Goal: Task Accomplishment & Management: Manage account settings

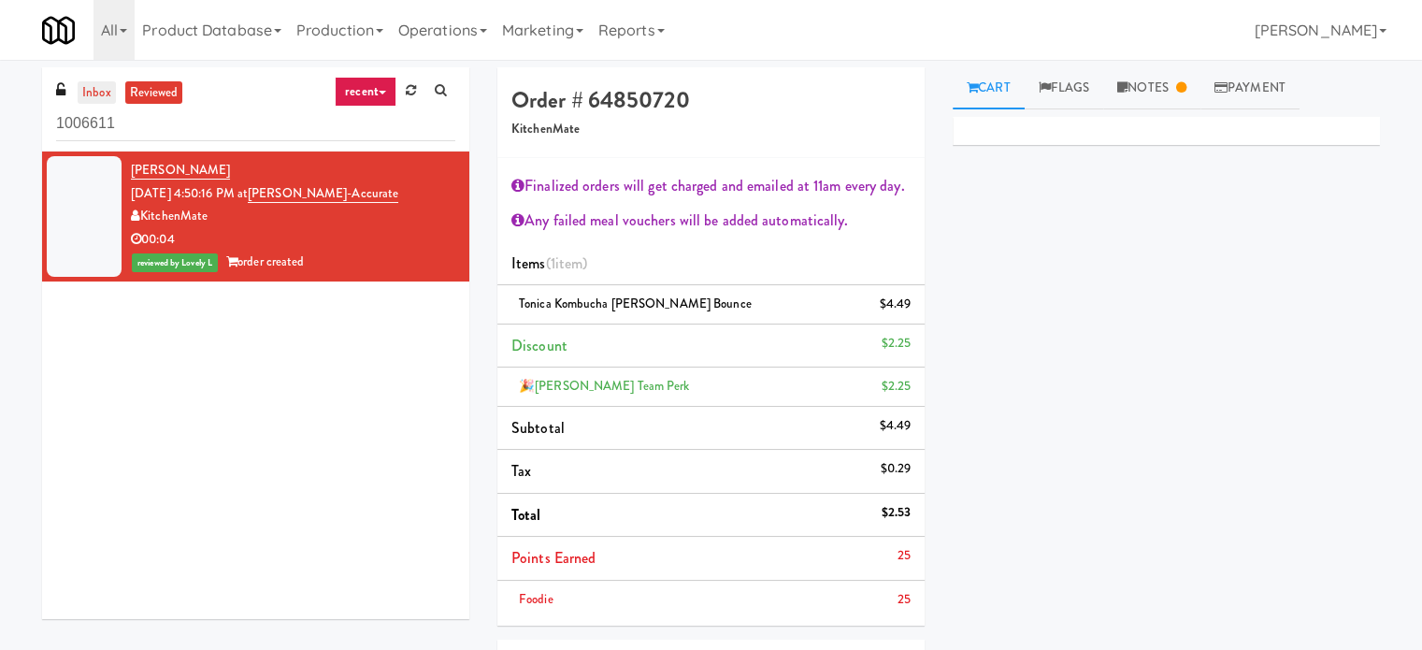
click at [97, 93] on link "inbox" at bounding box center [97, 92] width 38 height 23
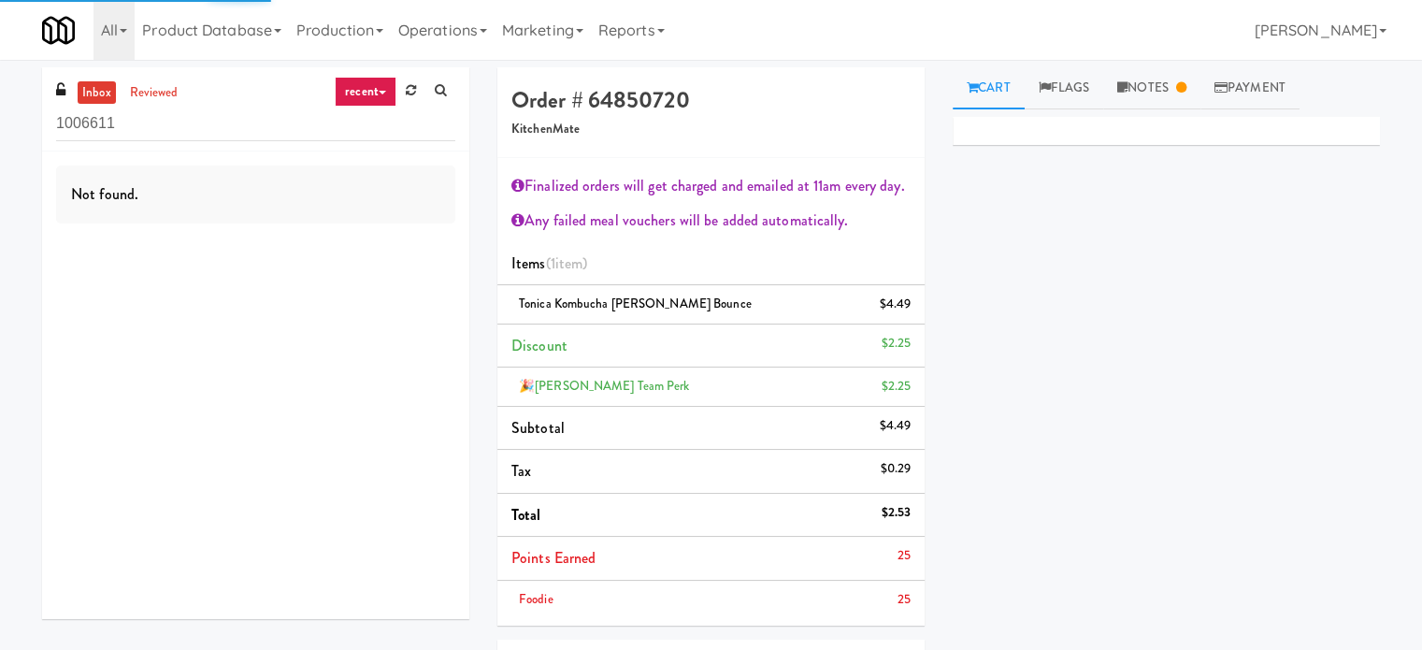
click at [378, 90] on link "recent" at bounding box center [366, 92] width 62 height 30
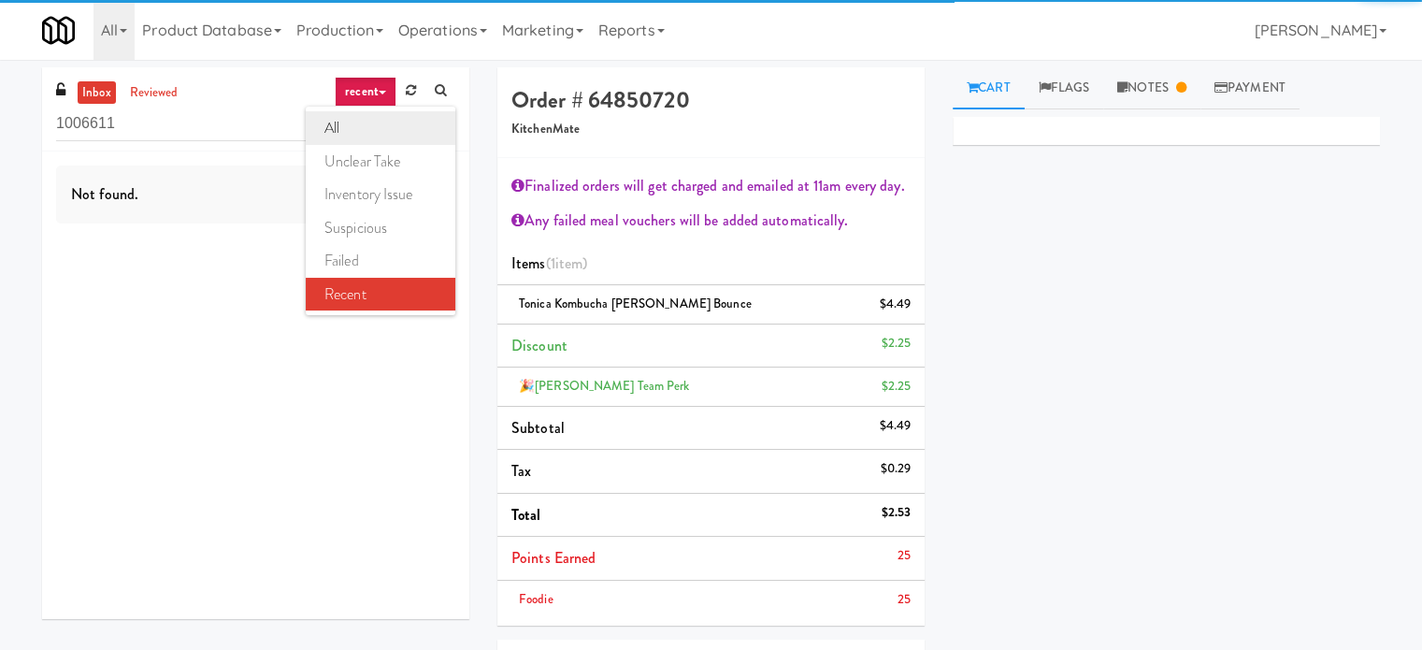
click at [358, 140] on link "all" at bounding box center [381, 128] width 150 height 34
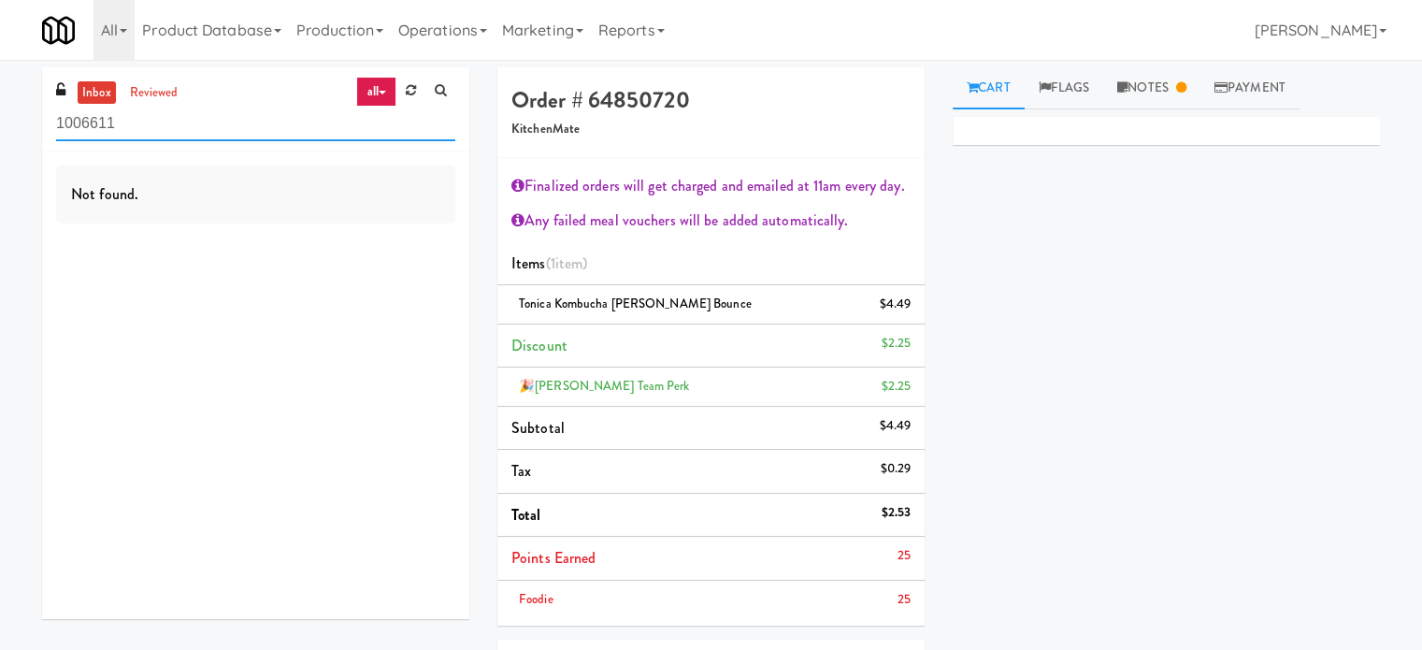
click at [173, 135] on input "1006611" at bounding box center [255, 124] width 399 height 35
click at [172, 135] on input "1006611" at bounding box center [255, 124] width 399 height 35
paste input "Eleven55 - Pantry"
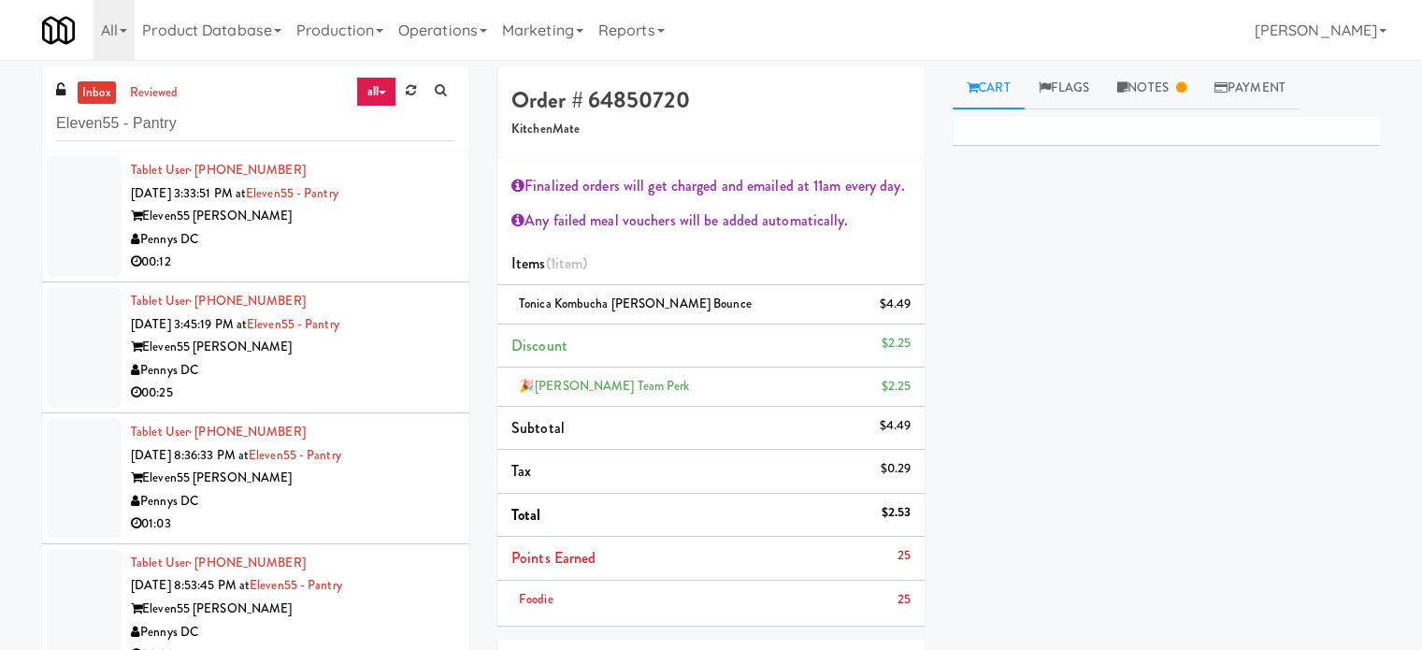
click at [374, 230] on div "Pennys DC" at bounding box center [293, 239] width 324 height 23
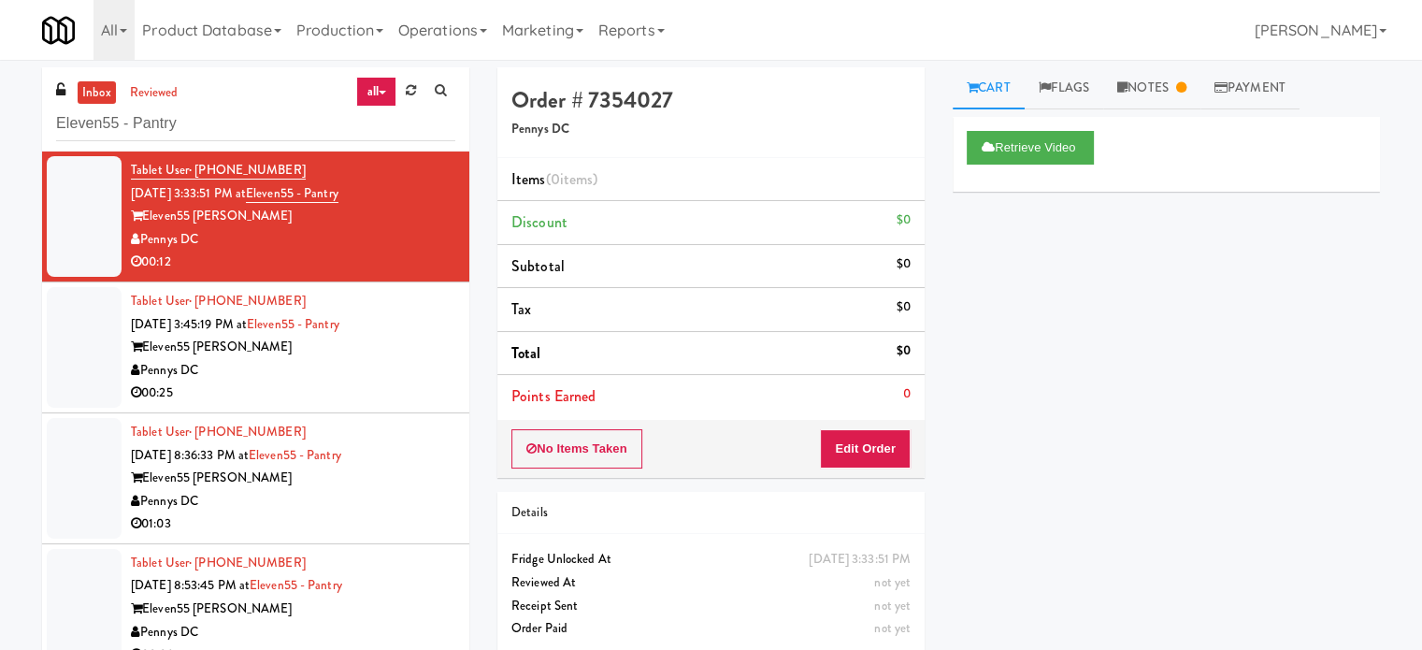
click at [381, 379] on div "Pennys DC" at bounding box center [293, 370] width 324 height 23
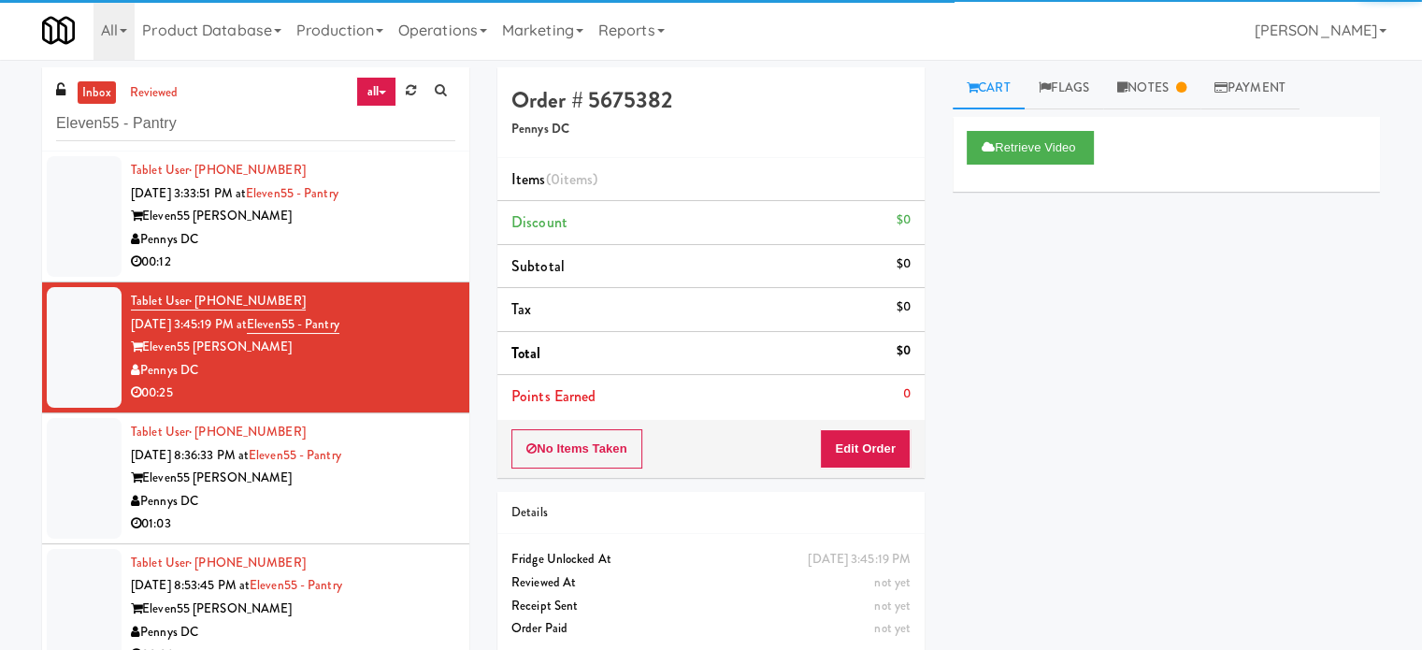
click at [415, 491] on div "Pennys DC" at bounding box center [293, 501] width 324 height 23
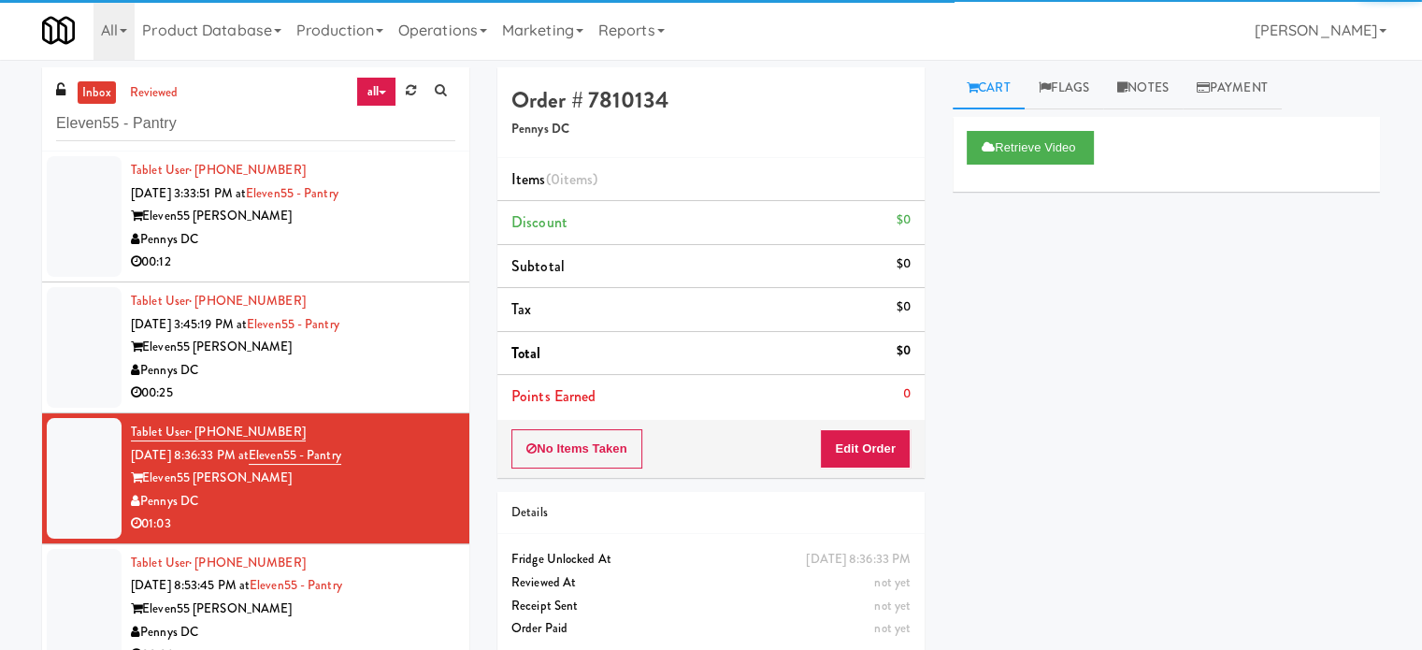
click at [402, 572] on div "Tablet User · (713) 858-3066 [DATE] 8:53:45 PM at Eleven55 - Pantry Eleven55 [P…" at bounding box center [293, 608] width 324 height 115
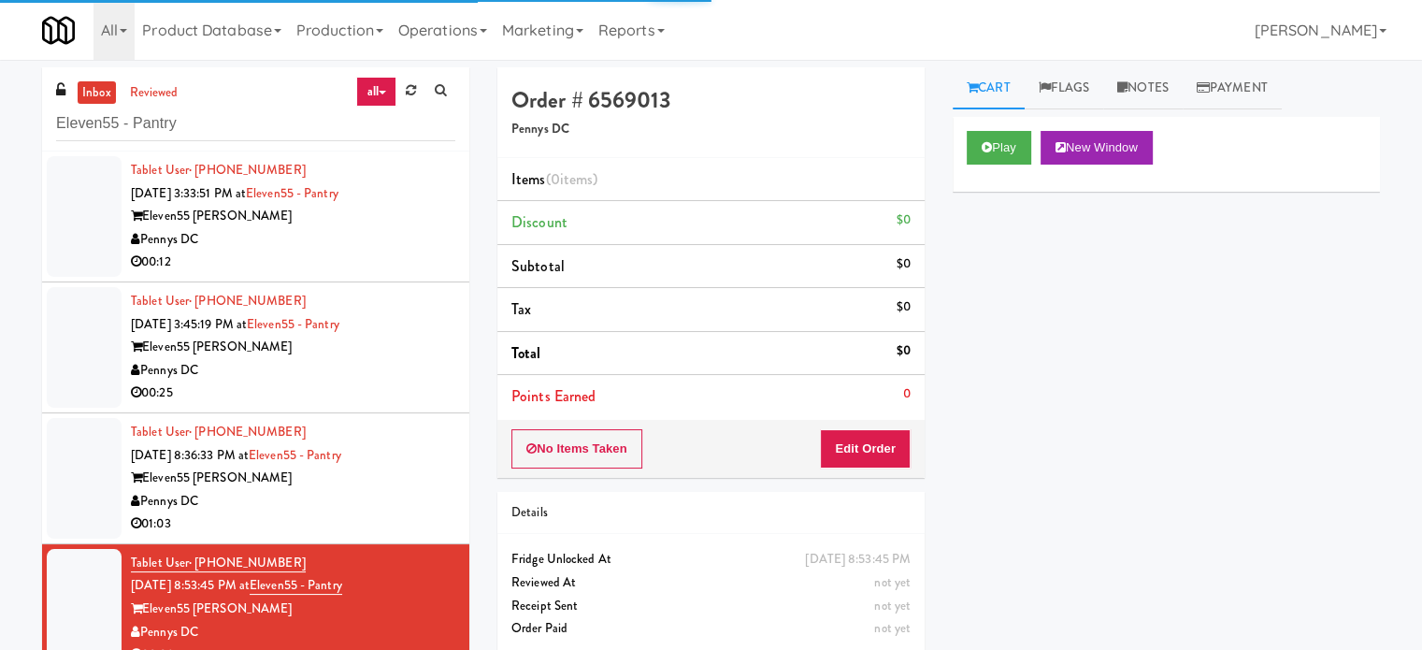
click at [400, 265] on div "00:12" at bounding box center [293, 261] width 324 height 23
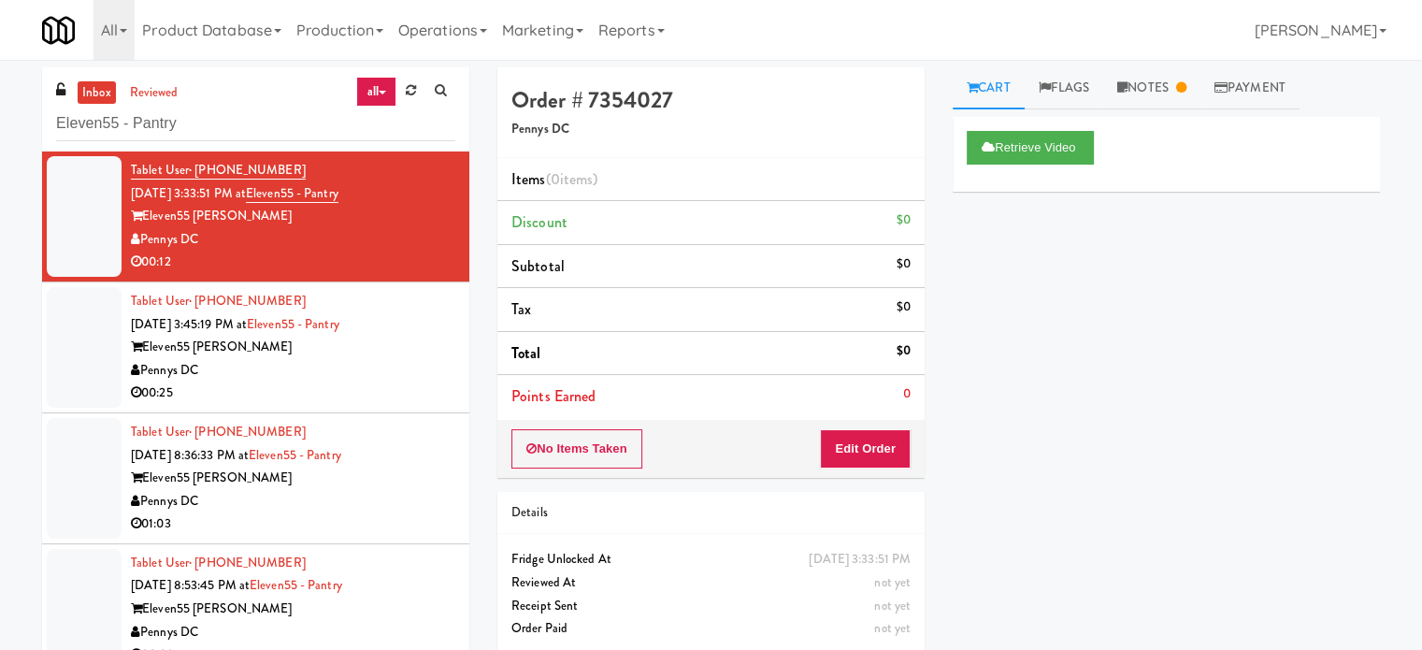
drag, startPoint x: 373, startPoint y: 380, endPoint x: 385, endPoint y: 328, distance: 53.7
click at [376, 373] on div "Pennys DC" at bounding box center [293, 370] width 324 height 23
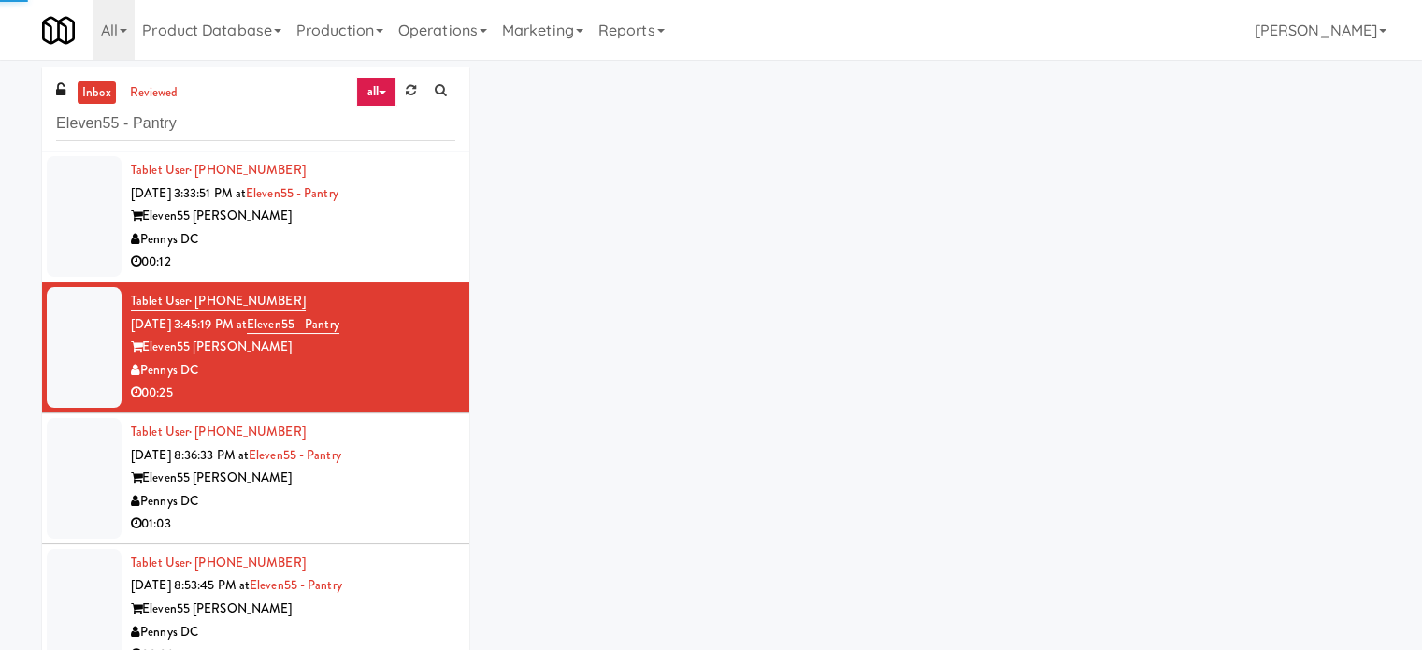
click at [402, 256] on div "00:12" at bounding box center [293, 261] width 324 height 23
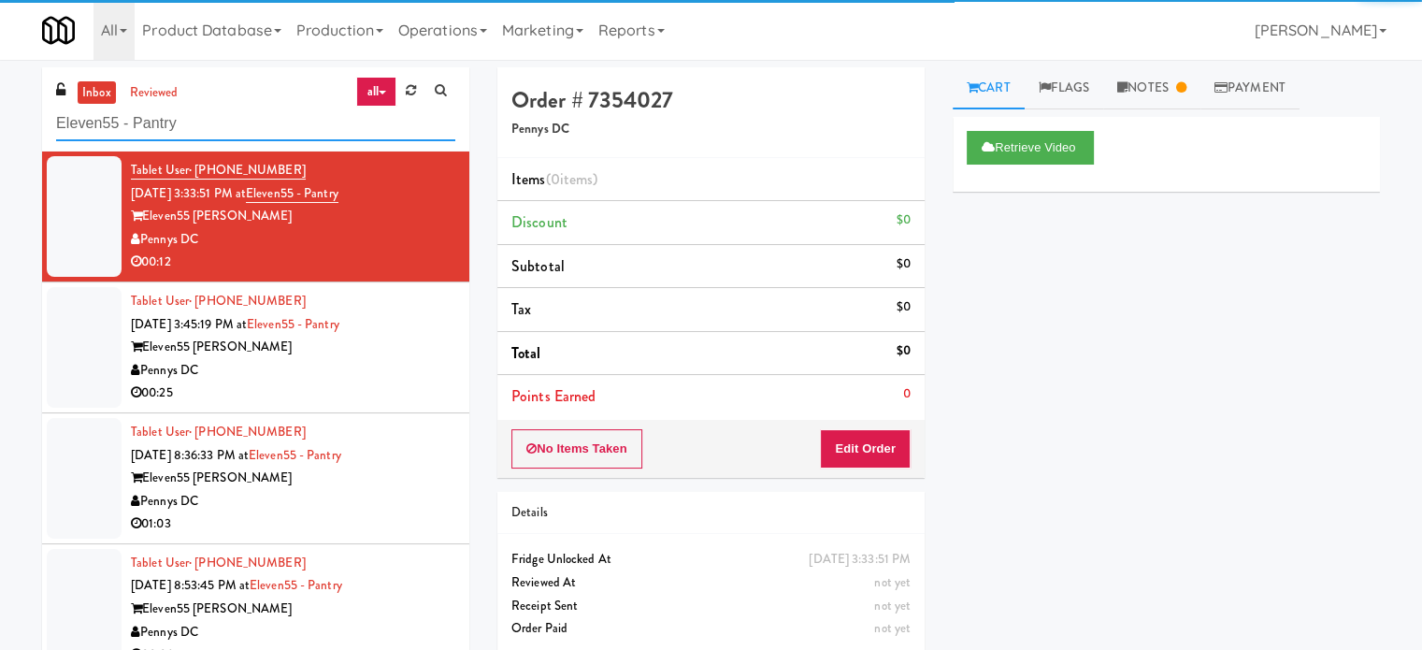
click at [242, 131] on input "Eleven55 - Pantry" at bounding box center [255, 124] width 399 height 35
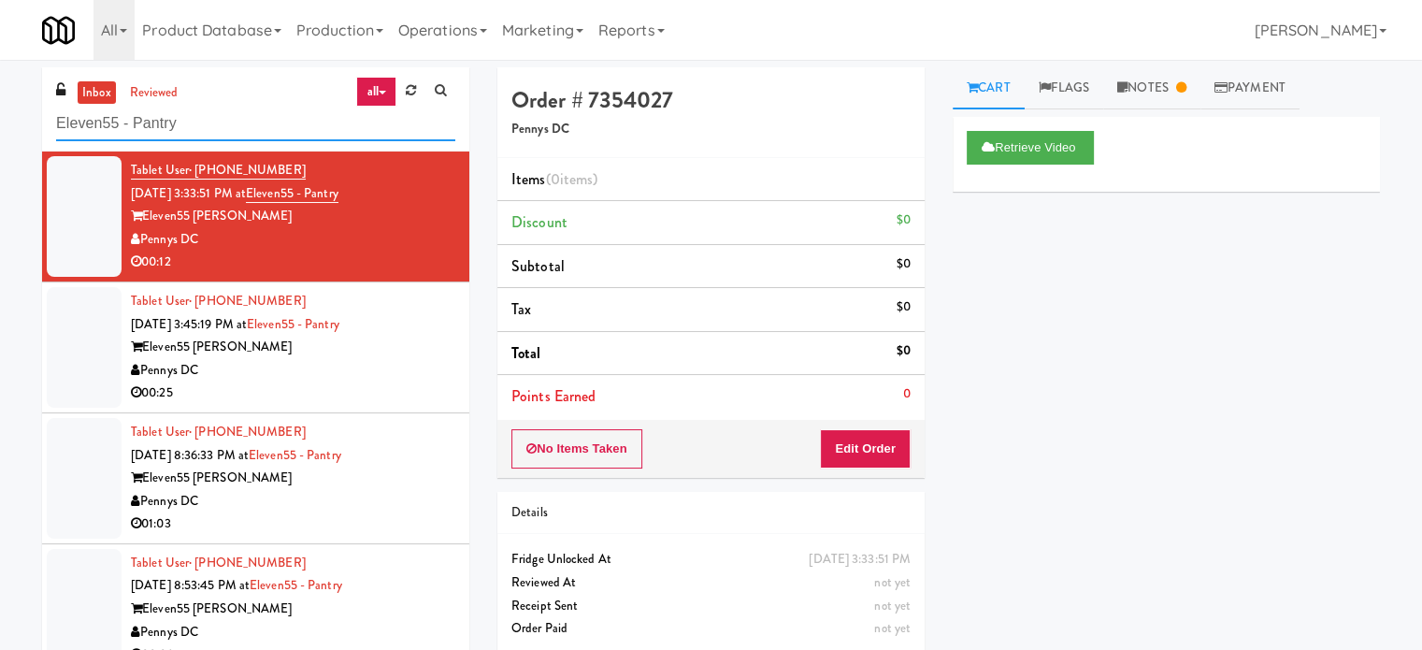
click at [242, 131] on input "Eleven55 - Pantry" at bounding box center [255, 124] width 399 height 35
paste input "Axis Combo"
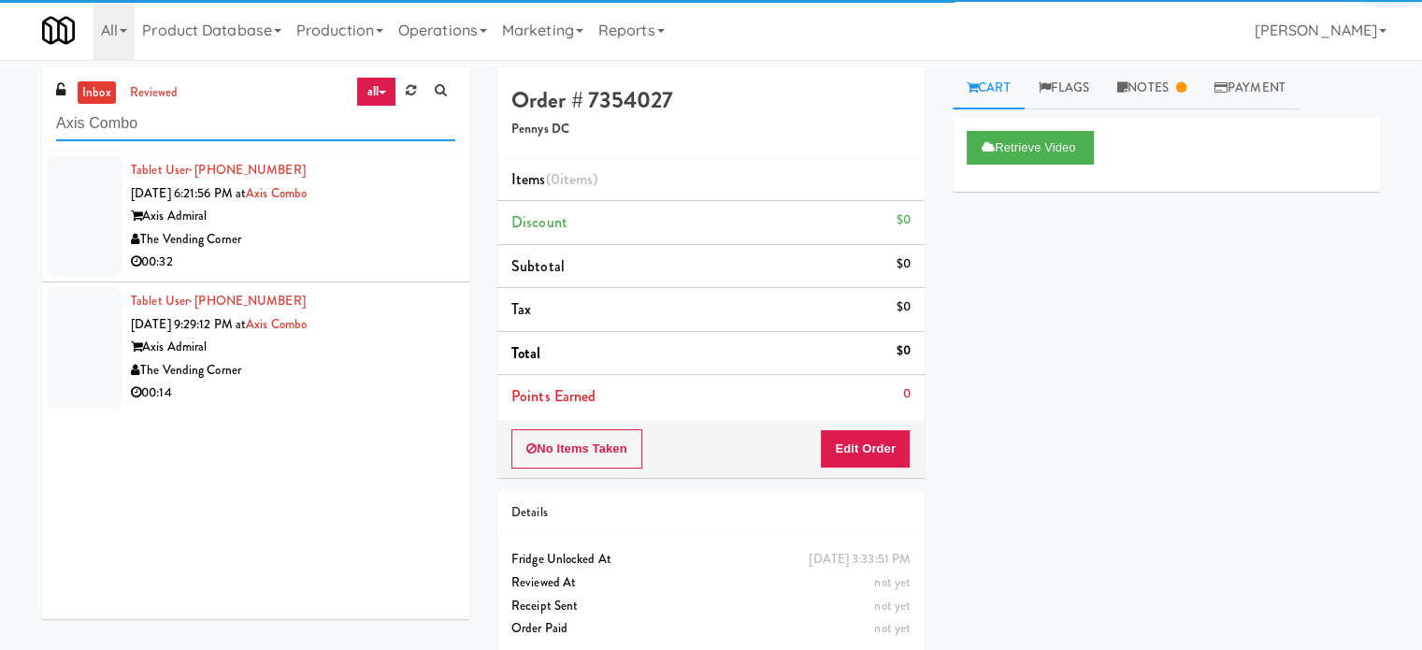
type input "Axis Combo"
click at [397, 238] on div "The Vending Corner" at bounding box center [293, 239] width 324 height 23
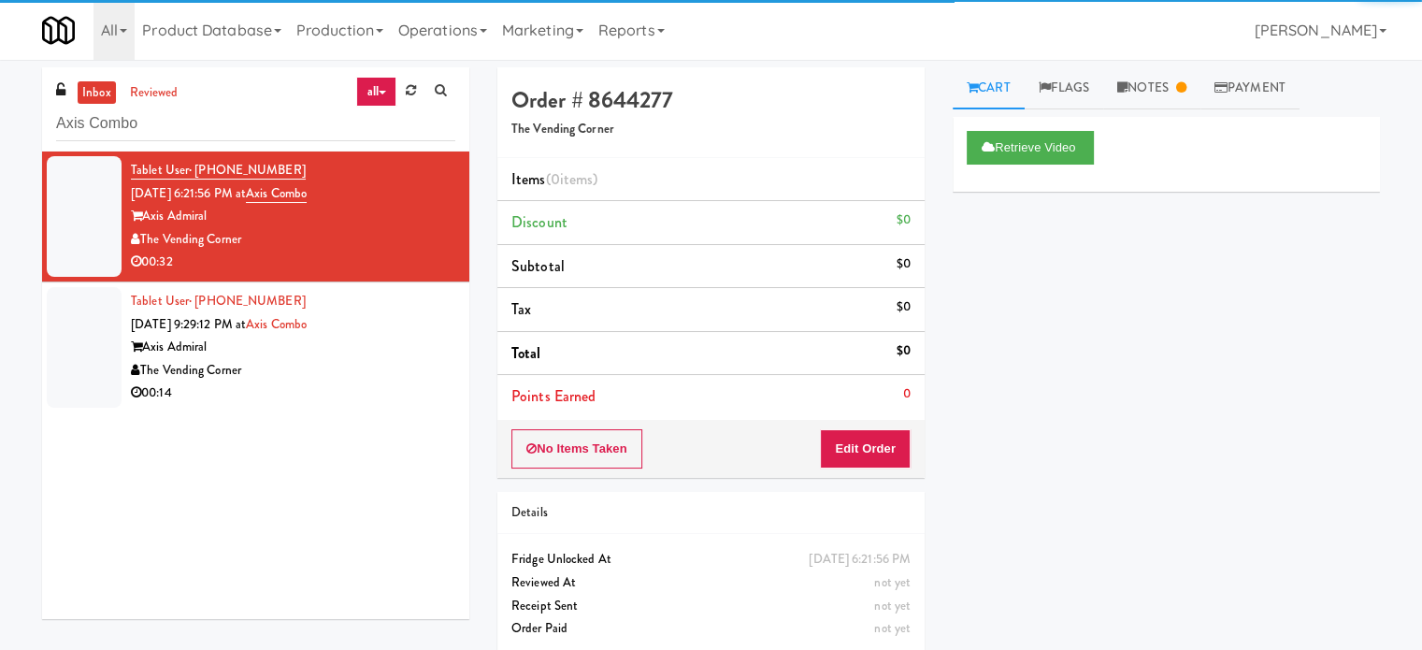
click at [408, 320] on div "Tablet User · (571) 286-8599 [DATE] 9:29:12 PM at Axis Combo Axis Admiral The V…" at bounding box center [293, 347] width 324 height 115
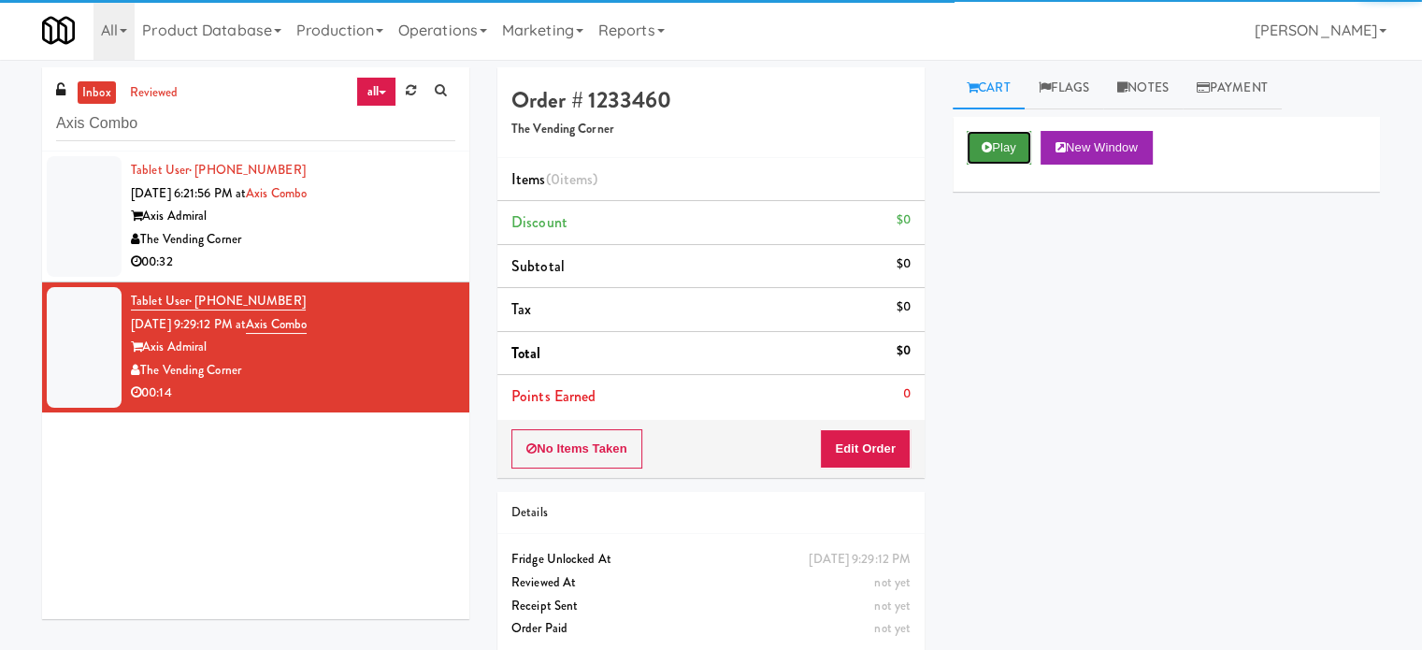
click at [1008, 147] on button "Play" at bounding box center [998, 148] width 64 height 34
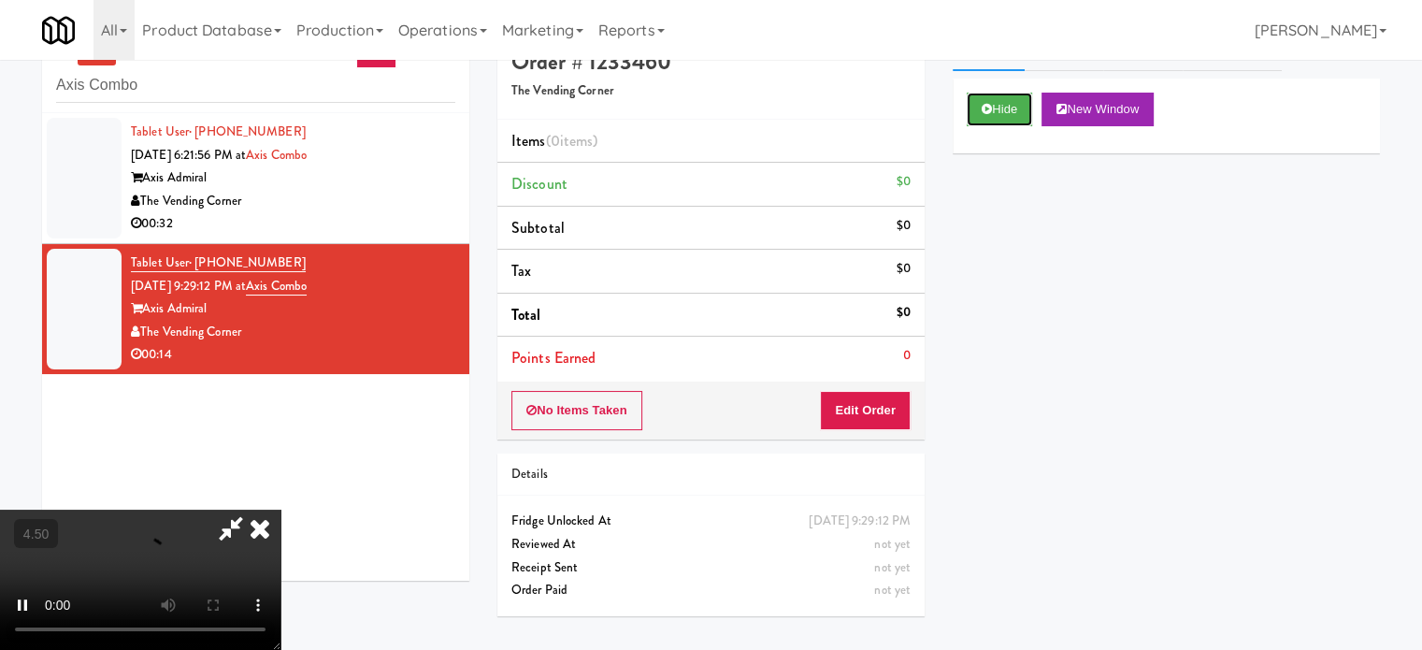
scroll to position [60, 0]
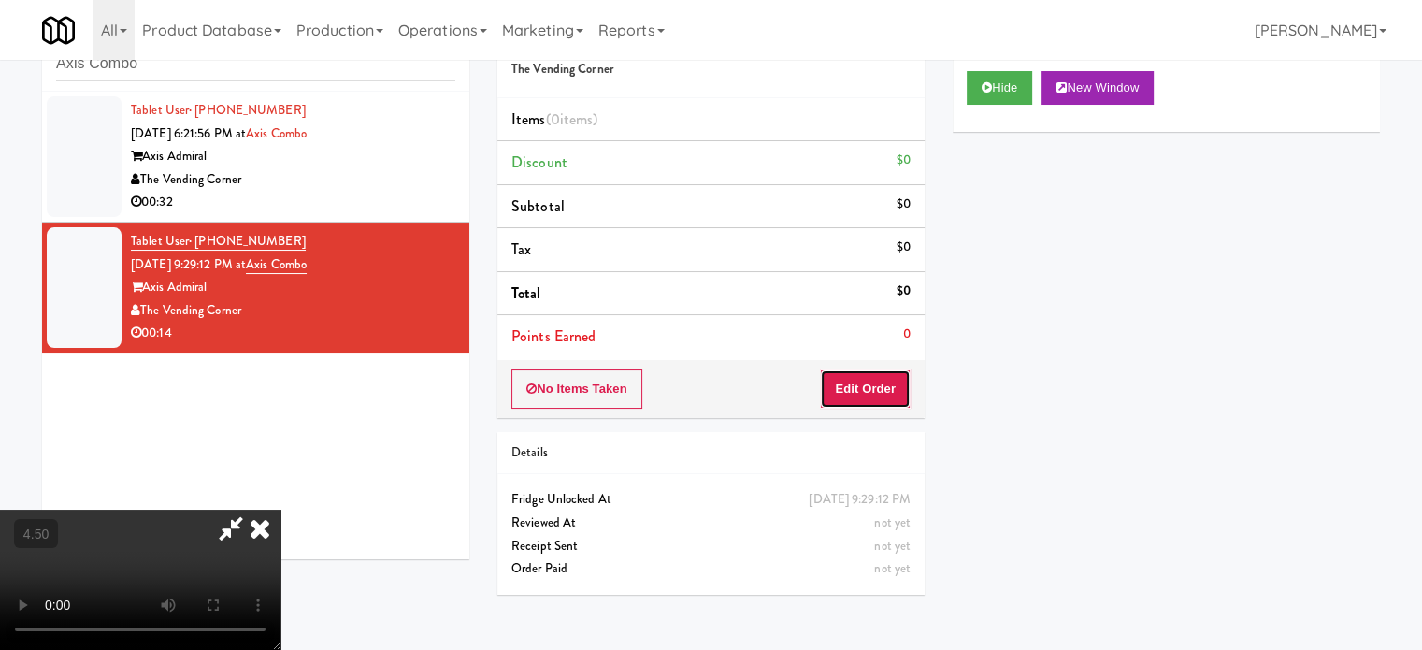
click at [864, 399] on button "Edit Order" at bounding box center [865, 388] width 91 height 39
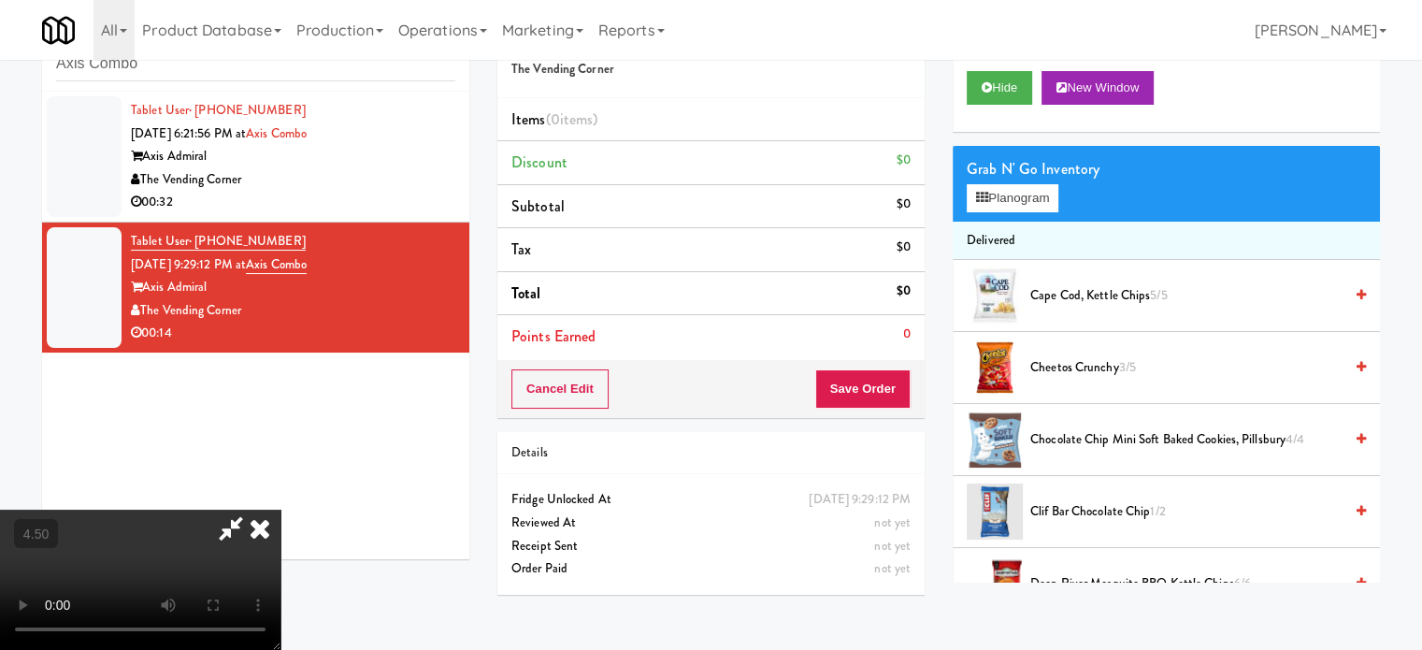
click at [280, 509] on video at bounding box center [140, 579] width 280 height 140
drag, startPoint x: 495, startPoint y: 336, endPoint x: 508, endPoint y: 321, distance: 19.9
click at [280, 509] on video at bounding box center [140, 579] width 280 height 140
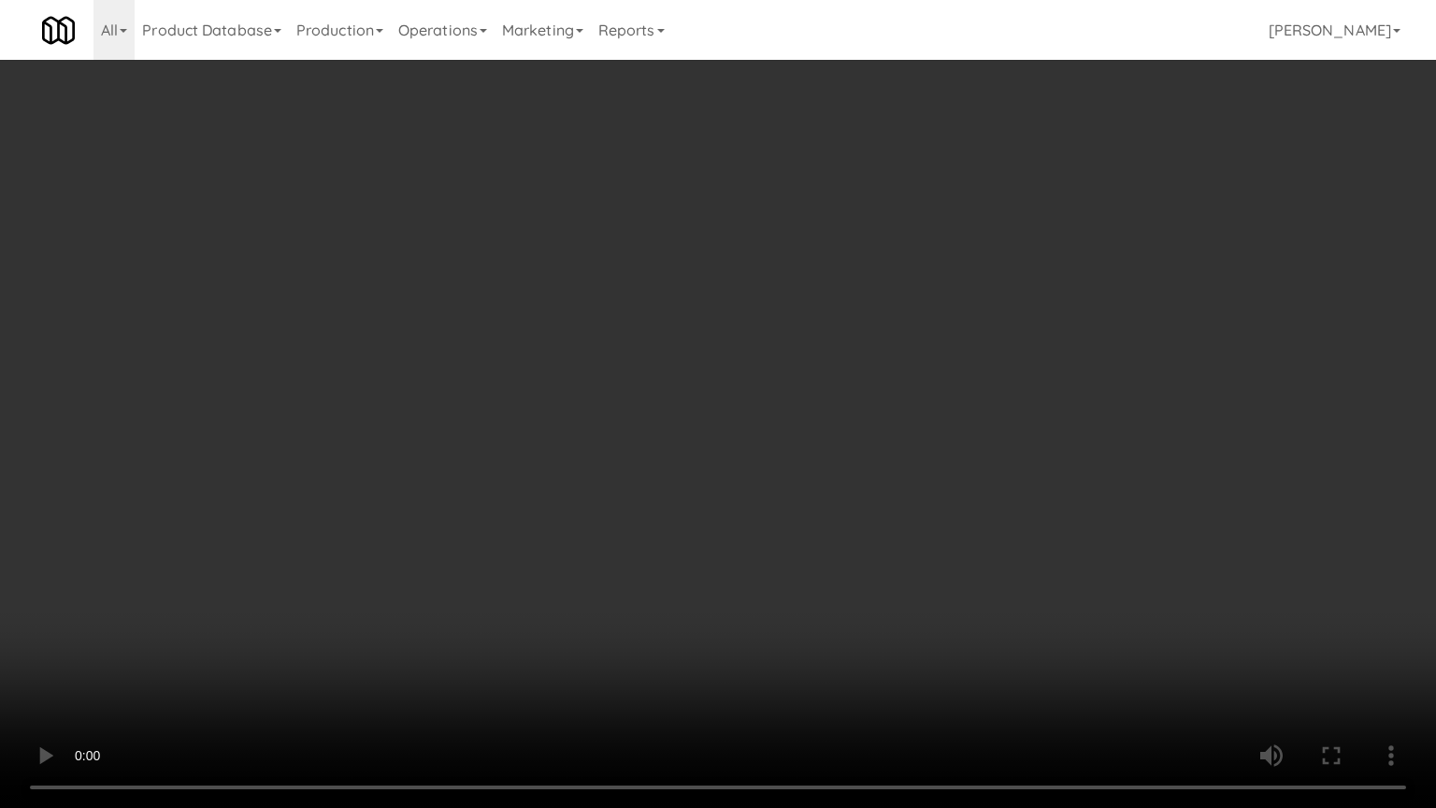
click at [555, 356] on video at bounding box center [718, 404] width 1436 height 808
click at [559, 355] on video at bounding box center [718, 404] width 1436 height 808
click at [577, 363] on video at bounding box center [718, 404] width 1436 height 808
click at [589, 385] on video at bounding box center [718, 404] width 1436 height 808
click at [674, 409] on video at bounding box center [718, 404] width 1436 height 808
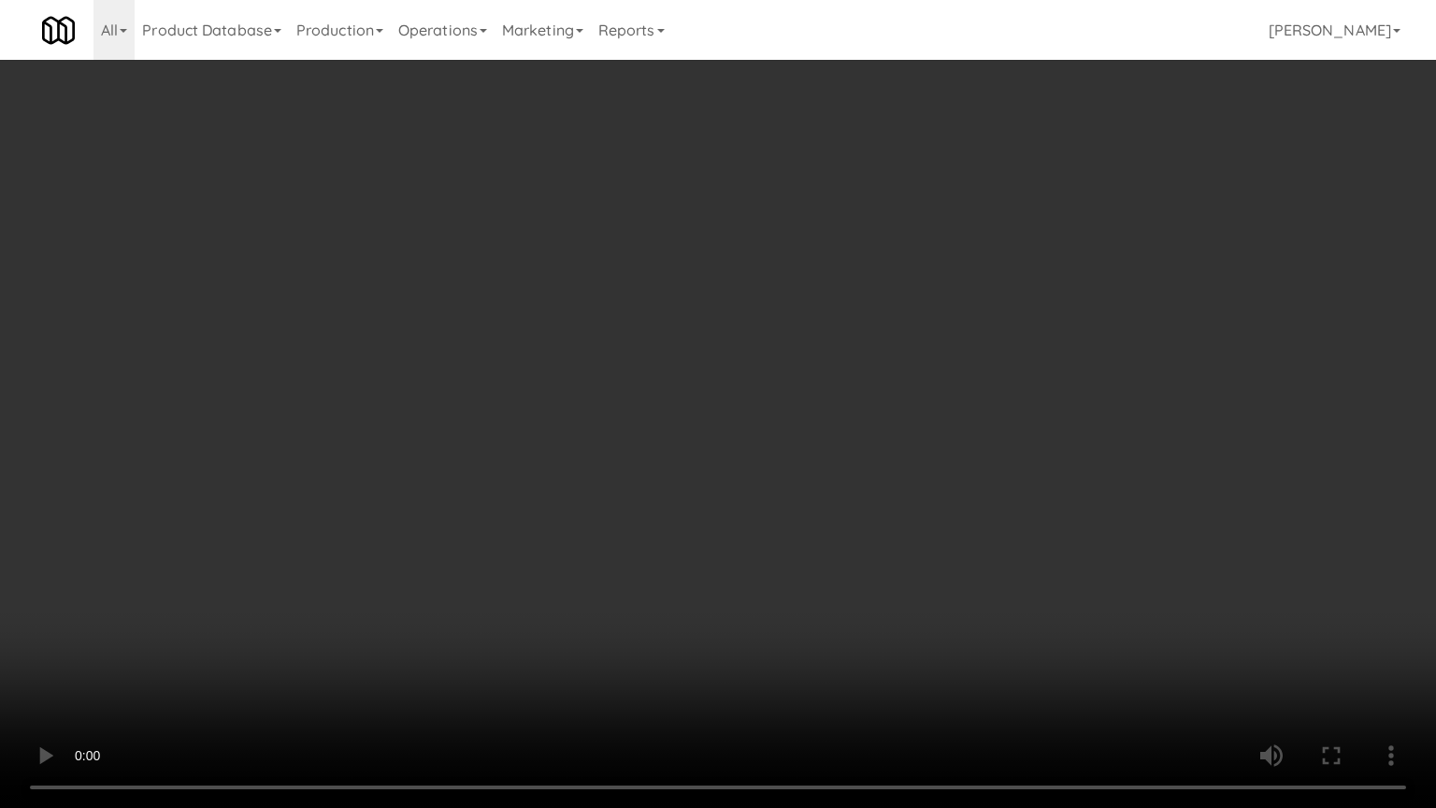
click at [654, 423] on video at bounding box center [718, 404] width 1436 height 808
click at [777, 419] on video at bounding box center [718, 404] width 1436 height 808
drag, startPoint x: 775, startPoint y: 420, endPoint x: 873, endPoint y: 245, distance: 200.4
click at [777, 419] on video at bounding box center [718, 404] width 1436 height 808
click at [780, 415] on video at bounding box center [718, 404] width 1436 height 808
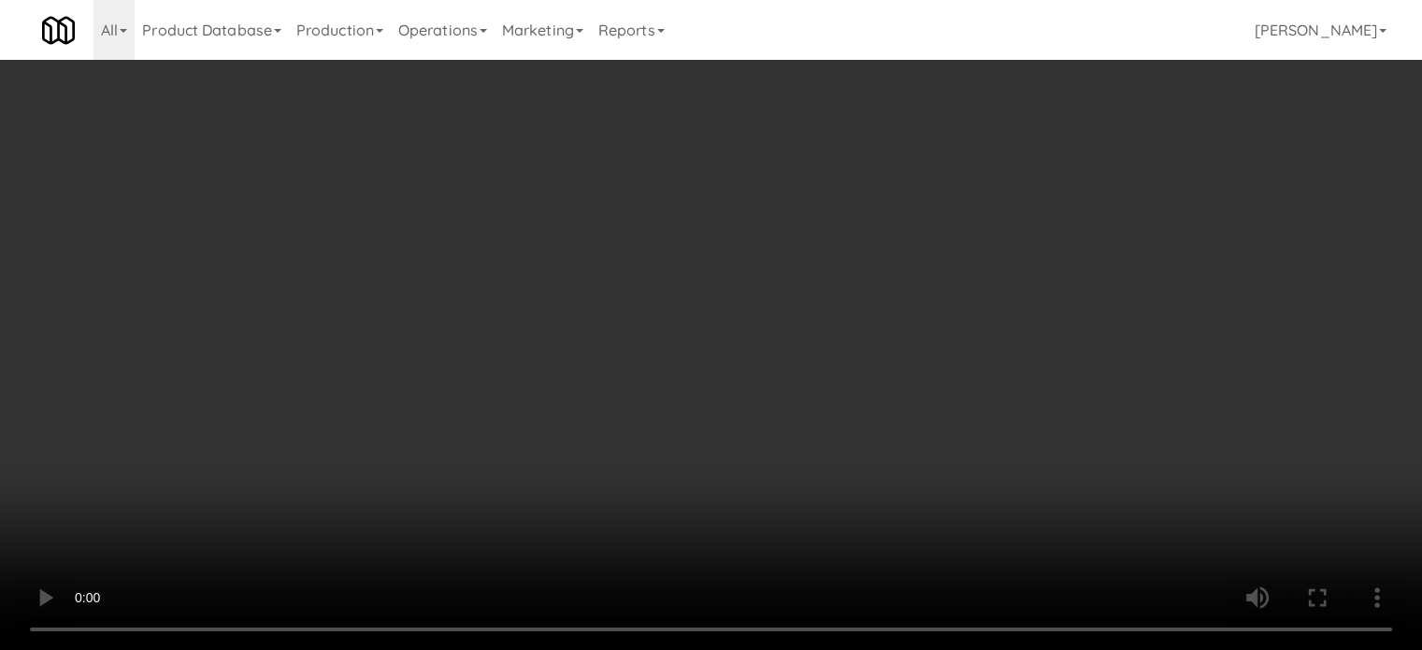
scroll to position [935, 0]
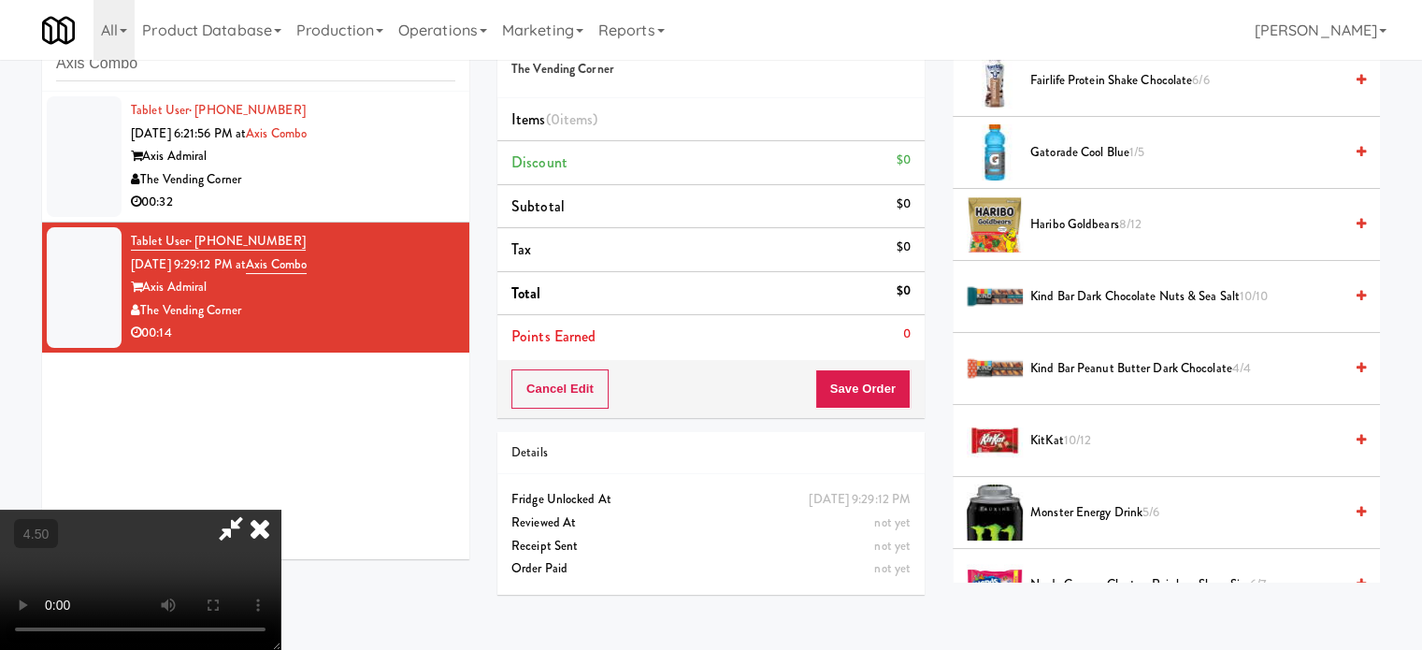
click at [1076, 436] on span "10/12" at bounding box center [1078, 440] width 28 height 18
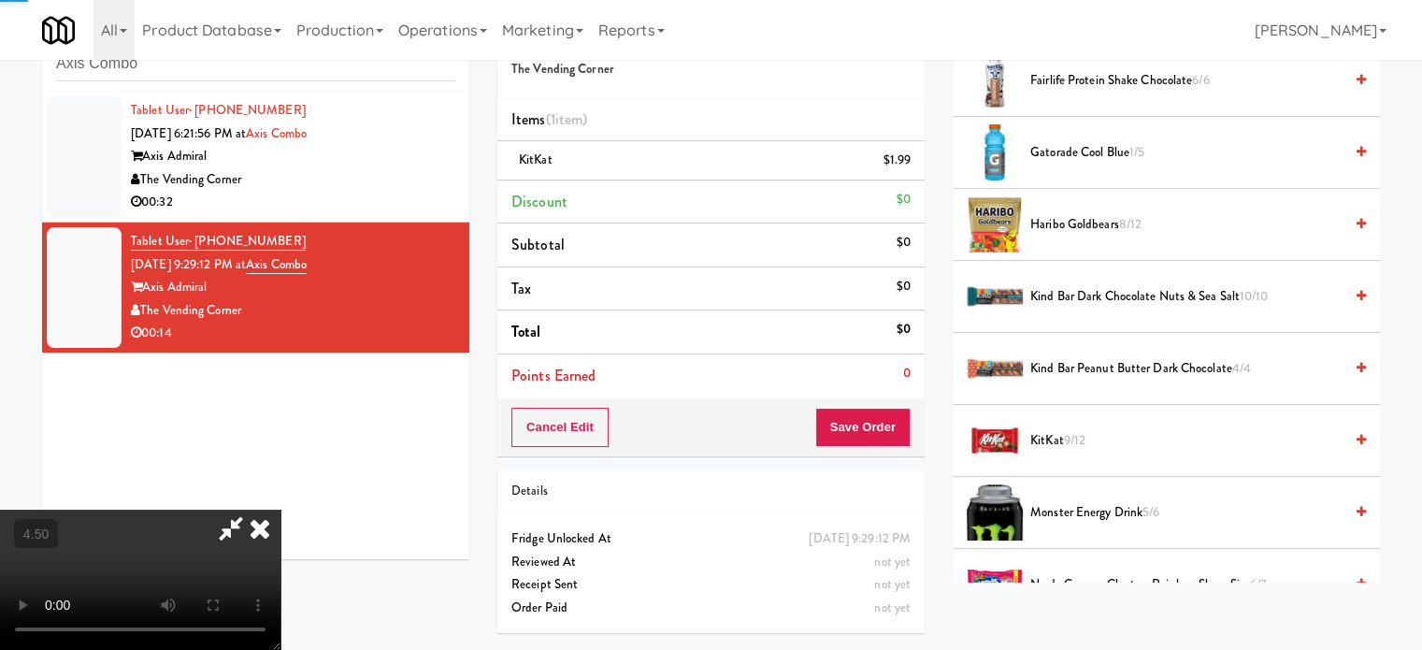
drag, startPoint x: 605, startPoint y: 474, endPoint x: 617, endPoint y: 456, distance: 21.5
click at [280, 509] on video at bounding box center [140, 579] width 280 height 140
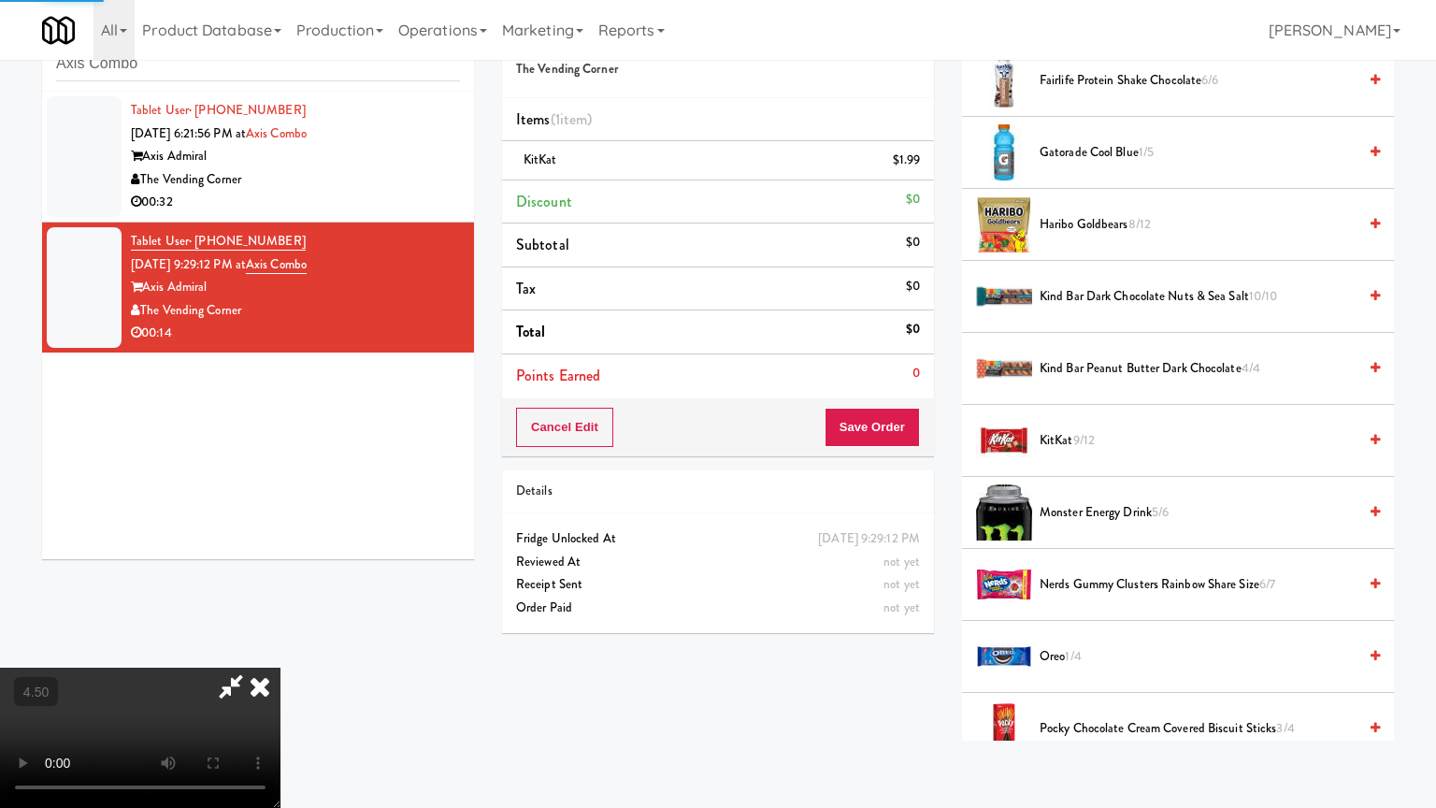
click at [280, 648] on video at bounding box center [140, 737] width 280 height 140
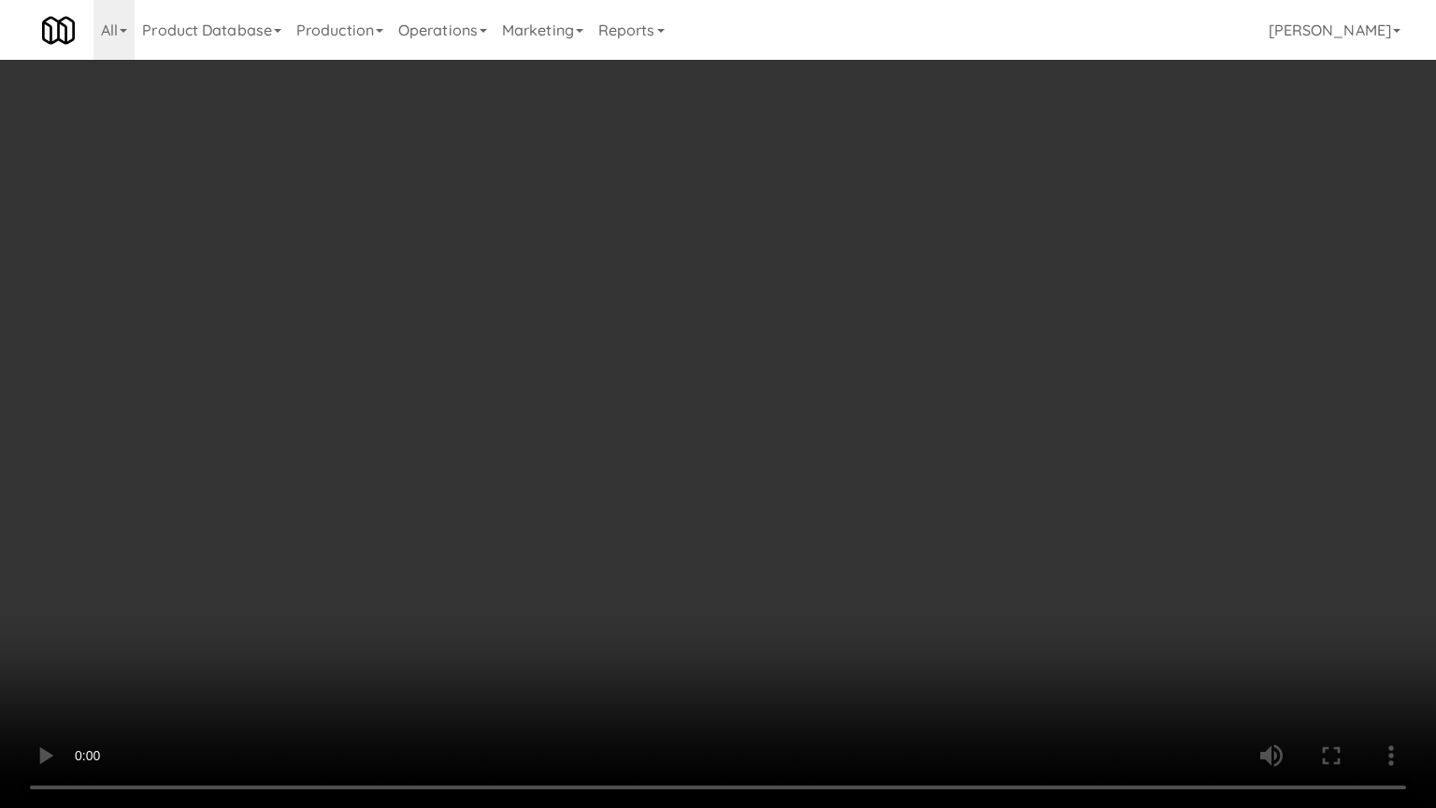
click at [942, 162] on video at bounding box center [718, 404] width 1436 height 808
drag, startPoint x: 455, startPoint y: 693, endPoint x: 472, endPoint y: 639, distance: 55.9
click at [454, 648] on video at bounding box center [718, 404] width 1436 height 808
drag, startPoint x: 505, startPoint y: 501, endPoint x: 508, endPoint y: 484, distance: 17.2
click at [508, 490] on video at bounding box center [718, 404] width 1436 height 808
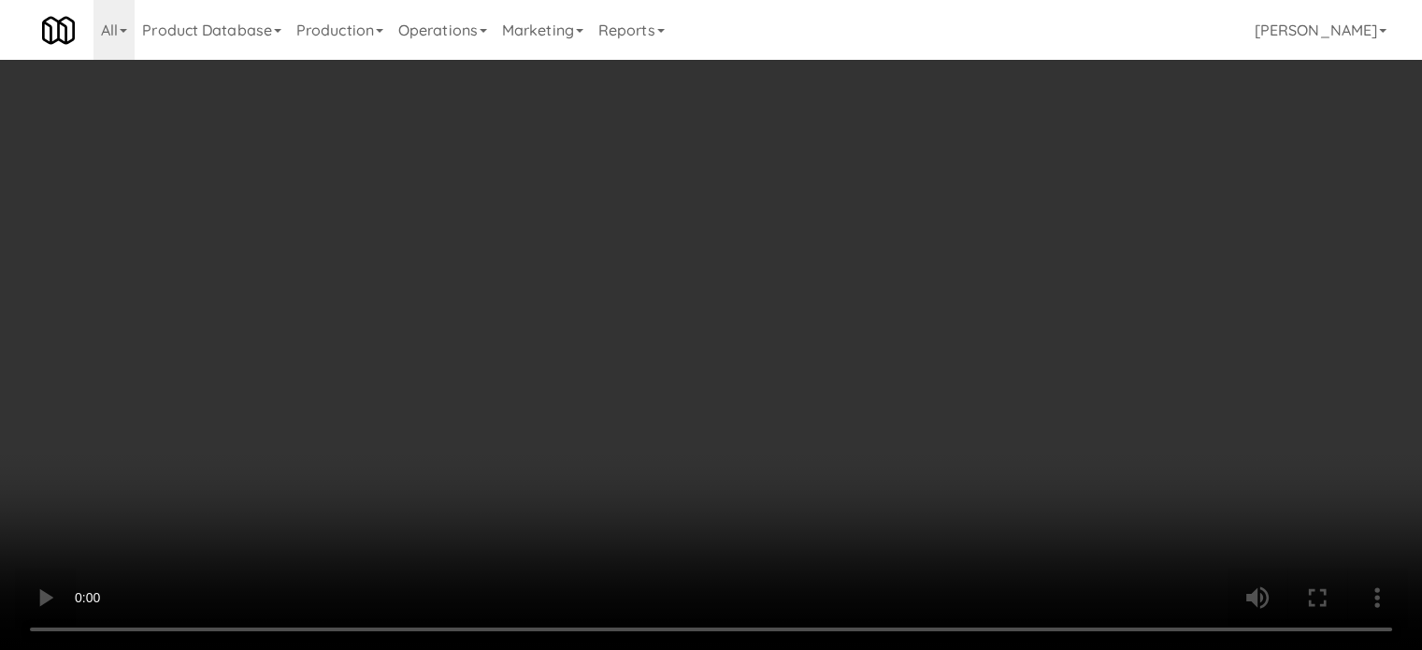
click at [550, 265] on video at bounding box center [711, 325] width 1422 height 650
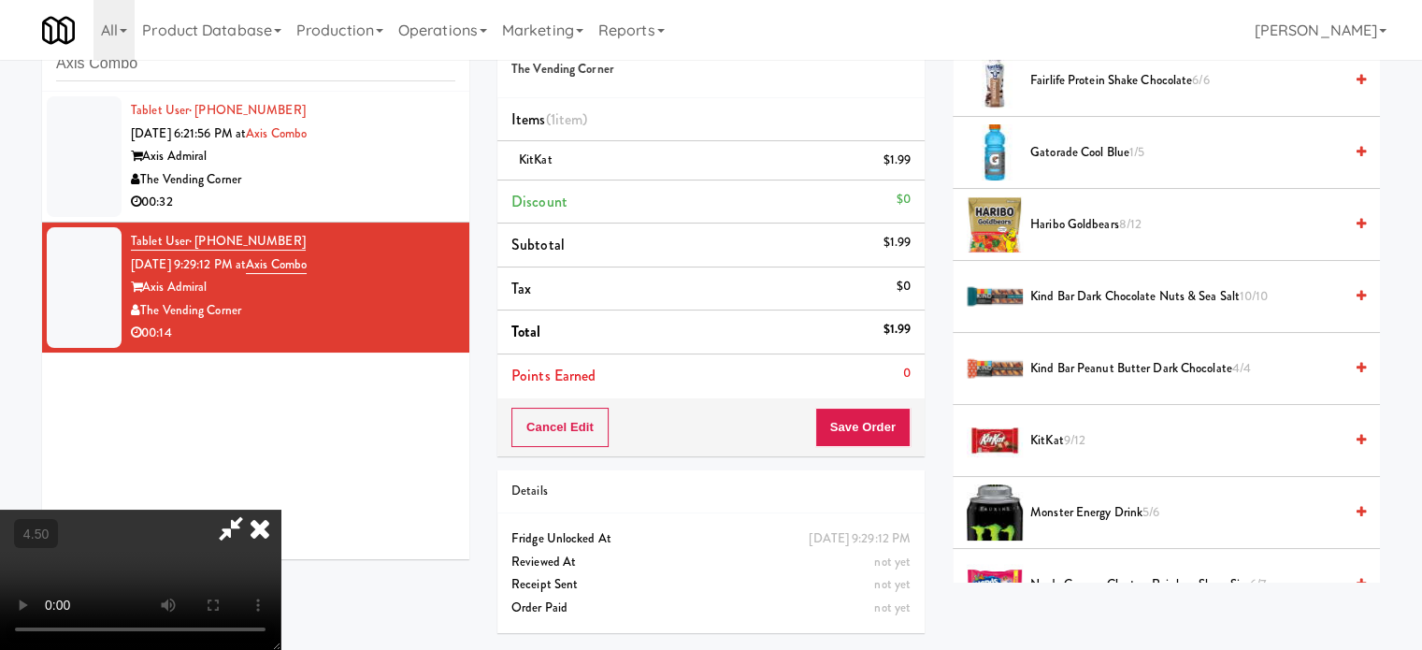
drag, startPoint x: 550, startPoint y: 254, endPoint x: 553, endPoint y: 331, distance: 76.7
click at [280, 509] on video at bounding box center [140, 579] width 280 height 140
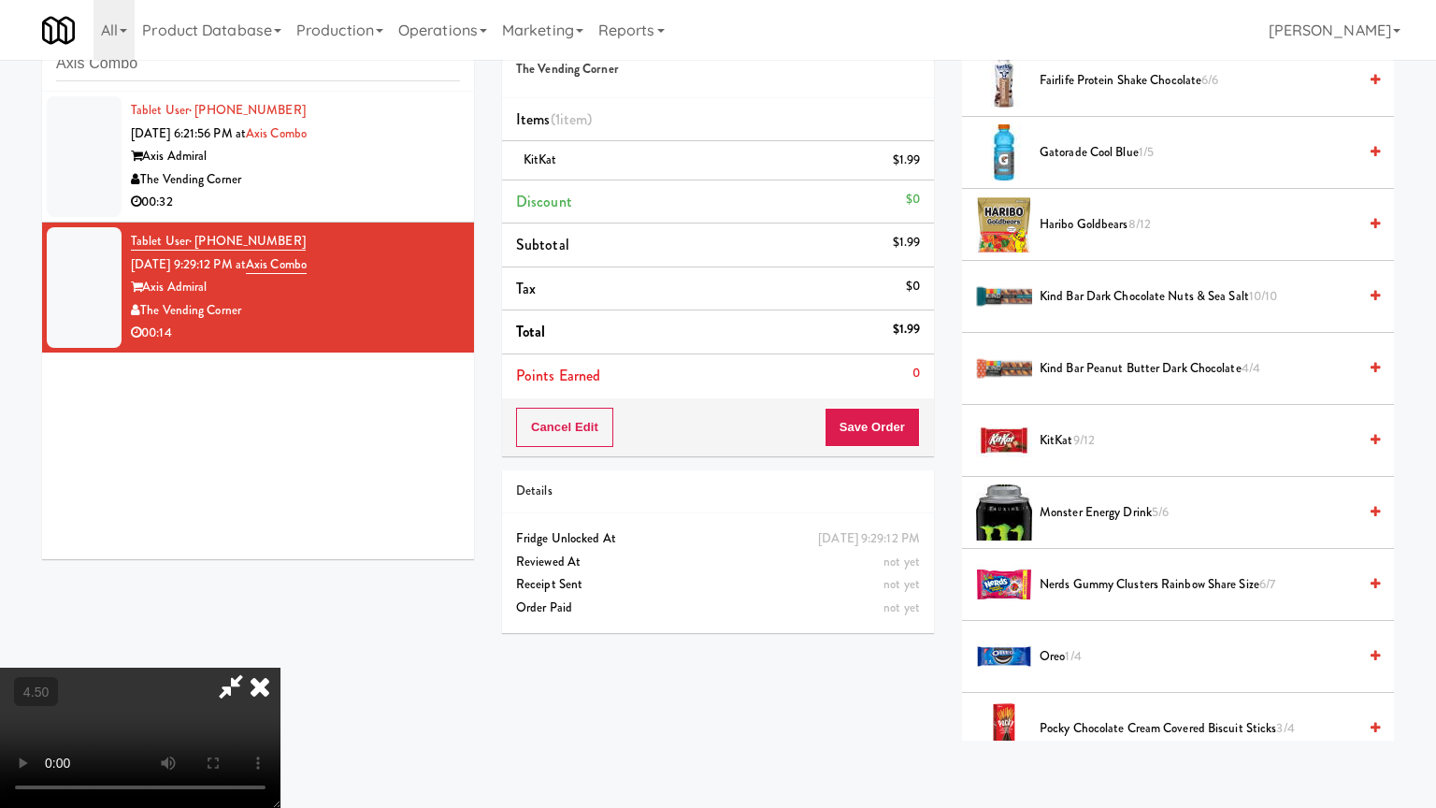
click at [280, 648] on video at bounding box center [140, 737] width 280 height 140
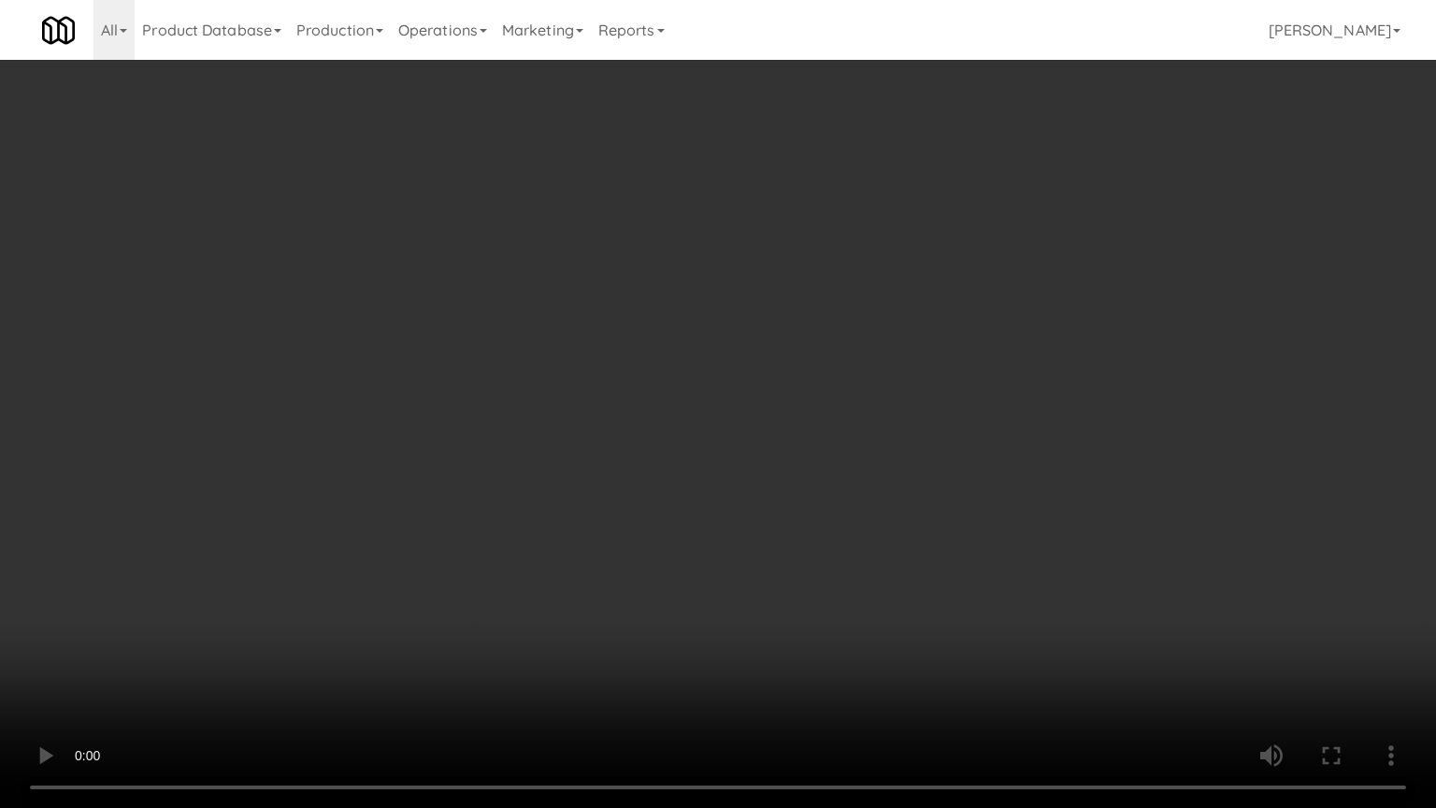
click at [579, 265] on video at bounding box center [718, 404] width 1436 height 808
click at [586, 265] on video at bounding box center [718, 404] width 1436 height 808
click at [666, 269] on video at bounding box center [718, 404] width 1436 height 808
click at [667, 259] on video at bounding box center [718, 404] width 1436 height 808
click at [665, 250] on video at bounding box center [718, 404] width 1436 height 808
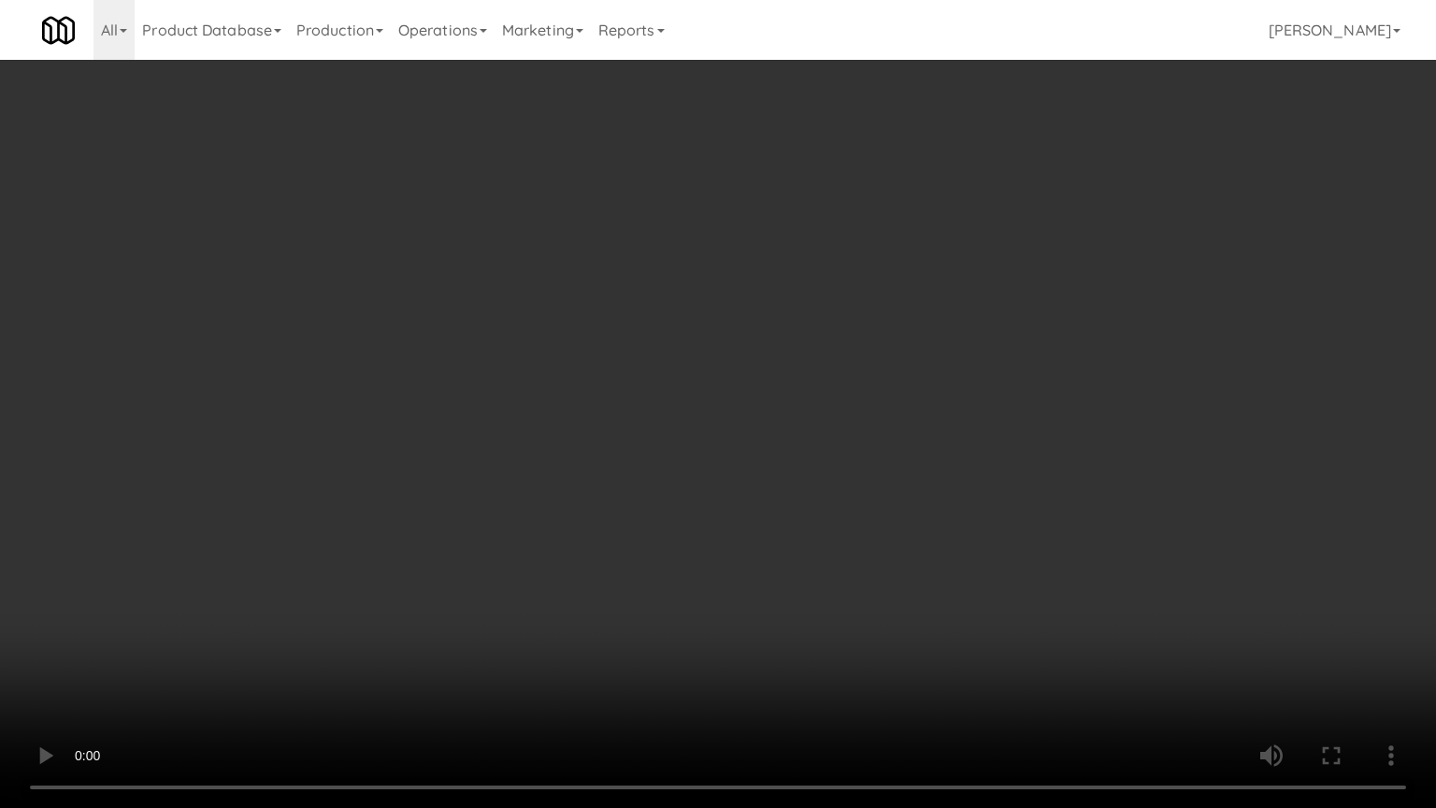
click at [666, 254] on video at bounding box center [718, 404] width 1436 height 808
click at [674, 257] on video at bounding box center [718, 404] width 1436 height 808
drag, startPoint x: 680, startPoint y: 254, endPoint x: 841, endPoint y: 88, distance: 231.3
click at [682, 254] on video at bounding box center [718, 404] width 1436 height 808
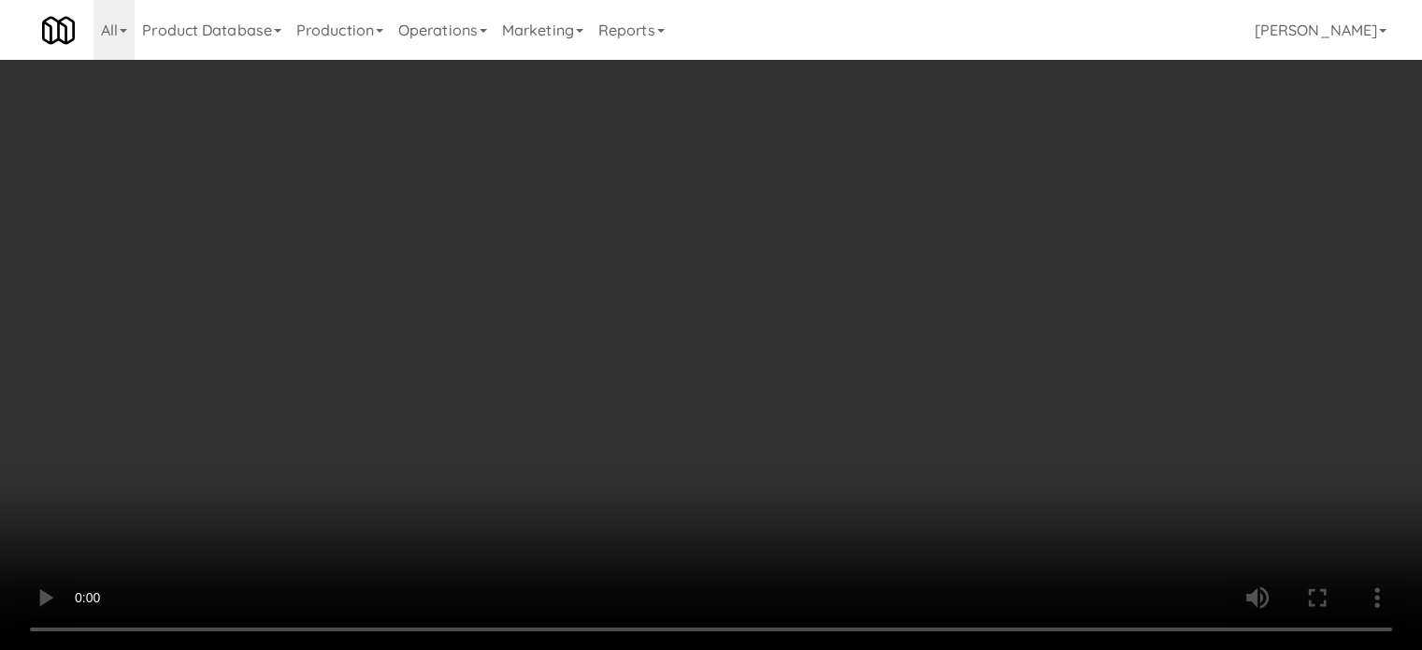
scroll to position [1869, 0]
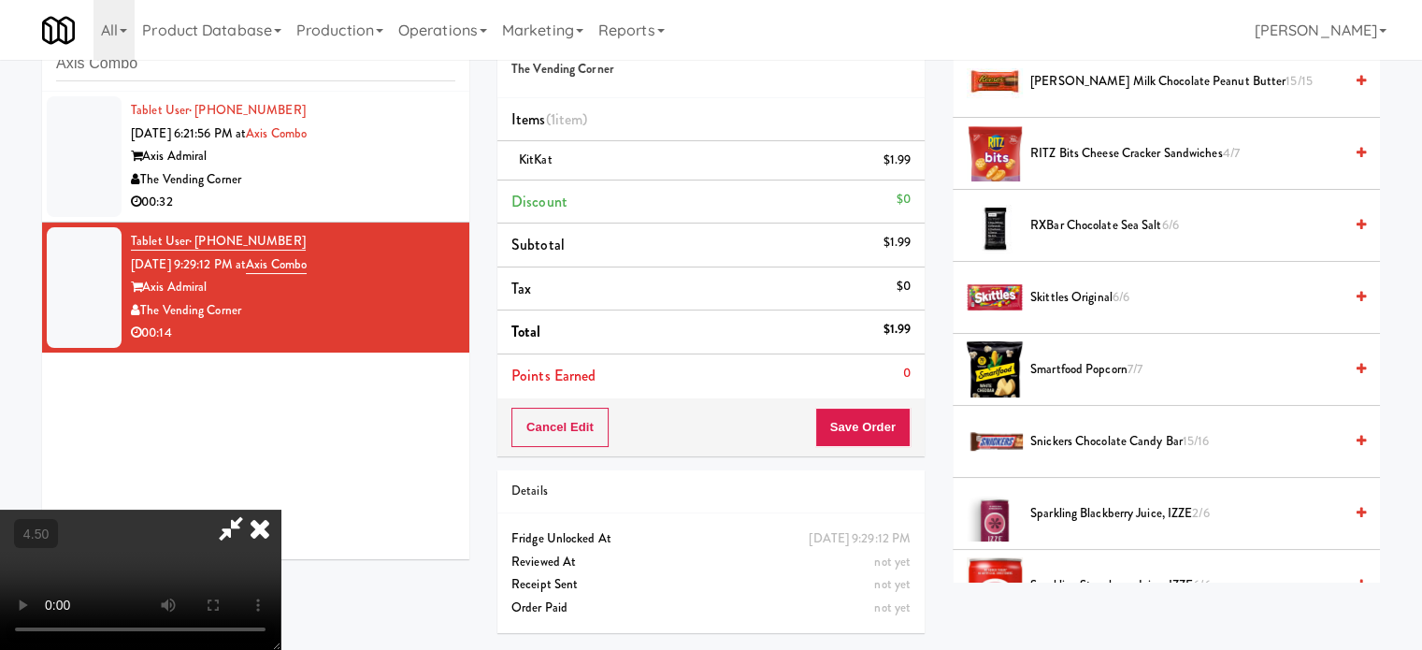
click at [1151, 73] on span "[PERSON_NAME] Milk Chocolate Peanut Butter 15/15" at bounding box center [1186, 81] width 312 height 23
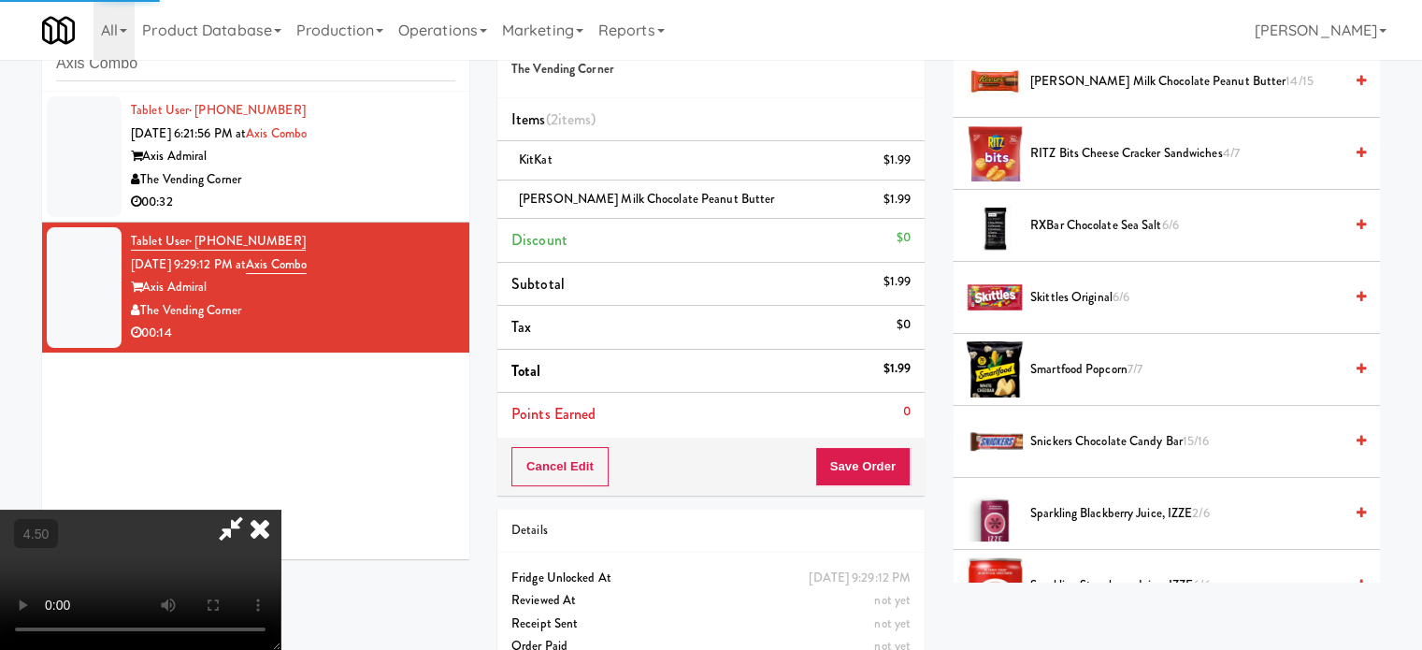
click at [280, 509] on icon at bounding box center [259, 527] width 41 height 37
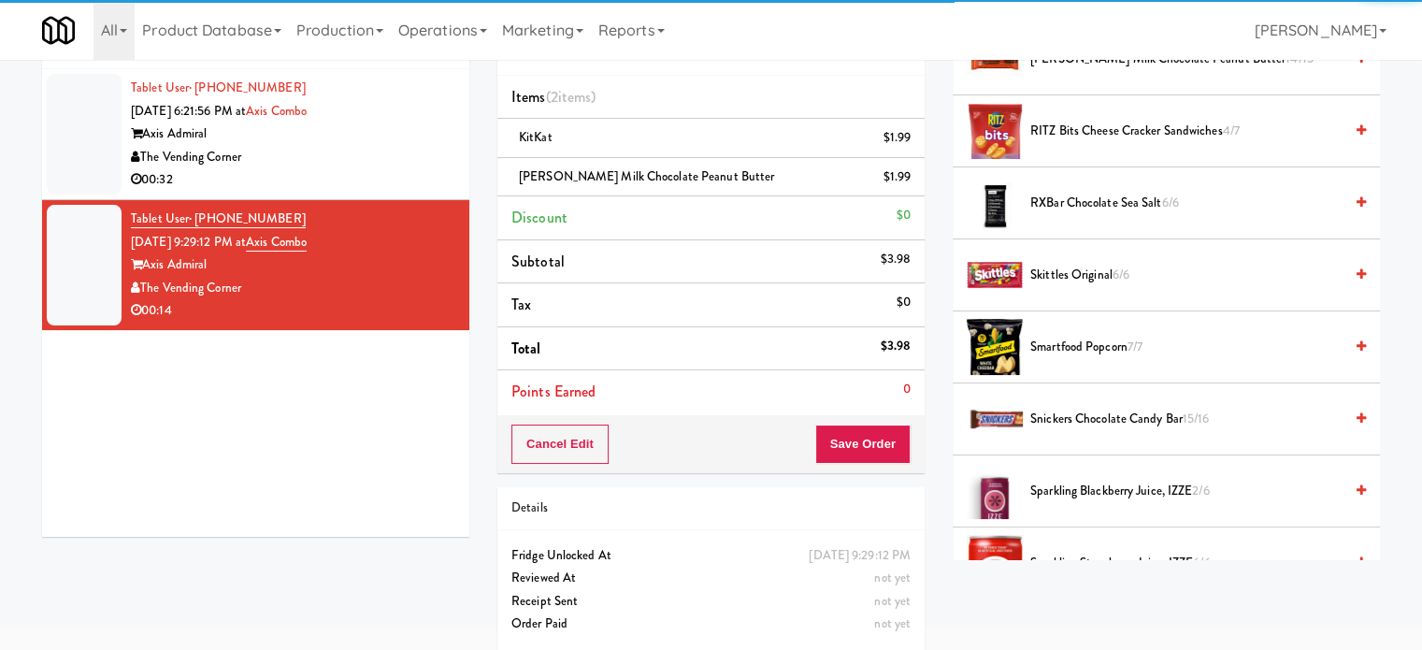
scroll to position [93, 0]
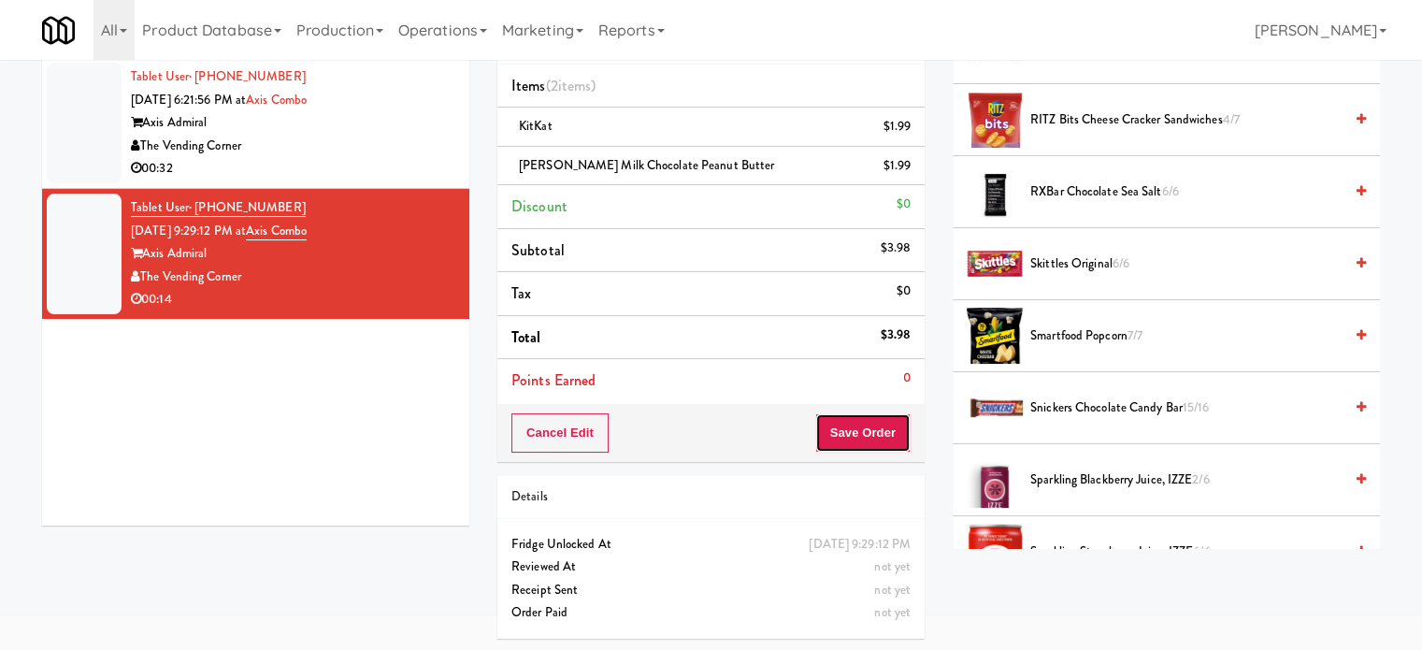
click at [856, 437] on button "Save Order" at bounding box center [862, 432] width 95 height 39
drag, startPoint x: 855, startPoint y: 404, endPoint x: 801, endPoint y: 361, distance: 69.2
click at [853, 404] on div "Cancel Edit Save Order" at bounding box center [710, 433] width 427 height 58
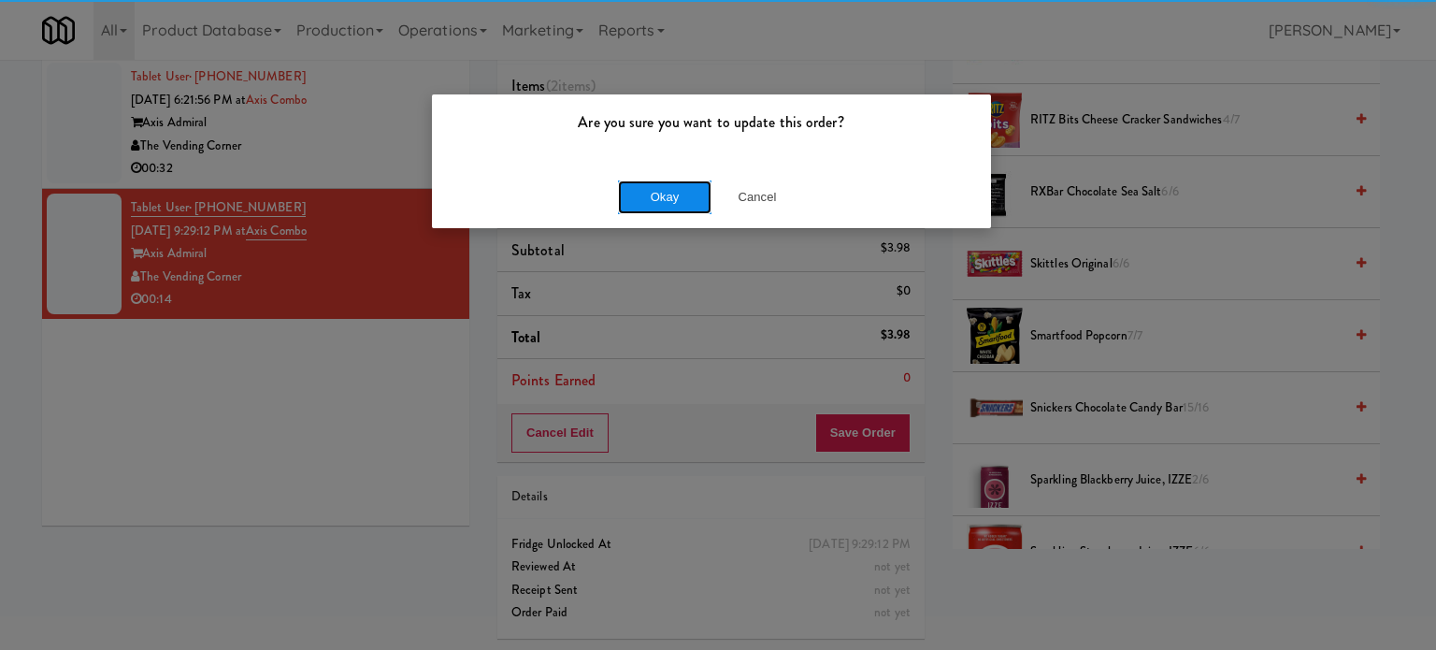
click at [651, 194] on button "Okay" at bounding box center [664, 197] width 93 height 34
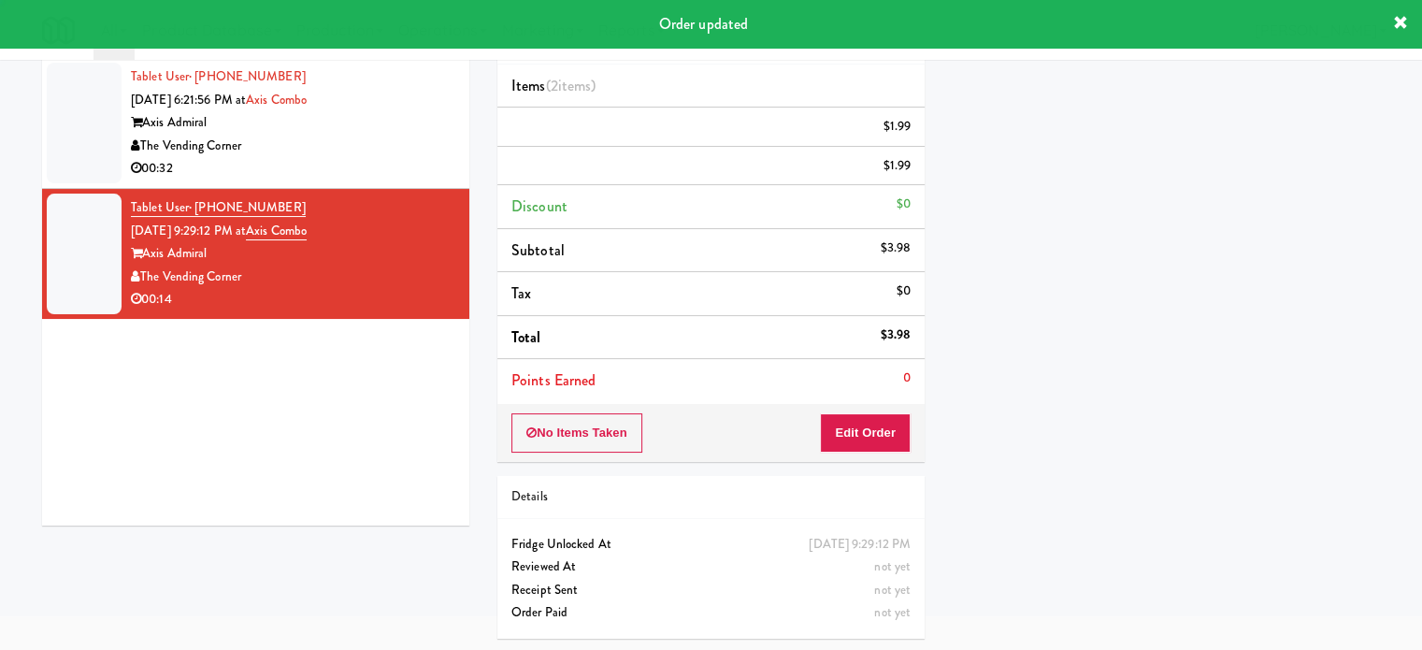
scroll to position [175, 0]
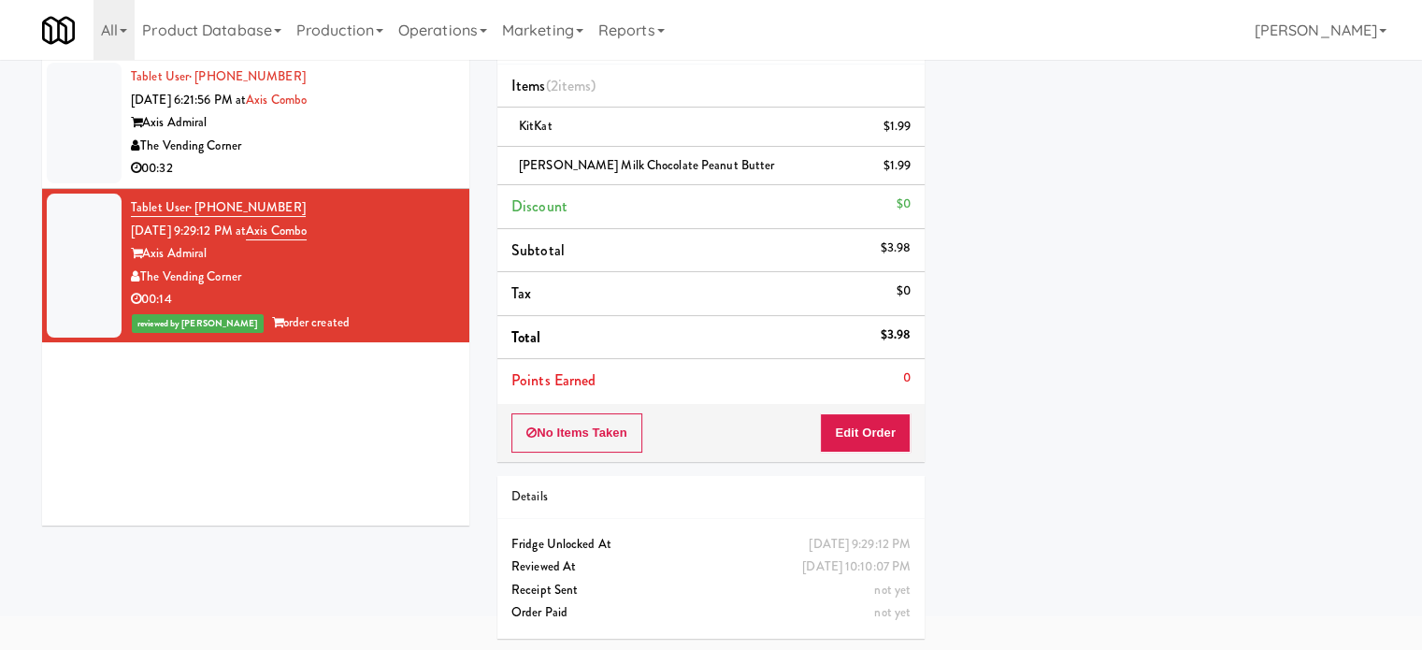
drag, startPoint x: 348, startPoint y: 136, endPoint x: 409, endPoint y: 113, distance: 66.0
click at [350, 137] on div "The Vending Corner" at bounding box center [293, 146] width 324 height 23
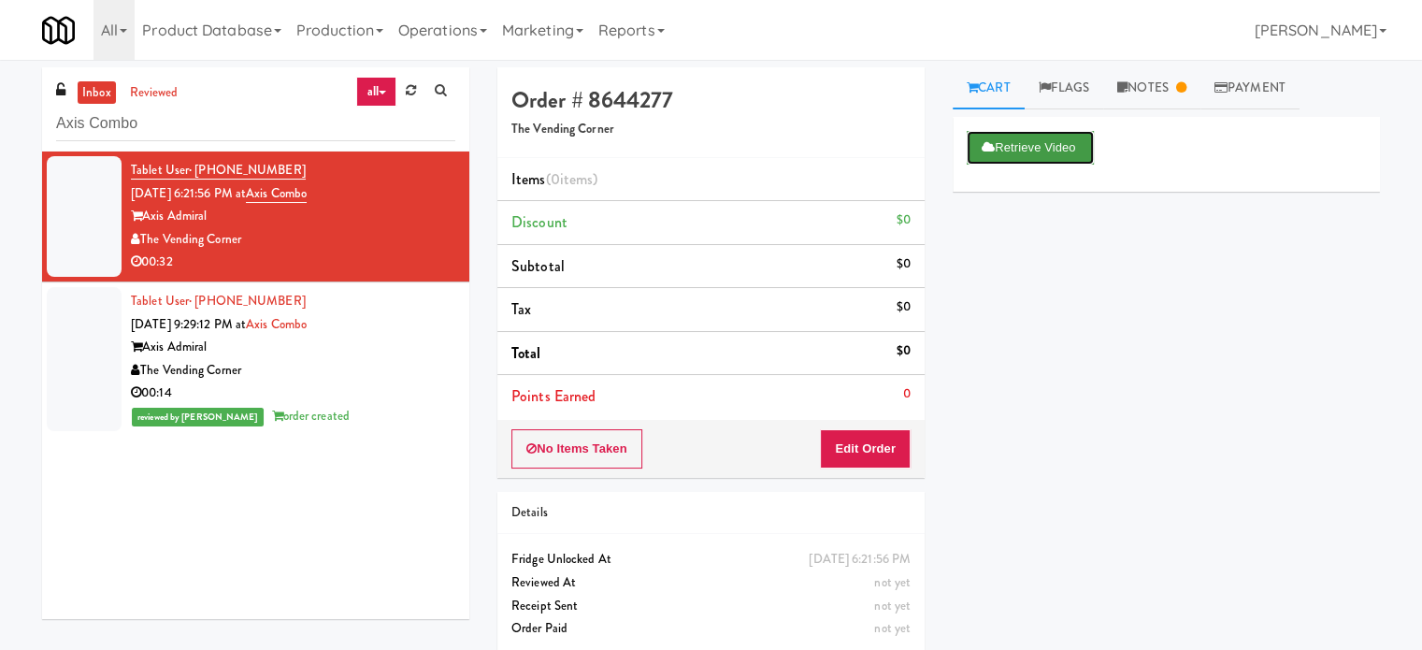
drag, startPoint x: 1036, startPoint y: 141, endPoint x: 987, endPoint y: 145, distance: 48.7
click at [1036, 142] on button "Retrieve Video" at bounding box center [1029, 148] width 127 height 34
drag, startPoint x: 366, startPoint y: 307, endPoint x: 378, endPoint y: 241, distance: 67.3
click at [367, 306] on div "Tablet User · (571) 286-8599 [DATE] 9:29:12 PM at Axis Combo Axis Admiral The V…" at bounding box center [293, 359] width 324 height 138
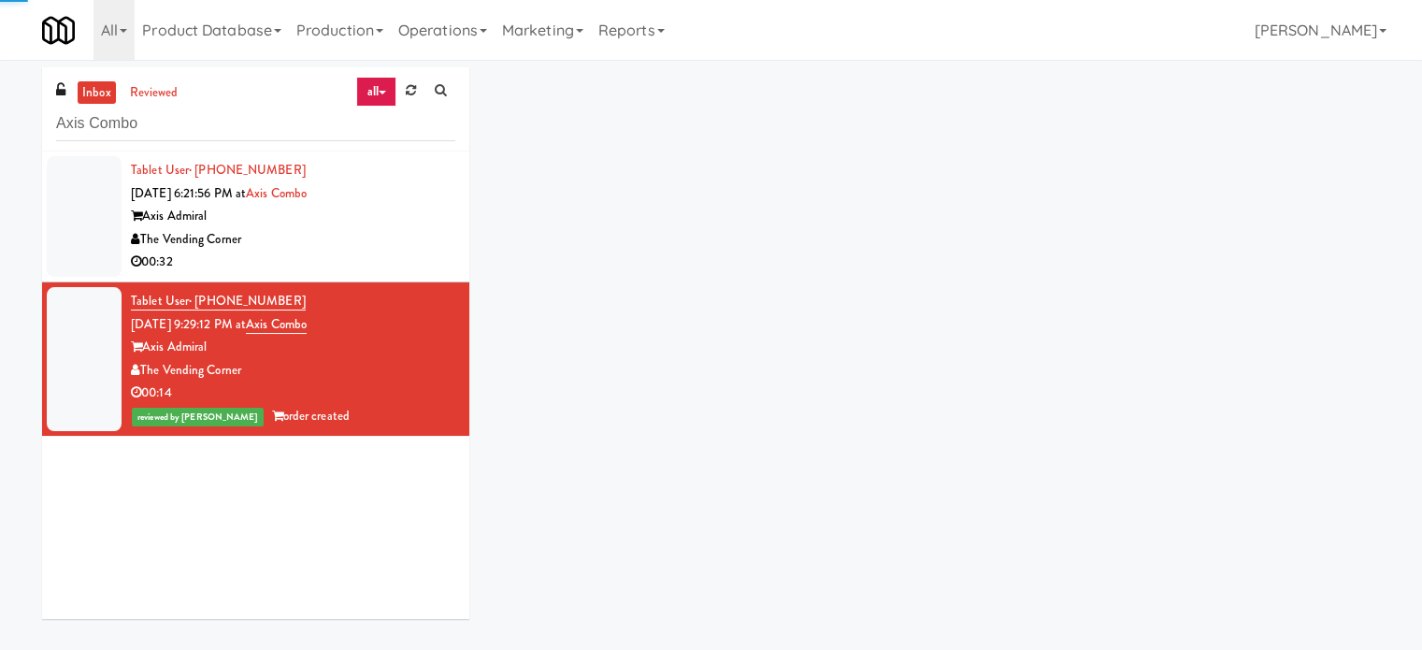
click at [379, 240] on div "The Vending Corner" at bounding box center [293, 239] width 324 height 23
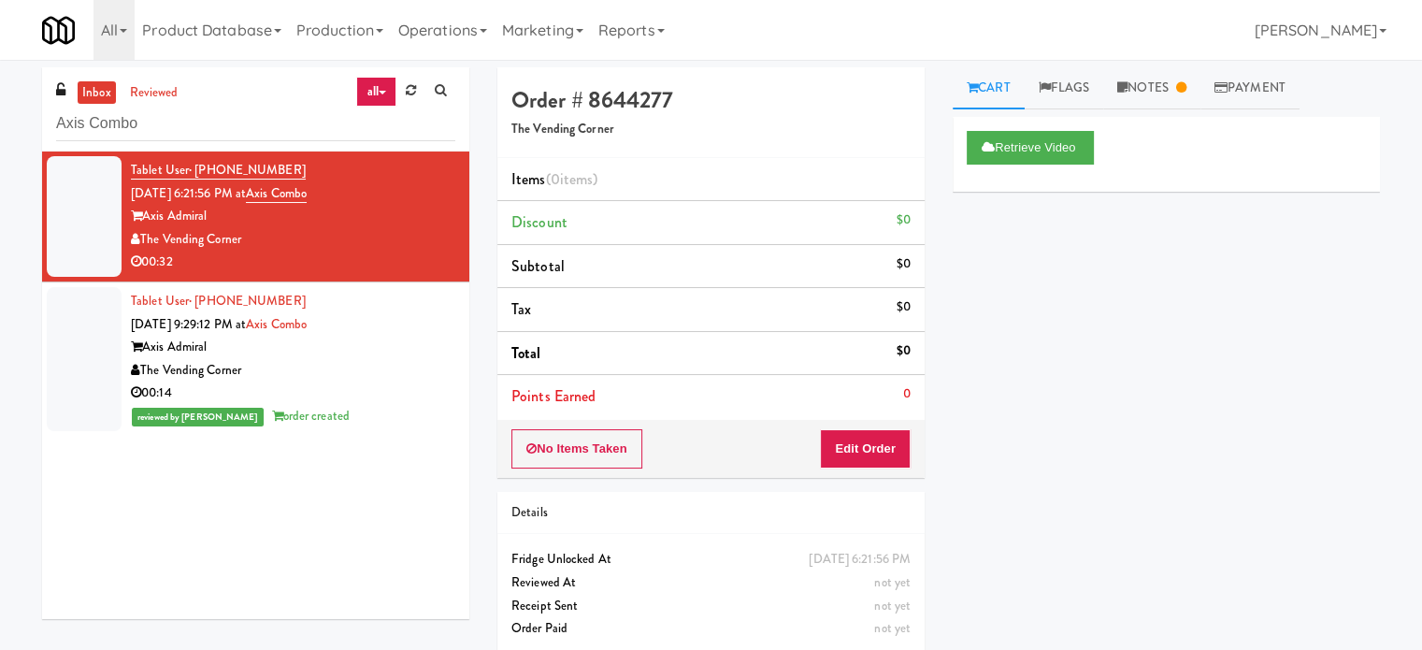
click at [407, 336] on div "Axis Admiral" at bounding box center [293, 347] width 324 height 23
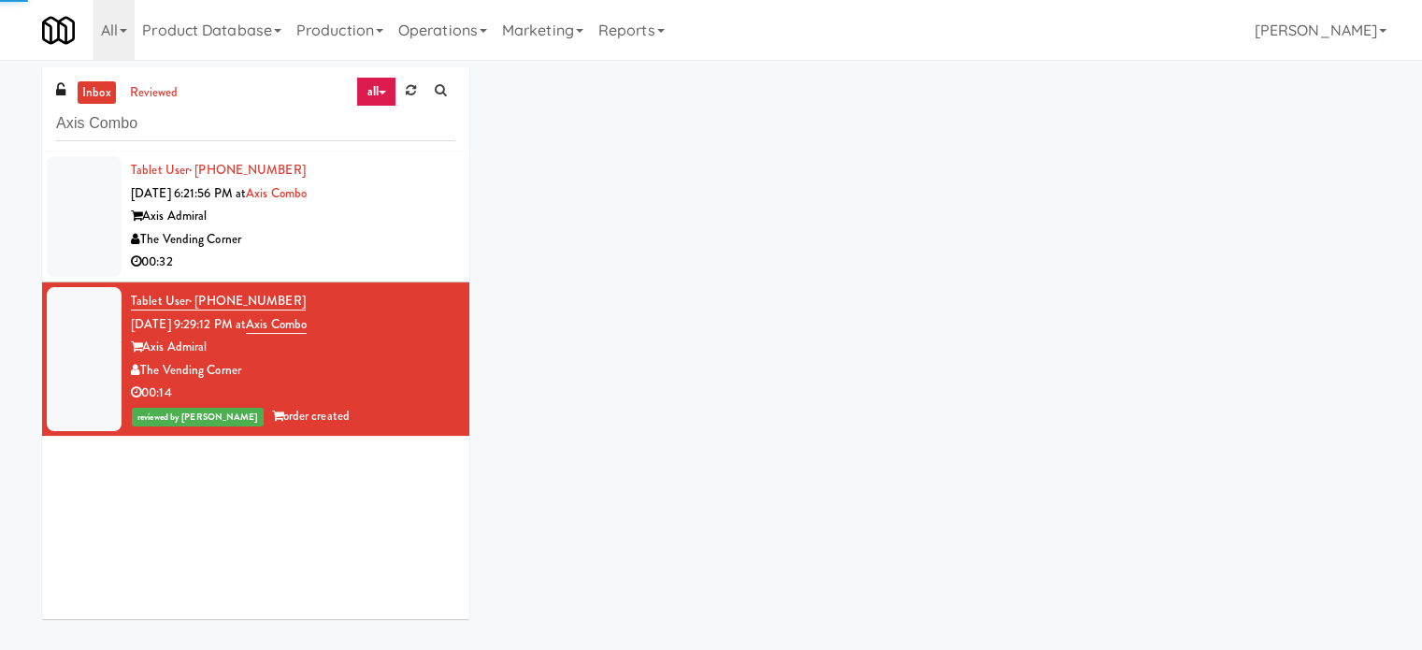
drag, startPoint x: 406, startPoint y: 221, endPoint x: 522, endPoint y: 190, distance: 119.9
click at [406, 222] on div "Axis Admiral" at bounding box center [293, 216] width 324 height 23
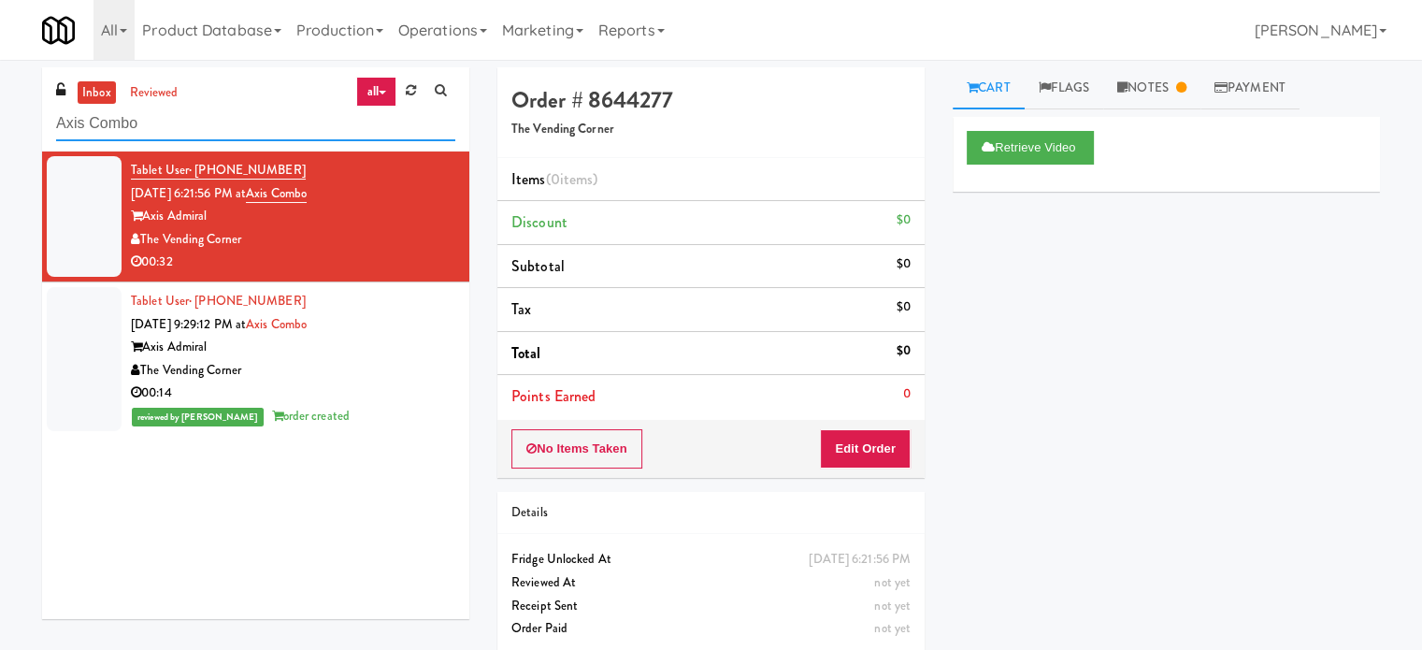
click at [273, 109] on input "Axis Combo" at bounding box center [255, 124] width 399 height 35
paste input "481 on [PERSON_NAME]"
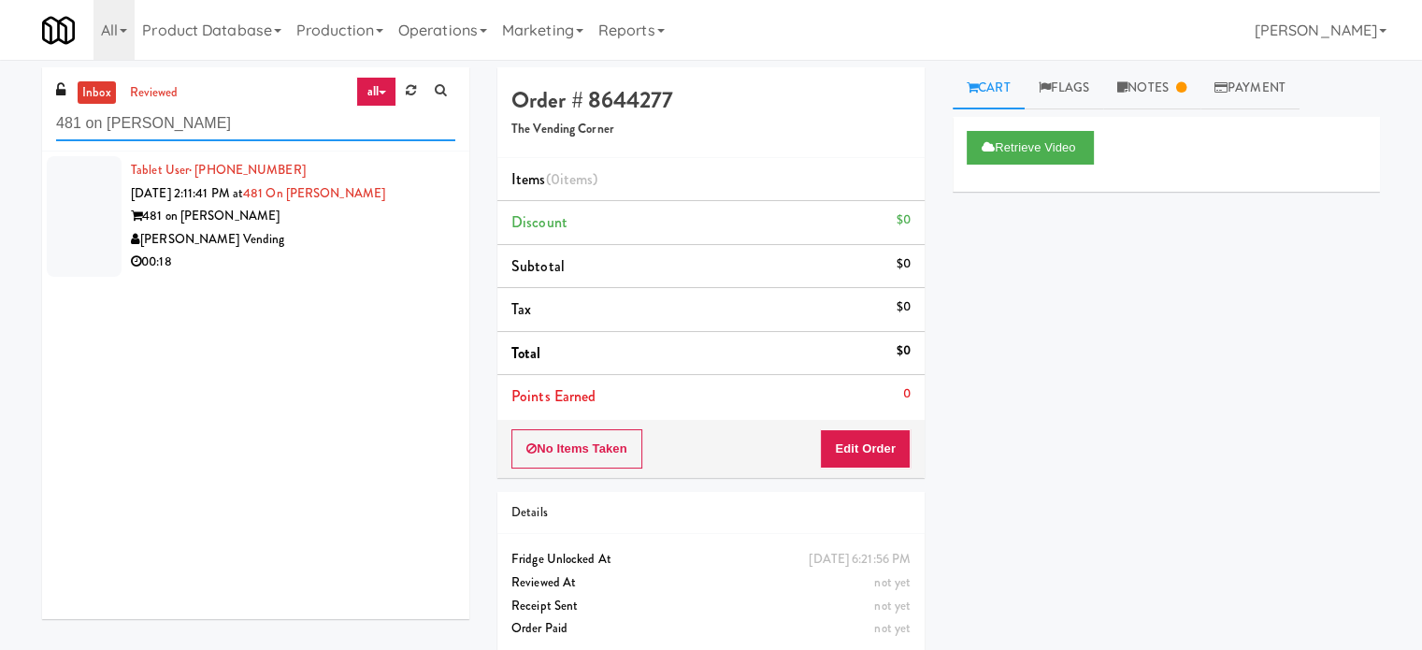
type input "481 on [PERSON_NAME]"
click at [340, 243] on div "[PERSON_NAME] Vending" at bounding box center [293, 239] width 324 height 23
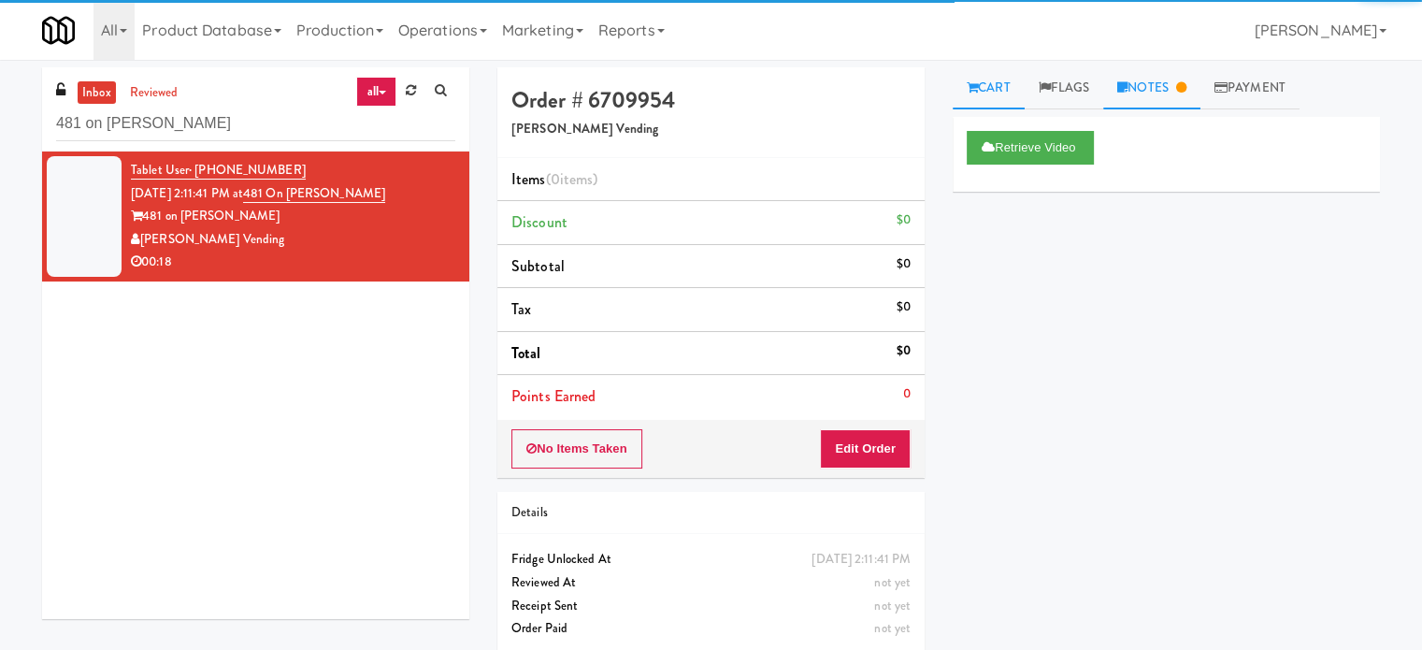
click at [1194, 85] on link "Notes" at bounding box center [1151, 88] width 97 height 42
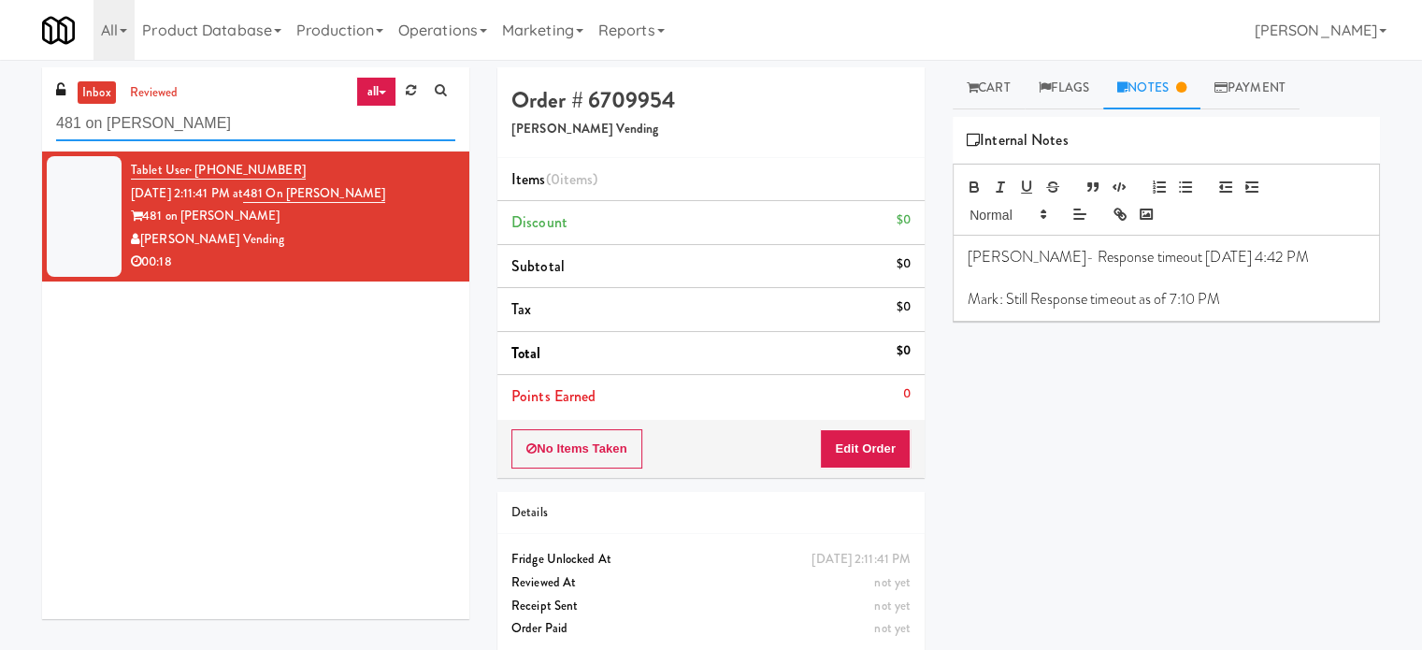
drag, startPoint x: 233, startPoint y: 122, endPoint x: 38, endPoint y: 124, distance: 194.4
click at [38, 124] on div "inbox reviewed all all unclear take inventory issue suspicious failed recent 48…" at bounding box center [255, 349] width 455 height 565
click at [1235, 299] on p "Mark: Still Response timeout as of 7:10 PM" at bounding box center [1165, 299] width 397 height 21
click at [236, 122] on input "481 on [PERSON_NAME]" at bounding box center [255, 124] width 399 height 35
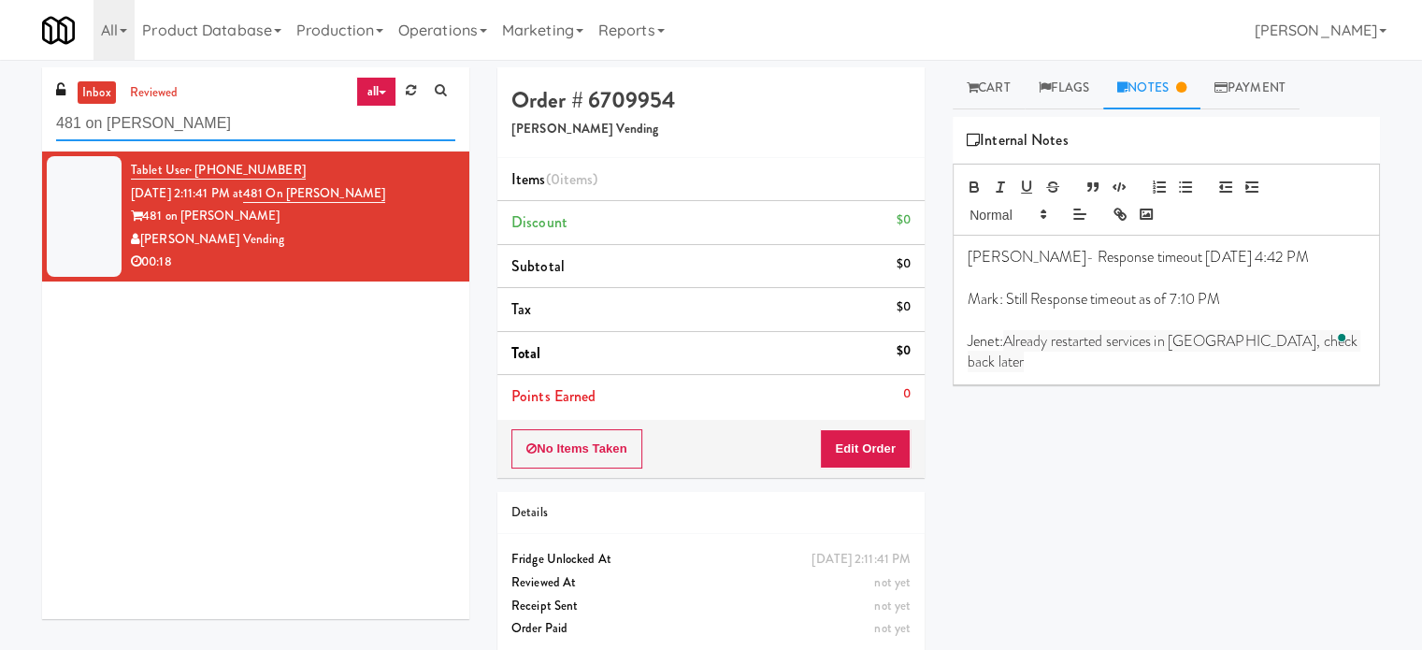
click at [235, 122] on input "481 on [PERSON_NAME]" at bounding box center [255, 124] width 399 height 35
paste input "Rock Solid Reboot (Left)"
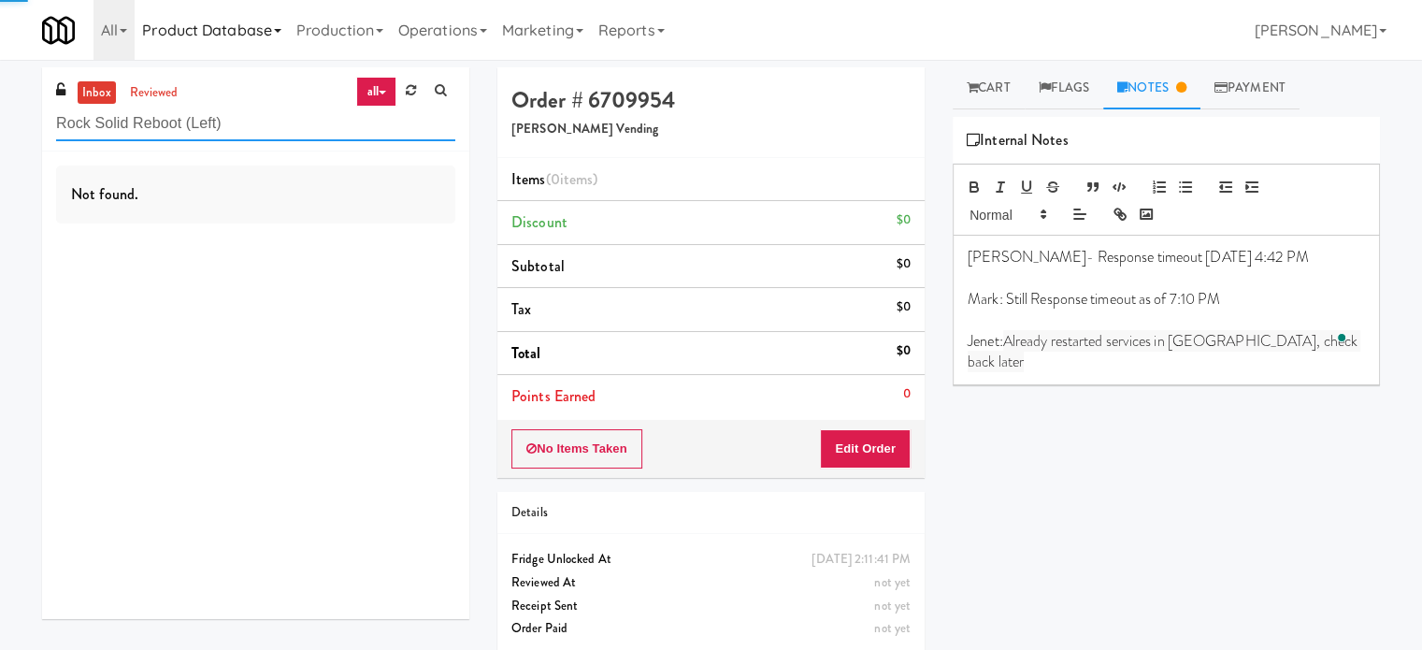
type input "Rock Solid Reboot (Left)"
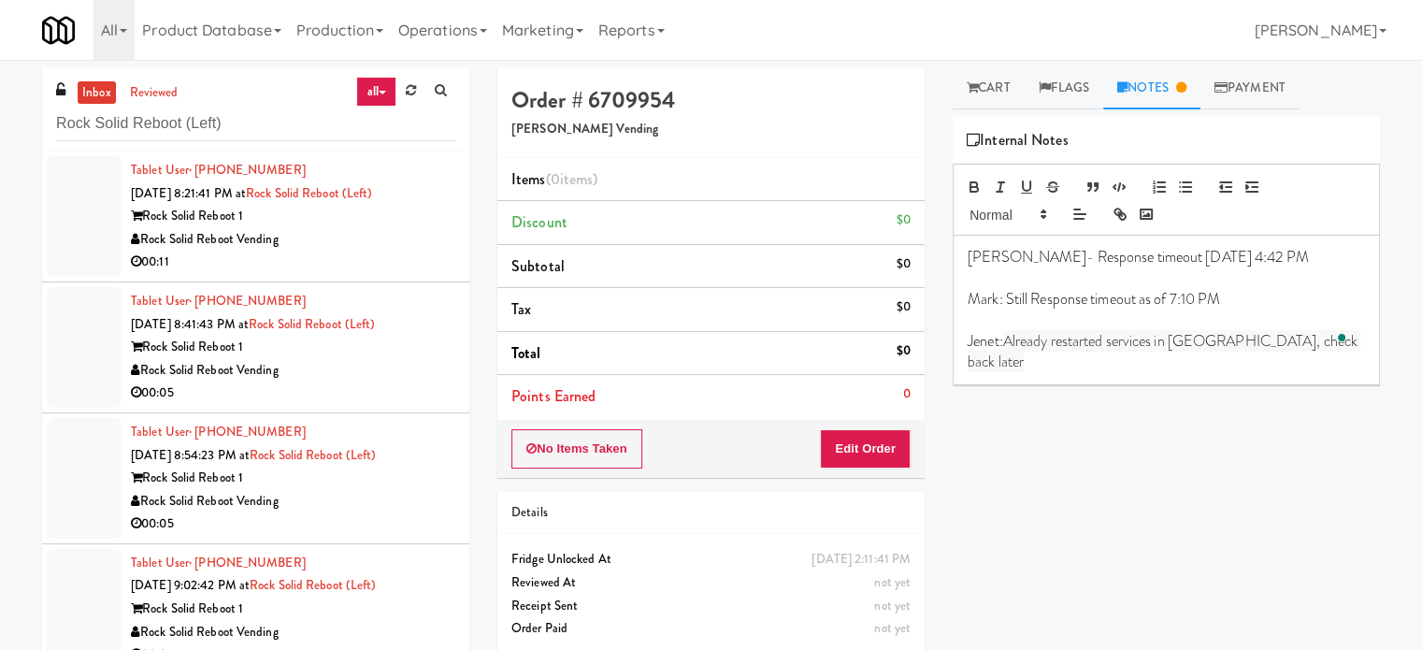
click at [386, 265] on div "00:11" at bounding box center [293, 261] width 324 height 23
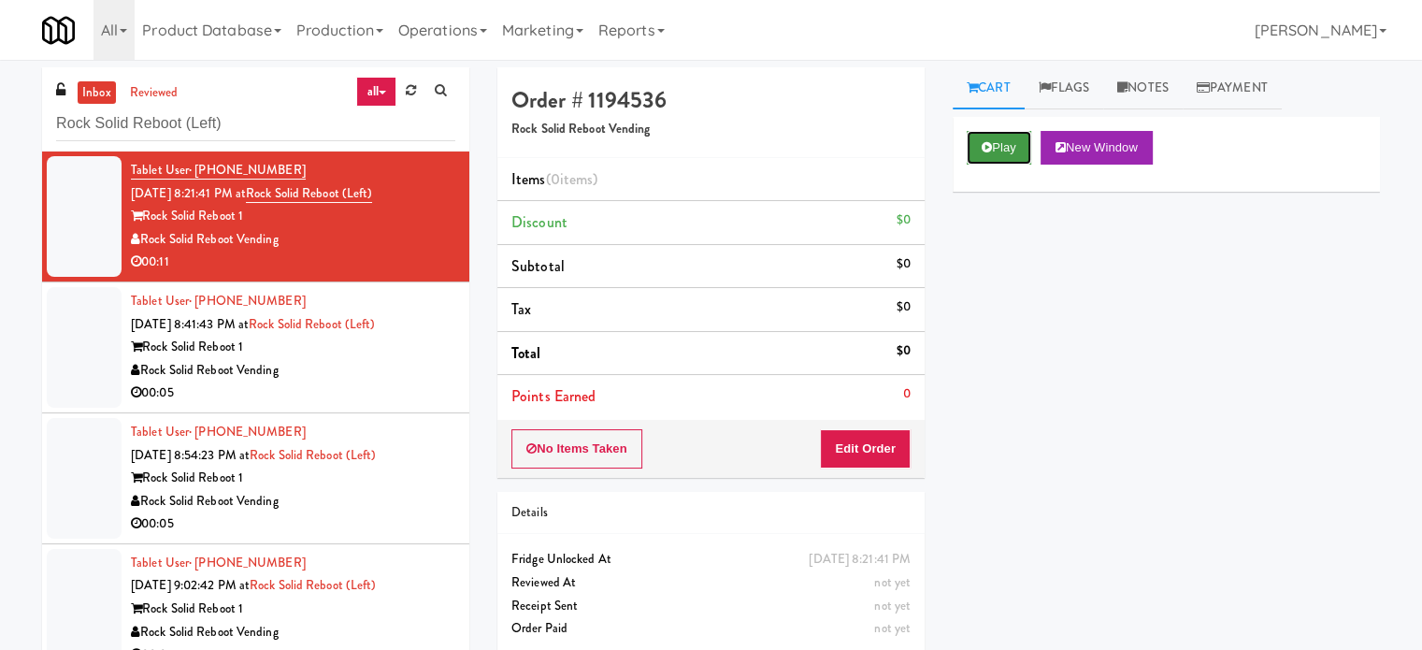
click at [994, 158] on button "Play" at bounding box center [998, 148] width 64 height 34
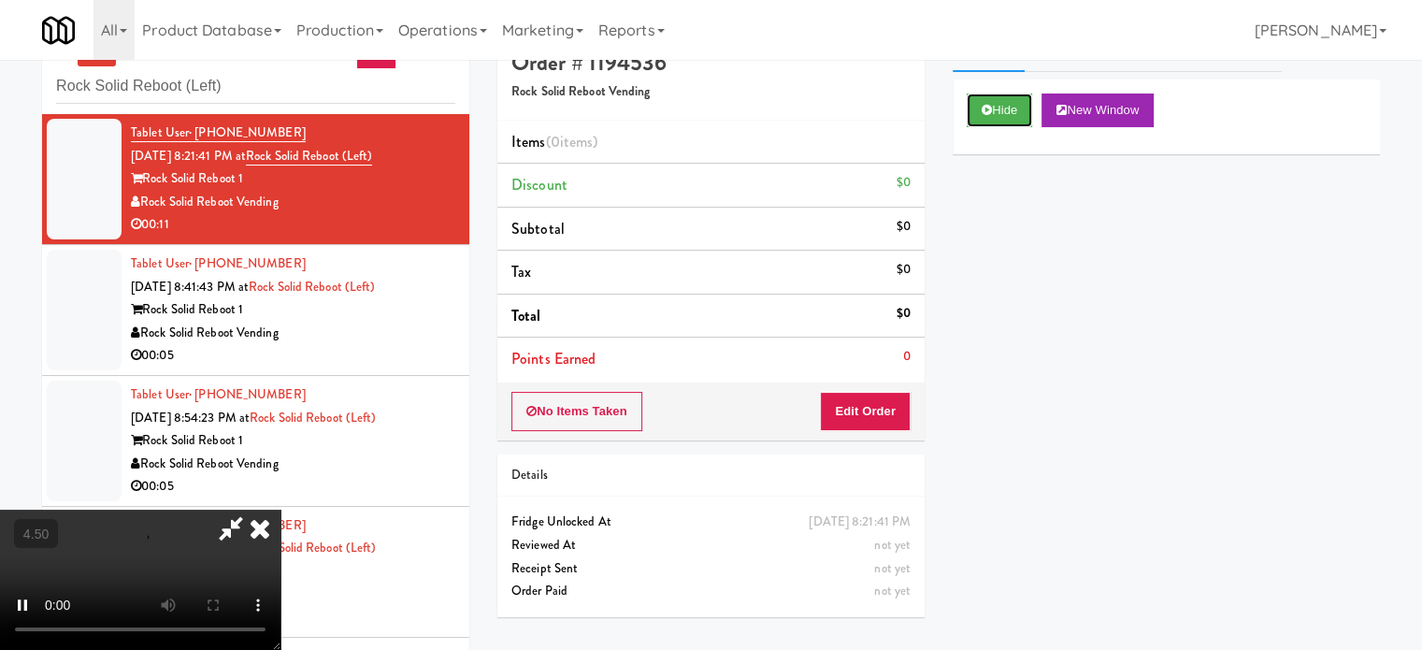
scroll to position [76, 0]
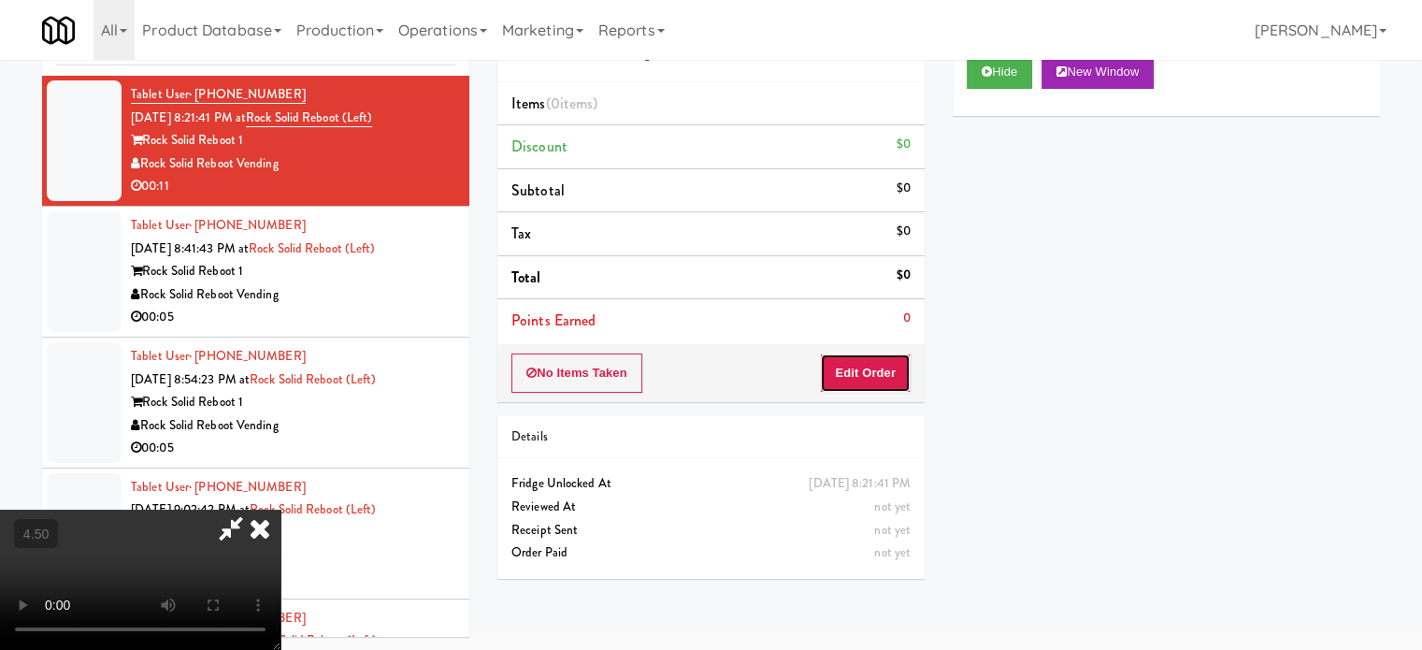
click at [877, 384] on button "Edit Order" at bounding box center [865, 372] width 91 height 39
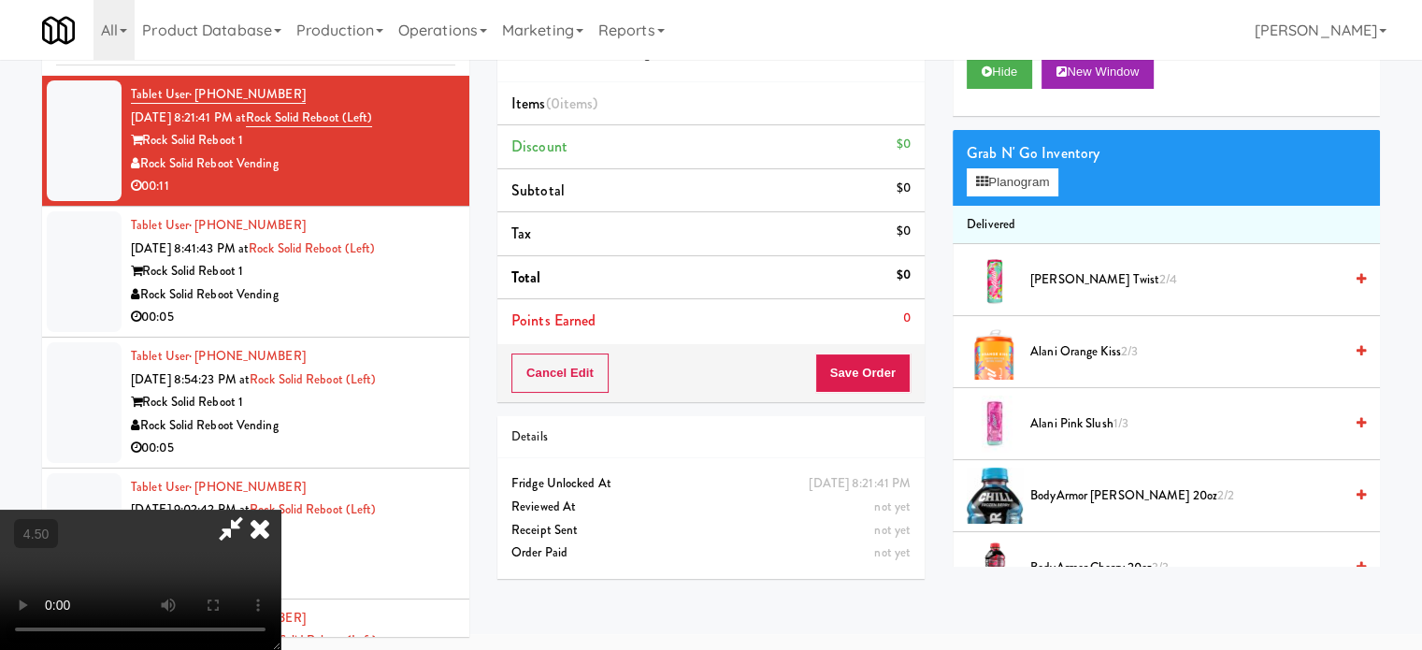
click at [280, 528] on video at bounding box center [140, 579] width 280 height 140
drag, startPoint x: 508, startPoint y: 515, endPoint x: 675, endPoint y: 436, distance: 184.0
click at [280, 509] on video at bounding box center [140, 579] width 280 height 140
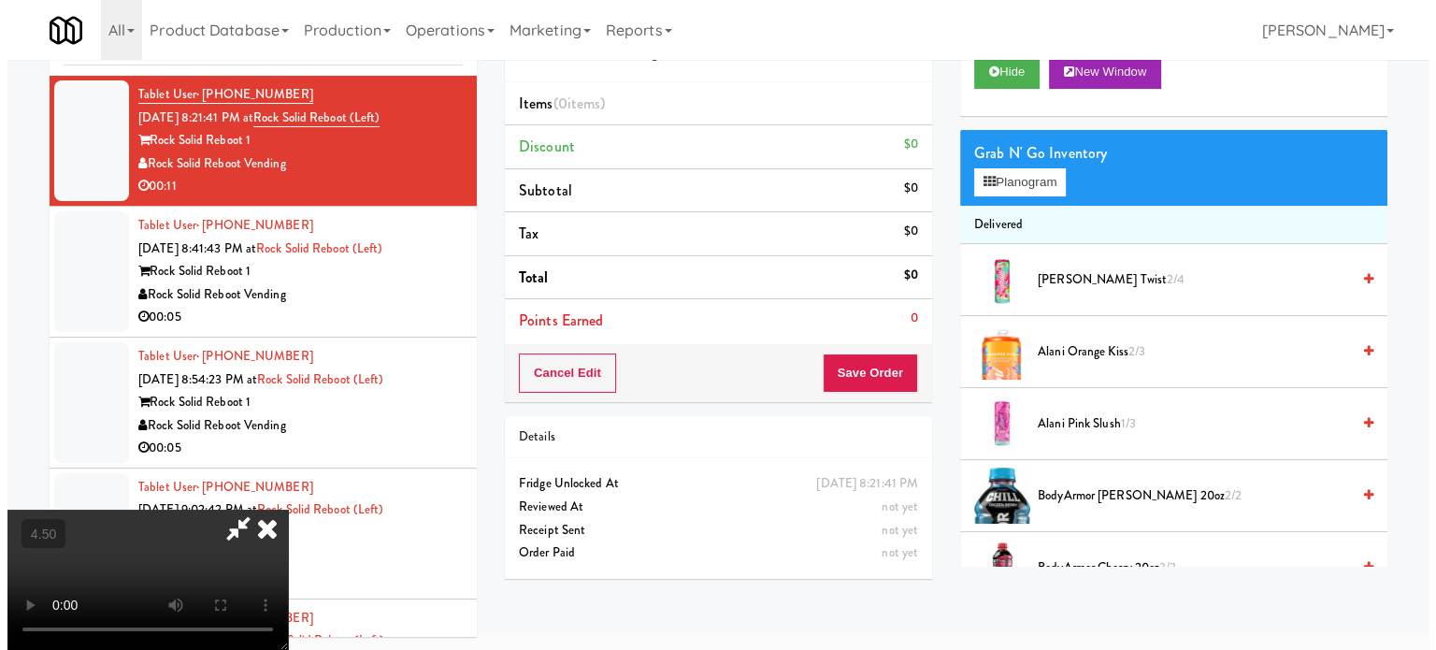
scroll to position [60, 0]
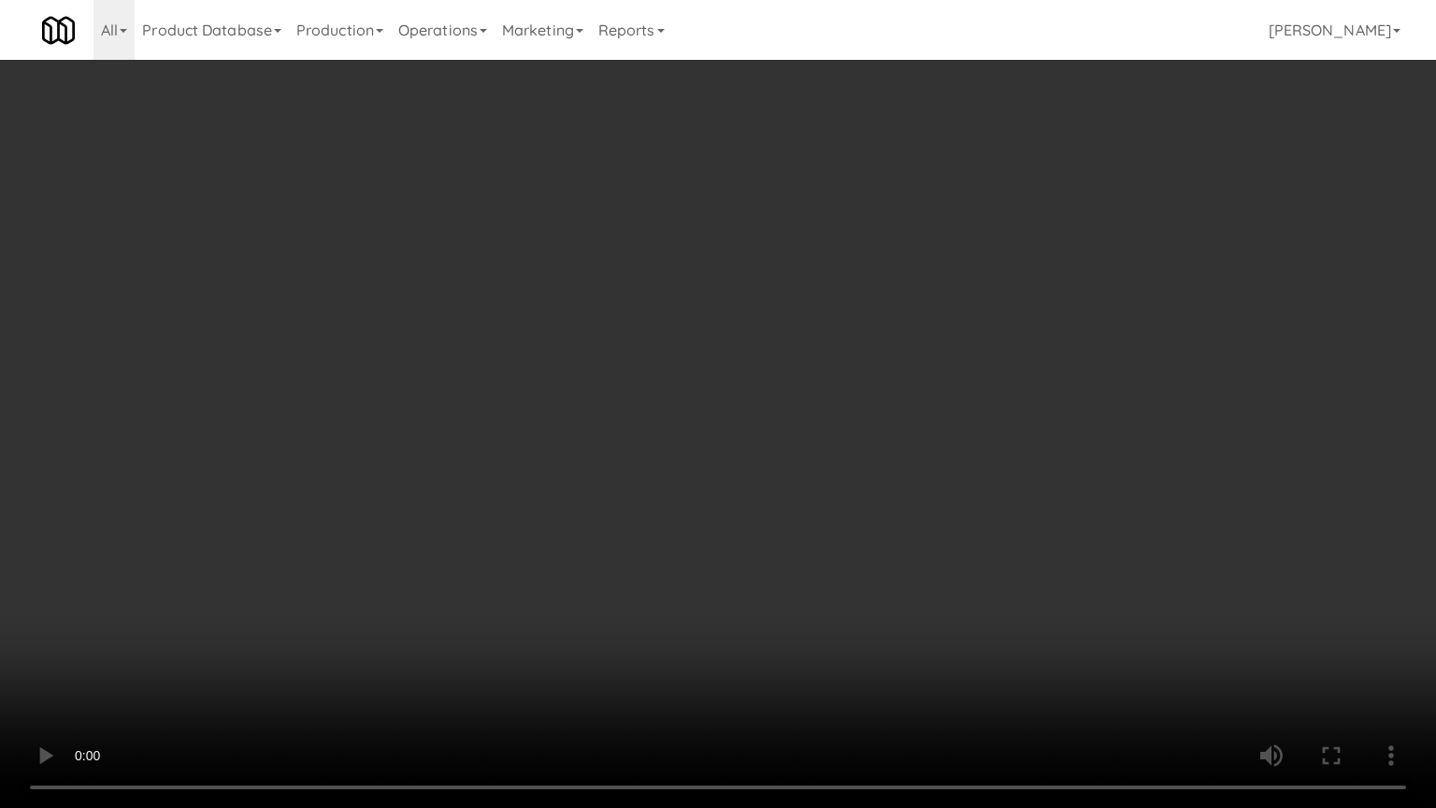
click at [702, 398] on video at bounding box center [718, 404] width 1436 height 808
click at [695, 391] on video at bounding box center [718, 404] width 1436 height 808
click at [696, 392] on video at bounding box center [718, 404] width 1436 height 808
click at [700, 400] on video at bounding box center [718, 404] width 1436 height 808
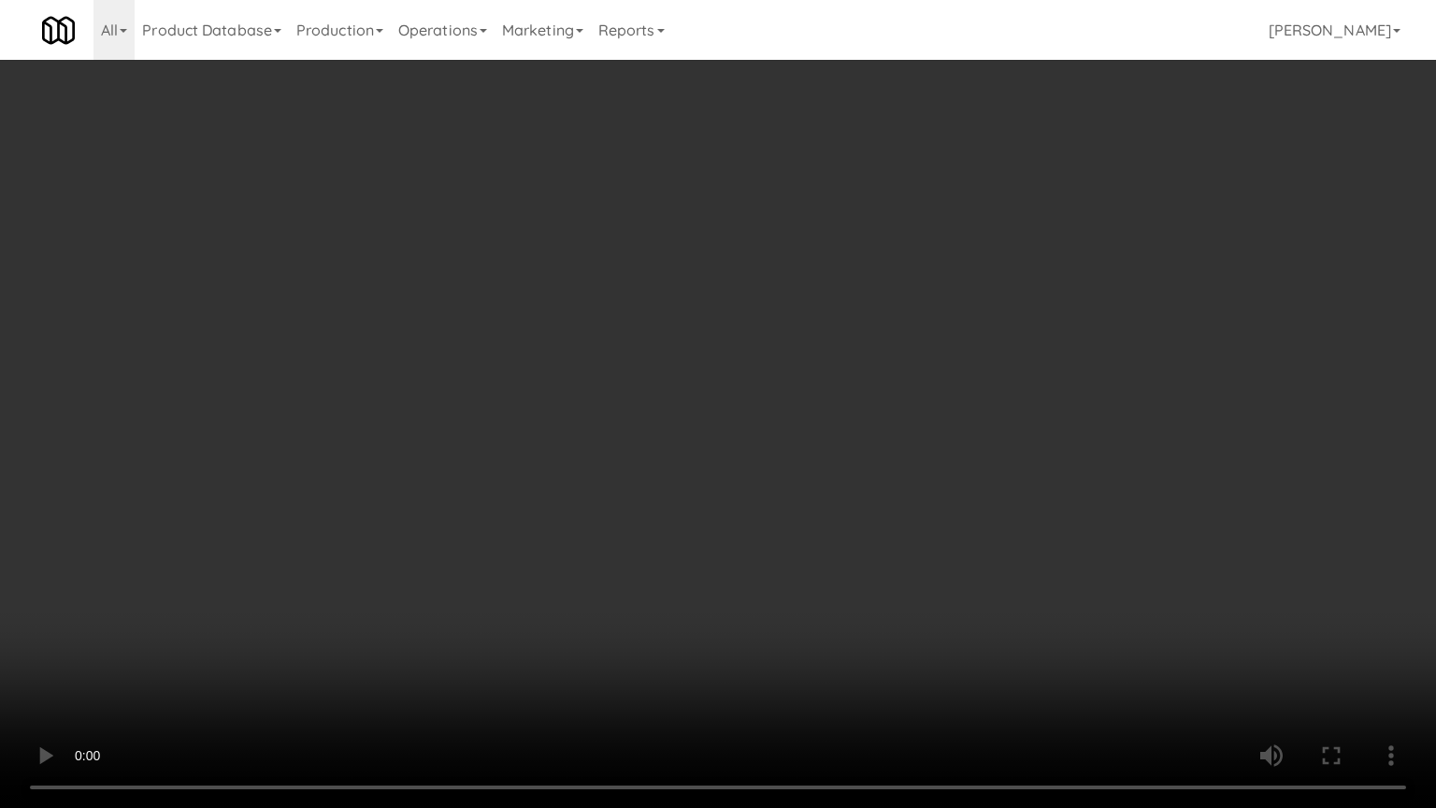
click at [703, 405] on video at bounding box center [718, 404] width 1436 height 808
click at [707, 404] on video at bounding box center [718, 404] width 1436 height 808
click at [829, 640] on video at bounding box center [718, 404] width 1436 height 808
click at [814, 579] on video at bounding box center [718, 404] width 1436 height 808
click at [746, 643] on video at bounding box center [718, 404] width 1436 height 808
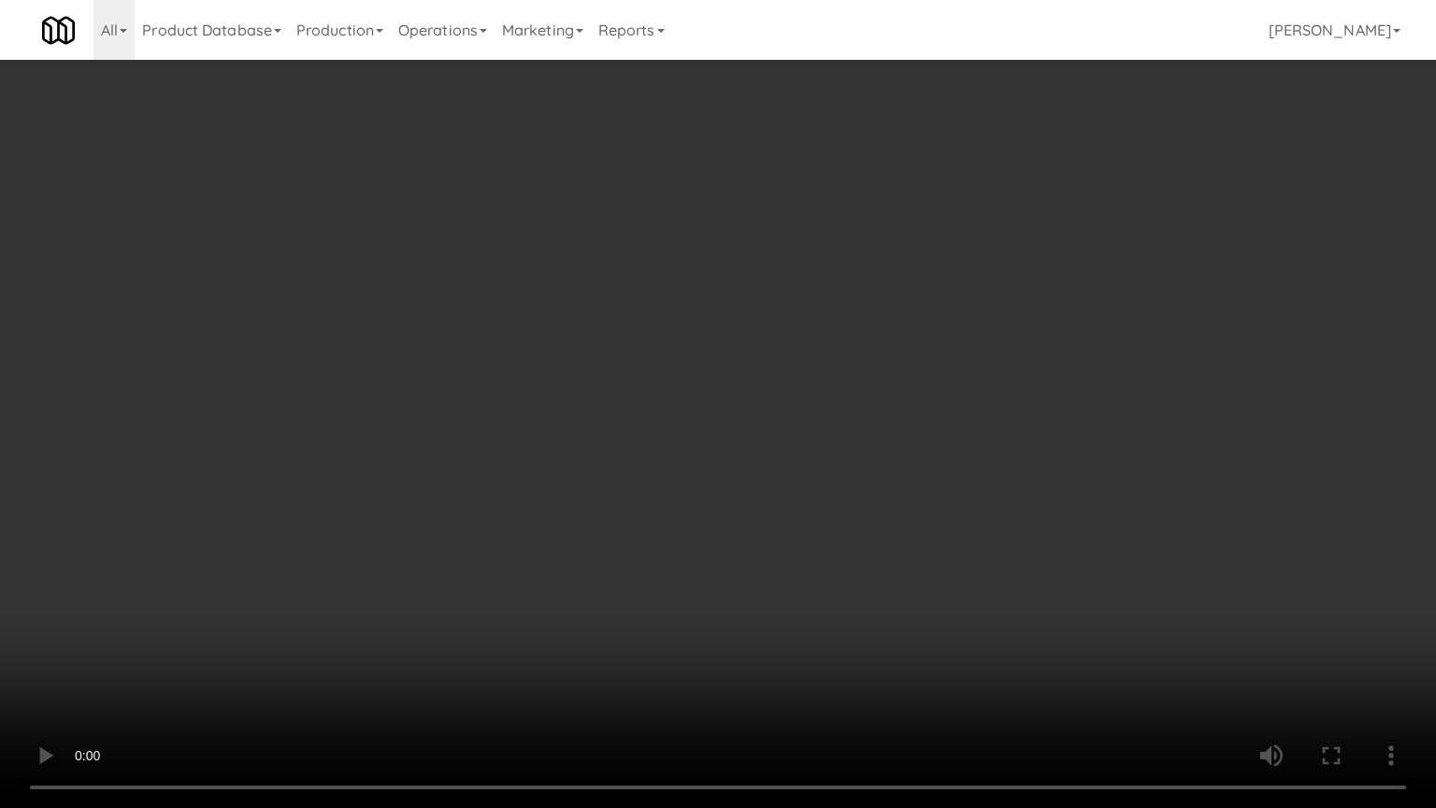
click at [794, 497] on video at bounding box center [718, 404] width 1436 height 808
click at [794, 498] on video at bounding box center [718, 404] width 1436 height 808
click at [976, 370] on video at bounding box center [718, 404] width 1436 height 808
drag, startPoint x: 978, startPoint y: 370, endPoint x: 1058, endPoint y: 193, distance: 194.1
click at [987, 366] on video at bounding box center [718, 404] width 1436 height 808
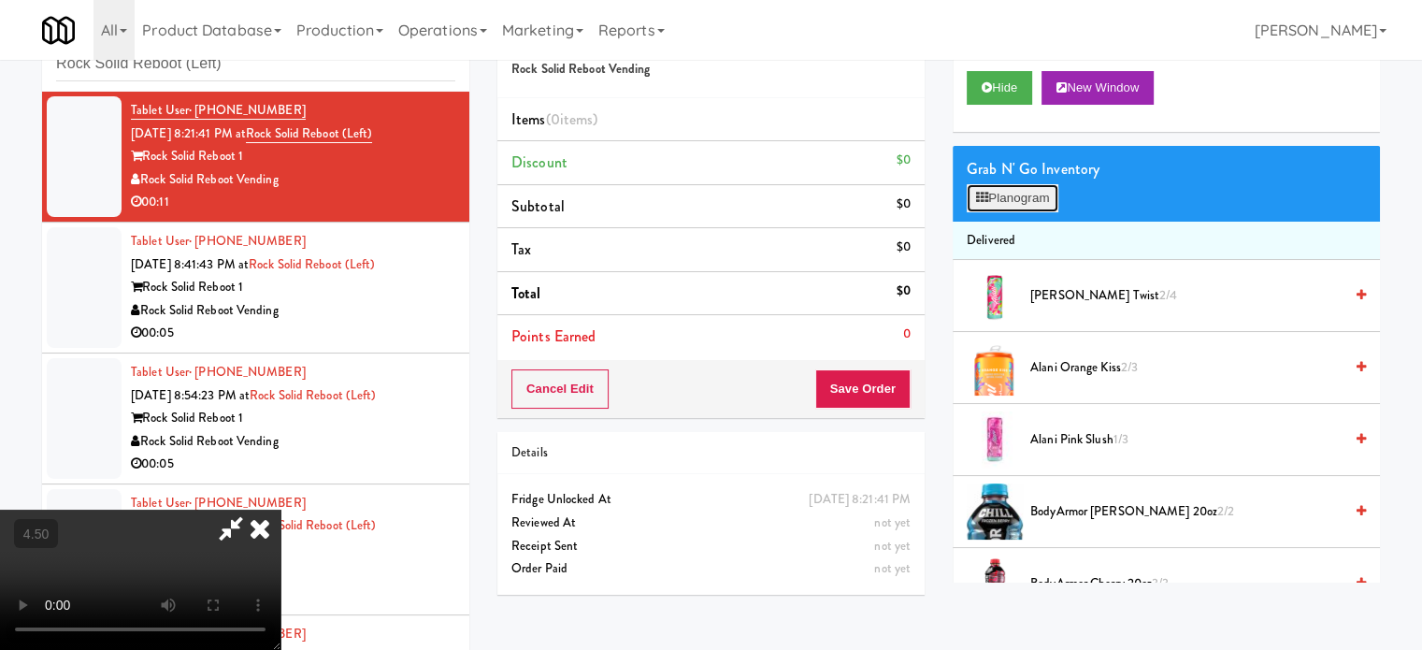
click at [1055, 196] on button "Planogram" at bounding box center [1012, 198] width 92 height 28
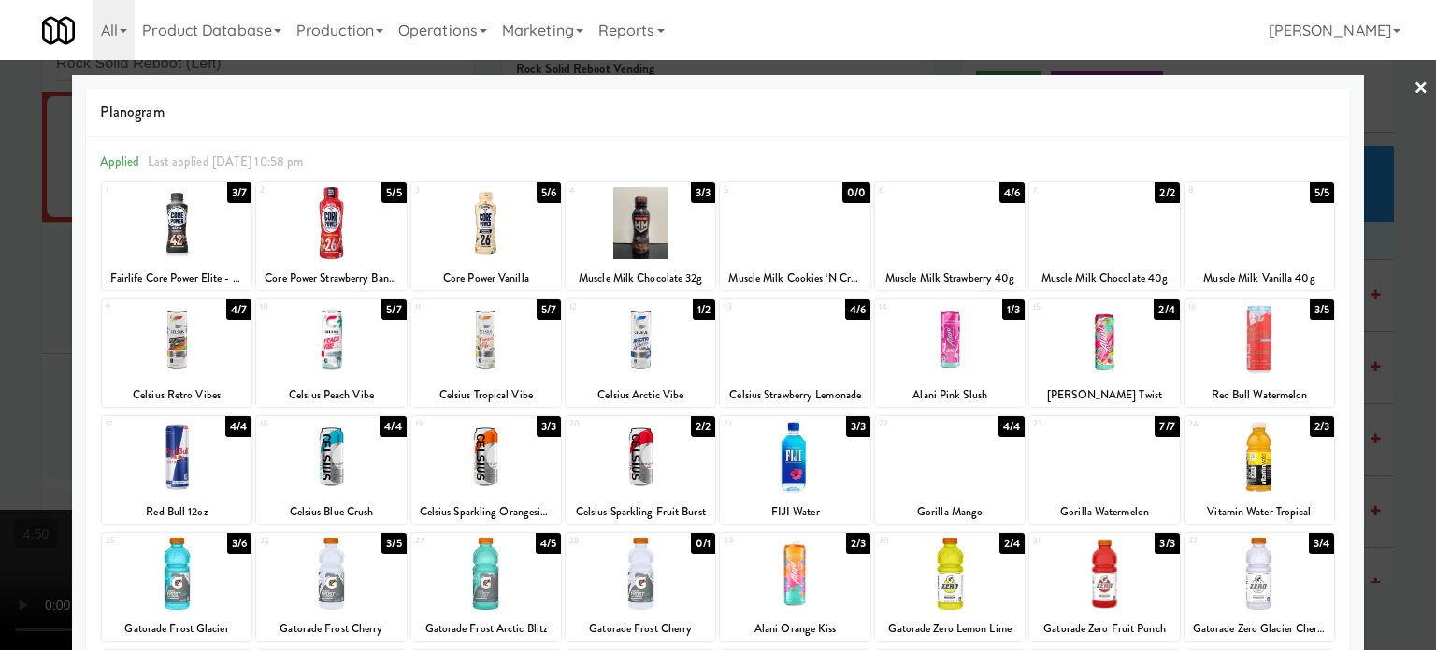
click at [706, 426] on div "2/2" at bounding box center [703, 426] width 24 height 21
click at [1391, 408] on div at bounding box center [718, 325] width 1436 height 650
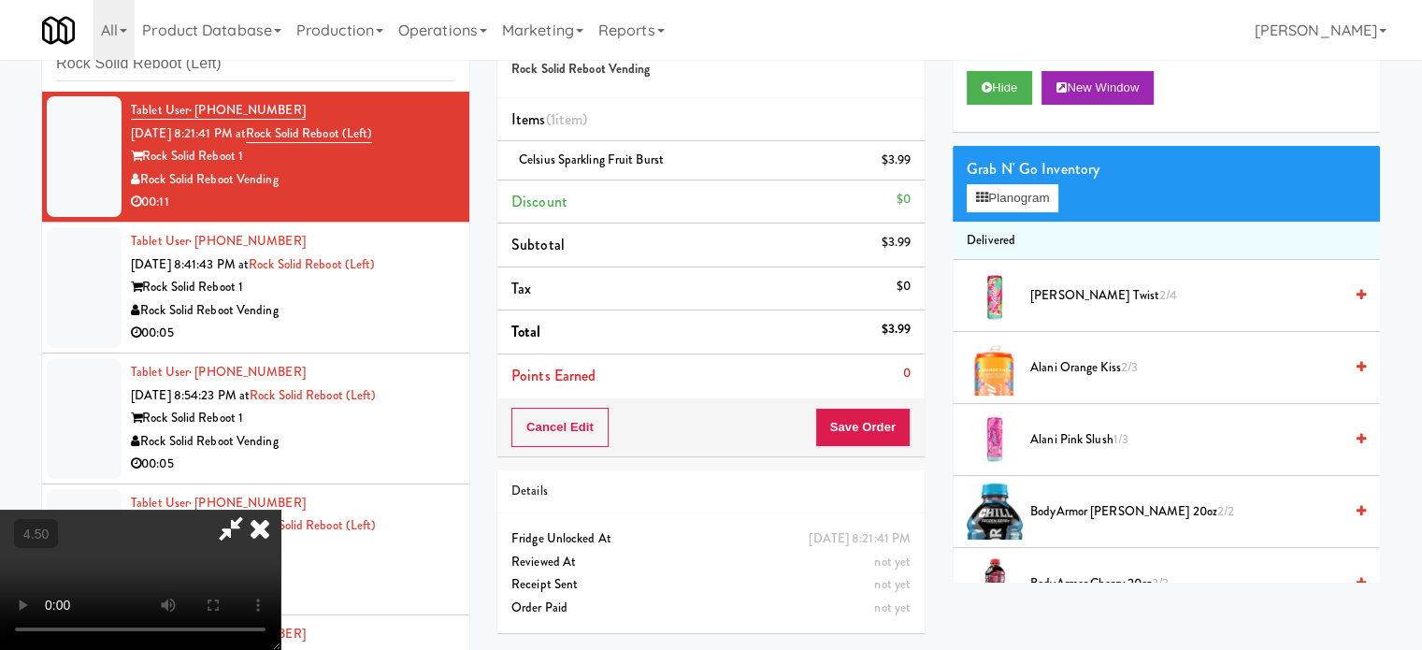
click at [280, 509] on video at bounding box center [140, 579] width 280 height 140
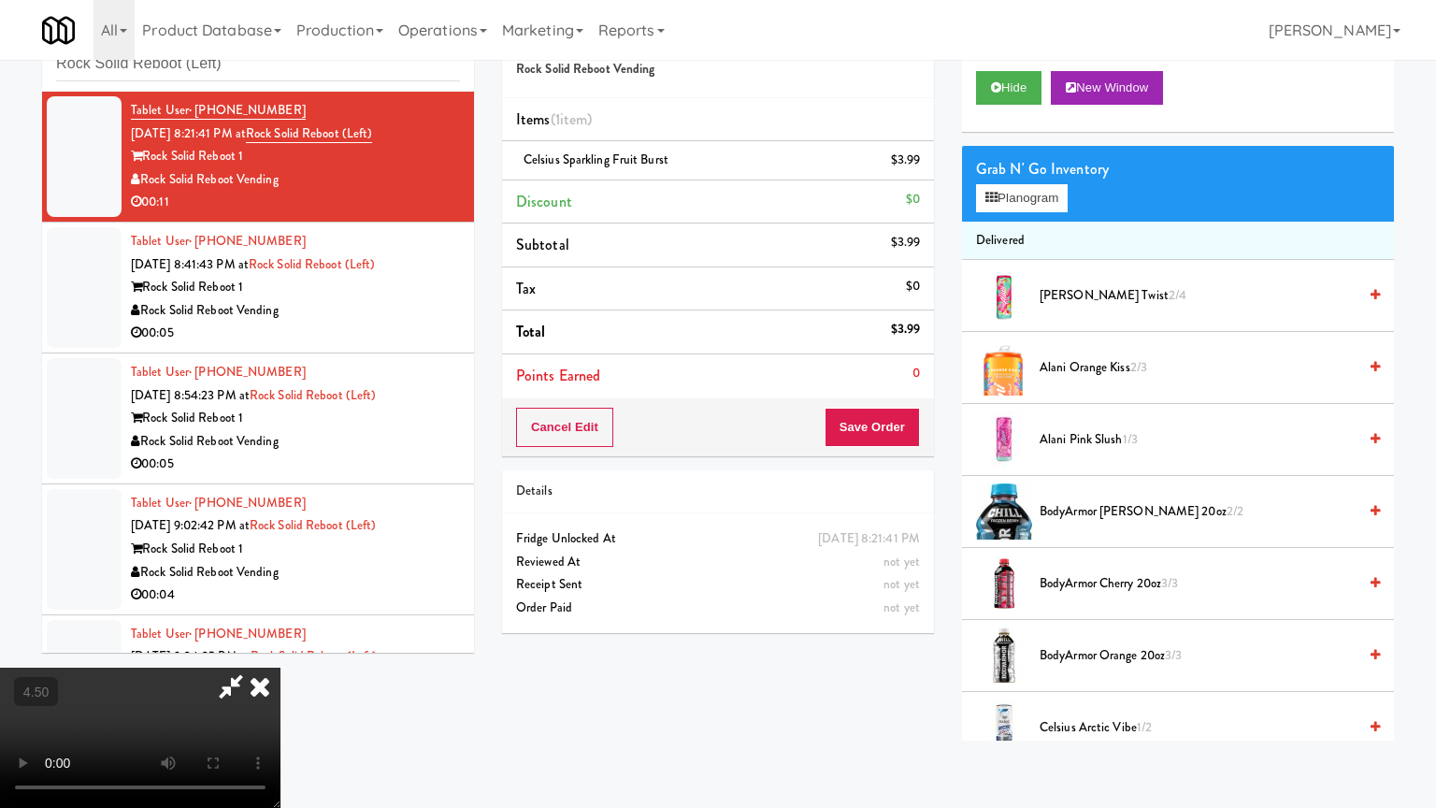
drag, startPoint x: 598, startPoint y: 466, endPoint x: 639, endPoint y: 378, distance: 97.9
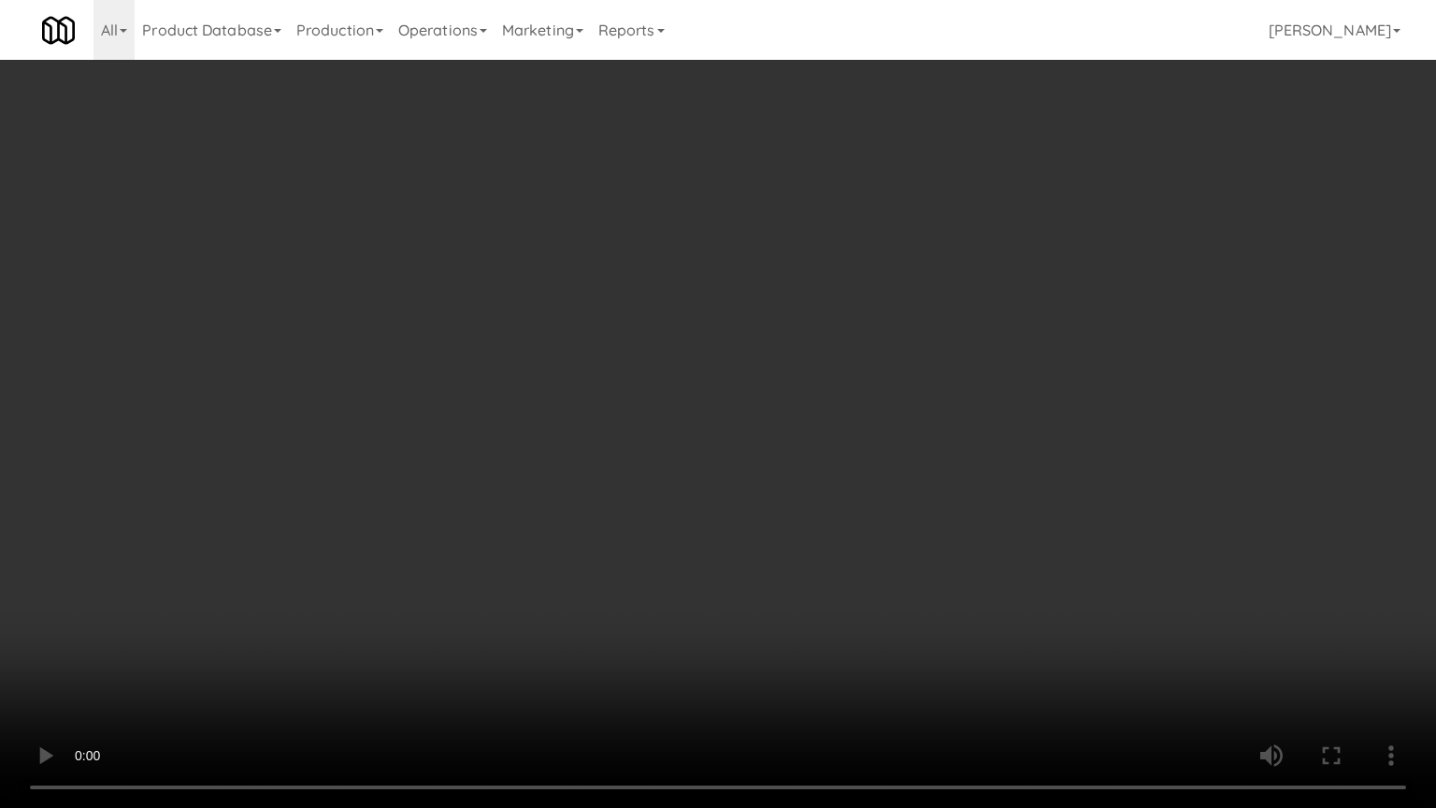
click at [594, 465] on video at bounding box center [718, 404] width 1436 height 808
click at [686, 249] on video at bounding box center [718, 404] width 1436 height 808
click at [698, 225] on video at bounding box center [718, 404] width 1436 height 808
click at [680, 191] on video at bounding box center [718, 404] width 1436 height 808
click at [682, 183] on video at bounding box center [718, 404] width 1436 height 808
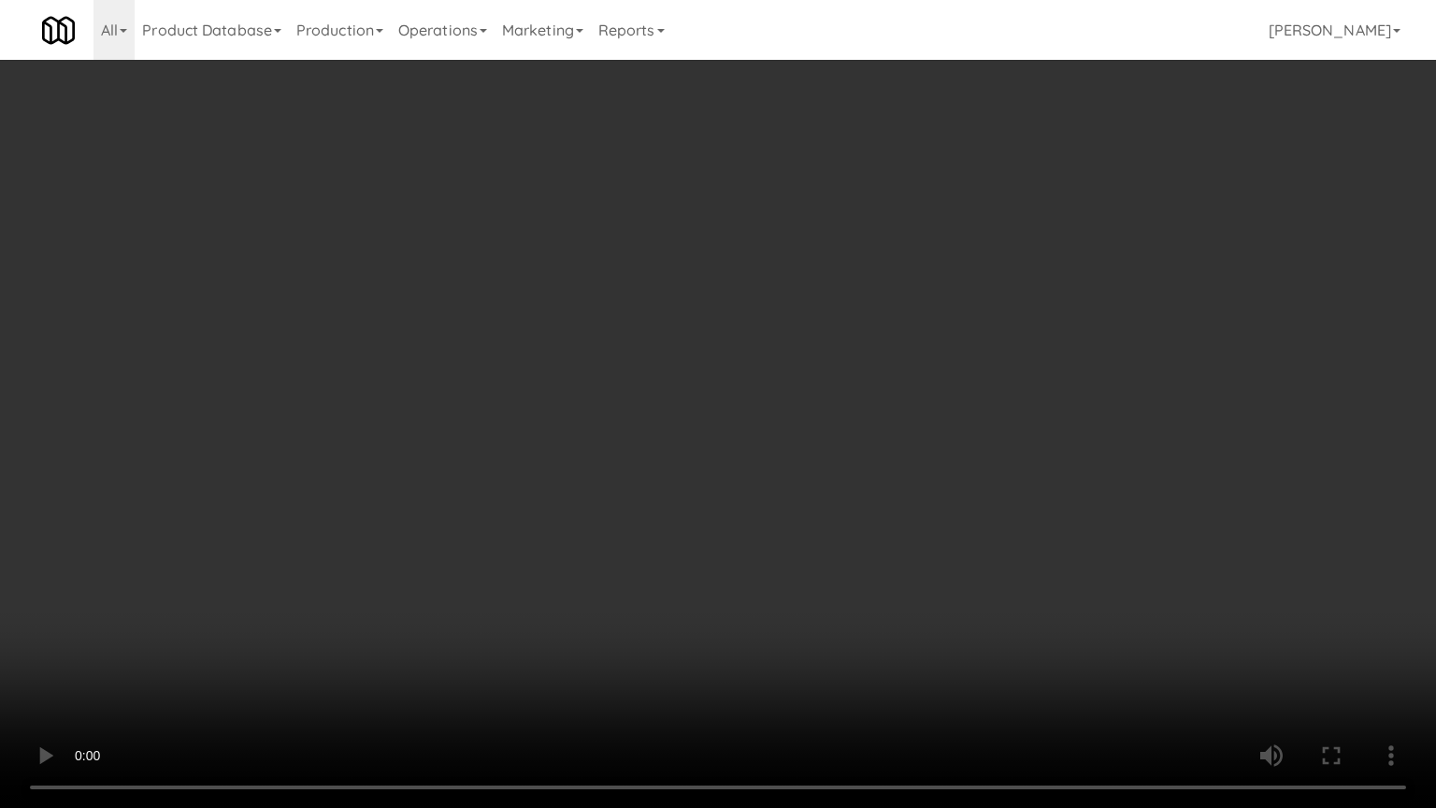
click at [682, 183] on video at bounding box center [718, 404] width 1436 height 808
click at [687, 191] on video at bounding box center [718, 404] width 1436 height 808
click at [688, 195] on video at bounding box center [718, 404] width 1436 height 808
click at [690, 193] on video at bounding box center [718, 404] width 1436 height 808
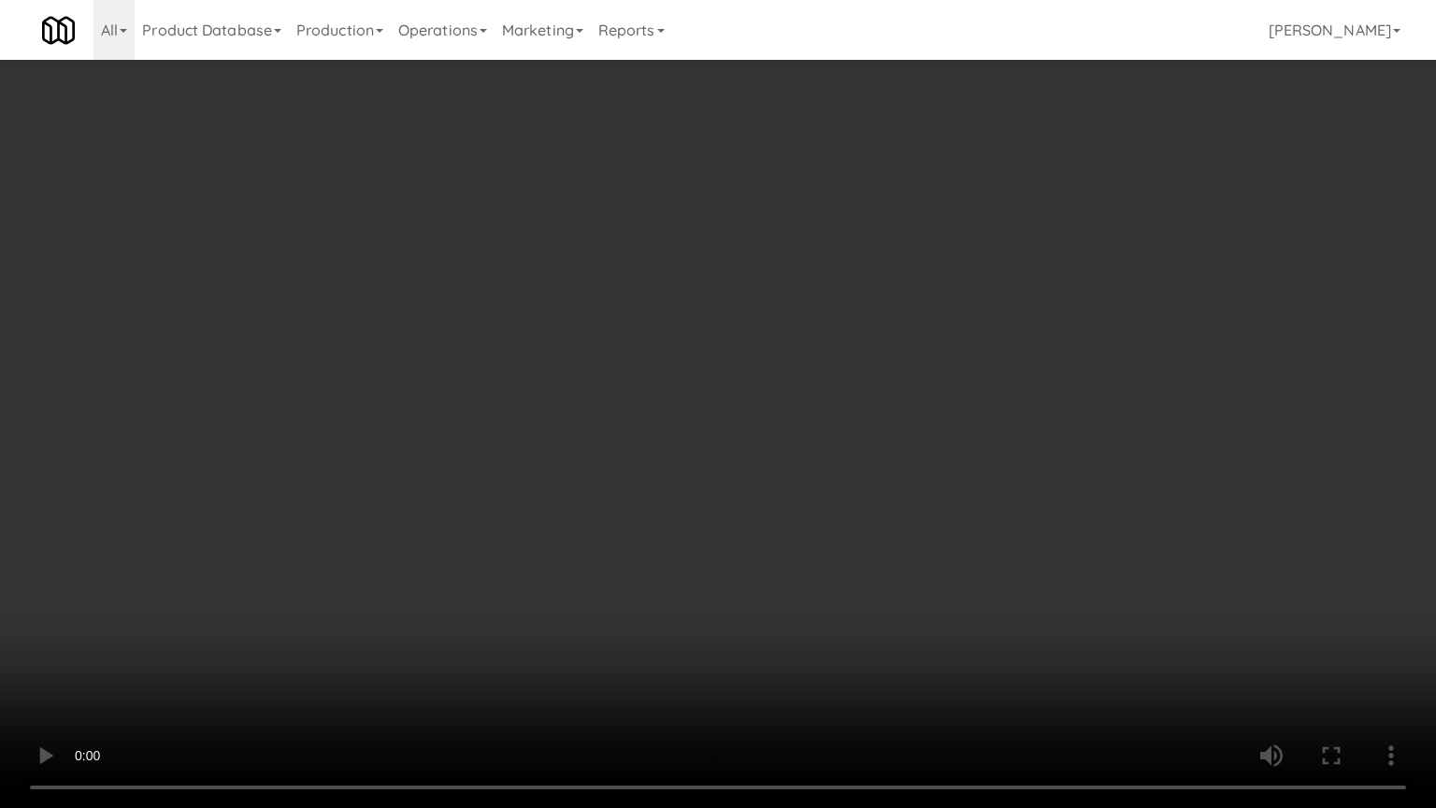
click at [690, 193] on video at bounding box center [718, 404] width 1436 height 808
click at [703, 210] on video at bounding box center [718, 404] width 1436 height 808
click at [703, 213] on video at bounding box center [718, 404] width 1436 height 808
click at [745, 226] on video at bounding box center [718, 404] width 1436 height 808
click at [722, 260] on video at bounding box center [718, 404] width 1436 height 808
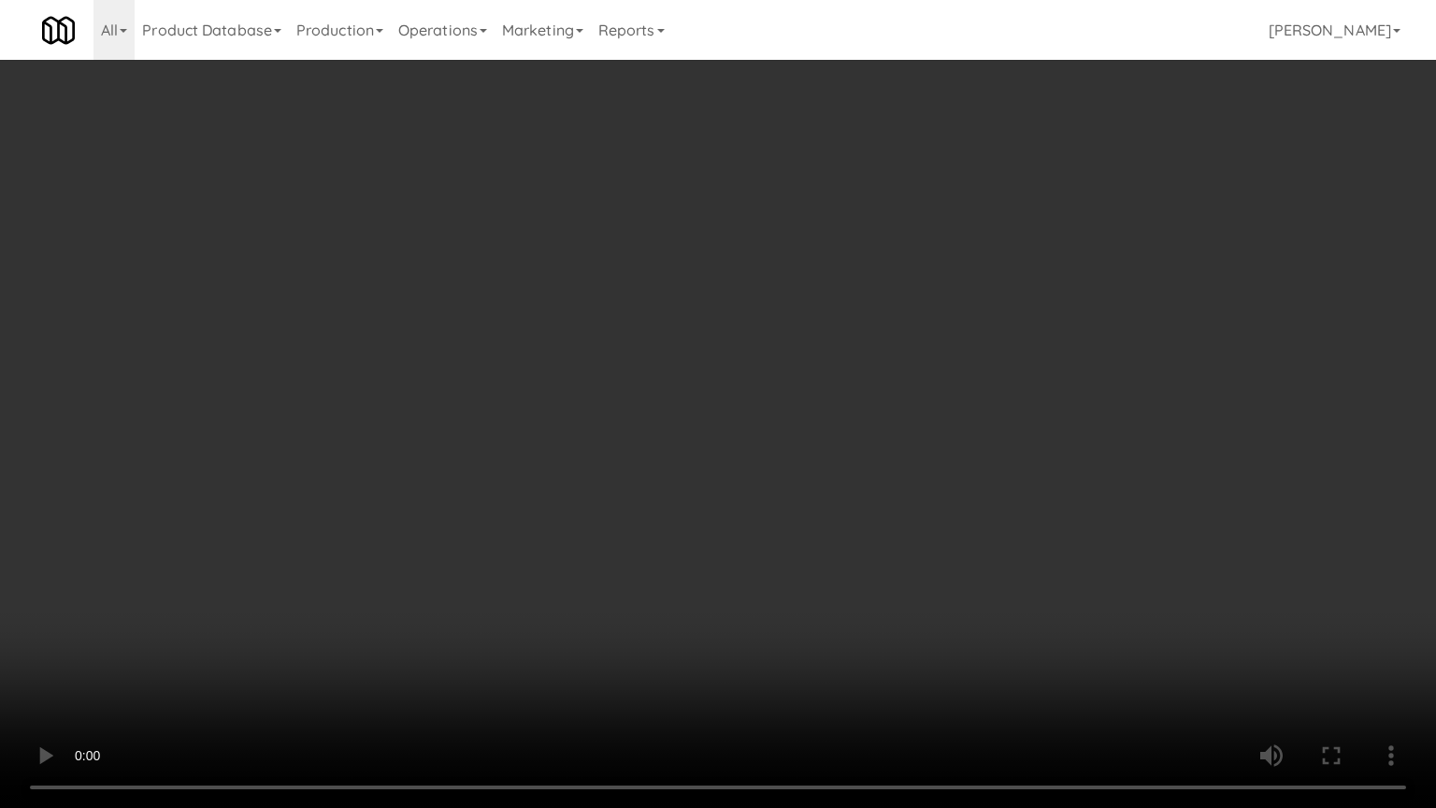
drag, startPoint x: 887, startPoint y: 445, endPoint x: 877, endPoint y: 469, distance: 26.4
click at [890, 448] on video at bounding box center [718, 404] width 1436 height 808
click at [838, 430] on video at bounding box center [718, 404] width 1436 height 808
click at [856, 358] on video at bounding box center [718, 404] width 1436 height 808
click at [858, 343] on video at bounding box center [718, 404] width 1436 height 808
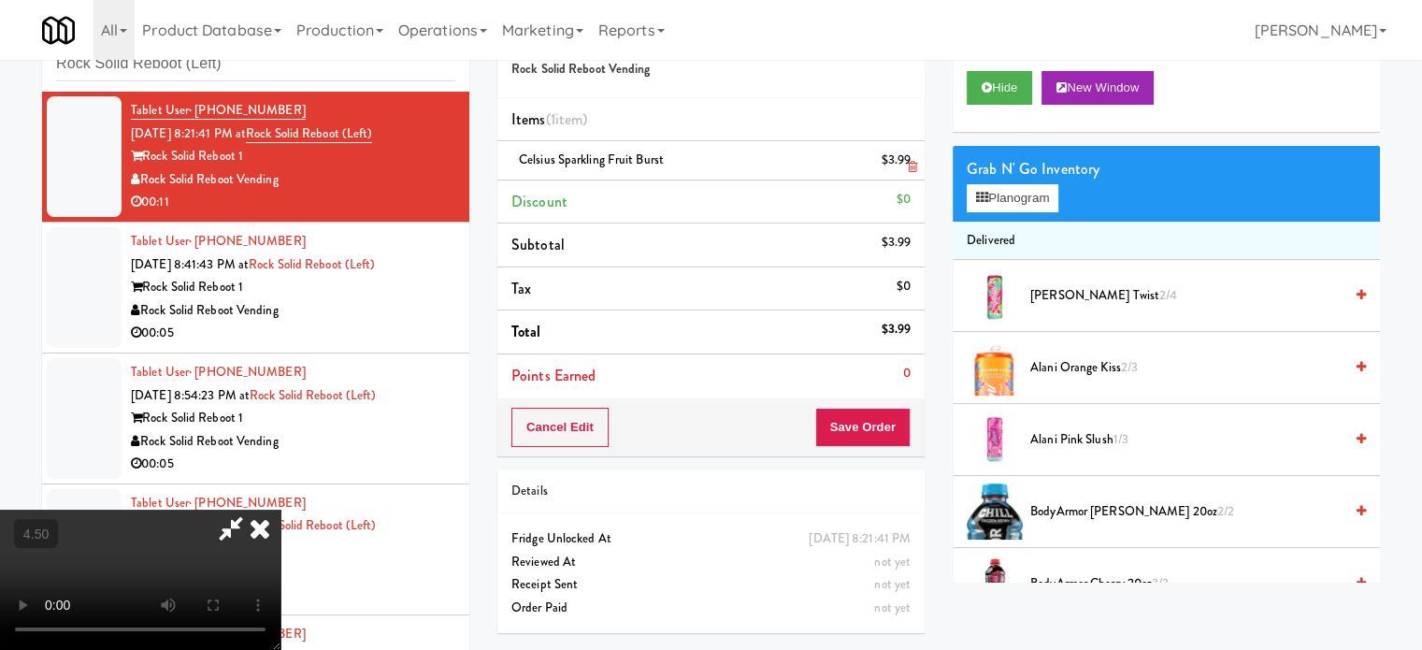
click at [280, 509] on icon at bounding box center [259, 527] width 41 height 37
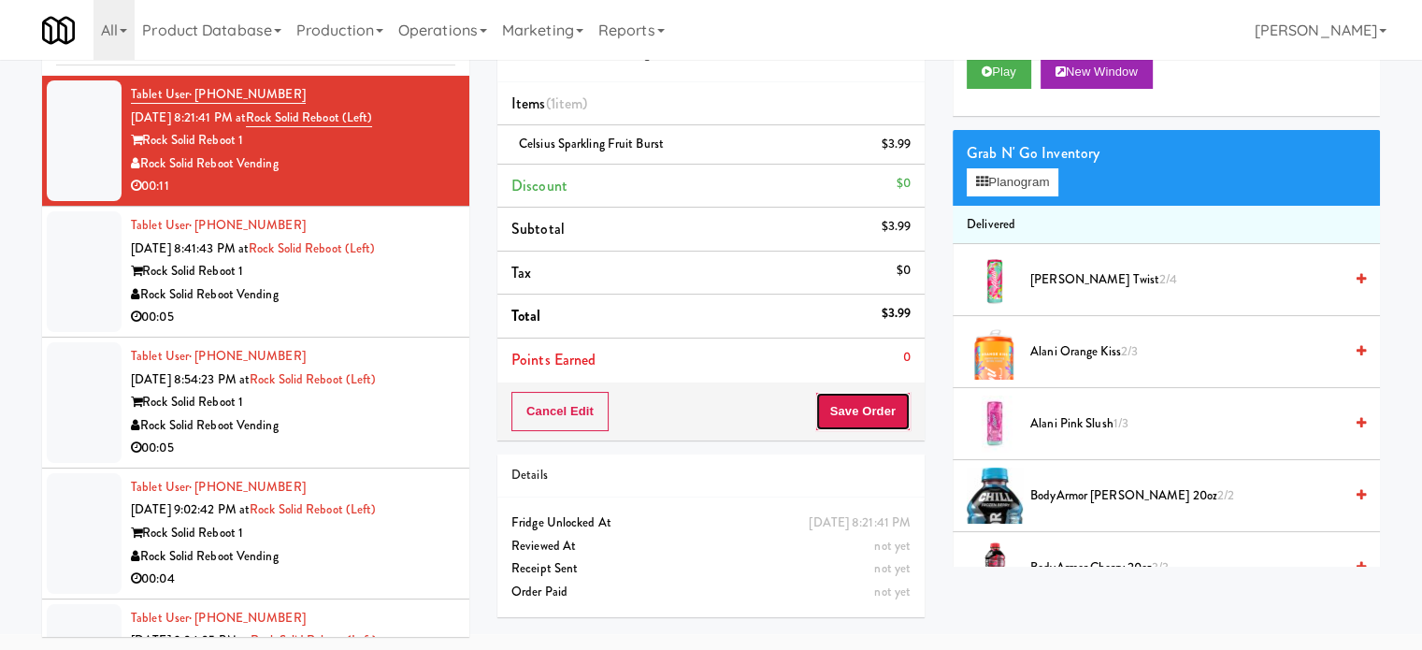
click at [879, 398] on button "Save Order" at bounding box center [862, 411] width 95 height 39
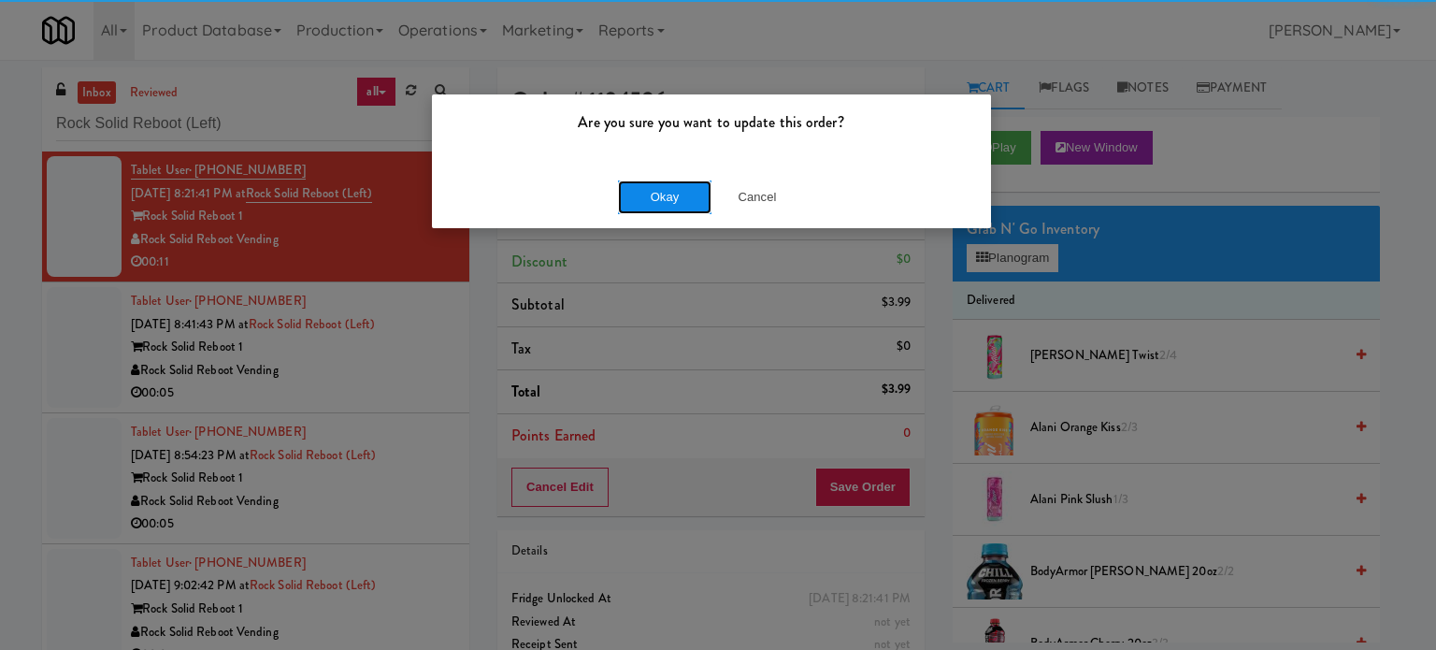
click at [637, 201] on button "Okay" at bounding box center [664, 197] width 93 height 34
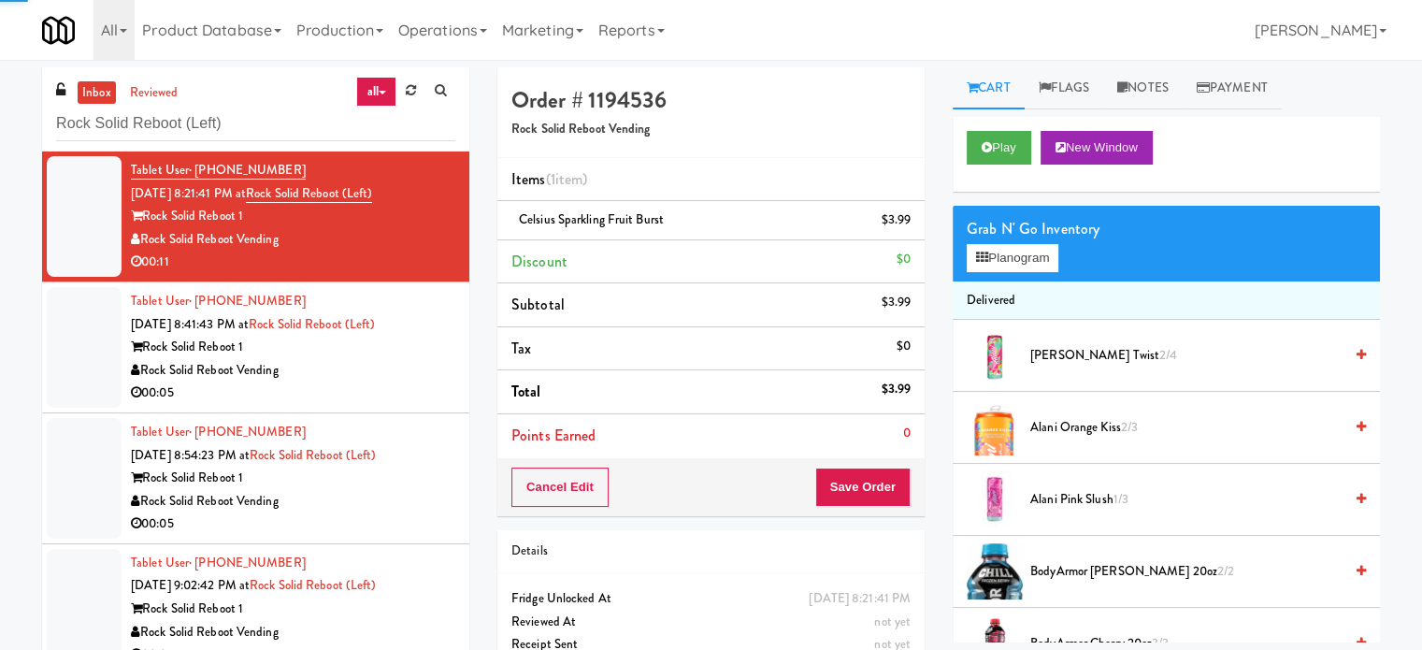
click at [397, 396] on div "00:05" at bounding box center [293, 392] width 324 height 23
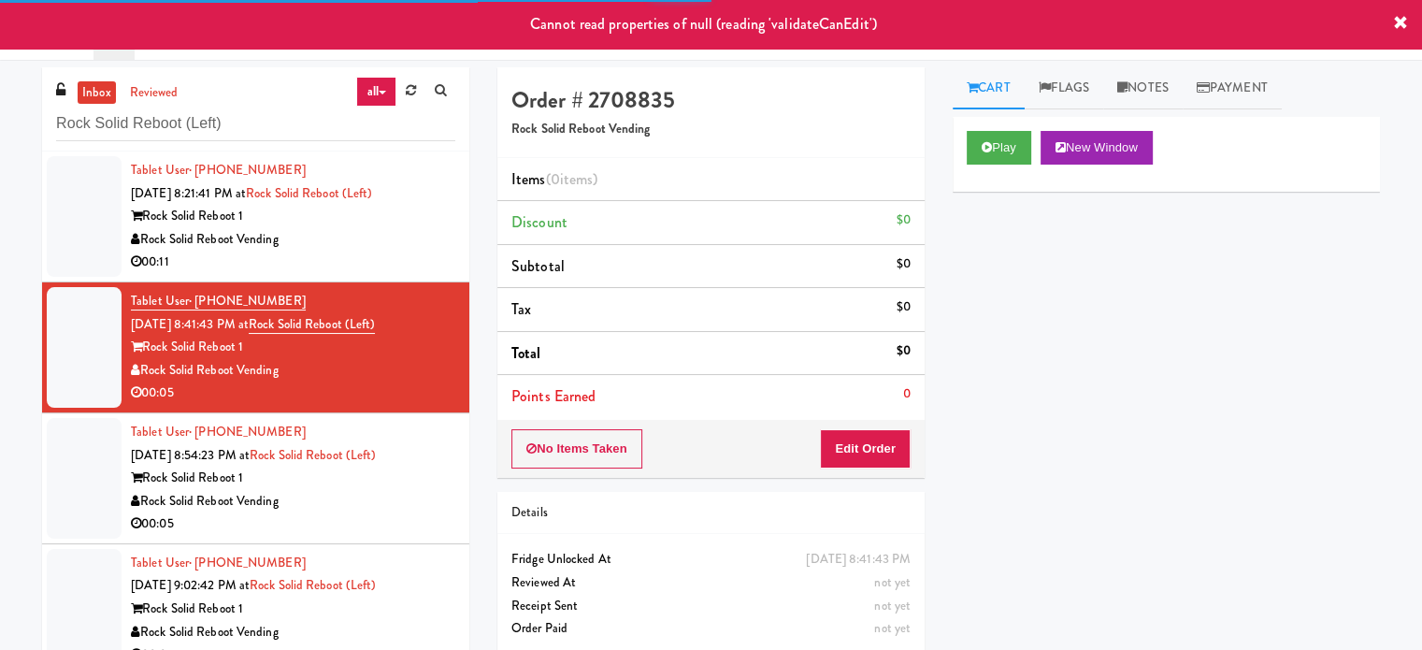
drag, startPoint x: 380, startPoint y: 251, endPoint x: 408, endPoint y: 249, distance: 27.2
click at [380, 250] on div "00:11" at bounding box center [293, 261] width 324 height 23
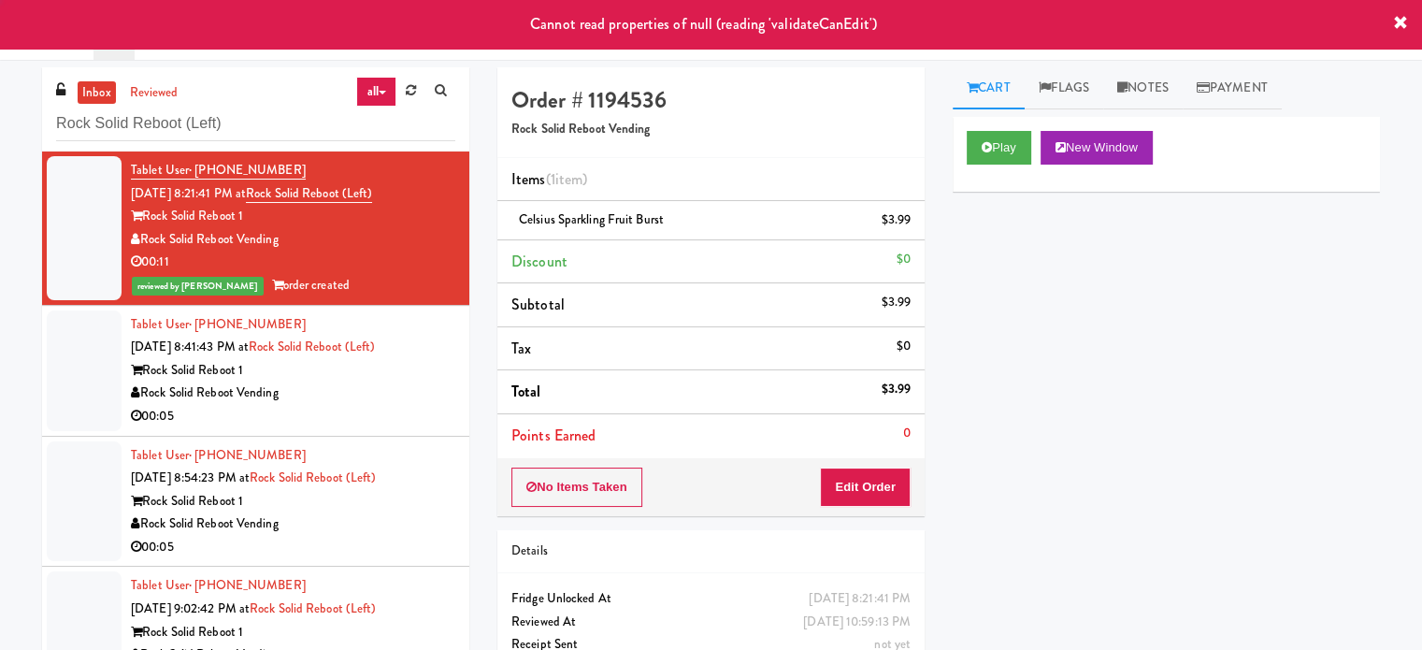
click at [359, 381] on div "Rock Solid Reboot Vending" at bounding box center [293, 392] width 324 height 23
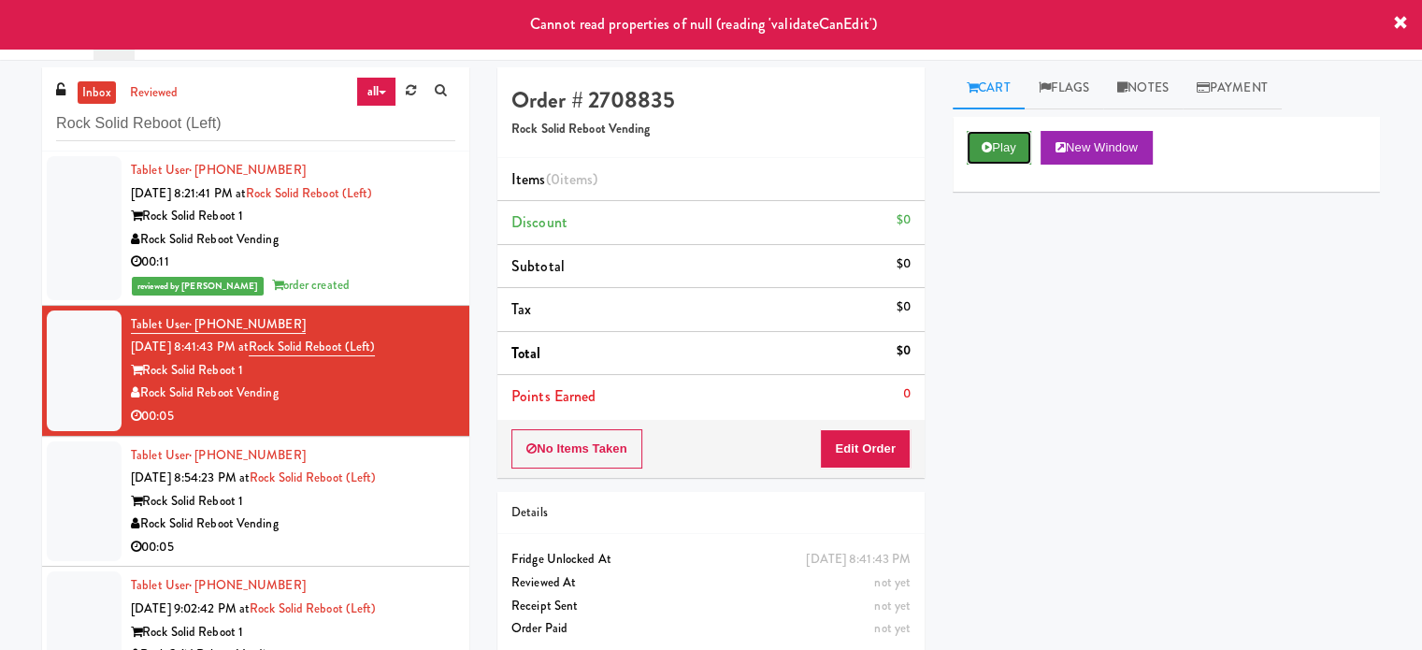
click at [998, 134] on button "Play" at bounding box center [998, 148] width 64 height 34
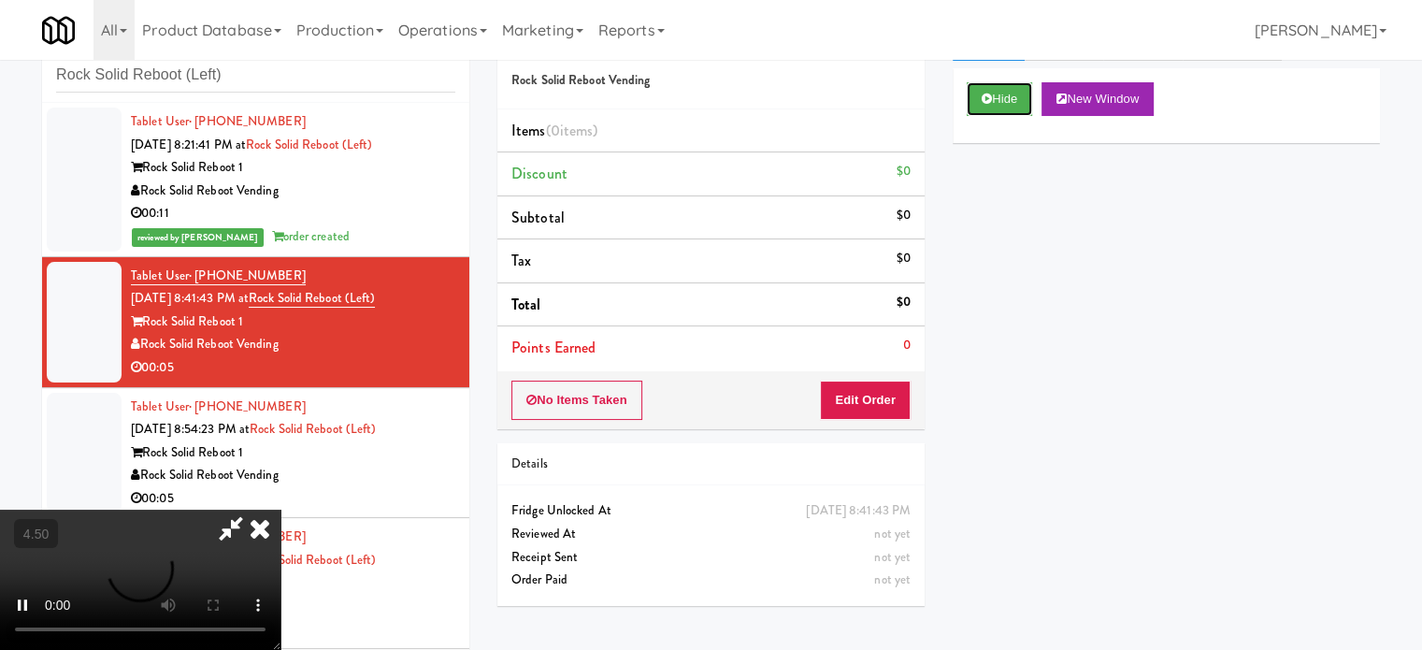
scroll to position [76, 0]
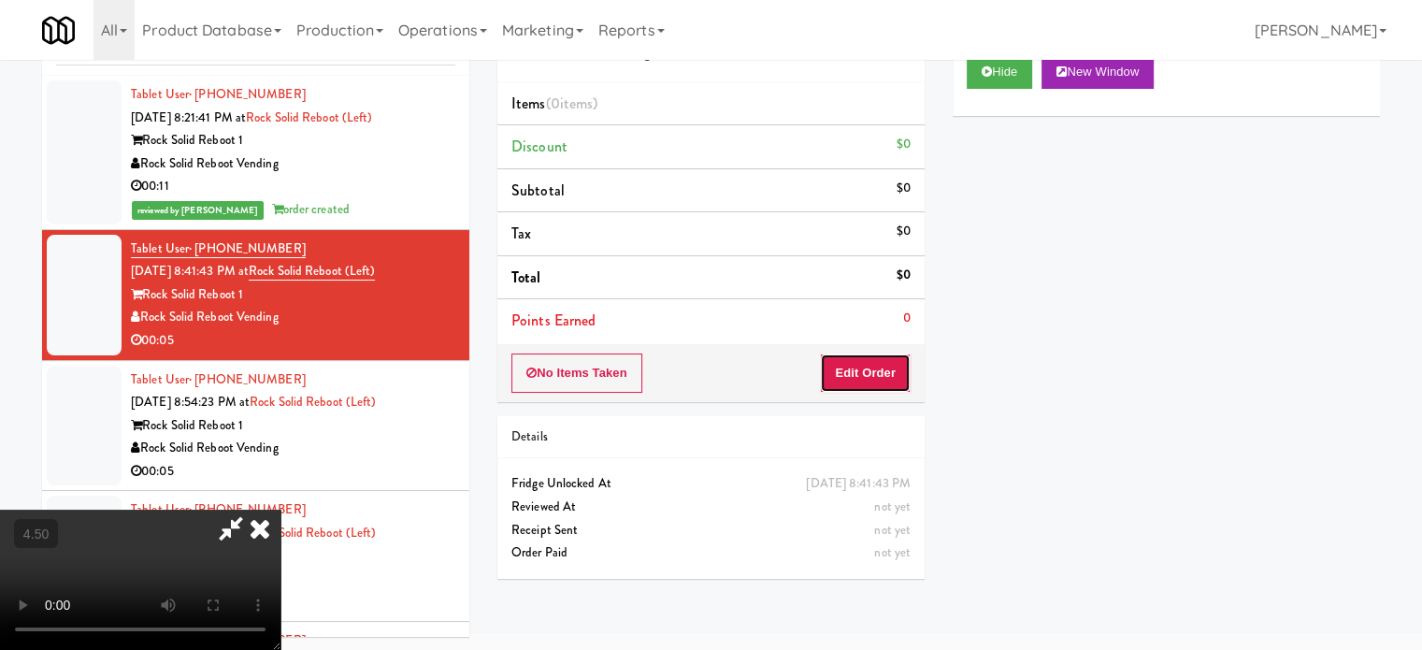
click at [875, 368] on button "Edit Order" at bounding box center [865, 372] width 91 height 39
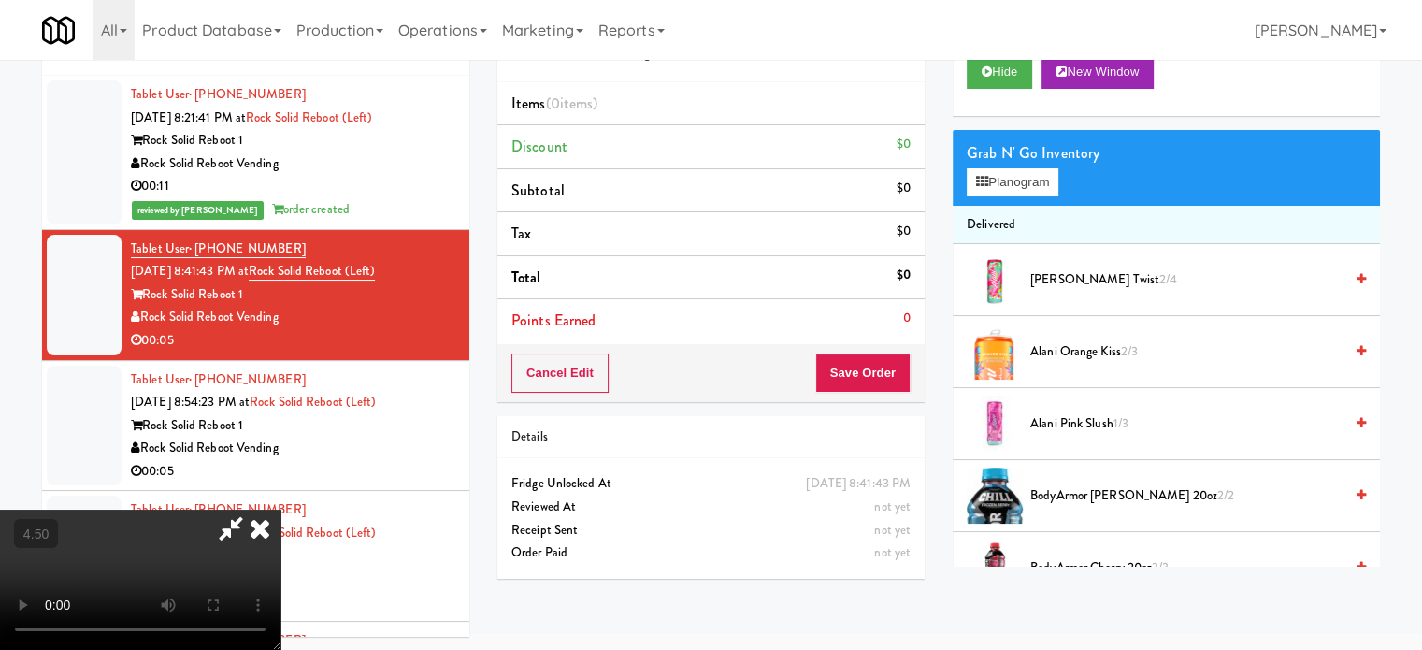
drag, startPoint x: 659, startPoint y: 337, endPoint x: 669, endPoint y: 334, distance: 10.9
click at [280, 509] on video at bounding box center [140, 579] width 280 height 140
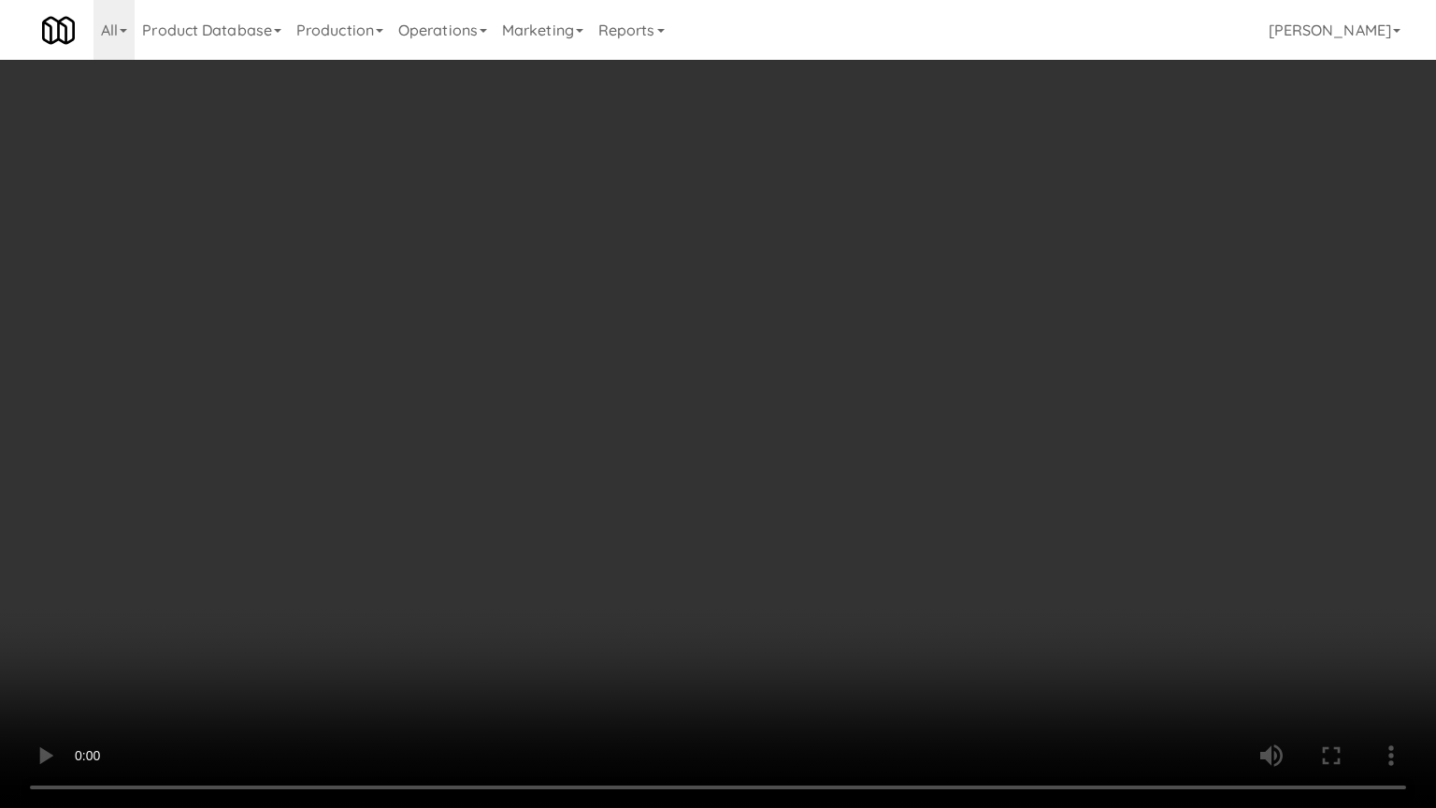
click at [779, 381] on video at bounding box center [718, 404] width 1436 height 808
click at [421, 637] on video at bounding box center [718, 404] width 1436 height 808
click at [519, 449] on video at bounding box center [718, 404] width 1436 height 808
click at [517, 462] on video at bounding box center [718, 404] width 1436 height 808
drag, startPoint x: 522, startPoint y: 461, endPoint x: 561, endPoint y: 347, distance: 120.6
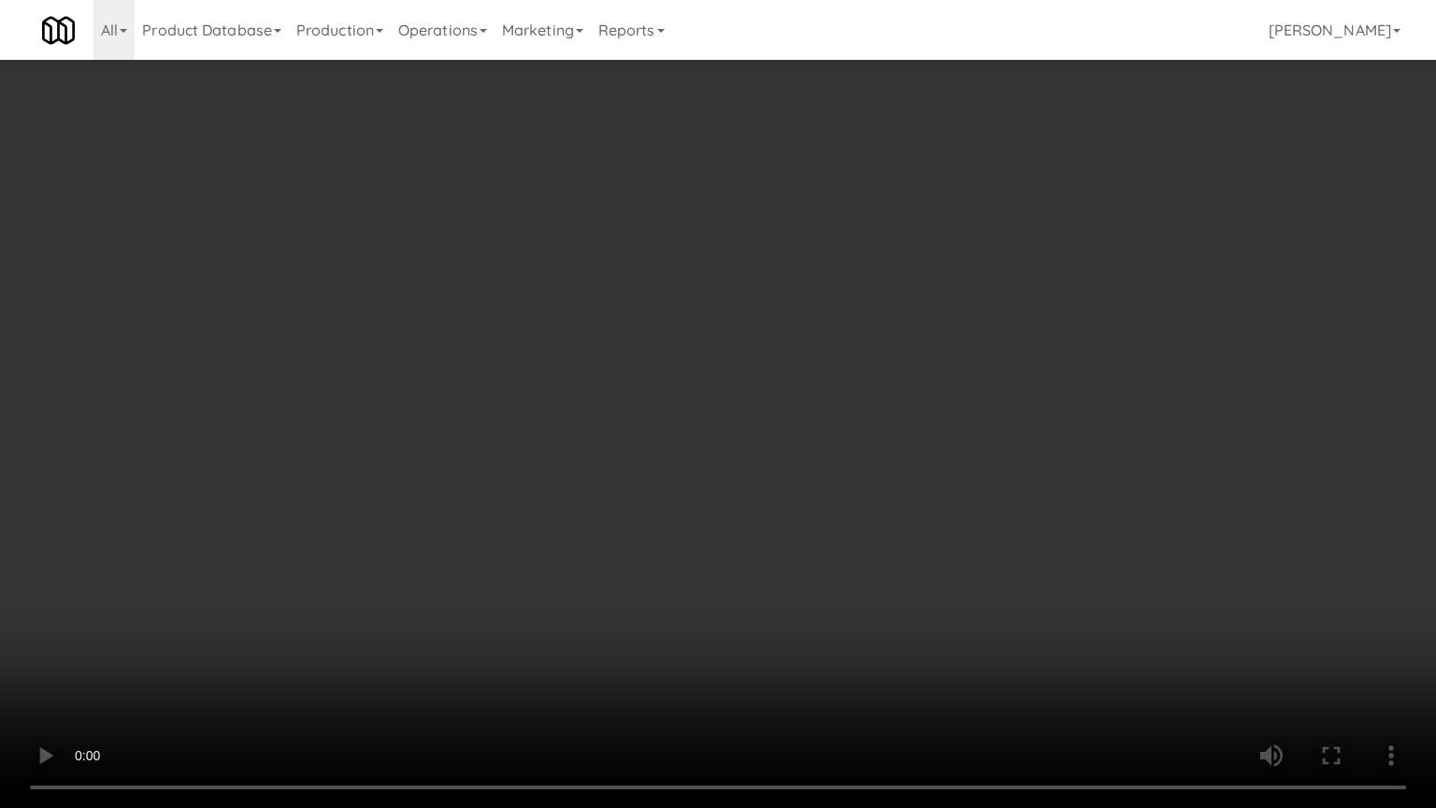
click at [523, 461] on video at bounding box center [718, 404] width 1436 height 808
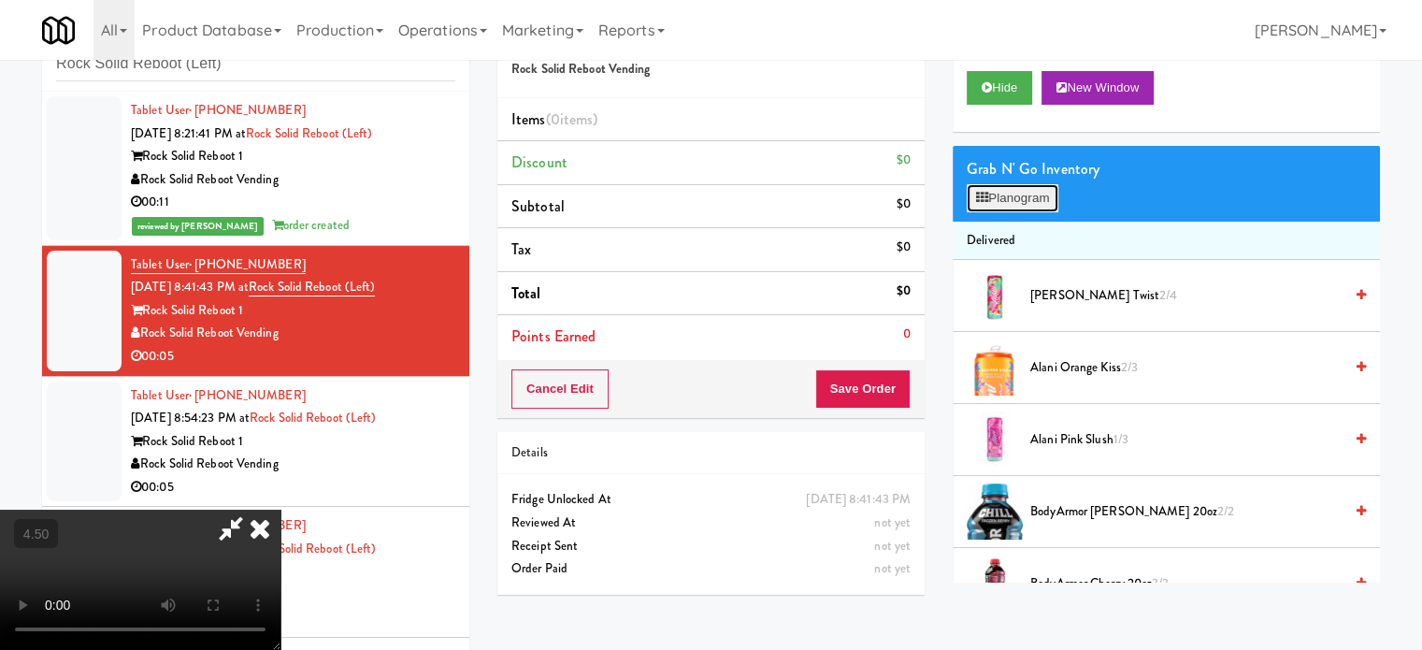
click at [972, 196] on button "Planogram" at bounding box center [1012, 198] width 92 height 28
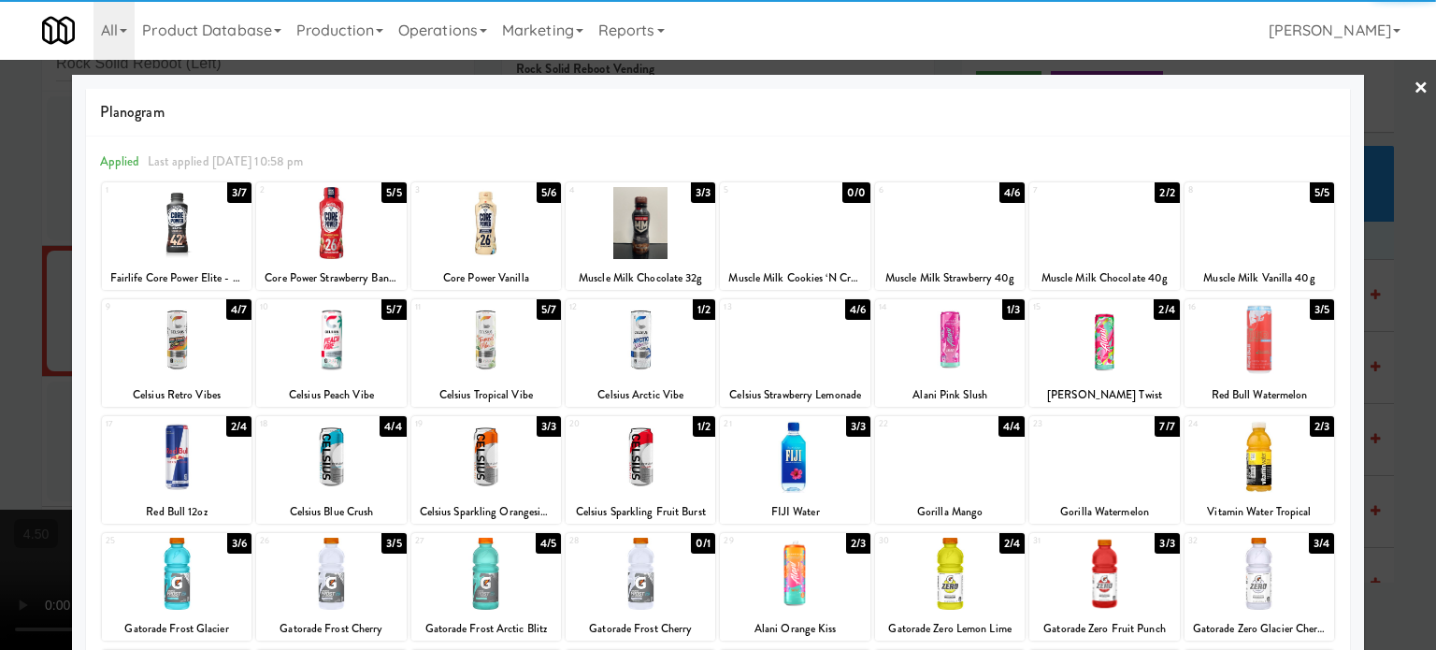
click at [235, 424] on div "2/4" at bounding box center [238, 426] width 25 height 21
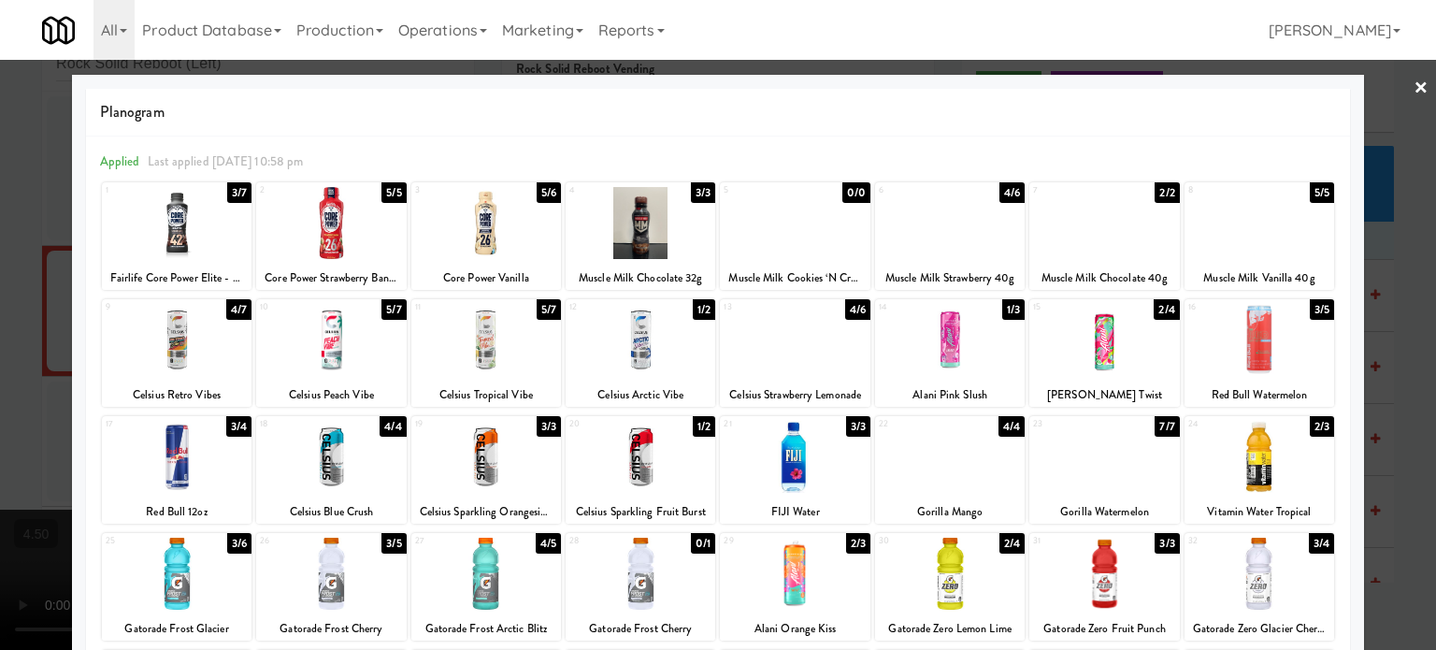
click at [21, 411] on div at bounding box center [718, 325] width 1436 height 650
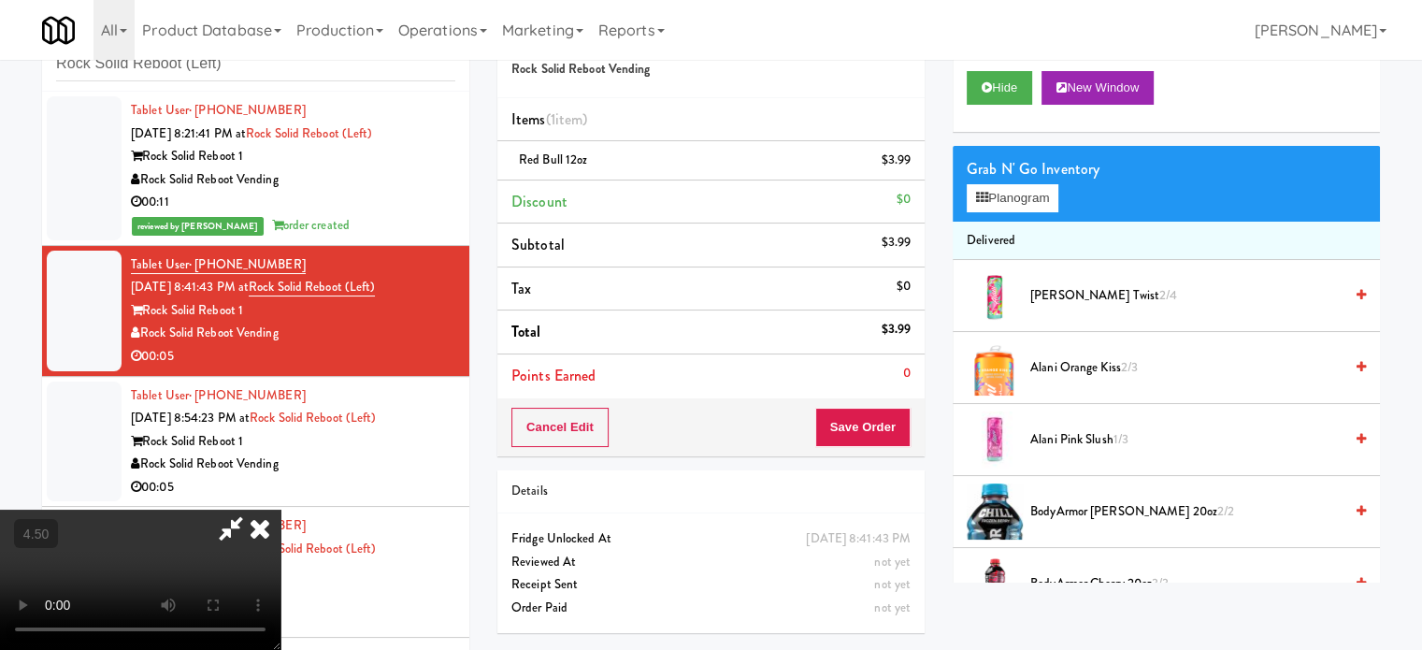
click at [280, 509] on video at bounding box center [140, 579] width 280 height 140
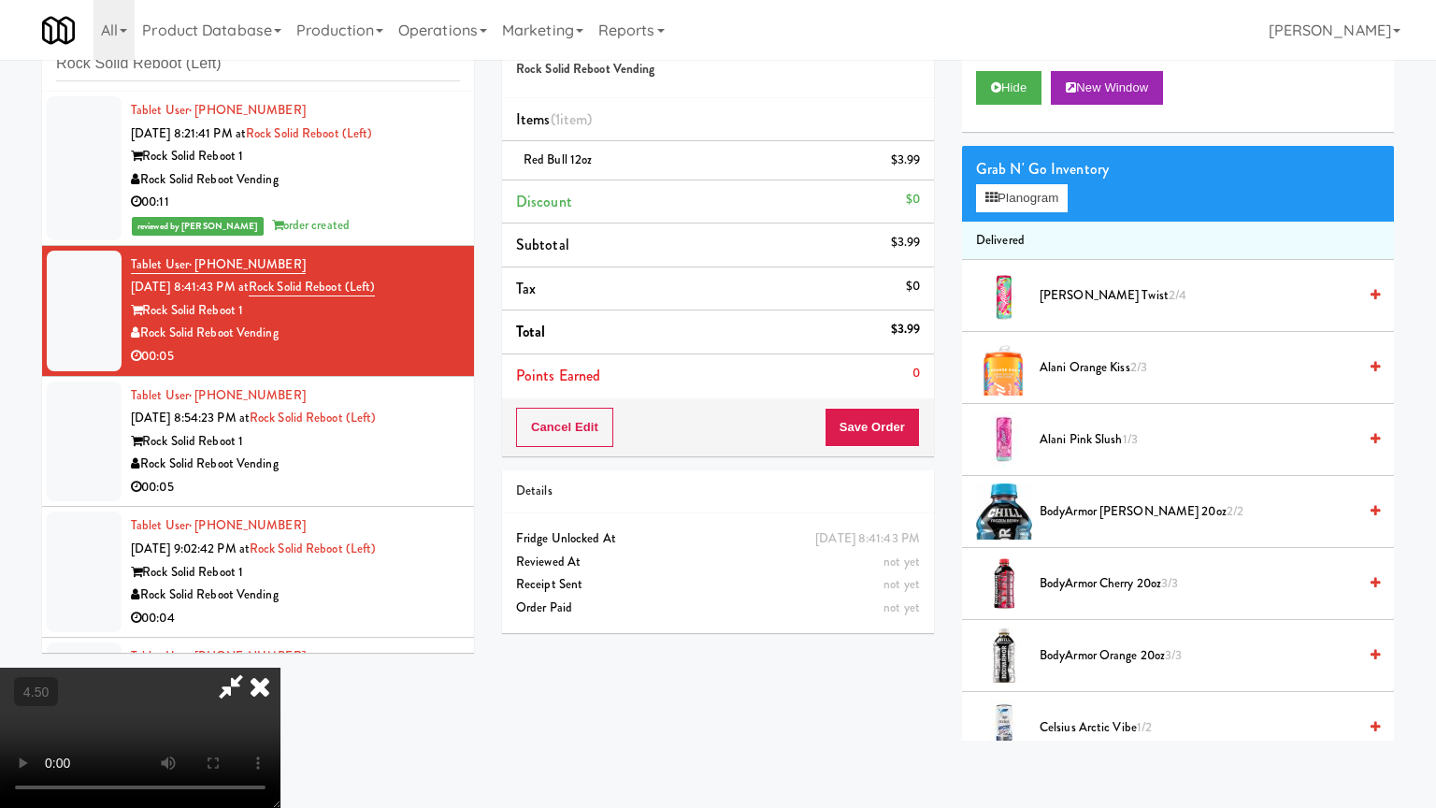
click at [280, 648] on video at bounding box center [140, 737] width 280 height 140
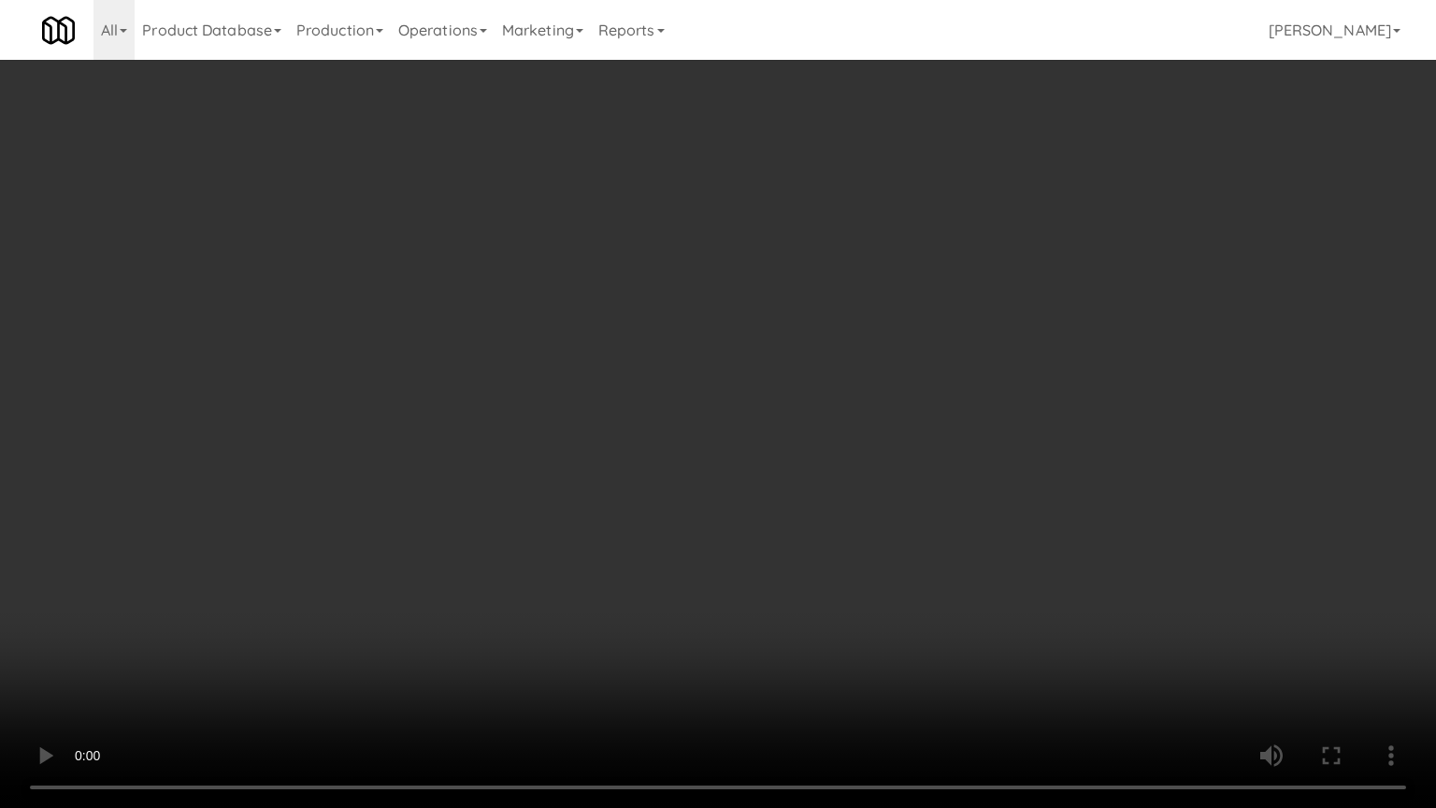
click at [741, 502] on video at bounding box center [718, 404] width 1436 height 808
click at [744, 495] on video at bounding box center [718, 404] width 1436 height 808
drag, startPoint x: 754, startPoint y: 501, endPoint x: 810, endPoint y: 492, distance: 56.9
click at [755, 501] on video at bounding box center [718, 404] width 1436 height 808
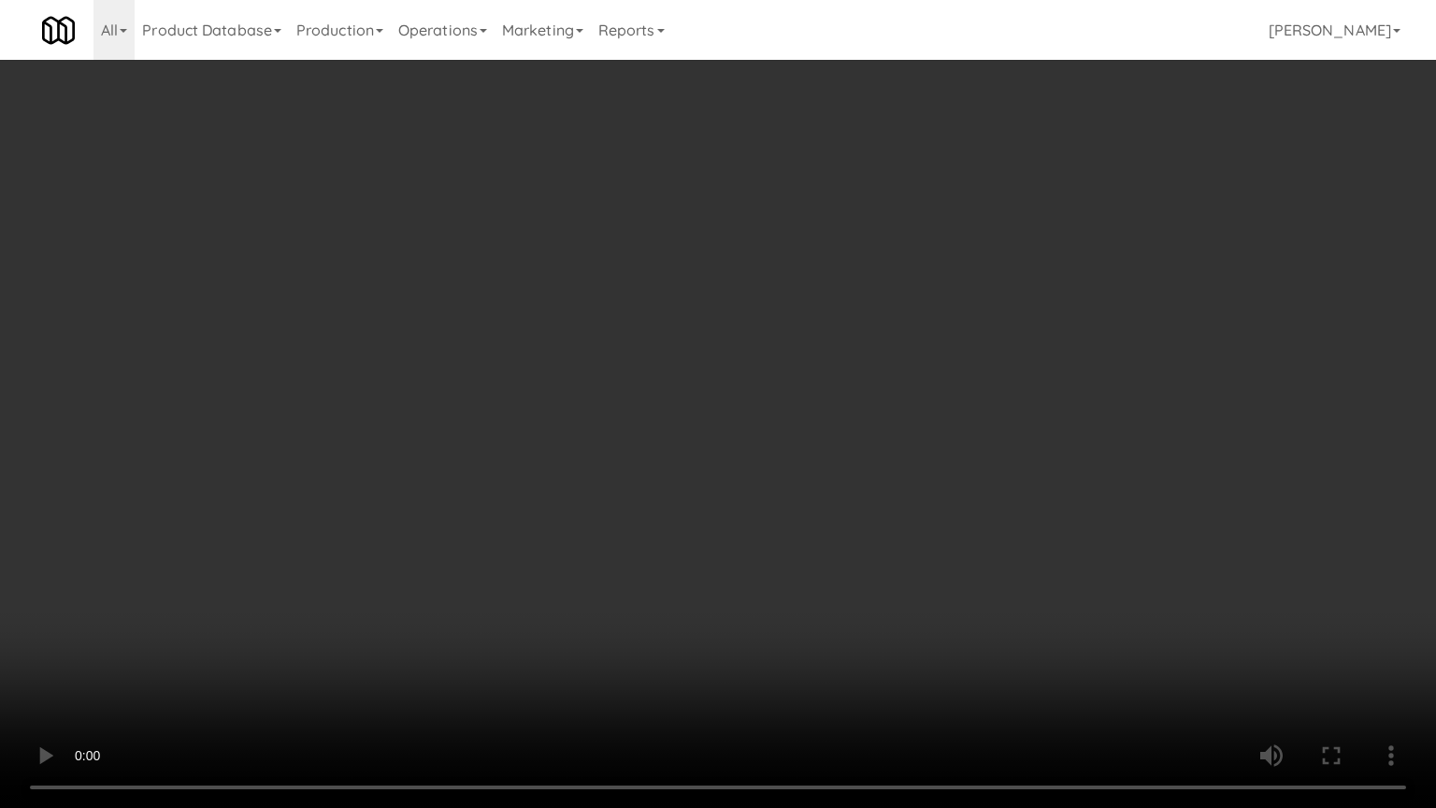
click at [817, 491] on video at bounding box center [718, 404] width 1436 height 808
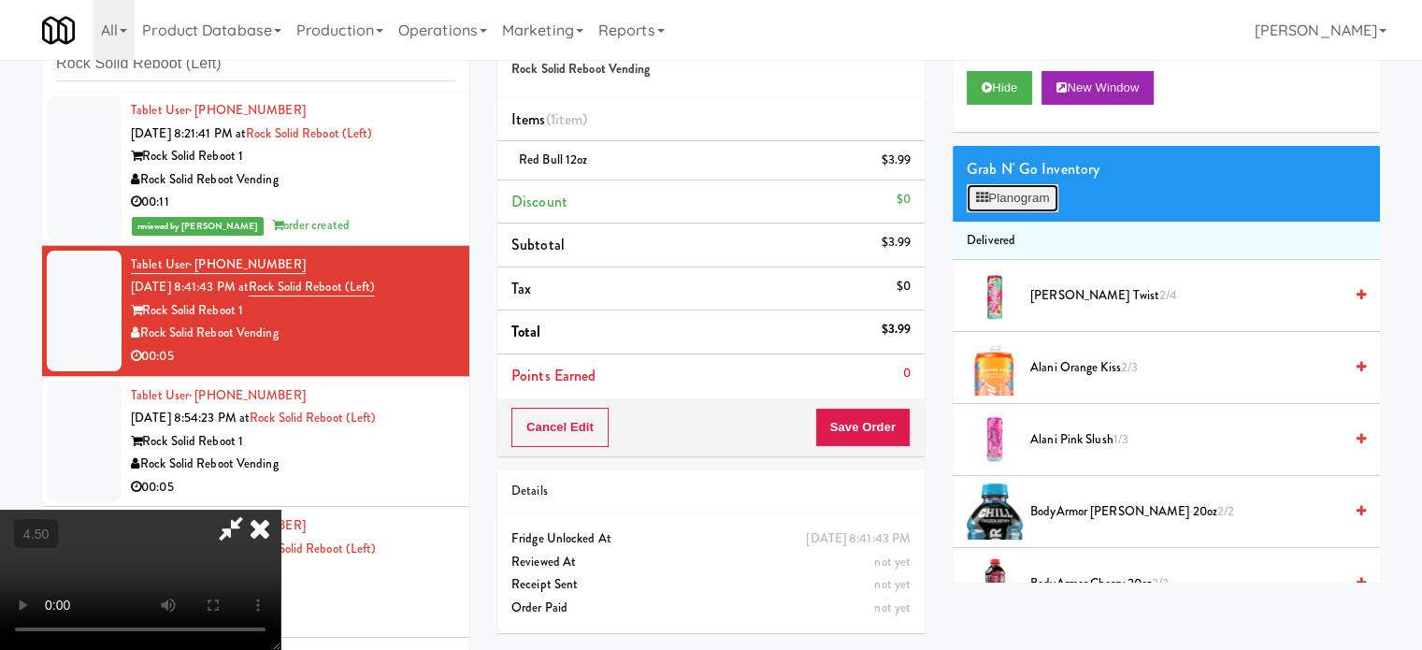
click at [1040, 193] on button "Planogram" at bounding box center [1012, 198] width 92 height 28
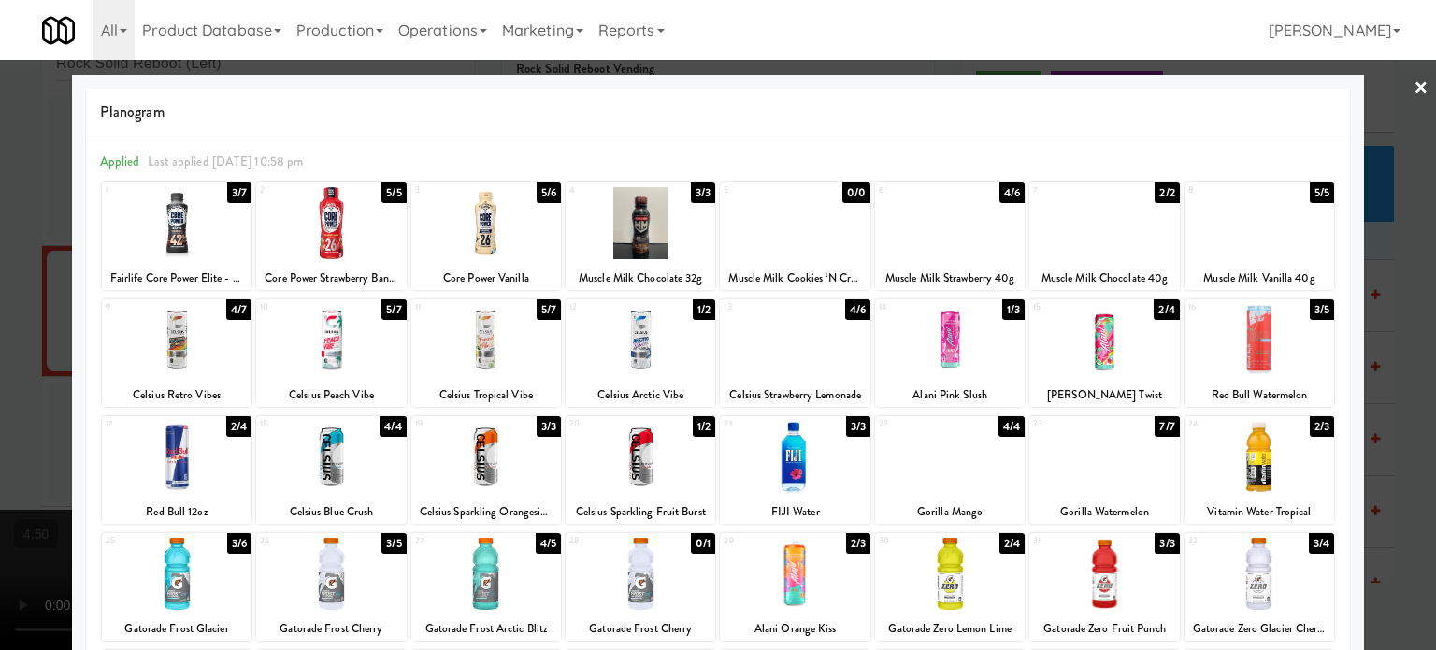
click at [246, 423] on div "2/4" at bounding box center [238, 426] width 25 height 21
click at [50, 436] on div at bounding box center [718, 325] width 1436 height 650
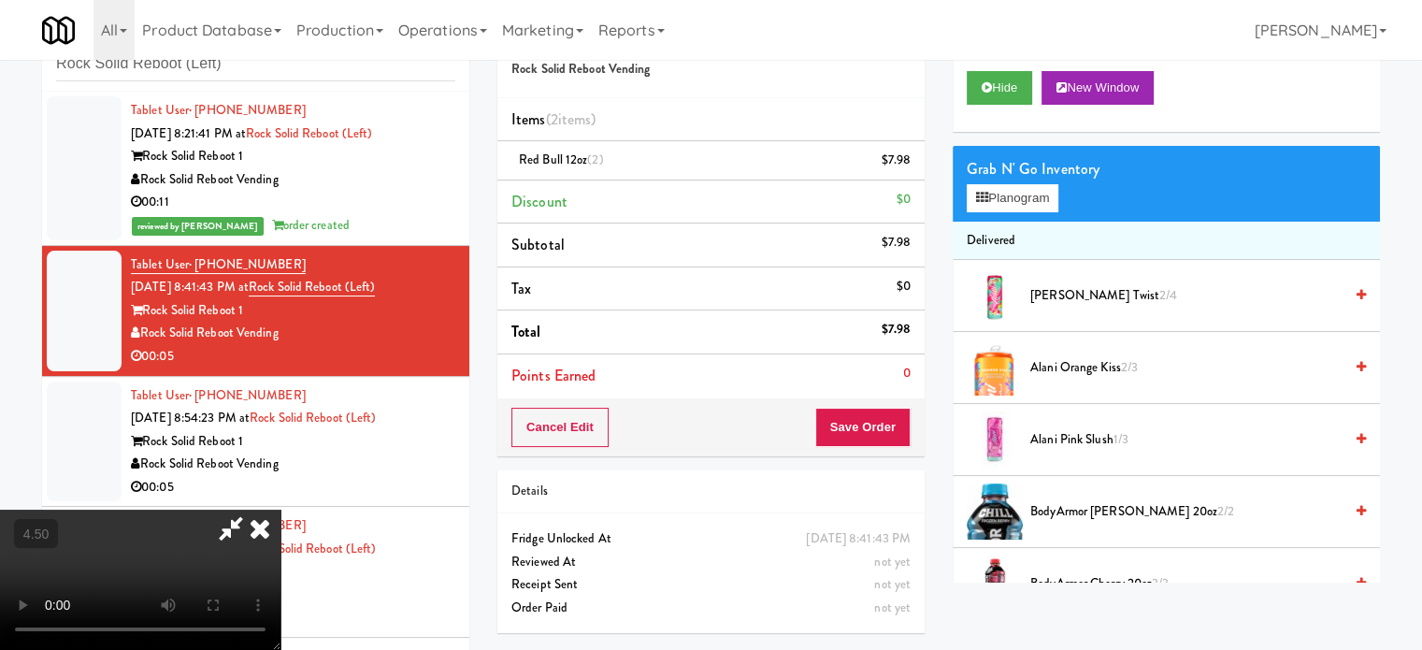
click at [280, 509] on icon at bounding box center [259, 527] width 41 height 37
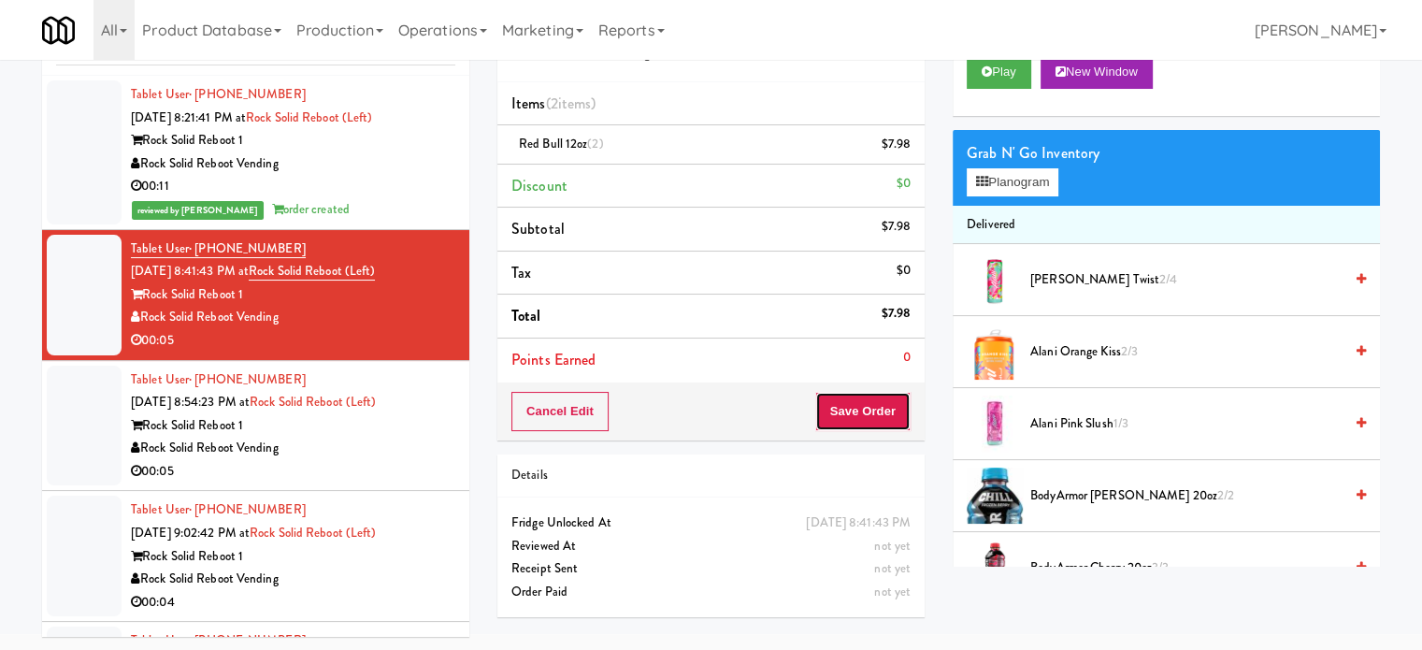
click at [841, 410] on button "Save Order" at bounding box center [862, 411] width 95 height 39
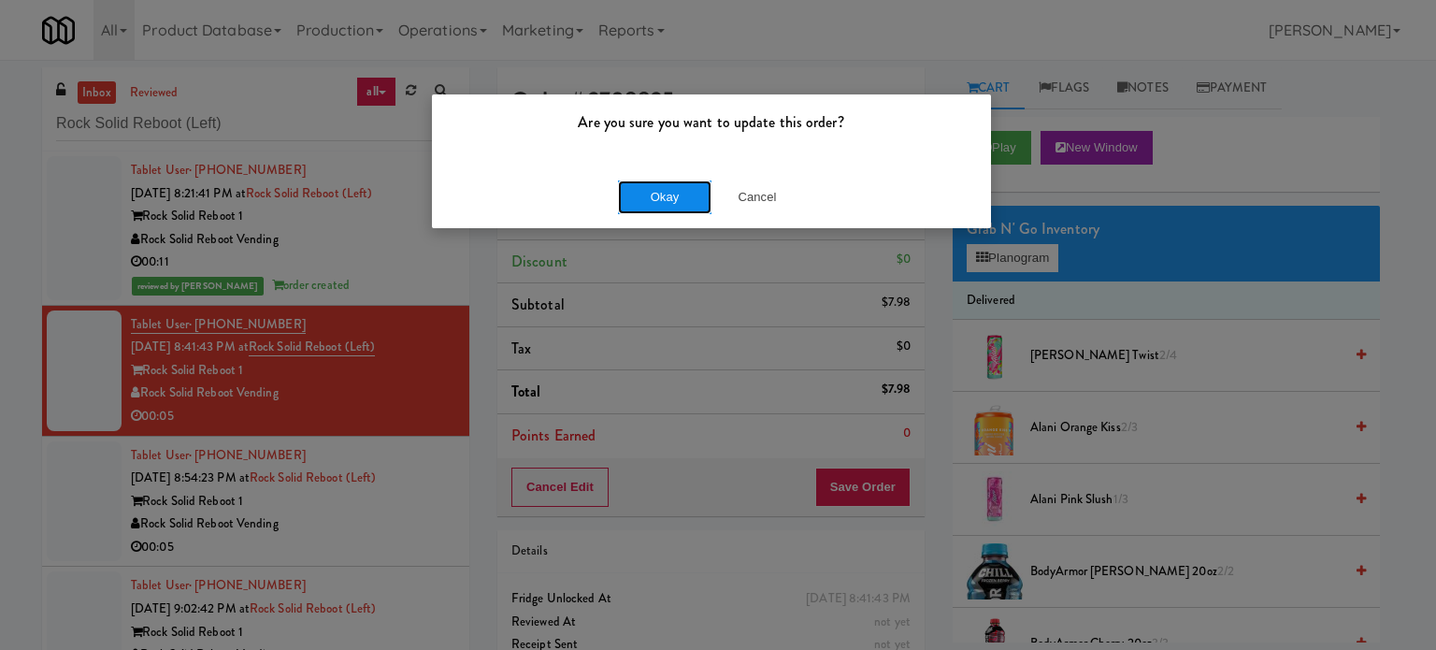
click at [651, 200] on button "Okay" at bounding box center [664, 197] width 93 height 34
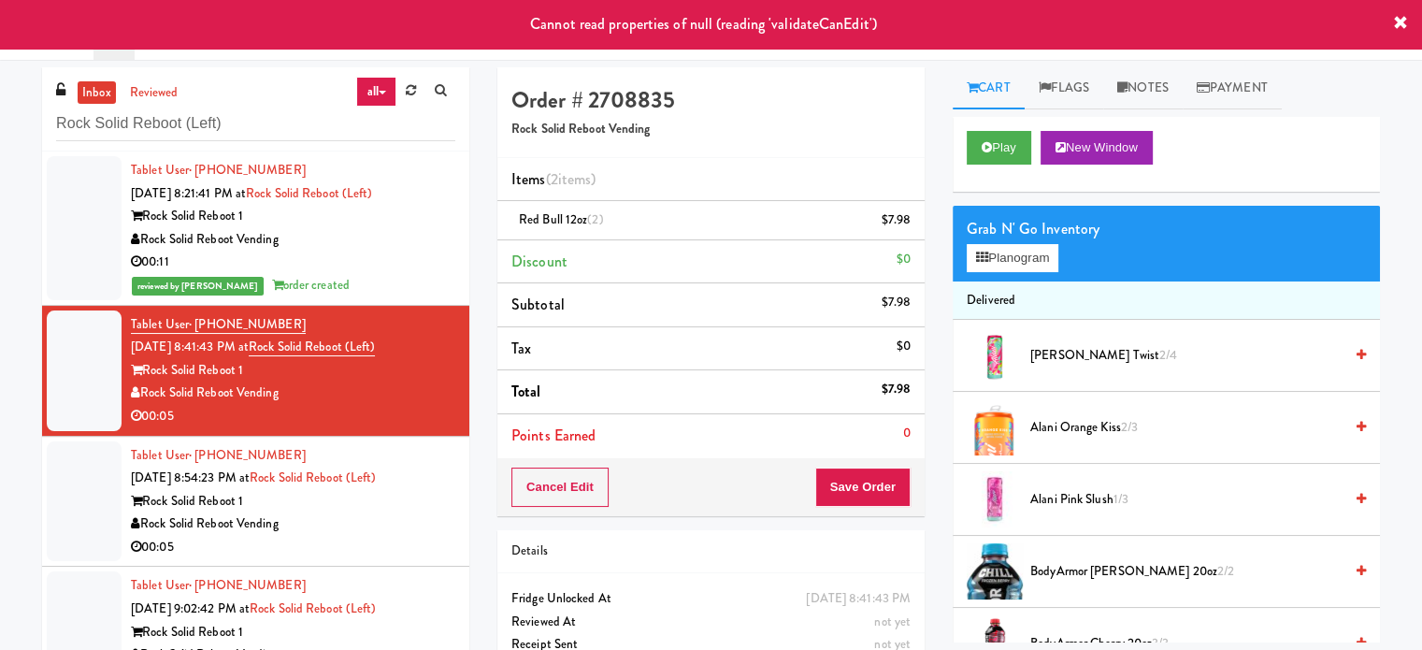
drag, startPoint x: 395, startPoint y: 277, endPoint x: 396, endPoint y: 352, distance: 75.7
click at [395, 276] on div "reviewed by [PERSON_NAME] order created" at bounding box center [293, 285] width 324 height 23
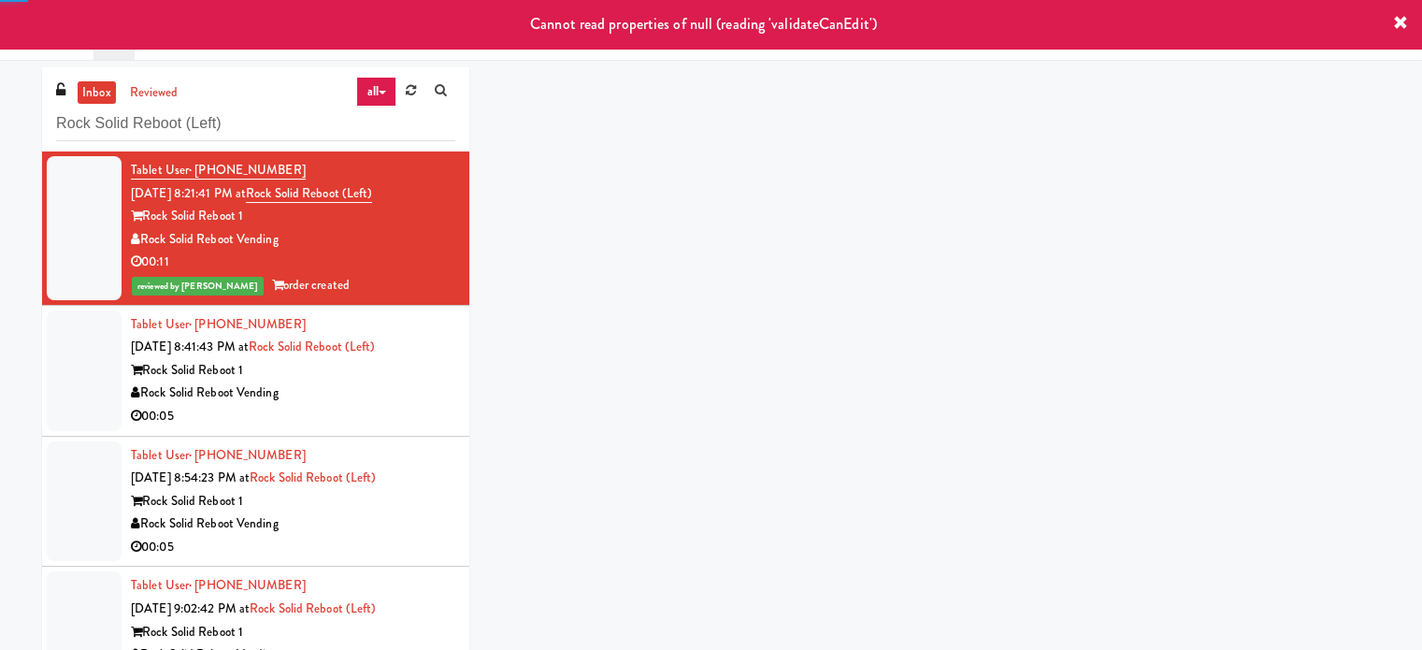
drag, startPoint x: 393, startPoint y: 375, endPoint x: 426, endPoint y: 369, distance: 33.2
click at [393, 375] on div "Rock Solid Reboot 1" at bounding box center [293, 370] width 324 height 23
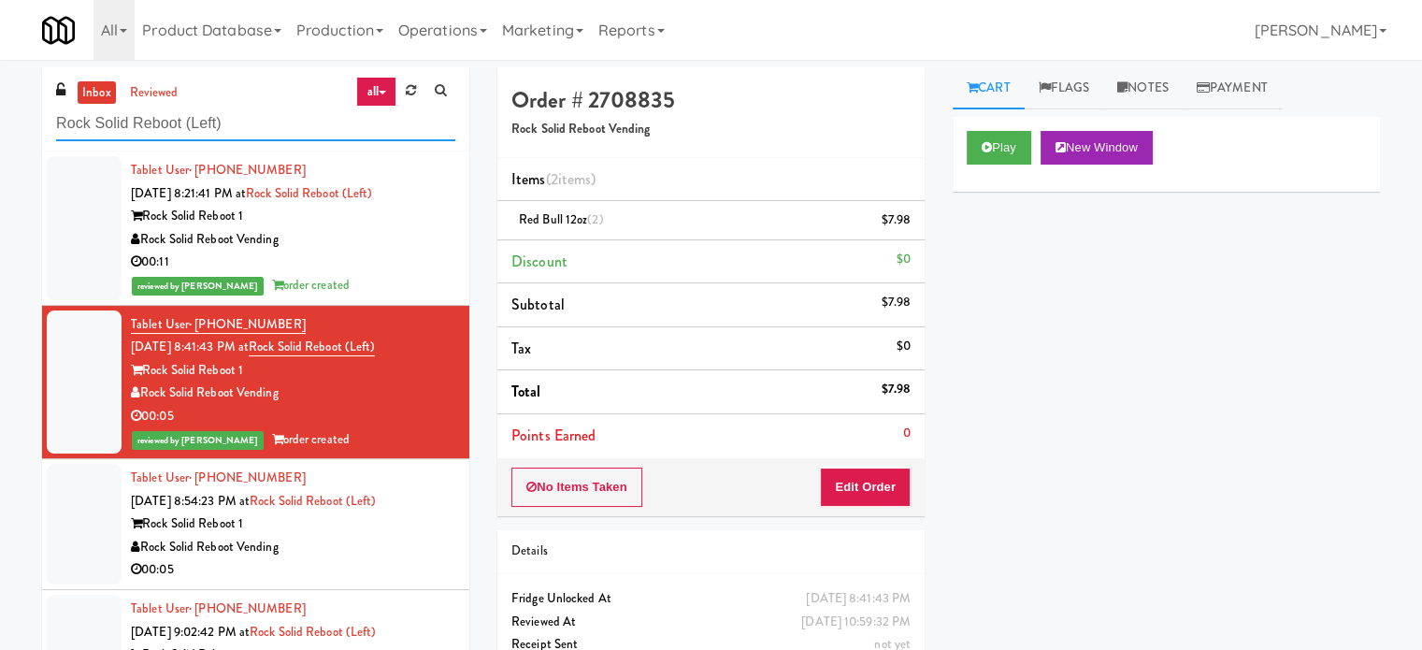
click at [294, 125] on input "Rock Solid Reboot (Left)" at bounding box center [255, 124] width 399 height 35
paste input "Holiday Inn Time Square Drink Cooler"
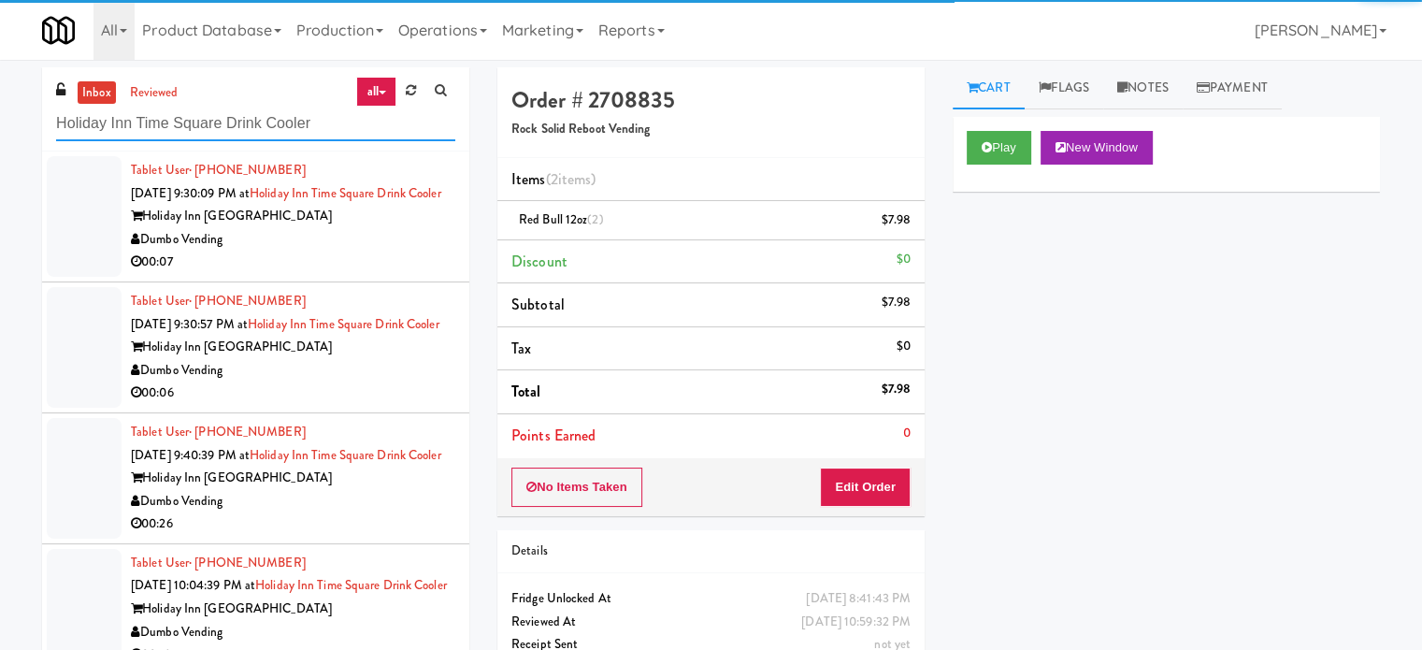
type input "Holiday Inn Time Square Drink Cooler"
drag, startPoint x: 374, startPoint y: 264, endPoint x: 383, endPoint y: 265, distance: 9.4
click at [374, 251] on div "Dumbo Vending" at bounding box center [293, 239] width 324 height 23
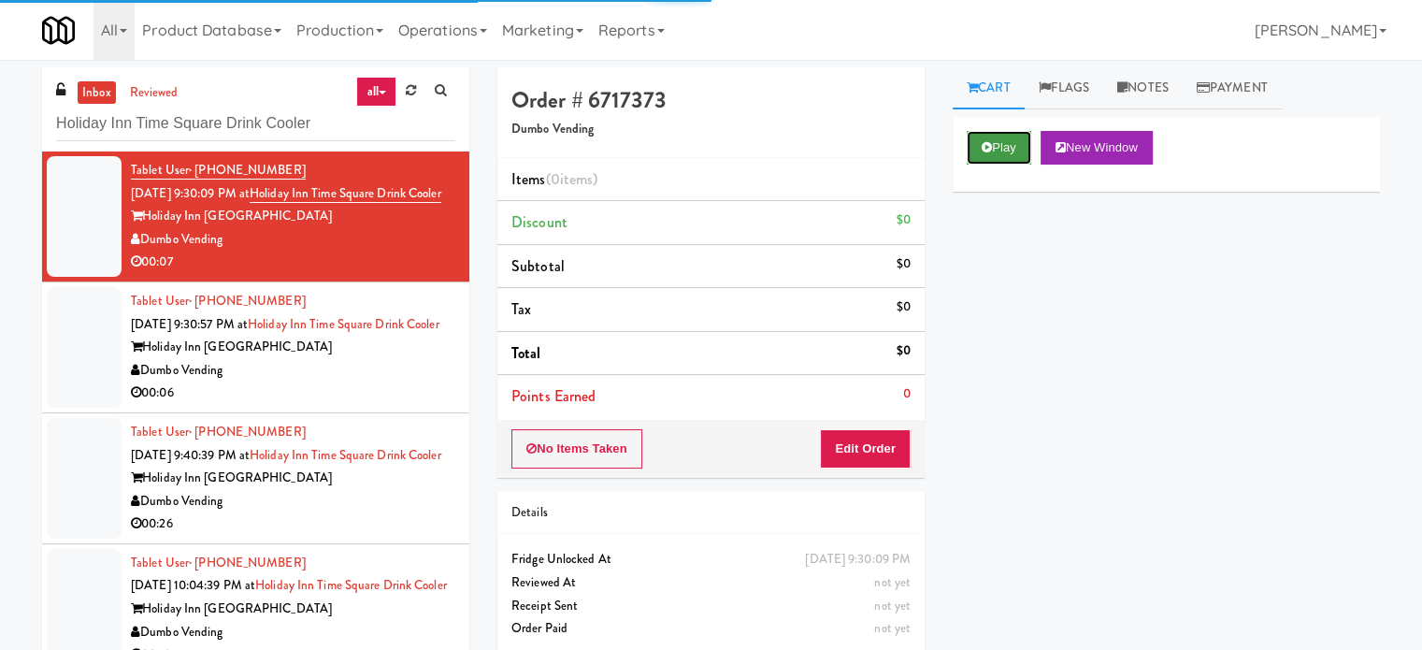
click at [1006, 145] on button "Play" at bounding box center [998, 148] width 64 height 34
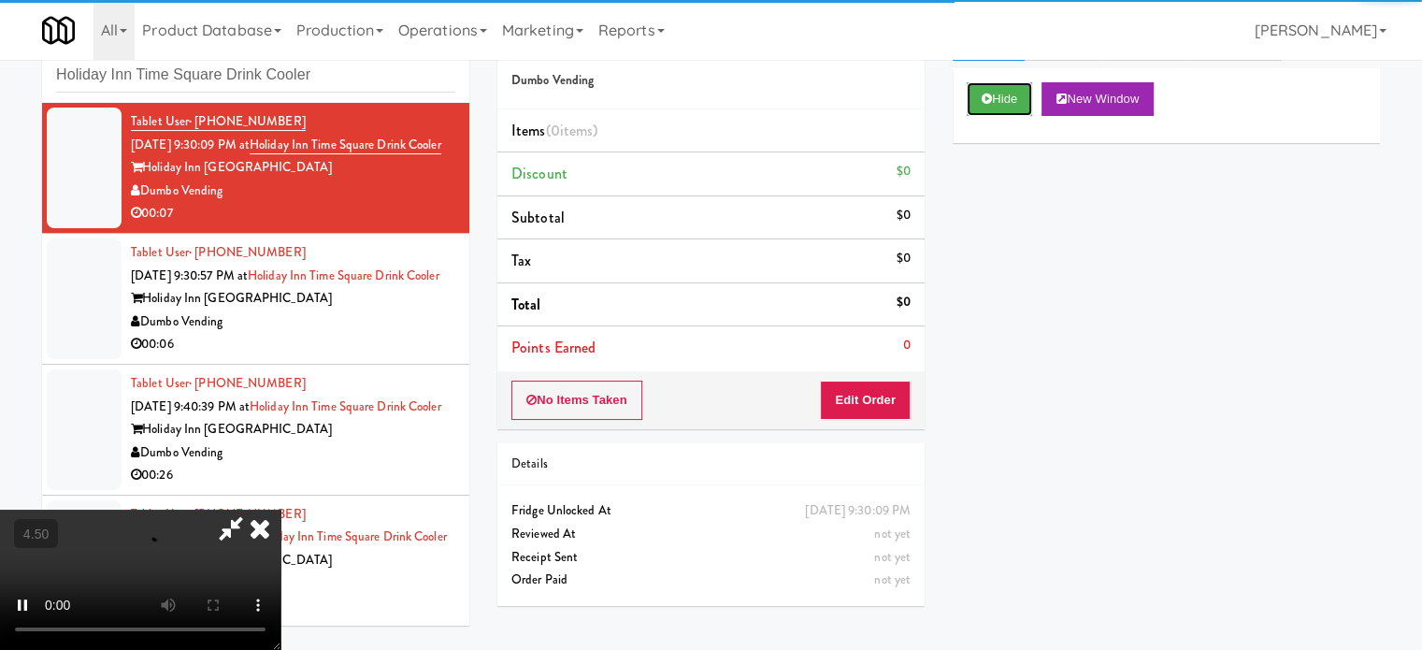
scroll to position [76, 0]
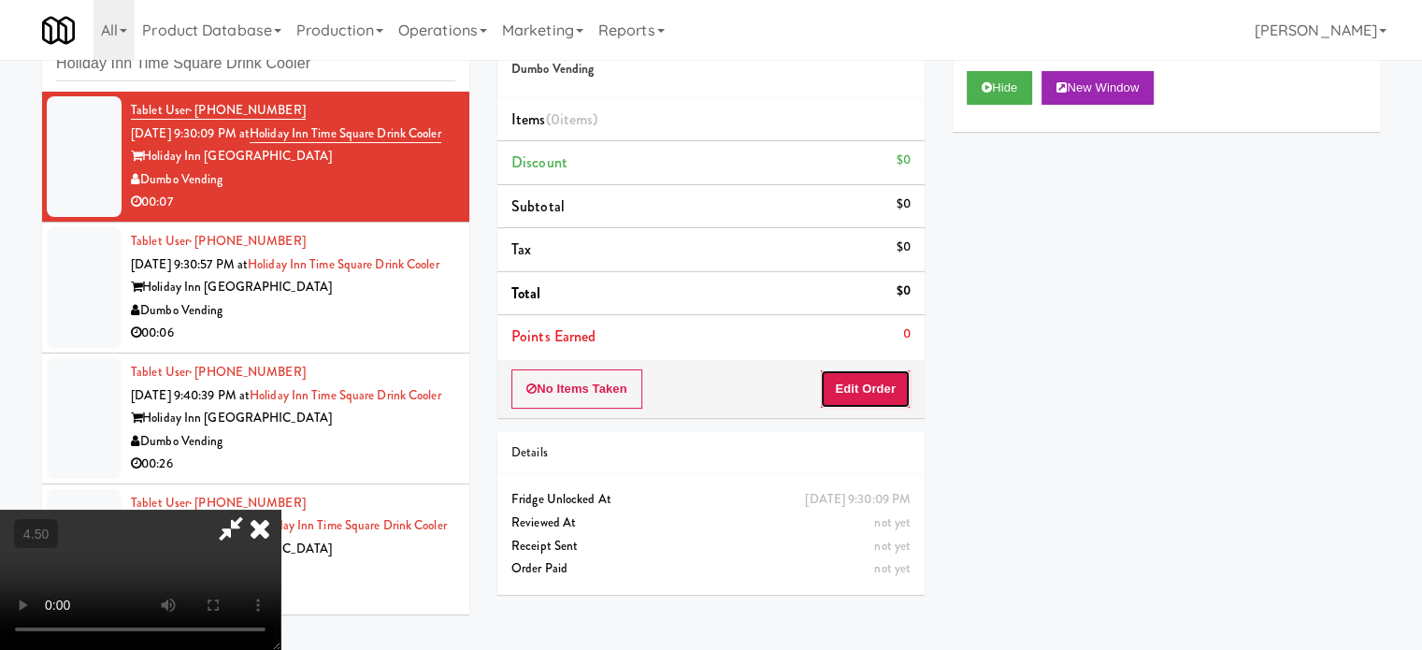
click at [858, 369] on button "Edit Order" at bounding box center [865, 388] width 91 height 39
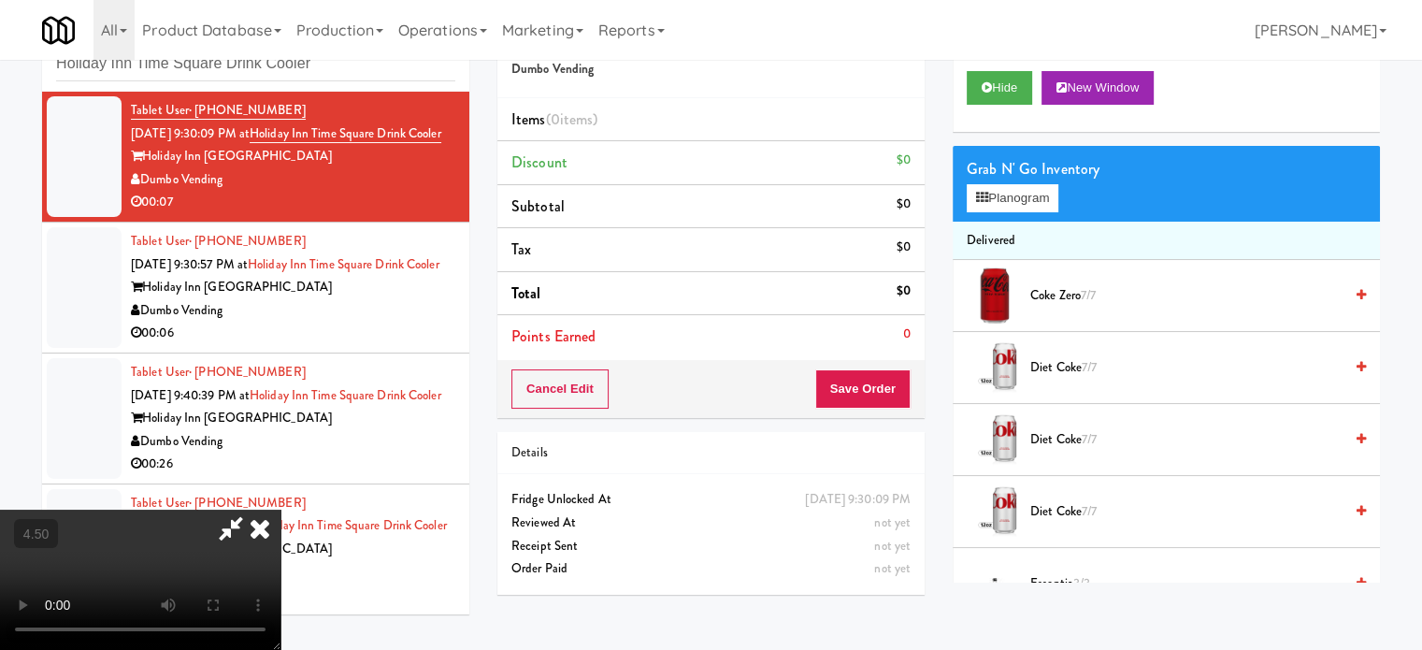
click at [280, 509] on video at bounding box center [140, 579] width 280 height 140
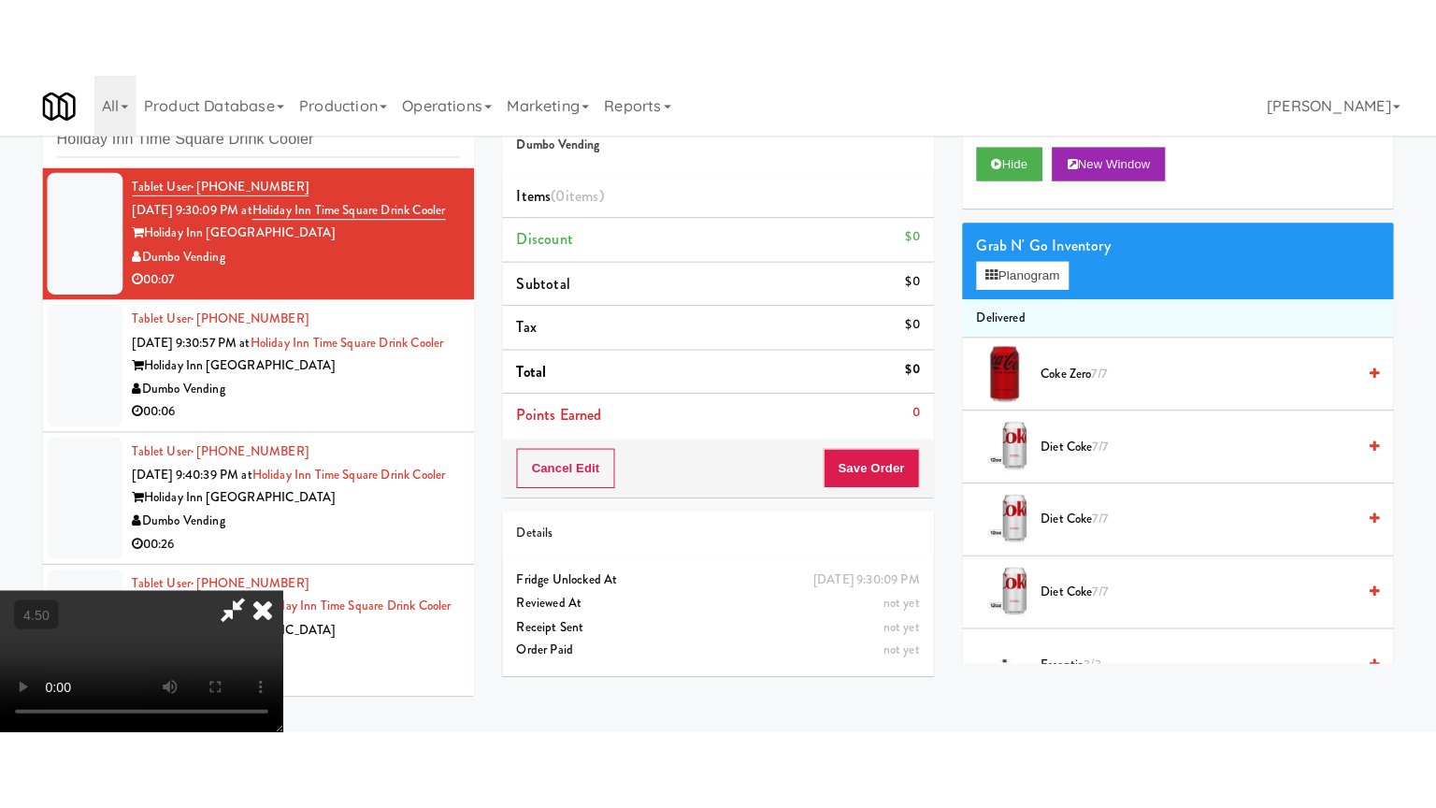
scroll to position [60, 0]
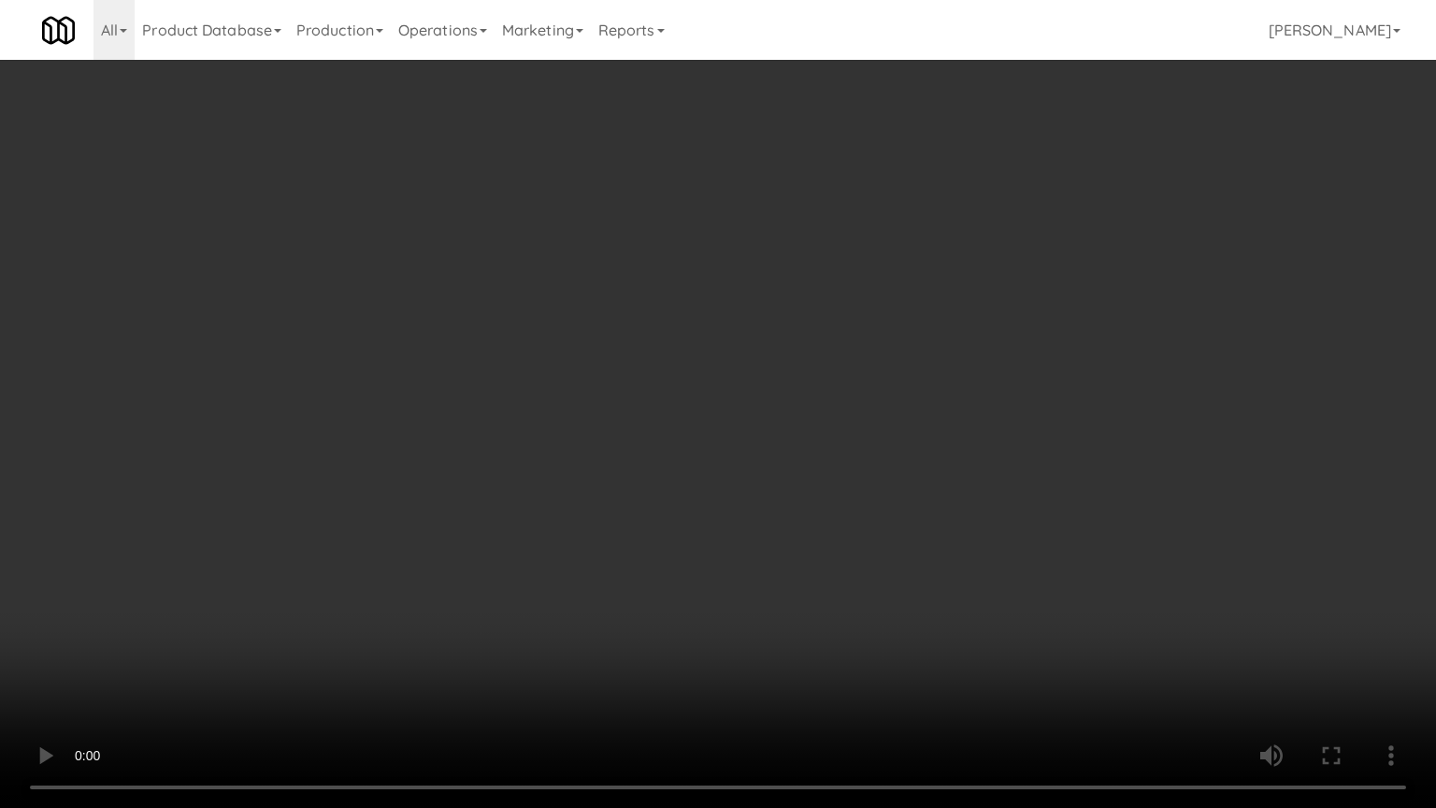
click at [673, 367] on video at bounding box center [718, 404] width 1436 height 808
click at [680, 376] on video at bounding box center [718, 404] width 1436 height 808
drag, startPoint x: 689, startPoint y: 376, endPoint x: 1119, endPoint y: 151, distance: 484.9
click at [692, 376] on video at bounding box center [718, 404] width 1436 height 808
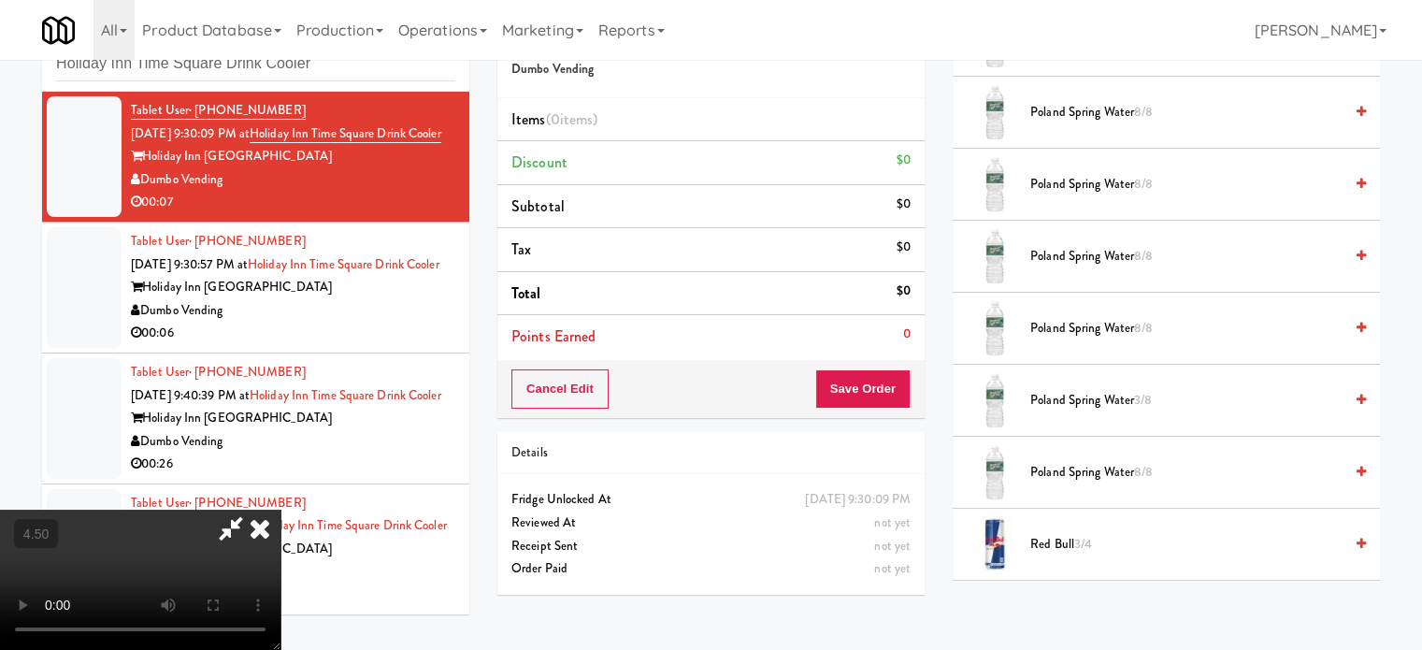
scroll to position [2337, 0]
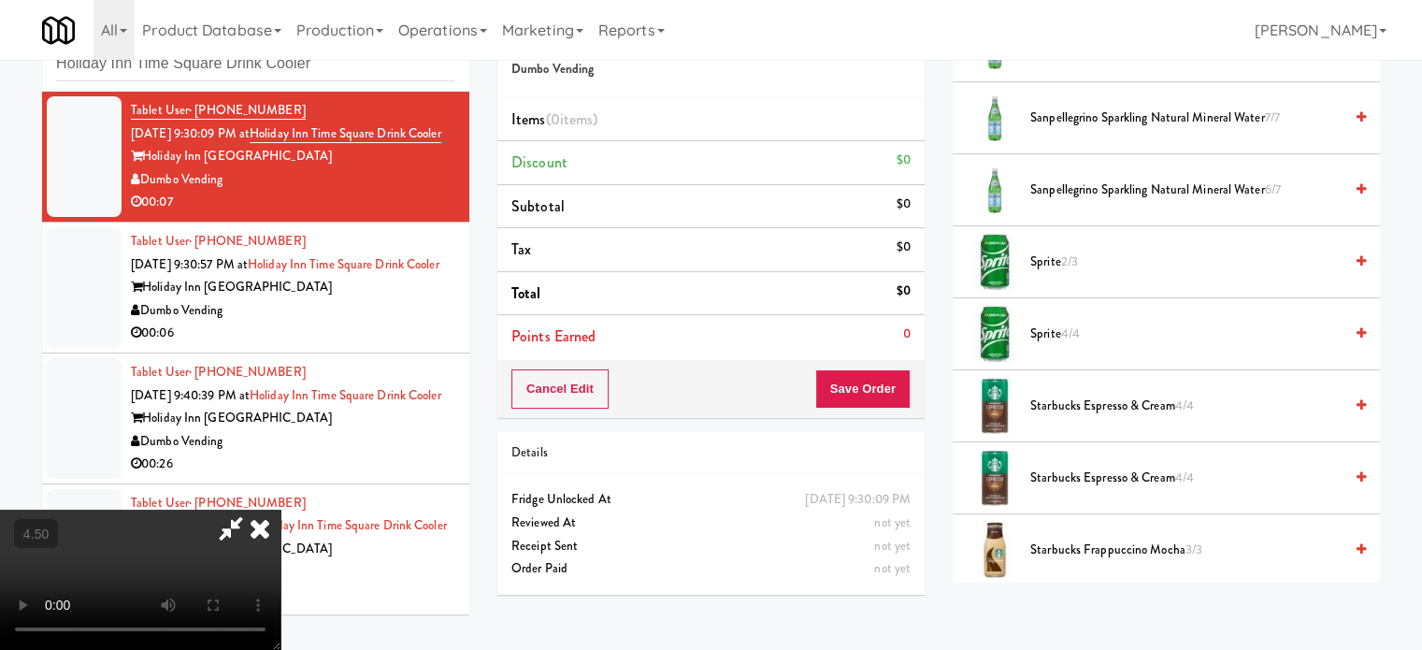
click at [1066, 252] on span "2/3" at bounding box center [1069, 261] width 17 height 18
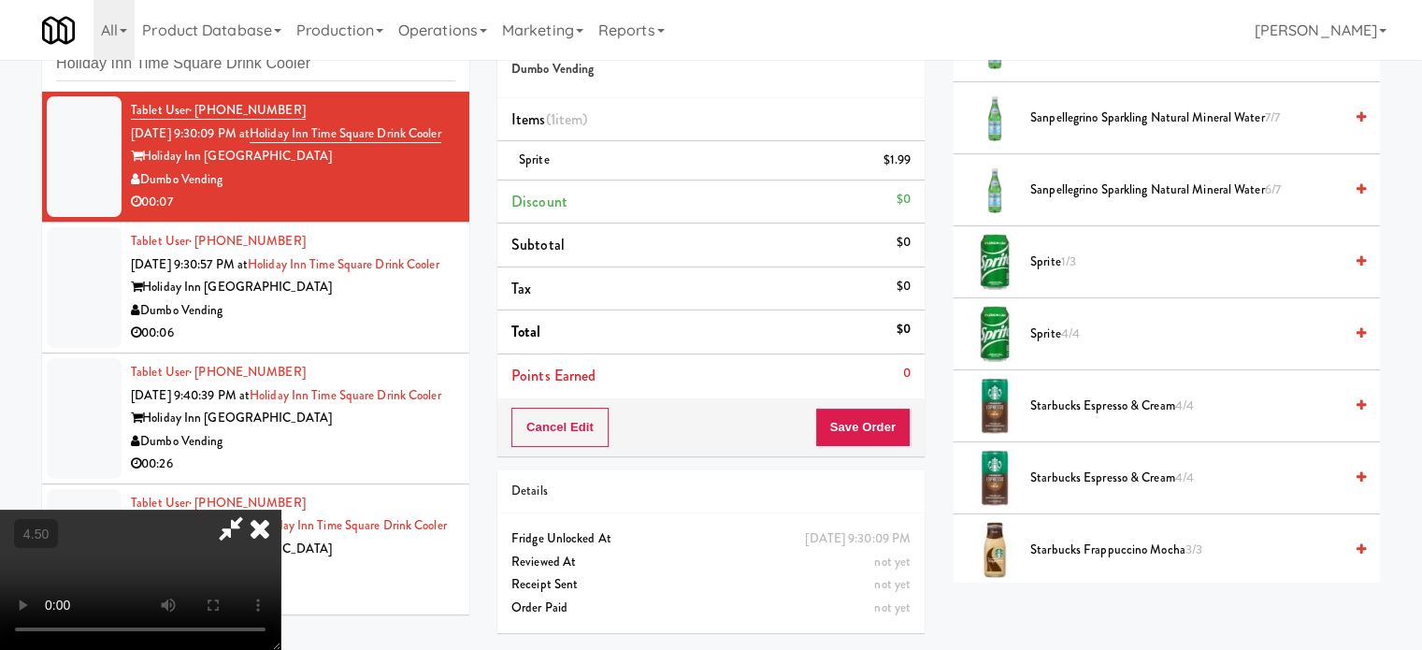
click at [280, 509] on video at bounding box center [140, 579] width 280 height 140
drag, startPoint x: 486, startPoint y: 415, endPoint x: 691, endPoint y: 278, distance: 246.5
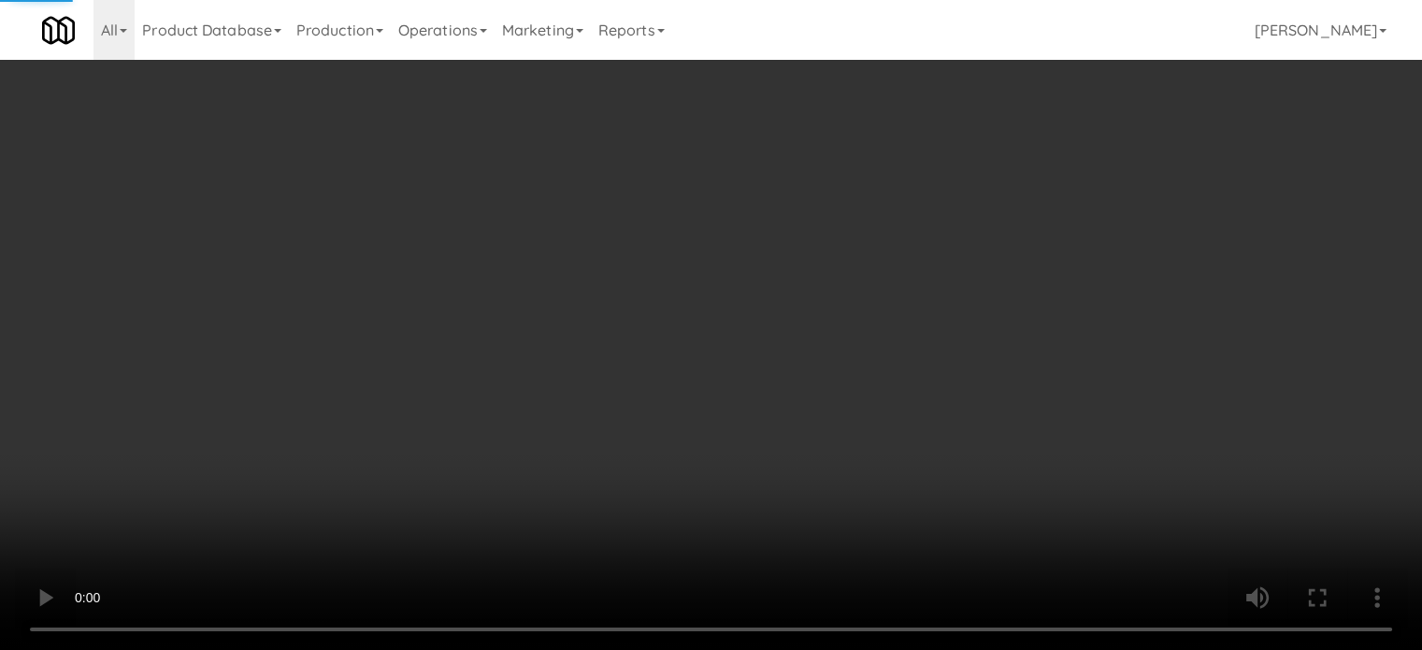
click at [490, 412] on video at bounding box center [711, 325] width 1422 height 650
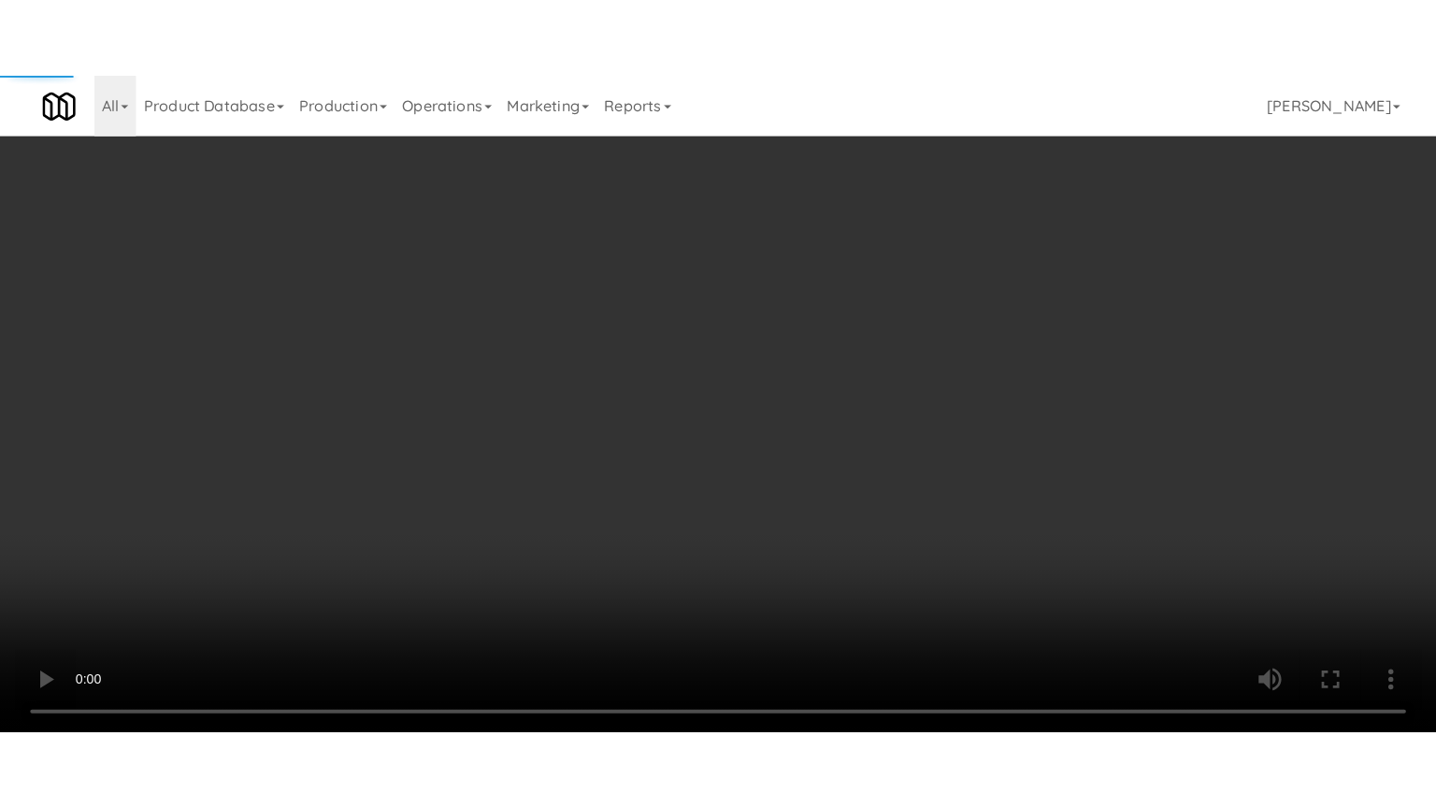
scroll to position [60, 0]
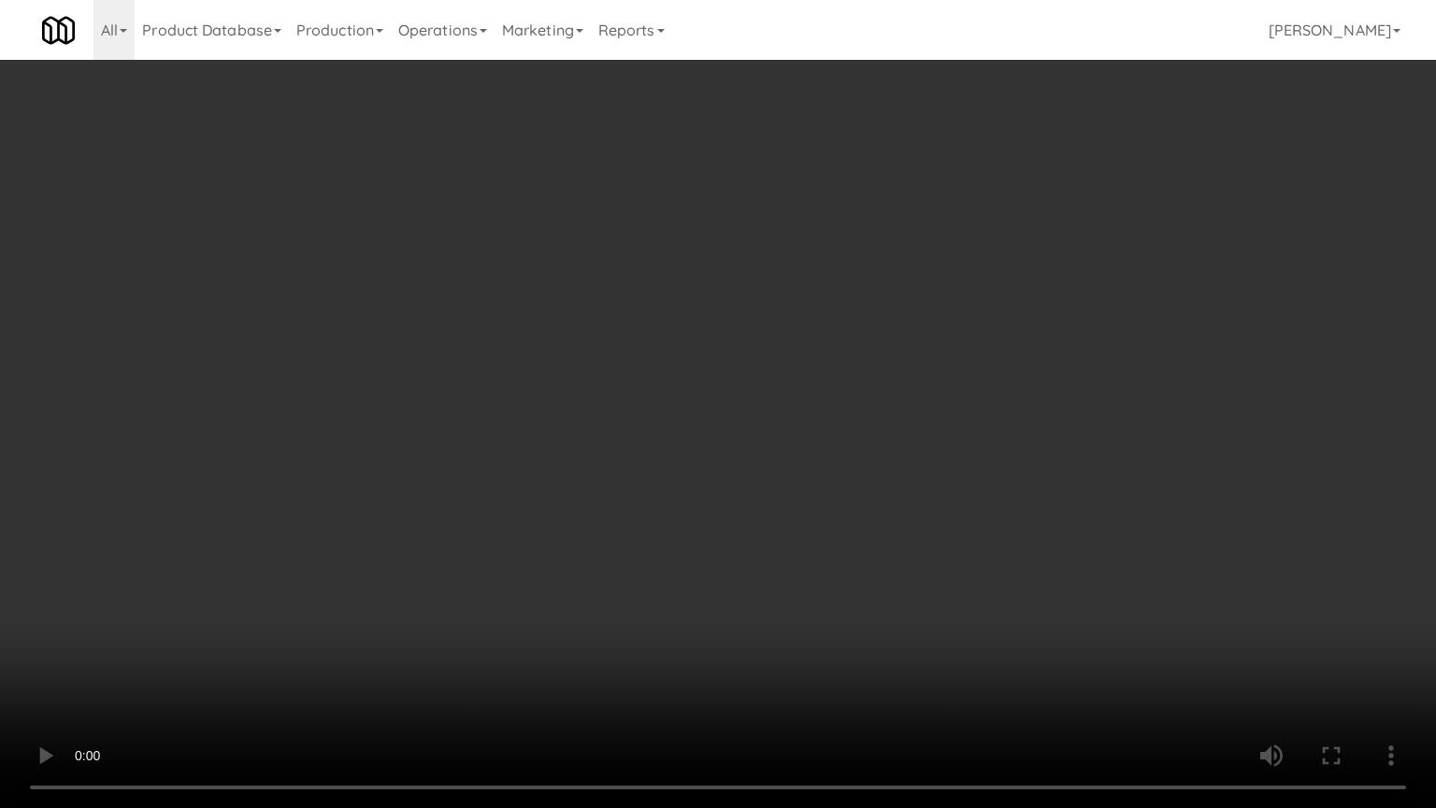
drag, startPoint x: 802, startPoint y: 266, endPoint x: 835, endPoint y: 254, distance: 34.9
click at [807, 268] on video at bounding box center [718, 404] width 1436 height 808
drag, startPoint x: 835, startPoint y: 254, endPoint x: 882, endPoint y: 72, distance: 188.4
click at [837, 251] on video at bounding box center [718, 404] width 1436 height 808
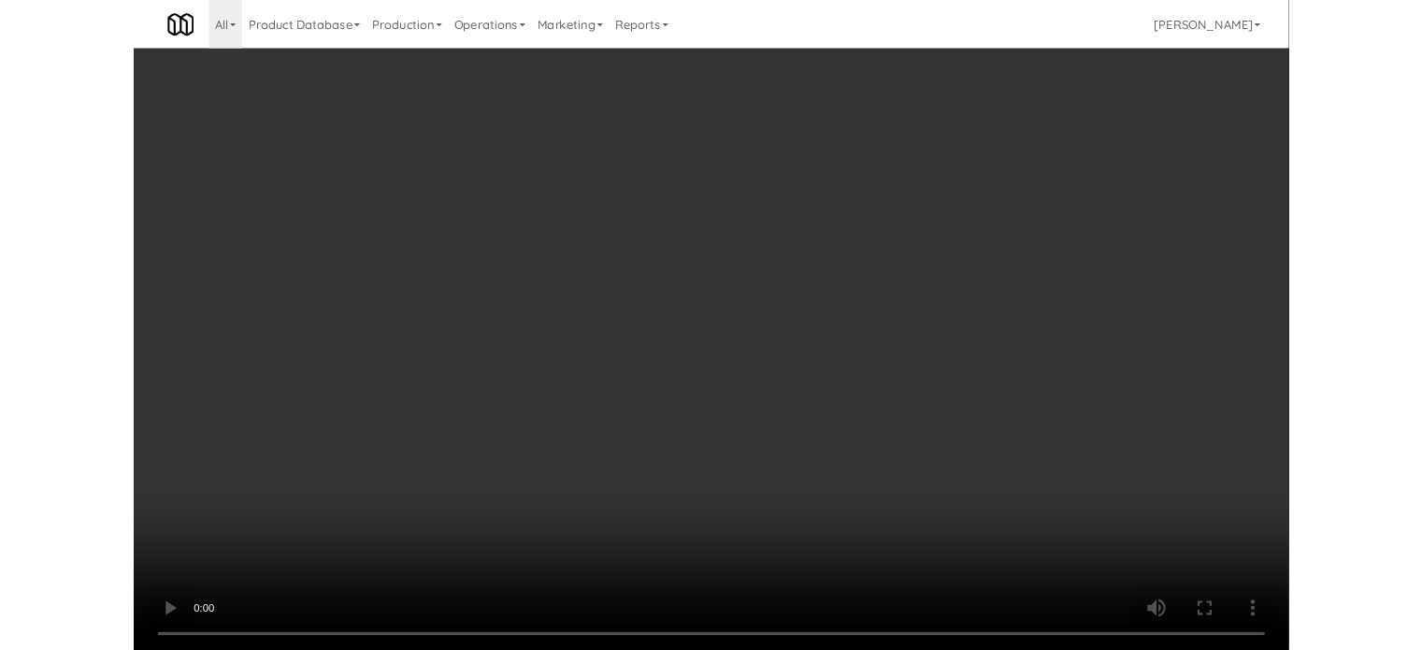
scroll to position [76, 0]
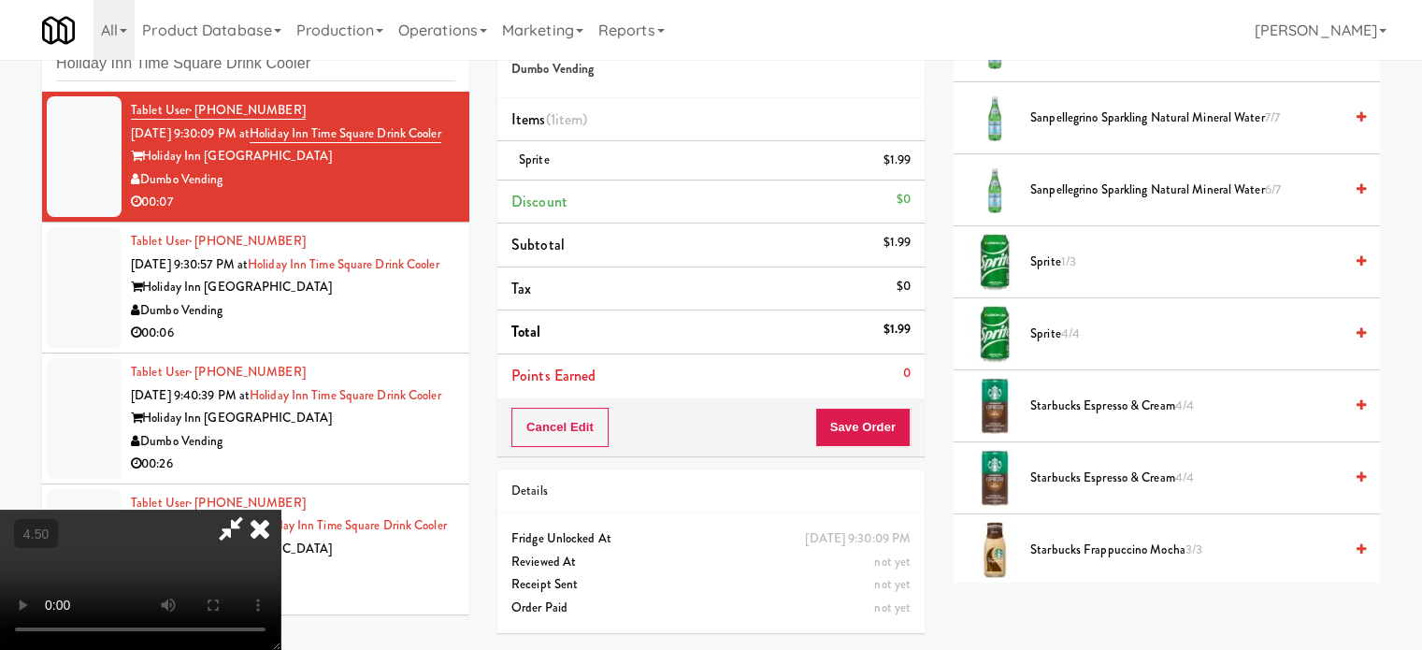
click at [280, 509] on icon at bounding box center [259, 527] width 41 height 37
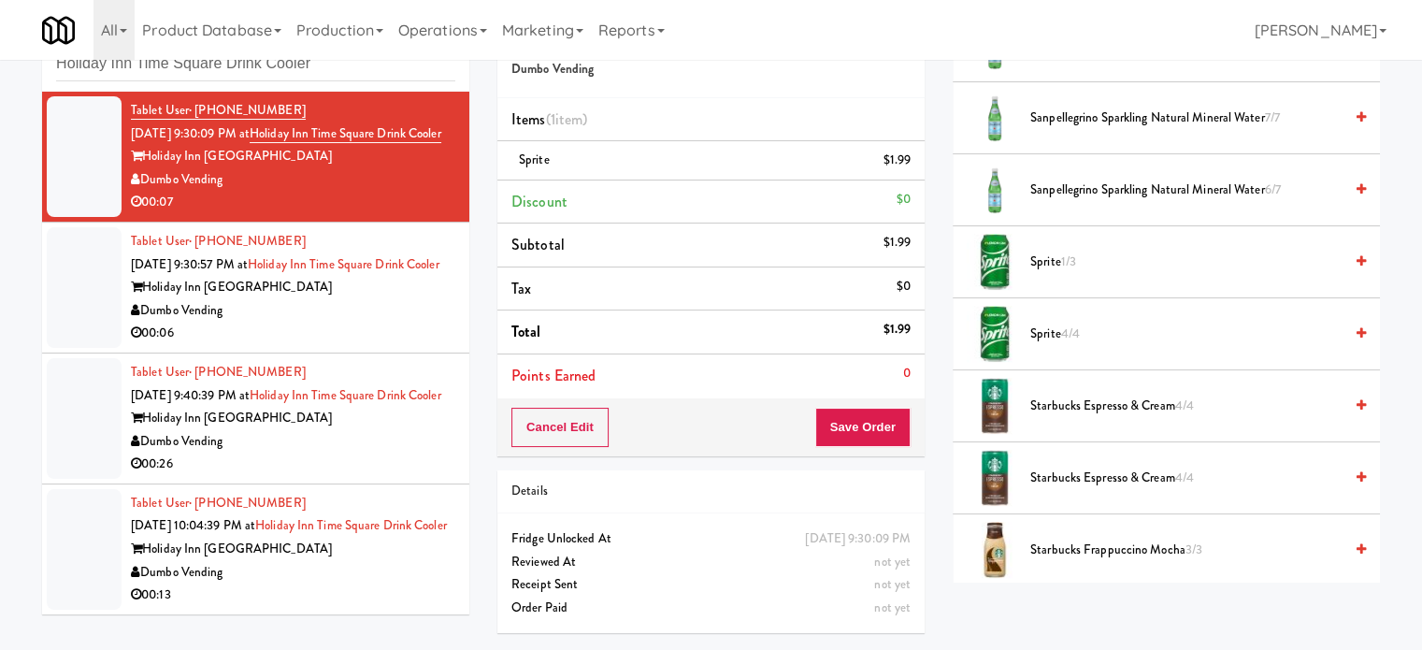
drag, startPoint x: 856, startPoint y: 433, endPoint x: 857, endPoint y: 416, distance: 16.8
click at [855, 429] on div "Cancel Edit Save Order" at bounding box center [710, 427] width 427 height 58
click at [857, 416] on button "Save Order" at bounding box center [862, 427] width 95 height 39
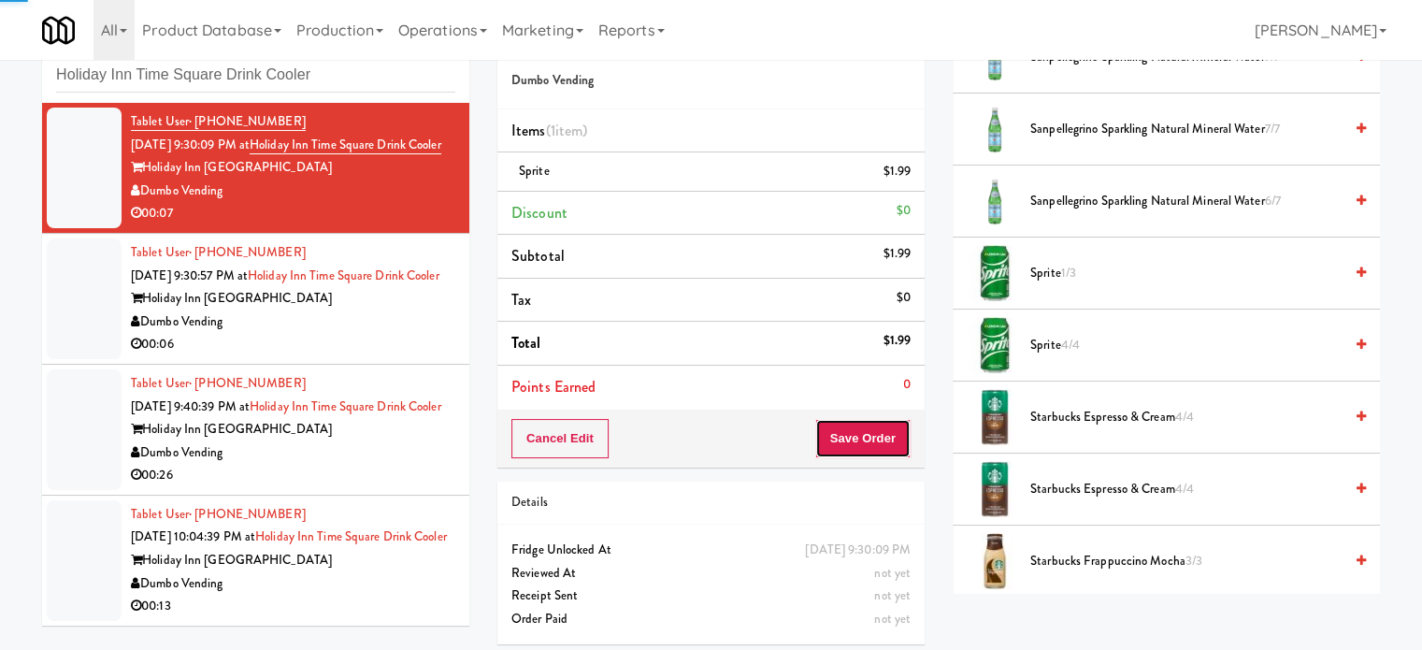
scroll to position [0, 0]
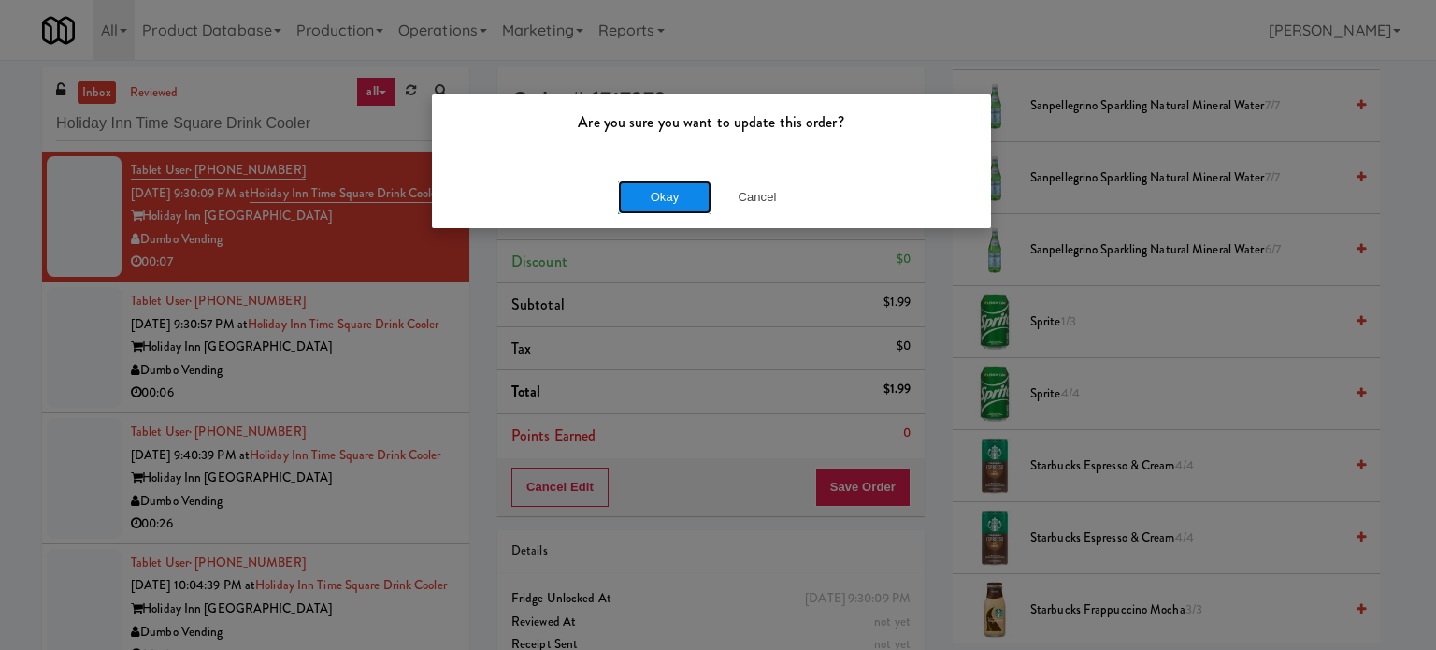
click at [681, 198] on button "Okay" at bounding box center [664, 197] width 93 height 34
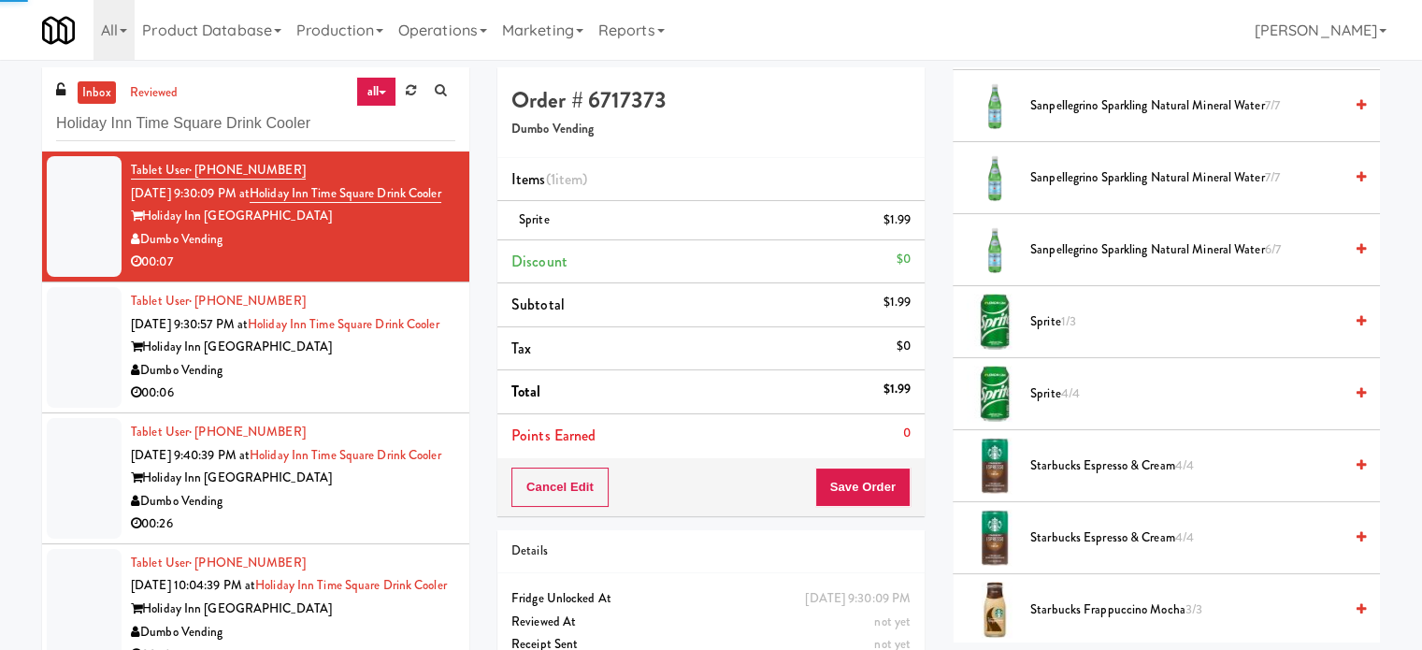
drag, startPoint x: 366, startPoint y: 413, endPoint x: 788, endPoint y: 192, distance: 476.2
click at [370, 382] on div "Dumbo Vending" at bounding box center [293, 370] width 324 height 23
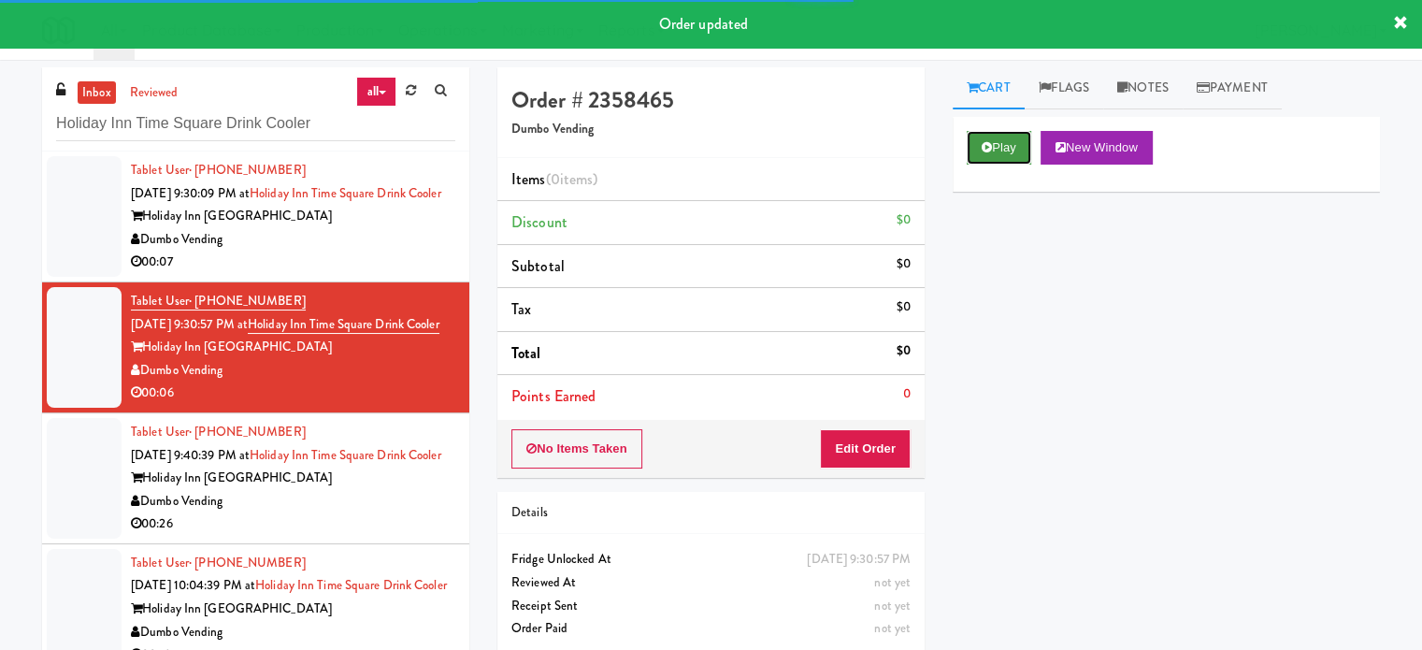
click at [1008, 149] on button "Play" at bounding box center [998, 148] width 64 height 34
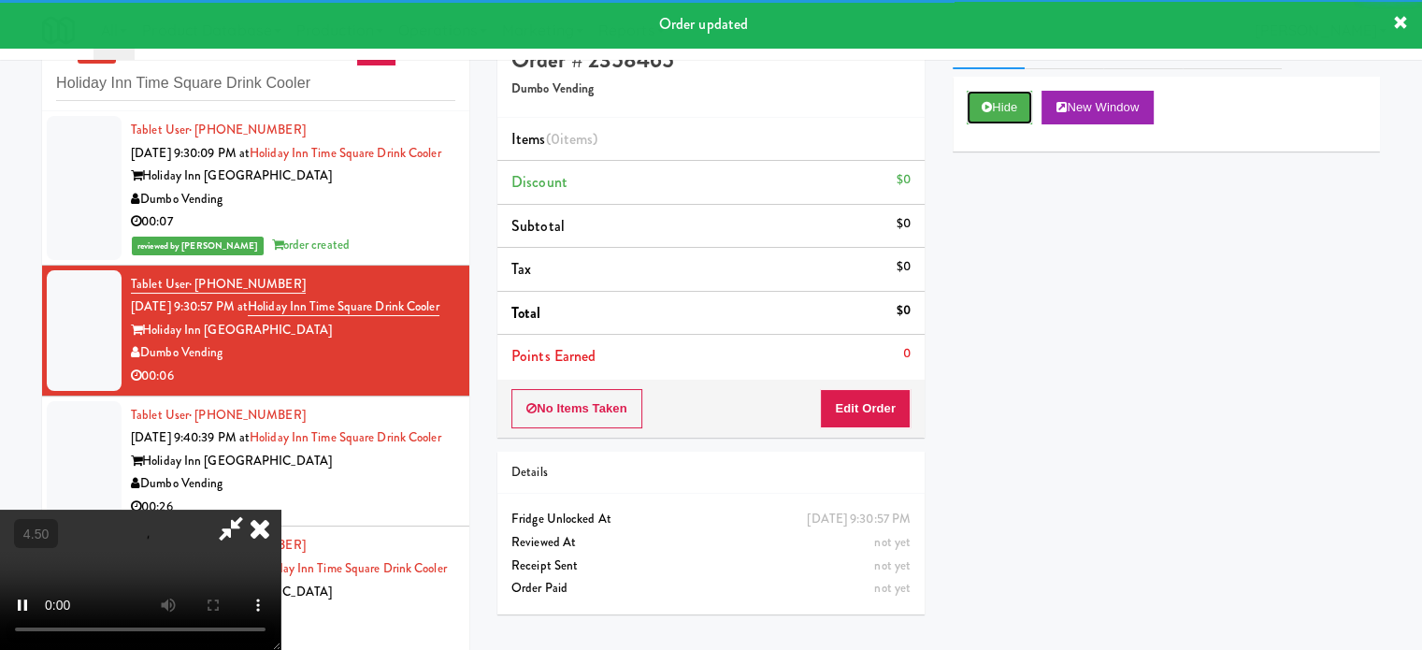
scroll to position [76, 0]
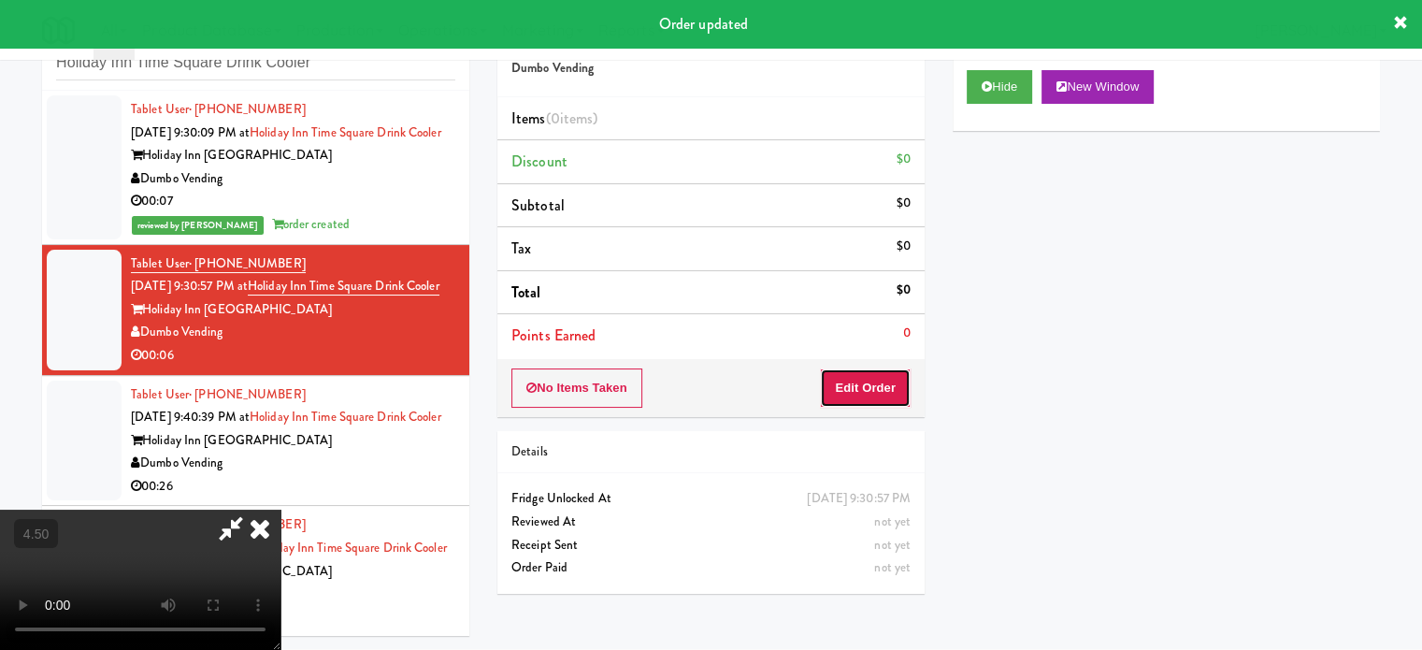
click at [898, 368] on button "Edit Order" at bounding box center [865, 387] width 91 height 39
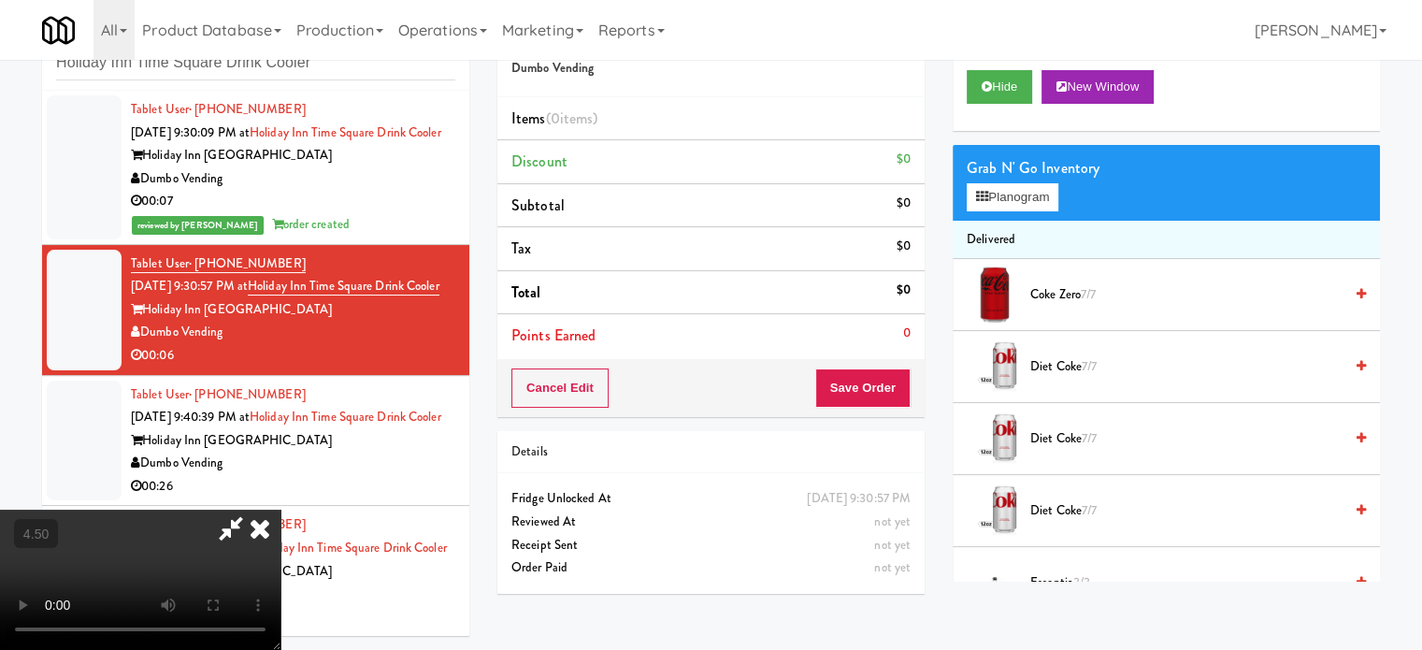
click at [280, 509] on video at bounding box center [140, 579] width 280 height 140
drag, startPoint x: 448, startPoint y: 404, endPoint x: 426, endPoint y: 393, distance: 24.2
click at [280, 509] on video at bounding box center [140, 579] width 280 height 140
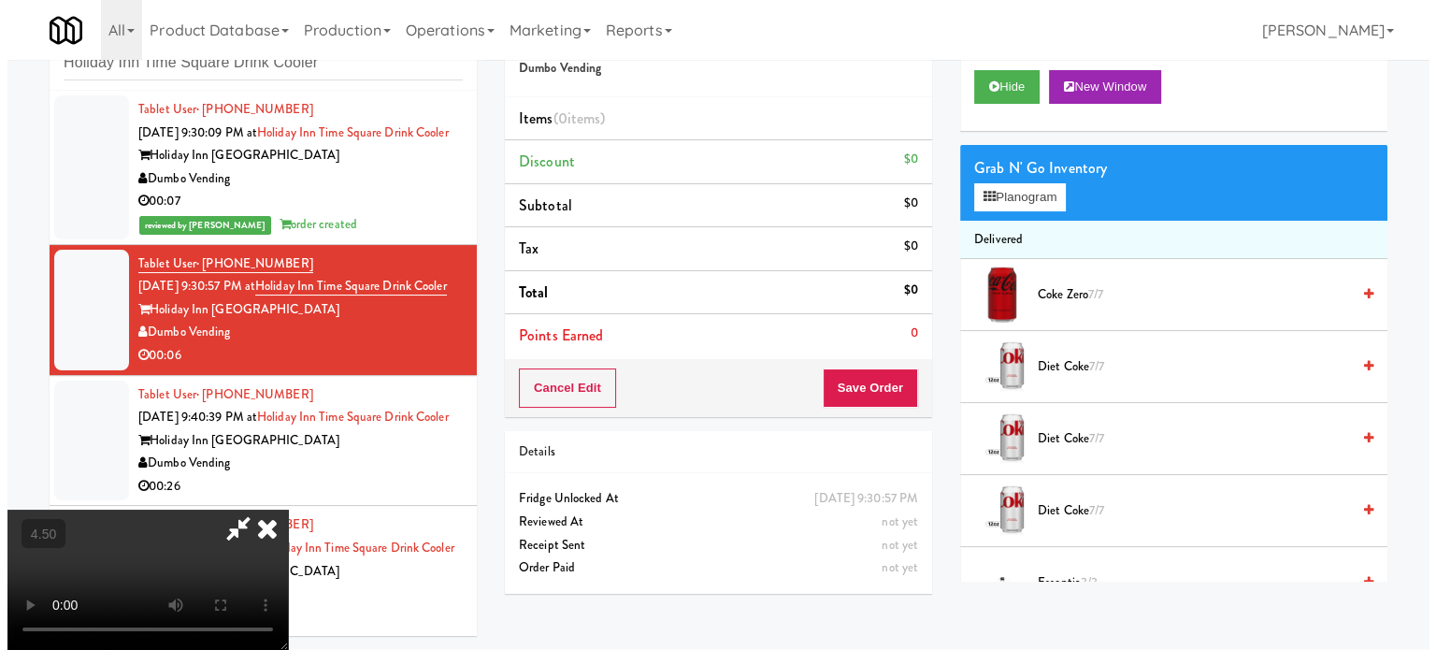
scroll to position [60, 0]
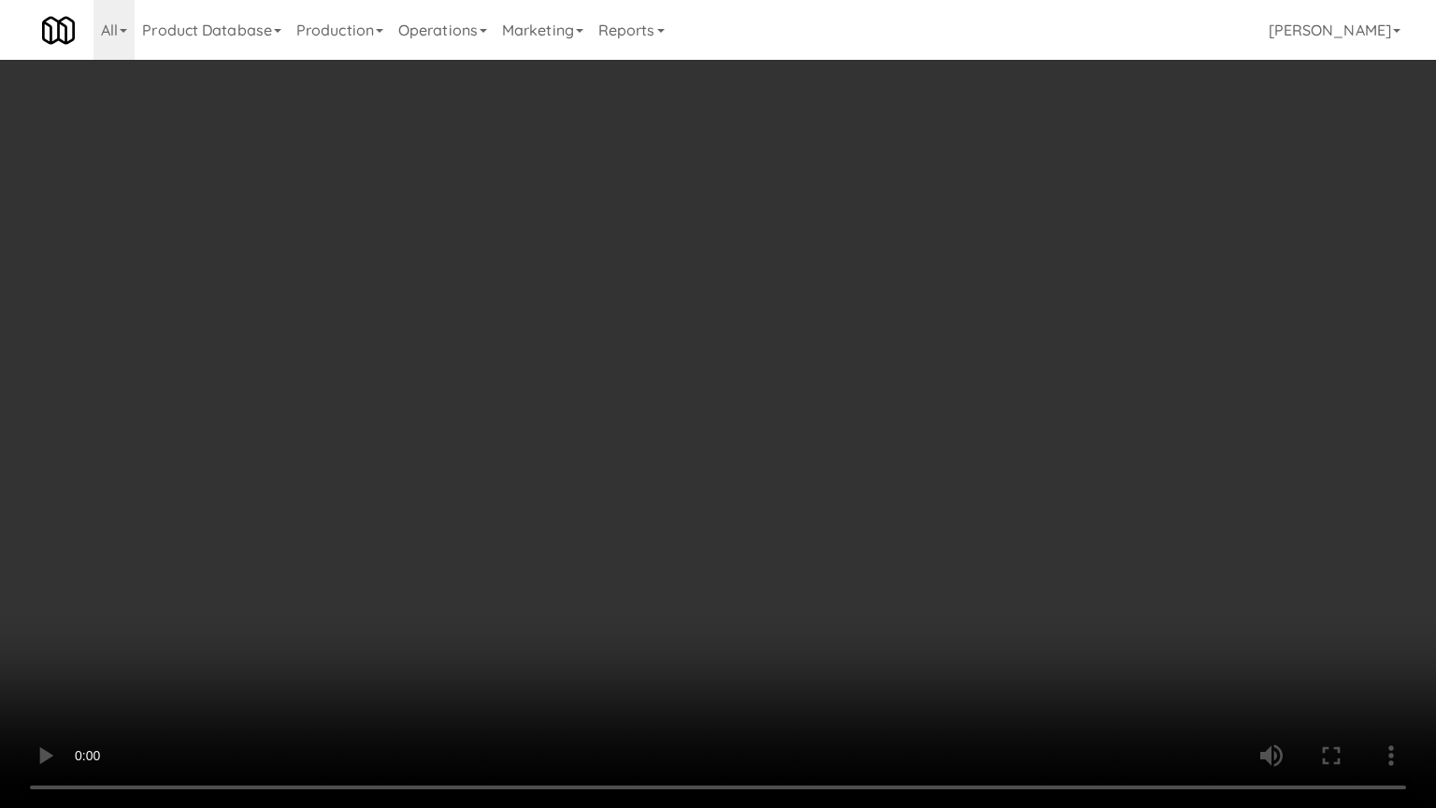
click at [636, 433] on video at bounding box center [718, 404] width 1436 height 808
drag, startPoint x: 380, startPoint y: 598, endPoint x: 705, endPoint y: 392, distance: 384.5
click at [381, 598] on video at bounding box center [718, 404] width 1436 height 808
click at [731, 436] on video at bounding box center [718, 404] width 1436 height 808
click at [736, 433] on video at bounding box center [718, 404] width 1436 height 808
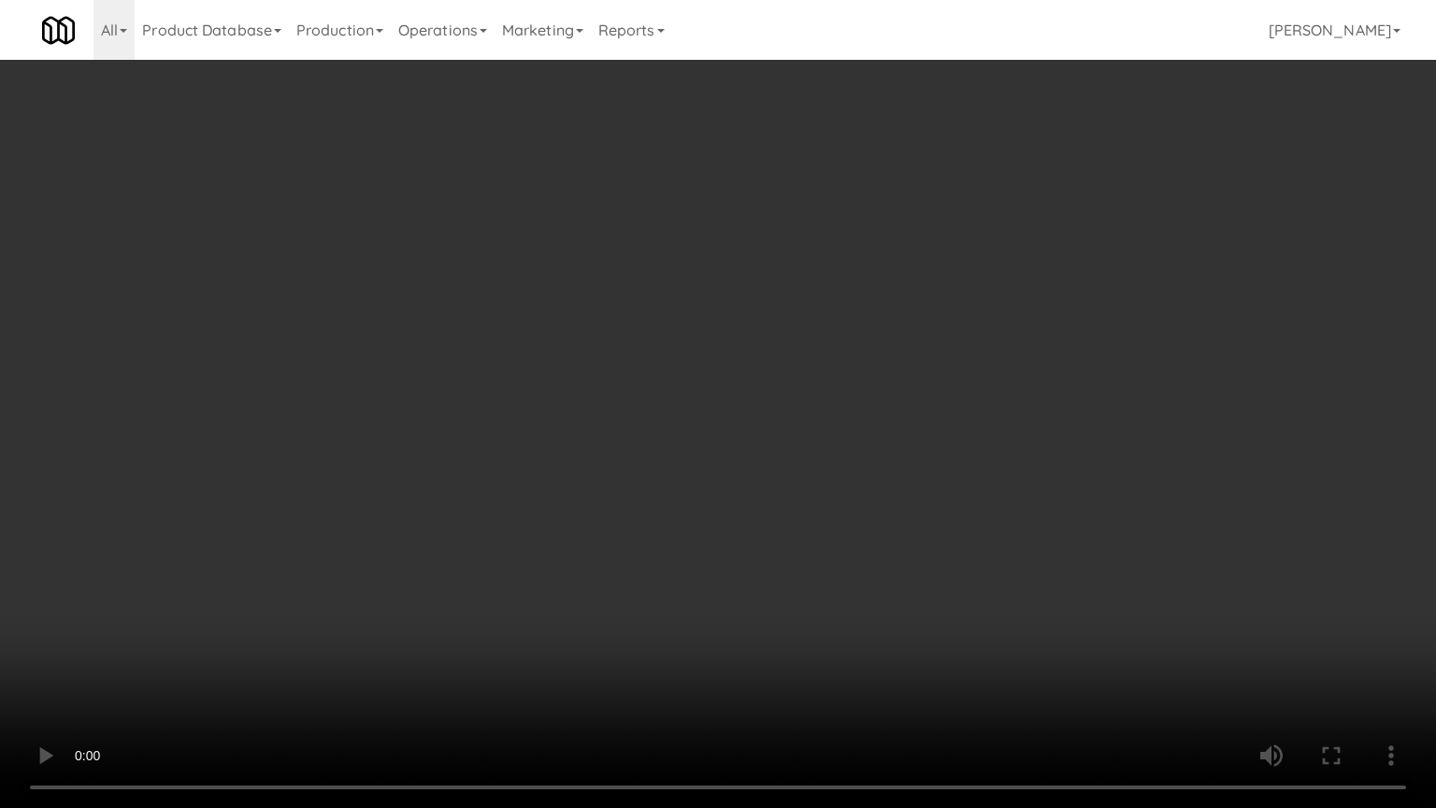
click at [762, 412] on video at bounding box center [718, 404] width 1436 height 808
drag, startPoint x: 770, startPoint y: 420, endPoint x: 793, endPoint y: 409, distance: 24.7
click at [784, 415] on video at bounding box center [718, 404] width 1436 height 808
click at [938, 324] on video at bounding box center [718, 404] width 1436 height 808
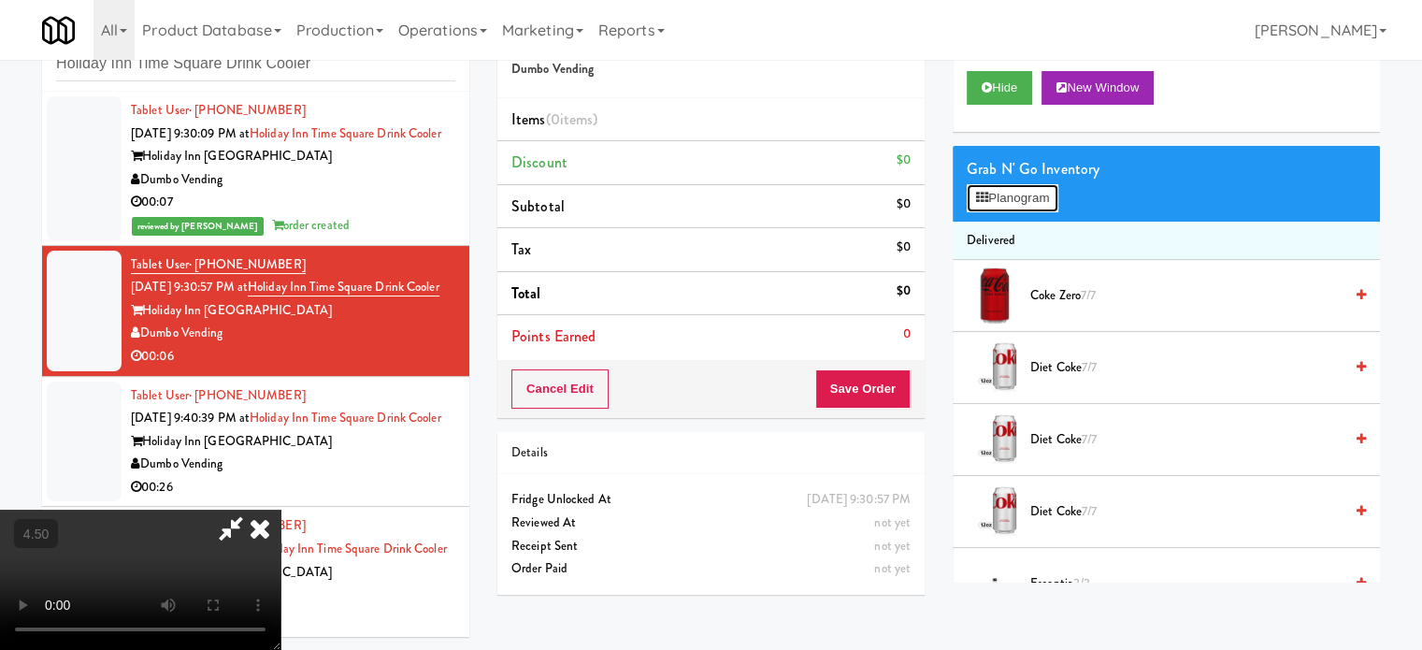
drag, startPoint x: 1021, startPoint y: 188, endPoint x: 993, endPoint y: 186, distance: 28.1
click at [1021, 190] on button "Planogram" at bounding box center [1012, 198] width 92 height 28
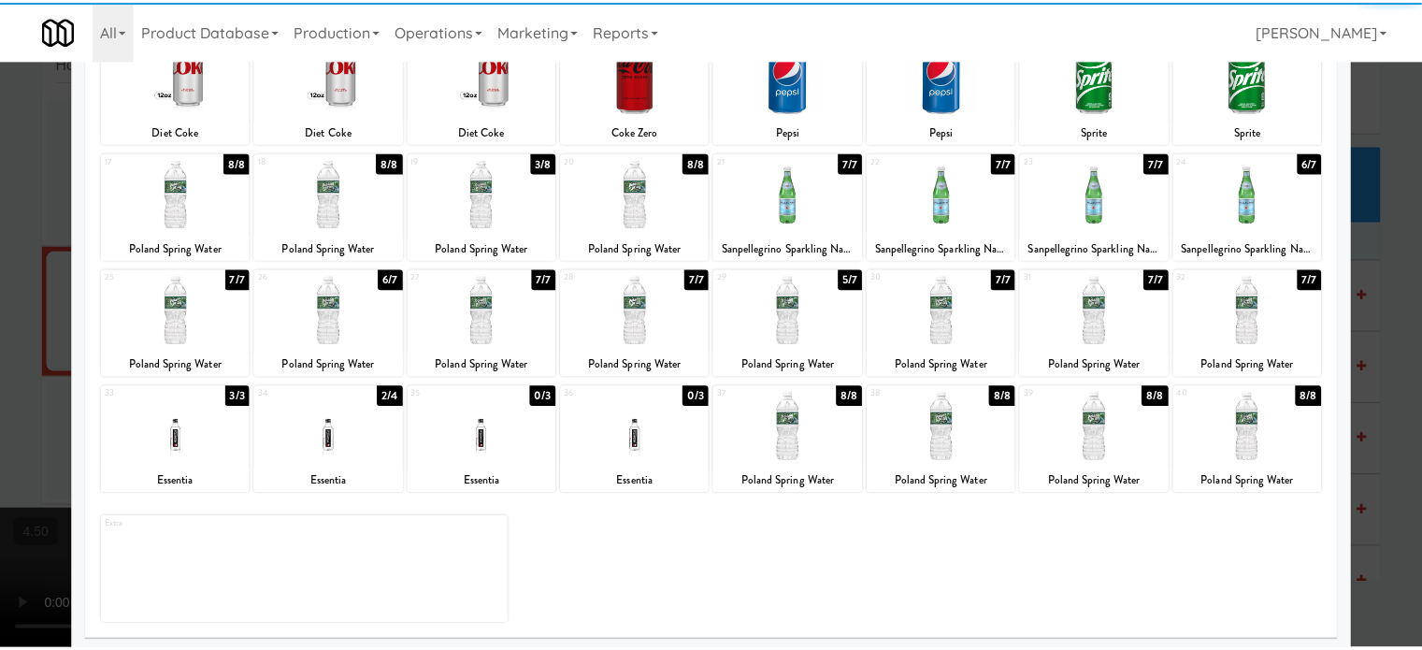
scroll to position [267, 0]
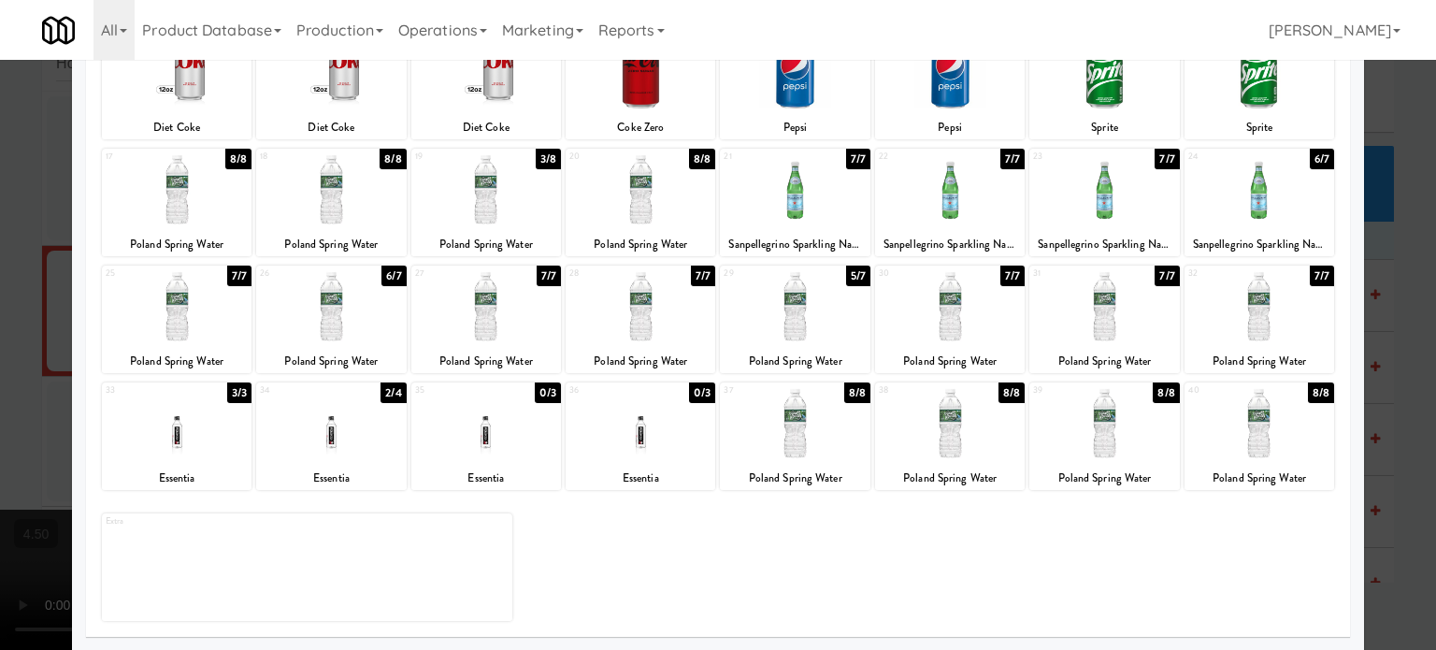
click at [392, 394] on div "2/4" at bounding box center [392, 392] width 25 height 21
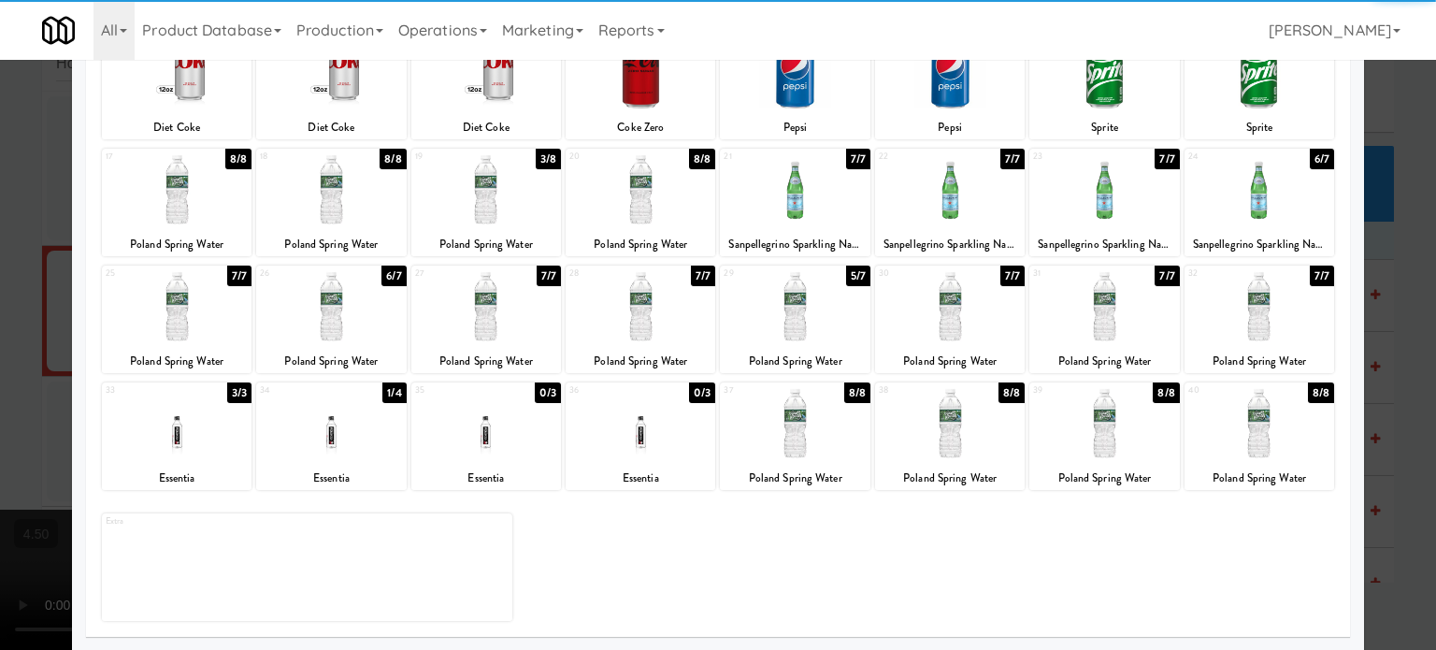
drag, startPoint x: 1405, startPoint y: 368, endPoint x: 1406, endPoint y: 349, distance: 19.6
click at [1405, 369] on div at bounding box center [718, 325] width 1436 height 650
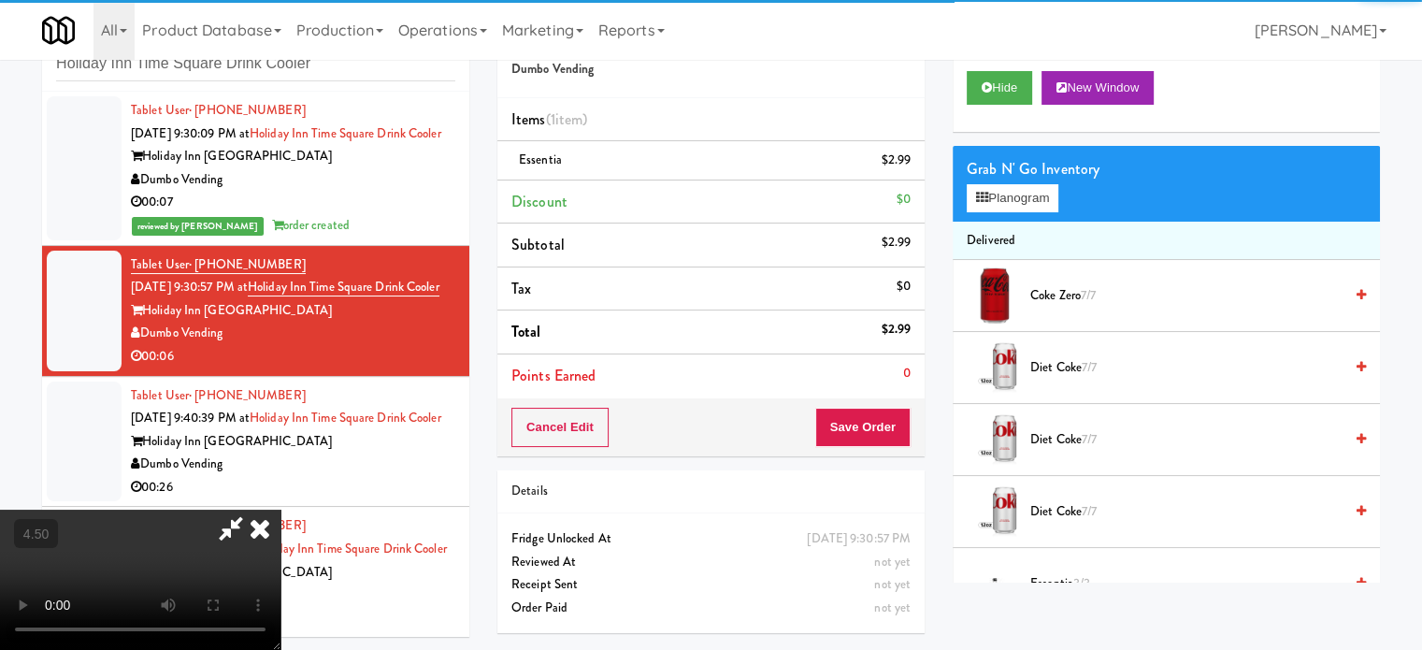
click at [280, 509] on video at bounding box center [140, 579] width 280 height 140
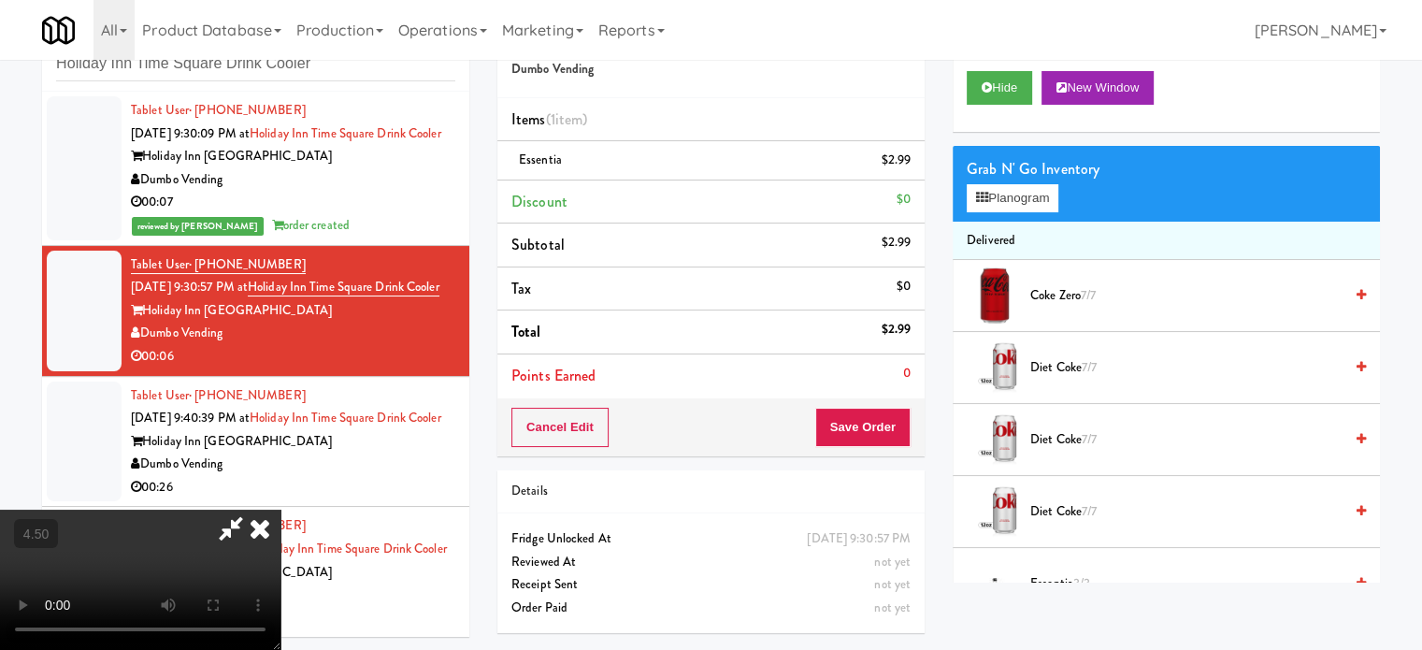
drag, startPoint x: 411, startPoint y: 279, endPoint x: 447, endPoint y: 398, distance: 124.8
click at [280, 509] on video at bounding box center [140, 579] width 280 height 140
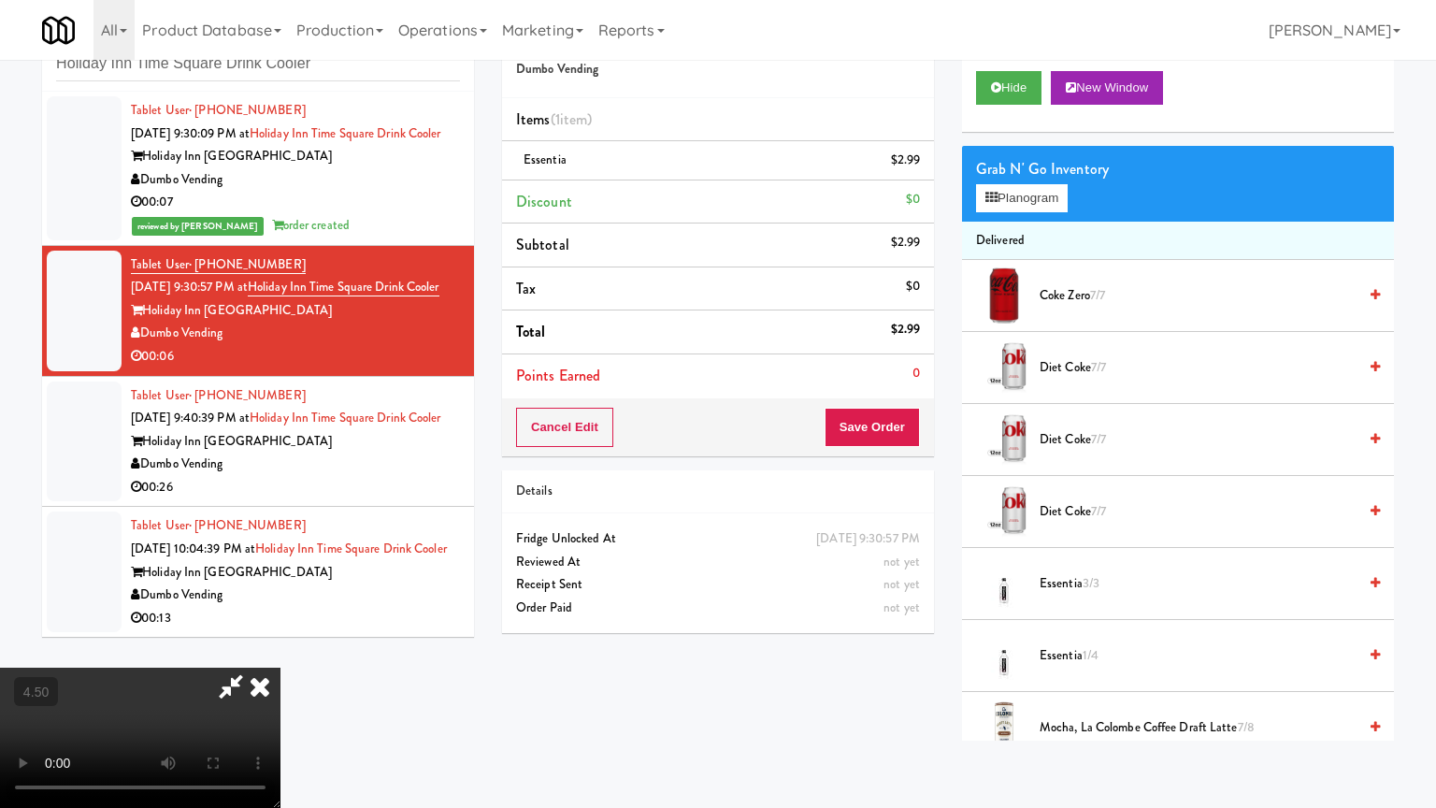
click at [280, 648] on video at bounding box center [140, 737] width 280 height 140
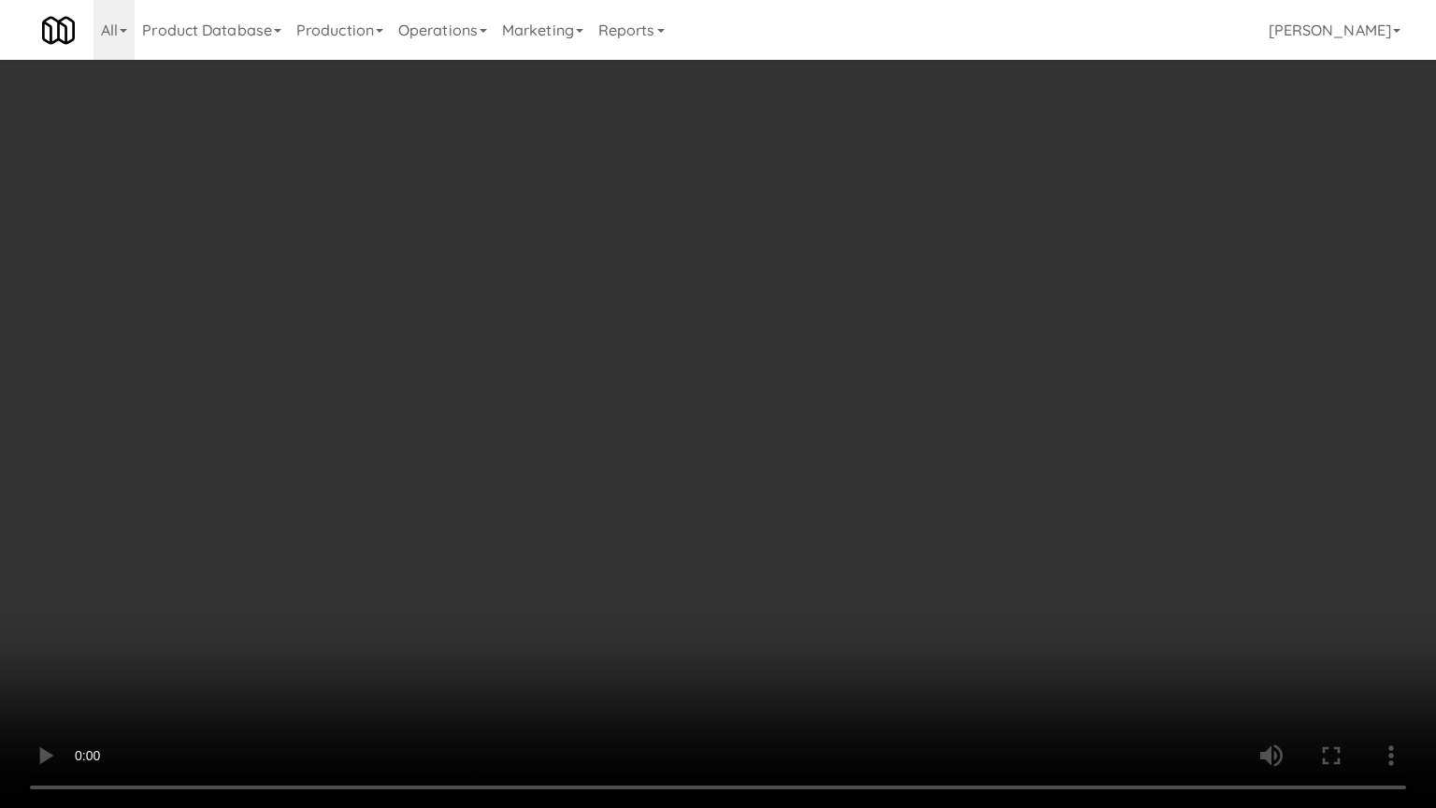
drag, startPoint x: 692, startPoint y: 399, endPoint x: 724, endPoint y: 340, distance: 67.4
click at [709, 370] on video at bounding box center [718, 404] width 1436 height 808
drag, startPoint x: 724, startPoint y: 340, endPoint x: 740, endPoint y: 112, distance: 228.6
click at [725, 335] on video at bounding box center [718, 404] width 1436 height 808
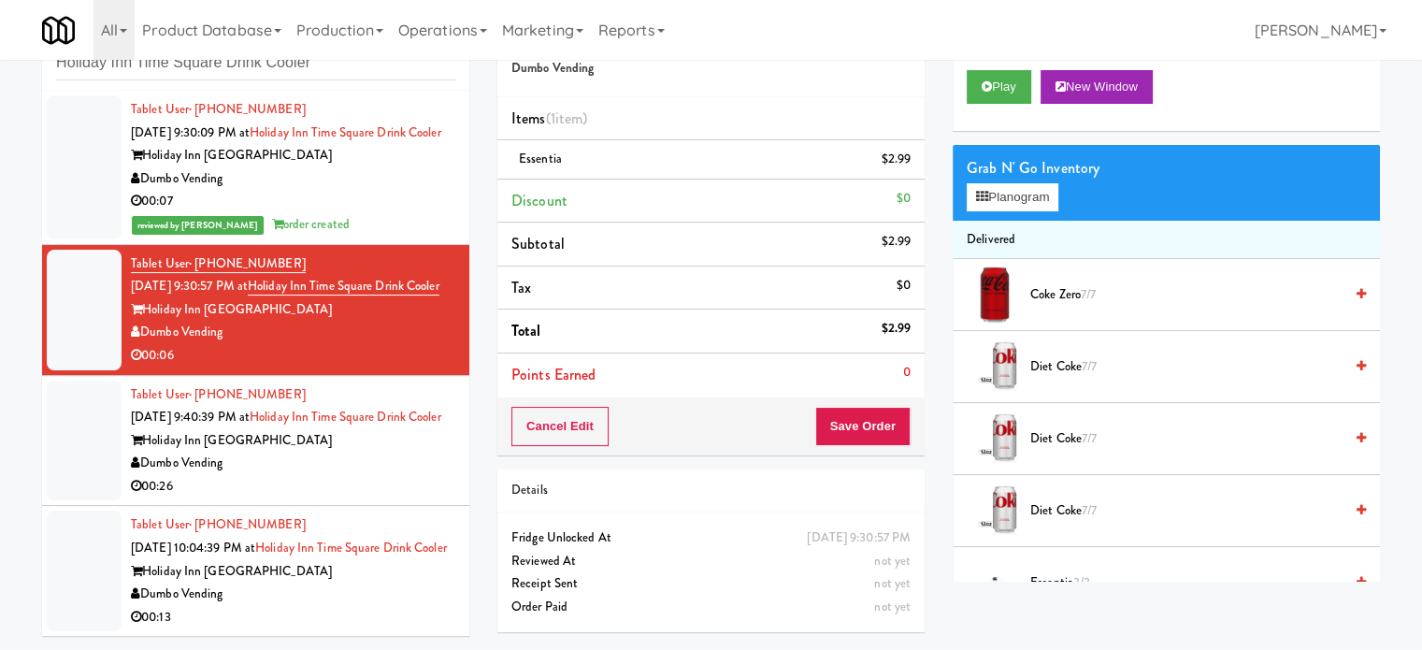
scroll to position [76, 0]
click at [887, 407] on button "Save Order" at bounding box center [862, 426] width 95 height 39
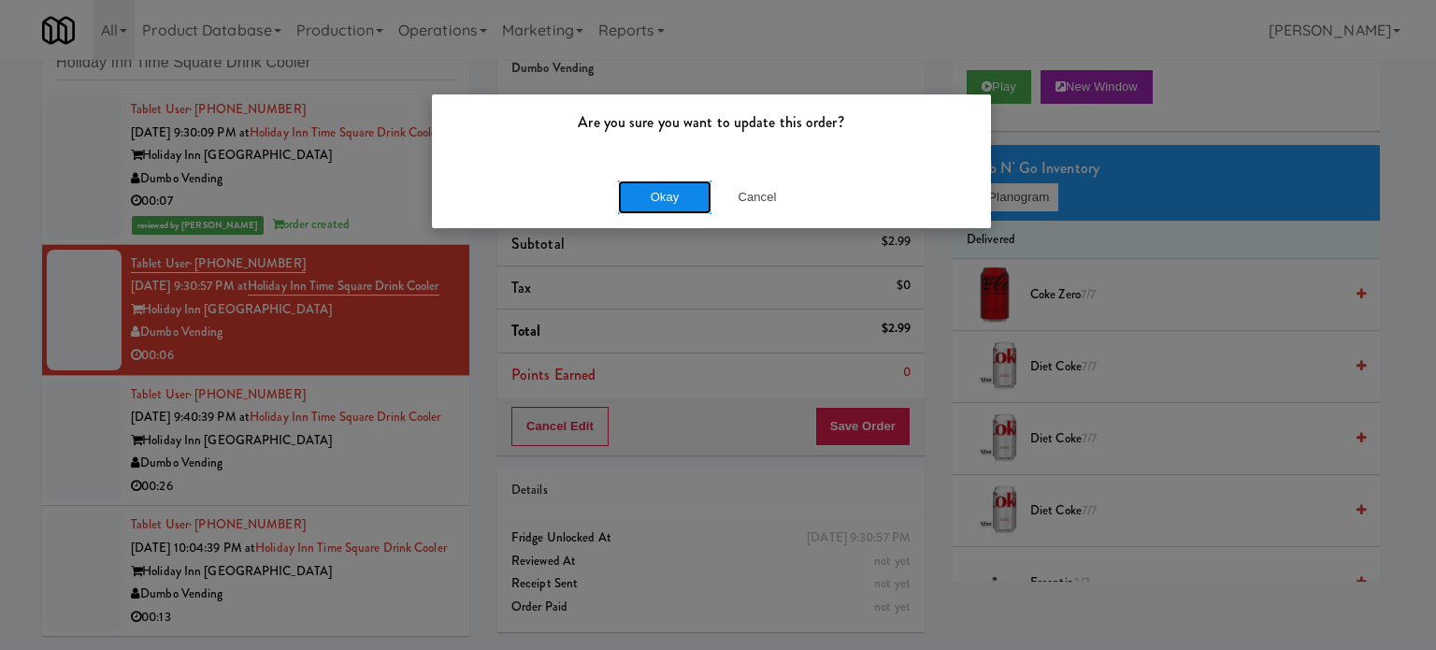
click at [688, 193] on button "Okay" at bounding box center [664, 197] width 93 height 34
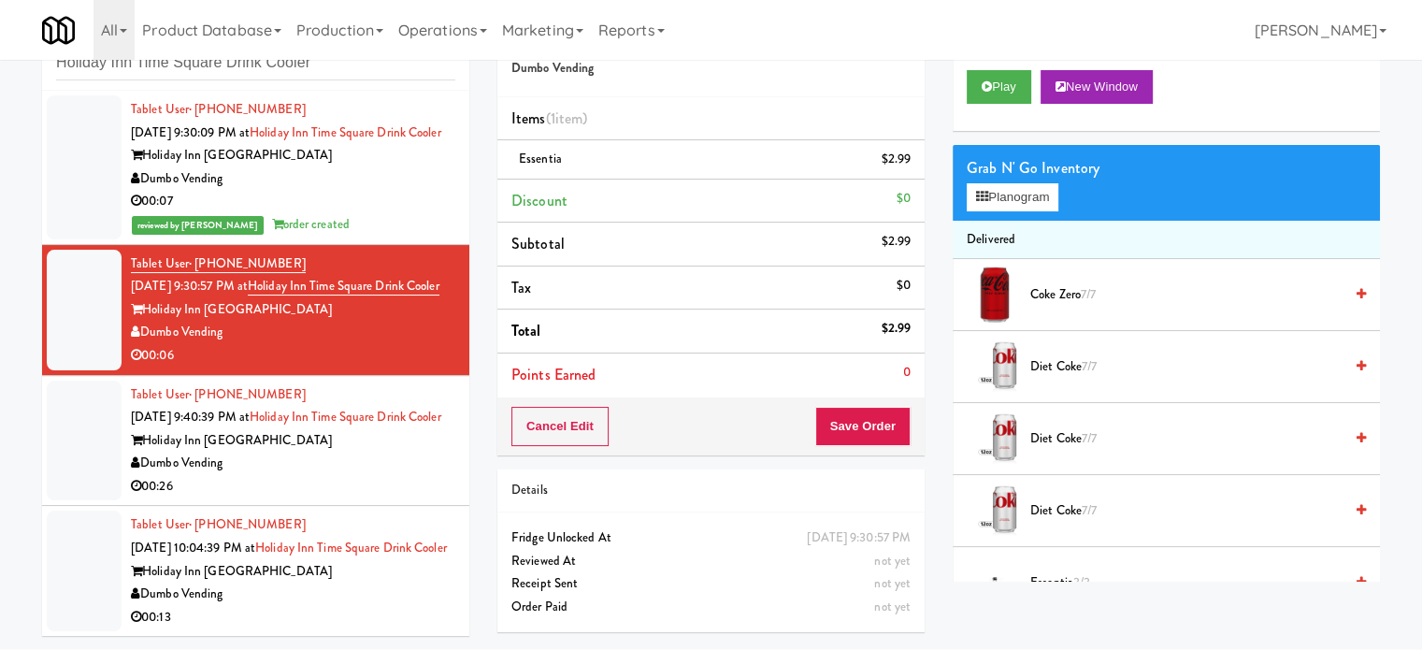
drag, startPoint x: 390, startPoint y: 532, endPoint x: 507, endPoint y: 481, distance: 127.3
click at [391, 498] on div "00:26" at bounding box center [293, 486] width 324 height 23
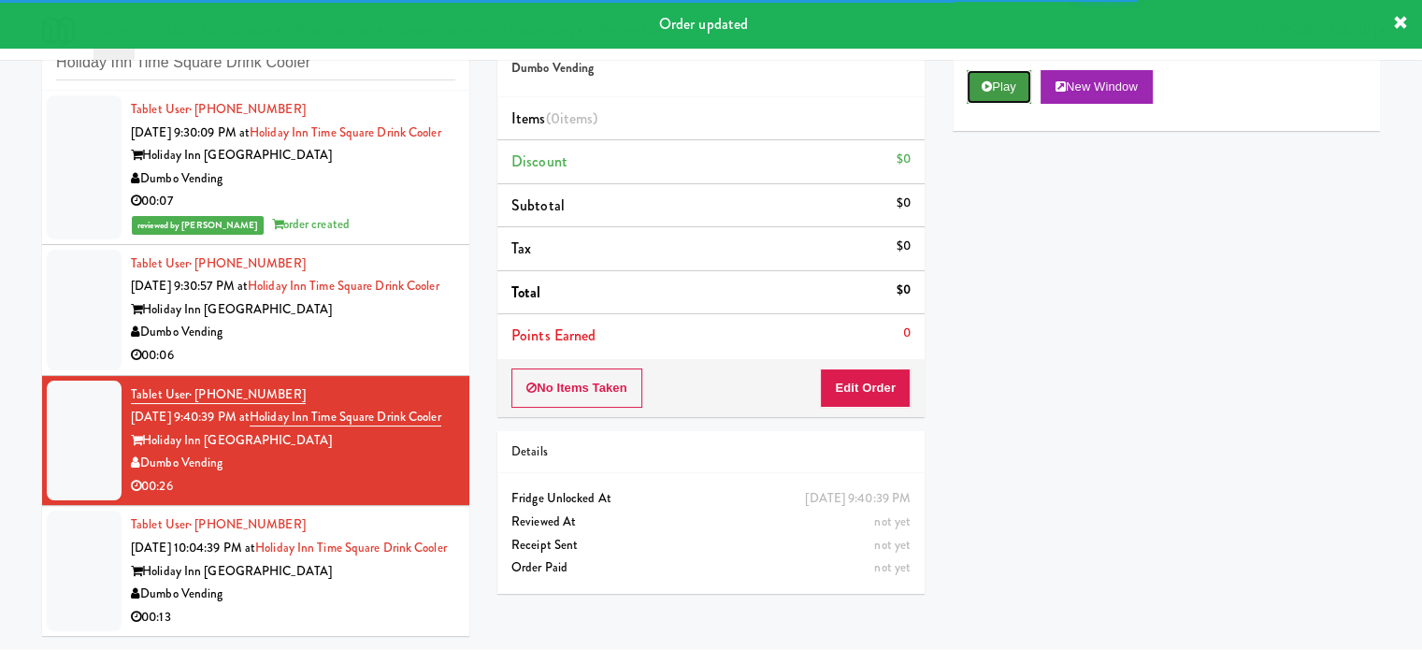
click at [1007, 83] on button "Play" at bounding box center [998, 87] width 64 height 34
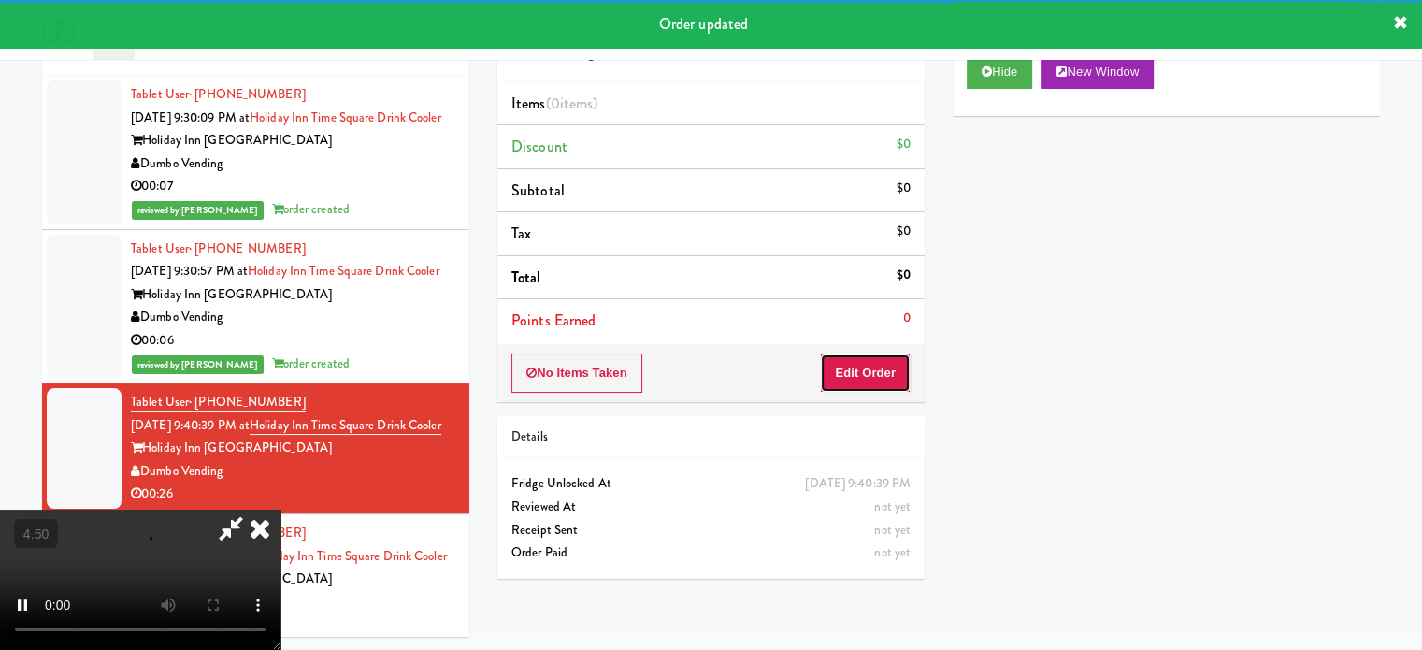
click at [873, 380] on button "Edit Order" at bounding box center [865, 372] width 91 height 39
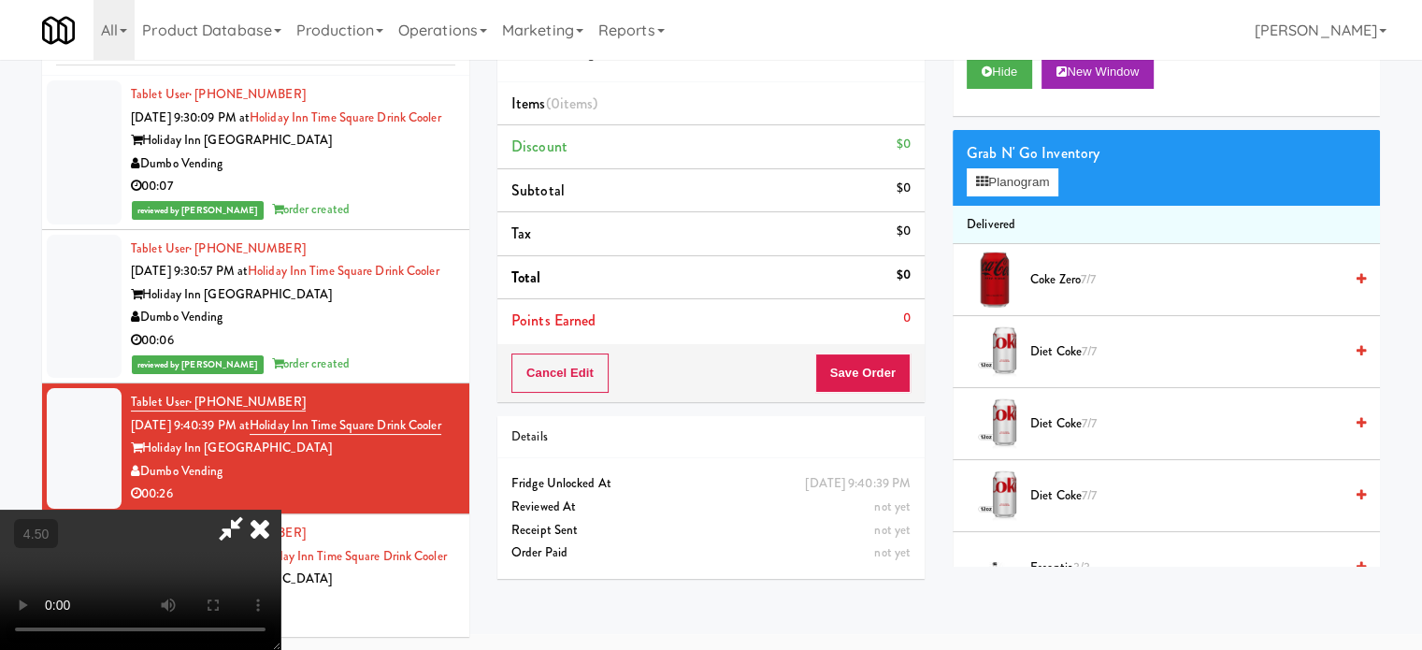
drag, startPoint x: 574, startPoint y: 448, endPoint x: 606, endPoint y: 402, distance: 55.7
click at [280, 509] on video at bounding box center [140, 579] width 280 height 140
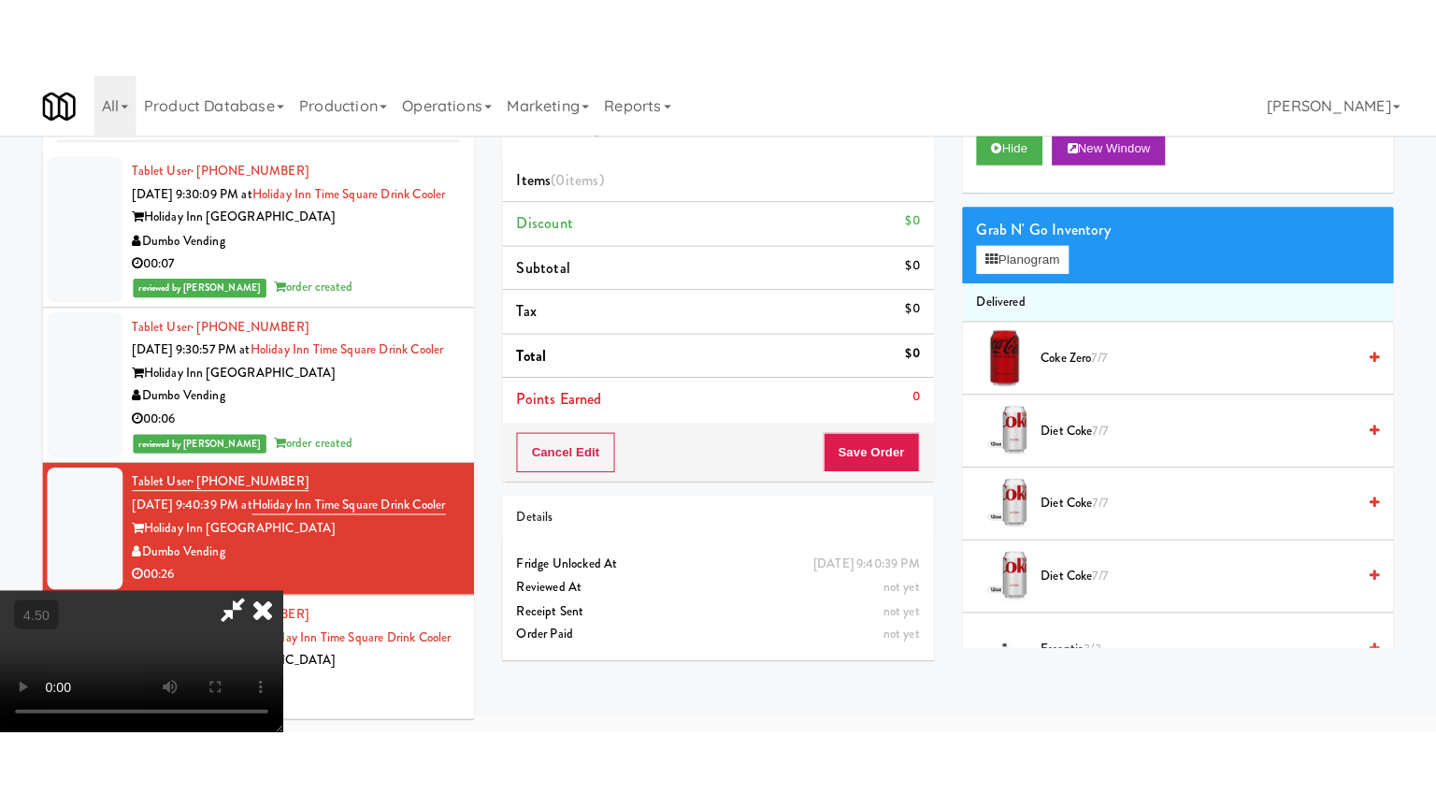
scroll to position [60, 0]
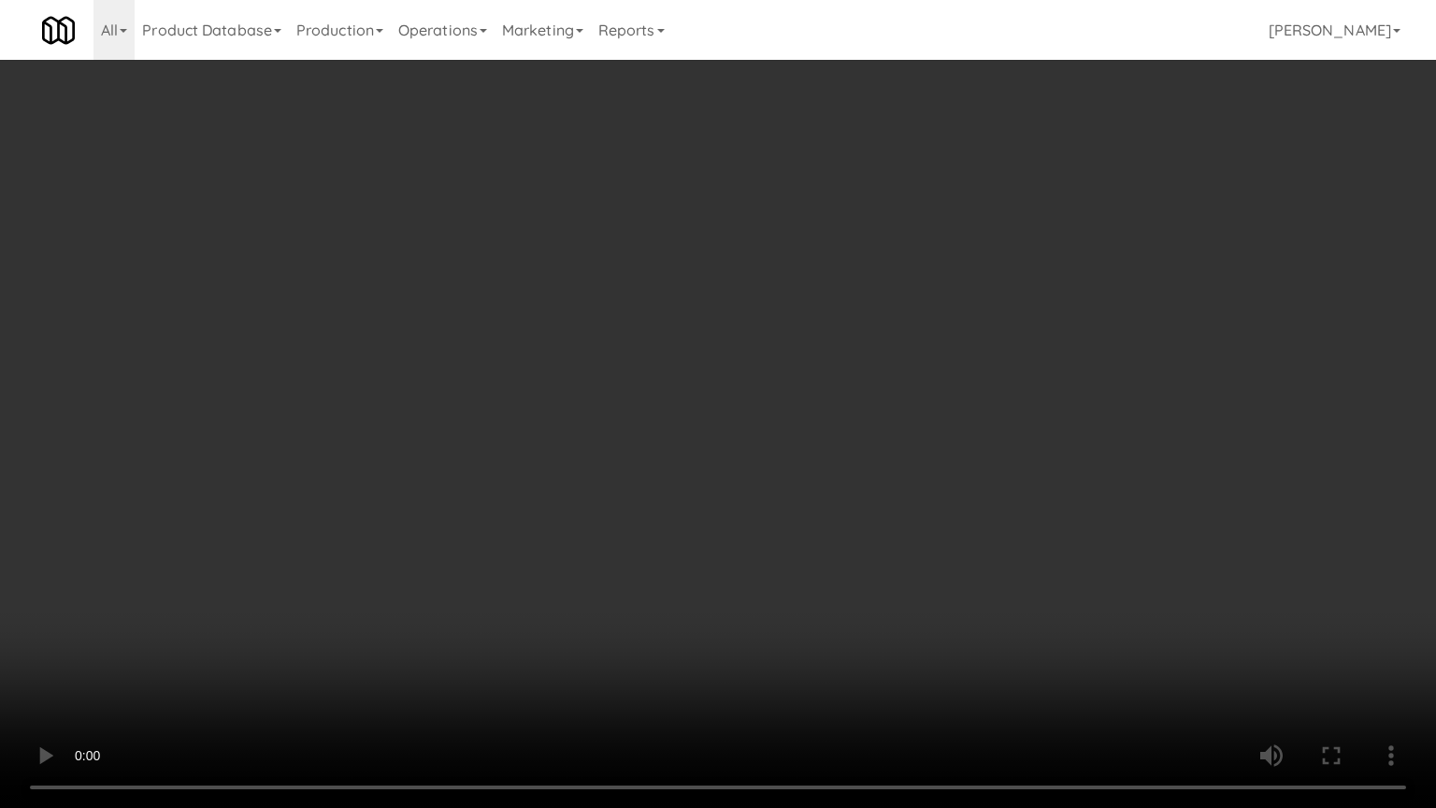
click at [646, 359] on video at bounding box center [718, 404] width 1436 height 808
click at [650, 359] on video at bounding box center [718, 404] width 1436 height 808
click at [677, 364] on video at bounding box center [718, 404] width 1436 height 808
click at [679, 370] on video at bounding box center [718, 404] width 1436 height 808
click at [755, 380] on video at bounding box center [718, 404] width 1436 height 808
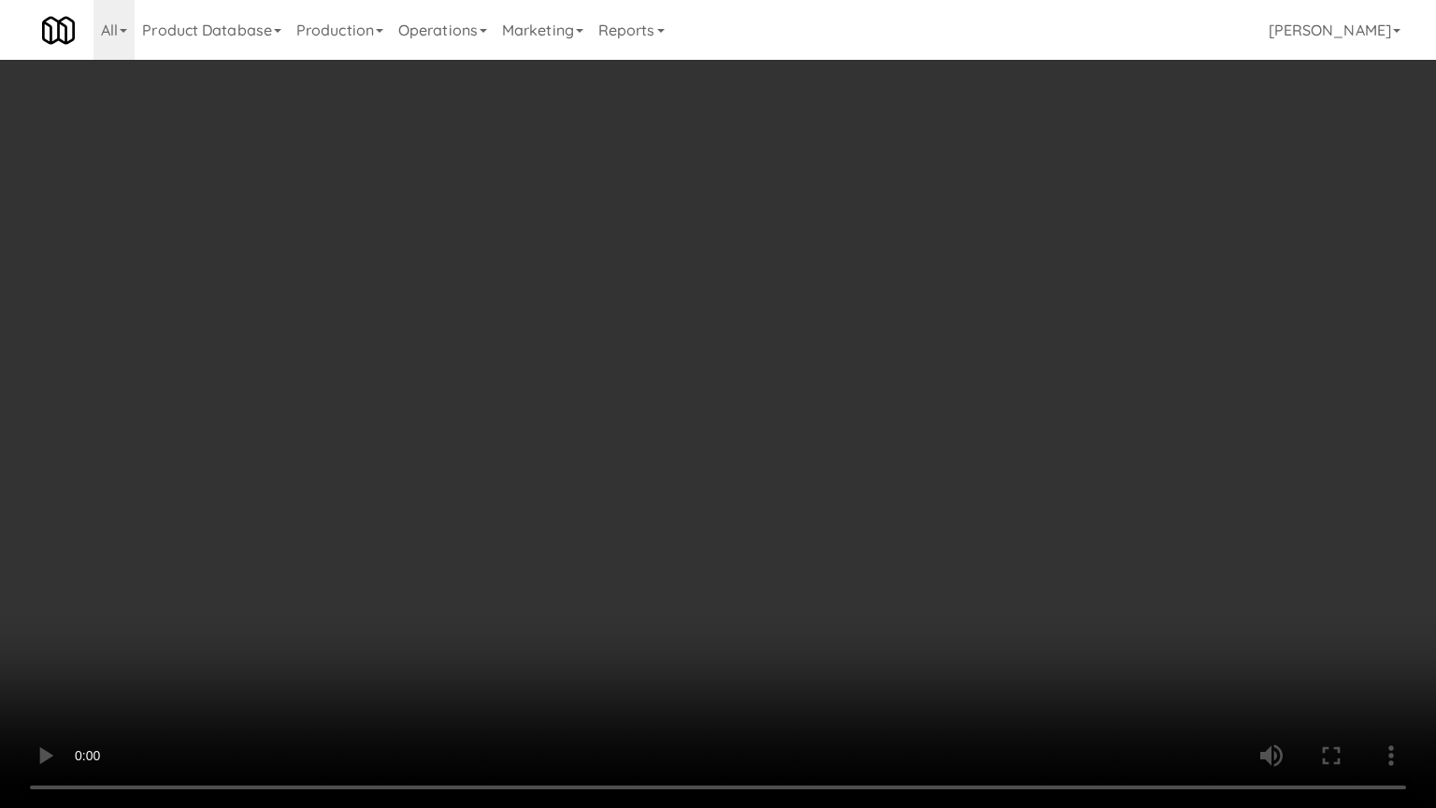
click at [751, 381] on video at bounding box center [718, 404] width 1436 height 808
click at [754, 378] on video at bounding box center [718, 404] width 1436 height 808
drag, startPoint x: 778, startPoint y: 385, endPoint x: 847, endPoint y: 335, distance: 85.6
click at [781, 385] on video at bounding box center [718, 404] width 1436 height 808
click at [847, 335] on video at bounding box center [718, 404] width 1436 height 808
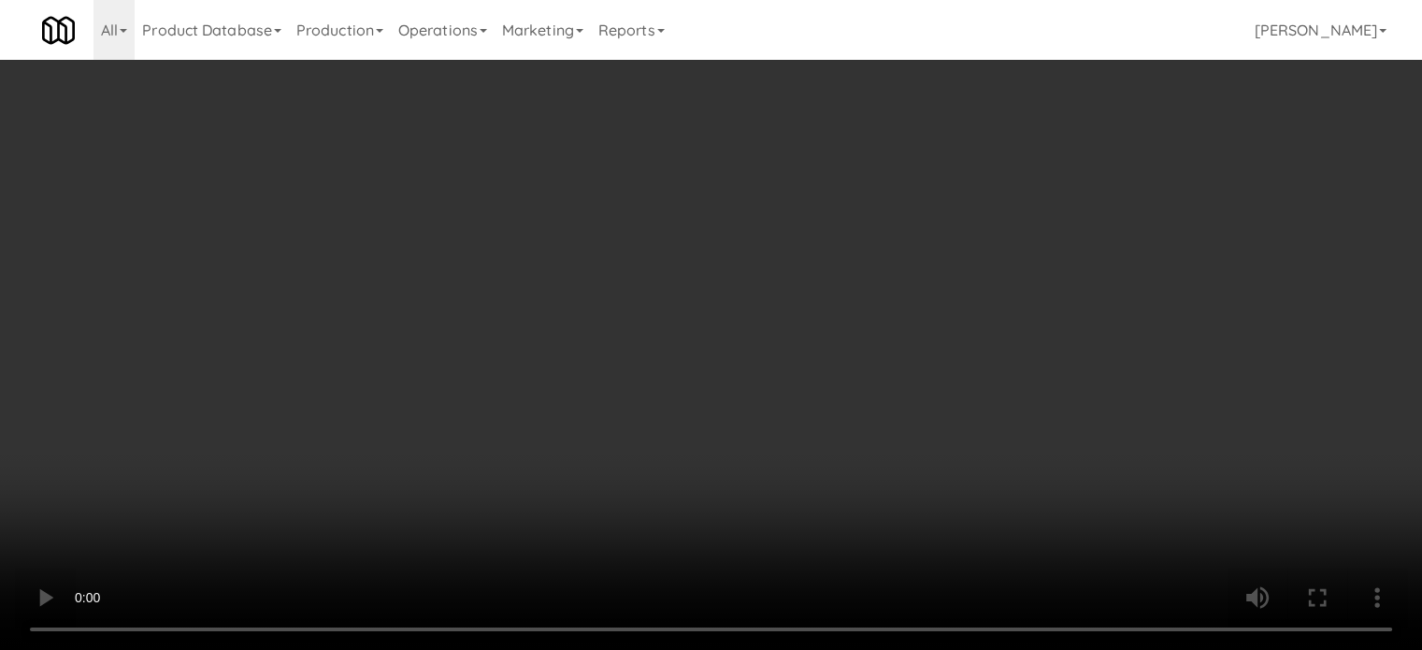
drag, startPoint x: 633, startPoint y: 293, endPoint x: 639, endPoint y: 285, distance: 9.9
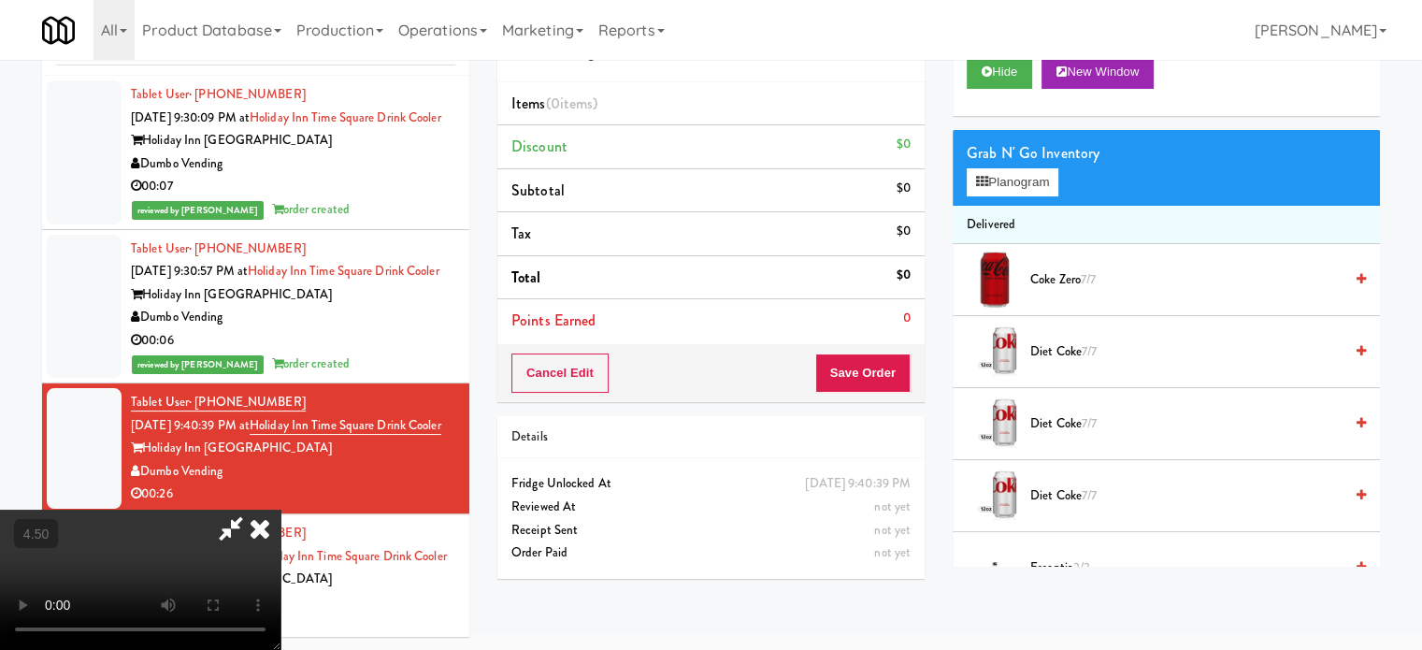
click at [280, 509] on video at bounding box center [140, 579] width 280 height 140
drag, startPoint x: 639, startPoint y: 285, endPoint x: 643, endPoint y: 381, distance: 96.3
click at [280, 509] on video at bounding box center [140, 579] width 280 height 140
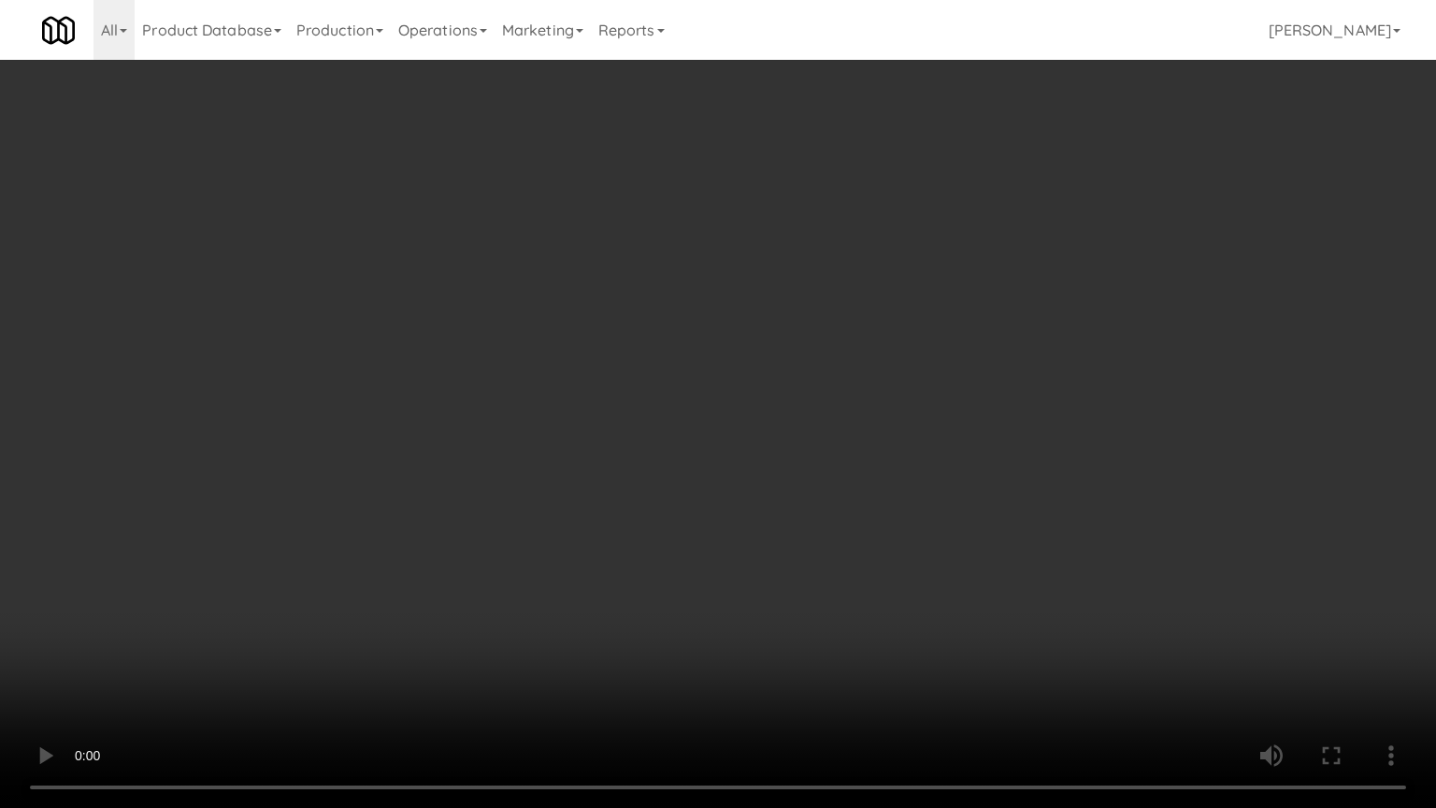
drag, startPoint x: 643, startPoint y: 381, endPoint x: 681, endPoint y: 316, distance: 75.8
click at [644, 379] on video at bounding box center [718, 404] width 1436 height 808
click at [684, 314] on video at bounding box center [718, 404] width 1436 height 808
click at [685, 319] on video at bounding box center [718, 404] width 1436 height 808
click at [686, 321] on video at bounding box center [718, 404] width 1436 height 808
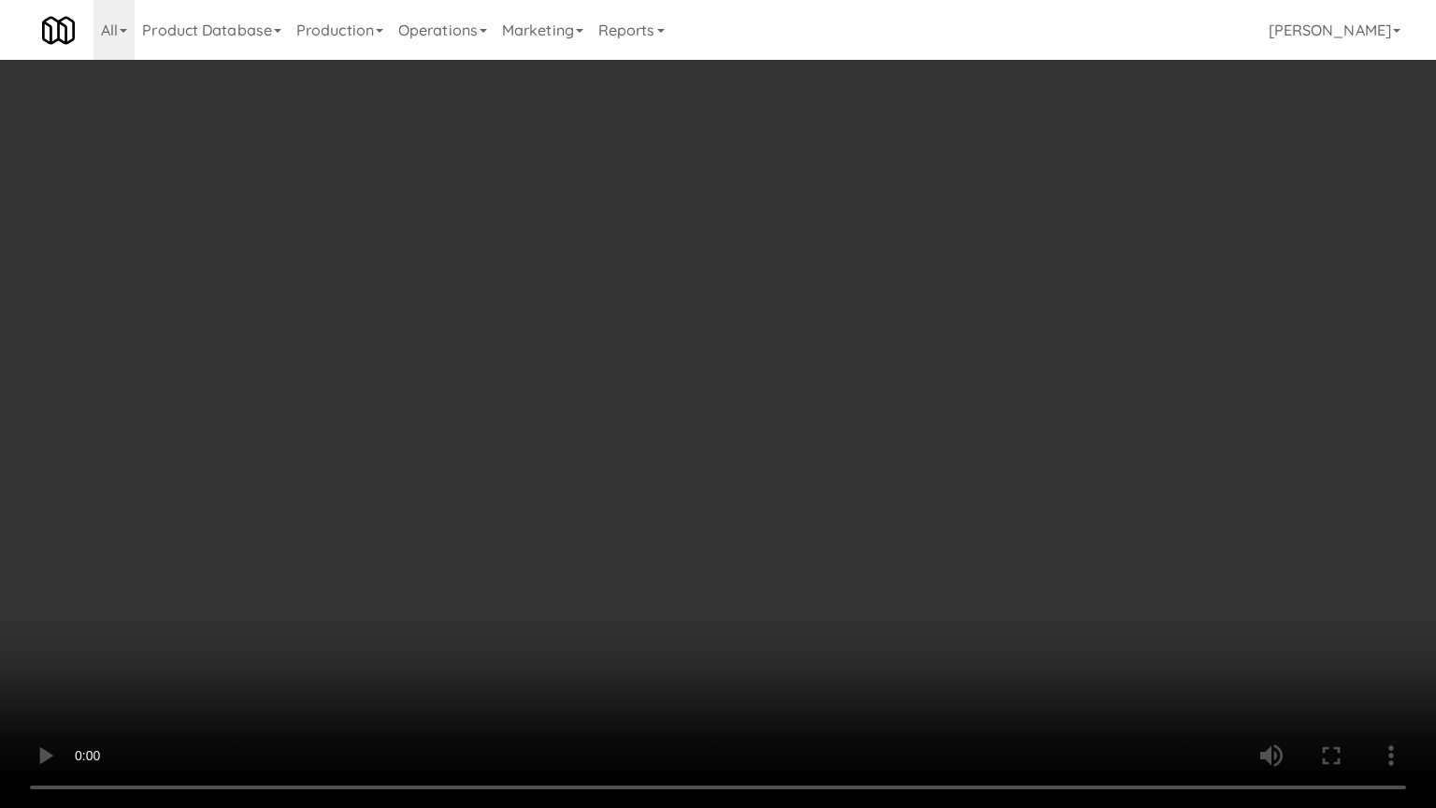
click at [686, 321] on video at bounding box center [718, 404] width 1436 height 808
drag, startPoint x: 742, startPoint y: 321, endPoint x: 852, endPoint y: 288, distance: 115.0
click at [748, 318] on video at bounding box center [718, 404] width 1436 height 808
click at [819, 305] on video at bounding box center [718, 404] width 1436 height 808
click at [815, 298] on video at bounding box center [718, 404] width 1436 height 808
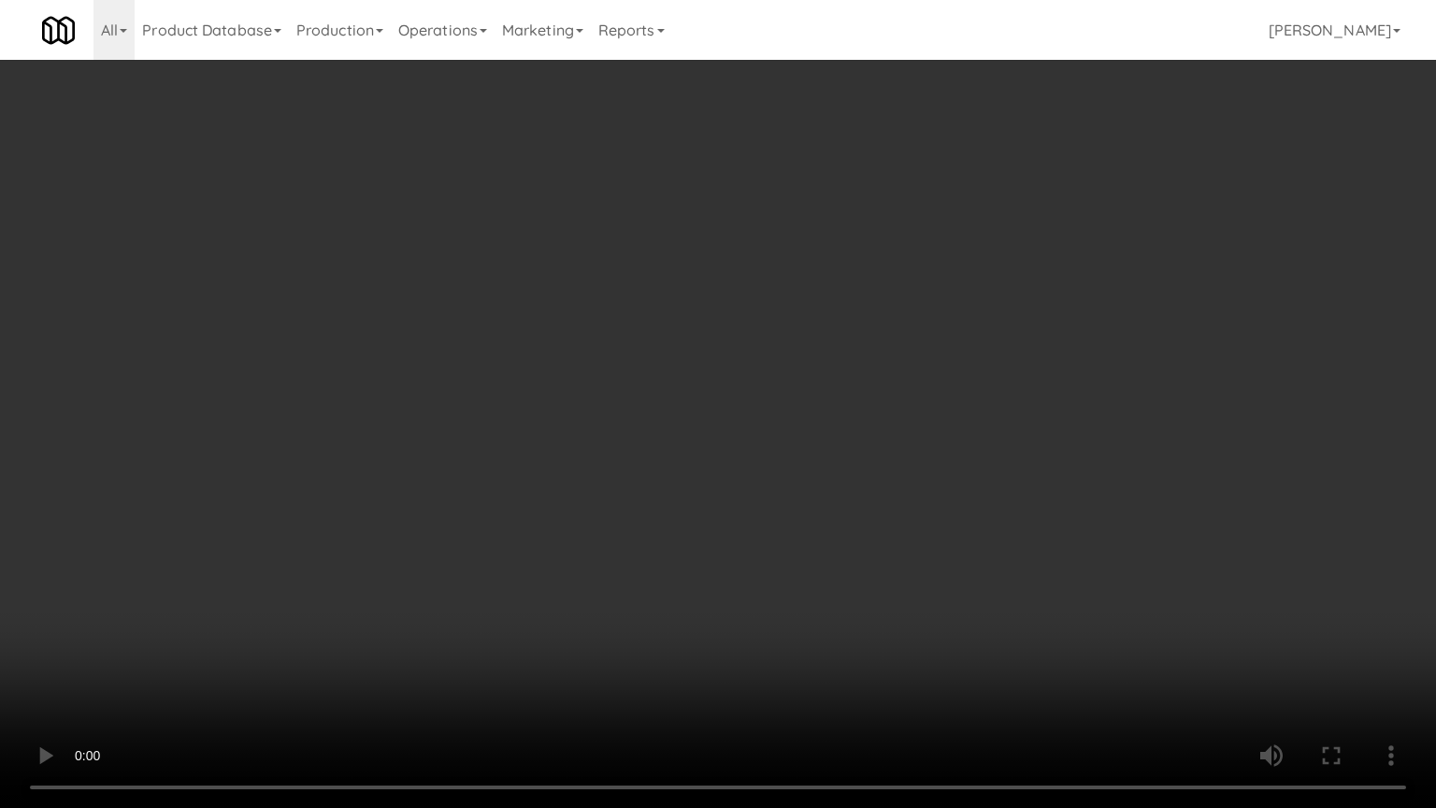
click at [815, 298] on video at bounding box center [718, 404] width 1436 height 808
click at [816, 294] on video at bounding box center [718, 404] width 1436 height 808
click at [827, 288] on video at bounding box center [718, 404] width 1436 height 808
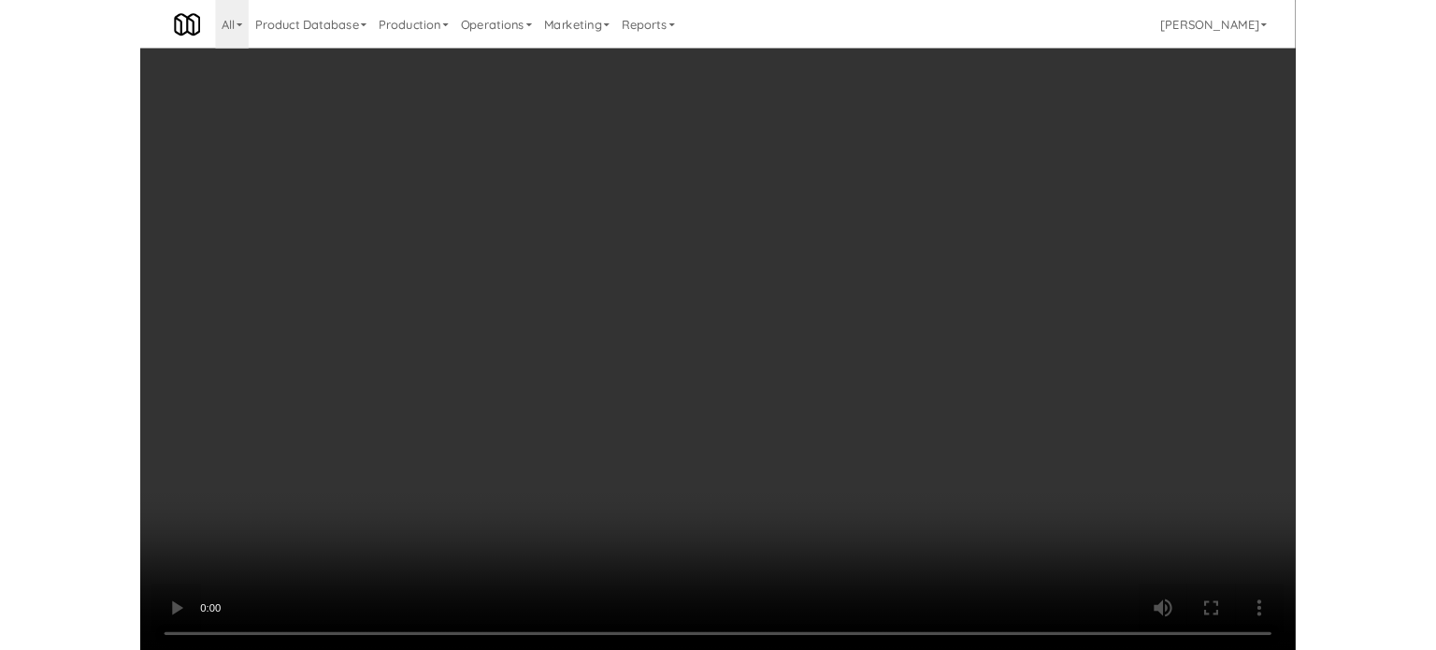
scroll to position [76, 0]
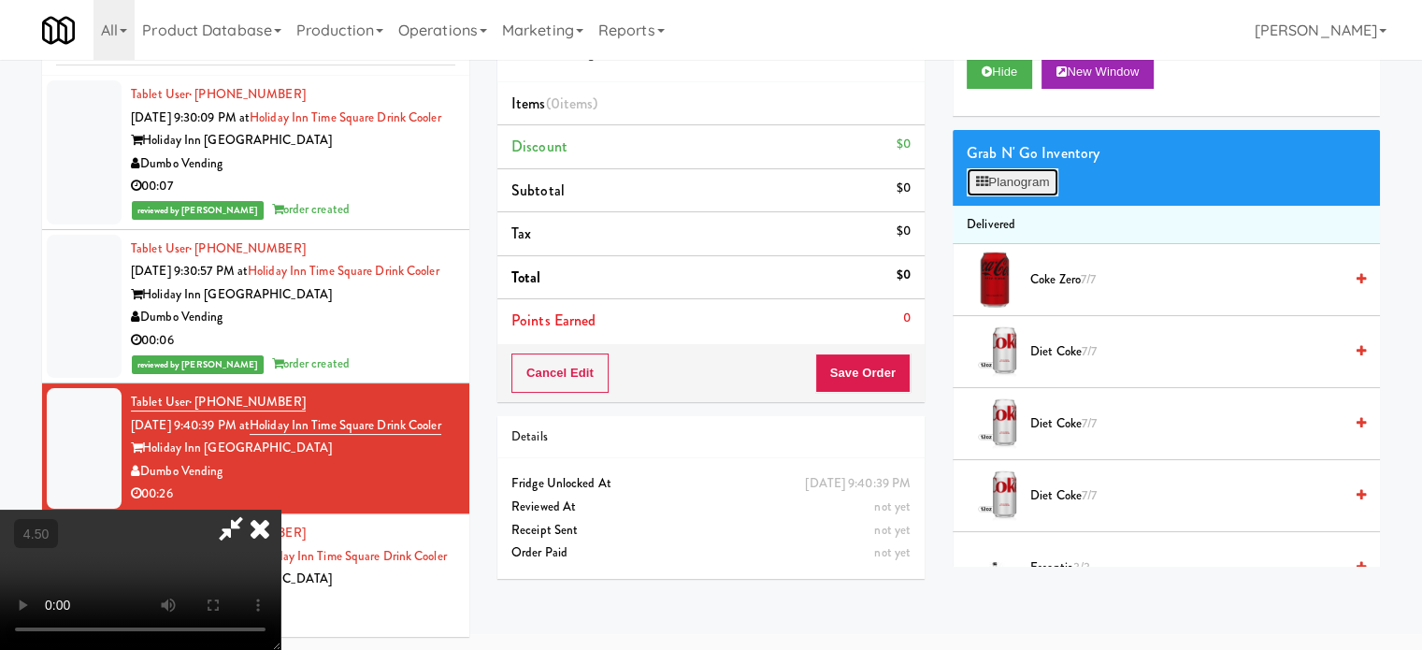
click at [1013, 188] on button "Planogram" at bounding box center [1012, 182] width 92 height 28
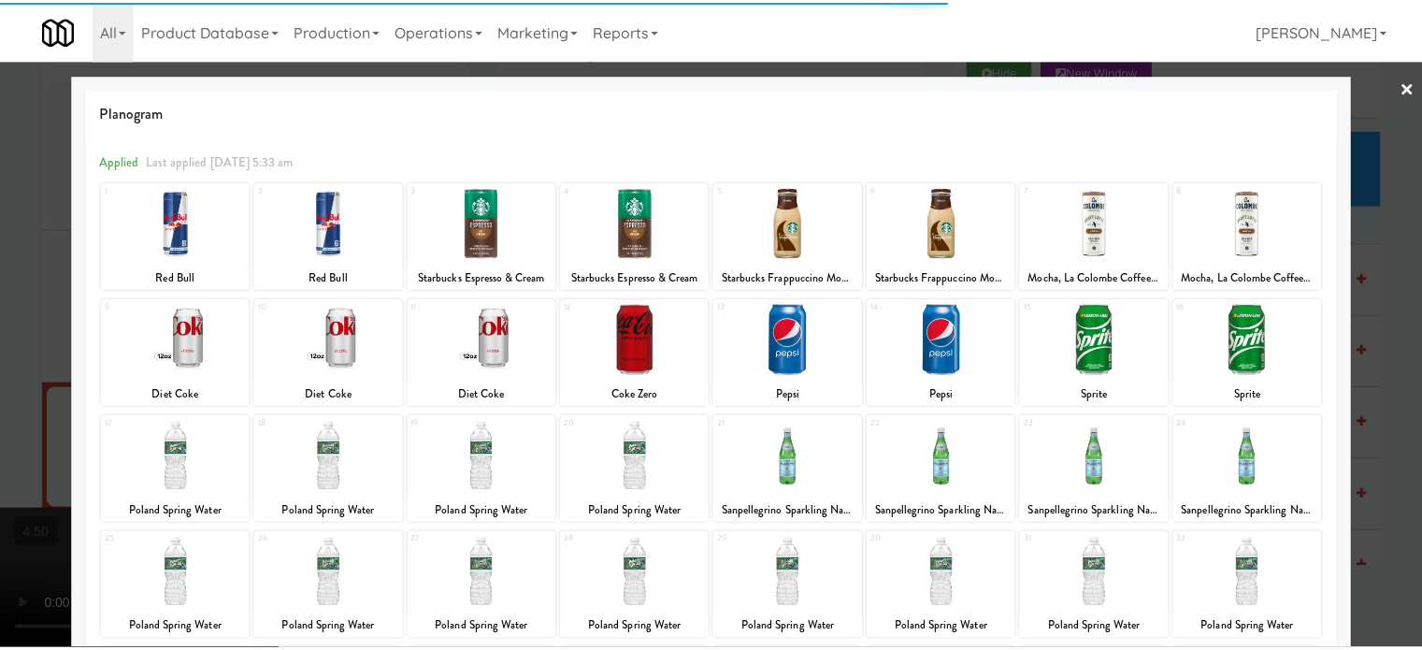
scroll to position [267, 0]
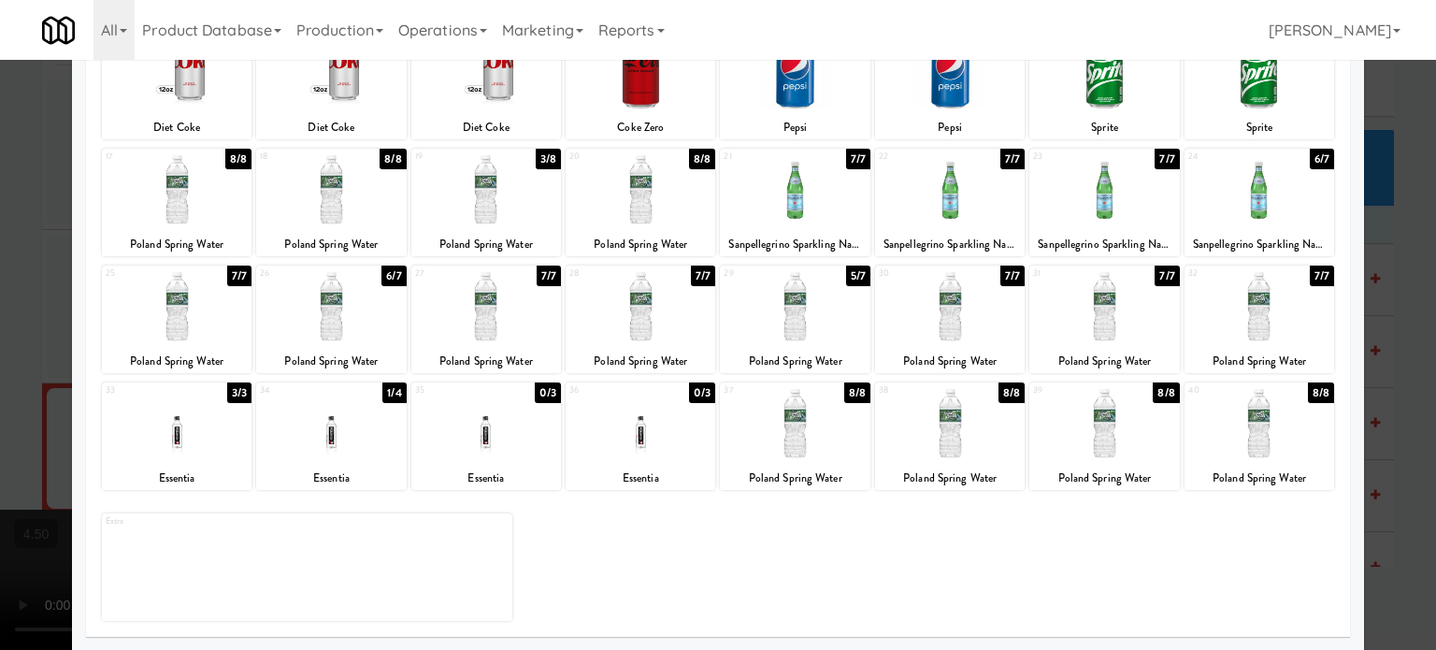
click at [856, 398] on div "8/8" at bounding box center [857, 392] width 26 height 21
click at [998, 388] on div "8/8" at bounding box center [1011, 392] width 26 height 21
click at [850, 392] on div "7/8" at bounding box center [857, 392] width 25 height 21
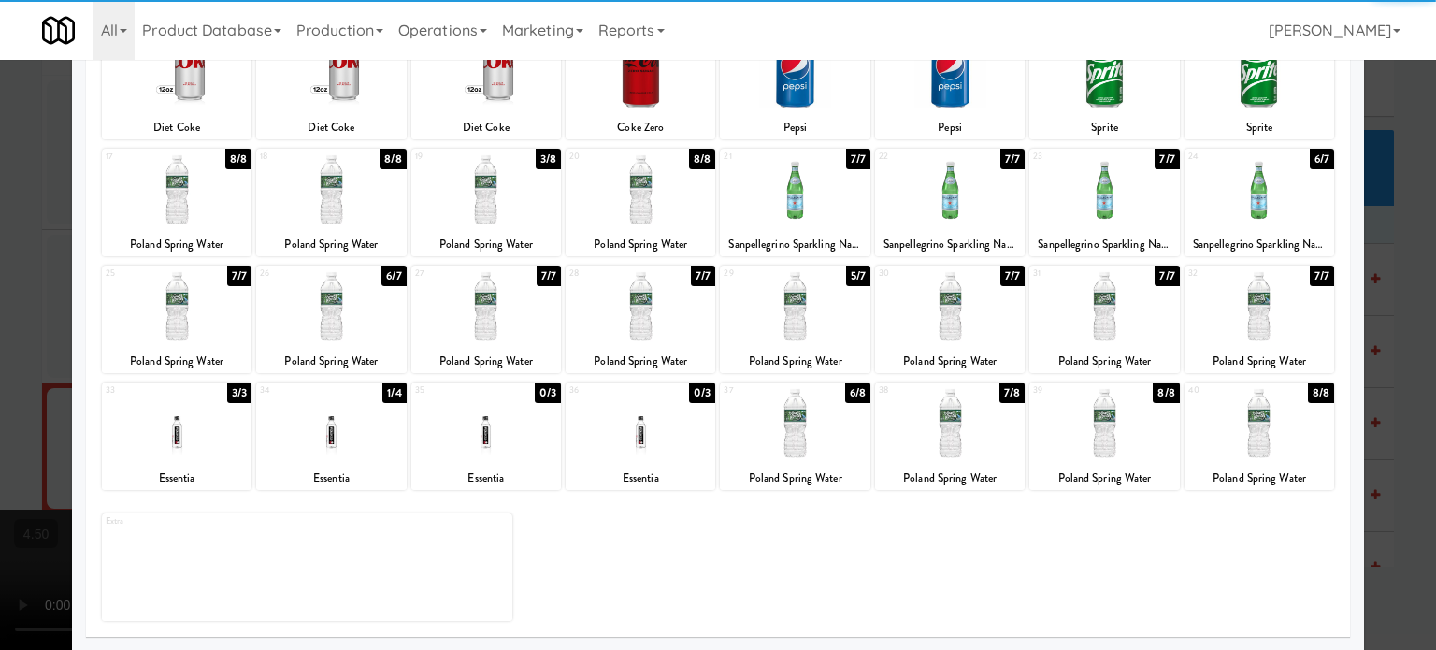
click at [1002, 390] on div "7/8" at bounding box center [1011, 392] width 25 height 21
click at [847, 395] on div "6/8" at bounding box center [857, 392] width 25 height 21
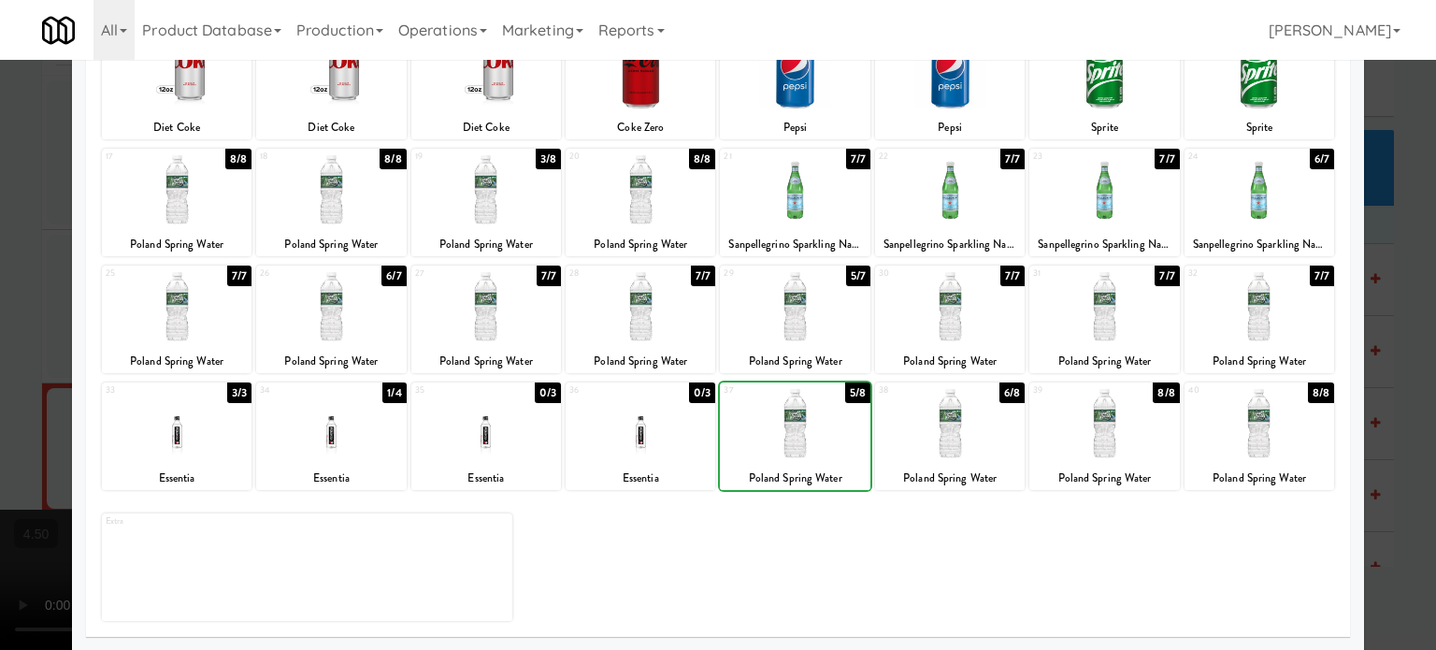
click at [848, 395] on div "5/8" at bounding box center [857, 392] width 25 height 21
click at [848, 389] on div "4/8" at bounding box center [857, 392] width 26 height 21
drag, startPoint x: 847, startPoint y: 387, endPoint x: 1058, endPoint y: 382, distance: 211.3
click at [847, 388] on div "3/8" at bounding box center [857, 392] width 25 height 21
drag, startPoint x: 1380, startPoint y: 387, endPoint x: 1377, endPoint y: 375, distance: 12.5
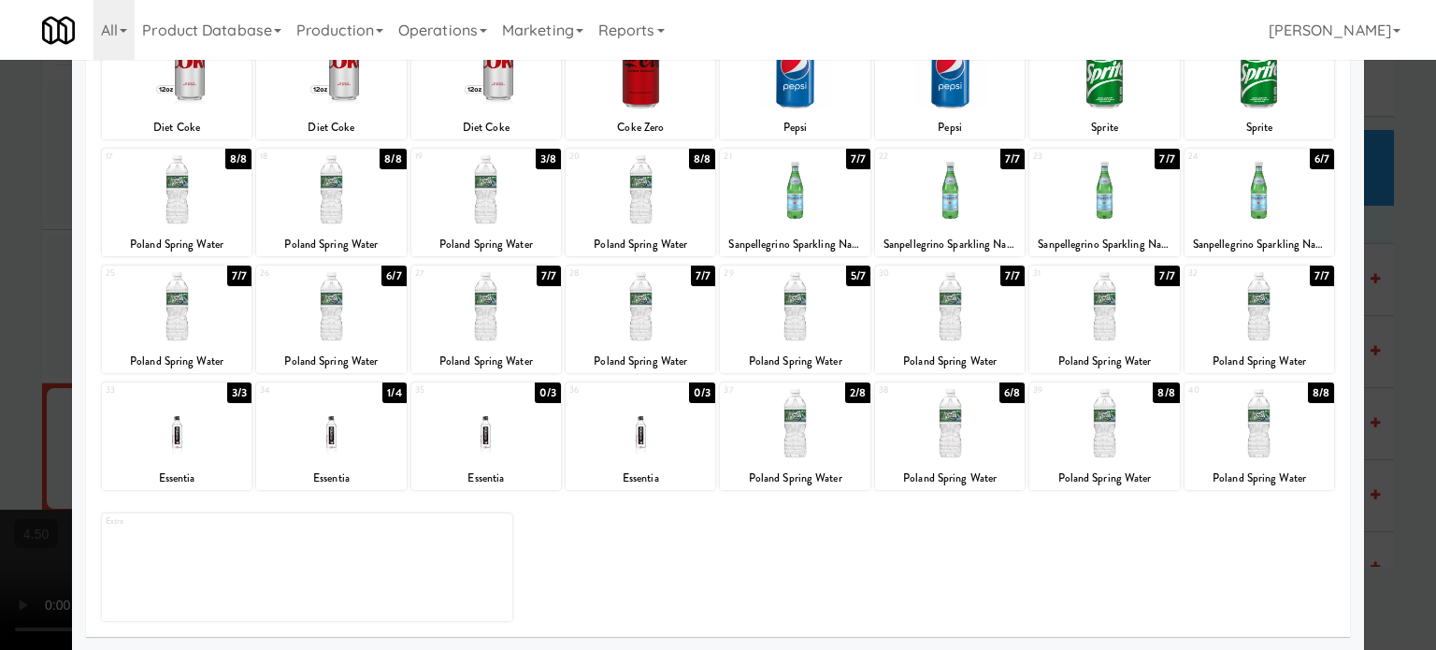
click at [1380, 388] on div at bounding box center [718, 325] width 1436 height 650
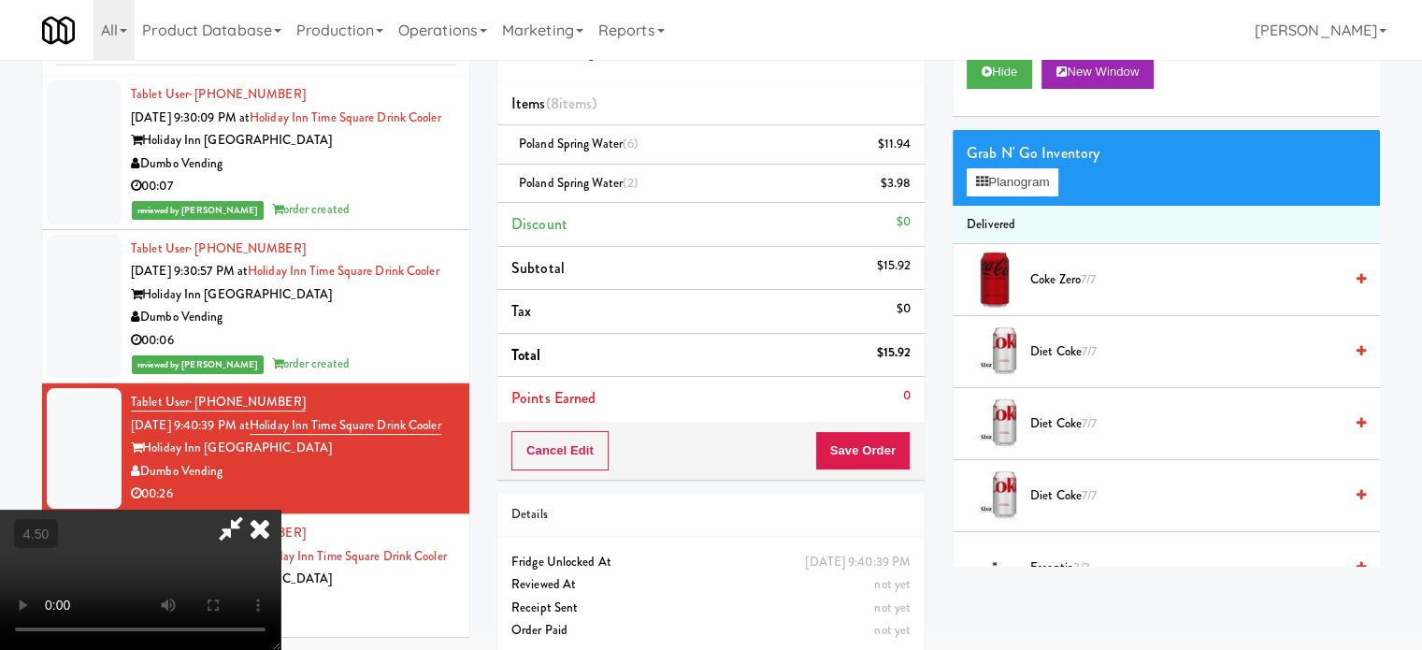
click at [280, 509] on video at bounding box center [140, 579] width 280 height 140
drag, startPoint x: 687, startPoint y: 365, endPoint x: 690, endPoint y: 469, distance: 104.7
click at [280, 509] on video at bounding box center [140, 579] width 280 height 140
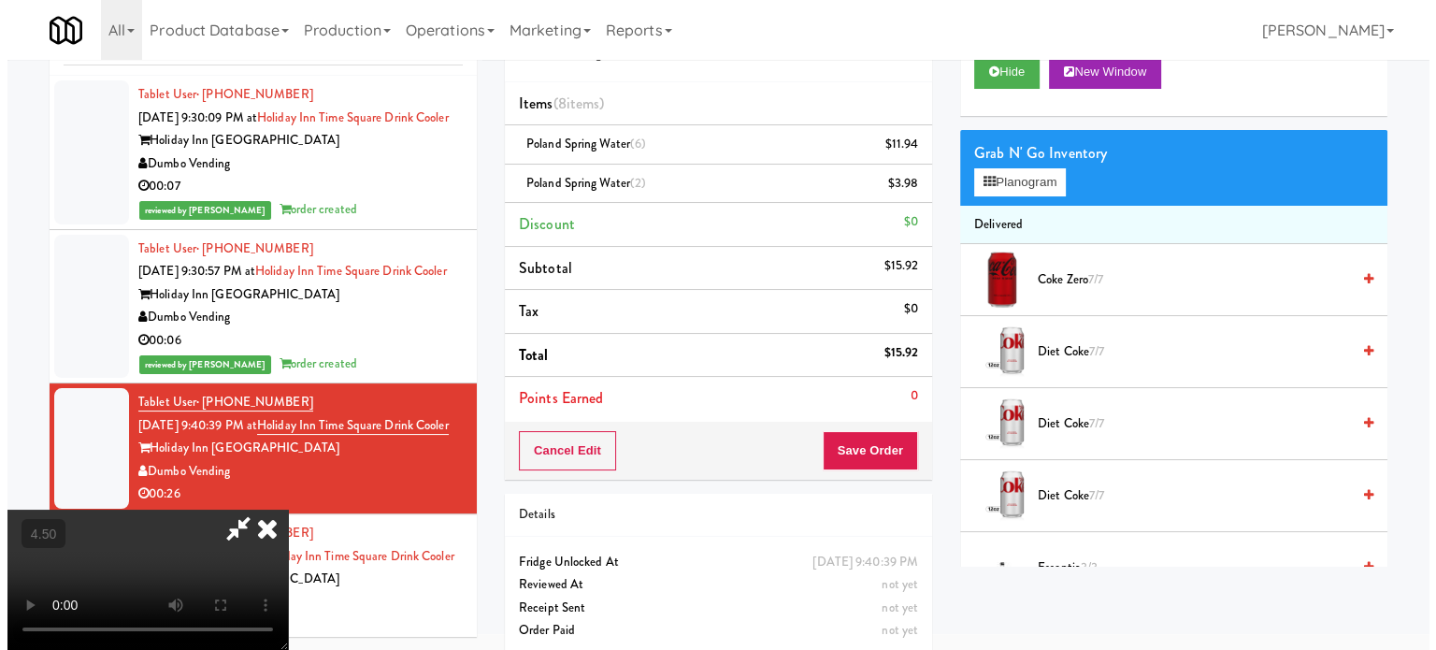
scroll to position [60, 0]
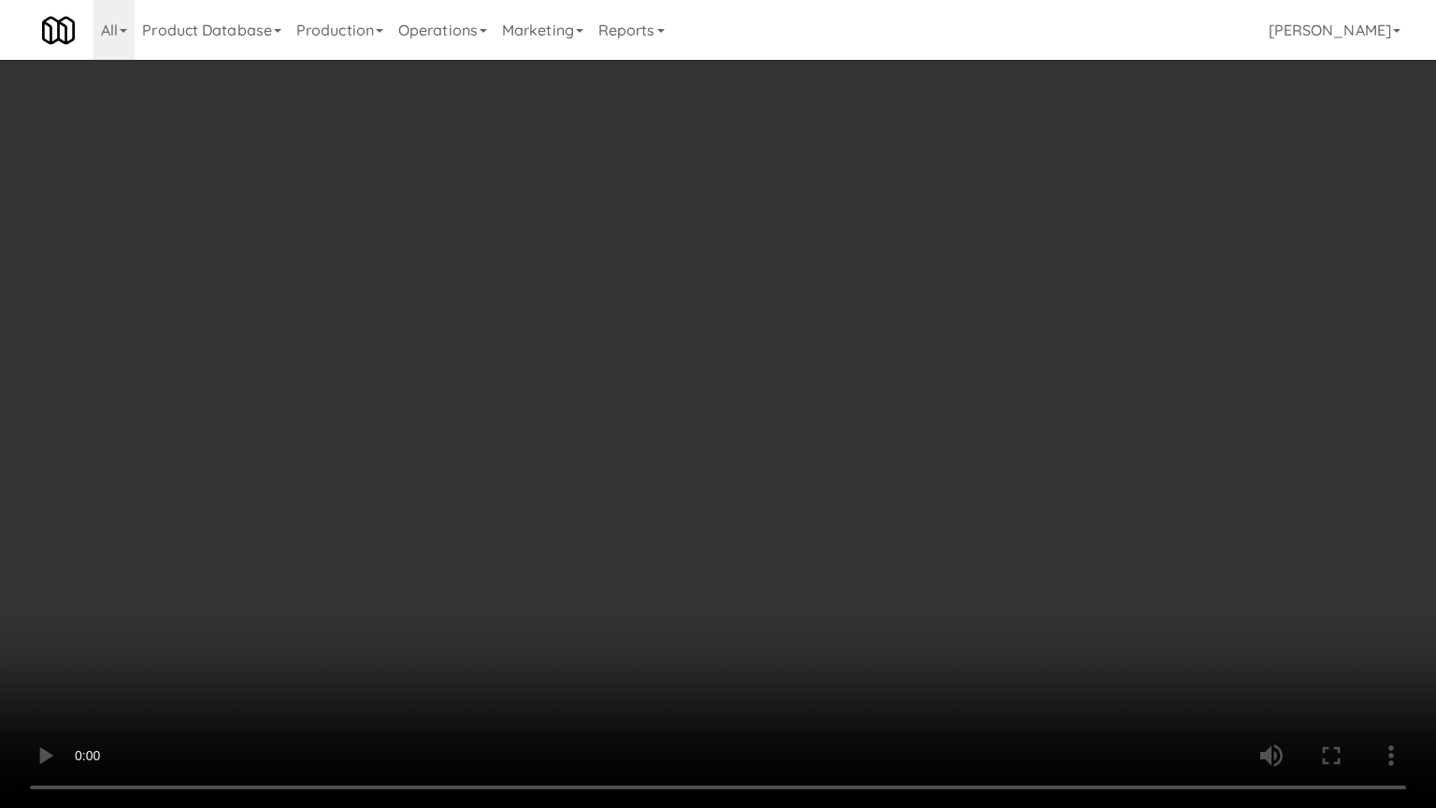
drag, startPoint x: 564, startPoint y: 508, endPoint x: 760, endPoint y: 404, distance: 222.4
click at [572, 505] on video at bounding box center [718, 404] width 1436 height 808
drag, startPoint x: 882, startPoint y: 359, endPoint x: 894, endPoint y: 349, distance: 15.2
click at [885, 358] on video at bounding box center [718, 404] width 1436 height 808
drag, startPoint x: 894, startPoint y: 349, endPoint x: 966, endPoint y: 197, distance: 168.0
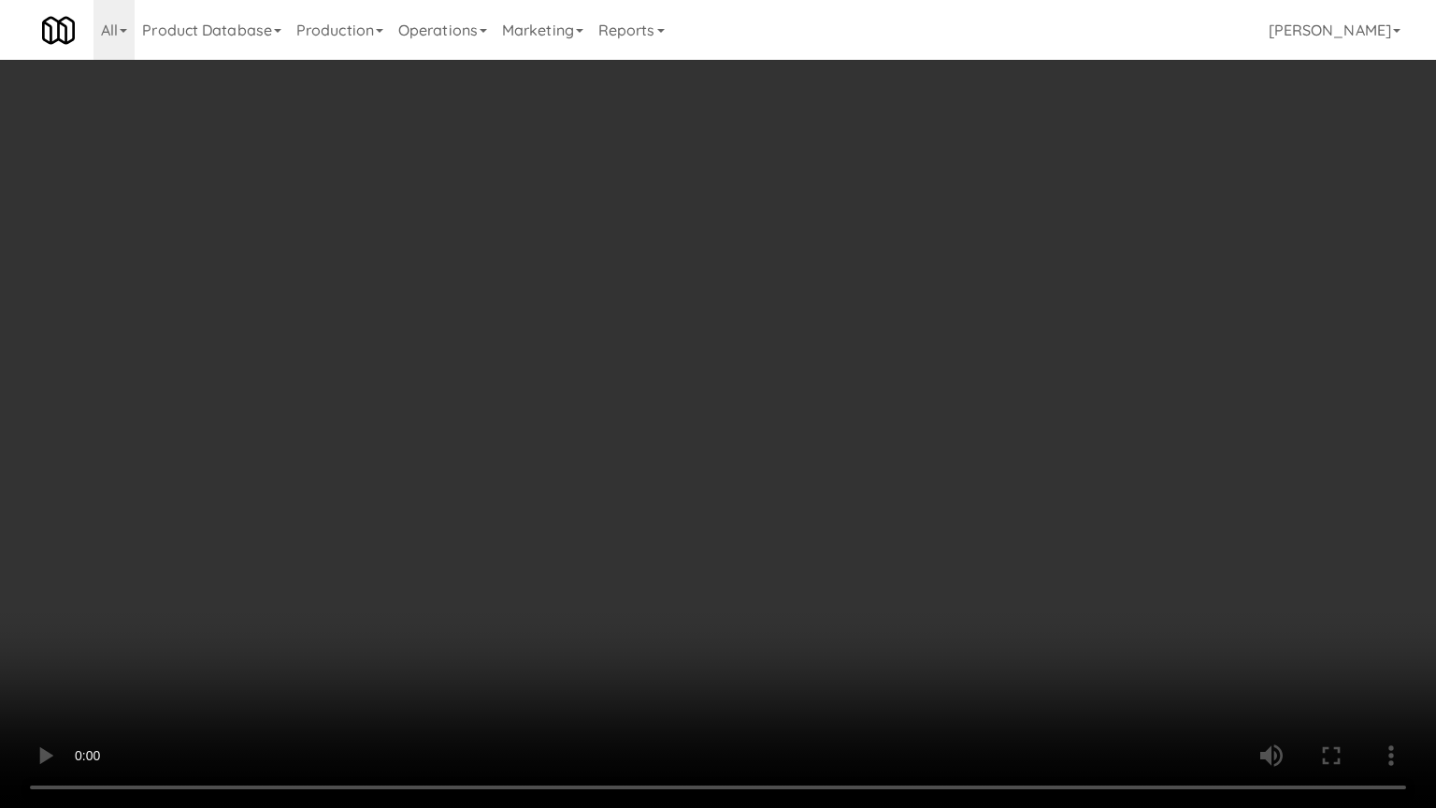
click at [894, 348] on video at bounding box center [718, 404] width 1436 height 808
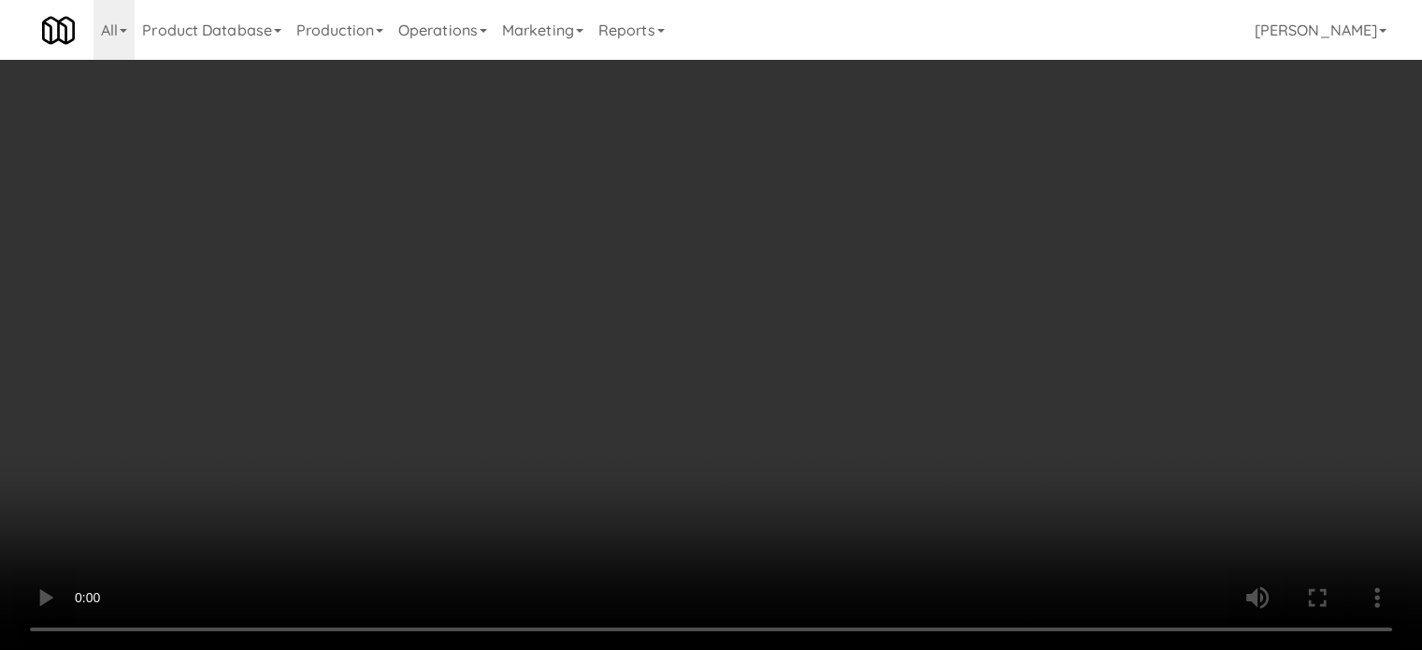
click at [911, 204] on icon at bounding box center [912, 206] width 9 height 12
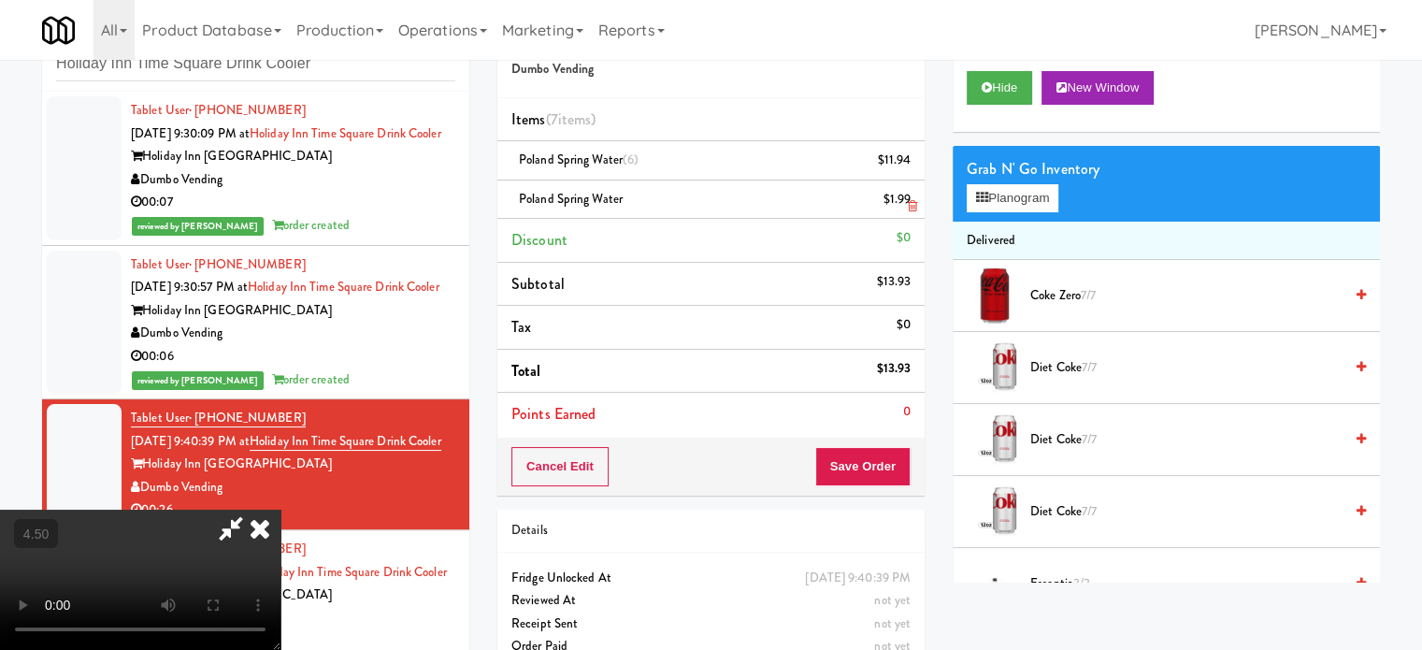
click at [908, 204] on icon at bounding box center [912, 206] width 9 height 12
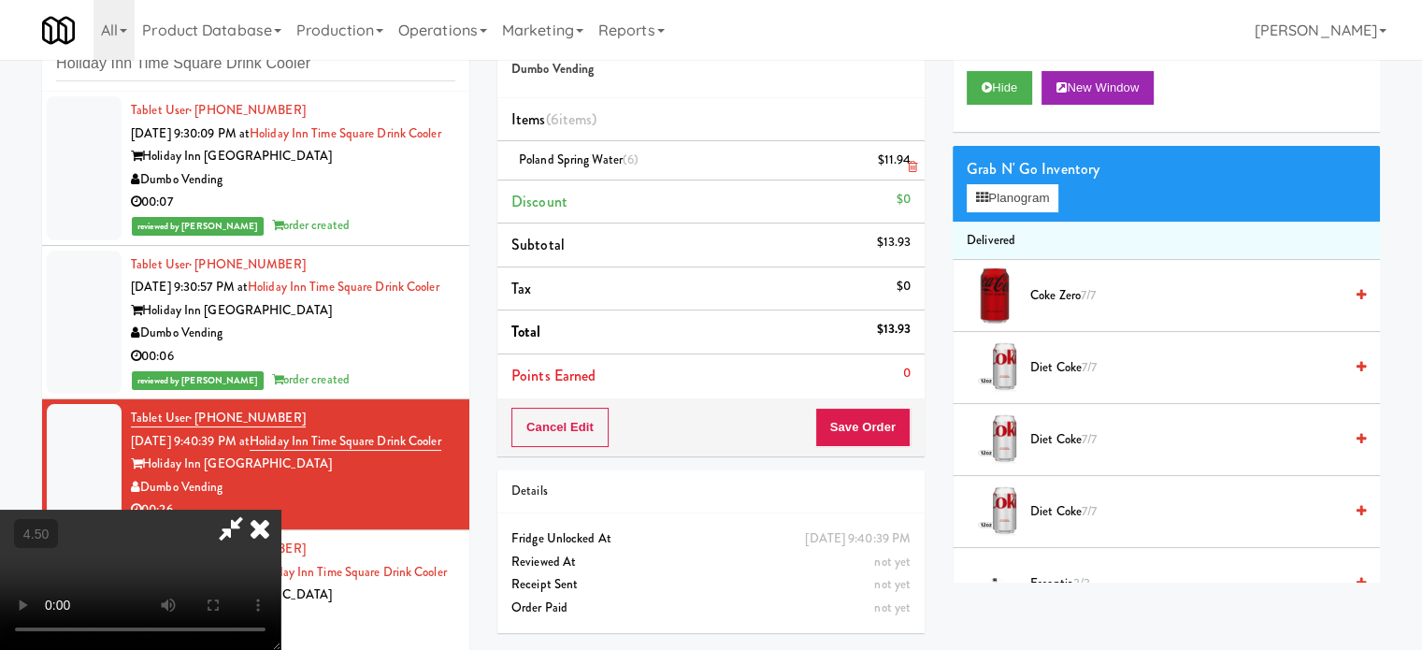
click at [911, 161] on icon at bounding box center [912, 167] width 9 height 12
click at [911, 164] on icon at bounding box center [912, 167] width 9 height 12
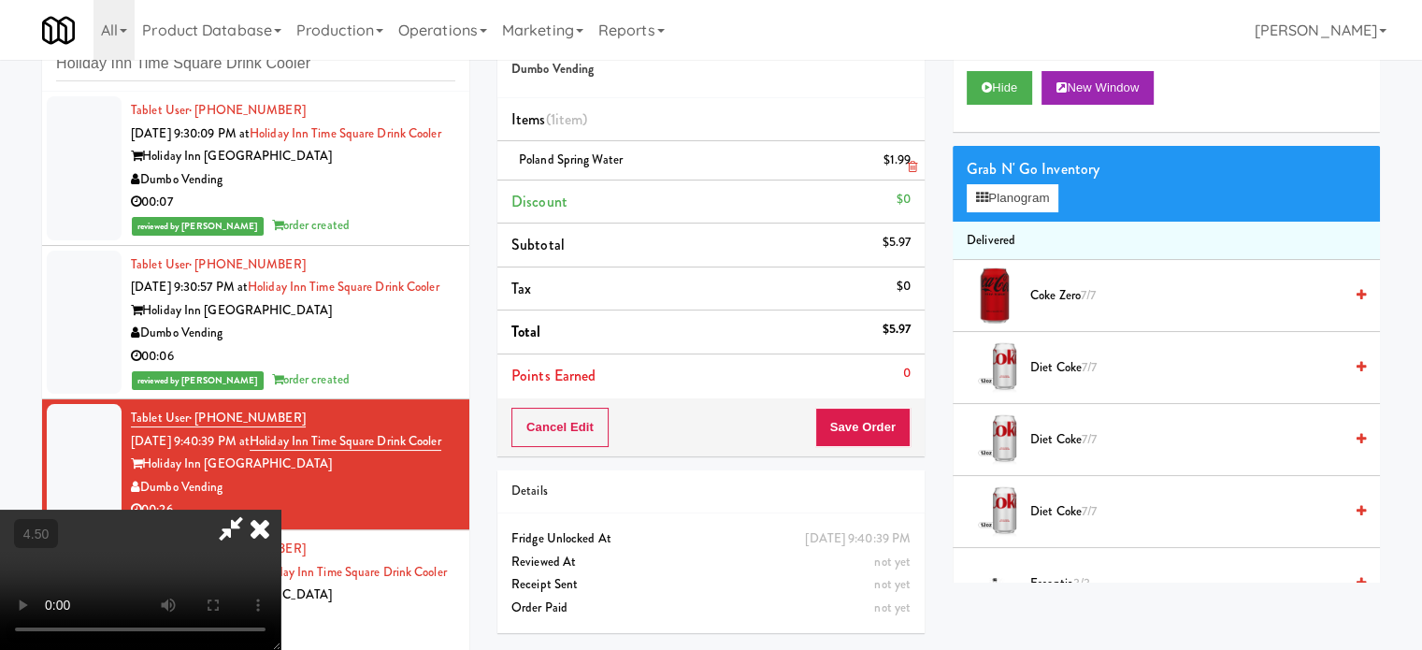
click at [911, 164] on icon at bounding box center [912, 167] width 9 height 12
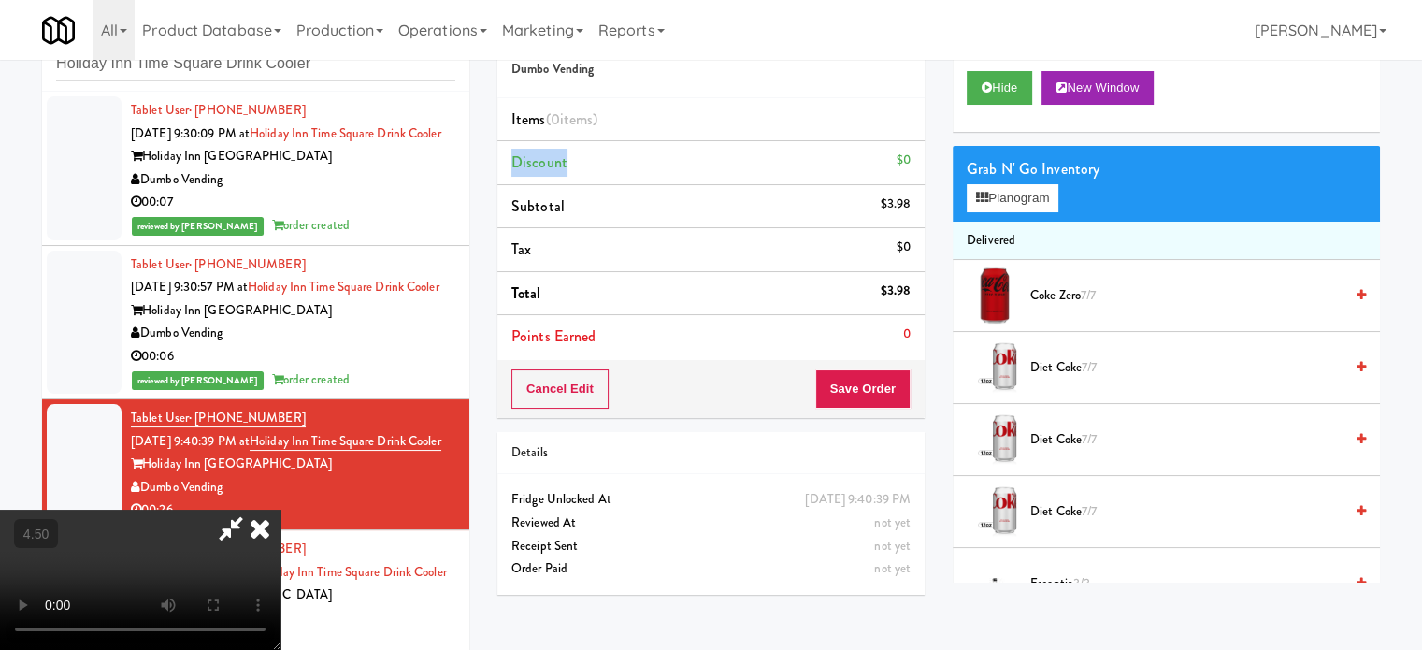
click at [911, 164] on li "Discount $0" at bounding box center [710, 163] width 427 height 44
click at [1028, 207] on button "Planogram" at bounding box center [1012, 198] width 92 height 28
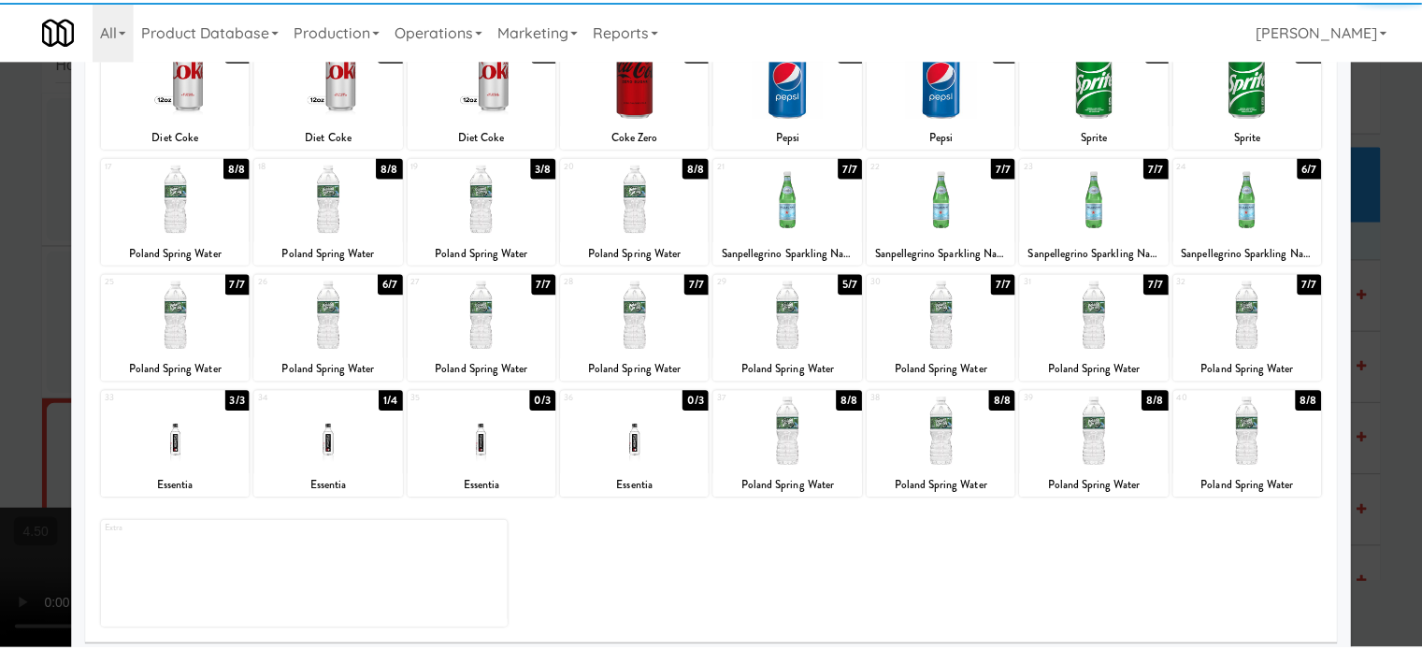
scroll to position [267, 0]
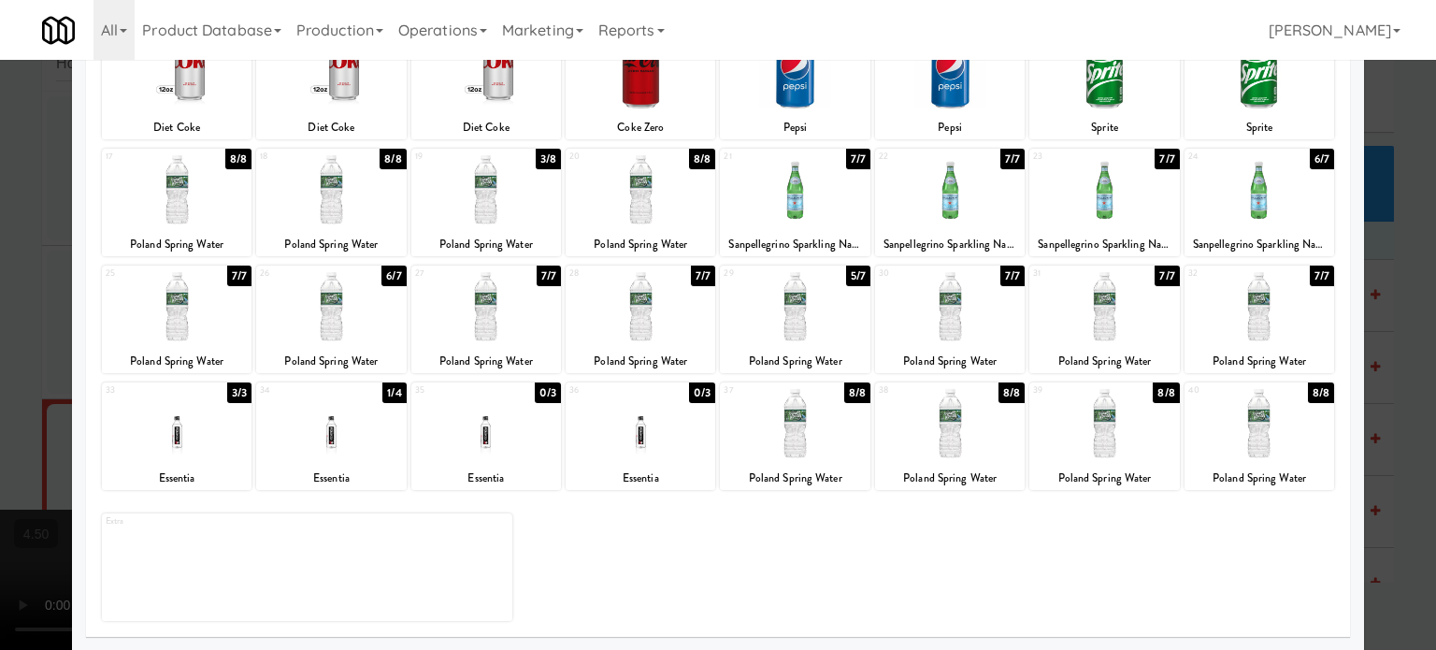
click at [852, 389] on div "8/8" at bounding box center [857, 392] width 26 height 21
click at [851, 391] on div "6/8" at bounding box center [857, 392] width 25 height 21
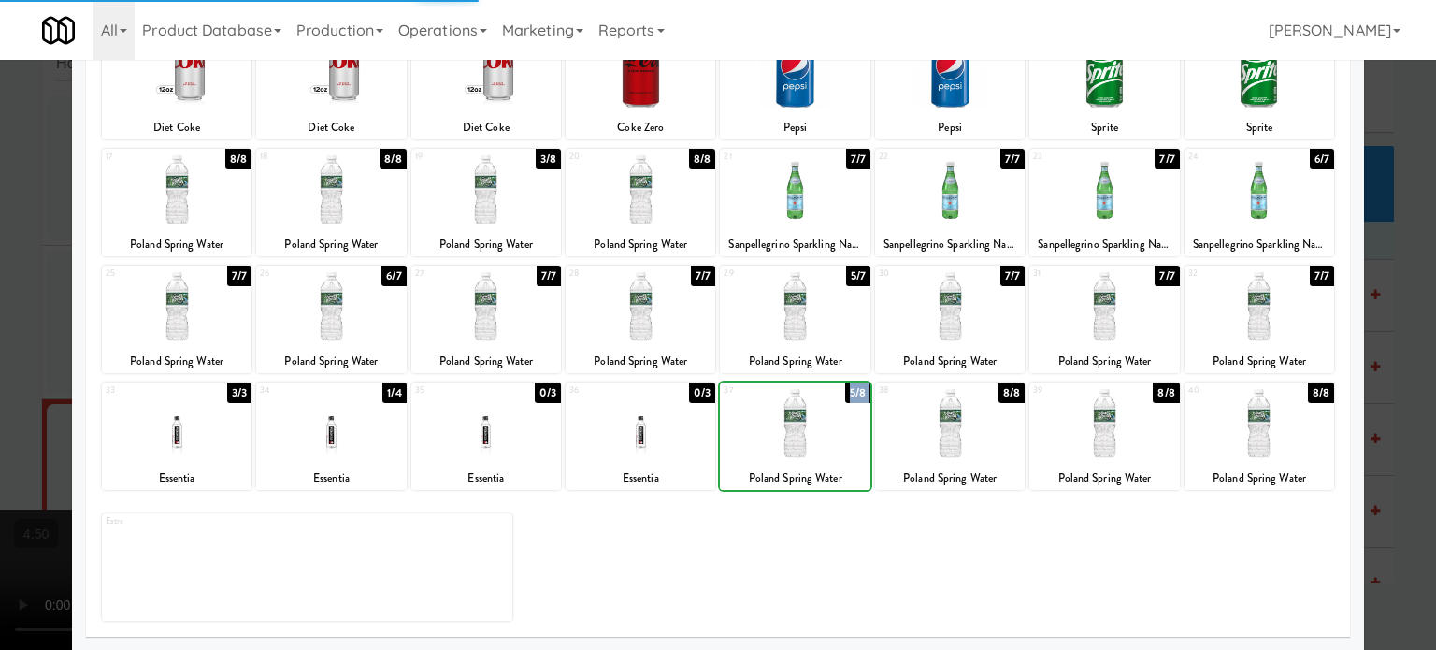
click at [851, 391] on div "5/8" at bounding box center [857, 392] width 25 height 21
click at [852, 392] on div "4/8" at bounding box center [857, 392] width 26 height 21
click at [853, 392] on div "3/8" at bounding box center [857, 392] width 25 height 21
click at [853, 392] on div "2/8" at bounding box center [857, 392] width 25 height 21
click at [853, 392] on div "1/8" at bounding box center [858, 392] width 23 height 21
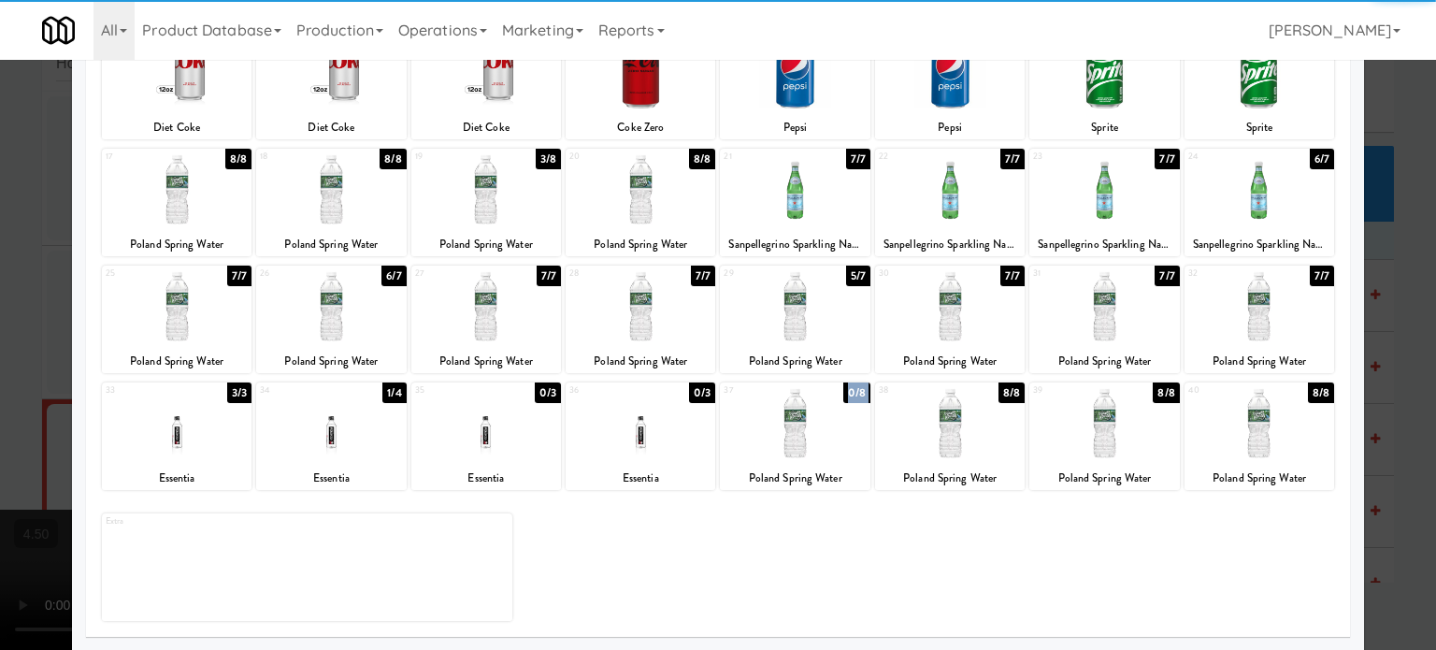
drag, startPoint x: 1405, startPoint y: 409, endPoint x: 1301, endPoint y: 397, distance: 104.5
click at [1405, 411] on div at bounding box center [718, 325] width 1436 height 650
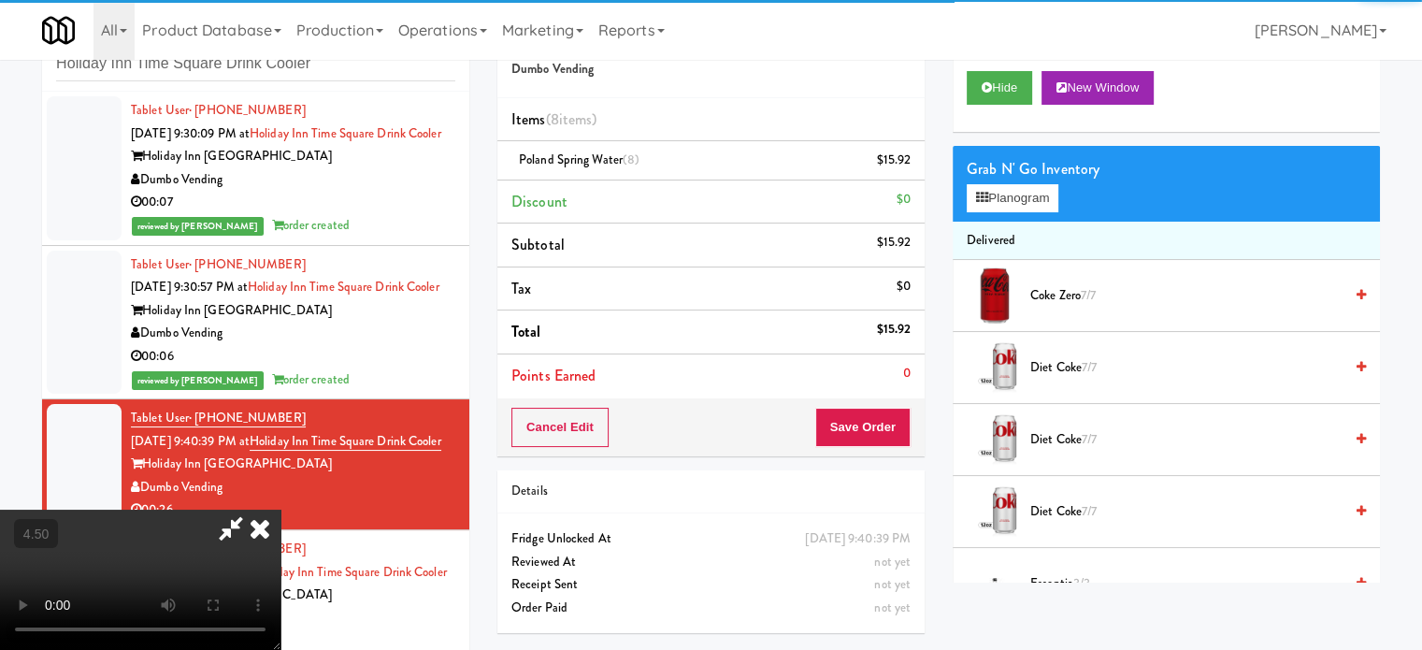
click at [280, 509] on video at bounding box center [140, 579] width 280 height 140
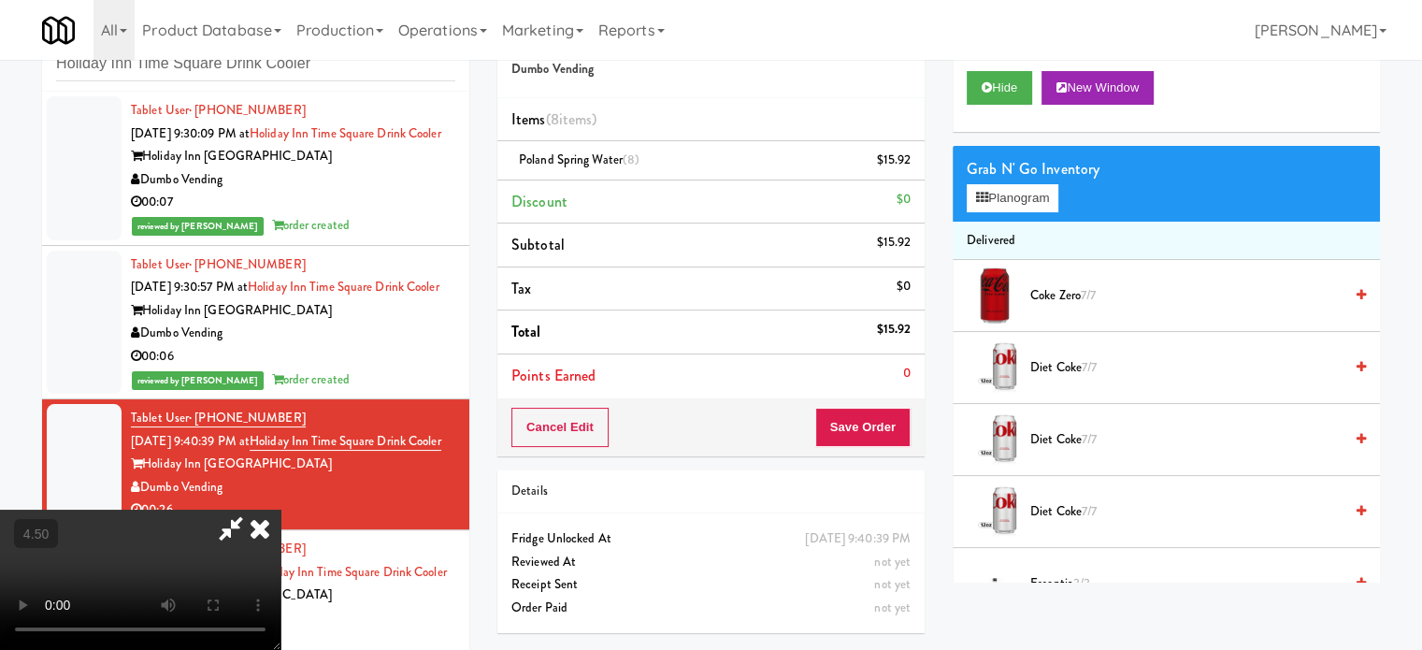
drag, startPoint x: 492, startPoint y: 329, endPoint x: 515, endPoint y: 443, distance: 116.4
click at [280, 509] on video at bounding box center [140, 579] width 280 height 140
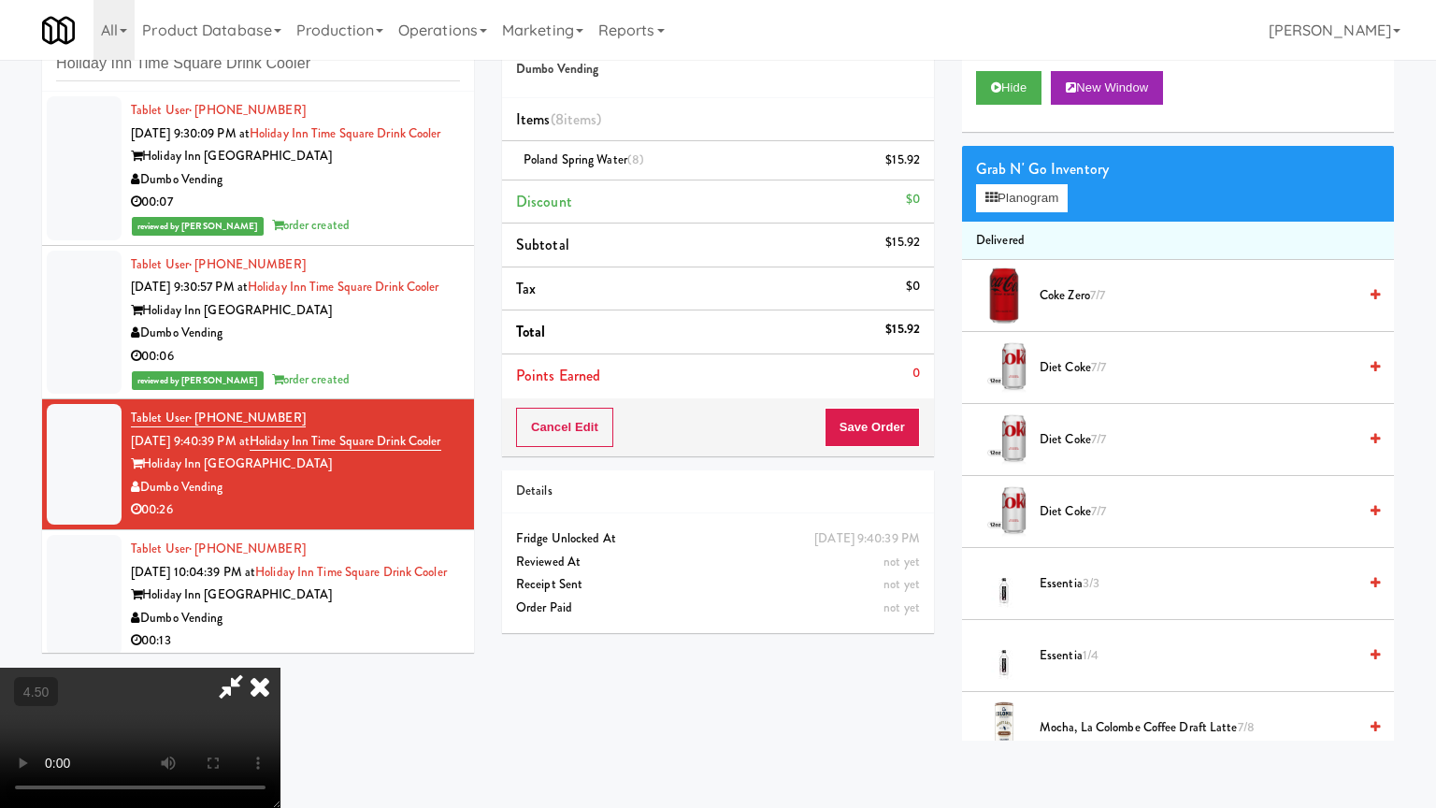
click at [280, 648] on video at bounding box center [140, 737] width 280 height 140
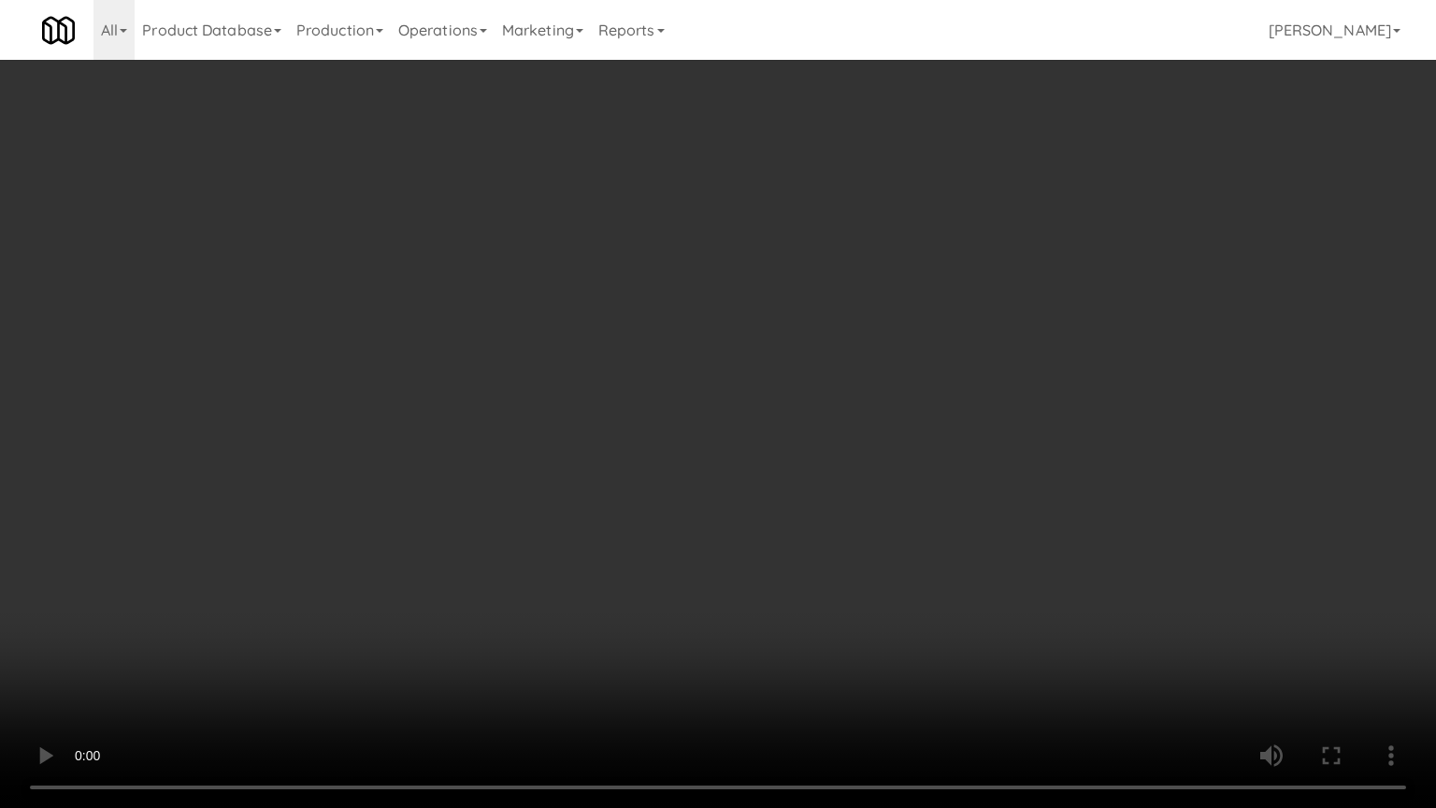
click at [676, 447] on video at bounding box center [718, 404] width 1436 height 808
click at [678, 442] on video at bounding box center [718, 404] width 1436 height 808
drag, startPoint x: 687, startPoint y: 406, endPoint x: 690, endPoint y: 385, distance: 20.8
click at [689, 400] on video at bounding box center [718, 404] width 1436 height 808
drag, startPoint x: 690, startPoint y: 385, endPoint x: 718, endPoint y: 18, distance: 368.4
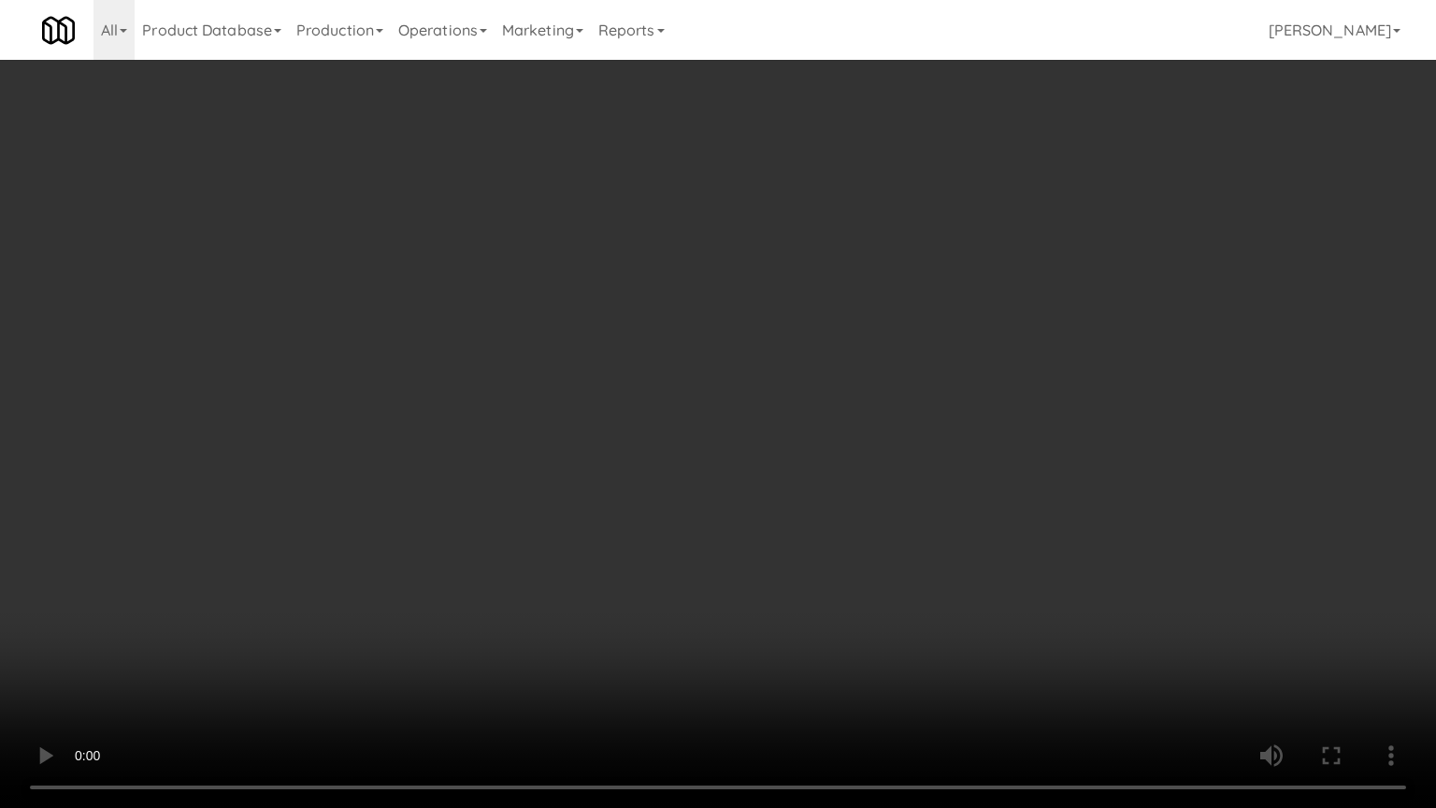
click at [692, 374] on video at bounding box center [718, 404] width 1436 height 808
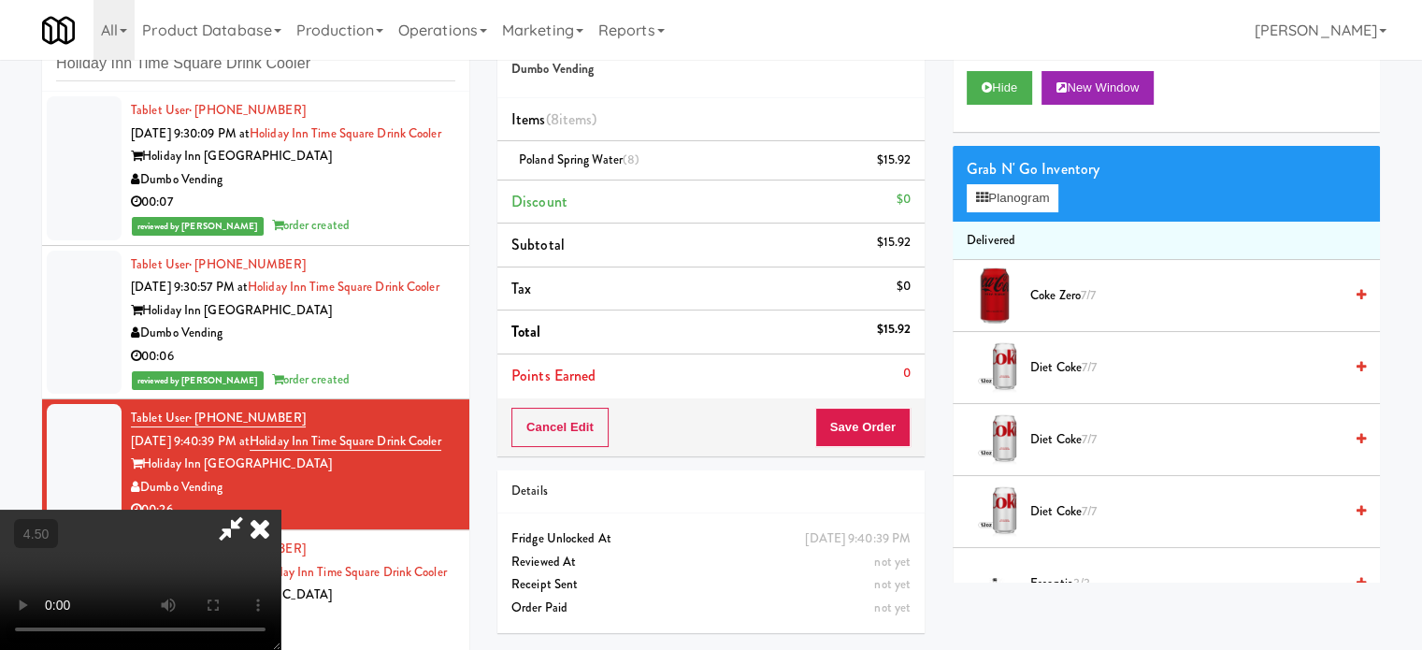
click at [280, 509] on icon at bounding box center [259, 527] width 41 height 37
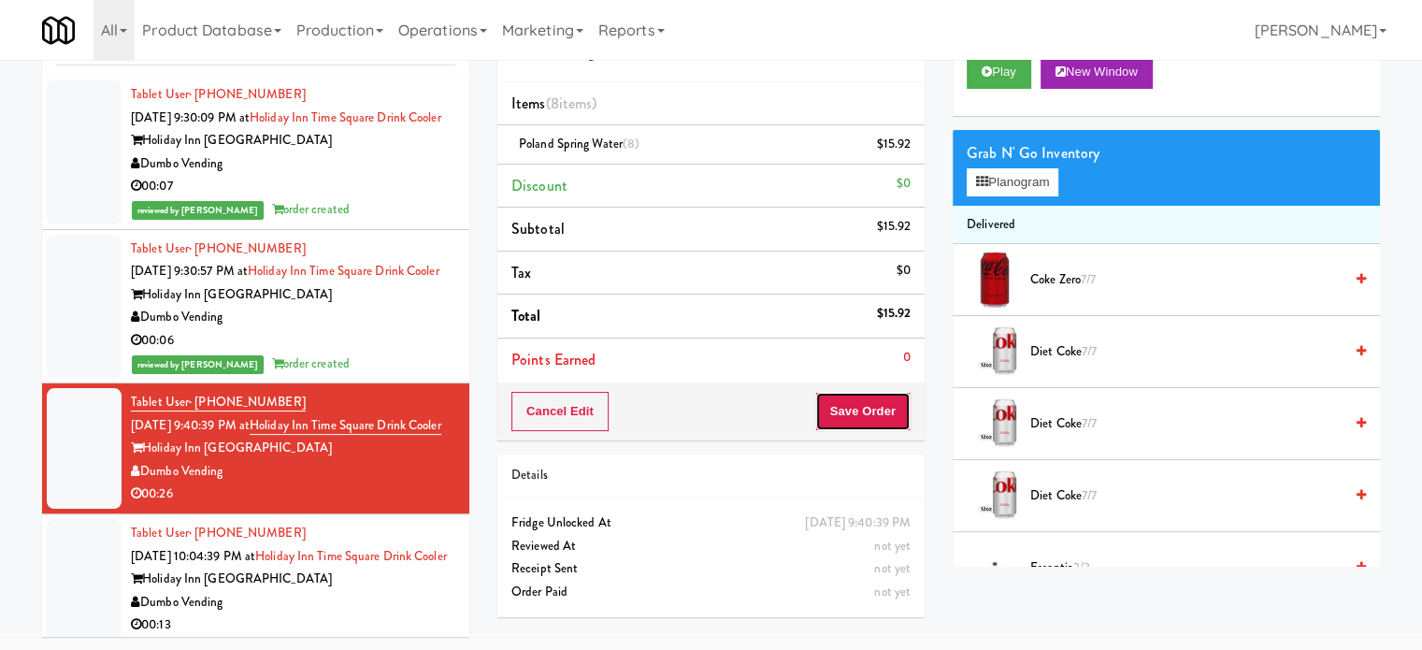
click at [861, 409] on button "Save Order" at bounding box center [862, 411] width 95 height 39
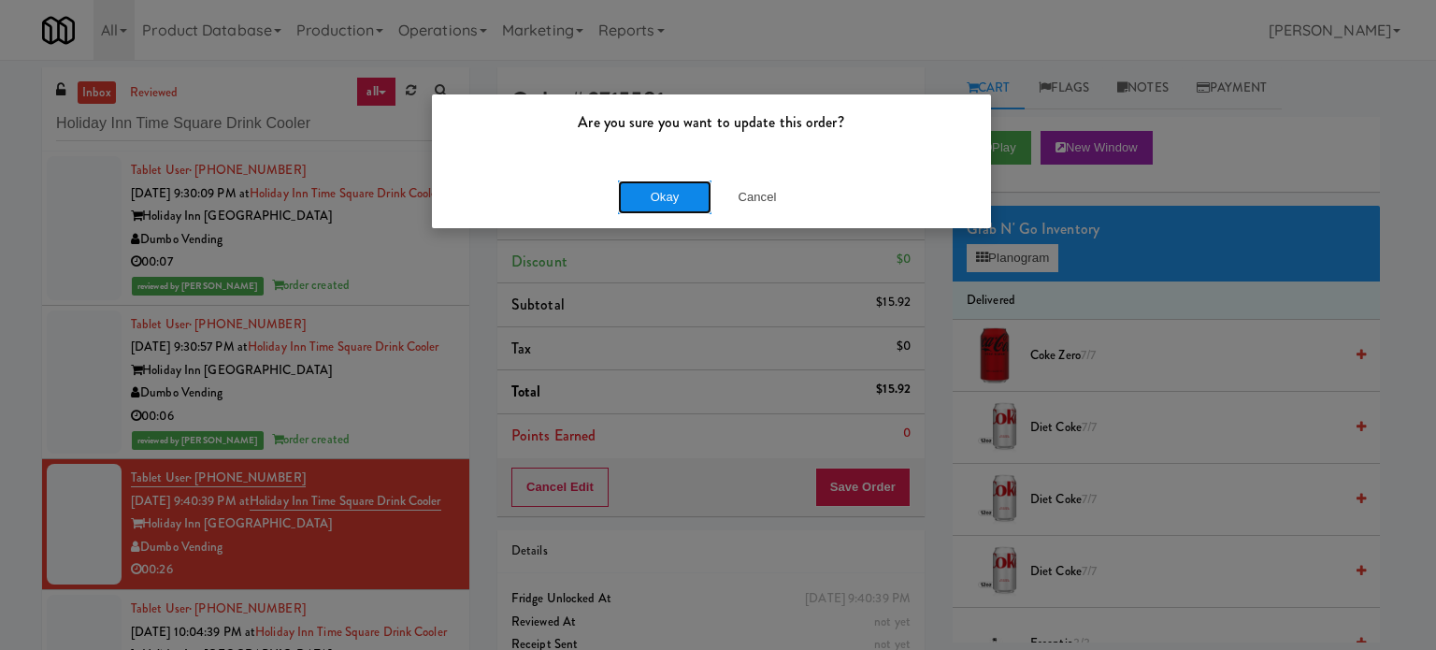
click at [690, 188] on button "Okay" at bounding box center [664, 197] width 93 height 34
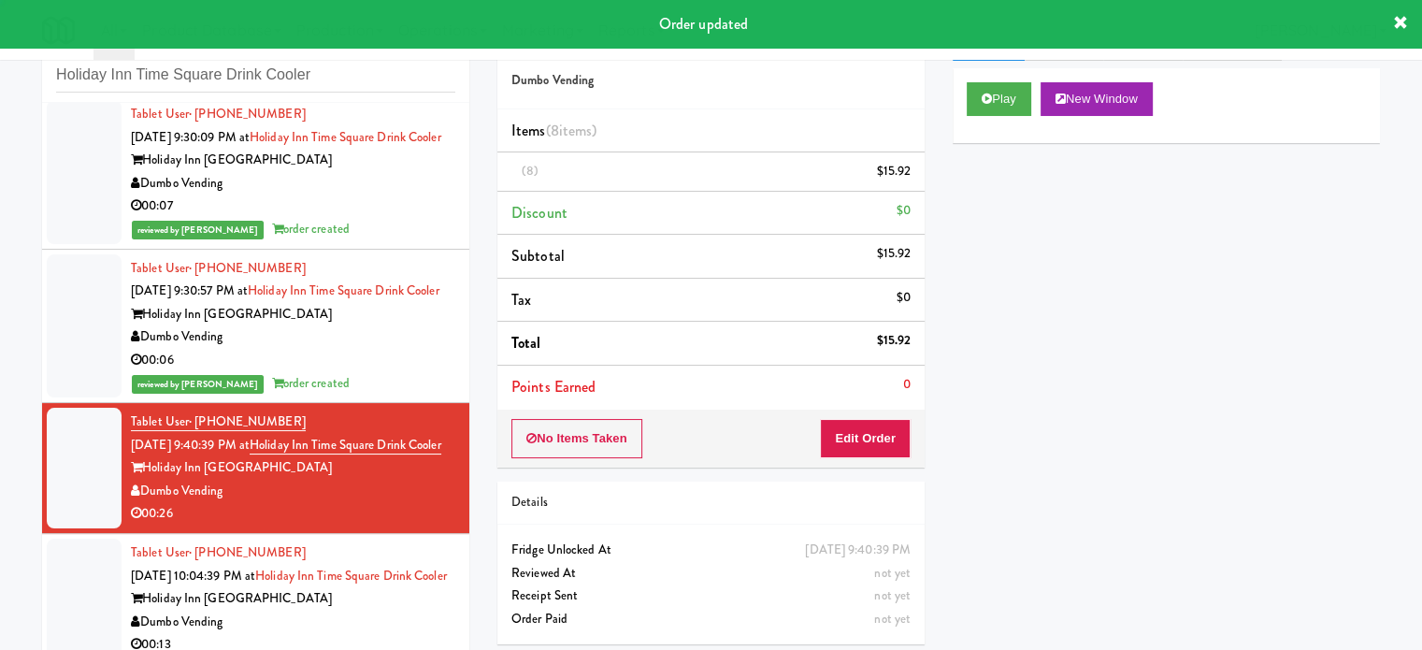
scroll to position [76, 0]
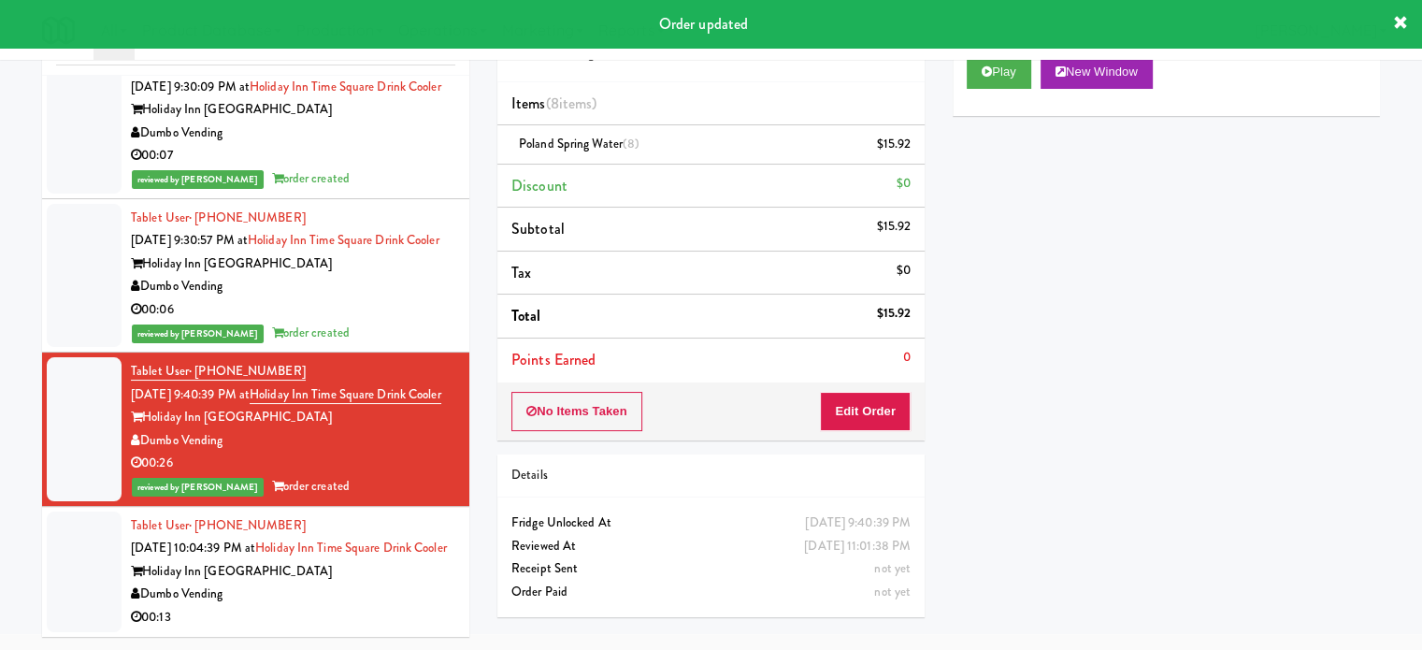
click at [322, 583] on div "Holiday Inn [GEOGRAPHIC_DATA]" at bounding box center [293, 571] width 324 height 23
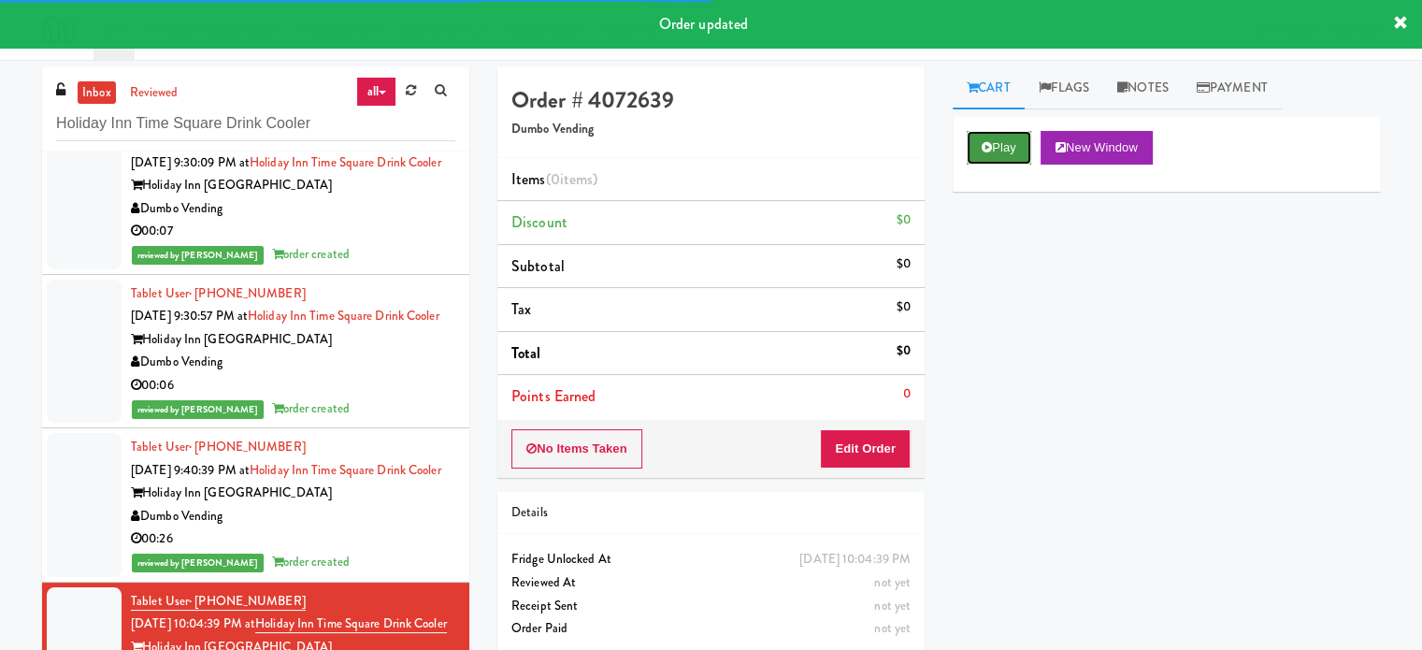
click at [1011, 146] on button "Play" at bounding box center [998, 148] width 64 height 34
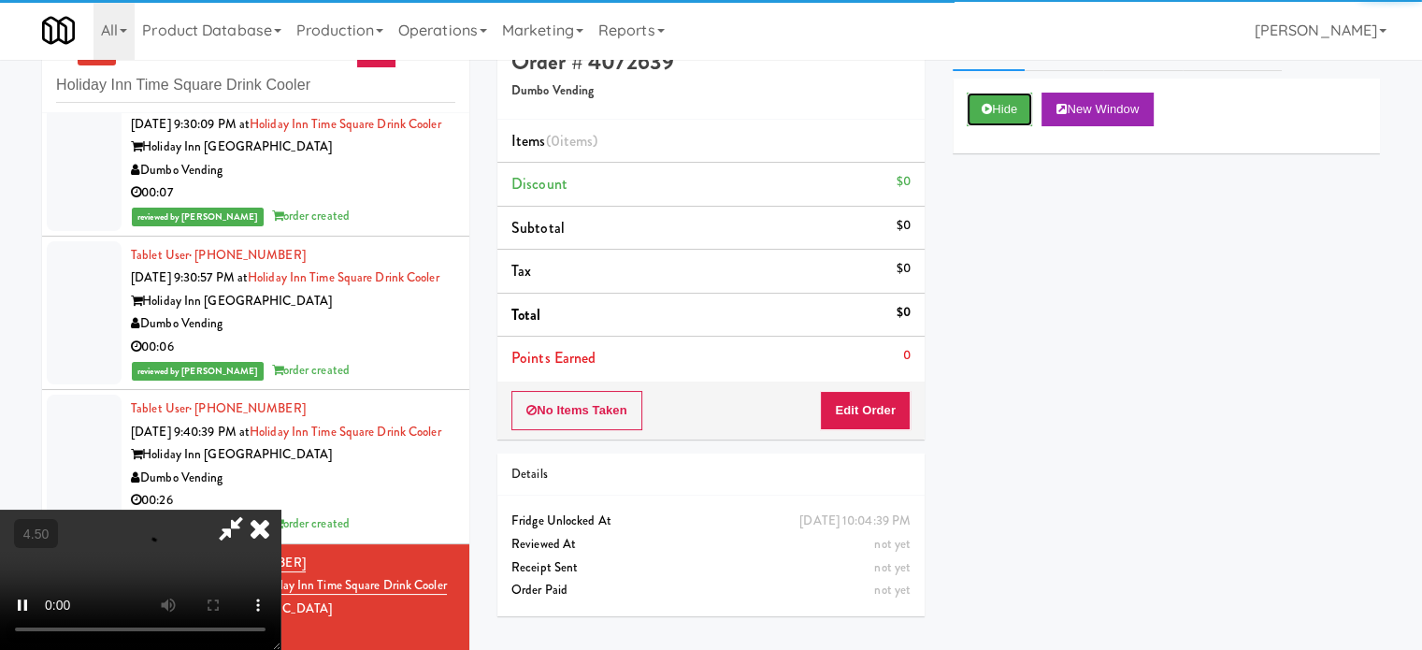
scroll to position [76, 0]
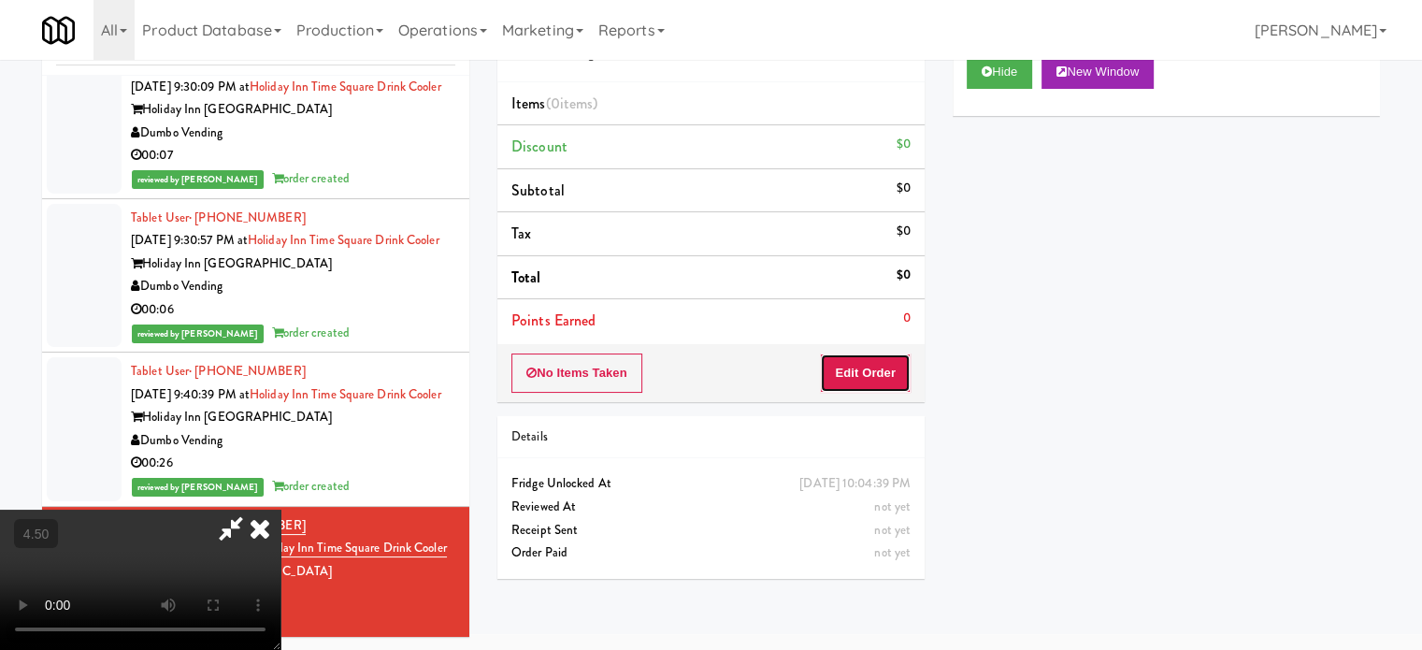
click at [841, 376] on button "Edit Order" at bounding box center [865, 372] width 91 height 39
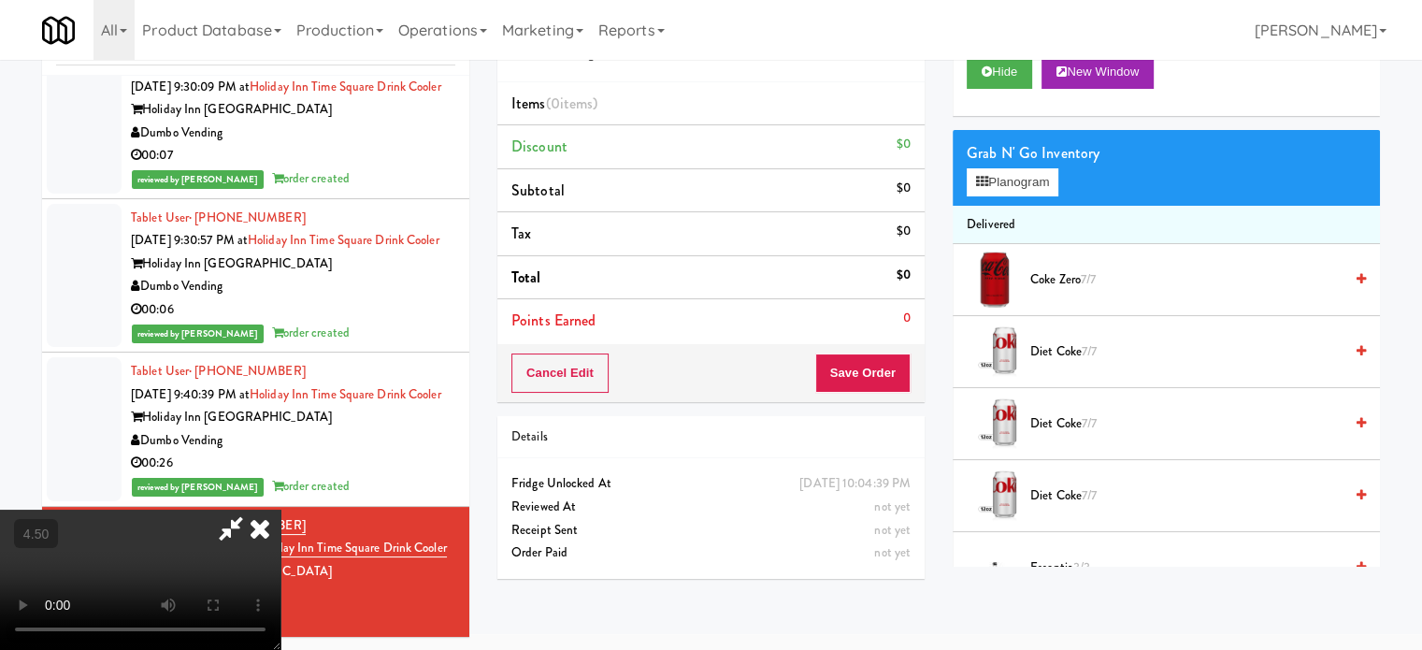
click at [280, 539] on video at bounding box center [140, 579] width 280 height 140
drag, startPoint x: 568, startPoint y: 532, endPoint x: 551, endPoint y: 585, distance: 55.9
click at [280, 529] on video at bounding box center [140, 579] width 280 height 140
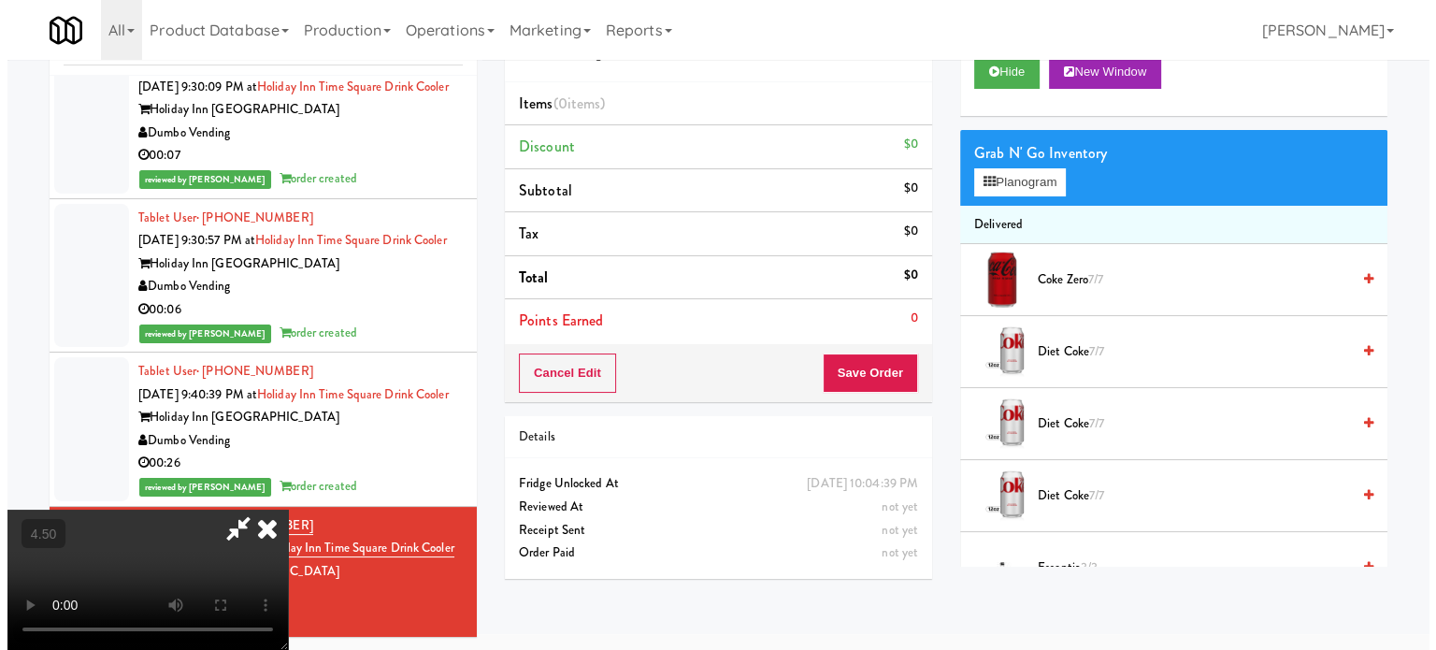
scroll to position [60, 0]
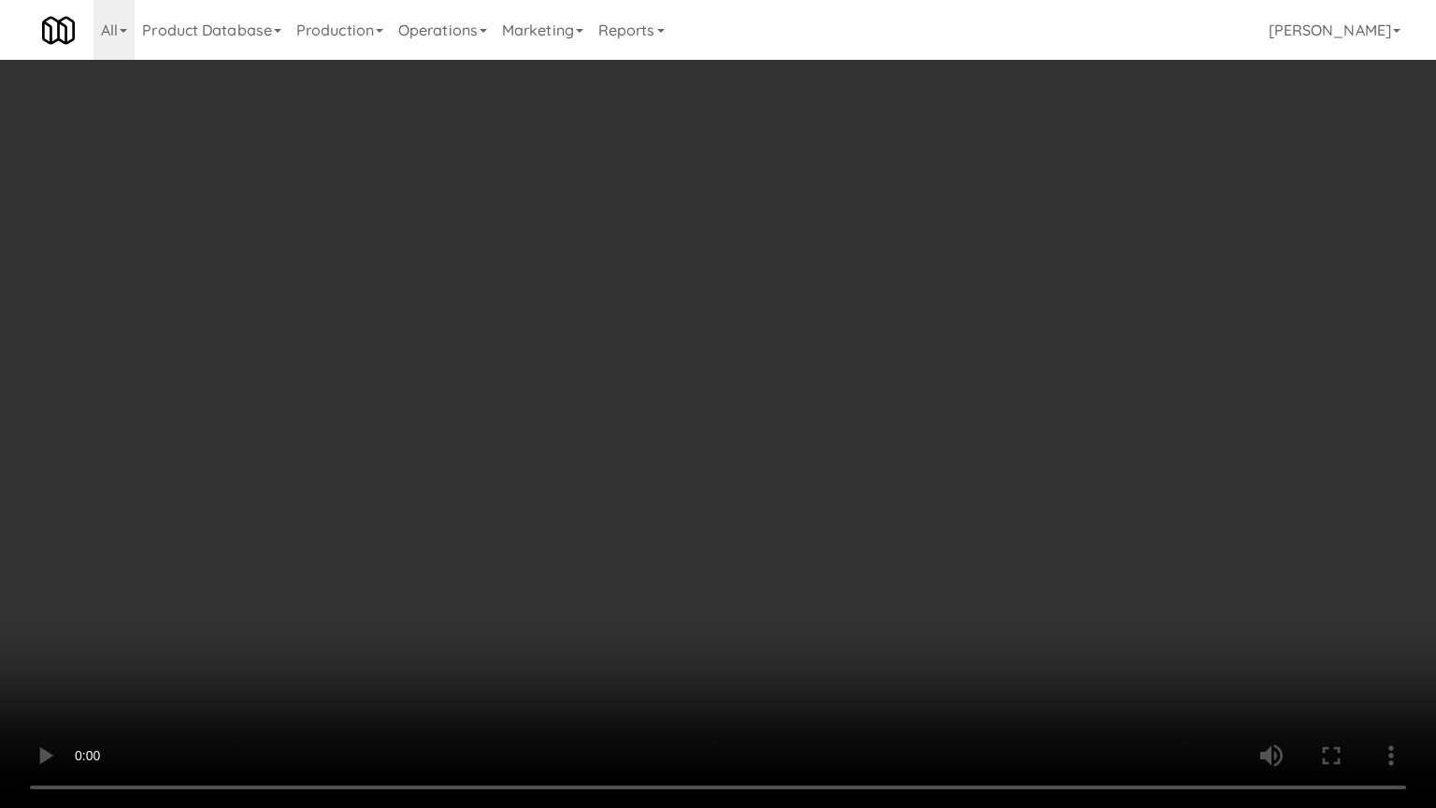
click at [551, 577] on video at bounding box center [718, 404] width 1436 height 808
drag, startPoint x: 312, startPoint y: 602, endPoint x: 461, endPoint y: 472, distance: 197.4
click at [314, 598] on video at bounding box center [718, 404] width 1436 height 808
click at [505, 479] on video at bounding box center [718, 404] width 1436 height 808
click at [540, 460] on video at bounding box center [718, 404] width 1436 height 808
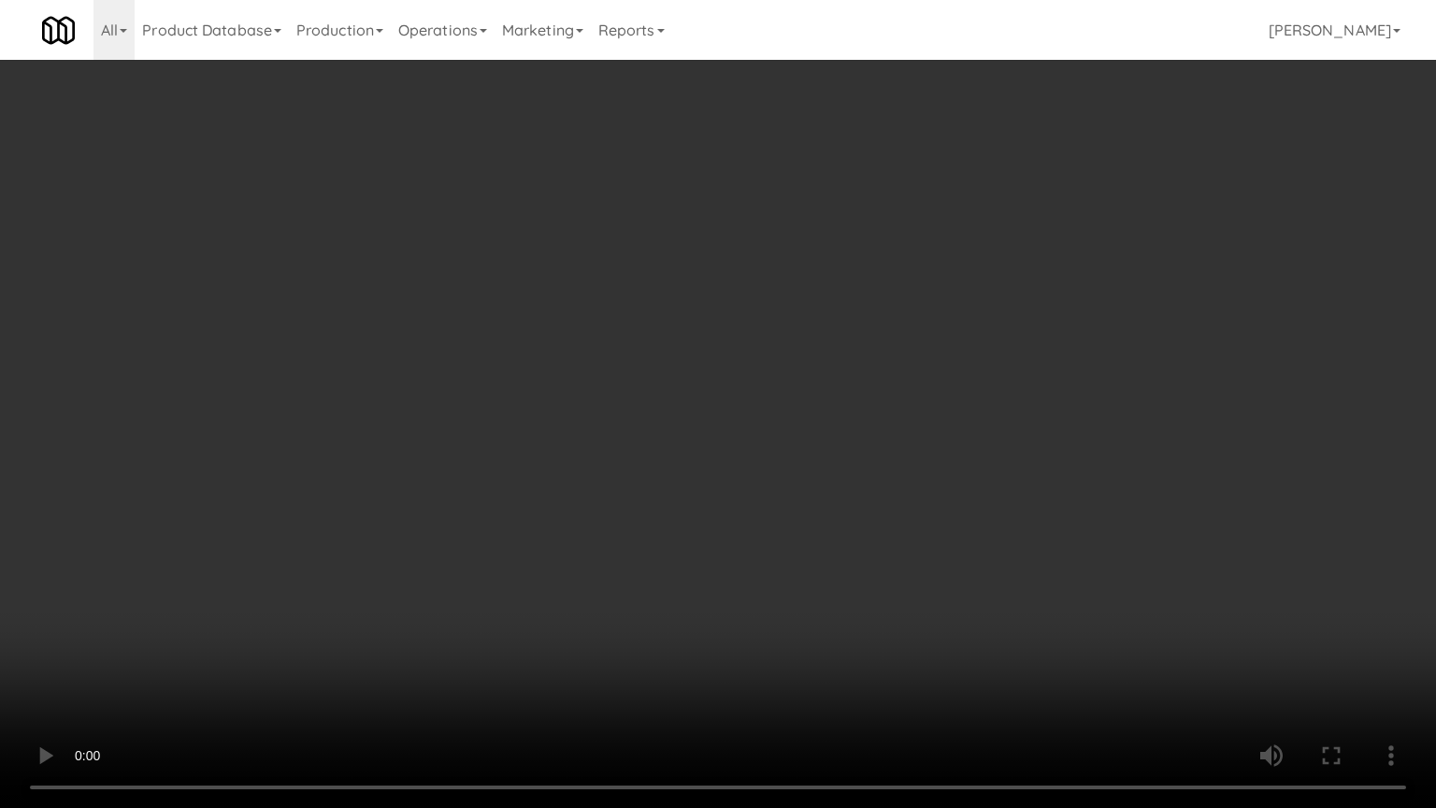
click at [644, 384] on video at bounding box center [718, 404] width 1436 height 808
click at [656, 385] on video at bounding box center [718, 404] width 1436 height 808
click at [677, 409] on video at bounding box center [718, 404] width 1436 height 808
click at [674, 415] on video at bounding box center [718, 404] width 1436 height 808
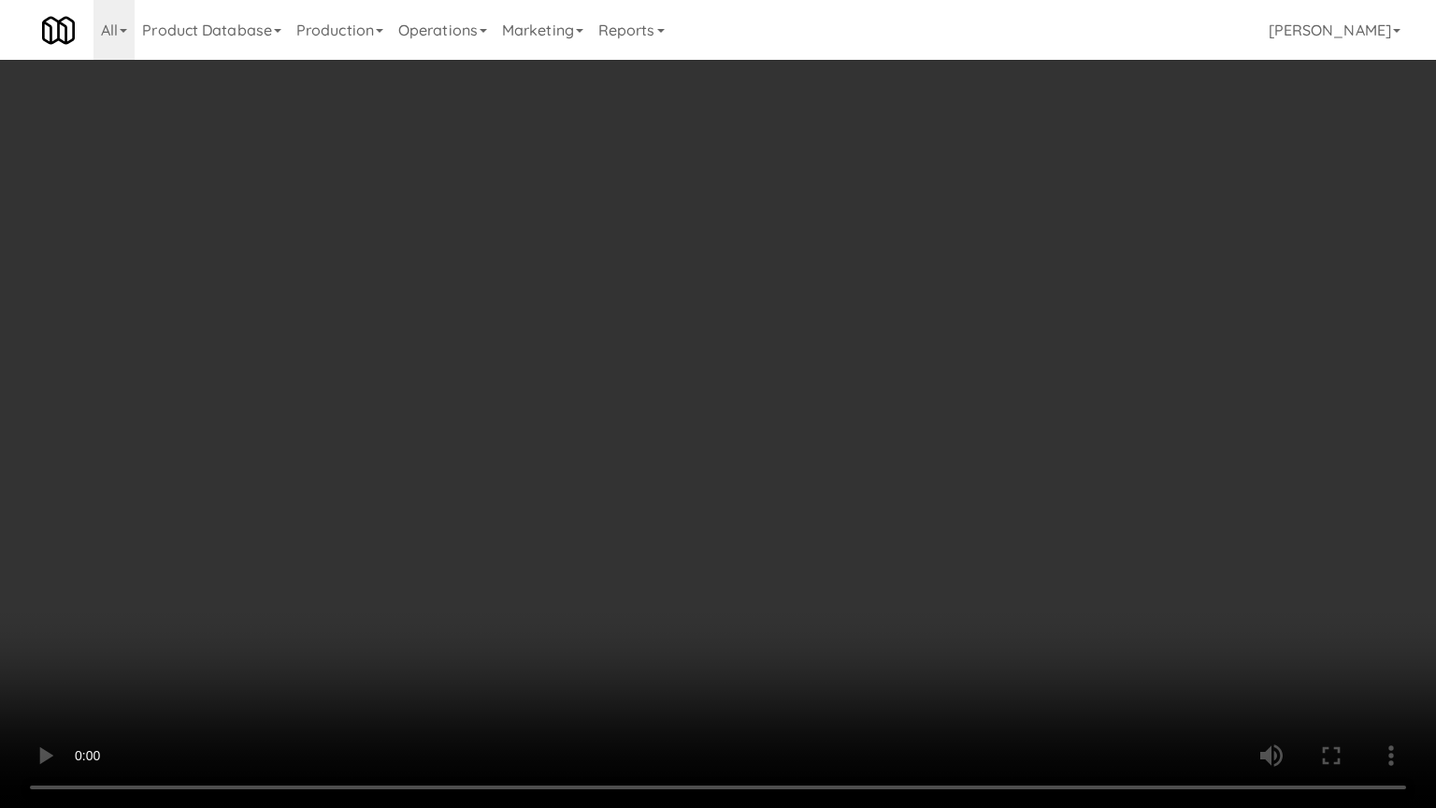
click at [674, 415] on video at bounding box center [718, 404] width 1436 height 808
click at [674, 417] on video at bounding box center [718, 404] width 1436 height 808
click at [677, 434] on video at bounding box center [718, 404] width 1436 height 808
click at [741, 457] on video at bounding box center [718, 404] width 1436 height 808
click at [746, 464] on video at bounding box center [718, 404] width 1436 height 808
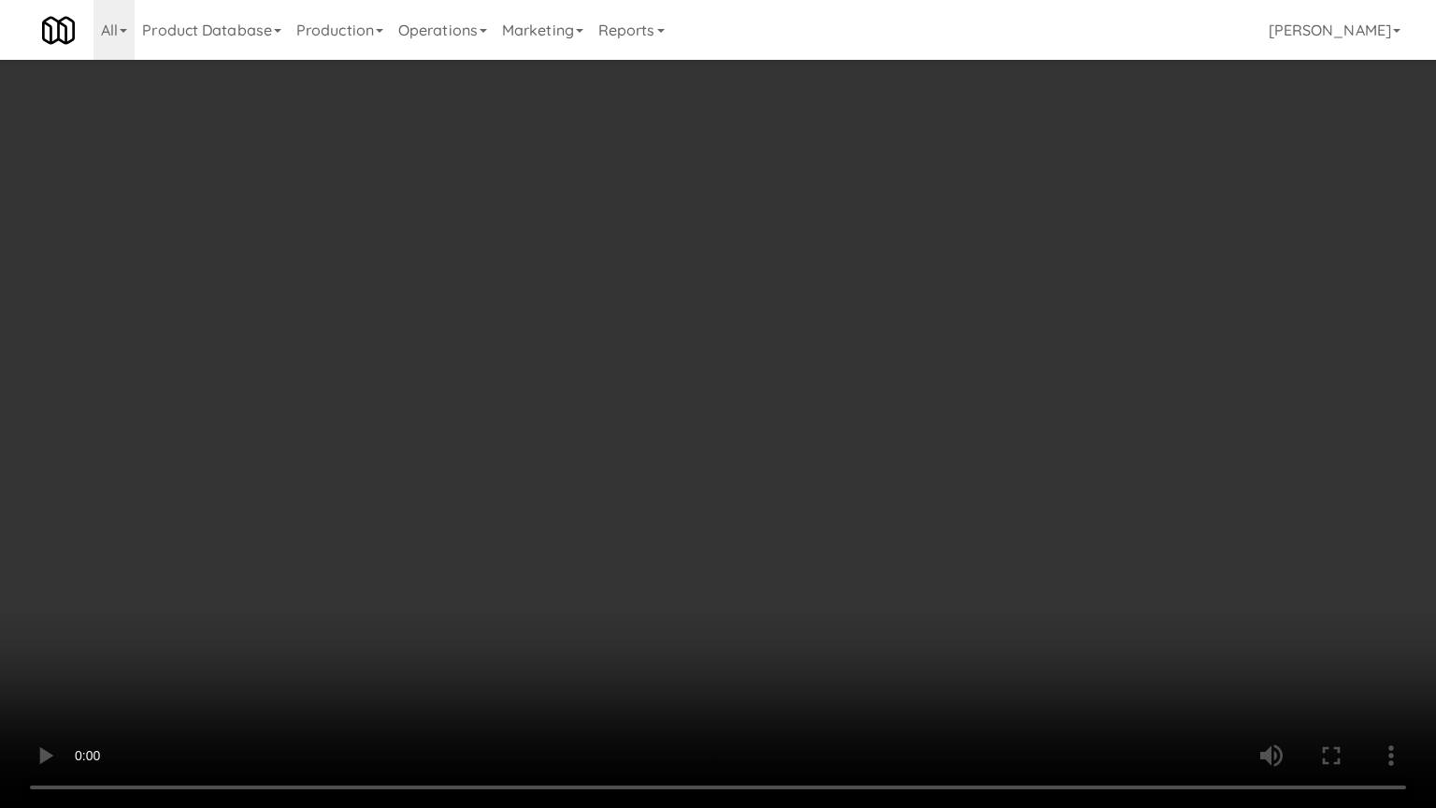
click at [751, 457] on video at bounding box center [718, 404] width 1436 height 808
click at [752, 460] on video at bounding box center [718, 404] width 1436 height 808
drag, startPoint x: 752, startPoint y: 460, endPoint x: 784, endPoint y: 442, distance: 36.4
click at [756, 460] on video at bounding box center [718, 404] width 1436 height 808
click at [786, 437] on video at bounding box center [718, 404] width 1436 height 808
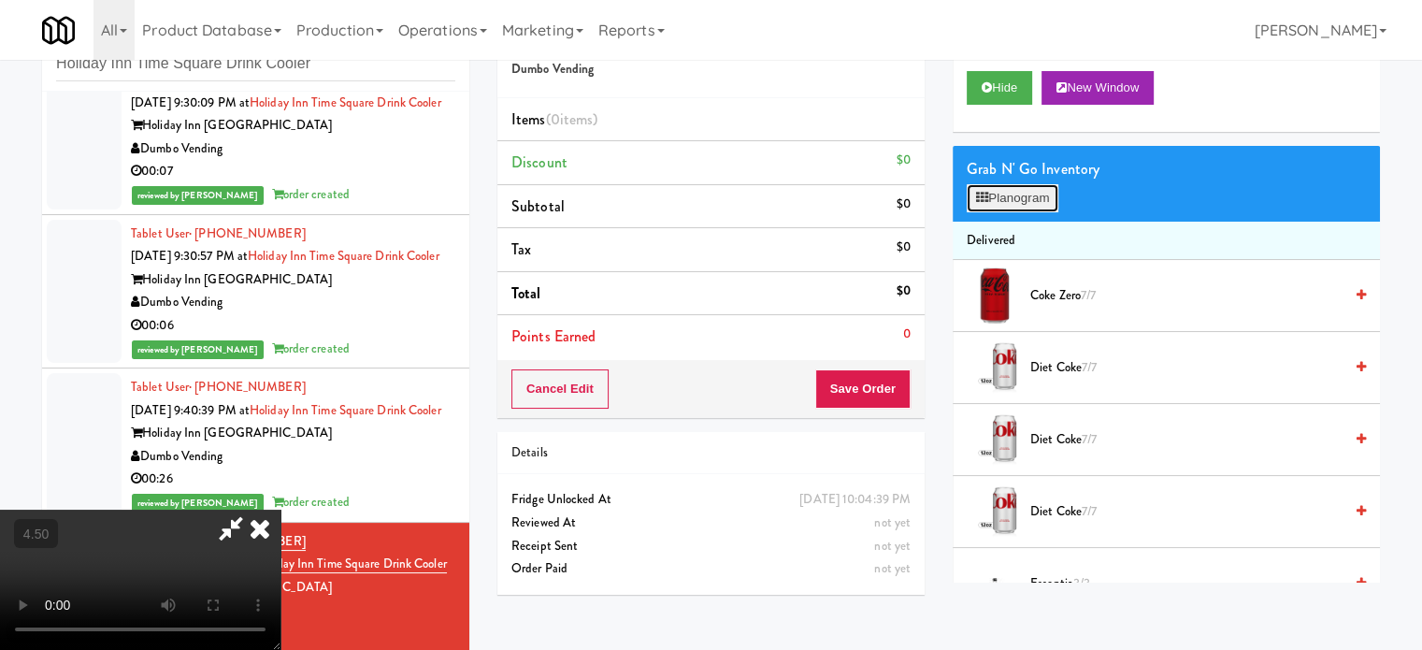
click at [997, 204] on button "Planogram" at bounding box center [1012, 198] width 92 height 28
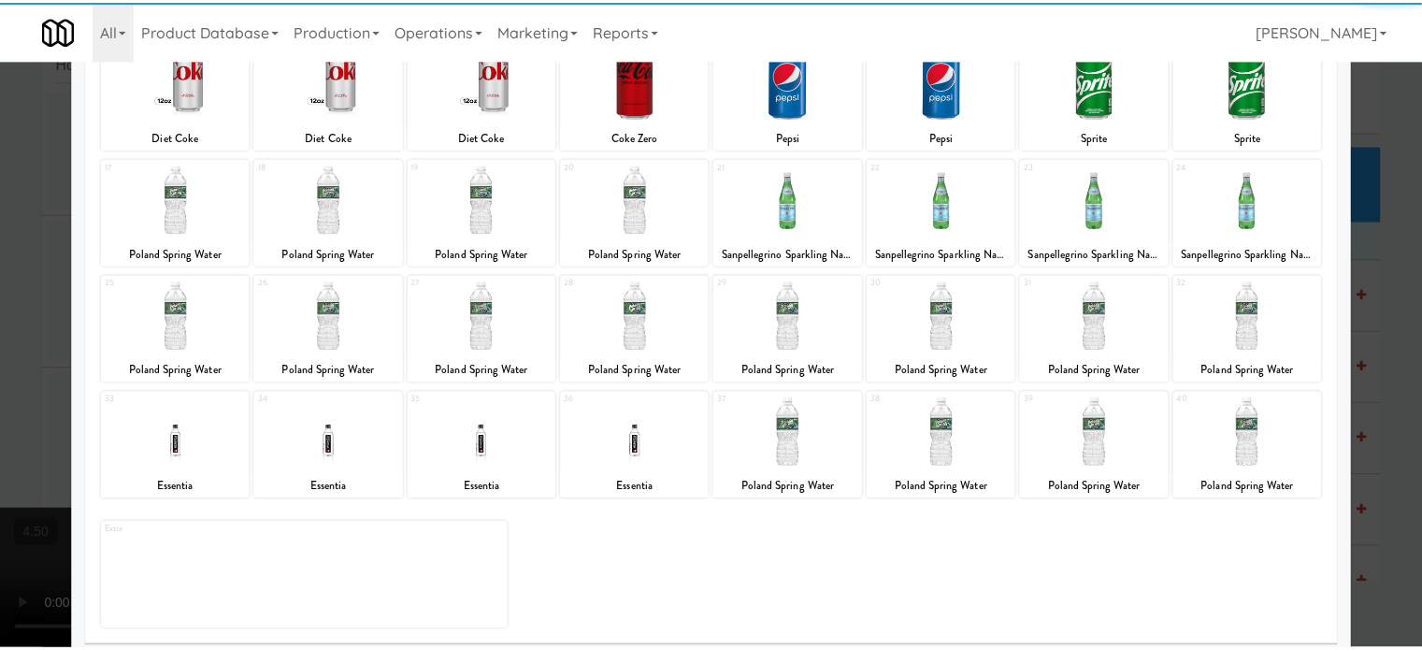
scroll to position [267, 0]
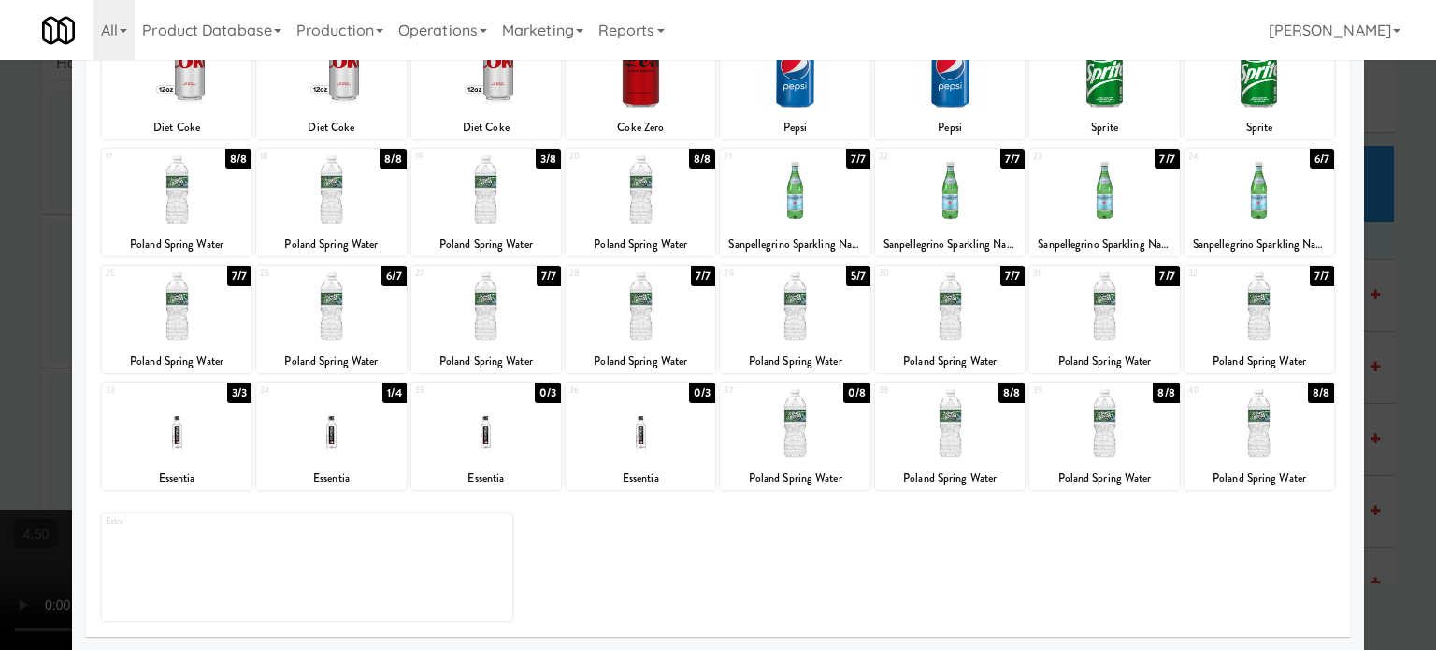
click at [852, 279] on div "5/7" at bounding box center [858, 275] width 24 height 21
click at [852, 279] on div "4/7" at bounding box center [857, 275] width 25 height 21
click at [1389, 333] on div at bounding box center [718, 325] width 1436 height 650
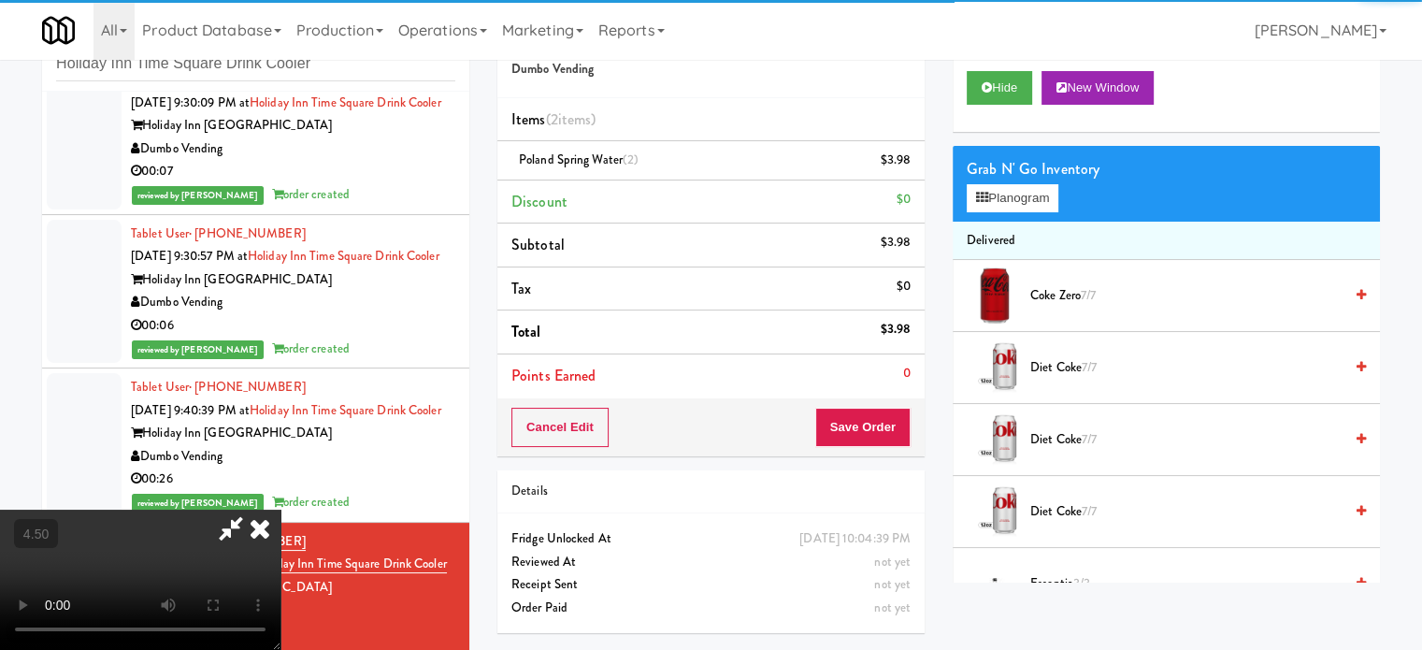
click at [280, 509] on video at bounding box center [140, 579] width 280 height 140
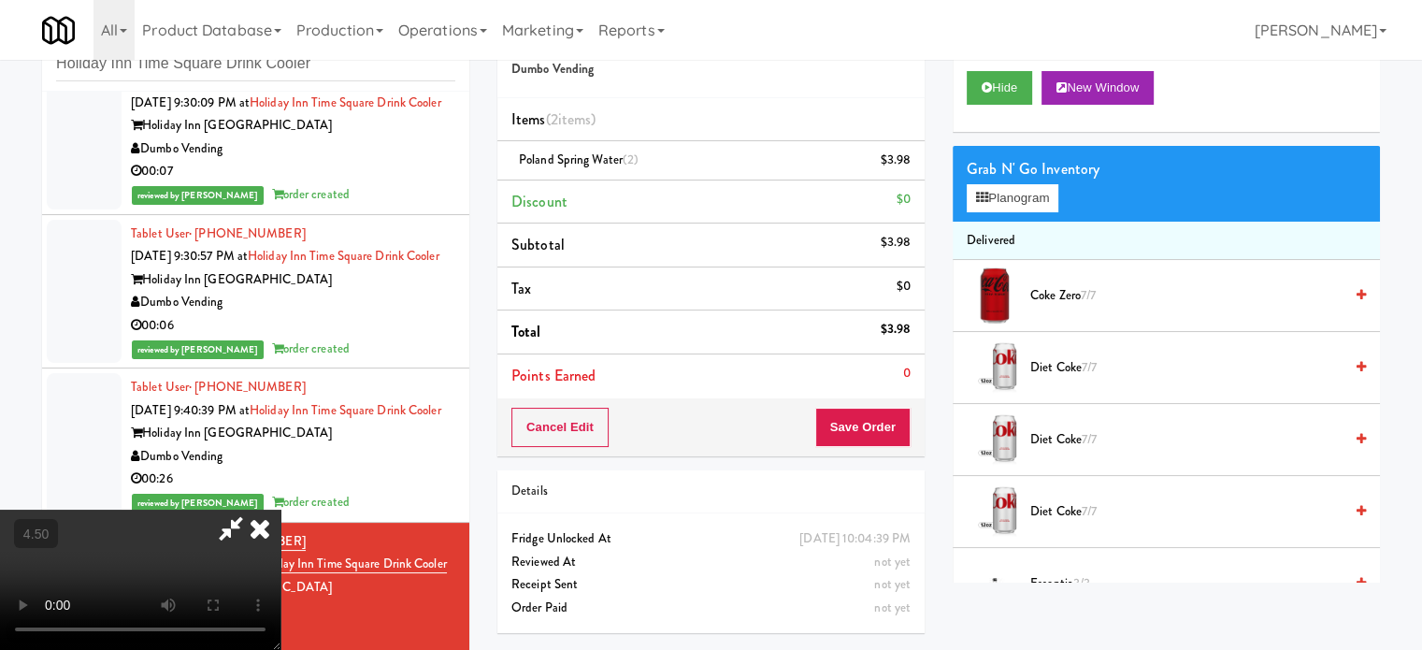
drag, startPoint x: 434, startPoint y: 427, endPoint x: 506, endPoint y: 381, distance: 85.3
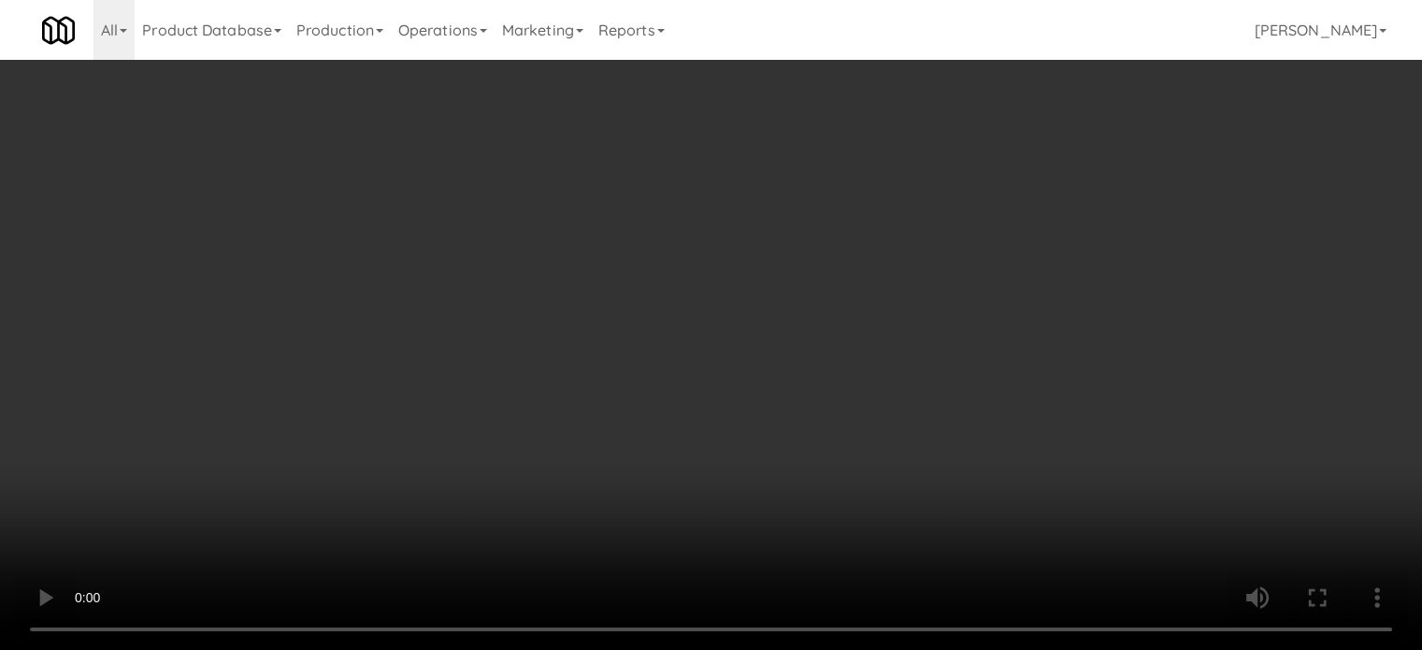
click at [434, 427] on video at bounding box center [711, 325] width 1422 height 650
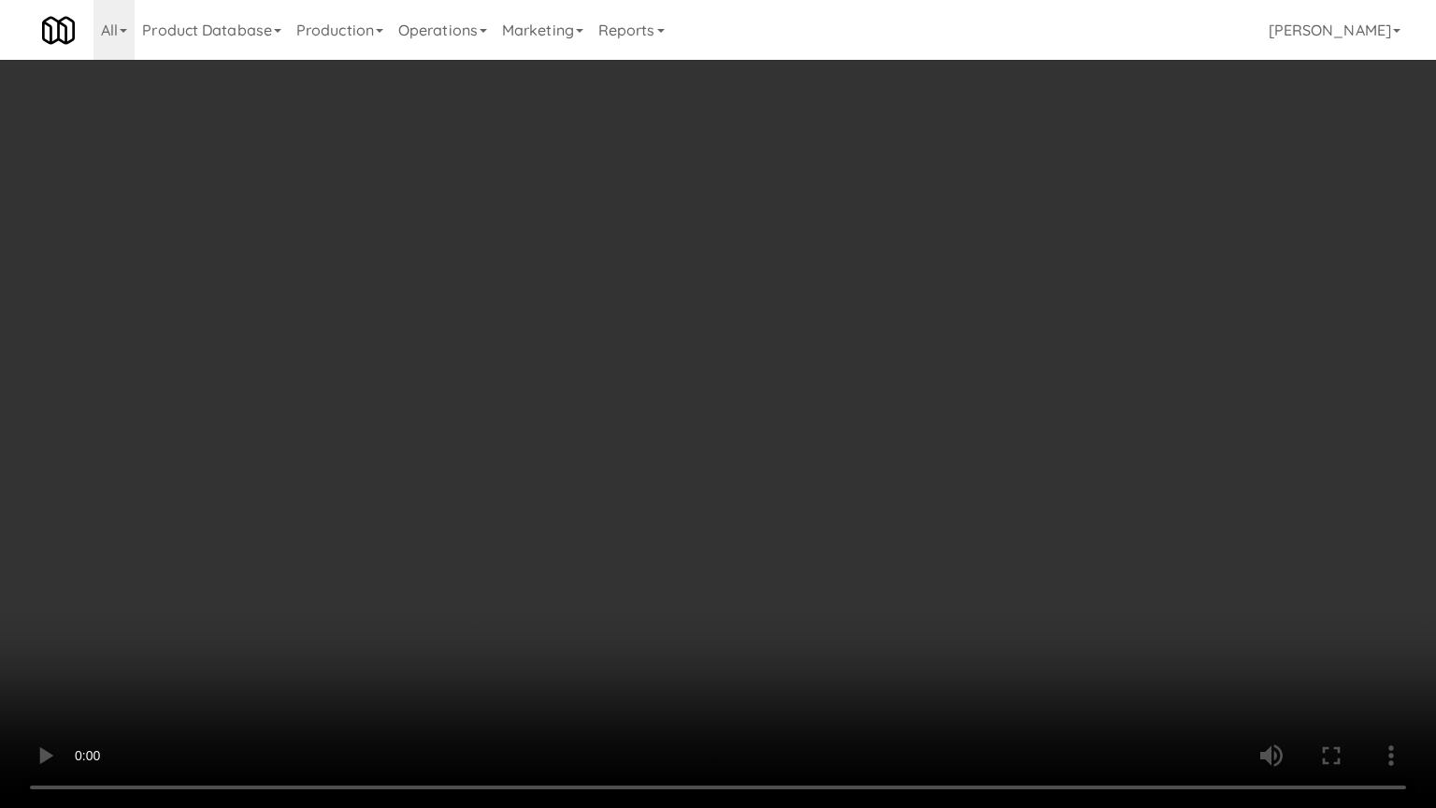
click at [527, 479] on video at bounding box center [718, 404] width 1436 height 808
drag, startPoint x: 550, startPoint y: 463, endPoint x: 641, endPoint y: 261, distance: 221.7
click at [551, 462] on video at bounding box center [718, 404] width 1436 height 808
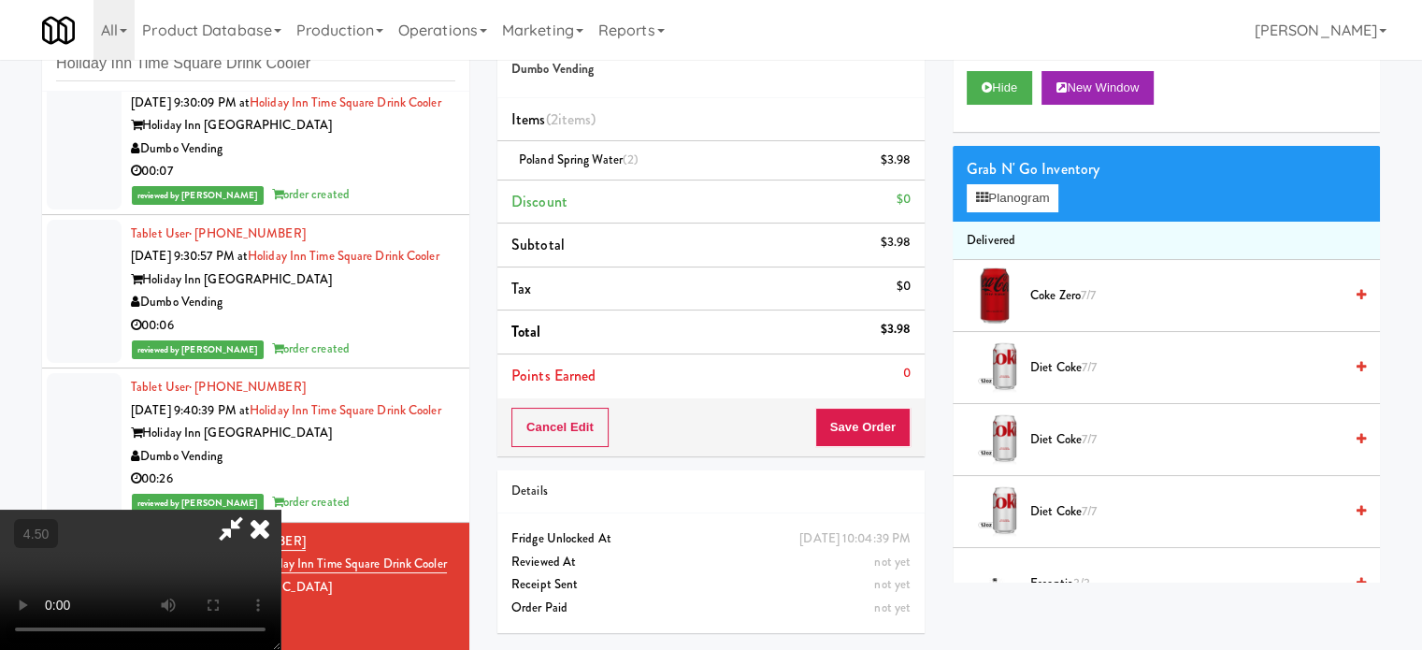
click at [280, 509] on icon at bounding box center [259, 527] width 41 height 37
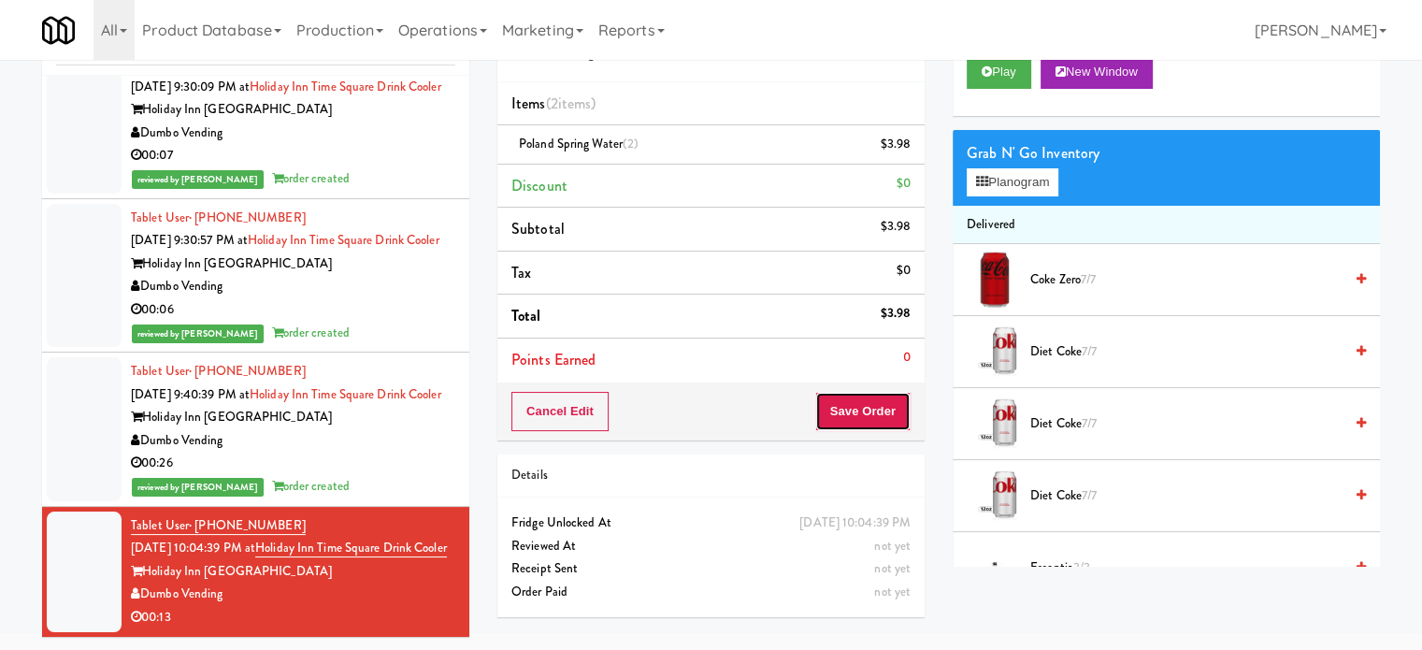
click at [894, 409] on button "Save Order" at bounding box center [862, 411] width 95 height 39
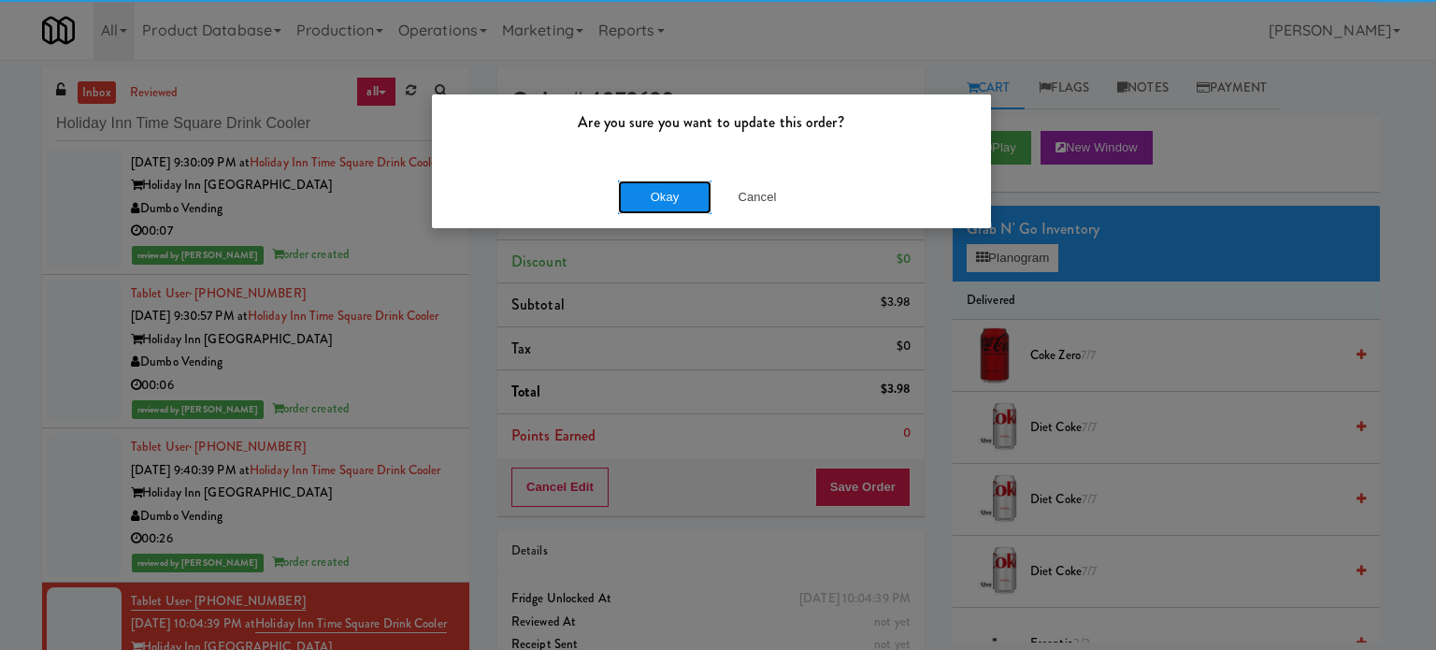
click at [665, 205] on button "Okay" at bounding box center [664, 197] width 93 height 34
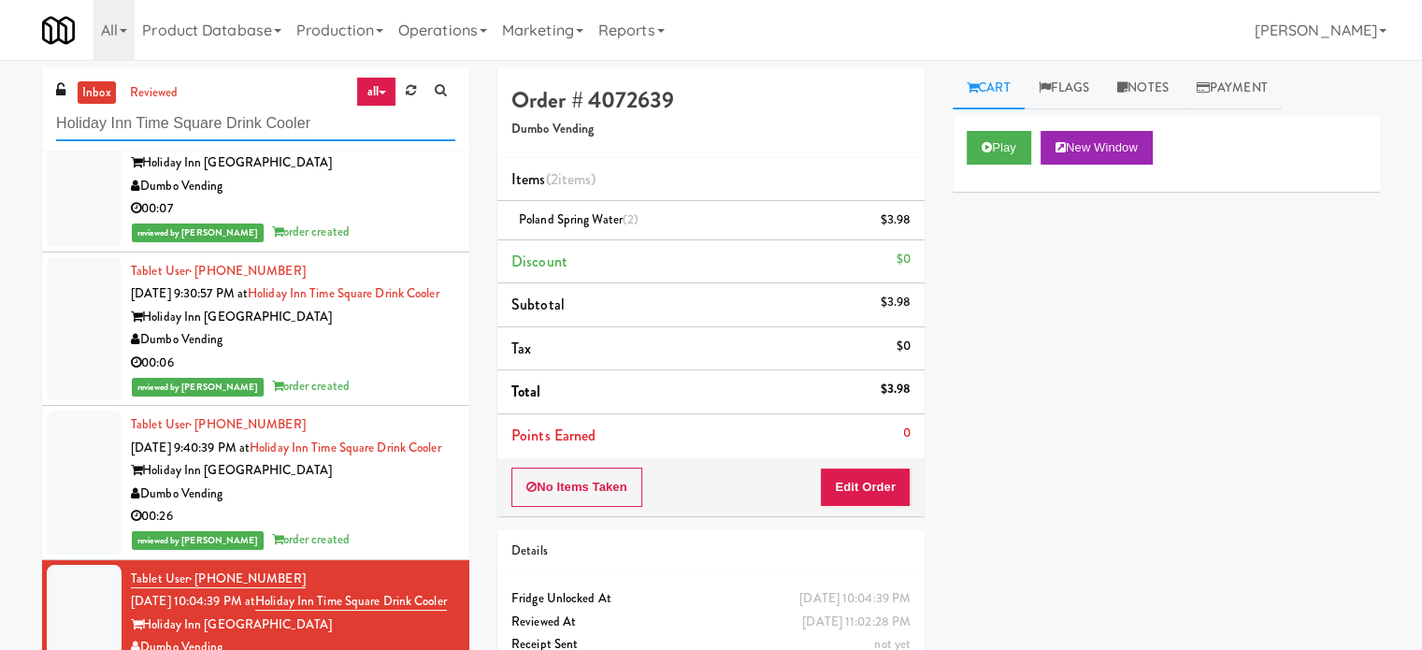
click at [196, 139] on input "Holiday Inn Time Square Drink Cooler" at bounding box center [255, 124] width 399 height 35
click at [199, 136] on input "Holiday Inn Time Square Drink Cooler" at bounding box center [255, 124] width 399 height 35
click at [204, 133] on input "Holiday Inn Time Square Drink Cooler" at bounding box center [255, 124] width 399 height 35
click at [206, 129] on input "Holiday Inn Time Square Drink Cooler" at bounding box center [255, 124] width 399 height 35
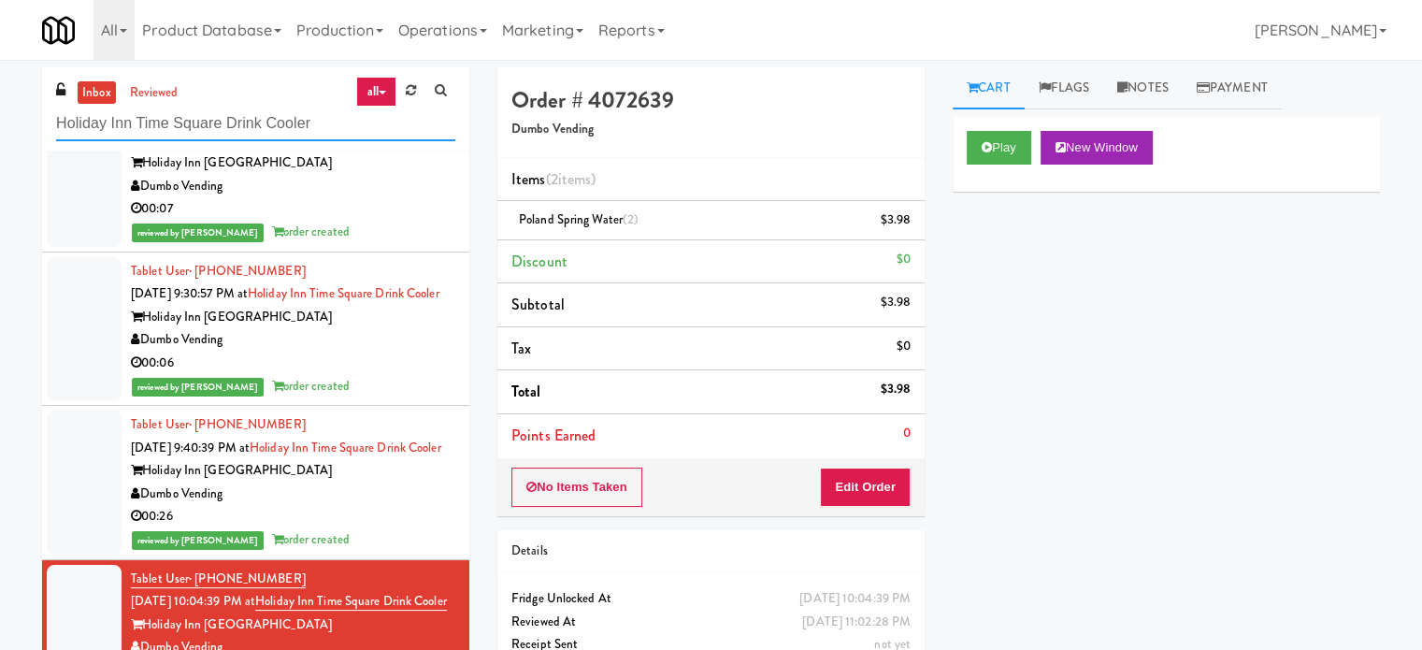
click at [207, 126] on input "Holiday Inn Time Square Drink Cooler" at bounding box center [255, 124] width 399 height 35
click at [208, 124] on input "Holiday Inn Time Square Drink Cooler" at bounding box center [255, 124] width 399 height 35
paste input "[PERSON_NAME] - Cooler - Left"
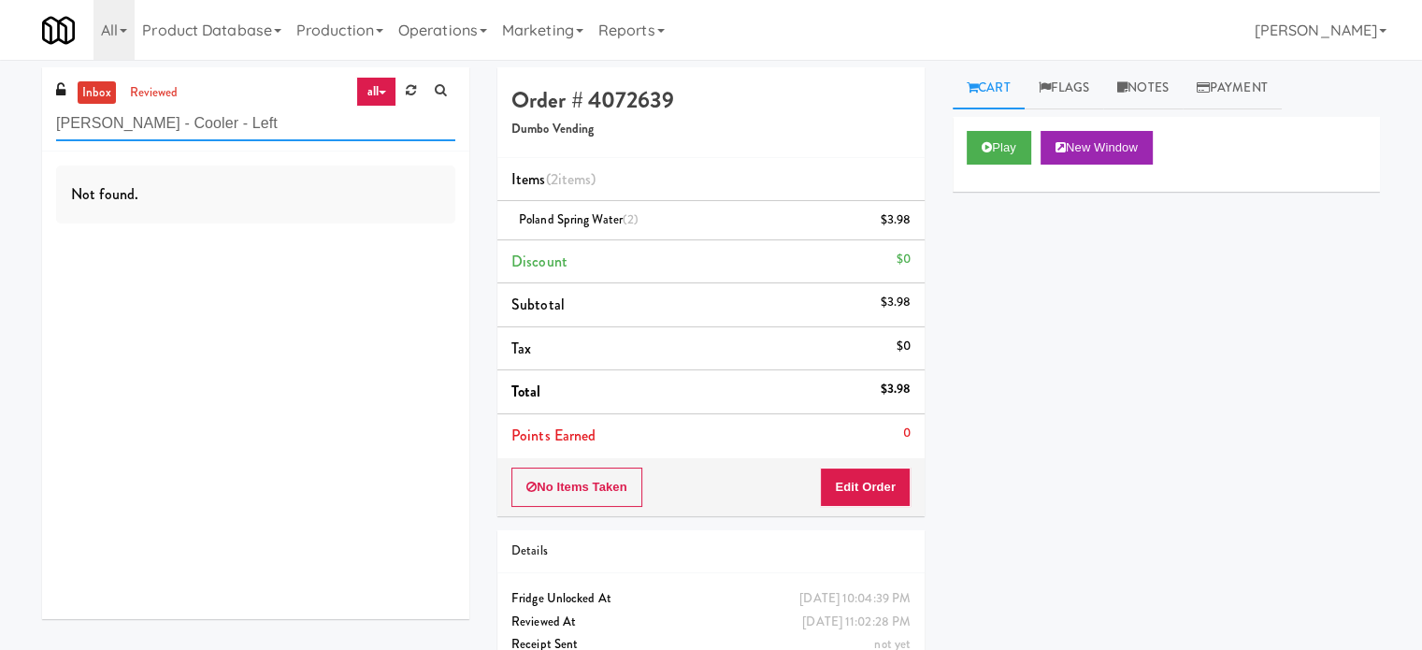
click at [290, 119] on input "[PERSON_NAME] - Cooler - Left" at bounding box center [255, 124] width 399 height 35
click at [290, 120] on input "[PERSON_NAME] - Cooler - Left" at bounding box center [255, 124] width 399 height 35
paste input "Hub Cincinnati Fridge"
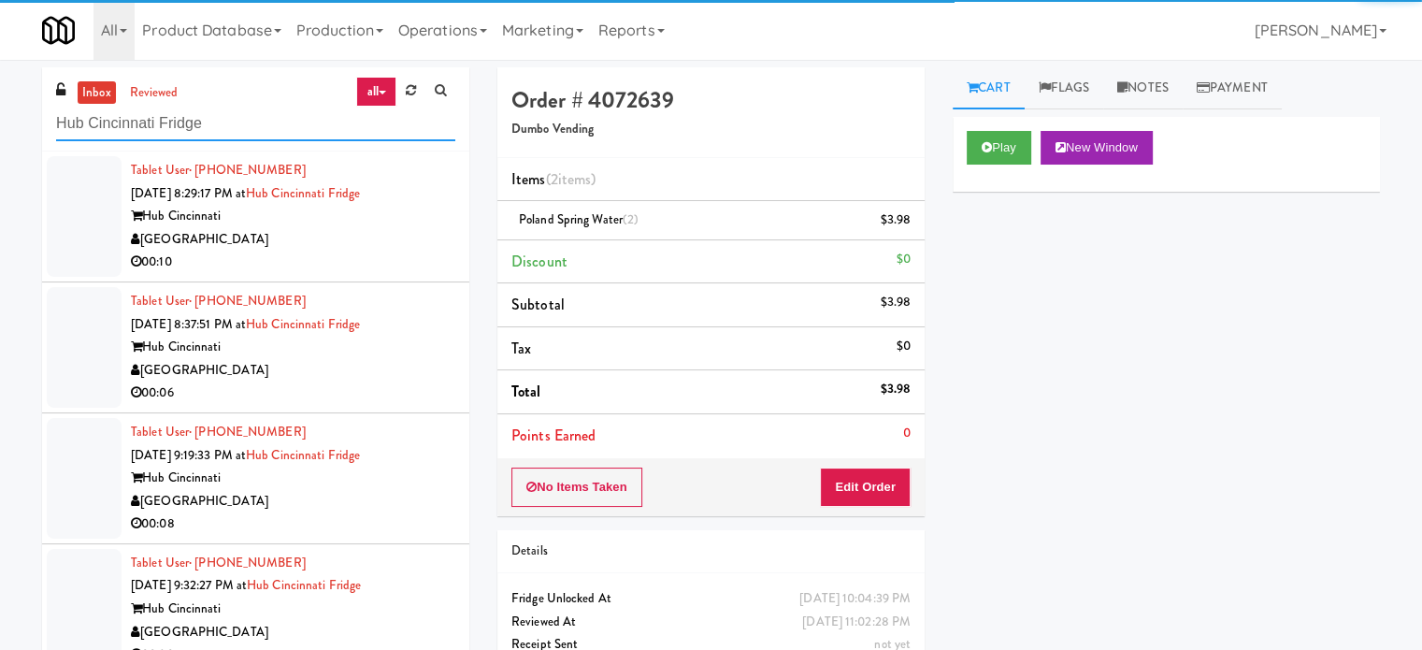
type input "Hub Cincinnati Fridge"
click at [347, 245] on div "[GEOGRAPHIC_DATA]" at bounding box center [293, 239] width 324 height 23
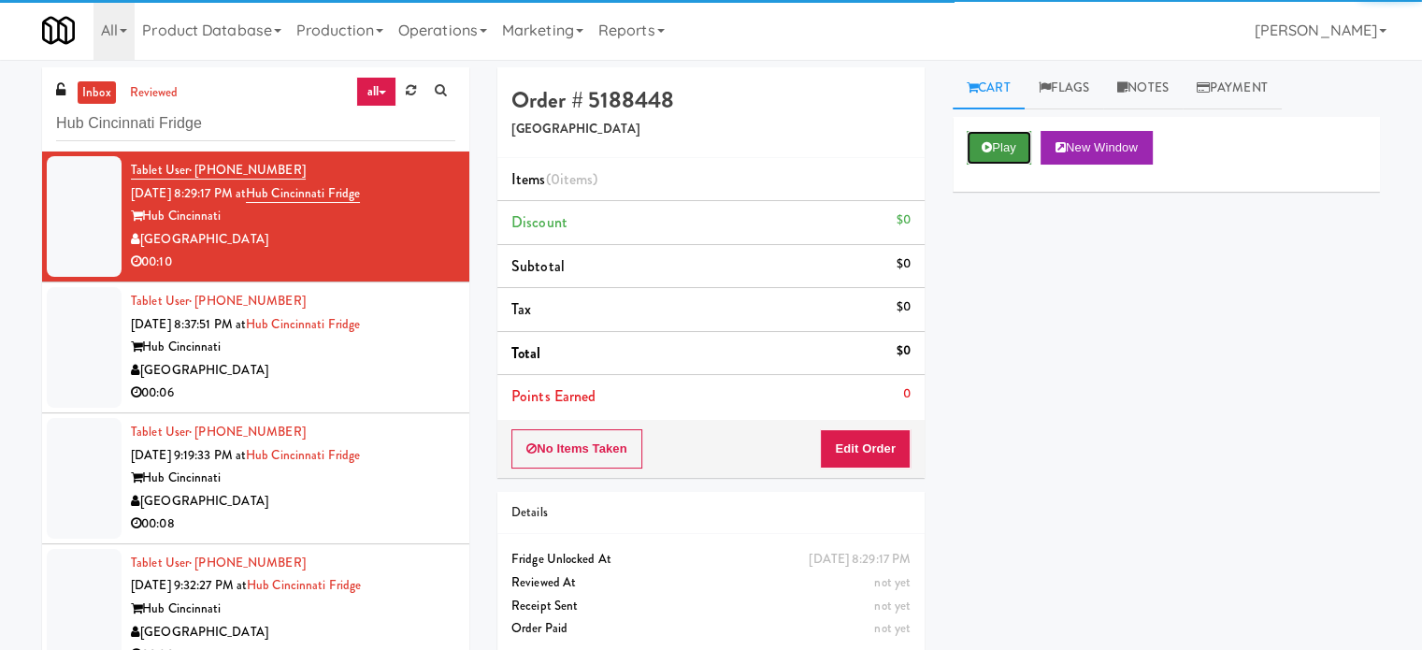
click at [996, 141] on button "Play" at bounding box center [998, 148] width 64 height 34
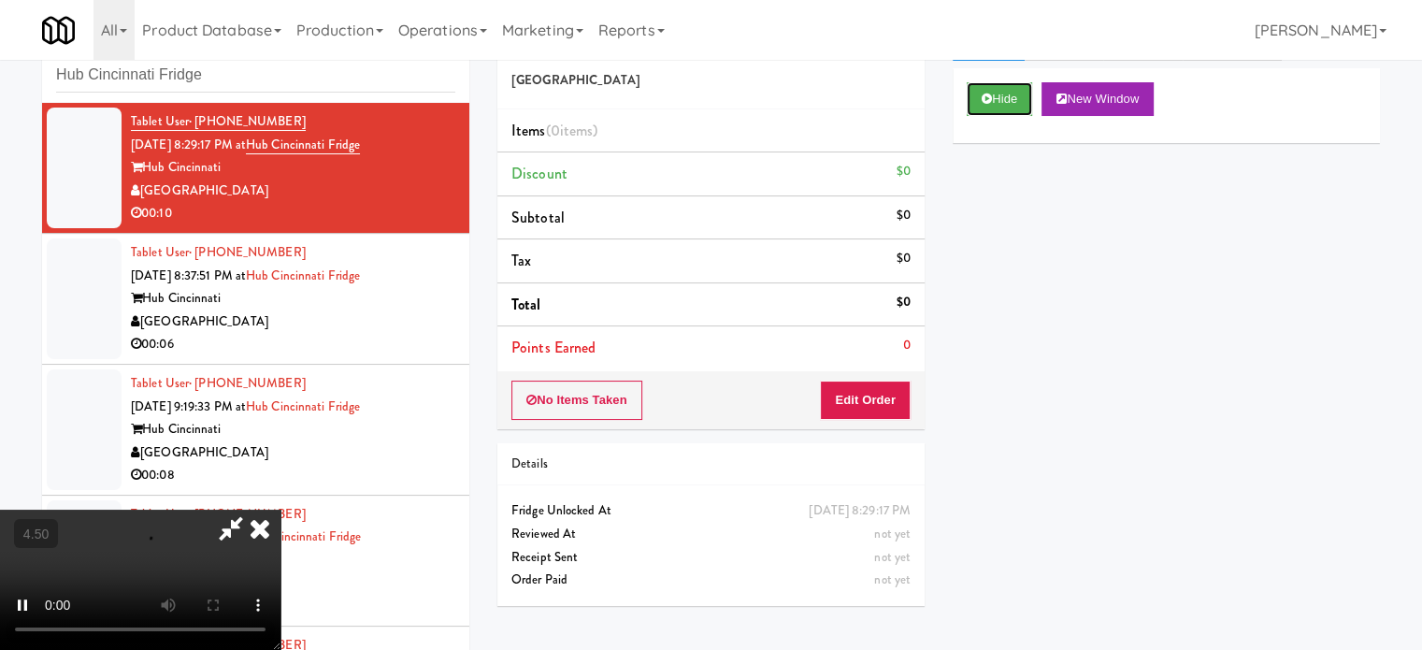
scroll to position [76, 0]
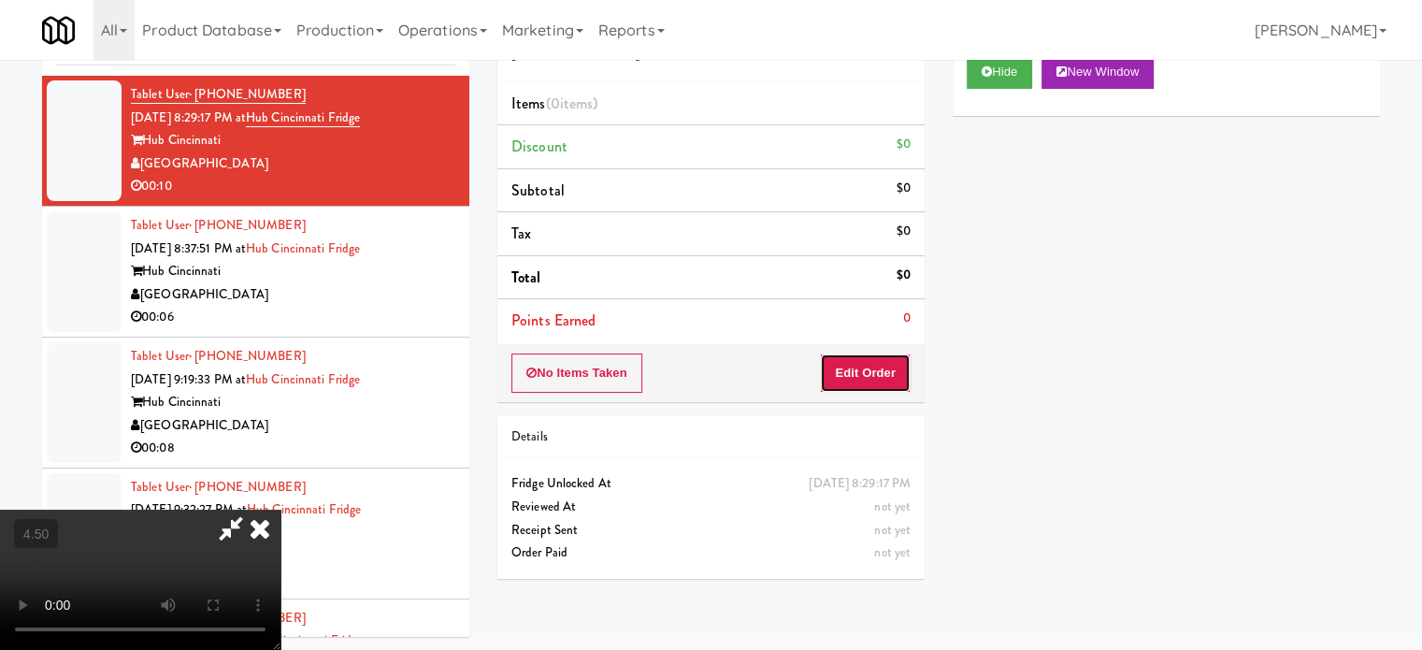
click at [848, 381] on button "Edit Order" at bounding box center [865, 372] width 91 height 39
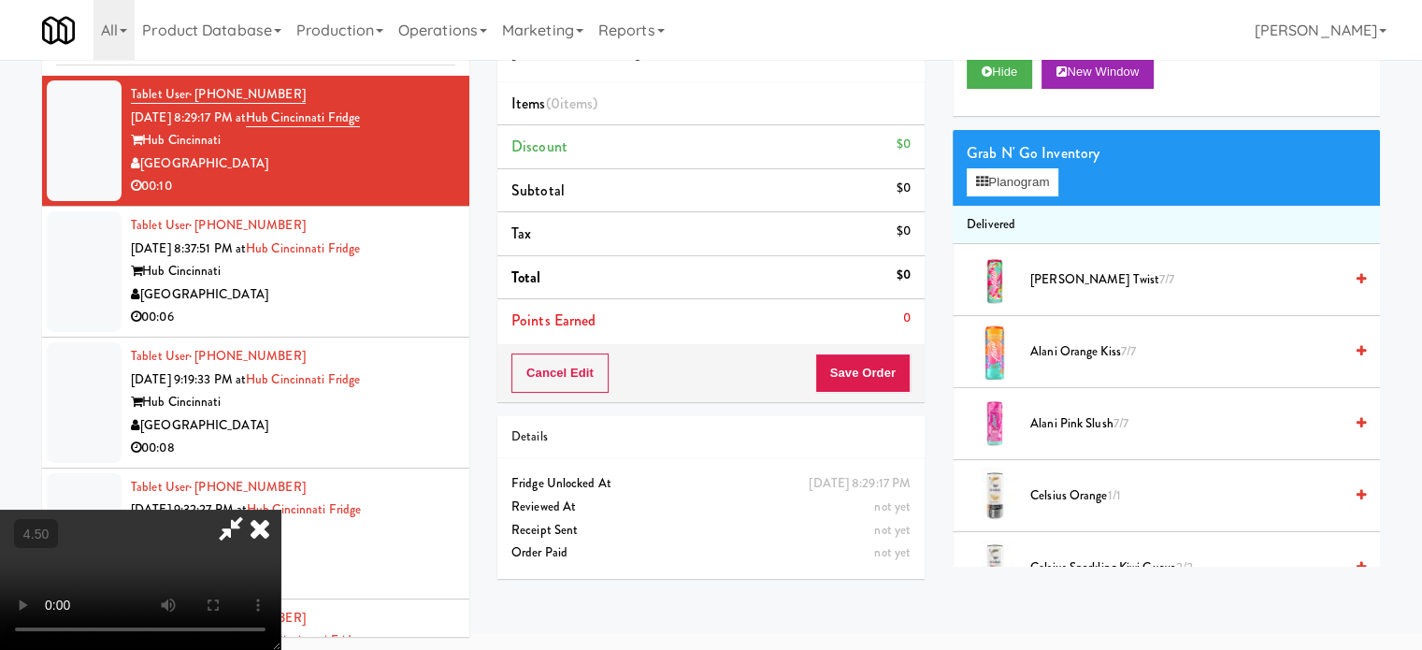
click at [280, 509] on video at bounding box center [140, 579] width 280 height 140
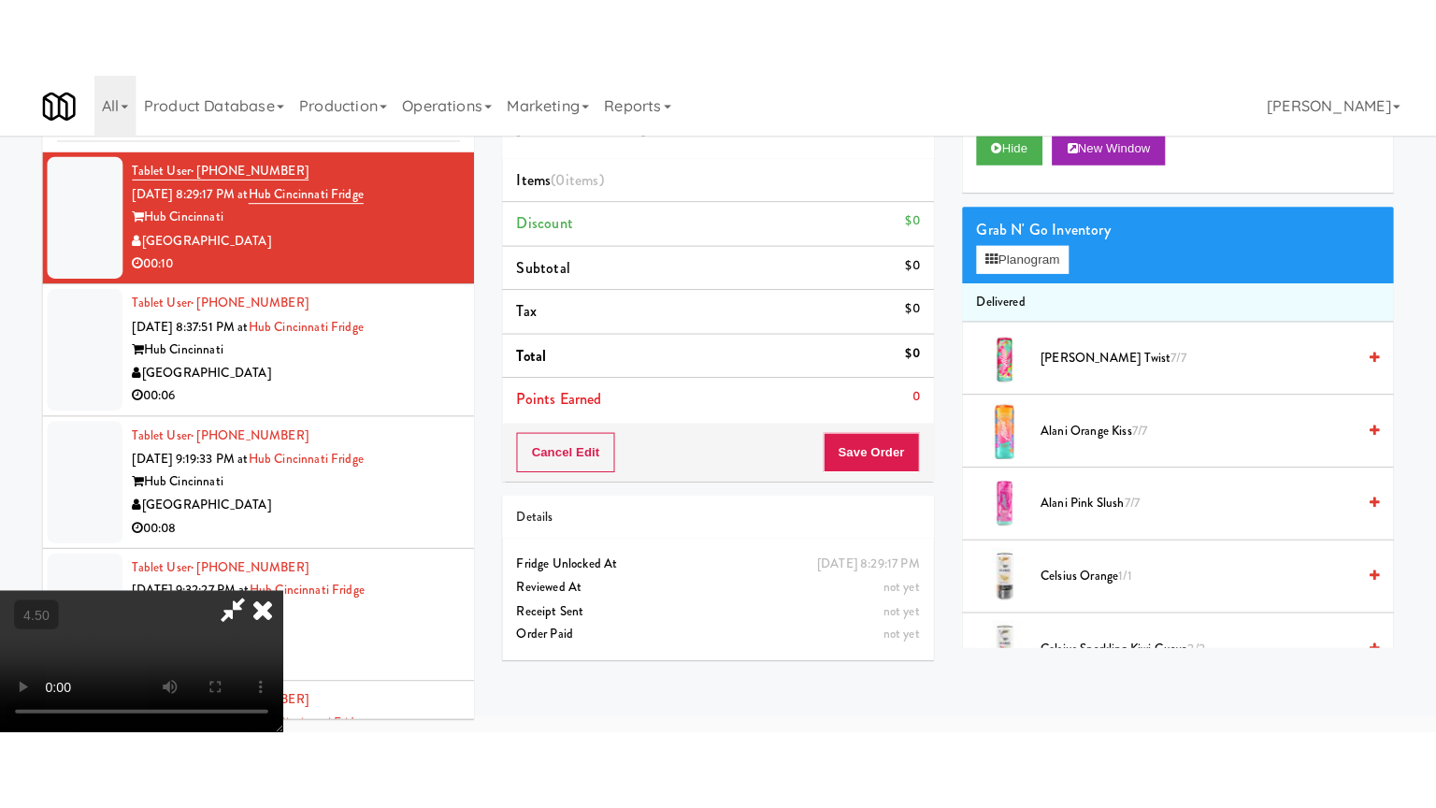
scroll to position [60, 0]
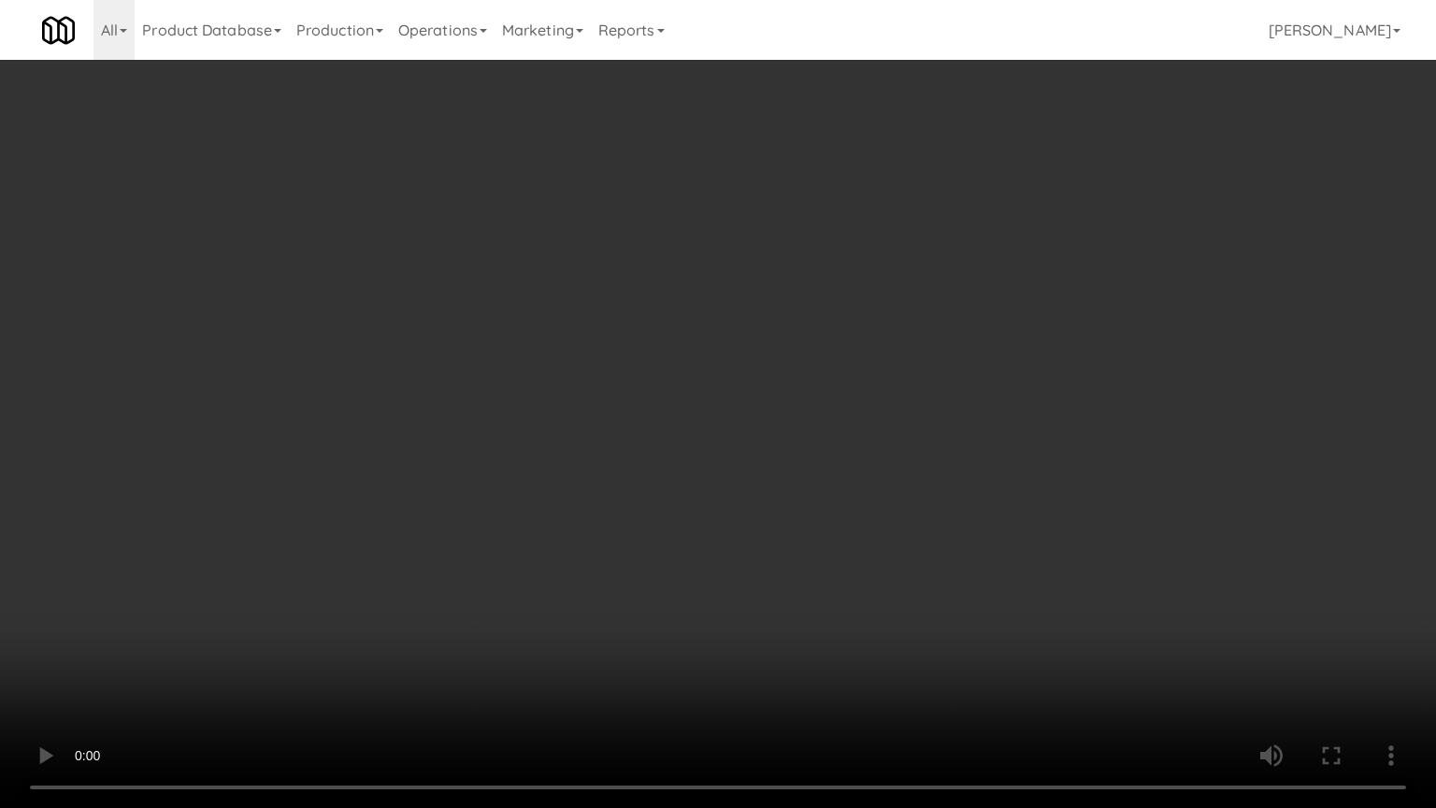
click at [672, 387] on video at bounding box center [718, 404] width 1436 height 808
click at [673, 389] on video at bounding box center [718, 404] width 1436 height 808
click at [675, 391] on video at bounding box center [718, 404] width 1436 height 808
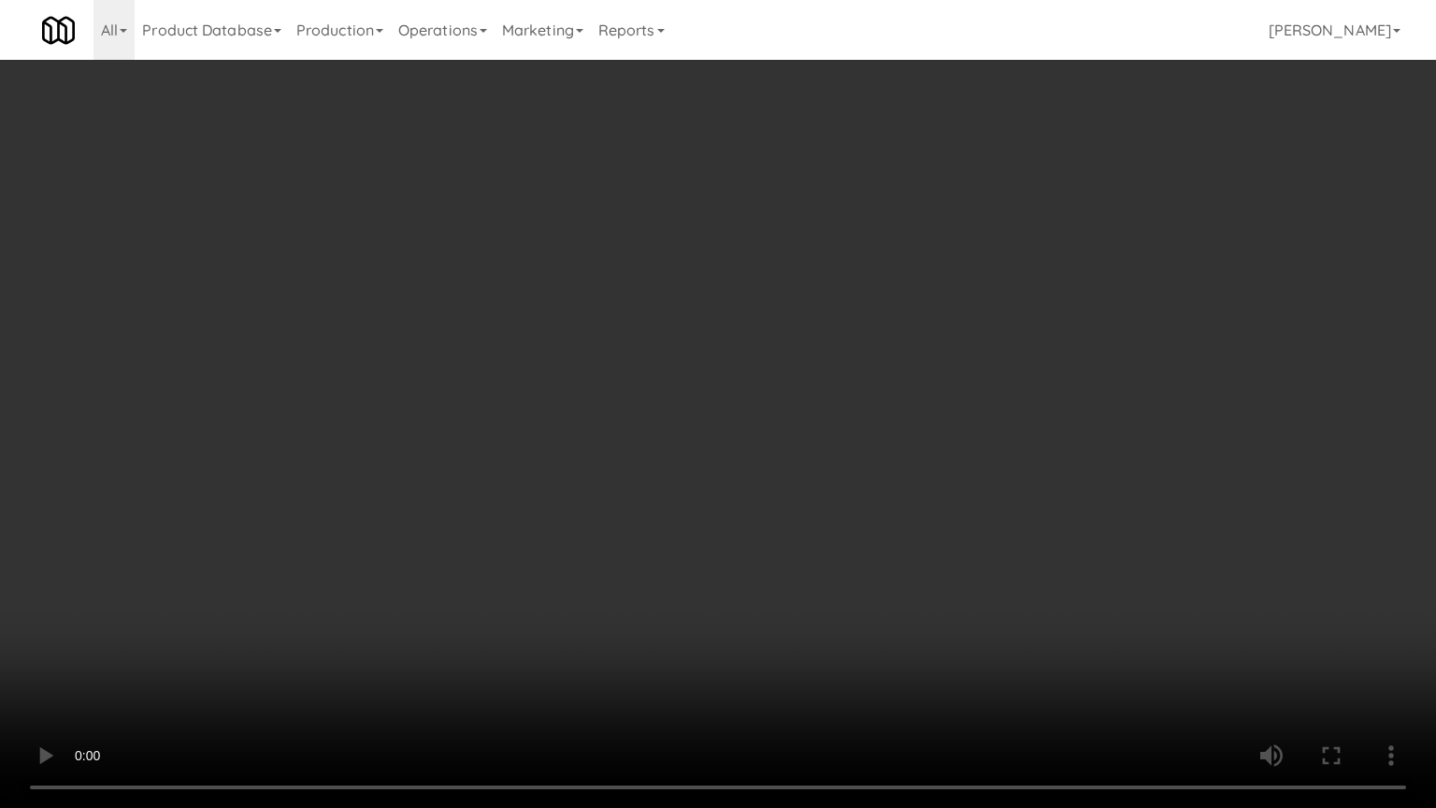
click at [729, 408] on video at bounding box center [718, 404] width 1436 height 808
click at [771, 384] on video at bounding box center [718, 404] width 1436 height 808
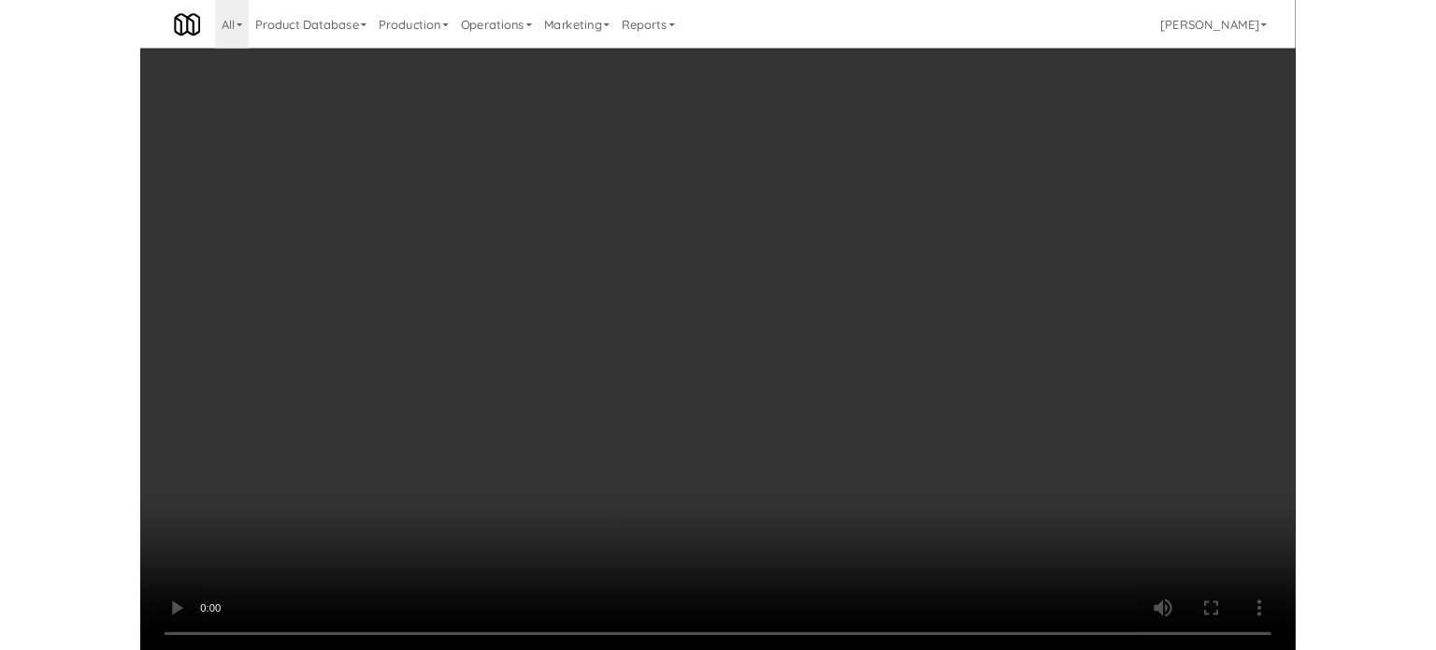
scroll to position [76, 0]
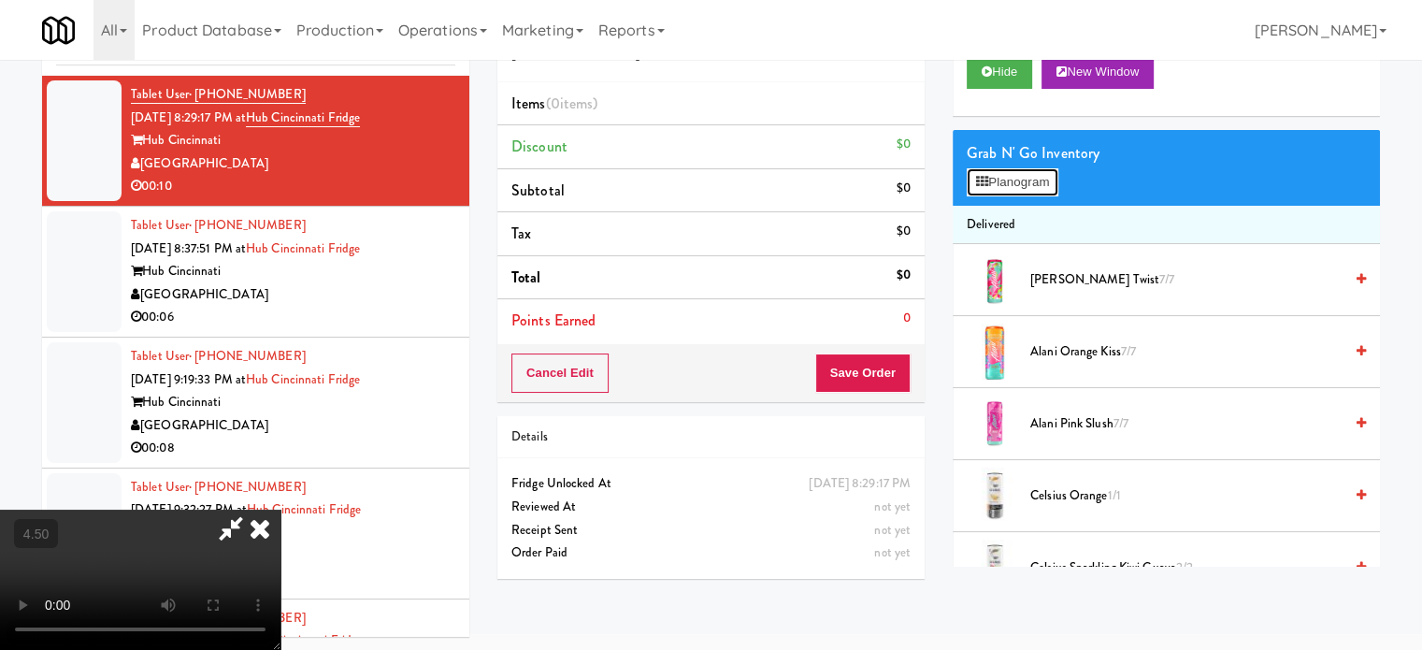
click at [1021, 177] on button "Planogram" at bounding box center [1012, 182] width 92 height 28
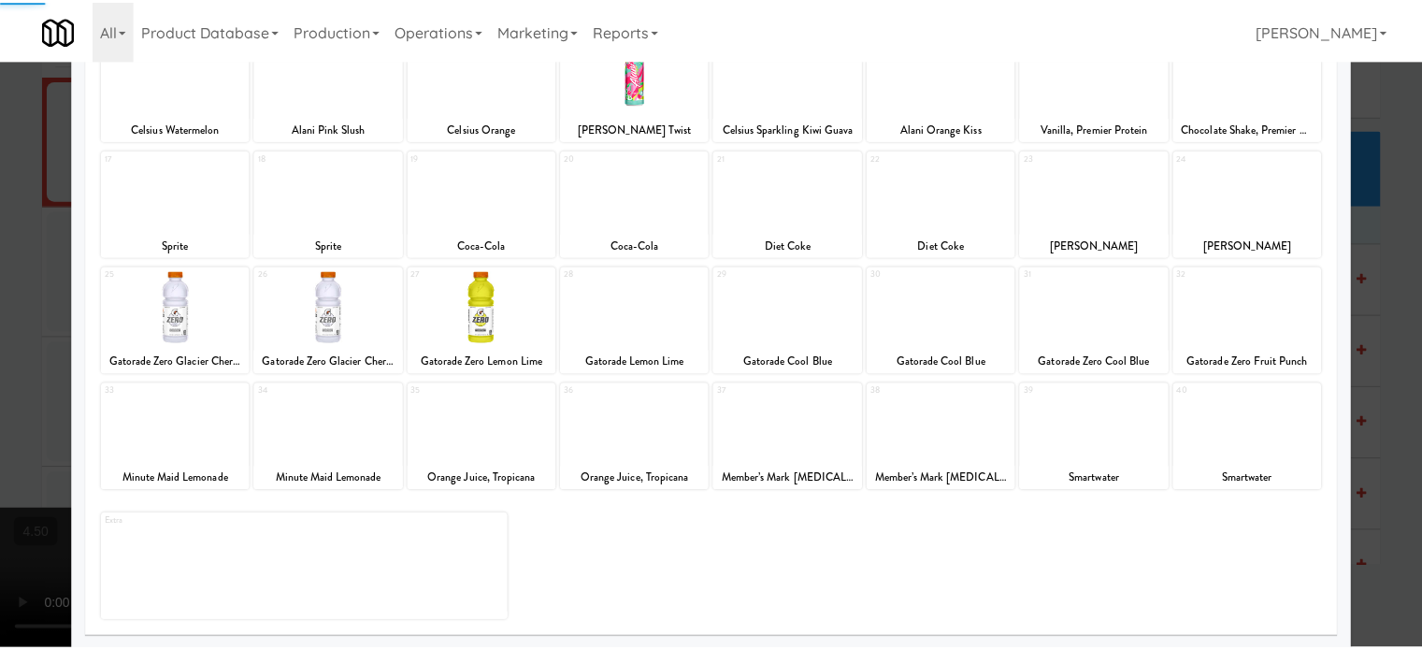
scroll to position [267, 0]
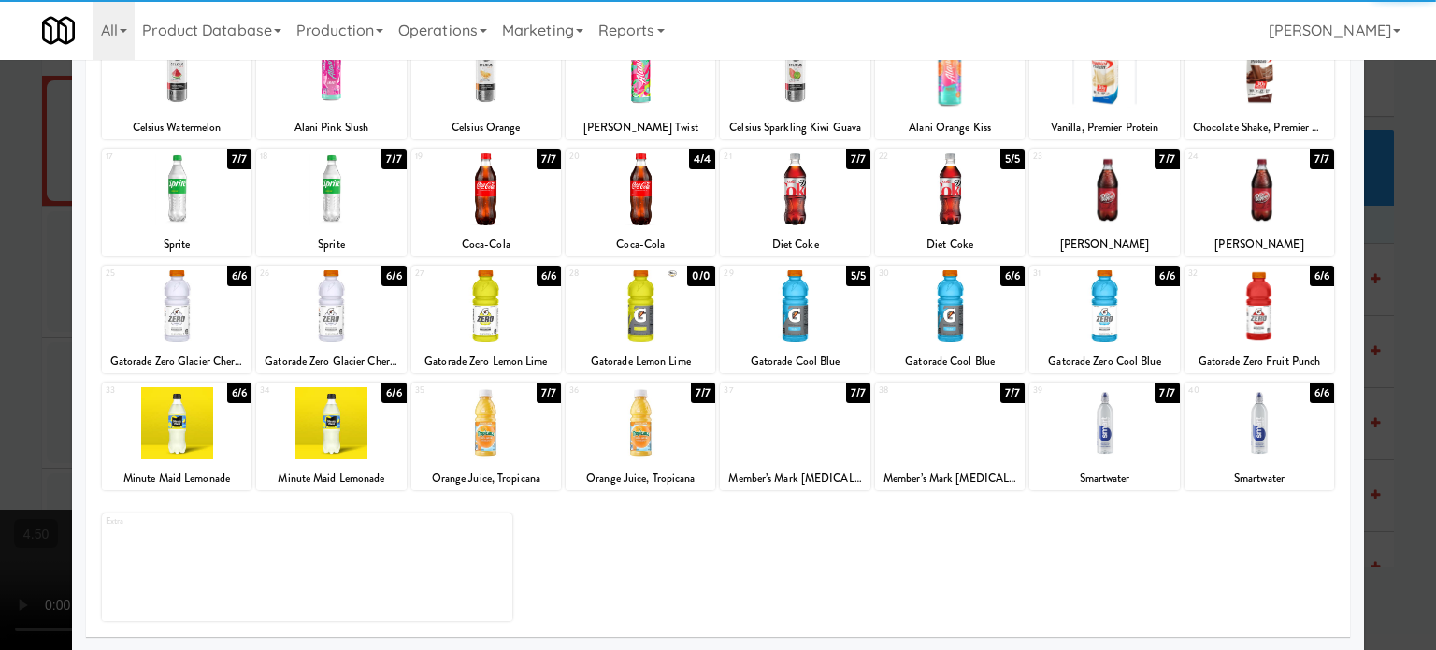
click at [541, 160] on div "7/7" at bounding box center [548, 159] width 24 height 21
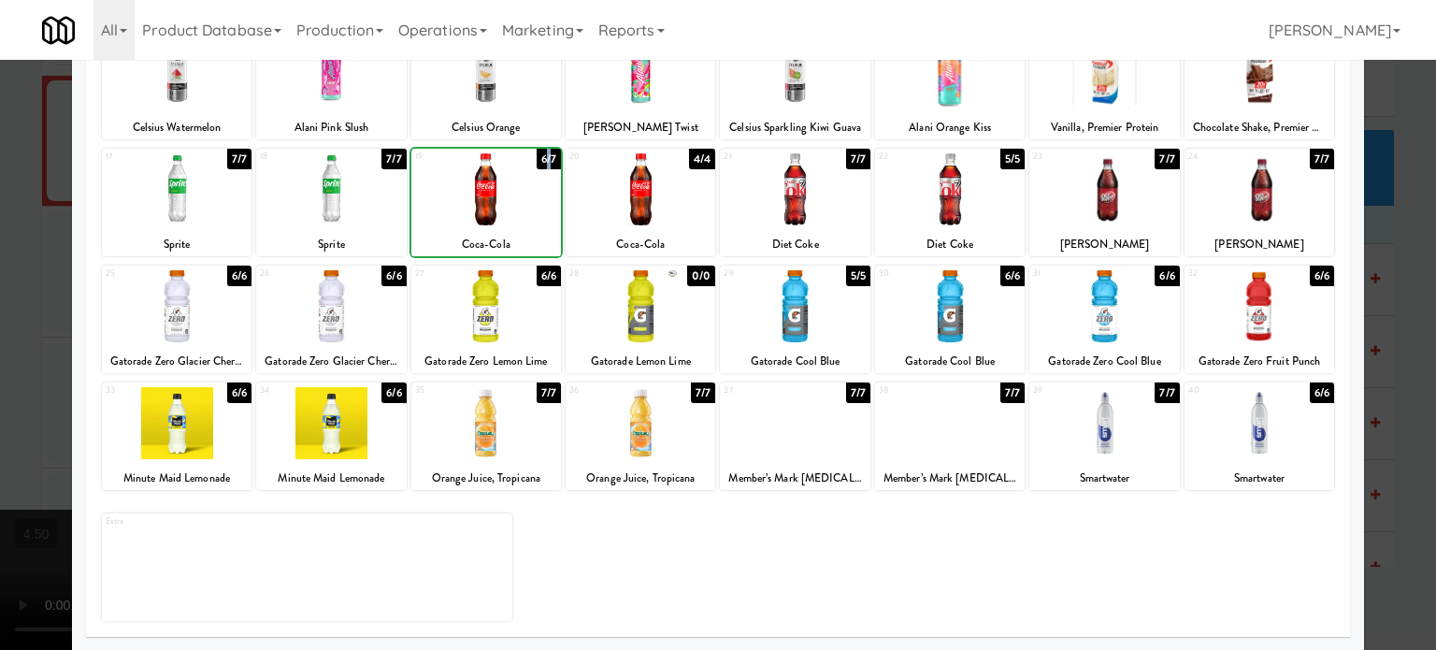
click at [541, 160] on div "6/7" at bounding box center [548, 159] width 24 height 21
click at [541, 160] on div "5/7" at bounding box center [548, 159] width 24 height 21
drag, startPoint x: 1386, startPoint y: 287, endPoint x: 1376, endPoint y: 287, distance: 10.3
click at [1386, 290] on div at bounding box center [718, 325] width 1436 height 650
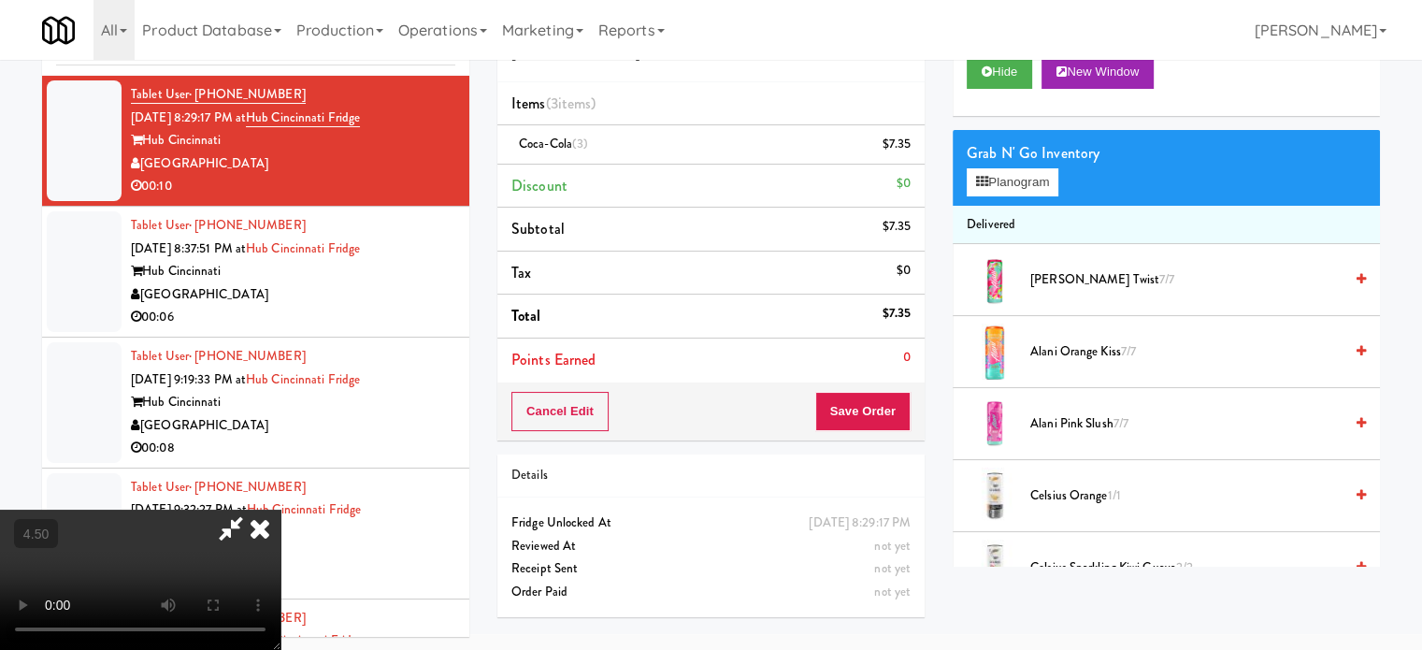
click at [280, 509] on video at bounding box center [140, 579] width 280 height 140
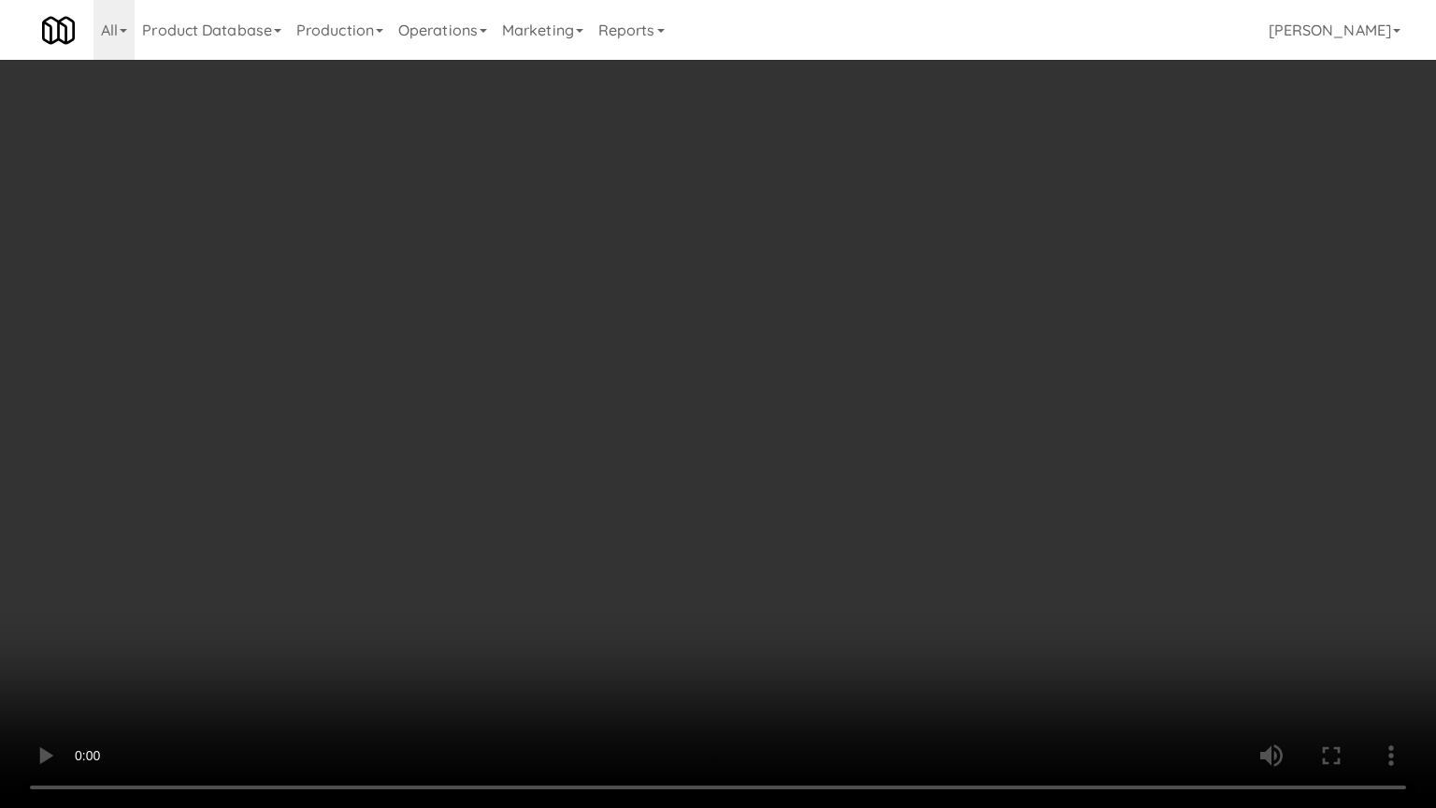
drag, startPoint x: 452, startPoint y: 479, endPoint x: 648, endPoint y: 282, distance: 276.9
click at [467, 469] on video at bounding box center [718, 404] width 1436 height 808
click at [738, 299] on video at bounding box center [718, 404] width 1436 height 808
click at [752, 306] on video at bounding box center [718, 404] width 1436 height 808
click at [770, 321] on video at bounding box center [718, 404] width 1436 height 808
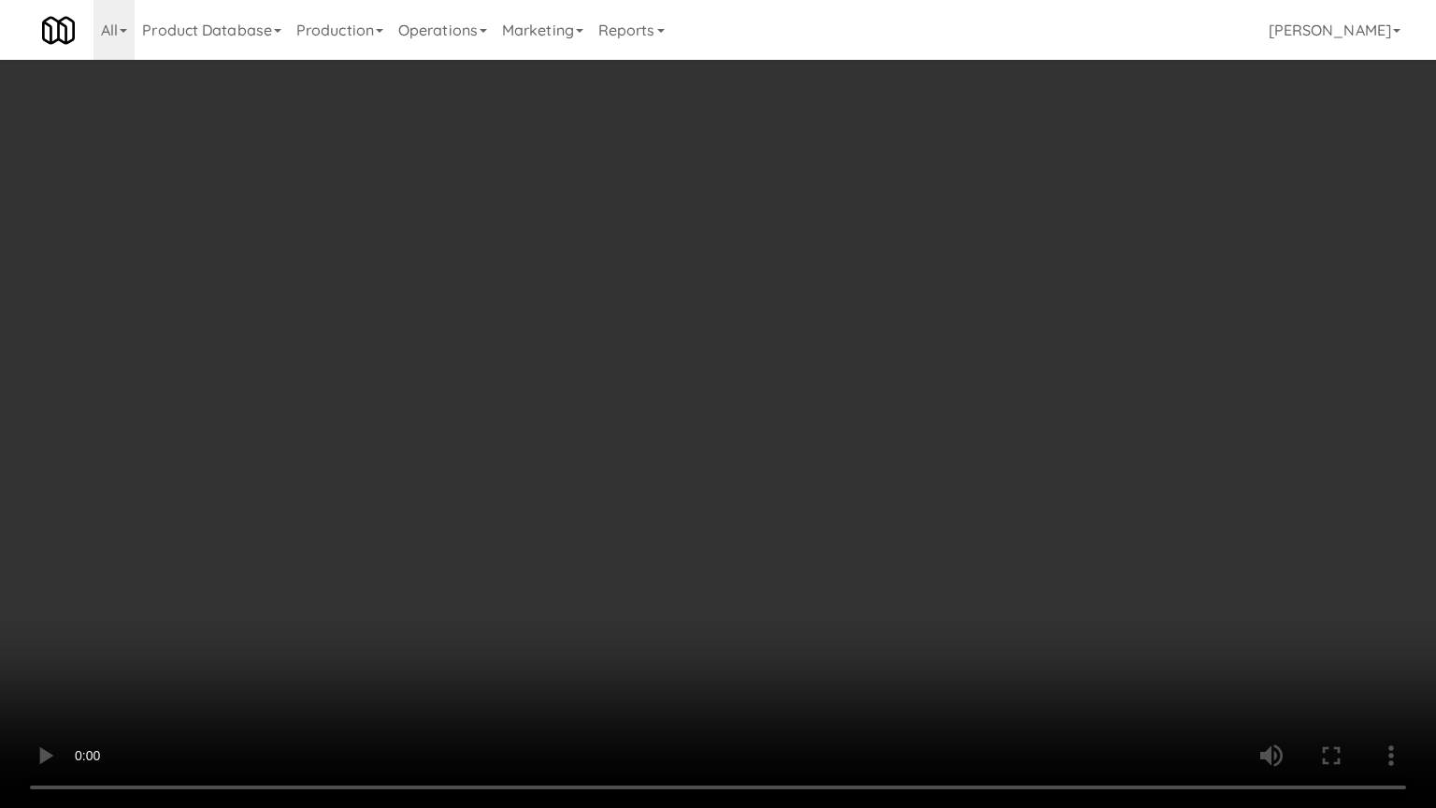
click at [770, 322] on video at bounding box center [718, 404] width 1436 height 808
click at [770, 323] on video at bounding box center [718, 404] width 1436 height 808
click at [791, 307] on video at bounding box center [718, 404] width 1436 height 808
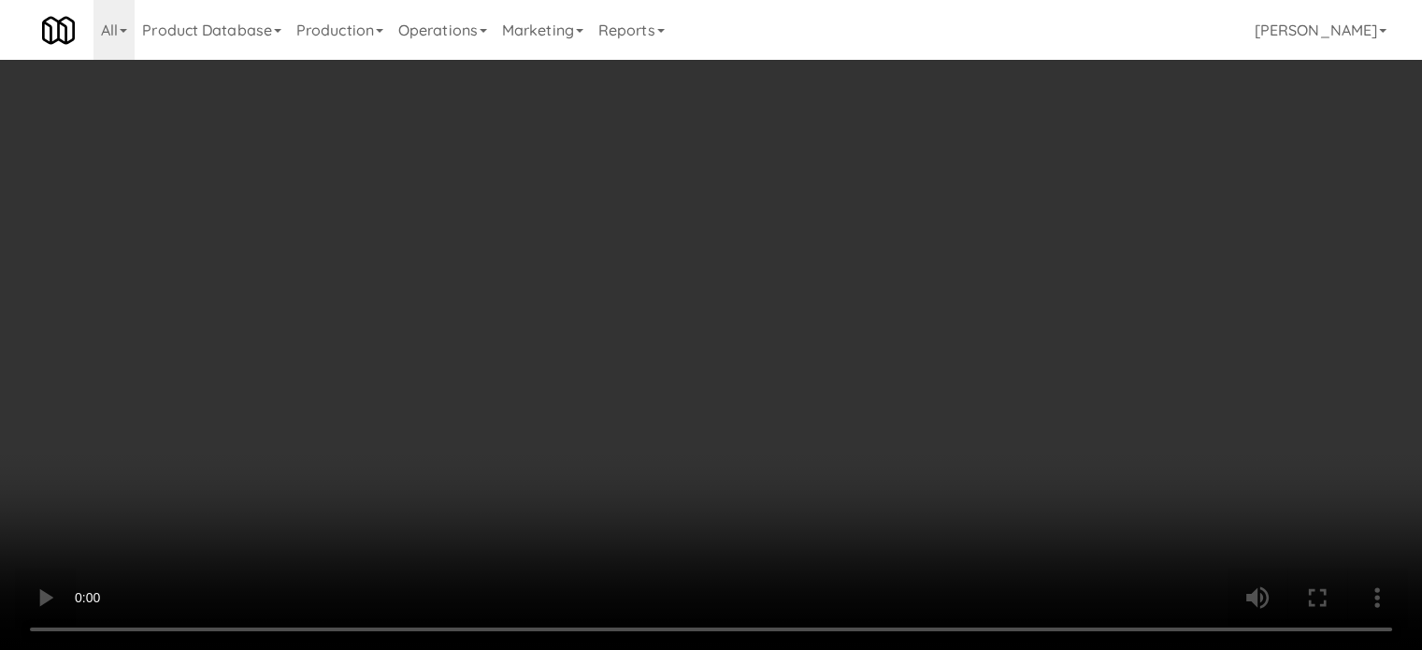
click at [624, 257] on video at bounding box center [711, 325] width 1422 height 650
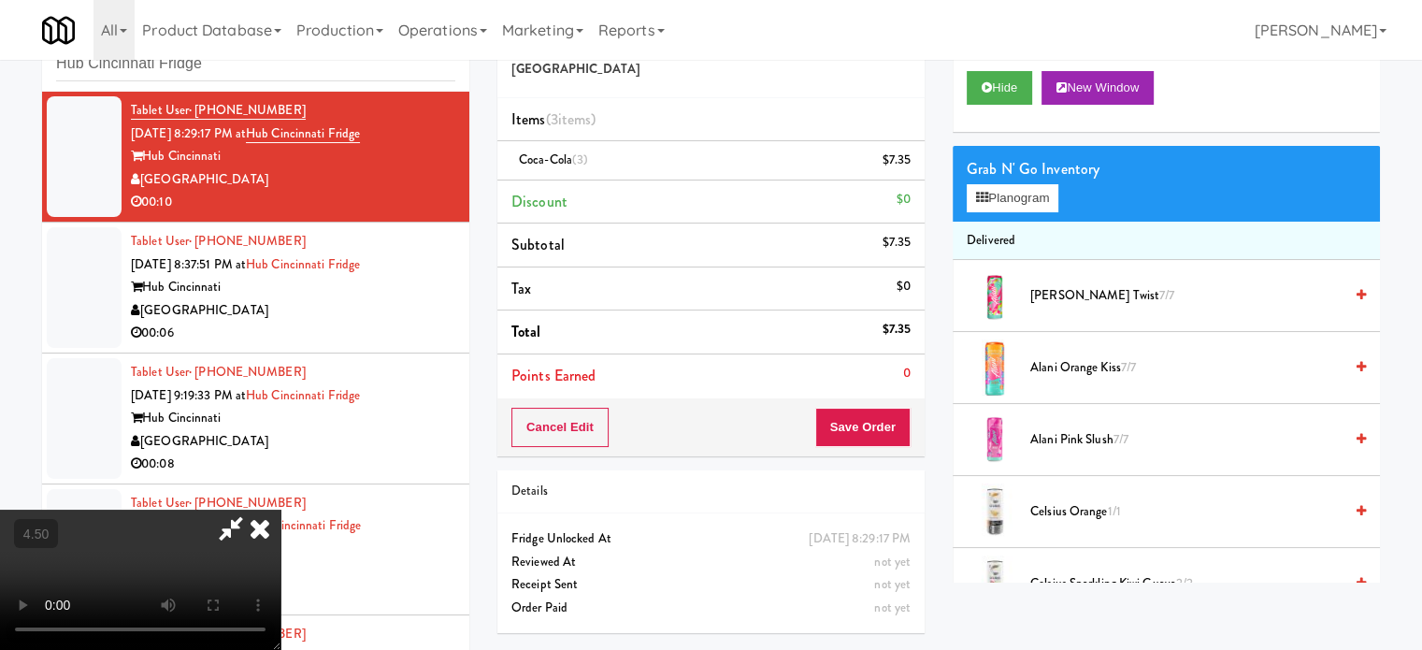
click at [280, 509] on video at bounding box center [140, 579] width 280 height 140
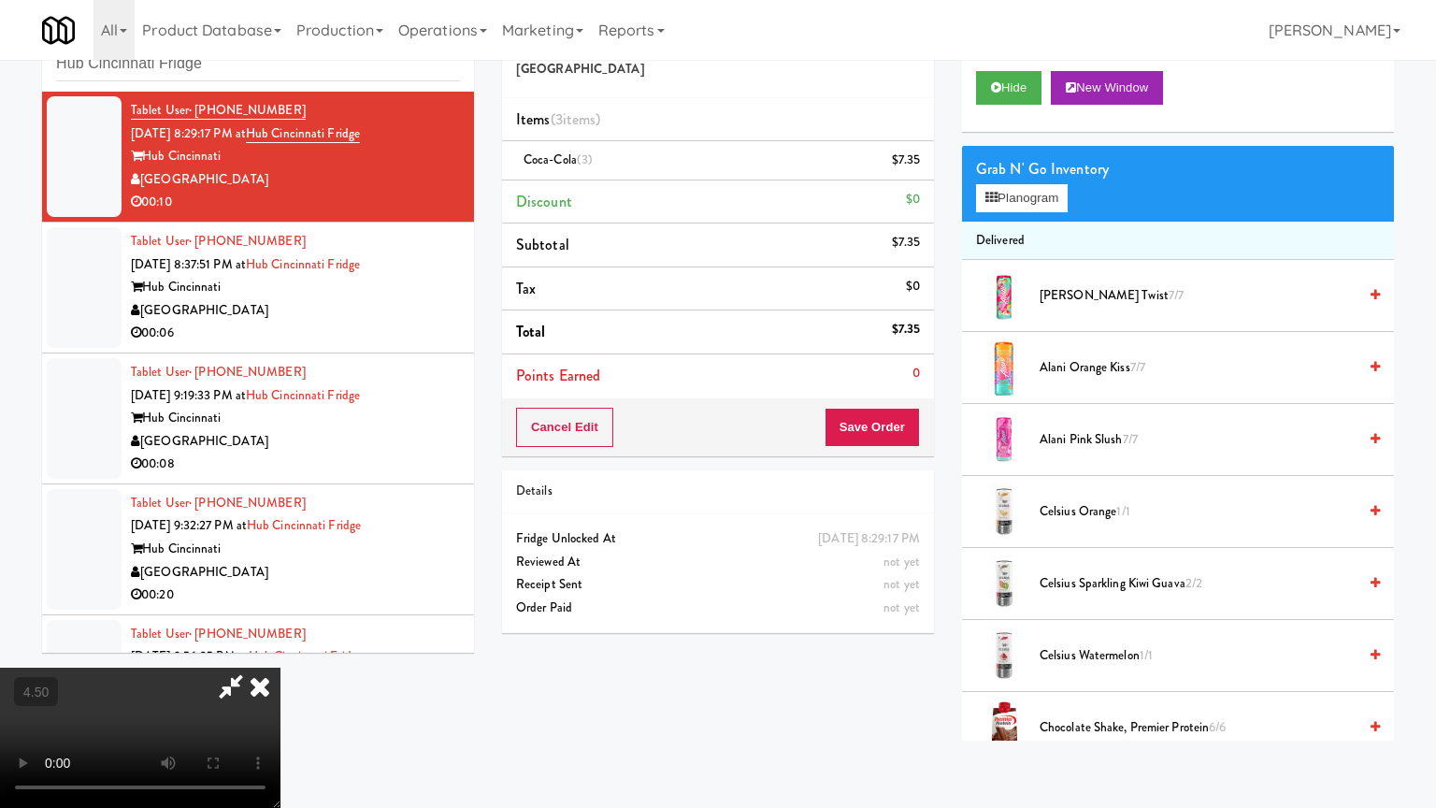
drag, startPoint x: 638, startPoint y: 351, endPoint x: 657, endPoint y: 311, distance: 44.3
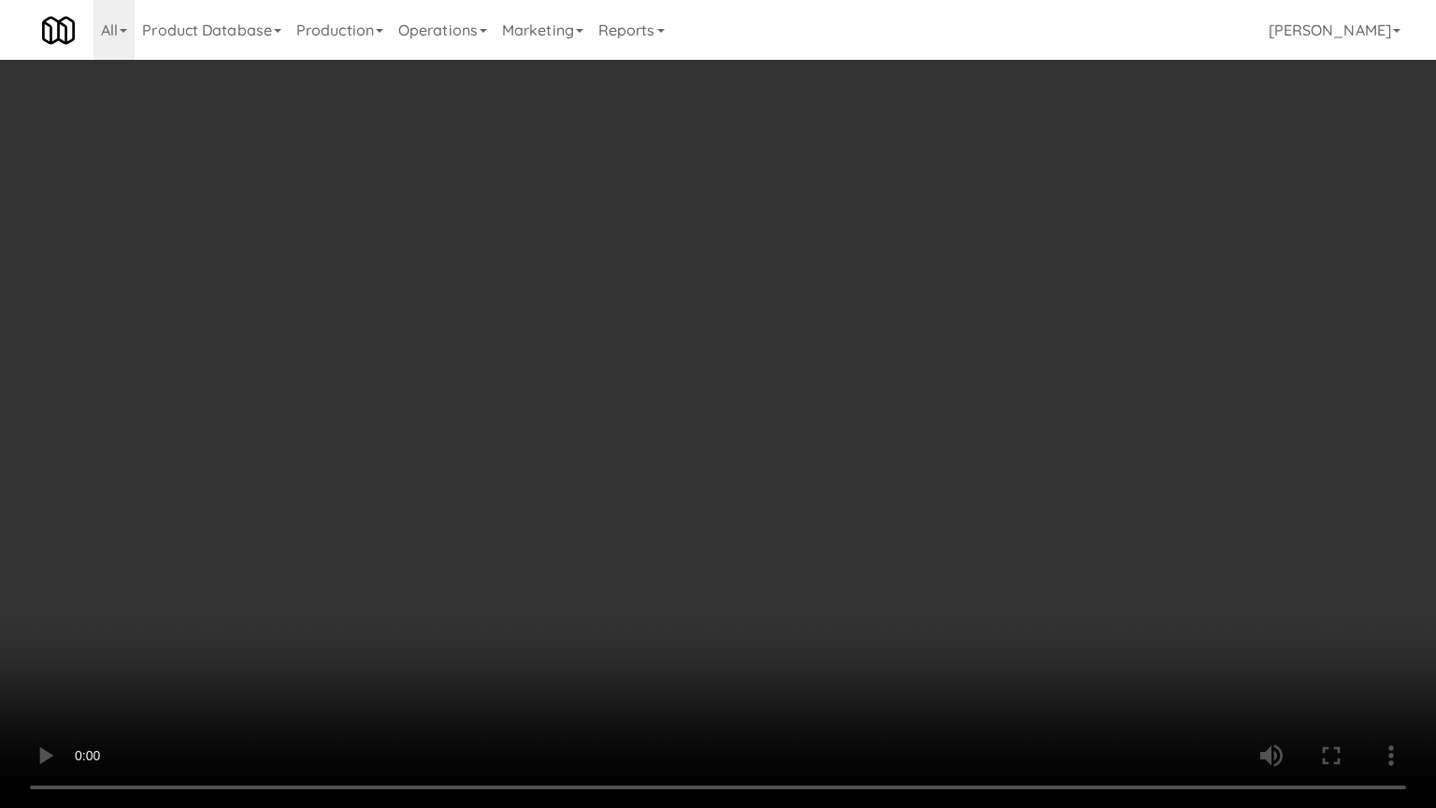
click at [638, 351] on video at bounding box center [718, 404] width 1436 height 808
click at [665, 310] on video at bounding box center [718, 404] width 1436 height 808
click at [669, 307] on video at bounding box center [718, 404] width 1436 height 808
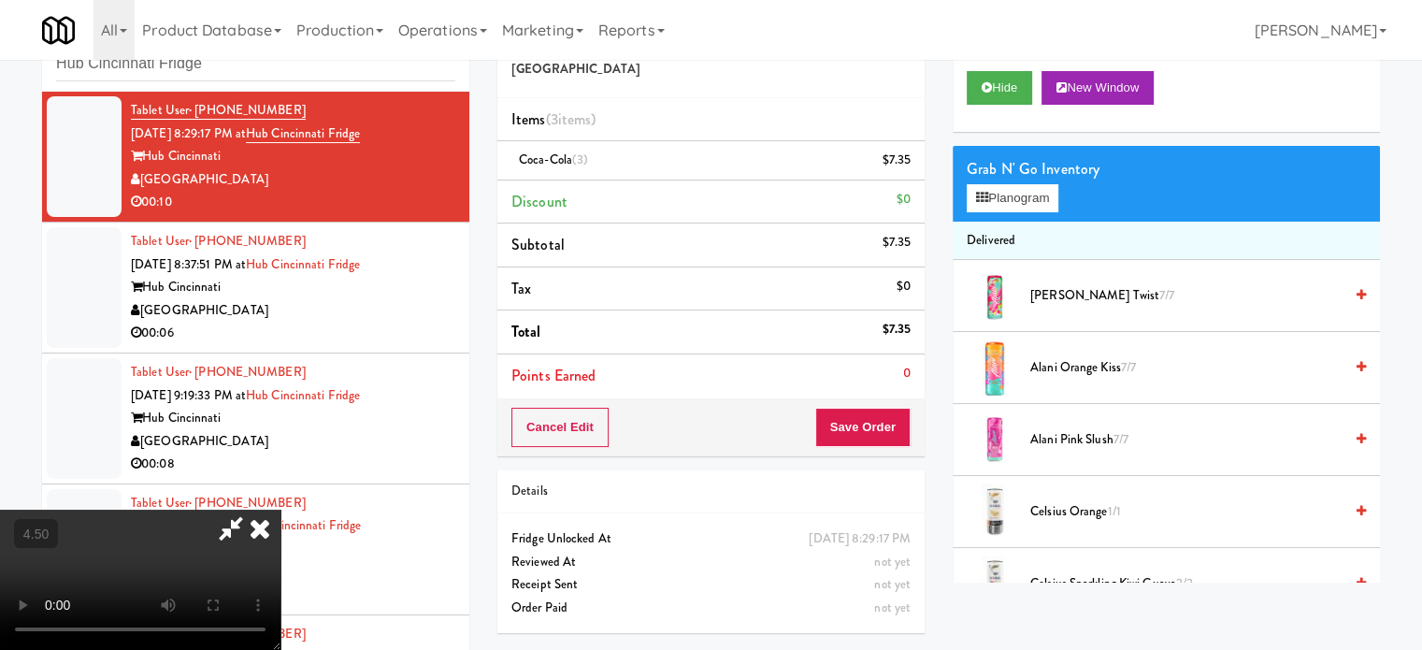
click at [280, 509] on icon at bounding box center [259, 527] width 41 height 37
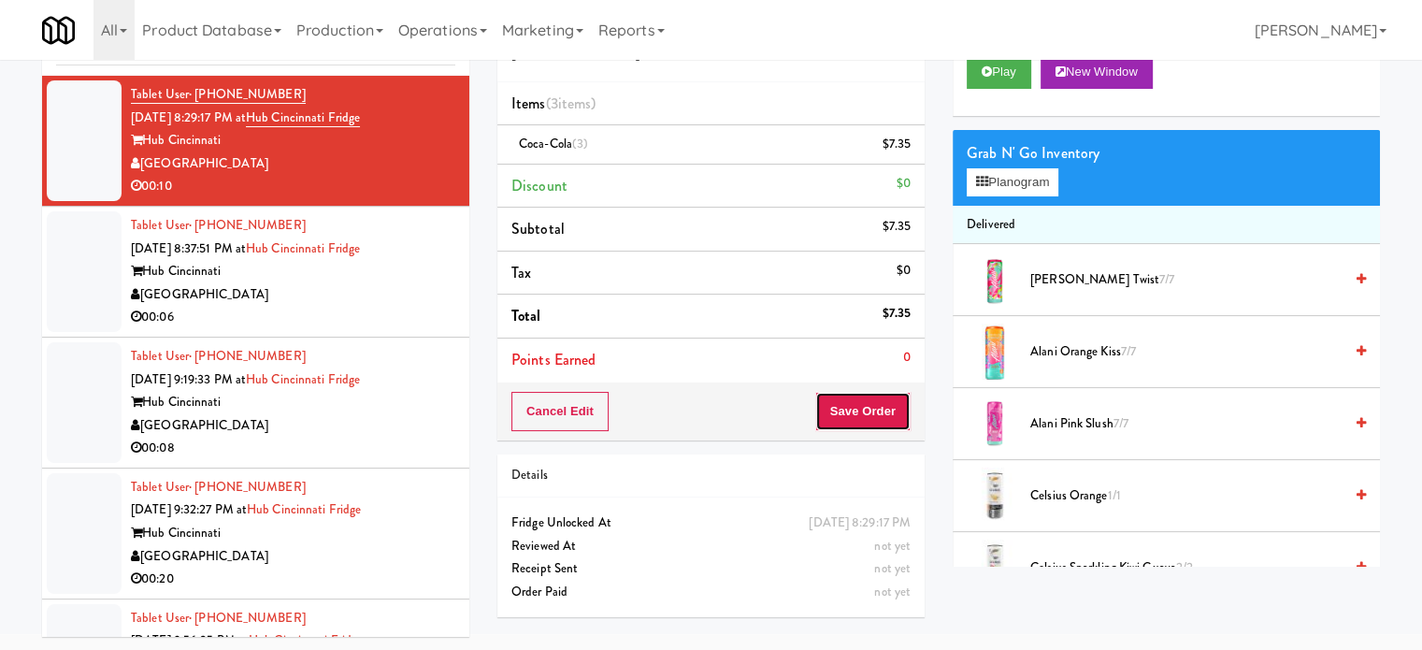
drag, startPoint x: 844, startPoint y: 406, endPoint x: 695, endPoint y: 293, distance: 186.2
click at [844, 403] on button "Save Order" at bounding box center [862, 411] width 95 height 39
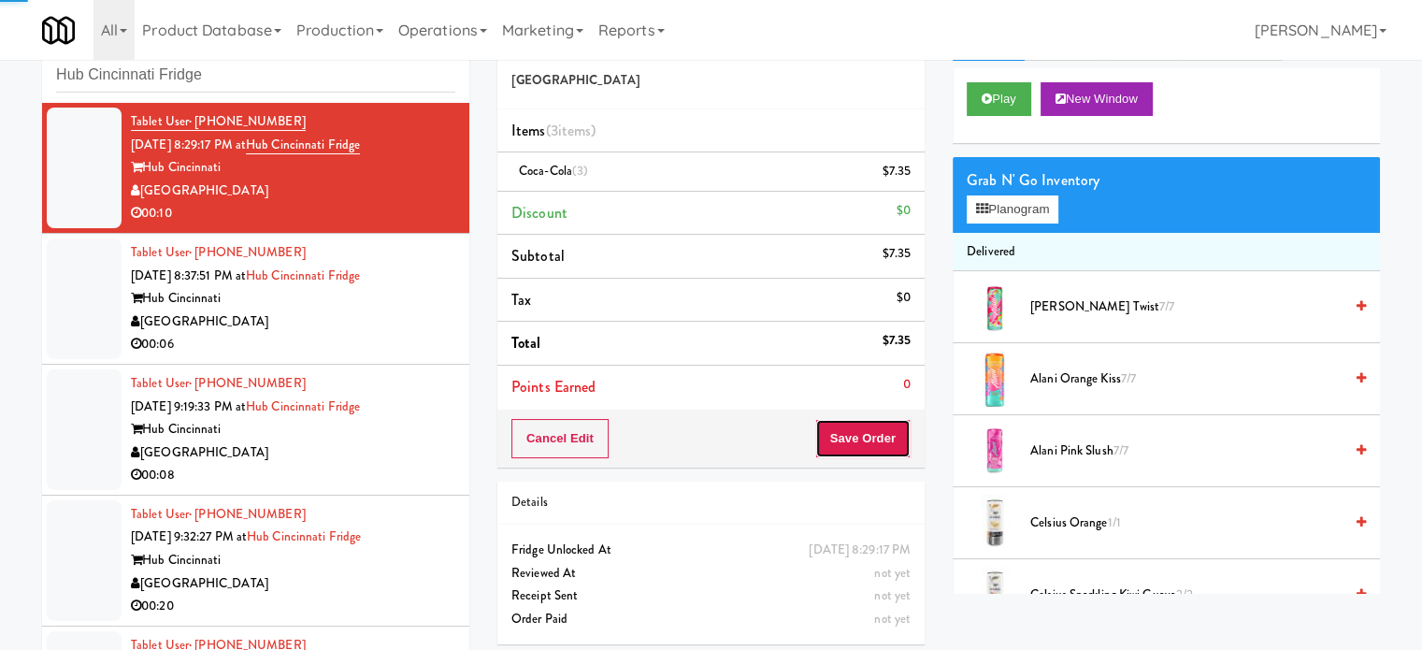
scroll to position [0, 0]
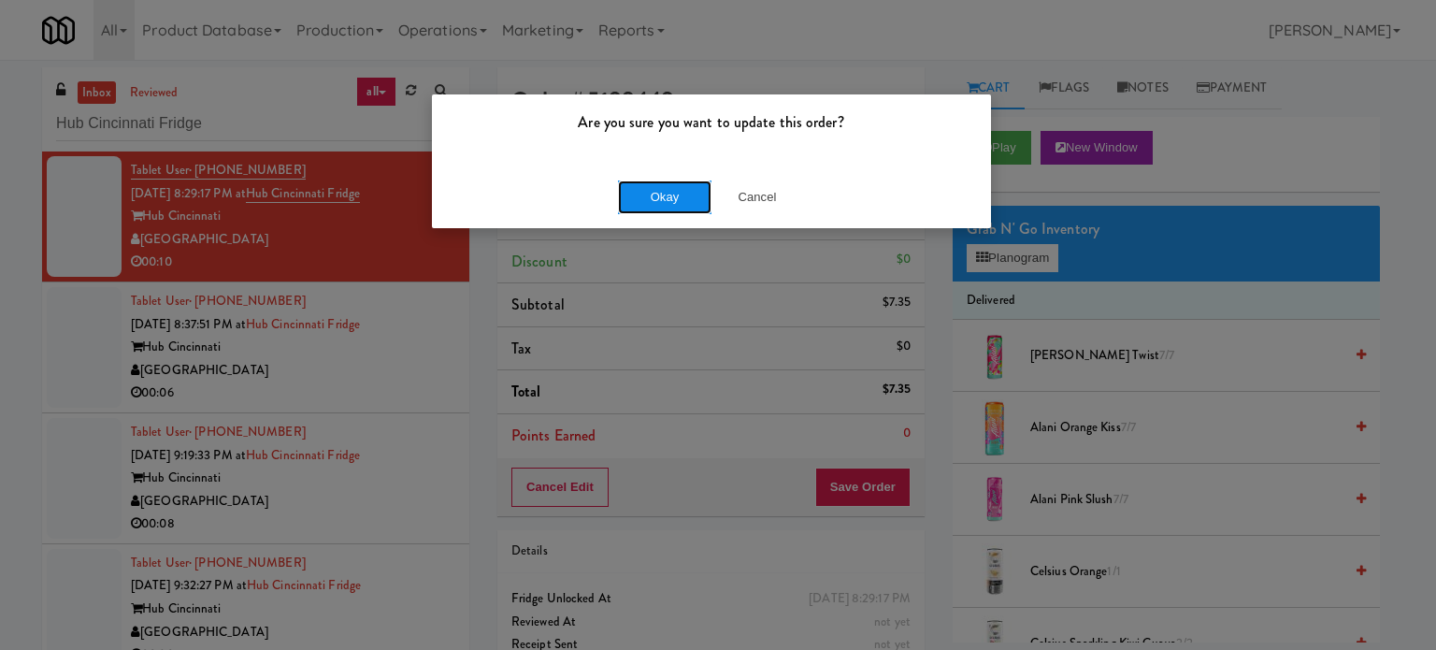
click at [632, 193] on button "Okay" at bounding box center [664, 197] width 93 height 34
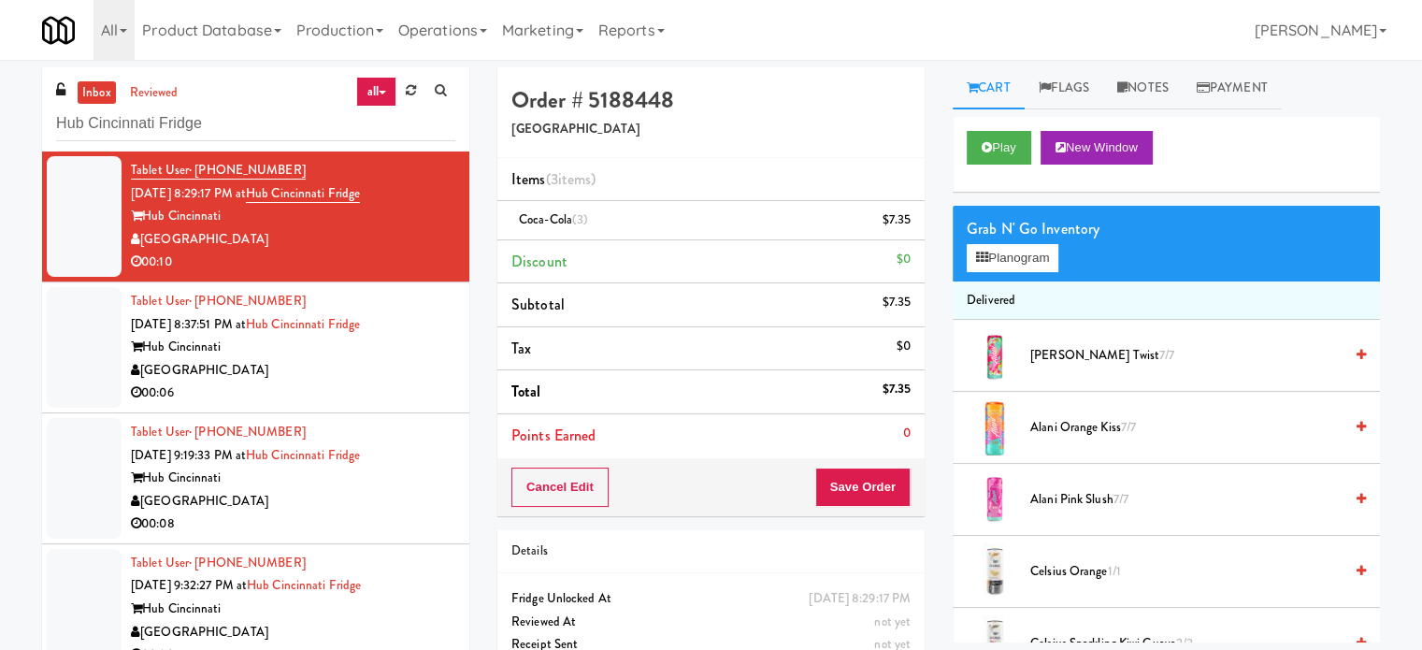
click at [396, 383] on div "00:06" at bounding box center [293, 392] width 324 height 23
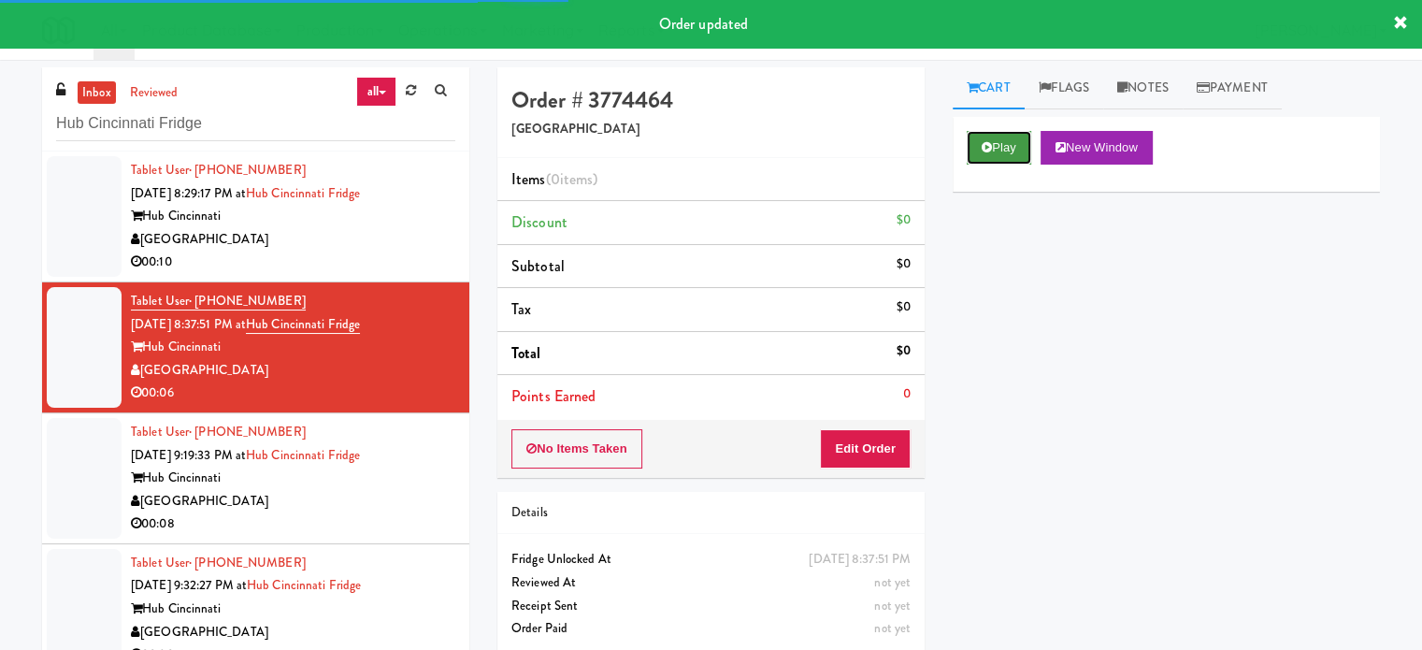
click at [992, 152] on button "Play" at bounding box center [998, 148] width 64 height 34
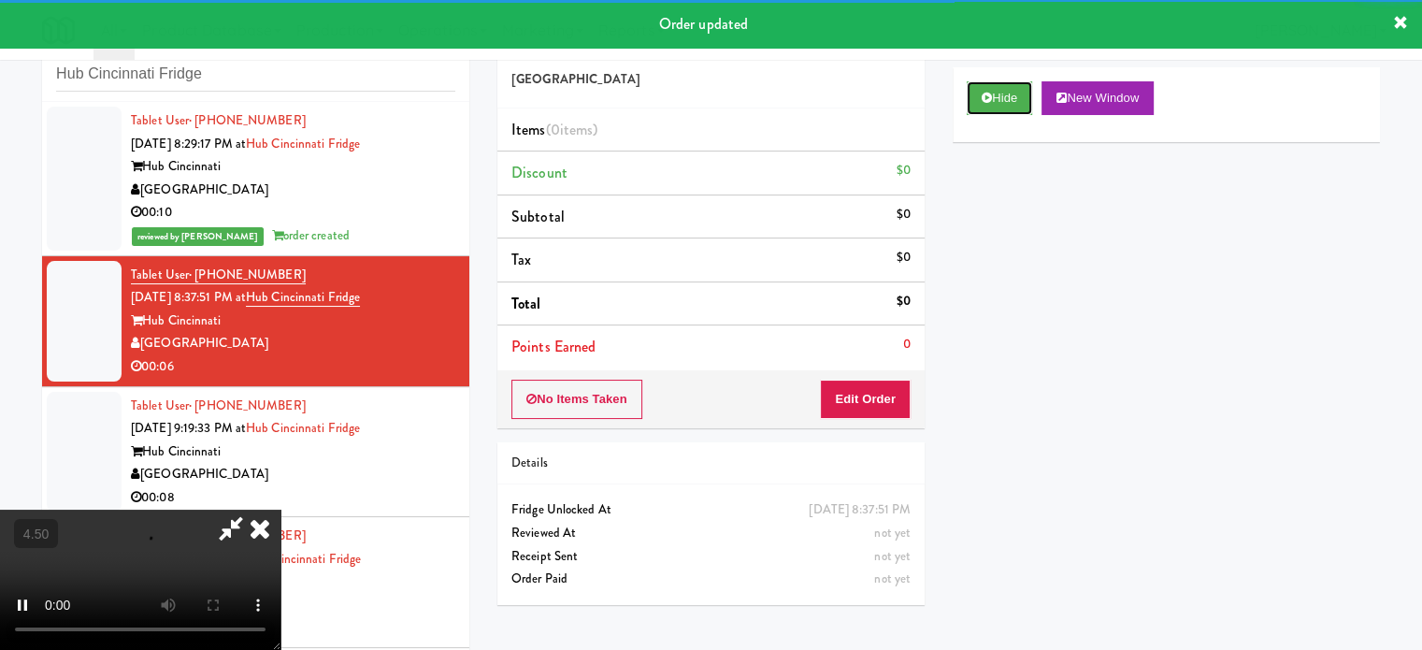
scroll to position [76, 0]
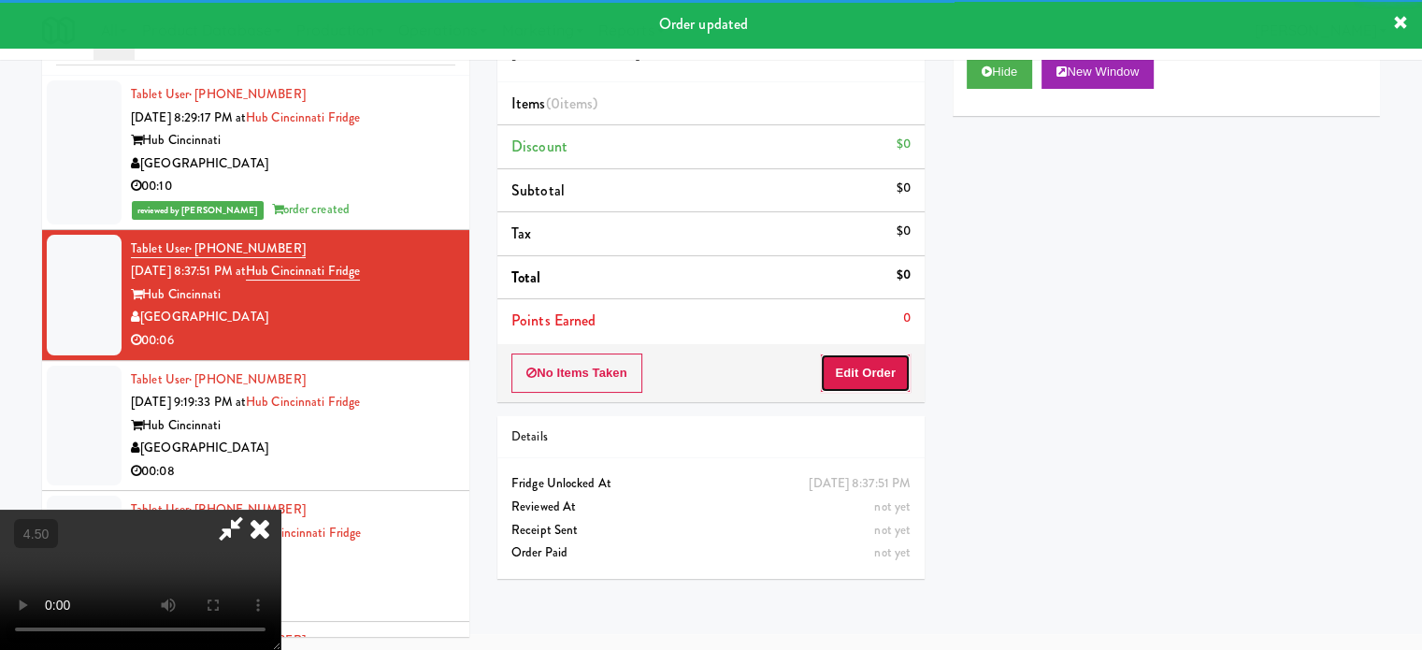
click at [872, 374] on button "Edit Order" at bounding box center [865, 372] width 91 height 39
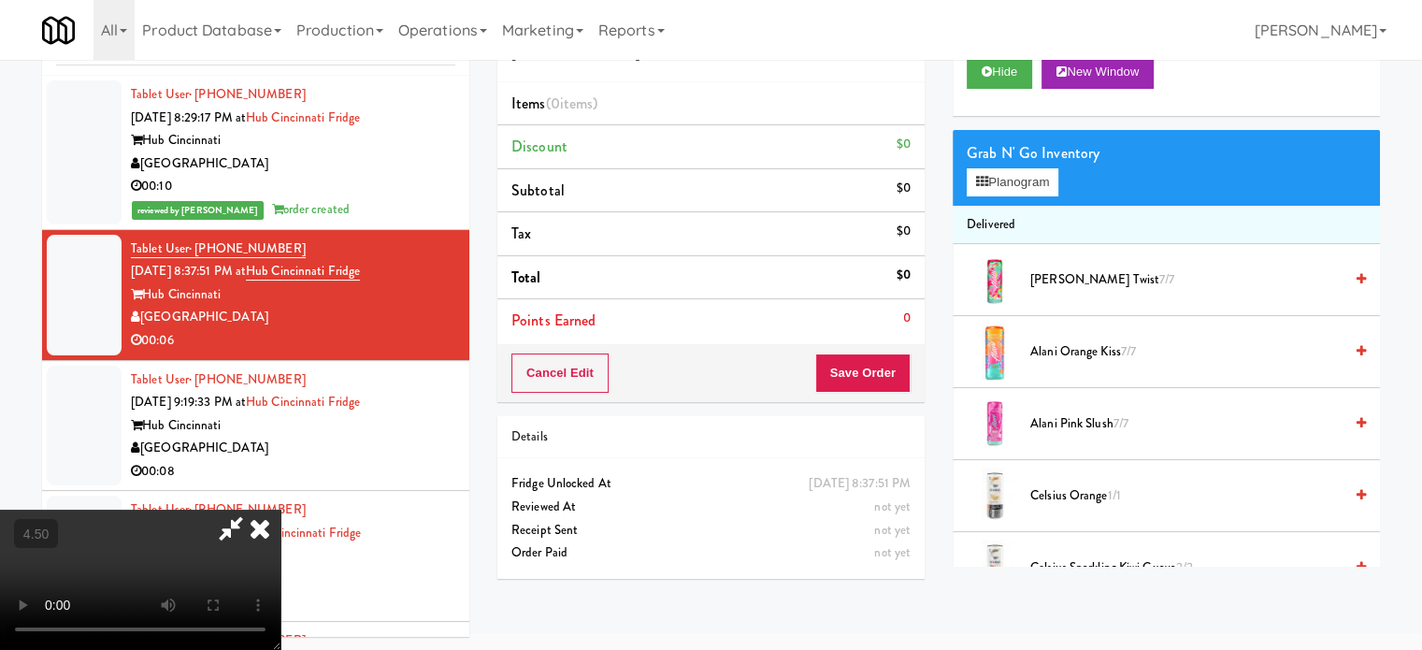
click at [280, 509] on video at bounding box center [140, 579] width 280 height 140
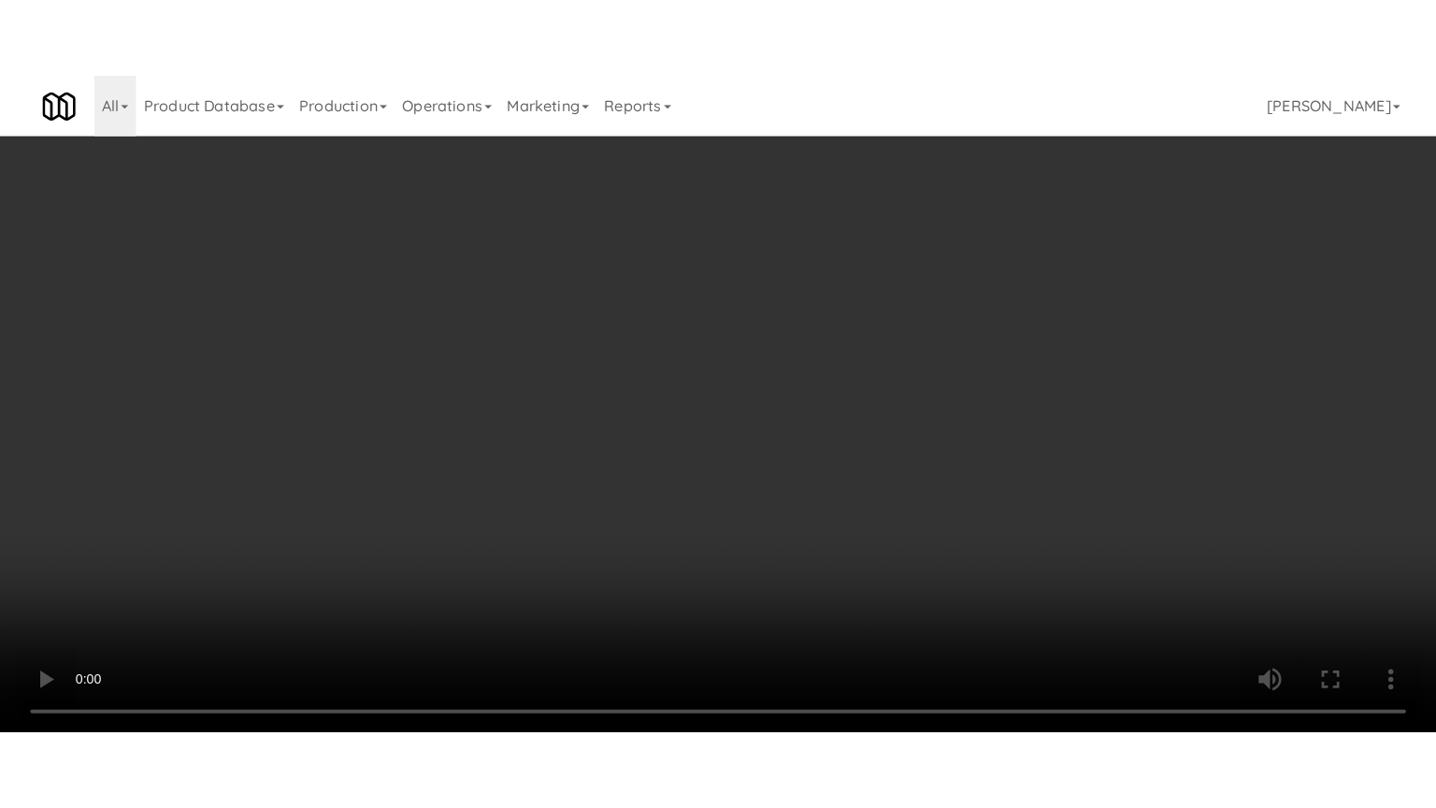
scroll to position [60, 0]
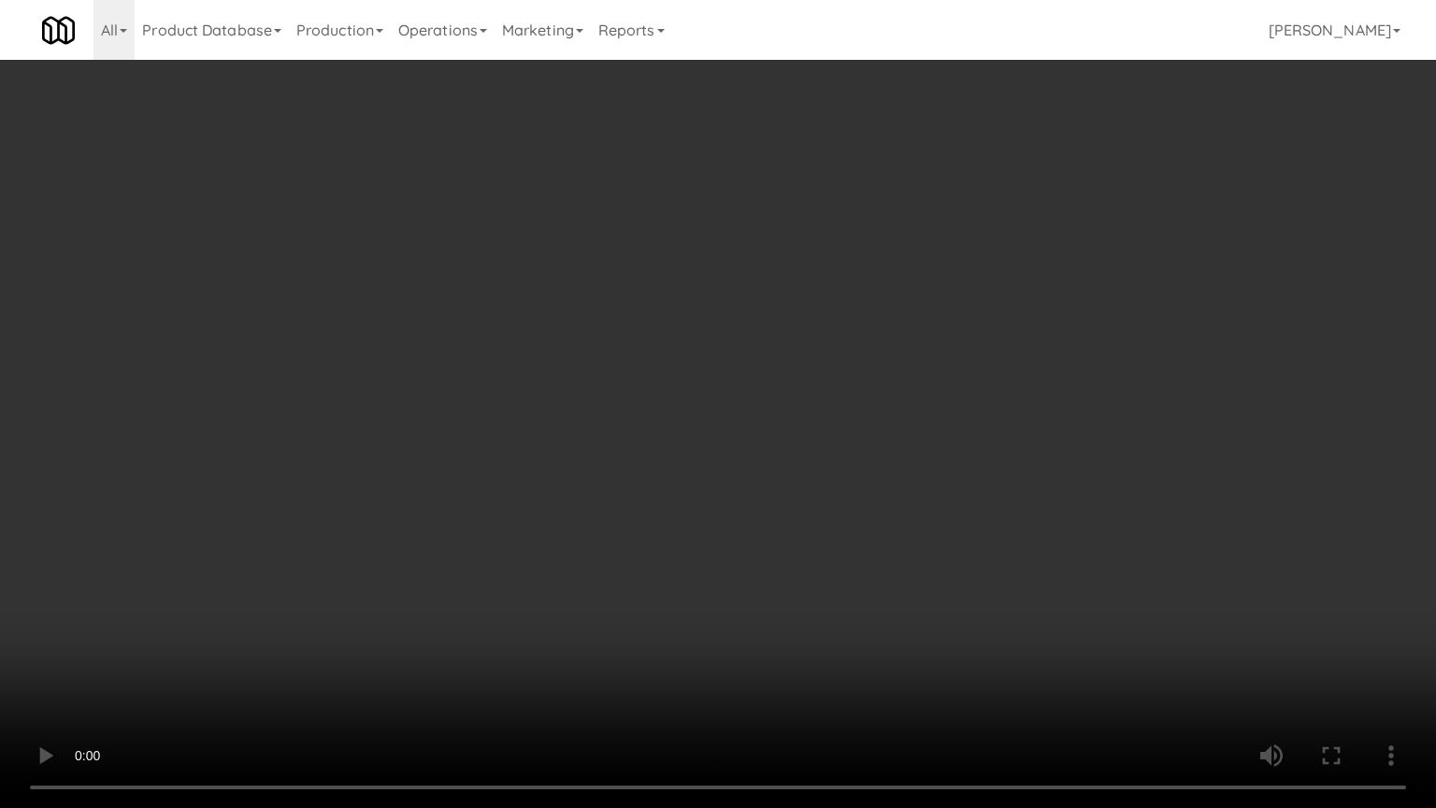
drag, startPoint x: 500, startPoint y: 453, endPoint x: 511, endPoint y: 460, distance: 13.0
click at [505, 456] on video at bounding box center [718, 404] width 1436 height 808
click at [591, 508] on video at bounding box center [718, 404] width 1436 height 808
drag, startPoint x: 591, startPoint y: 508, endPoint x: 609, endPoint y: 494, distance: 22.8
click at [593, 508] on video at bounding box center [718, 404] width 1436 height 808
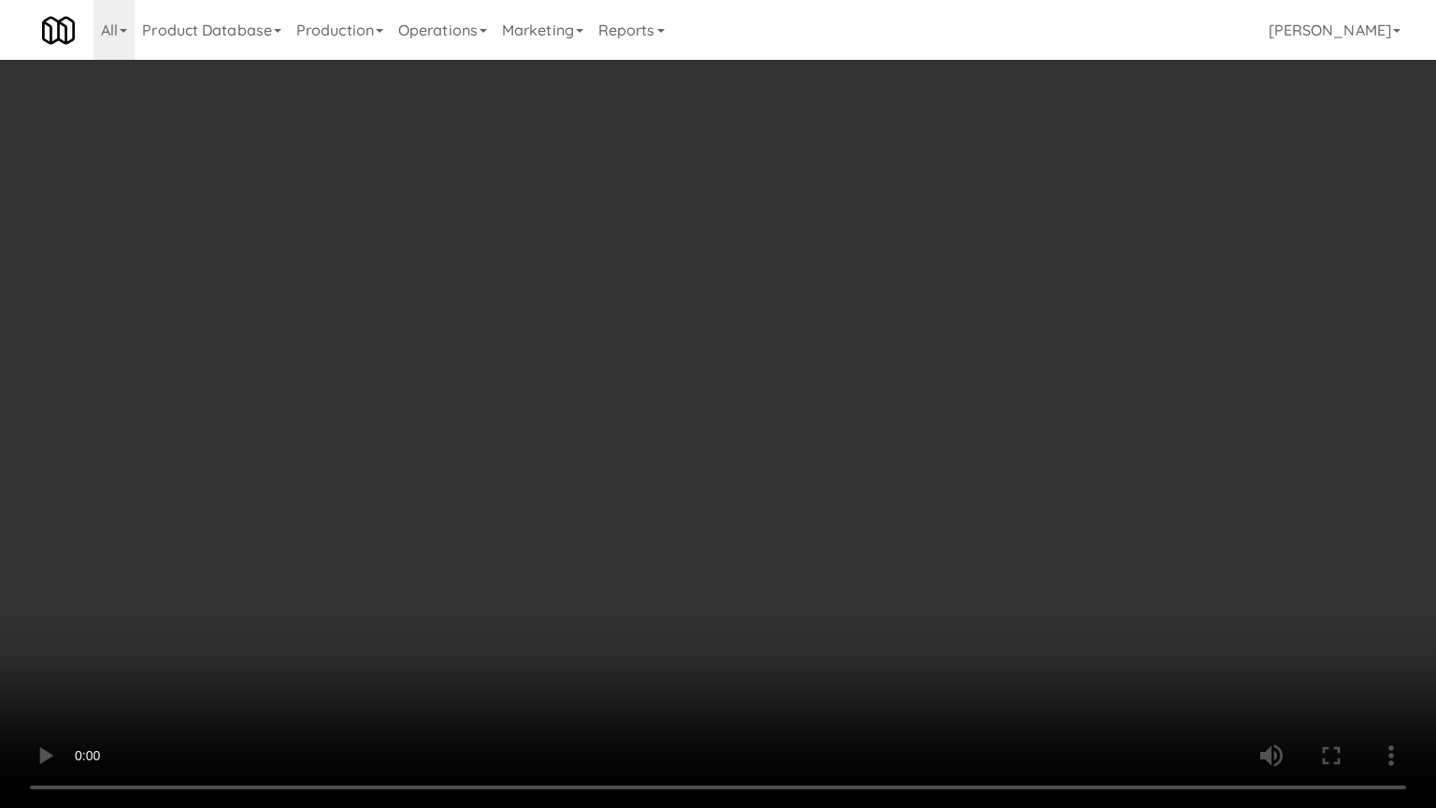
click at [614, 492] on video at bounding box center [718, 404] width 1436 height 808
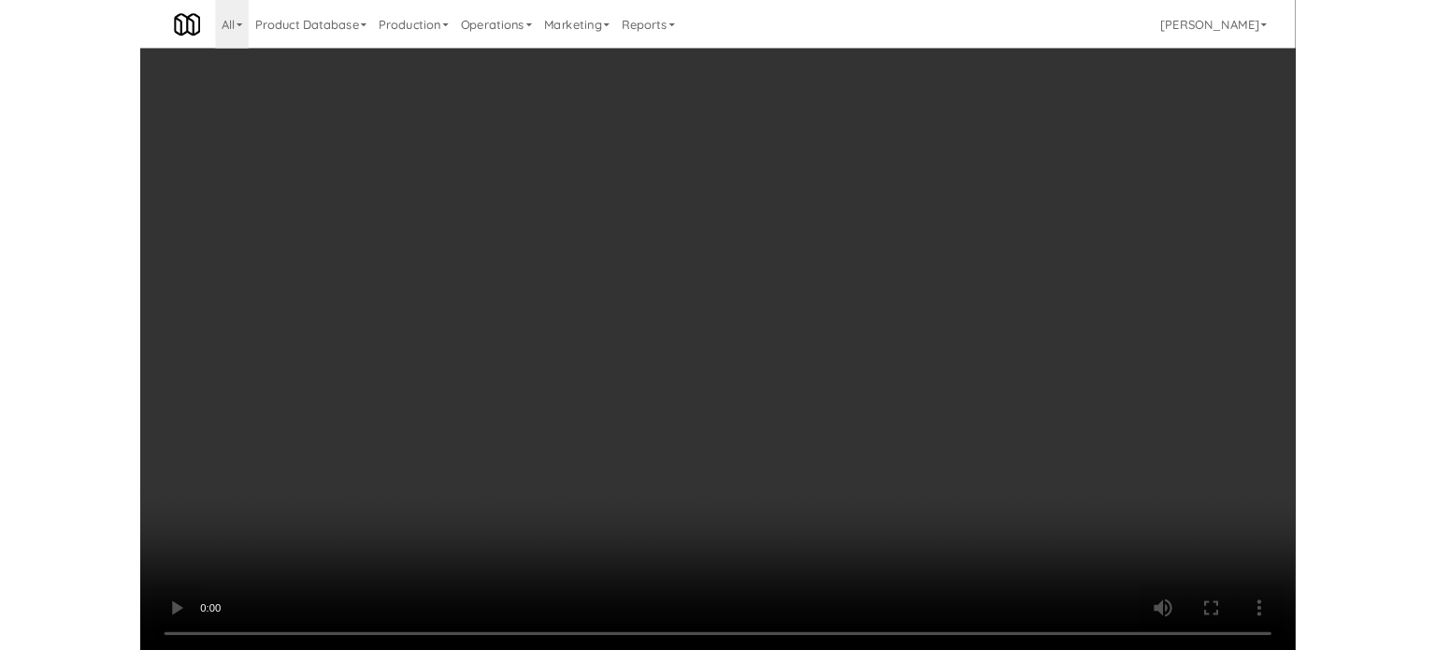
scroll to position [76, 0]
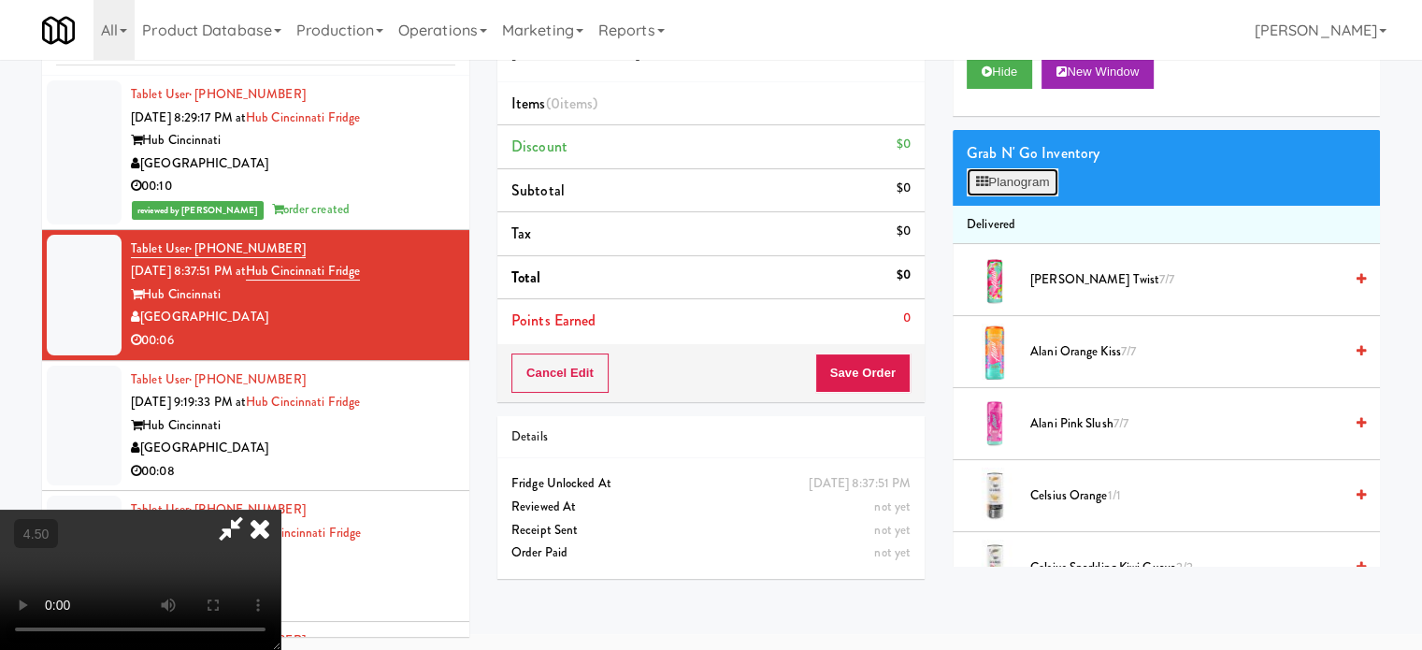
click at [1022, 180] on button "Planogram" at bounding box center [1012, 182] width 92 height 28
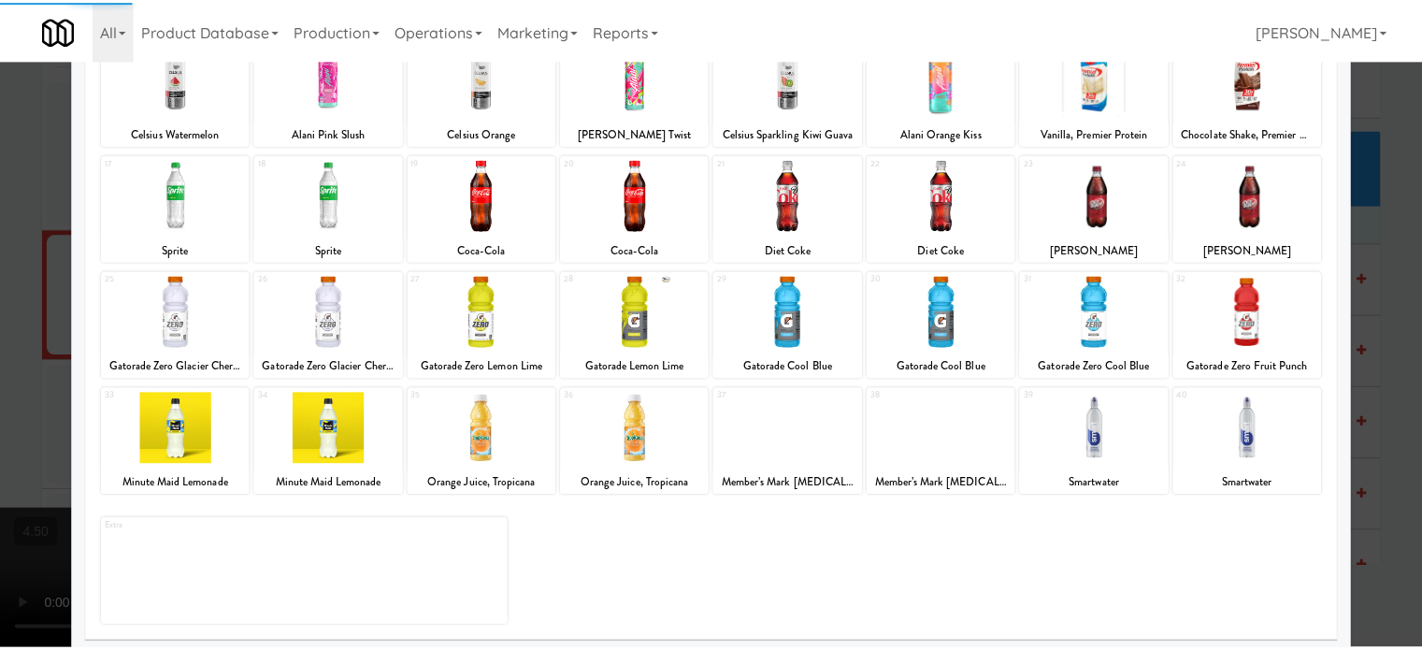
scroll to position [267, 0]
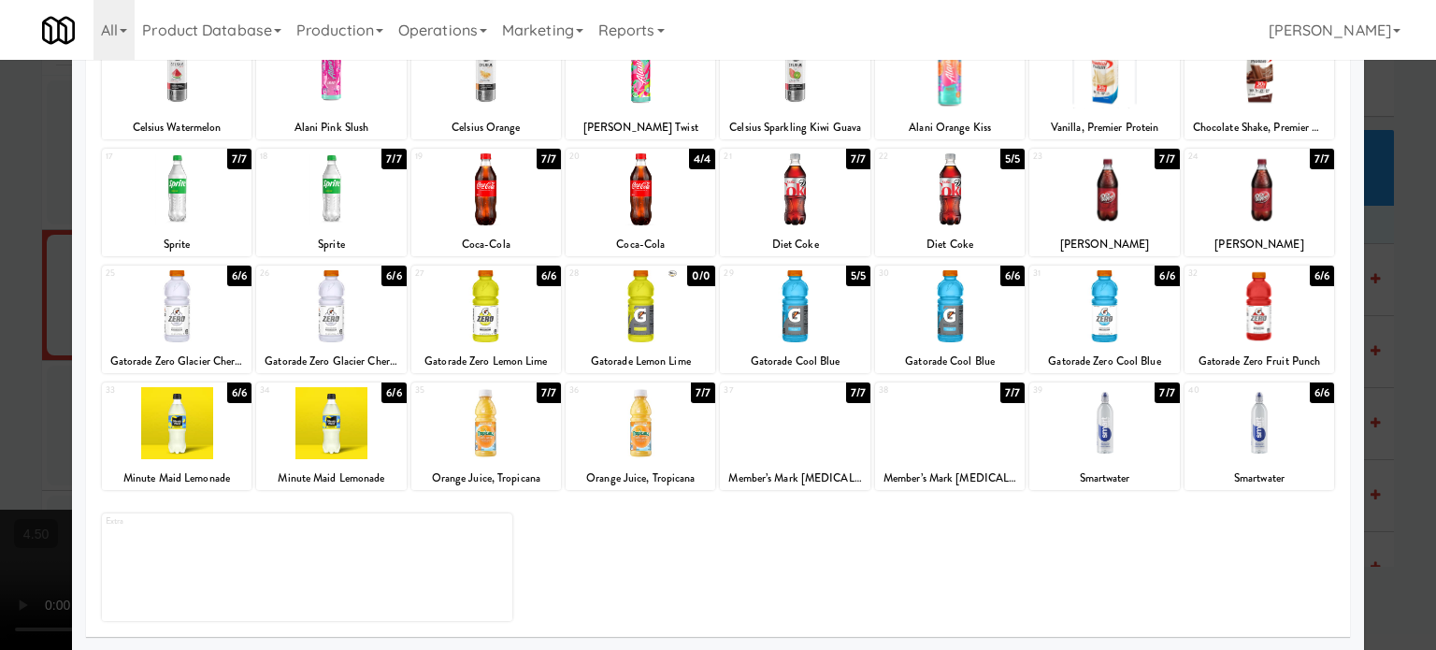
click at [856, 277] on div "5/5" at bounding box center [858, 275] width 24 height 21
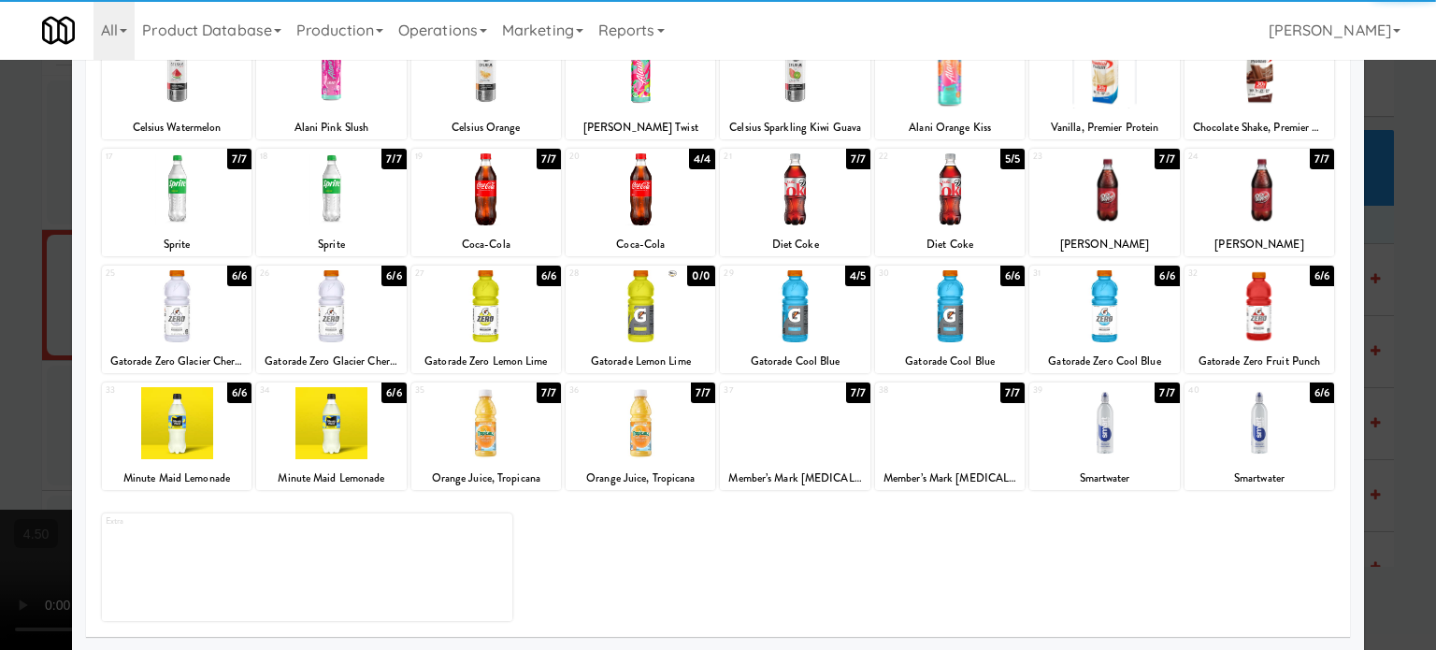
click at [1380, 335] on div at bounding box center [718, 325] width 1436 height 650
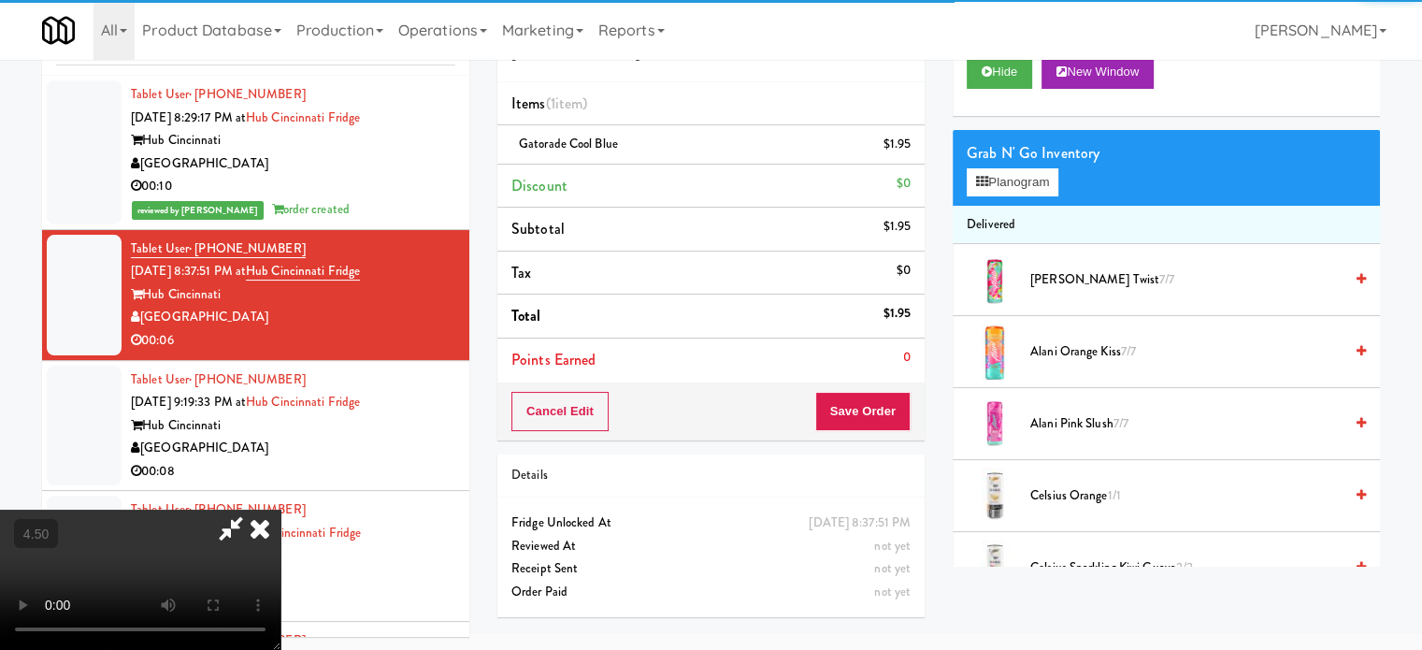
click at [280, 509] on video at bounding box center [140, 579] width 280 height 140
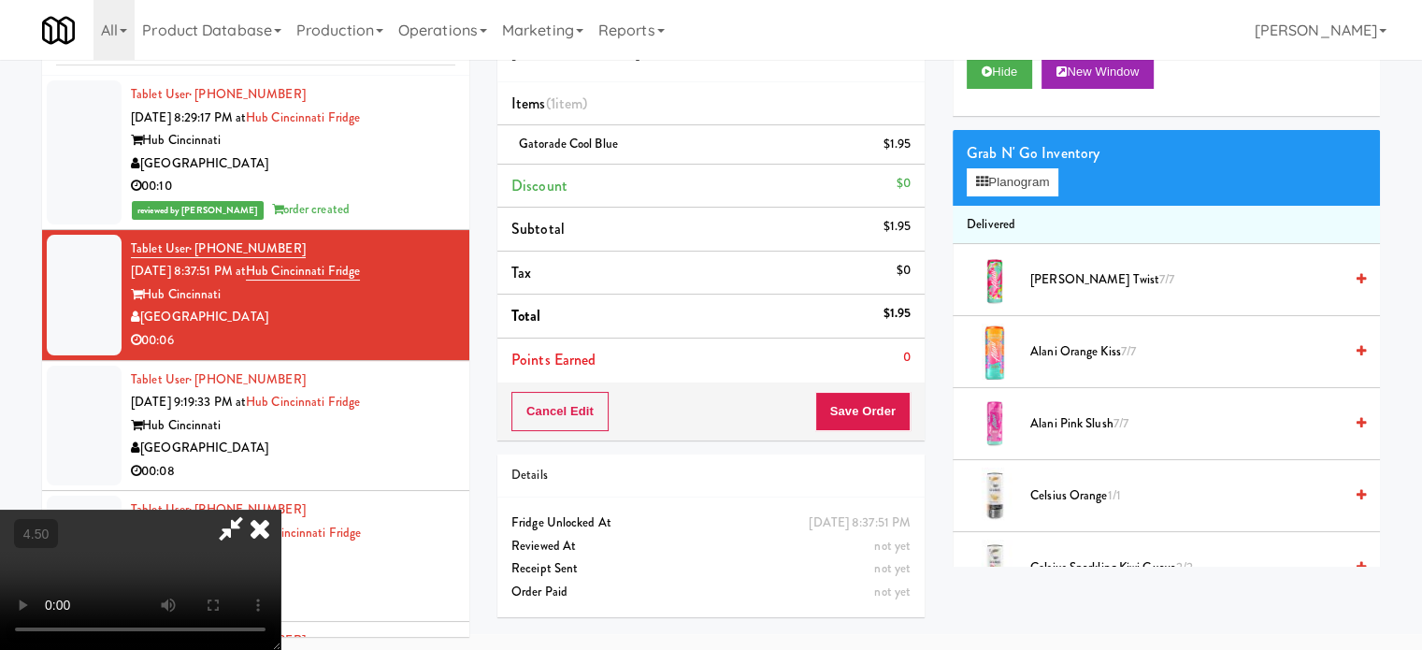
click at [280, 509] on video at bounding box center [140, 579] width 280 height 140
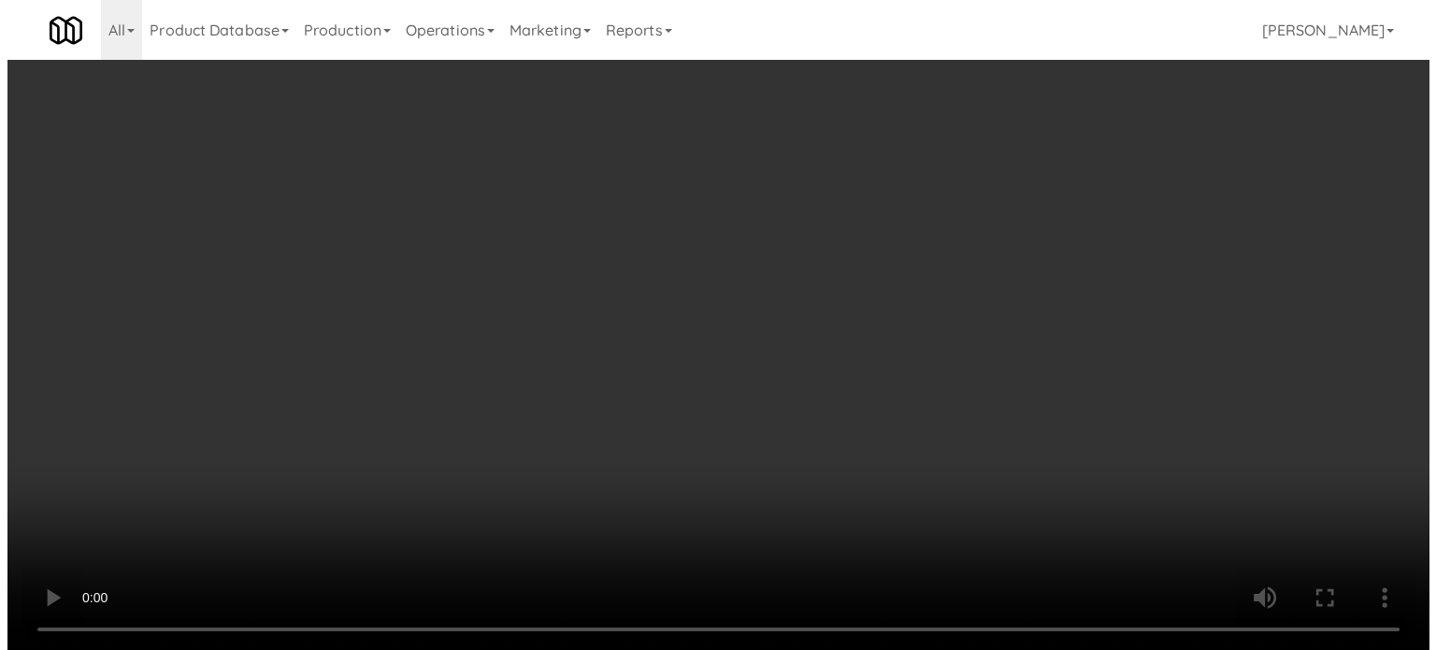
scroll to position [60, 0]
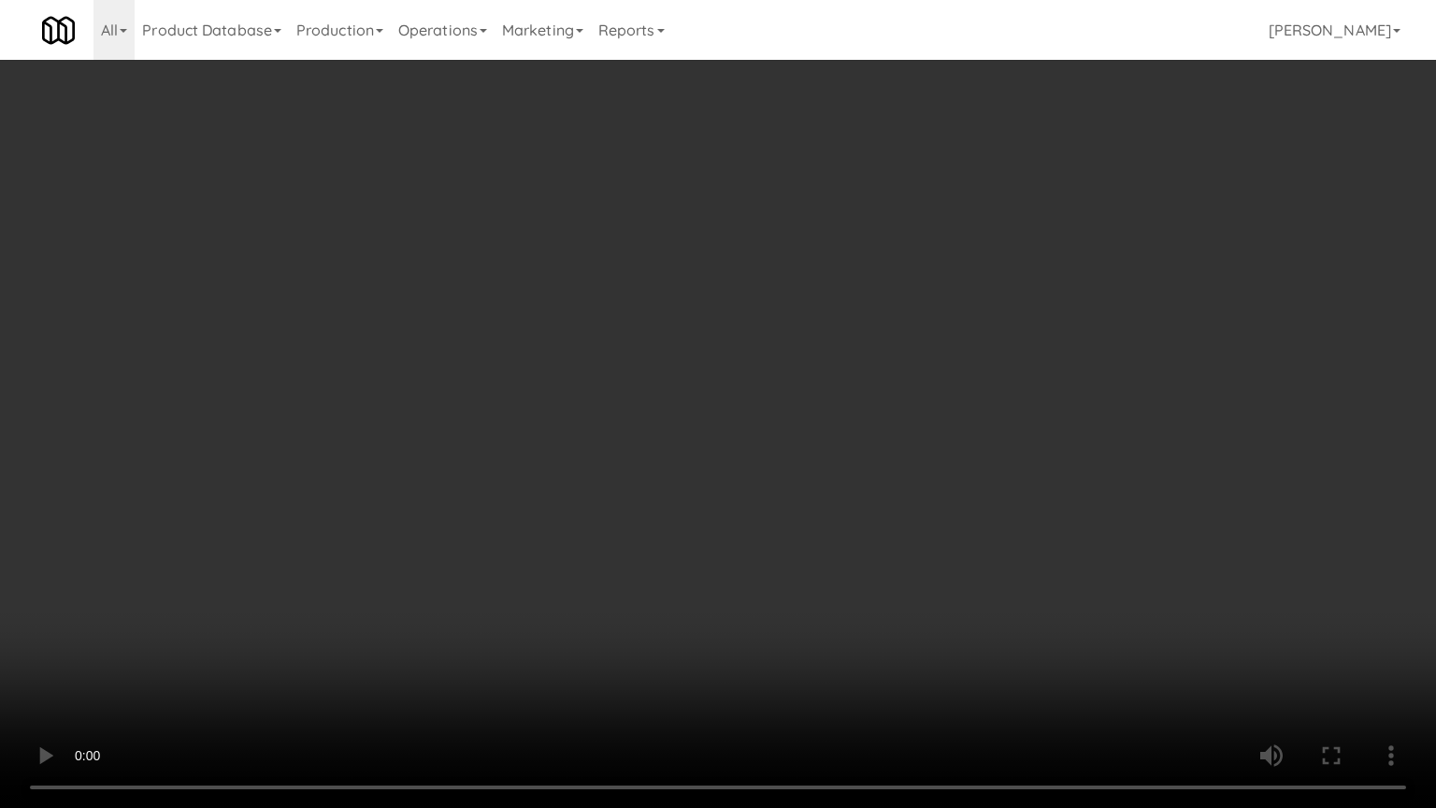
click at [734, 407] on video at bounding box center [718, 404] width 1436 height 808
drag, startPoint x: 525, startPoint y: 600, endPoint x: 569, endPoint y: 560, distance: 59.5
click at [526, 600] on video at bounding box center [718, 404] width 1436 height 808
click at [702, 464] on video at bounding box center [718, 404] width 1436 height 808
click at [704, 464] on video at bounding box center [718, 404] width 1436 height 808
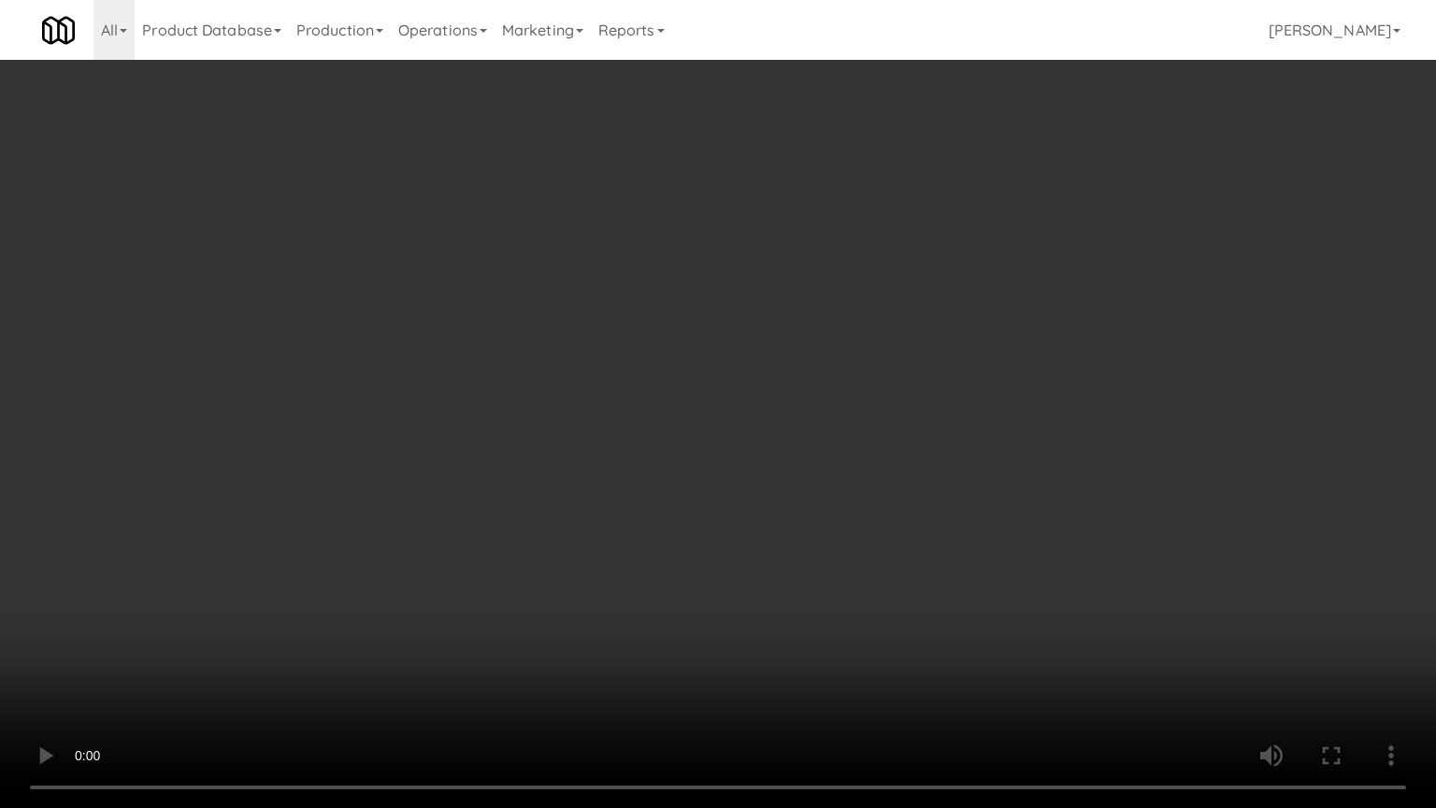
click at [704, 464] on video at bounding box center [718, 404] width 1436 height 808
click at [722, 460] on video at bounding box center [718, 404] width 1436 height 808
drag, startPoint x: 943, startPoint y: 396, endPoint x: 1045, endPoint y: 196, distance: 224.5
click at [943, 394] on video at bounding box center [718, 404] width 1436 height 808
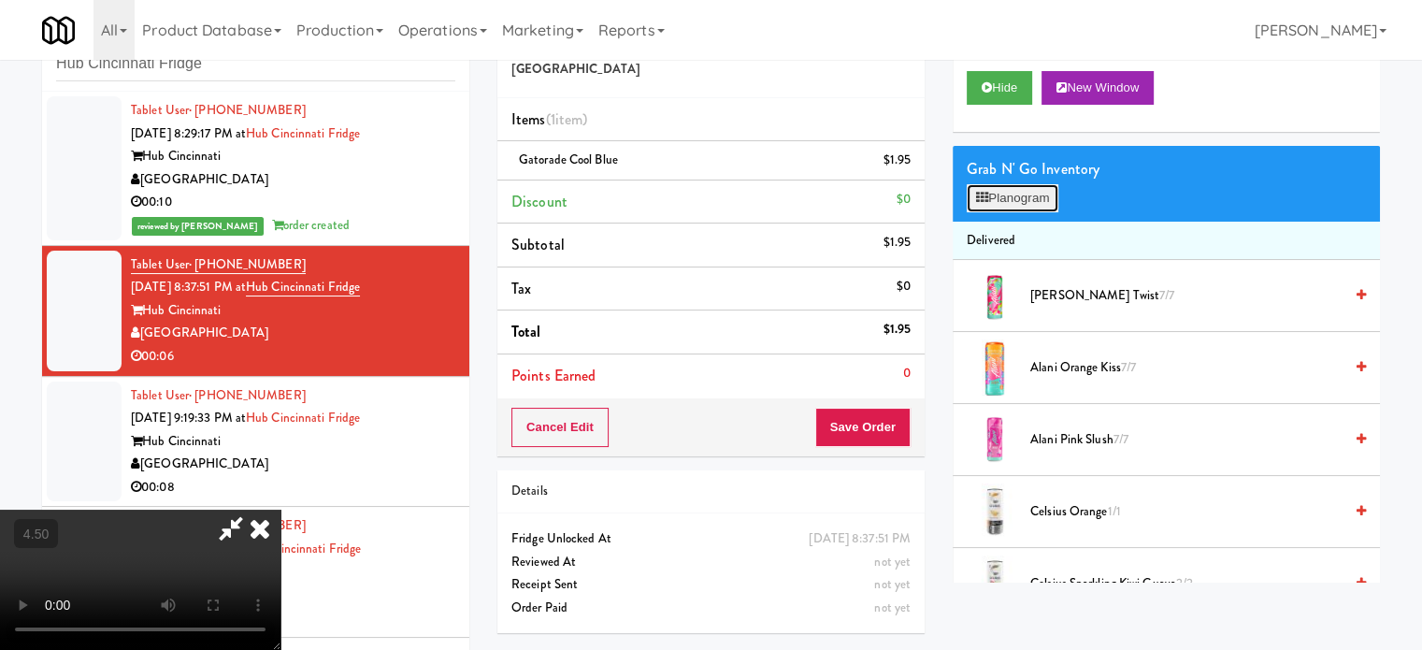
click at [1012, 204] on button "Planogram" at bounding box center [1012, 198] width 92 height 28
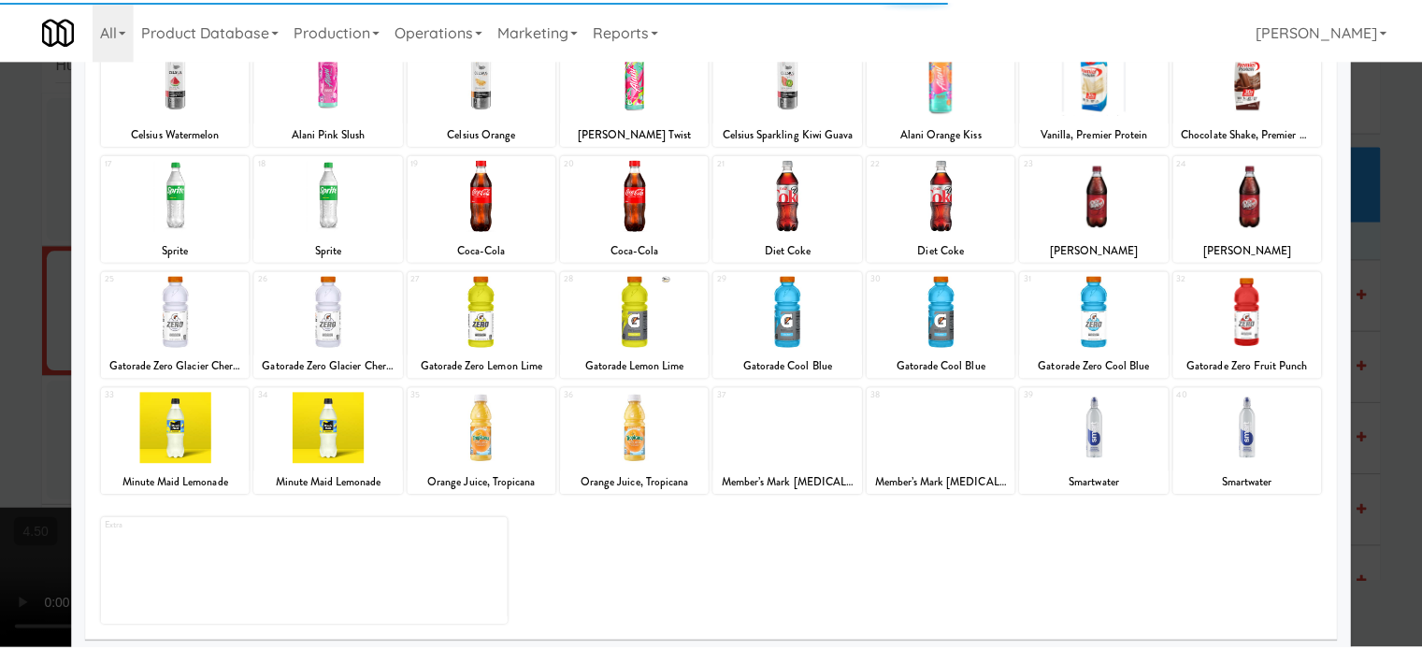
scroll to position [267, 0]
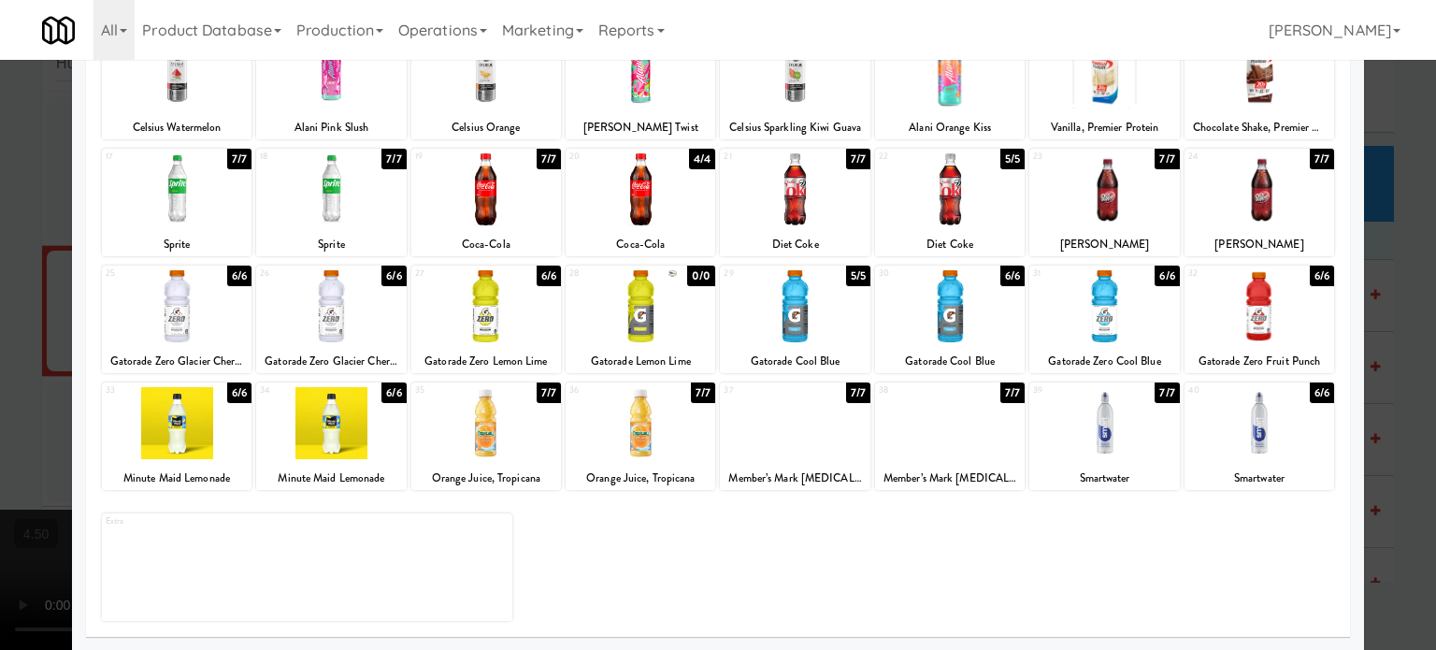
click at [1156, 393] on div "7/7" at bounding box center [1166, 392] width 24 height 21
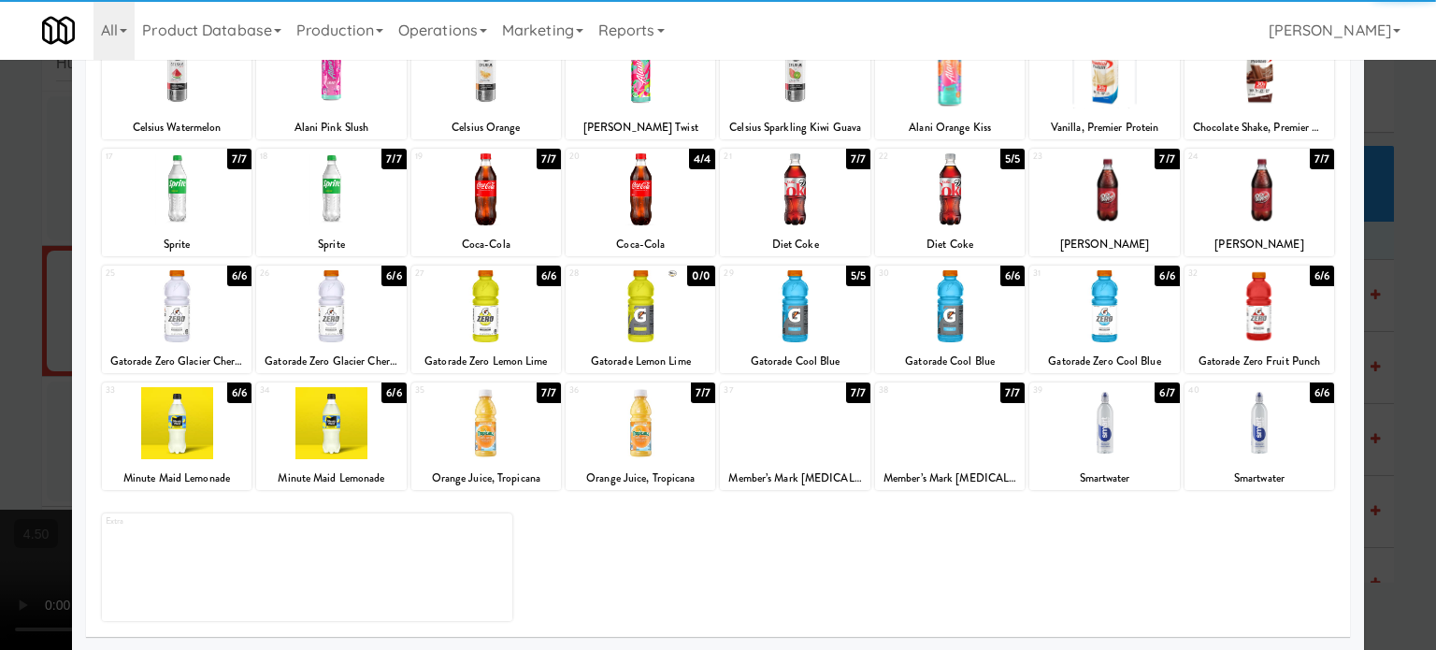
click at [1384, 384] on div at bounding box center [718, 325] width 1436 height 650
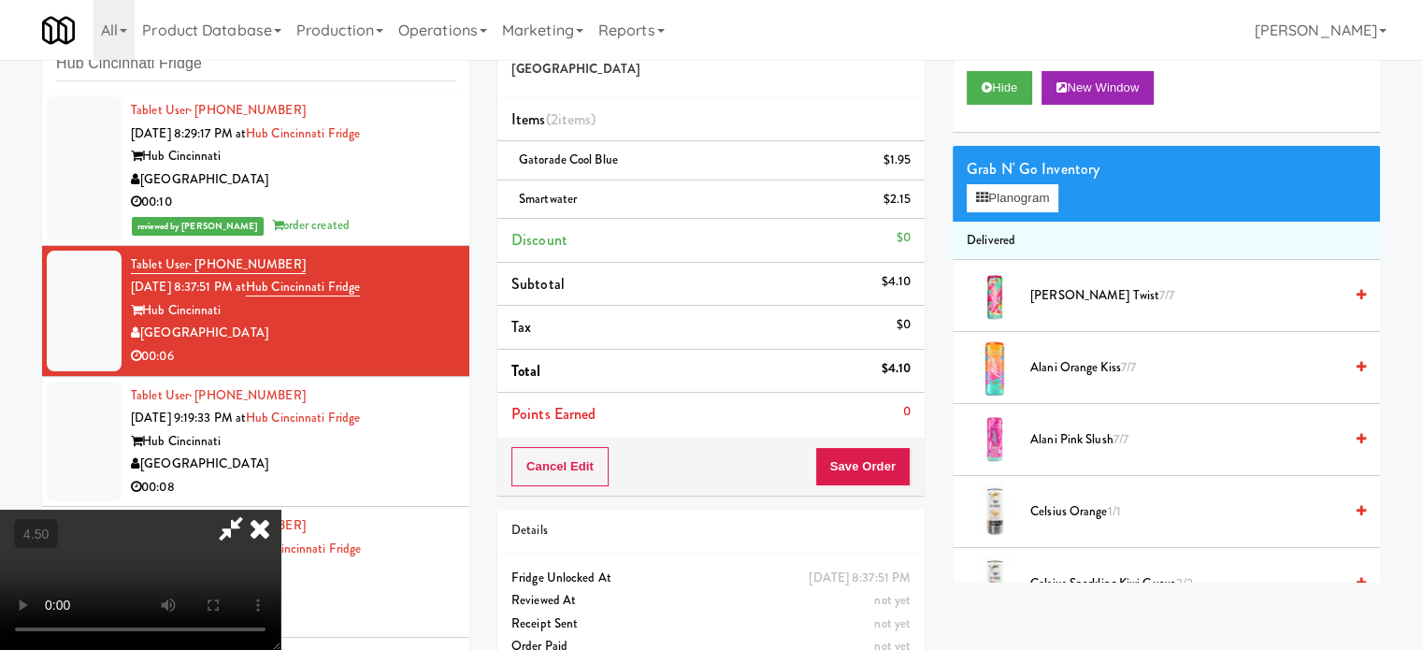
click at [280, 509] on video at bounding box center [140, 579] width 280 height 140
drag, startPoint x: 434, startPoint y: 324, endPoint x: 452, endPoint y: 426, distance: 103.6
click at [280, 509] on video at bounding box center [140, 579] width 280 height 140
drag, startPoint x: 452, startPoint y: 426, endPoint x: 497, endPoint y: 406, distance: 49.4
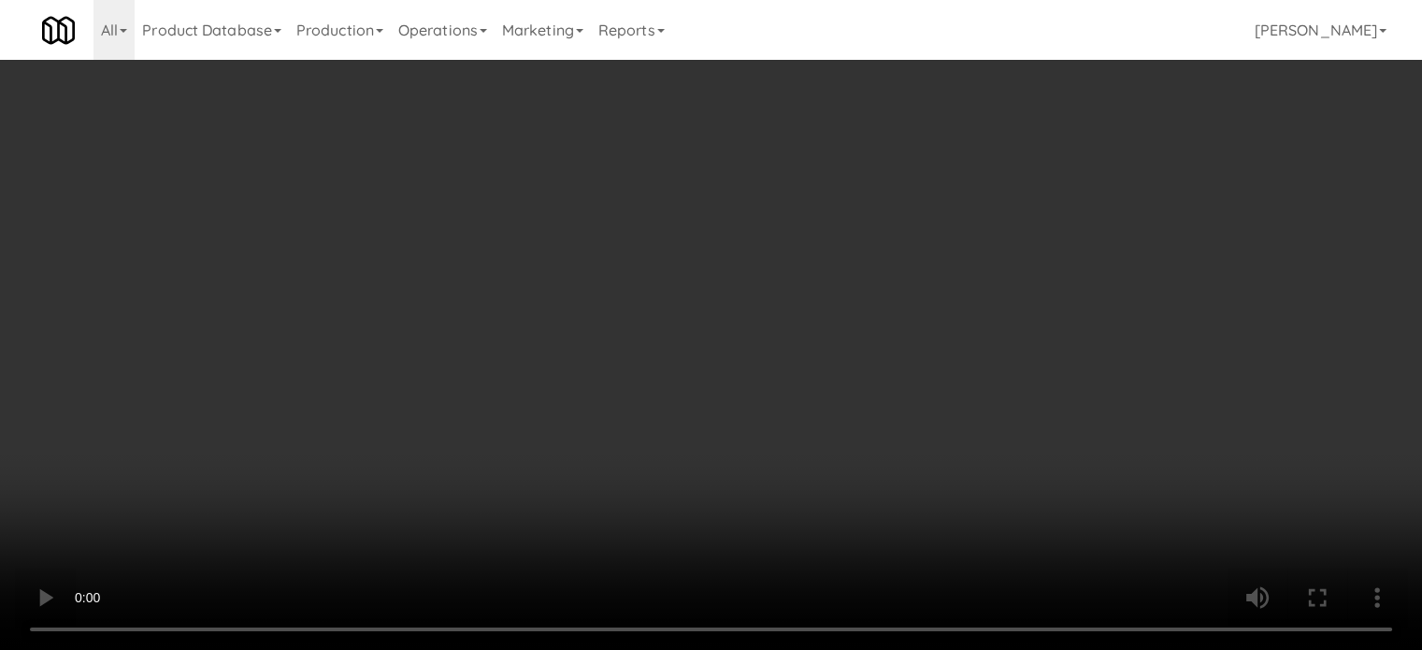
click at [458, 423] on video at bounding box center [711, 325] width 1422 height 650
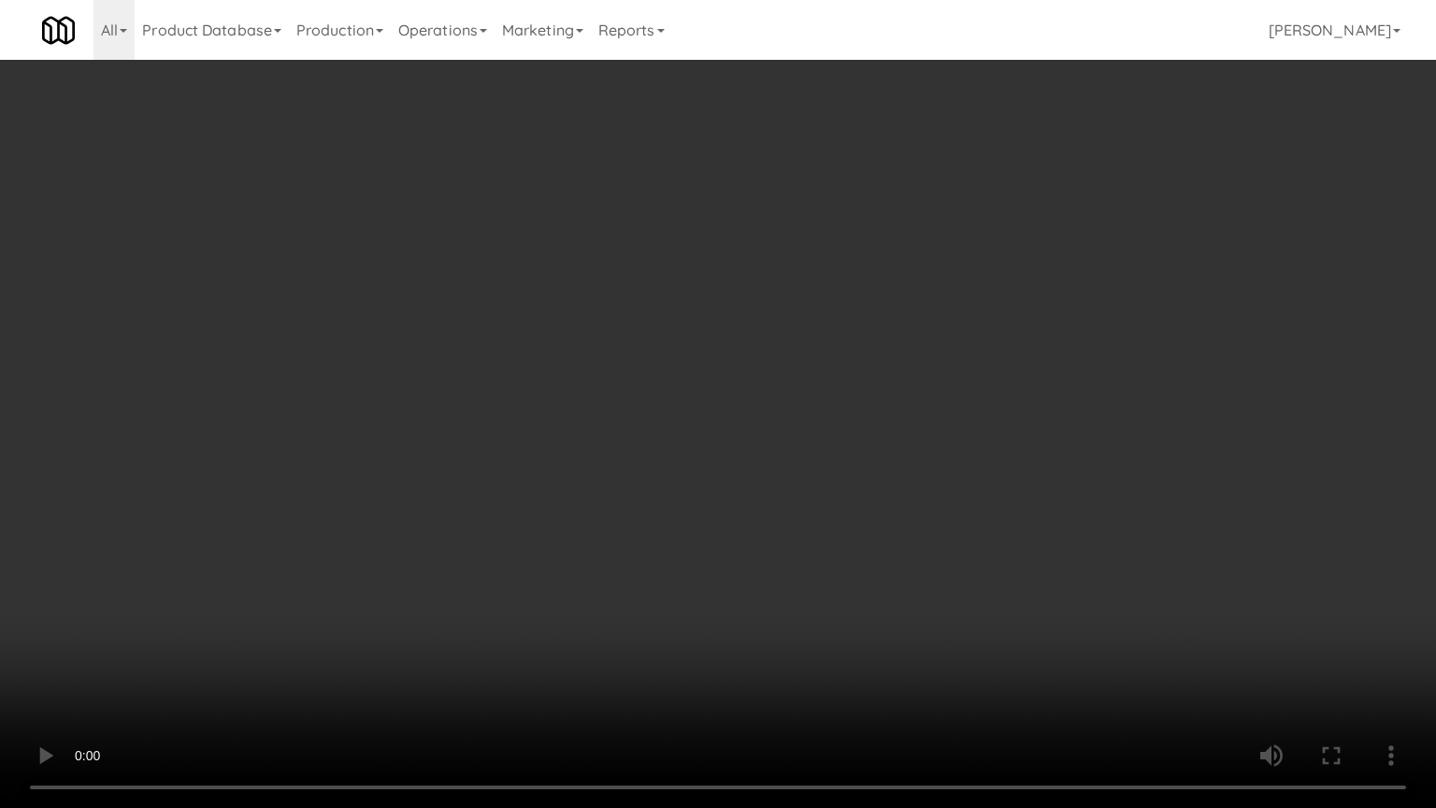
drag, startPoint x: 694, startPoint y: 362, endPoint x: 758, endPoint y: 337, distance: 68.0
click at [712, 357] on video at bounding box center [718, 404] width 1436 height 808
click at [758, 337] on video at bounding box center [718, 404] width 1436 height 808
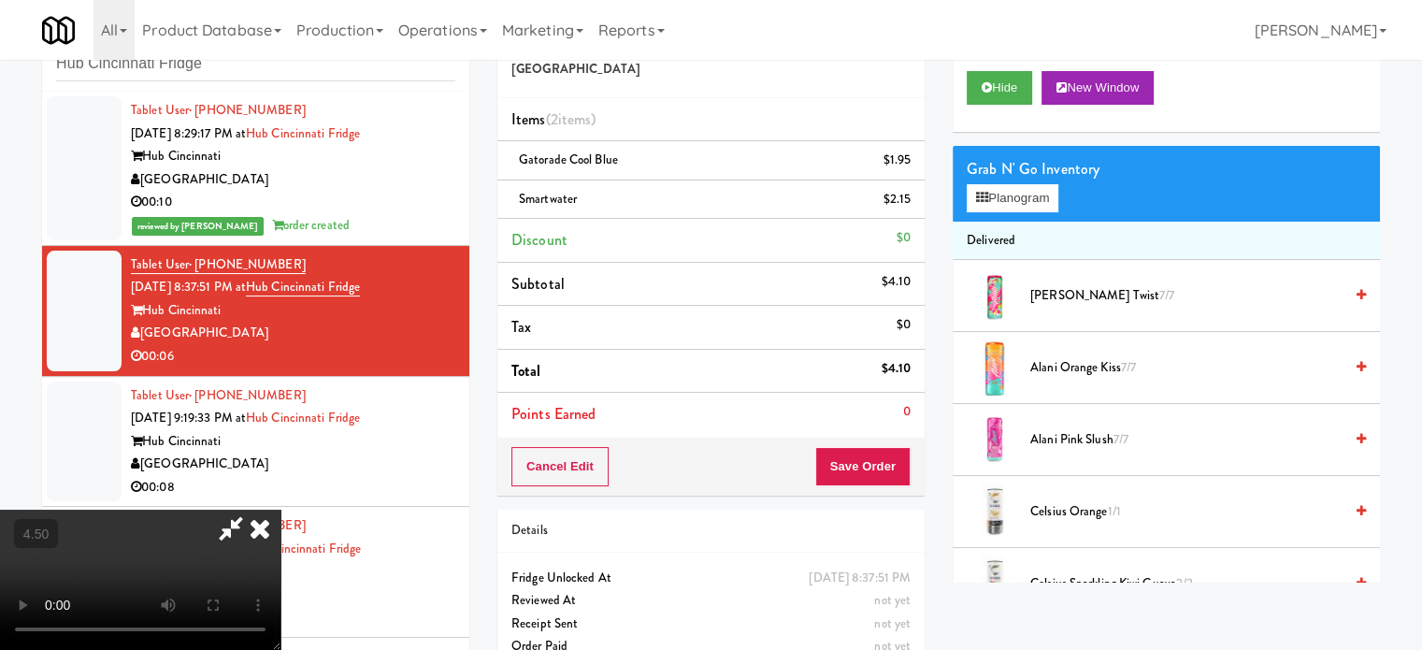
click at [280, 509] on icon at bounding box center [259, 527] width 41 height 37
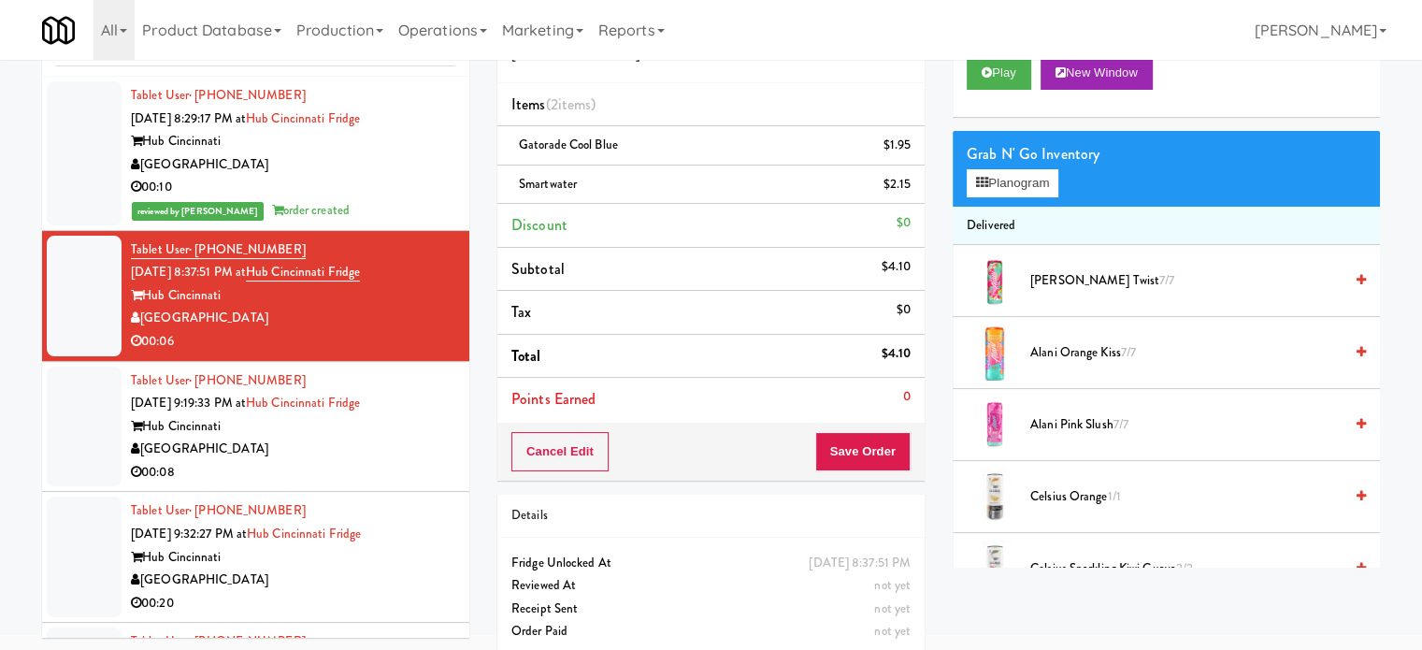
scroll to position [93, 0]
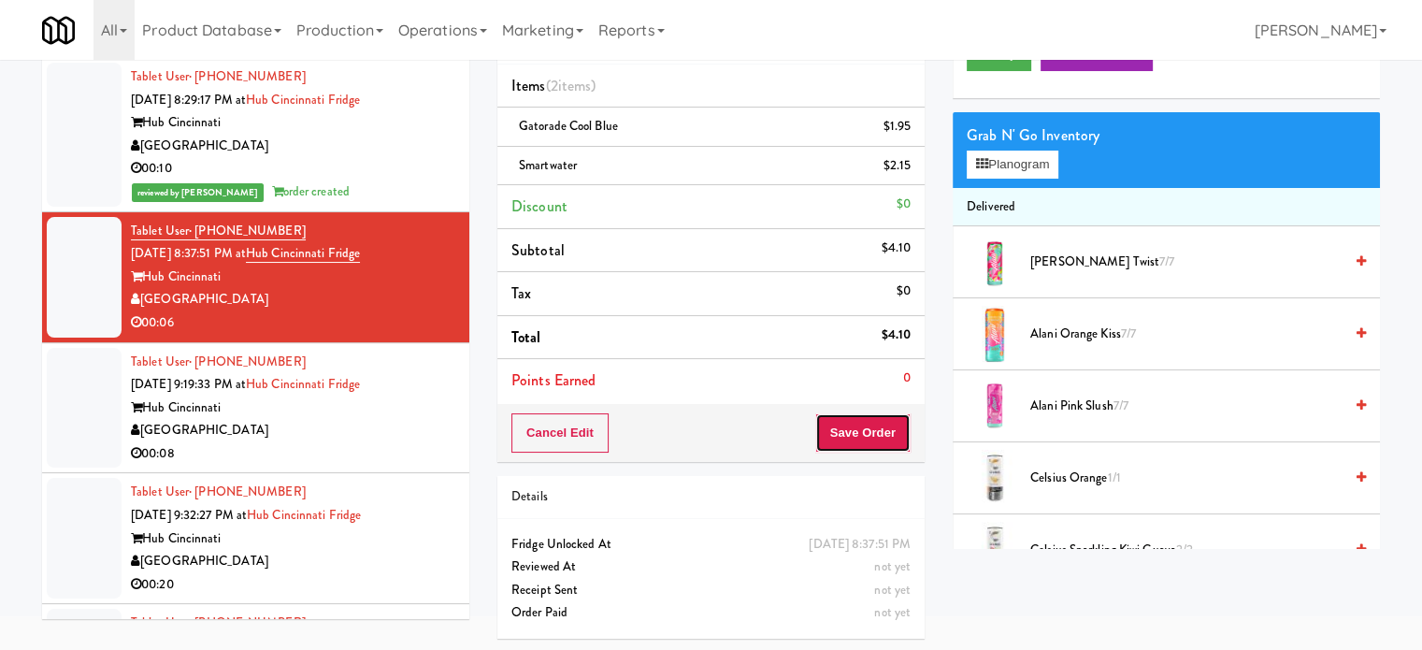
click at [864, 442] on button "Save Order" at bounding box center [862, 432] width 95 height 39
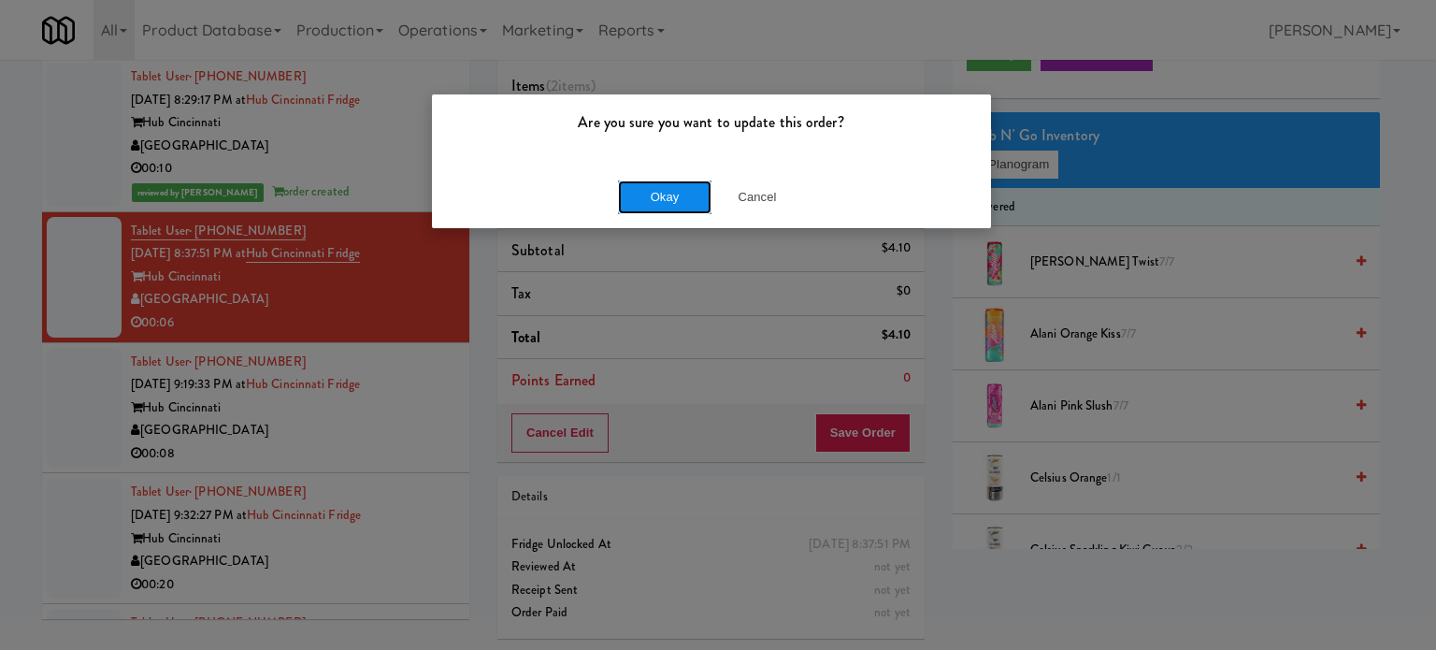
click at [642, 180] on button "Okay" at bounding box center [664, 197] width 93 height 34
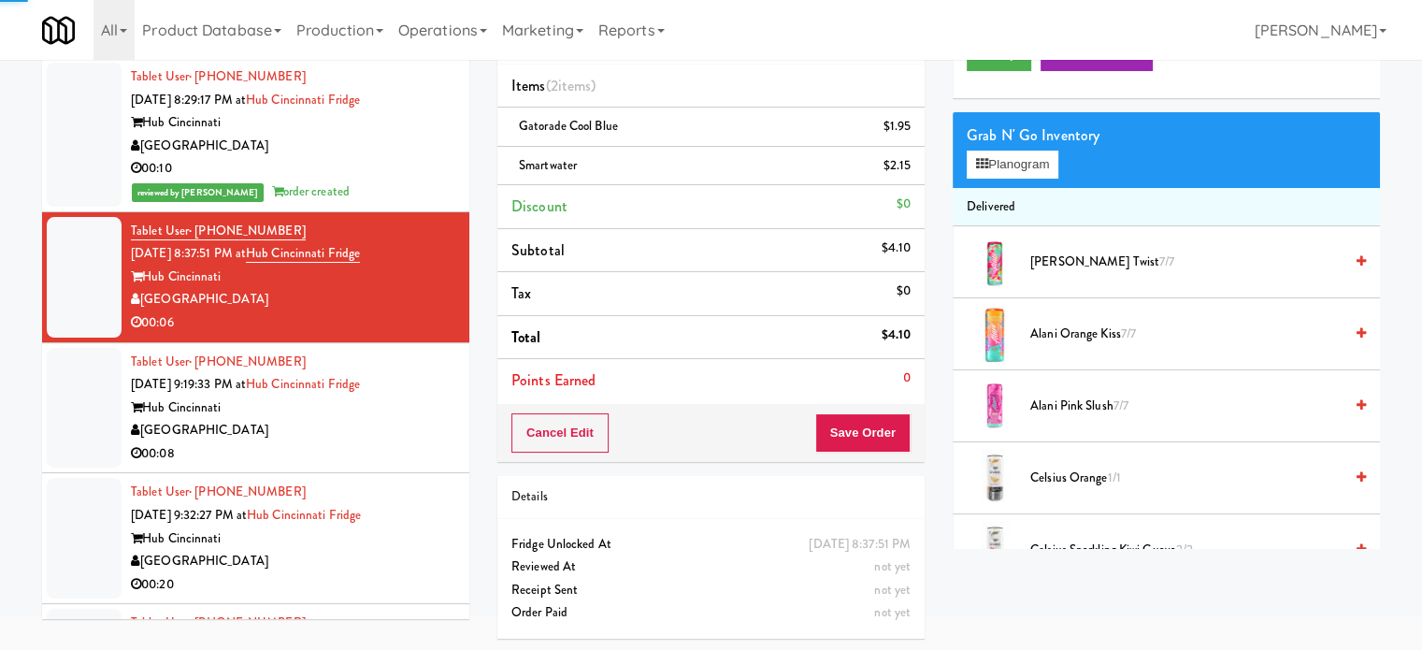
click at [378, 440] on div "Tablet User · (440) 623-3388 [DATE] 9:19:33 PM at [GEOGRAPHIC_DATA] [GEOGRAPHIC…" at bounding box center [293, 407] width 324 height 115
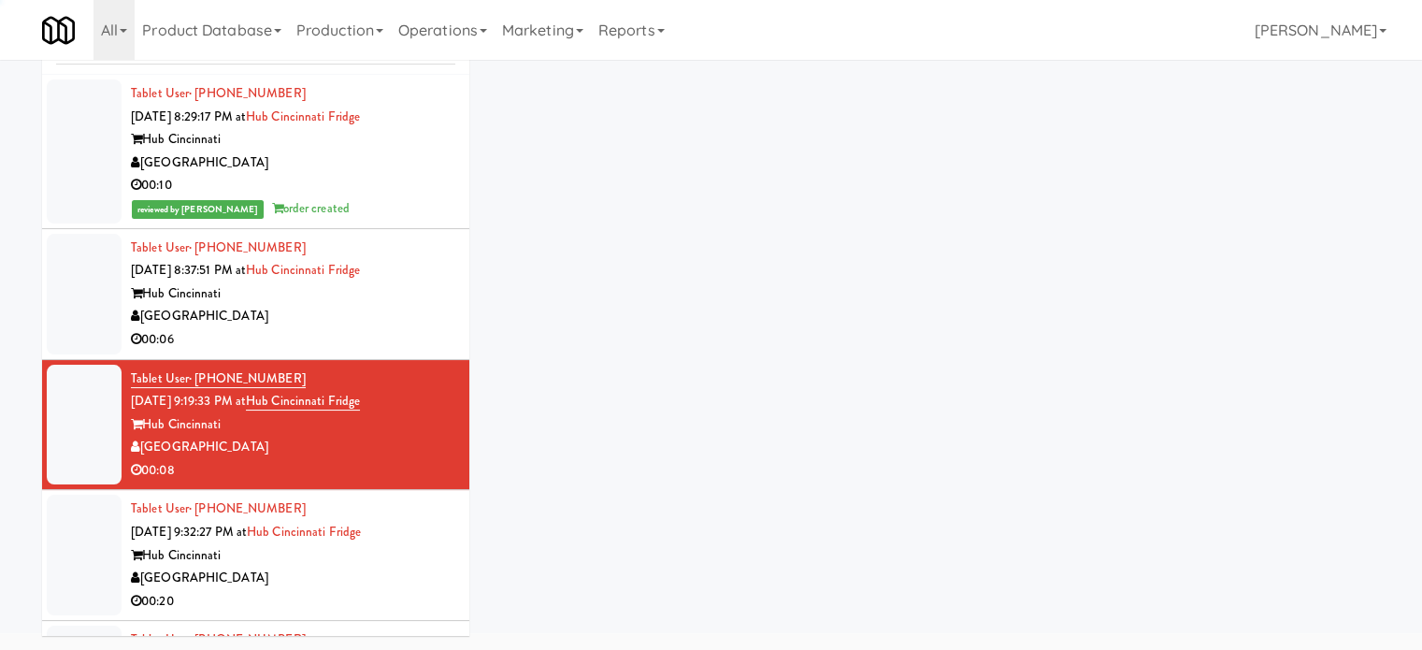
scroll to position [76, 0]
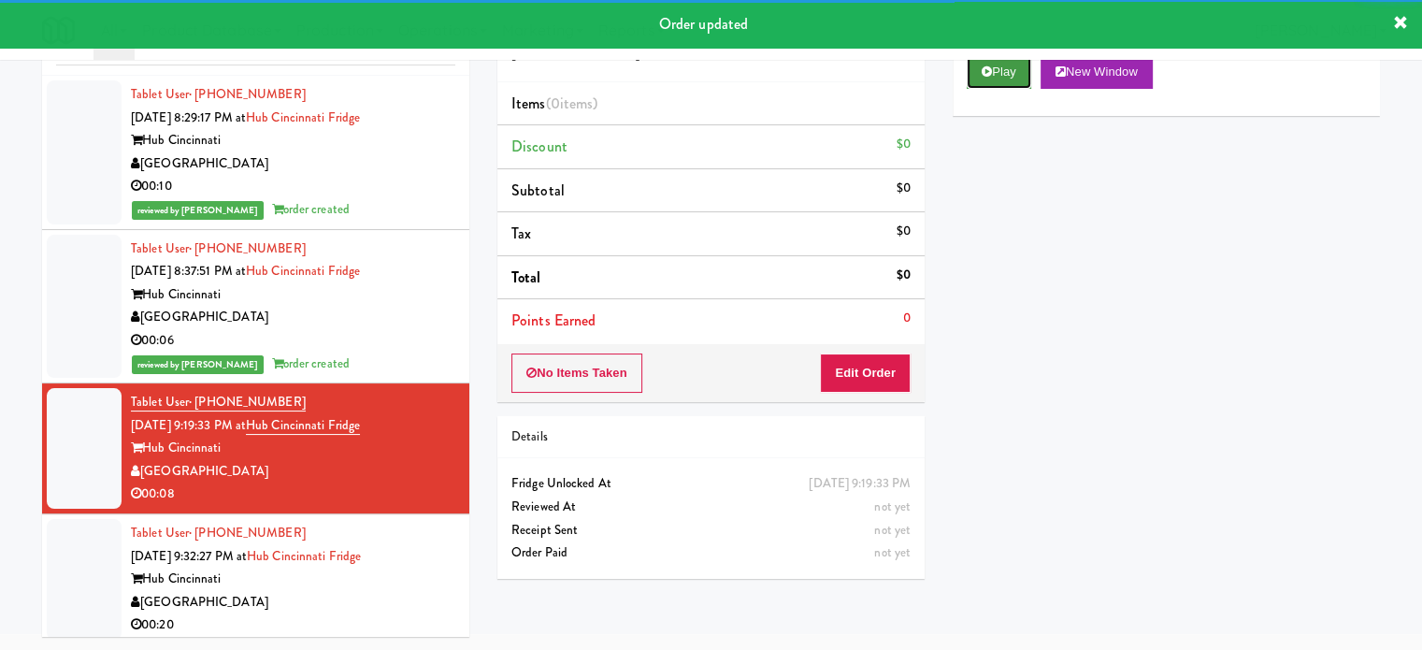
click at [985, 82] on button "Play" at bounding box center [998, 72] width 64 height 34
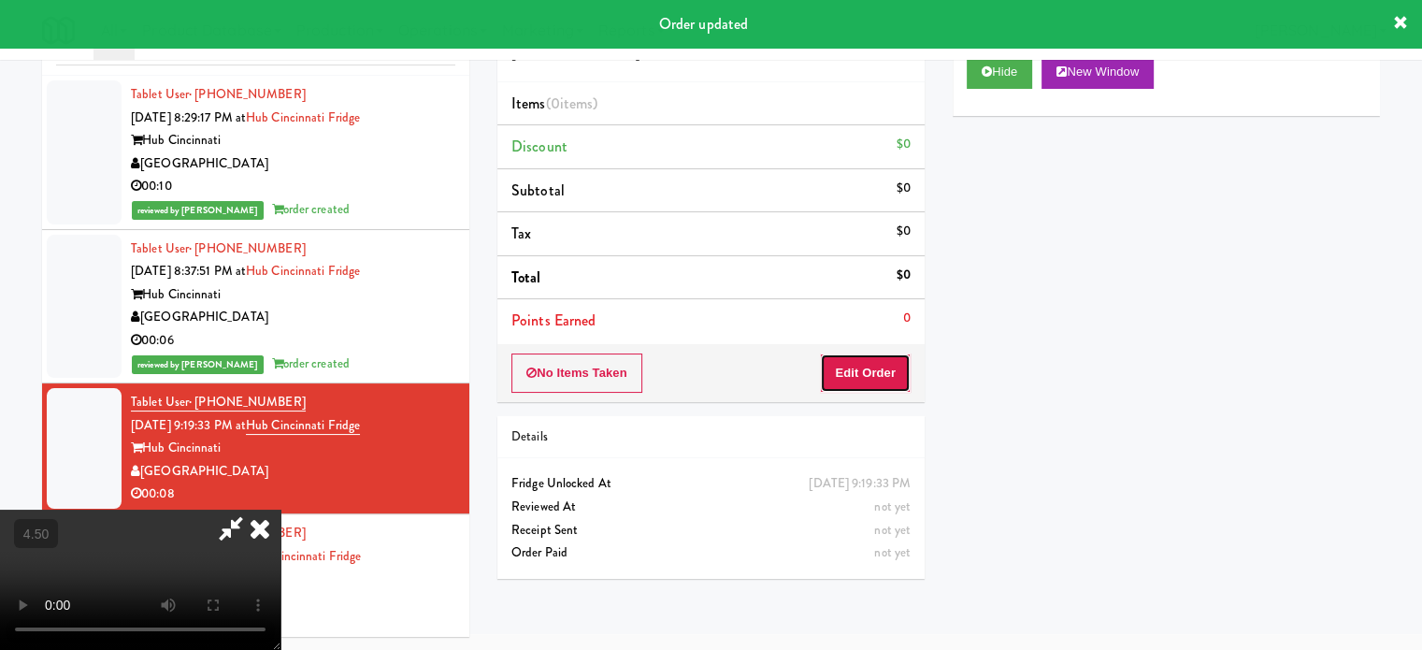
click at [864, 387] on button "Edit Order" at bounding box center [865, 372] width 91 height 39
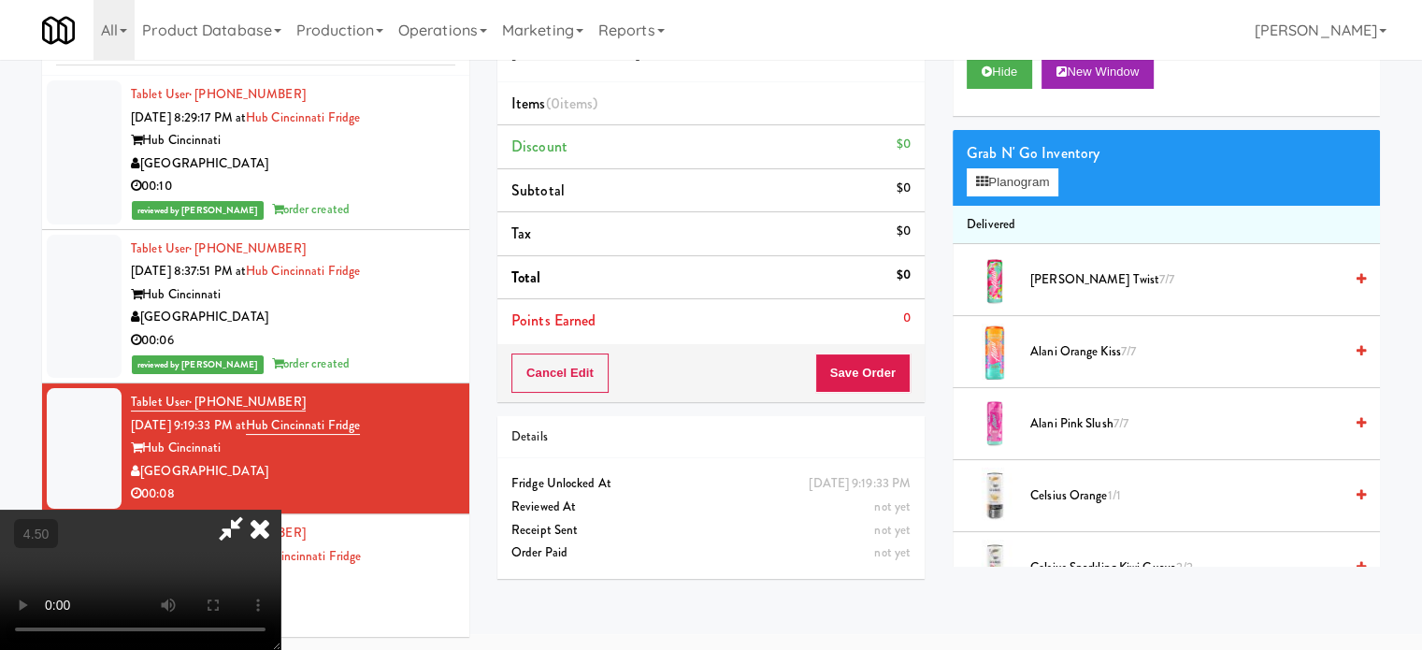
drag, startPoint x: 572, startPoint y: 410, endPoint x: 587, endPoint y: 361, distance: 51.7
click at [280, 509] on video at bounding box center [140, 579] width 280 height 140
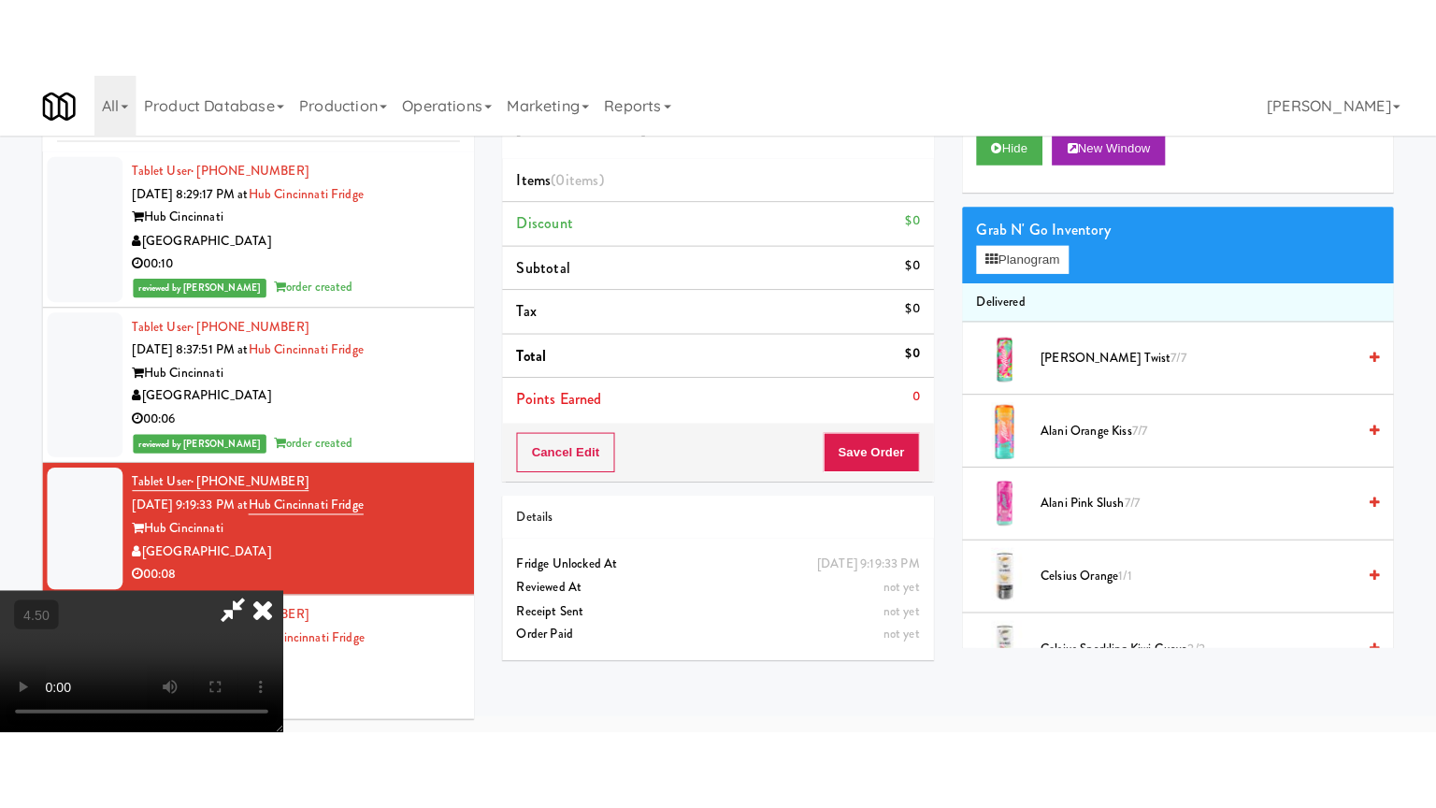
scroll to position [60, 0]
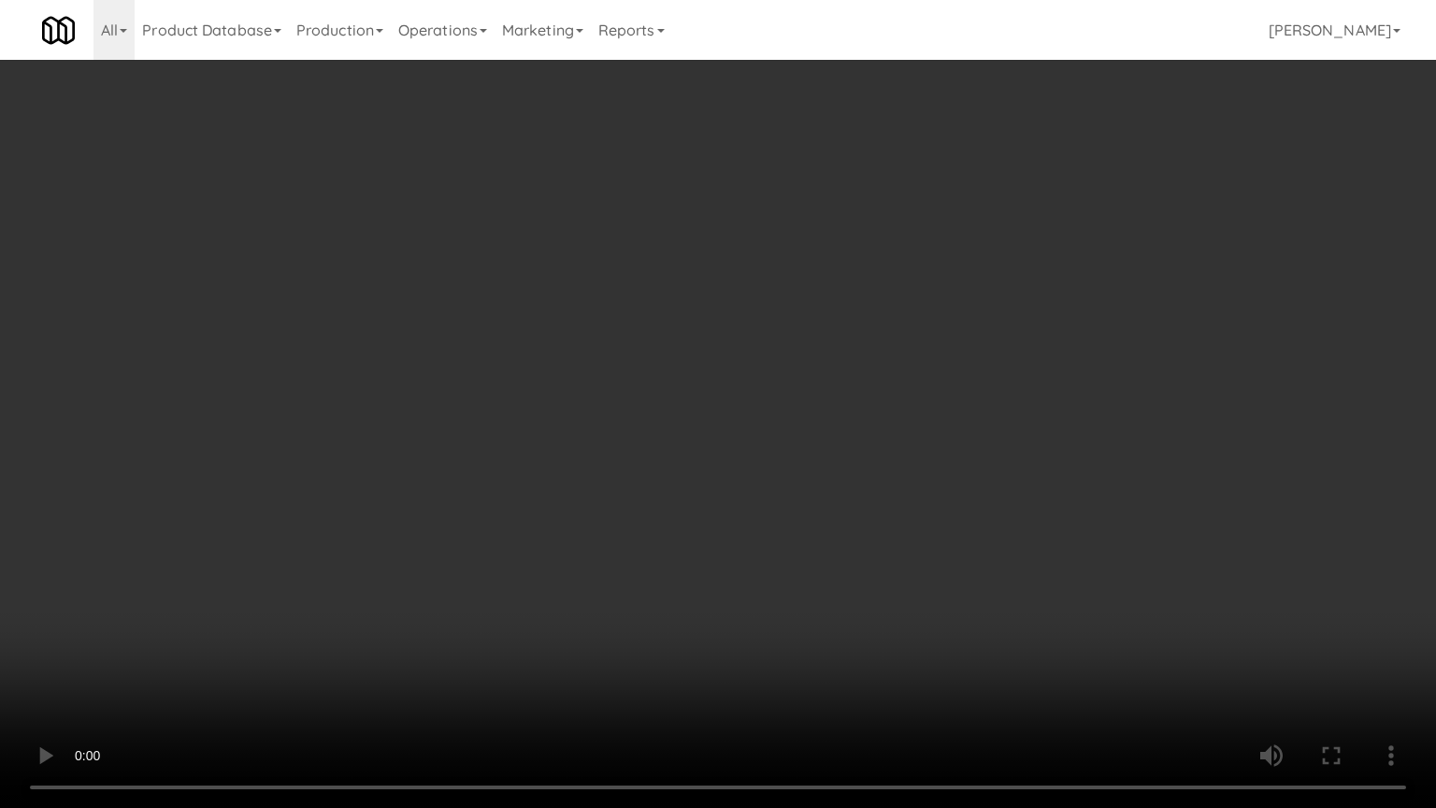
click at [663, 351] on video at bounding box center [718, 404] width 1436 height 808
click at [662, 348] on video at bounding box center [718, 404] width 1436 height 808
click at [789, 372] on video at bounding box center [718, 404] width 1436 height 808
click at [789, 380] on video at bounding box center [718, 404] width 1436 height 808
click at [792, 378] on video at bounding box center [718, 404] width 1436 height 808
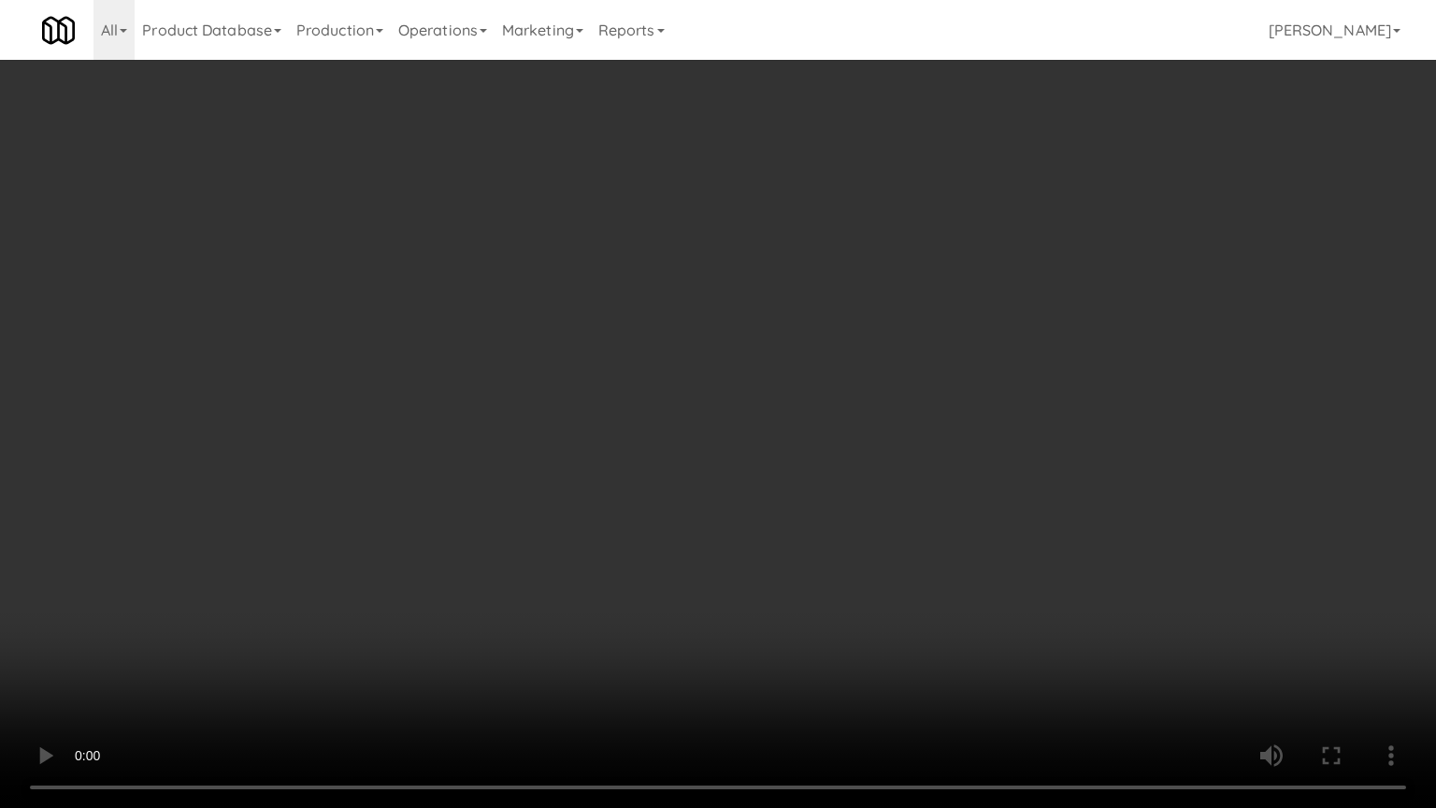
click at [798, 390] on video at bounding box center [718, 404] width 1436 height 808
drag, startPoint x: 916, startPoint y: 349, endPoint x: 917, endPoint y: 330, distance: 18.7
click at [915, 350] on video at bounding box center [718, 404] width 1436 height 808
drag, startPoint x: 917, startPoint y: 330, endPoint x: 1435, endPoint y: 148, distance: 548.9
click at [919, 329] on video at bounding box center [718, 404] width 1436 height 808
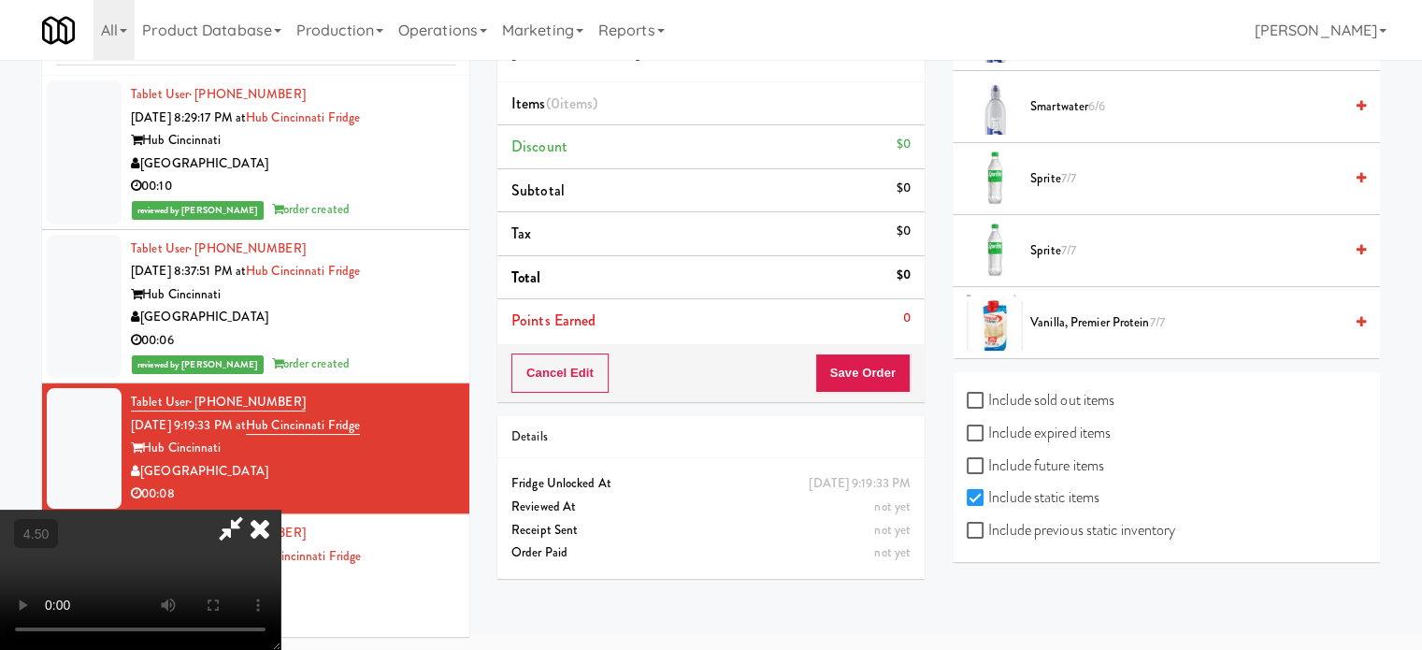
scroll to position [2224, 0]
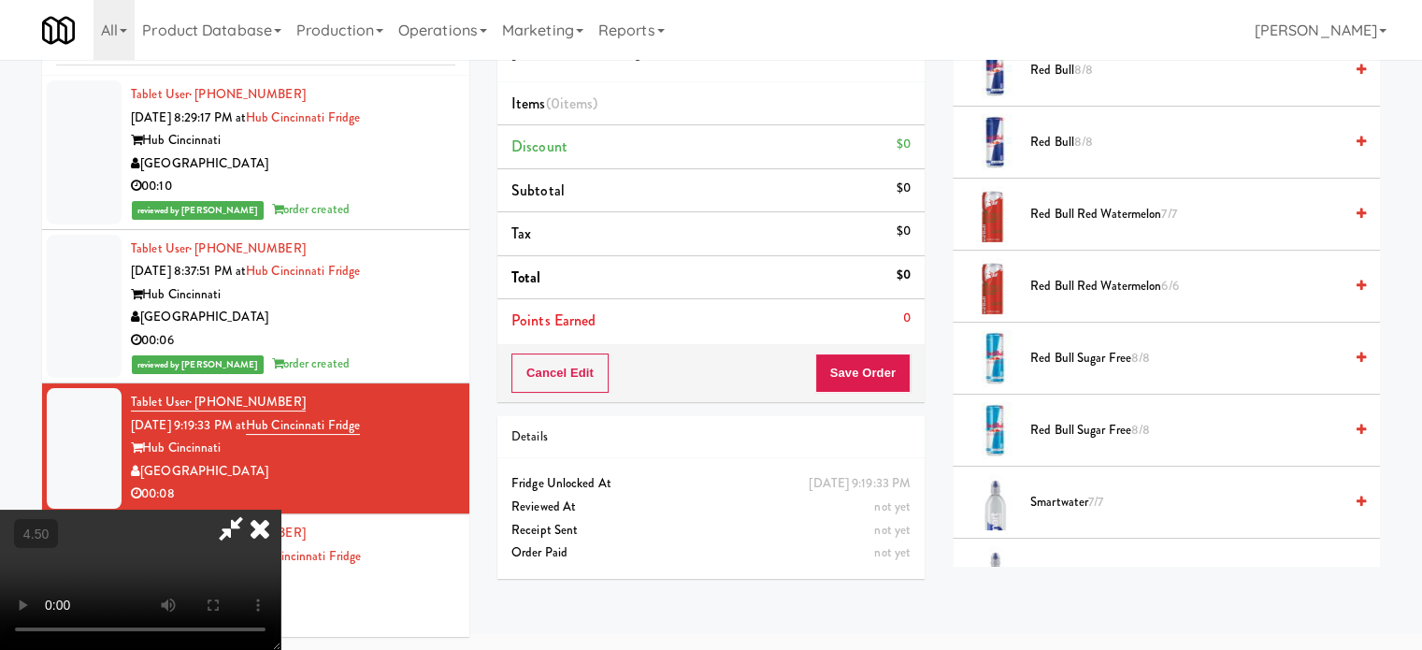
click at [1057, 498] on span "Smartwater 7/7" at bounding box center [1186, 502] width 312 height 23
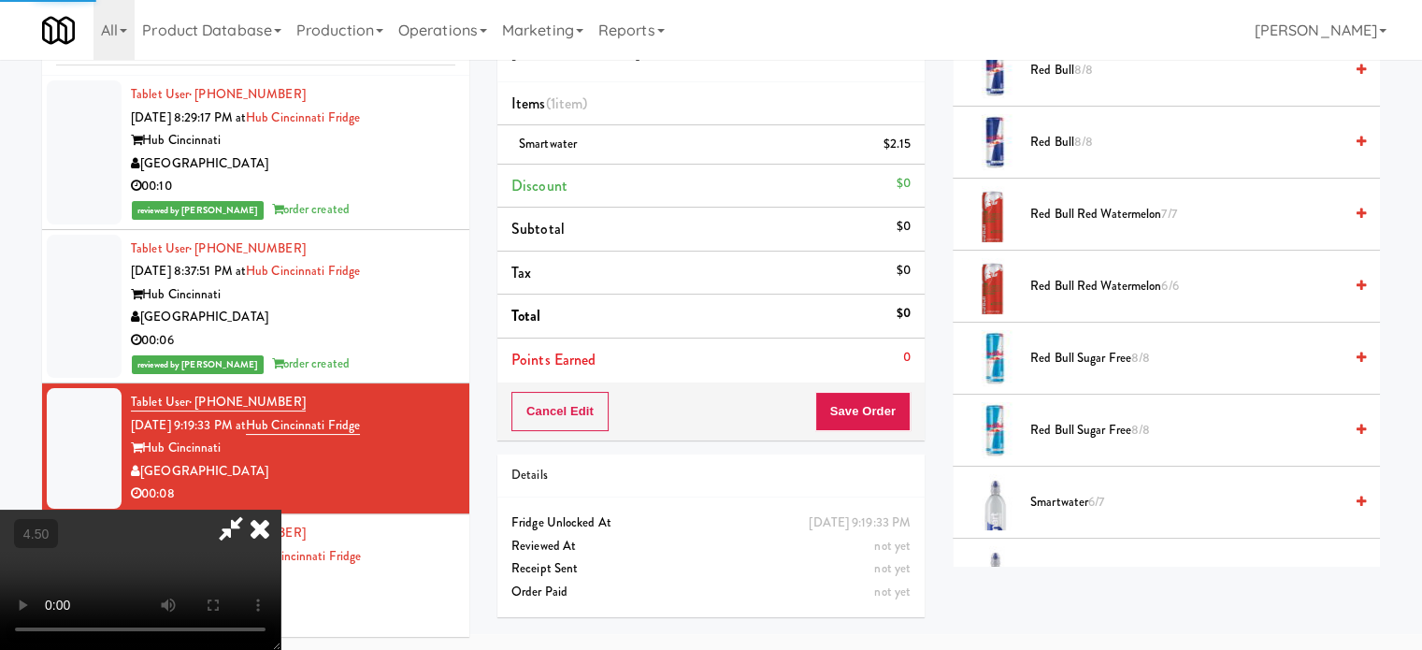
click at [1062, 566] on div "Order # 3077350 Nourish Point Items (1 item ) Smartwater $2.15 Discount $0 Subt…" at bounding box center [938, 311] width 910 height 639
click at [252, 509] on icon at bounding box center [230, 527] width 43 height 37
click at [1087, 563] on span "Smartwater 6/6" at bounding box center [1186, 574] width 312 height 23
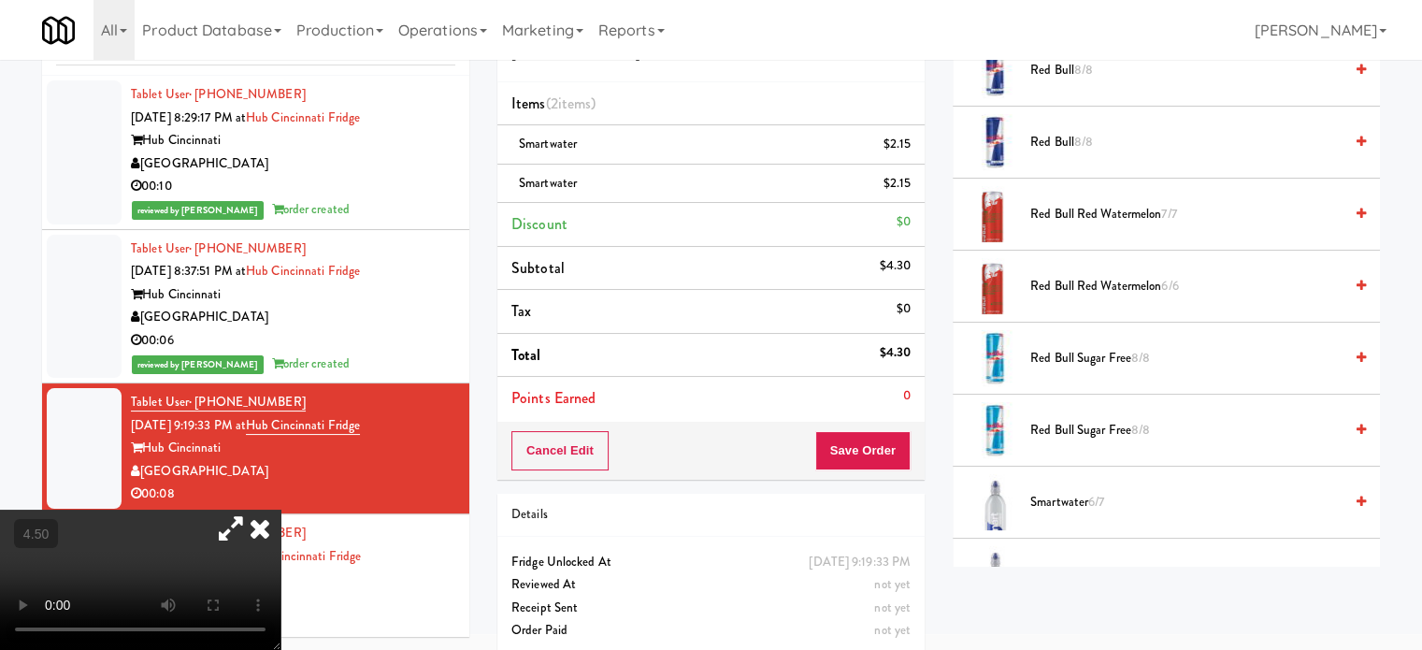
click at [280, 509] on icon at bounding box center [259, 527] width 41 height 37
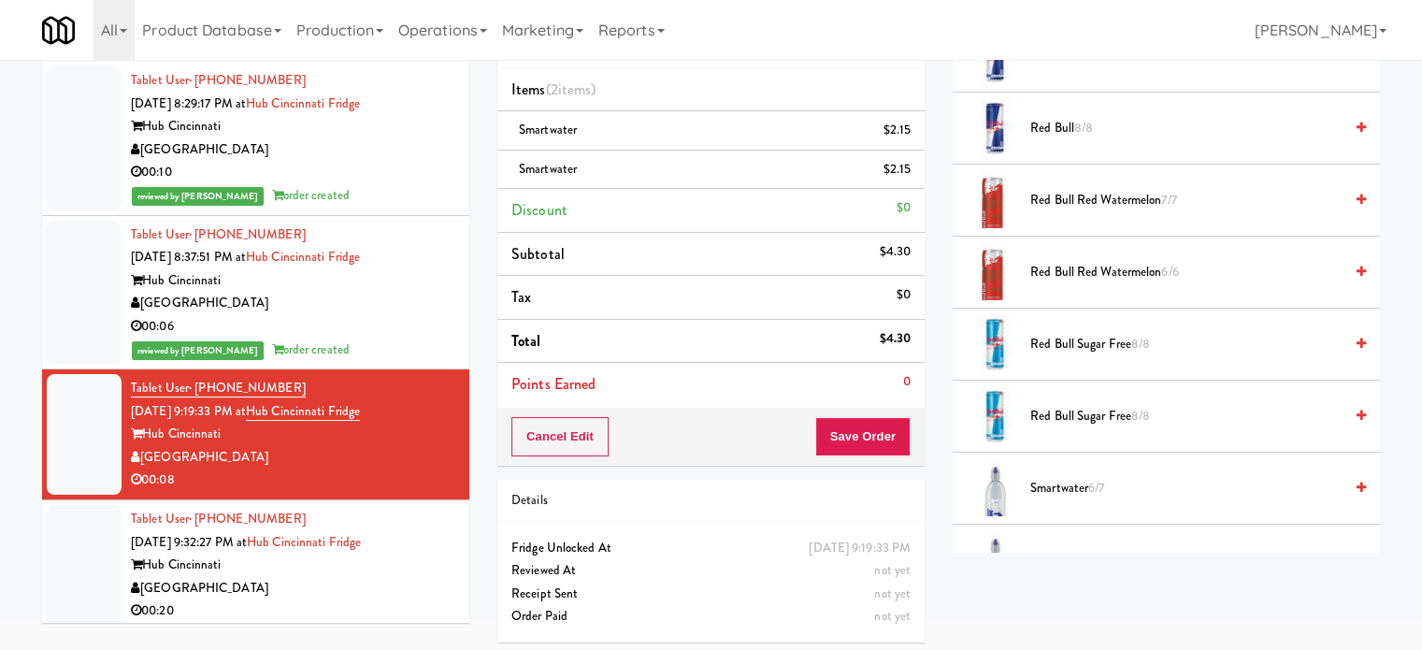
scroll to position [93, 0]
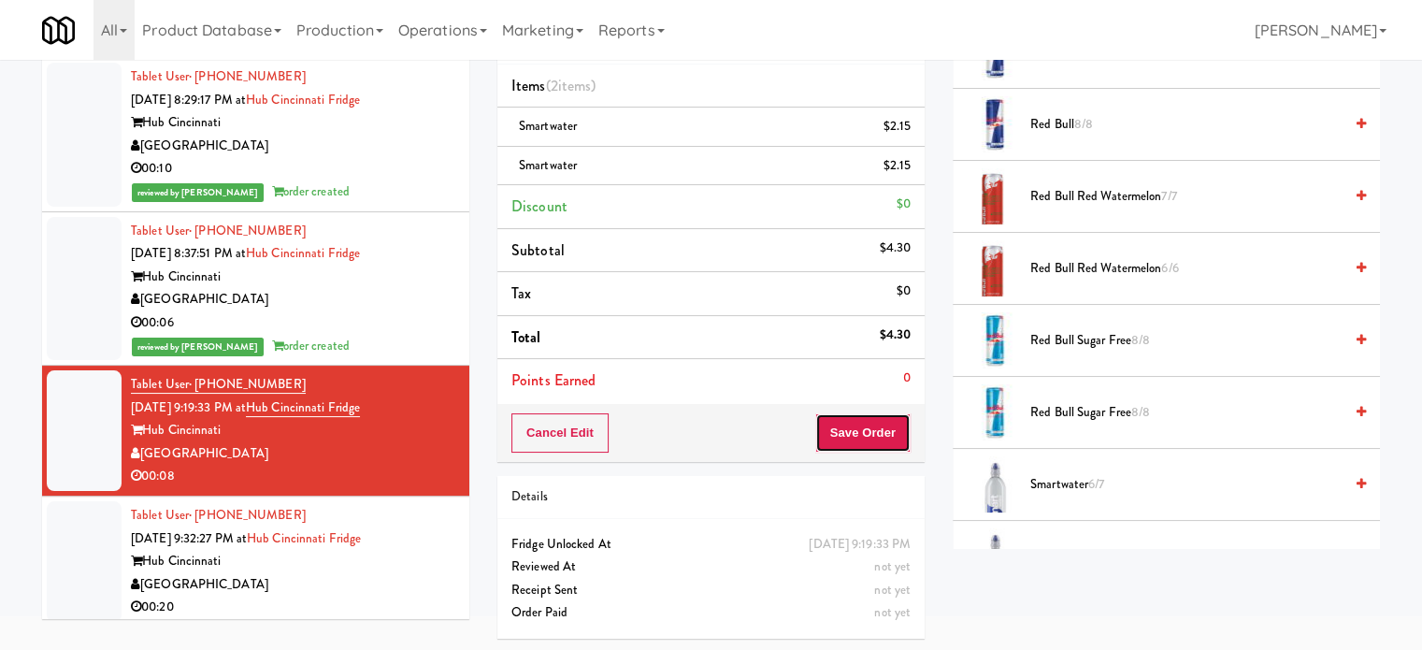
click at [824, 424] on button "Save Order" at bounding box center [862, 432] width 95 height 39
click at [859, 414] on button "Save Order" at bounding box center [862, 432] width 95 height 39
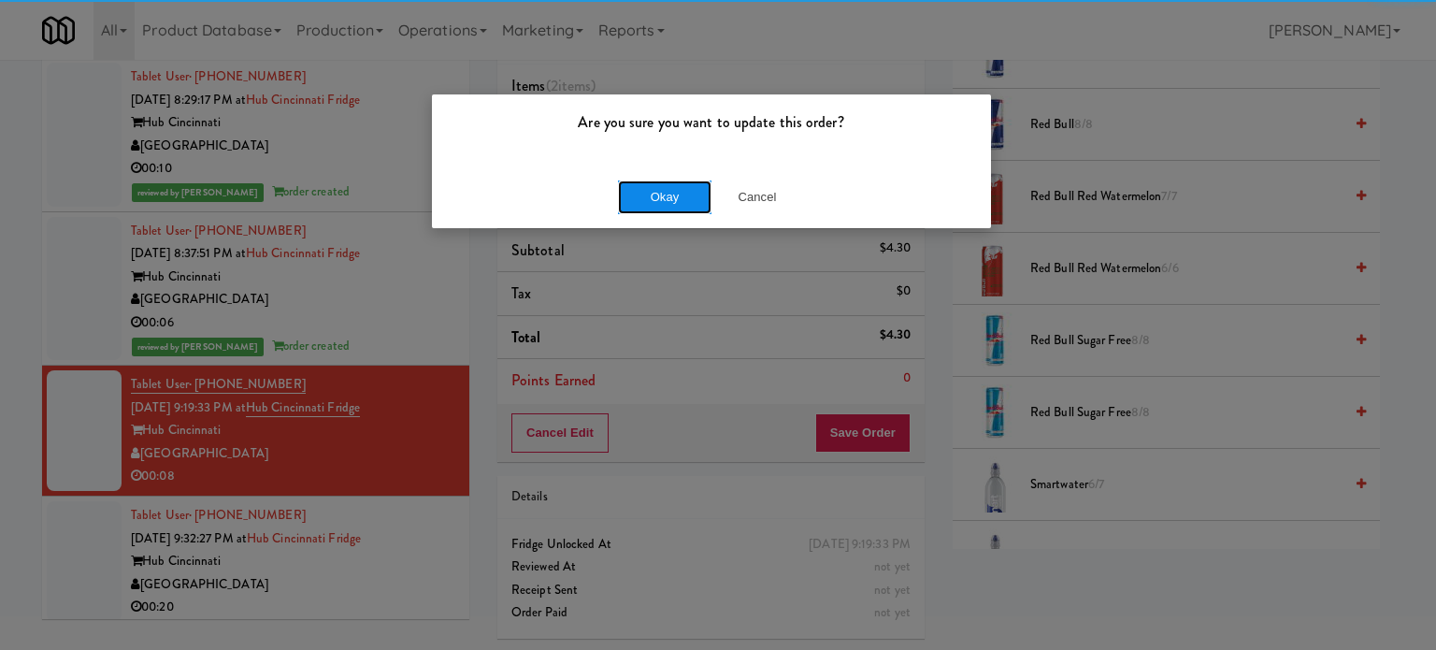
click at [670, 195] on button "Okay" at bounding box center [664, 197] width 93 height 34
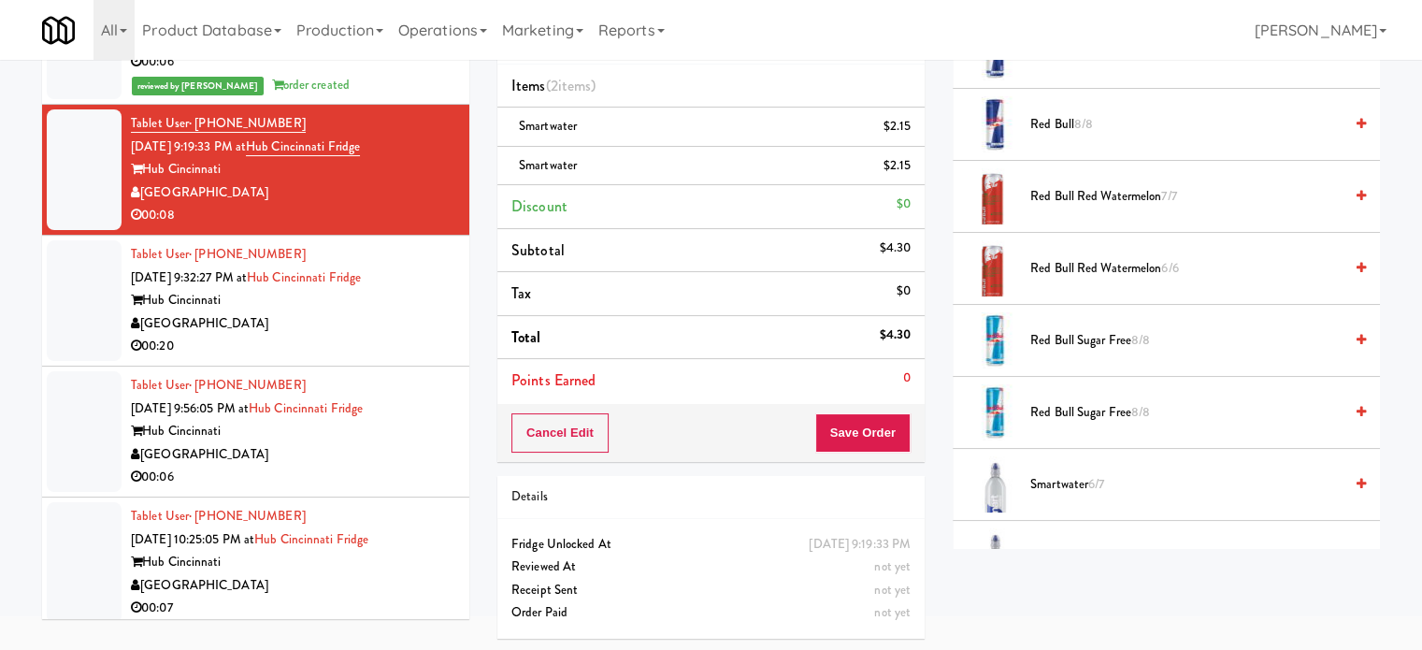
scroll to position [268, 0]
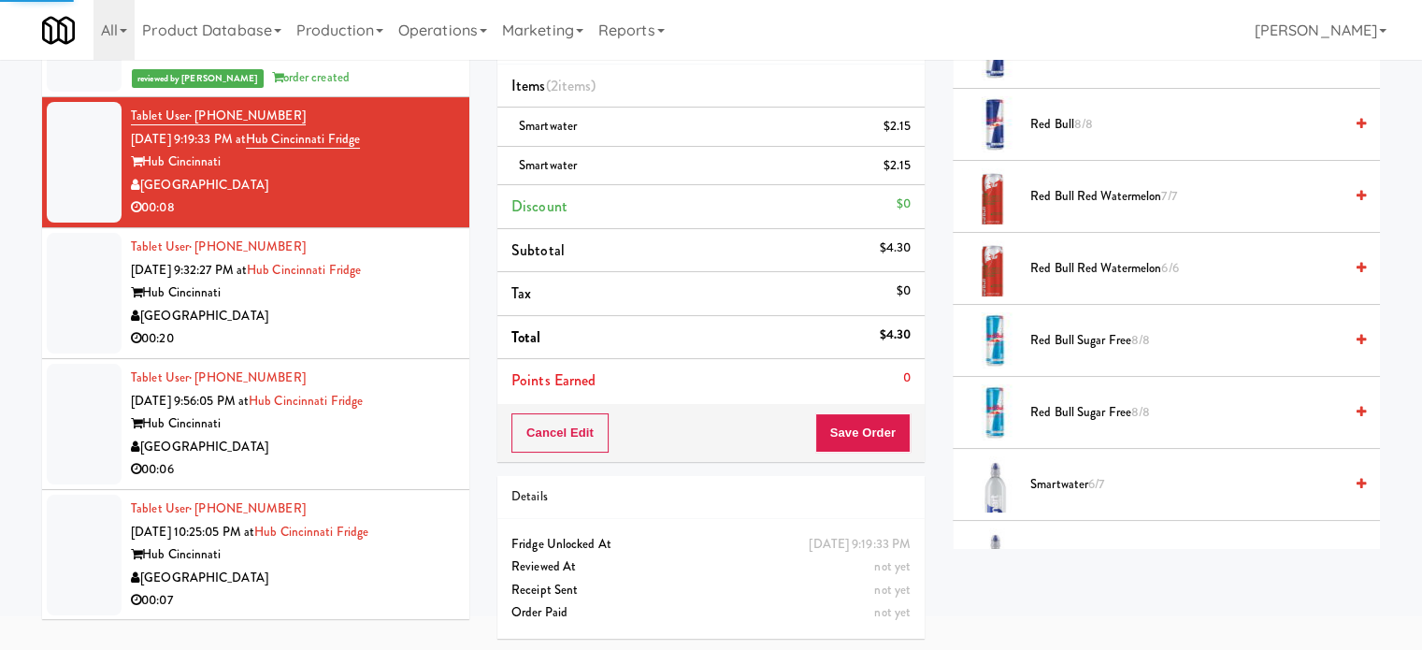
click at [420, 302] on div "Hub Cincinnati" at bounding box center [293, 292] width 324 height 23
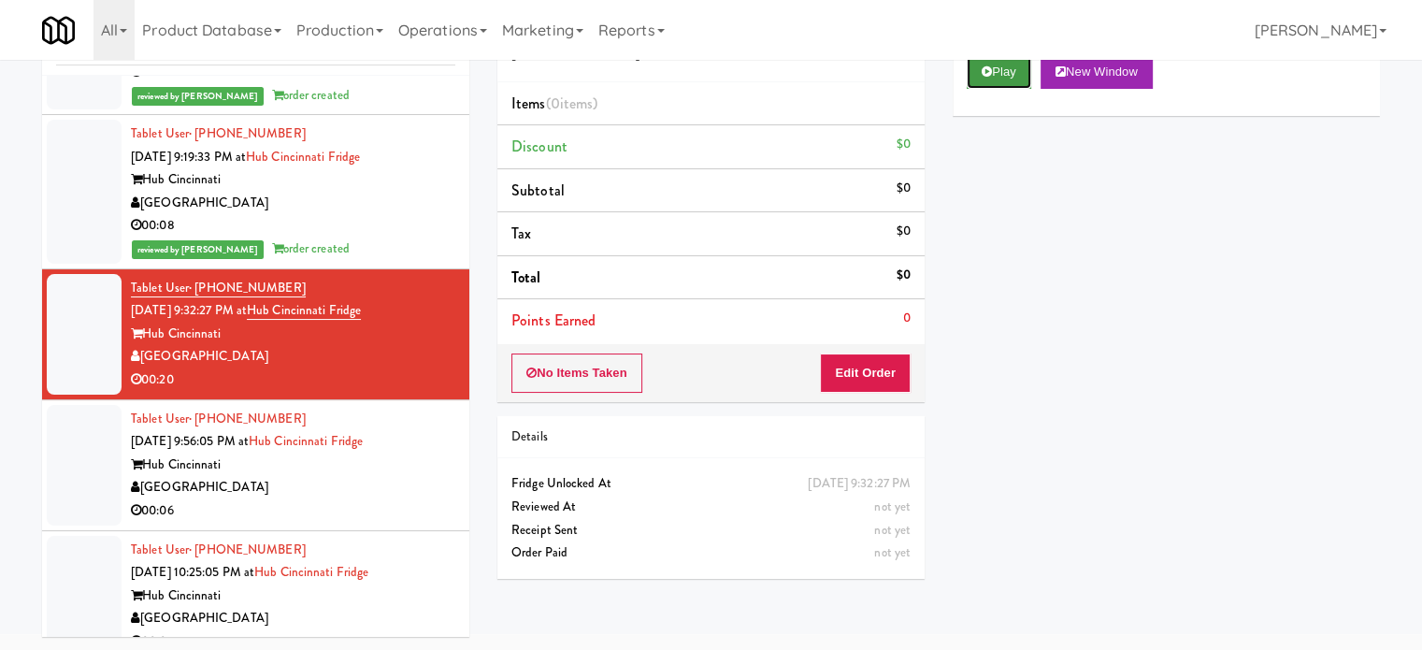
click at [1010, 68] on button "Play" at bounding box center [998, 72] width 64 height 34
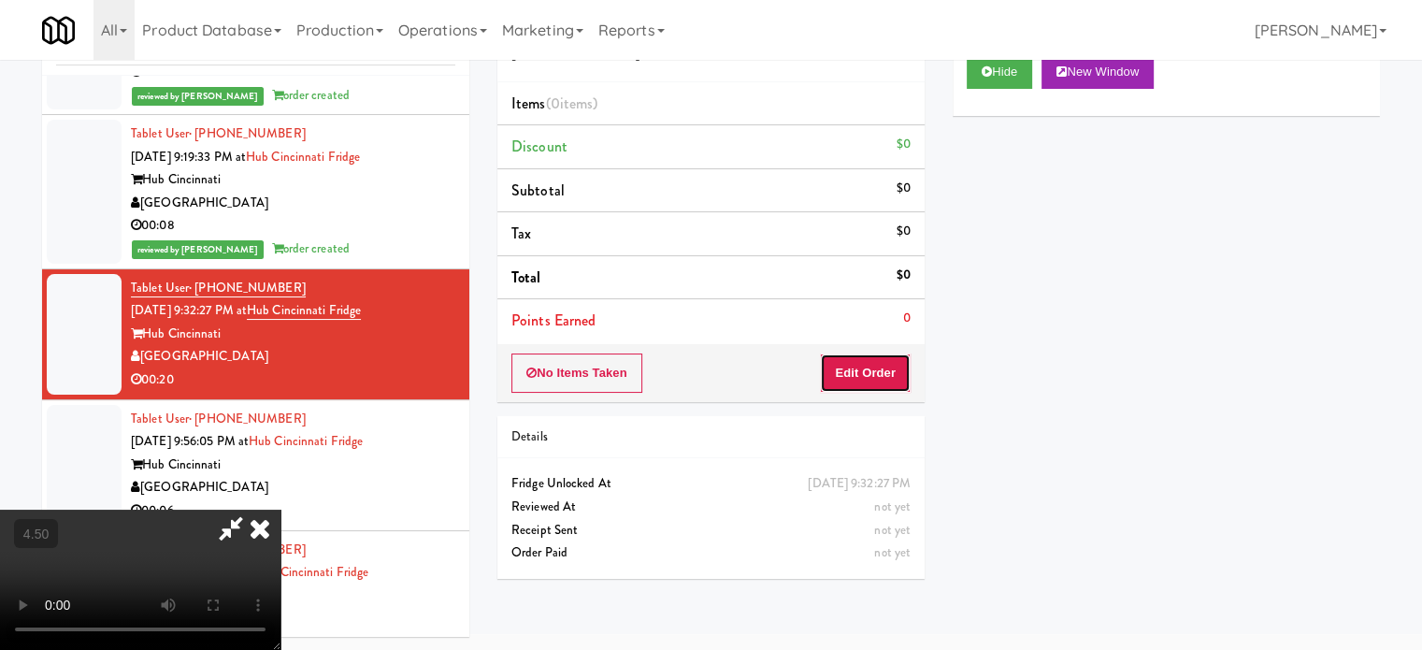
click at [875, 364] on button "Edit Order" at bounding box center [865, 372] width 91 height 39
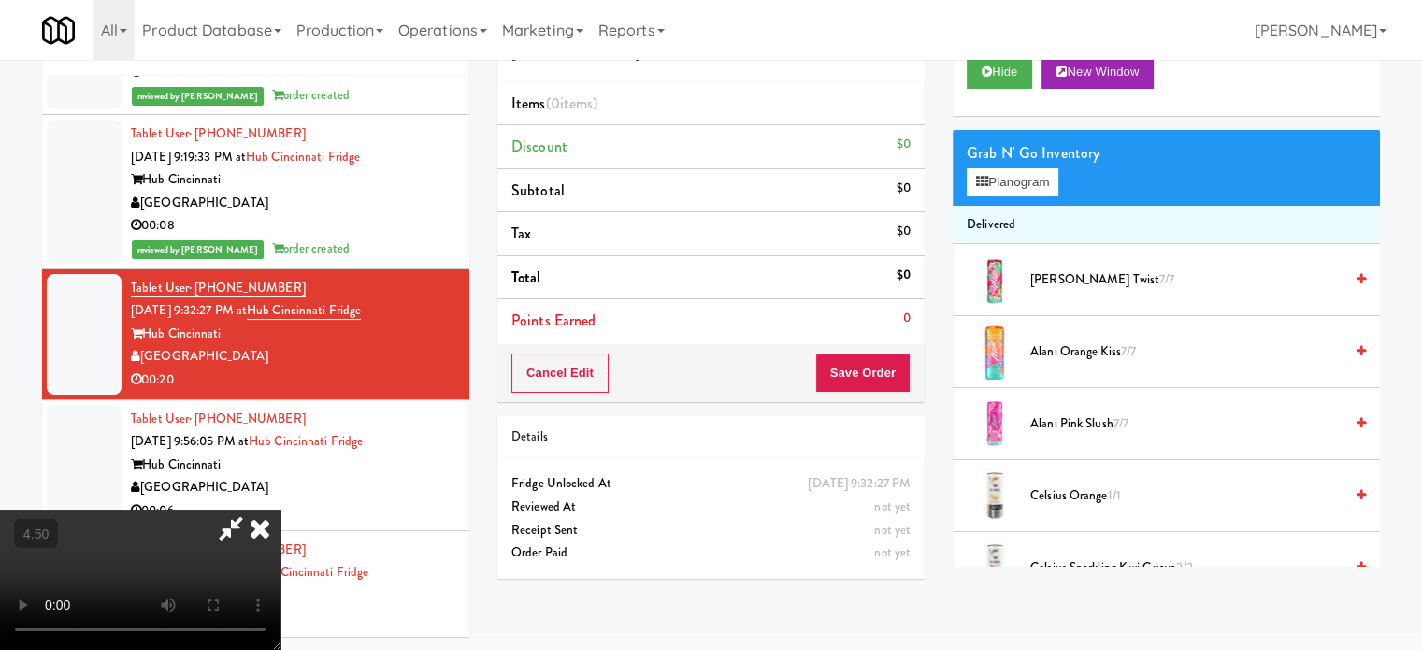
click at [280, 509] on video at bounding box center [140, 579] width 280 height 140
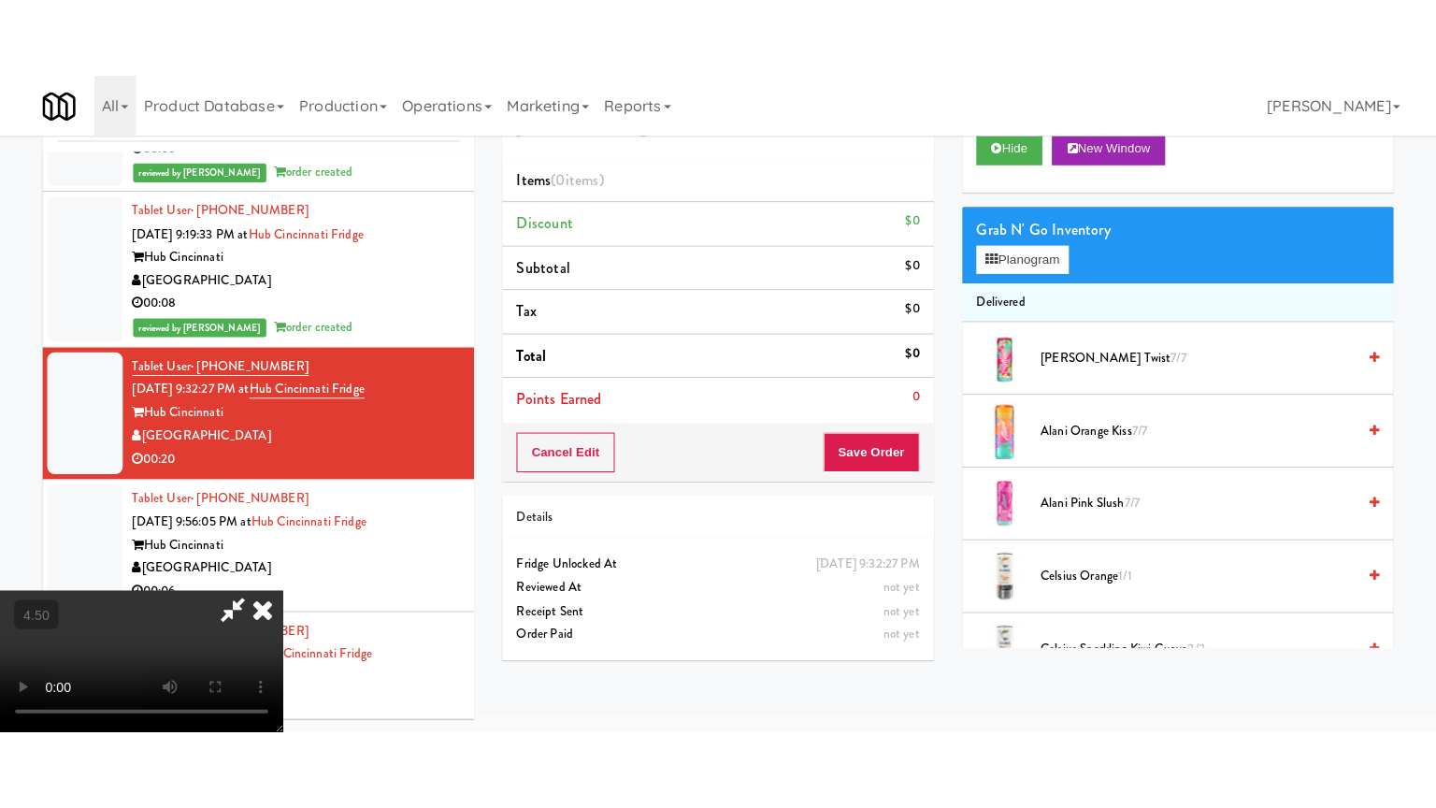
scroll to position [60, 0]
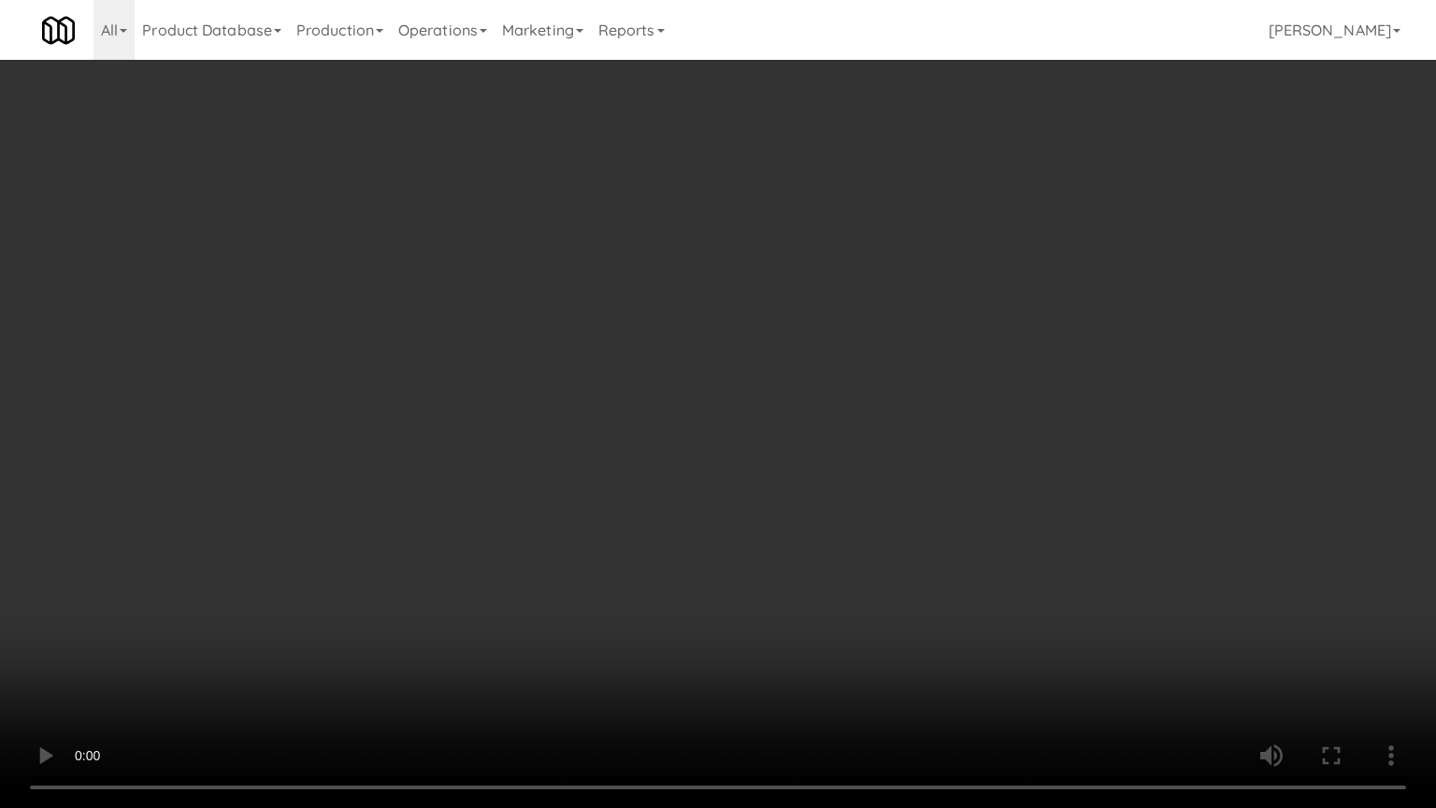
click at [538, 431] on video at bounding box center [718, 404] width 1436 height 808
click at [564, 393] on video at bounding box center [718, 404] width 1436 height 808
click at [667, 307] on video at bounding box center [718, 404] width 1436 height 808
click at [665, 311] on video at bounding box center [718, 404] width 1436 height 808
click at [684, 336] on video at bounding box center [718, 404] width 1436 height 808
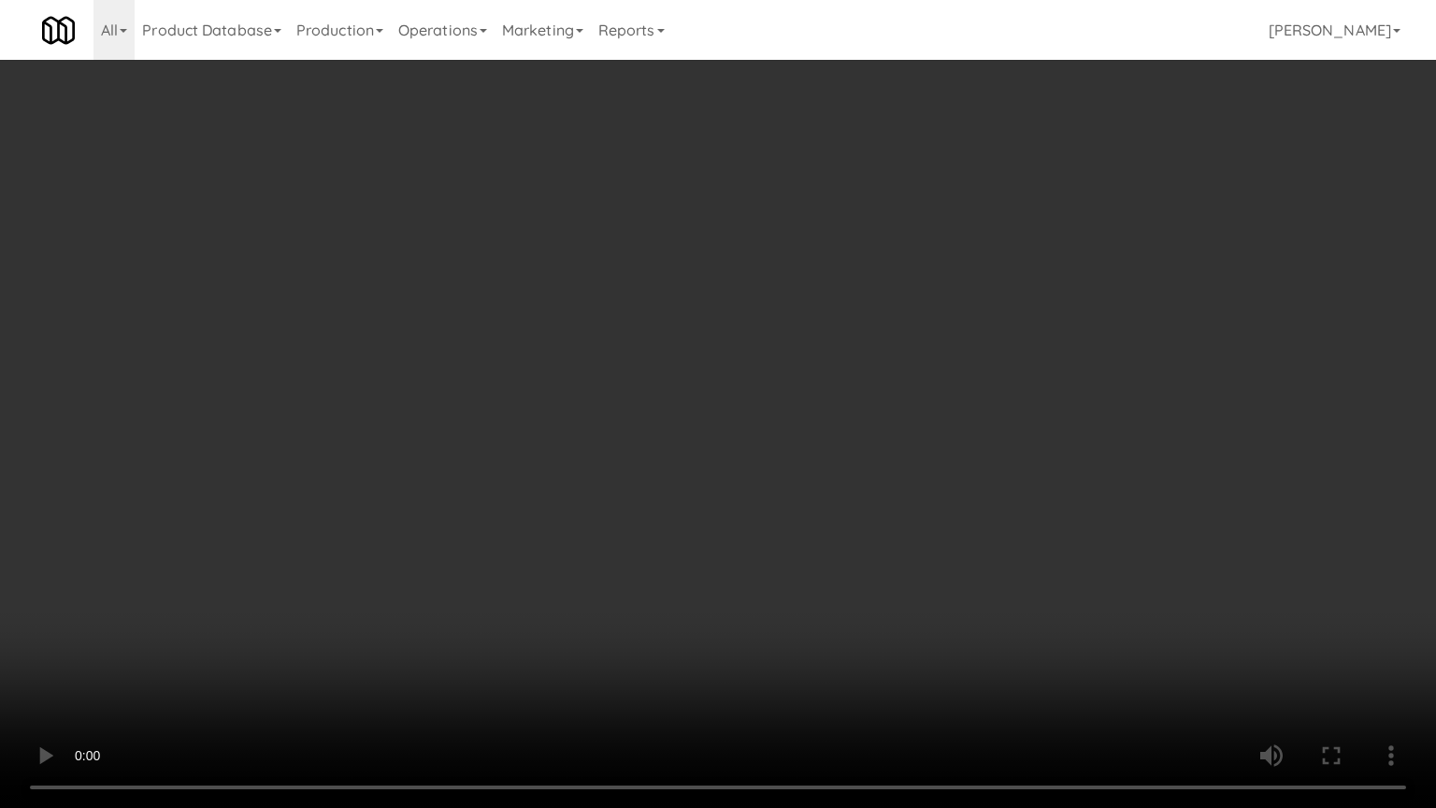
click at [684, 336] on video at bounding box center [718, 404] width 1436 height 808
click at [699, 365] on video at bounding box center [718, 404] width 1436 height 808
click at [703, 359] on video at bounding box center [718, 404] width 1436 height 808
click at [765, 352] on video at bounding box center [718, 404] width 1436 height 808
drag, startPoint x: 729, startPoint y: 345, endPoint x: 775, endPoint y: 337, distance: 46.4
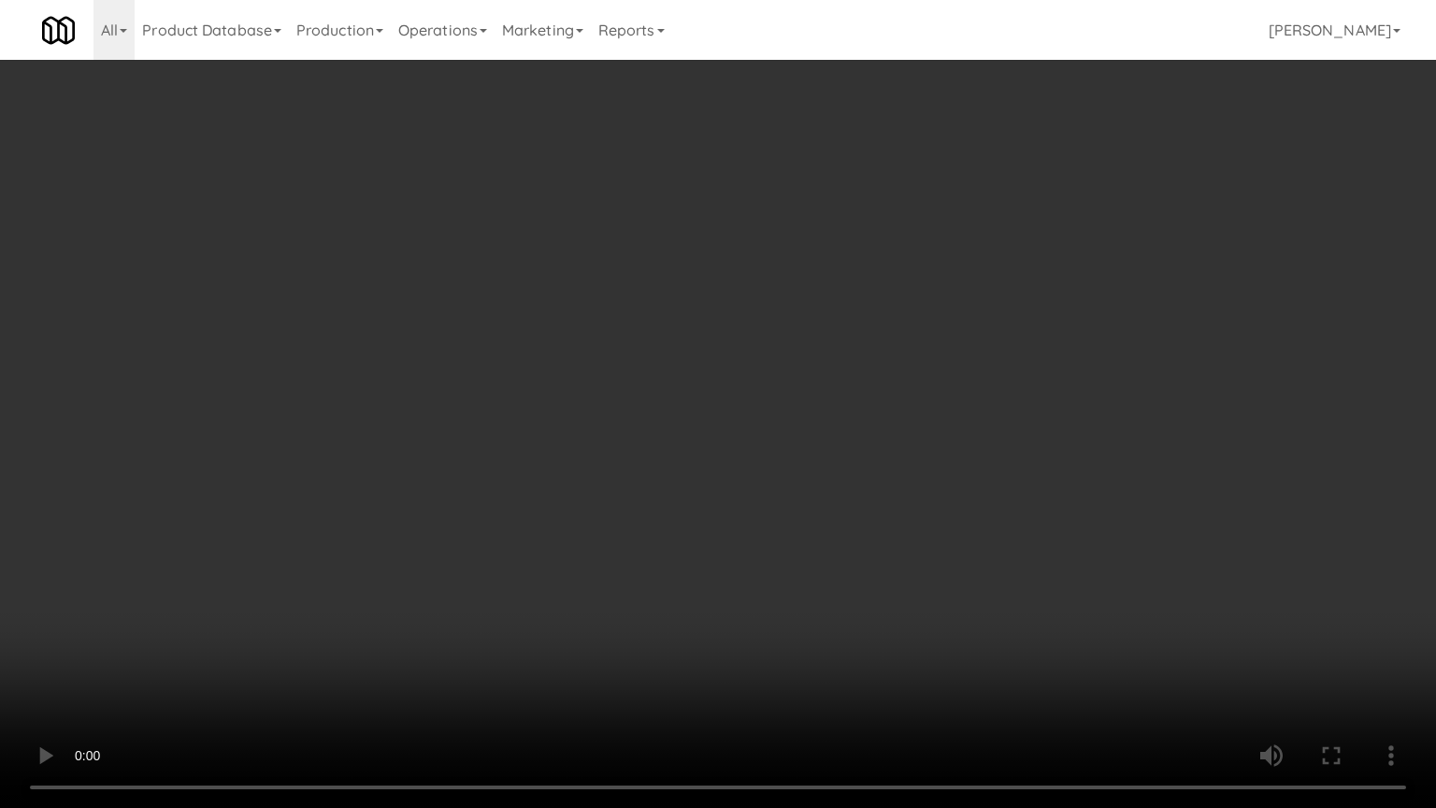
click at [744, 344] on video at bounding box center [718, 404] width 1436 height 808
click at [793, 326] on video at bounding box center [718, 404] width 1436 height 808
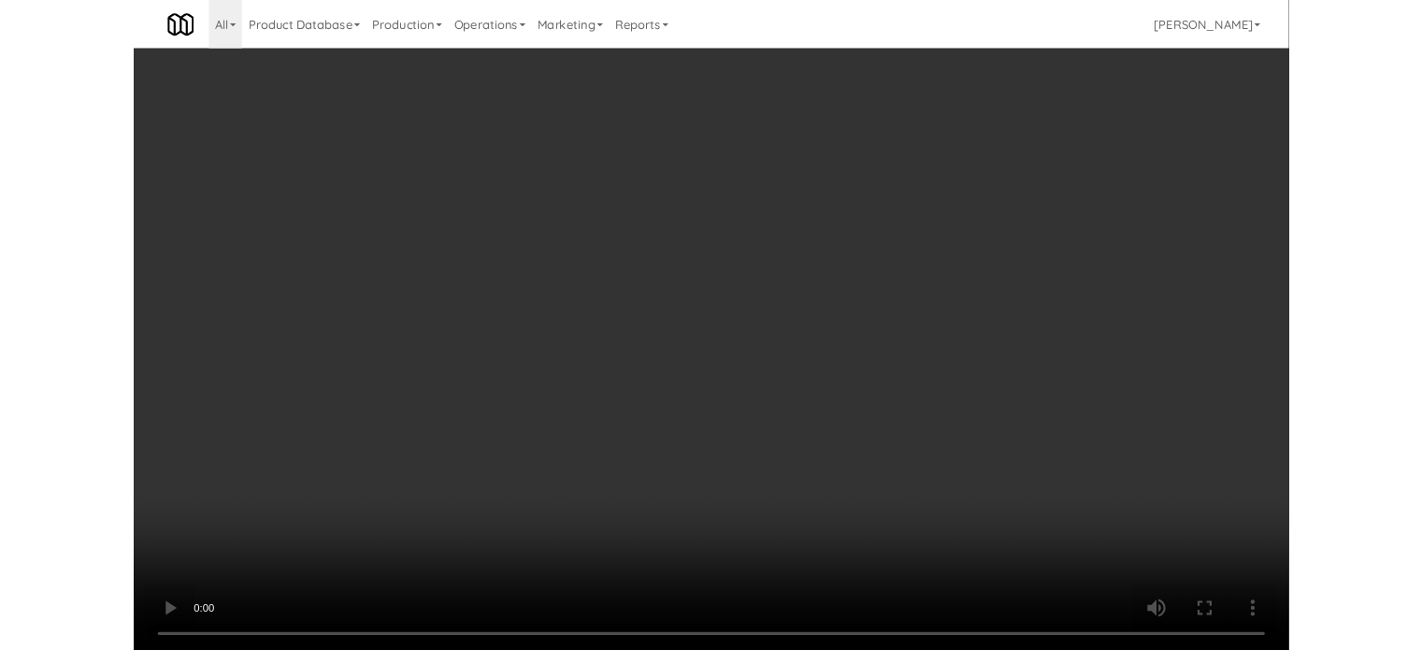
scroll to position [76, 0]
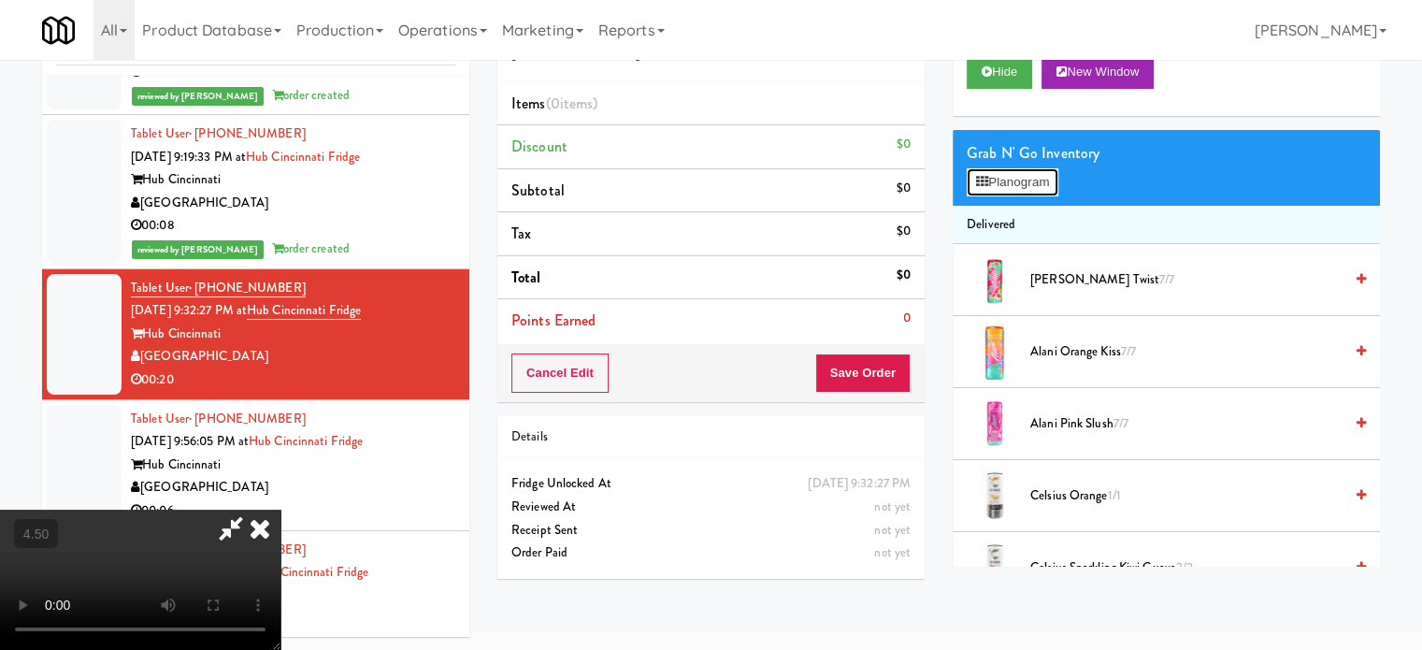
click at [1025, 178] on button "Planogram" at bounding box center [1012, 182] width 92 height 28
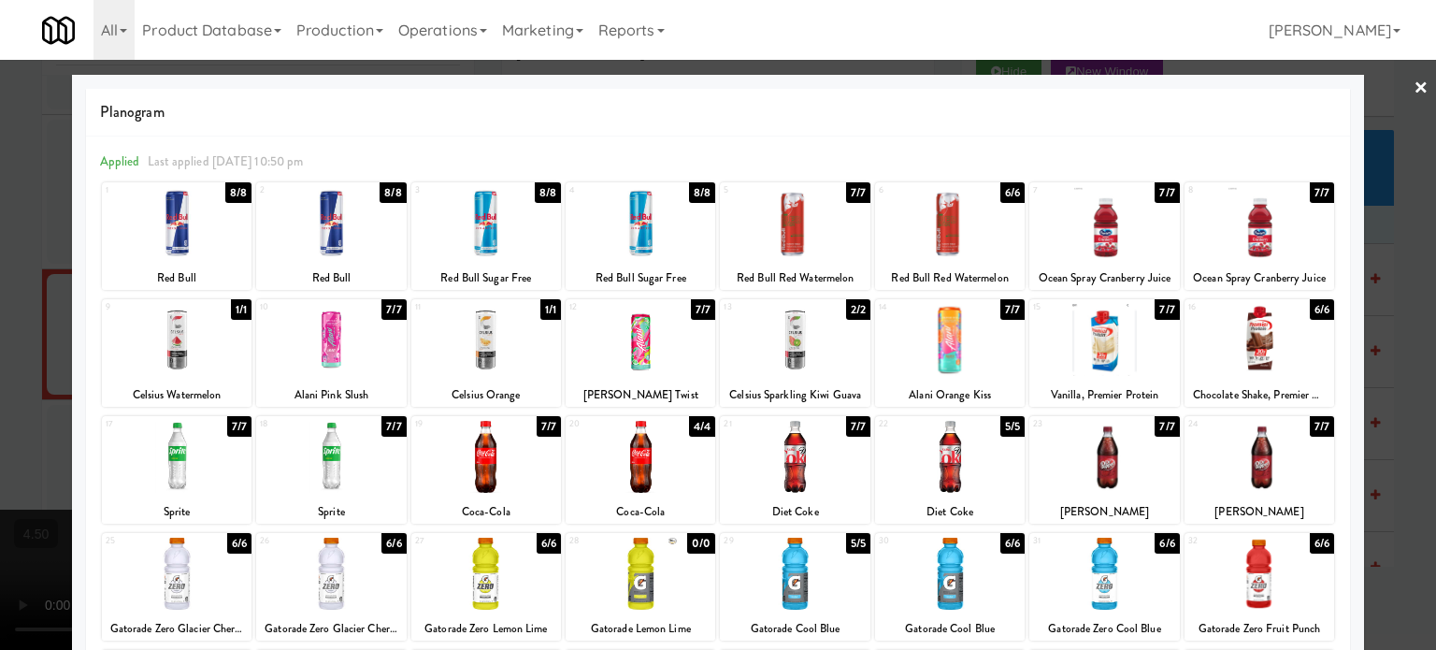
click at [849, 423] on div "7/7" at bounding box center [858, 426] width 24 height 21
click at [1394, 369] on div at bounding box center [718, 325] width 1436 height 650
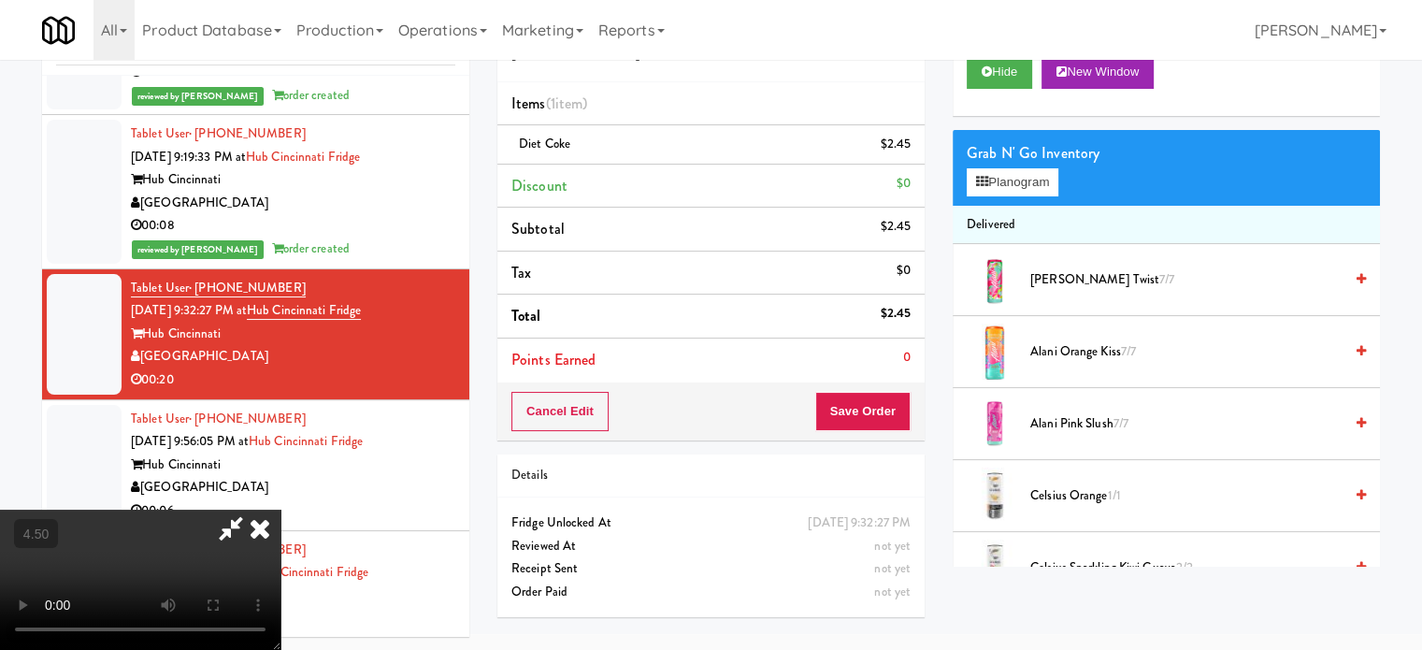
click at [280, 509] on video at bounding box center [140, 579] width 280 height 140
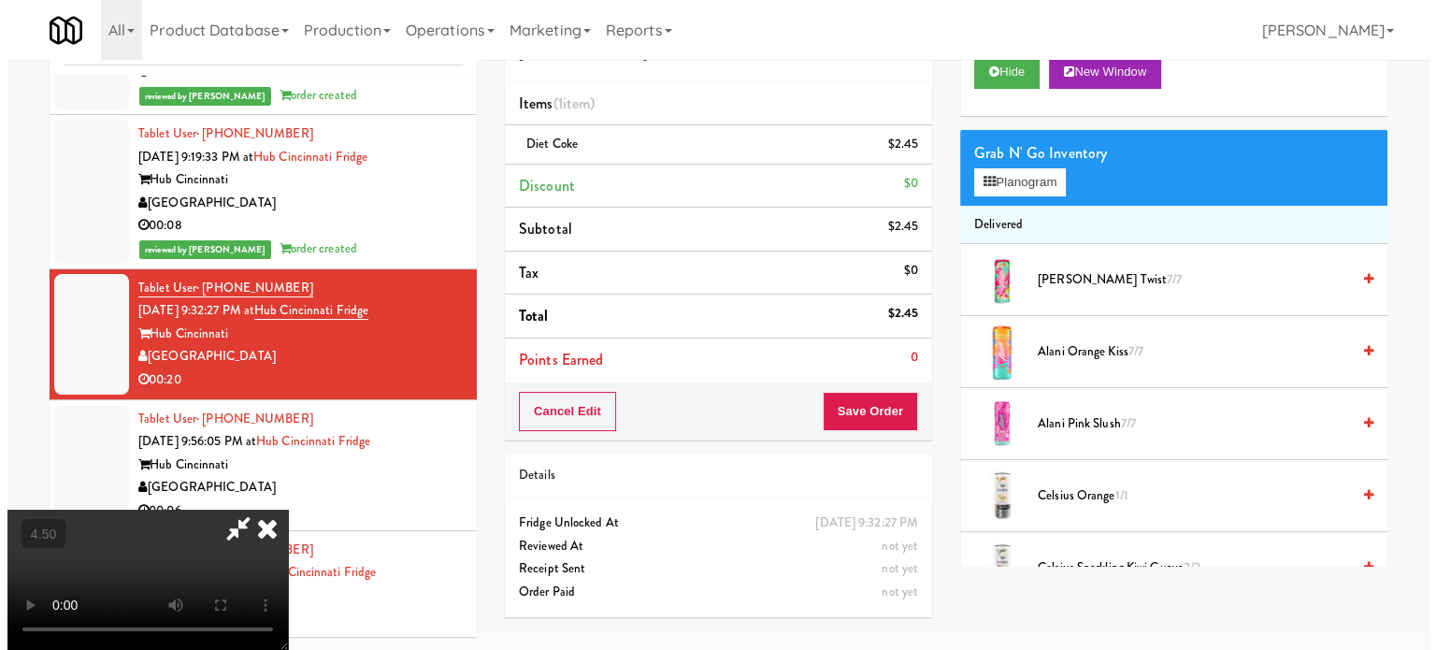
scroll to position [60, 0]
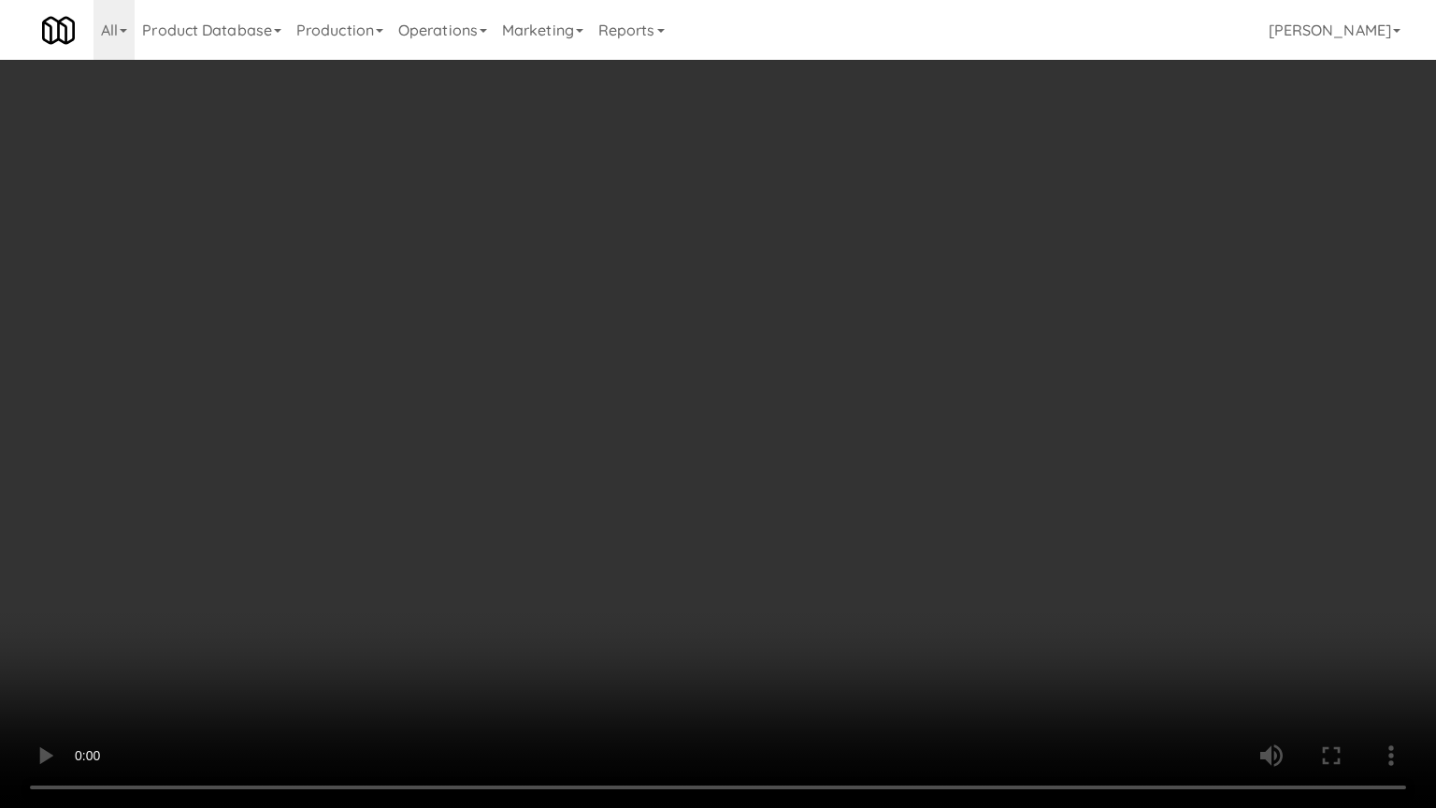
click at [537, 475] on video at bounding box center [718, 404] width 1436 height 808
click at [591, 355] on video at bounding box center [718, 404] width 1436 height 808
click at [594, 349] on video at bounding box center [718, 404] width 1436 height 808
click at [621, 335] on video at bounding box center [718, 404] width 1436 height 808
click at [624, 340] on video at bounding box center [718, 404] width 1436 height 808
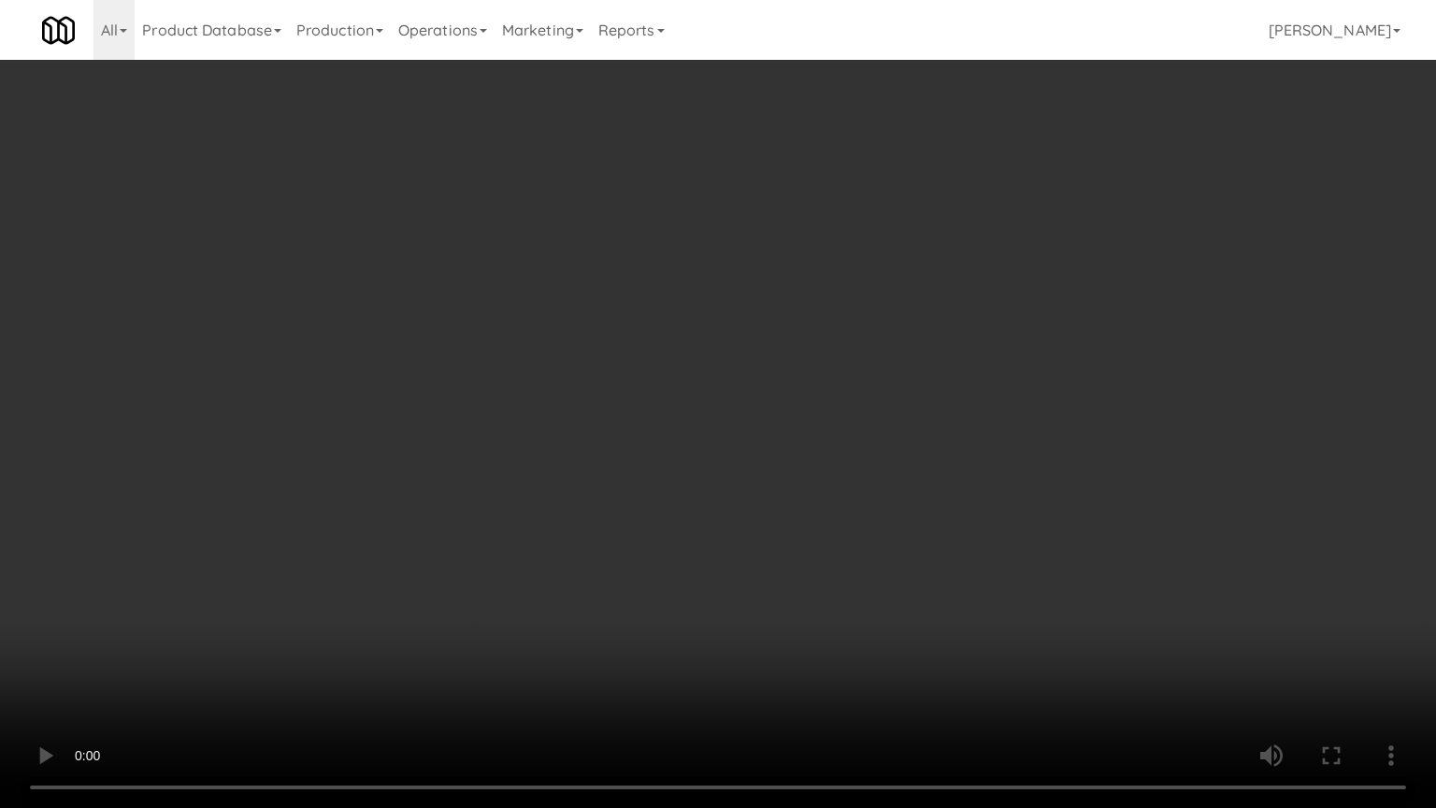
click at [631, 337] on video at bounding box center [718, 404] width 1436 height 808
click at [628, 355] on video at bounding box center [718, 404] width 1436 height 808
click at [643, 345] on video at bounding box center [718, 404] width 1436 height 808
click at [618, 344] on video at bounding box center [718, 404] width 1436 height 808
click at [666, 359] on video at bounding box center [718, 404] width 1436 height 808
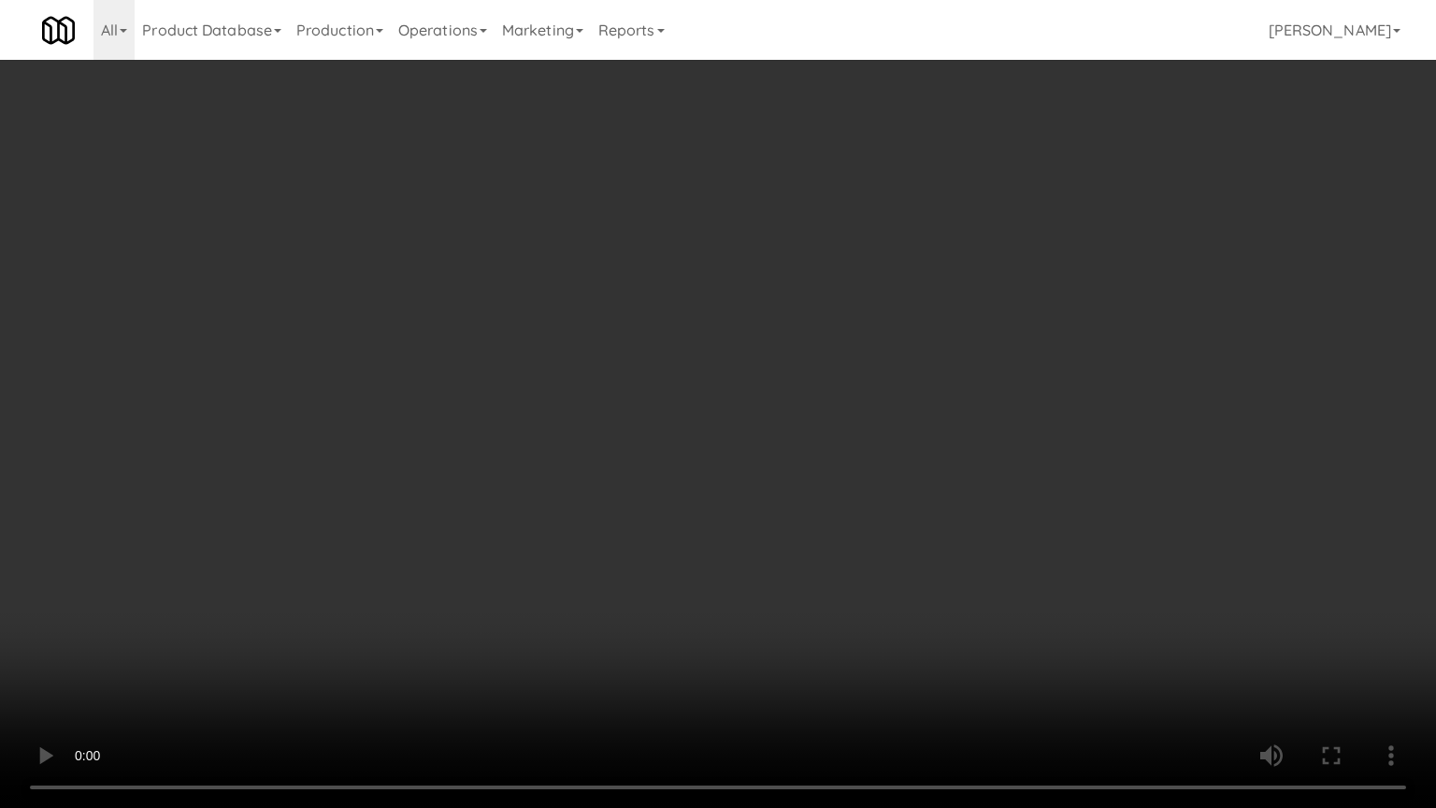
click at [354, 333] on video at bounding box center [718, 404] width 1436 height 808
click at [737, 370] on video at bounding box center [718, 404] width 1436 height 808
click at [672, 369] on video at bounding box center [718, 404] width 1436 height 808
click at [664, 369] on video at bounding box center [718, 404] width 1436 height 808
click at [684, 349] on video at bounding box center [718, 404] width 1436 height 808
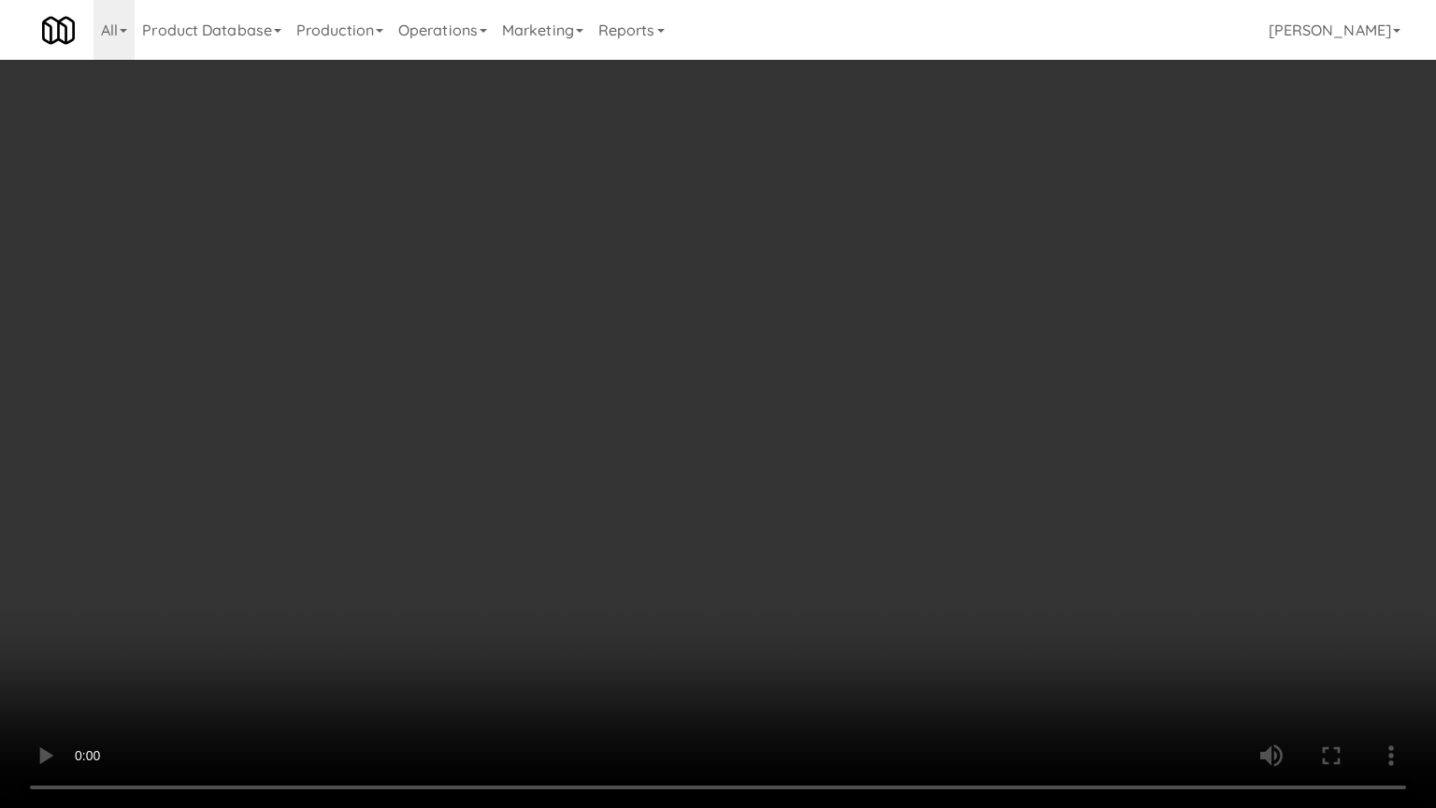
click at [688, 297] on video at bounding box center [718, 404] width 1436 height 808
drag, startPoint x: 856, startPoint y: 711, endPoint x: 809, endPoint y: 612, distance: 109.5
click at [856, 648] on video at bounding box center [718, 404] width 1436 height 808
click at [766, 531] on video at bounding box center [718, 404] width 1436 height 808
click at [724, 488] on video at bounding box center [718, 404] width 1436 height 808
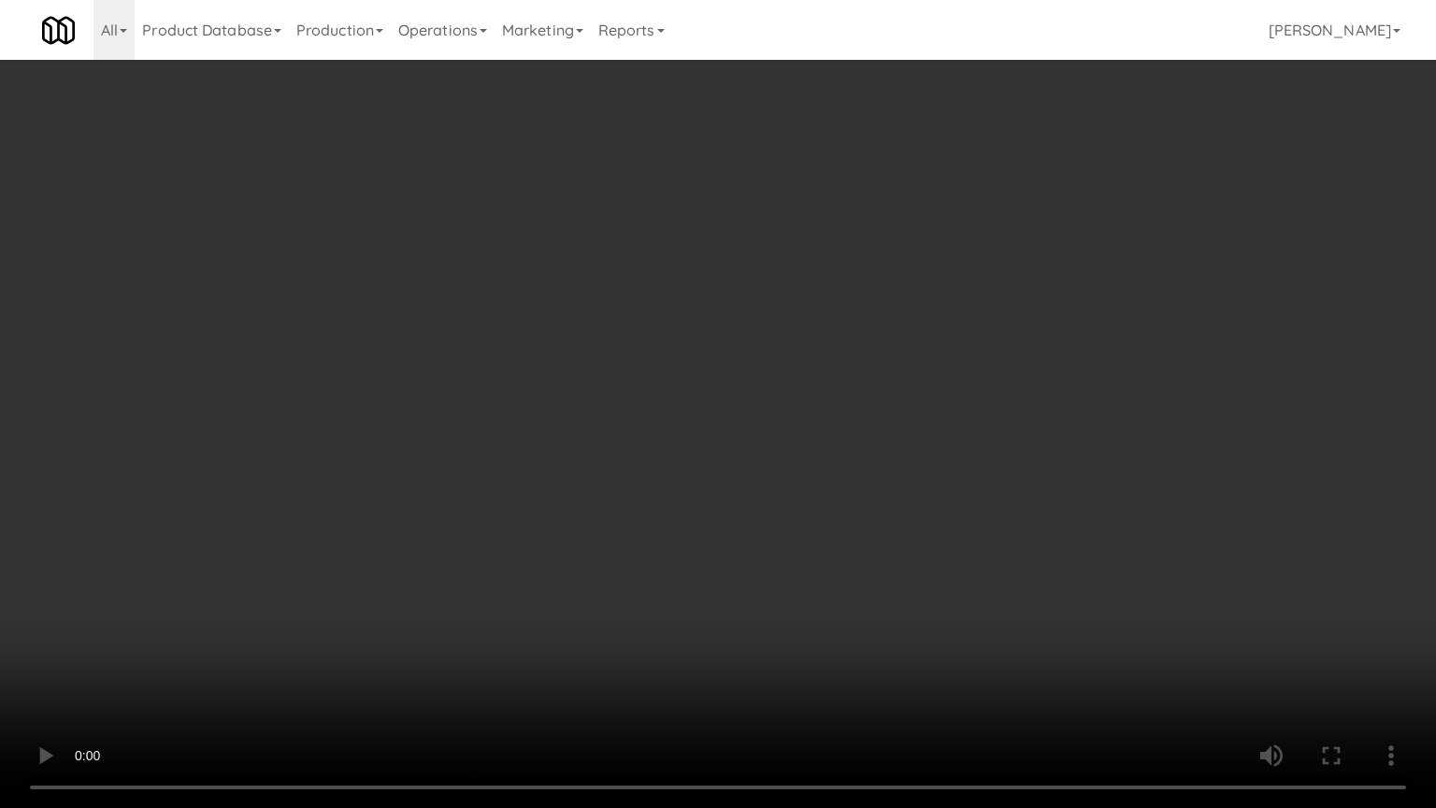
click at [724, 478] on video at bounding box center [718, 404] width 1436 height 808
click at [729, 486] on video at bounding box center [718, 404] width 1436 height 808
click at [748, 468] on video at bounding box center [718, 404] width 1436 height 808
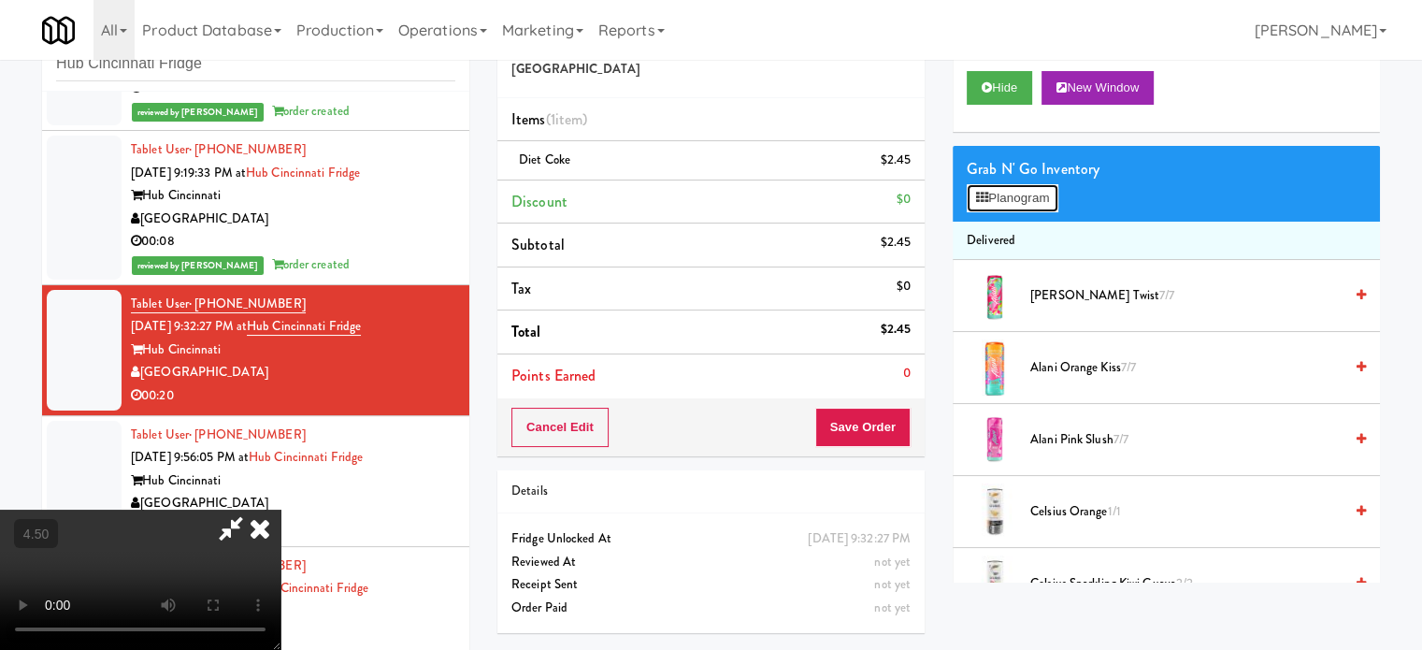
click at [996, 192] on button "Planogram" at bounding box center [1012, 198] width 92 height 28
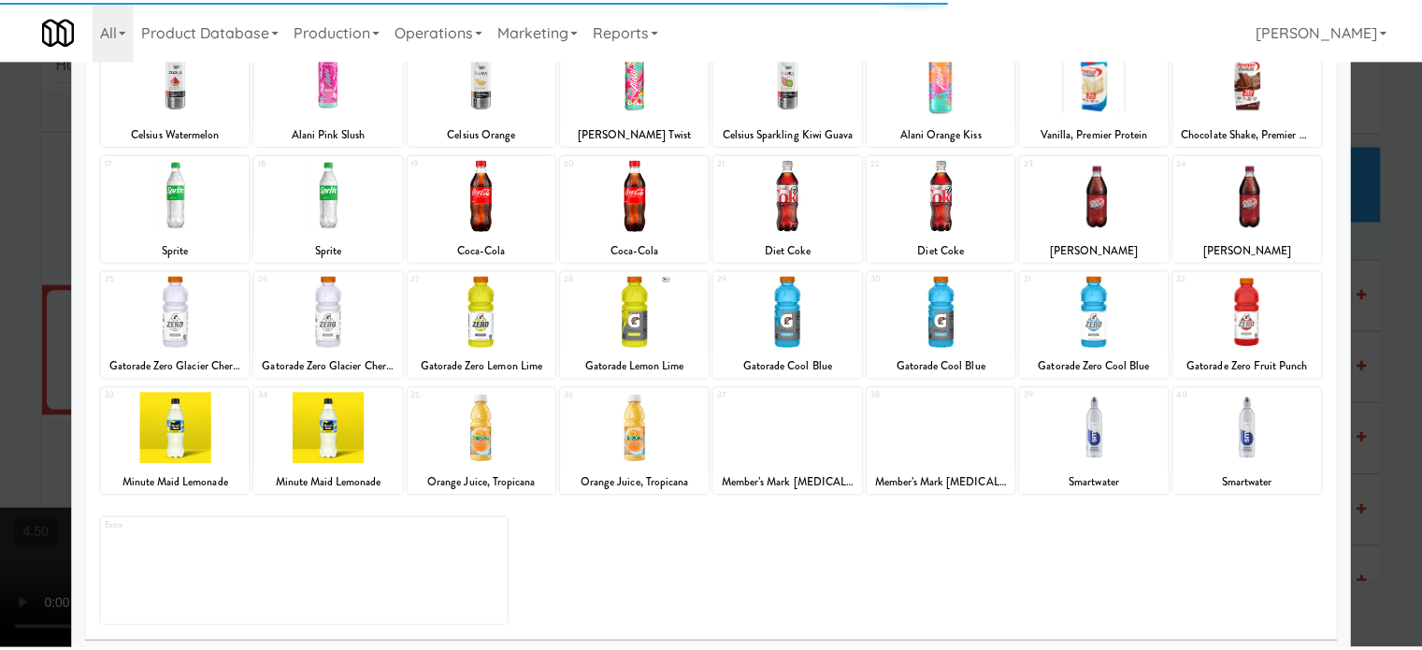
scroll to position [267, 0]
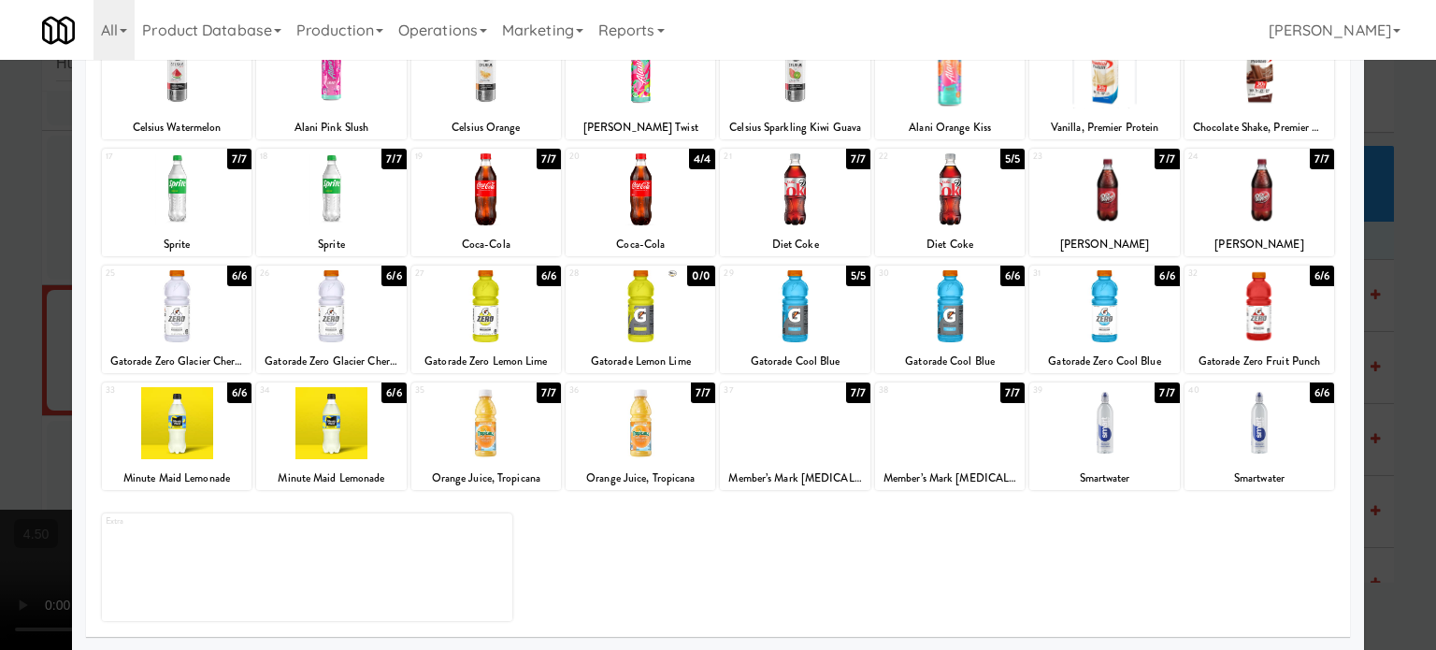
click at [384, 274] on div "6/6" at bounding box center [393, 275] width 24 height 21
click at [1414, 321] on div at bounding box center [718, 325] width 1436 height 650
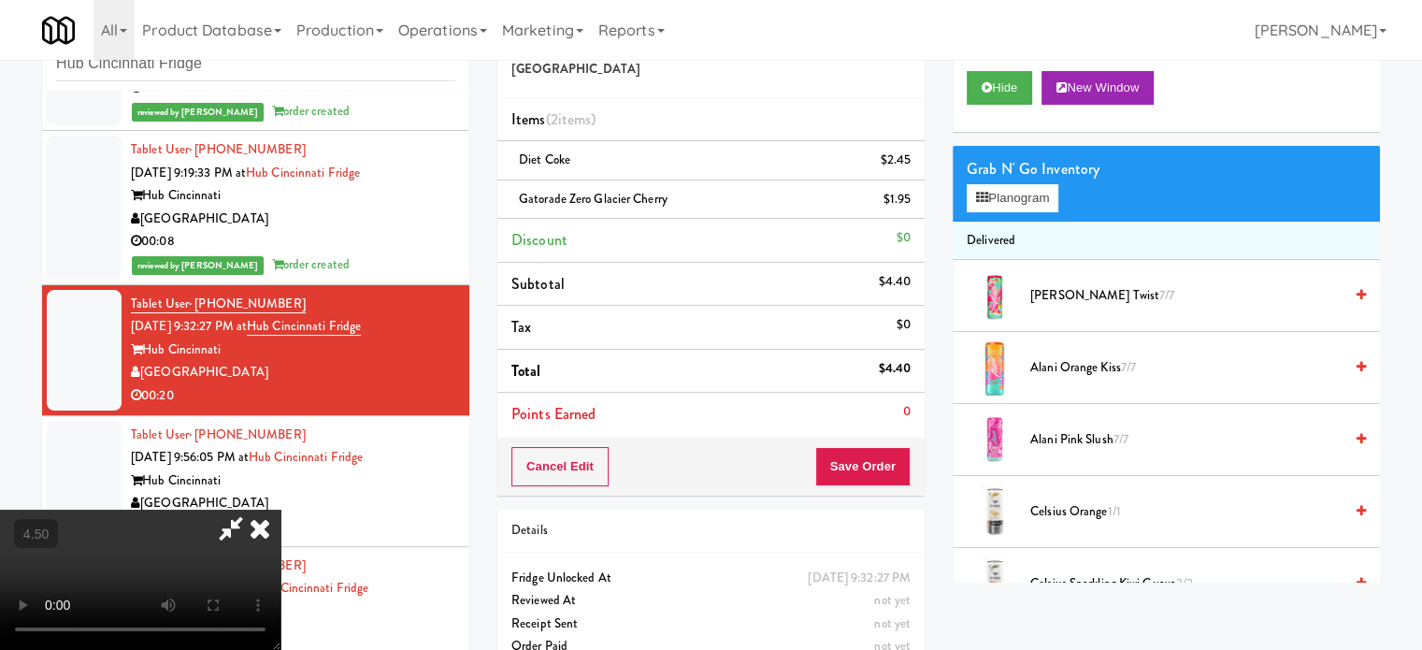
click at [280, 509] on video at bounding box center [140, 579] width 280 height 140
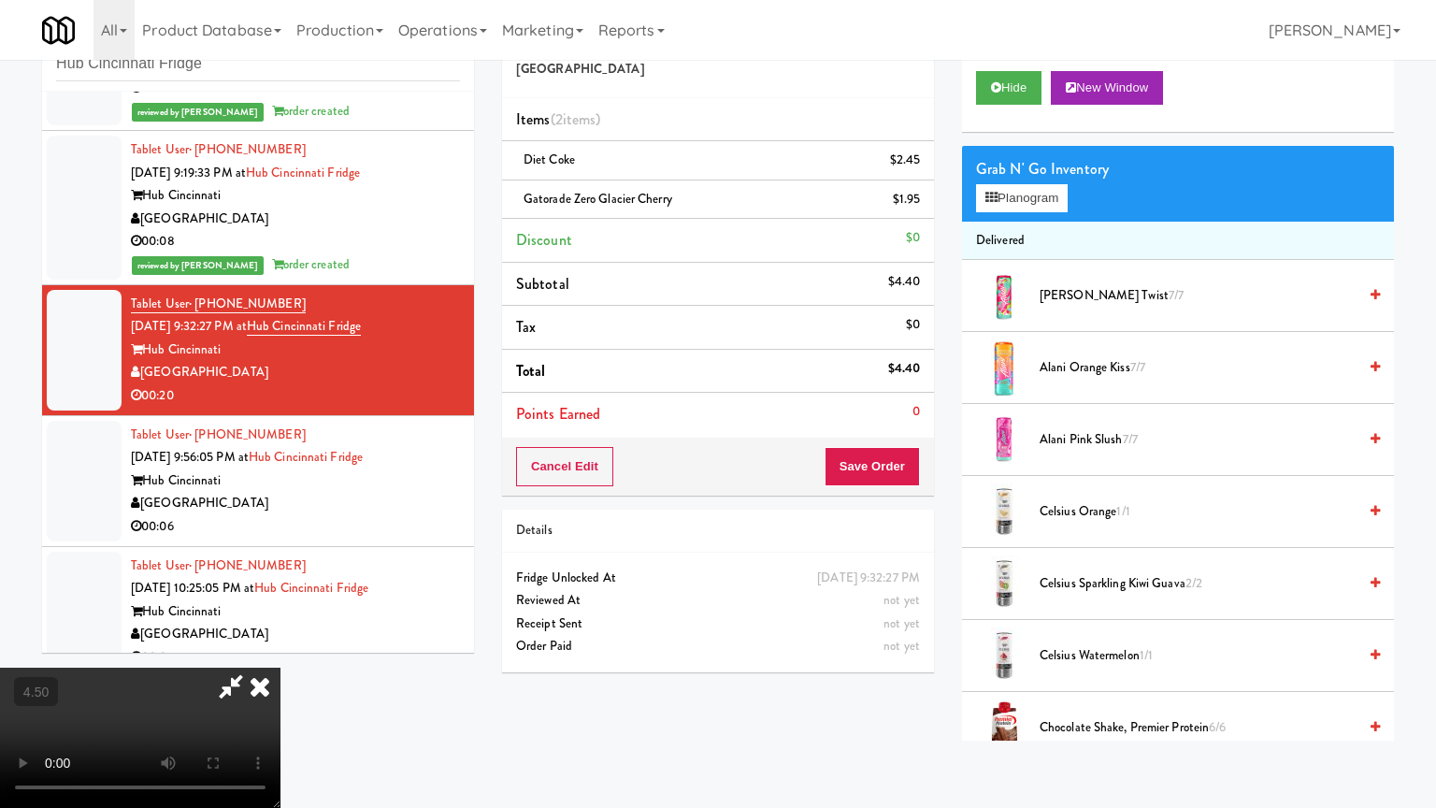
drag, startPoint x: 606, startPoint y: 276, endPoint x: 623, endPoint y: 267, distance: 19.6
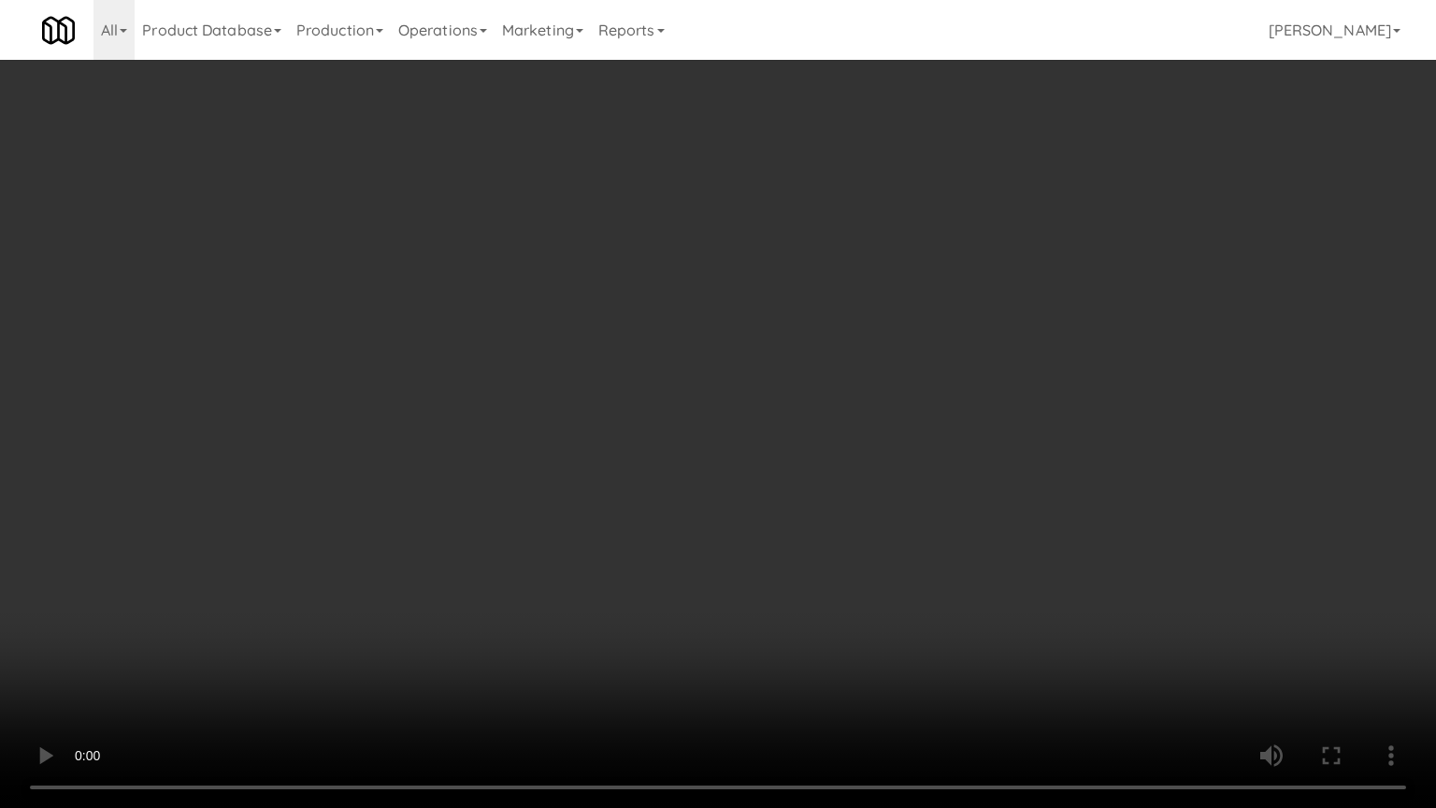
click at [606, 277] on video at bounding box center [718, 404] width 1436 height 808
click at [691, 306] on video at bounding box center [718, 404] width 1436 height 808
click at [698, 301] on video at bounding box center [718, 404] width 1436 height 808
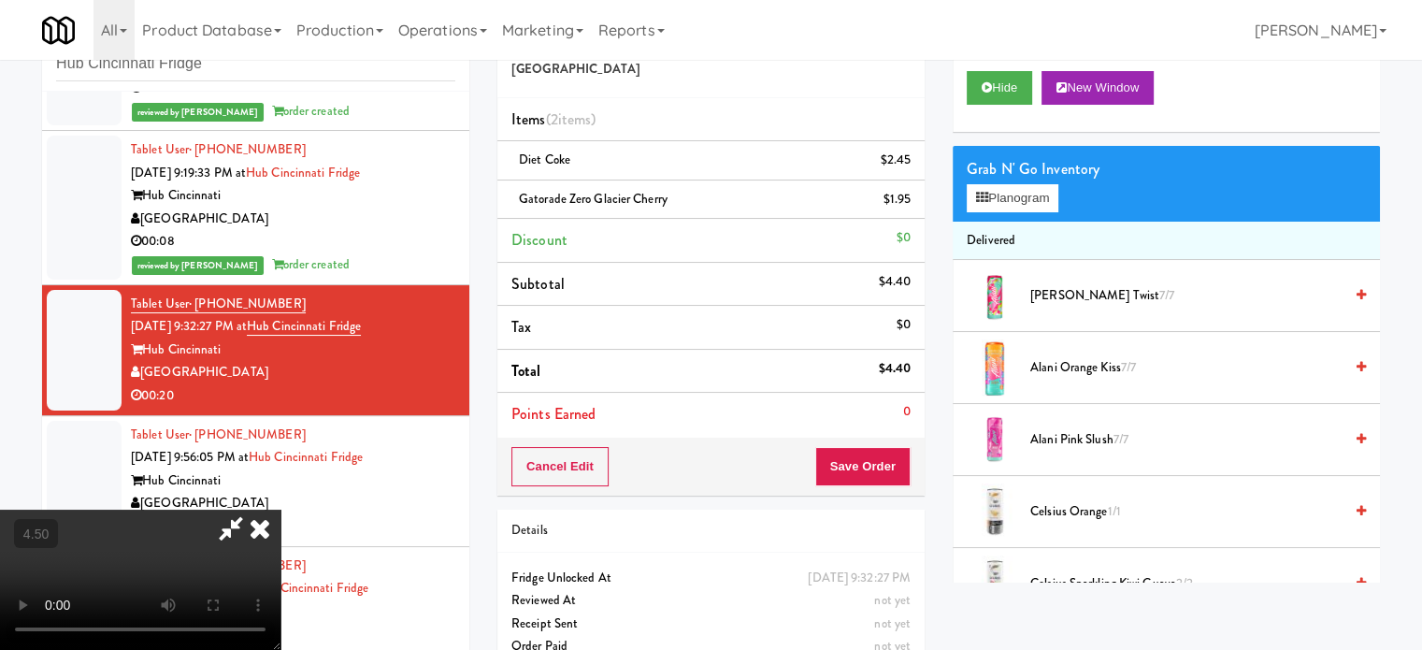
click at [280, 509] on icon at bounding box center [259, 527] width 41 height 37
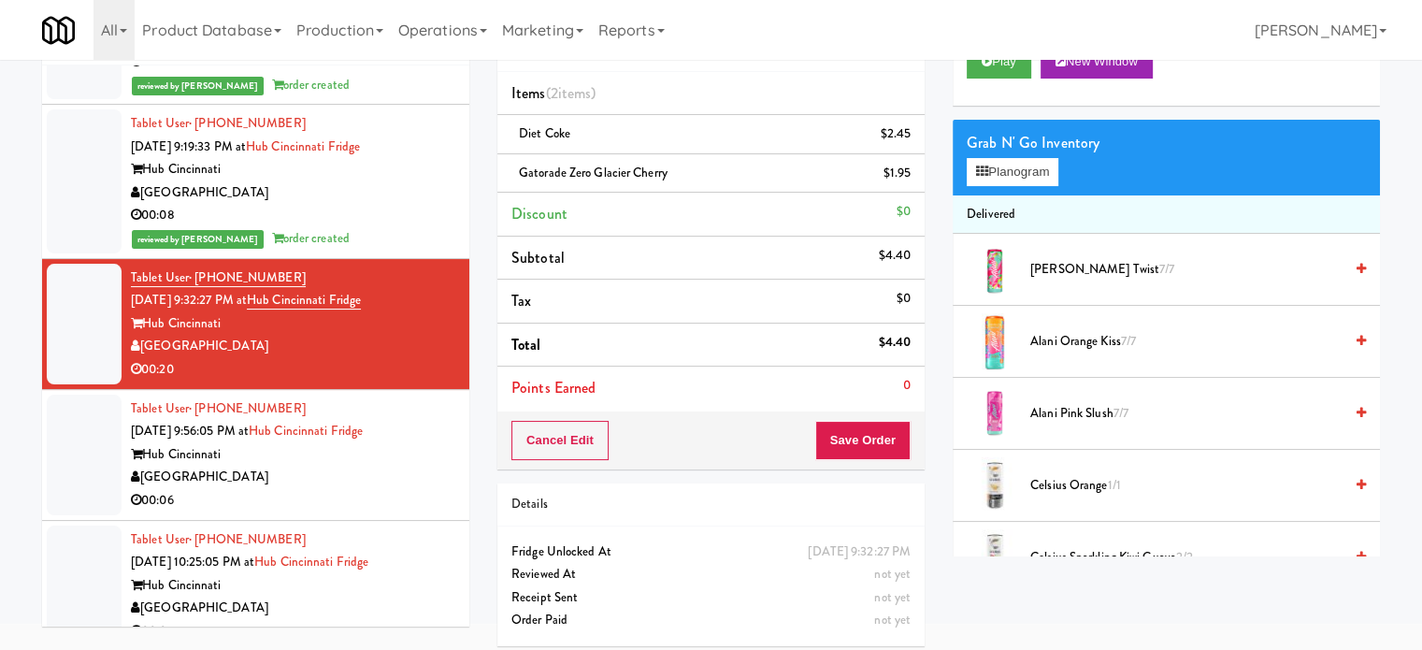
scroll to position [93, 0]
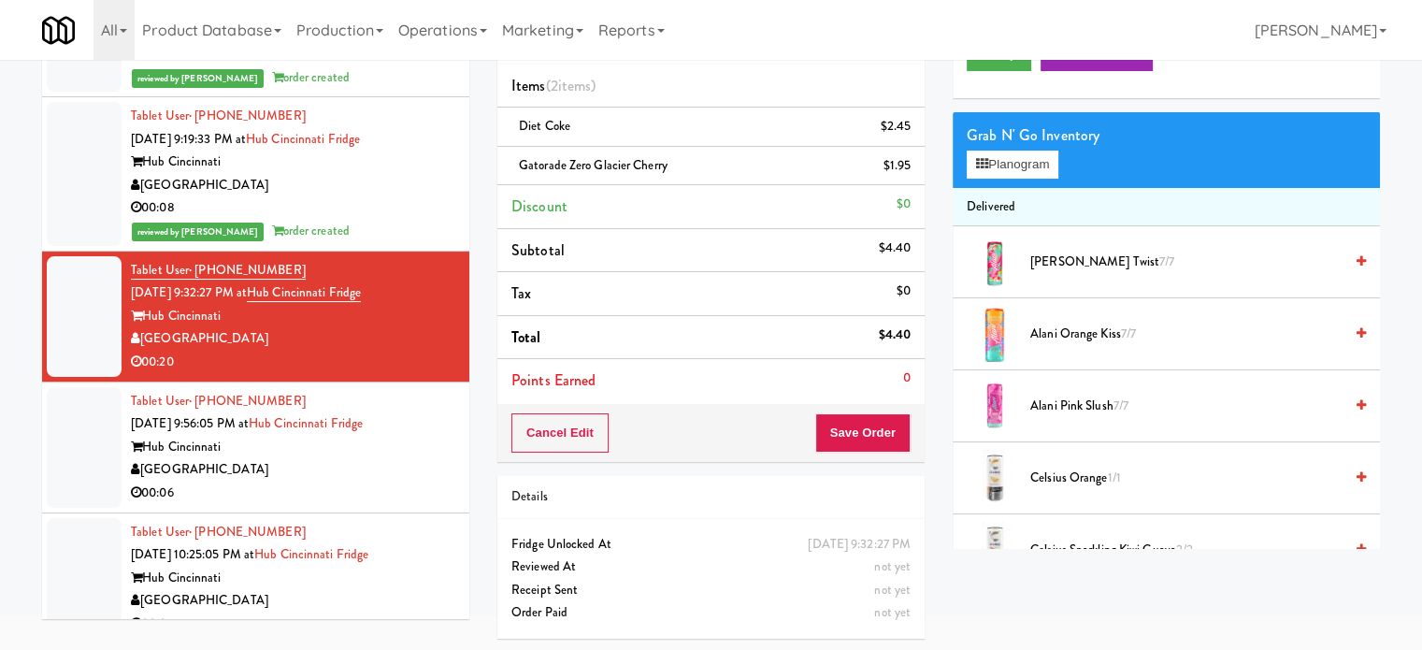
click at [849, 404] on div "Cancel Edit Save Order" at bounding box center [710, 433] width 427 height 58
click at [852, 446] on button "Save Order" at bounding box center [862, 432] width 95 height 39
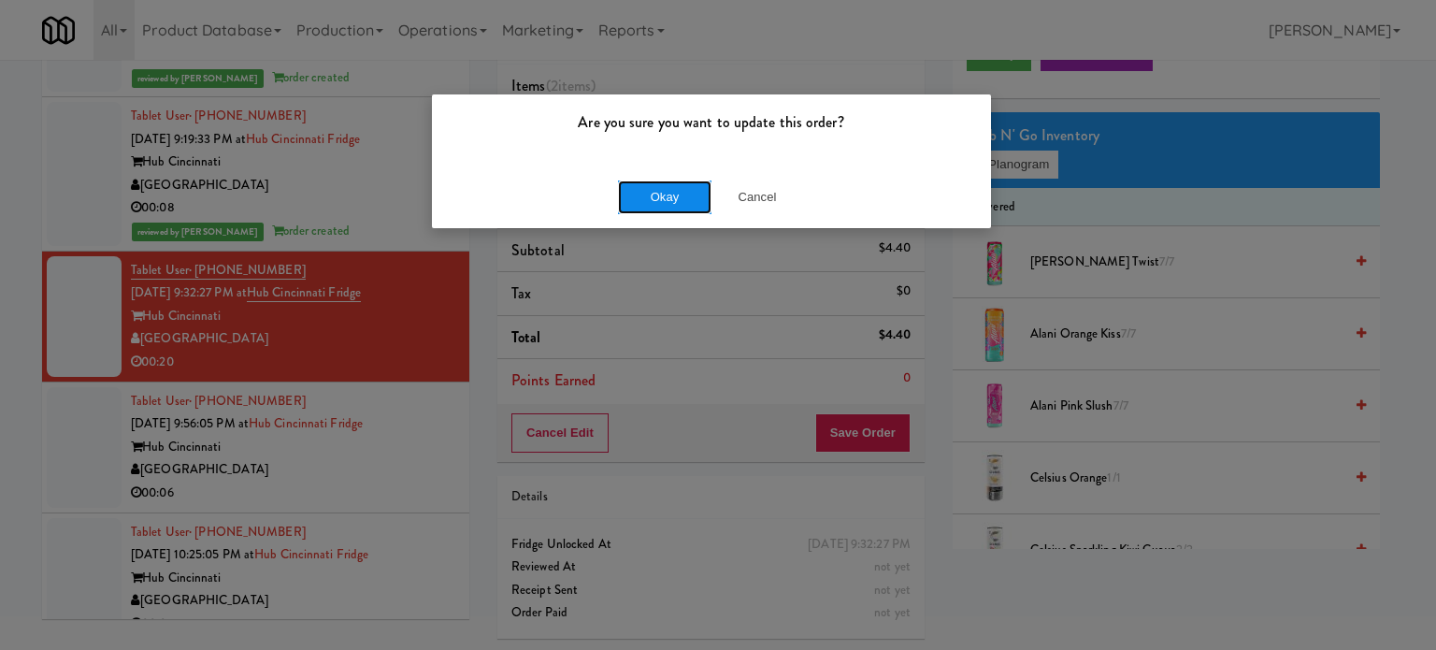
click at [660, 193] on button "Okay" at bounding box center [664, 197] width 93 height 34
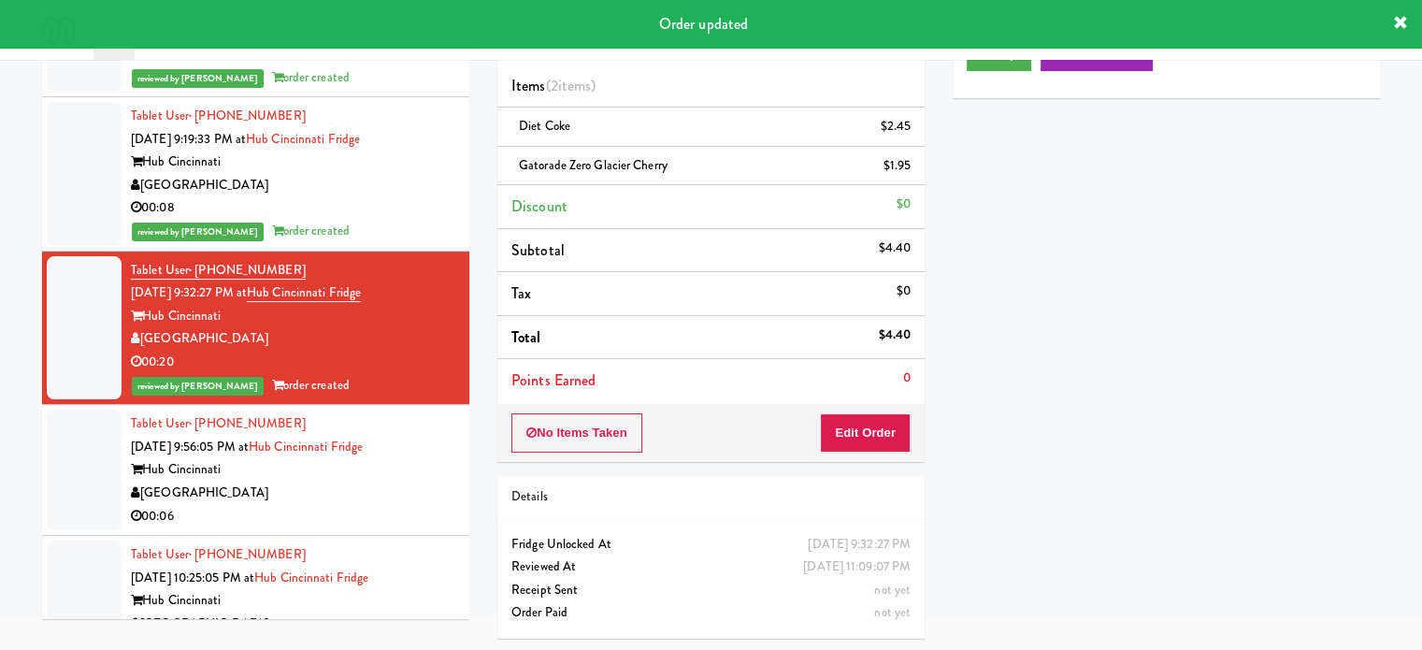
click at [364, 513] on div "00:06" at bounding box center [293, 516] width 324 height 23
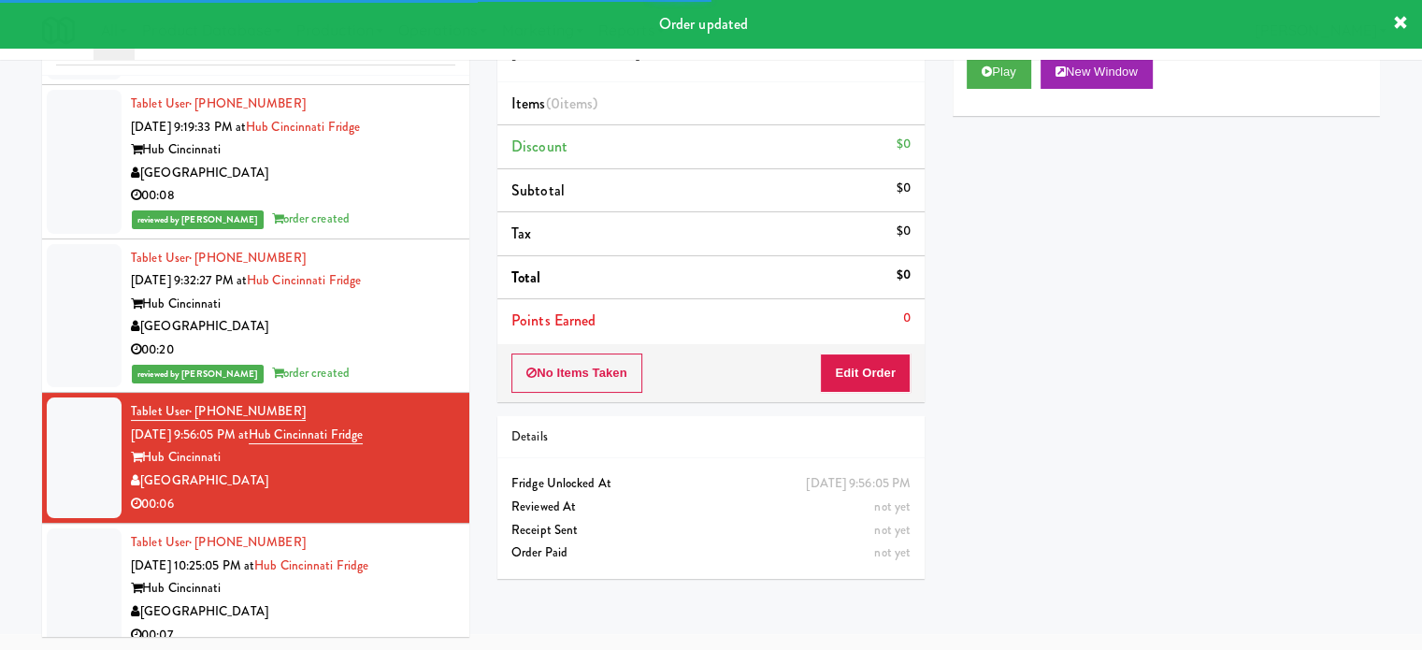
scroll to position [314, 0]
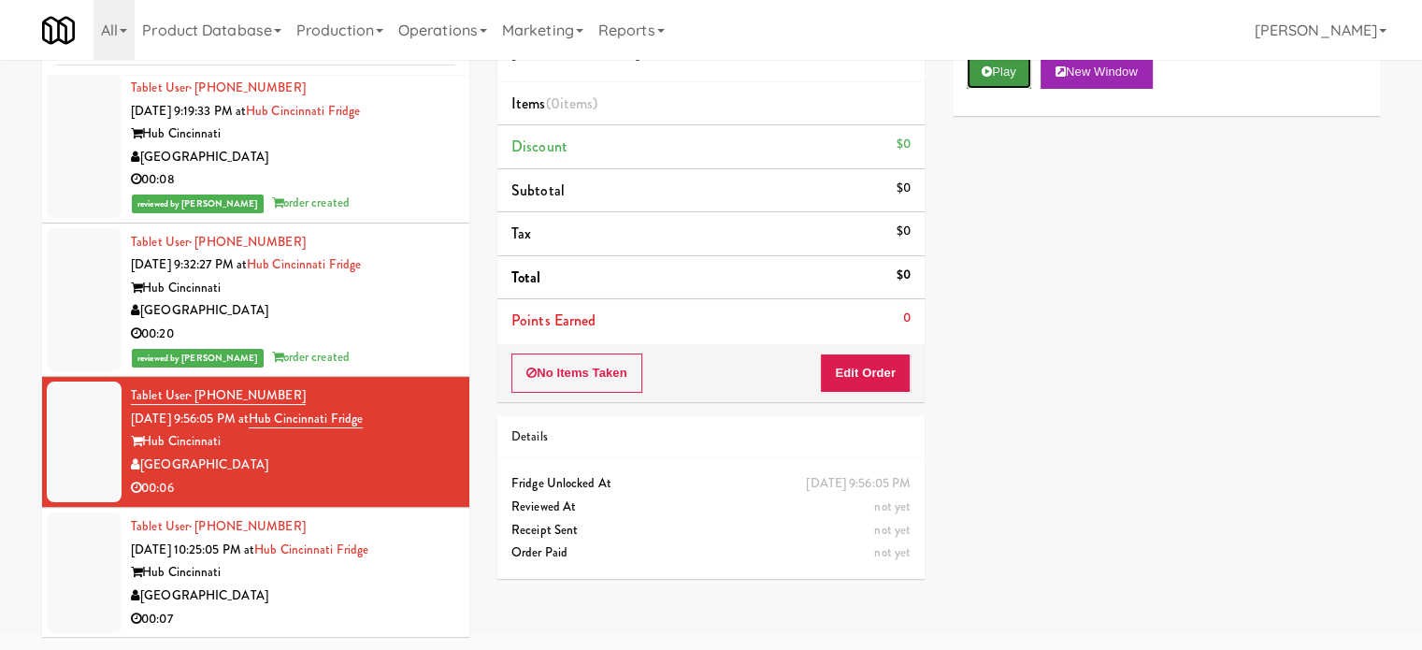
click at [1011, 70] on button "Play" at bounding box center [998, 72] width 64 height 34
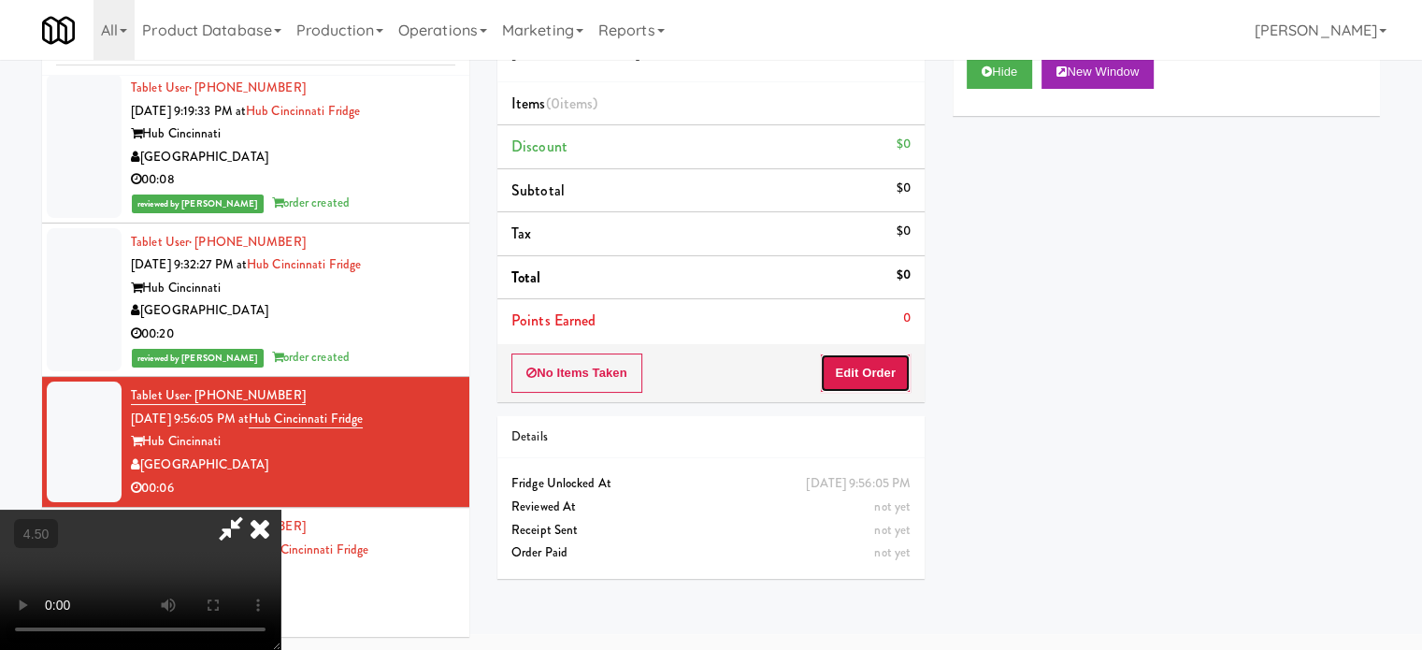
click at [884, 376] on button "Edit Order" at bounding box center [865, 372] width 91 height 39
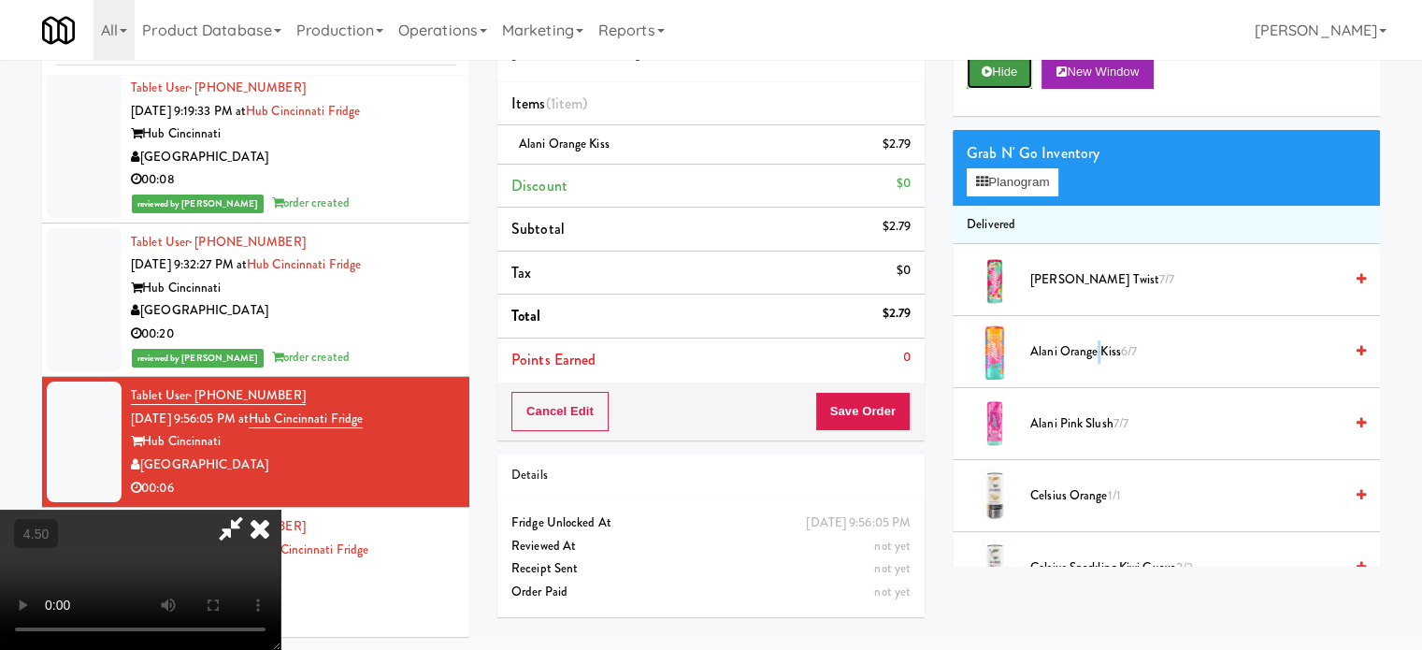
click at [1009, 70] on button "Hide" at bounding box center [998, 72] width 65 height 34
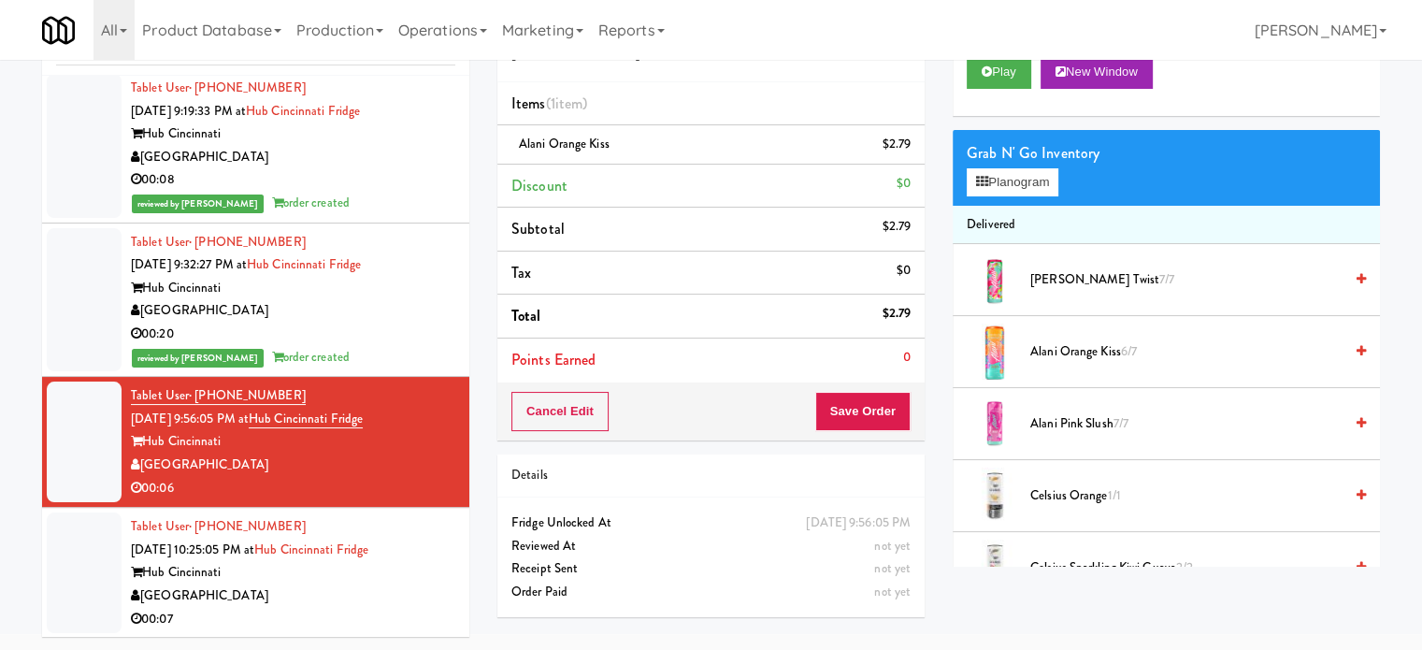
click at [426, 330] on div "00:20" at bounding box center [293, 333] width 324 height 23
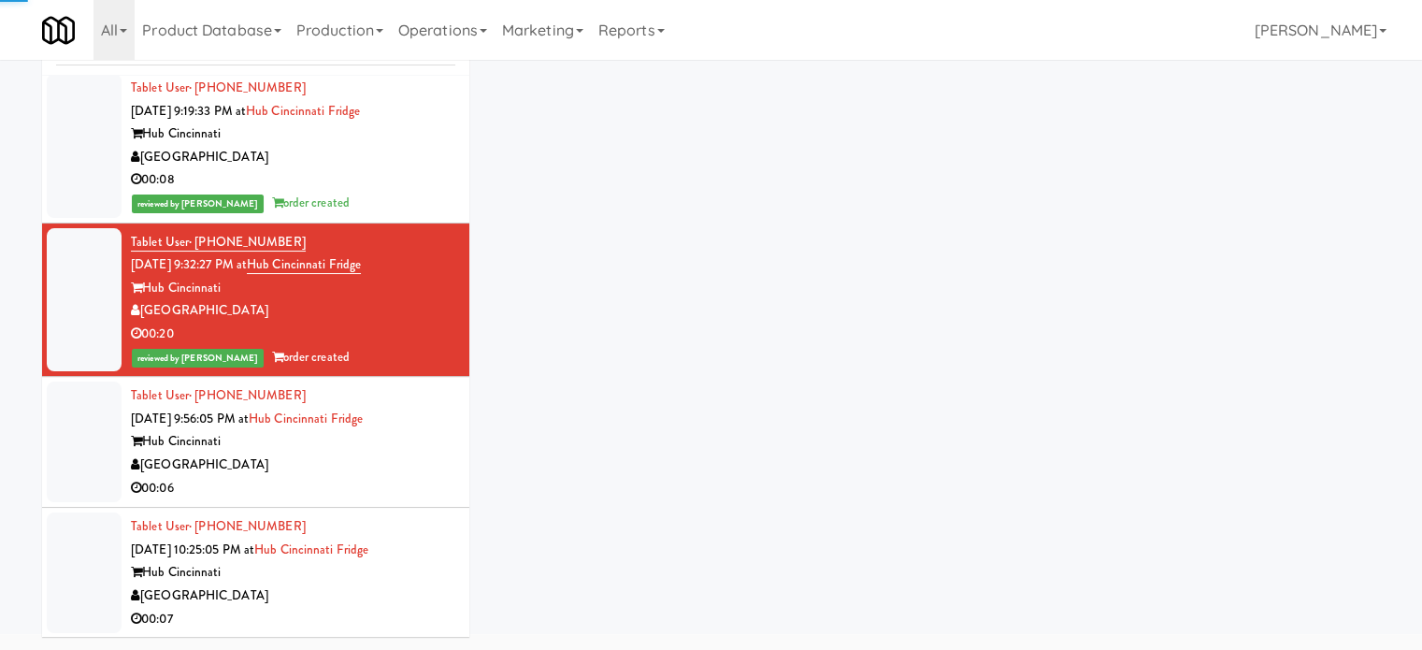
click at [427, 470] on div "[GEOGRAPHIC_DATA]" at bounding box center [293, 464] width 324 height 23
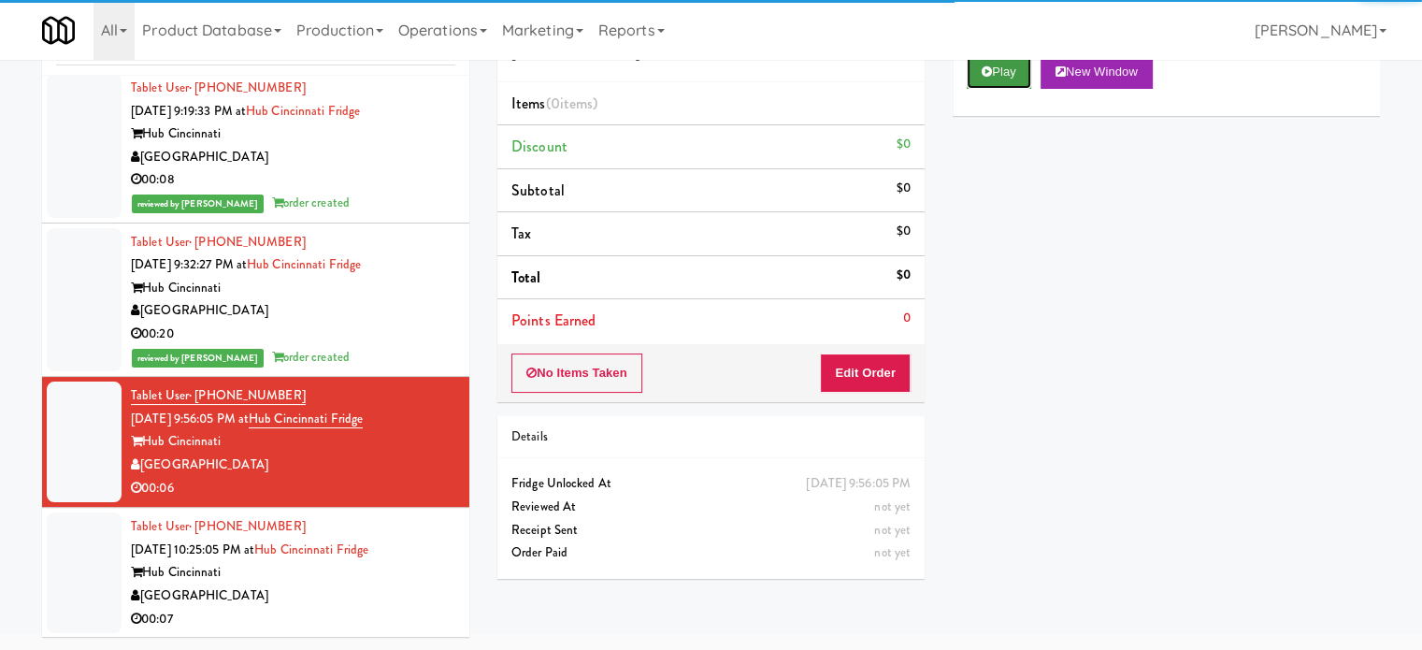
drag, startPoint x: 995, startPoint y: 74, endPoint x: 992, endPoint y: 84, distance: 10.9
click at [995, 75] on button "Play" at bounding box center [998, 72] width 64 height 34
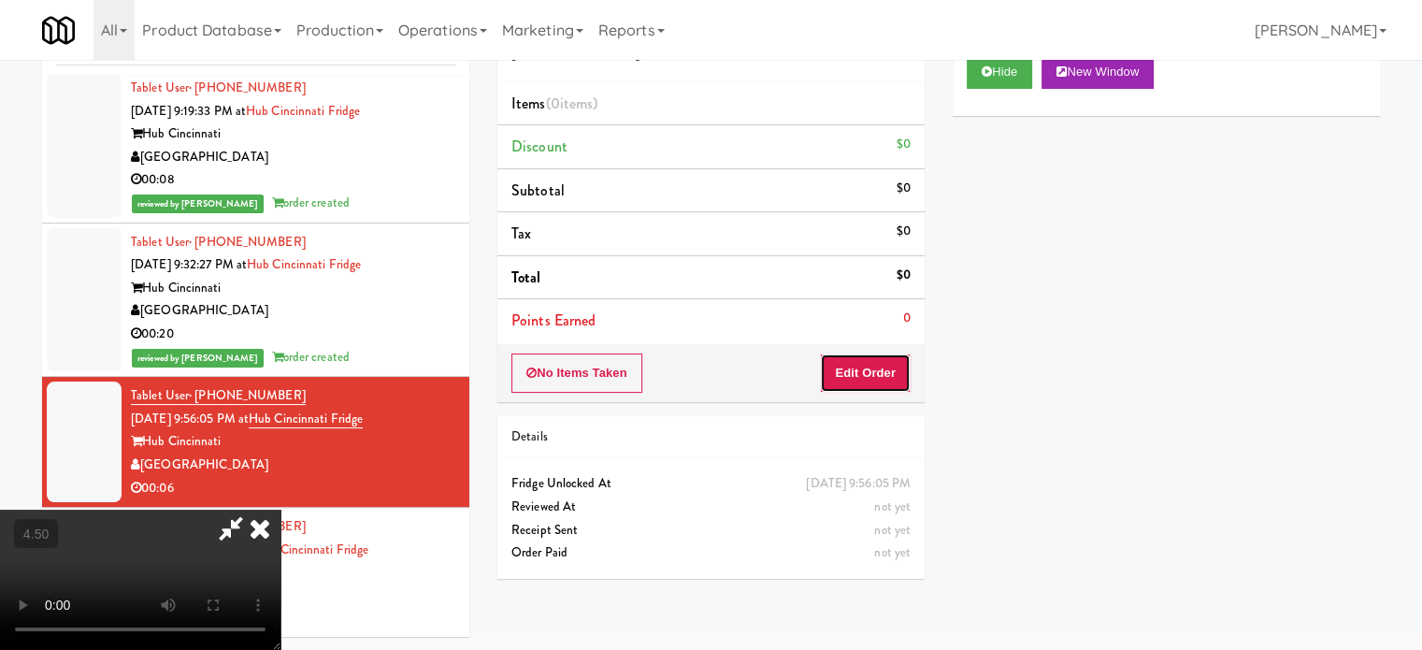
click at [891, 364] on button "Edit Order" at bounding box center [865, 372] width 91 height 39
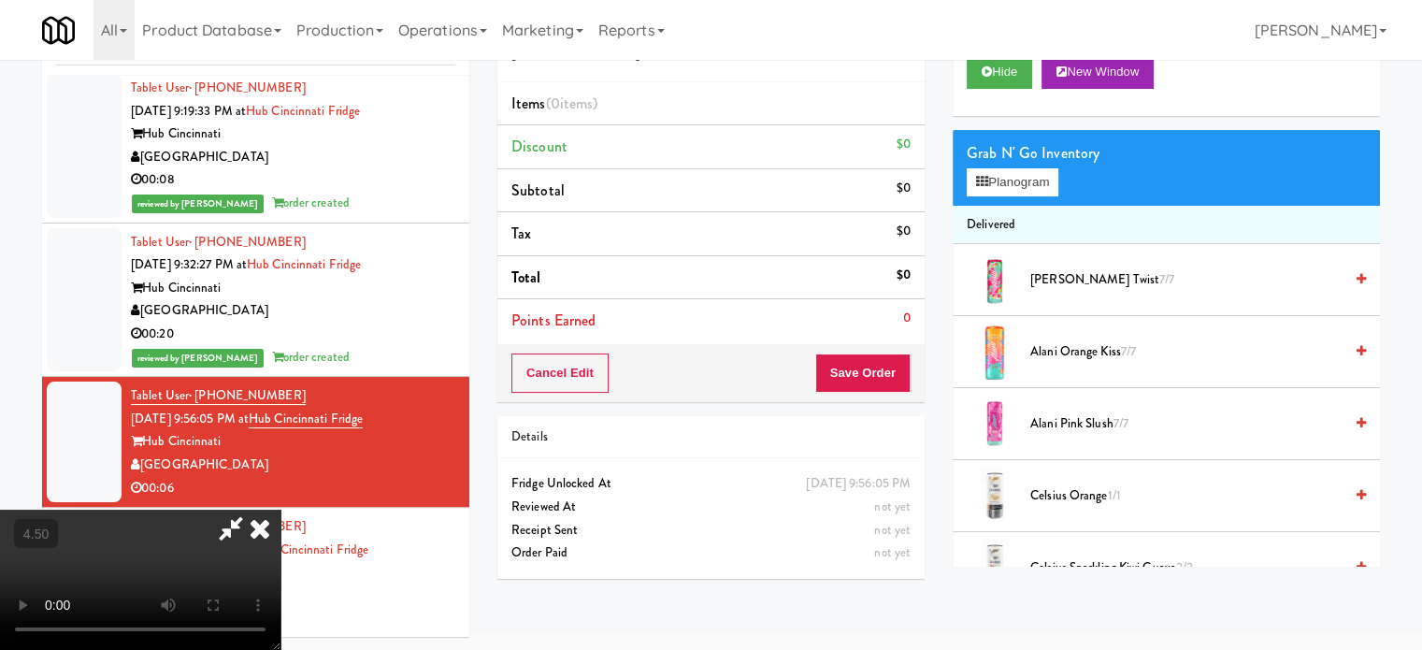
click at [280, 509] on video at bounding box center [140, 579] width 280 height 140
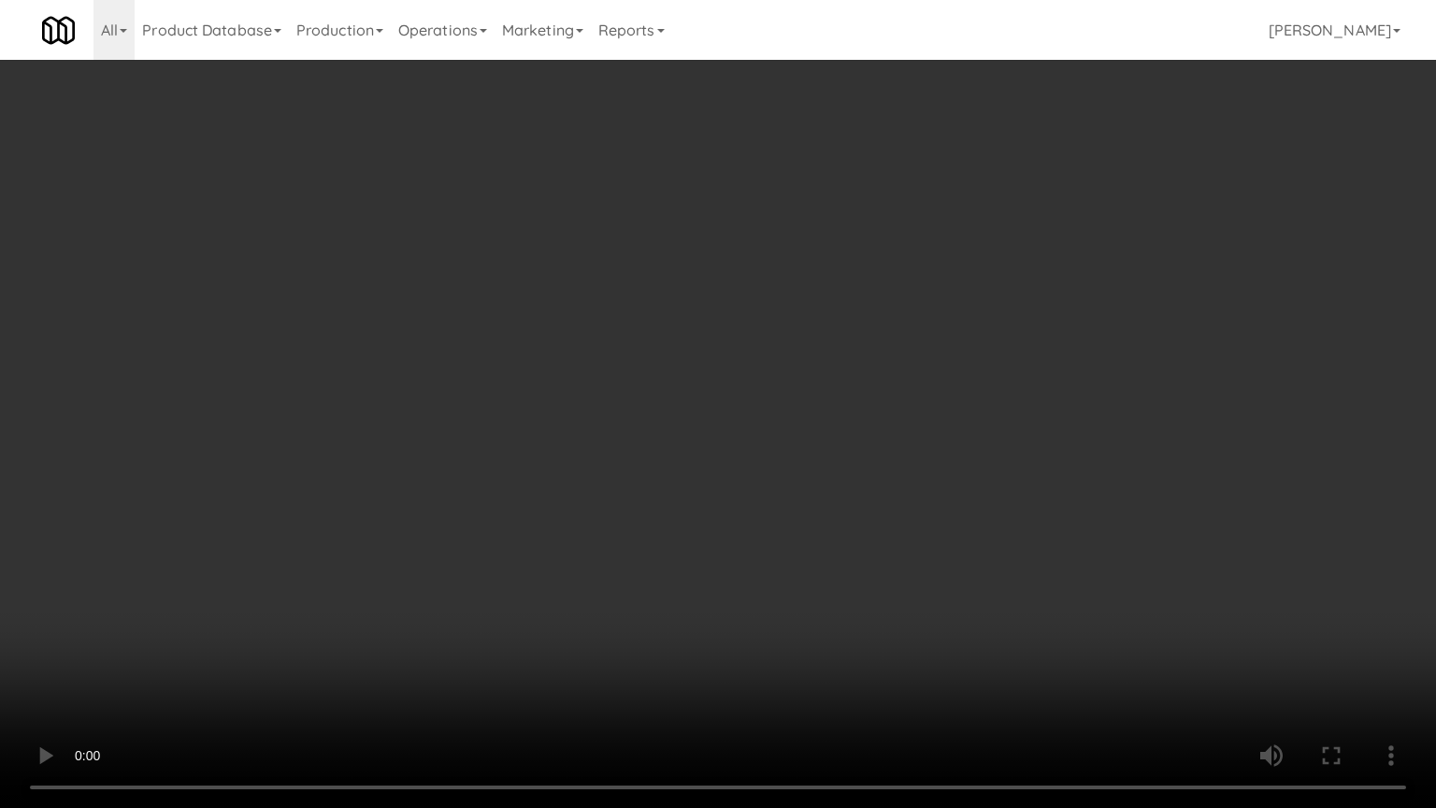
click at [615, 426] on video at bounding box center [718, 404] width 1436 height 808
click at [628, 393] on video at bounding box center [718, 404] width 1436 height 808
click at [648, 436] on video at bounding box center [718, 404] width 1436 height 808
click at [579, 570] on video at bounding box center [718, 404] width 1436 height 808
click at [614, 512] on video at bounding box center [718, 404] width 1436 height 808
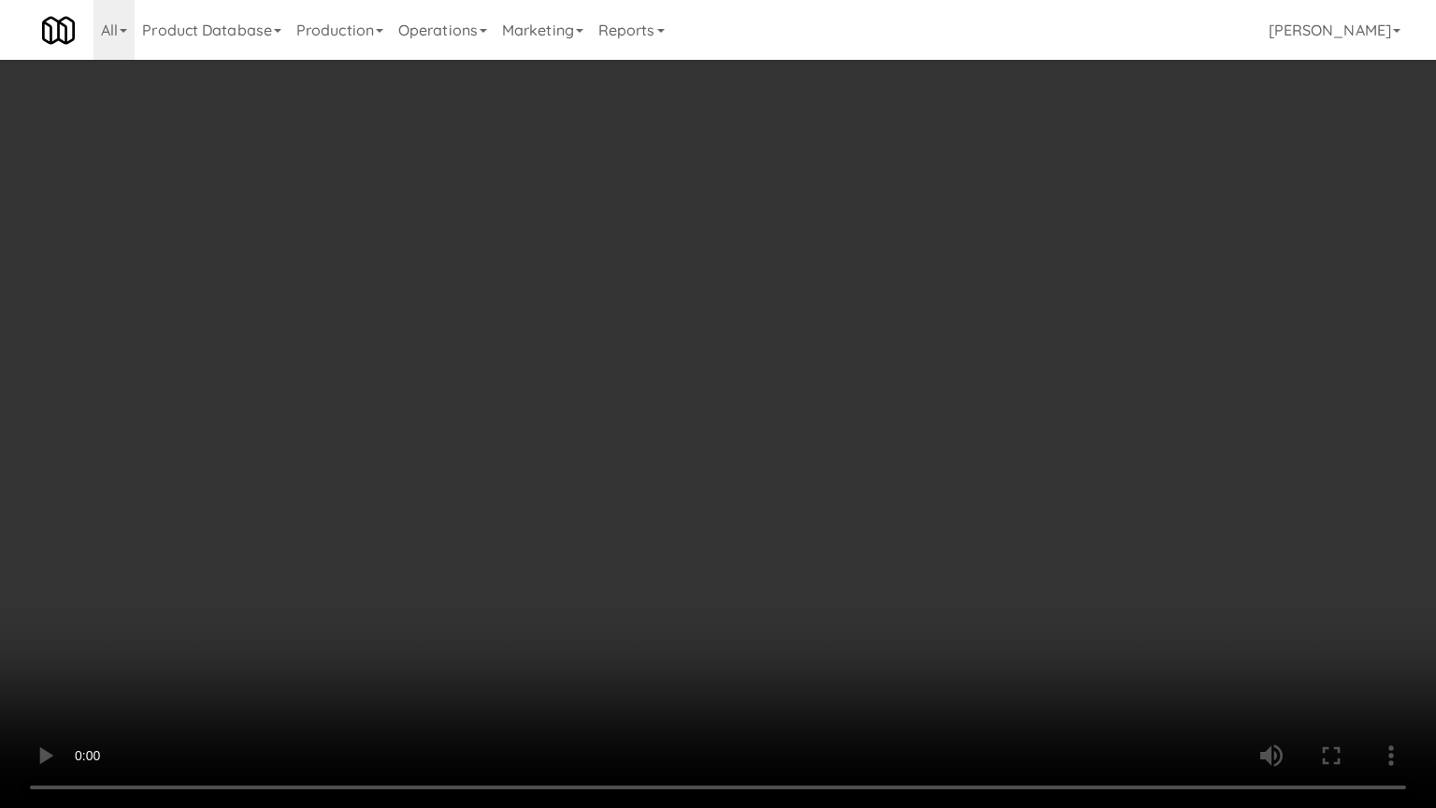
click at [614, 512] on video at bounding box center [718, 404] width 1436 height 808
click at [741, 513] on video at bounding box center [718, 404] width 1436 height 808
drag, startPoint x: 737, startPoint y: 515, endPoint x: 759, endPoint y: 496, distance: 28.5
click at [738, 514] on video at bounding box center [718, 404] width 1436 height 808
click at [798, 462] on video at bounding box center [718, 404] width 1436 height 808
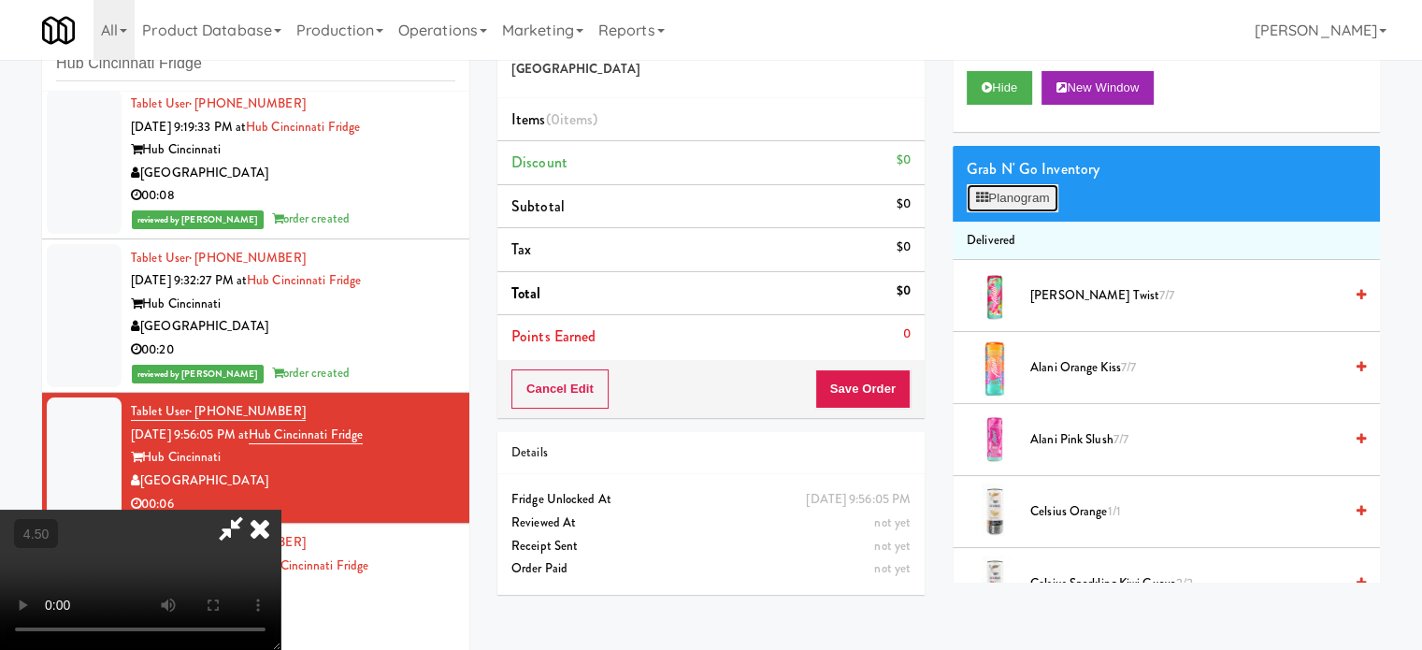
click at [1042, 199] on button "Planogram" at bounding box center [1012, 198] width 92 height 28
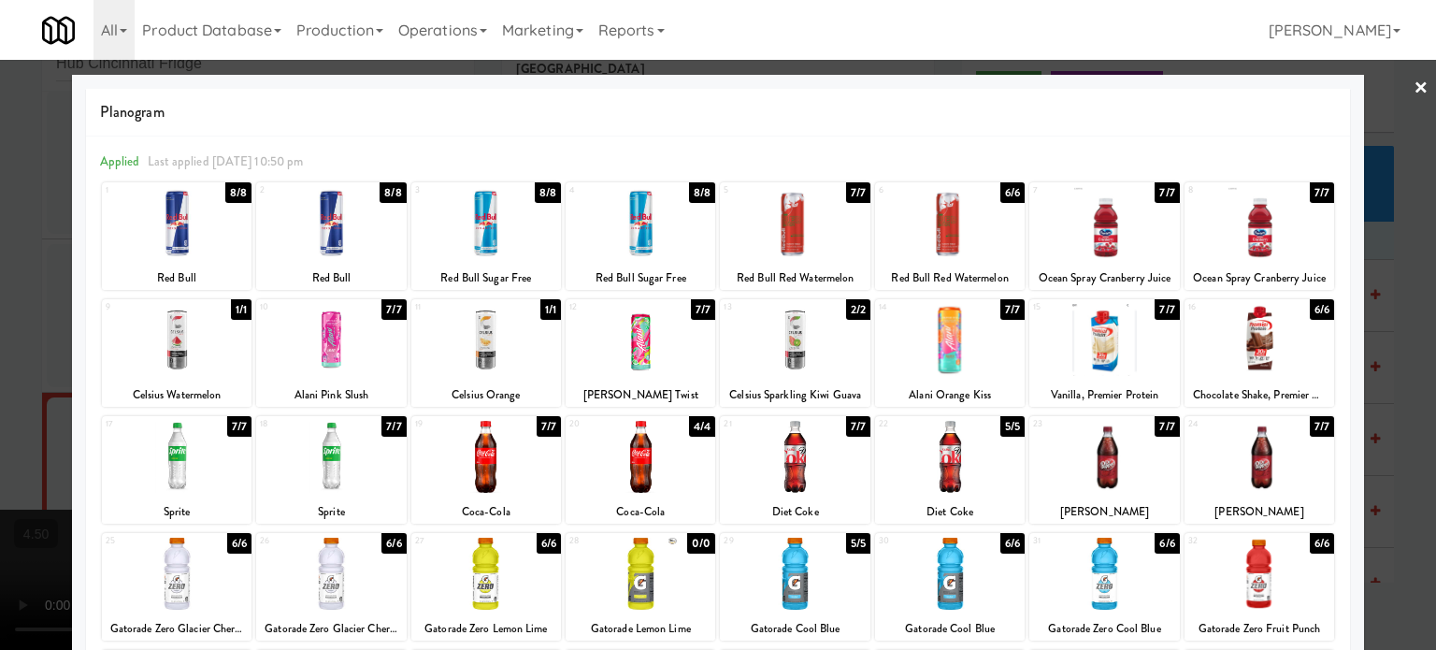
click at [1000, 429] on div "5/5" at bounding box center [1012, 426] width 24 height 21
drag, startPoint x: 1380, startPoint y: 406, endPoint x: 1294, endPoint y: 384, distance: 88.6
click at [1380, 403] on div at bounding box center [718, 325] width 1436 height 650
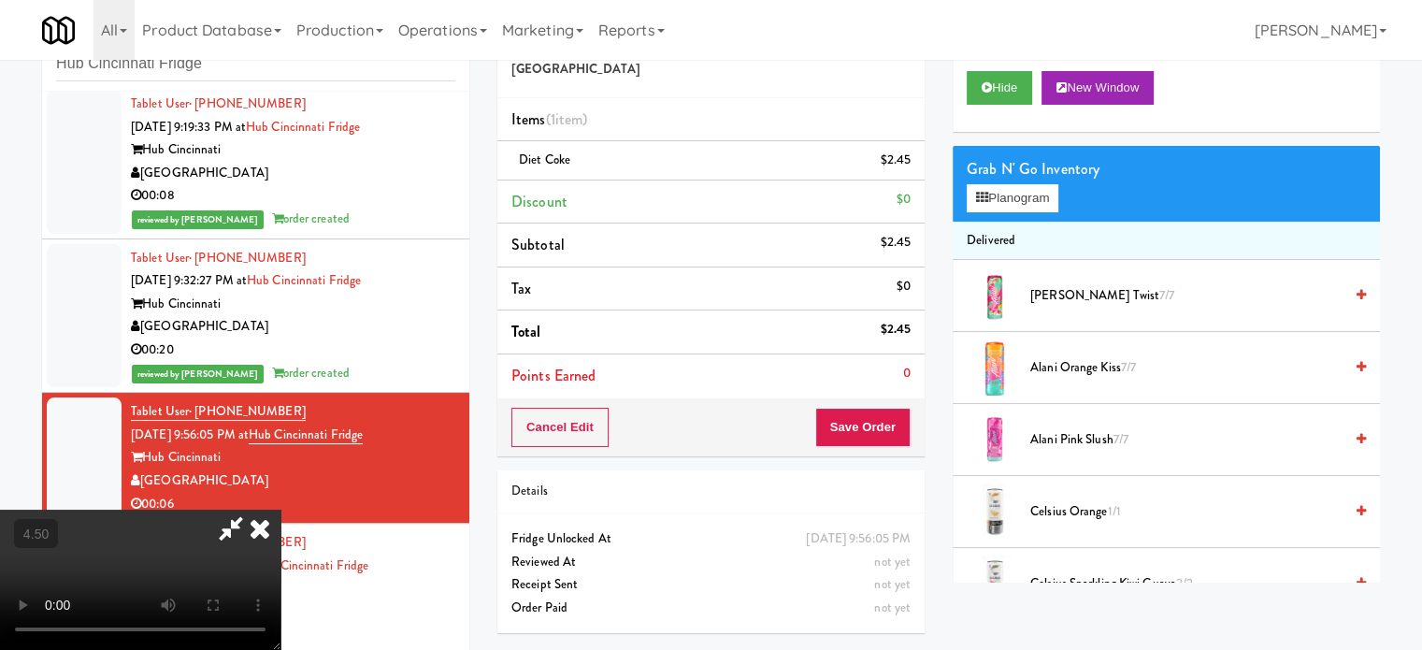
click at [280, 509] on video at bounding box center [140, 579] width 280 height 140
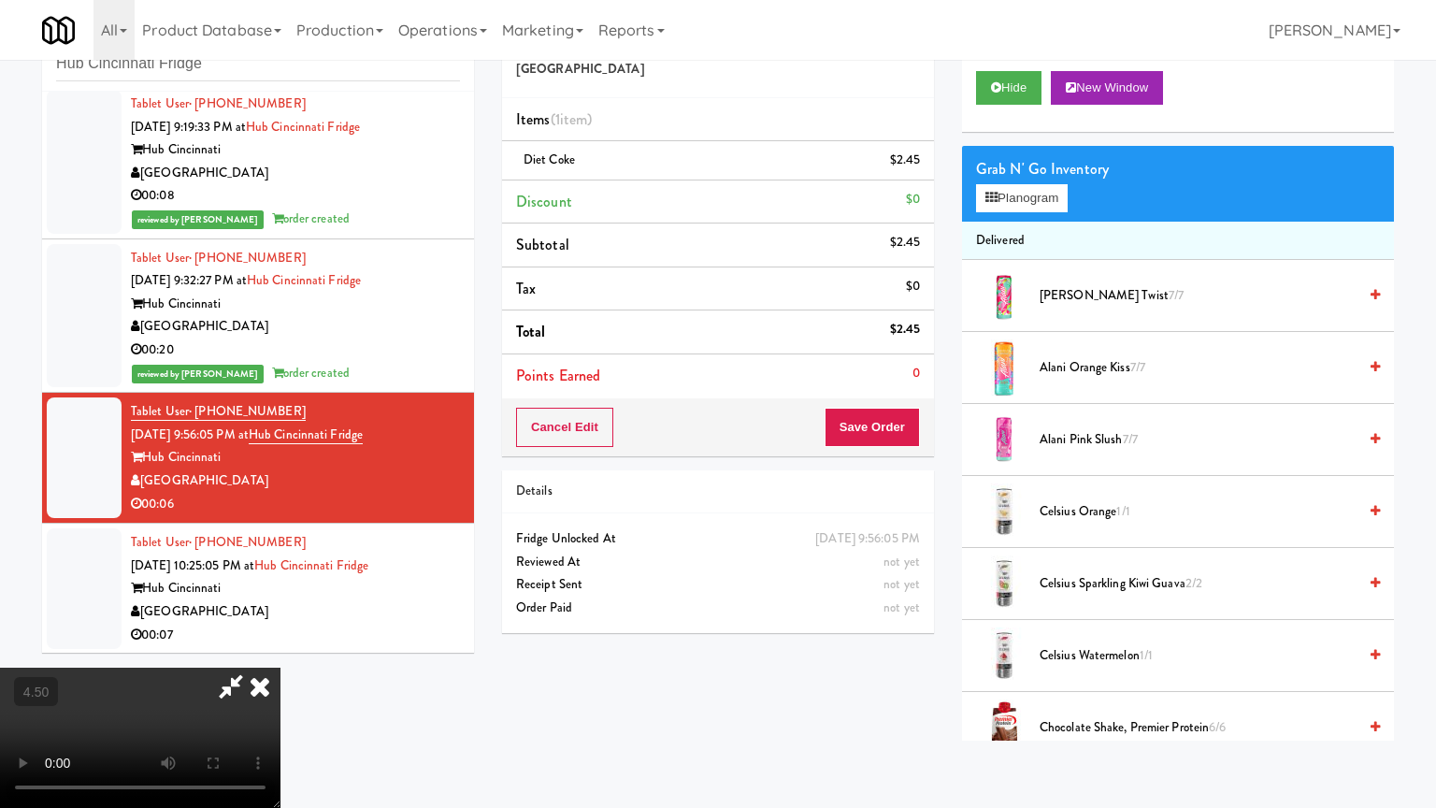
drag, startPoint x: 512, startPoint y: 441, endPoint x: 766, endPoint y: 374, distance: 263.0
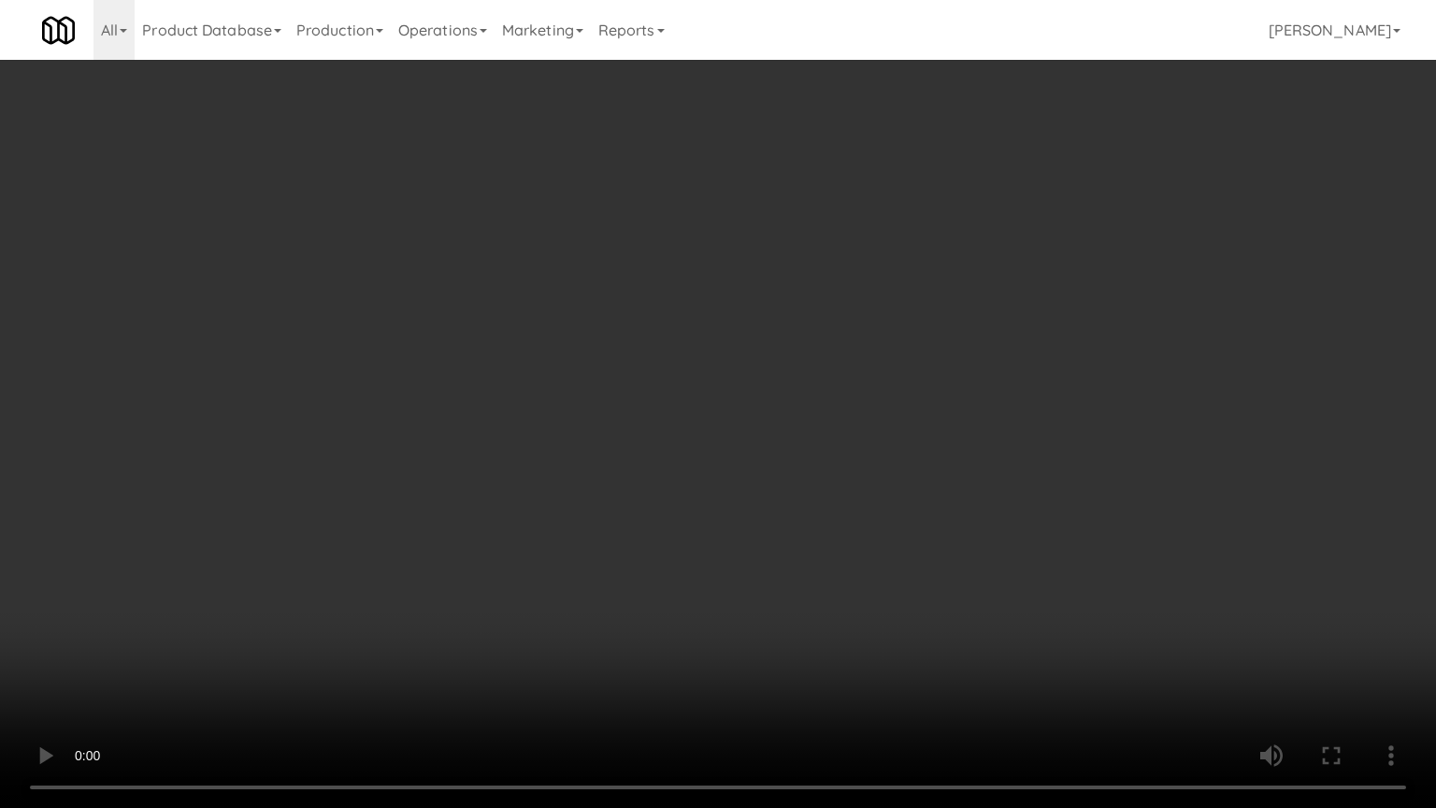
click at [538, 441] on video at bounding box center [718, 404] width 1436 height 808
drag, startPoint x: 787, startPoint y: 381, endPoint x: 832, endPoint y: 366, distance: 47.3
click at [788, 381] on video at bounding box center [718, 404] width 1436 height 808
click at [832, 366] on video at bounding box center [718, 404] width 1436 height 808
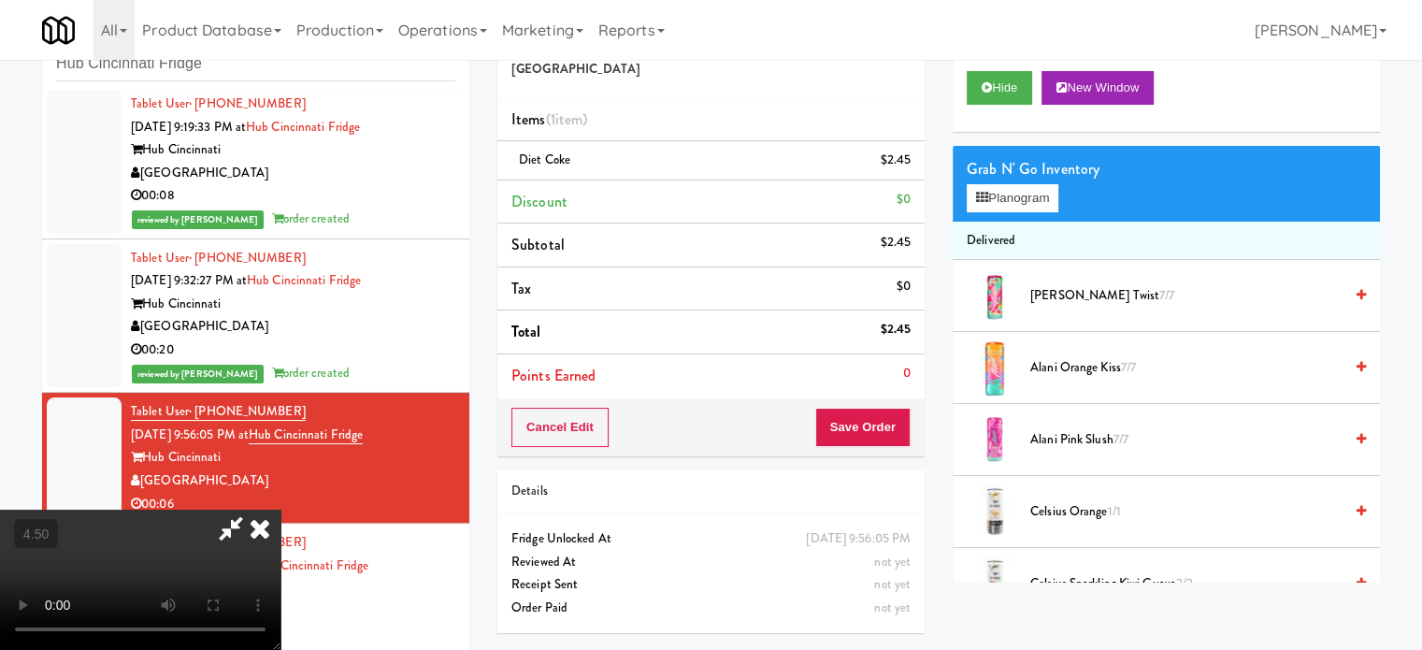
click at [280, 509] on icon at bounding box center [259, 527] width 41 height 37
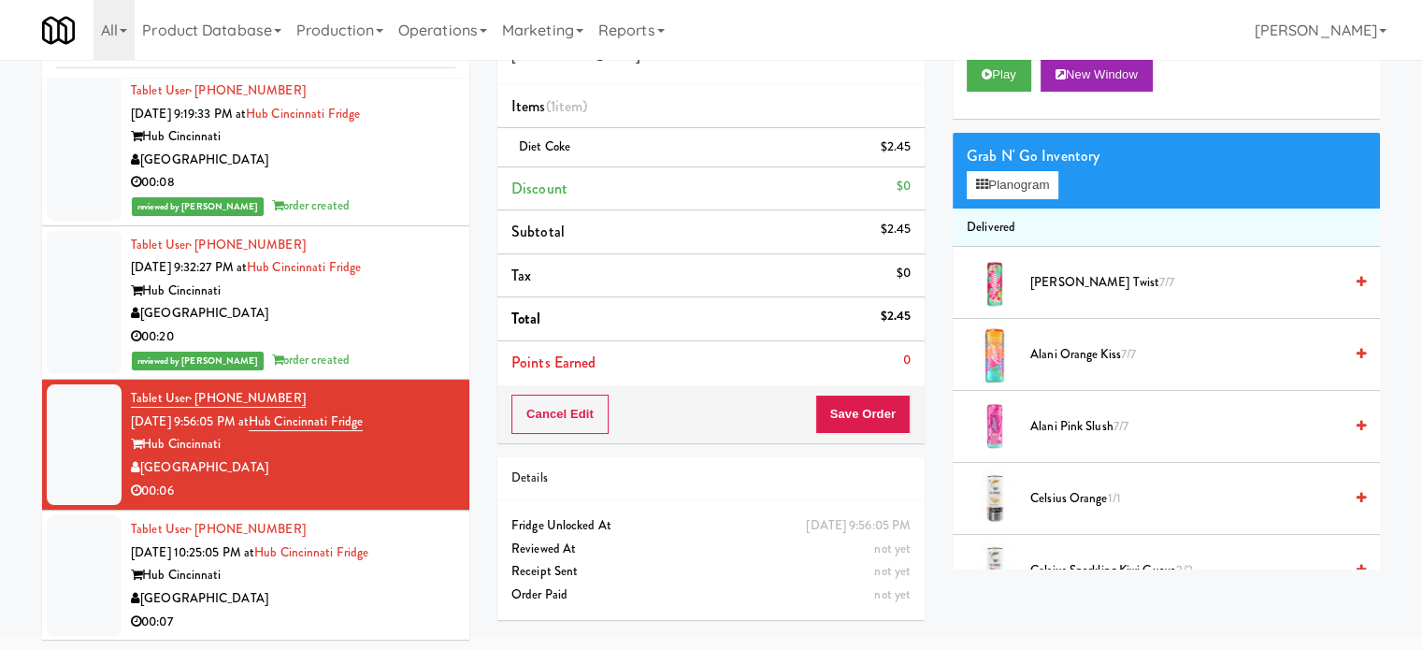
scroll to position [76, 0]
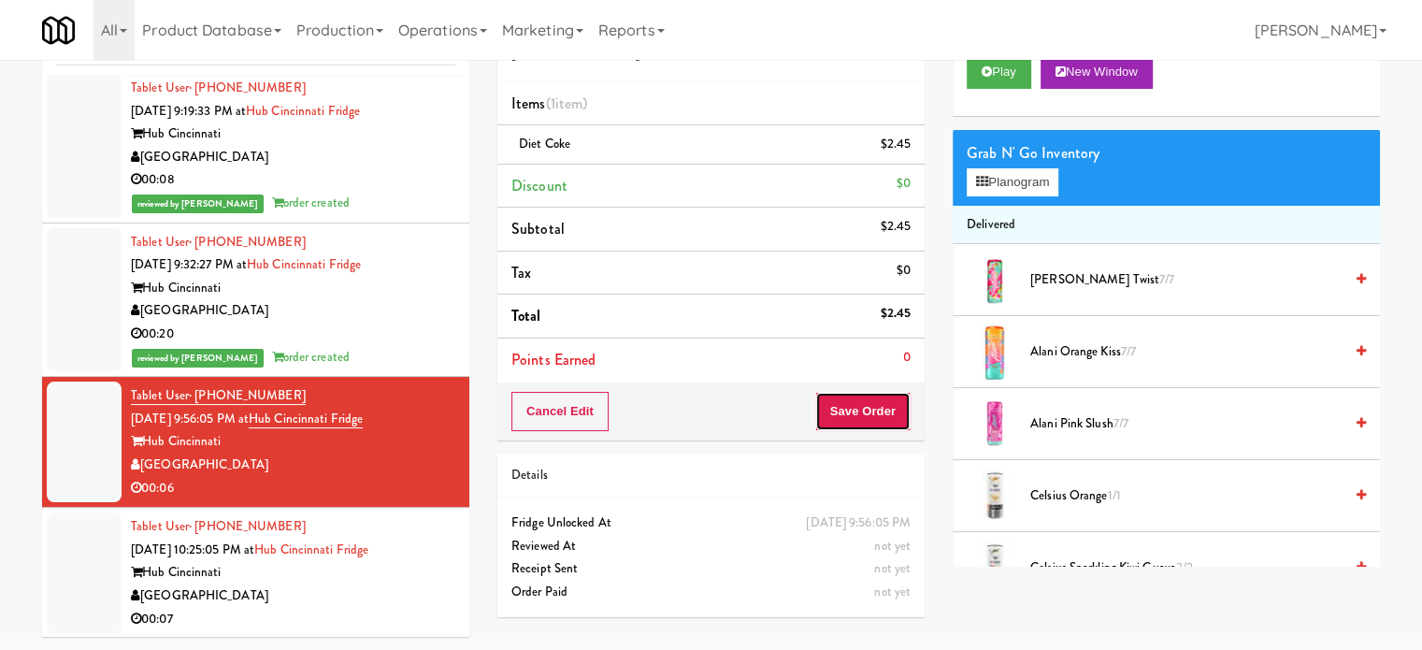
drag, startPoint x: 854, startPoint y: 418, endPoint x: 853, endPoint y: 395, distance: 22.5
click at [854, 417] on button "Save Order" at bounding box center [862, 411] width 95 height 39
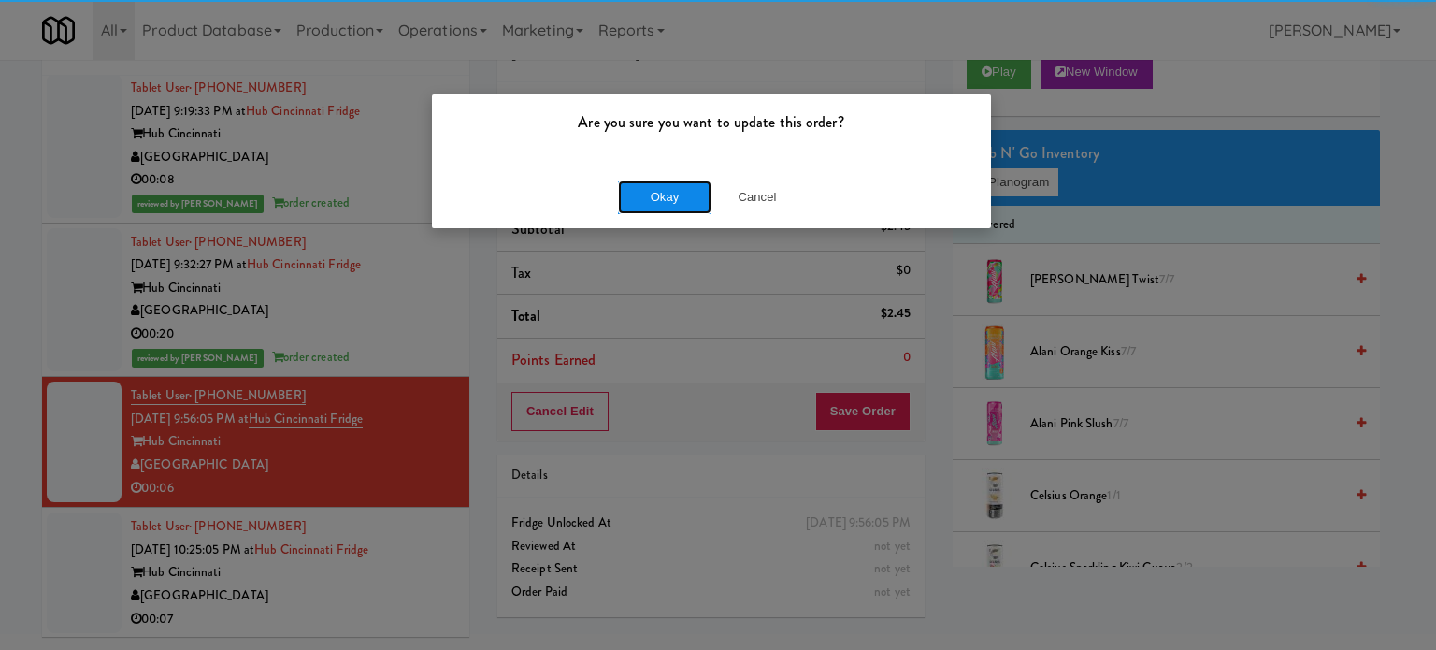
click at [670, 186] on button "Okay" at bounding box center [664, 197] width 93 height 34
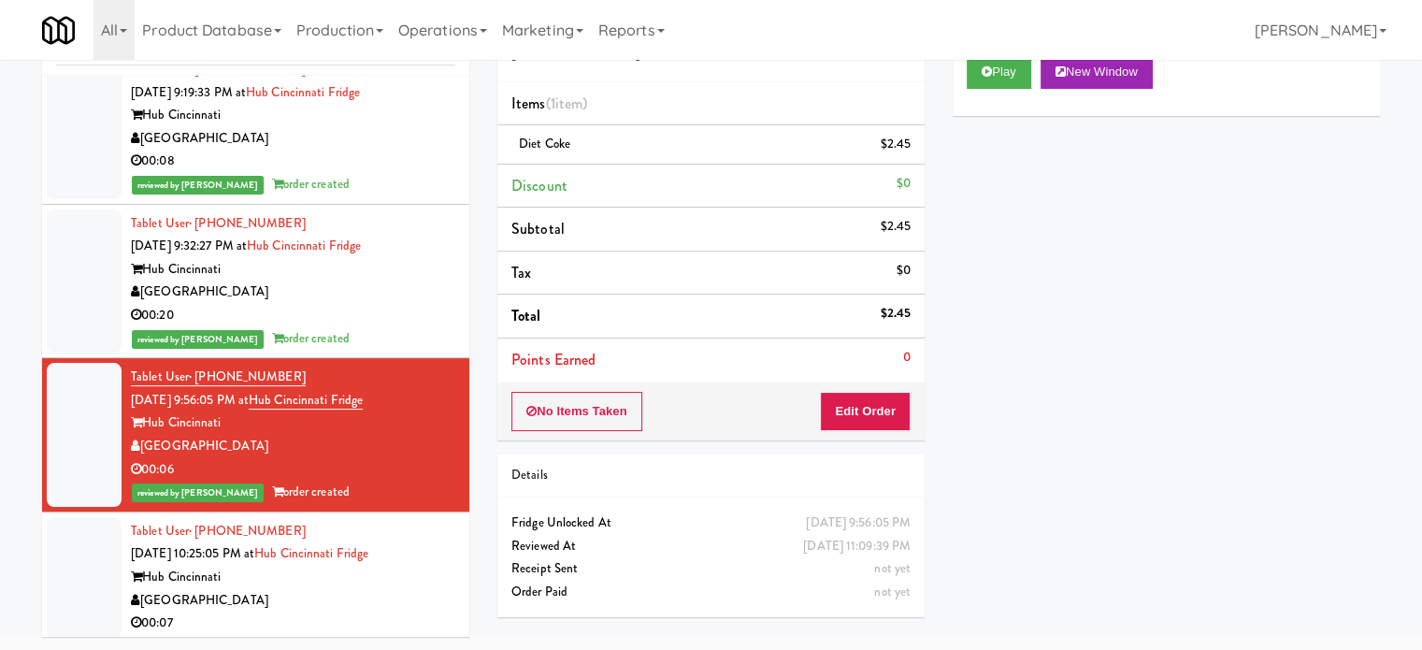
scroll to position [337, 0]
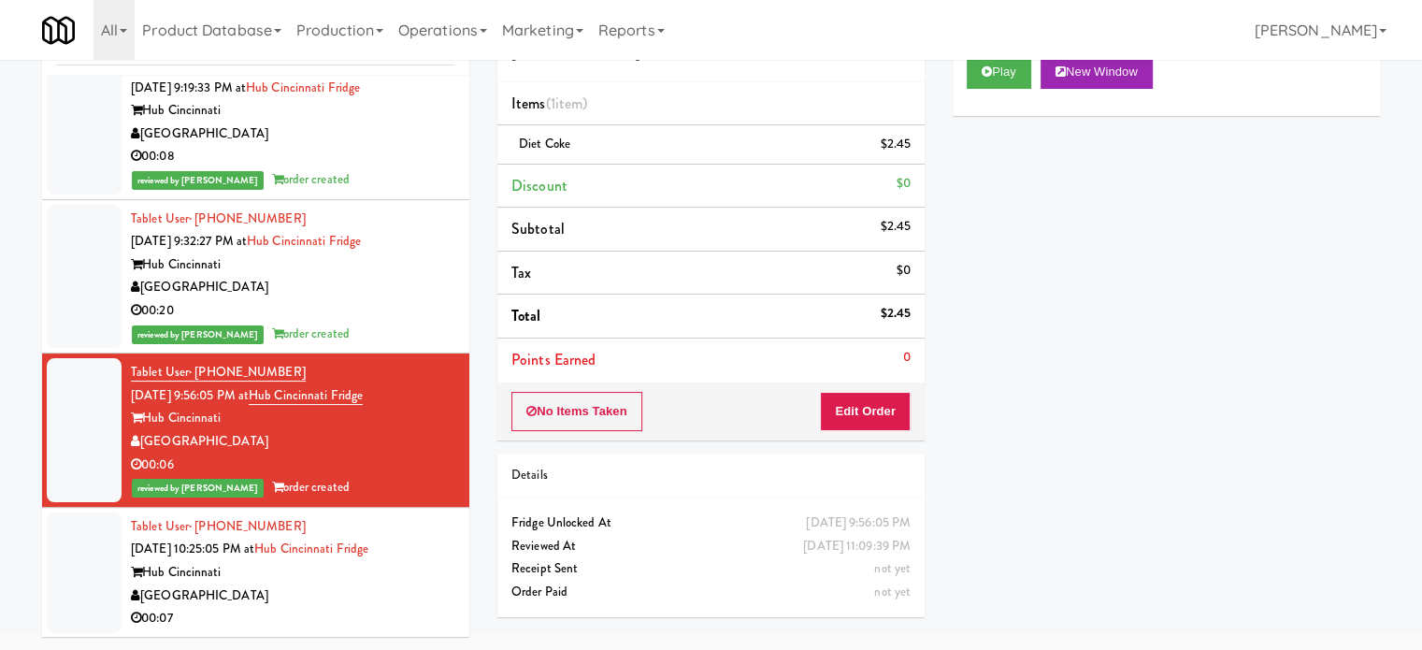
drag, startPoint x: 348, startPoint y: 606, endPoint x: 402, endPoint y: 552, distance: 76.0
click at [346, 610] on div "00:07" at bounding box center [293, 618] width 324 height 23
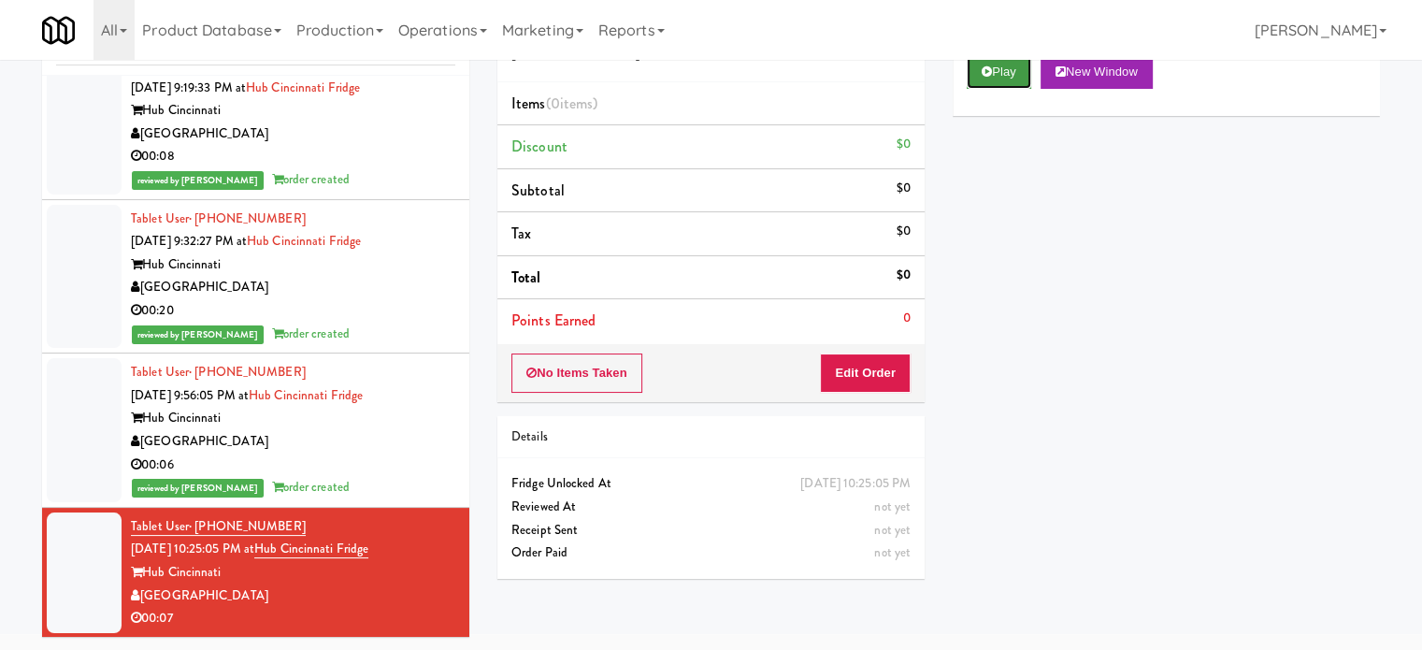
click at [1017, 64] on button "Play" at bounding box center [998, 72] width 64 height 34
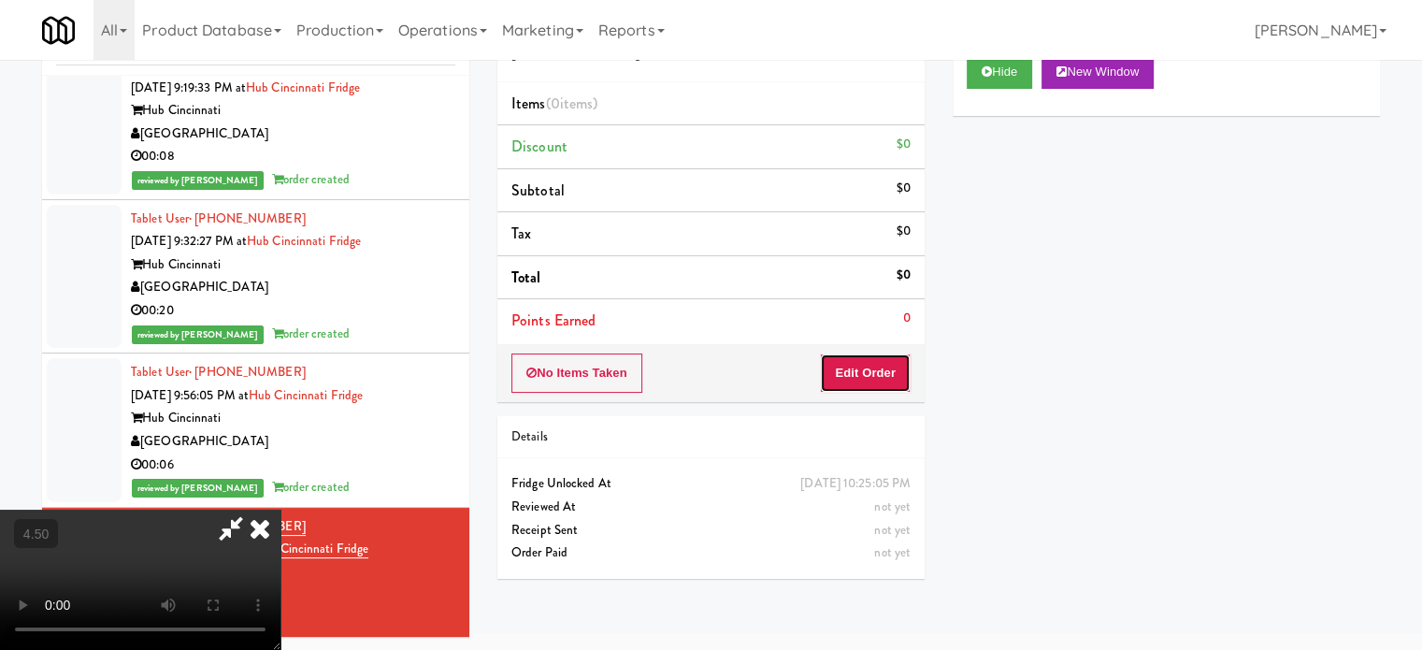
click at [882, 393] on div "No Items Taken Edit Order" at bounding box center [710, 373] width 427 height 58
click at [861, 384] on button "Edit Order" at bounding box center [865, 372] width 91 height 39
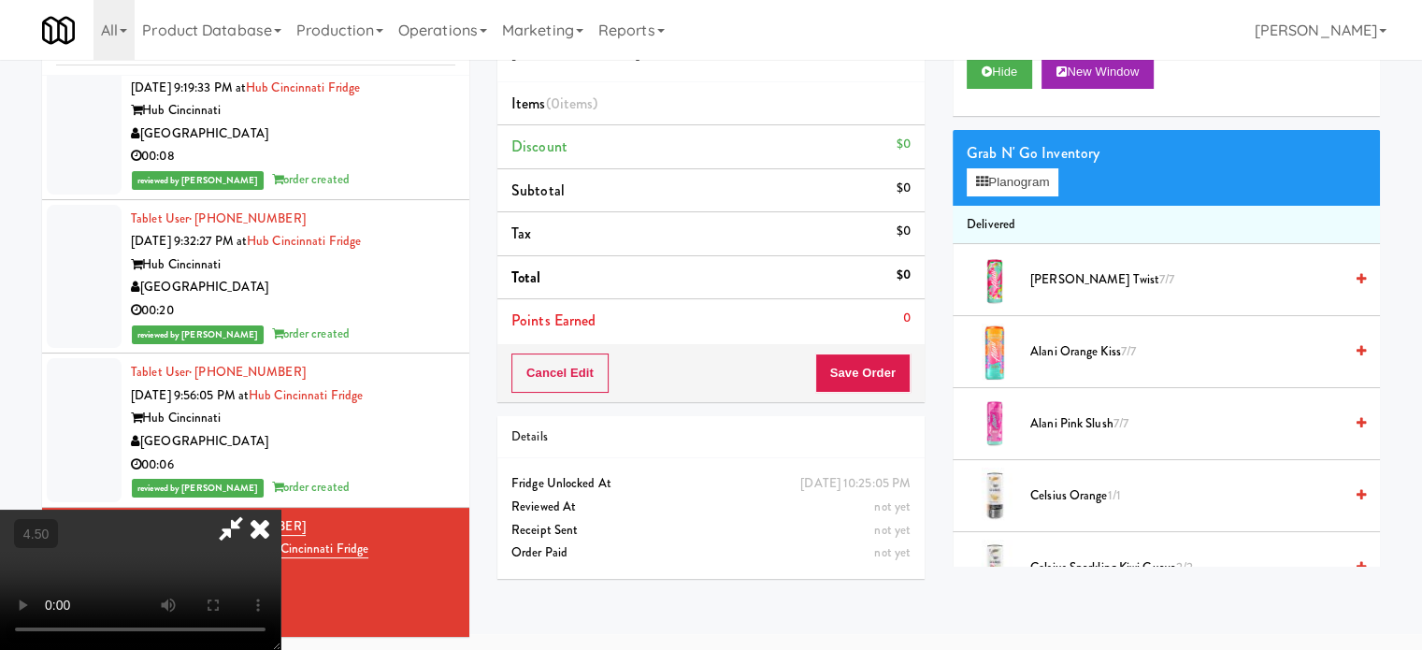
drag, startPoint x: 414, startPoint y: 440, endPoint x: 419, endPoint y: 409, distance: 31.2
click at [280, 509] on video at bounding box center [140, 579] width 280 height 140
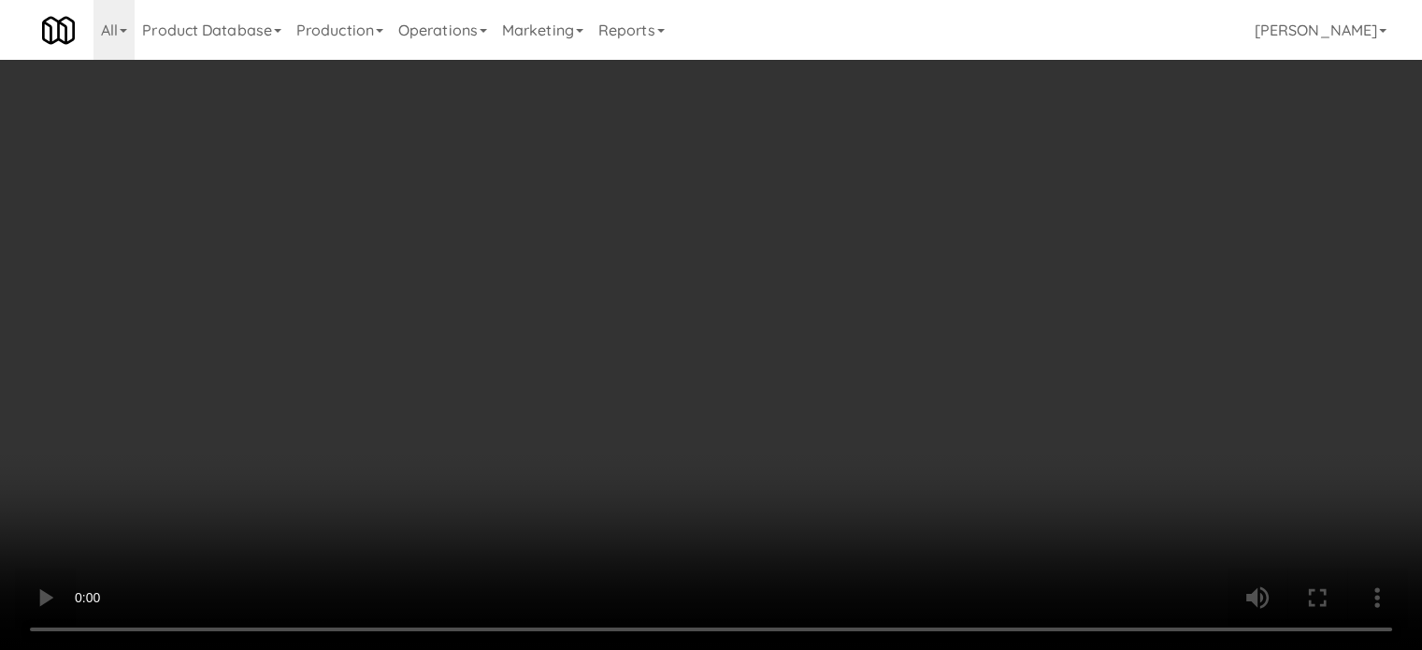
click at [420, 517] on video at bounding box center [711, 325] width 1422 height 650
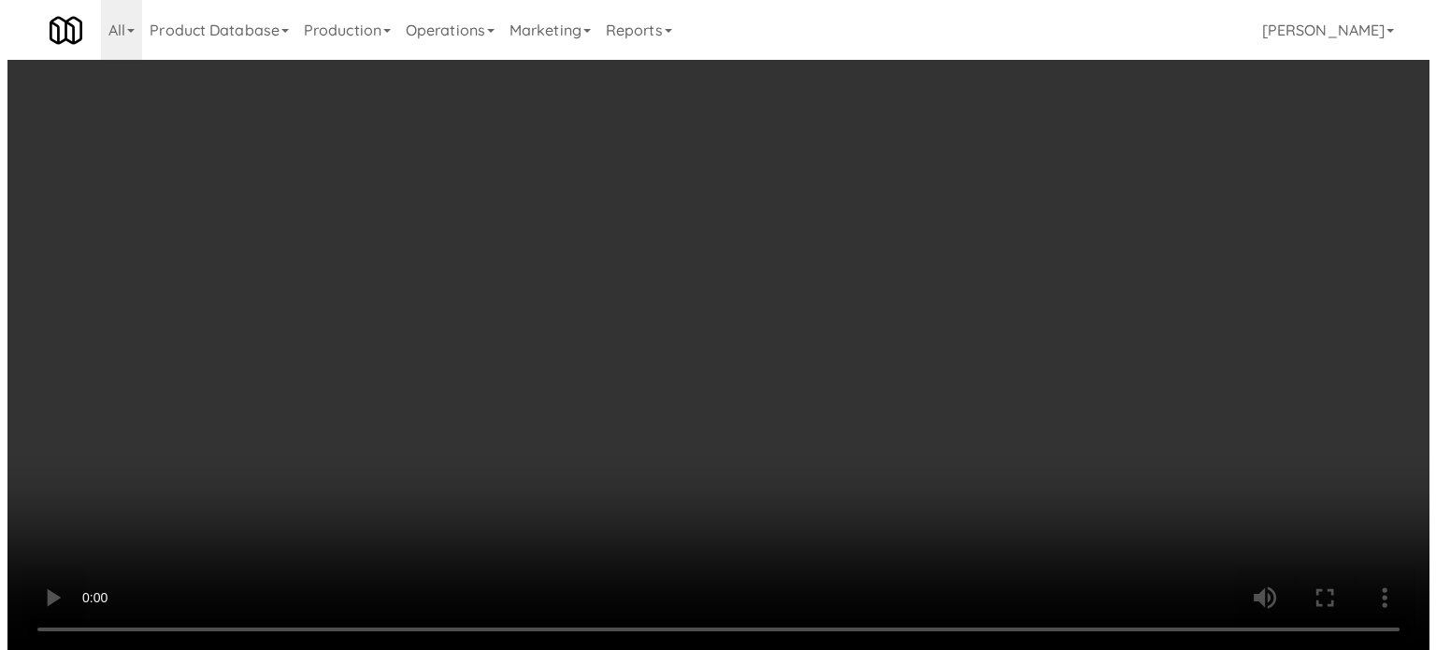
scroll to position [60, 0]
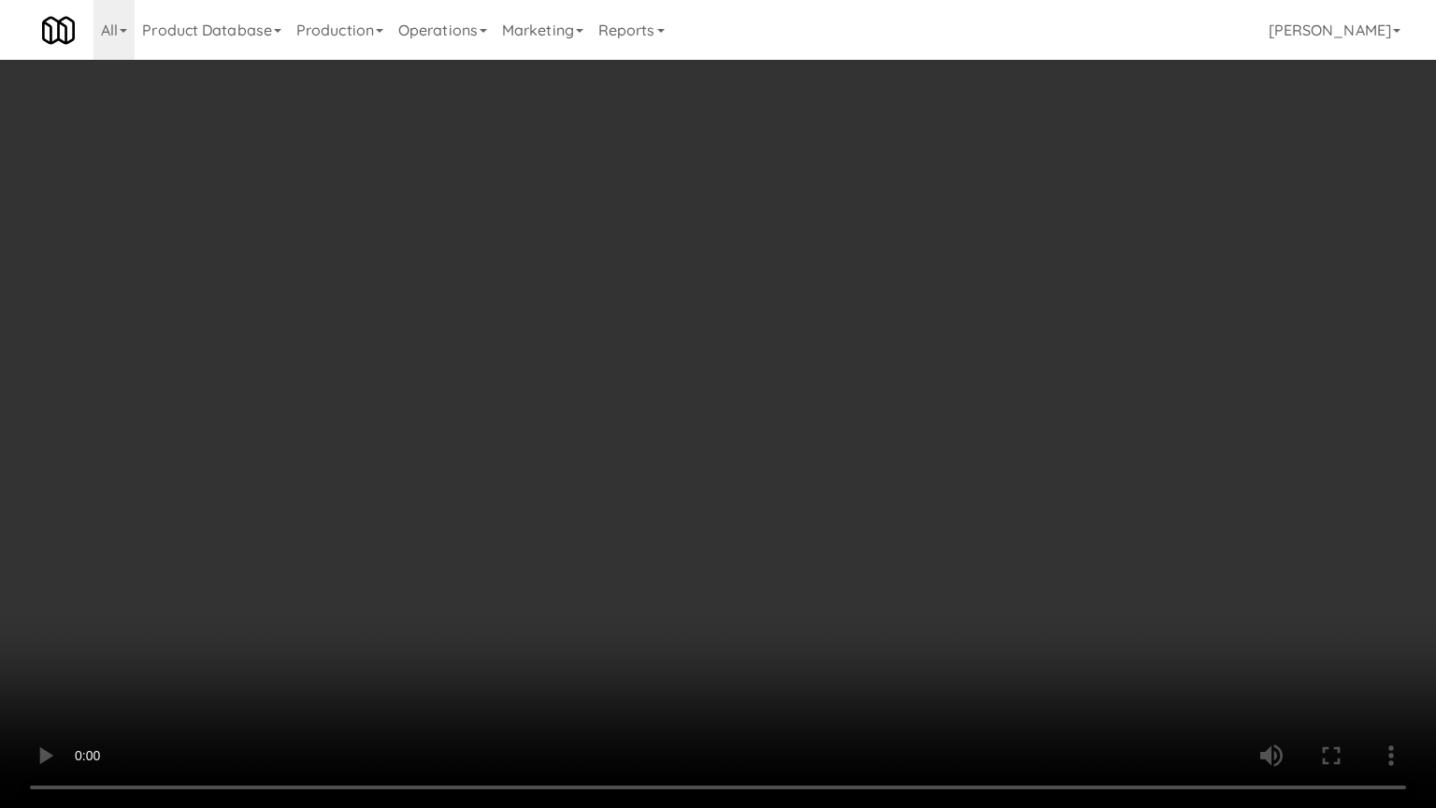
click at [436, 473] on video at bounding box center [718, 404] width 1436 height 808
click at [505, 410] on video at bounding box center [718, 404] width 1436 height 808
click at [344, 491] on video at bounding box center [718, 404] width 1436 height 808
click at [599, 414] on video at bounding box center [718, 404] width 1436 height 808
click at [611, 408] on video at bounding box center [718, 404] width 1436 height 808
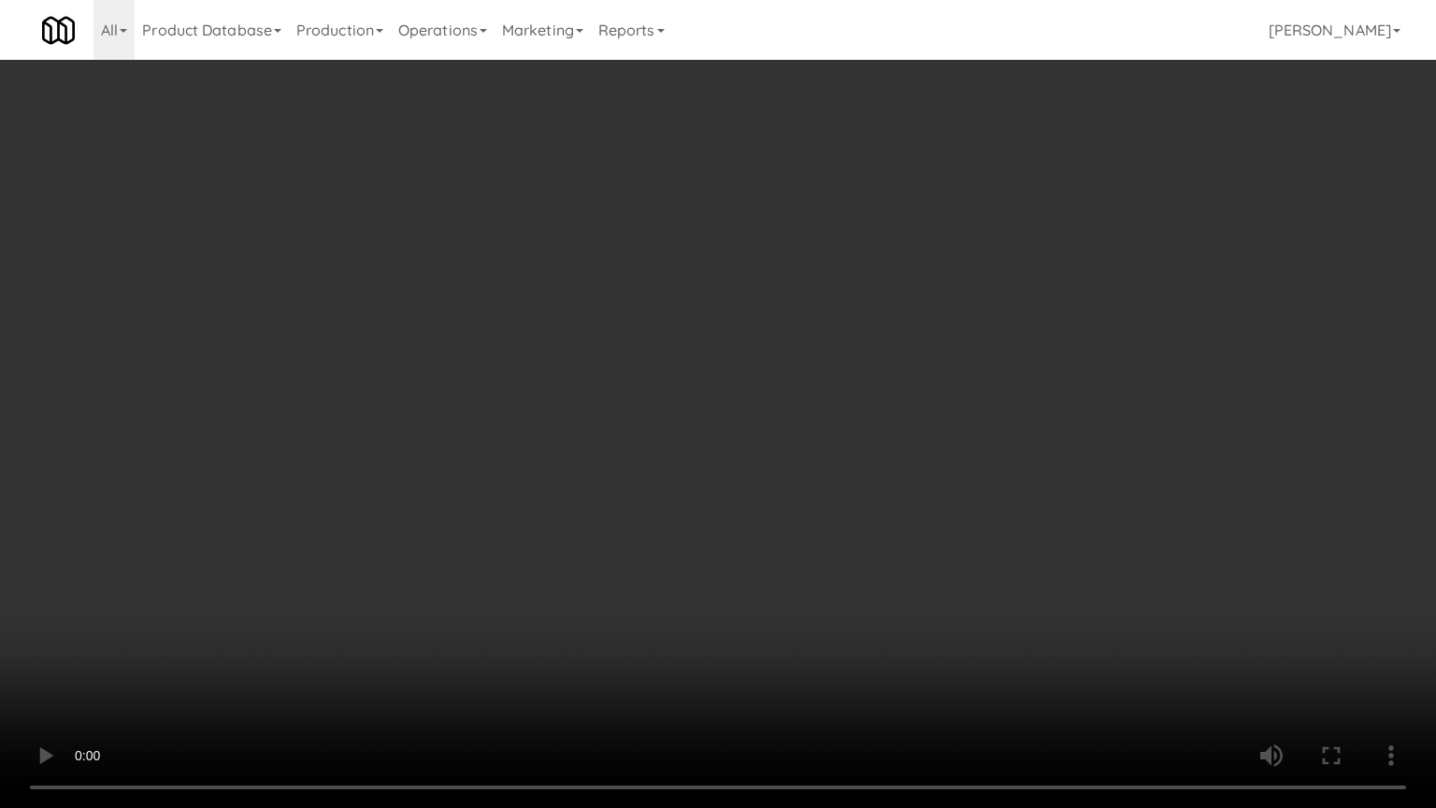
click at [618, 416] on video at bounding box center [718, 404] width 1436 height 808
click at [618, 417] on video at bounding box center [718, 404] width 1436 height 808
click at [822, 491] on video at bounding box center [718, 404] width 1436 height 808
click at [819, 479] on video at bounding box center [718, 404] width 1436 height 808
click at [849, 456] on video at bounding box center [718, 404] width 1436 height 808
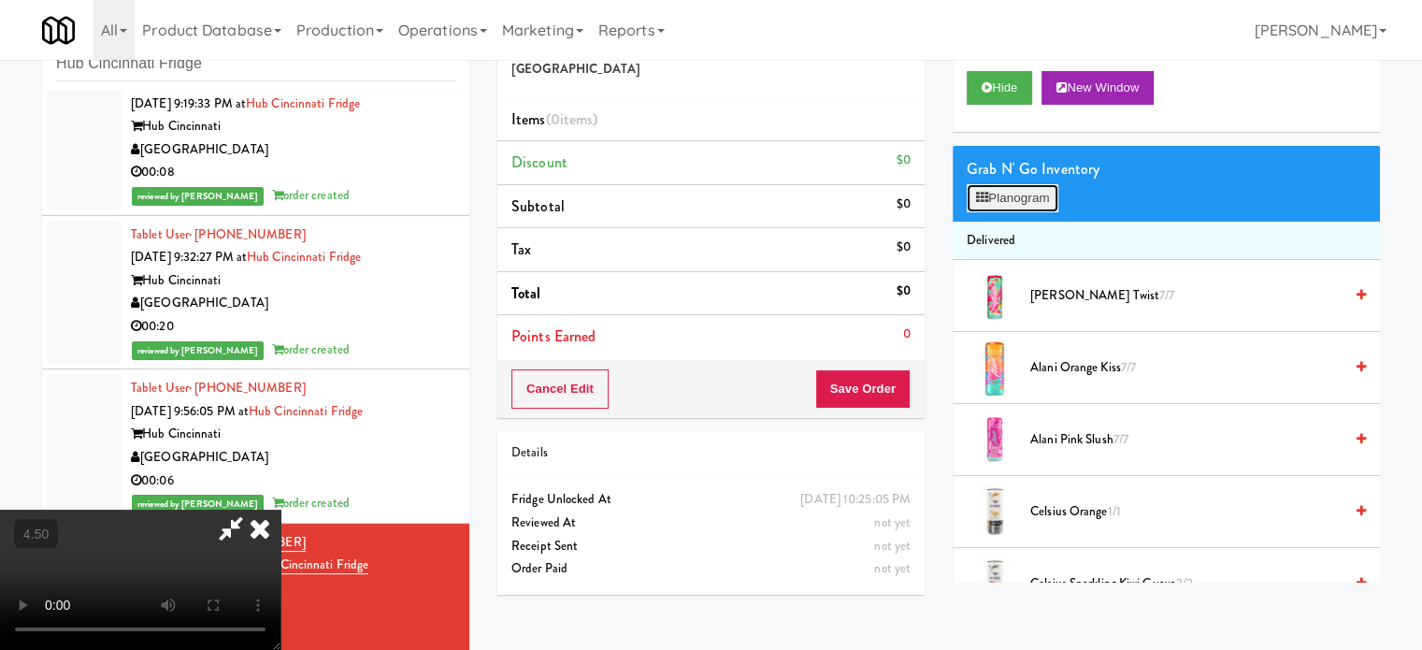
click at [1036, 189] on button "Planogram" at bounding box center [1012, 198] width 92 height 28
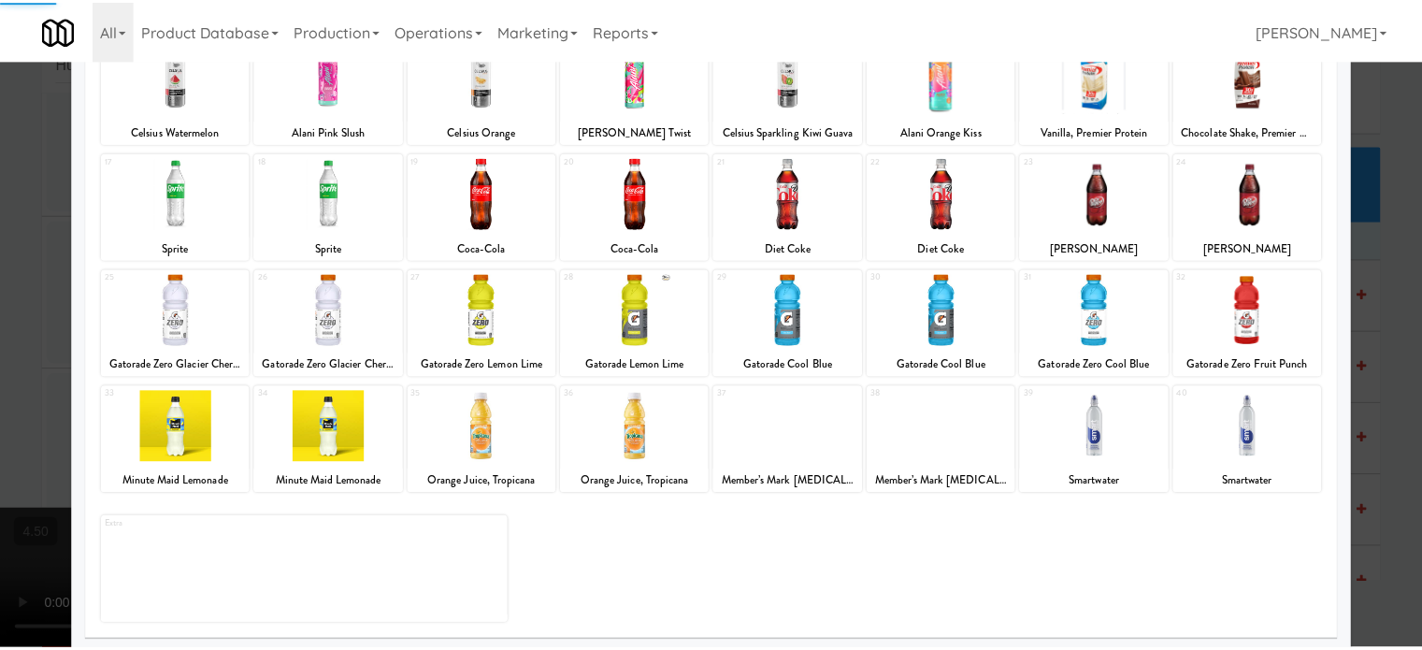
scroll to position [267, 0]
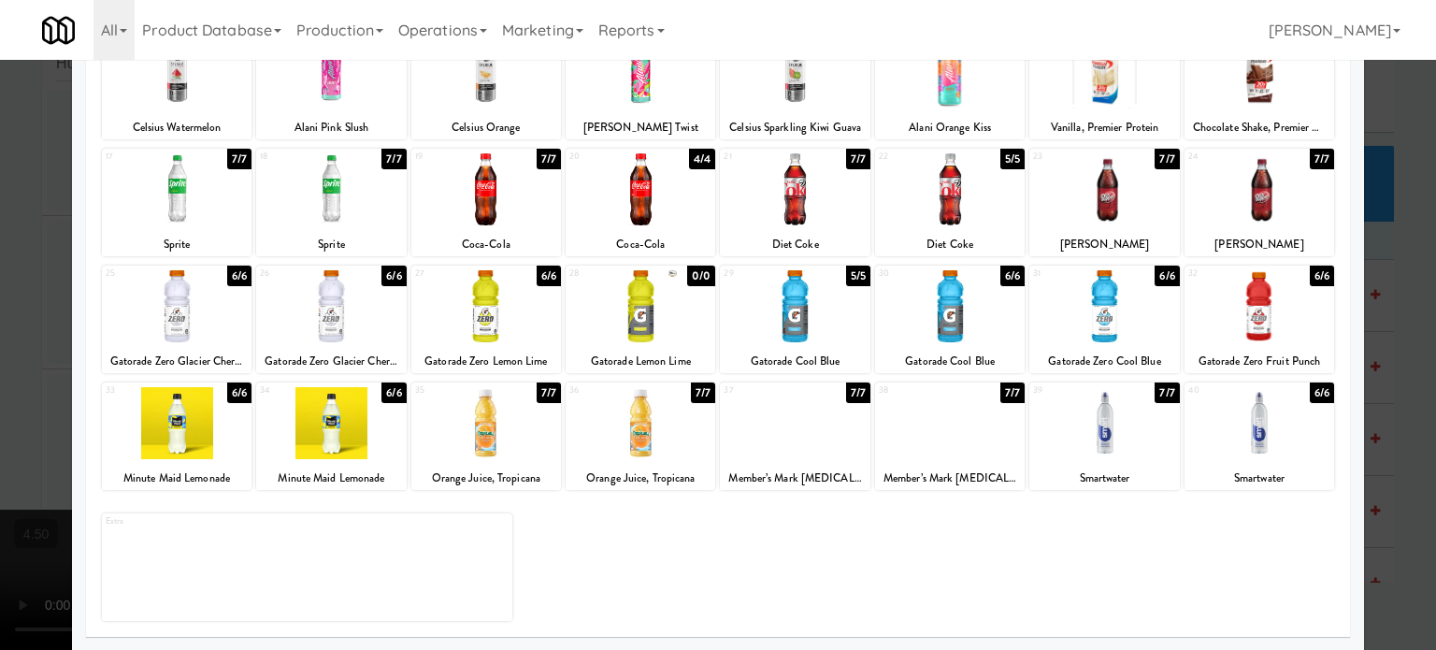
click at [1309, 276] on div "6/6" at bounding box center [1321, 275] width 24 height 21
click at [1398, 307] on div at bounding box center [718, 325] width 1436 height 650
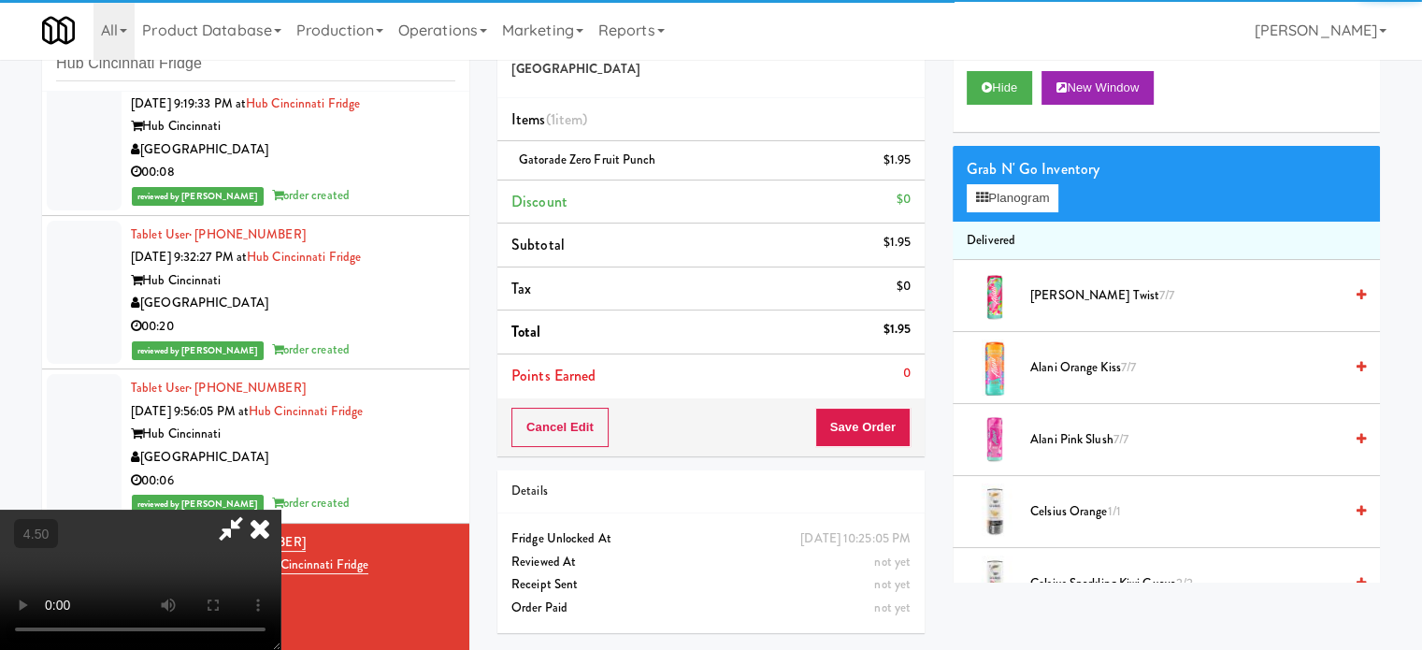
click at [280, 509] on video at bounding box center [140, 579] width 280 height 140
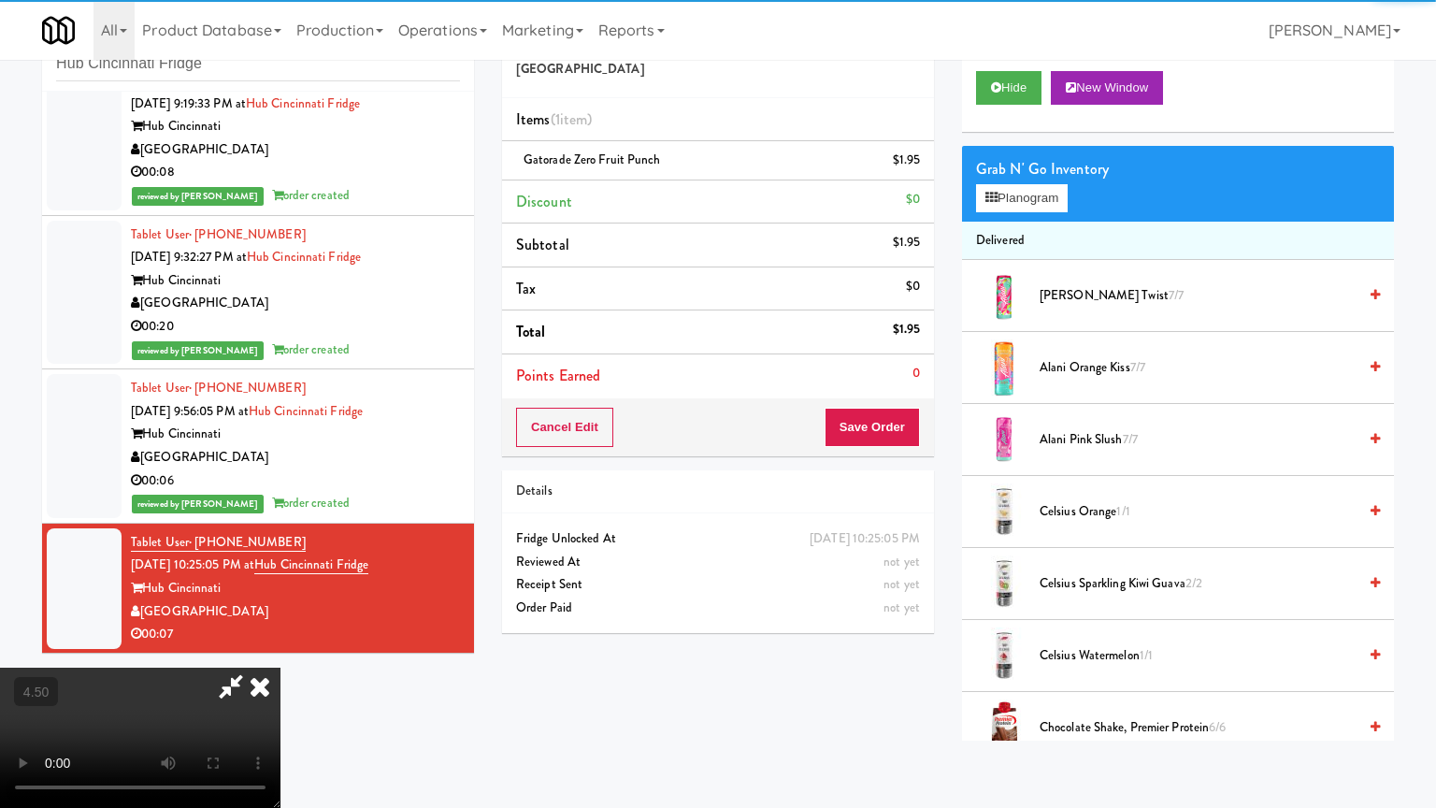
drag, startPoint x: 627, startPoint y: 415, endPoint x: 714, endPoint y: 333, distance: 119.7
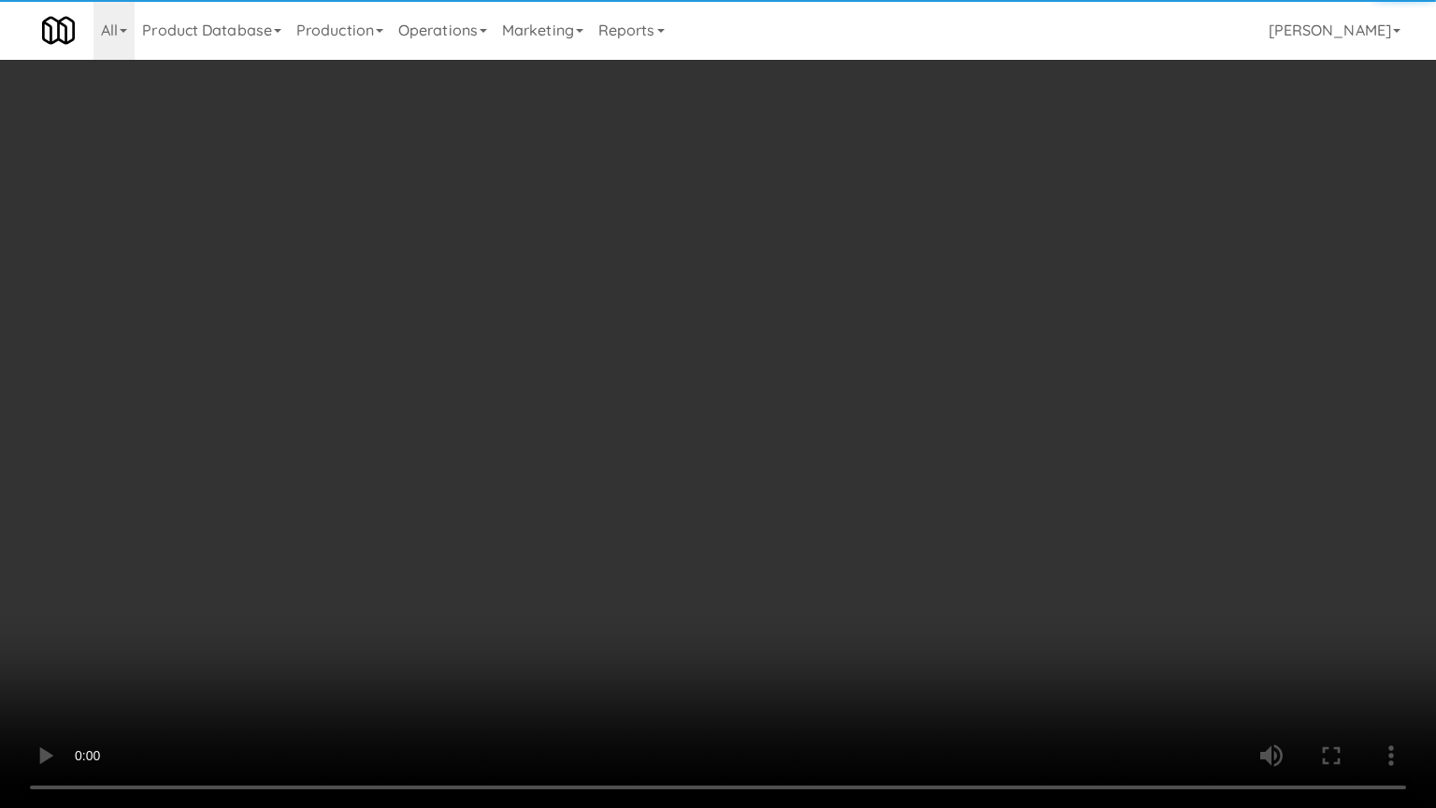
click at [631, 402] on video at bounding box center [718, 404] width 1436 height 808
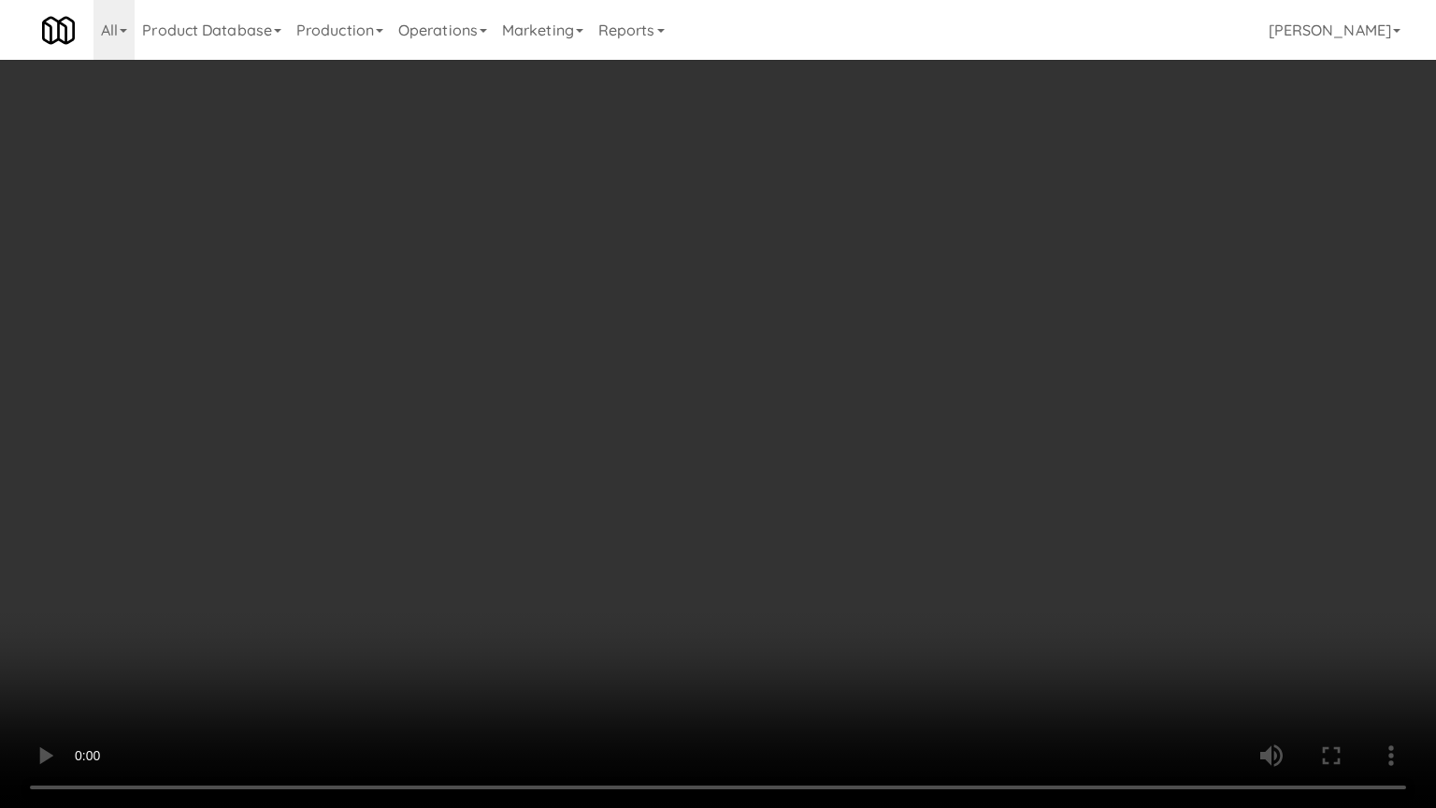
click at [763, 327] on video at bounding box center [718, 404] width 1436 height 808
click at [837, 294] on video at bounding box center [718, 404] width 1436 height 808
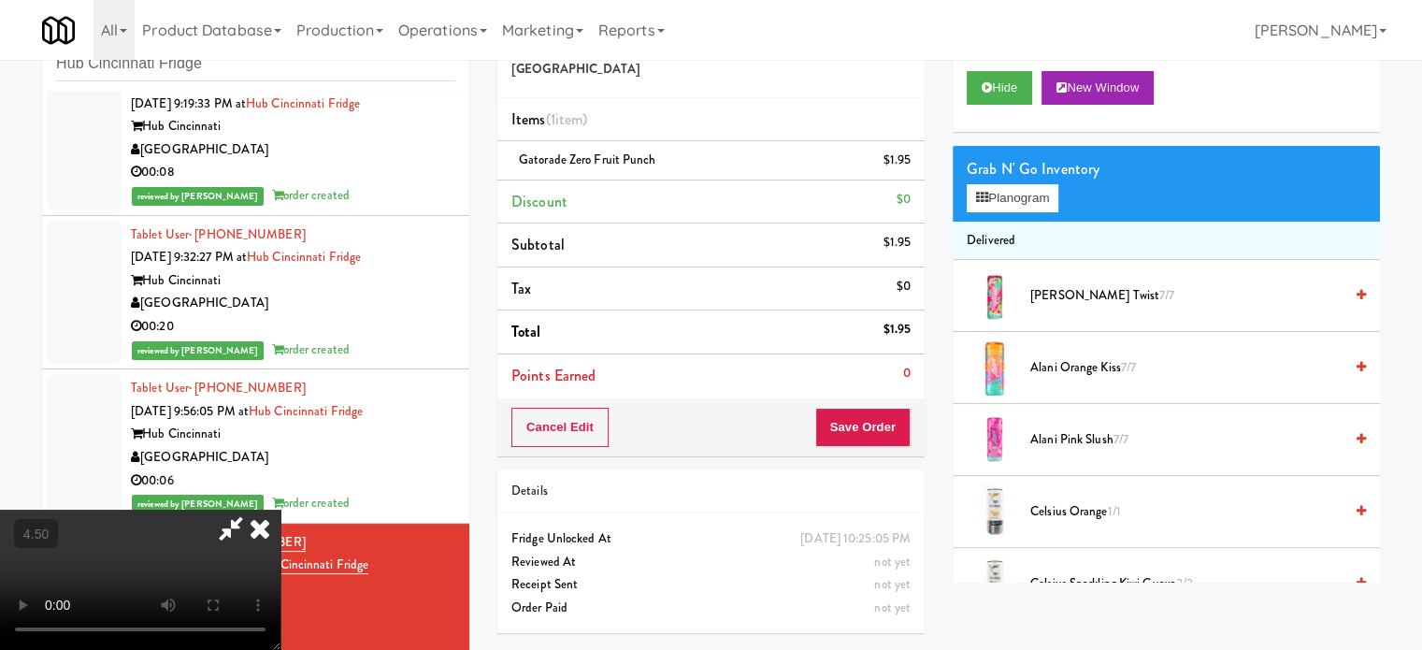
click at [280, 509] on icon at bounding box center [259, 527] width 41 height 37
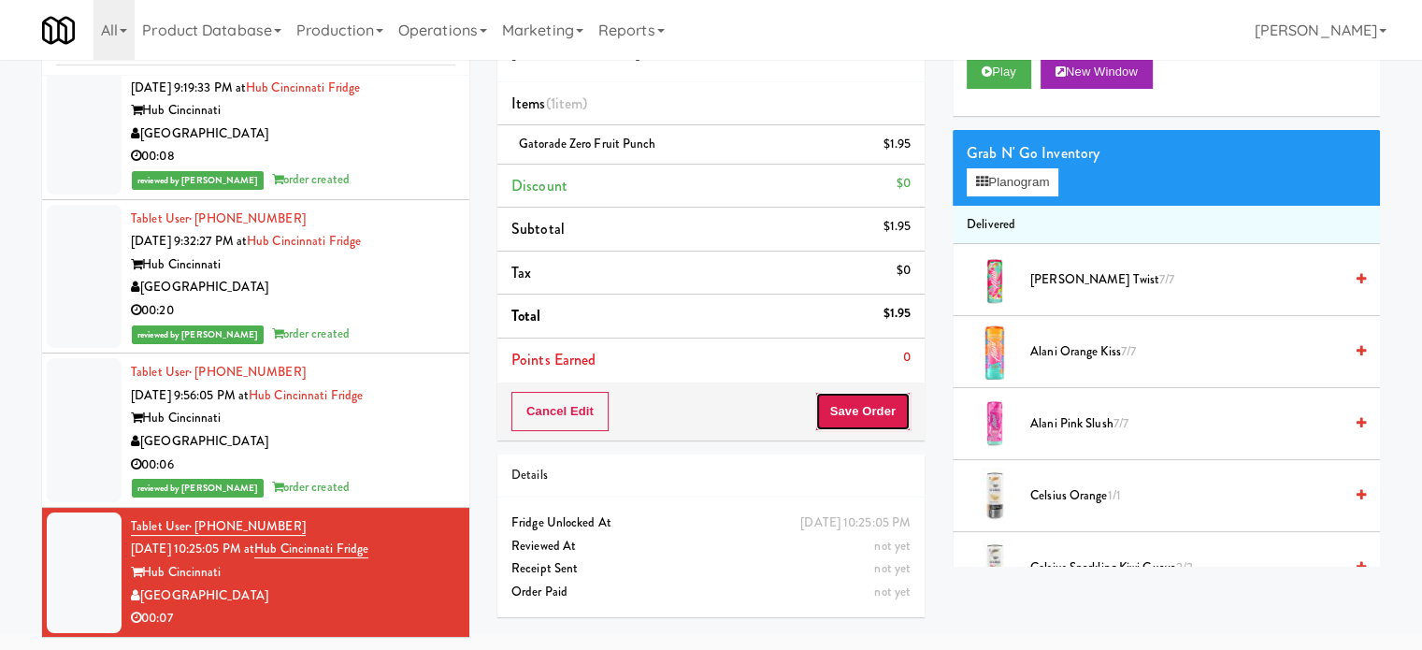
drag, startPoint x: 864, startPoint y: 407, endPoint x: 808, endPoint y: 354, distance: 76.0
click at [864, 404] on button "Save Order" at bounding box center [862, 411] width 95 height 39
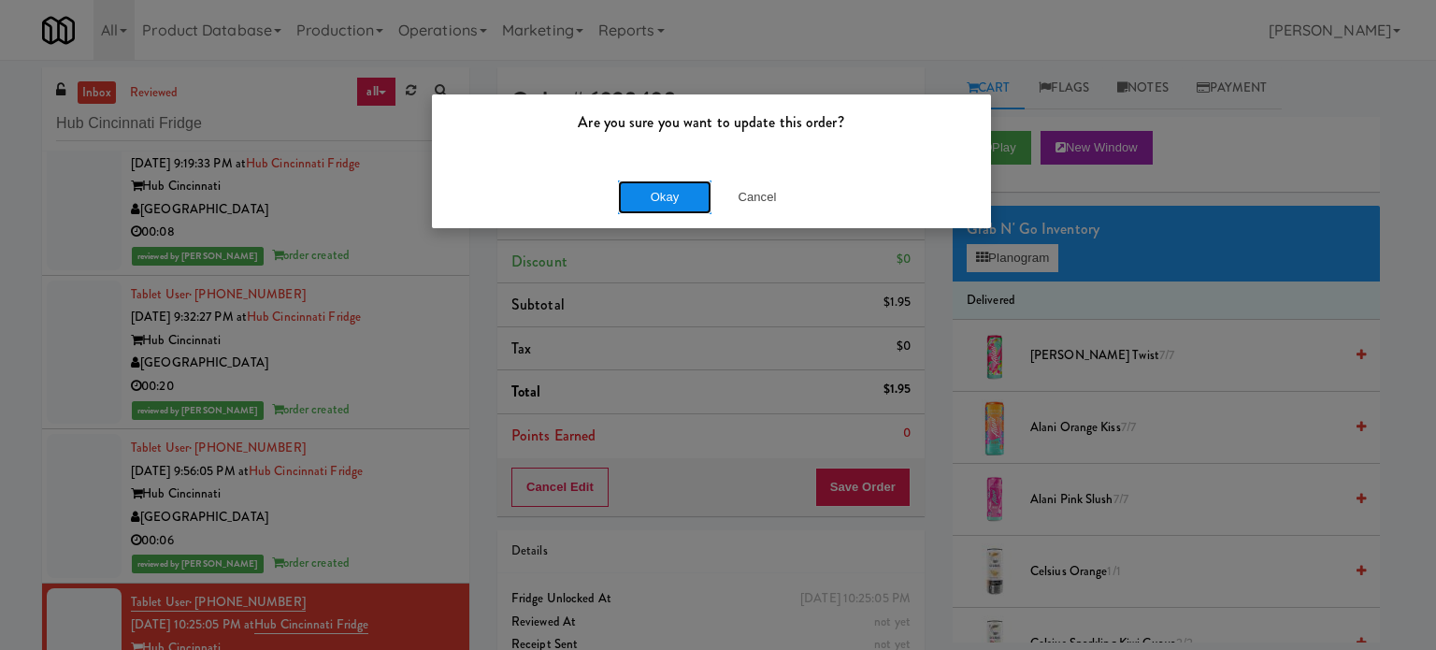
click at [657, 205] on button "Okay" at bounding box center [664, 197] width 93 height 34
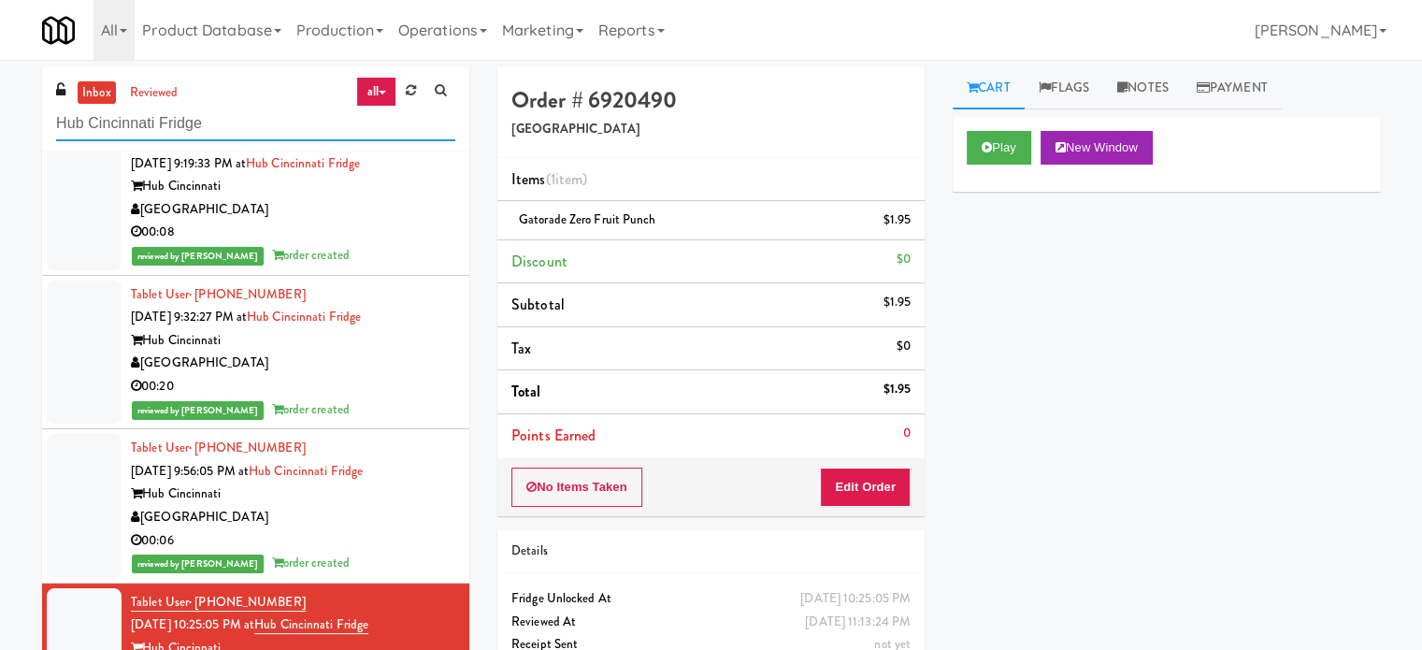
click at [300, 130] on input "Hub Cincinnati Fridge" at bounding box center [255, 124] width 399 height 35
click at [300, 129] on input "Hub Cincinnati Fridge" at bounding box center [255, 124] width 399 height 35
paste input "The [PERSON_NAME] - Combo"
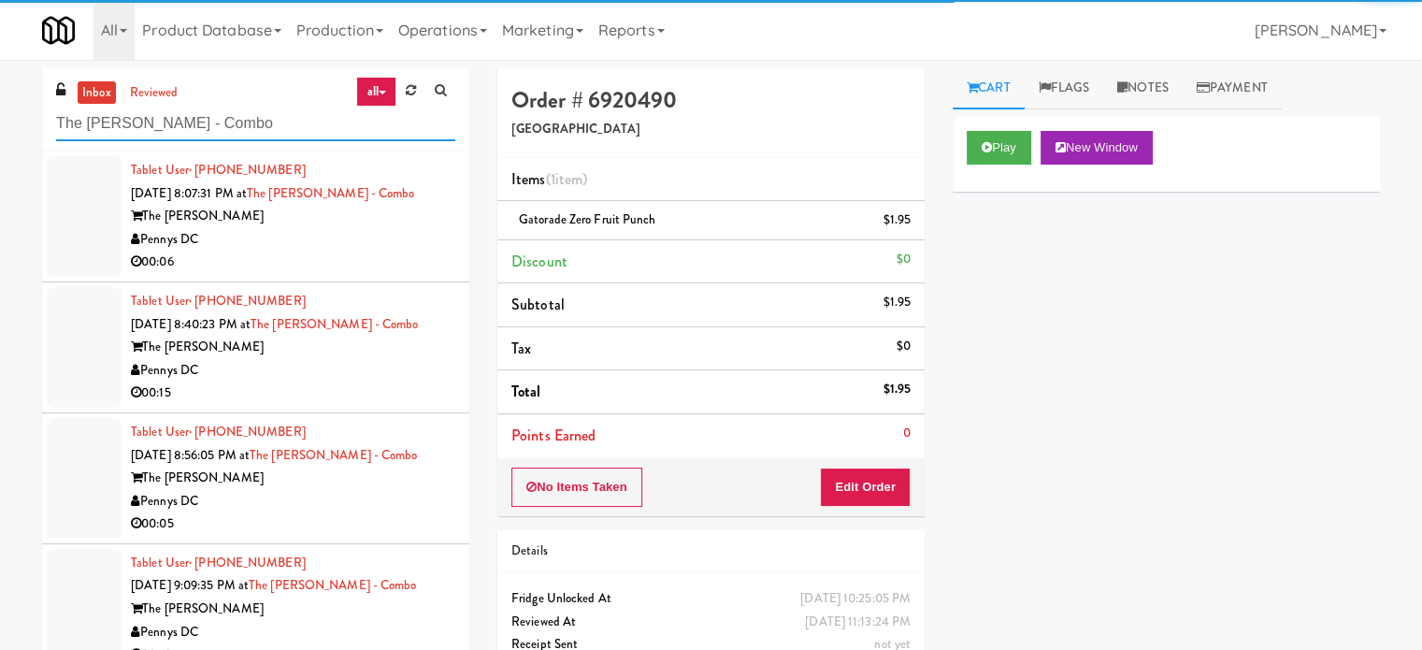
type input "The [PERSON_NAME] - Combo"
drag, startPoint x: 317, startPoint y: 231, endPoint x: 710, endPoint y: 241, distance: 393.6
click at [327, 236] on div "Pennys DC" at bounding box center [293, 239] width 324 height 23
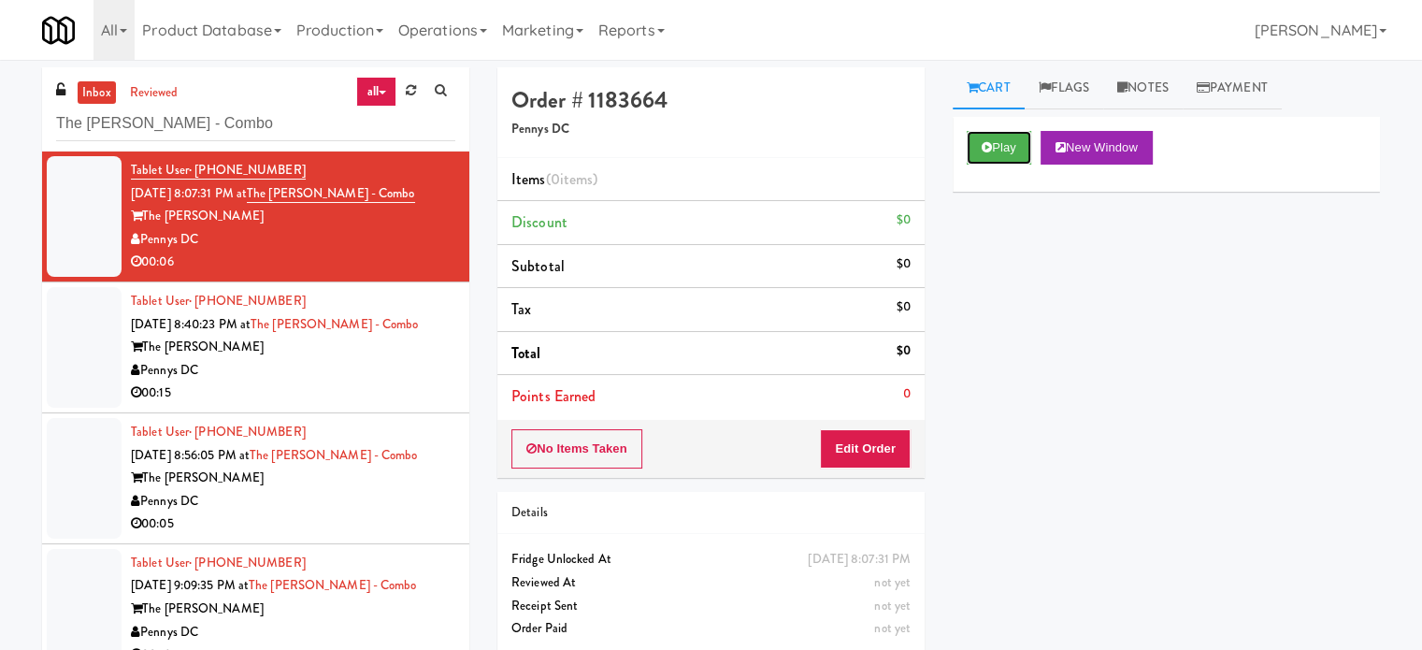
drag, startPoint x: 1007, startPoint y: 149, endPoint x: 852, endPoint y: 279, distance: 201.6
click at [1007, 149] on button "Play" at bounding box center [998, 148] width 64 height 34
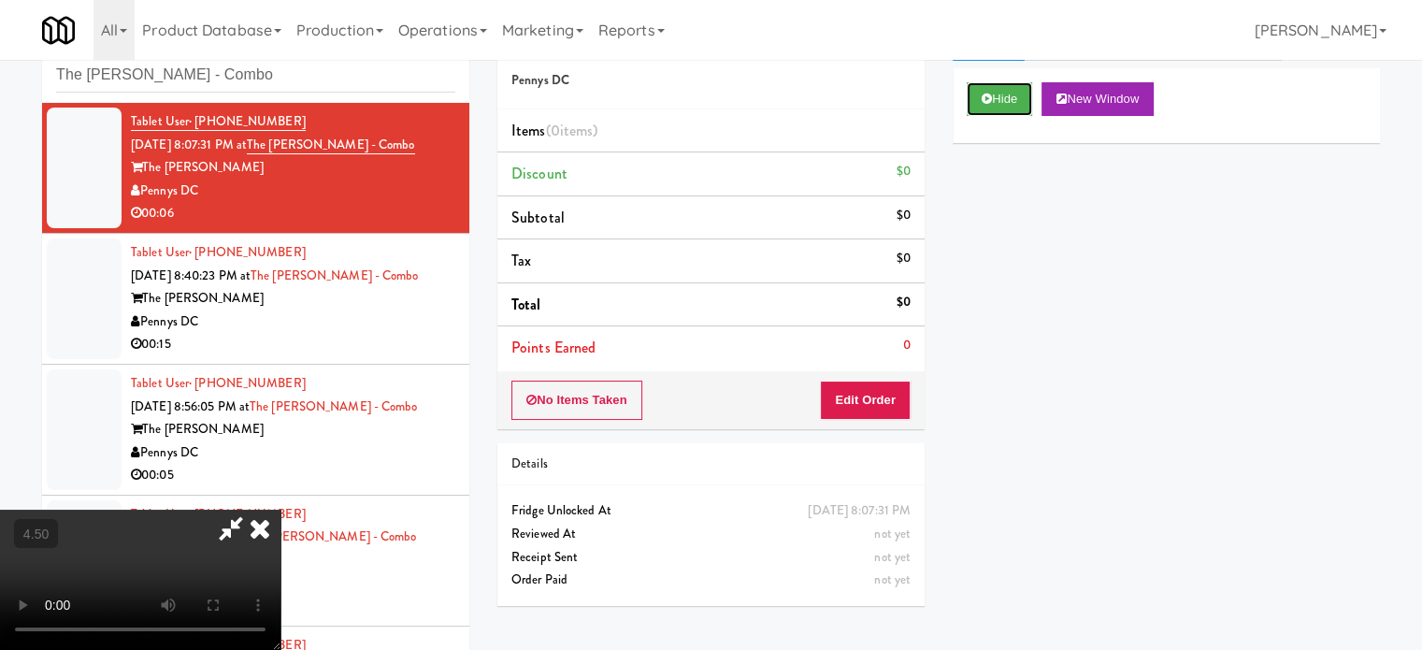
scroll to position [76, 0]
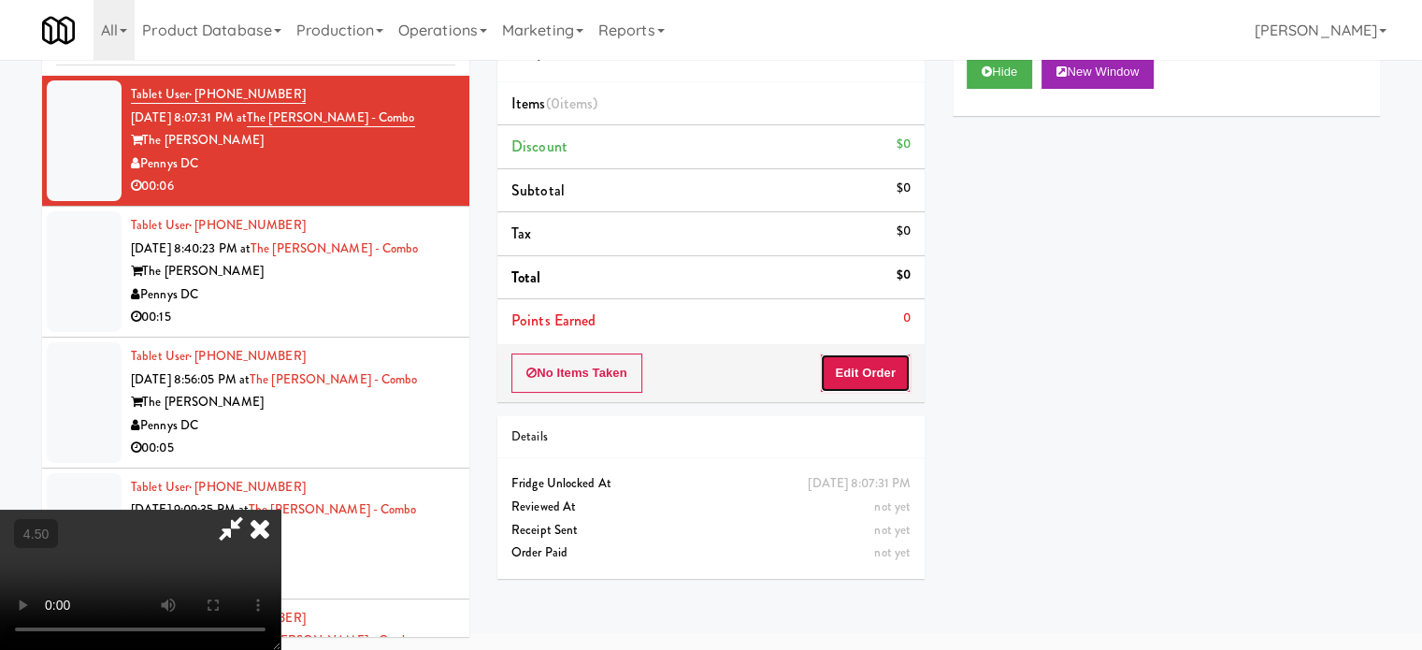
click at [889, 372] on button "Edit Order" at bounding box center [865, 372] width 91 height 39
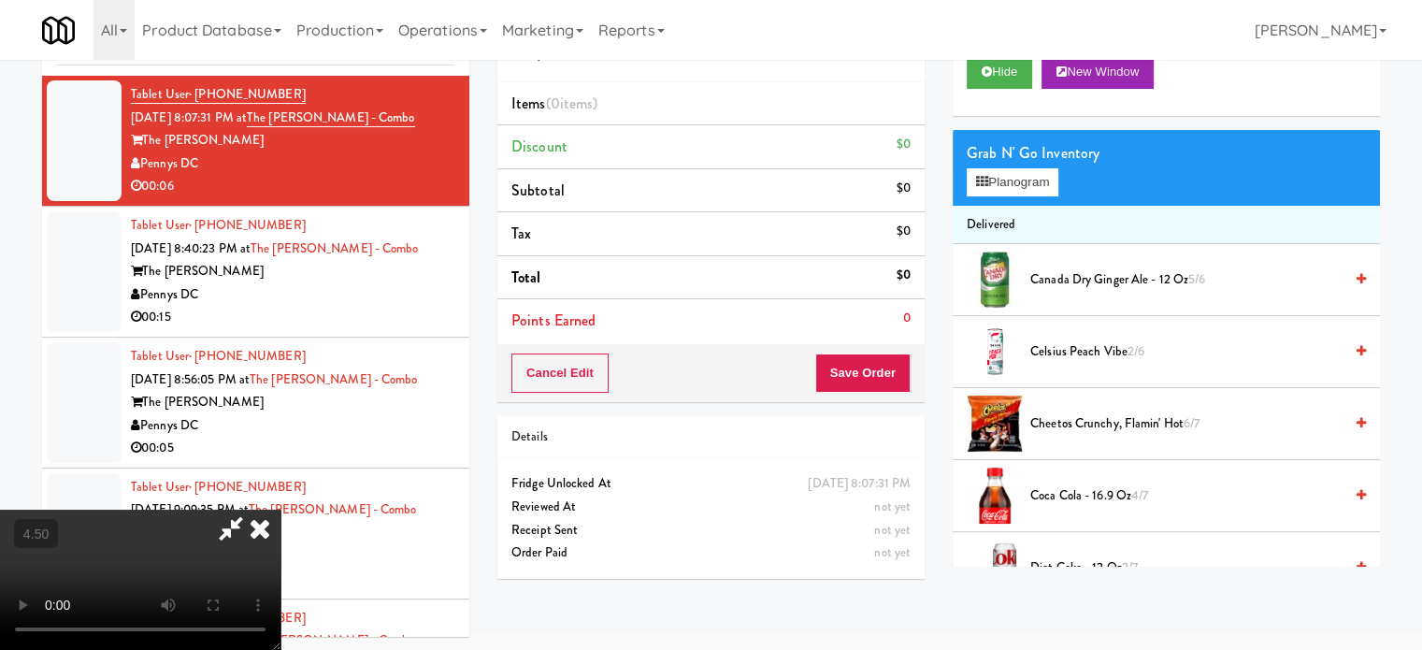
drag, startPoint x: 443, startPoint y: 437, endPoint x: 485, endPoint y: 401, distance: 55.7
click at [280, 509] on video at bounding box center [140, 579] width 280 height 140
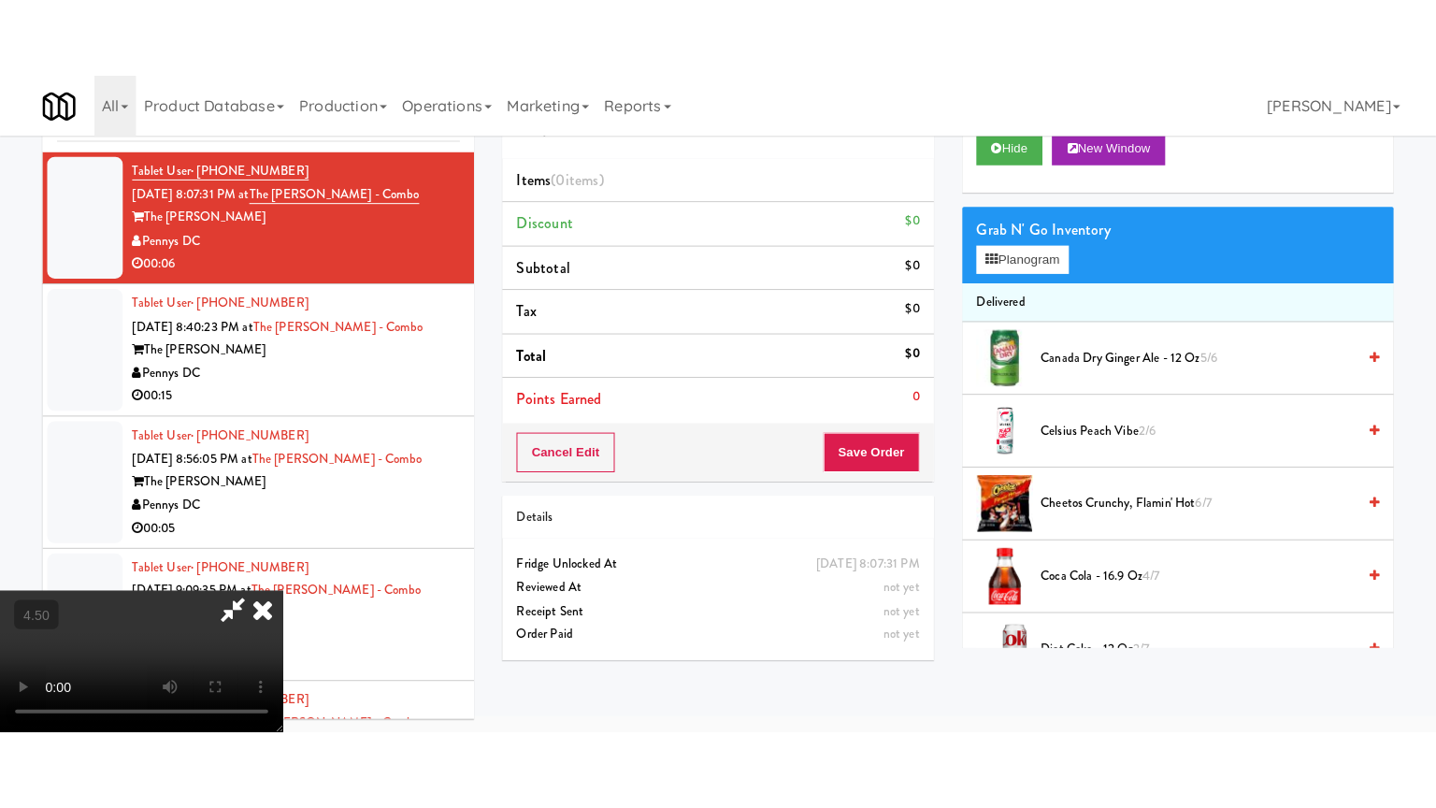
scroll to position [60, 0]
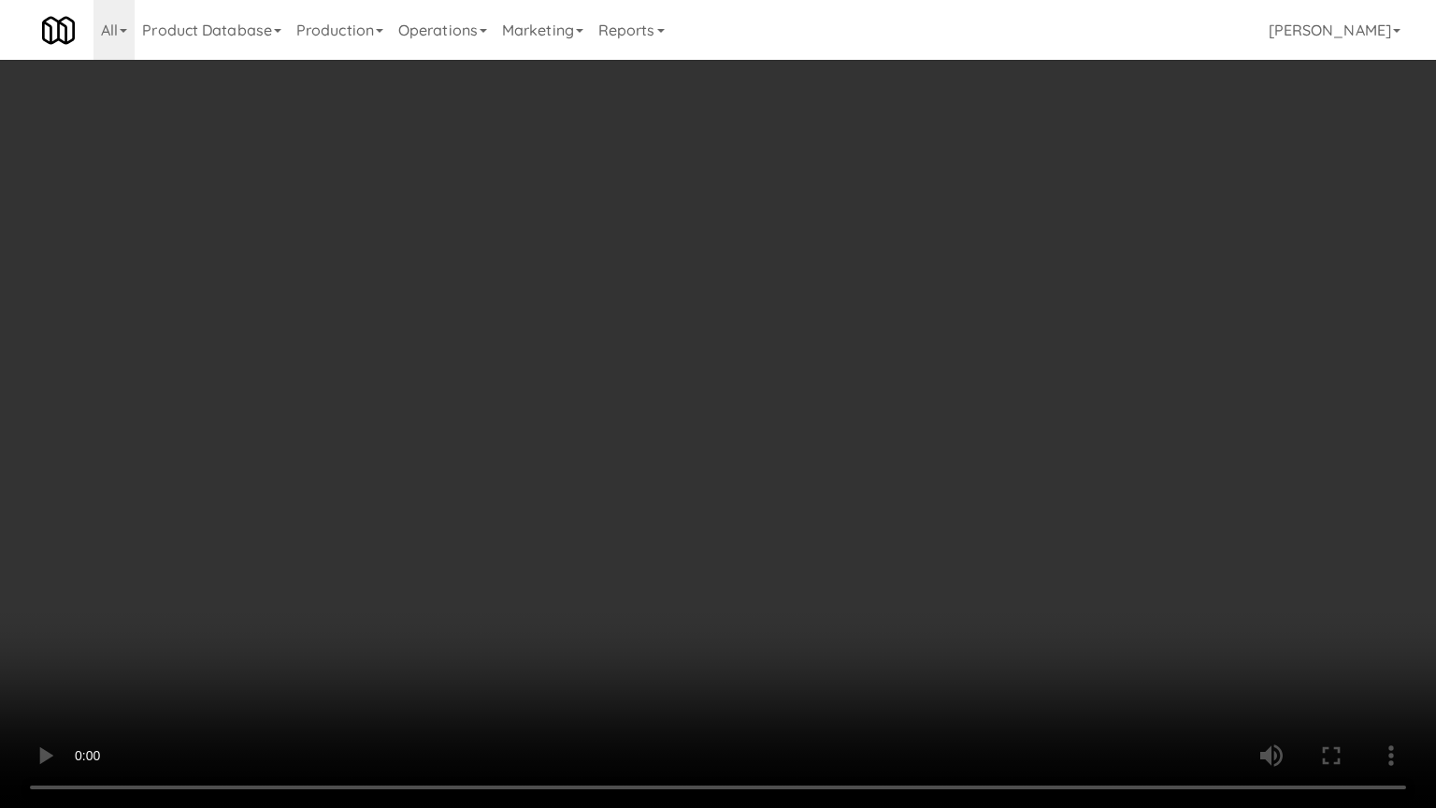
click at [557, 398] on video at bounding box center [718, 404] width 1436 height 808
click at [574, 419] on video at bounding box center [718, 404] width 1436 height 808
click at [613, 446] on video at bounding box center [718, 404] width 1436 height 808
click at [593, 462] on video at bounding box center [718, 404] width 1436 height 808
click at [635, 481] on video at bounding box center [718, 404] width 1436 height 808
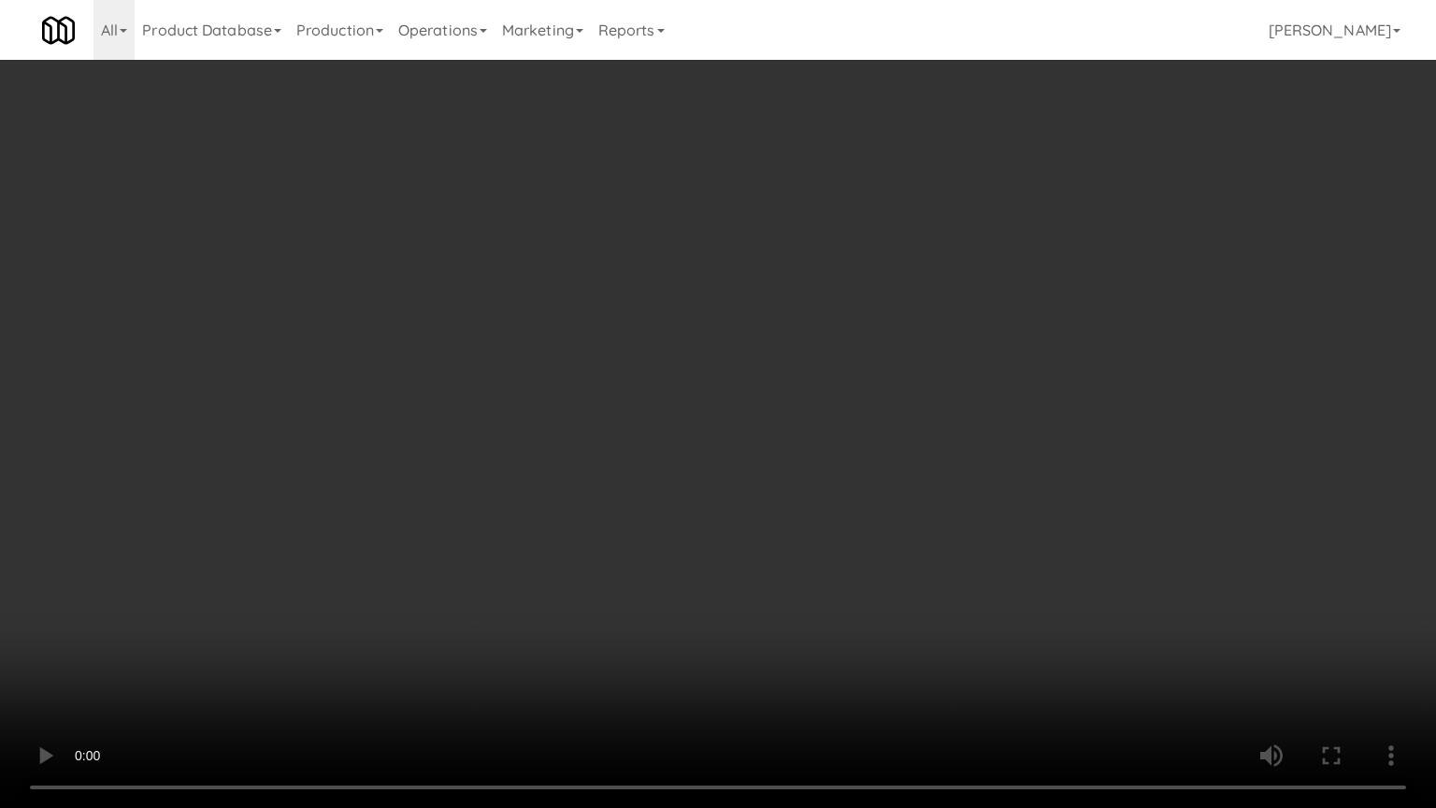
click at [623, 491] on video at bounding box center [718, 404] width 1436 height 808
click at [647, 475] on video at bounding box center [718, 404] width 1436 height 808
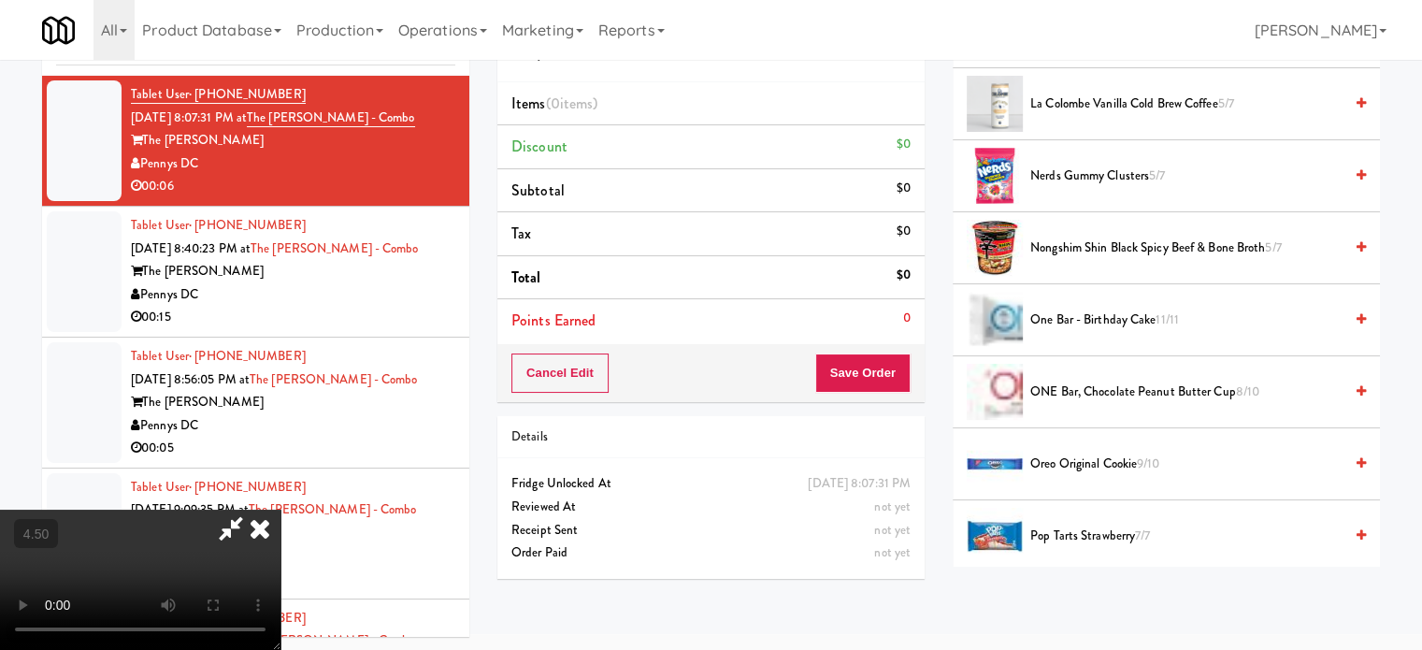
scroll to position [1795, 0]
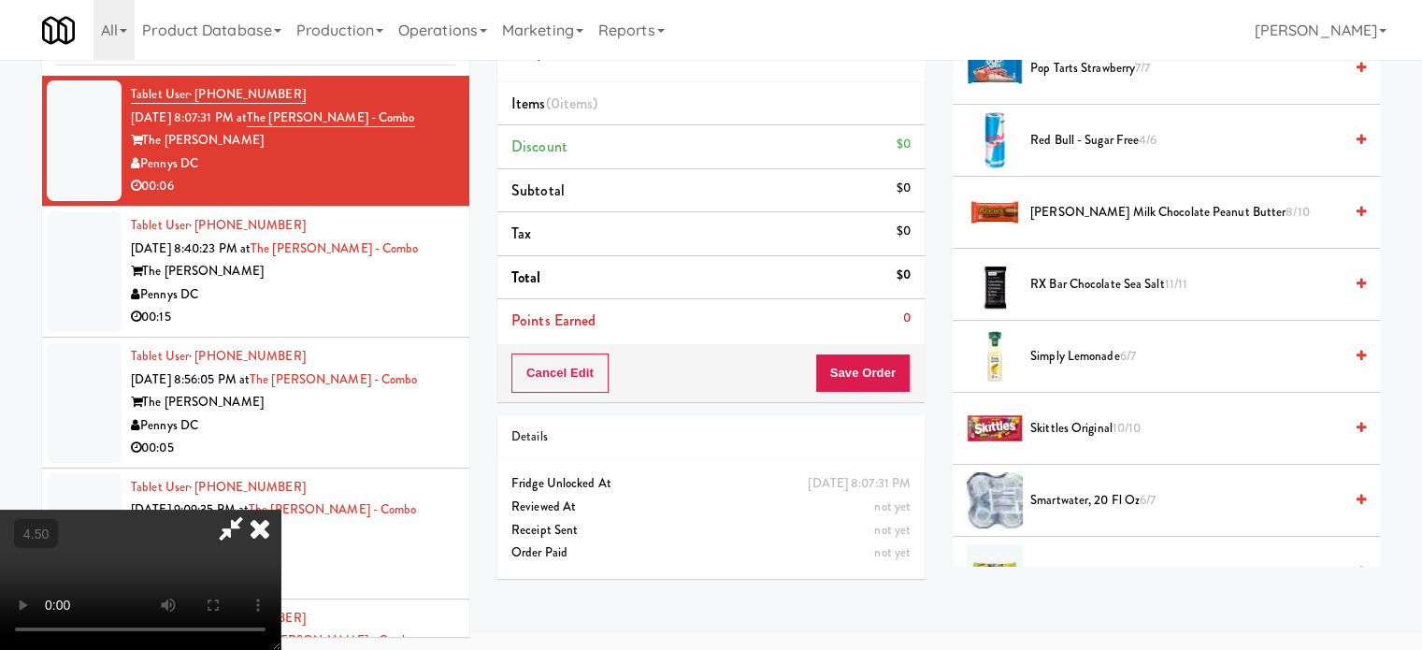
click at [1063, 423] on span "Skittles Original 10/10" at bounding box center [1186, 428] width 312 height 23
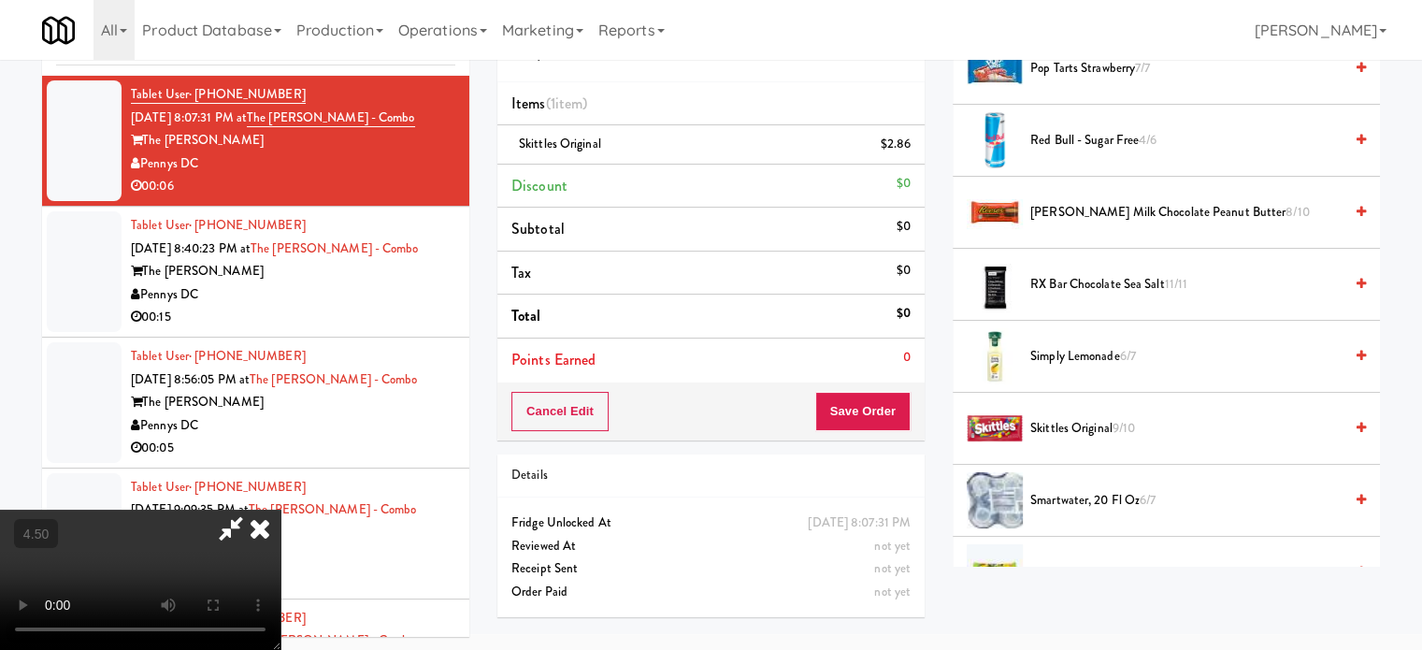
click at [280, 509] on video at bounding box center [140, 579] width 280 height 140
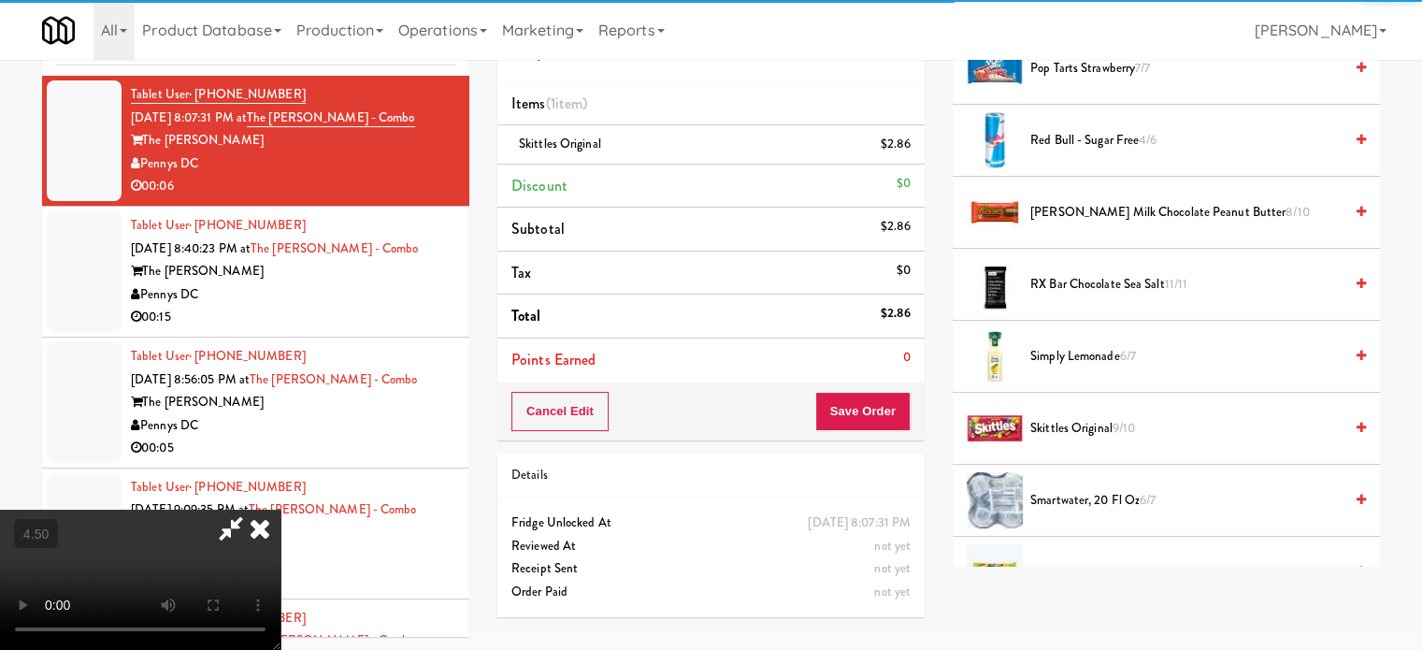
scroll to position [60, 0]
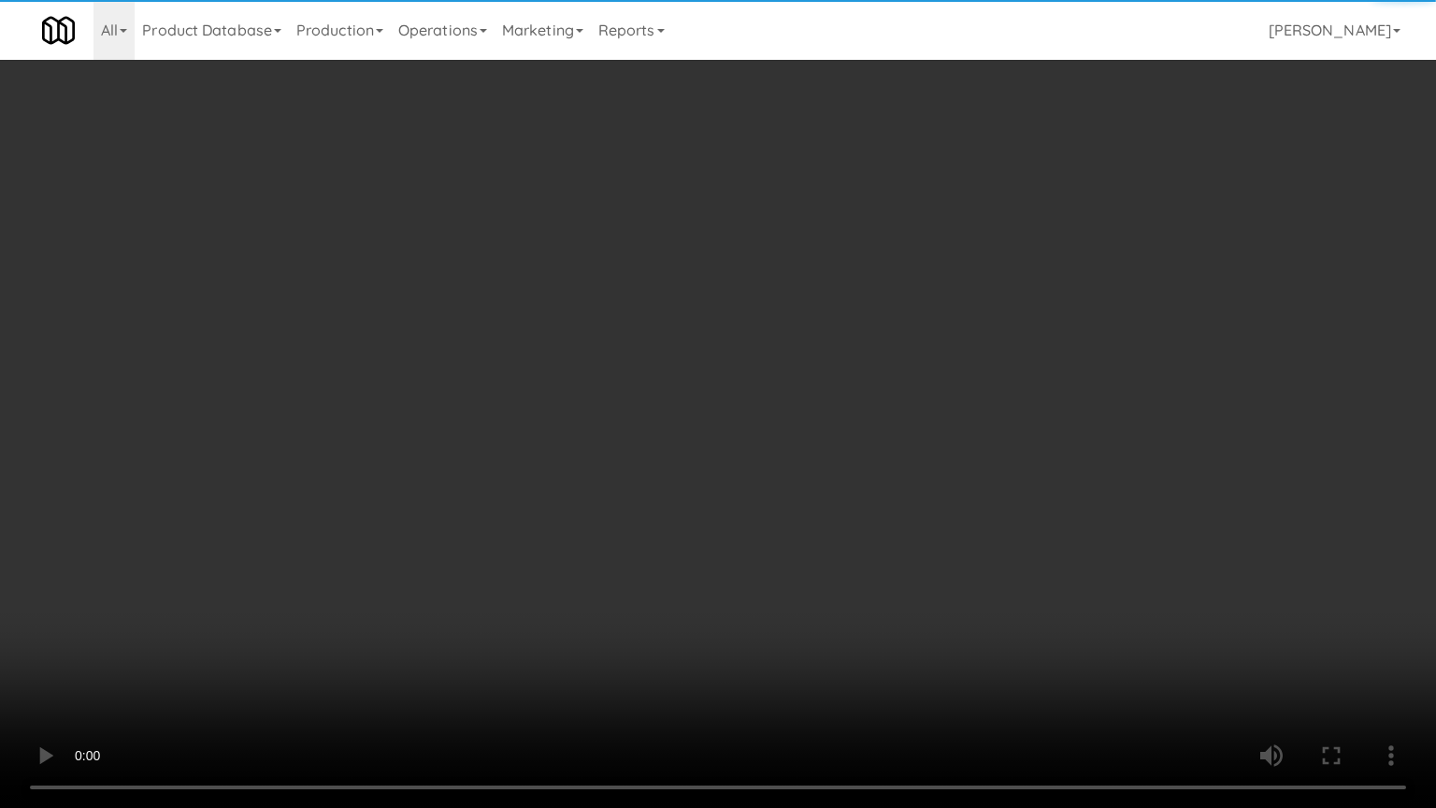
click at [508, 517] on video at bounding box center [718, 404] width 1436 height 808
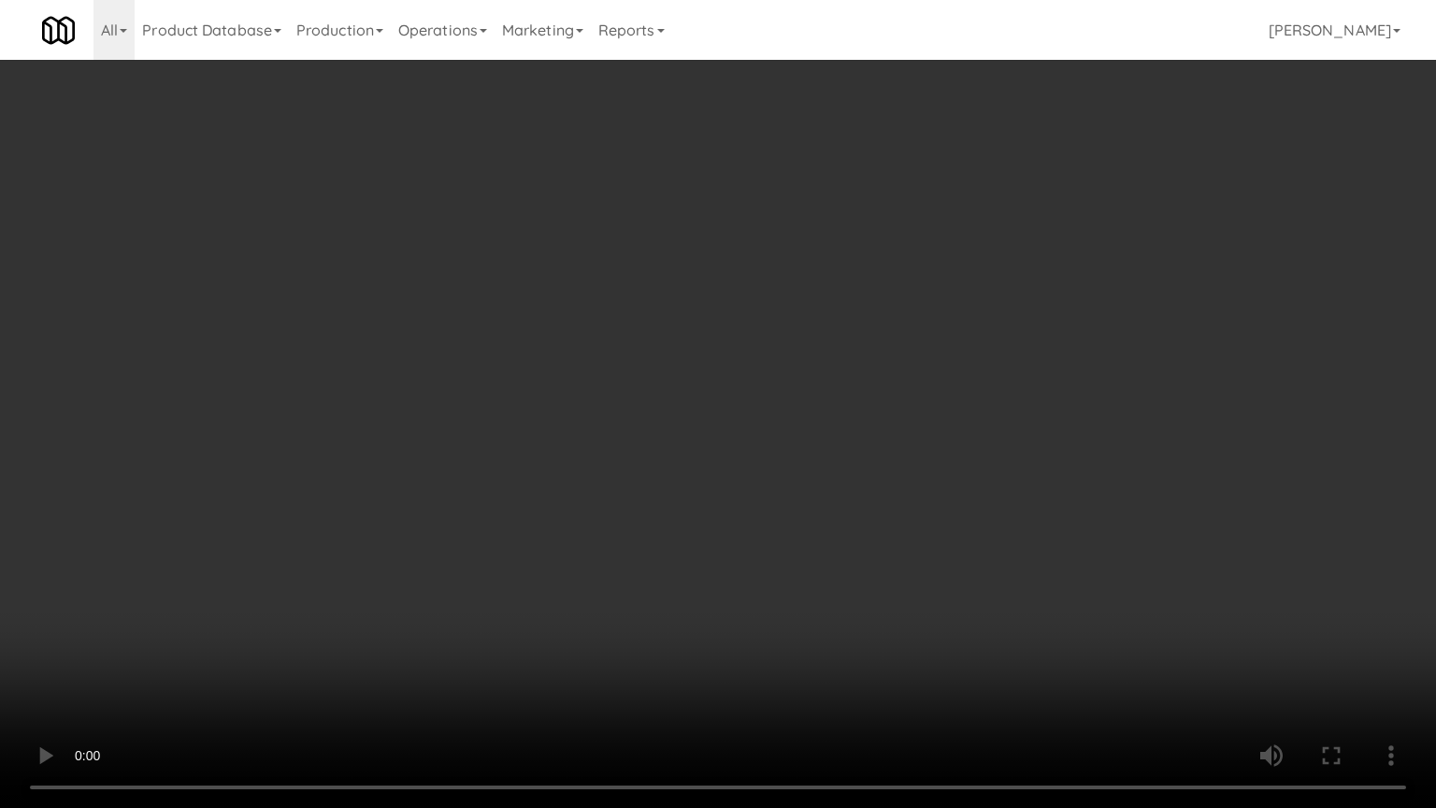
click at [553, 455] on video at bounding box center [718, 404] width 1436 height 808
drag, startPoint x: 324, startPoint y: 556, endPoint x: 362, endPoint y: 336, distance: 222.8
click at [325, 540] on video at bounding box center [718, 404] width 1436 height 808
click at [470, 381] on video at bounding box center [718, 404] width 1436 height 808
click at [497, 375] on video at bounding box center [718, 404] width 1436 height 808
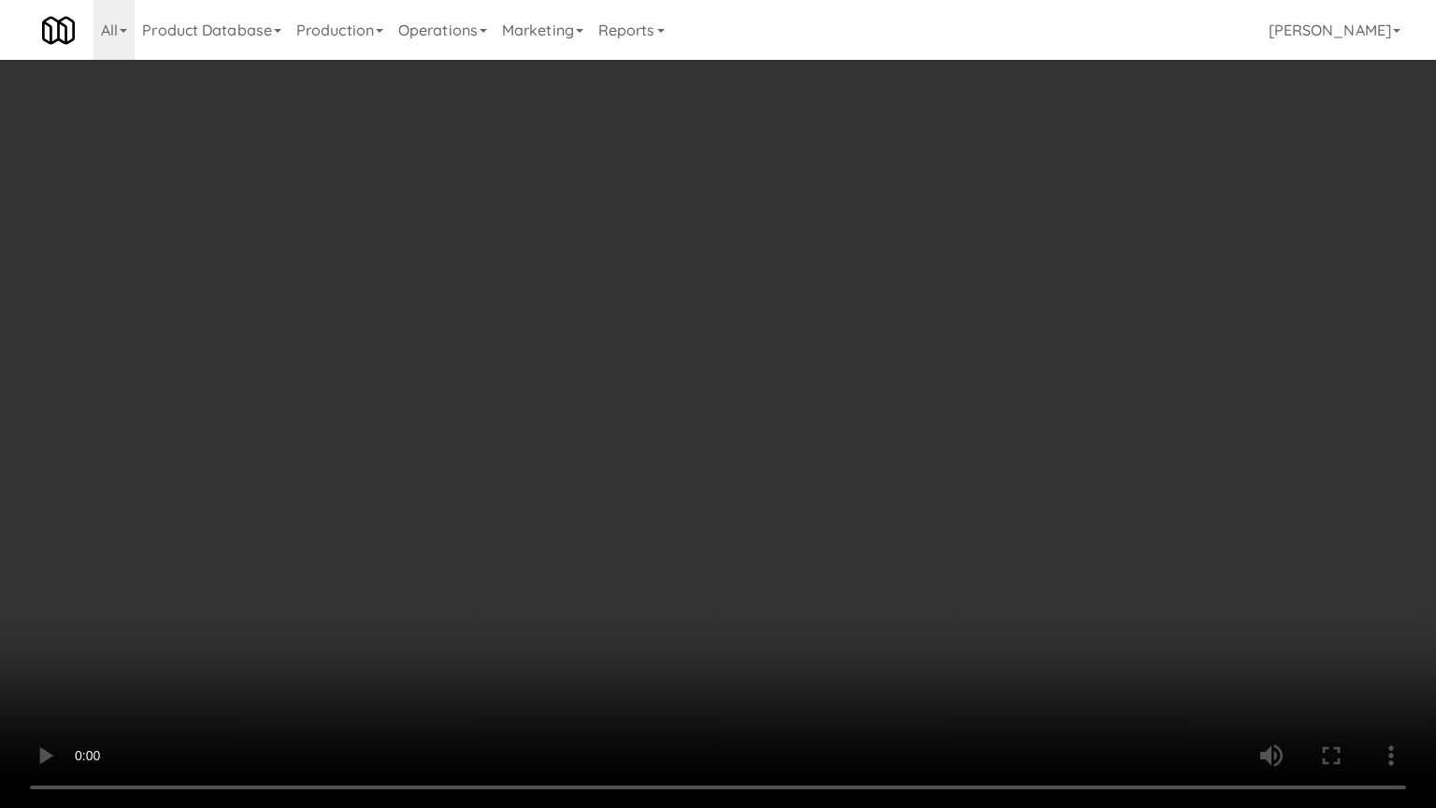
click at [577, 399] on video at bounding box center [718, 404] width 1436 height 808
click at [499, 400] on video at bounding box center [718, 404] width 1436 height 808
click at [572, 394] on video at bounding box center [718, 404] width 1436 height 808
click at [542, 397] on video at bounding box center [718, 404] width 1436 height 808
click at [631, 401] on video at bounding box center [718, 404] width 1436 height 808
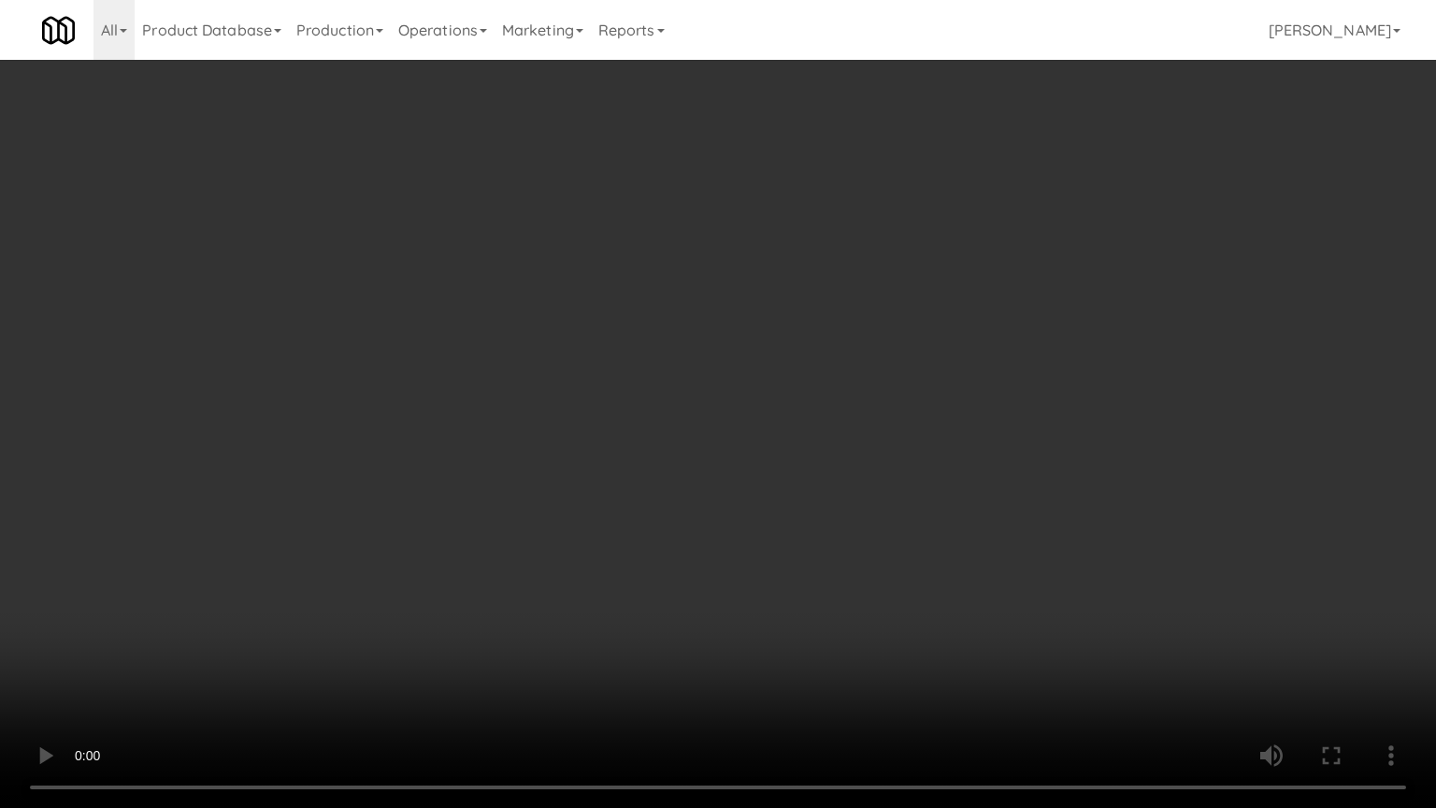
click at [621, 397] on video at bounding box center [718, 404] width 1436 height 808
click at [690, 401] on video at bounding box center [718, 404] width 1436 height 808
click at [653, 402] on video at bounding box center [718, 404] width 1436 height 808
click at [778, 407] on video at bounding box center [718, 404] width 1436 height 808
drag, startPoint x: 669, startPoint y: 397, endPoint x: 685, endPoint y: 375, distance: 27.5
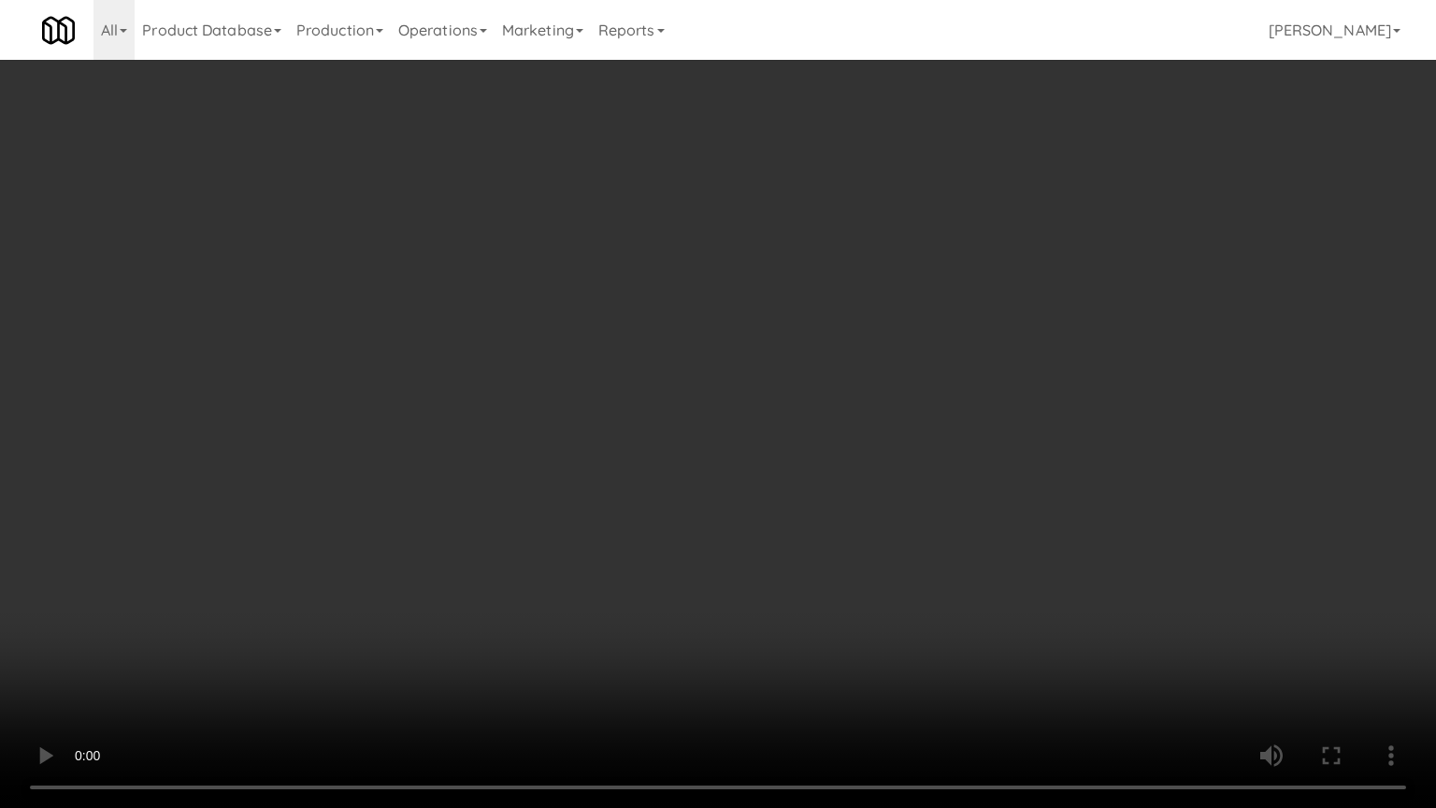
click at [669, 397] on video at bounding box center [718, 404] width 1436 height 808
click at [711, 368] on video at bounding box center [718, 404] width 1436 height 808
drag, startPoint x: 687, startPoint y: 390, endPoint x: 707, endPoint y: 348, distance: 46.4
click at [687, 389] on video at bounding box center [718, 404] width 1436 height 808
click at [680, 401] on video at bounding box center [718, 404] width 1436 height 808
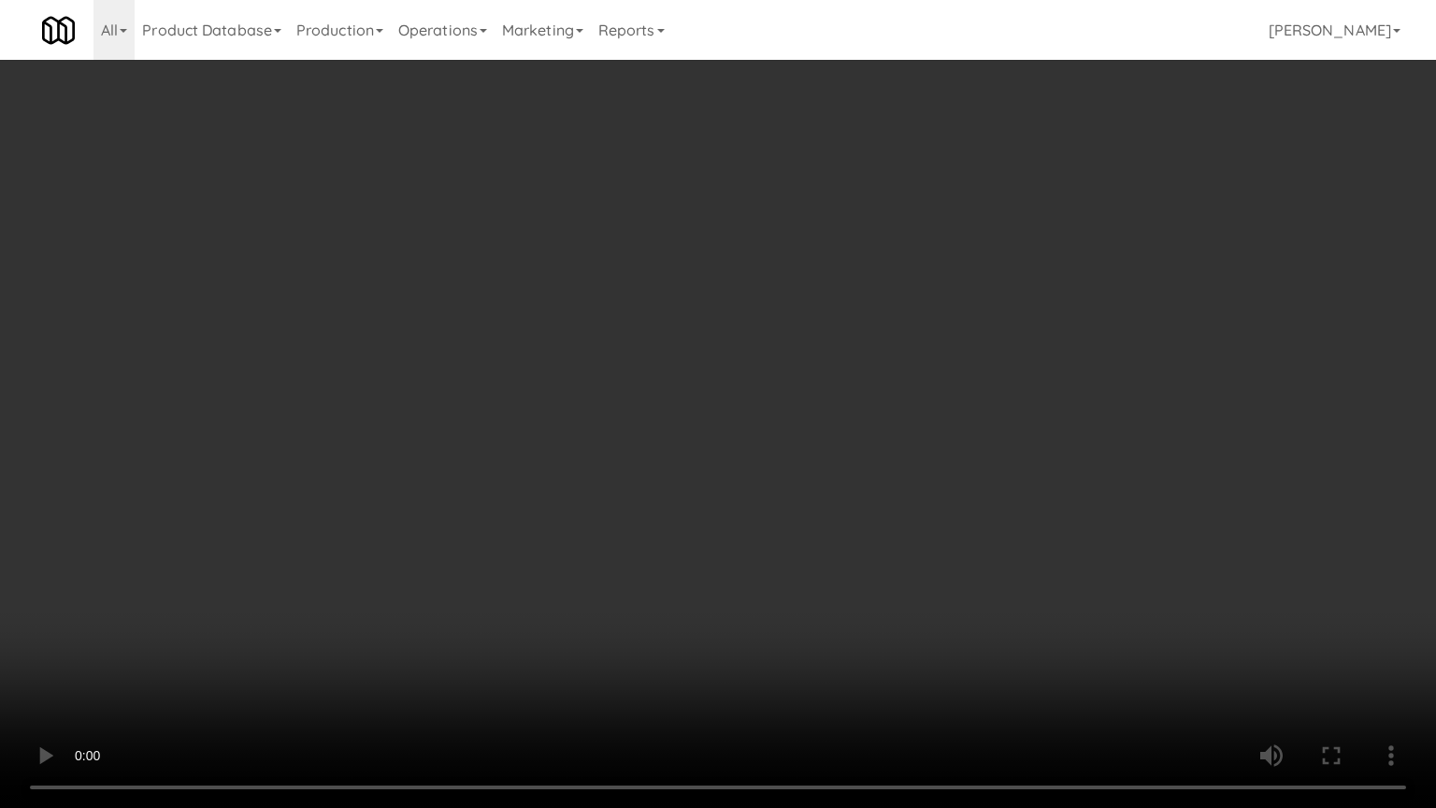
drag, startPoint x: 694, startPoint y: 391, endPoint x: 710, endPoint y: 253, distance: 138.3
click at [696, 388] on video at bounding box center [718, 404] width 1436 height 808
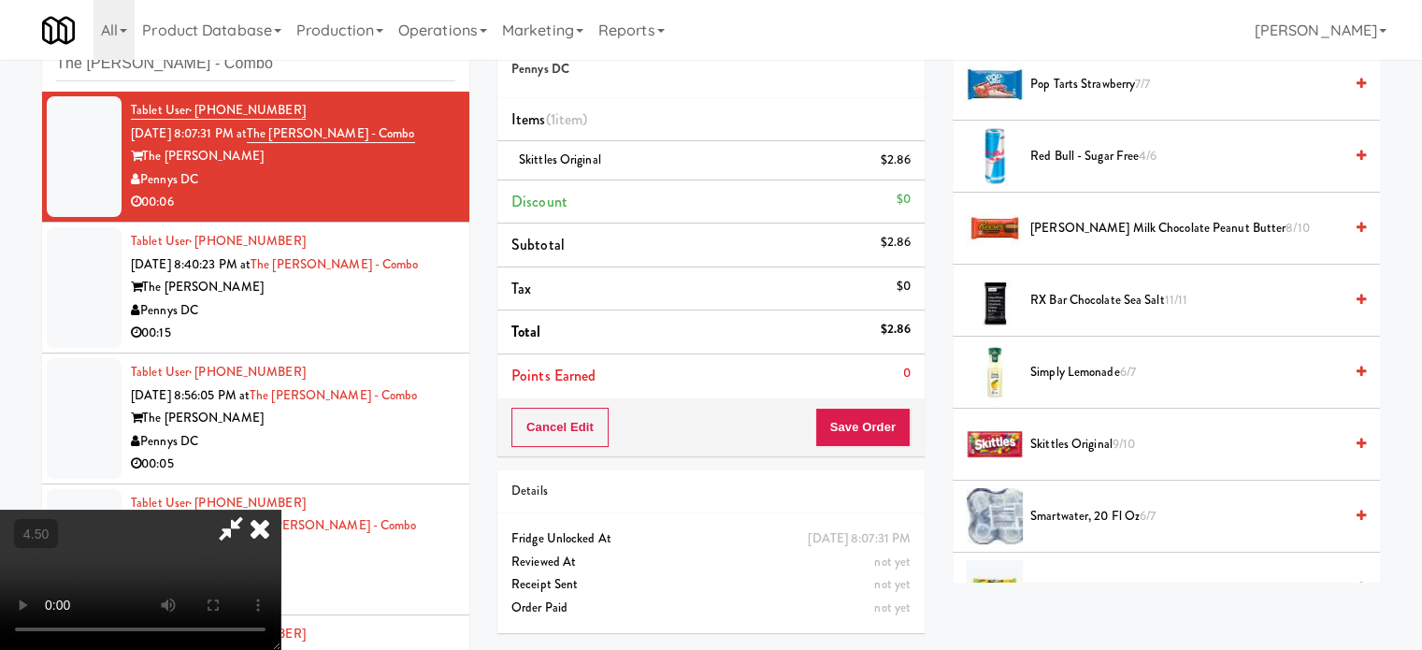
click at [280, 509] on icon at bounding box center [259, 527] width 41 height 37
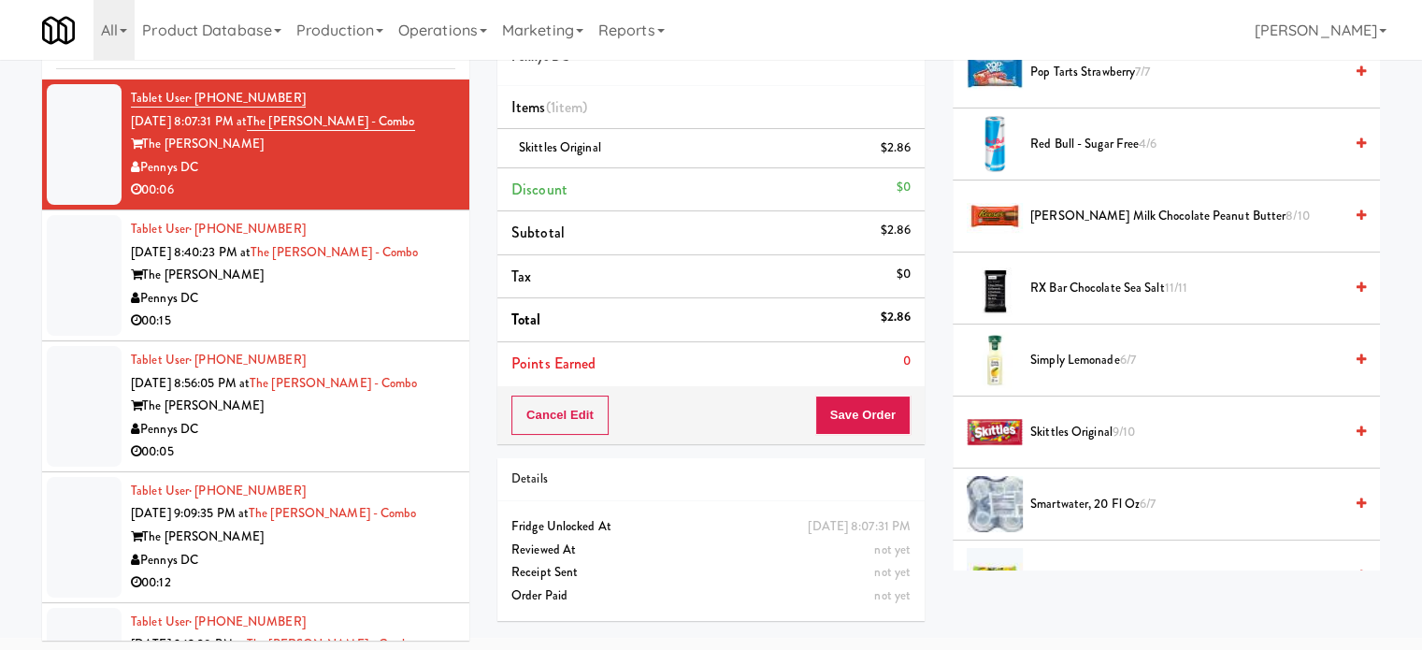
scroll to position [76, 0]
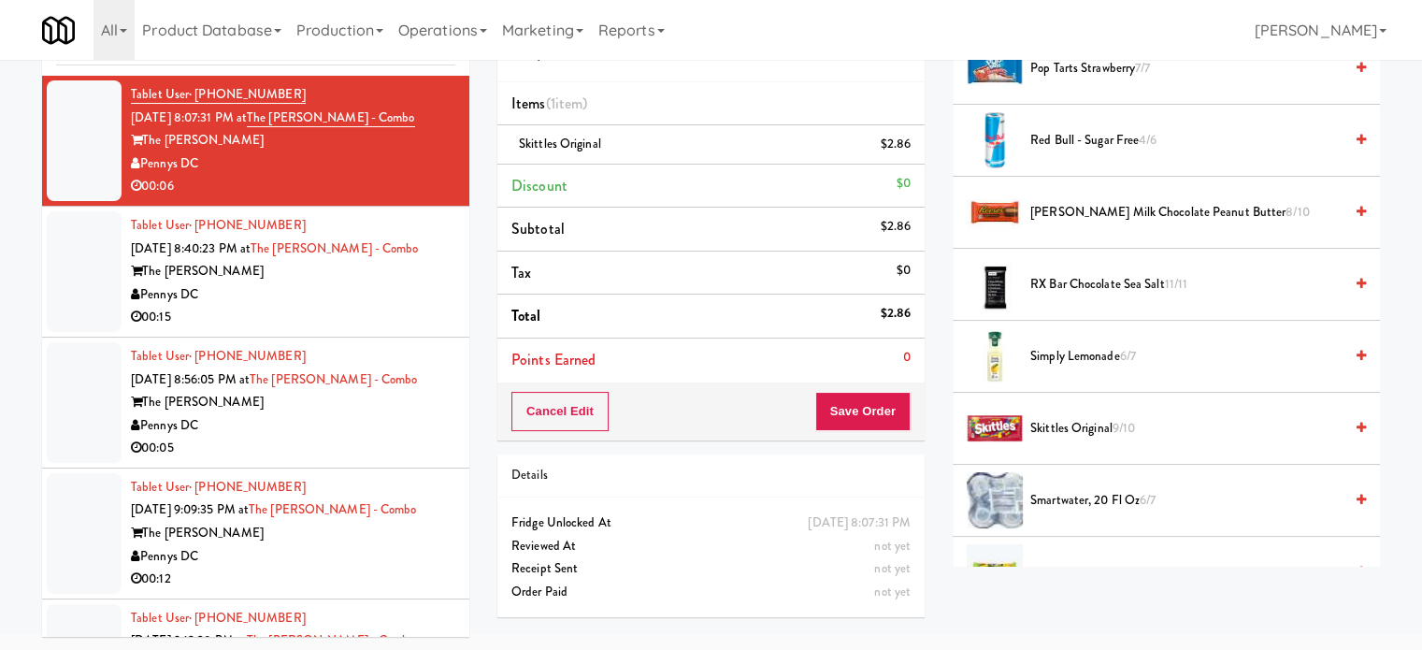
click at [839, 432] on div "Order # 1183664 Pennys DC Items (1 item ) Skittles Original $2.86 Discount $0 S…" at bounding box center [710, 311] width 455 height 639
click at [841, 422] on button "Save Order" at bounding box center [862, 411] width 95 height 39
click at [844, 418] on button "Save Order" at bounding box center [862, 411] width 95 height 39
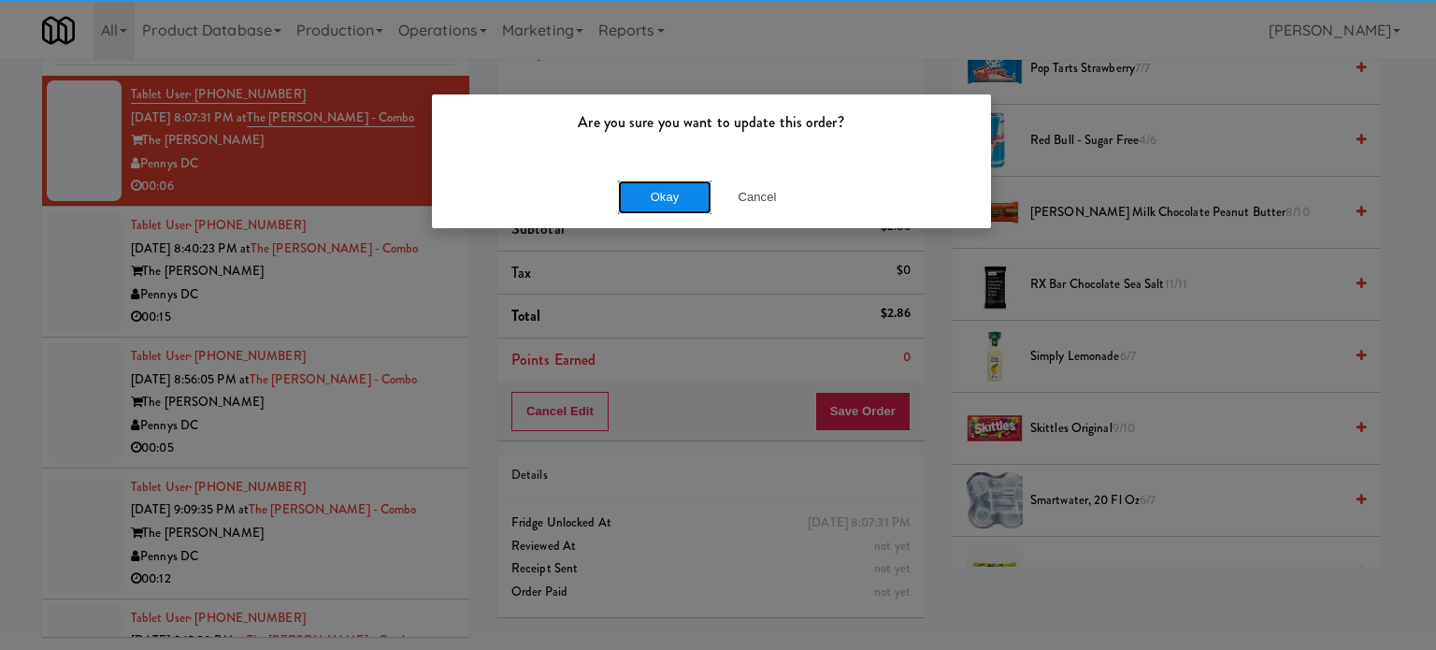
click at [654, 194] on button "Okay" at bounding box center [664, 197] width 93 height 34
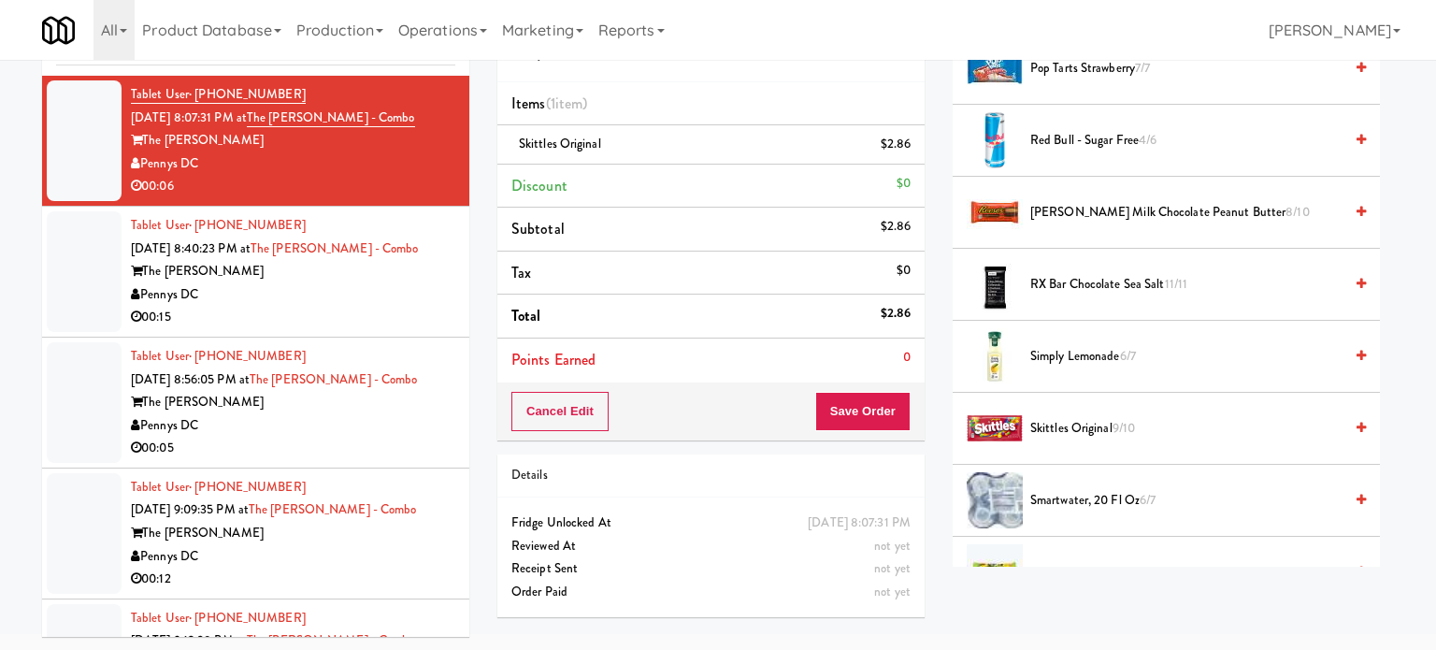
click at [390, 294] on div "Pennys DC" at bounding box center [293, 294] width 324 height 23
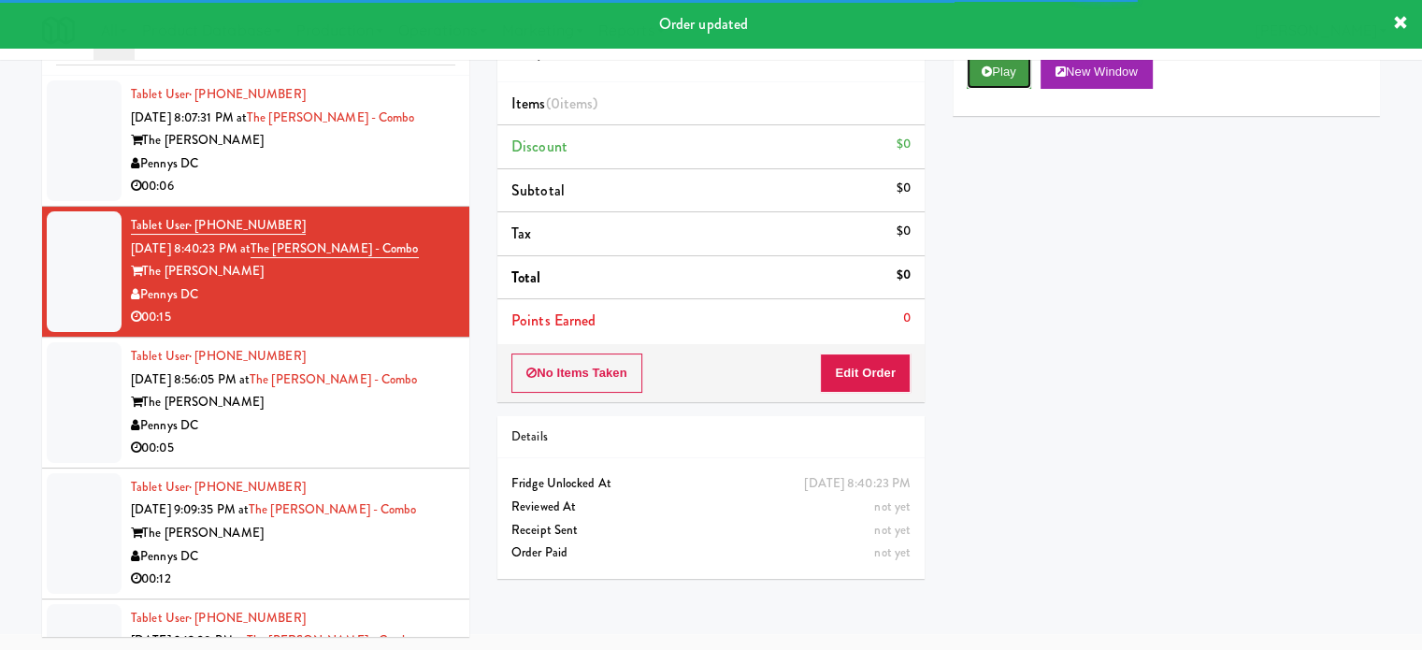
click at [1025, 74] on button "Play" at bounding box center [998, 72] width 64 height 34
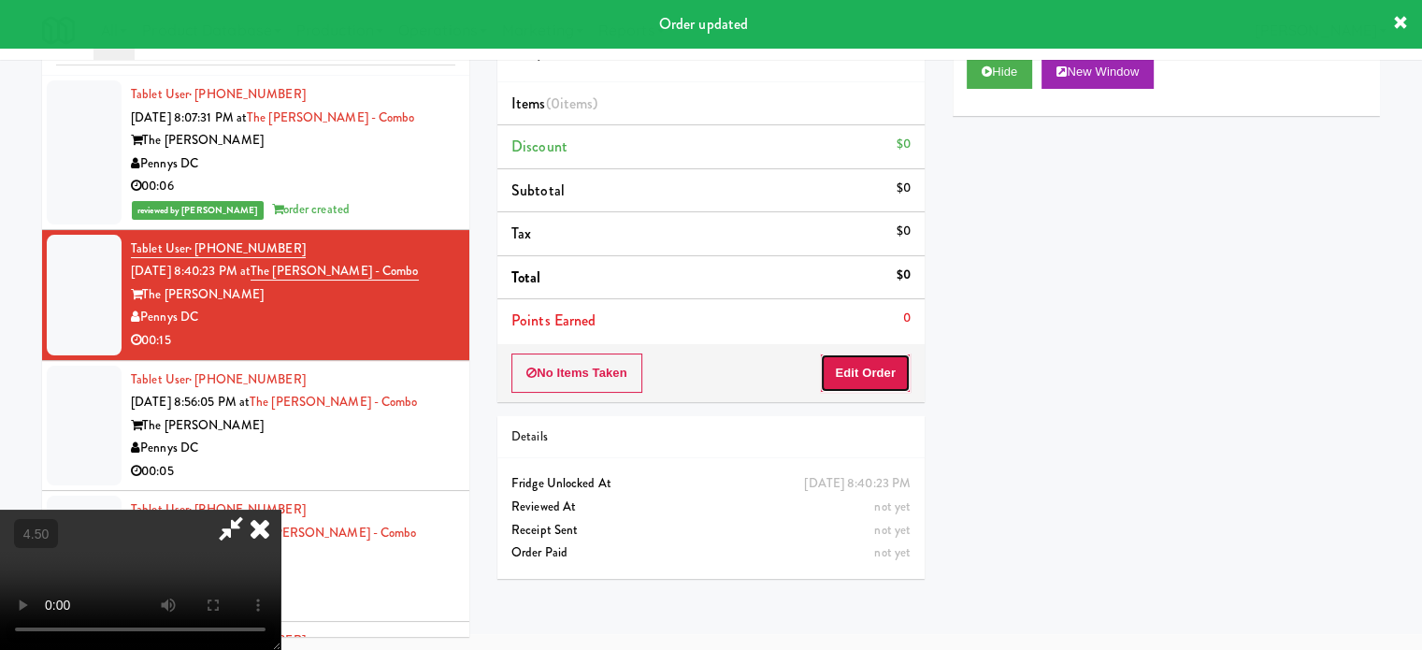
click at [889, 378] on button "Edit Order" at bounding box center [865, 372] width 91 height 39
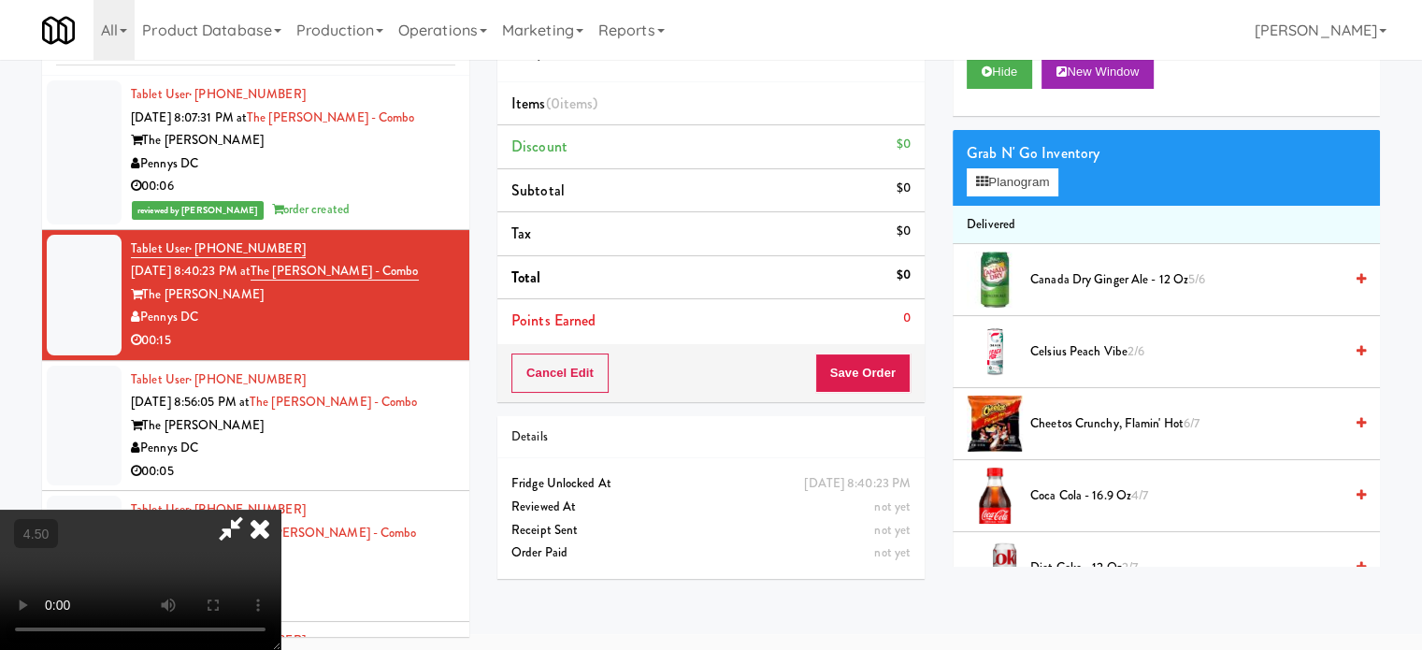
click at [280, 509] on video at bounding box center [140, 579] width 280 height 140
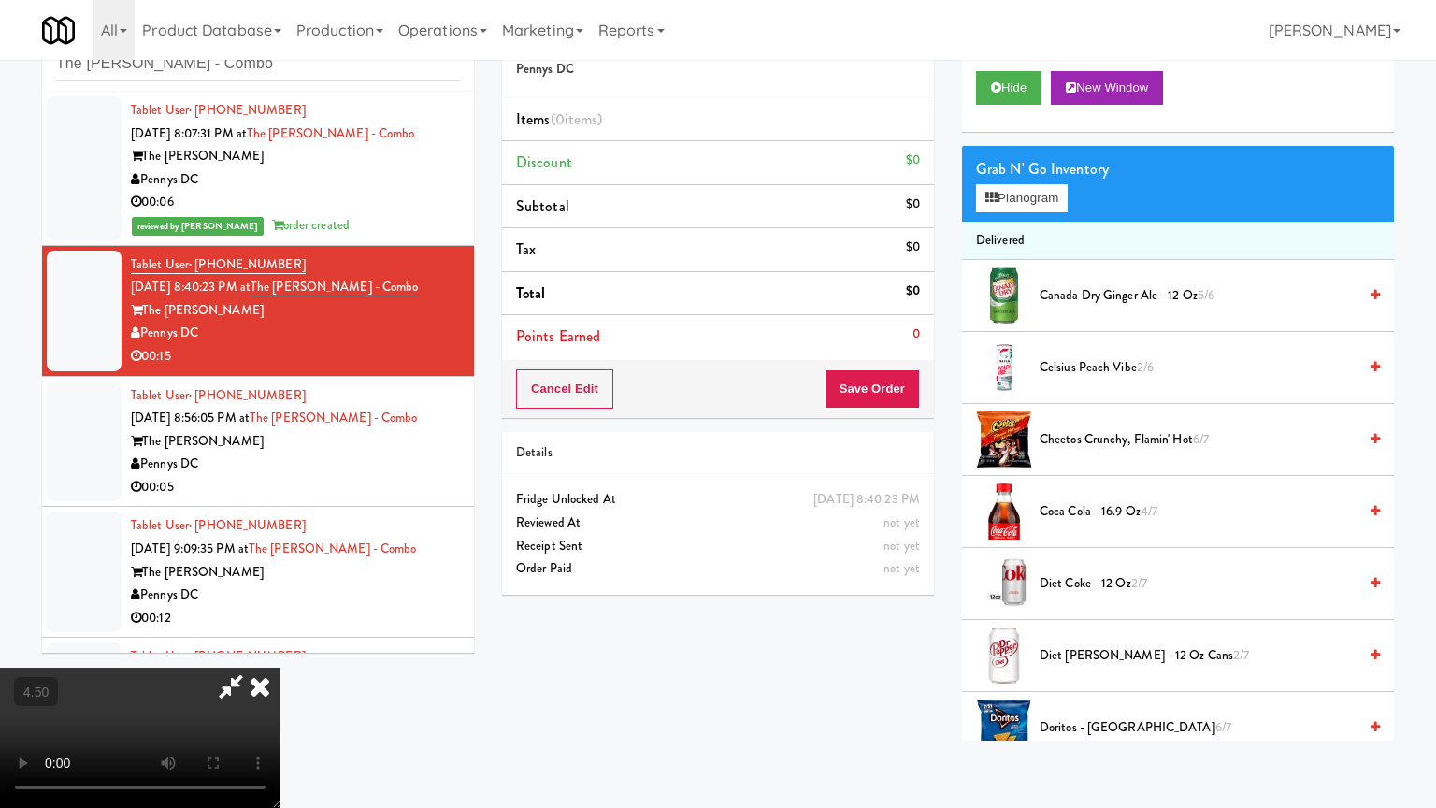
click at [280, 648] on video at bounding box center [140, 737] width 280 height 140
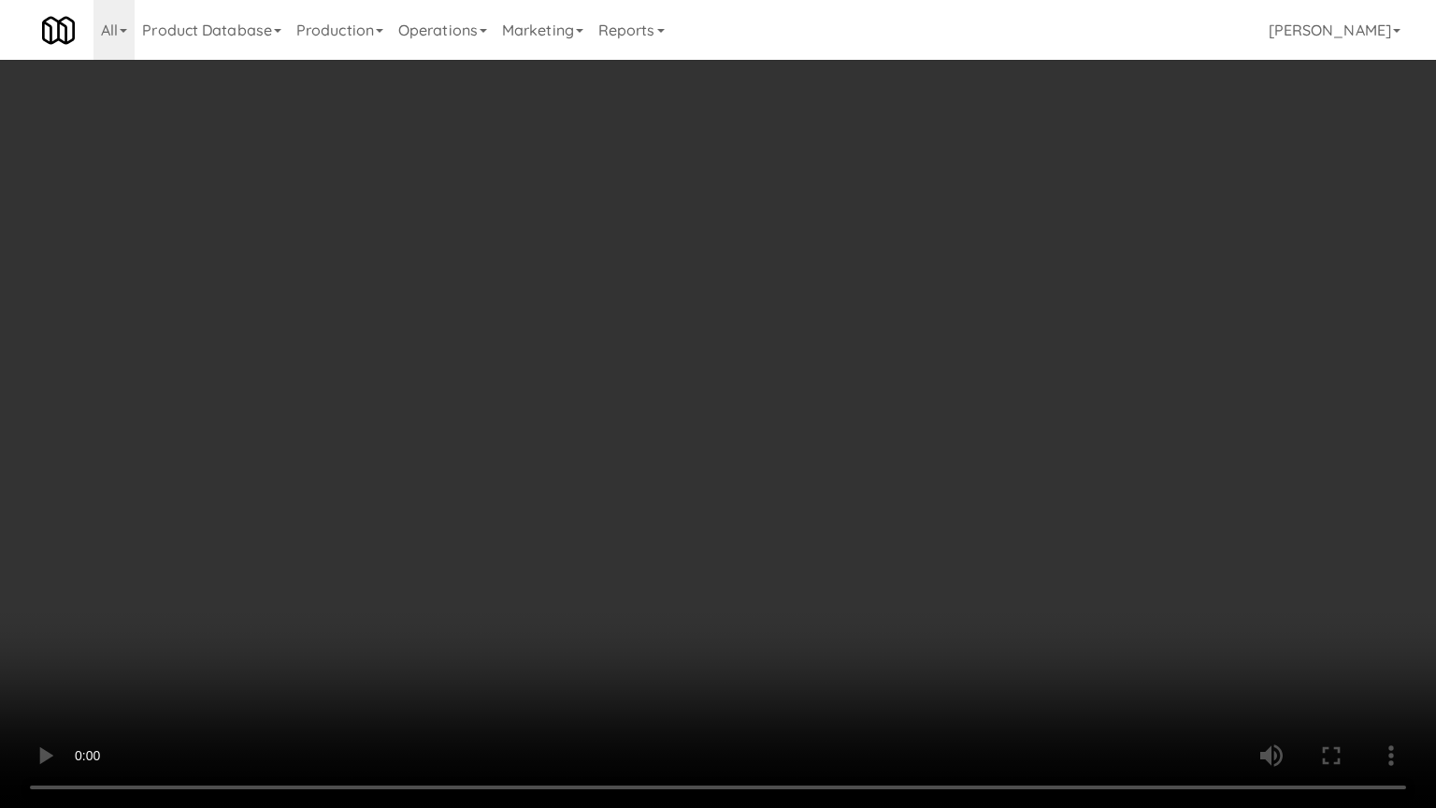
click at [615, 435] on video at bounding box center [718, 404] width 1436 height 808
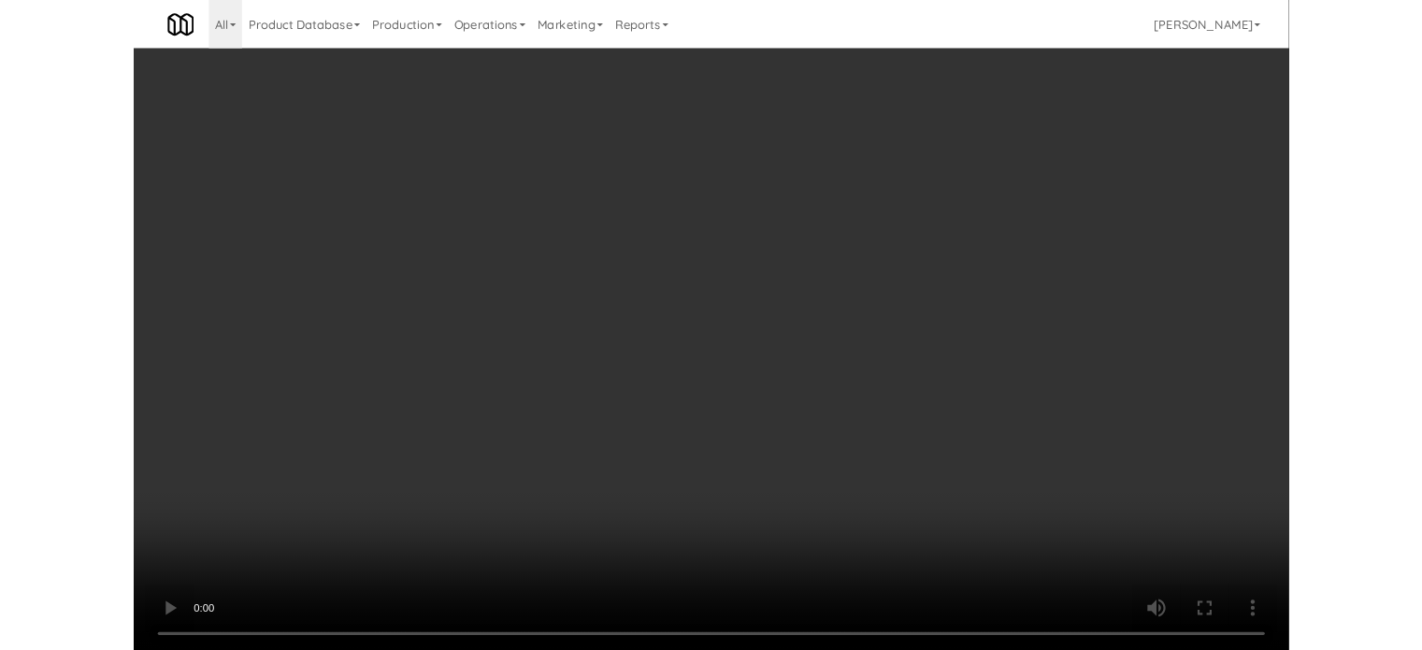
scroll to position [76, 0]
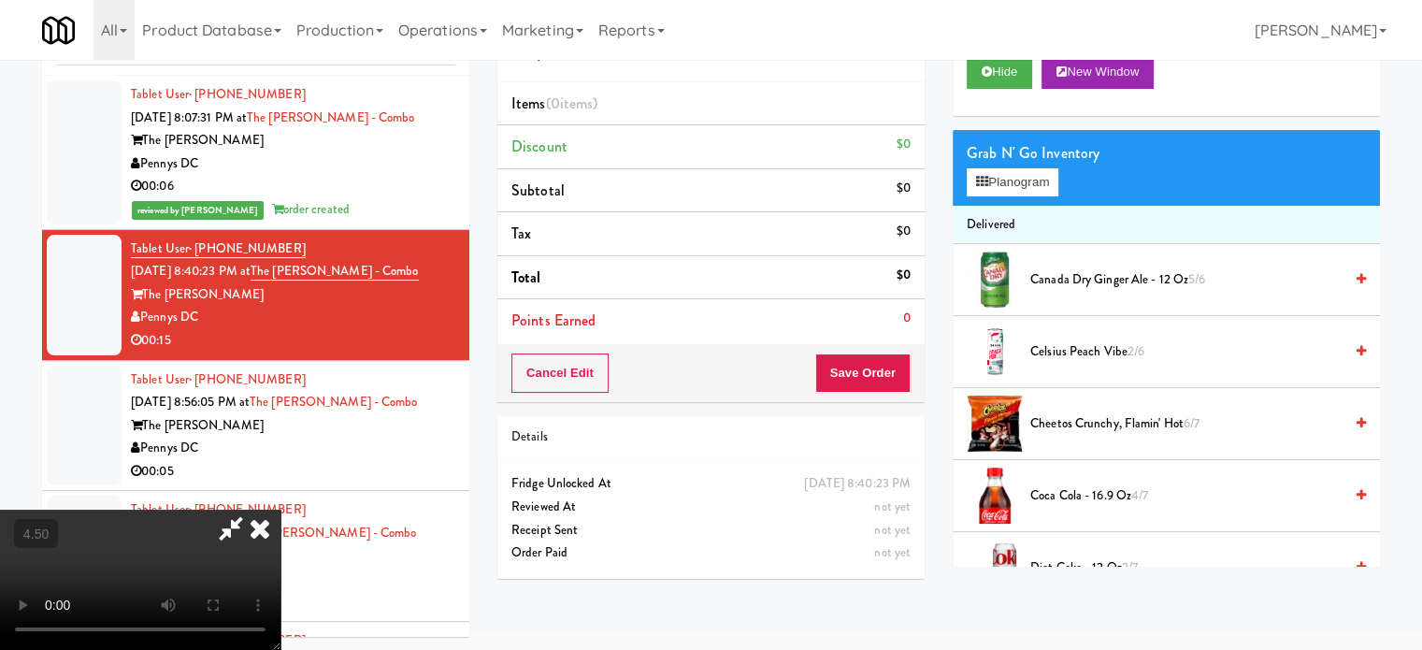
click at [280, 509] on video at bounding box center [140, 579] width 280 height 140
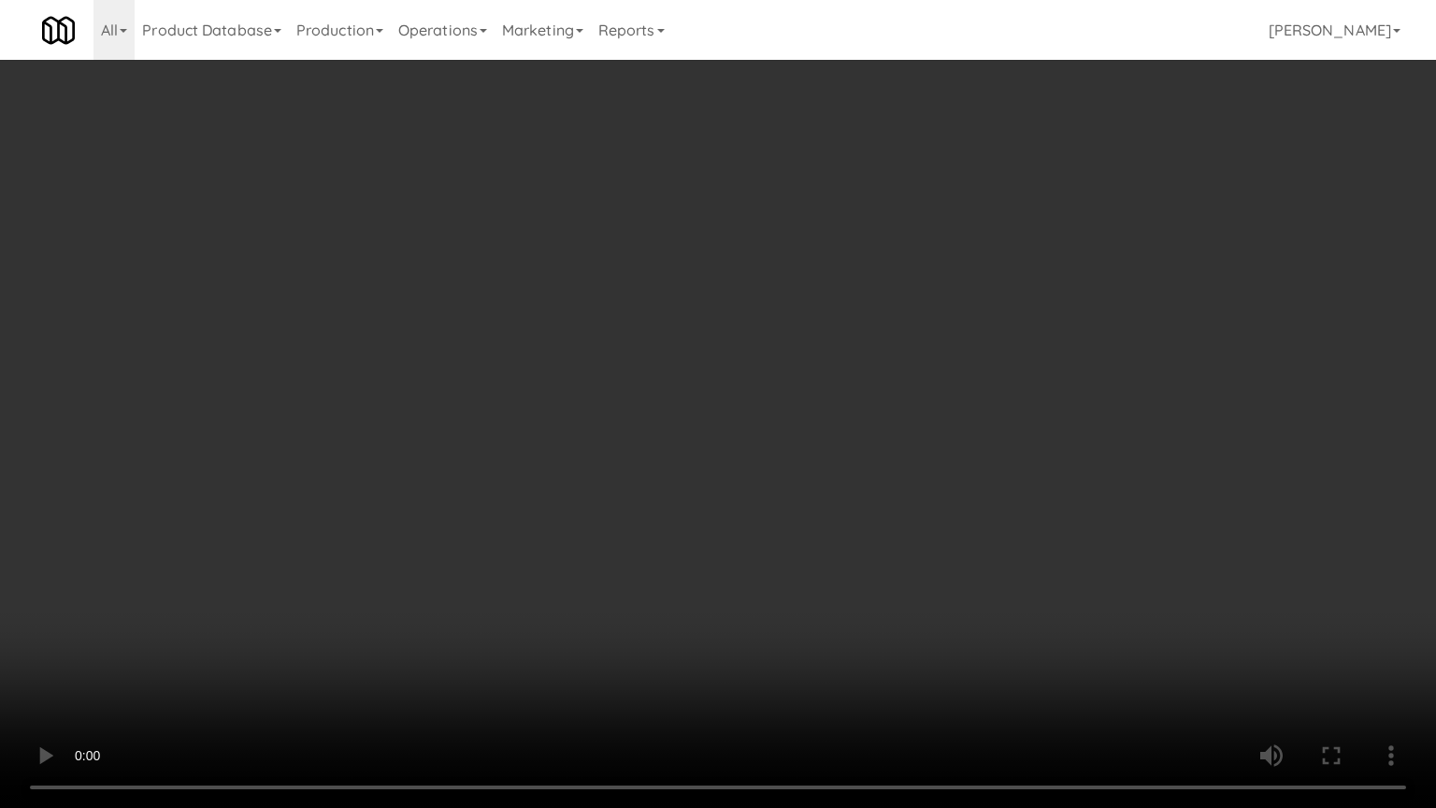
click at [599, 415] on video at bounding box center [718, 404] width 1436 height 808
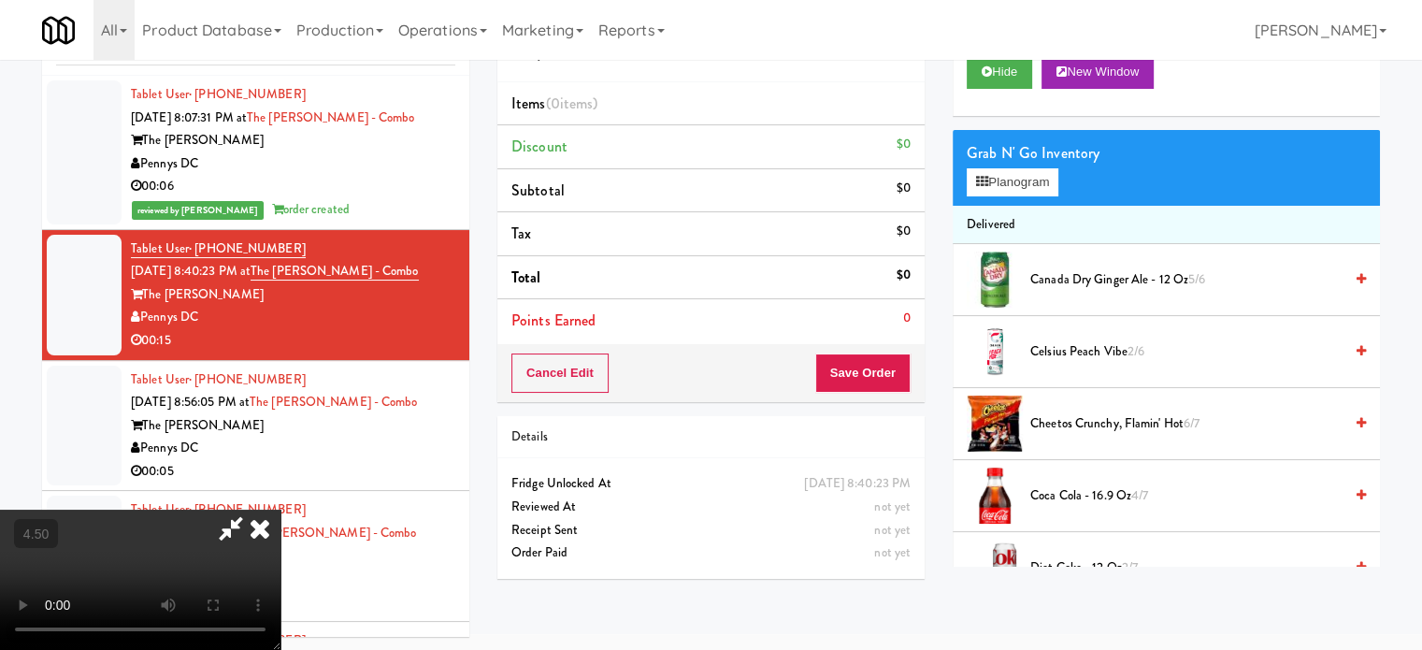
click at [280, 509] on video at bounding box center [140, 579] width 280 height 140
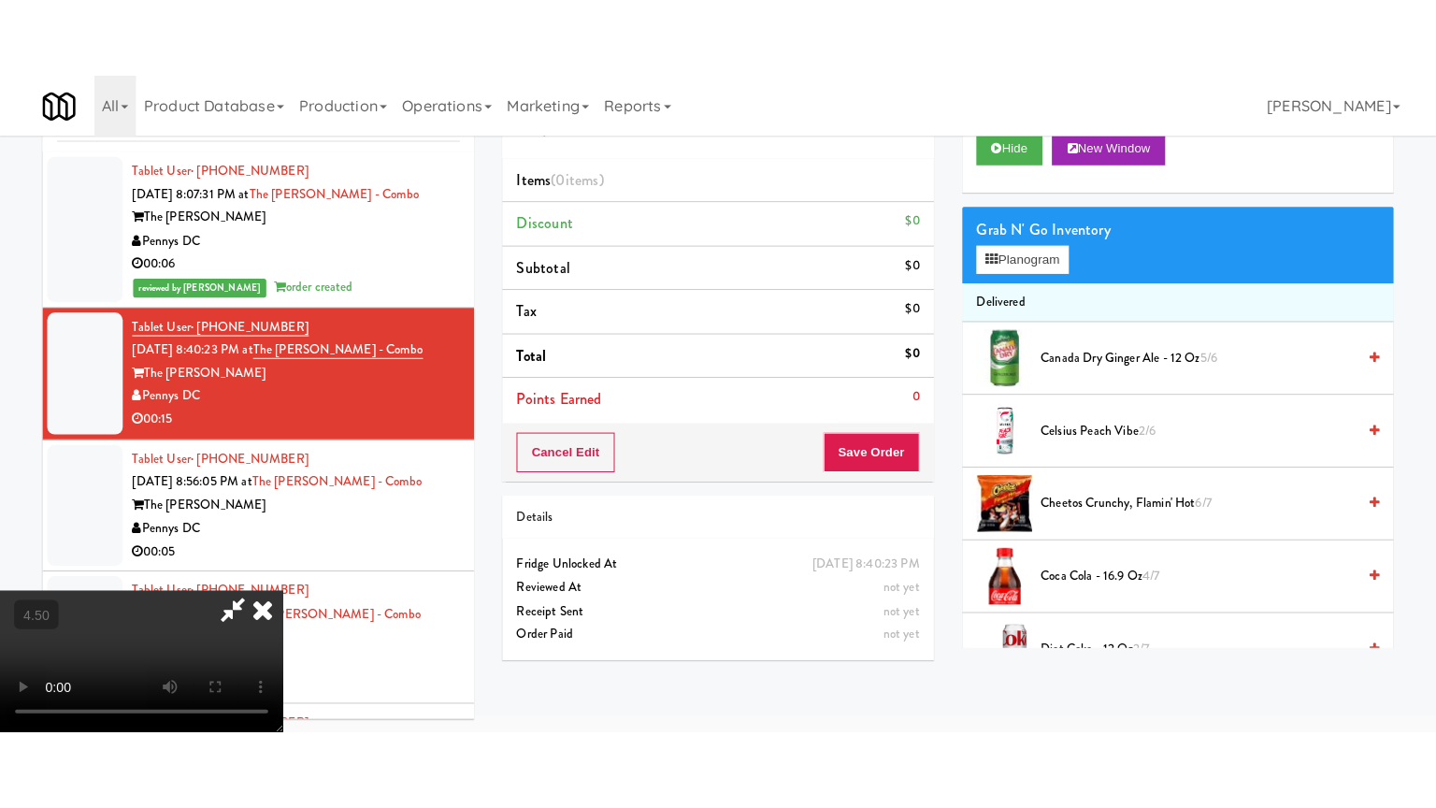
scroll to position [60, 0]
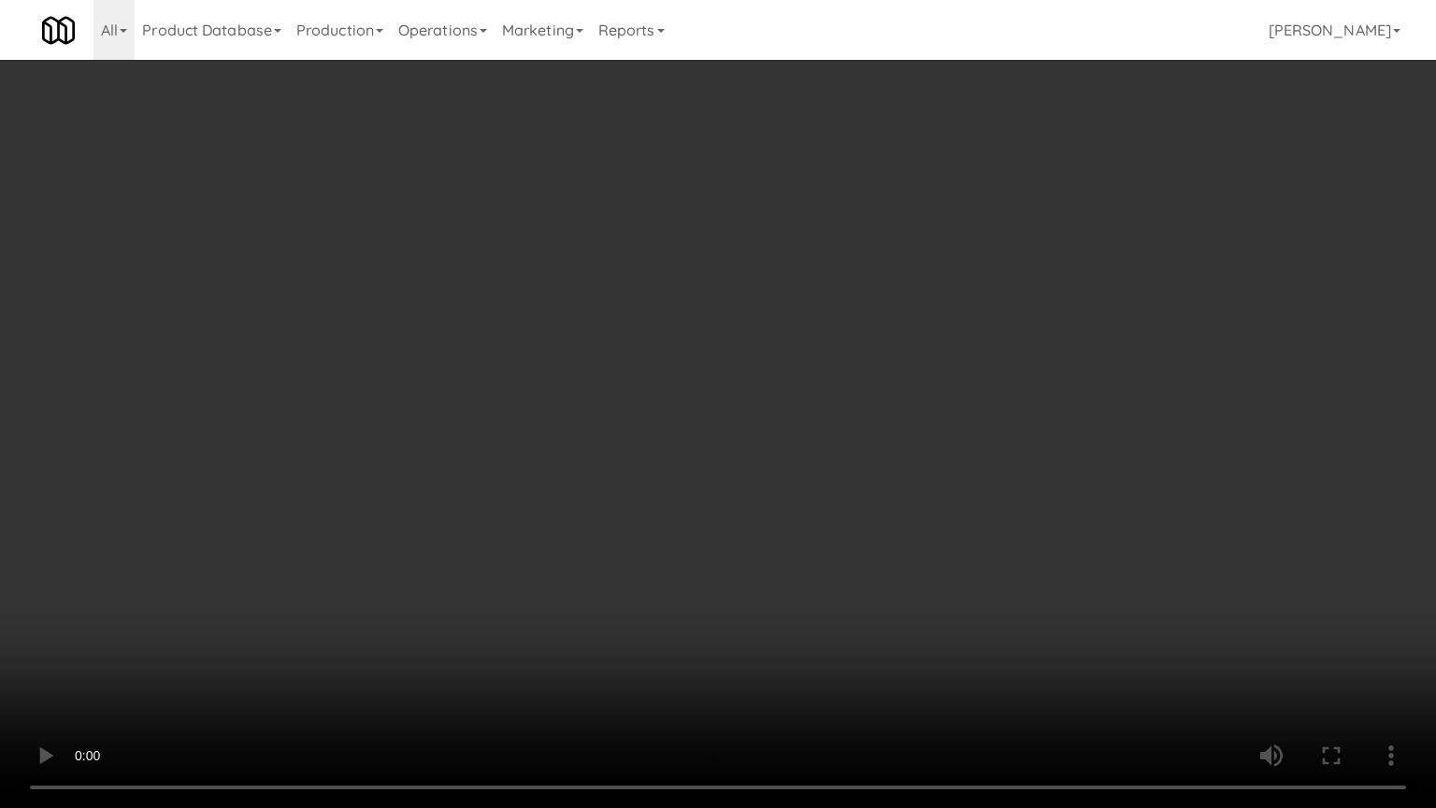
click at [634, 426] on video at bounding box center [718, 404] width 1436 height 808
click at [691, 458] on video at bounding box center [718, 404] width 1436 height 808
click at [686, 465] on video at bounding box center [718, 404] width 1436 height 808
drag, startPoint x: 709, startPoint y: 445, endPoint x: 1032, endPoint y: 229, distance: 388.1
click at [723, 435] on video at bounding box center [718, 404] width 1436 height 808
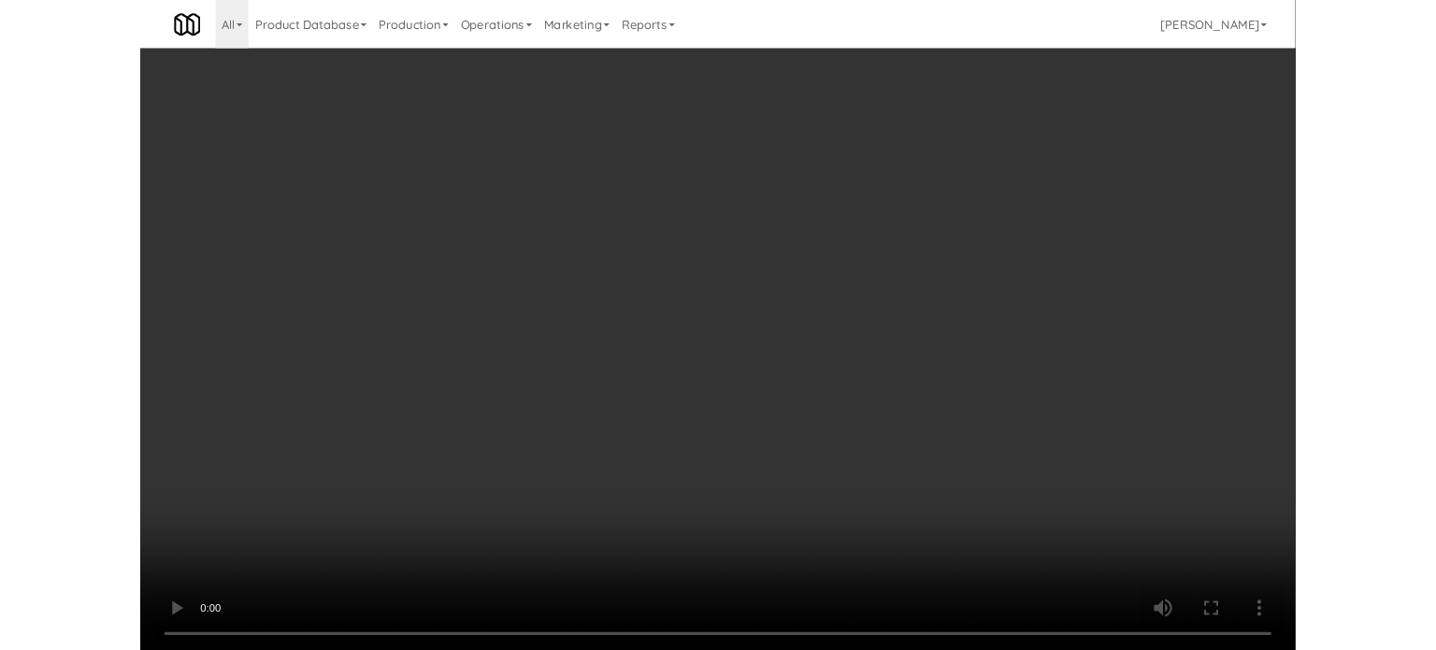
scroll to position [76, 0]
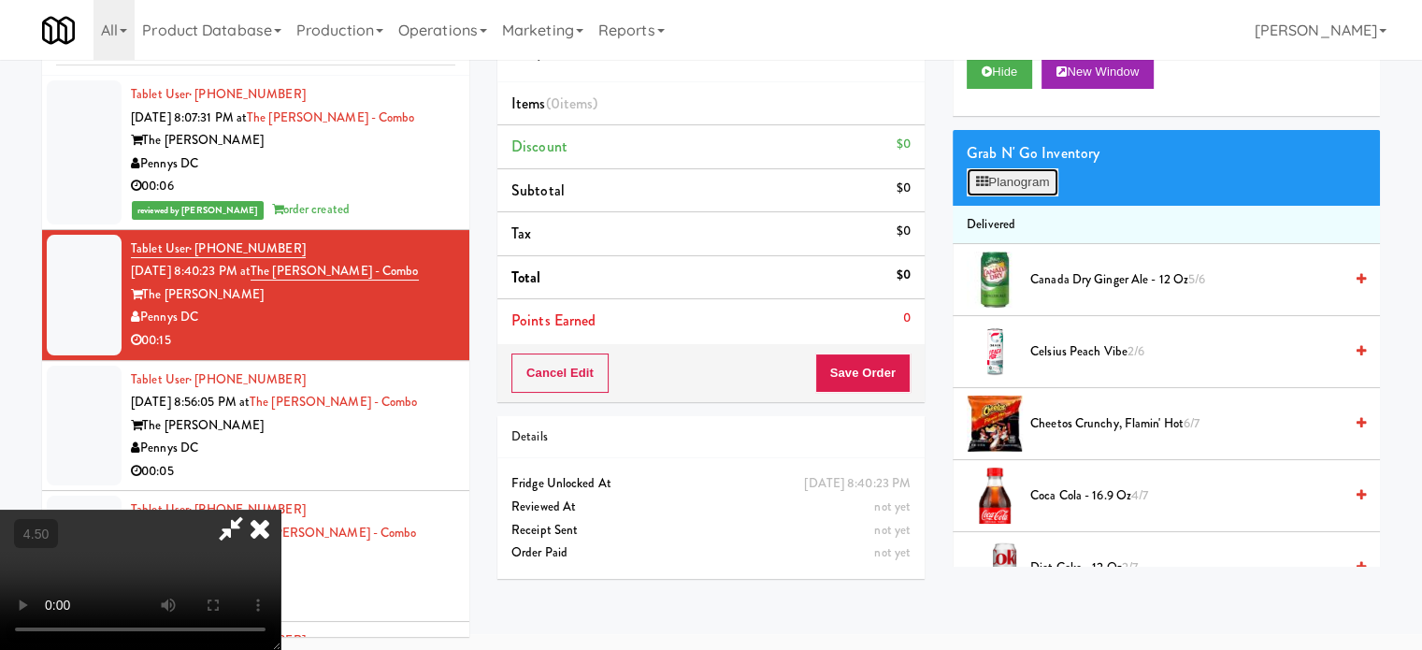
click at [1025, 192] on button "Planogram" at bounding box center [1012, 182] width 92 height 28
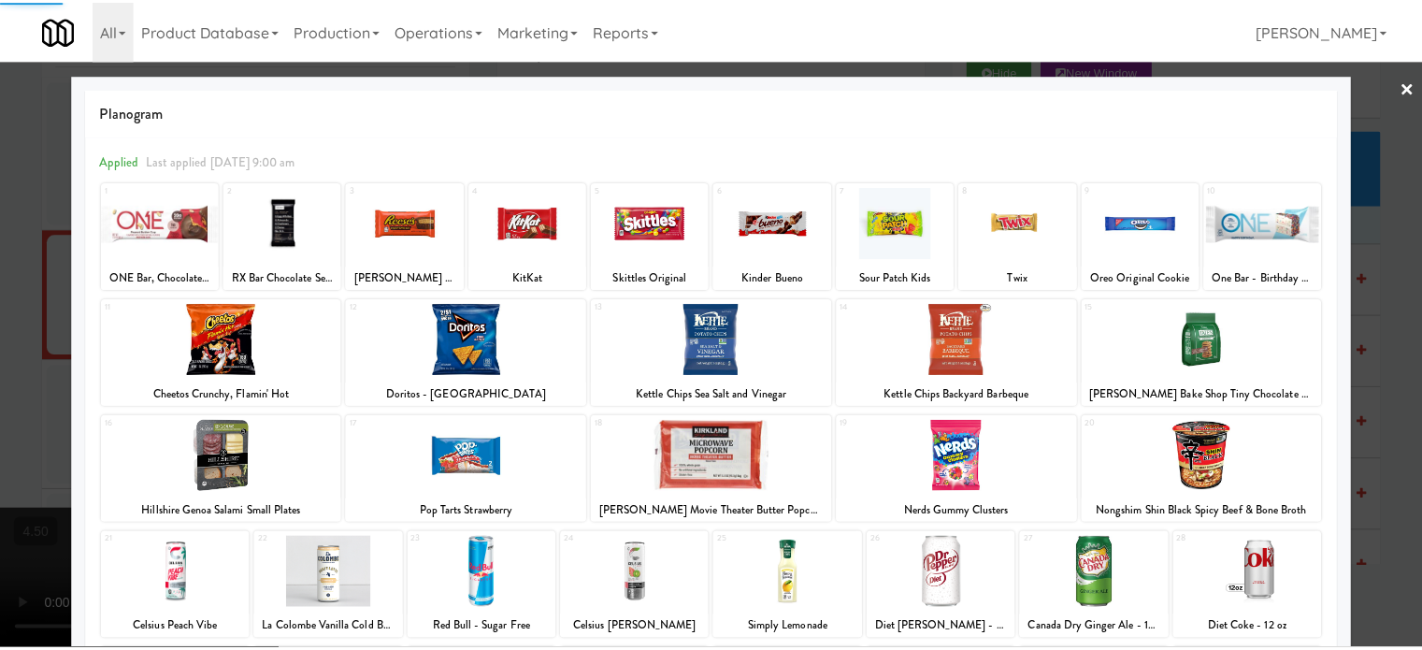
scroll to position [267, 0]
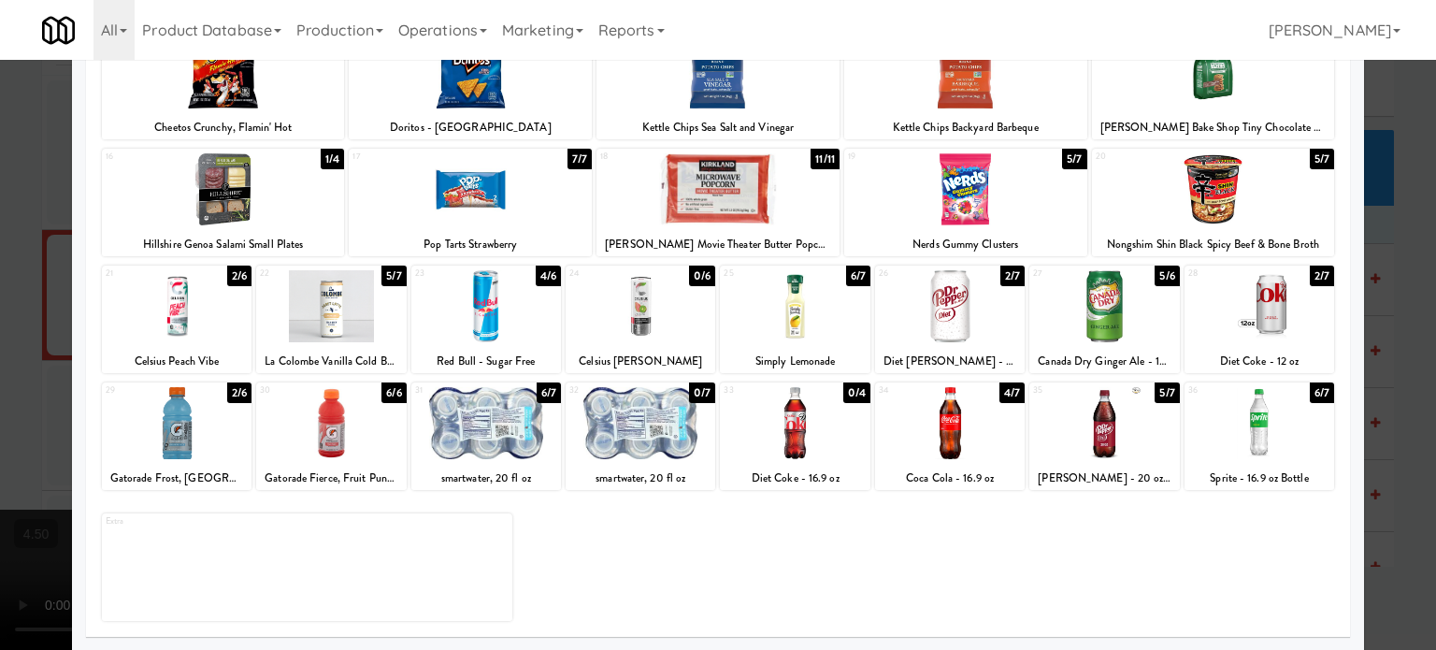
drag, startPoint x: 1158, startPoint y: 394, endPoint x: 1432, endPoint y: 373, distance: 274.7
click at [1159, 394] on div "5/7" at bounding box center [1166, 392] width 24 height 21
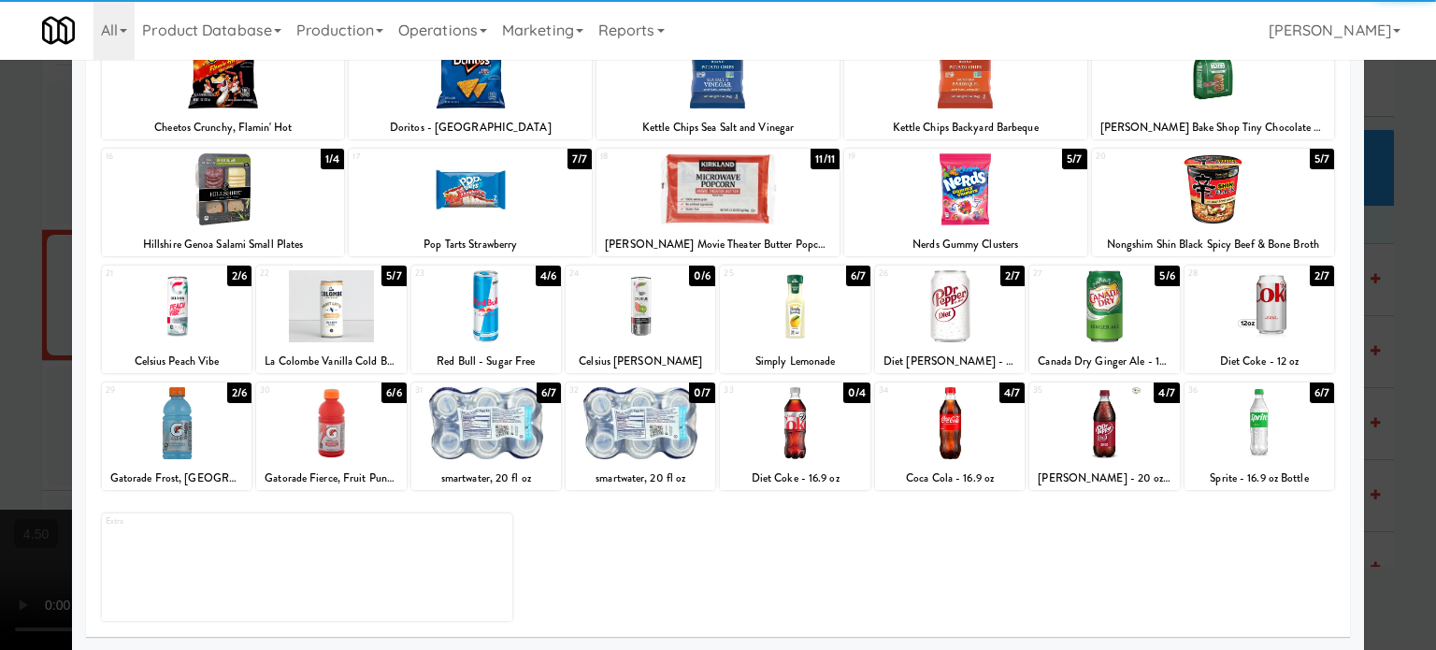
click at [1407, 403] on div at bounding box center [718, 325] width 1436 height 650
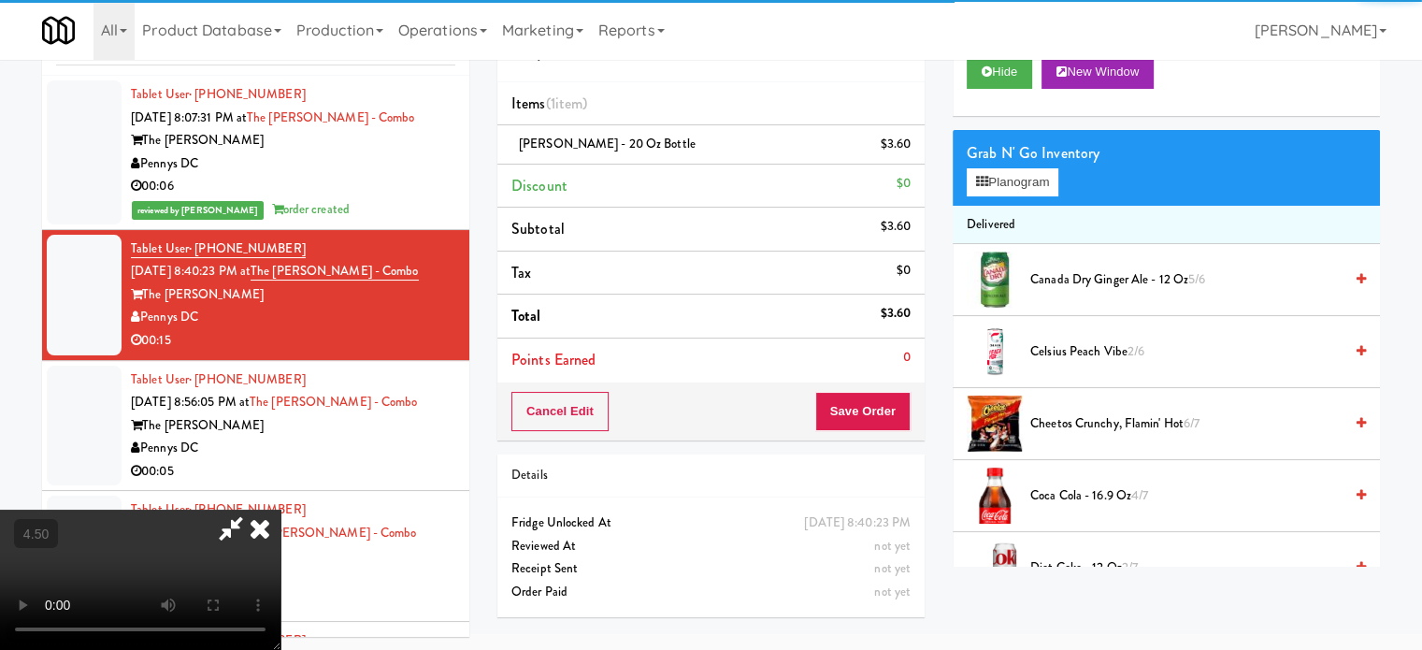
drag, startPoint x: 629, startPoint y: 436, endPoint x: 628, endPoint y: 403, distance: 33.7
click at [280, 509] on video at bounding box center [140, 579] width 280 height 140
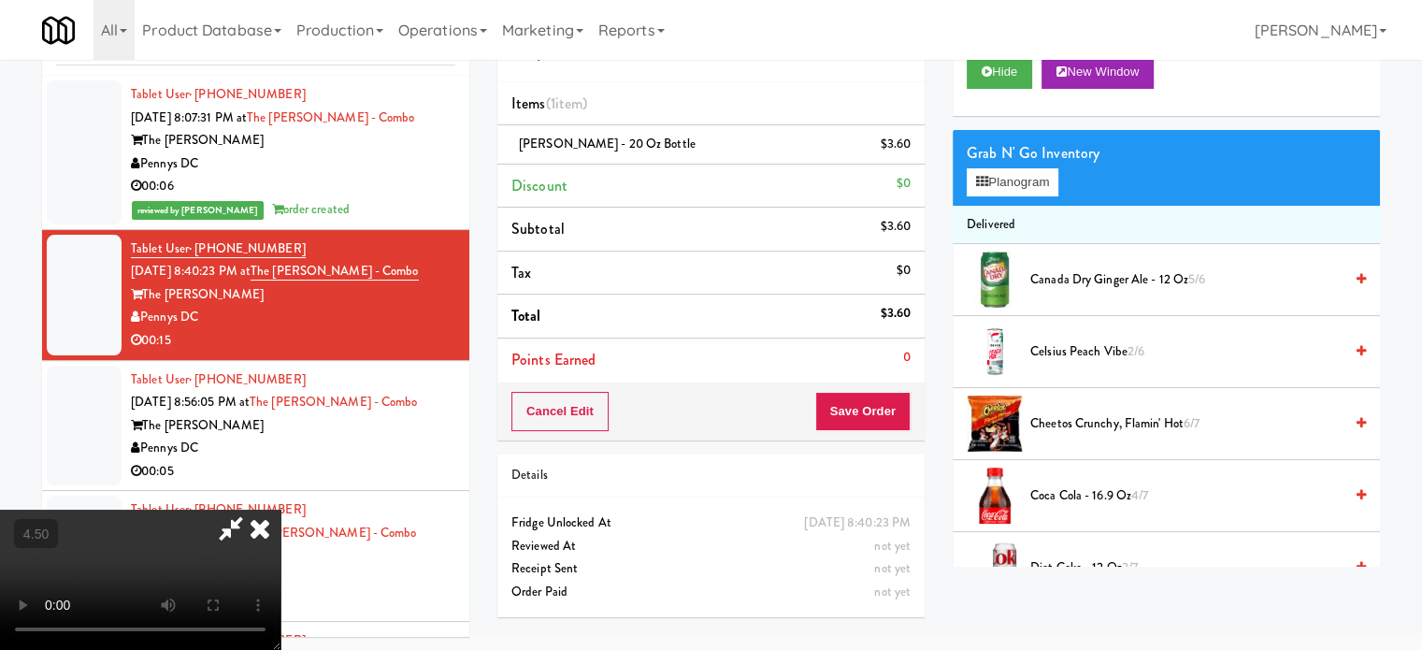
click at [280, 509] on video at bounding box center [140, 579] width 280 height 140
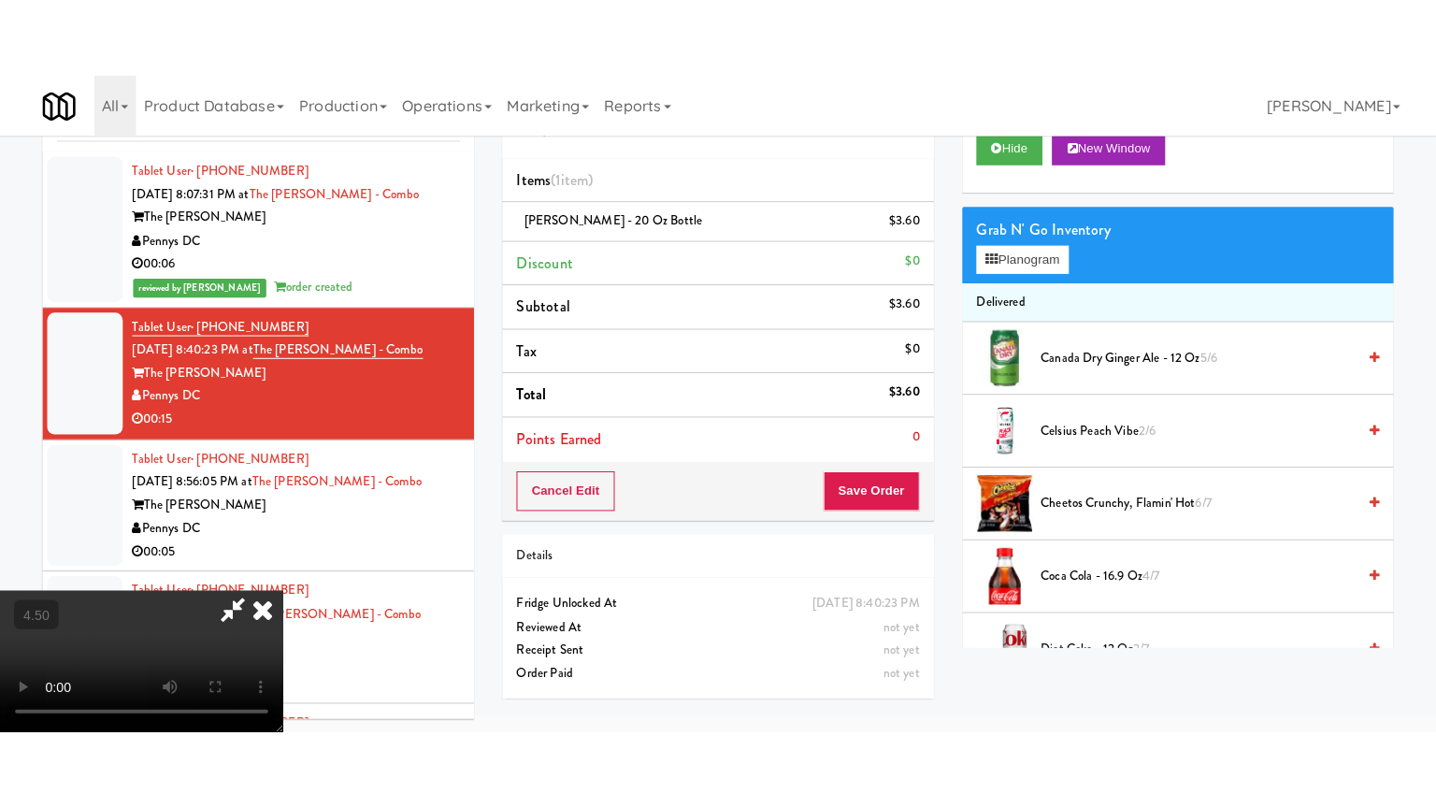
scroll to position [60, 0]
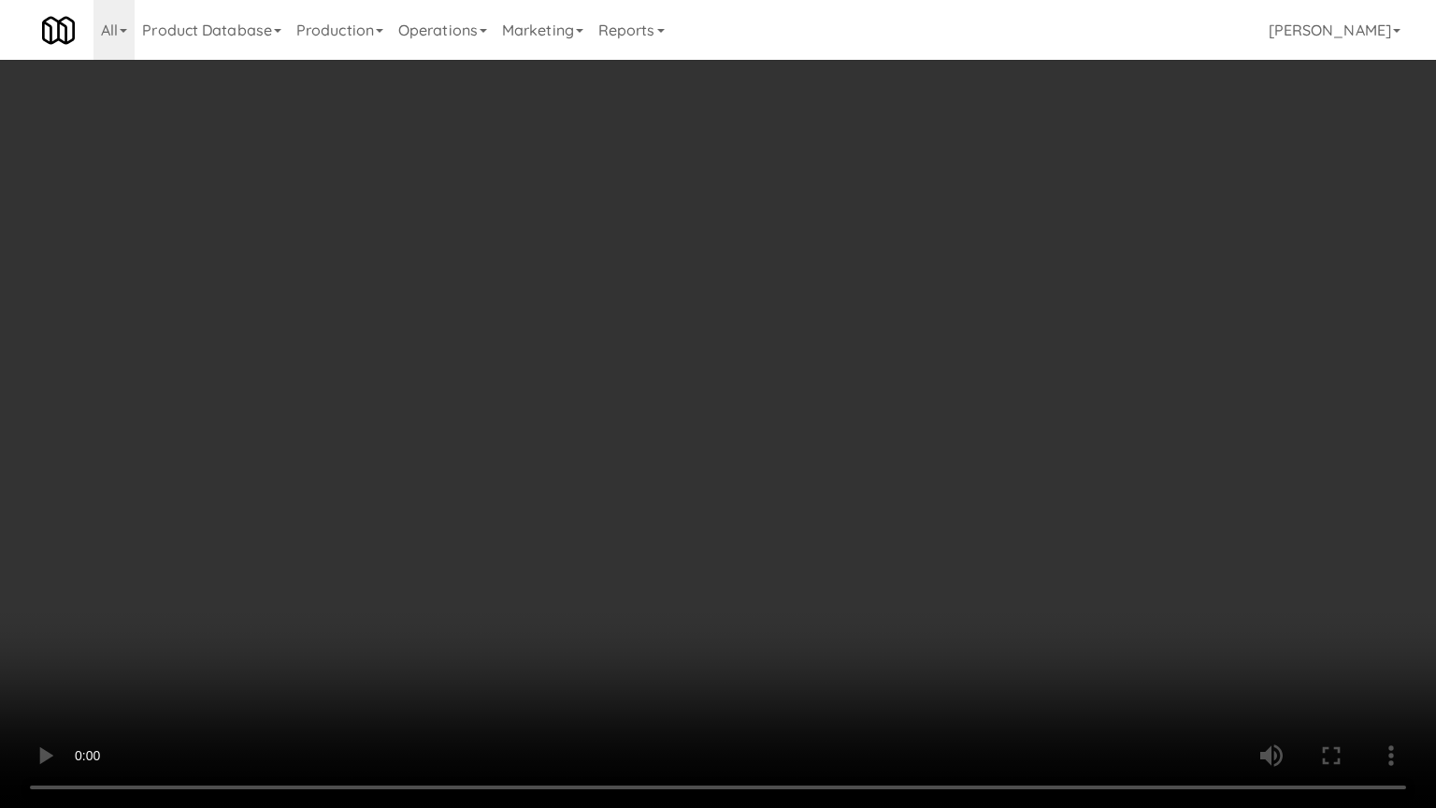
click at [695, 310] on video at bounding box center [718, 404] width 1436 height 808
click at [729, 341] on video at bounding box center [718, 404] width 1436 height 808
click at [747, 314] on video at bounding box center [718, 404] width 1436 height 808
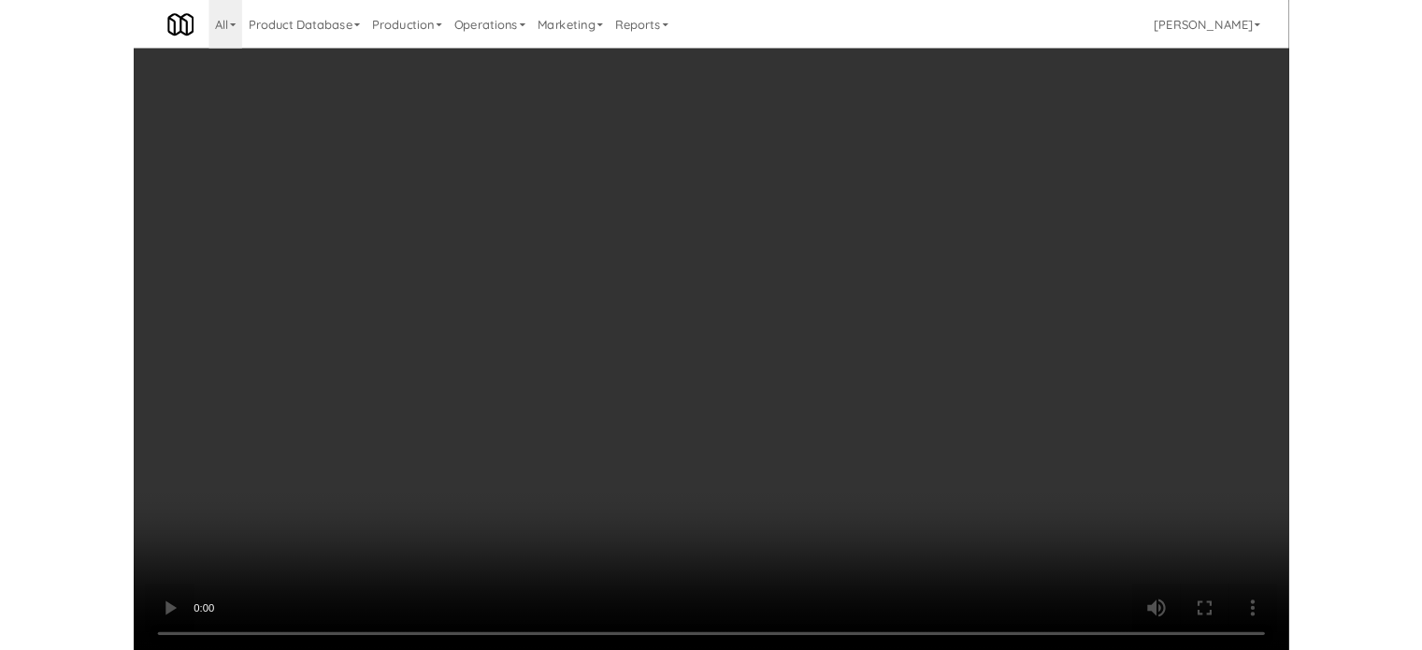
scroll to position [76, 0]
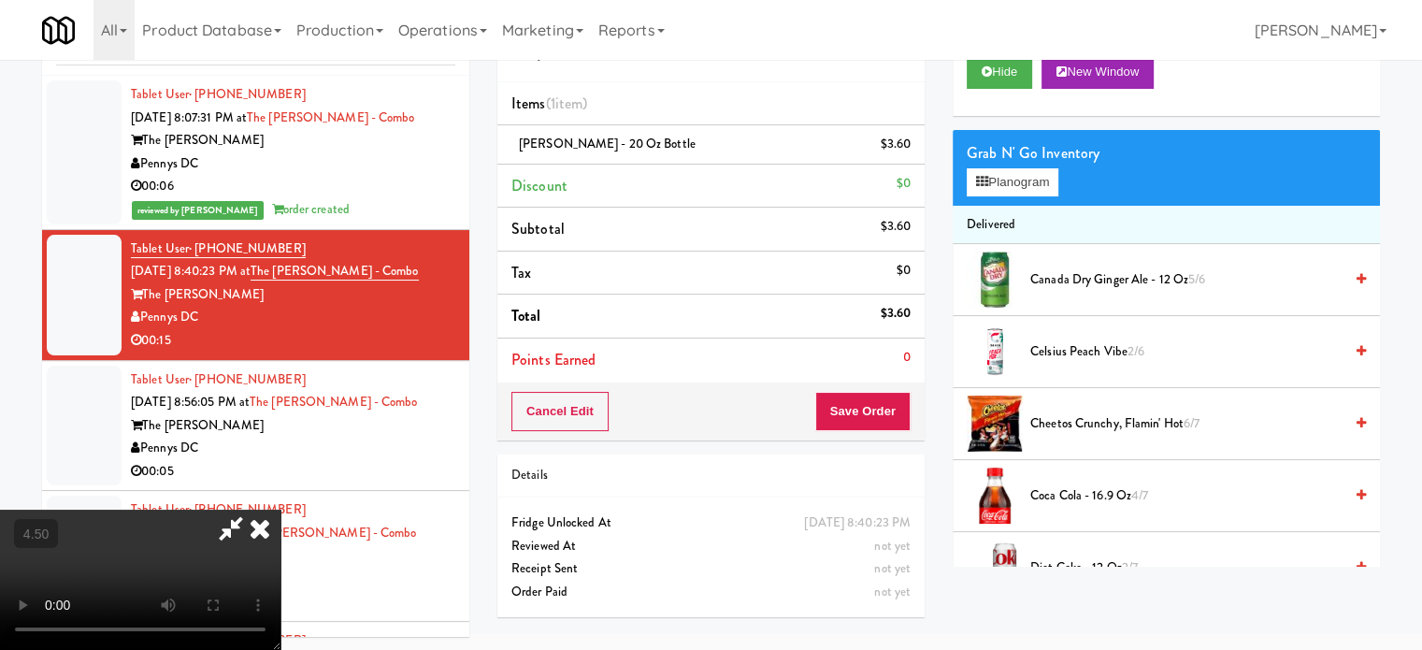
click at [280, 509] on icon at bounding box center [259, 527] width 41 height 37
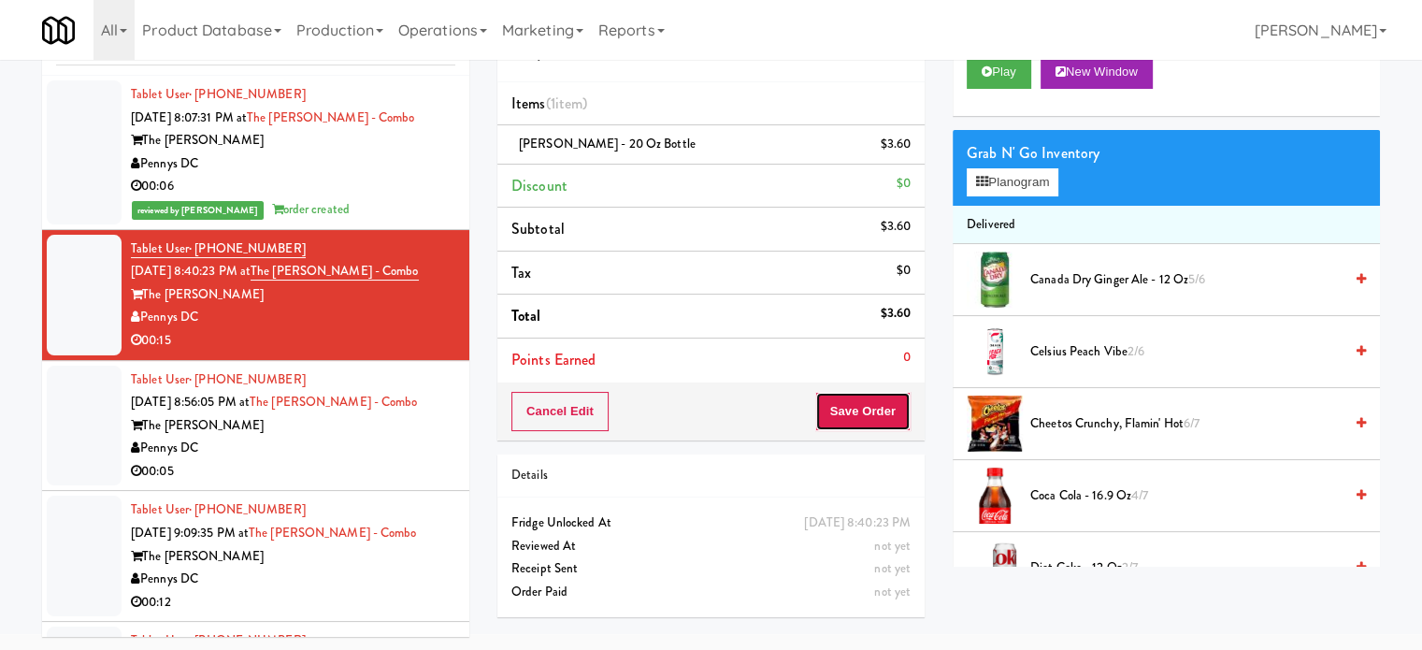
click at [874, 403] on button "Save Order" at bounding box center [862, 411] width 95 height 39
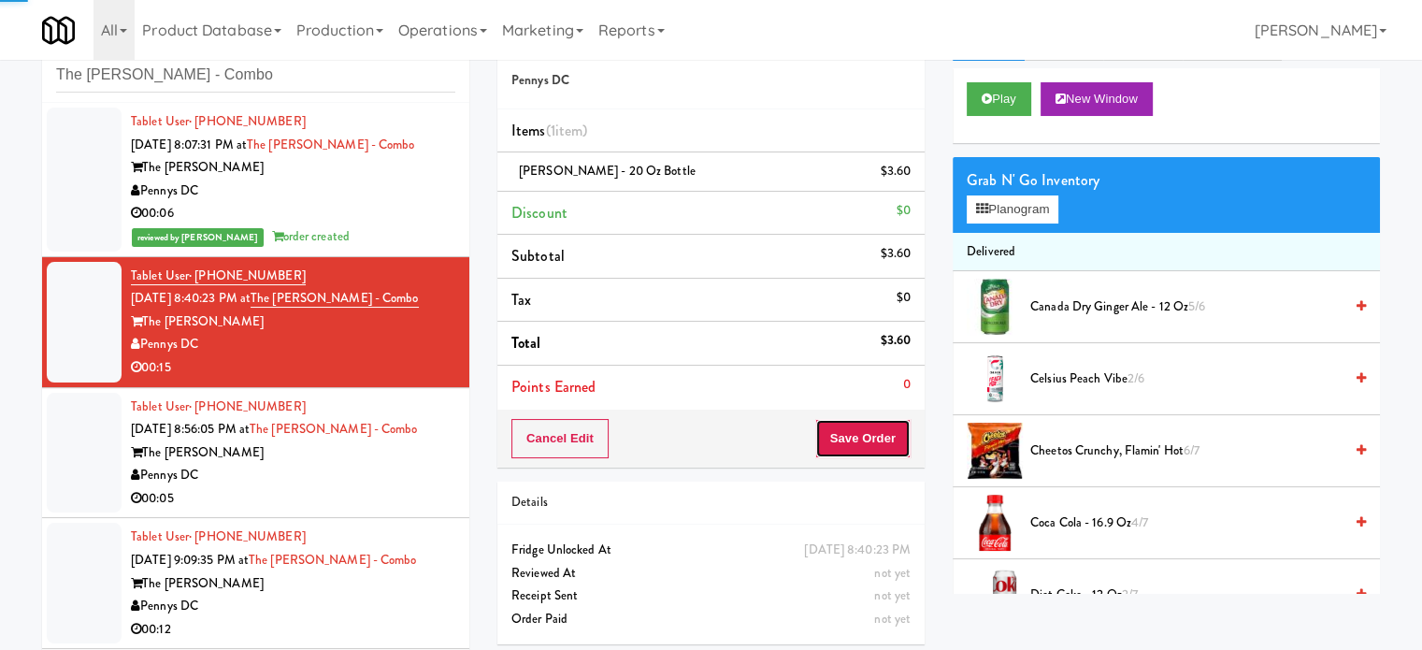
scroll to position [0, 0]
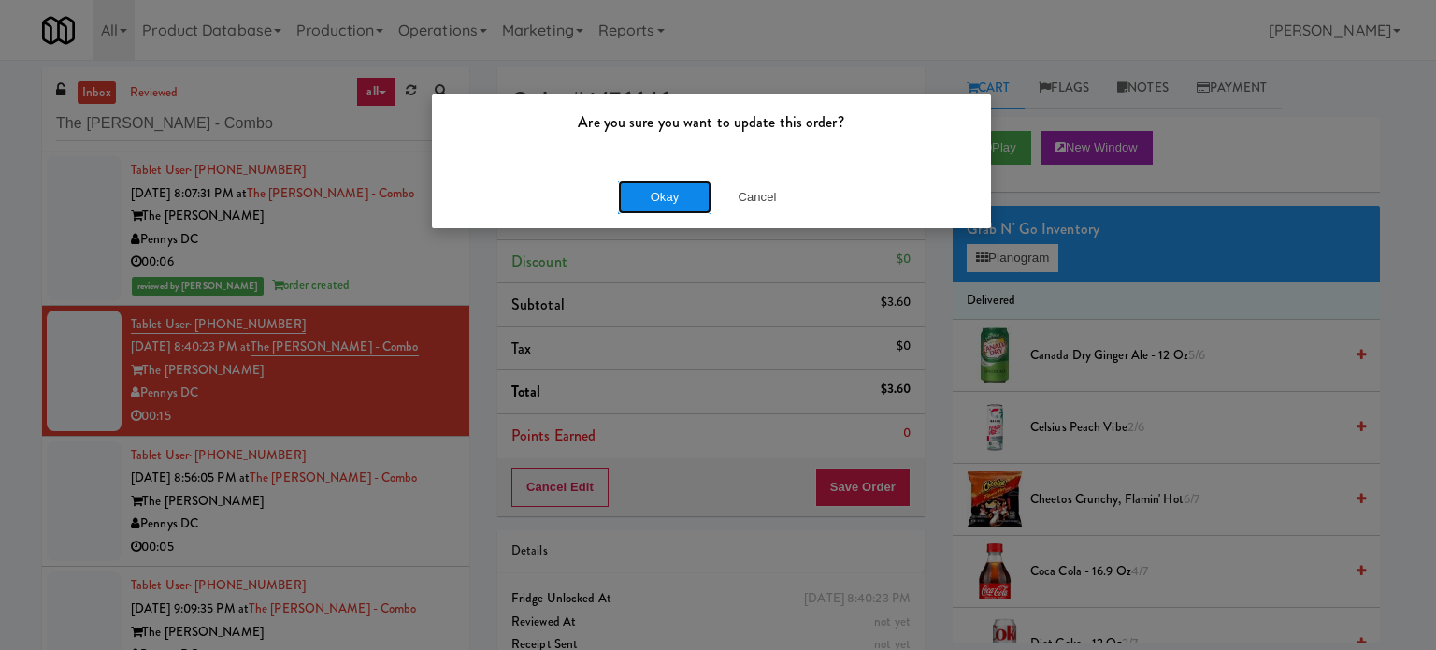
click at [677, 197] on button "Okay" at bounding box center [664, 197] width 93 height 34
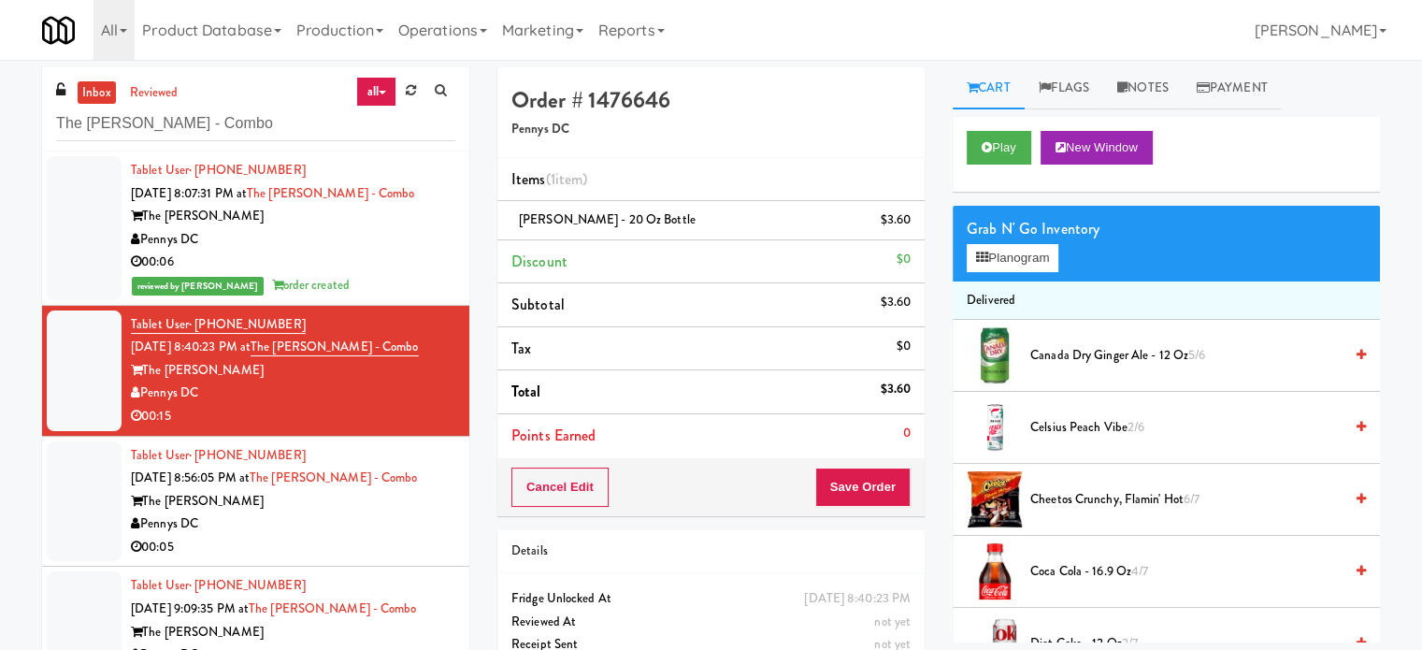
click at [409, 527] on div "Pennys DC" at bounding box center [293, 523] width 324 height 23
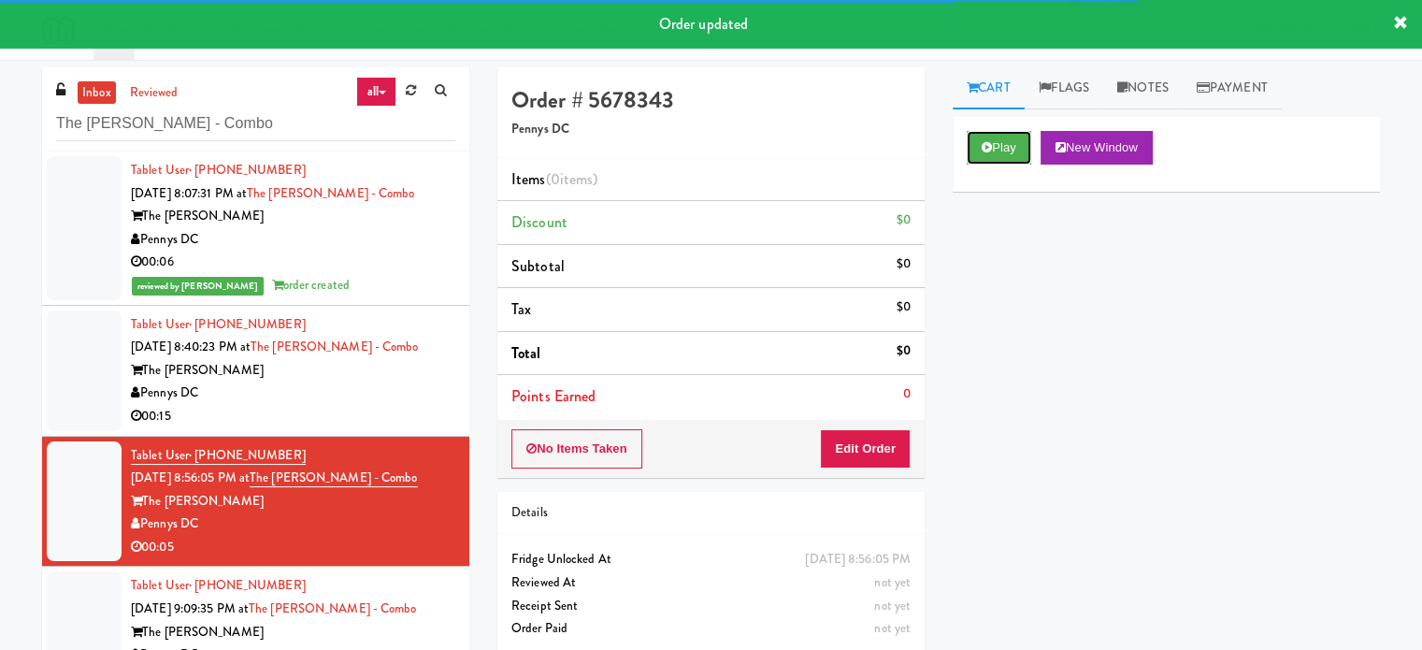
click at [1008, 143] on button "Play" at bounding box center [998, 148] width 64 height 34
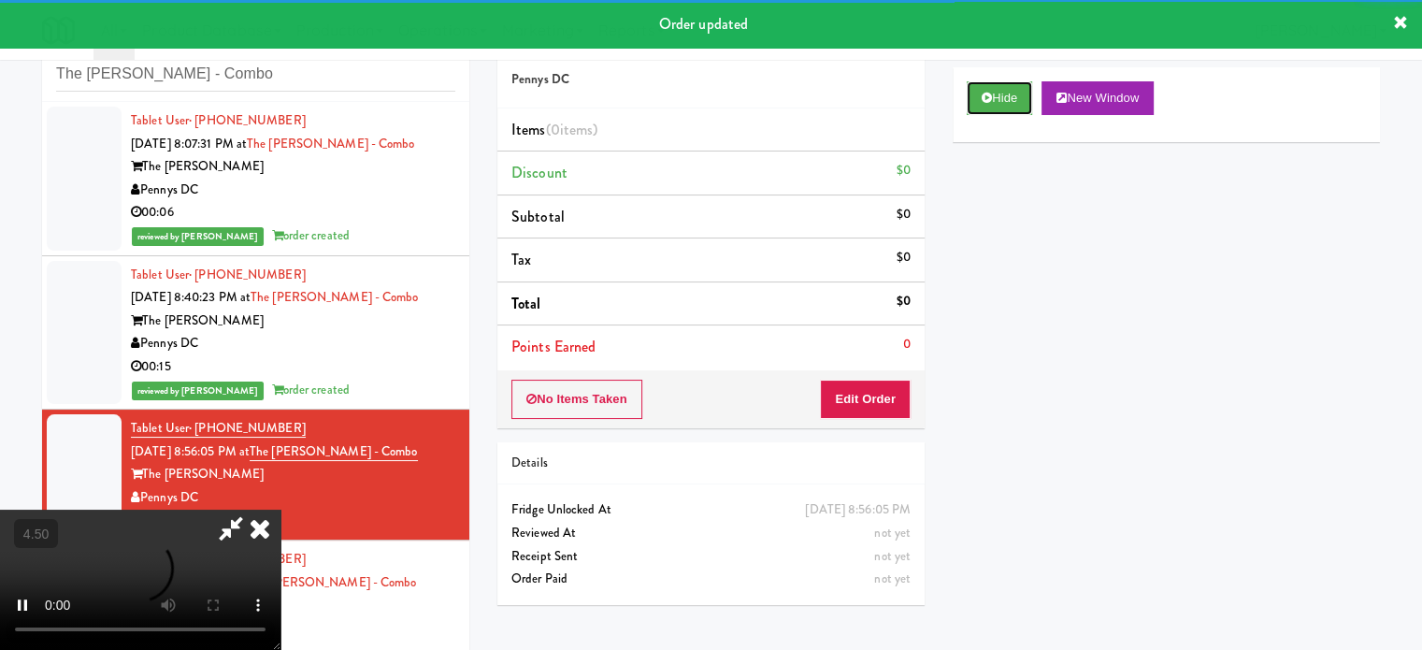
scroll to position [76, 0]
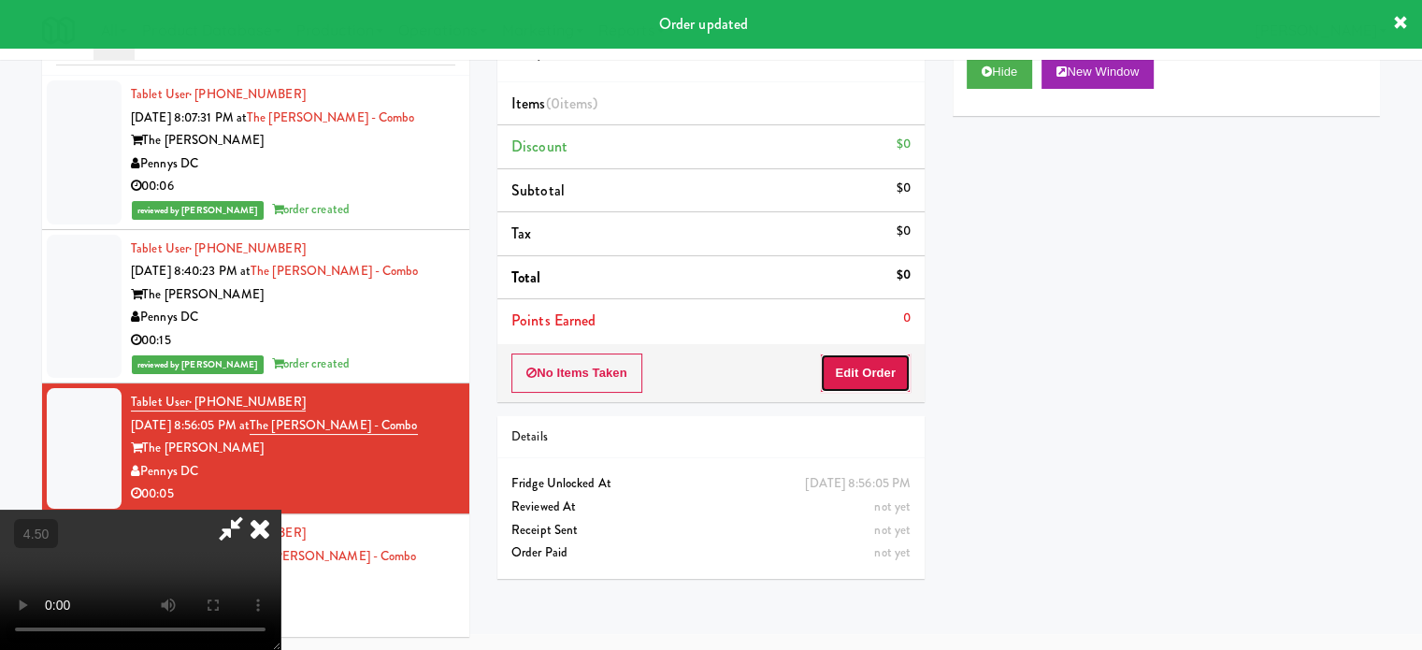
click at [857, 365] on button "Edit Order" at bounding box center [865, 372] width 91 height 39
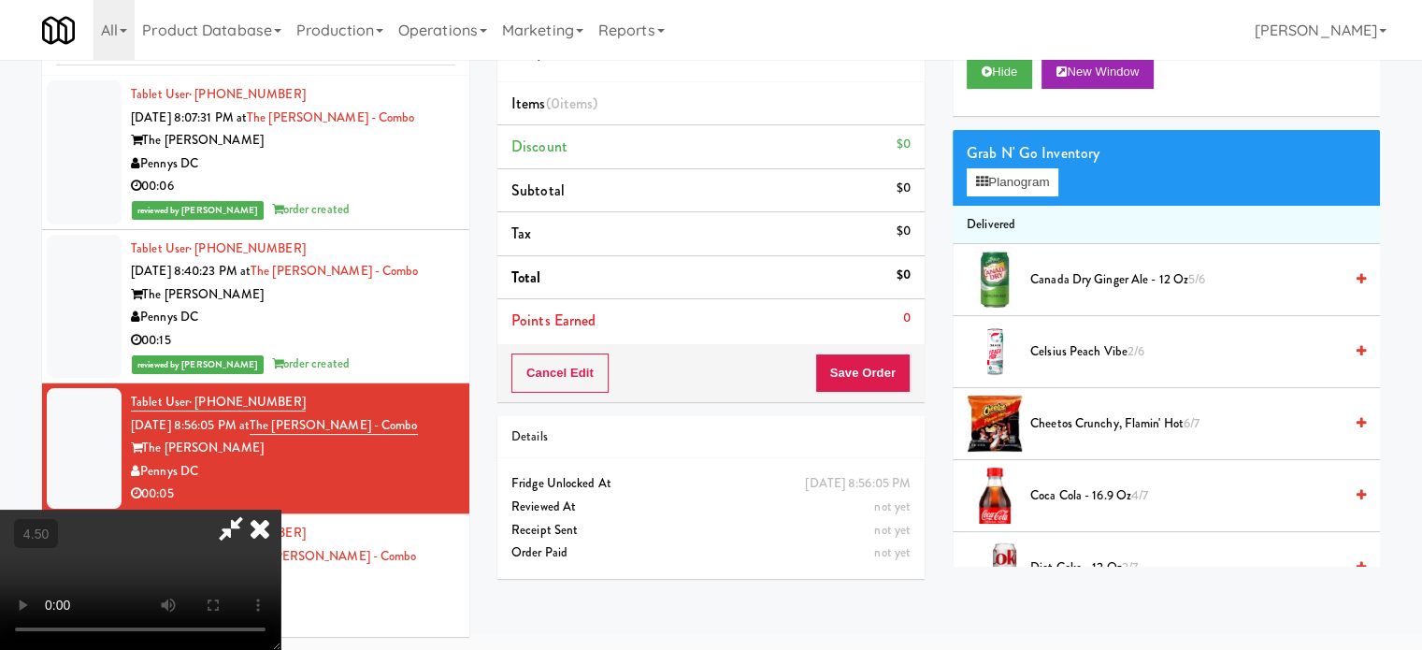
click at [280, 509] on video at bounding box center [140, 579] width 280 height 140
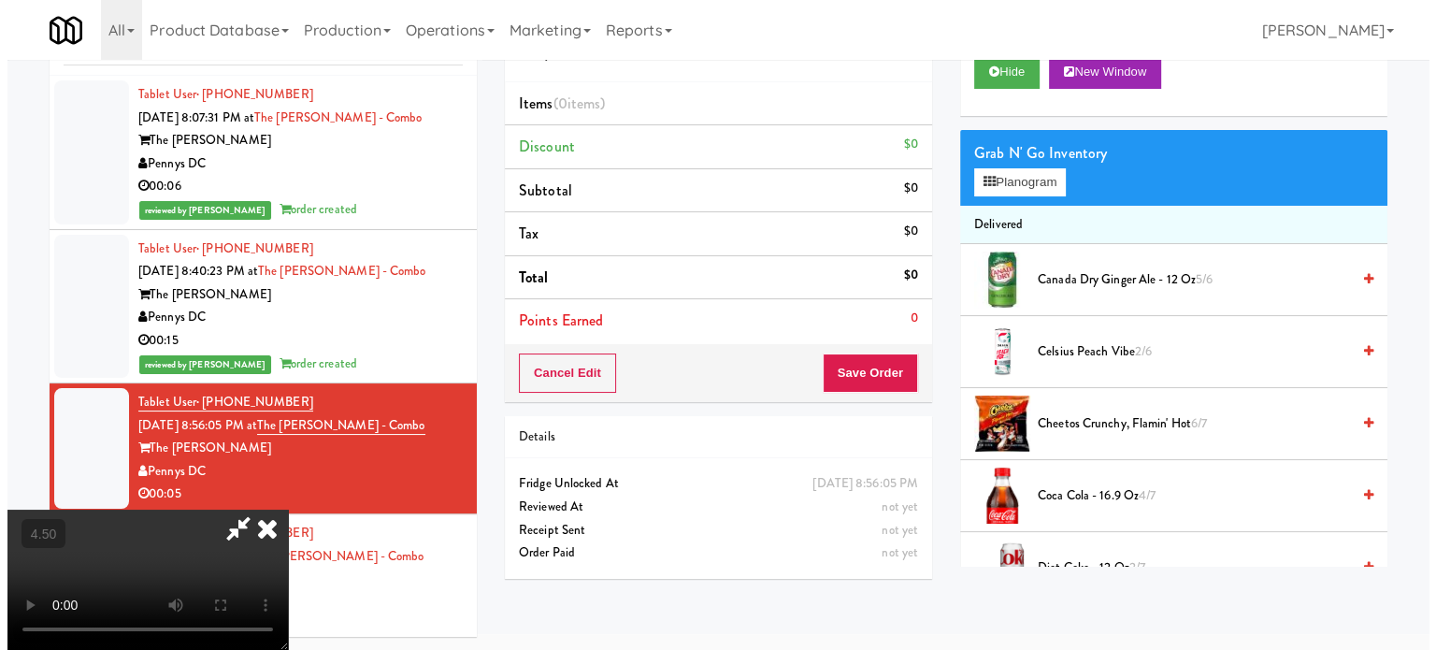
scroll to position [60, 0]
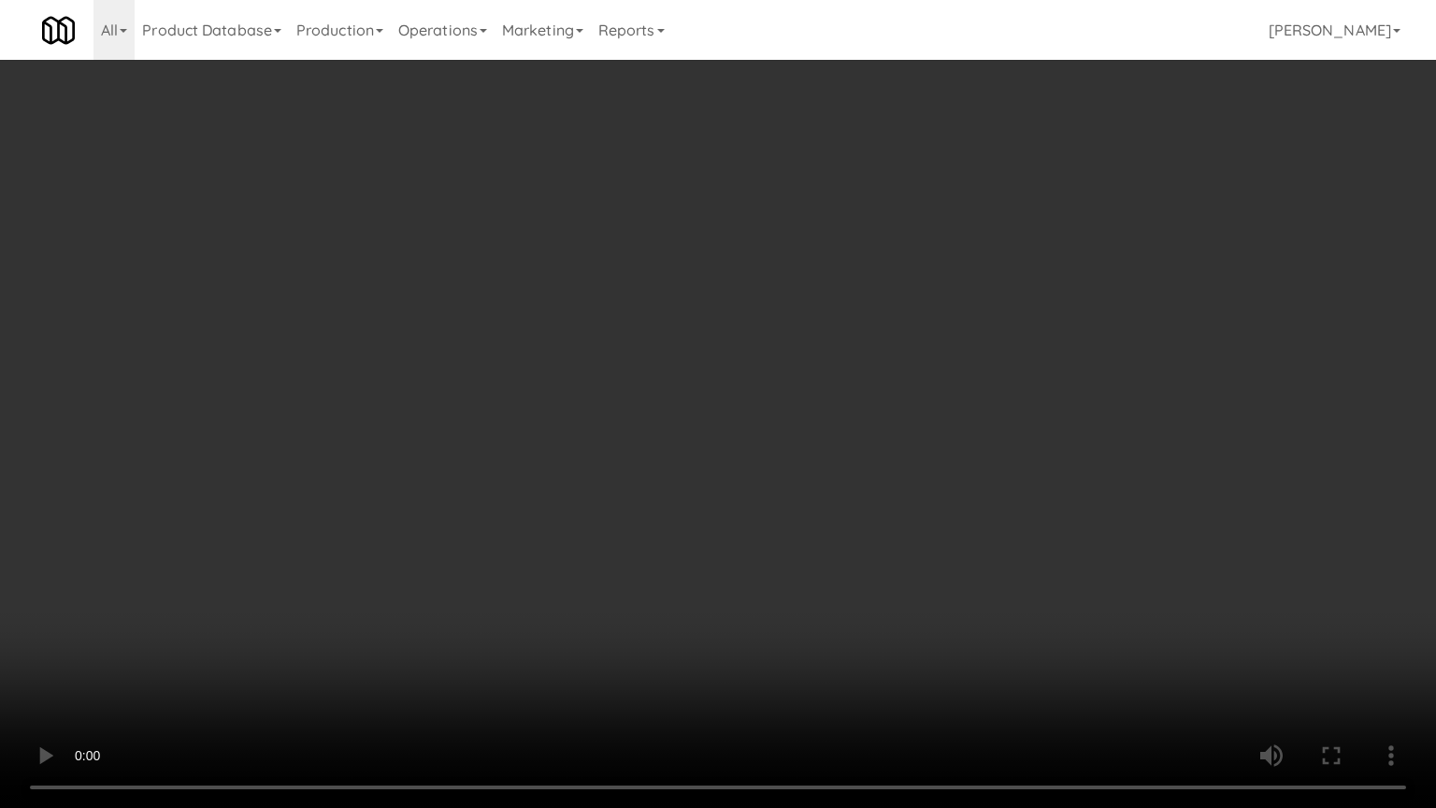
click at [435, 512] on video at bounding box center [718, 404] width 1436 height 808
click at [734, 408] on video at bounding box center [718, 404] width 1436 height 808
click at [766, 400] on video at bounding box center [718, 404] width 1436 height 808
click at [840, 411] on video at bounding box center [718, 404] width 1436 height 808
click at [808, 474] on video at bounding box center [718, 404] width 1436 height 808
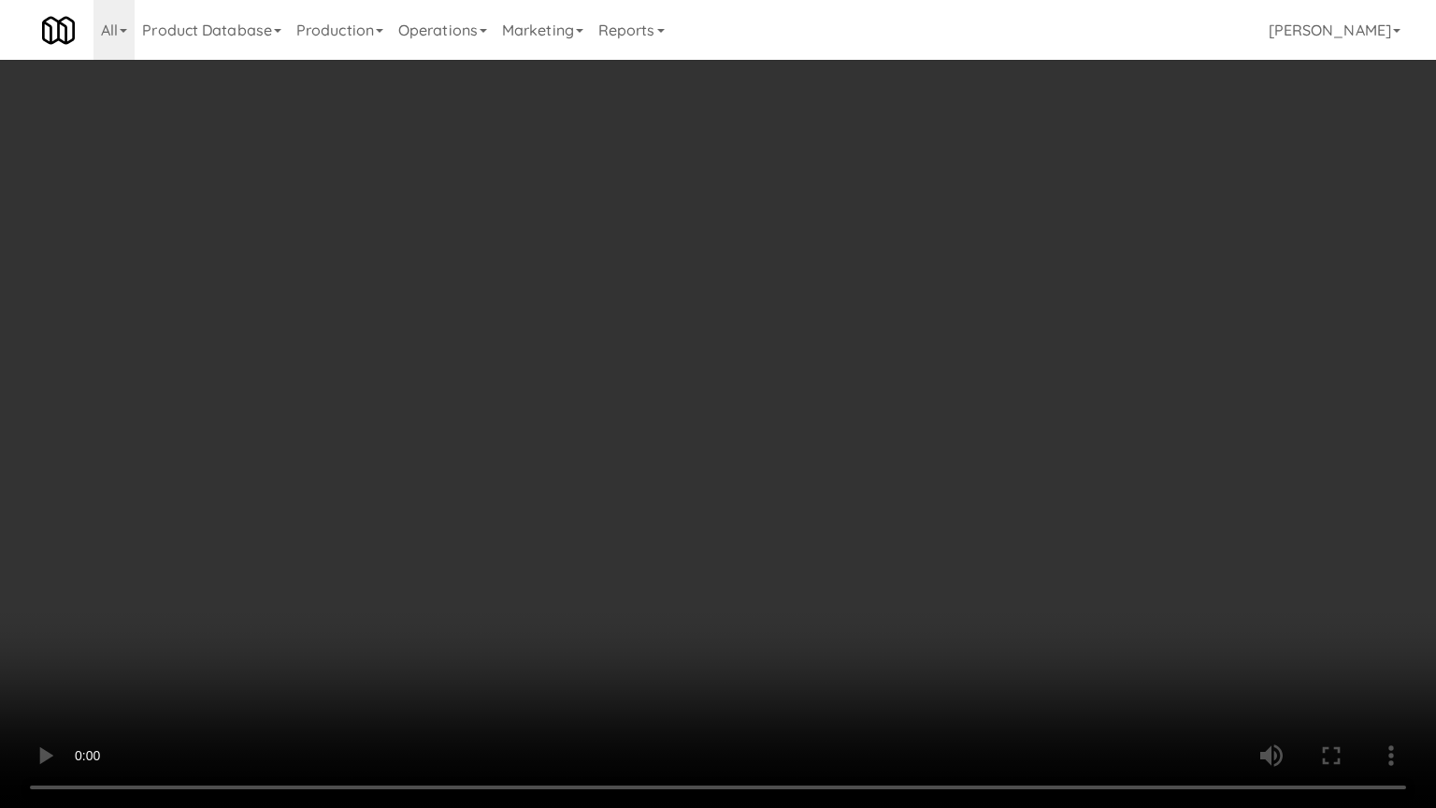
click at [952, 505] on video at bounding box center [718, 404] width 1436 height 808
click at [764, 518] on video at bounding box center [718, 404] width 1436 height 808
drag, startPoint x: 908, startPoint y: 520, endPoint x: 873, endPoint y: 522, distance: 35.6
click at [908, 522] on video at bounding box center [718, 404] width 1436 height 808
drag, startPoint x: 773, startPoint y: 531, endPoint x: 812, endPoint y: 522, distance: 40.4
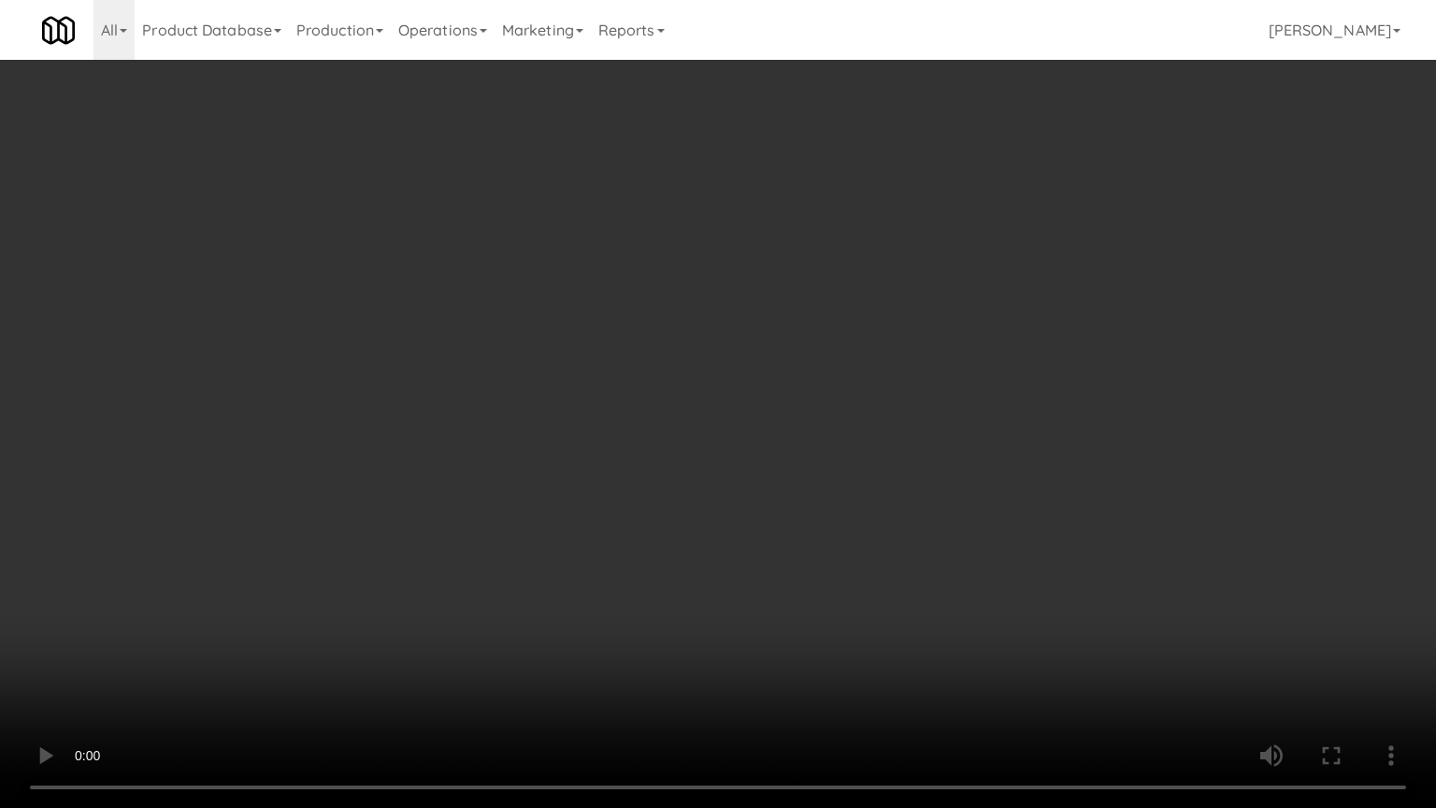
click at [774, 531] on video at bounding box center [718, 404] width 1436 height 808
click at [814, 522] on video at bounding box center [718, 404] width 1436 height 808
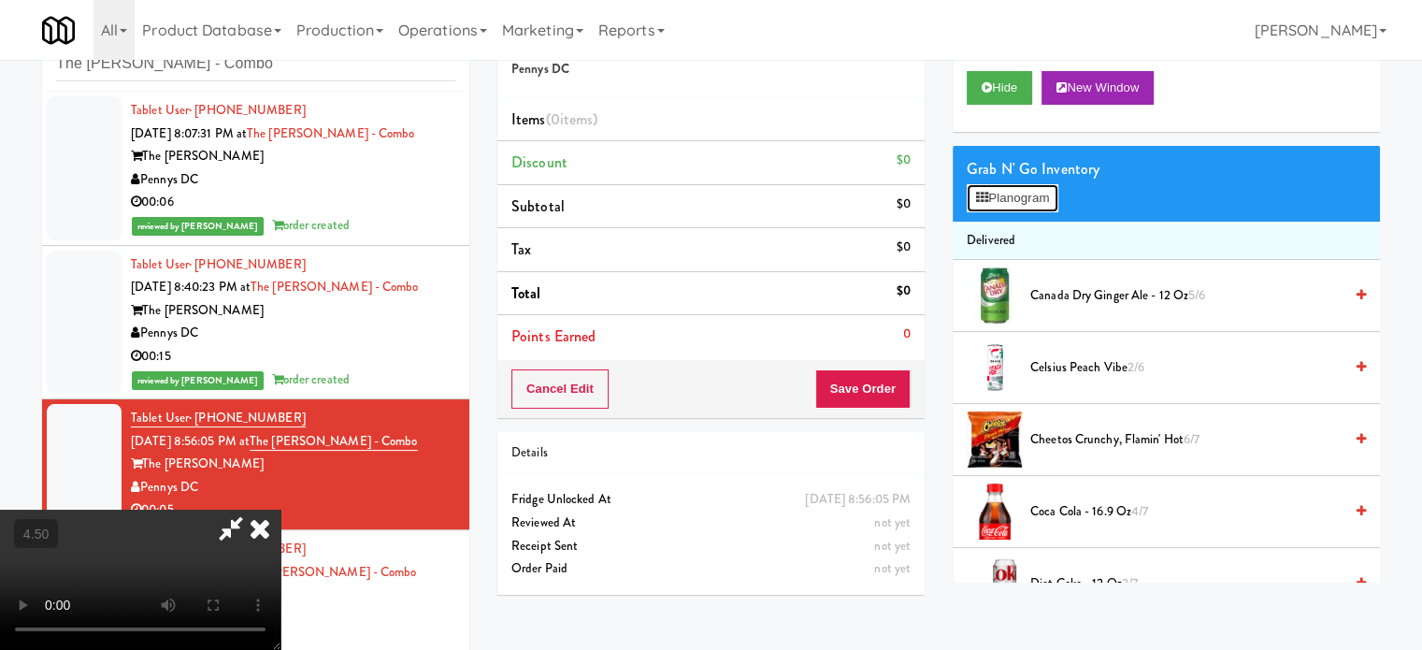
click at [1028, 207] on button "Planogram" at bounding box center [1012, 198] width 92 height 28
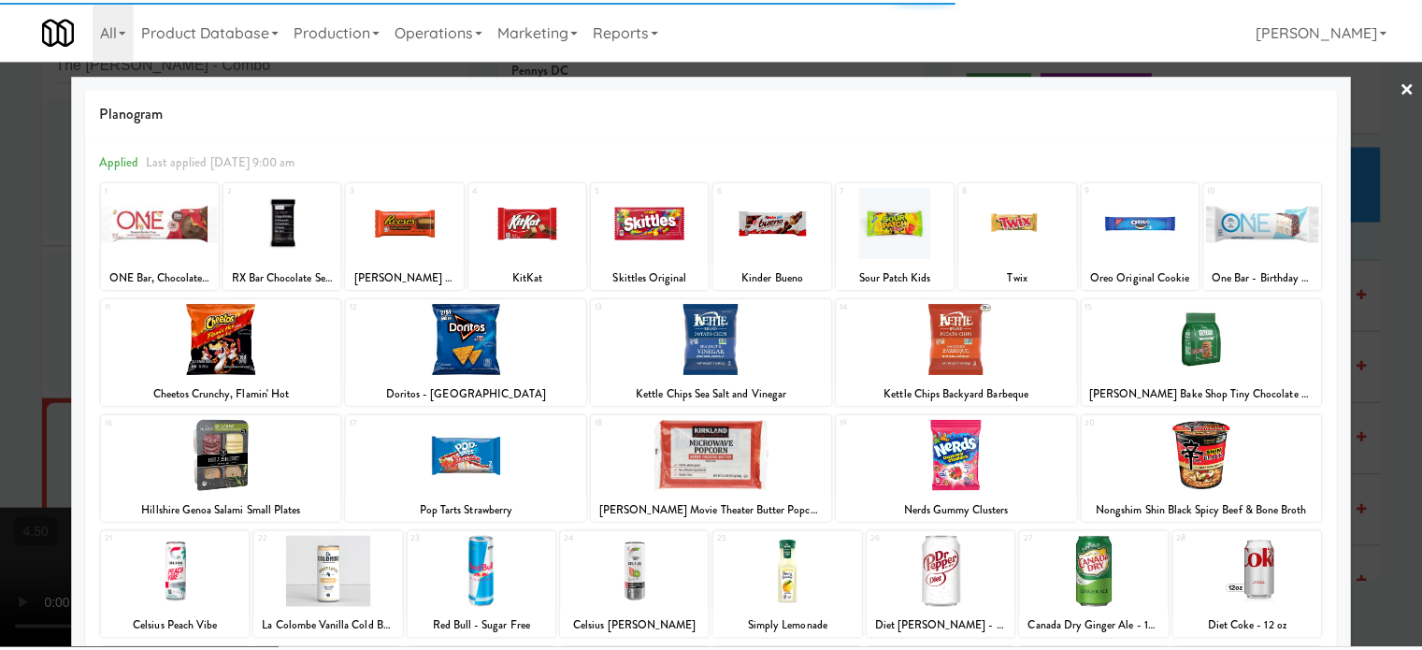
scroll to position [267, 0]
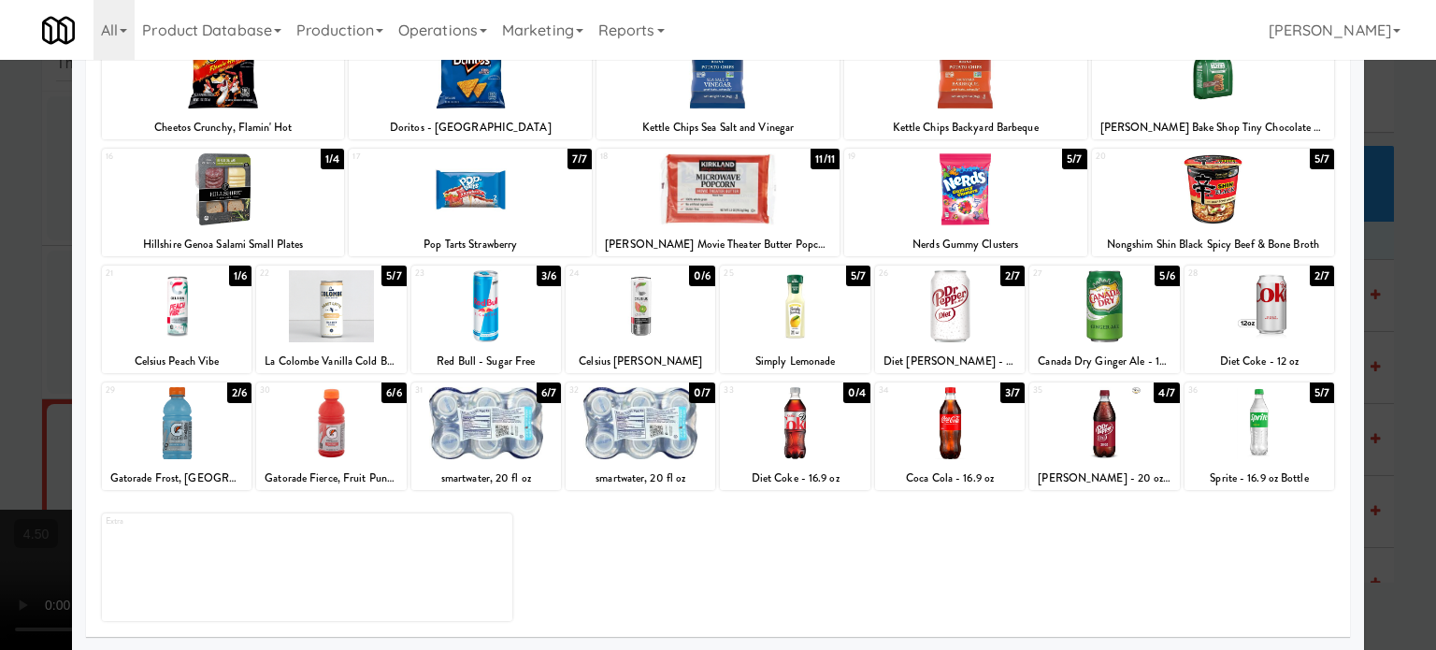
click at [1001, 394] on div "3/7" at bounding box center [1012, 392] width 24 height 21
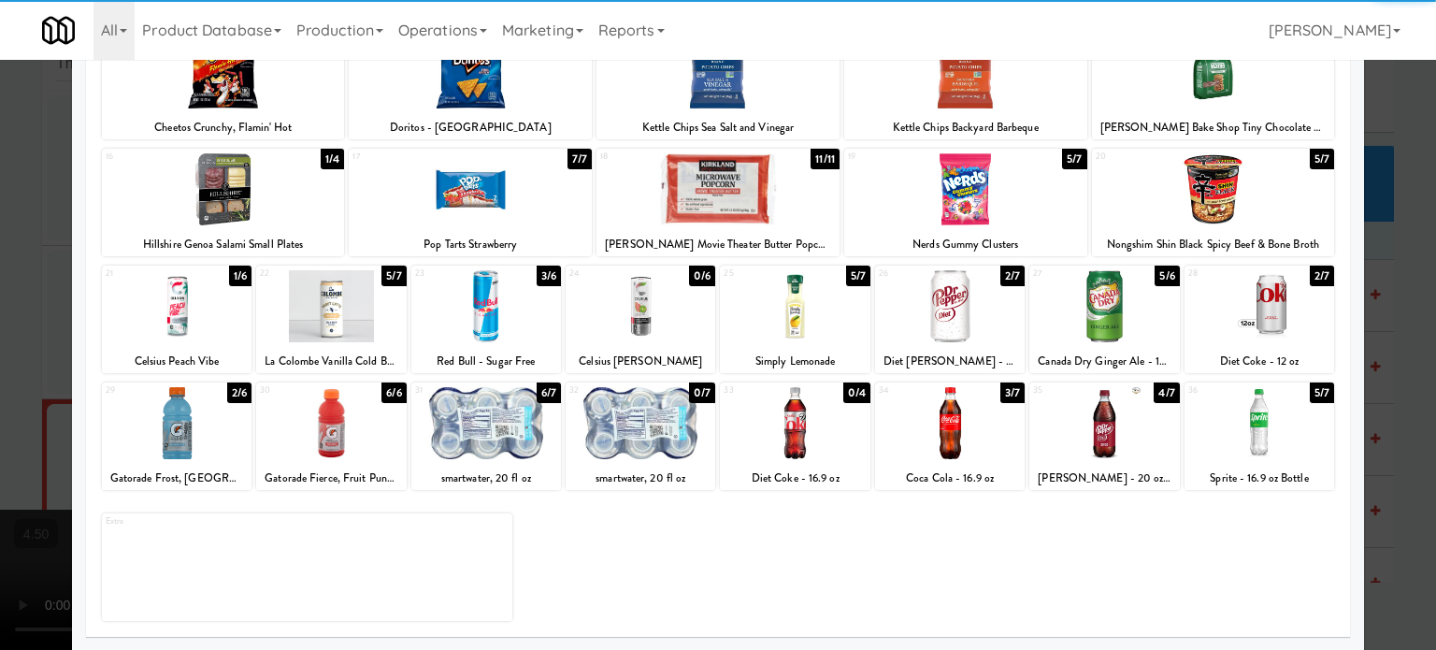
click at [1394, 365] on div at bounding box center [718, 325] width 1436 height 650
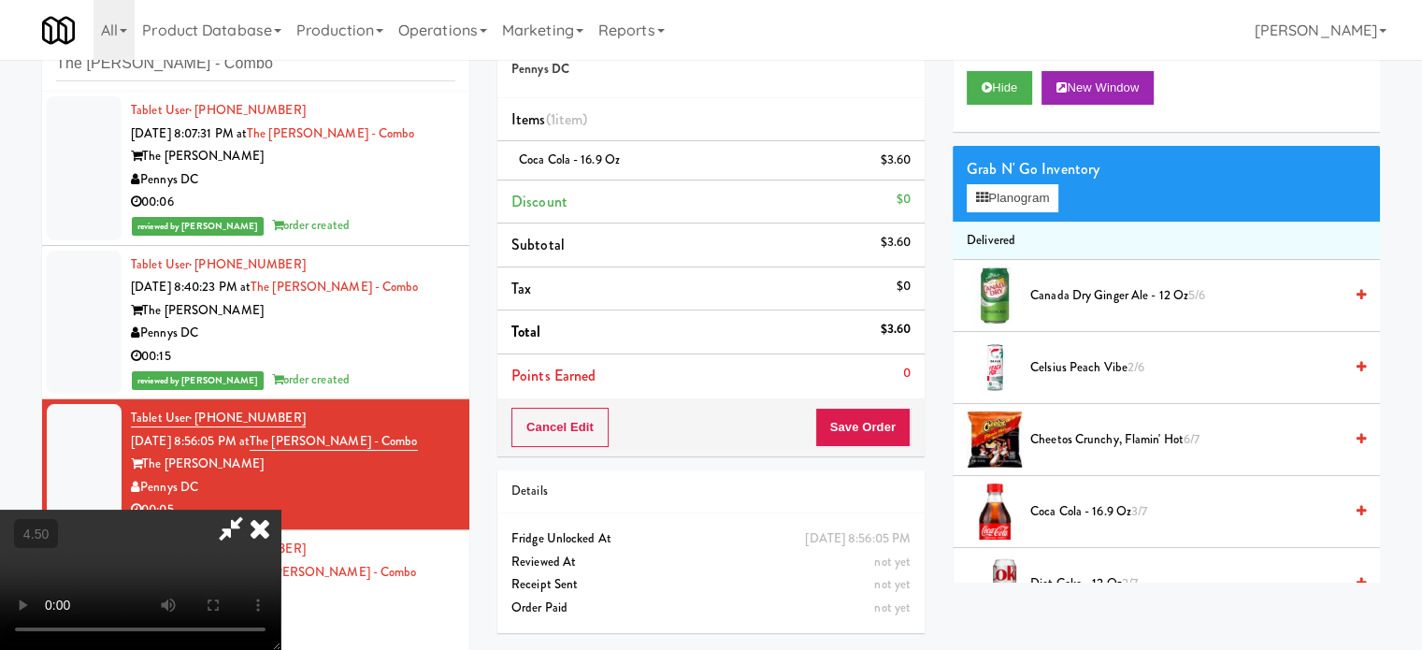
click at [280, 509] on video at bounding box center [140, 579] width 280 height 140
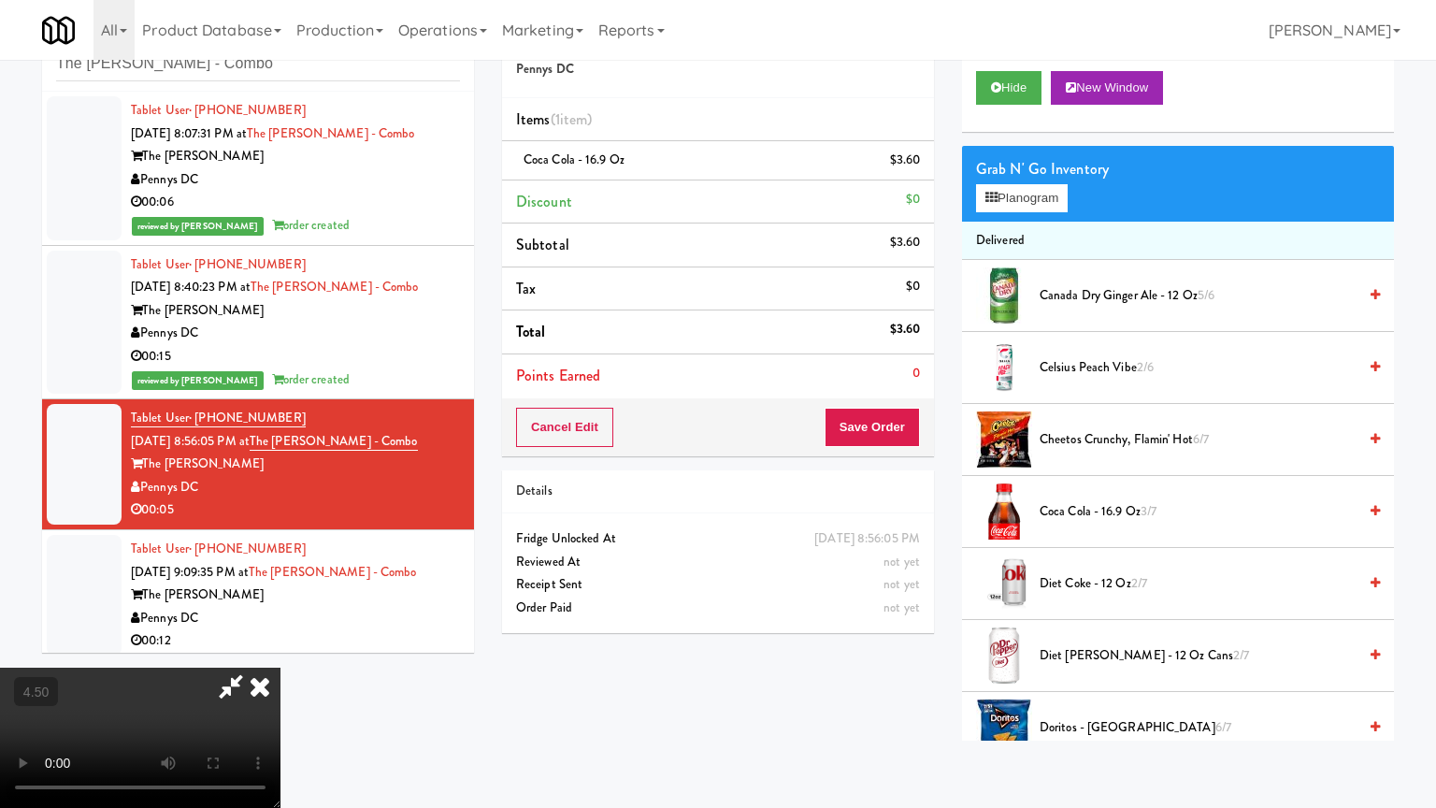
click at [280, 648] on video at bounding box center [140, 737] width 280 height 140
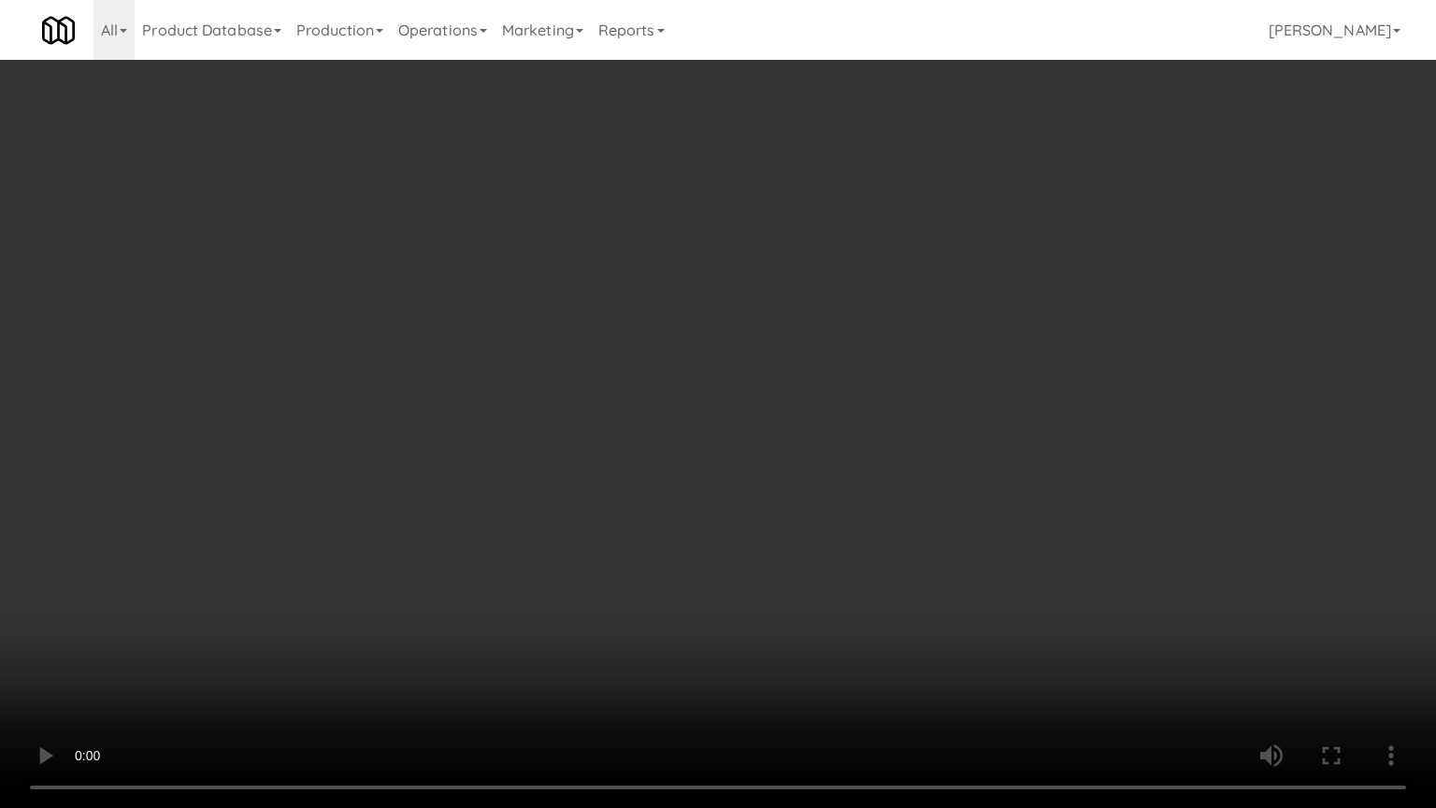
drag, startPoint x: 505, startPoint y: 497, endPoint x: 596, endPoint y: 507, distance: 92.1
click at [509, 502] on video at bounding box center [718, 404] width 1436 height 808
click at [639, 531] on video at bounding box center [718, 404] width 1436 height 808
click at [731, 493] on video at bounding box center [718, 404] width 1436 height 808
click at [755, 466] on video at bounding box center [718, 404] width 1436 height 808
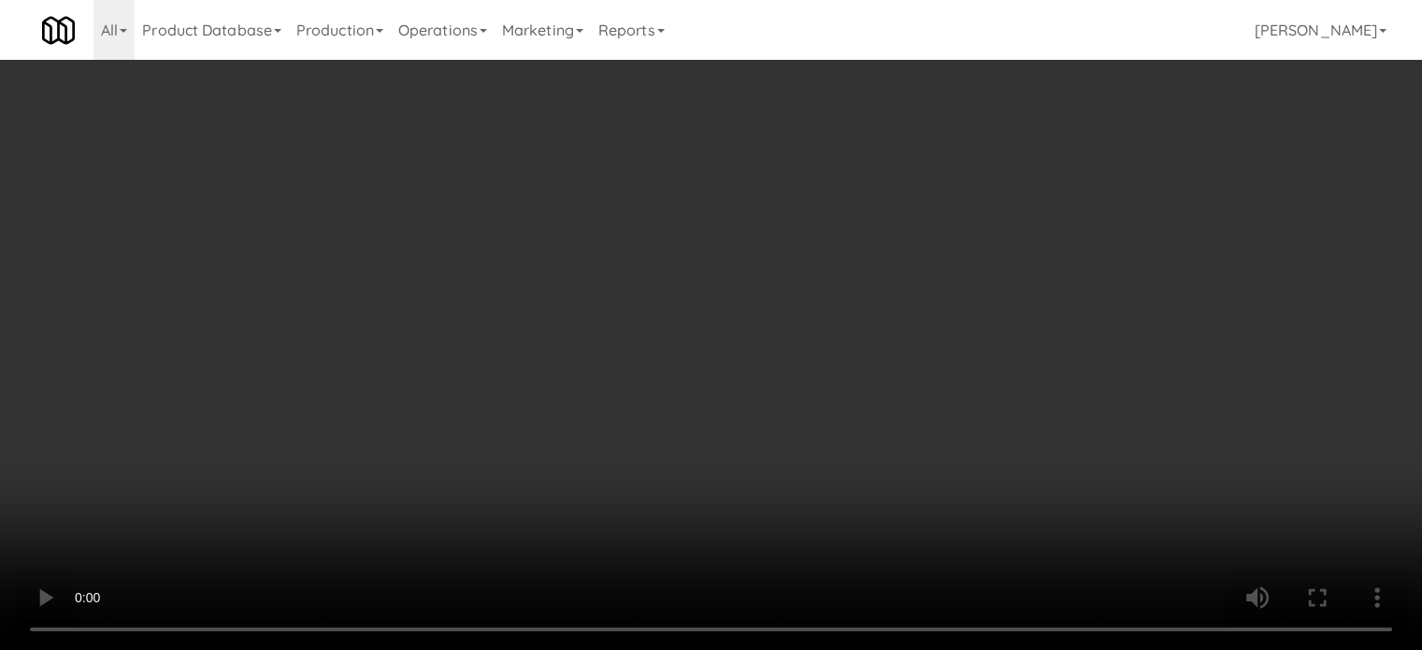
drag, startPoint x: 676, startPoint y: 290, endPoint x: 684, endPoint y: 285, distance: 9.6
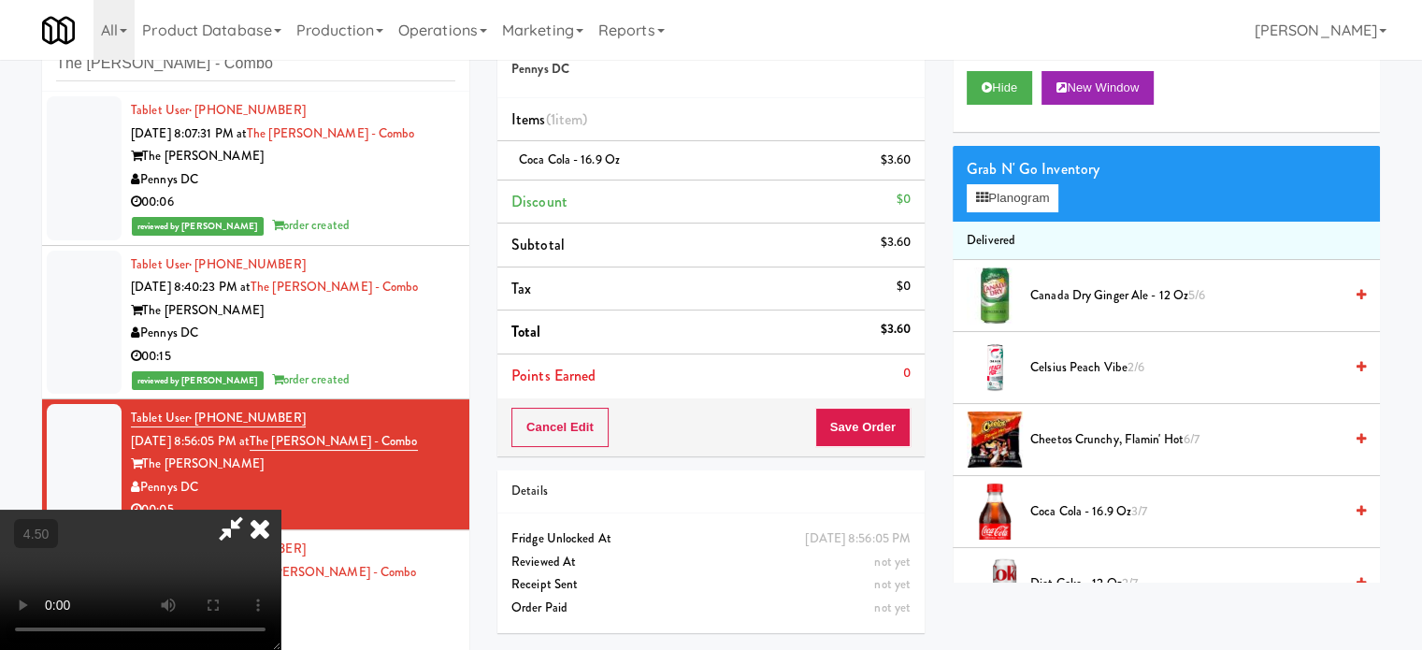
click at [280, 509] on video at bounding box center [140, 579] width 280 height 140
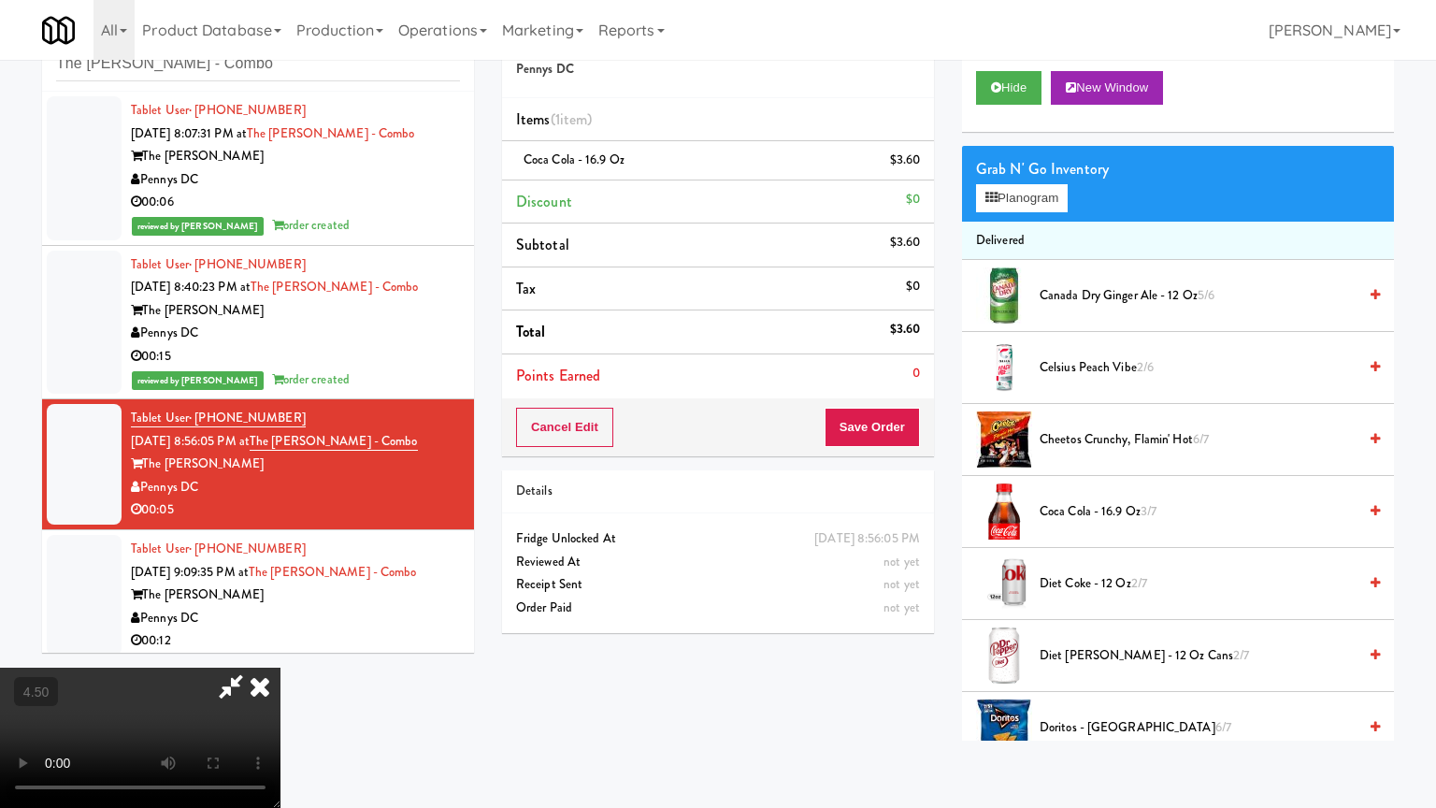
drag, startPoint x: 697, startPoint y: 441, endPoint x: 829, endPoint y: 346, distance: 162.7
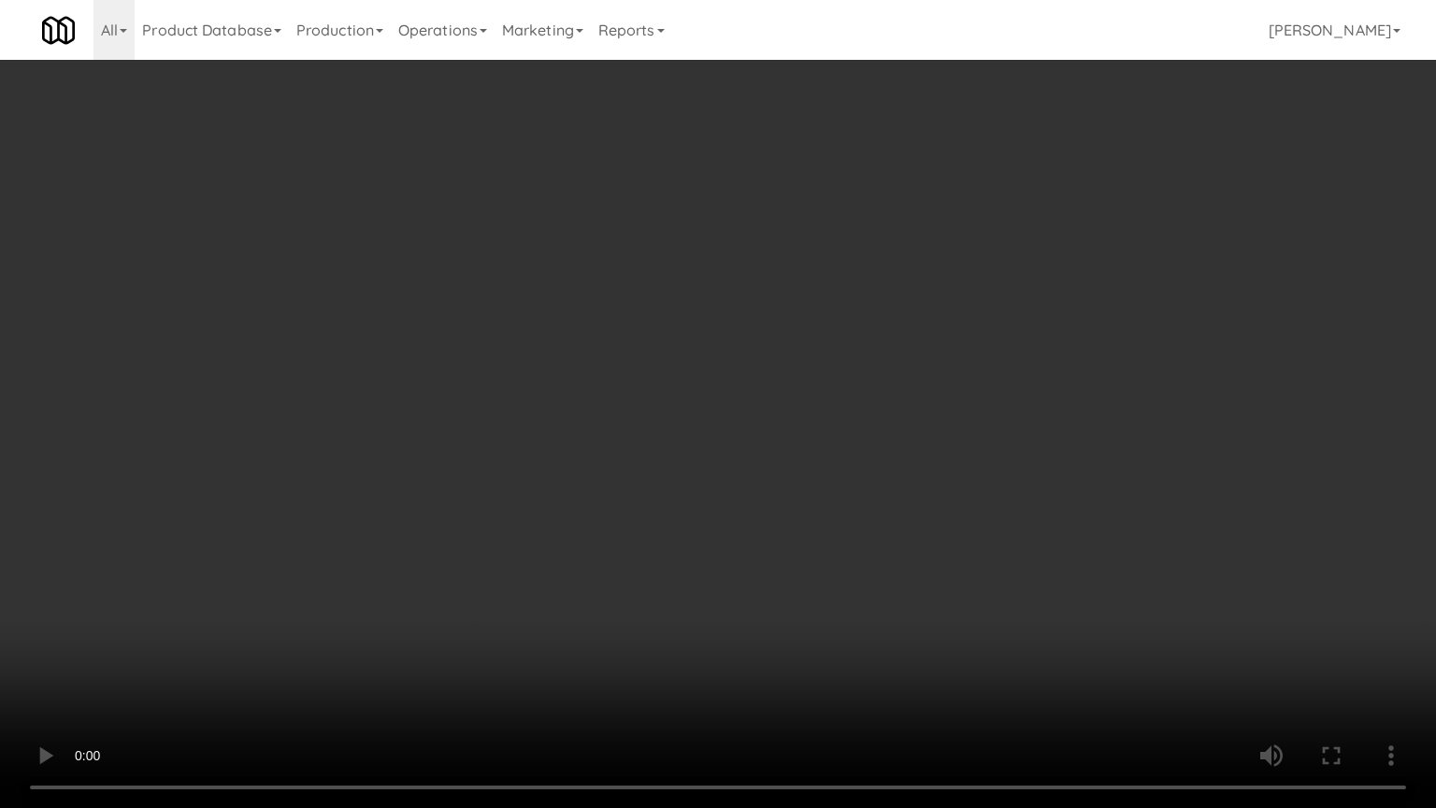
click at [703, 441] on video at bounding box center [718, 404] width 1436 height 808
click at [733, 426] on video at bounding box center [718, 404] width 1436 height 808
click at [746, 430] on video at bounding box center [718, 404] width 1436 height 808
click at [808, 349] on video at bounding box center [718, 404] width 1436 height 808
click at [812, 336] on video at bounding box center [718, 404] width 1436 height 808
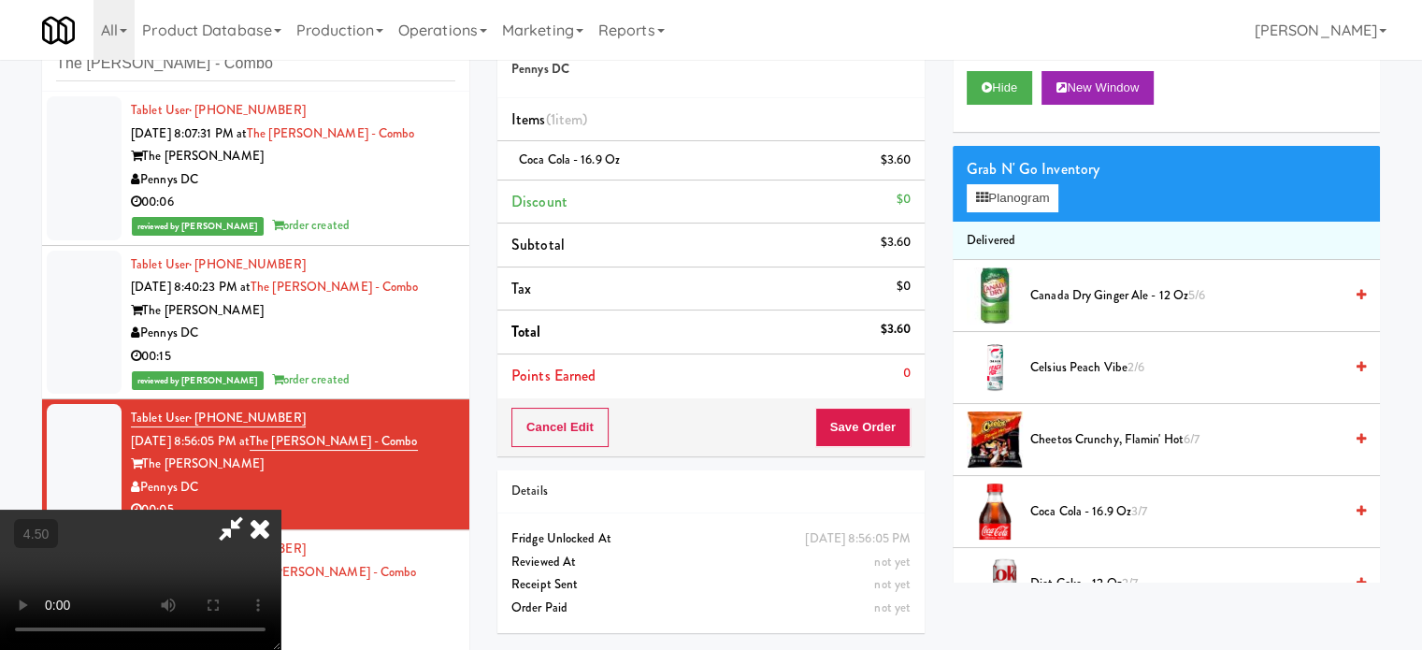
click at [280, 509] on icon at bounding box center [259, 527] width 41 height 37
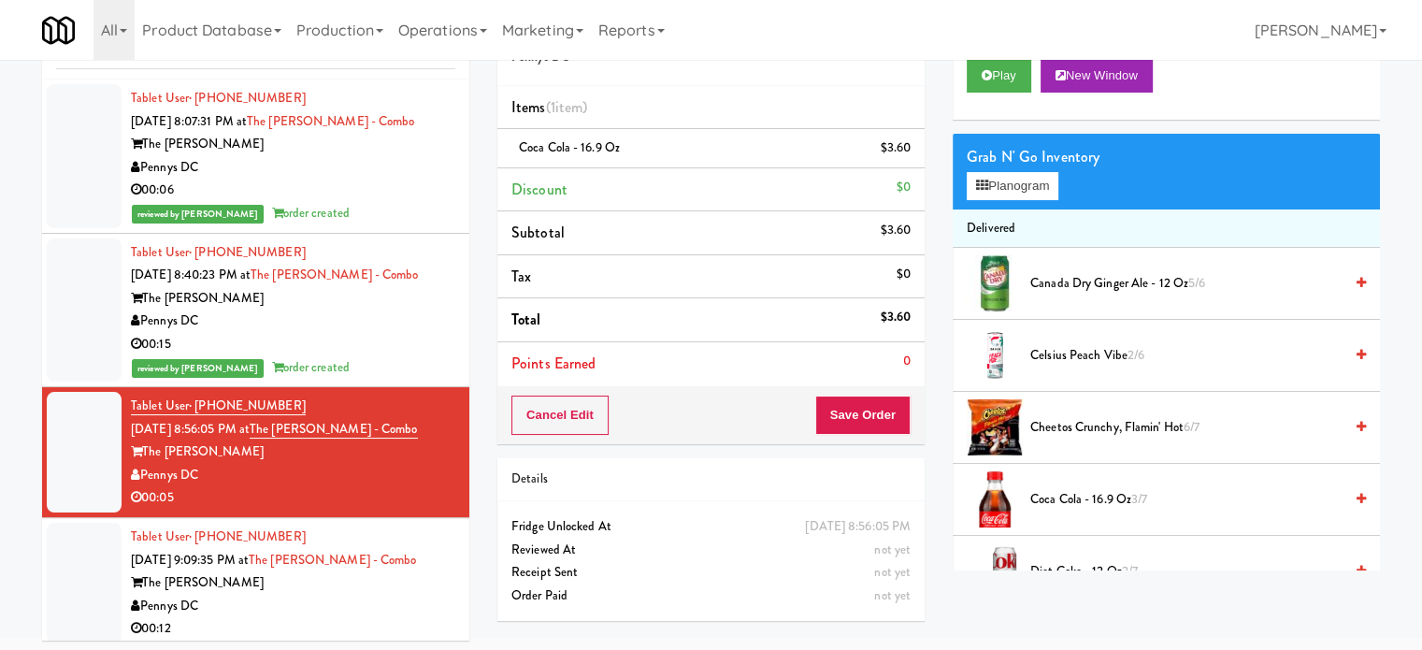
scroll to position [76, 0]
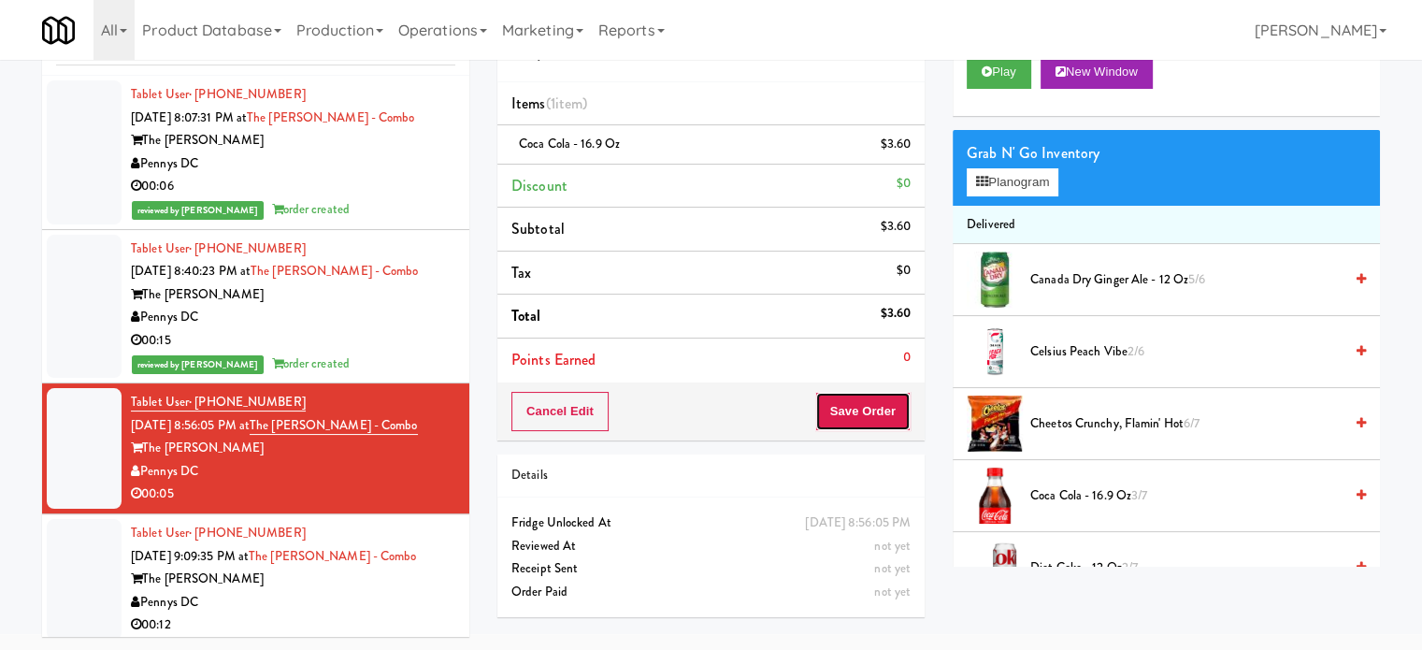
click at [834, 407] on button "Save Order" at bounding box center [862, 411] width 95 height 39
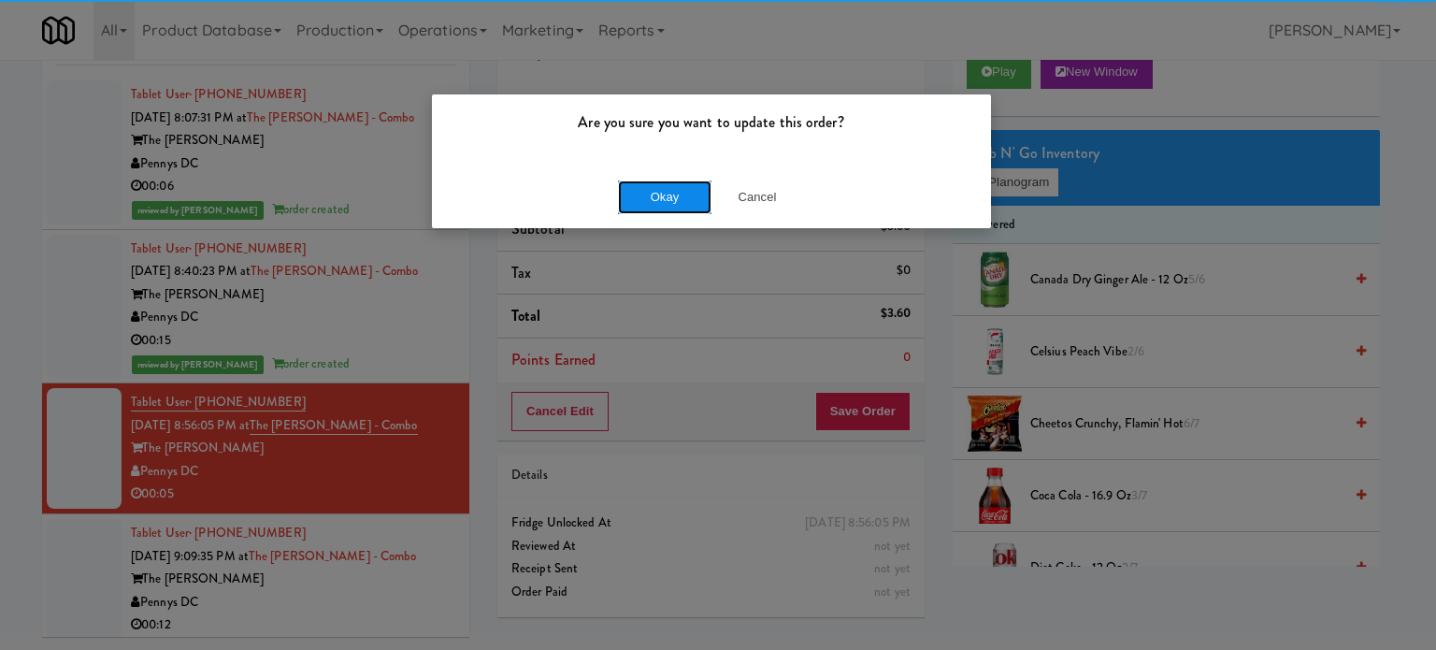
click at [694, 186] on button "Okay" at bounding box center [664, 197] width 93 height 34
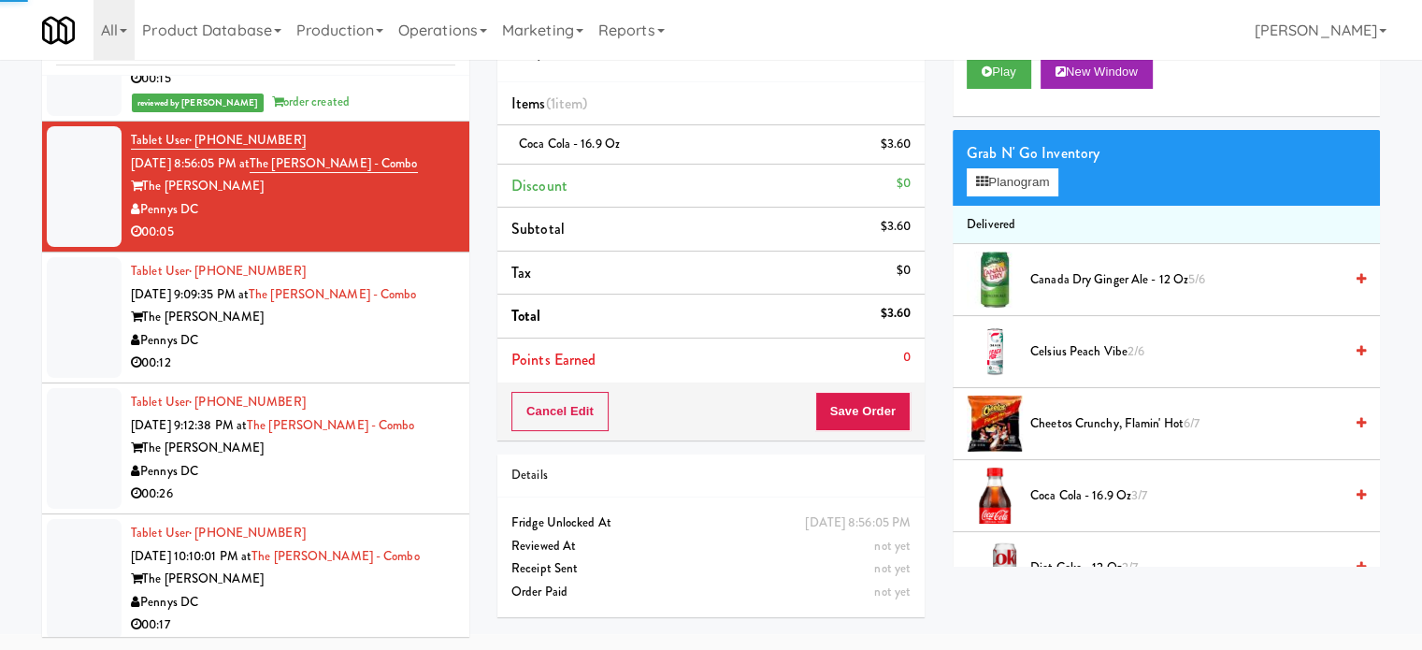
scroll to position [268, 0]
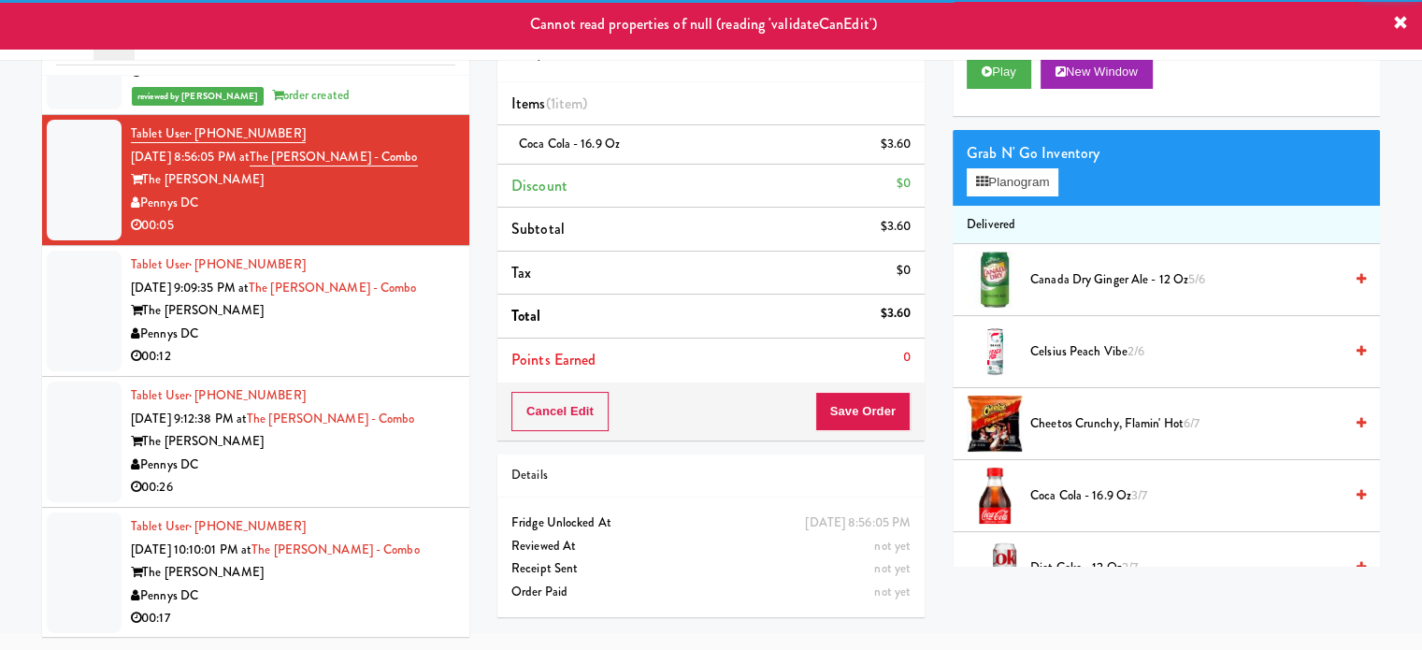
click at [388, 350] on div "00:12" at bounding box center [293, 356] width 324 height 23
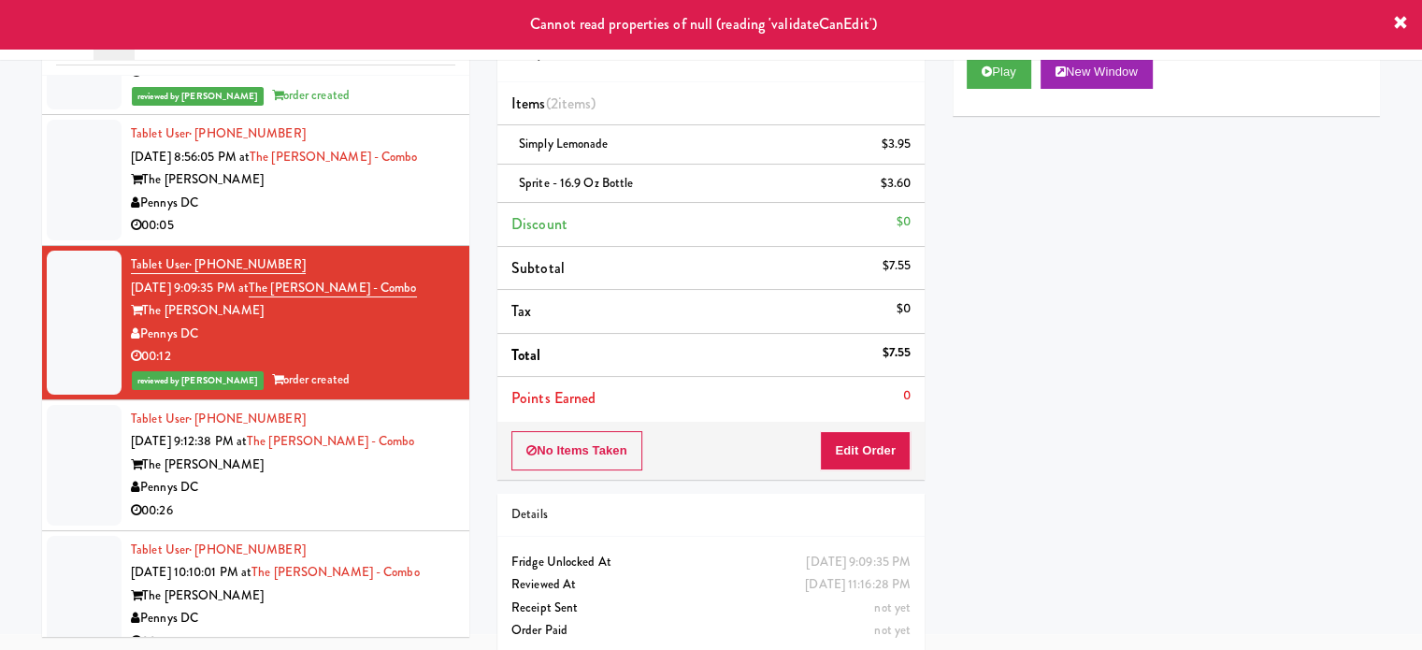
click at [404, 193] on div "Pennys DC" at bounding box center [293, 203] width 324 height 23
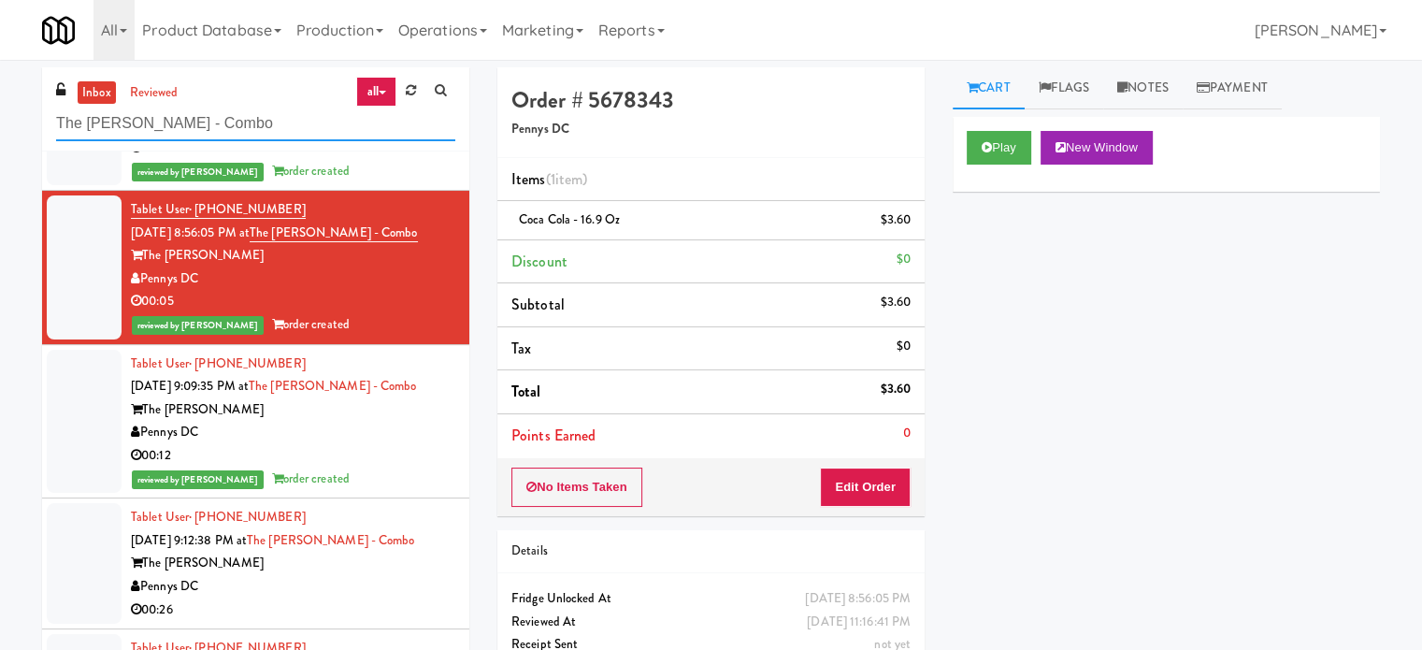
click at [216, 131] on input "The [PERSON_NAME] - Combo" at bounding box center [255, 124] width 399 height 35
click at [217, 130] on input "The [PERSON_NAME] - Combo" at bounding box center [255, 124] width 399 height 35
paste input "MH - Cooler - Left"
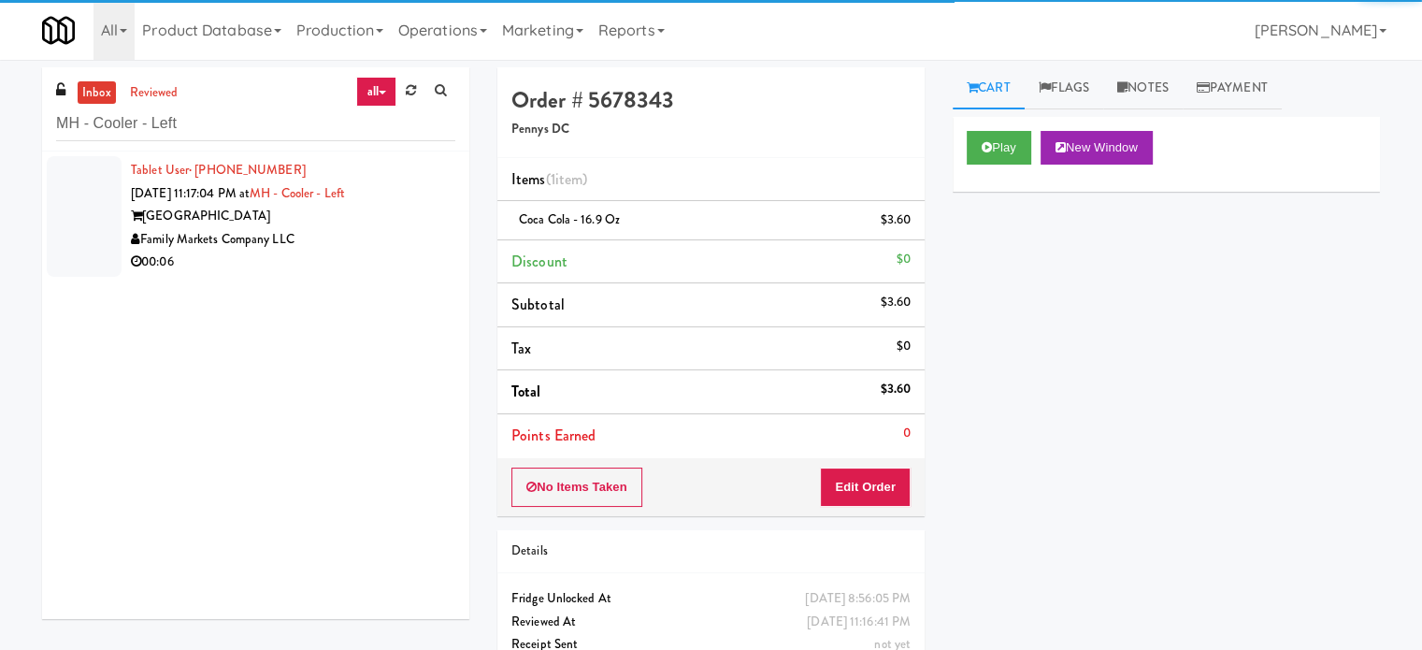
click at [346, 245] on div "Family Markets Company LLC" at bounding box center [293, 239] width 324 height 23
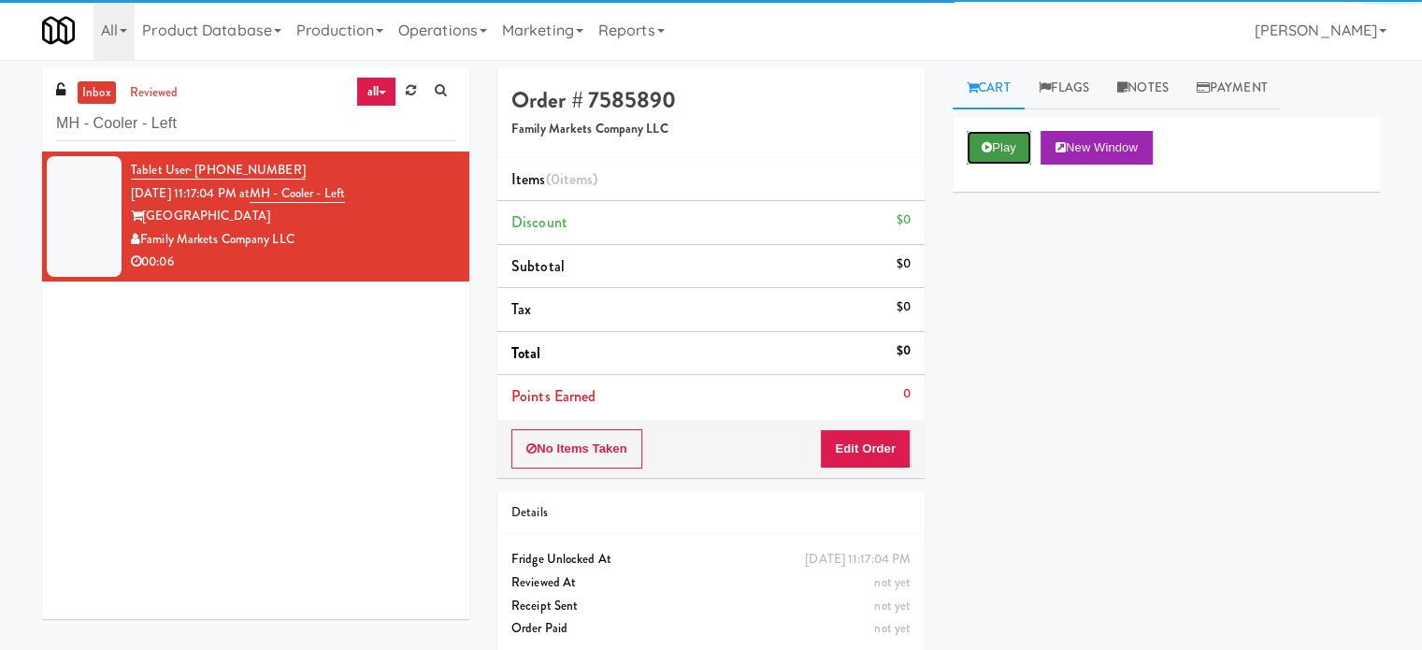
click at [1024, 149] on button "Play" at bounding box center [998, 148] width 64 height 34
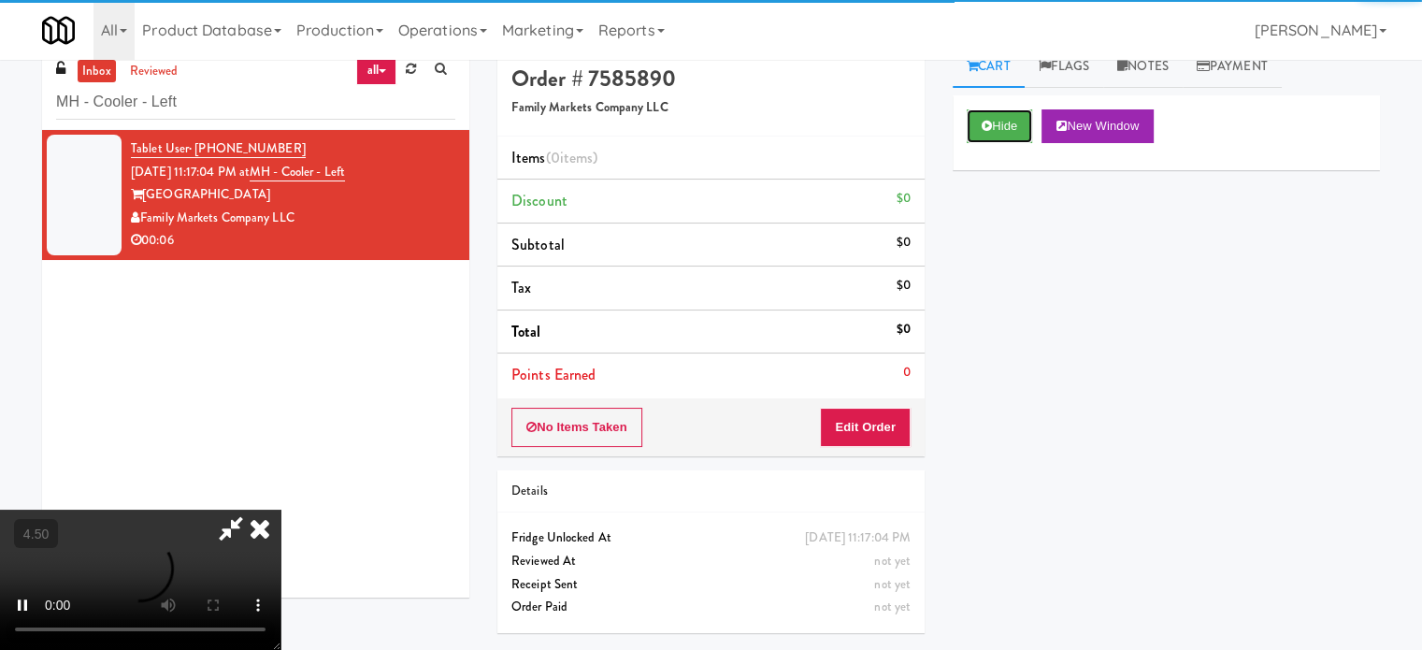
scroll to position [60, 0]
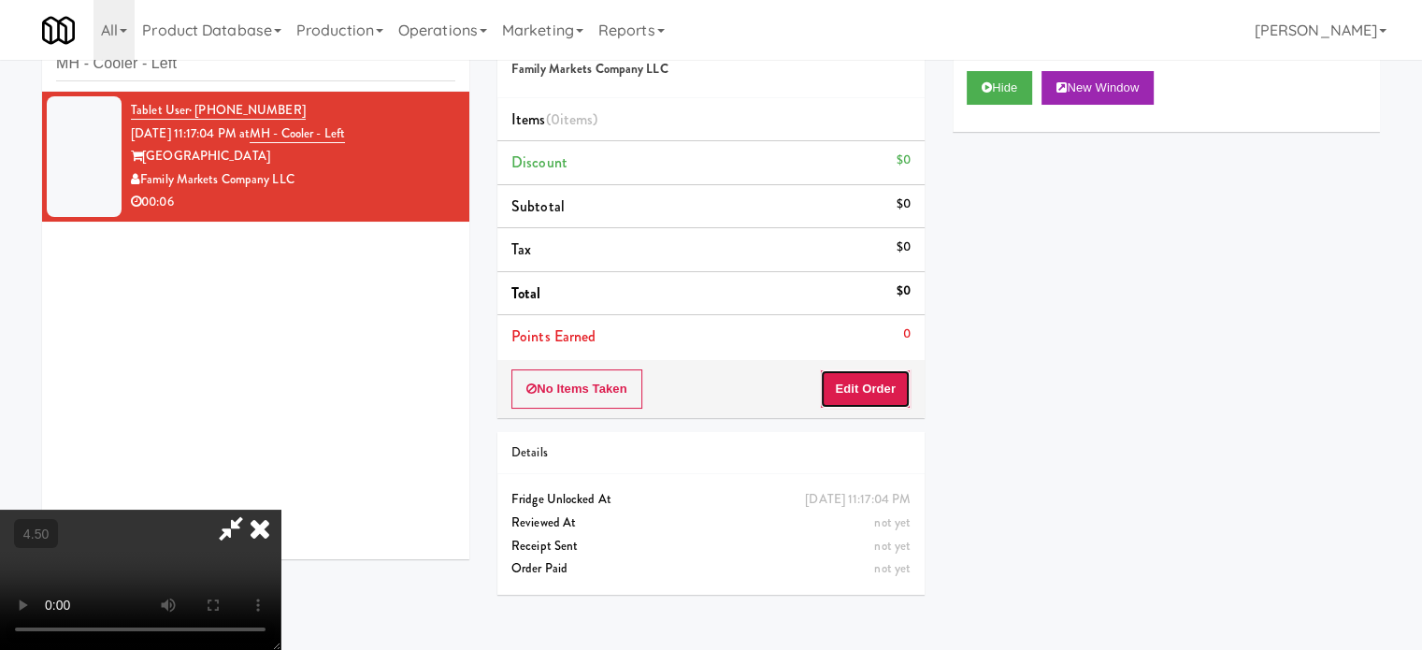
click at [890, 379] on button "Edit Order" at bounding box center [865, 388] width 91 height 39
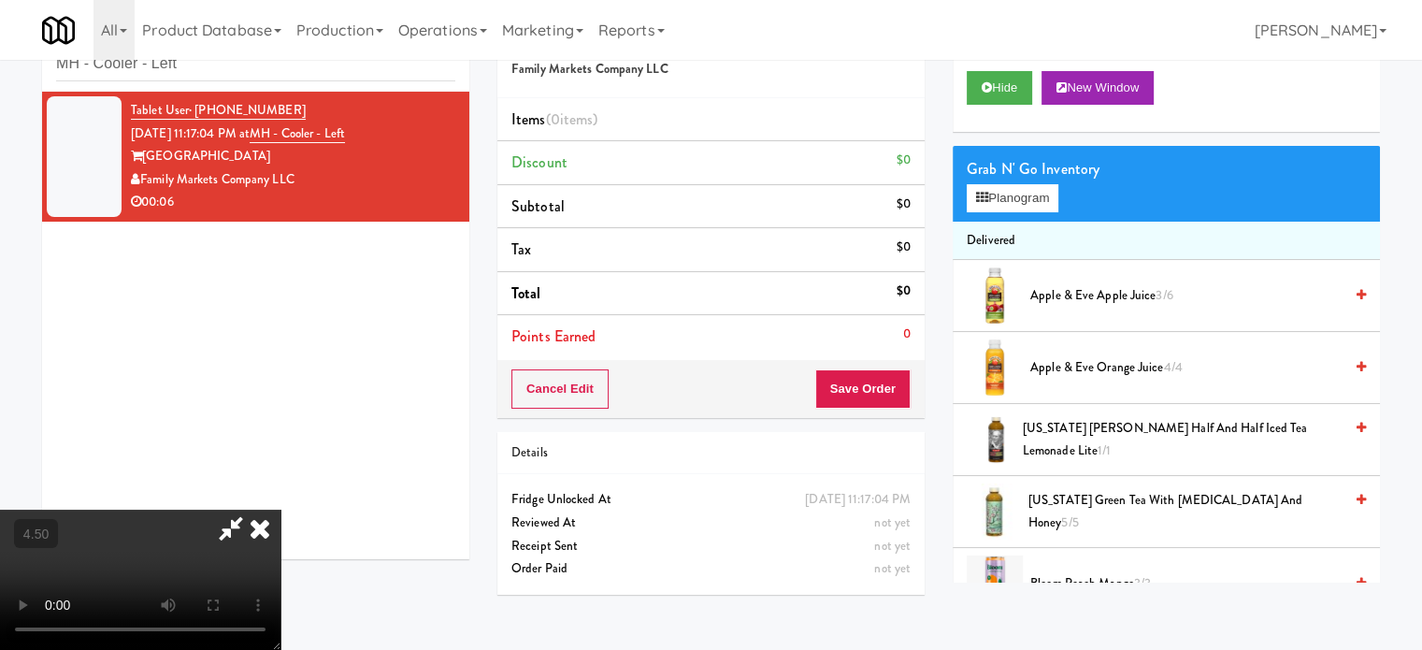
click at [280, 509] on video at bounding box center [140, 579] width 280 height 140
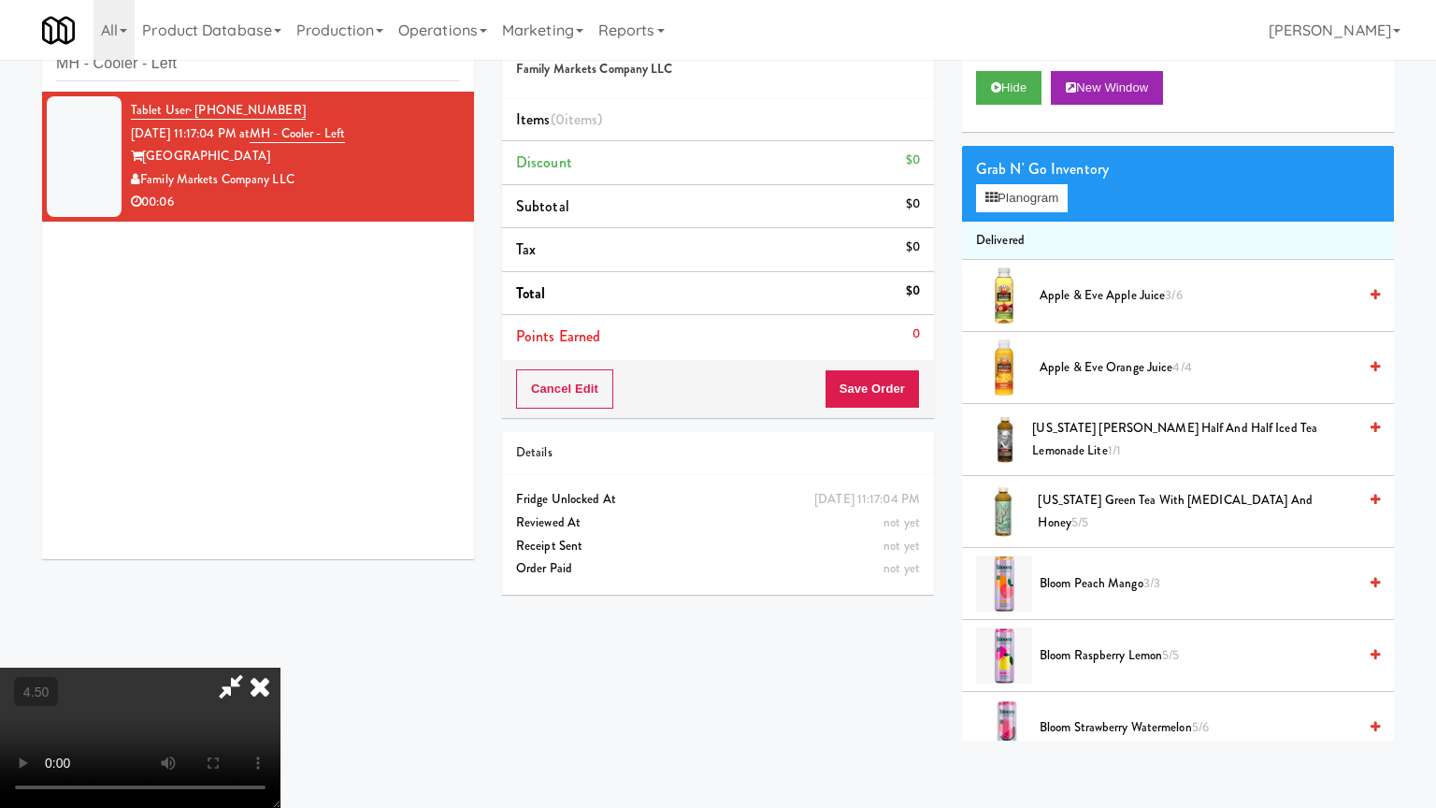
click at [280, 648] on video at bounding box center [140, 737] width 280 height 140
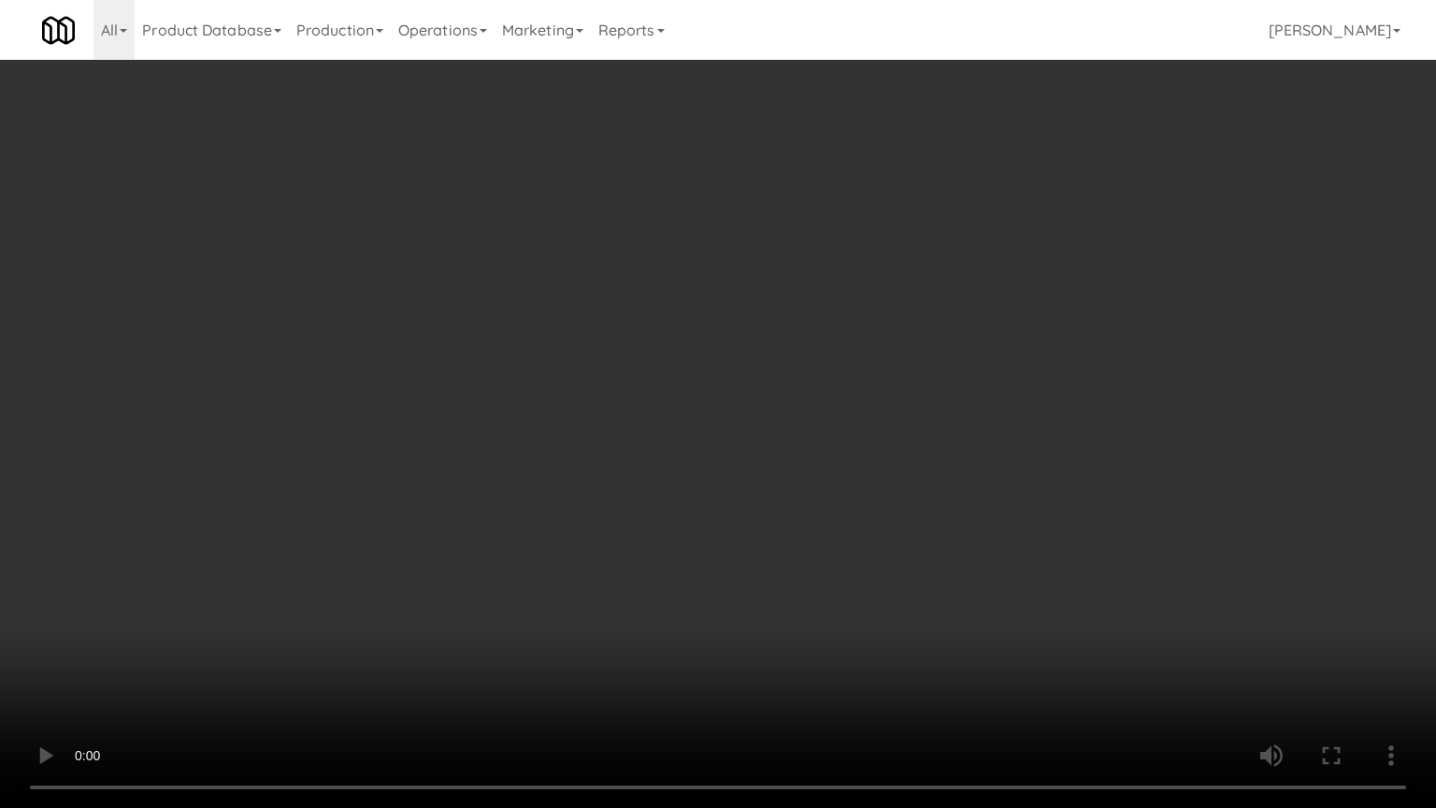
click at [598, 432] on video at bounding box center [718, 404] width 1436 height 808
click at [617, 464] on video at bounding box center [718, 404] width 1436 height 808
click at [718, 479] on video at bounding box center [718, 404] width 1436 height 808
click at [659, 487] on video at bounding box center [718, 404] width 1436 height 808
click at [784, 471] on video at bounding box center [718, 404] width 1436 height 808
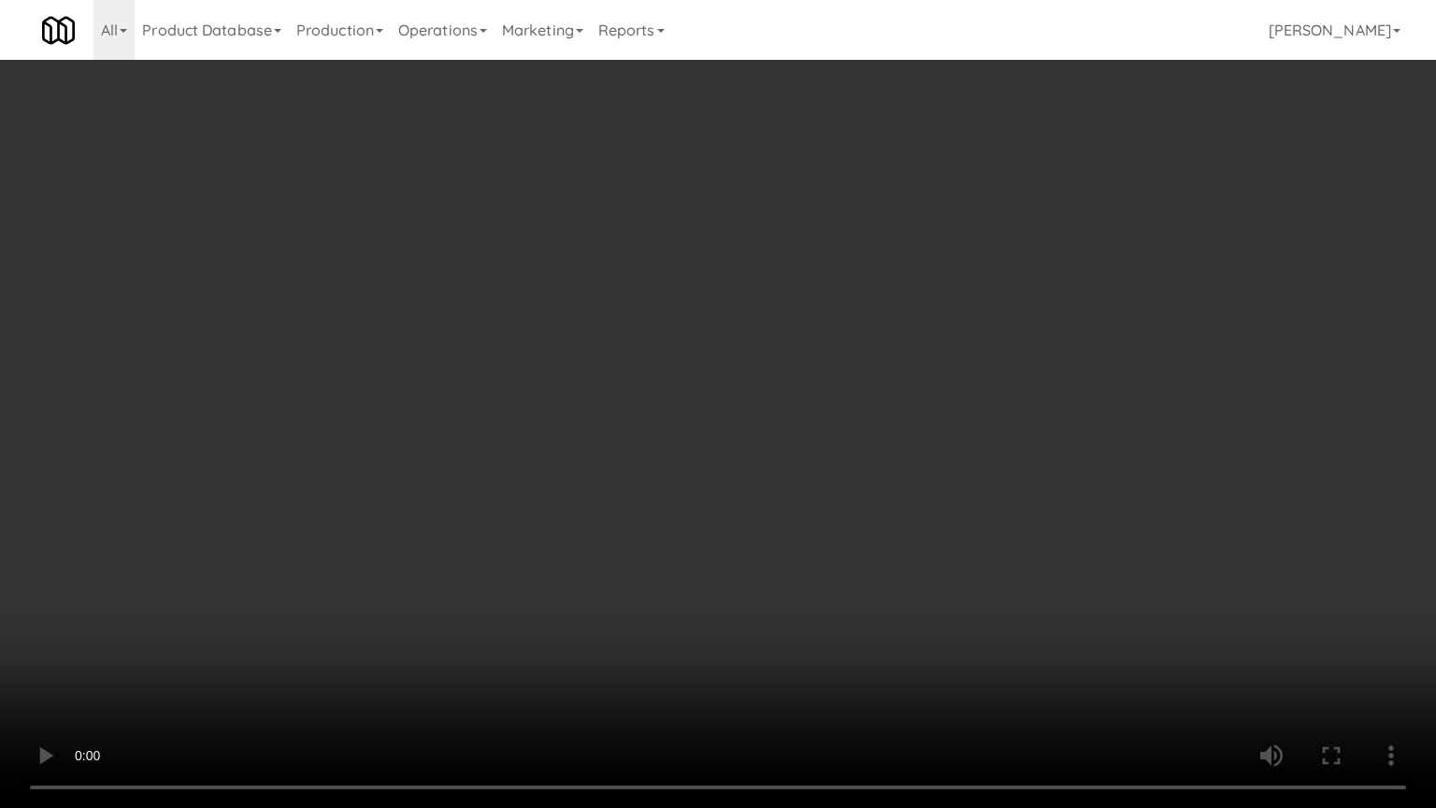
click at [636, 507] on video at bounding box center [718, 404] width 1436 height 808
click at [729, 491] on video at bounding box center [718, 404] width 1436 height 808
click at [714, 490] on video at bounding box center [718, 404] width 1436 height 808
drag, startPoint x: 714, startPoint y: 490, endPoint x: 799, endPoint y: 343, distance: 169.6
click at [715, 488] on video at bounding box center [718, 404] width 1436 height 808
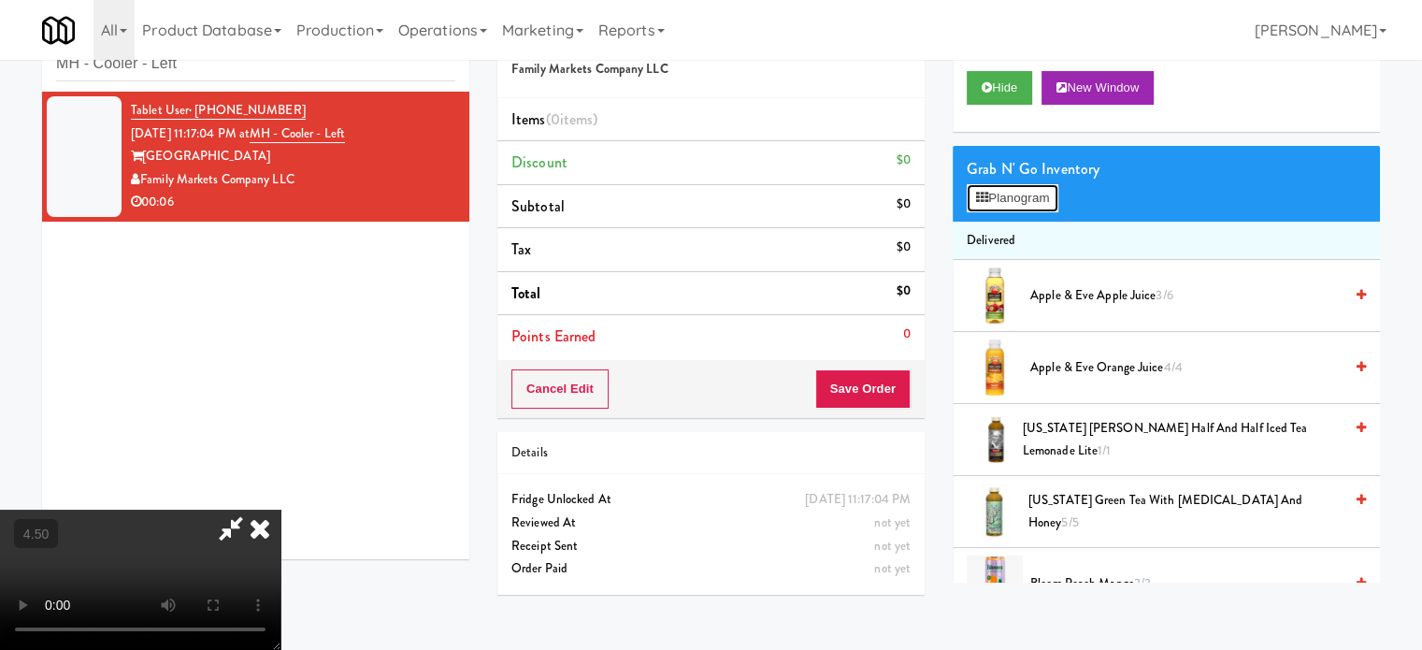
click at [1006, 188] on button "Planogram" at bounding box center [1012, 198] width 92 height 28
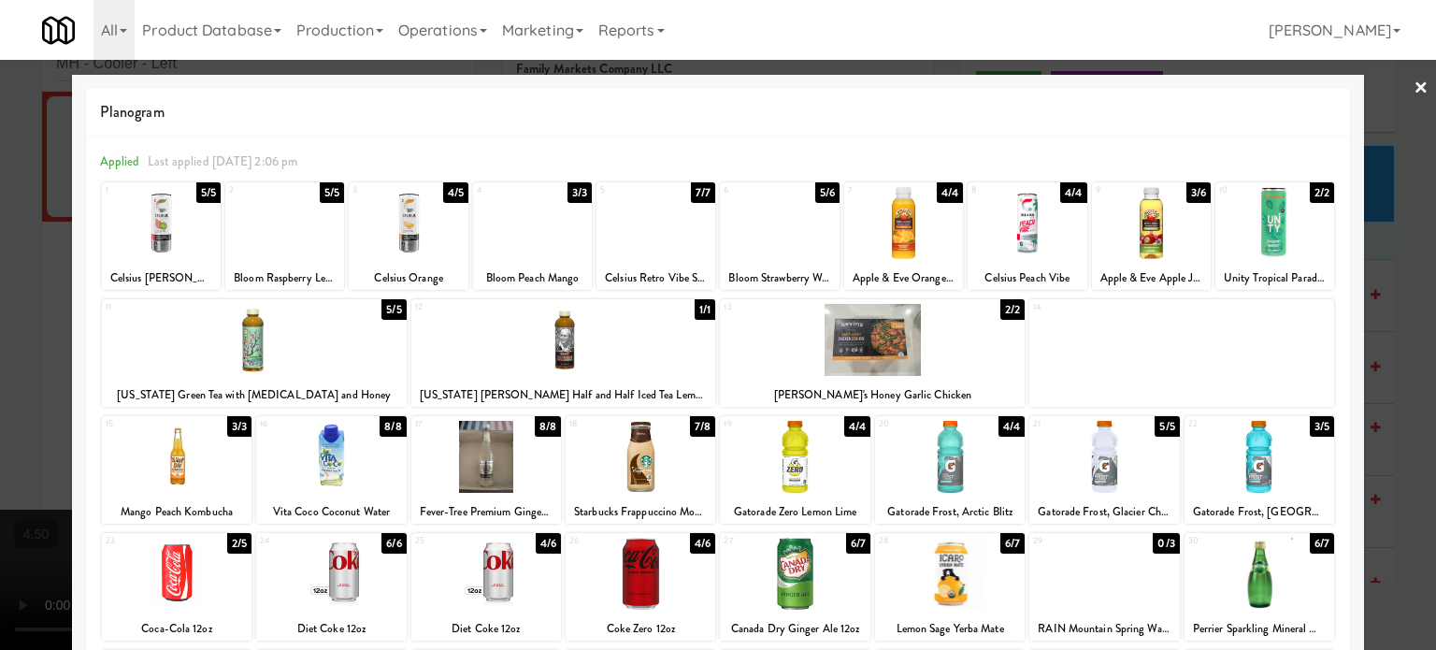
drag, startPoint x: 238, startPoint y: 429, endPoint x: 127, endPoint y: 425, distance: 111.3
click at [239, 427] on div "3/3" at bounding box center [239, 426] width 24 height 21
drag, startPoint x: 30, startPoint y: 425, endPoint x: 363, endPoint y: 392, distance: 334.4
click at [32, 425] on div at bounding box center [718, 325] width 1436 height 650
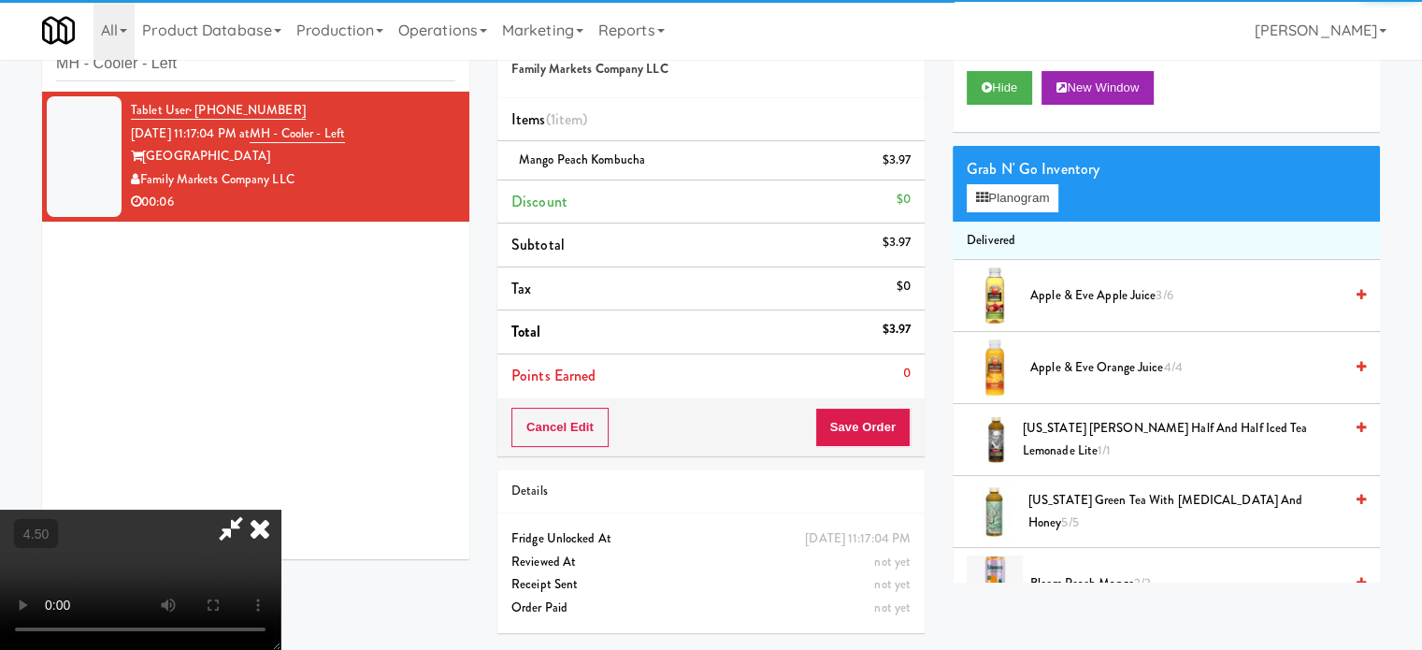
click at [280, 509] on video at bounding box center [140, 579] width 280 height 140
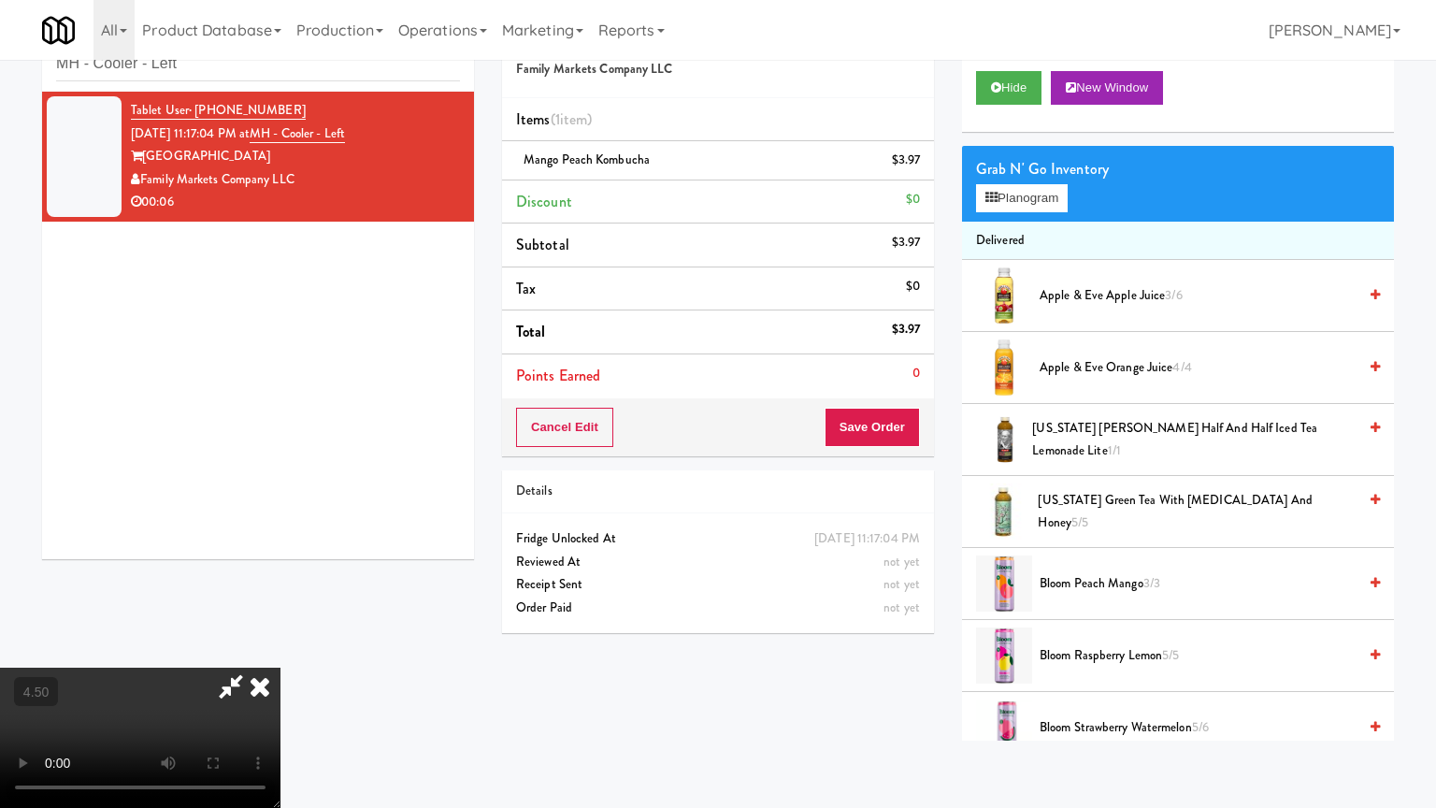
drag, startPoint x: 639, startPoint y: 295, endPoint x: 699, endPoint y: 263, distance: 68.2
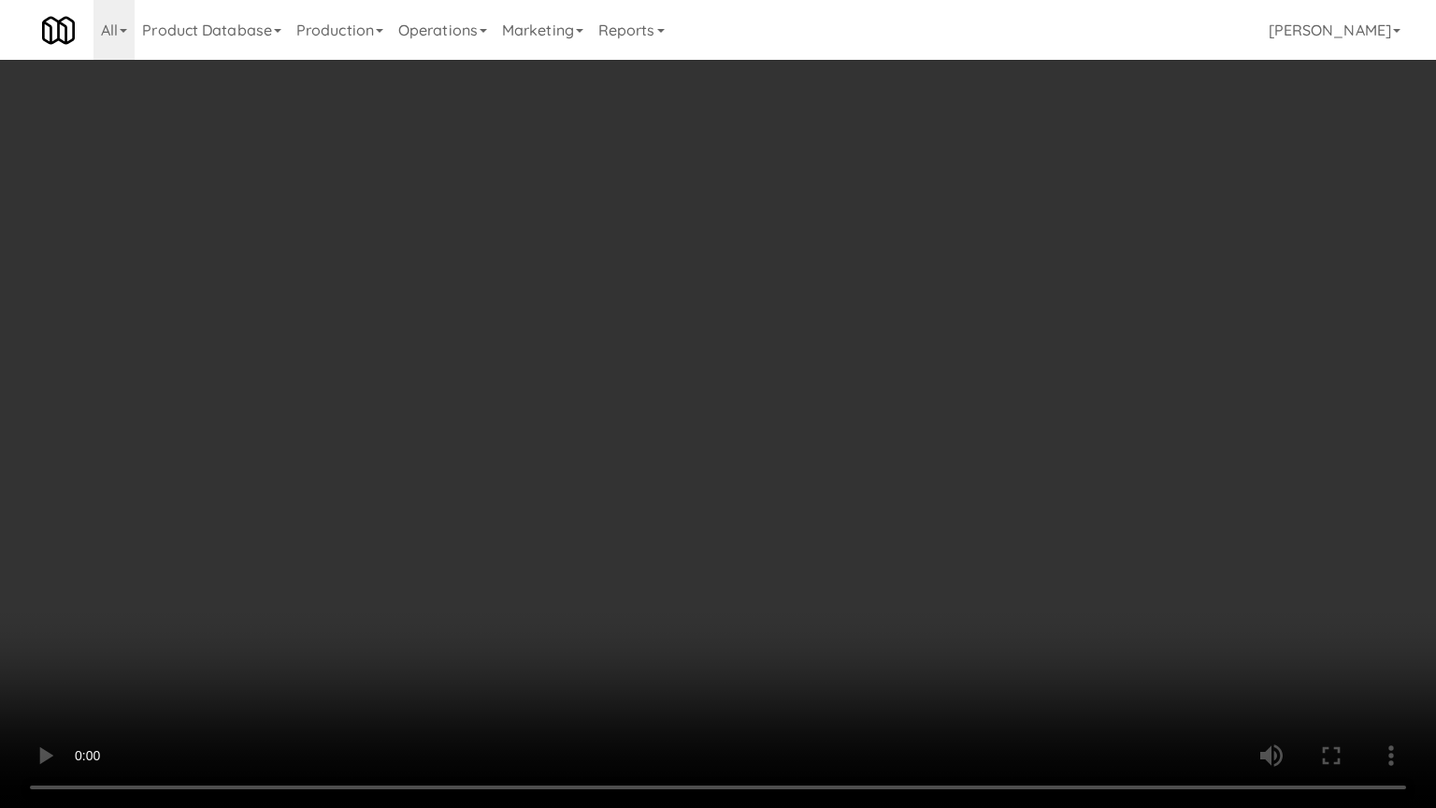
click at [645, 295] on video at bounding box center [718, 404] width 1436 height 808
drag, startPoint x: 679, startPoint y: 344, endPoint x: 733, endPoint y: 331, distance: 54.9
click at [685, 344] on video at bounding box center [718, 404] width 1436 height 808
click at [733, 331] on video at bounding box center [718, 404] width 1436 height 808
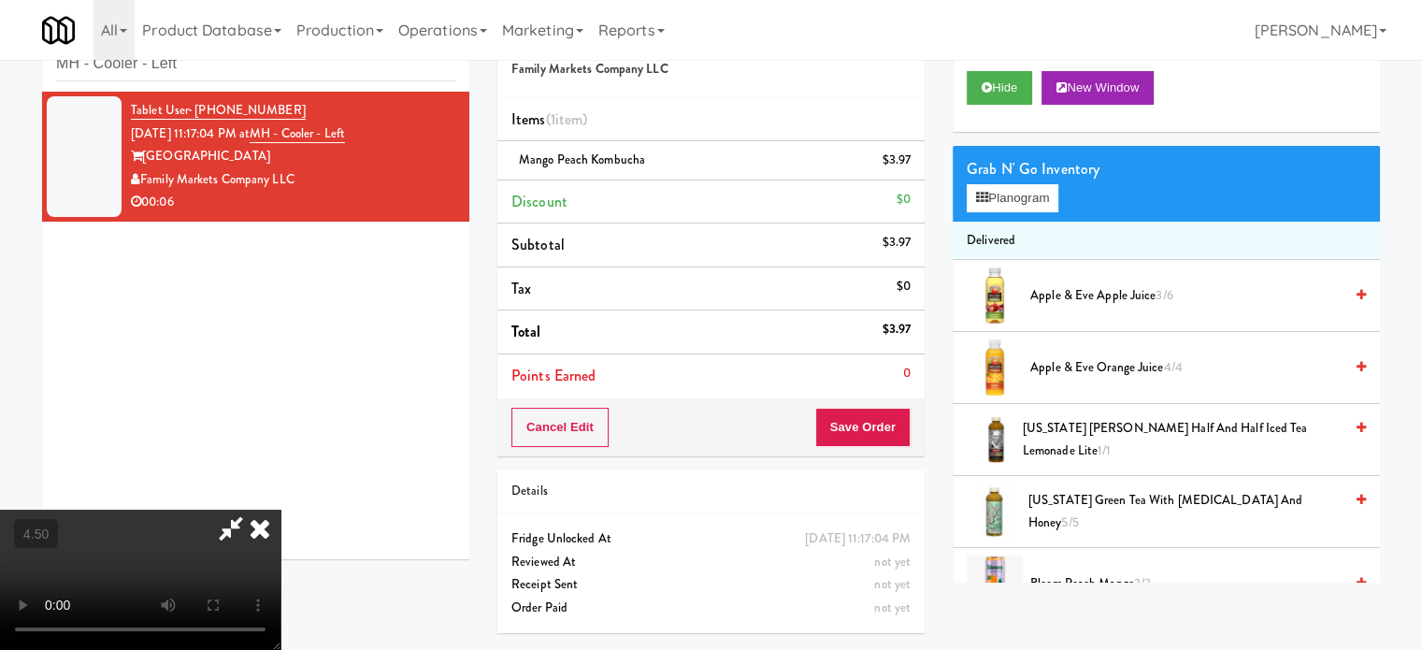
drag, startPoint x: 839, startPoint y: 184, endPoint x: 828, endPoint y: 206, distance: 24.2
click at [280, 509] on icon at bounding box center [259, 527] width 41 height 37
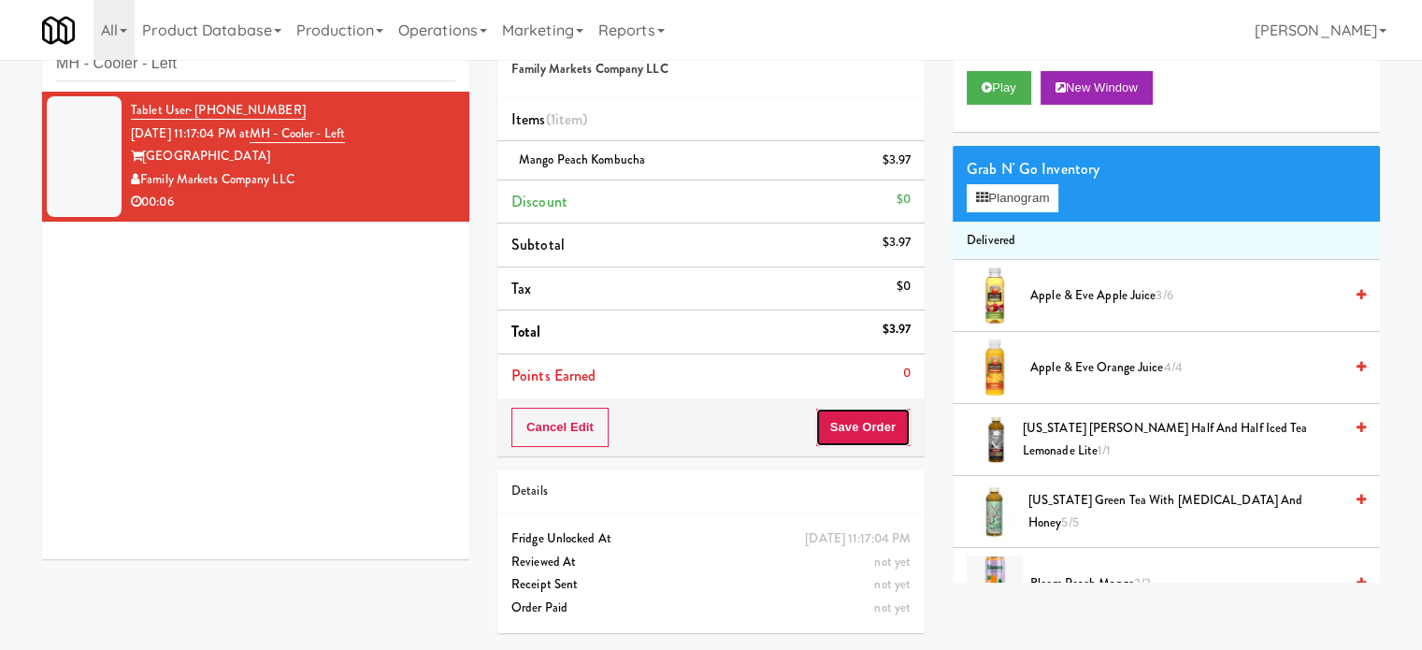
click at [867, 426] on button "Save Order" at bounding box center [862, 427] width 95 height 39
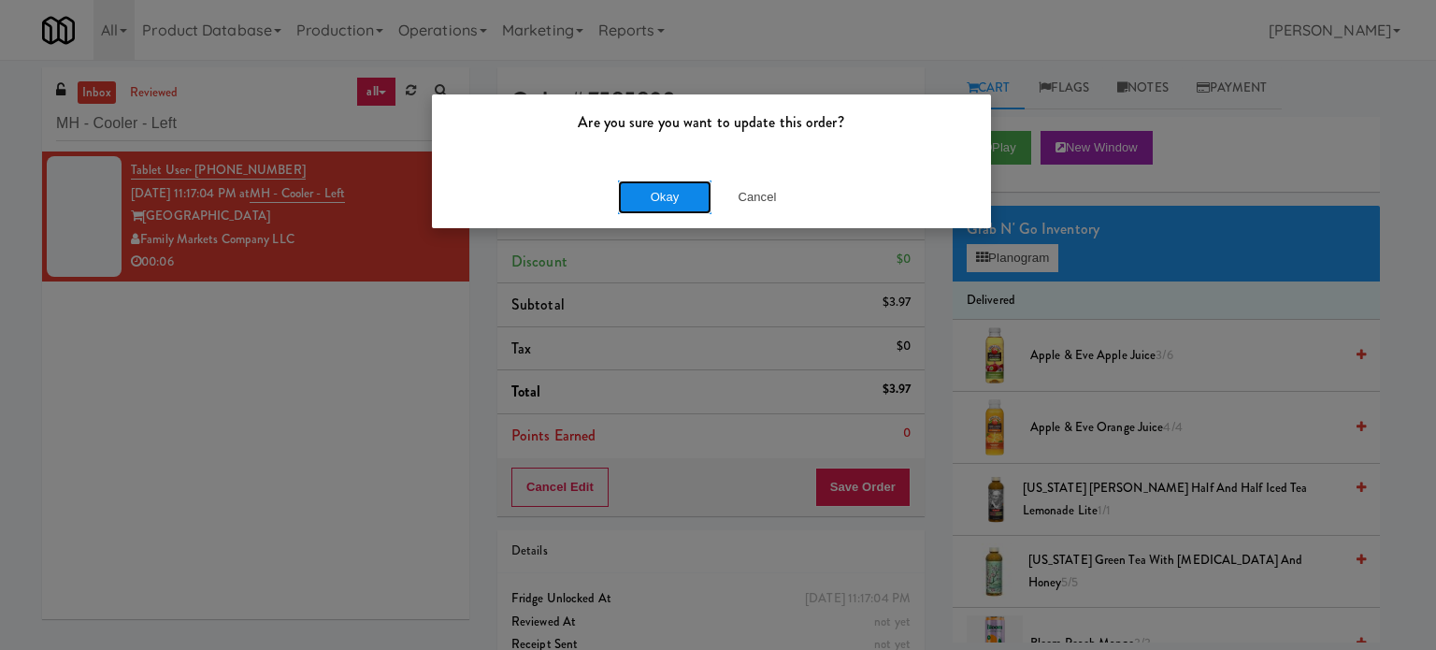
click at [673, 198] on button "Okay" at bounding box center [664, 197] width 93 height 34
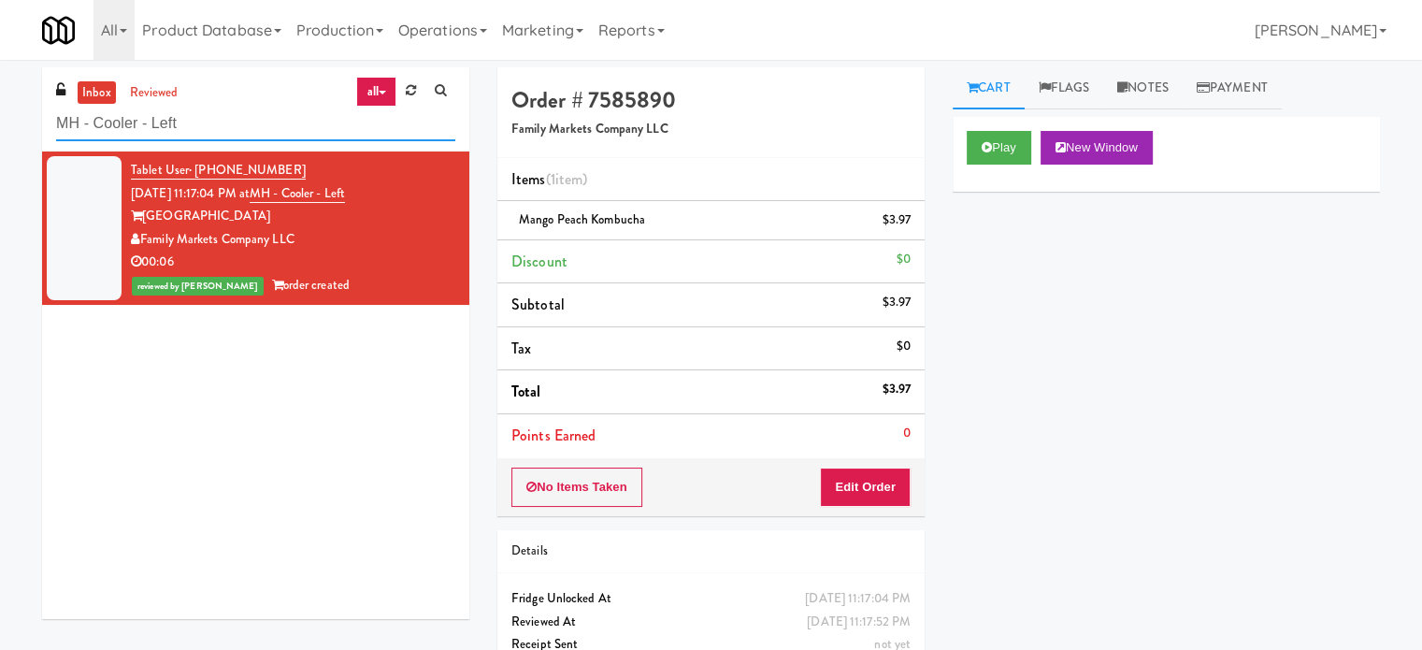
click at [276, 121] on input "MH - Cooler - Left" at bounding box center [255, 124] width 399 height 35
click at [276, 122] on input "MH - Cooler - Left" at bounding box center [255, 124] width 399 height 35
paste input "[PERSON_NAME]"
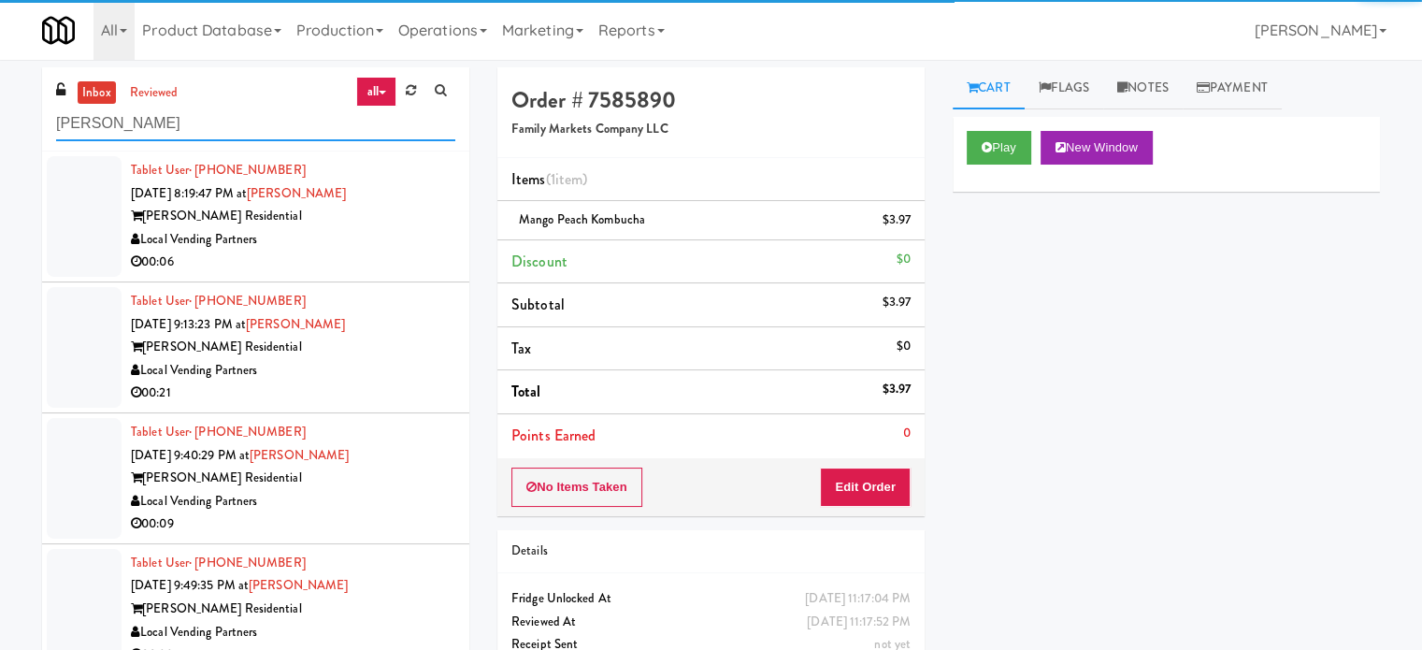
type input "[PERSON_NAME]"
click at [338, 283] on li "Tablet User · (415) 745-2005 [DATE] 9:13:23 PM at [PERSON_NAME] - Fridge [PERSO…" at bounding box center [255, 347] width 427 height 131
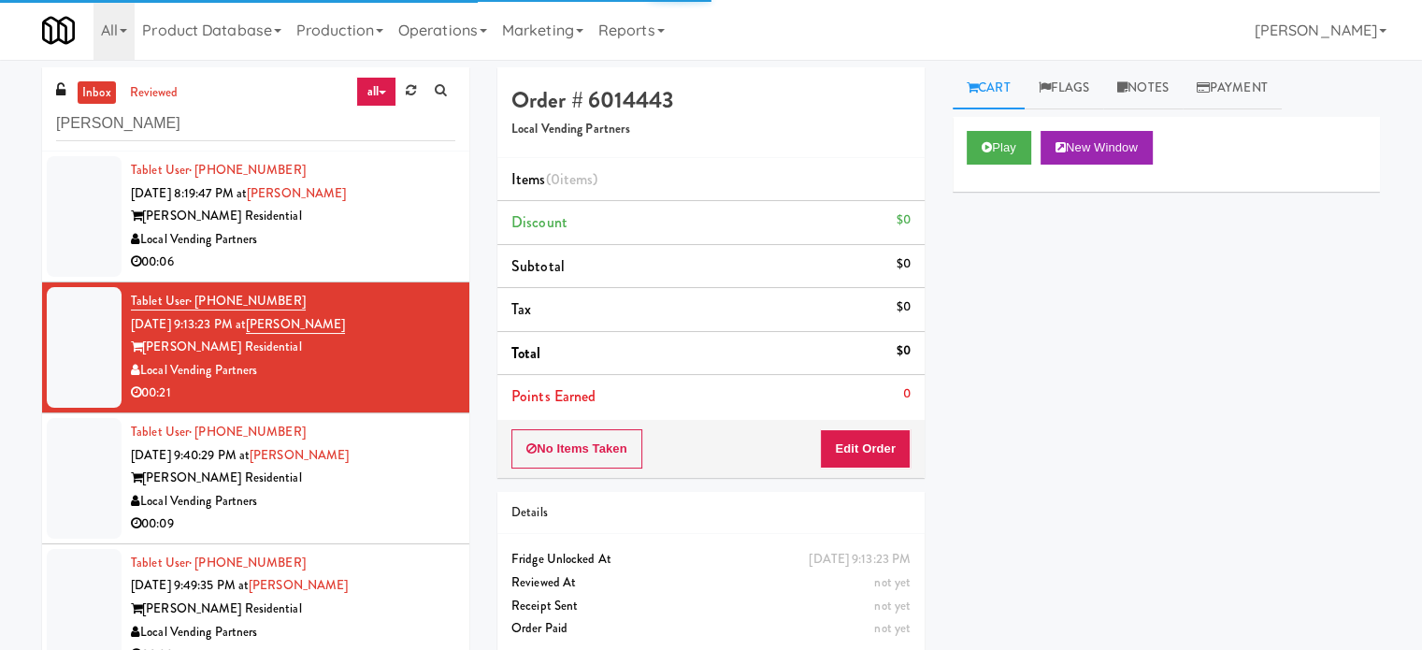
click at [400, 240] on div "Local Vending Partners" at bounding box center [293, 239] width 324 height 23
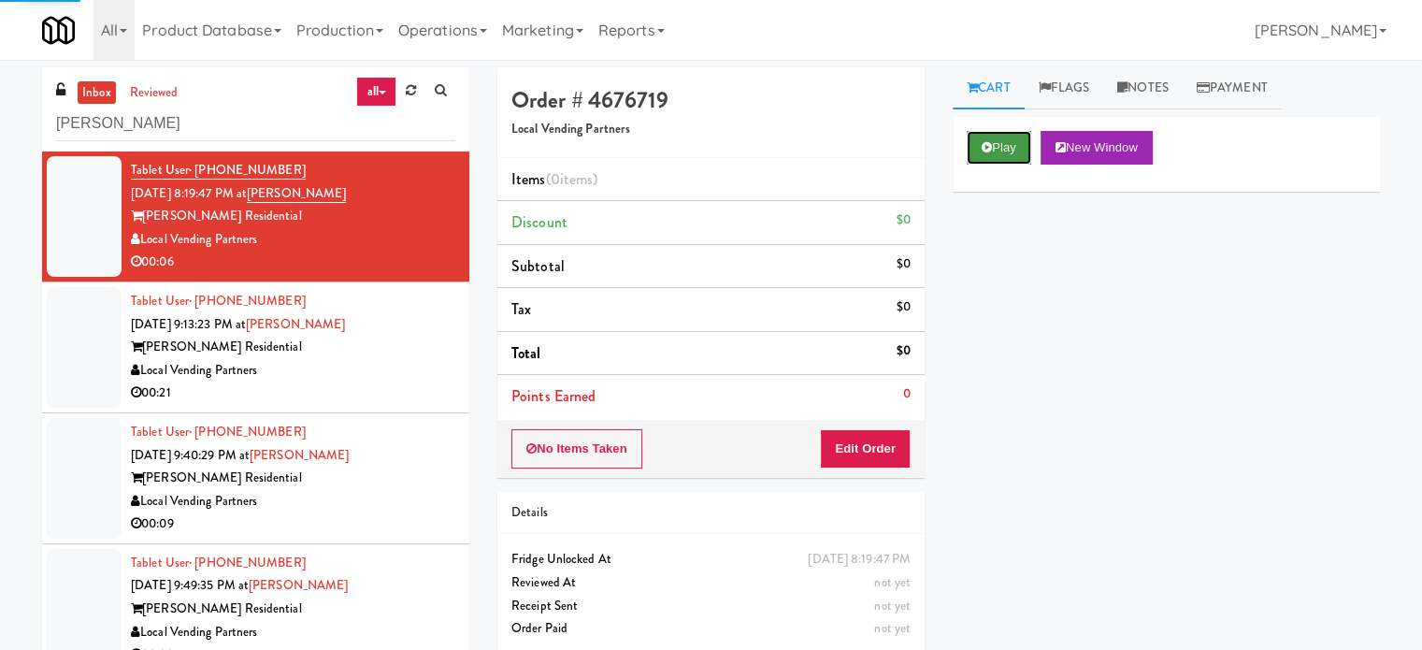
click at [1008, 149] on button "Play" at bounding box center [998, 148] width 64 height 34
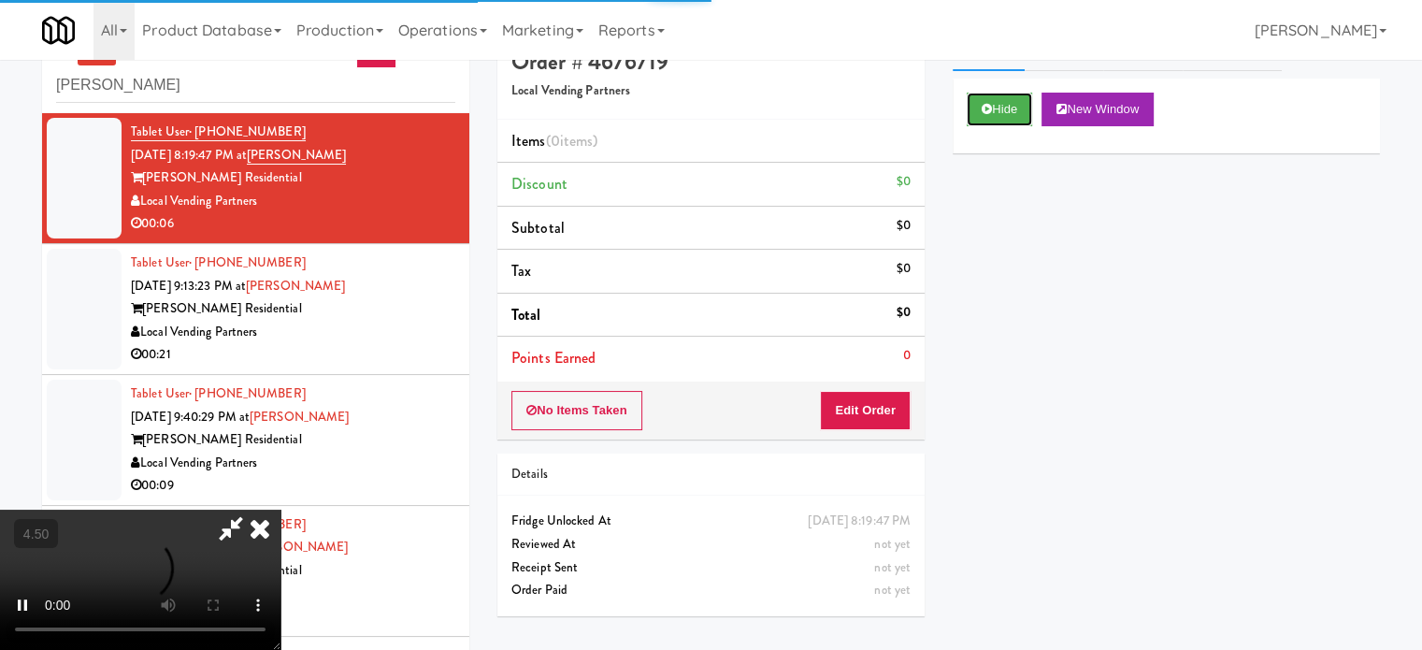
scroll to position [76, 0]
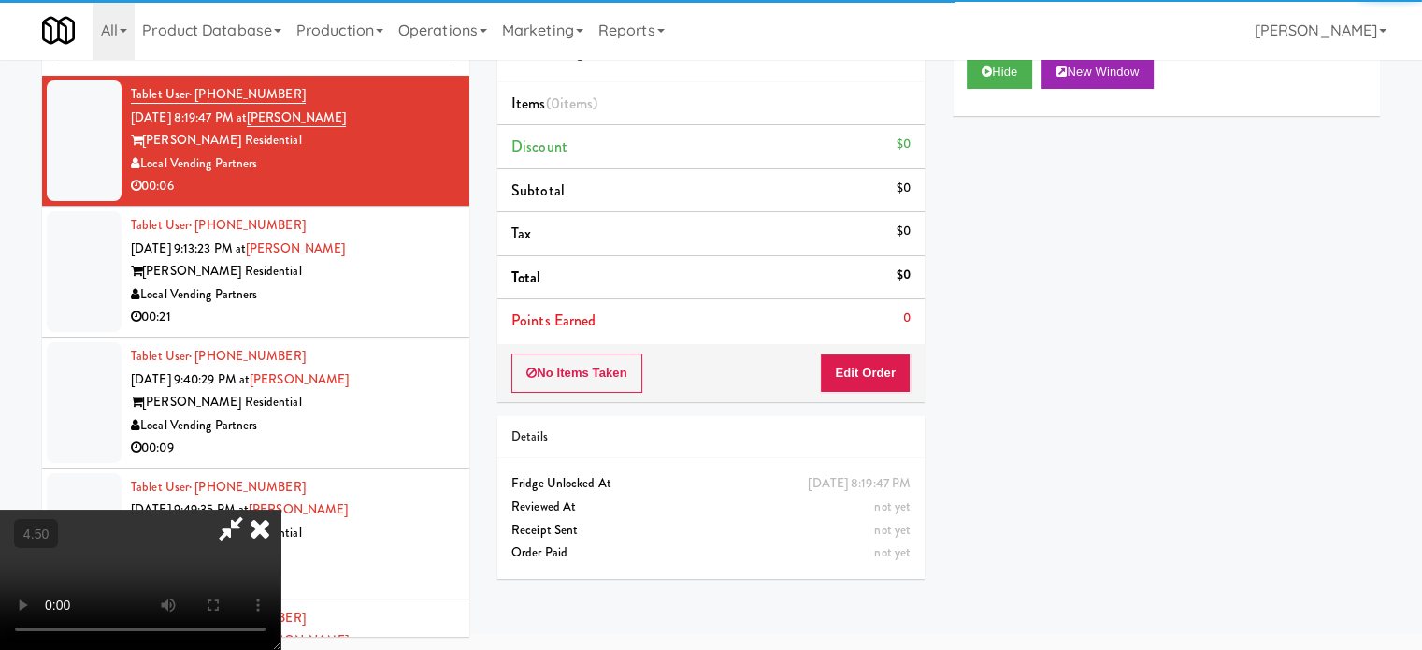
click at [897, 348] on div "No Items Taken Edit Order" at bounding box center [710, 373] width 427 height 58
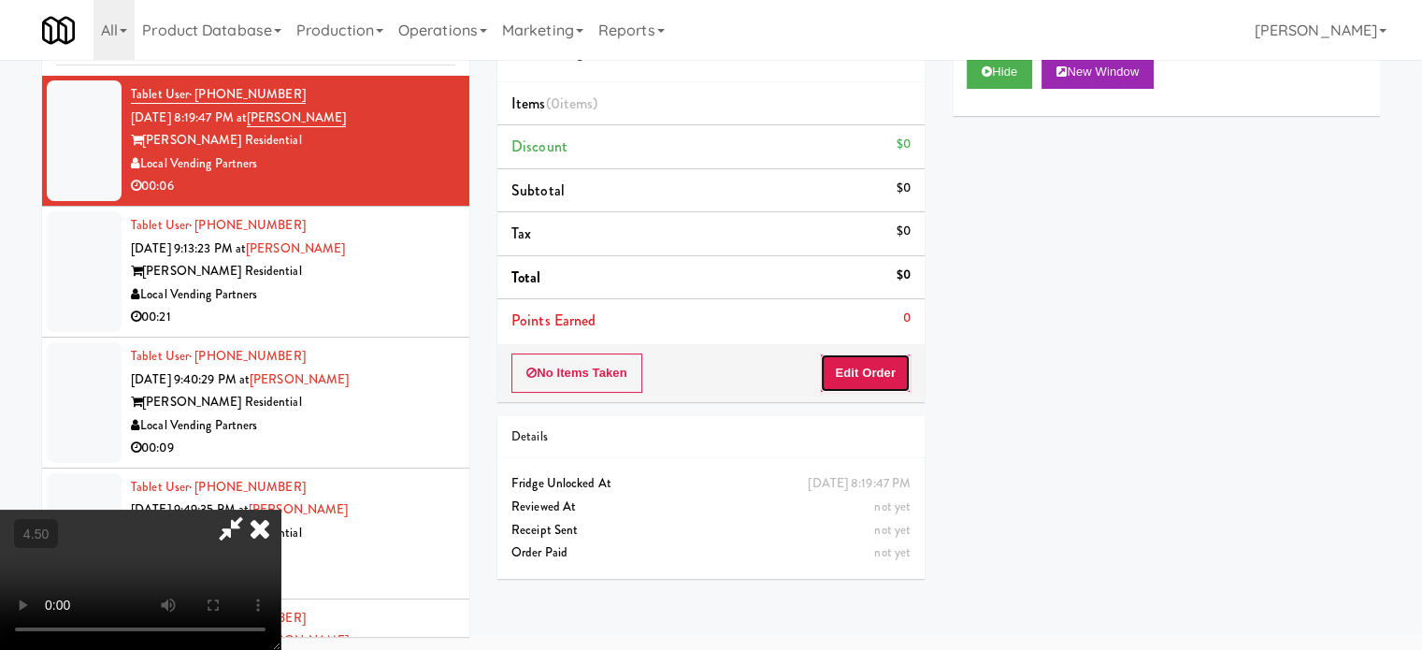
click at [888, 366] on button "Edit Order" at bounding box center [865, 372] width 91 height 39
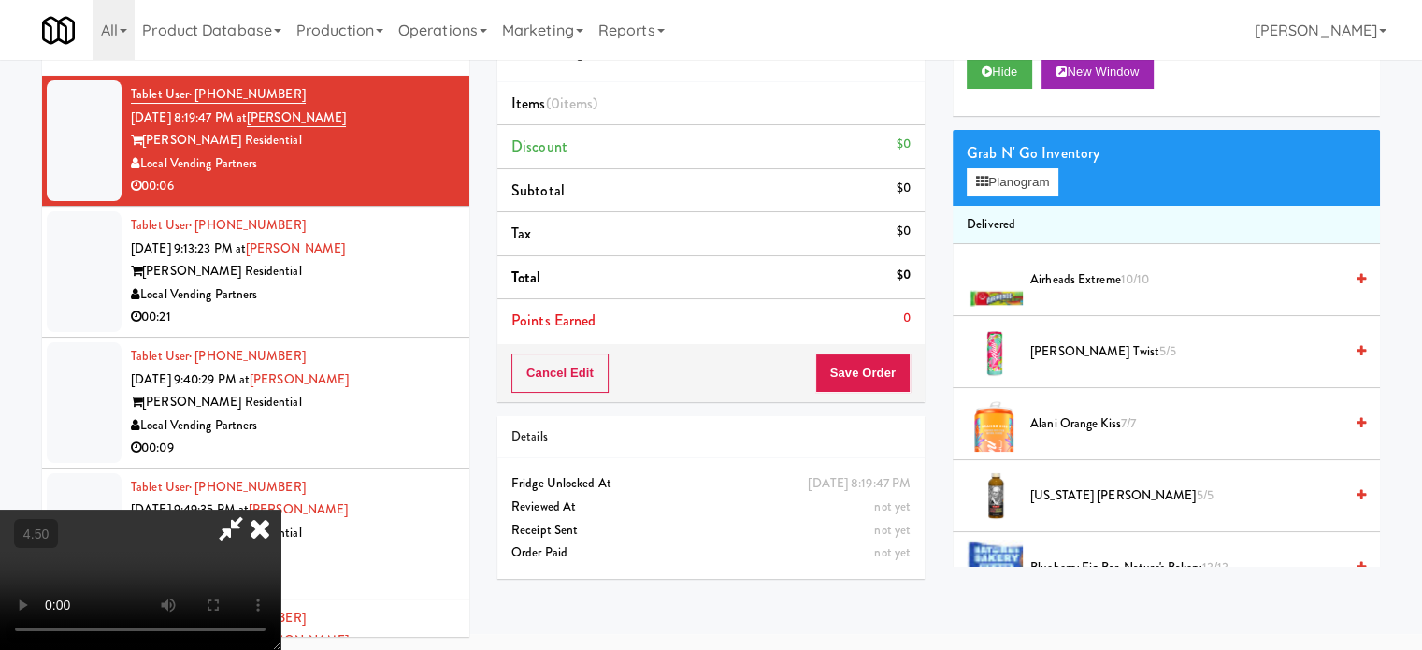
click at [280, 509] on video at bounding box center [140, 579] width 280 height 140
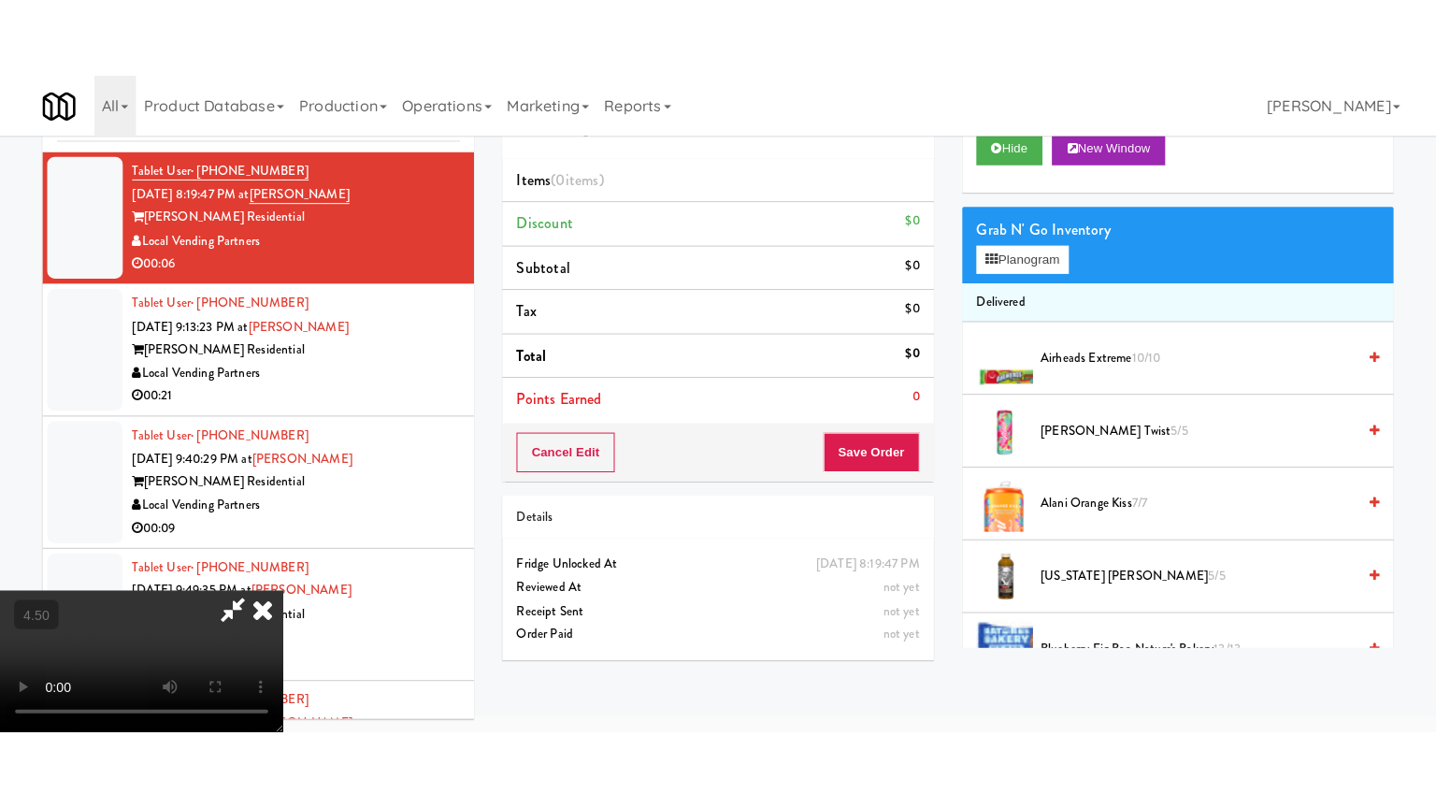
scroll to position [60, 0]
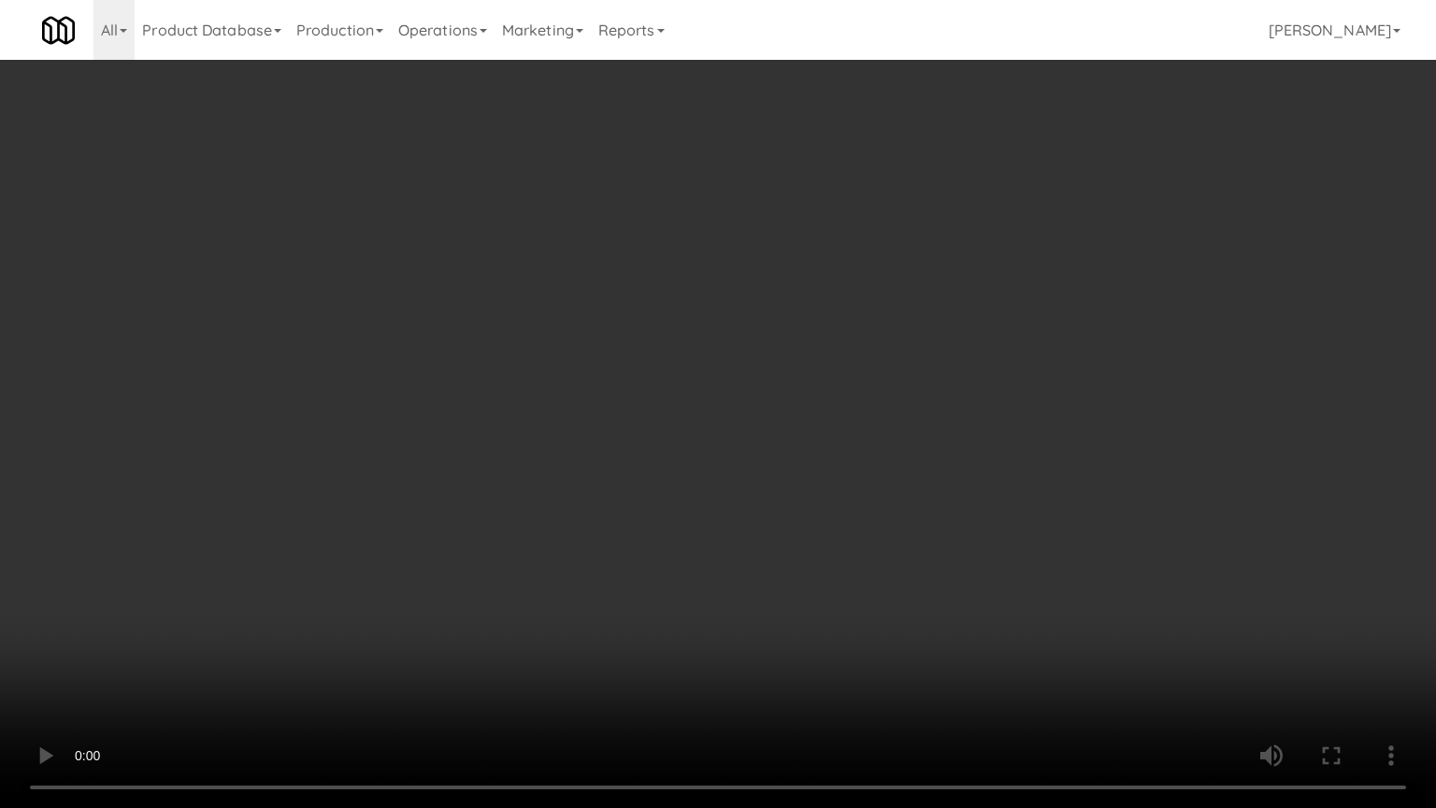
click at [551, 408] on video at bounding box center [718, 404] width 1436 height 808
click at [568, 415] on video at bounding box center [718, 404] width 1436 height 808
click at [657, 455] on video at bounding box center [718, 404] width 1436 height 808
click at [654, 458] on video at bounding box center [718, 404] width 1436 height 808
click at [795, 474] on video at bounding box center [718, 404] width 1436 height 808
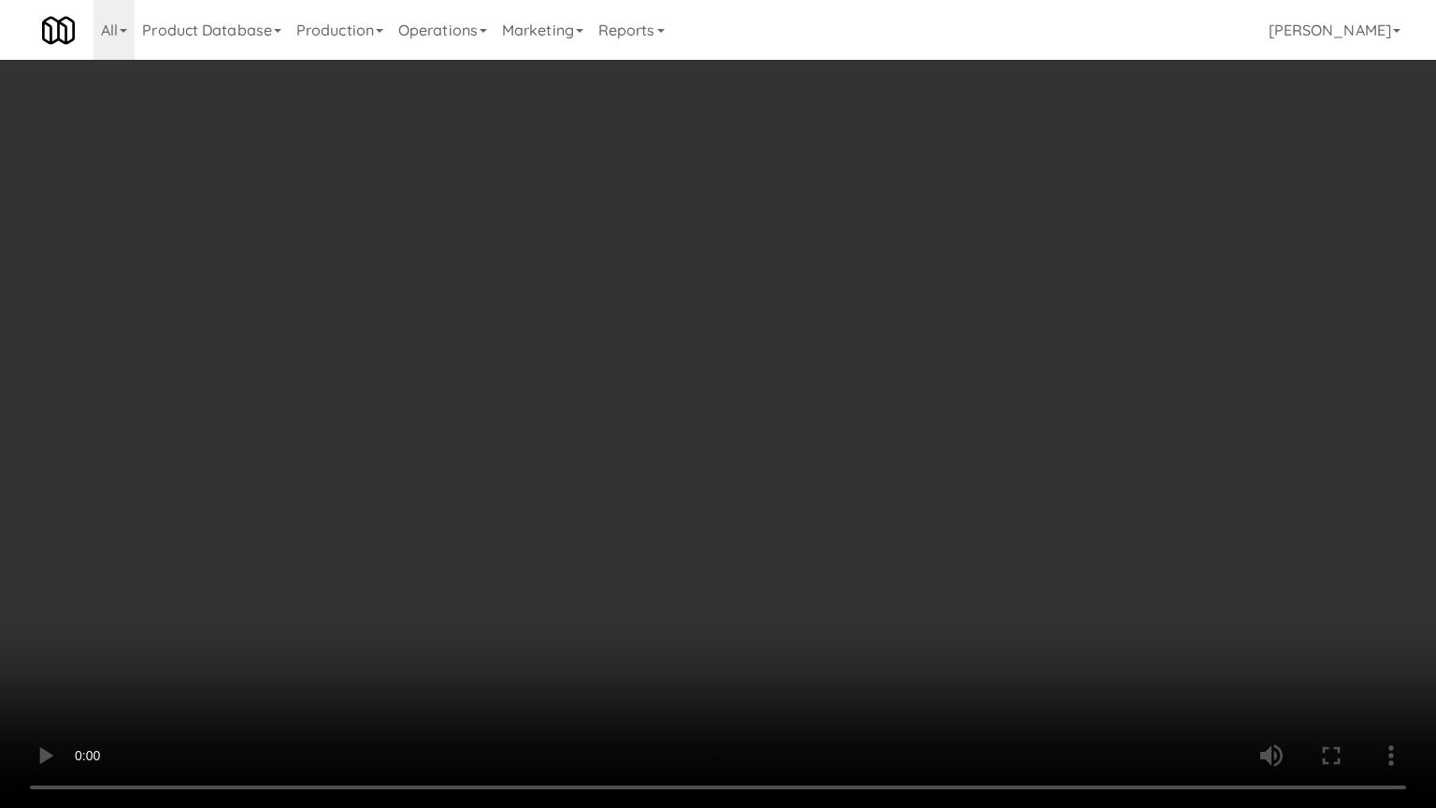
click at [758, 485] on video at bounding box center [718, 404] width 1436 height 808
click at [907, 476] on video at bounding box center [718, 404] width 1436 height 808
click at [796, 484] on video at bounding box center [718, 404] width 1436 height 808
click at [816, 467] on video at bounding box center [718, 404] width 1436 height 808
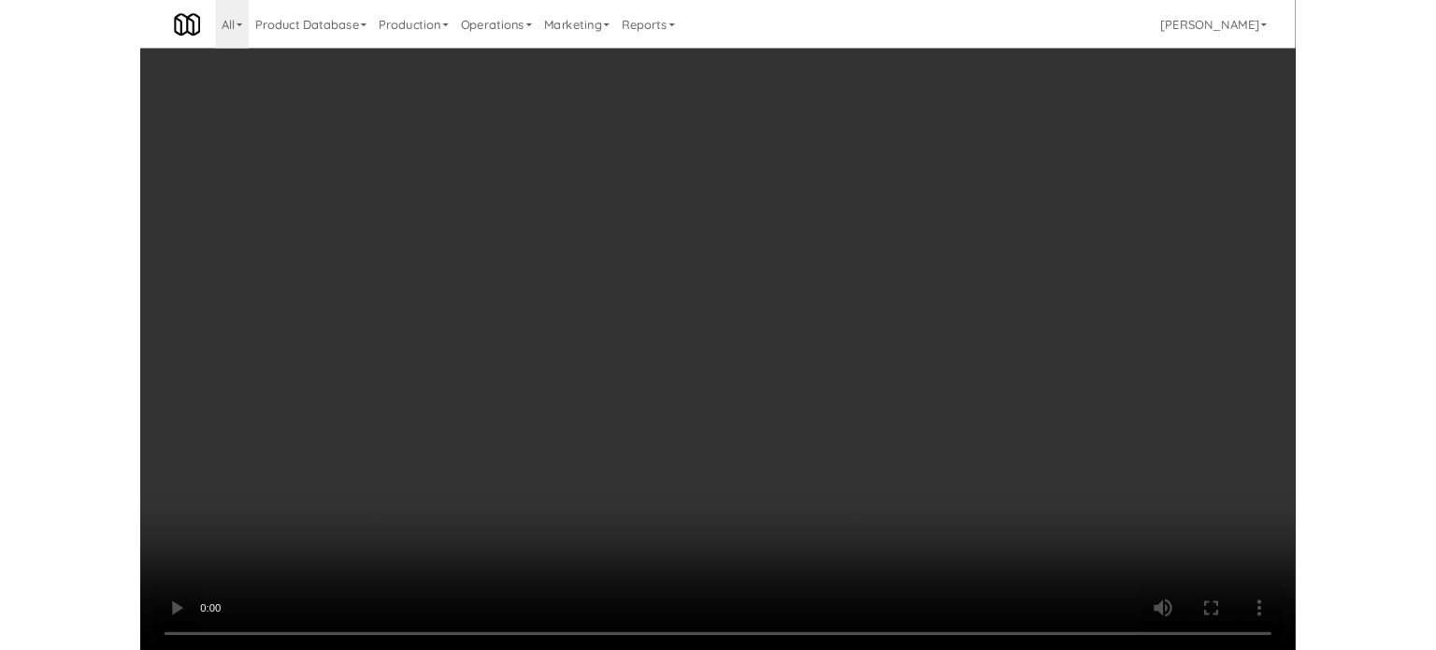
scroll to position [76, 0]
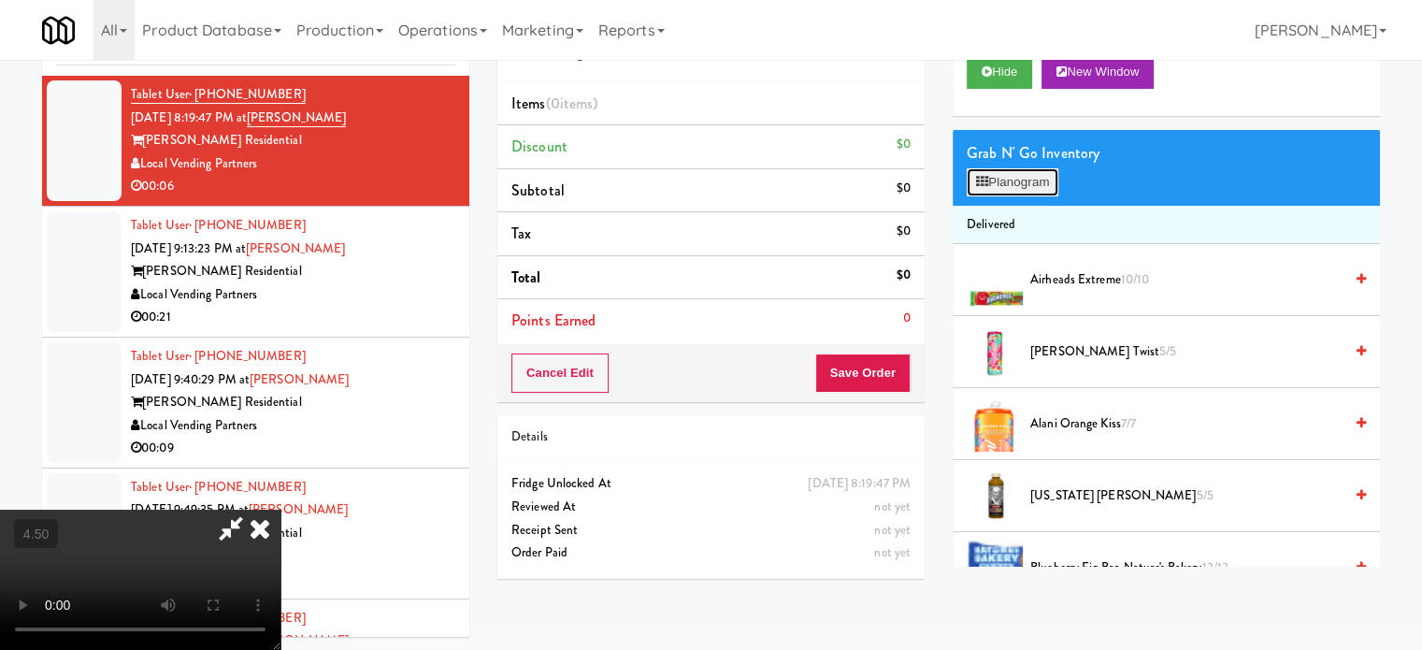
click at [1029, 181] on button "Planogram" at bounding box center [1012, 182] width 92 height 28
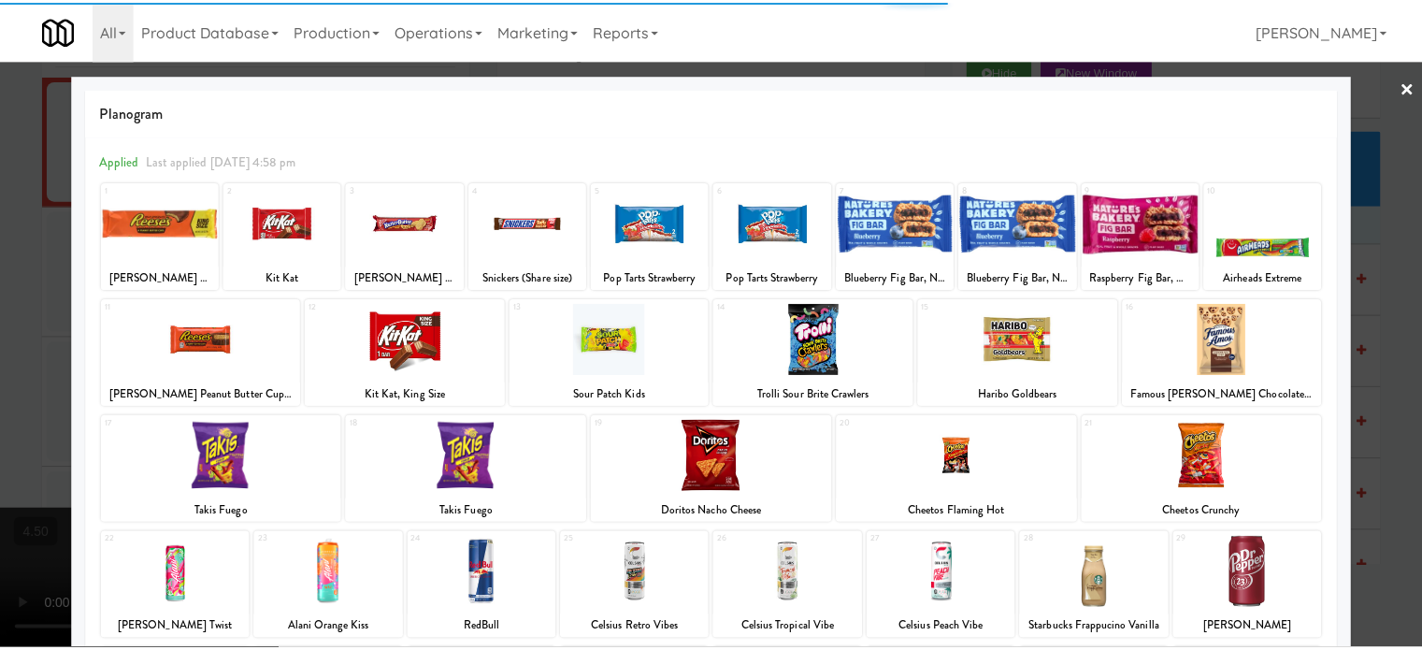
scroll to position [267, 0]
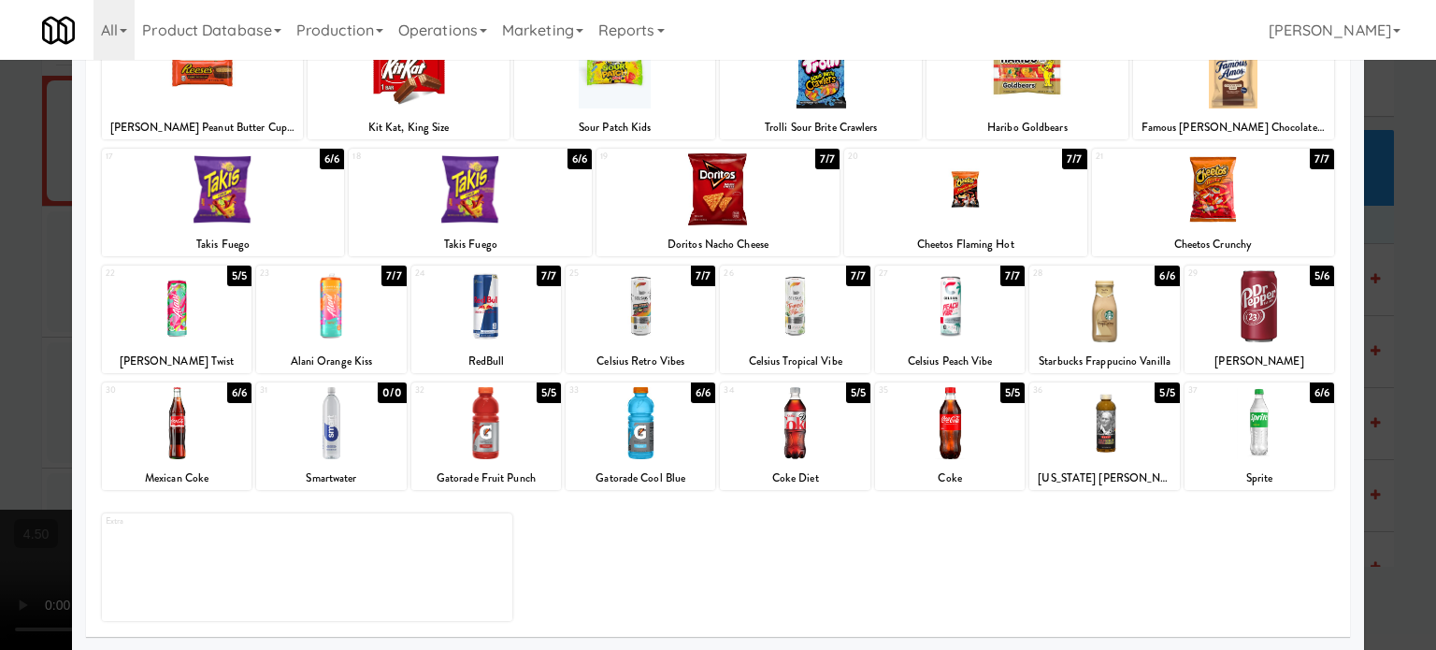
click at [1157, 395] on div "5/5" at bounding box center [1166, 392] width 24 height 21
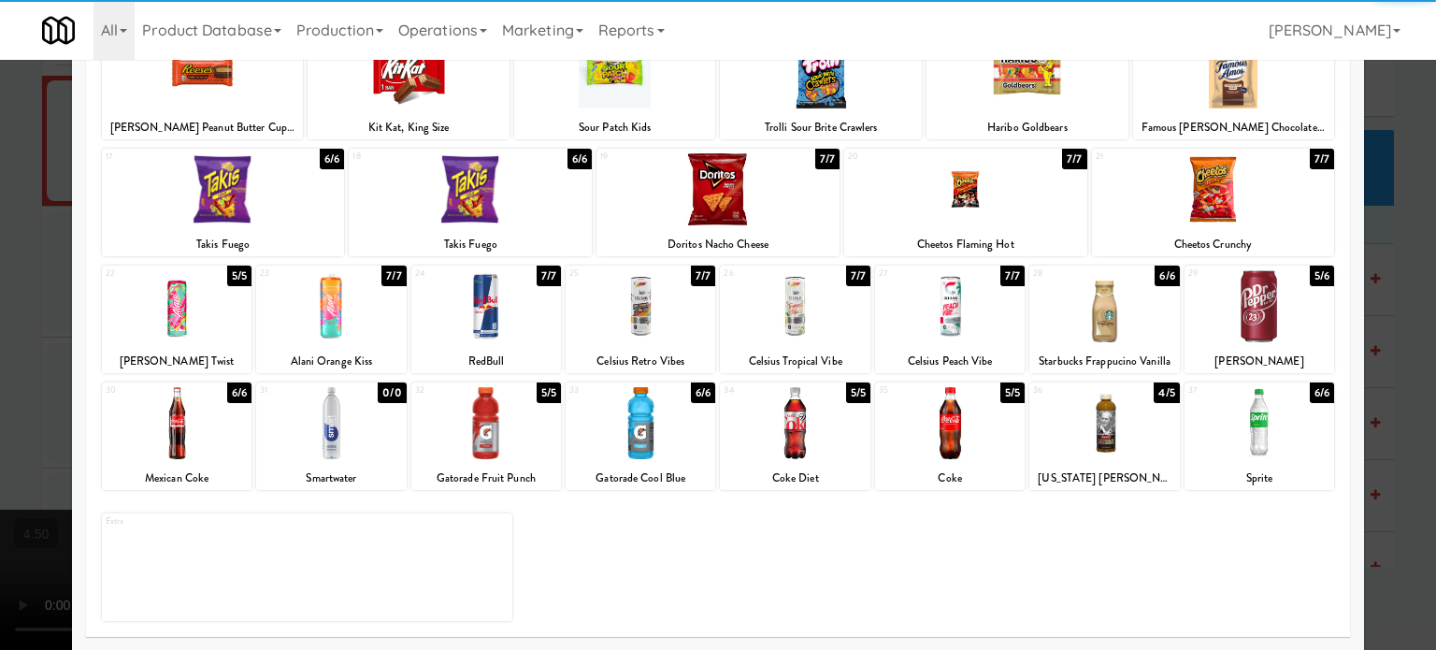
drag, startPoint x: 1394, startPoint y: 407, endPoint x: 1097, endPoint y: 379, distance: 298.4
click at [1395, 408] on div at bounding box center [718, 325] width 1436 height 650
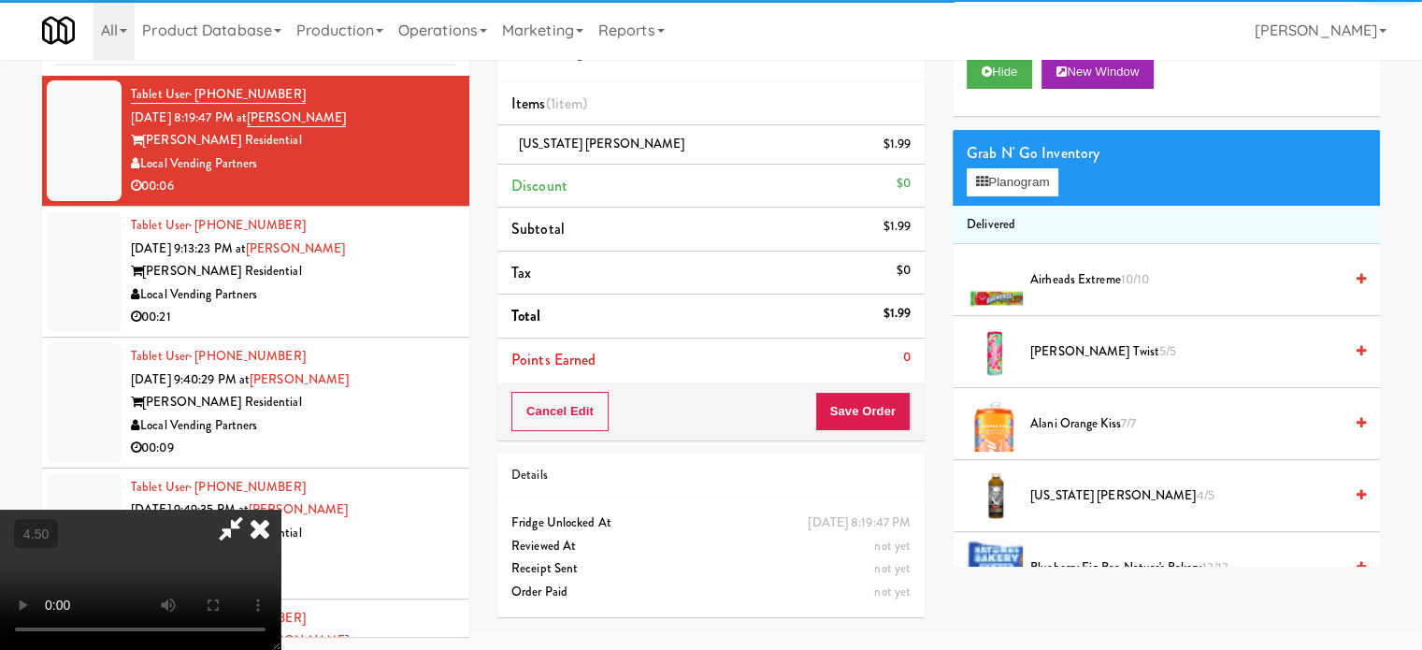
drag, startPoint x: 539, startPoint y: 418, endPoint x: 538, endPoint y: 392, distance: 26.2
click at [280, 509] on video at bounding box center [140, 579] width 280 height 140
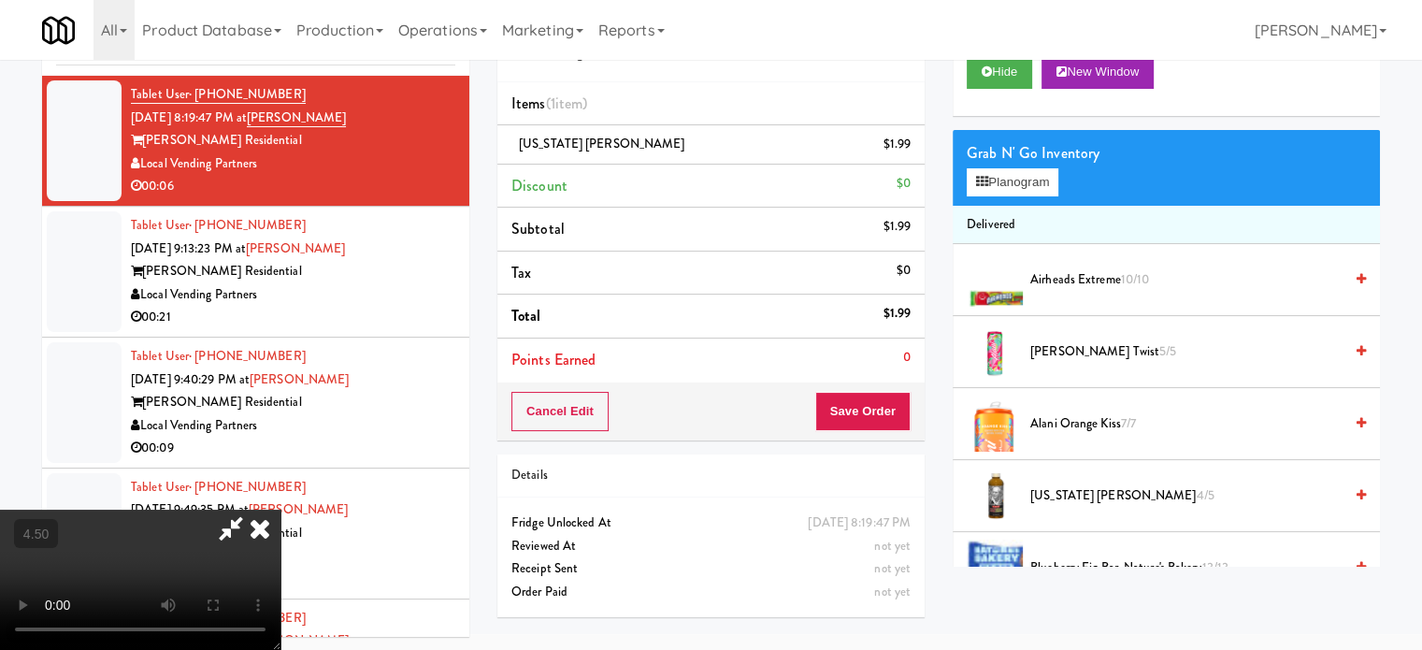
drag, startPoint x: 538, startPoint y: 392, endPoint x: 551, endPoint y: 467, distance: 76.7
click at [280, 509] on video at bounding box center [140, 579] width 280 height 140
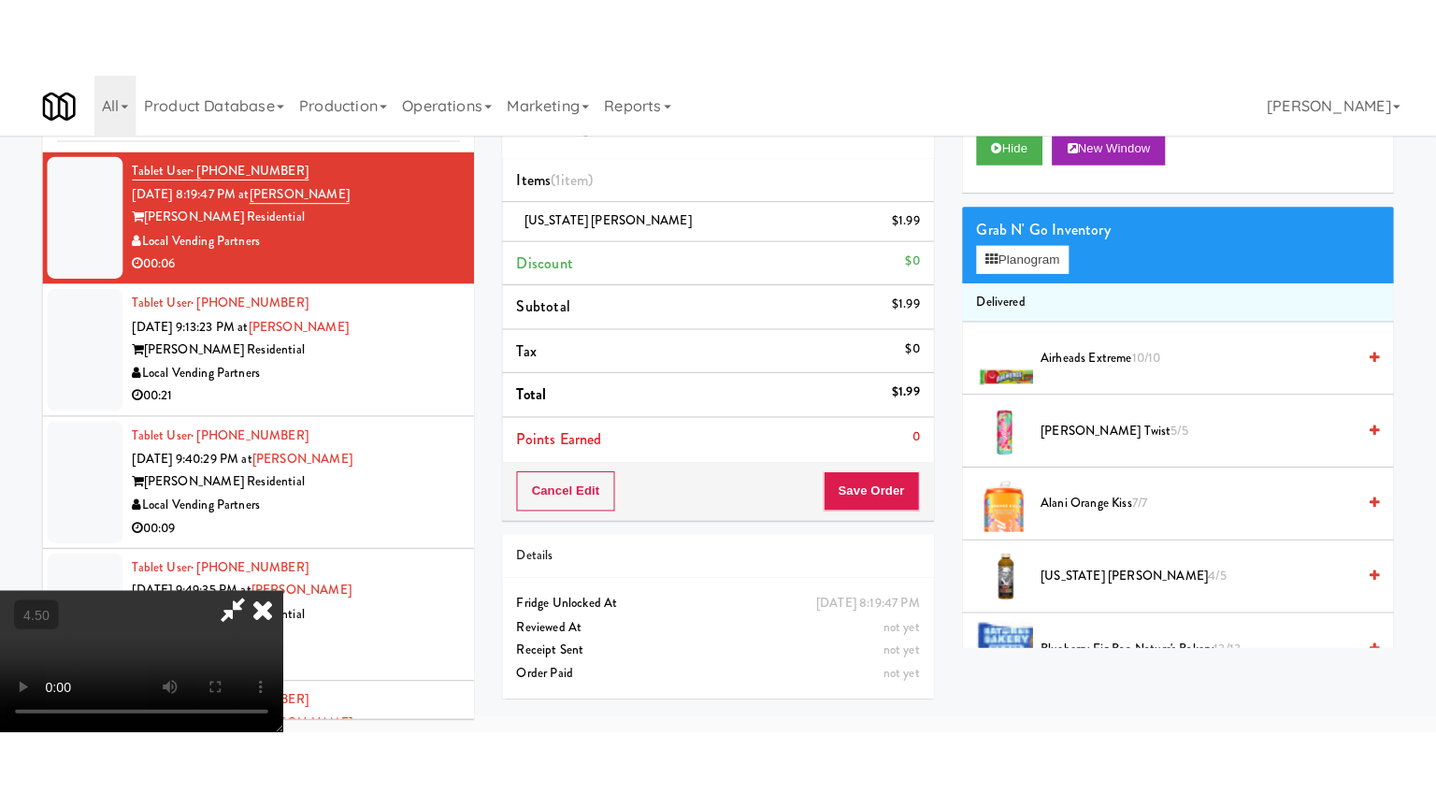
scroll to position [60, 0]
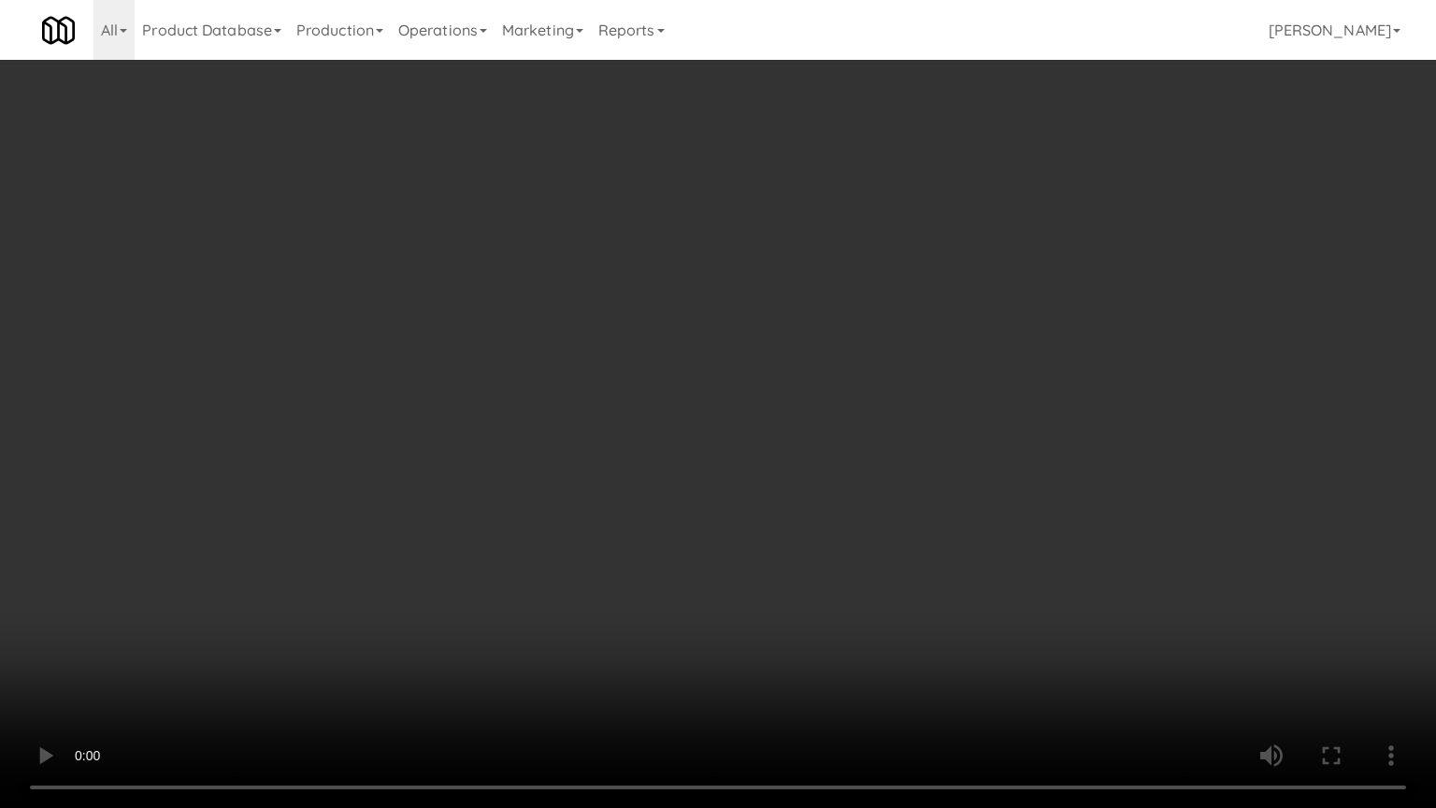
click at [551, 467] on video at bounding box center [718, 404] width 1436 height 808
drag, startPoint x: 603, startPoint y: 393, endPoint x: 779, endPoint y: 380, distance: 176.2
click at [641, 393] on video at bounding box center [718, 404] width 1436 height 808
click at [779, 379] on video at bounding box center [718, 404] width 1436 height 808
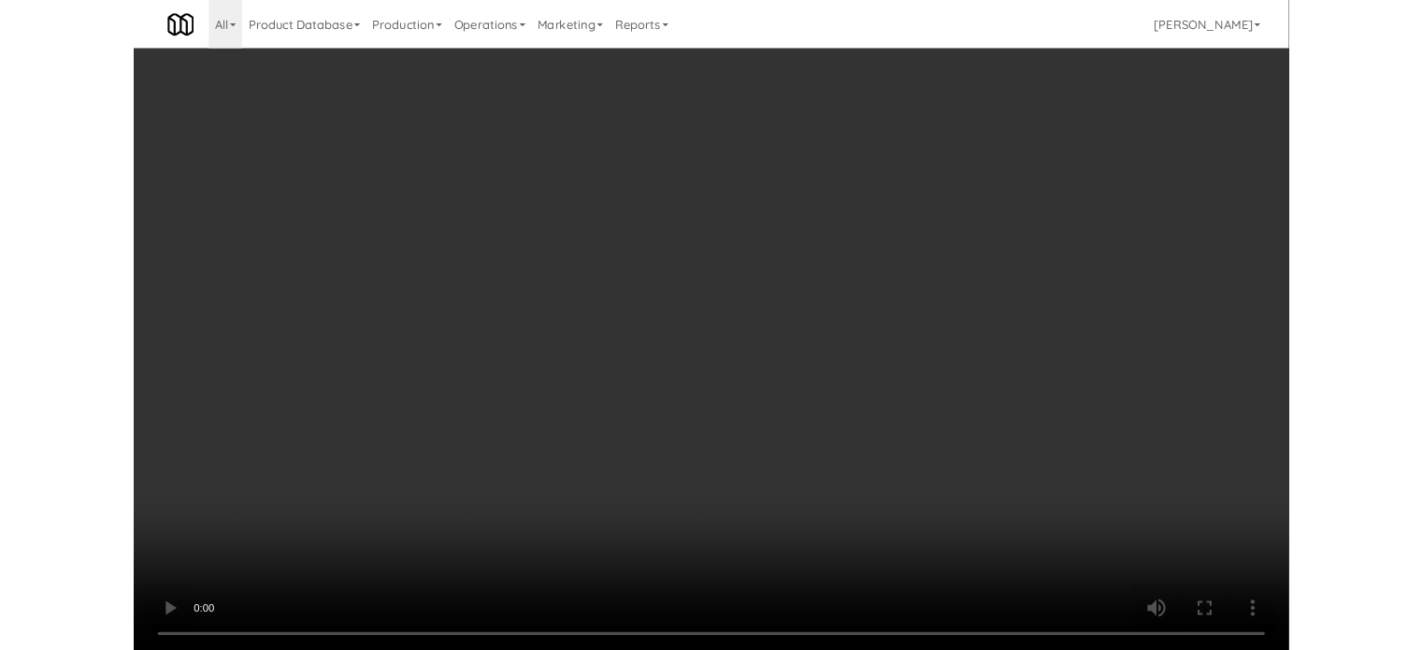
scroll to position [76, 0]
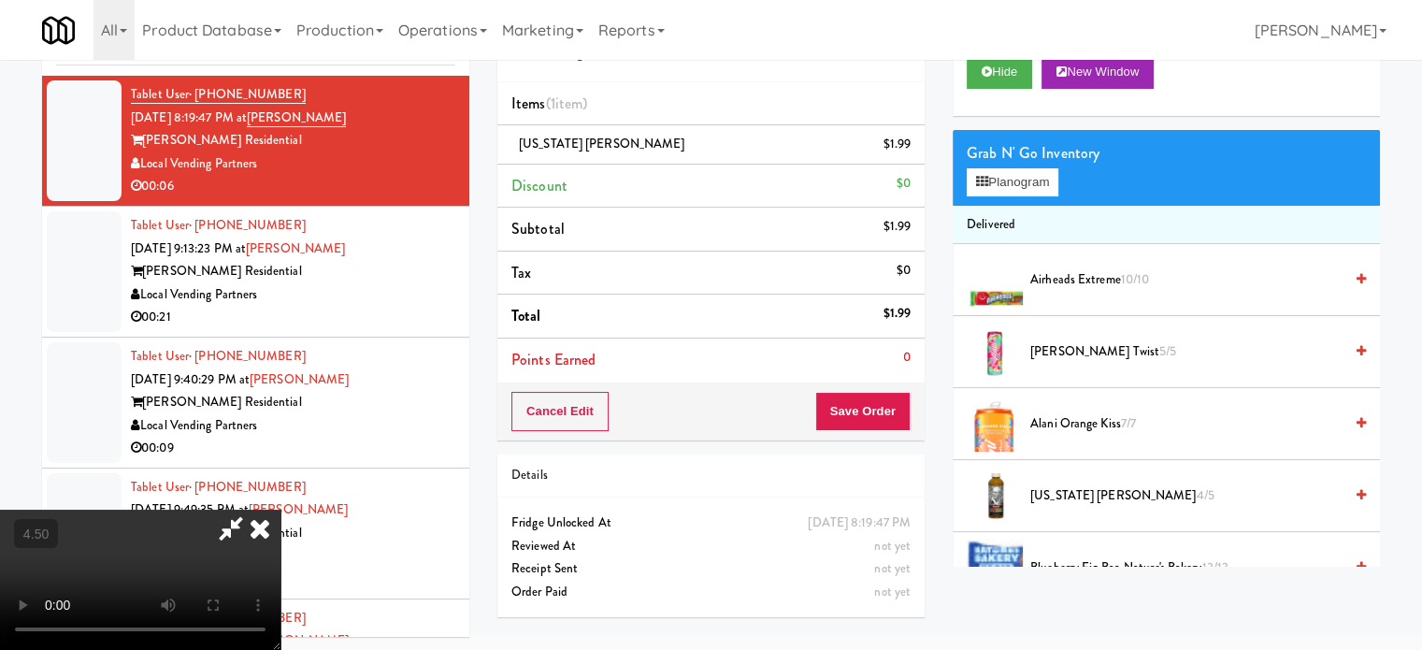
click at [280, 509] on icon at bounding box center [259, 527] width 41 height 37
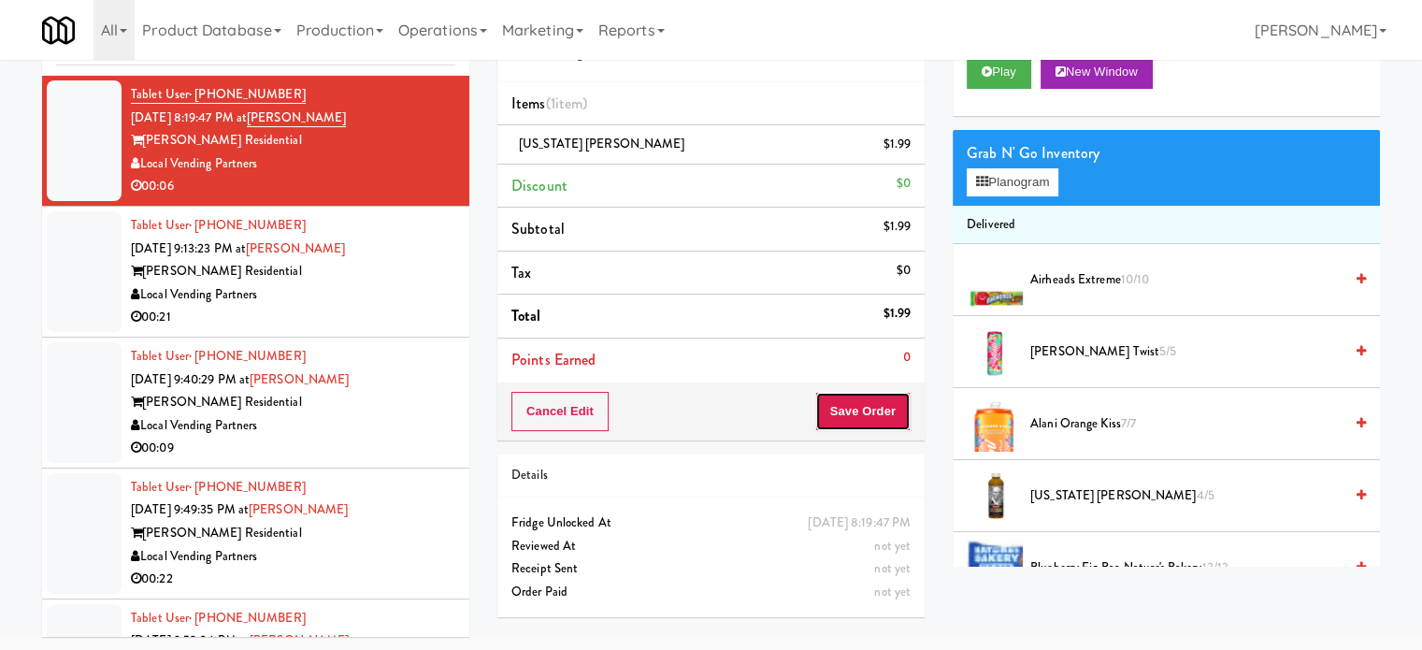
drag, startPoint x: 829, startPoint y: 411, endPoint x: 829, endPoint y: 389, distance: 22.4
click at [829, 410] on button "Save Order" at bounding box center [862, 411] width 95 height 39
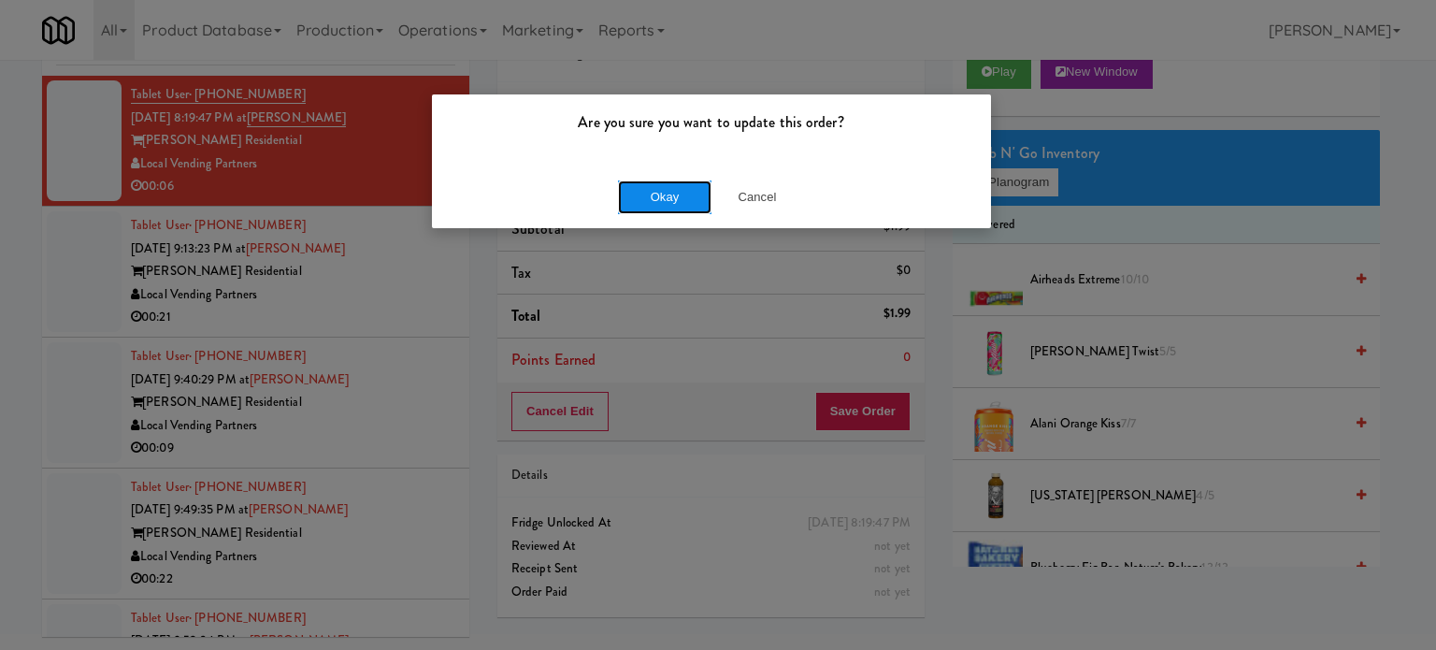
click at [665, 194] on button "Okay" at bounding box center [664, 197] width 93 height 34
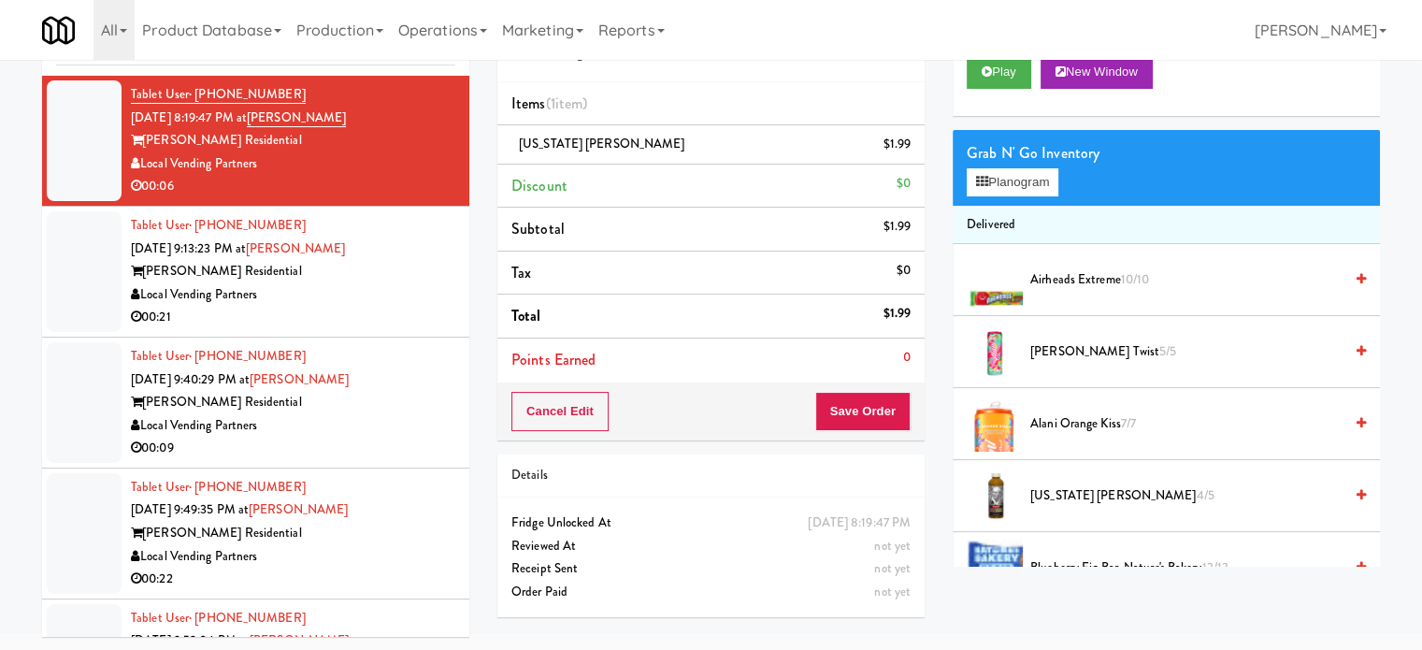
click at [449, 295] on li "Tablet User · (415) 745-2005 [DATE] 9:13:23 PM at [PERSON_NAME] - Fridge [PERSO…" at bounding box center [255, 272] width 427 height 131
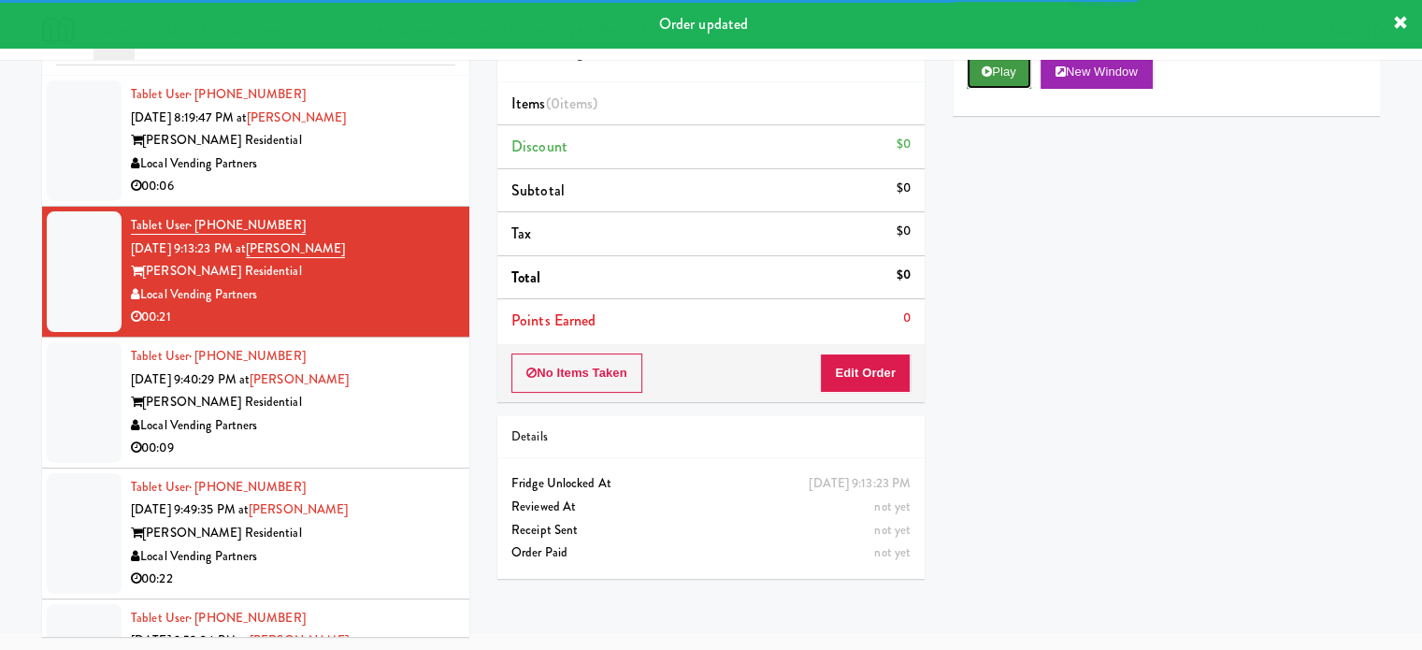
click at [997, 76] on button "Play" at bounding box center [998, 72] width 64 height 34
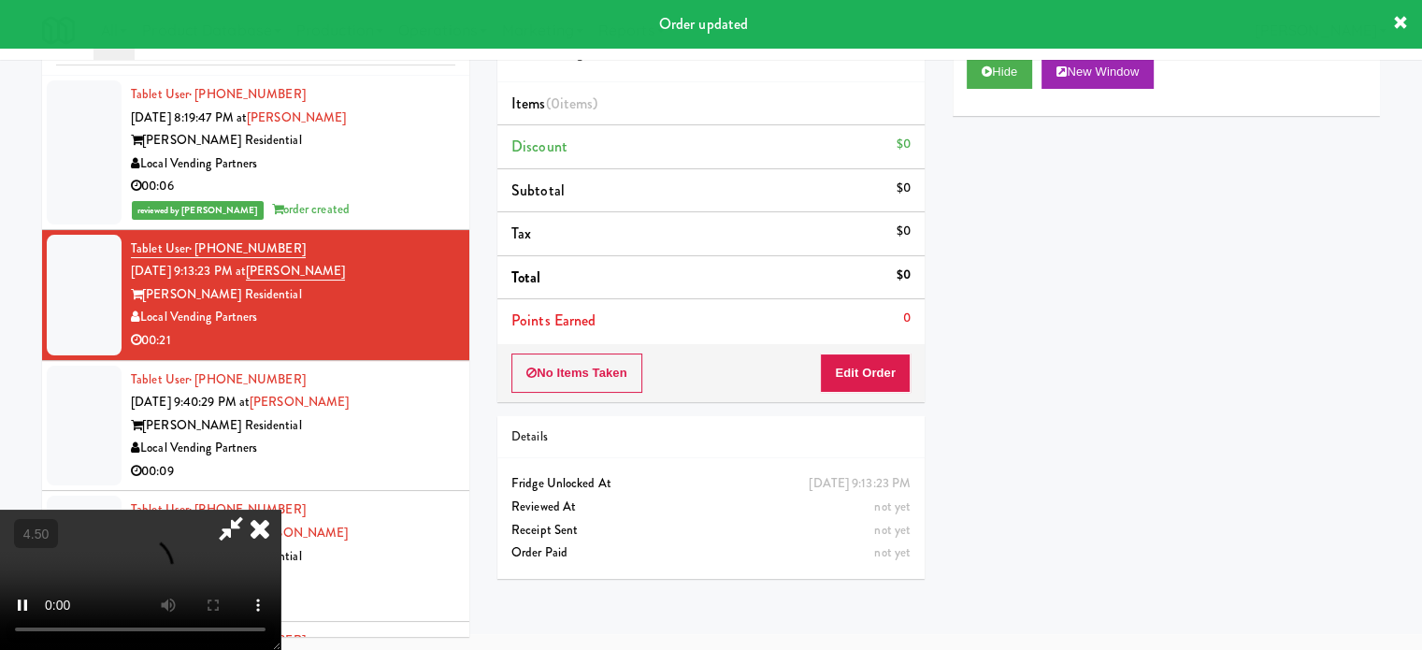
click at [890, 336] on li "Points Earned 0" at bounding box center [710, 320] width 427 height 43
click at [890, 373] on button "Edit Order" at bounding box center [865, 372] width 91 height 39
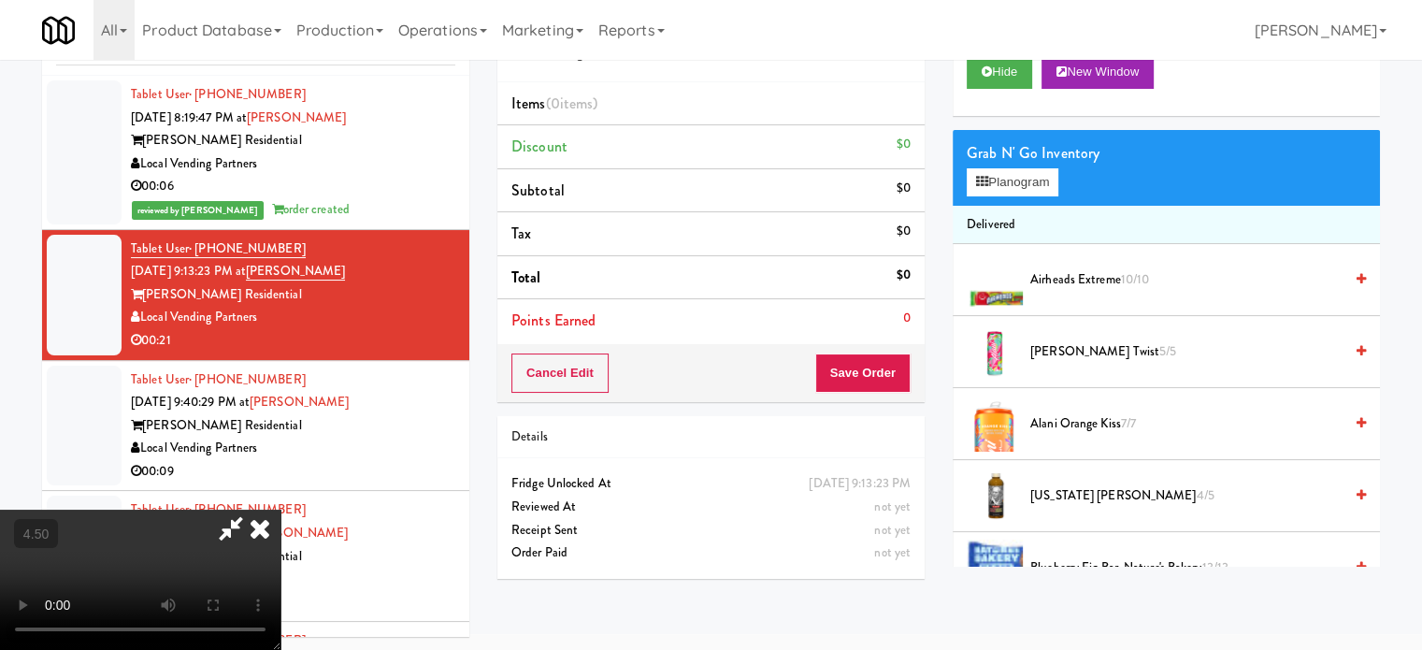
drag, startPoint x: 407, startPoint y: 472, endPoint x: 410, endPoint y: 450, distance: 21.8
click at [280, 509] on video at bounding box center [140, 579] width 280 height 140
drag, startPoint x: 410, startPoint y: 450, endPoint x: 411, endPoint y: 427, distance: 23.4
click at [280, 509] on video at bounding box center [140, 579] width 280 height 140
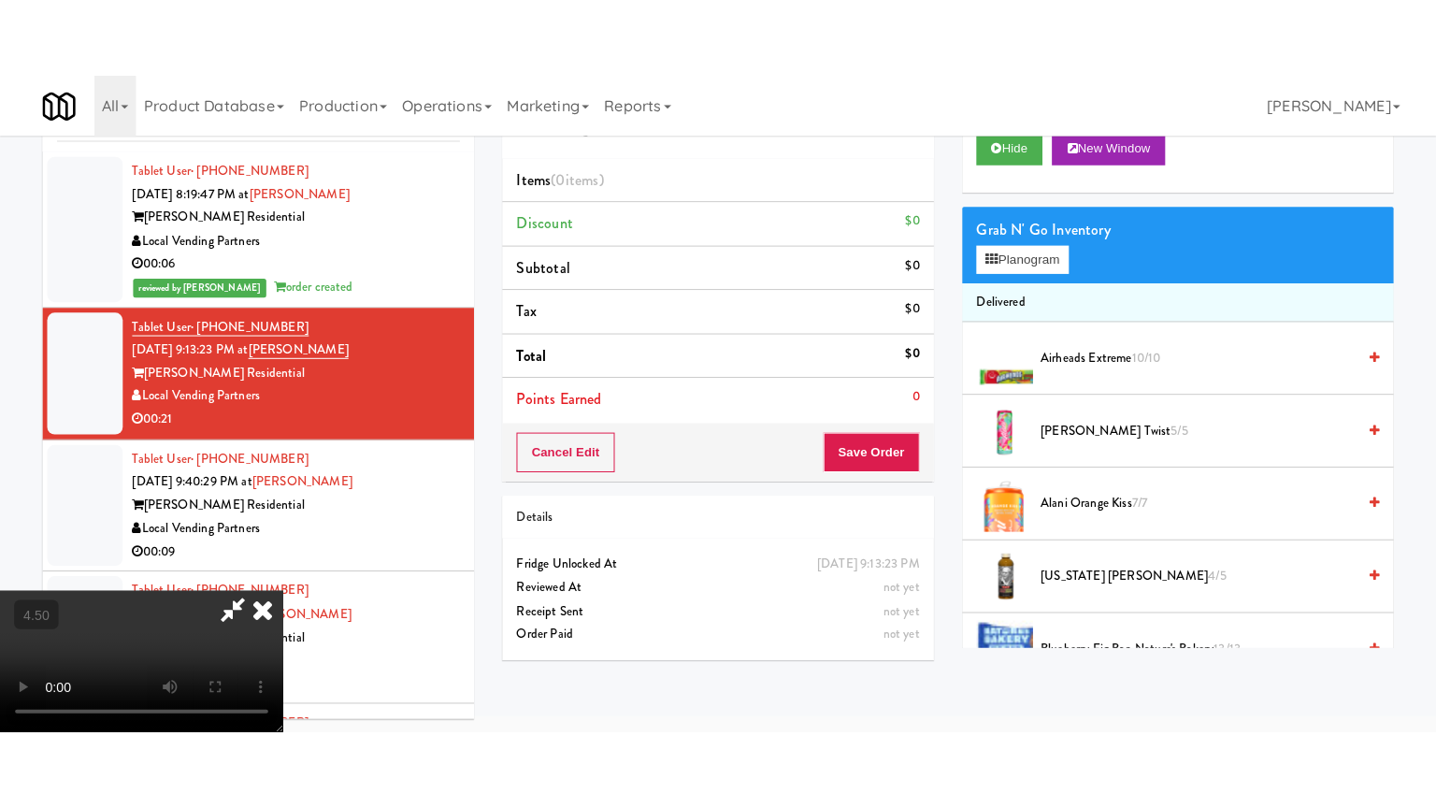
scroll to position [60, 0]
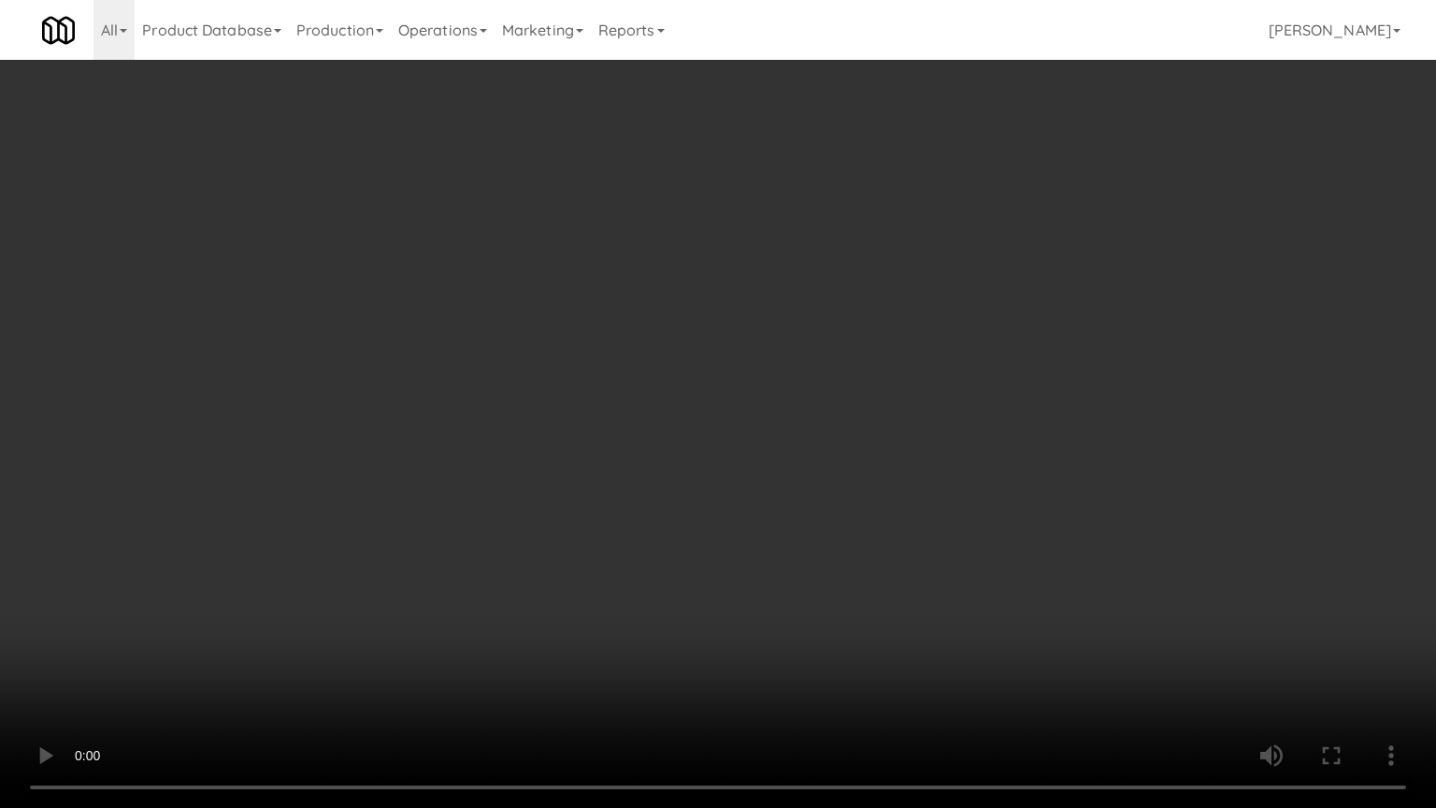
click at [638, 363] on video at bounding box center [718, 404] width 1436 height 808
click at [646, 378] on video at bounding box center [718, 404] width 1436 height 808
click at [665, 366] on video at bounding box center [718, 404] width 1436 height 808
click at [663, 370] on video at bounding box center [718, 404] width 1436 height 808
click at [700, 397] on video at bounding box center [718, 404] width 1436 height 808
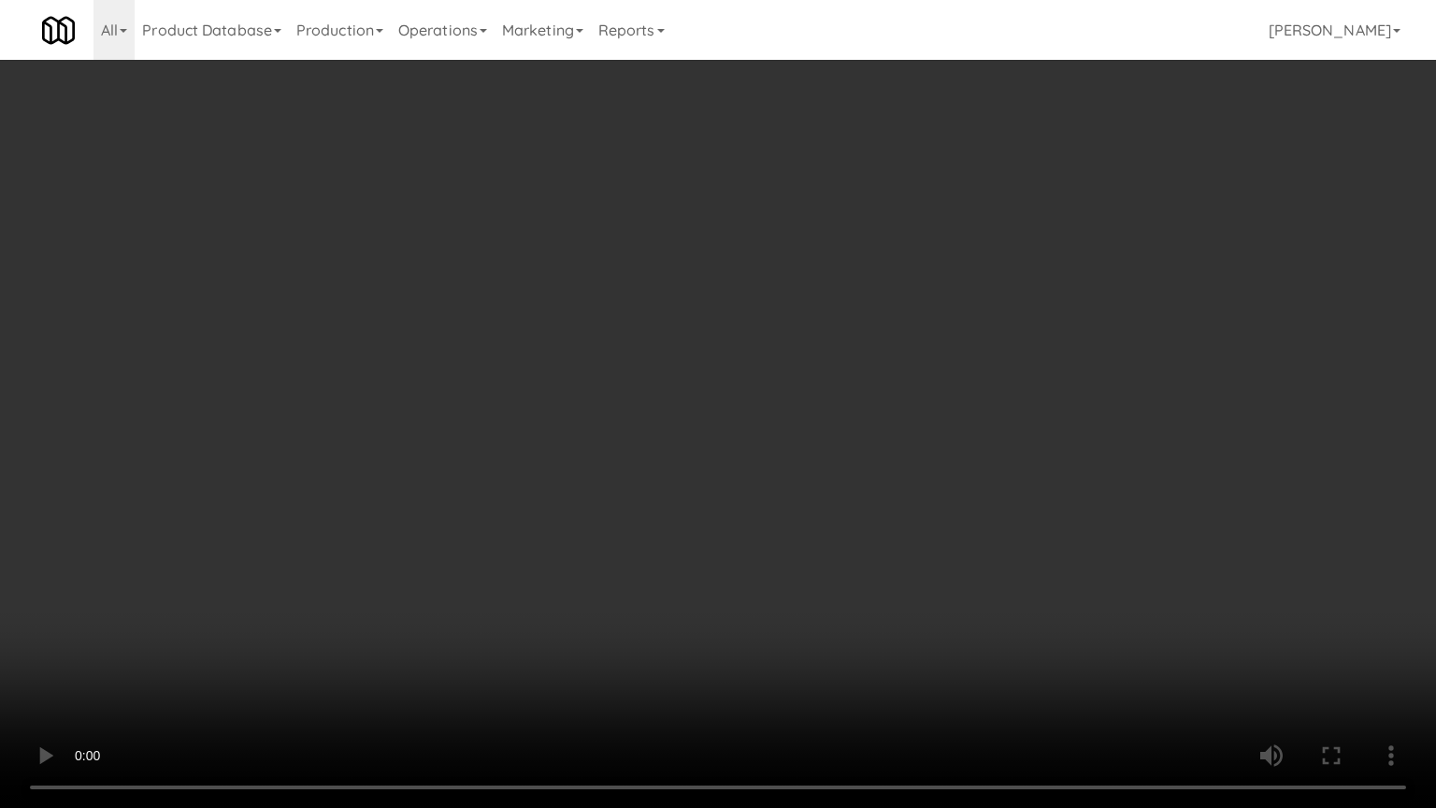
click at [651, 415] on video at bounding box center [718, 404] width 1436 height 808
click at [697, 437] on video at bounding box center [718, 404] width 1436 height 808
click at [632, 441] on video at bounding box center [718, 404] width 1436 height 808
drag, startPoint x: 823, startPoint y: 438, endPoint x: 811, endPoint y: 438, distance: 12.2
click at [823, 439] on video at bounding box center [718, 404] width 1436 height 808
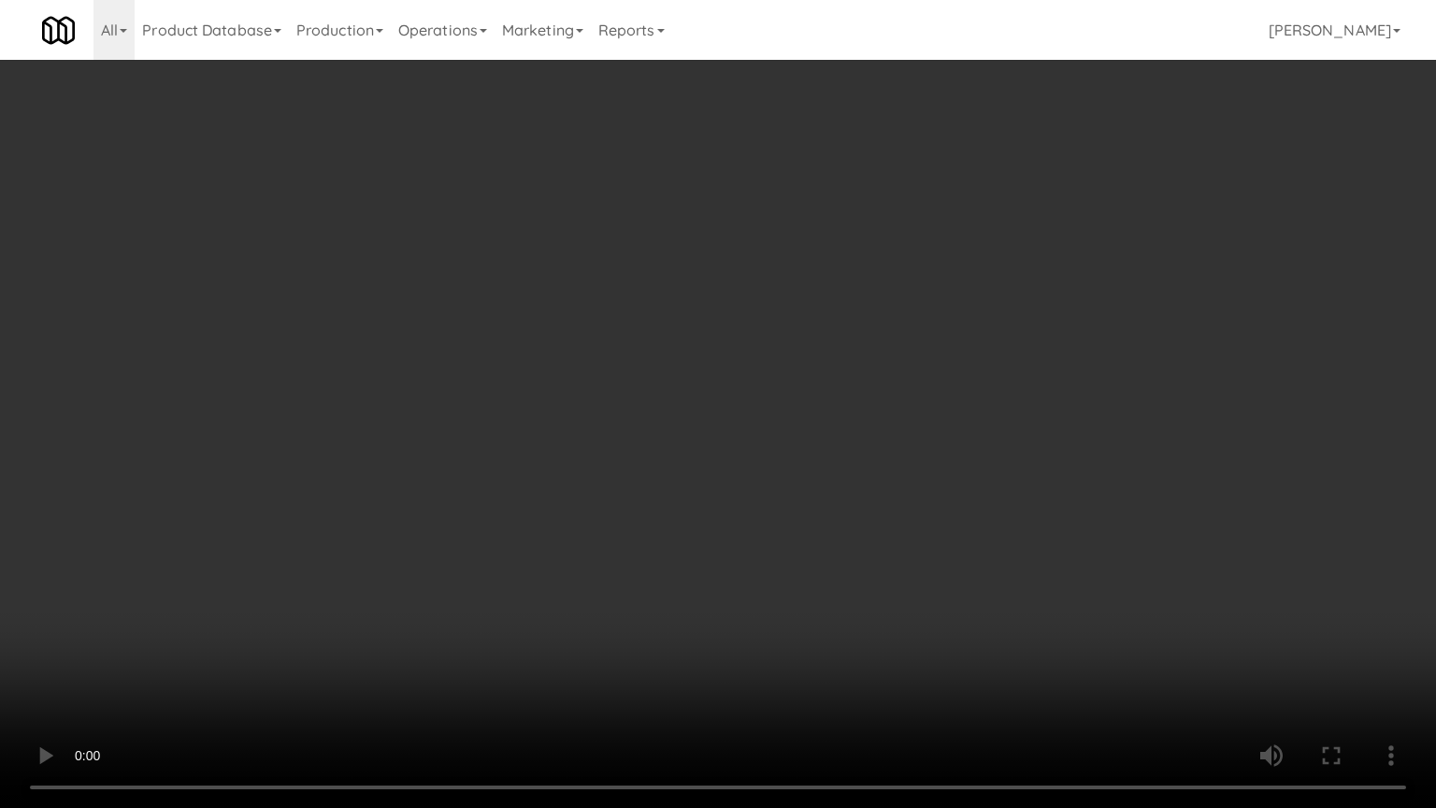
click at [748, 440] on video at bounding box center [718, 404] width 1436 height 808
drag, startPoint x: 752, startPoint y: 436, endPoint x: 859, endPoint y: 268, distance: 199.1
click at [757, 434] on video at bounding box center [718, 404] width 1436 height 808
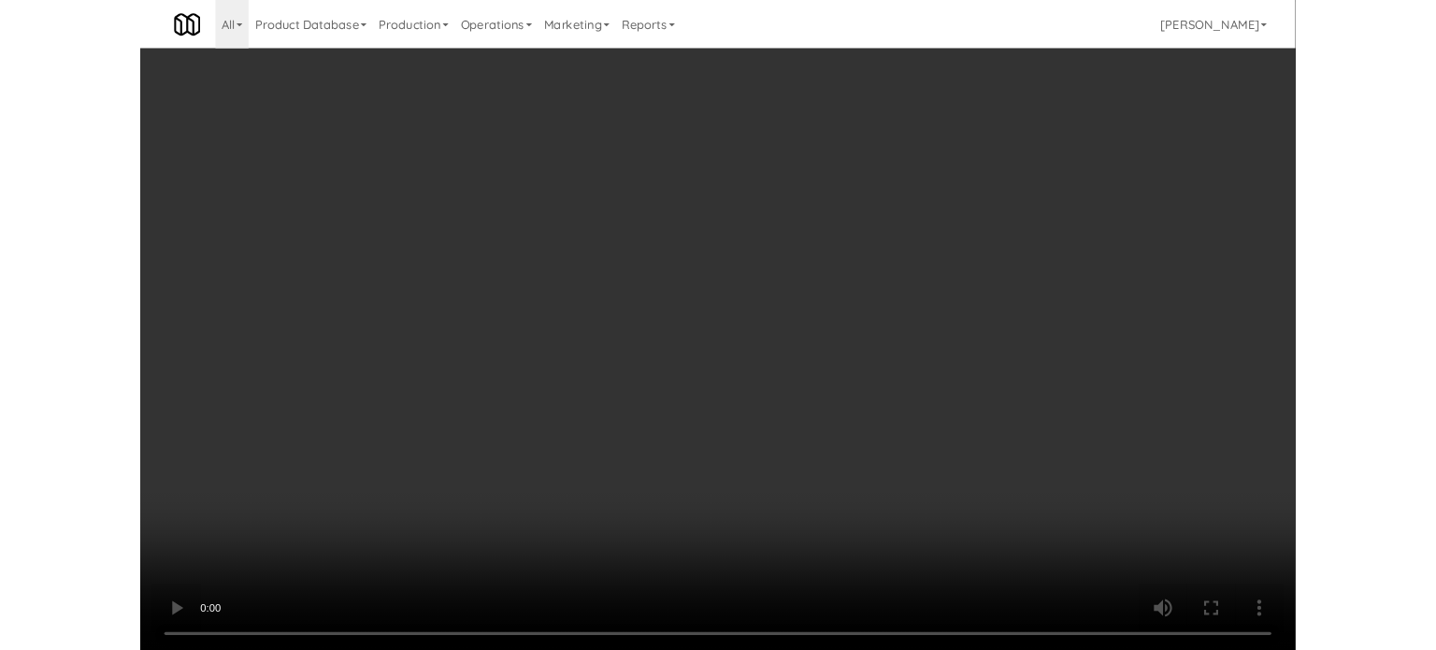
scroll to position [76, 0]
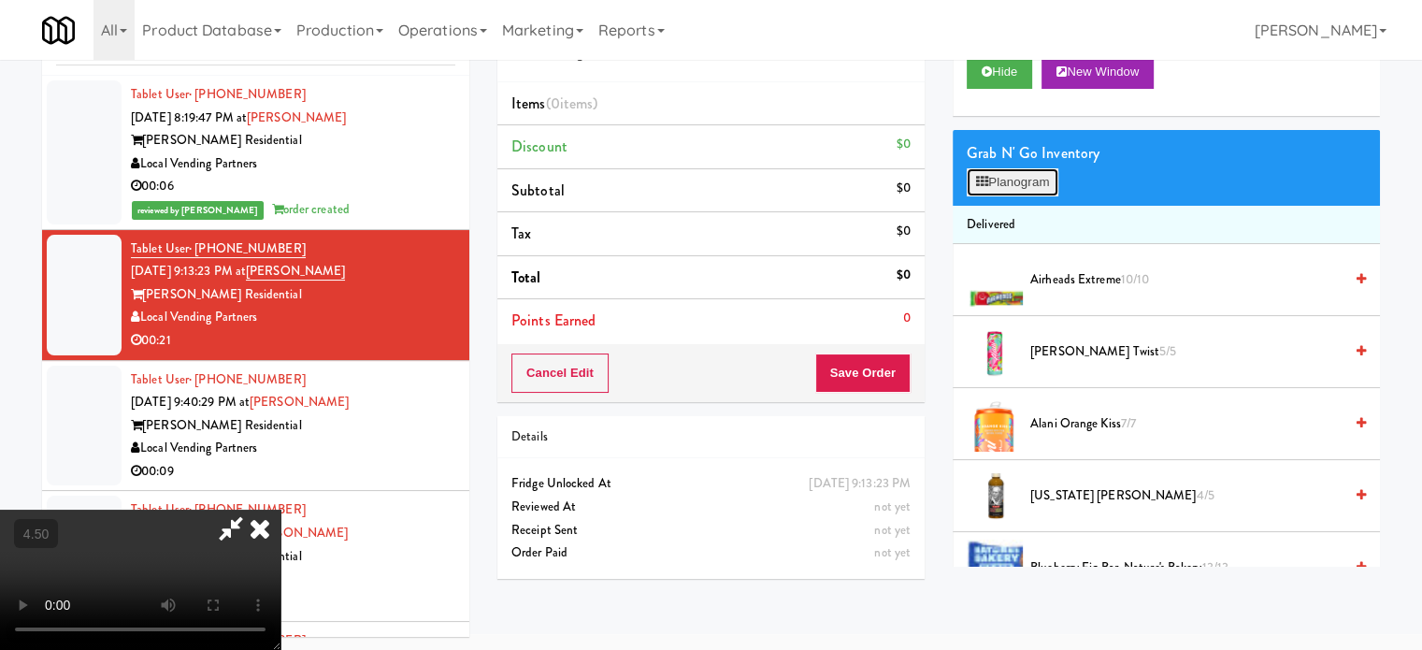
click at [1008, 186] on button "Planogram" at bounding box center [1012, 182] width 92 height 28
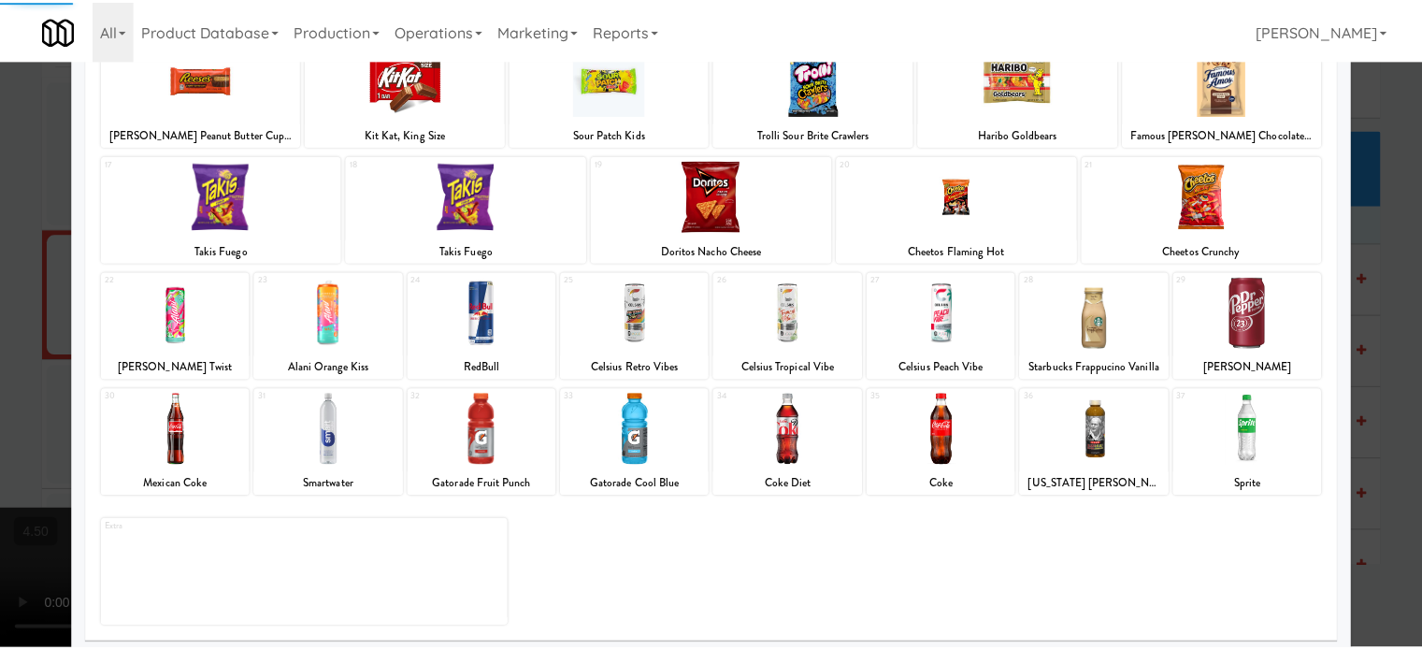
scroll to position [267, 0]
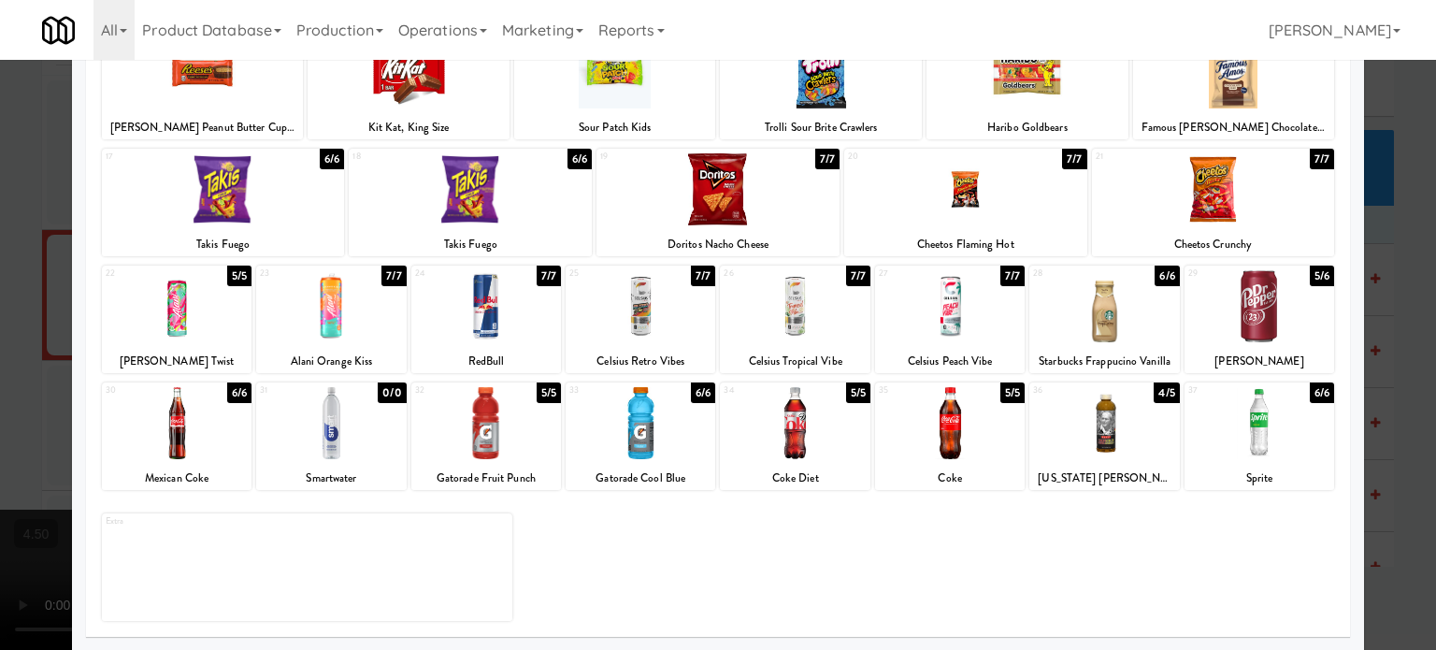
click at [540, 274] on div "7/7" at bounding box center [548, 275] width 24 height 21
click at [1391, 290] on div at bounding box center [718, 325] width 1436 height 650
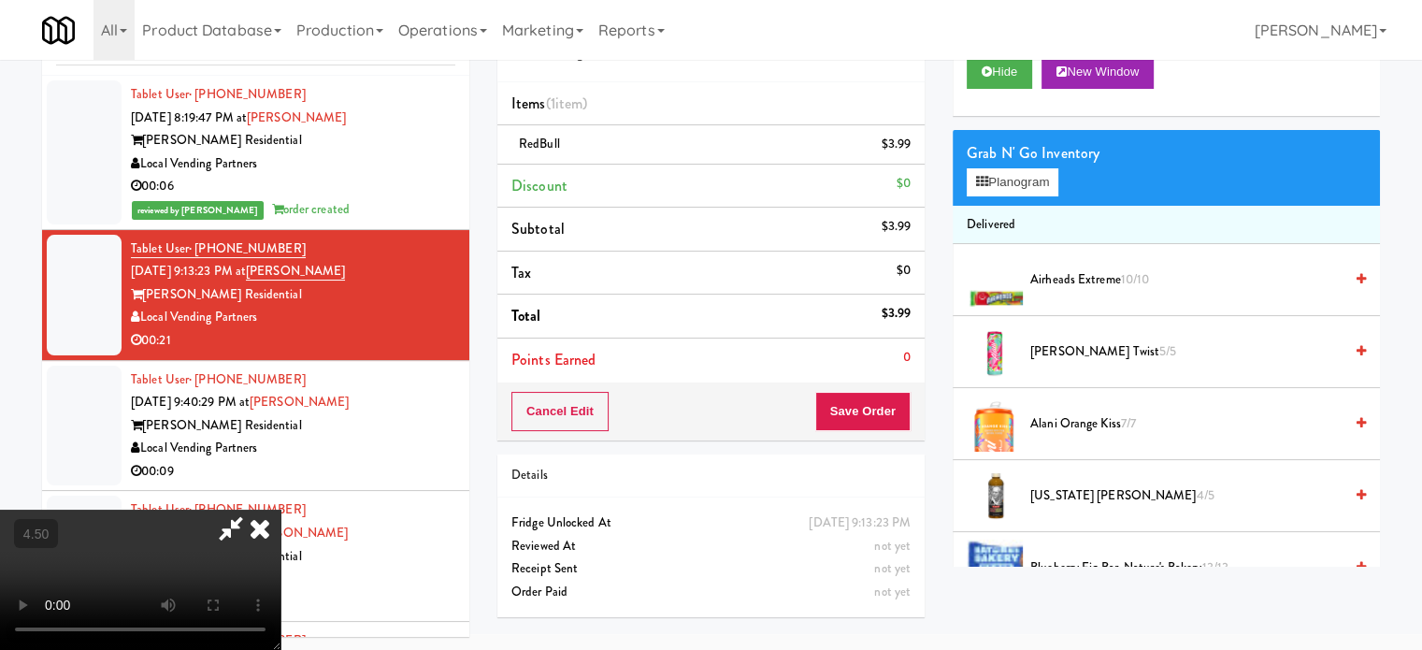
click at [280, 509] on video at bounding box center [140, 579] width 280 height 140
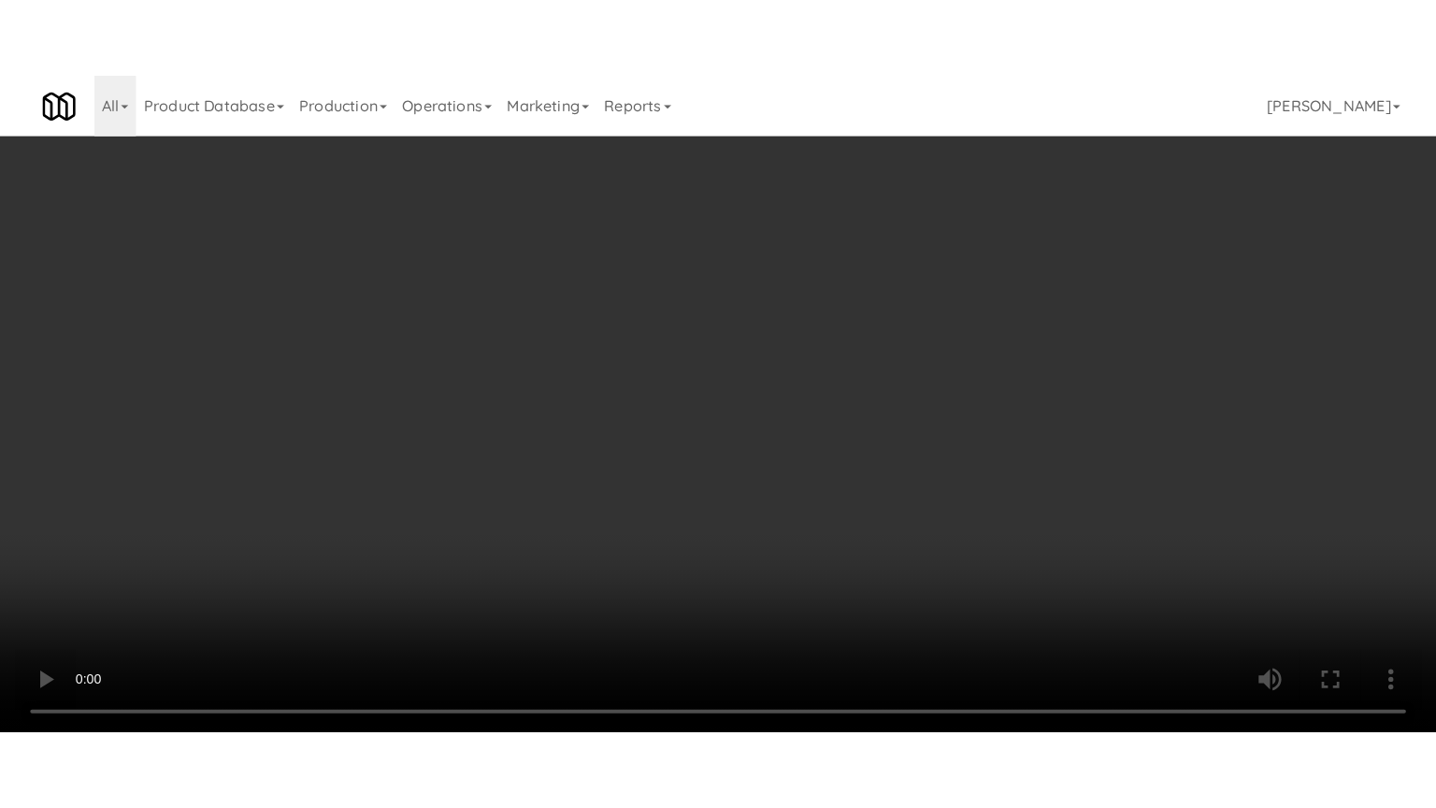
scroll to position [60, 0]
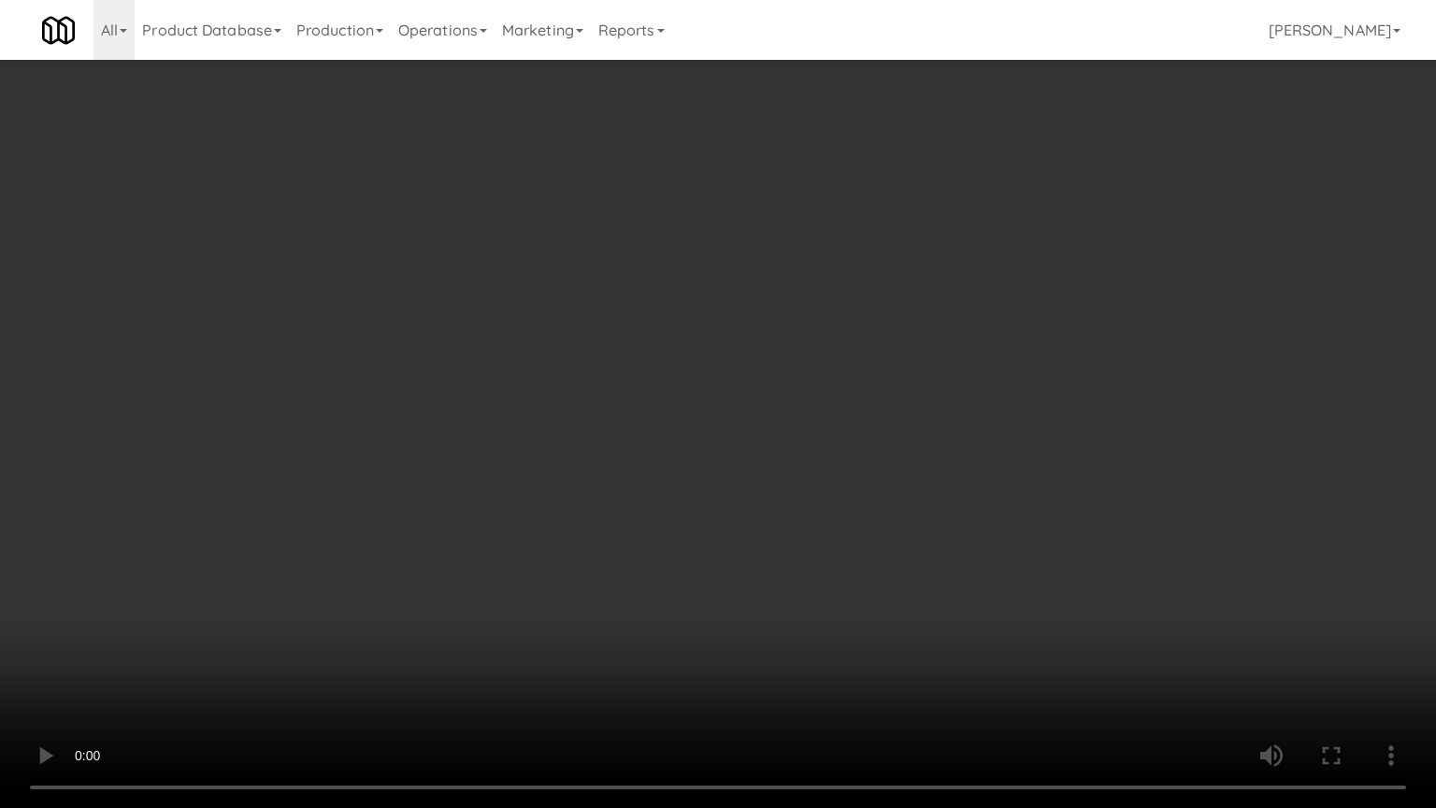
click at [681, 371] on video at bounding box center [718, 404] width 1436 height 808
click at [713, 372] on video at bounding box center [718, 404] width 1436 height 808
click at [710, 372] on video at bounding box center [718, 404] width 1436 height 808
drag, startPoint x: 722, startPoint y: 380, endPoint x: 730, endPoint y: 374, distance: 10.7
click at [723, 380] on video at bounding box center [718, 404] width 1436 height 808
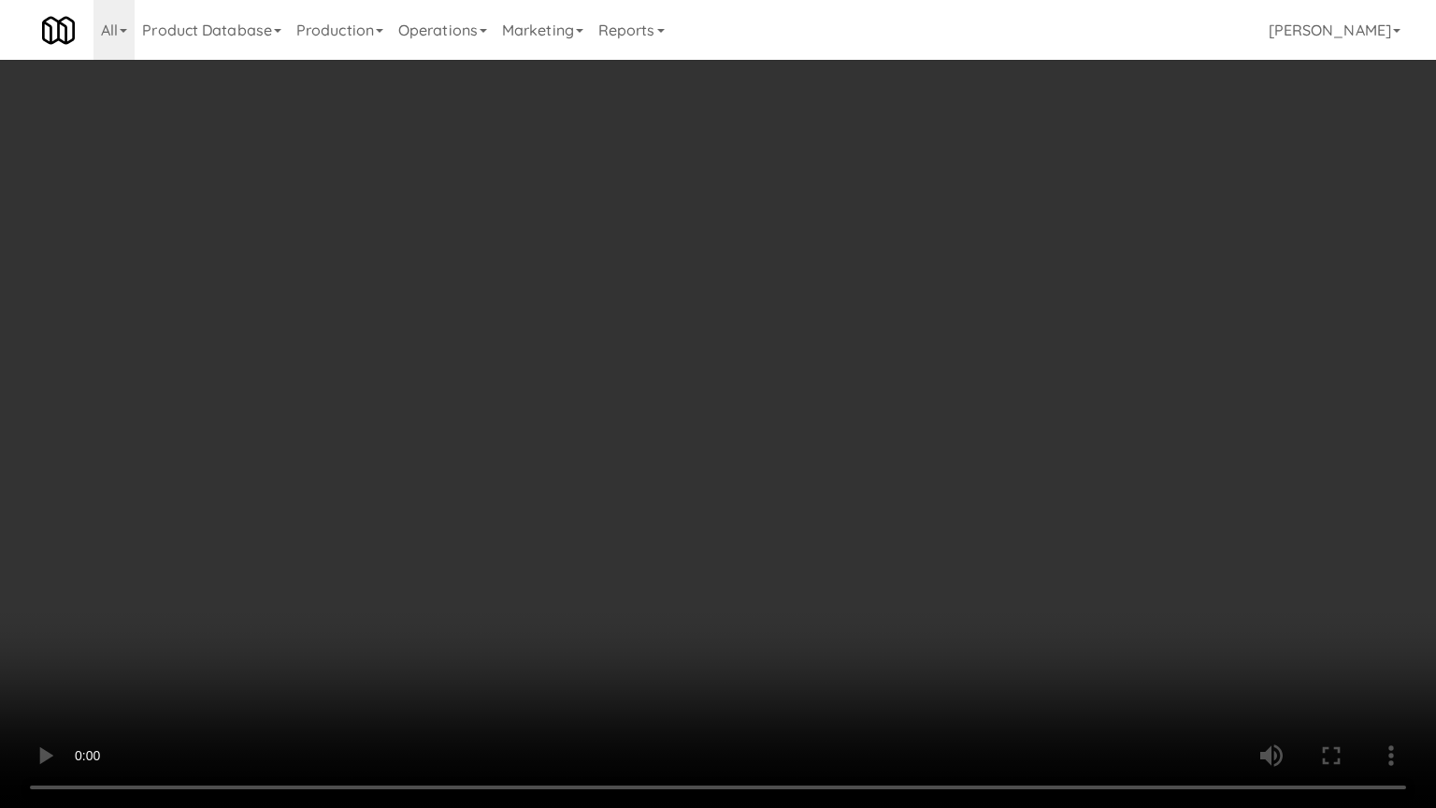
click at [734, 413] on video at bounding box center [718, 404] width 1436 height 808
drag, startPoint x: 715, startPoint y: 409, endPoint x: 713, endPoint y: 396, distance: 13.2
click at [715, 408] on video at bounding box center [718, 404] width 1436 height 808
click at [704, 400] on video at bounding box center [718, 404] width 1436 height 808
click at [712, 409] on video at bounding box center [718, 404] width 1436 height 808
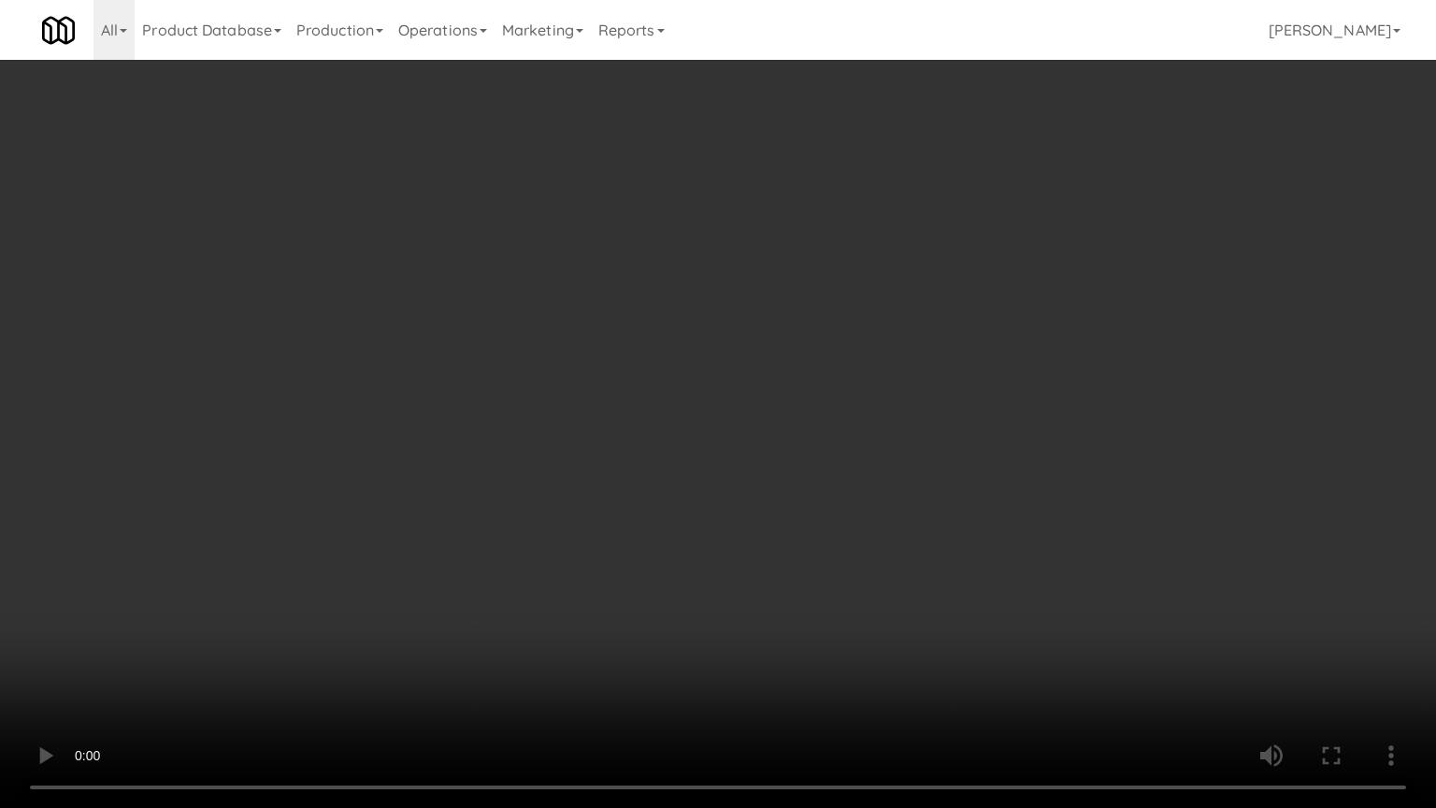
click at [722, 392] on video at bounding box center [718, 404] width 1436 height 808
click at [756, 415] on video at bounding box center [718, 404] width 1436 height 808
click at [742, 402] on video at bounding box center [718, 404] width 1436 height 808
click at [848, 438] on video at bounding box center [718, 404] width 1436 height 808
drag, startPoint x: 890, startPoint y: 422, endPoint x: 971, endPoint y: 279, distance: 164.5
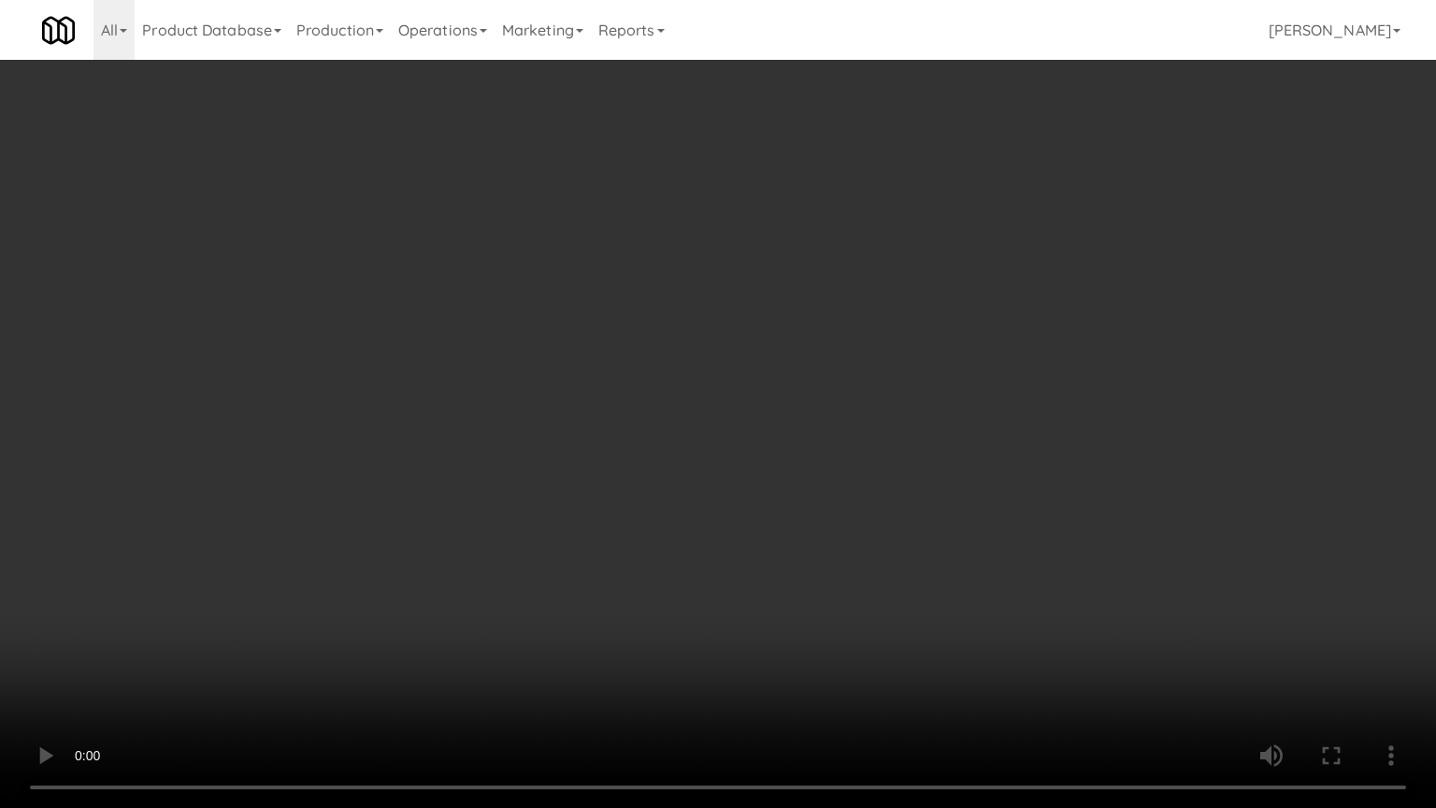
click at [891, 422] on video at bounding box center [718, 404] width 1436 height 808
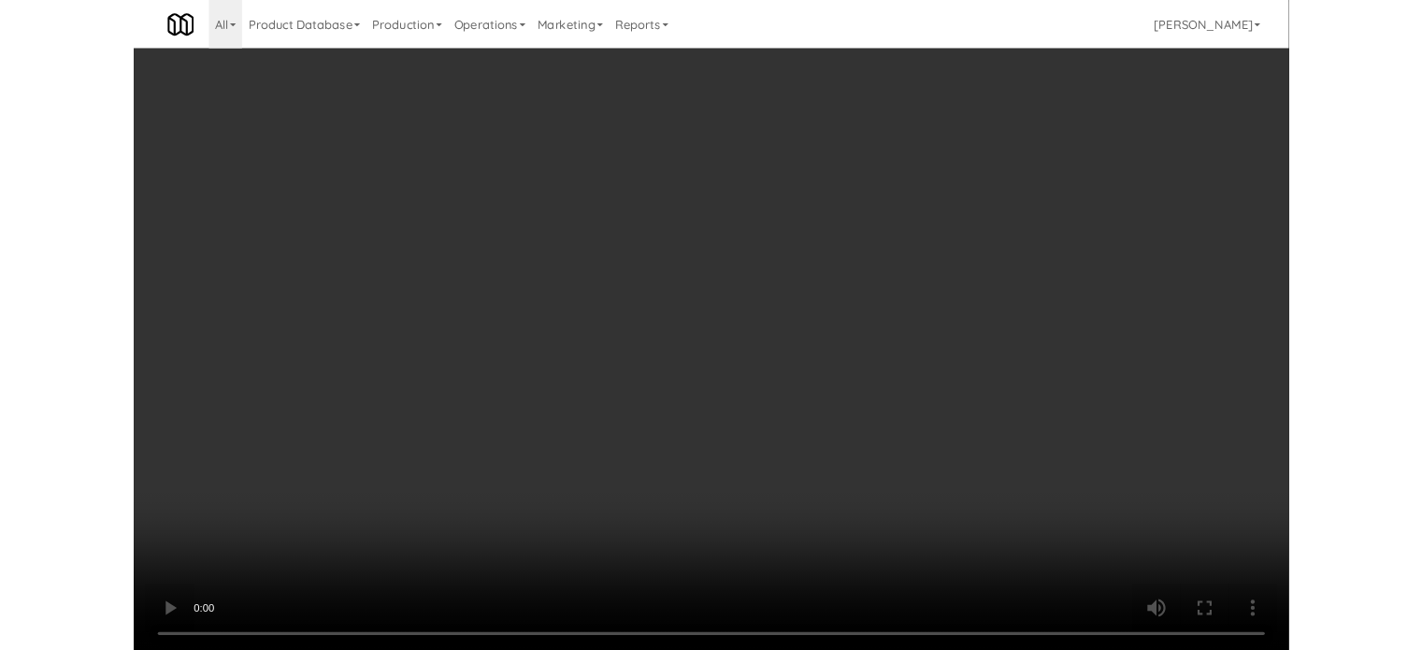
scroll to position [76, 0]
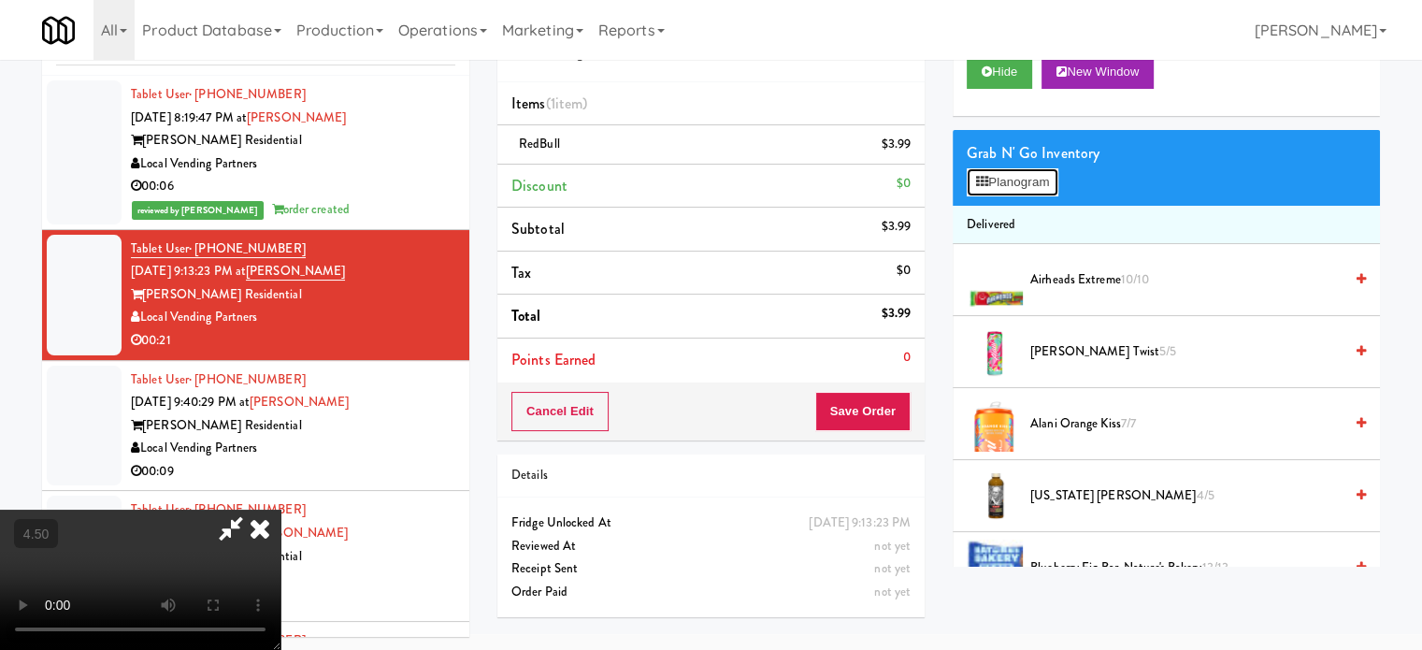
click at [1037, 173] on button "Planogram" at bounding box center [1012, 182] width 92 height 28
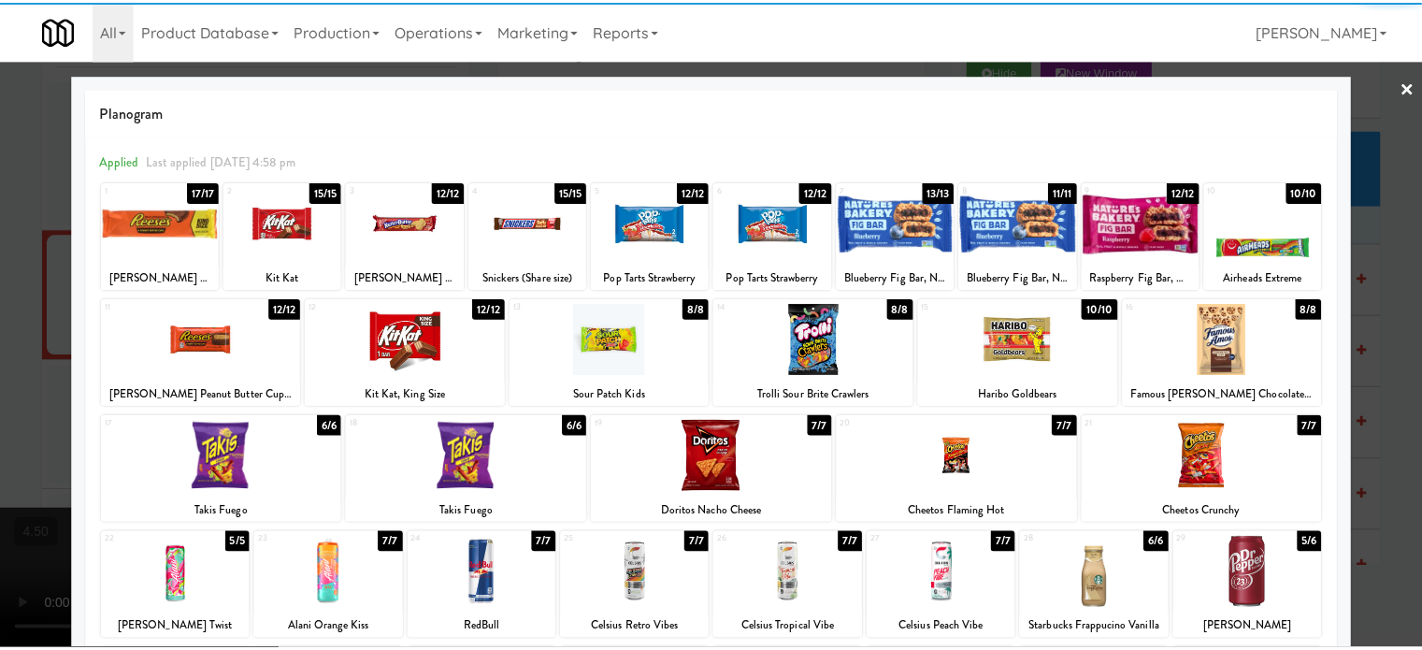
scroll to position [267, 0]
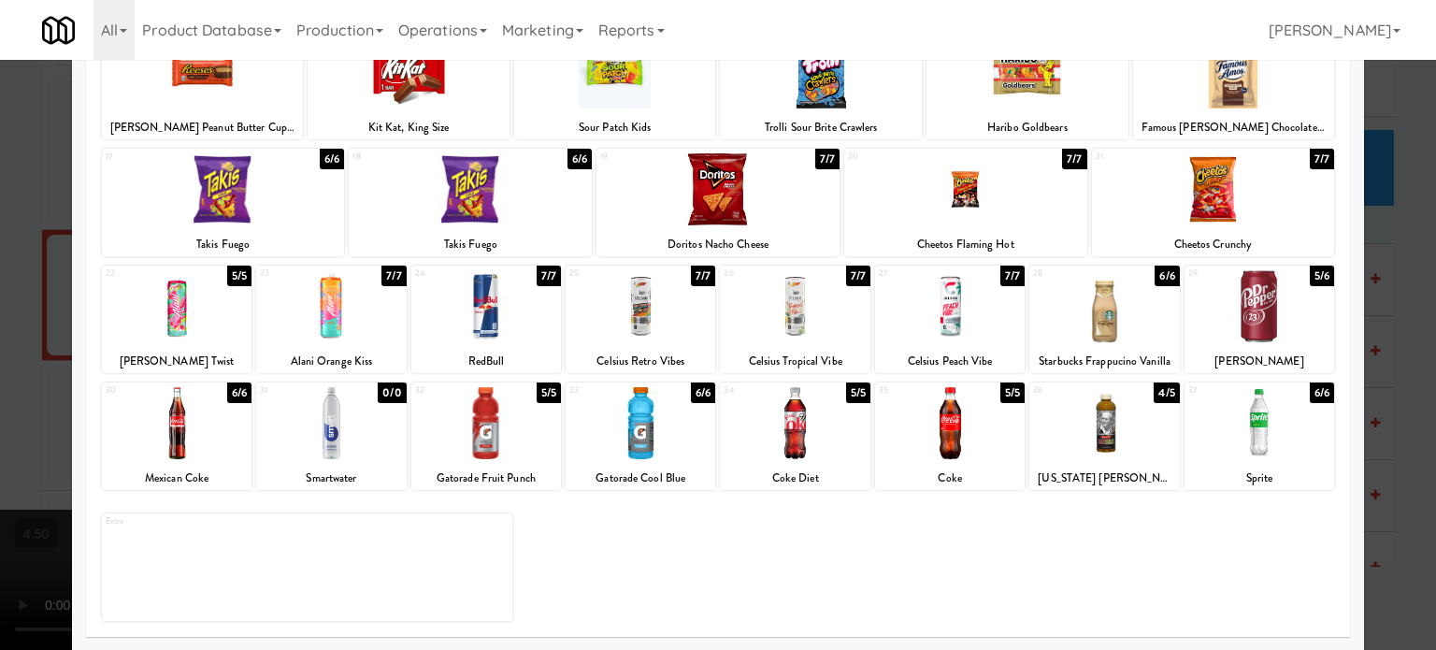
click at [694, 393] on div "6/6" at bounding box center [703, 392] width 24 height 21
drag, startPoint x: 1399, startPoint y: 365, endPoint x: 924, endPoint y: 369, distance: 474.8
click at [1398, 365] on div at bounding box center [718, 325] width 1436 height 650
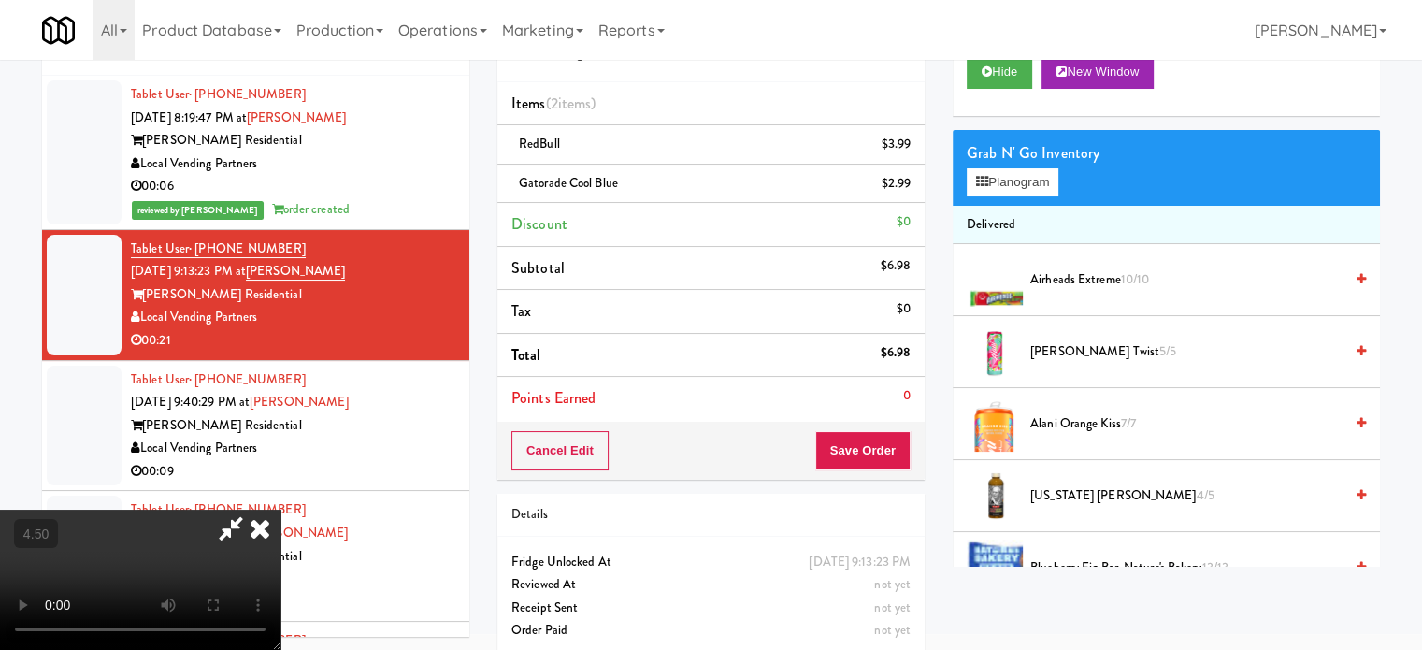
click at [280, 509] on video at bounding box center [140, 579] width 280 height 140
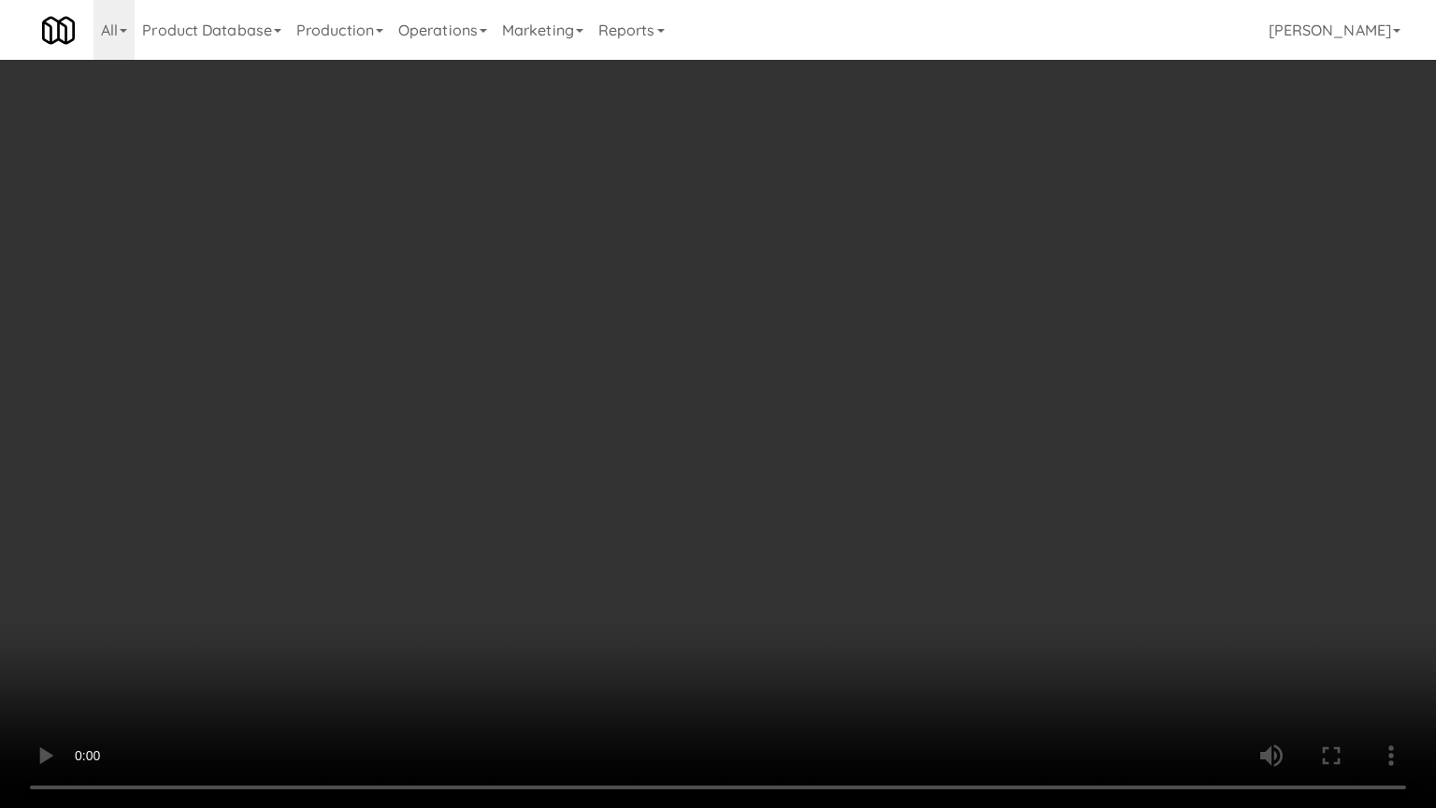
click at [520, 449] on video at bounding box center [718, 404] width 1436 height 808
drag, startPoint x: 514, startPoint y: 501, endPoint x: 589, endPoint y: 444, distance: 94.0
click at [513, 501] on video at bounding box center [718, 404] width 1436 height 808
click at [814, 464] on video at bounding box center [718, 404] width 1436 height 808
click at [835, 449] on video at bounding box center [718, 404] width 1436 height 808
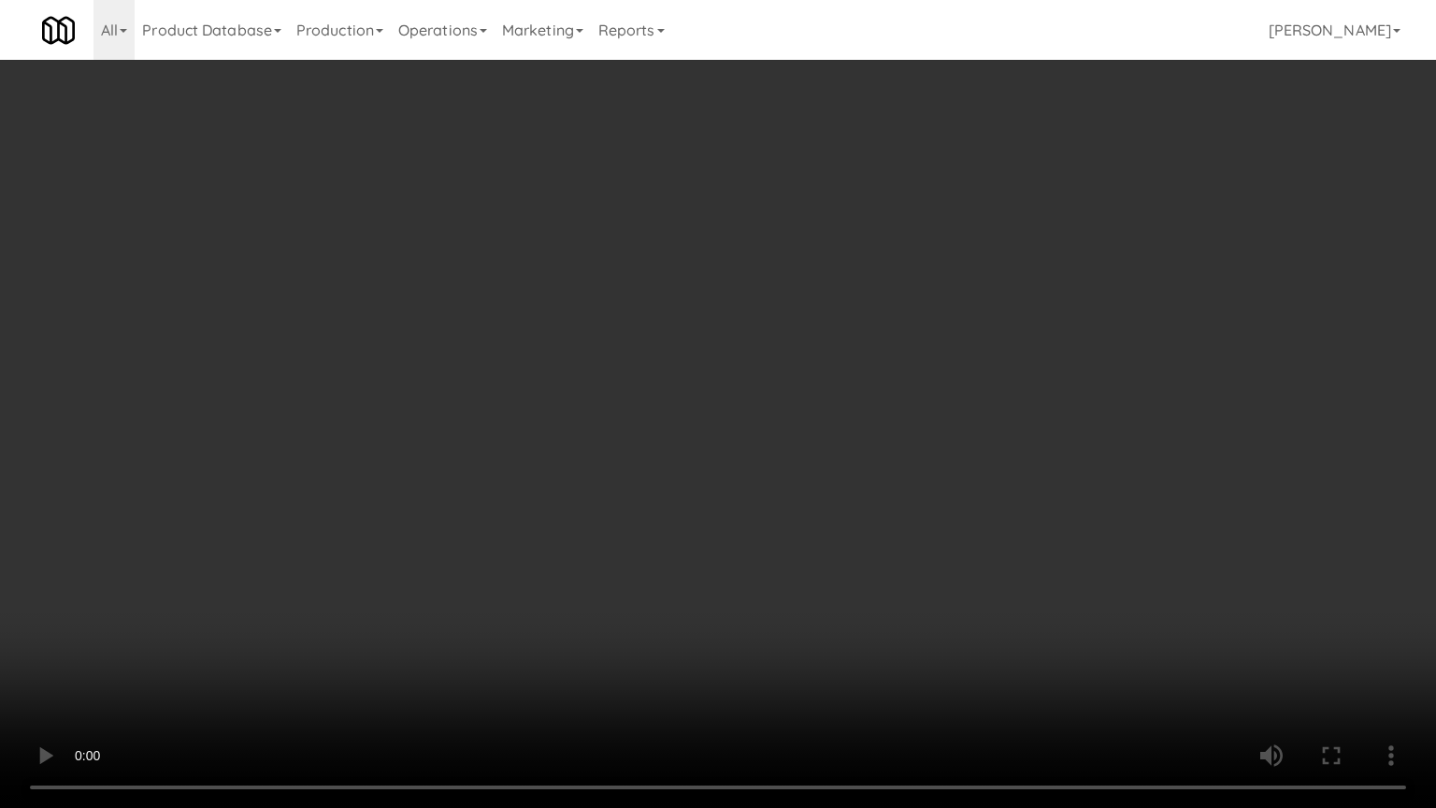
click at [881, 424] on video at bounding box center [718, 404] width 1436 height 808
click at [885, 426] on video at bounding box center [718, 404] width 1436 height 808
click at [909, 413] on video at bounding box center [718, 404] width 1436 height 808
click at [950, 413] on video at bounding box center [718, 404] width 1436 height 808
click at [926, 386] on video at bounding box center [718, 404] width 1436 height 808
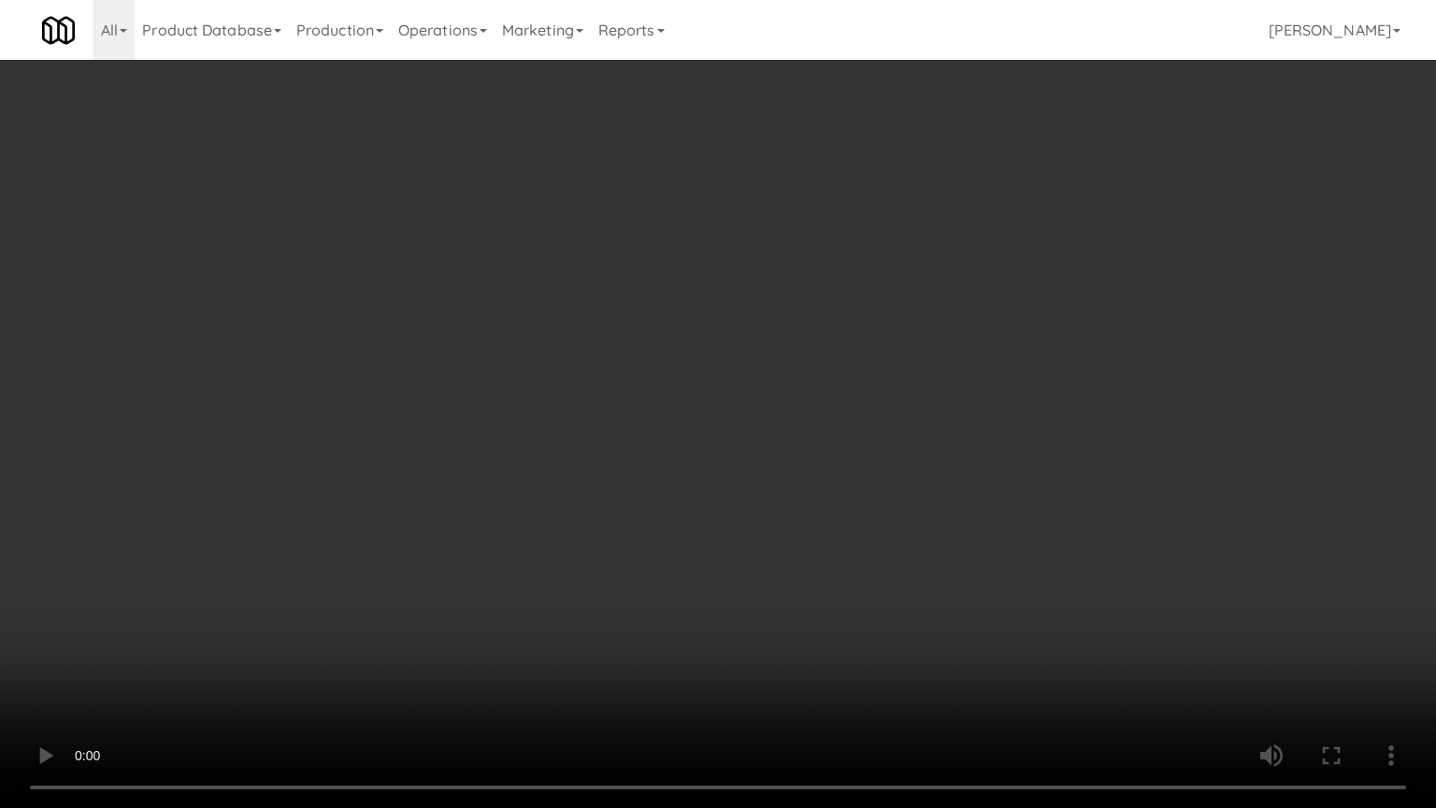
click at [946, 399] on video at bounding box center [718, 404] width 1436 height 808
click at [954, 396] on video at bounding box center [718, 404] width 1436 height 808
click at [989, 398] on video at bounding box center [718, 404] width 1436 height 808
click at [987, 400] on video at bounding box center [718, 404] width 1436 height 808
click at [1024, 404] on video at bounding box center [718, 404] width 1436 height 808
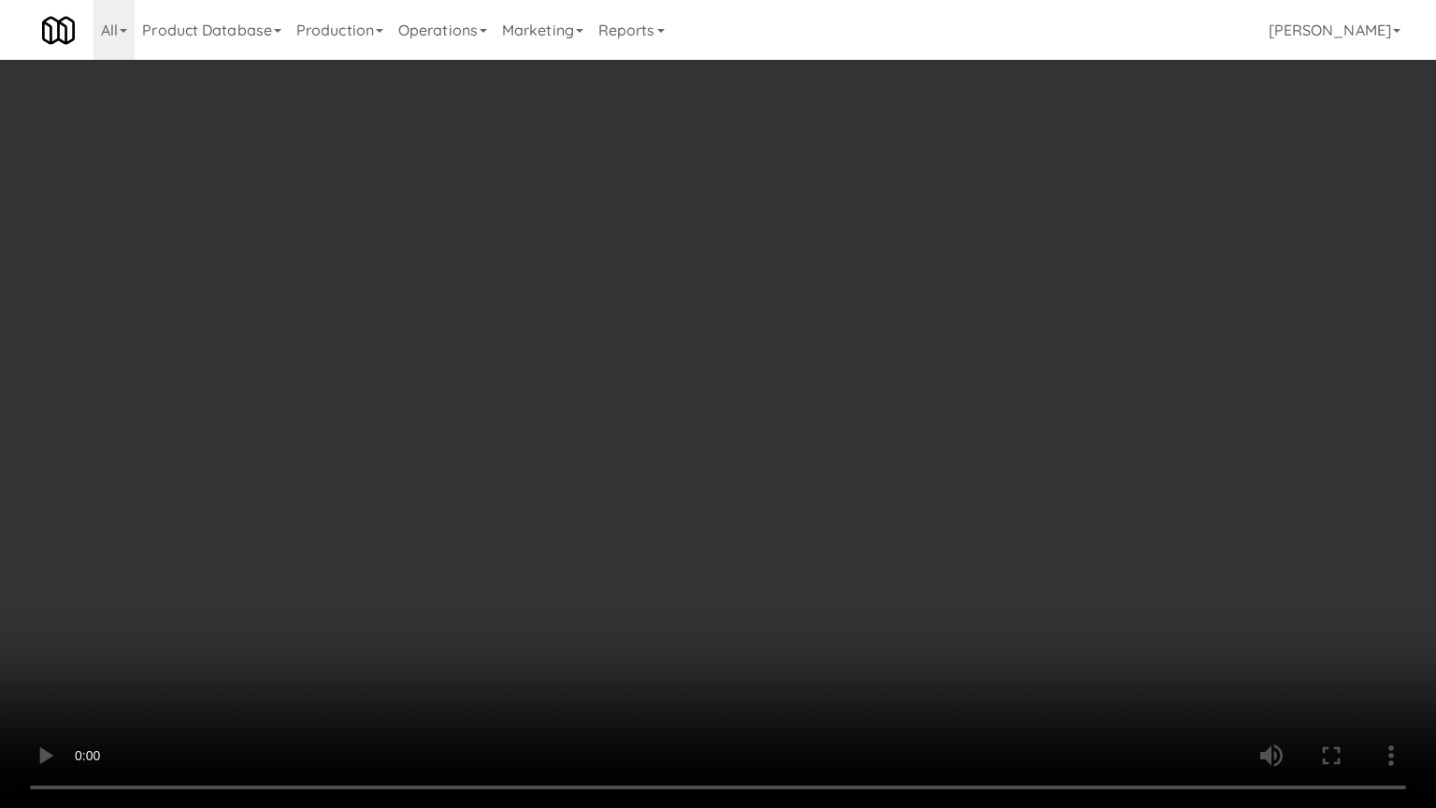
drag, startPoint x: 1000, startPoint y: 393, endPoint x: 1009, endPoint y: 388, distance: 10.4
click at [999, 395] on video at bounding box center [718, 404] width 1436 height 808
click at [1018, 399] on video at bounding box center [718, 404] width 1436 height 808
click at [1006, 395] on video at bounding box center [718, 404] width 1436 height 808
click at [1050, 405] on video at bounding box center [718, 404] width 1436 height 808
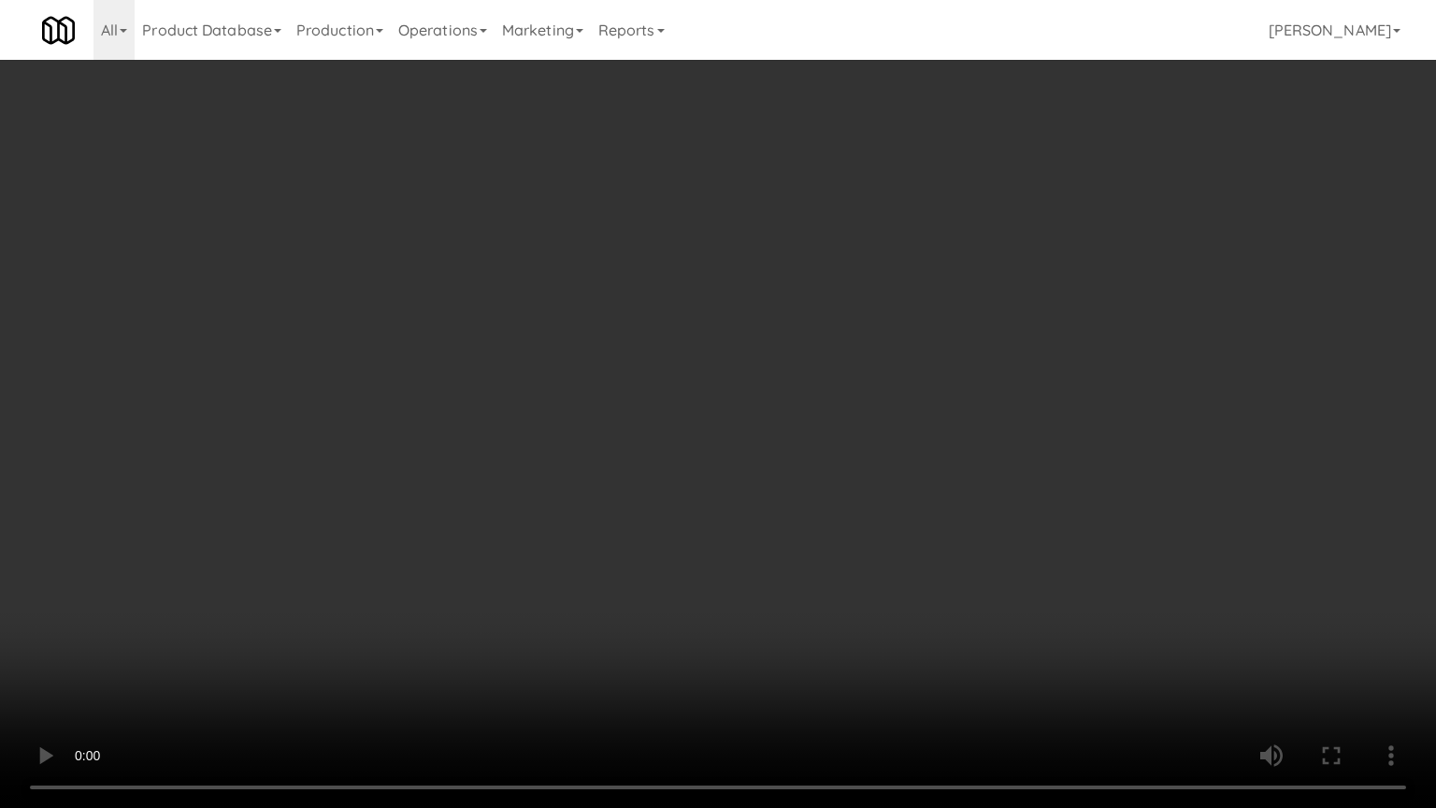
drag, startPoint x: 1076, startPoint y: 381, endPoint x: 1039, endPoint y: 220, distance: 165.8
click at [1077, 382] on video at bounding box center [718, 404] width 1436 height 808
click at [1077, 379] on video at bounding box center [718, 404] width 1436 height 808
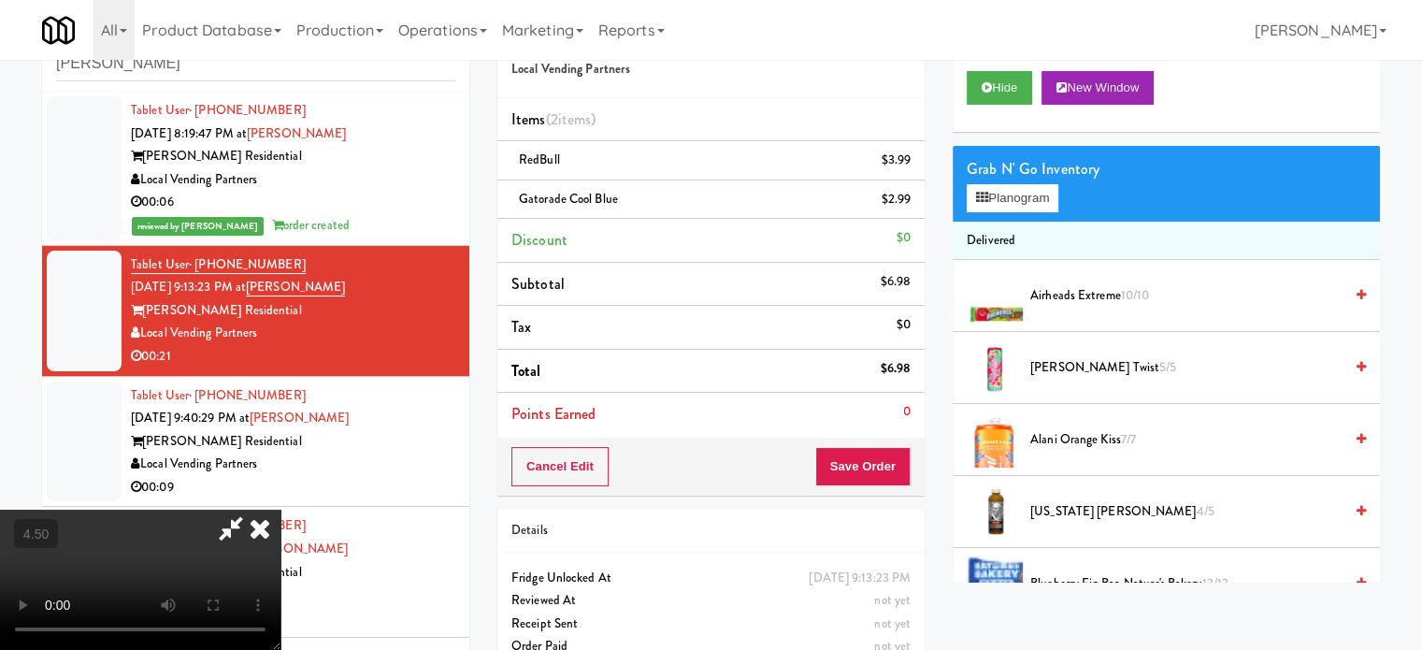
click at [280, 509] on icon at bounding box center [259, 527] width 41 height 37
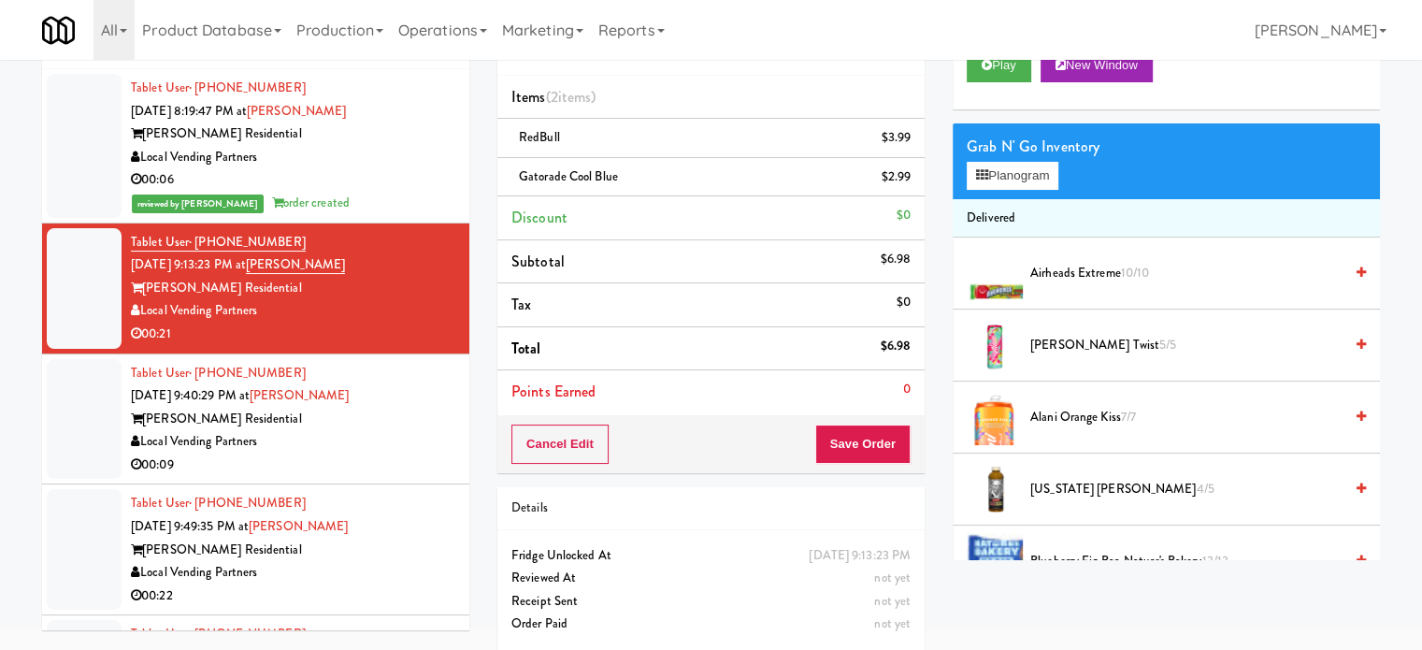
scroll to position [93, 0]
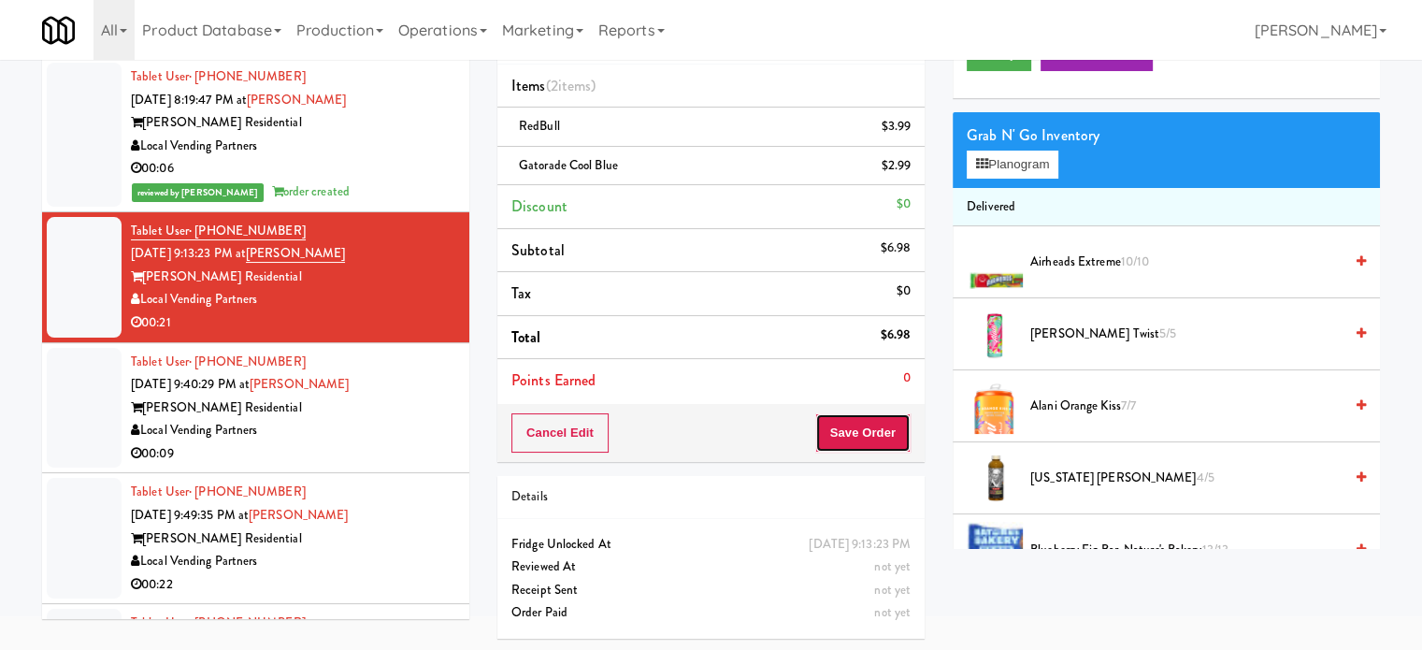
click at [836, 436] on button "Save Order" at bounding box center [862, 432] width 95 height 39
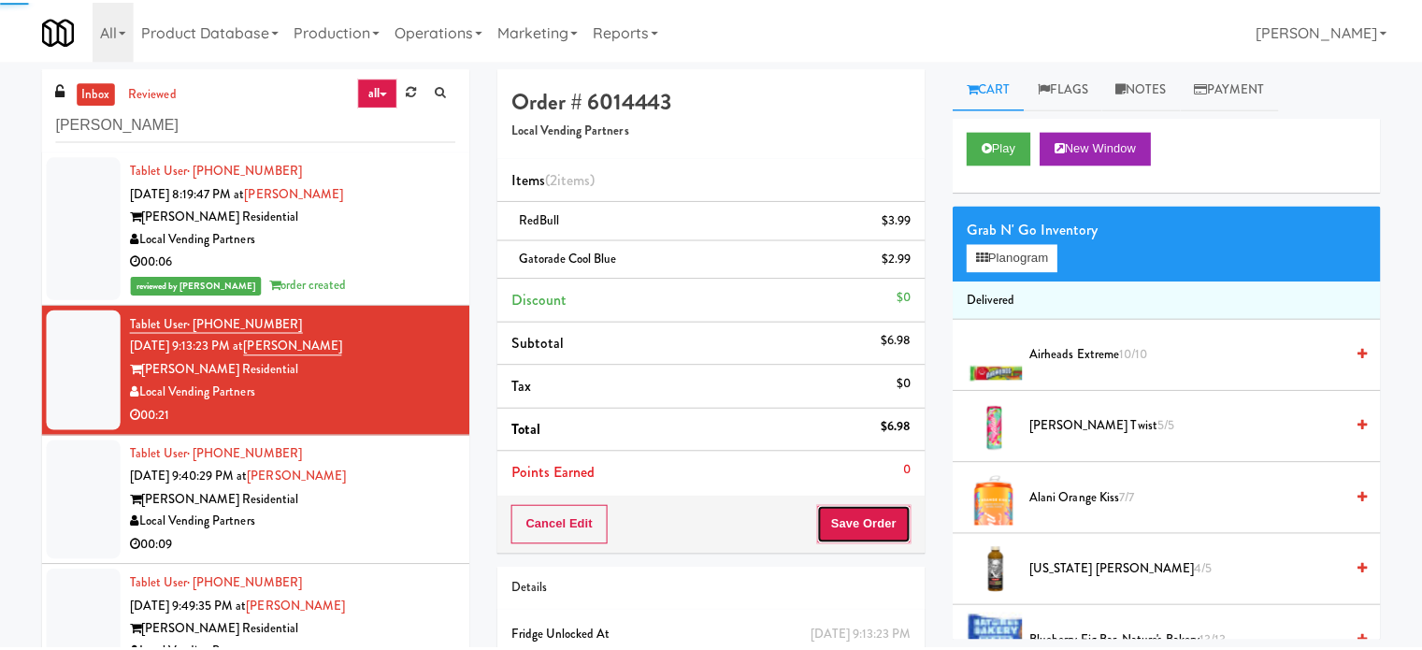
scroll to position [0, 0]
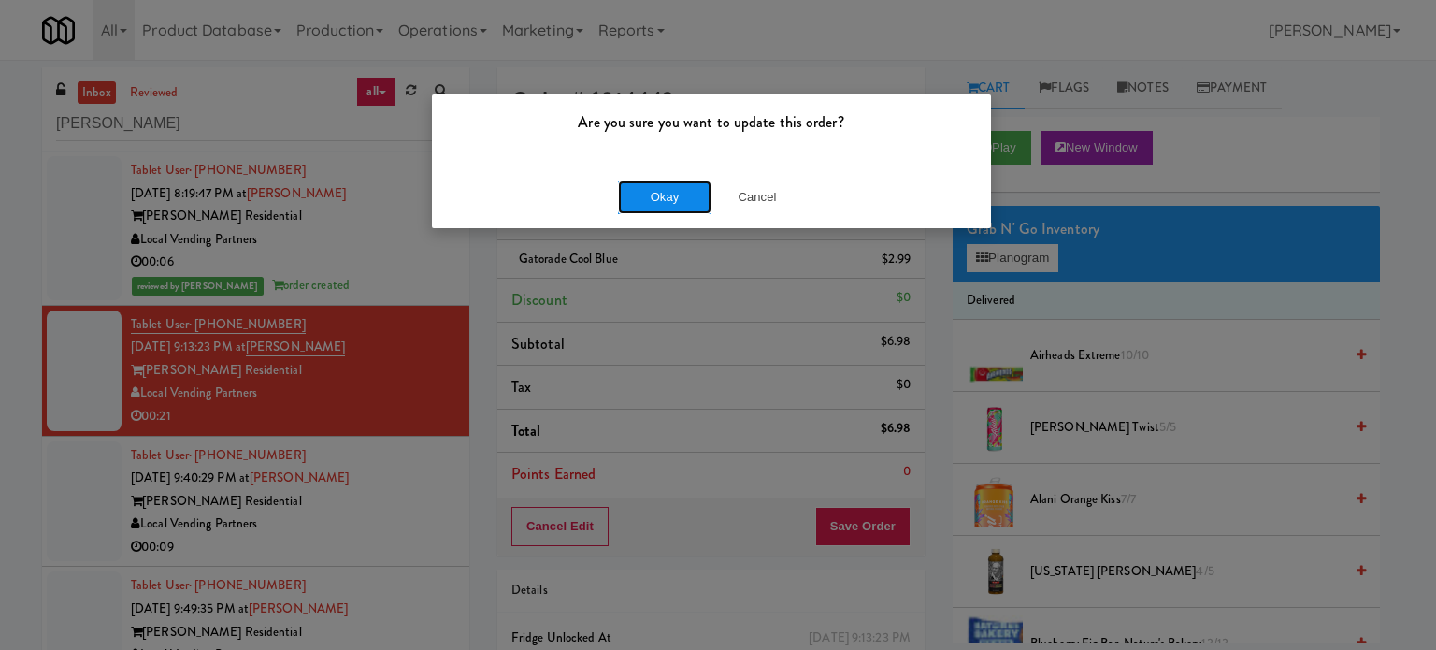
click at [672, 196] on button "Okay" at bounding box center [664, 197] width 93 height 34
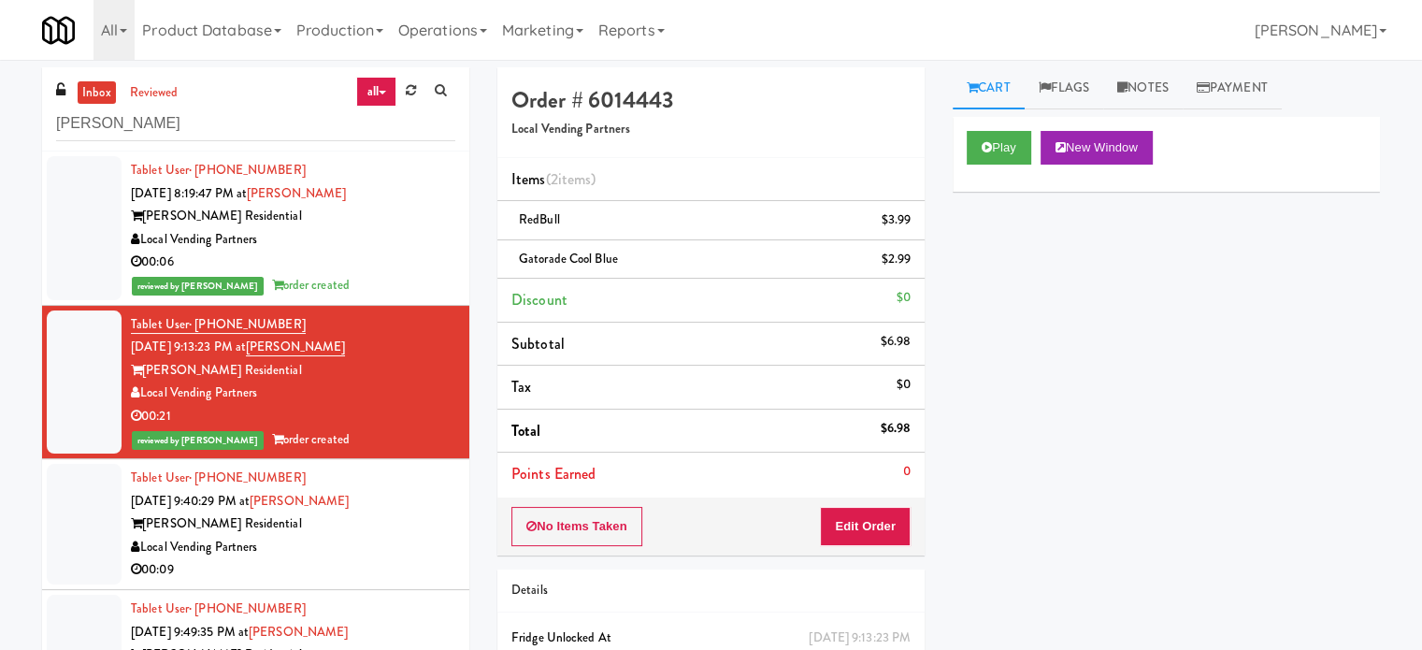
click at [396, 550] on div "Local Vending Partners" at bounding box center [293, 547] width 324 height 23
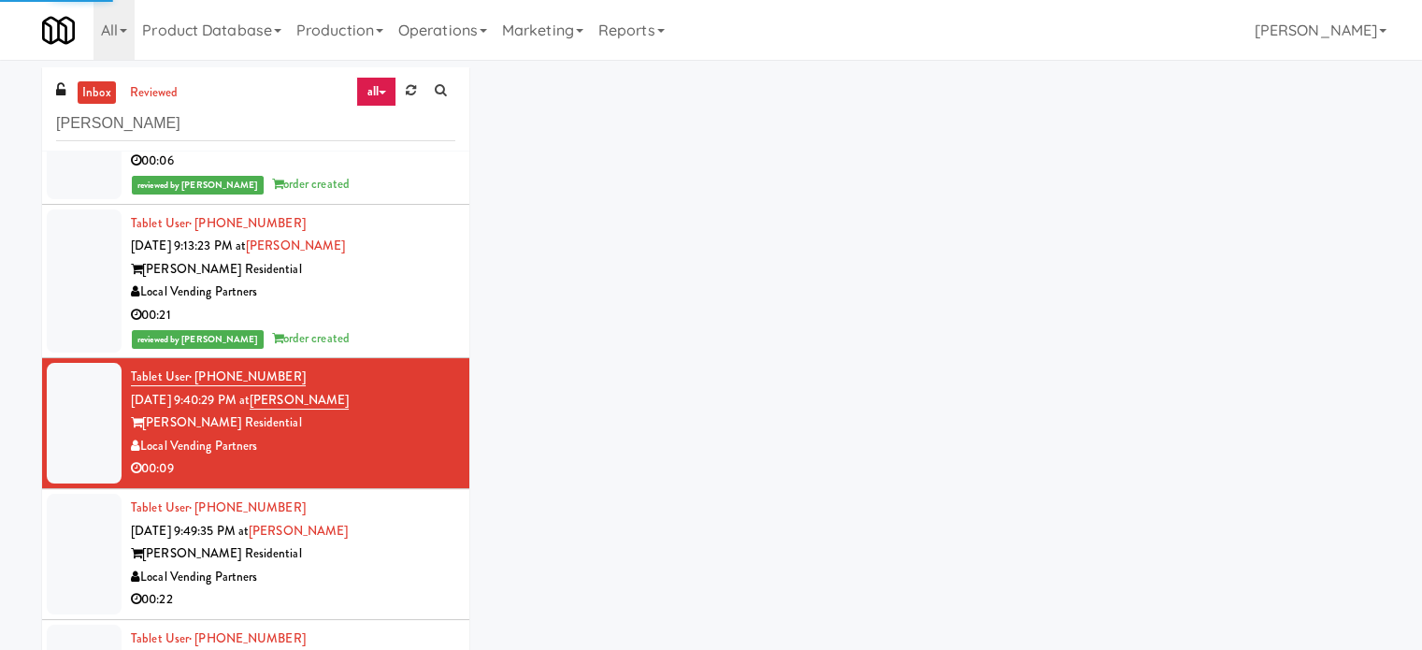
scroll to position [137, 0]
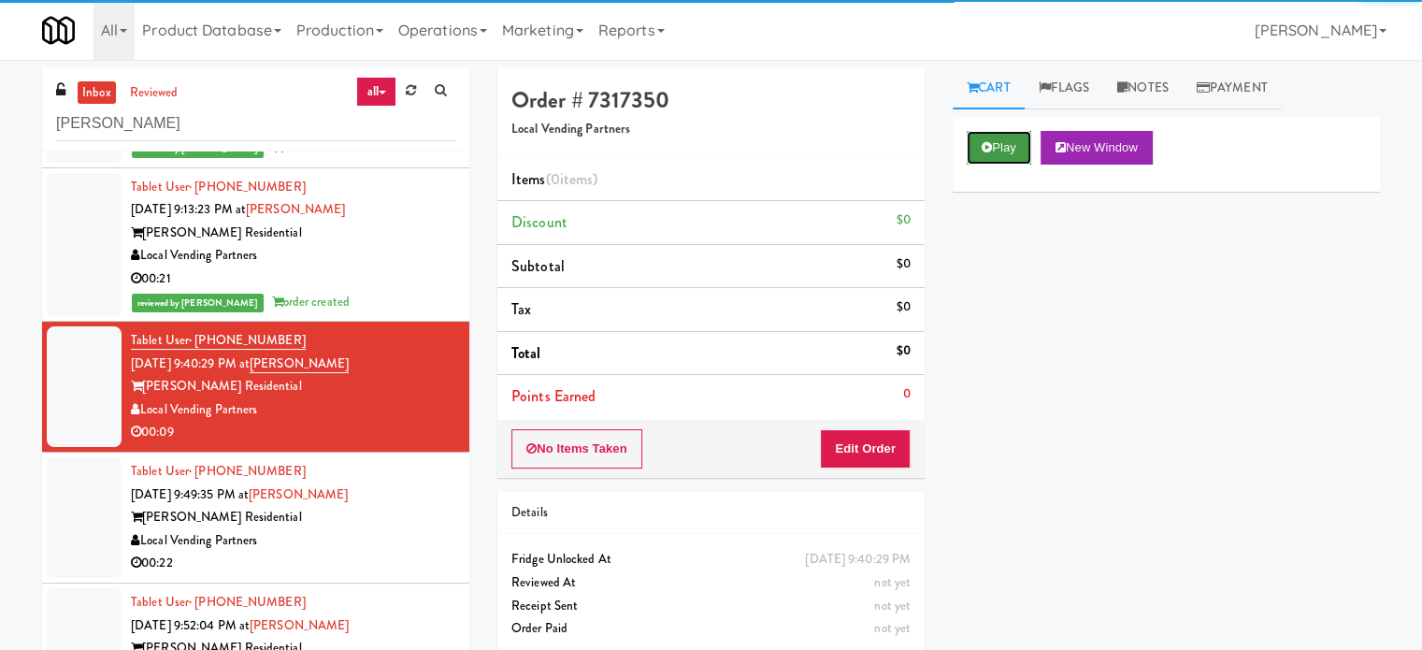
click at [1013, 147] on button "Play" at bounding box center [998, 148] width 64 height 34
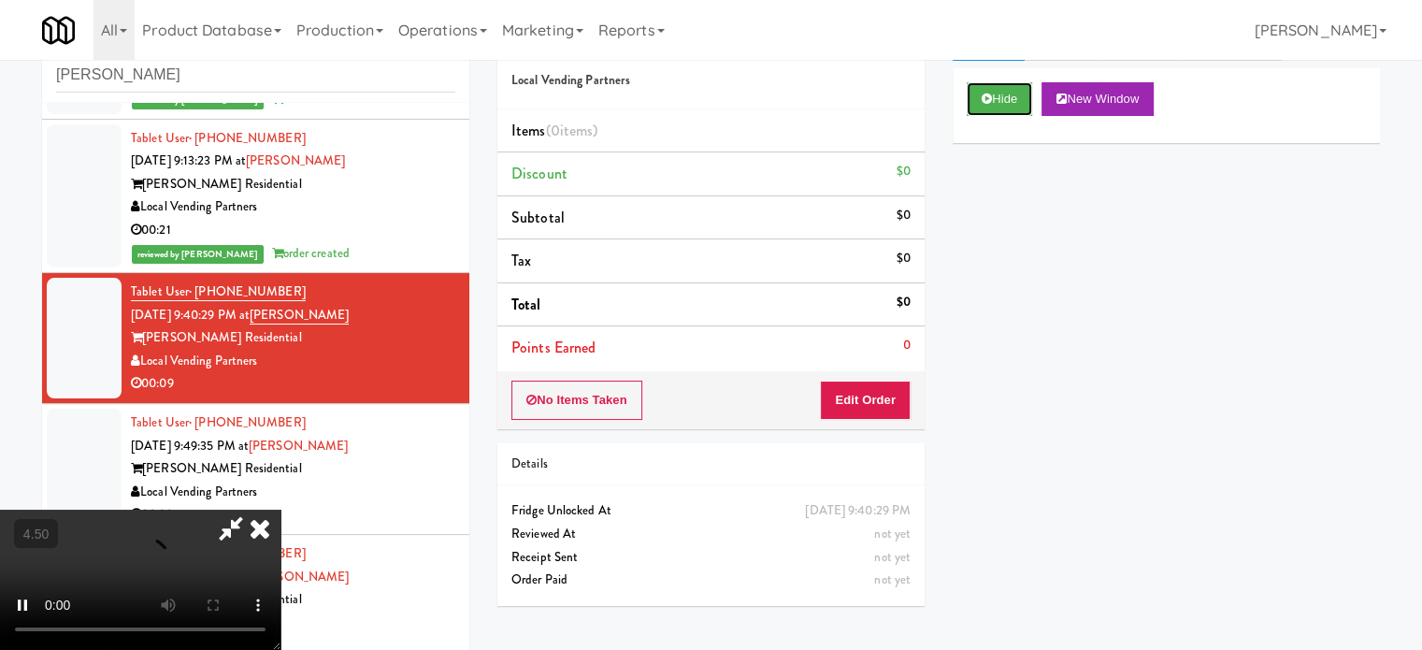
scroll to position [76, 0]
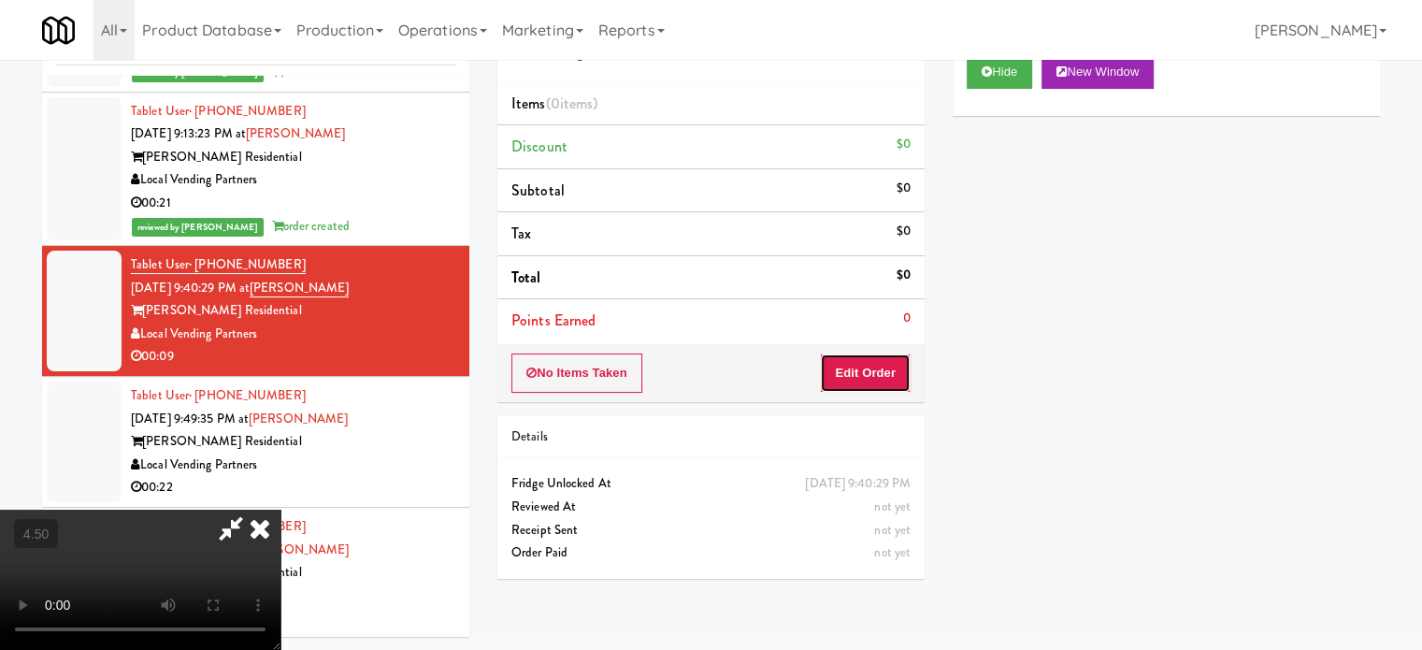
click at [860, 362] on button "Edit Order" at bounding box center [865, 372] width 91 height 39
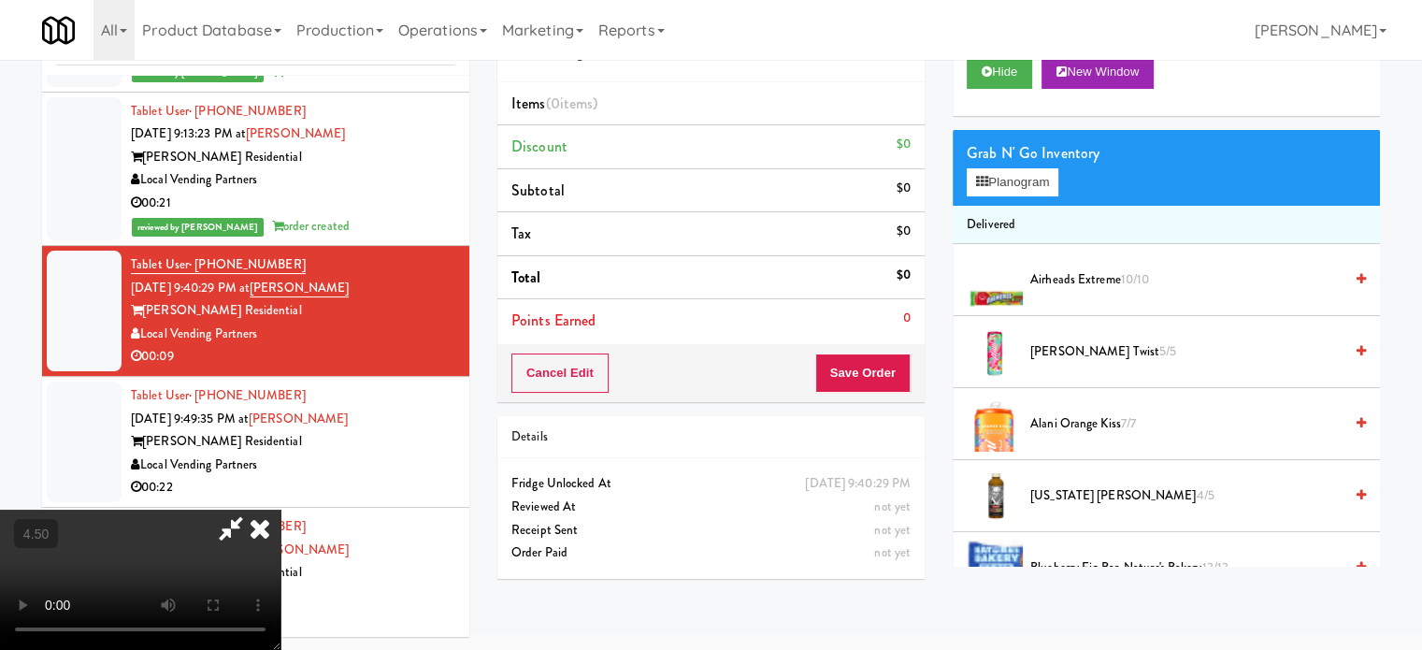
click at [280, 509] on video at bounding box center [140, 579] width 280 height 140
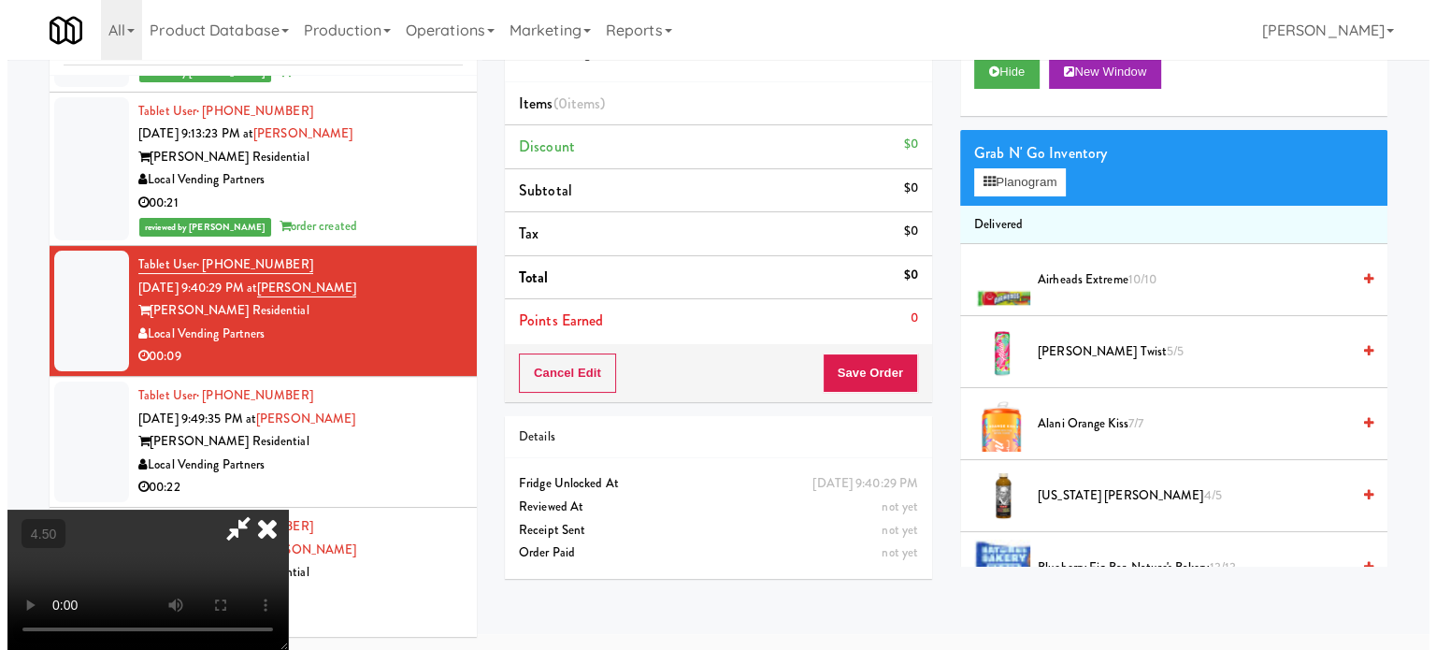
scroll to position [60, 0]
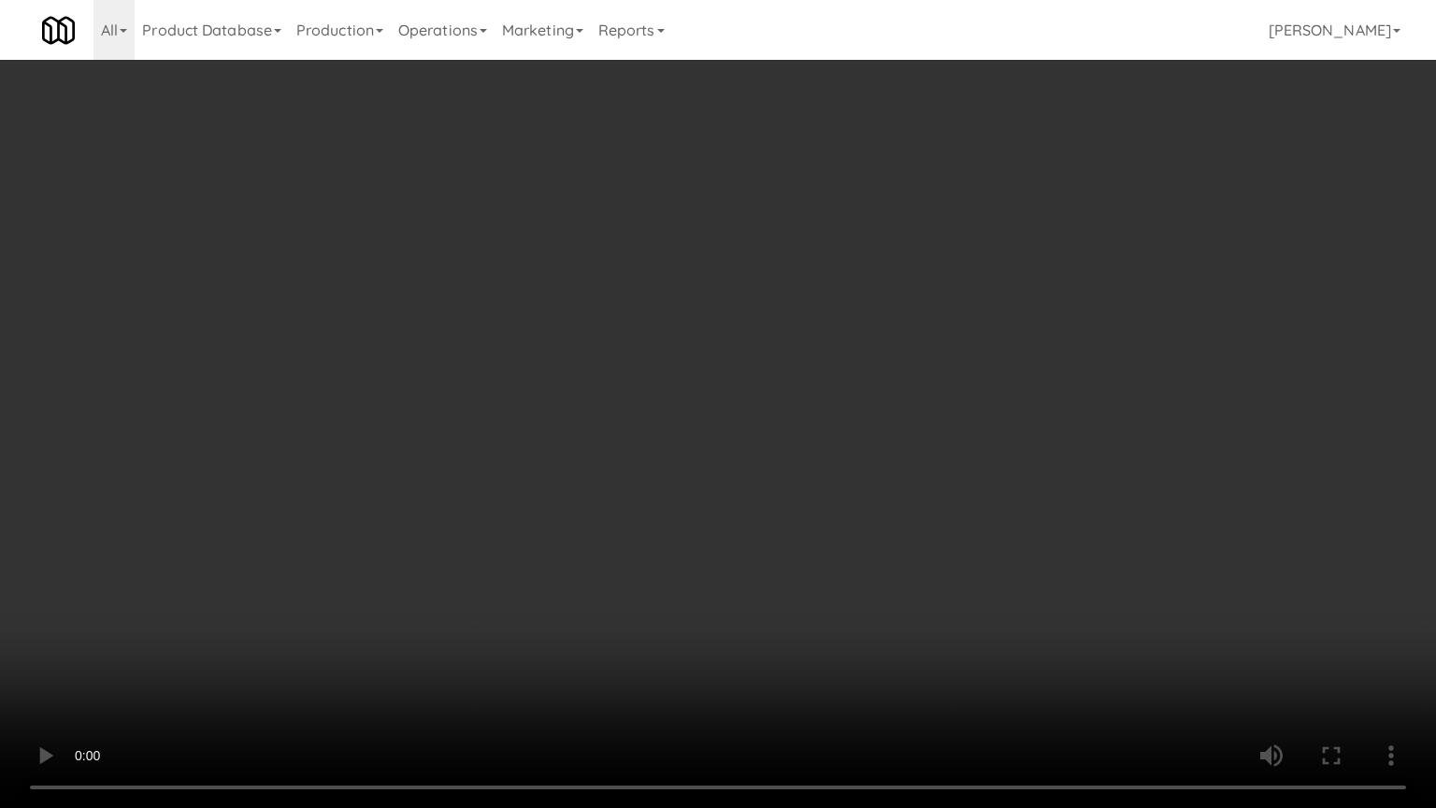
click at [753, 314] on video at bounding box center [718, 404] width 1436 height 808
click at [411, 541] on video at bounding box center [718, 404] width 1436 height 808
click at [729, 407] on video at bounding box center [718, 404] width 1436 height 808
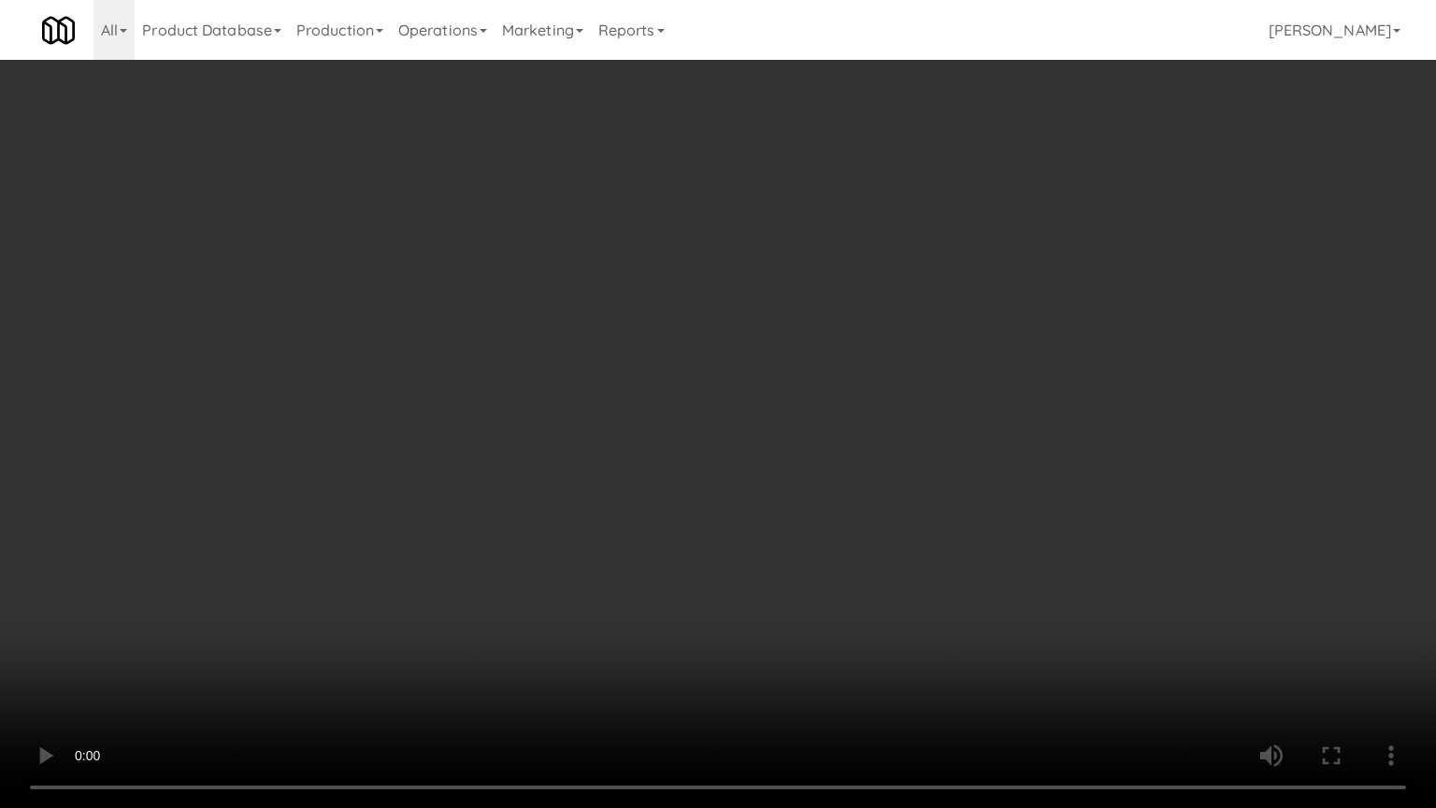
click at [742, 398] on video at bounding box center [718, 404] width 1436 height 808
click at [789, 362] on video at bounding box center [718, 404] width 1436 height 808
click at [789, 363] on video at bounding box center [718, 404] width 1436 height 808
click at [981, 282] on video at bounding box center [718, 404] width 1436 height 808
click at [981, 287] on video at bounding box center [718, 404] width 1436 height 808
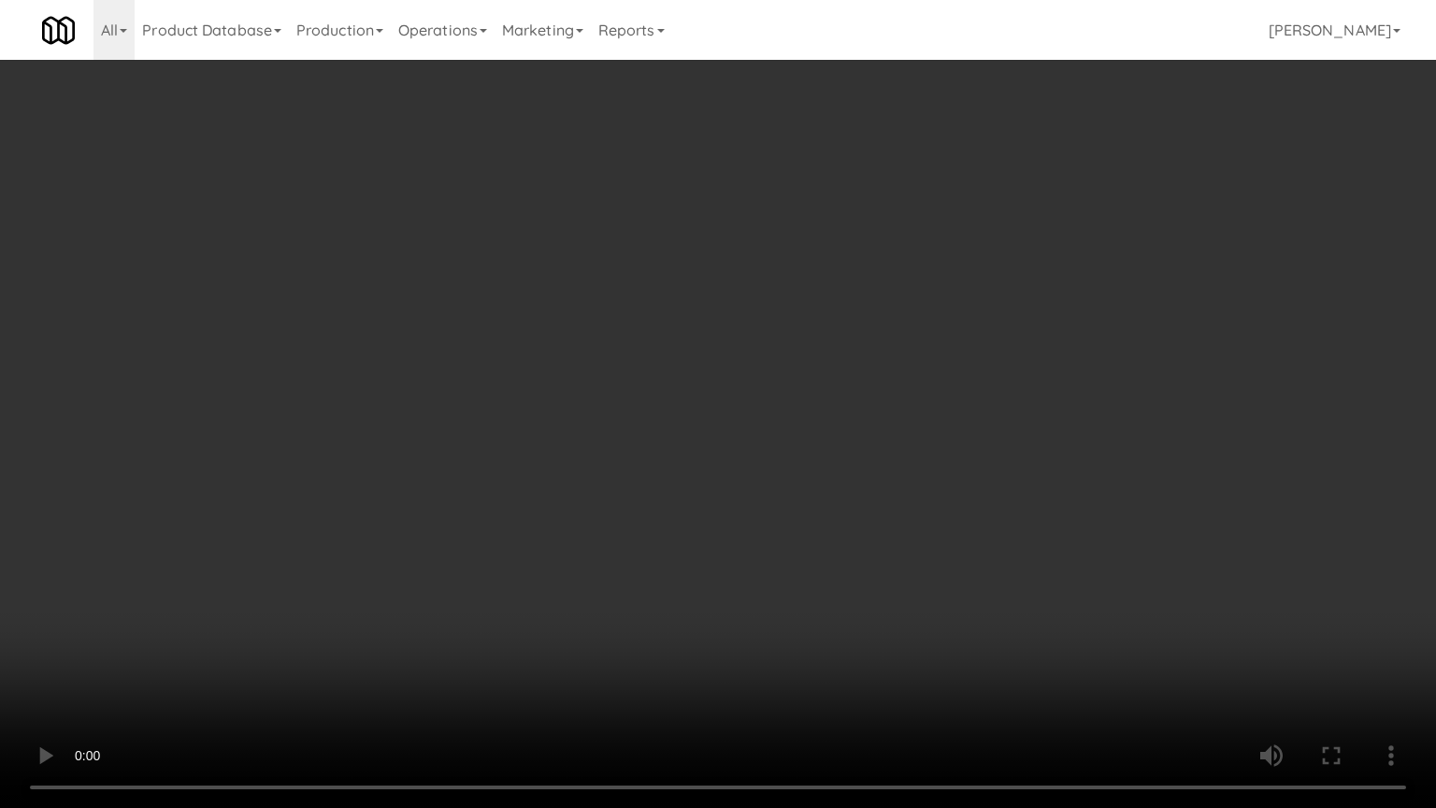
click at [1323, 223] on video at bounding box center [718, 404] width 1436 height 808
drag, startPoint x: 1155, startPoint y: 262, endPoint x: 1171, endPoint y: 254, distance: 17.6
click at [1158, 262] on video at bounding box center [718, 404] width 1436 height 808
click at [1171, 254] on video at bounding box center [718, 404] width 1436 height 808
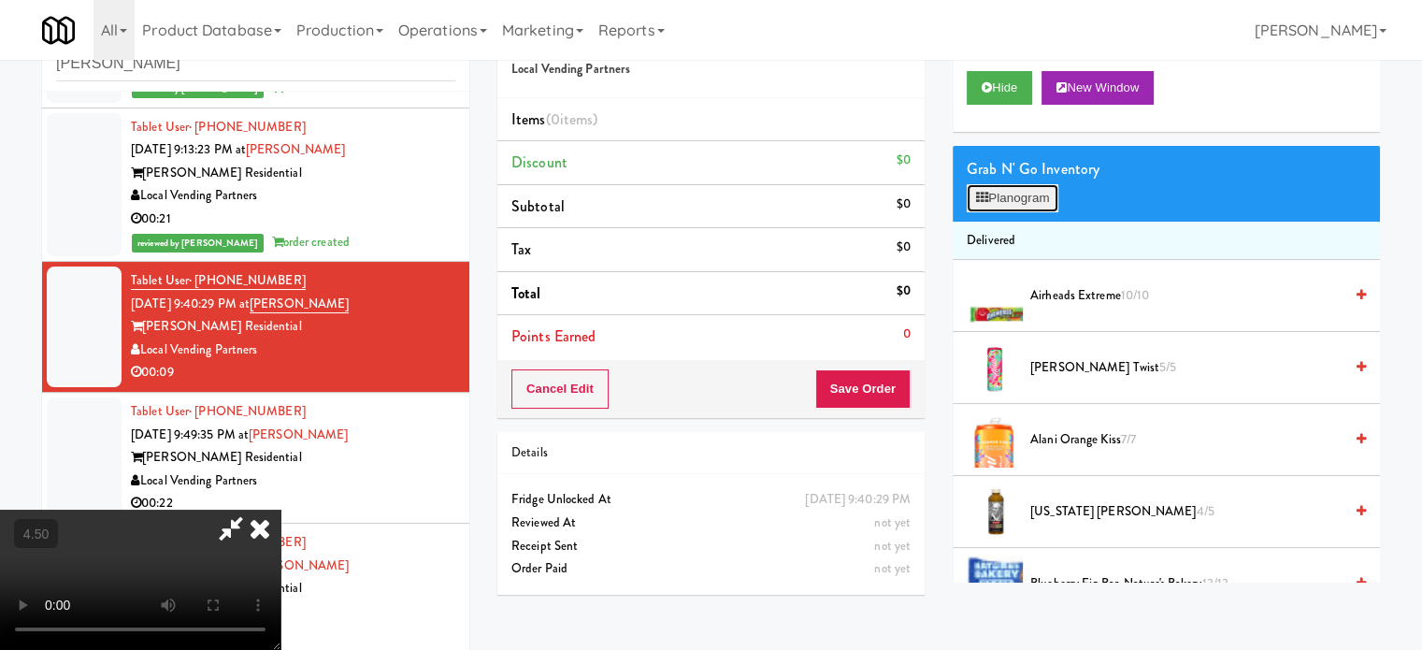
click at [1054, 192] on button "Planogram" at bounding box center [1012, 198] width 92 height 28
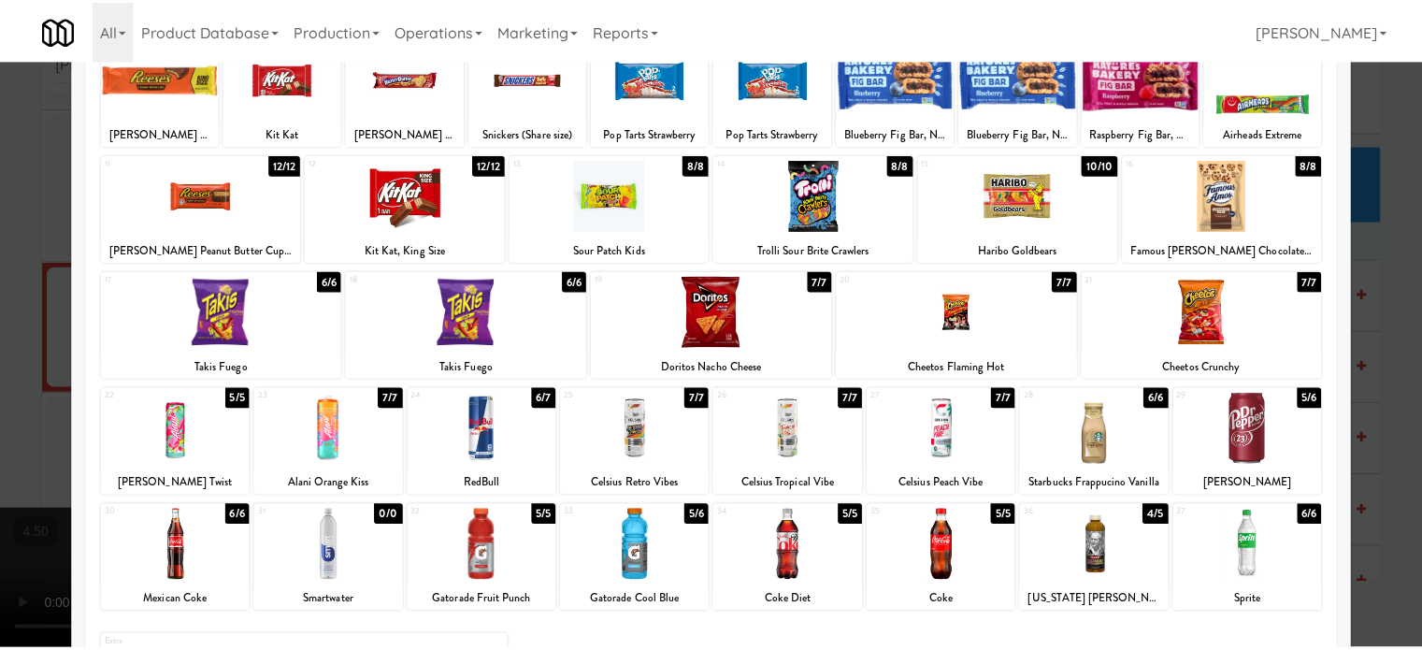
scroll to position [267, 0]
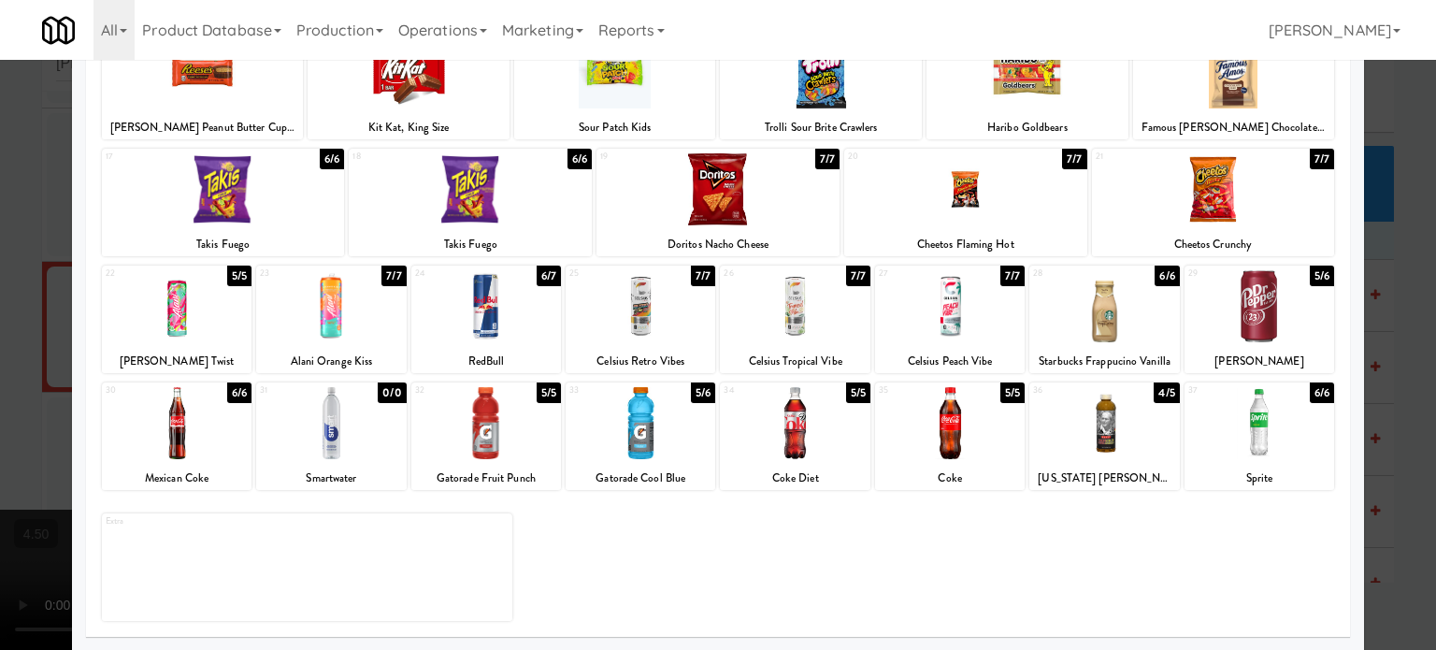
click at [1309, 390] on div "6/6" at bounding box center [1321, 392] width 24 height 21
click at [1408, 407] on div at bounding box center [718, 325] width 1436 height 650
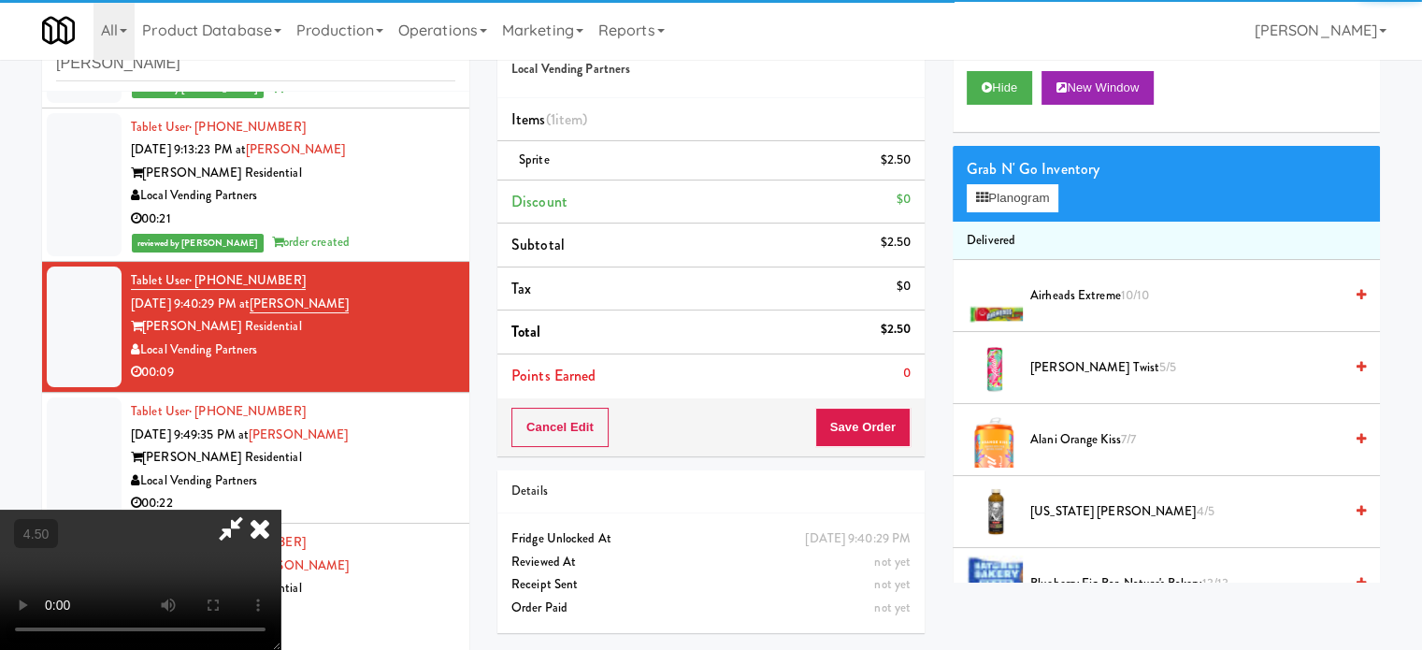
drag, startPoint x: 935, startPoint y: 414, endPoint x: 925, endPoint y: 406, distance: 12.6
click at [935, 414] on div "Order # 7317350 Local Vending Partners Items (1 item ) Sprite $2.50 Discount $0…" at bounding box center [710, 326] width 455 height 639
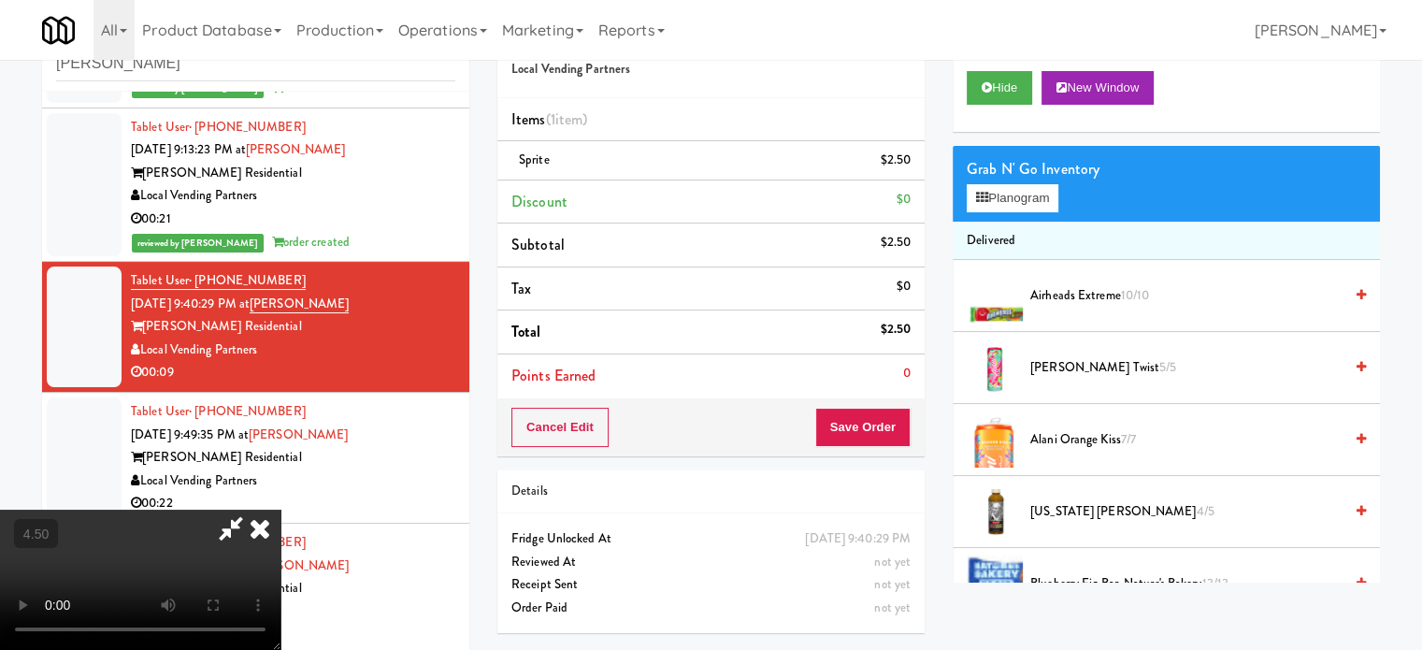
drag, startPoint x: 881, startPoint y: 380, endPoint x: 892, endPoint y: 321, distance: 60.7
click at [881, 378] on li "Points Earned 0" at bounding box center [710, 375] width 427 height 43
click at [280, 509] on video at bounding box center [140, 579] width 280 height 140
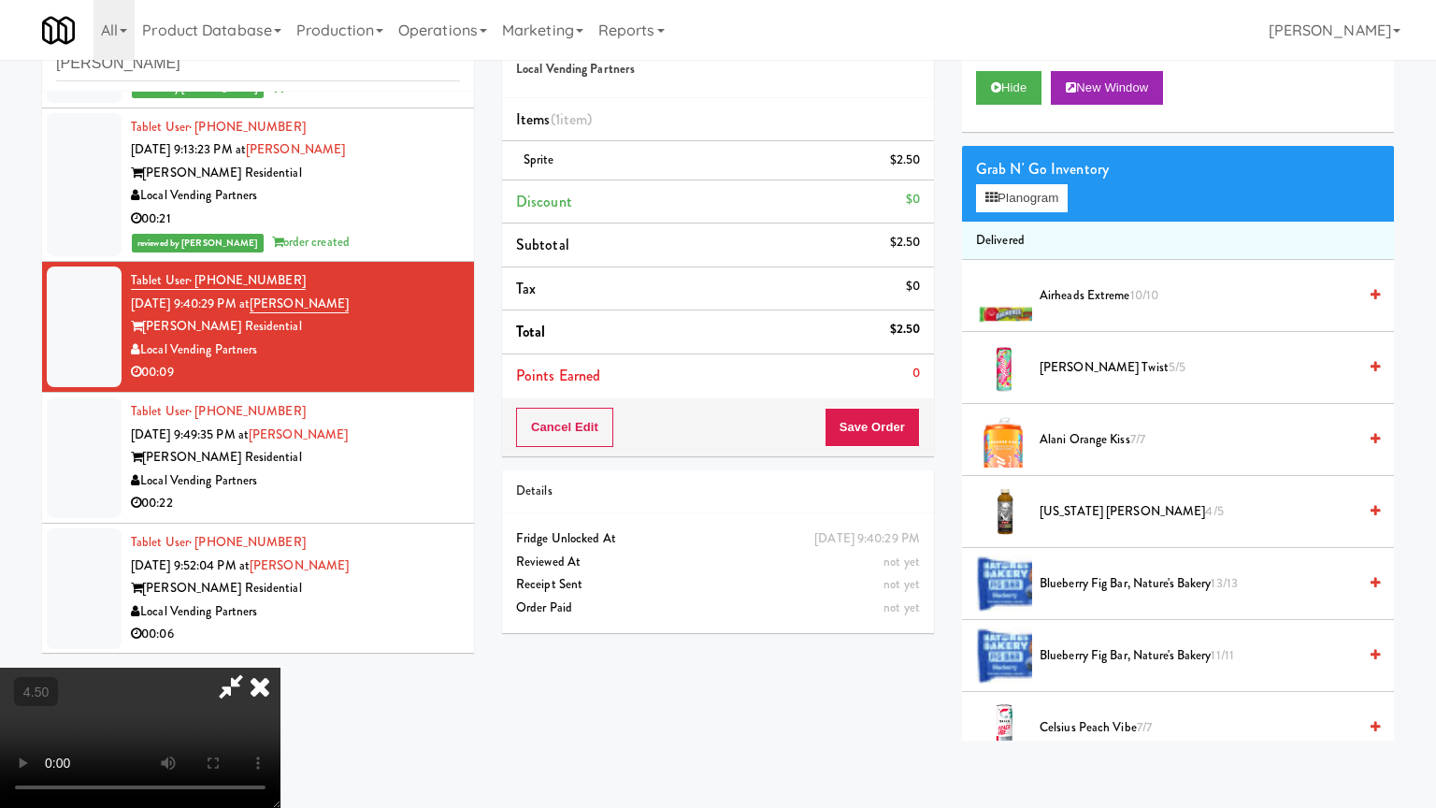
click at [280, 648] on video at bounding box center [140, 737] width 280 height 140
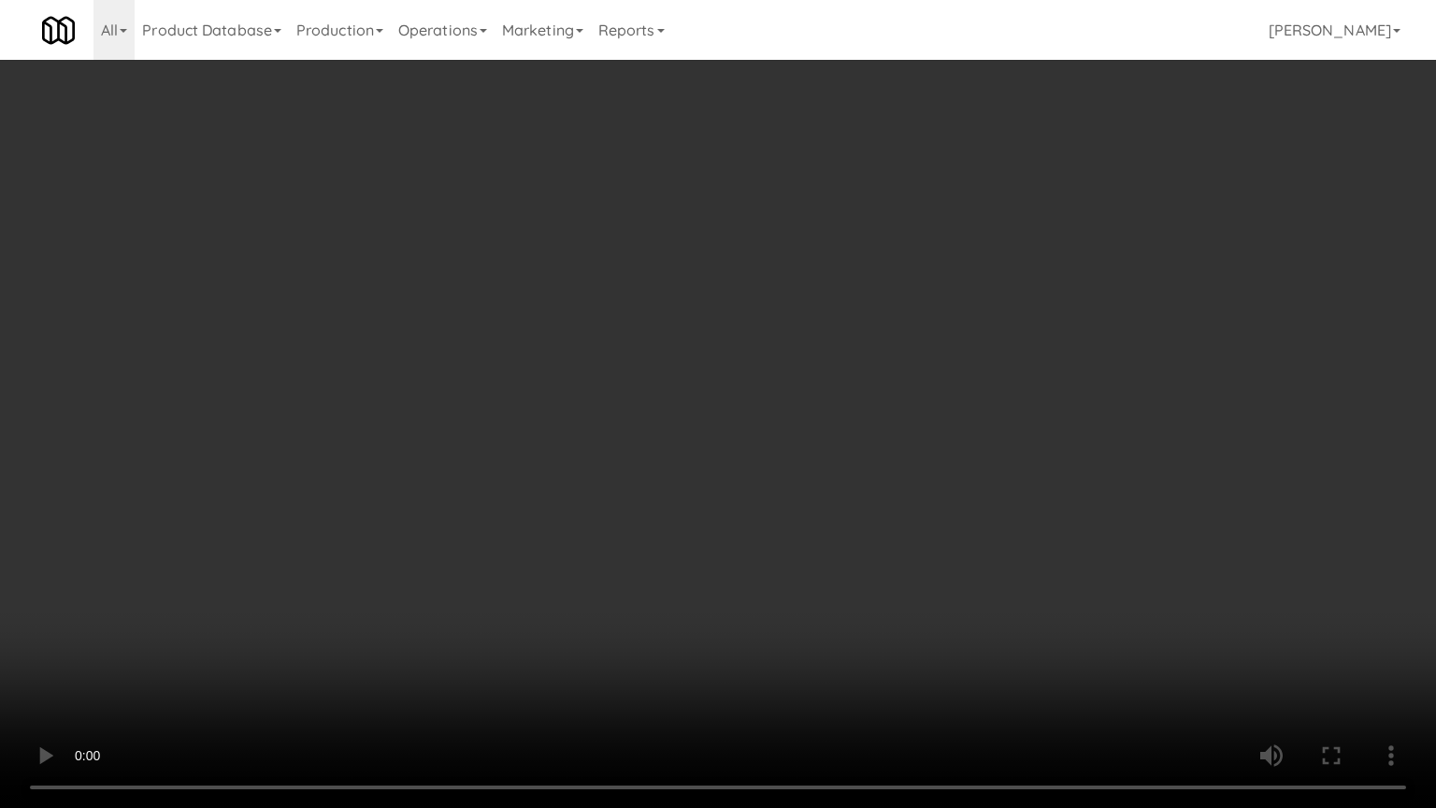
click at [781, 287] on video at bounding box center [718, 404] width 1436 height 808
click at [785, 288] on video at bounding box center [718, 404] width 1436 height 808
click at [839, 271] on video at bounding box center [718, 404] width 1436 height 808
click at [547, 480] on video at bounding box center [718, 404] width 1436 height 808
click at [692, 250] on video at bounding box center [718, 404] width 1436 height 808
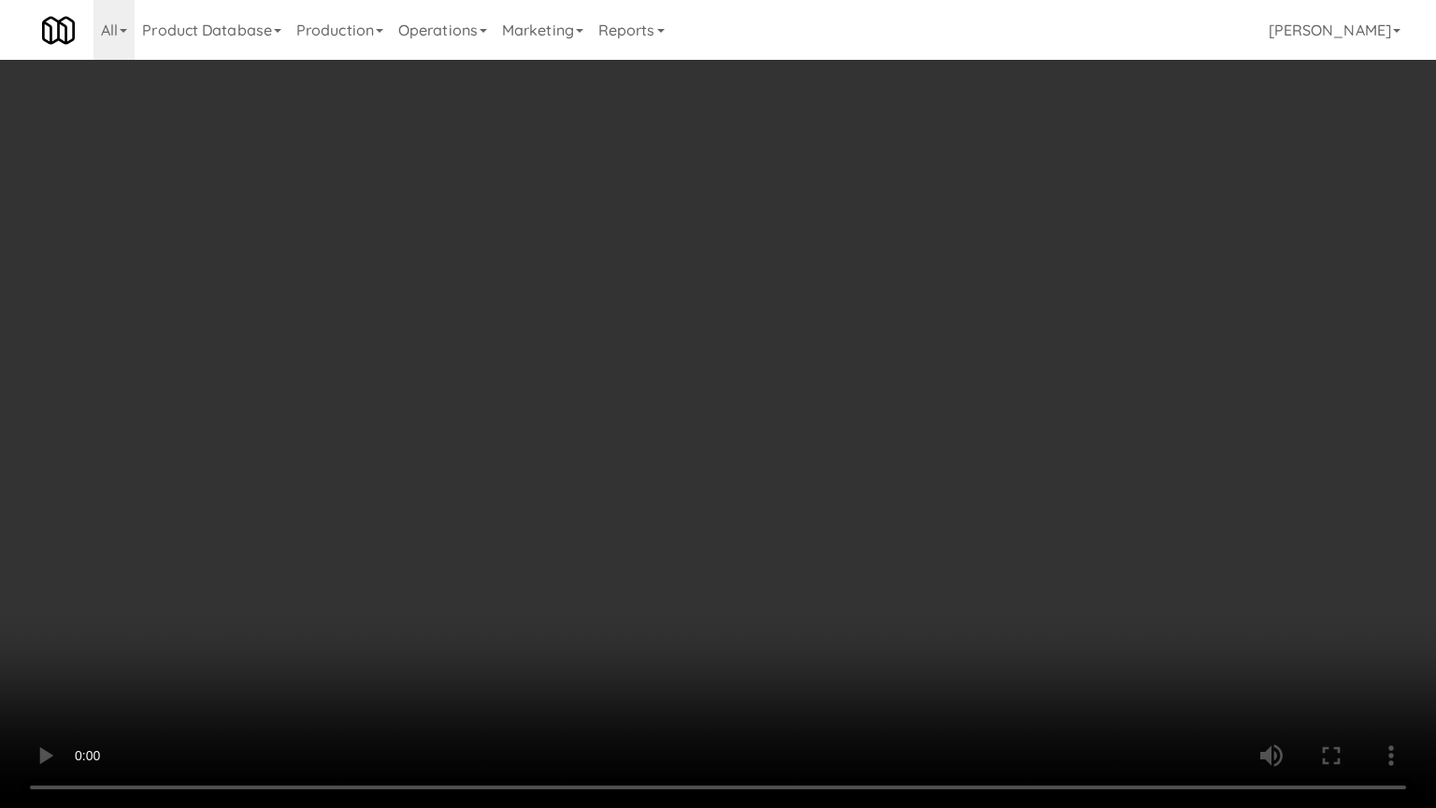
click at [699, 247] on video at bounding box center [718, 404] width 1436 height 808
click at [714, 228] on video at bounding box center [718, 404] width 1436 height 808
click at [716, 228] on video at bounding box center [718, 404] width 1436 height 808
click at [771, 217] on video at bounding box center [718, 404] width 1436 height 808
drag, startPoint x: 778, startPoint y: 217, endPoint x: 845, endPoint y: 104, distance: 131.6
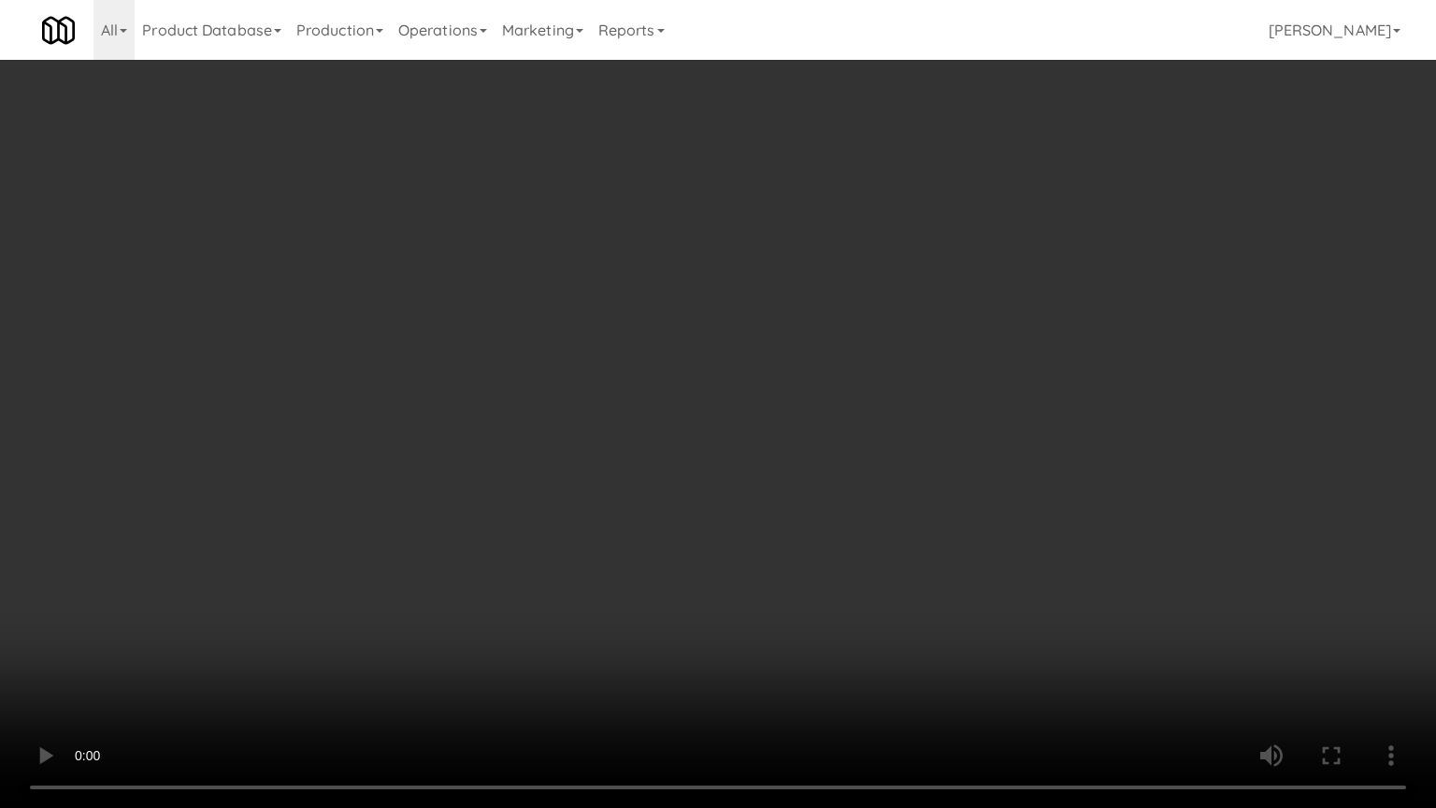
click at [778, 217] on video at bounding box center [718, 404] width 1436 height 808
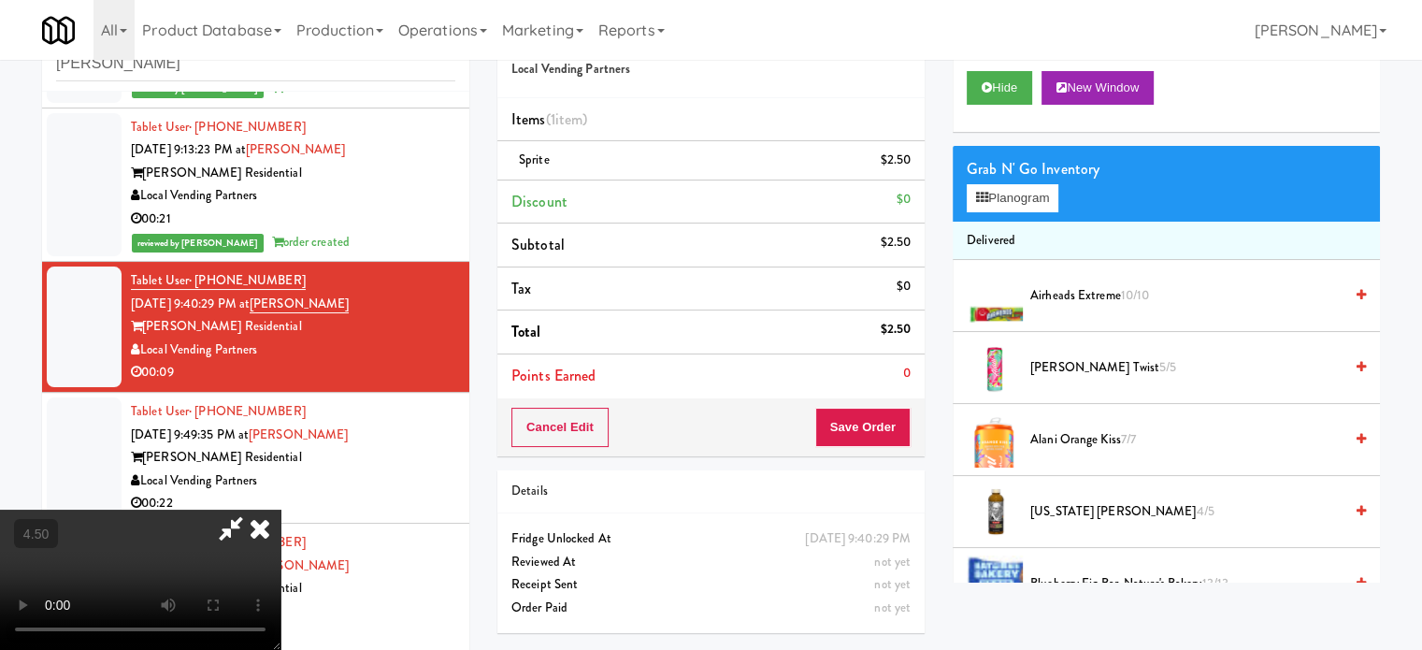
click at [280, 509] on icon at bounding box center [259, 527] width 41 height 37
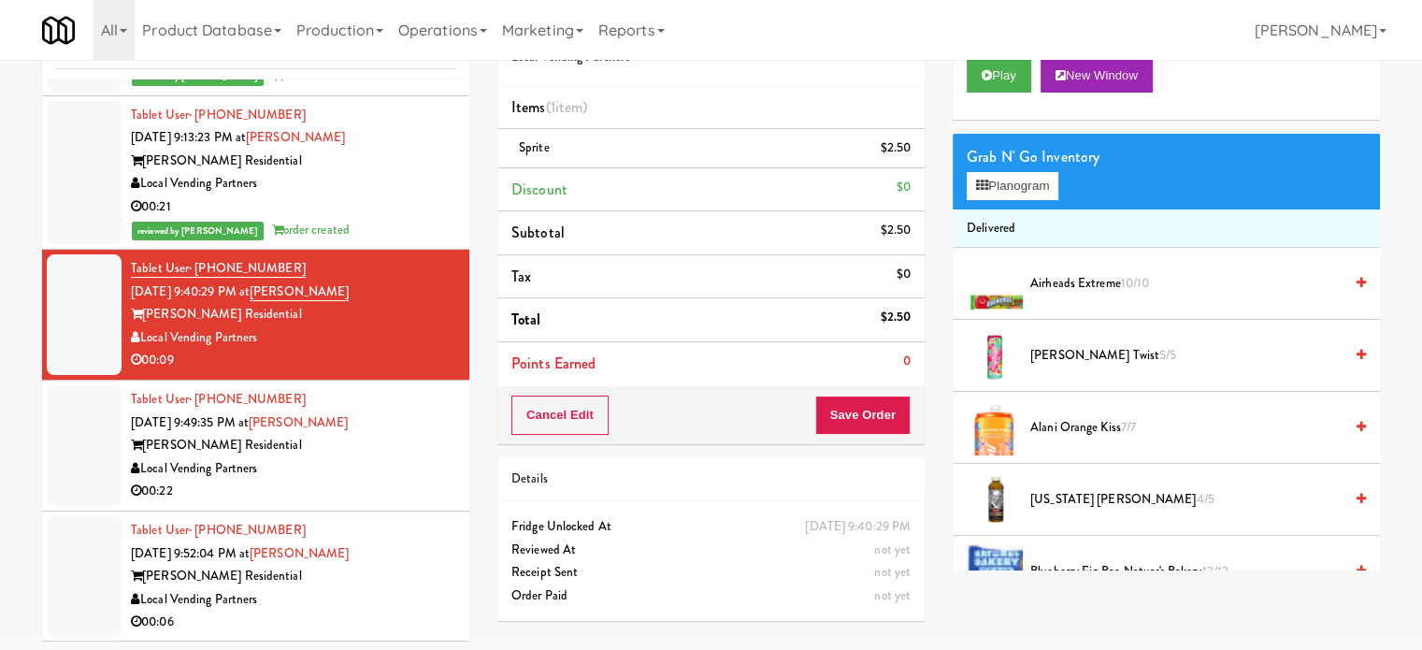
scroll to position [76, 0]
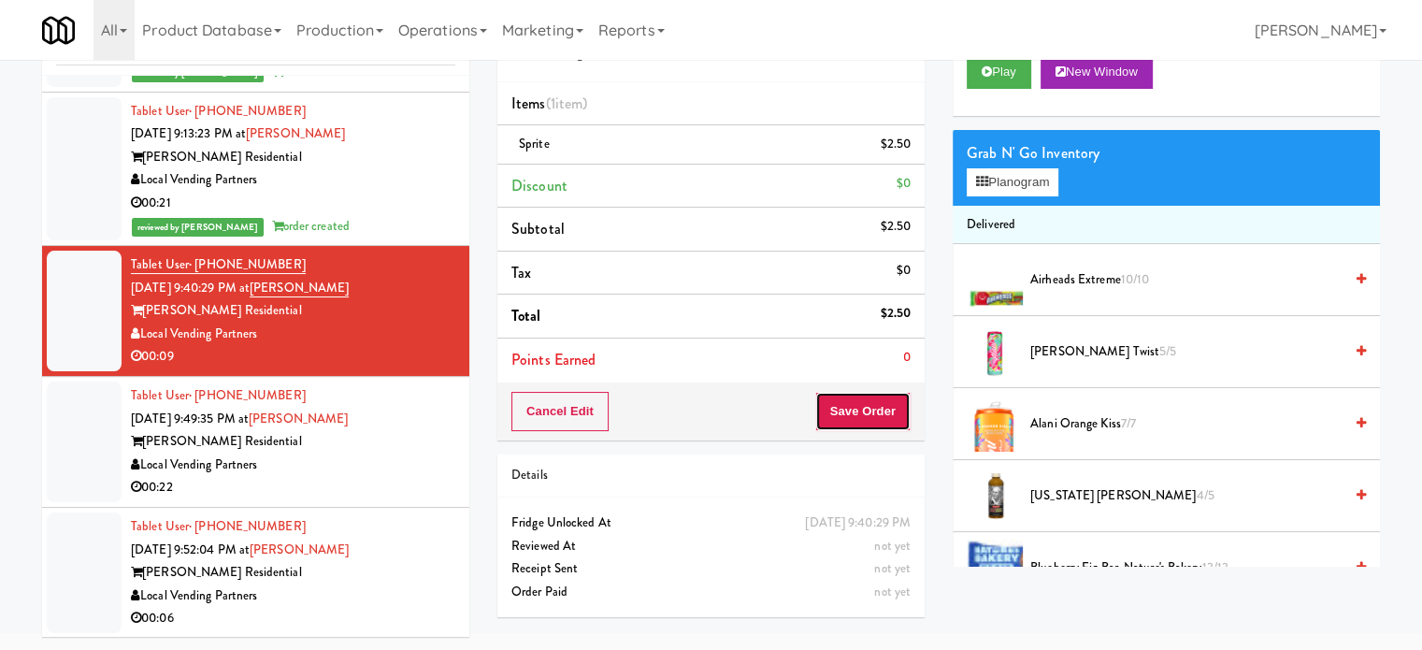
click at [866, 414] on button "Save Order" at bounding box center [862, 411] width 95 height 39
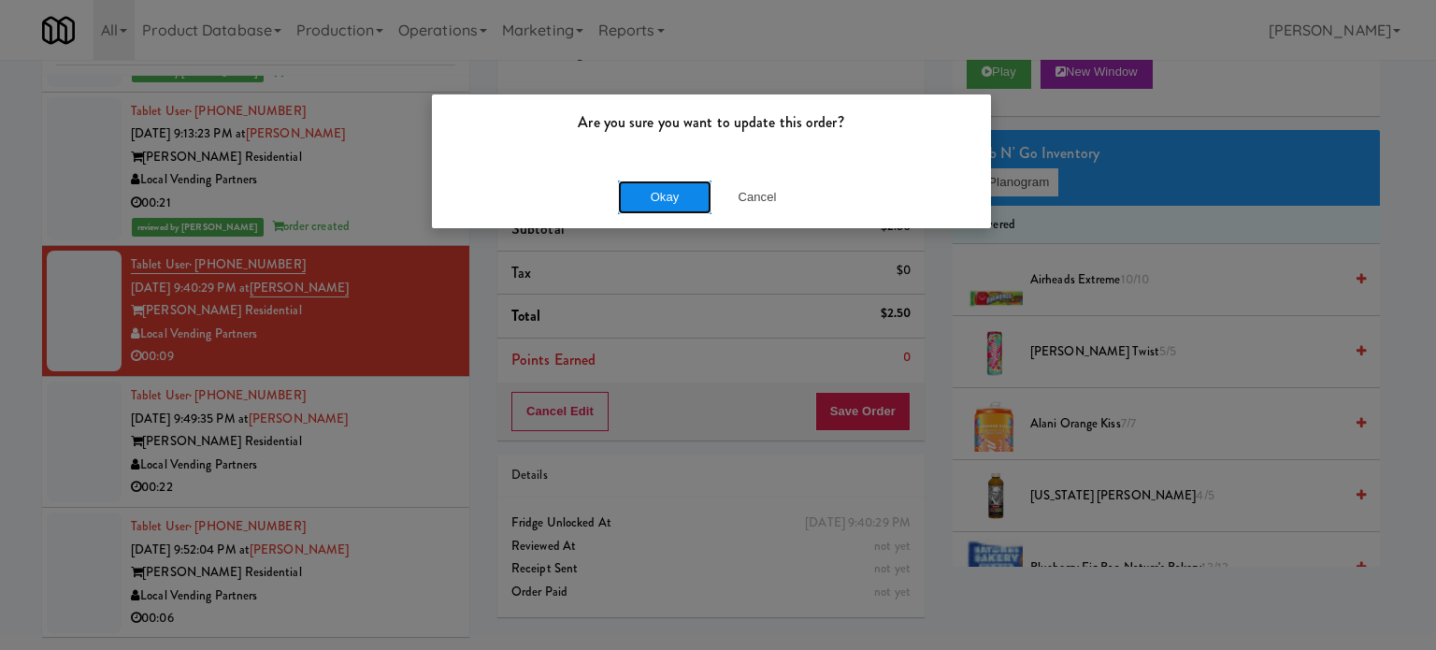
click at [663, 182] on button "Okay" at bounding box center [664, 197] width 93 height 34
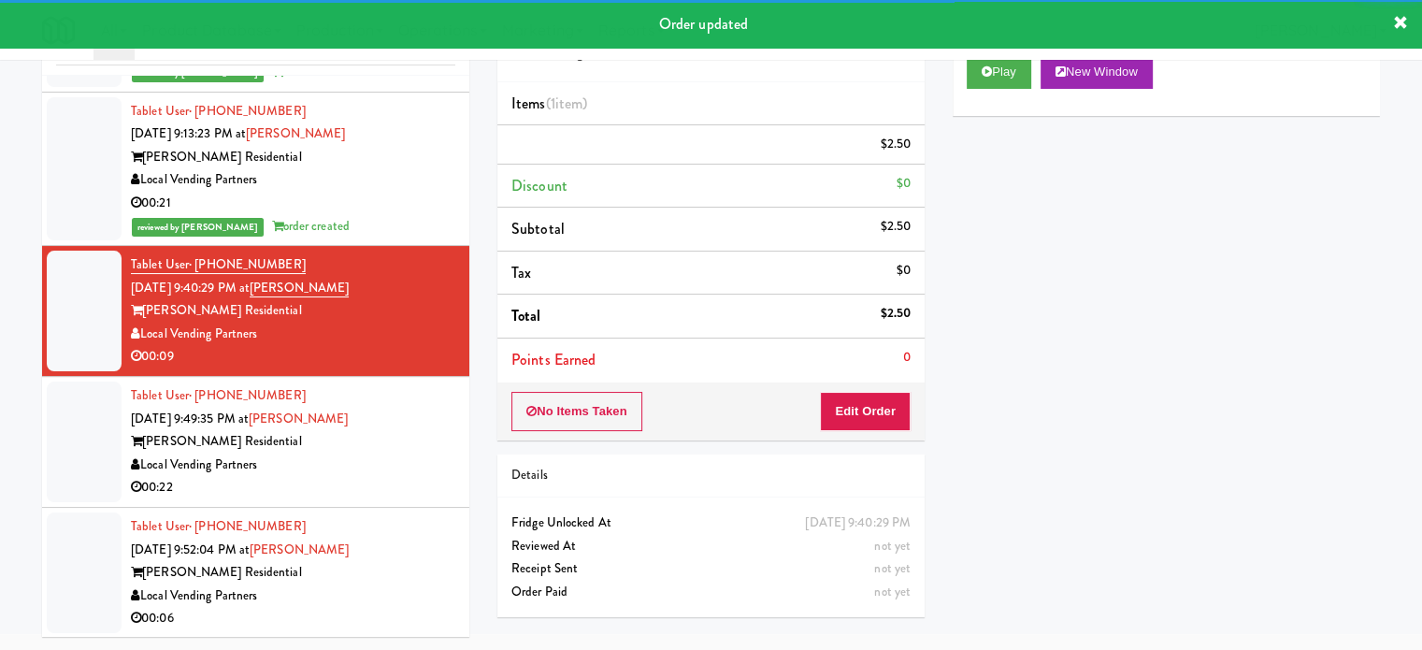
drag, startPoint x: 393, startPoint y: 493, endPoint x: 710, endPoint y: 384, distance: 335.8
click at [394, 493] on div "00:22" at bounding box center [293, 487] width 324 height 23
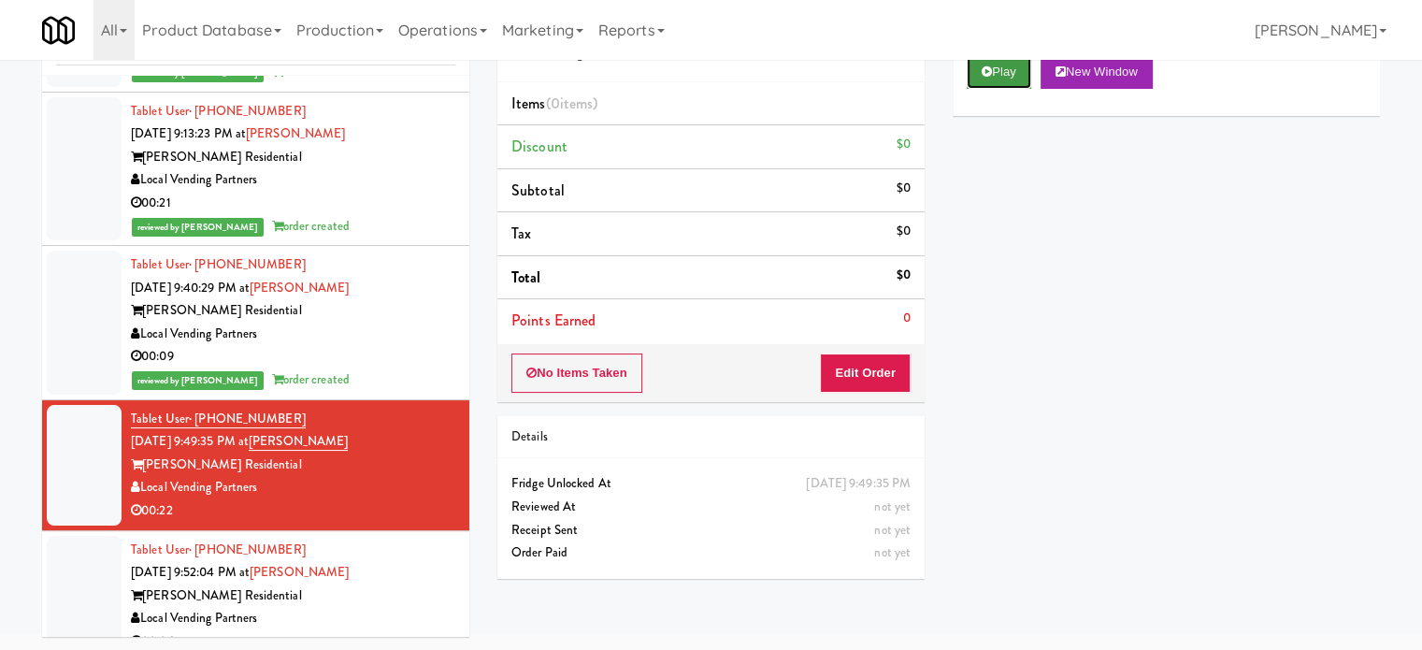
click at [994, 67] on button "Play" at bounding box center [998, 72] width 64 height 34
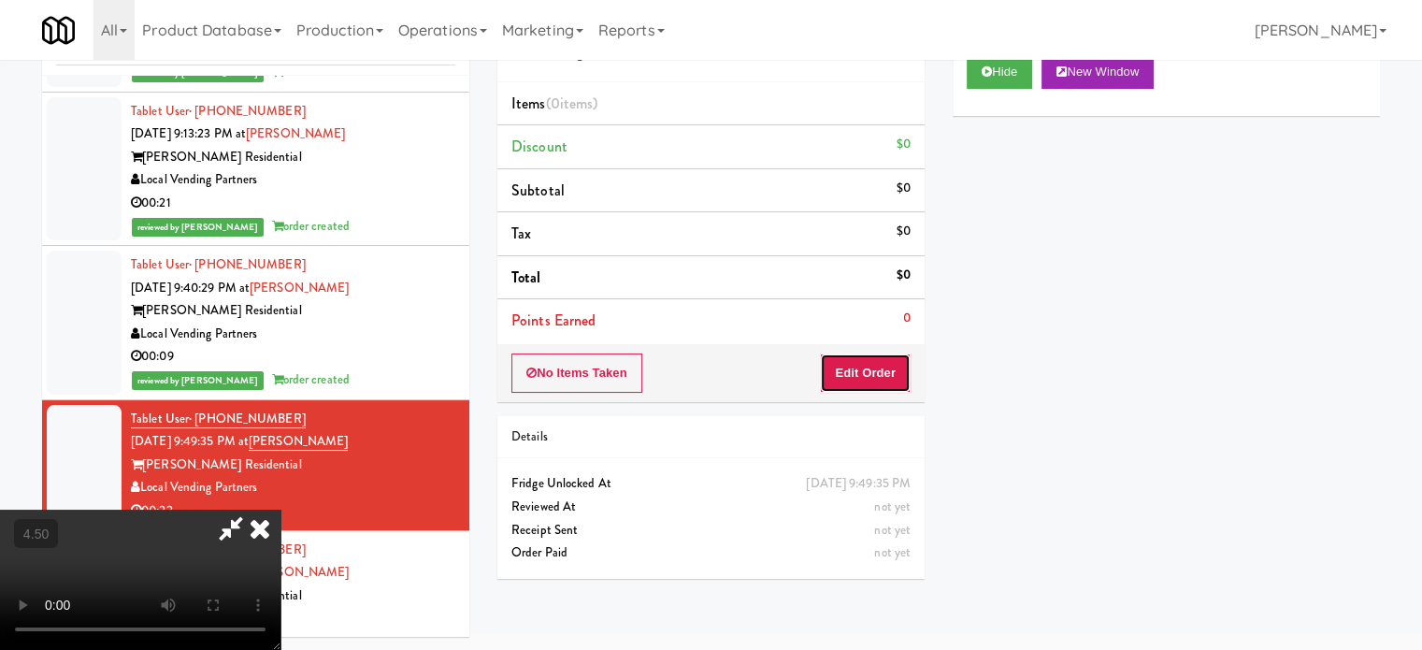
click at [882, 379] on button "Edit Order" at bounding box center [865, 372] width 91 height 39
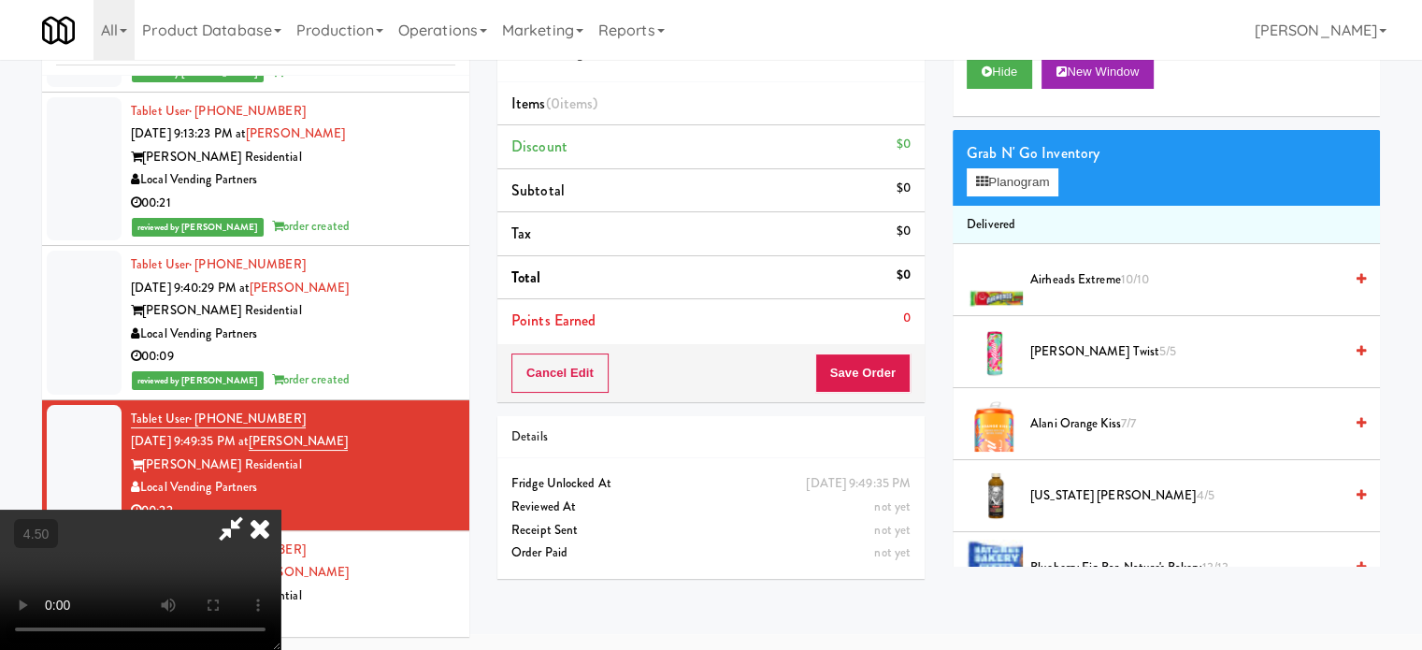
drag, startPoint x: 576, startPoint y: 487, endPoint x: 596, endPoint y: 457, distance: 36.3
click at [280, 509] on video at bounding box center [140, 579] width 280 height 140
drag, startPoint x: 596, startPoint y: 457, endPoint x: 713, endPoint y: 319, distance: 181.1
click at [280, 509] on video at bounding box center [140, 579] width 280 height 140
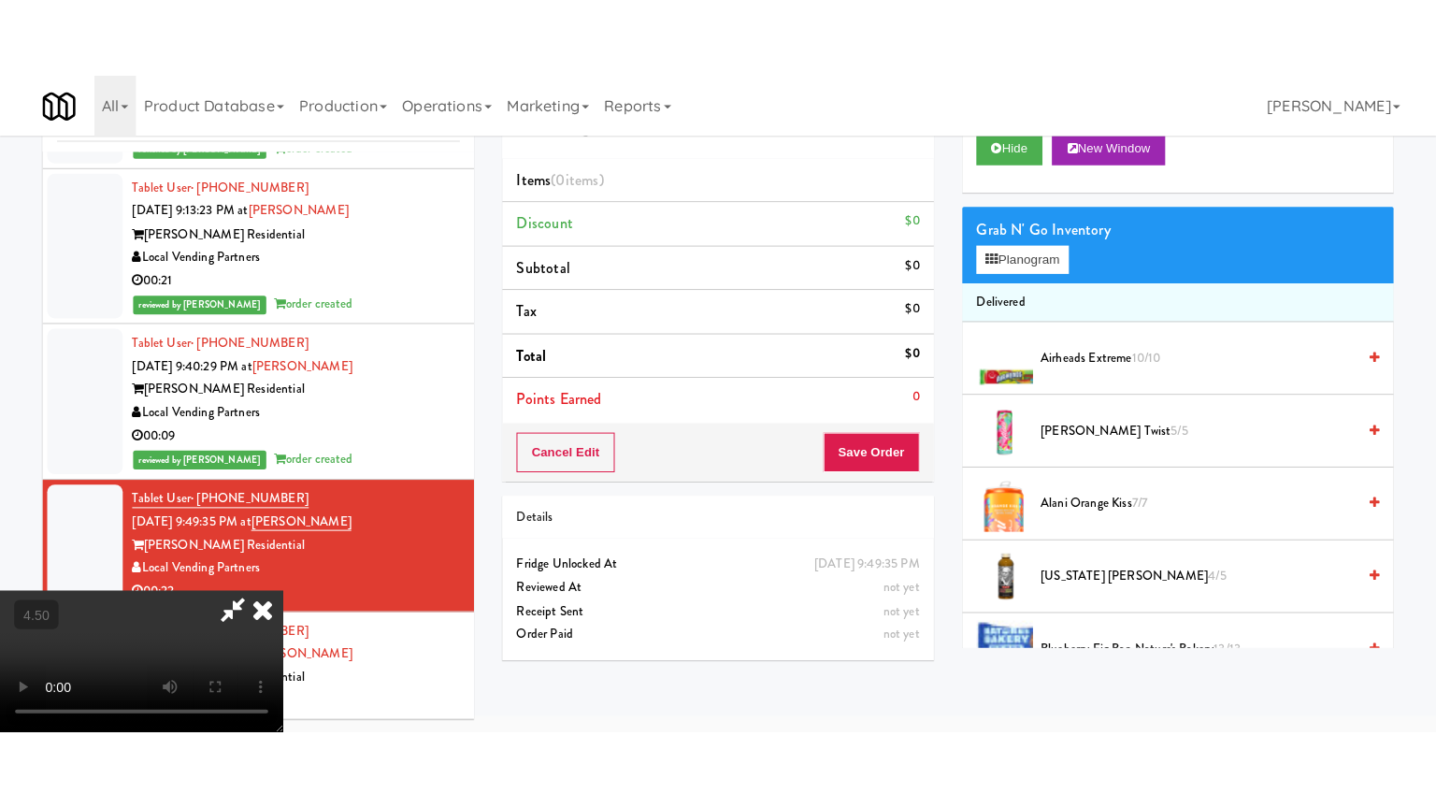
scroll to position [60, 0]
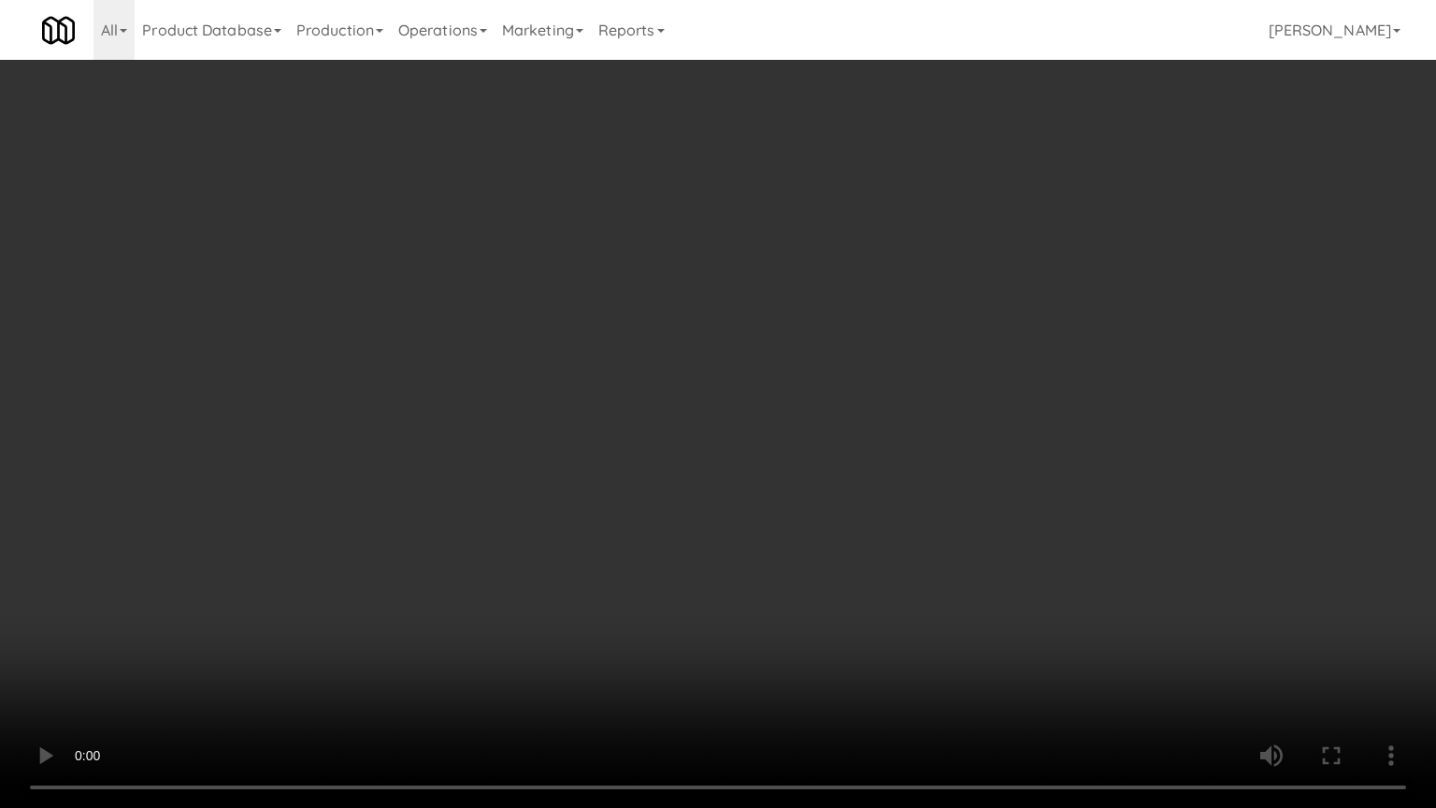
click at [713, 319] on video at bounding box center [718, 404] width 1436 height 808
click at [722, 313] on video at bounding box center [718, 404] width 1436 height 808
click at [785, 322] on video at bounding box center [718, 404] width 1436 height 808
click at [767, 331] on video at bounding box center [718, 404] width 1436 height 808
click at [920, 353] on video at bounding box center [718, 404] width 1436 height 808
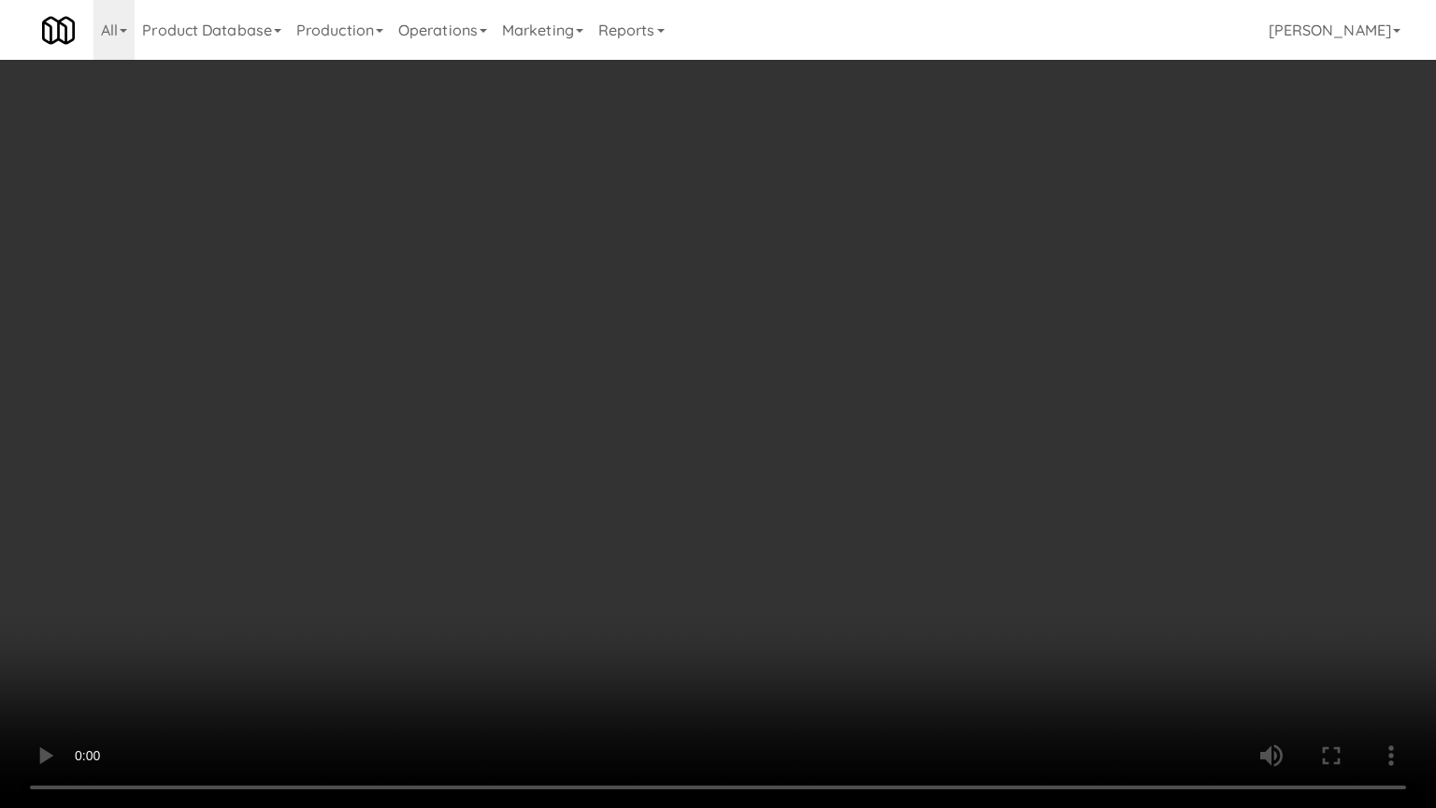
click at [878, 340] on video at bounding box center [718, 404] width 1436 height 808
drag, startPoint x: 894, startPoint y: 330, endPoint x: 999, endPoint y: 182, distance: 181.0
click at [897, 330] on video at bounding box center [718, 404] width 1436 height 808
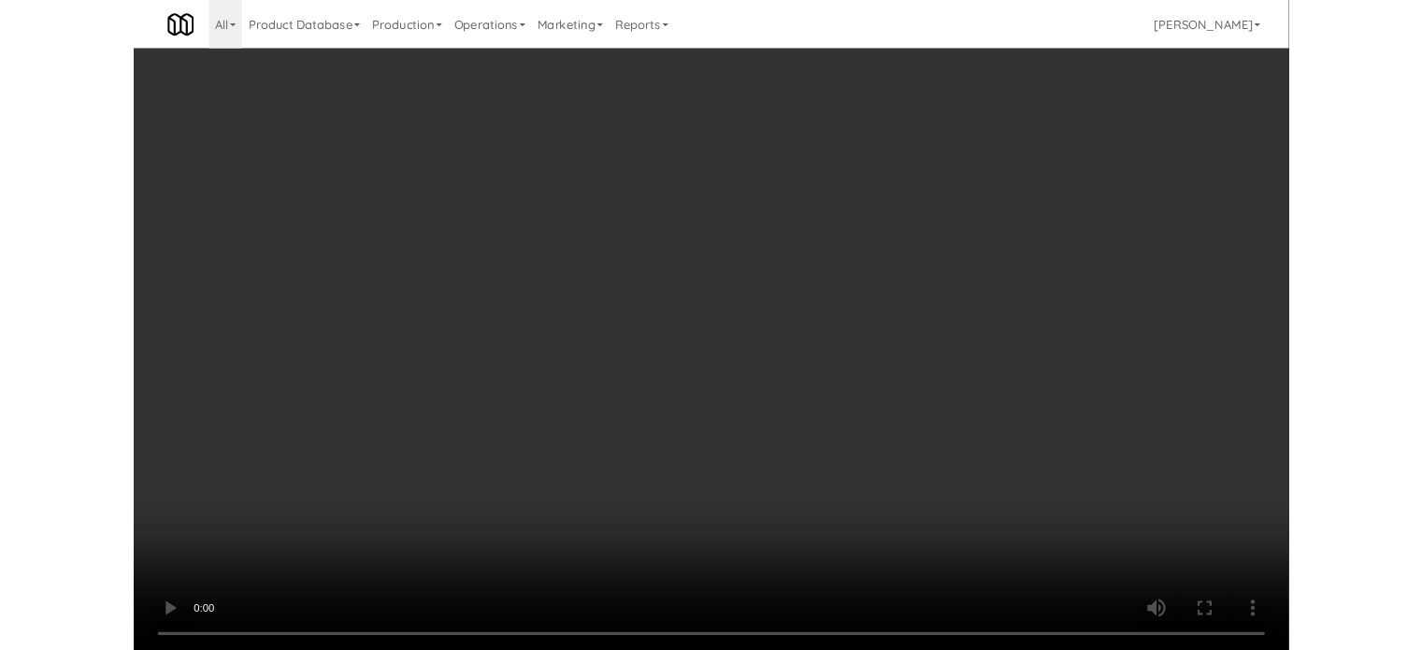
scroll to position [76, 0]
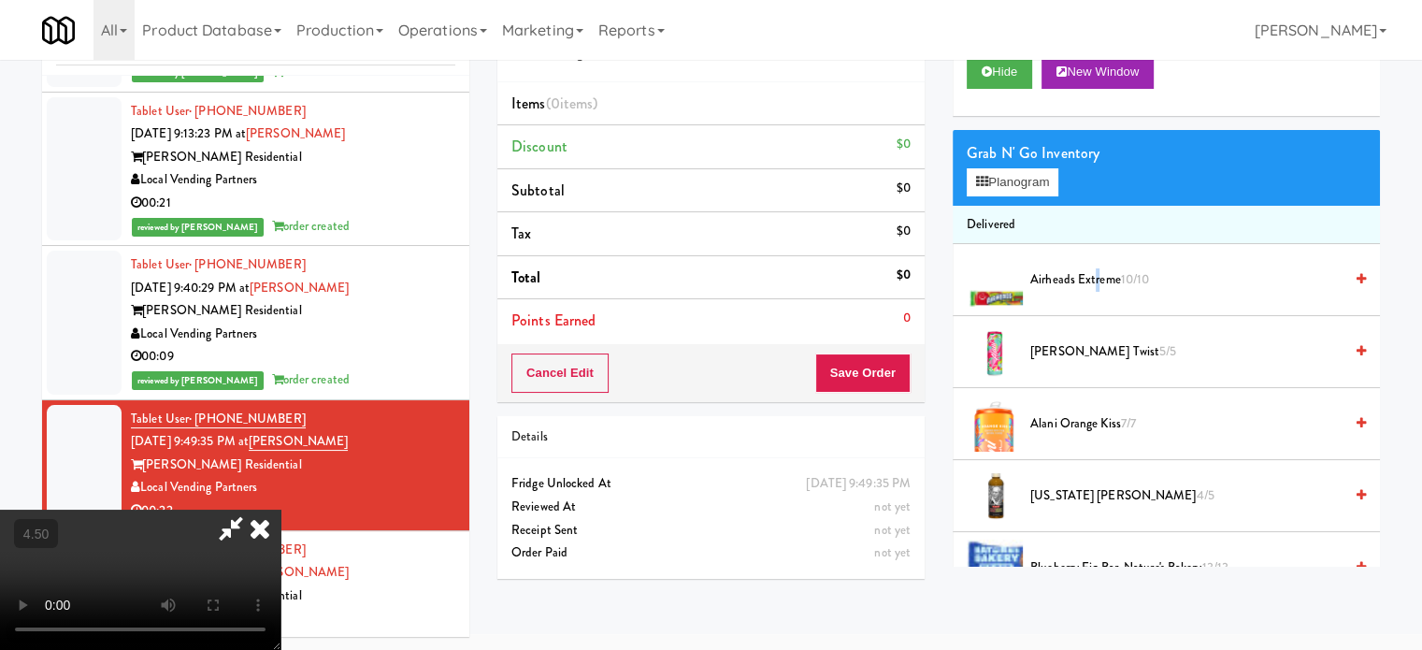
click at [1096, 279] on span "Airheads Extreme 10/10" at bounding box center [1186, 279] width 312 height 23
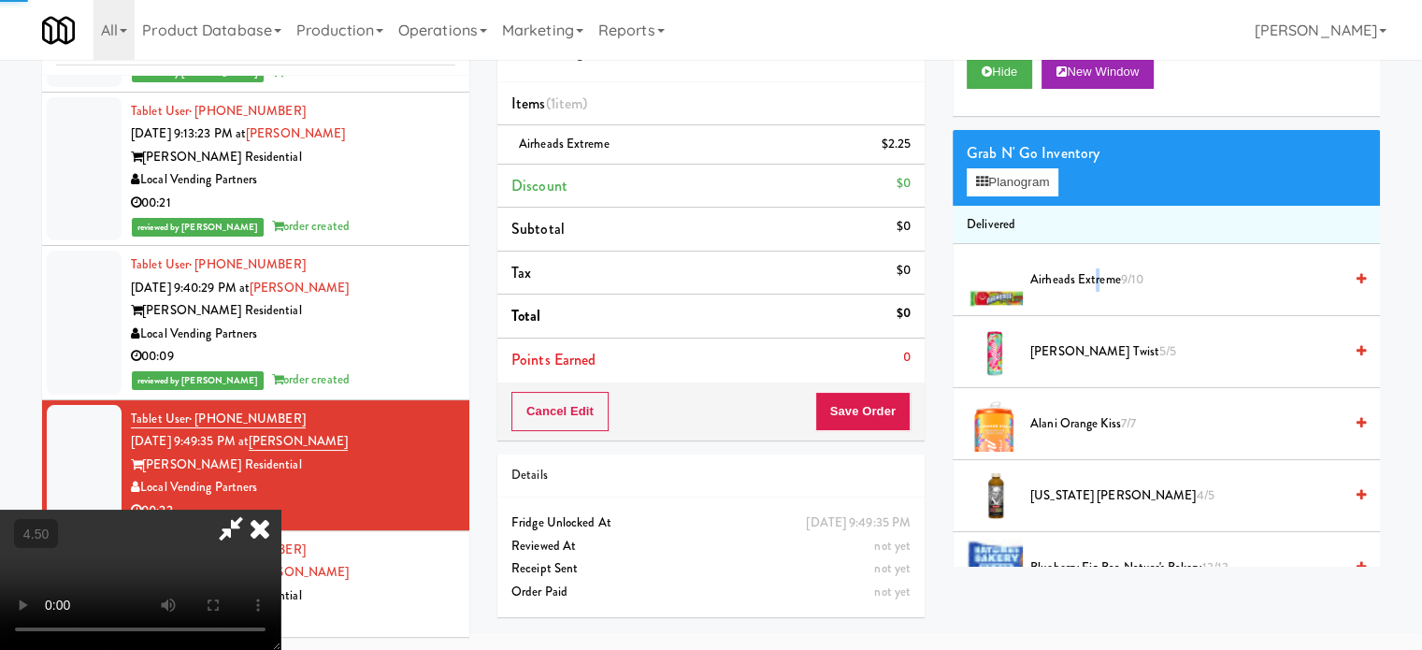
click at [280, 509] on video at bounding box center [140, 579] width 280 height 140
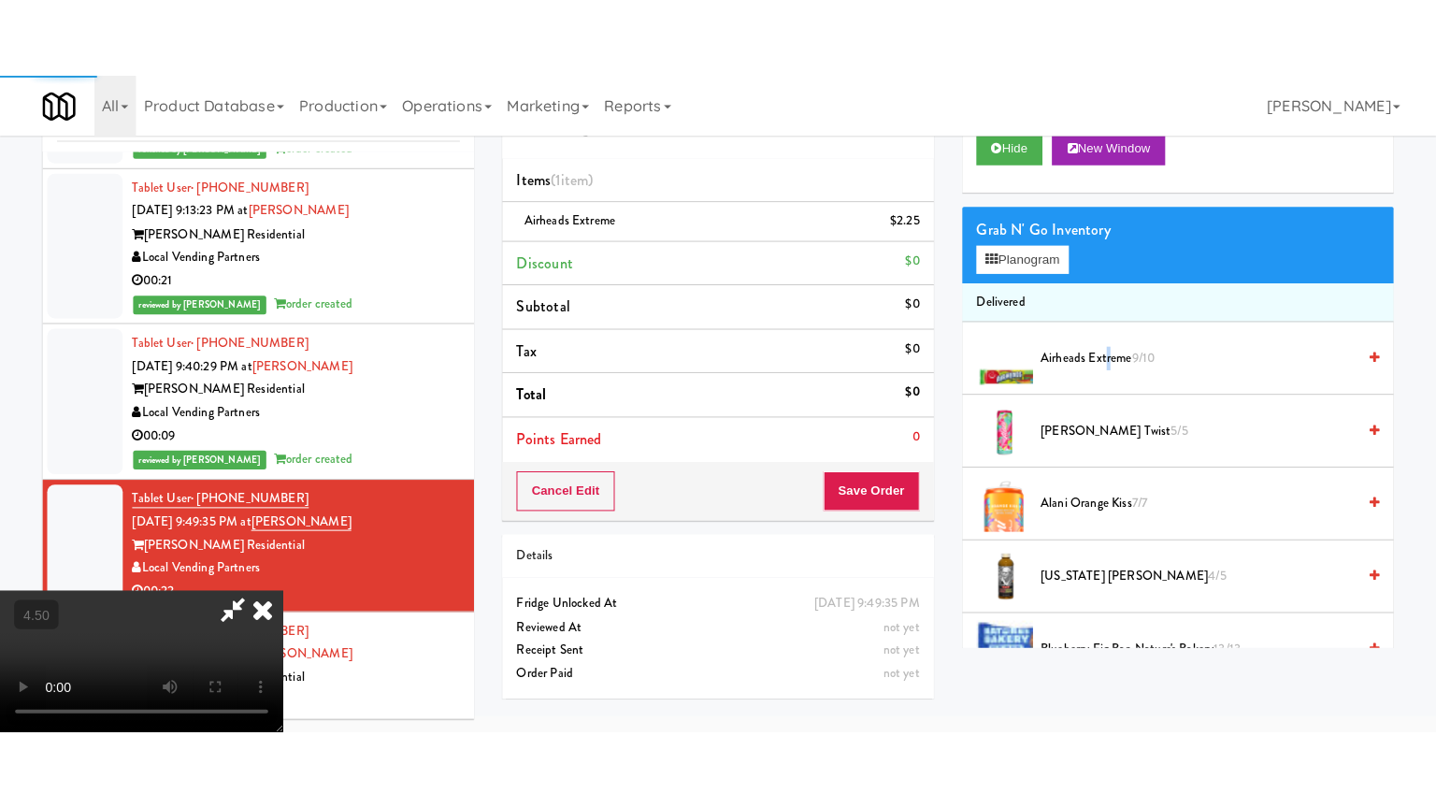
scroll to position [60, 0]
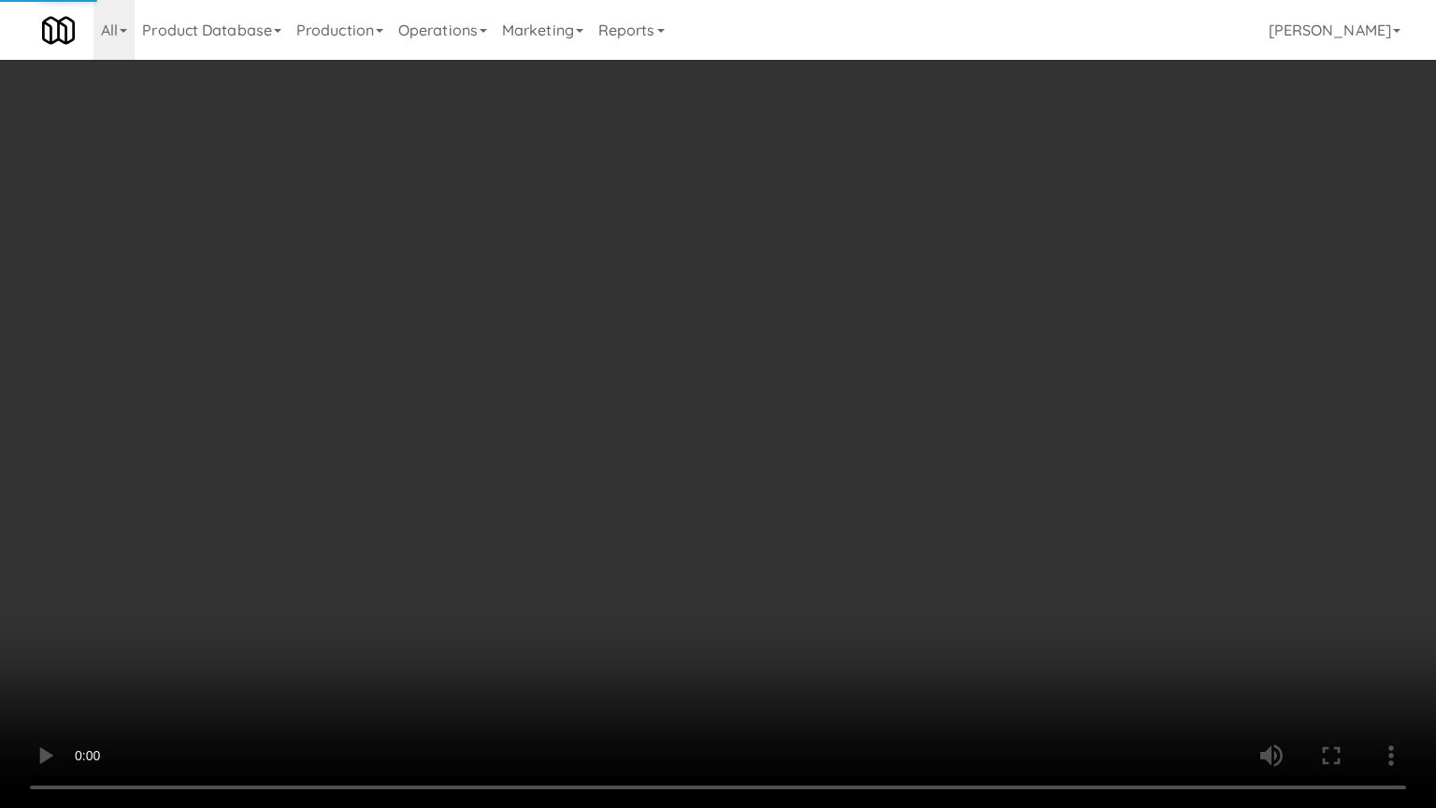
click at [593, 450] on video at bounding box center [718, 404] width 1436 height 808
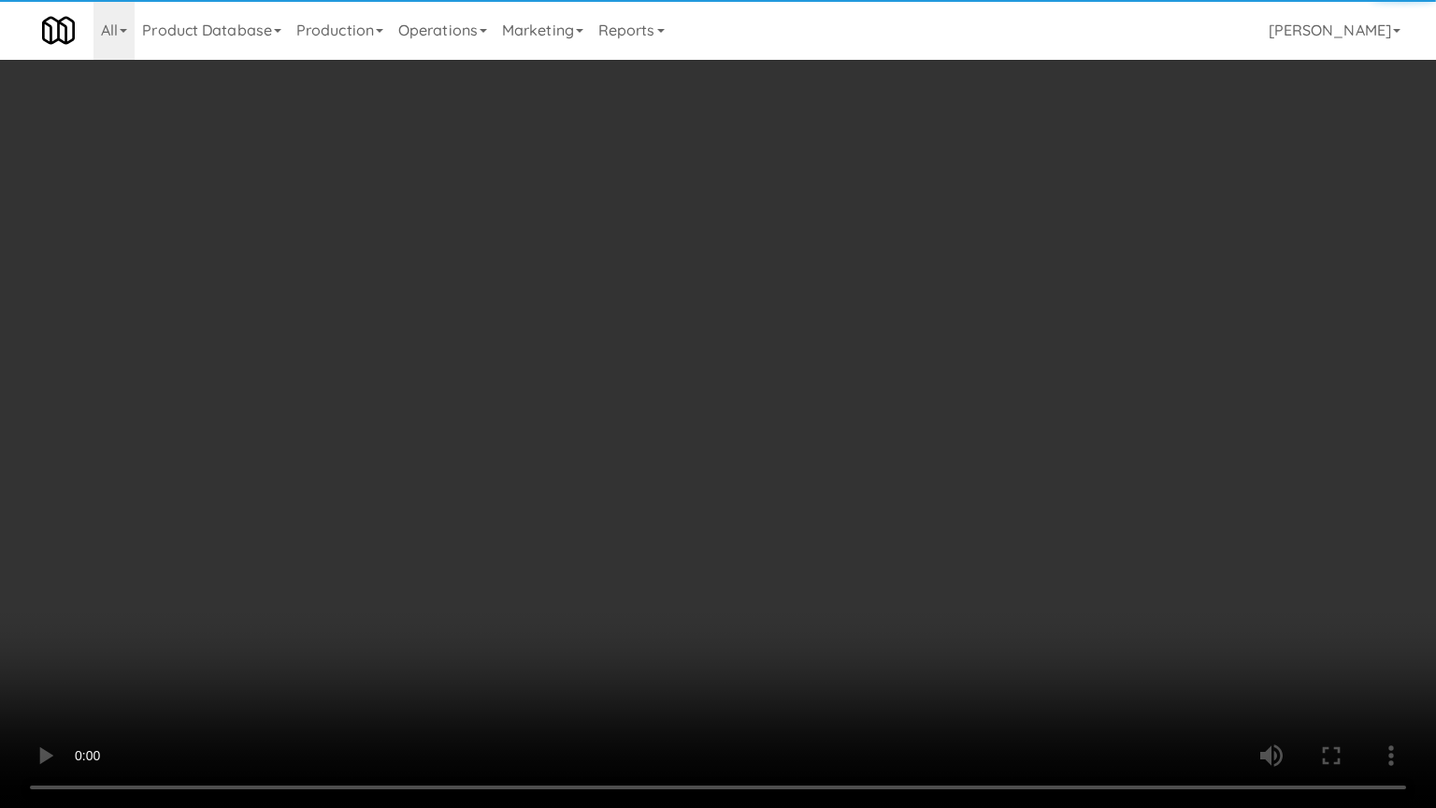
click at [591, 339] on video at bounding box center [718, 404] width 1436 height 808
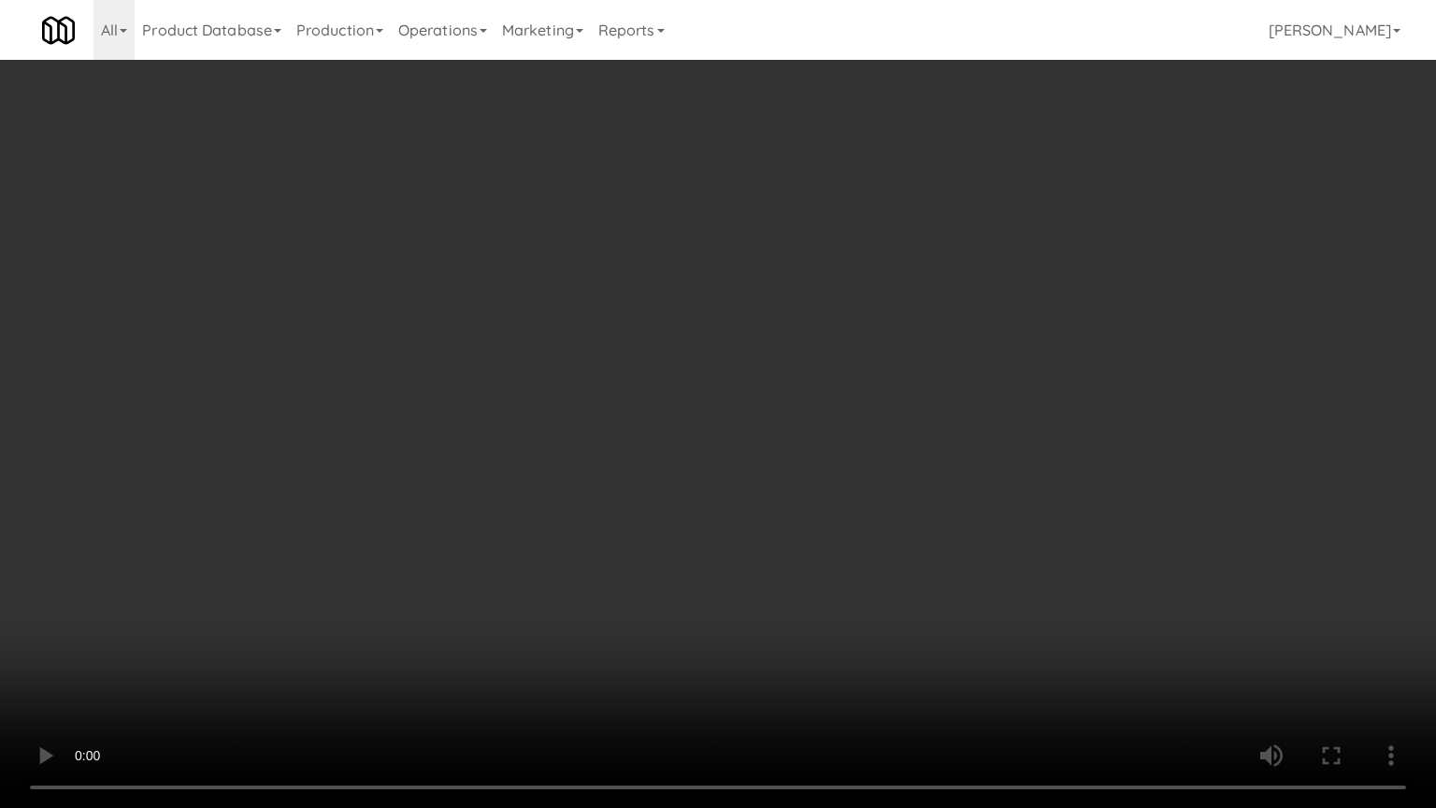
drag, startPoint x: 632, startPoint y: 336, endPoint x: 676, endPoint y: 289, distance: 64.1
click at [634, 336] on video at bounding box center [718, 404] width 1436 height 808
click at [676, 291] on video at bounding box center [718, 404] width 1436 height 808
click at [706, 308] on video at bounding box center [718, 404] width 1436 height 808
click at [864, 340] on video at bounding box center [718, 404] width 1436 height 808
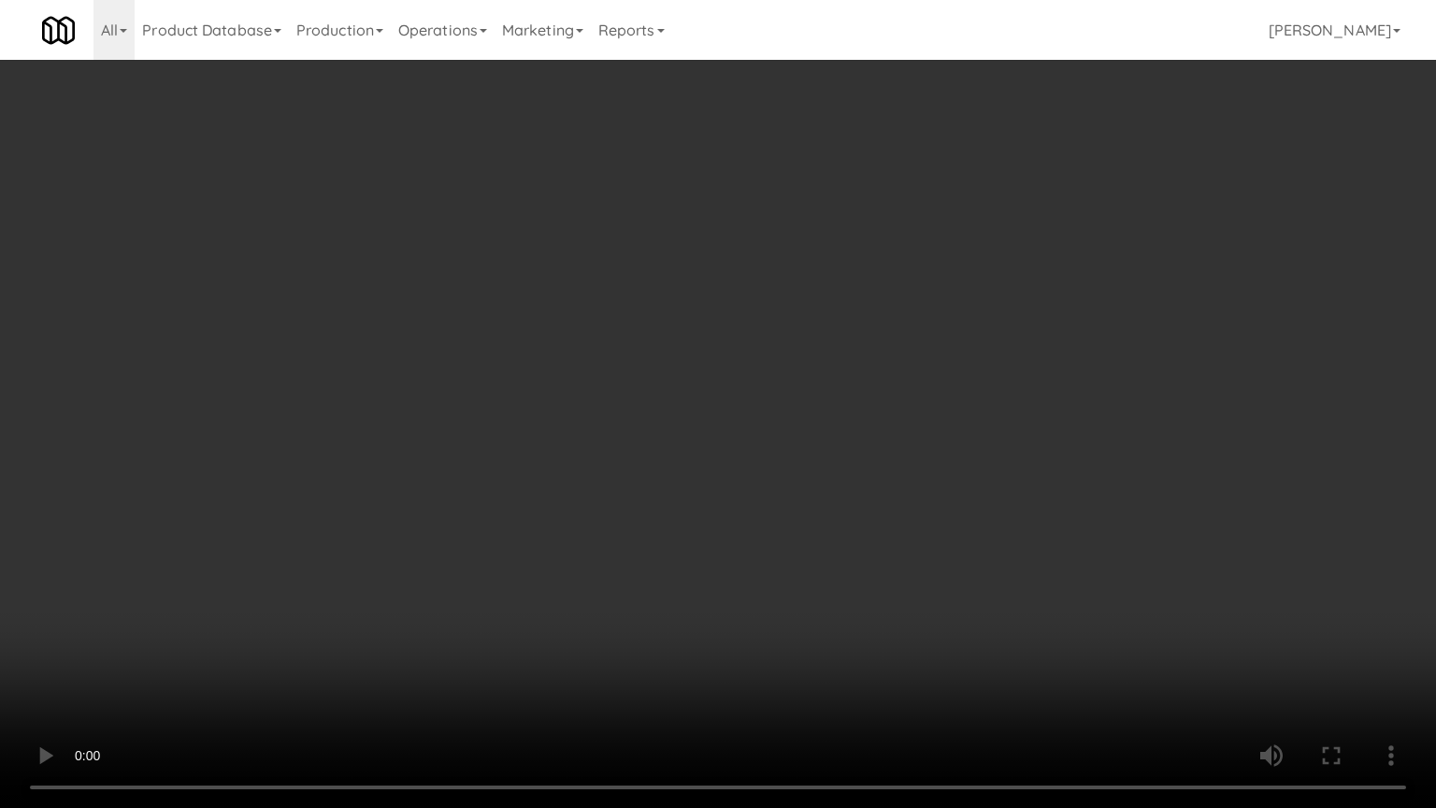
click at [820, 353] on video at bounding box center [718, 404] width 1436 height 808
click at [931, 369] on video at bounding box center [718, 404] width 1436 height 808
click at [835, 367] on video at bounding box center [718, 404] width 1436 height 808
drag, startPoint x: 845, startPoint y: 363, endPoint x: 1221, endPoint y: 197, distance: 410.5
click at [856, 363] on video at bounding box center [718, 404] width 1436 height 808
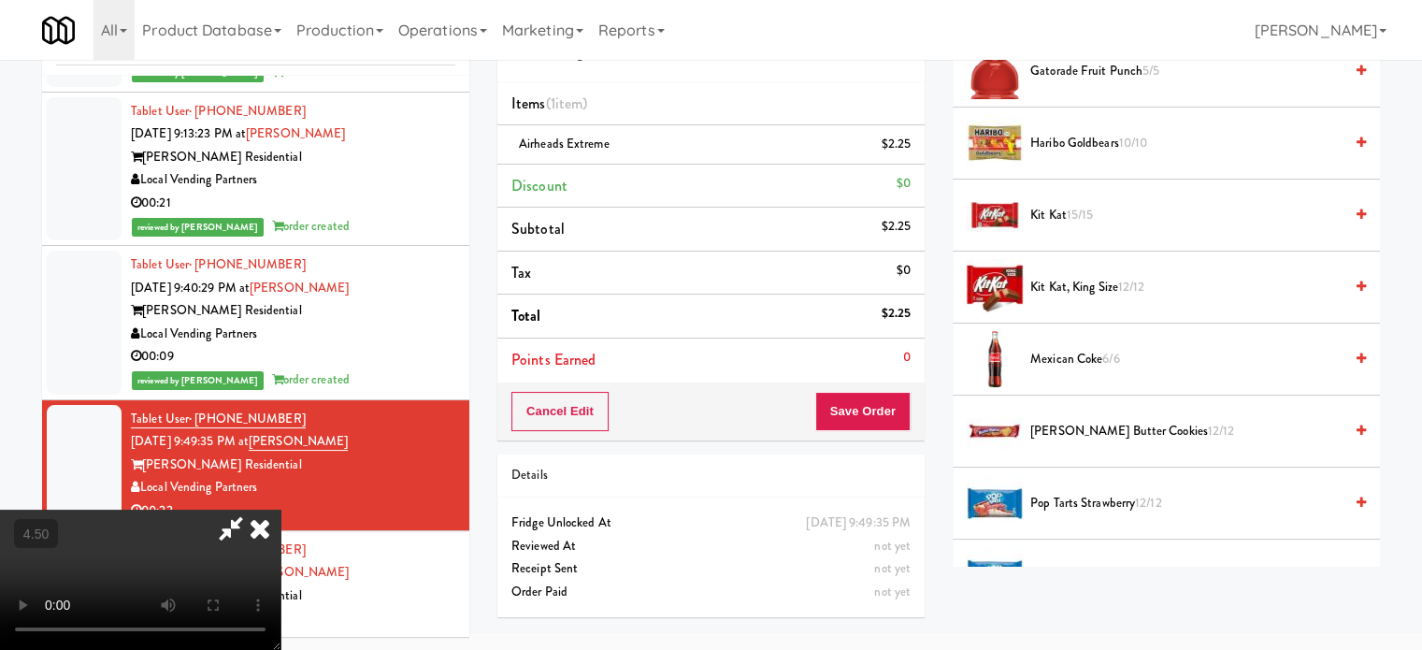
scroll to position [1402, 0]
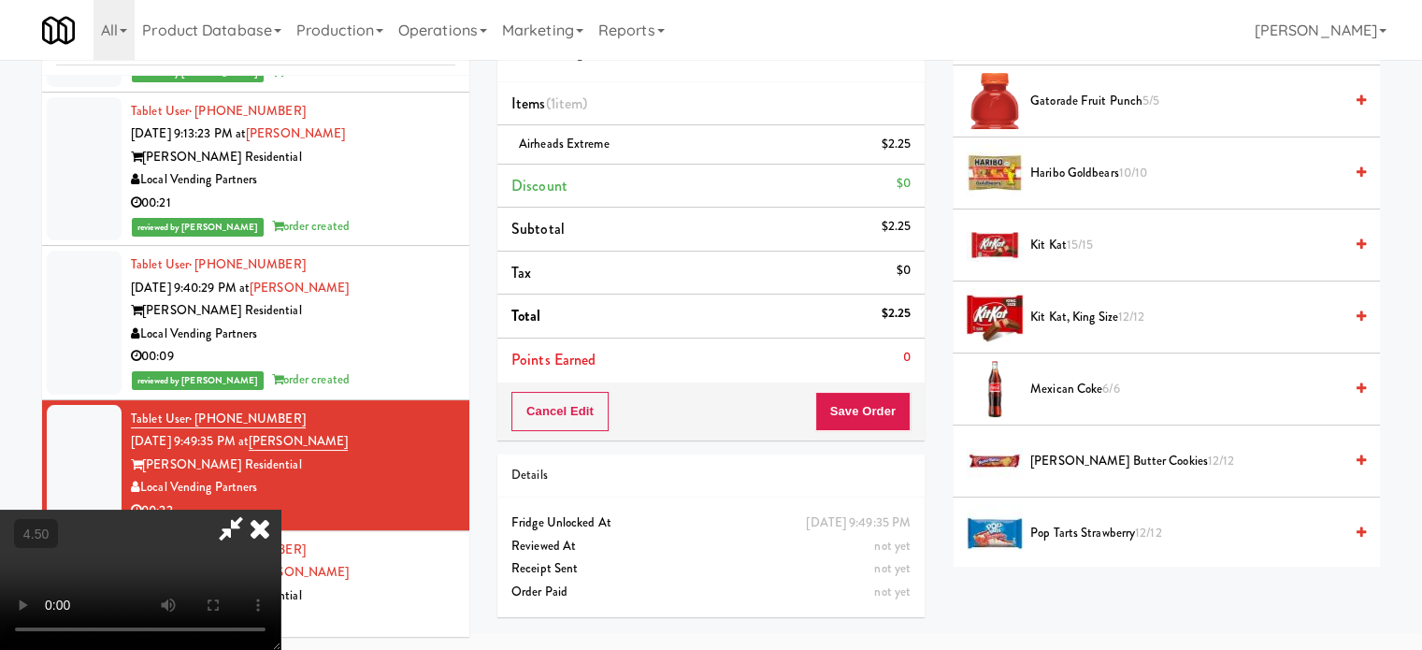
drag, startPoint x: 1141, startPoint y: 455, endPoint x: 1103, endPoint y: 450, distance: 38.7
click at [1143, 455] on span "[PERSON_NAME] Butter Cookies 12/12" at bounding box center [1186, 461] width 312 height 23
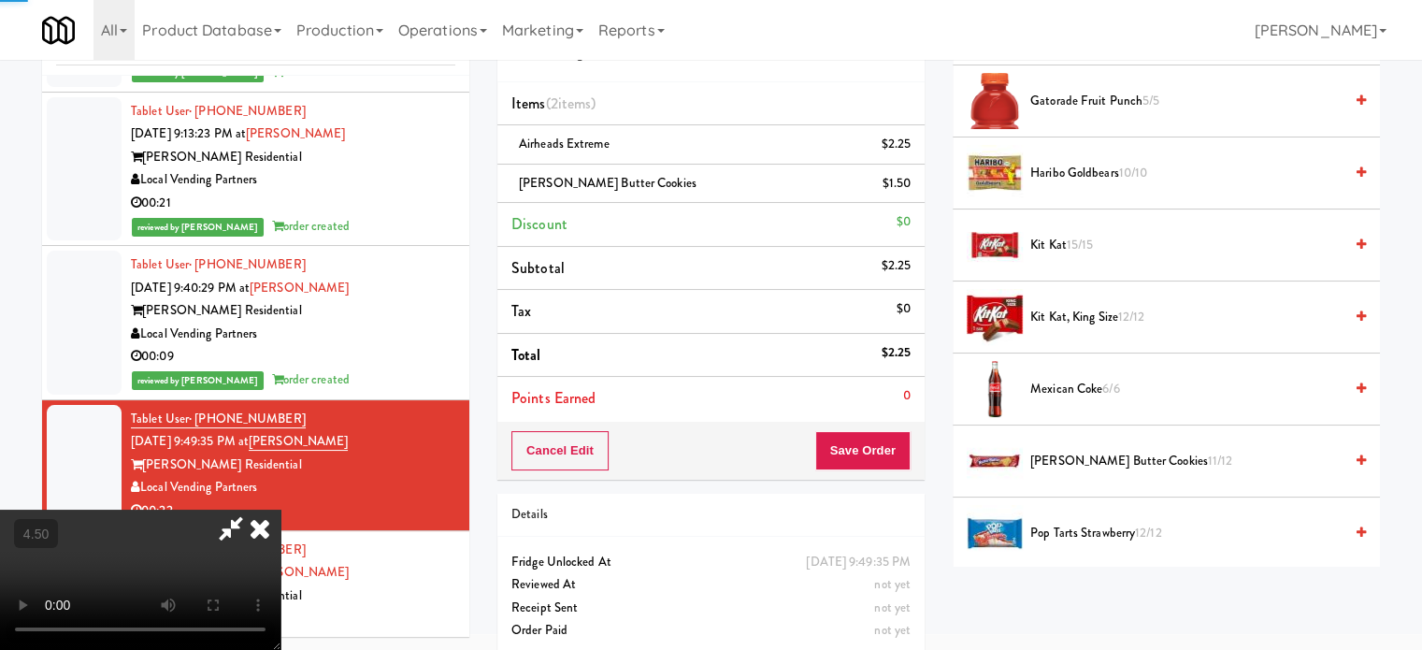
drag, startPoint x: 441, startPoint y: 453, endPoint x: 450, endPoint y: 440, distance: 16.1
click at [280, 509] on video at bounding box center [140, 579] width 280 height 140
drag, startPoint x: 450, startPoint y: 440, endPoint x: 505, endPoint y: 474, distance: 63.8
click at [280, 509] on video at bounding box center [140, 579] width 280 height 140
drag, startPoint x: 505, startPoint y: 474, endPoint x: 527, endPoint y: 452, distance: 31.1
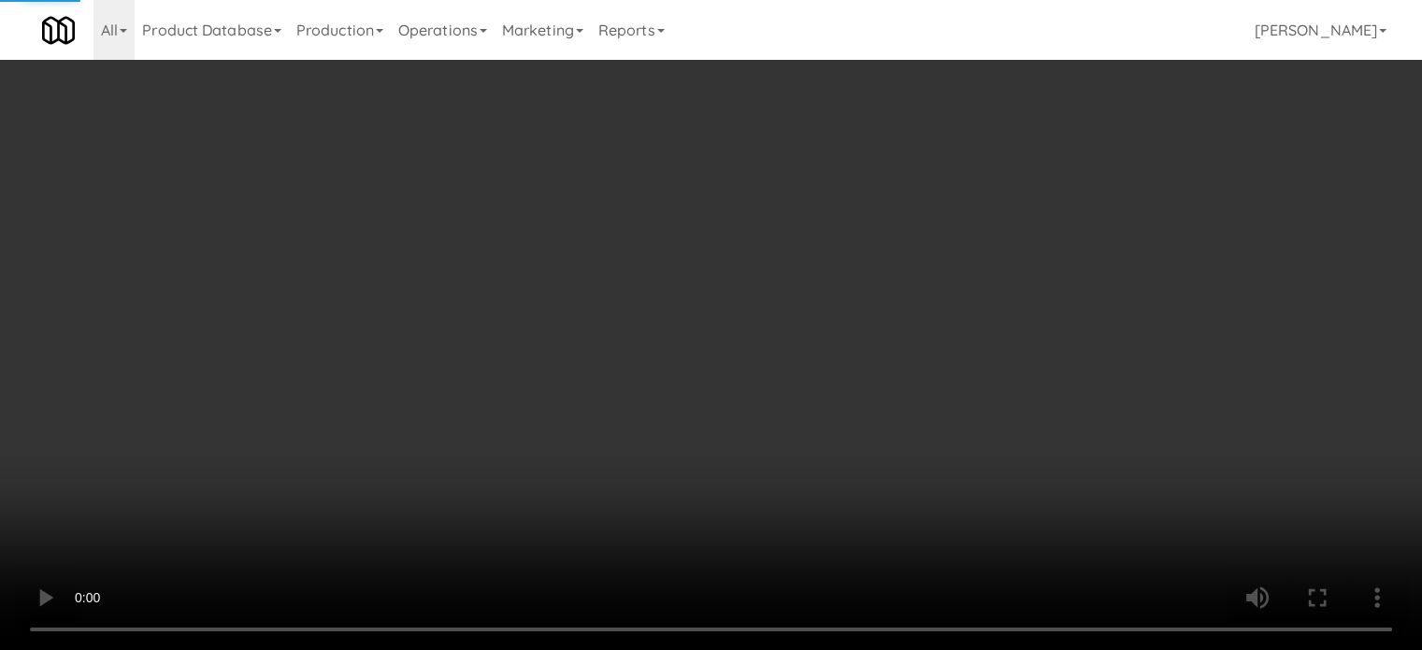
click at [527, 452] on video at bounding box center [711, 325] width 1422 height 650
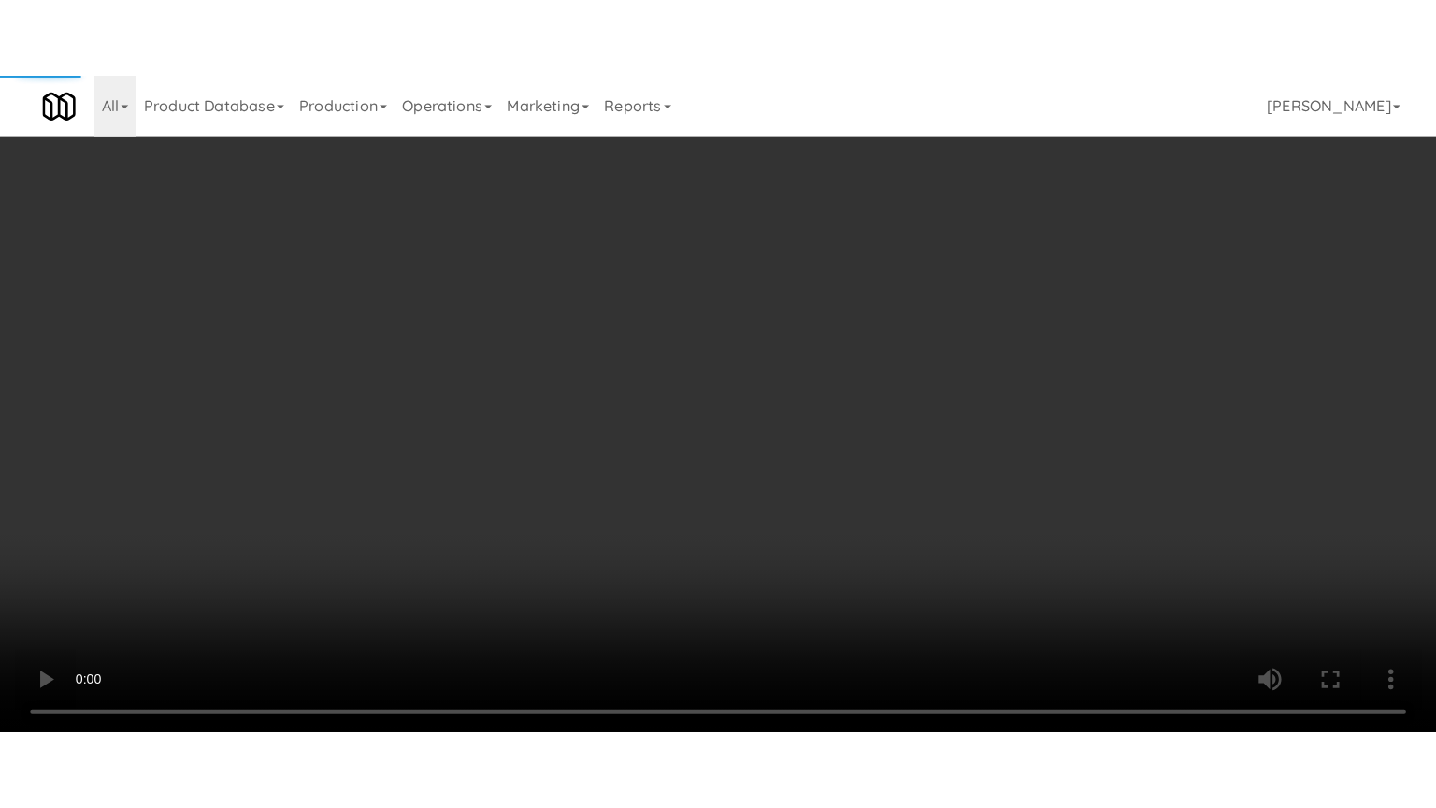
scroll to position [60, 0]
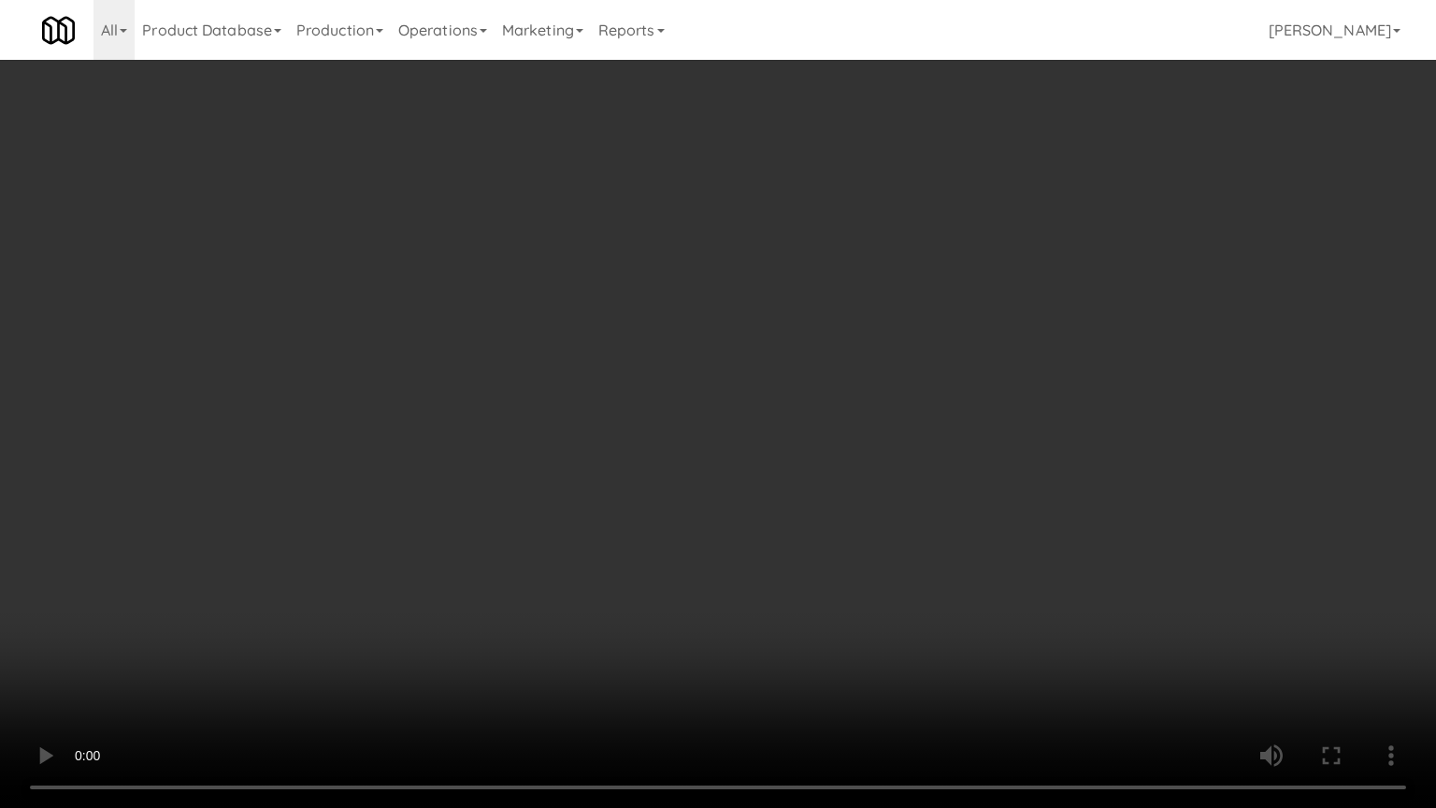
click at [658, 232] on video at bounding box center [718, 404] width 1436 height 808
click
drag, startPoint x: 780, startPoint y: 230, endPoint x: 794, endPoint y: 232, distance: 13.2
drag, startPoint x: 808, startPoint y: 250, endPoint x: 826, endPoint y: 247, distance: 19.1
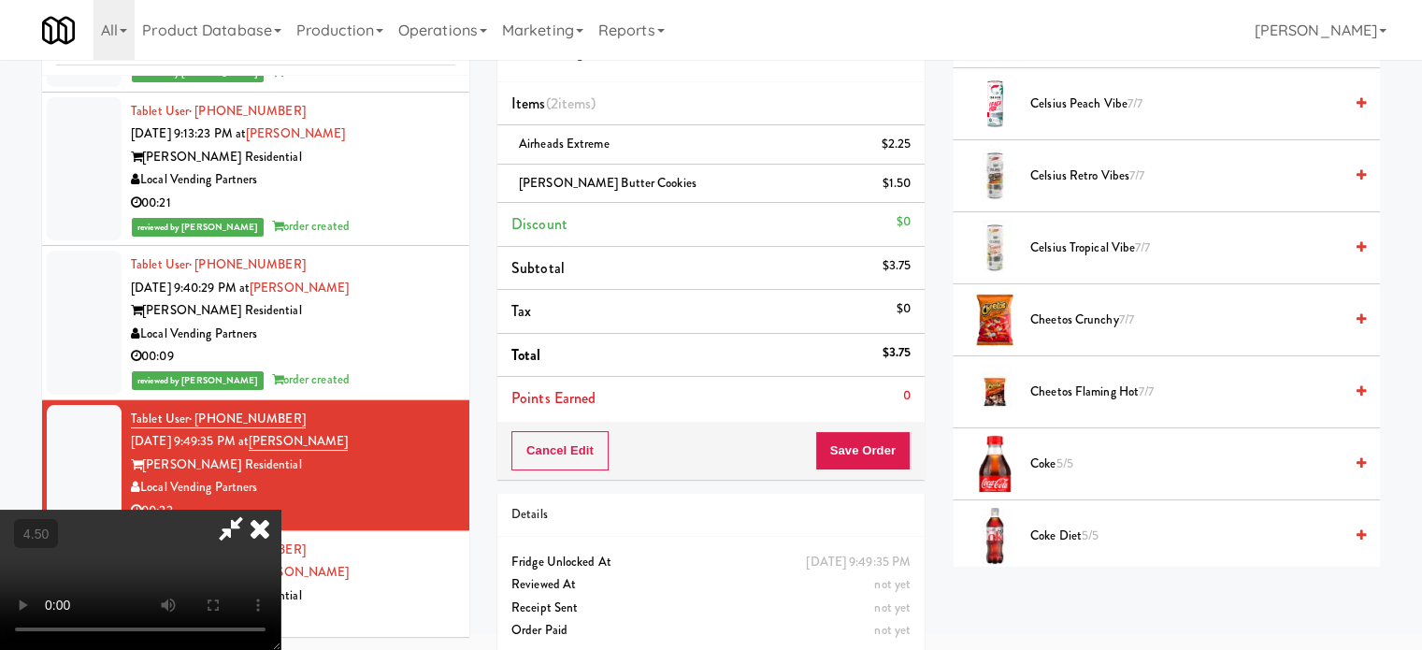
scroll to position [0, 0]
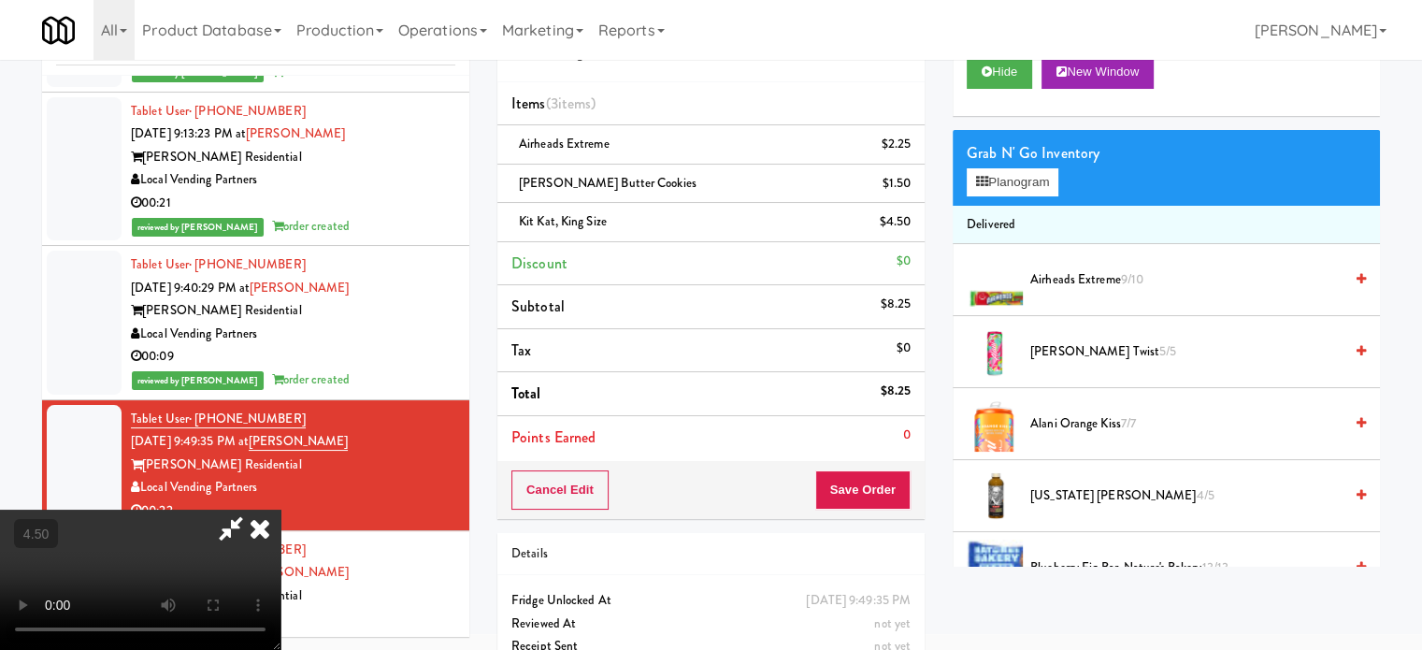
drag, startPoint x: 600, startPoint y: 344, endPoint x: 612, endPoint y: 324, distance: 23.1
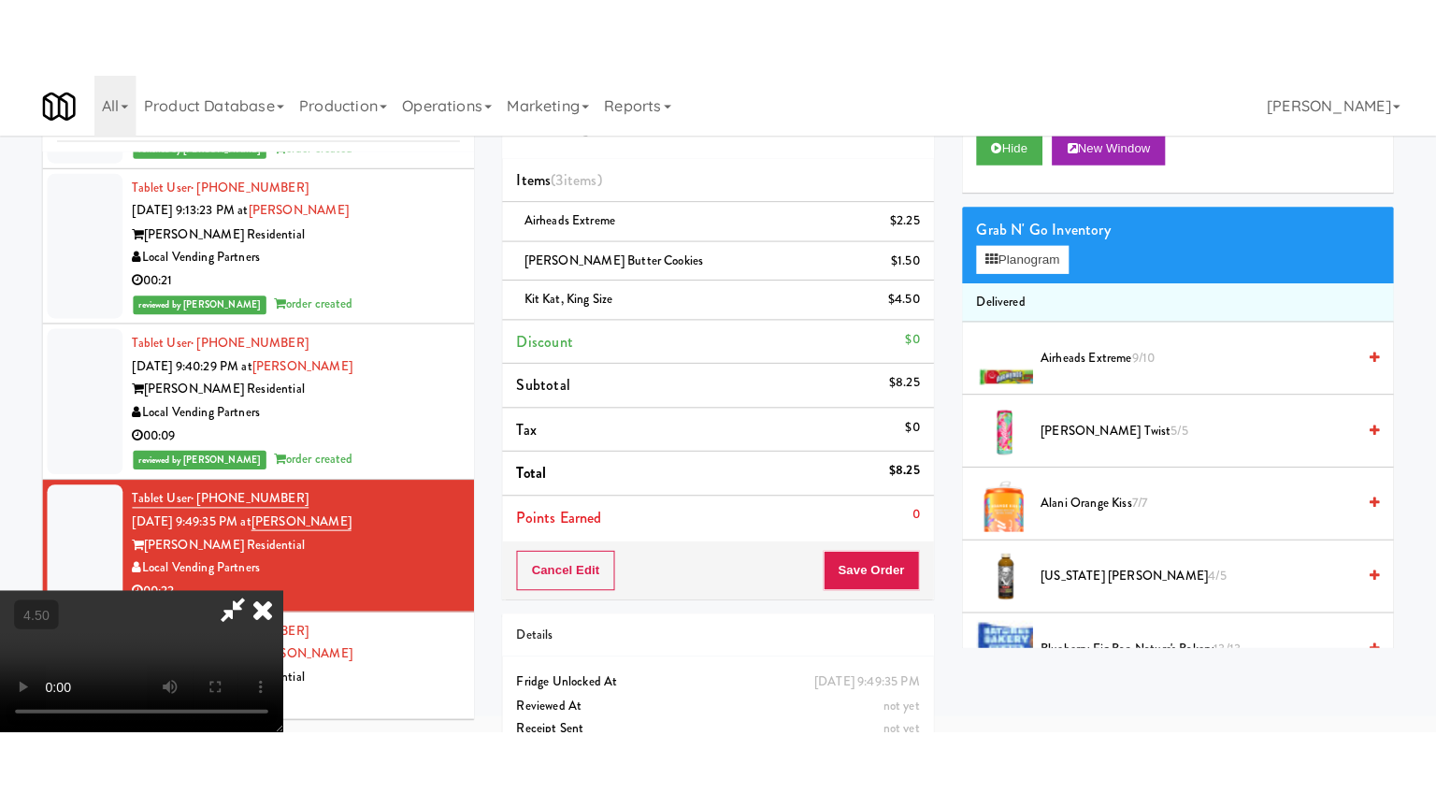
scroll to position [60, 0]
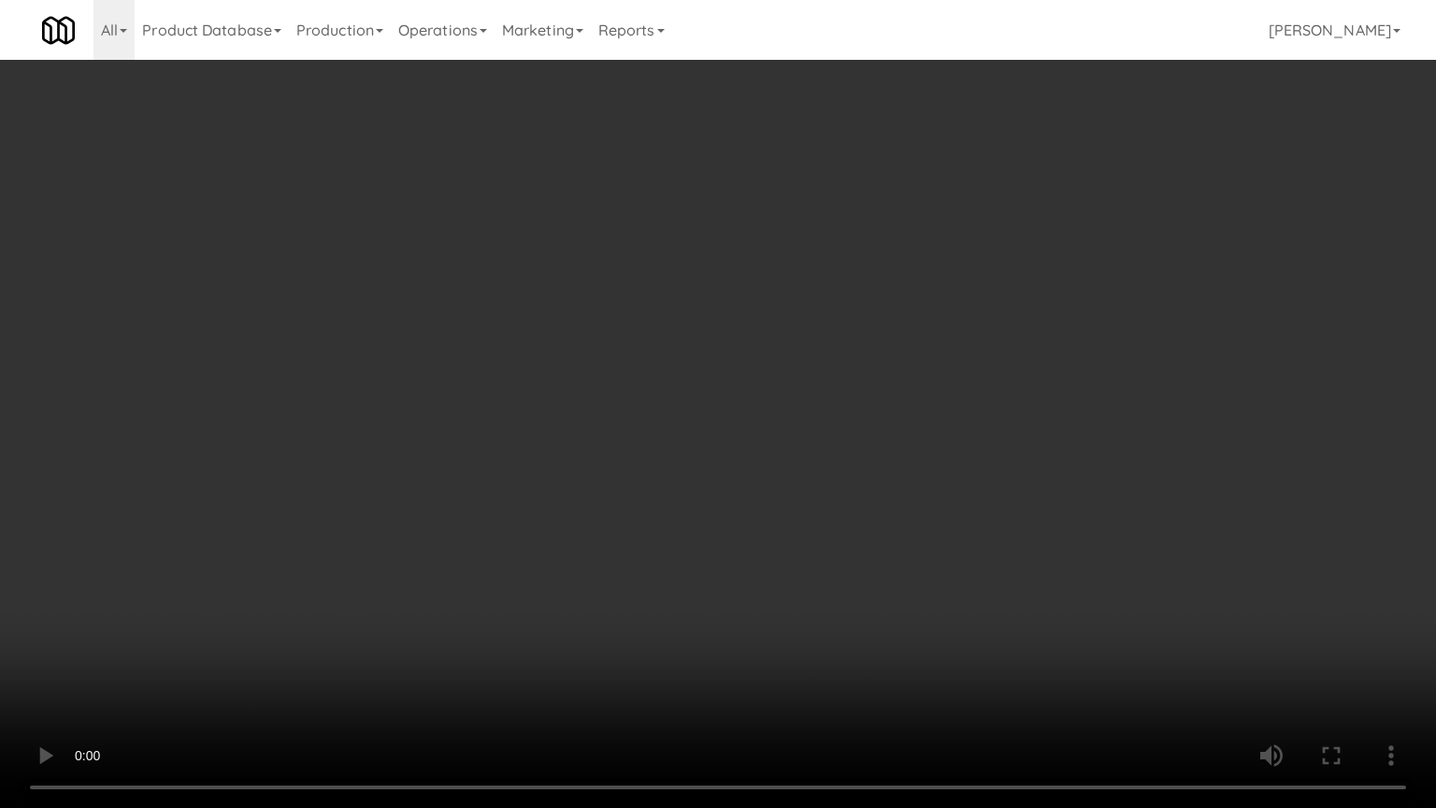
drag, startPoint x: 621, startPoint y: 408, endPoint x: 795, endPoint y: 260, distance: 228.8
drag, startPoint x: 887, startPoint y: 295, endPoint x: 915, endPoint y: 269, distance: 38.4
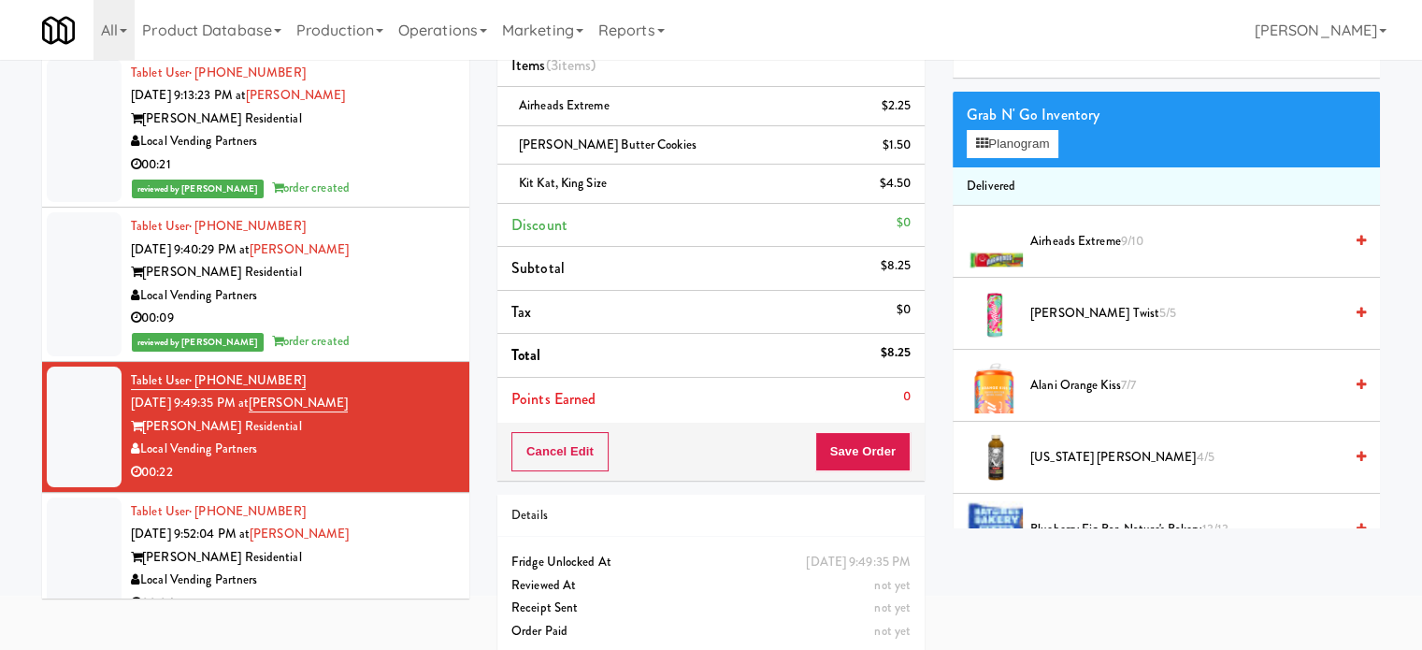
scroll to position [133, 0]
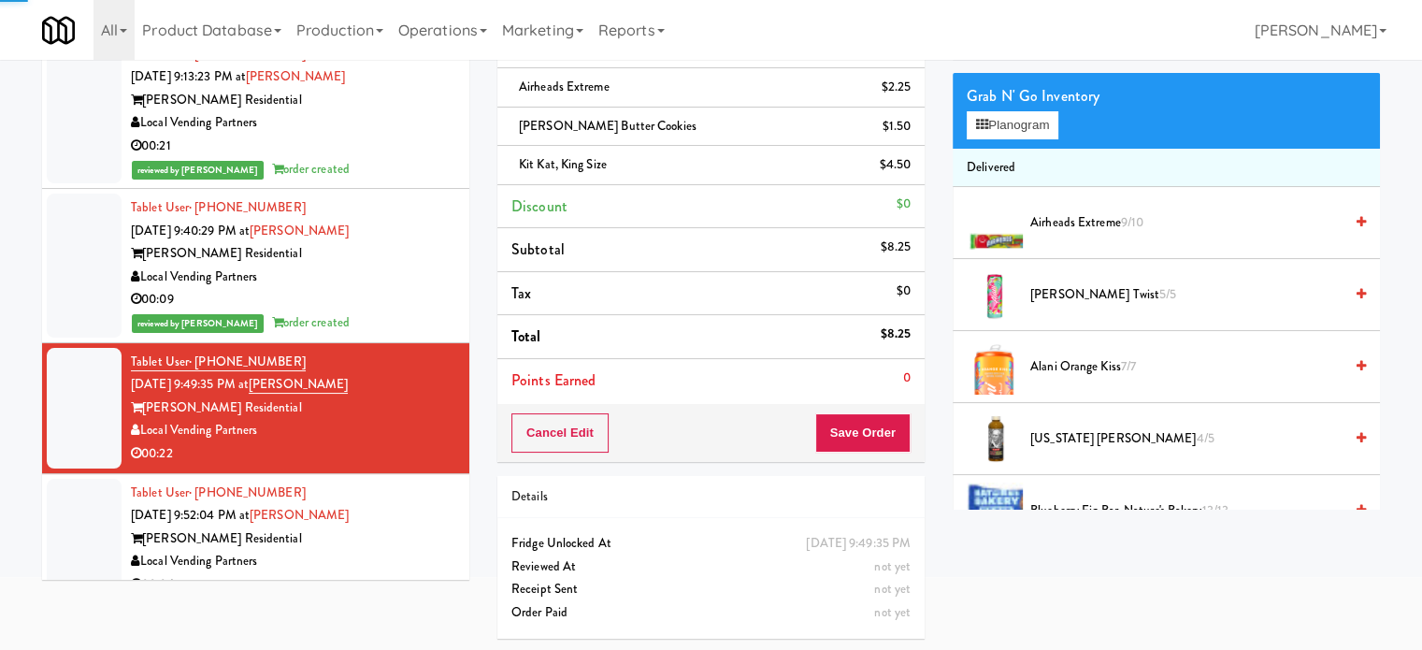
drag, startPoint x: 386, startPoint y: 548, endPoint x: 571, endPoint y: 437, distance: 215.4
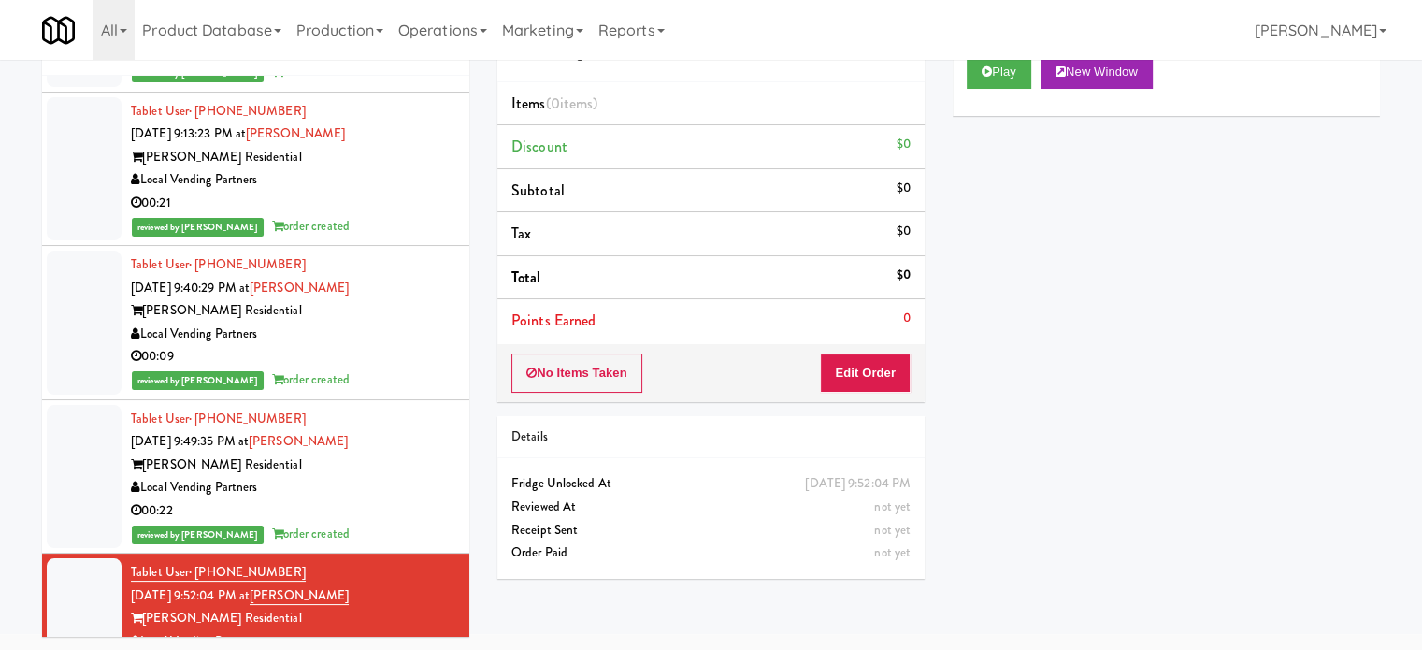
scroll to position [183, 0]
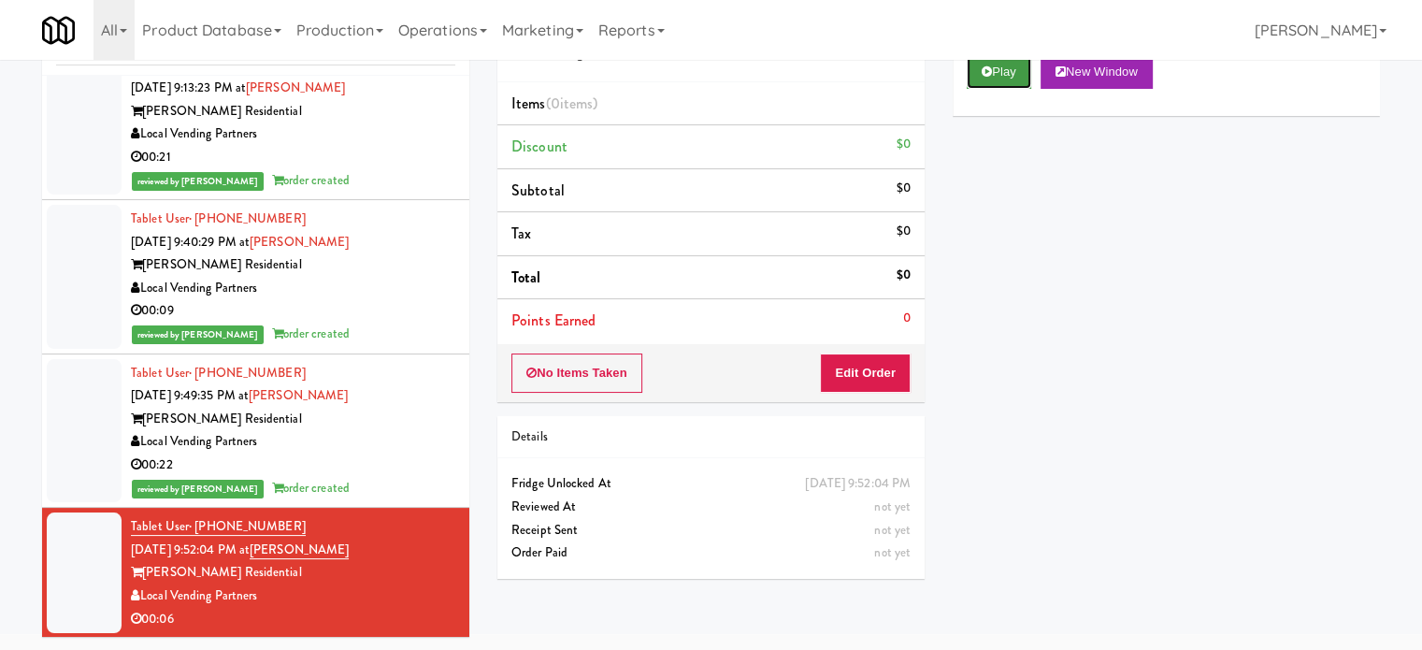
click at [985, 75] on icon at bounding box center [986, 71] width 10 height 12
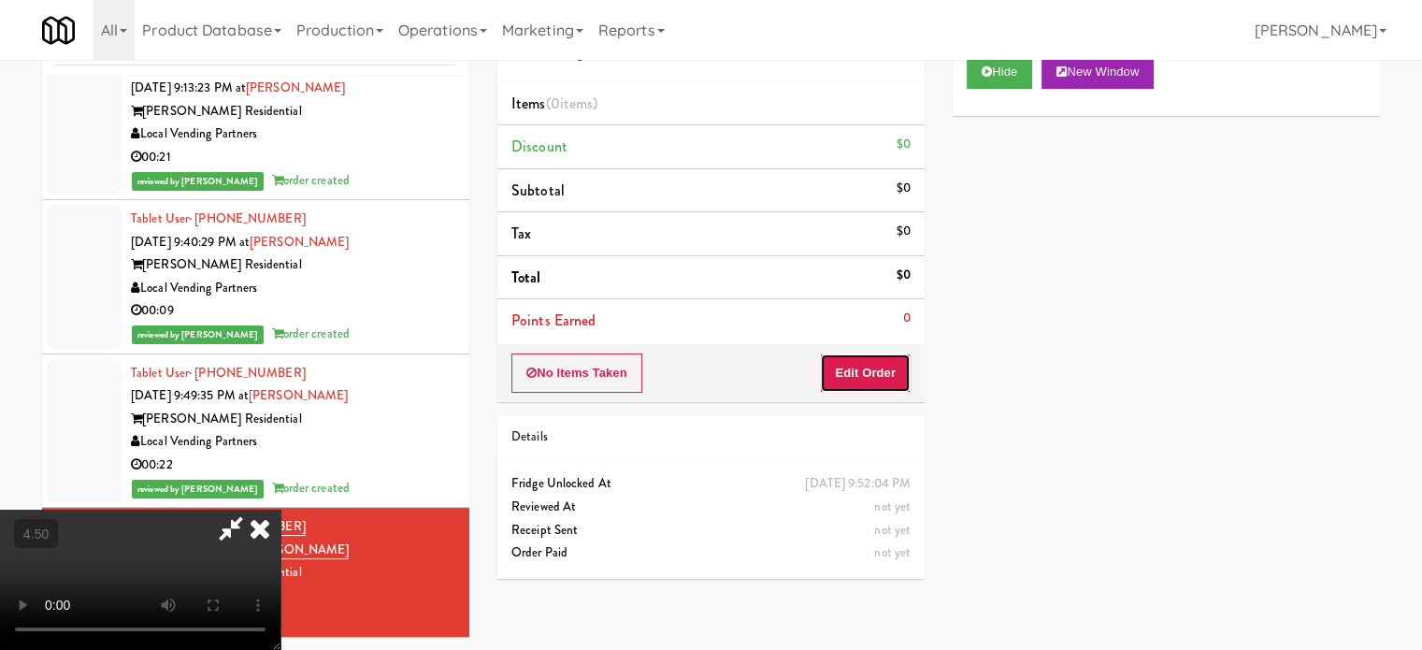
click at [879, 369] on button "Edit Order" at bounding box center [865, 372] width 91 height 39
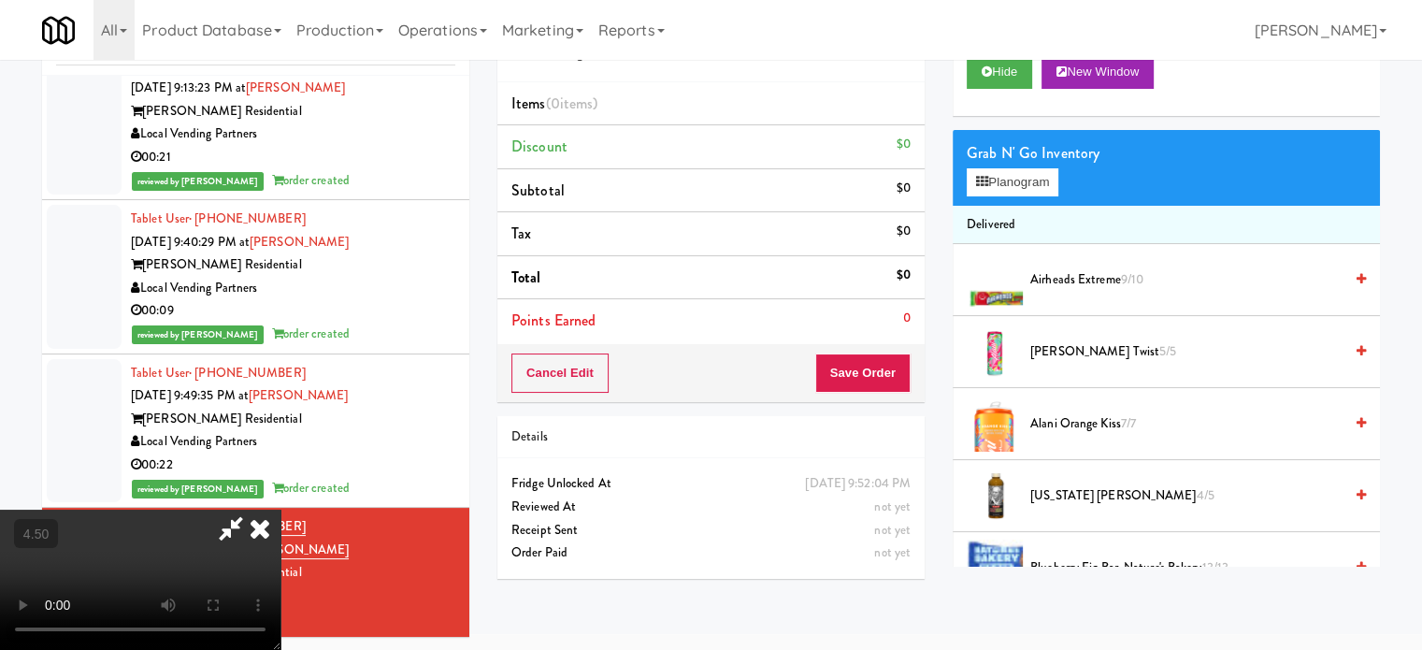
click at [280, 509] on video at bounding box center [140, 579] width 280 height 140
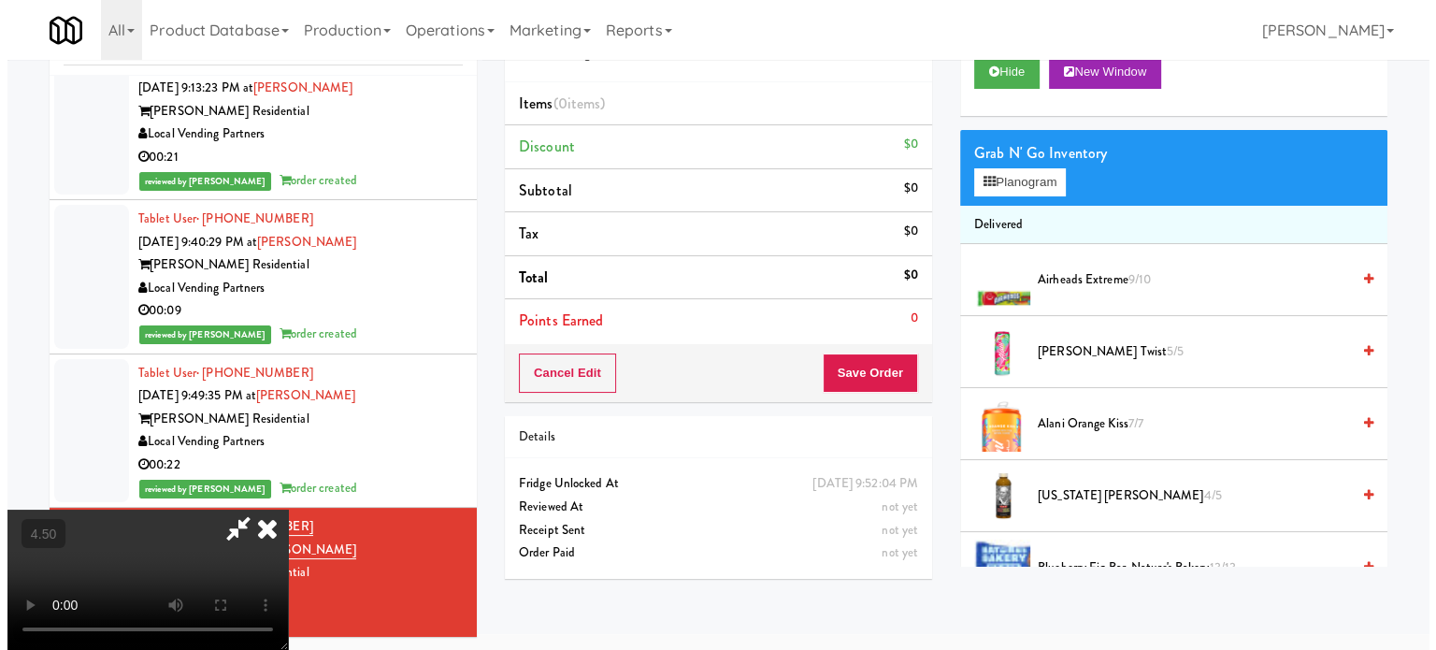
scroll to position [60, 0]
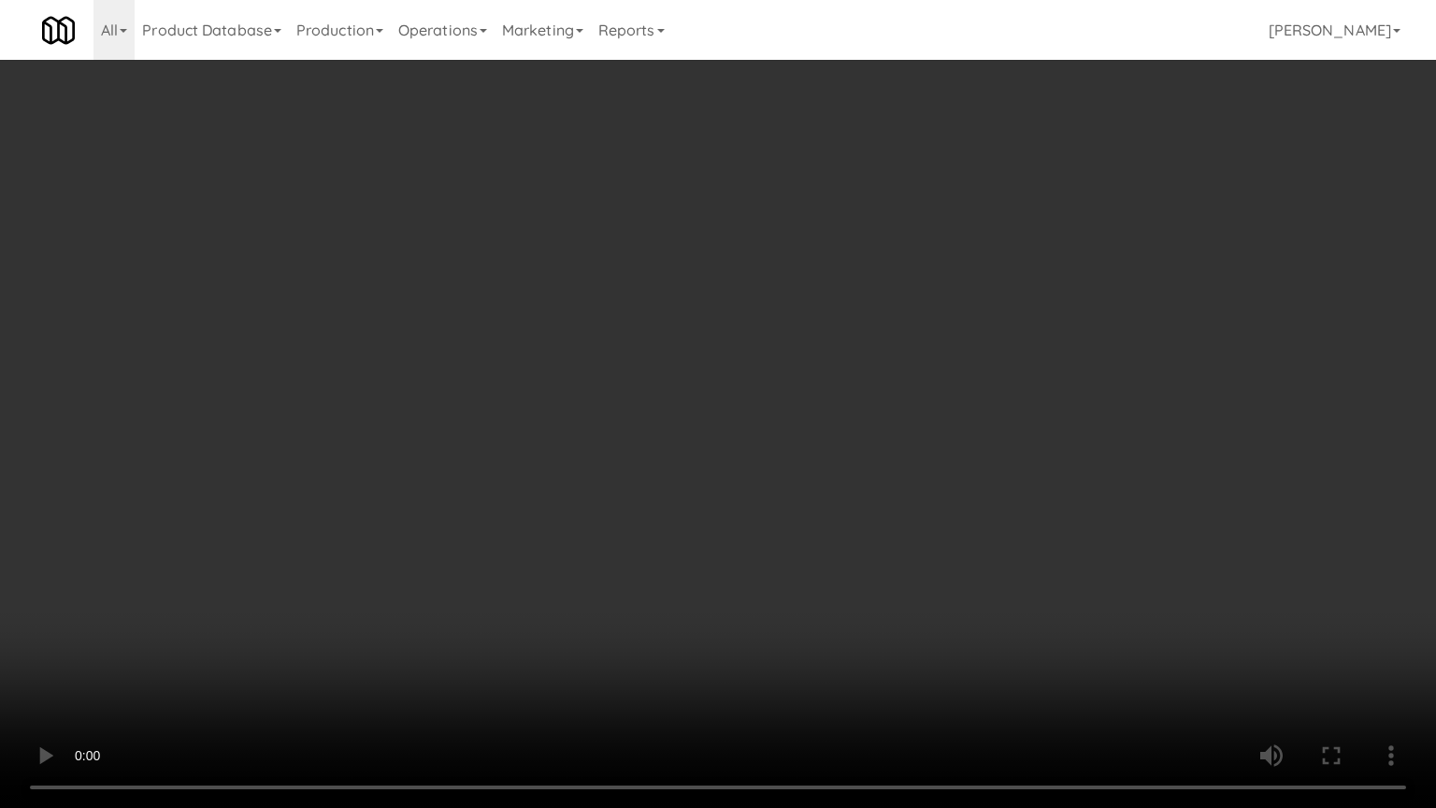
click at [555, 441] on video at bounding box center [718, 404] width 1436 height 808
drag, startPoint x: 503, startPoint y: 469, endPoint x: 554, endPoint y: 378, distance: 105.0
click at [503, 469] on video at bounding box center [718, 404] width 1436 height 808
click at [622, 414] on video at bounding box center [718, 404] width 1436 height 808
click at [623, 418] on video at bounding box center [718, 404] width 1436 height 808
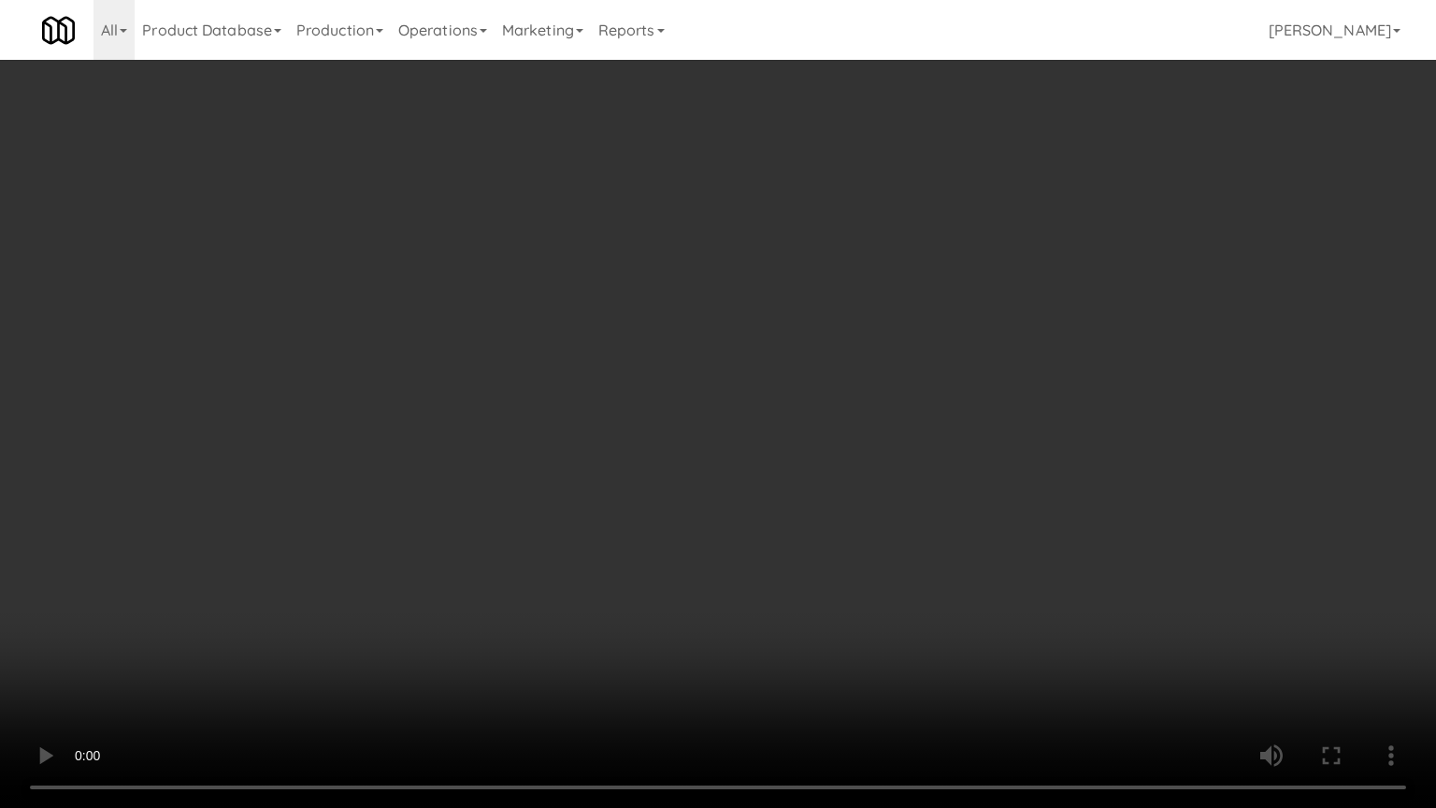
click at [622, 419] on video at bounding box center [718, 404] width 1436 height 808
click at [594, 576] on video at bounding box center [718, 404] width 1436 height 808
drag, startPoint x: 617, startPoint y: 563, endPoint x: 630, endPoint y: 561, distance: 13.2
click at [620, 565] on video at bounding box center [718, 404] width 1436 height 808
click at [657, 549] on video at bounding box center [718, 404] width 1436 height 808
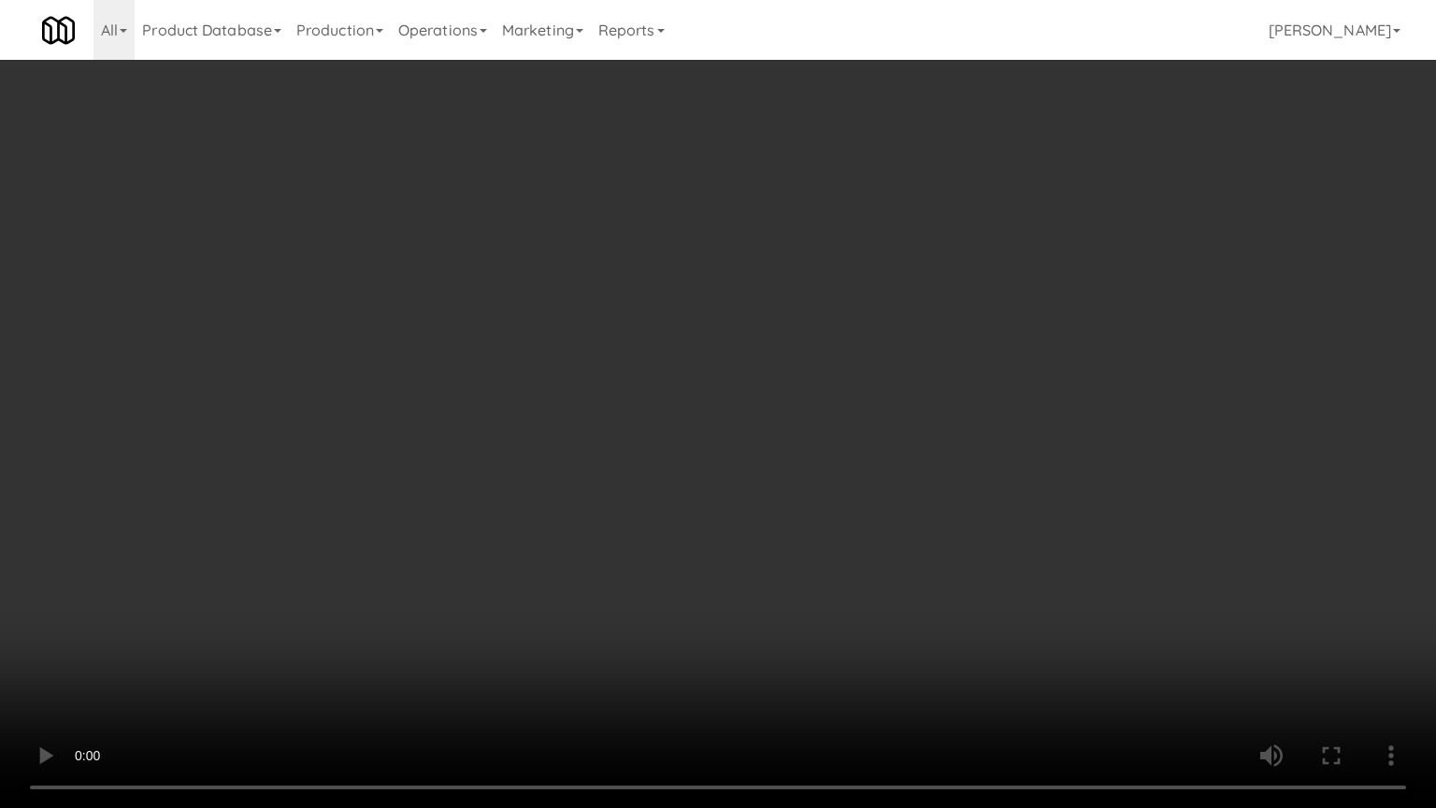
click at [709, 518] on video at bounding box center [718, 404] width 1436 height 808
click at [713, 505] on video at bounding box center [718, 404] width 1436 height 808
click at [832, 514] on video at bounding box center [718, 404] width 1436 height 808
click at [808, 514] on video at bounding box center [718, 404] width 1436 height 808
click at [789, 499] on video at bounding box center [718, 404] width 1436 height 808
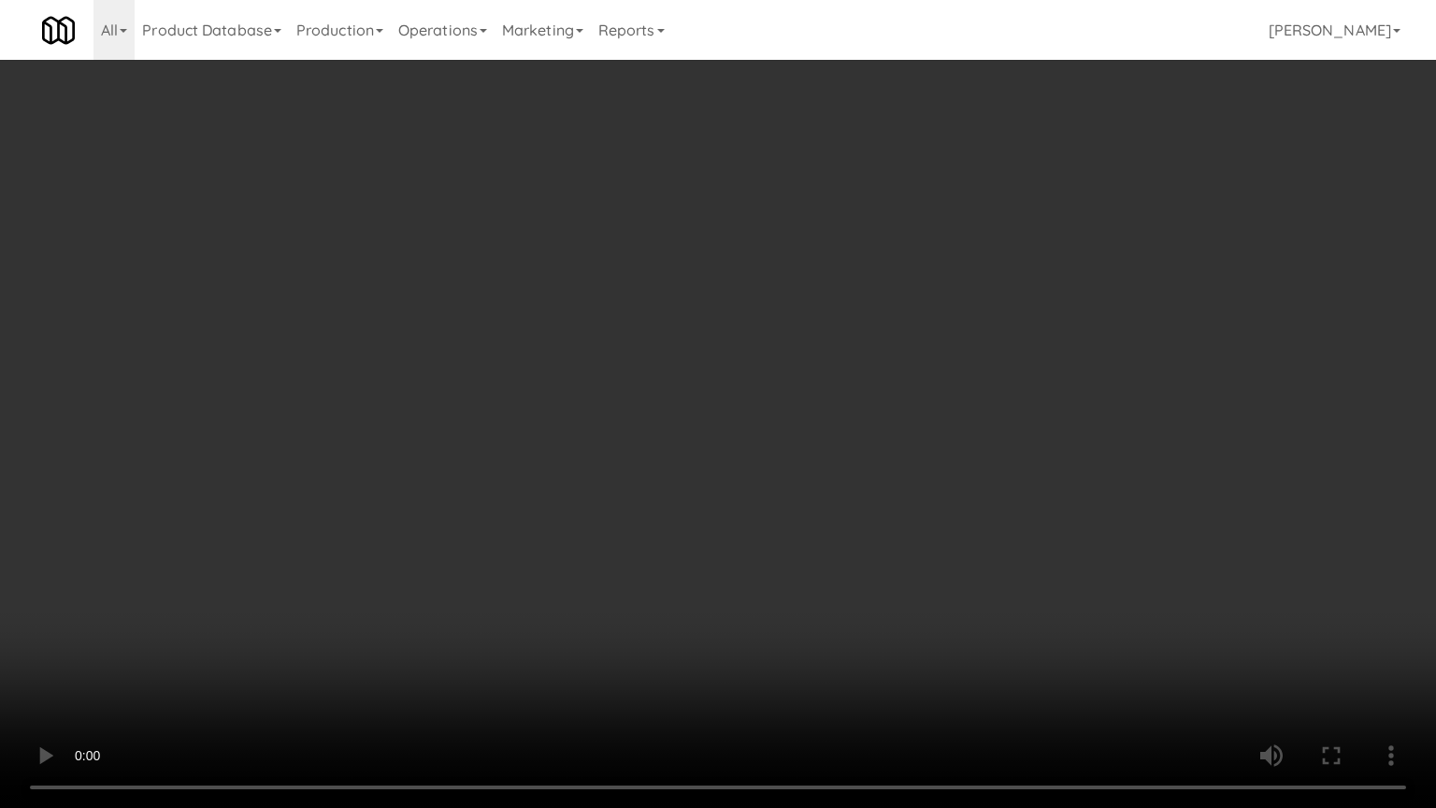
click at [802, 493] on video at bounding box center [718, 404] width 1436 height 808
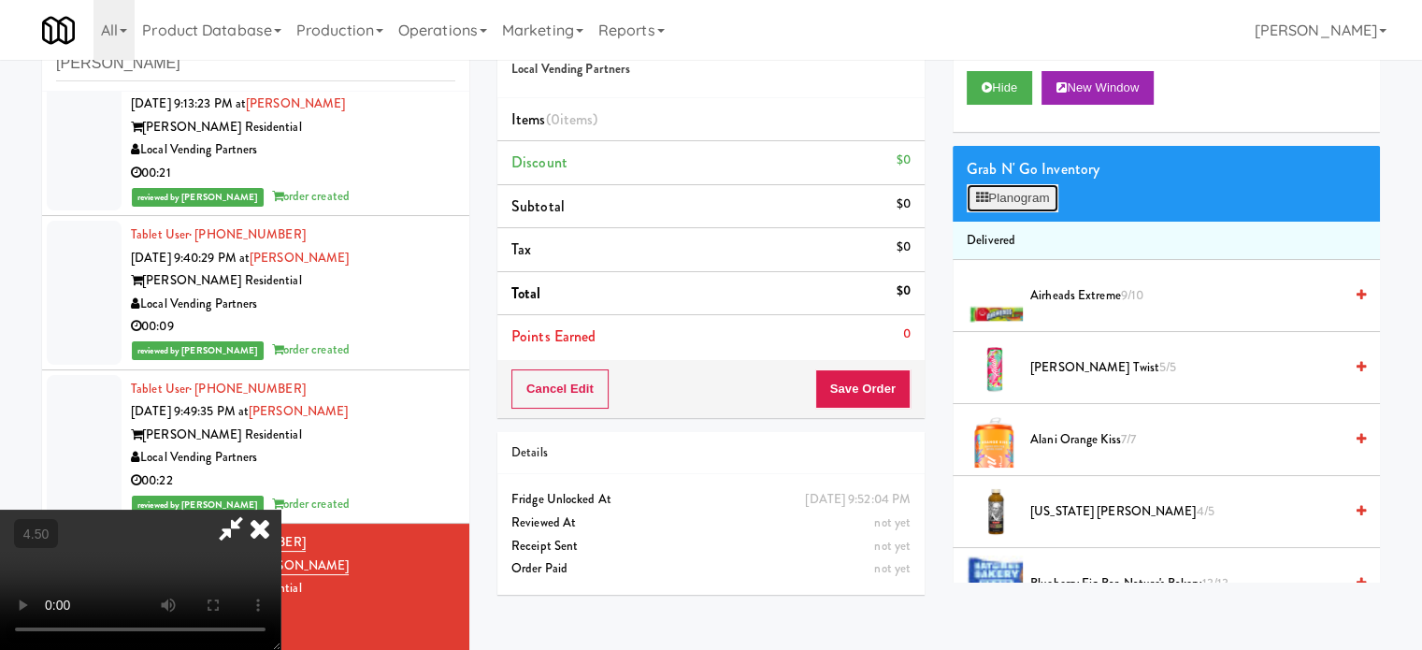
click at [1008, 189] on button "Planogram" at bounding box center [1012, 198] width 92 height 28
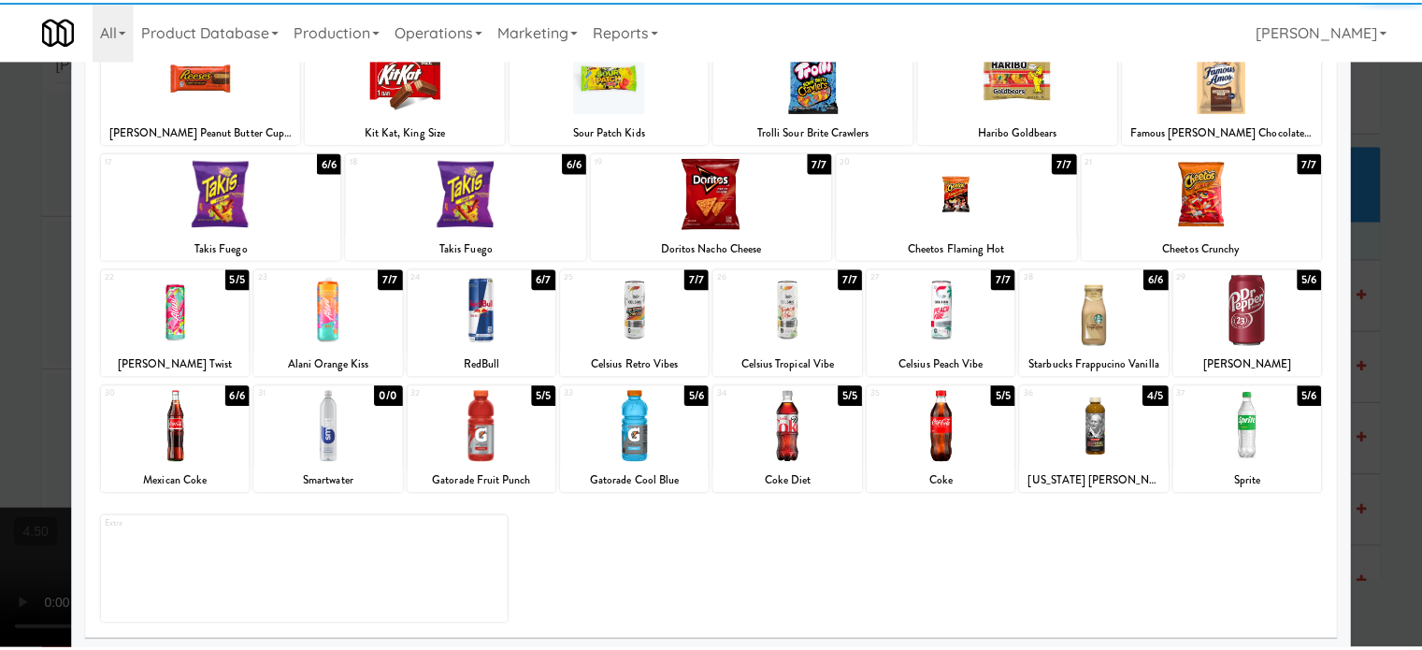
scroll to position [267, 0]
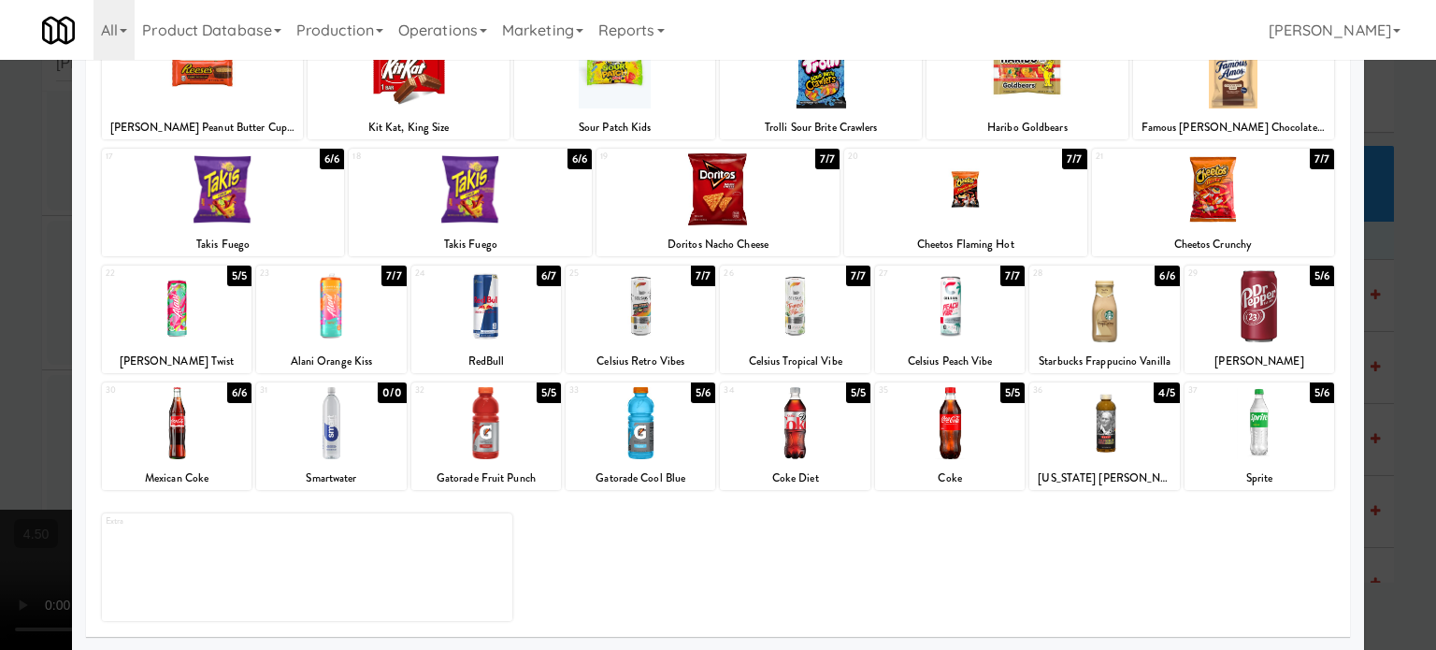
click at [1309, 390] on div "5/6" at bounding box center [1321, 392] width 24 height 21
click at [1392, 414] on div at bounding box center [718, 325] width 1436 height 650
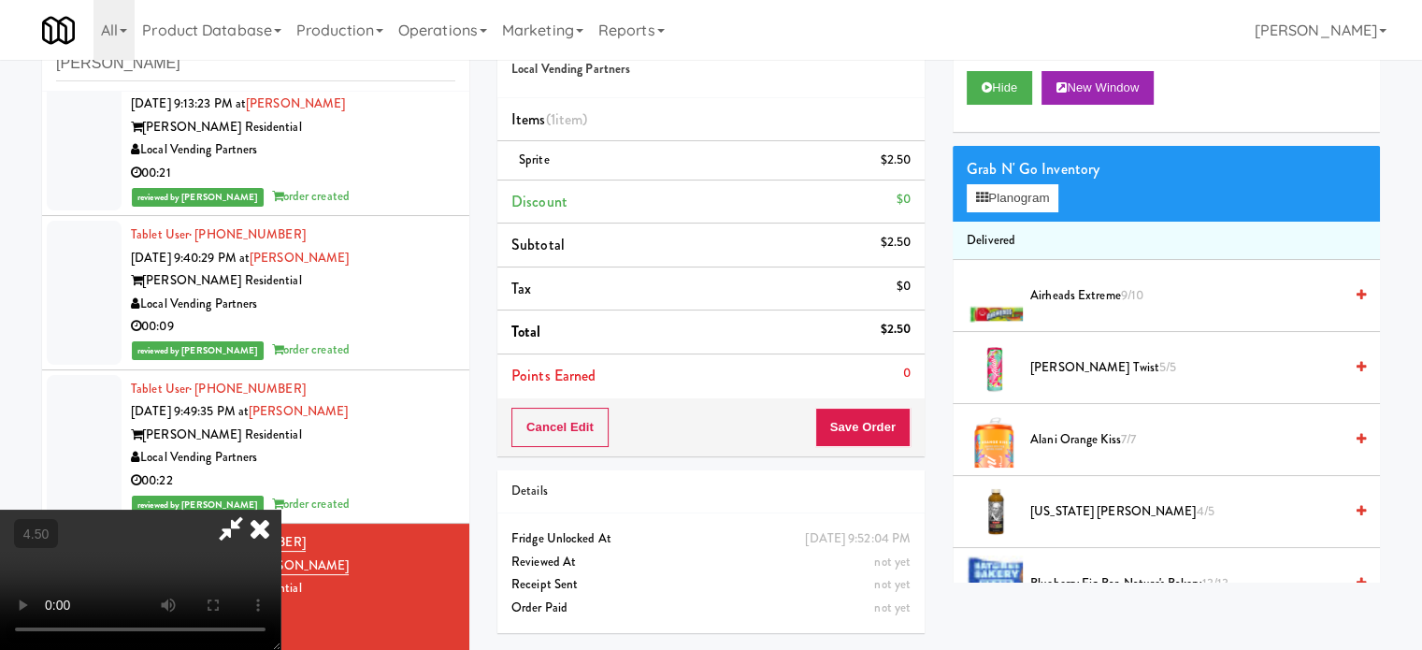
click at [280, 509] on video at bounding box center [140, 579] width 280 height 140
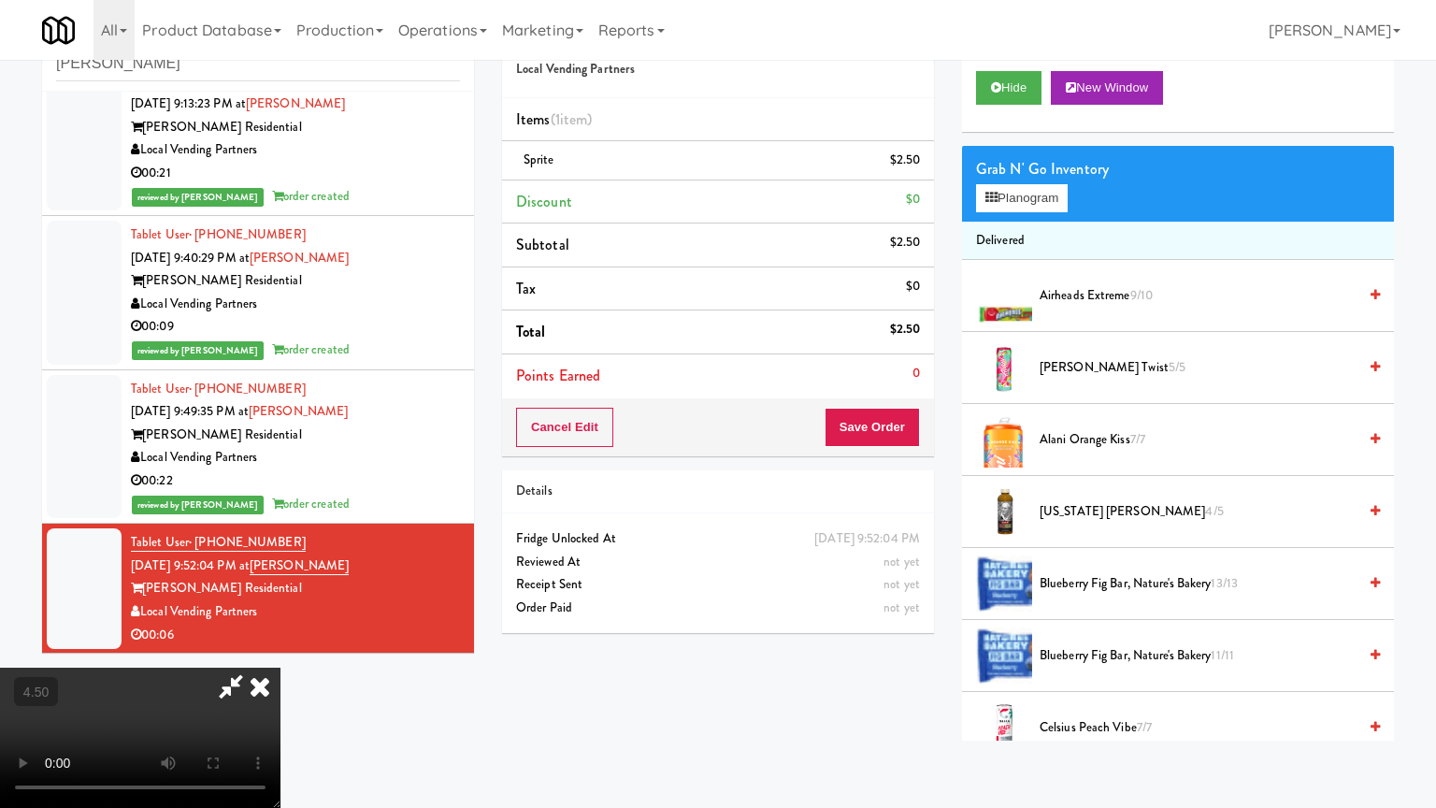
click at [280, 648] on video at bounding box center [140, 737] width 280 height 140
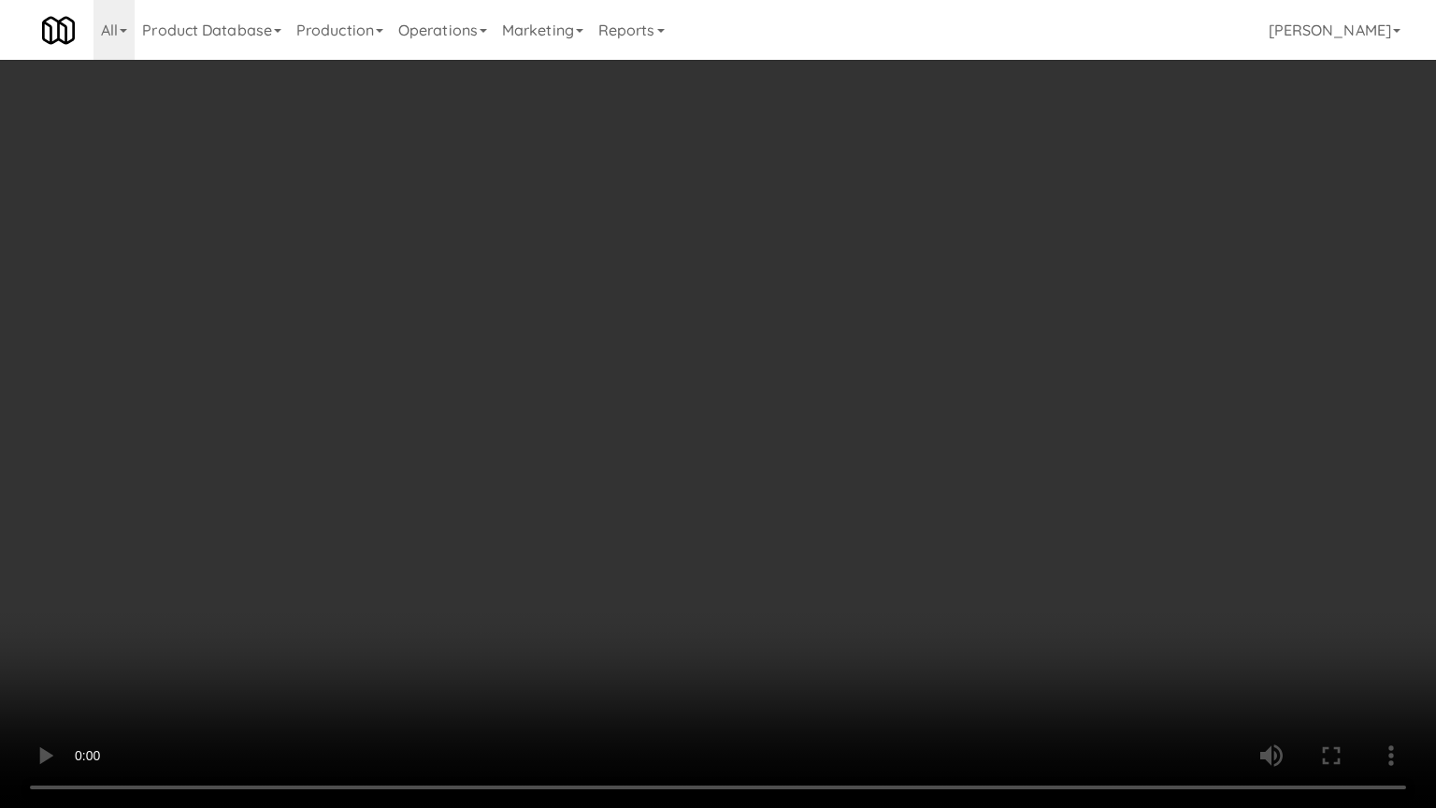
click at [736, 373] on video at bounding box center [718, 404] width 1436 height 808
click at [770, 355] on video at bounding box center [718, 404] width 1436 height 808
click at [788, 357] on video at bounding box center [718, 404] width 1436 height 808
click at [780, 370] on video at bounding box center [718, 404] width 1436 height 808
click at [810, 385] on video at bounding box center [718, 404] width 1436 height 808
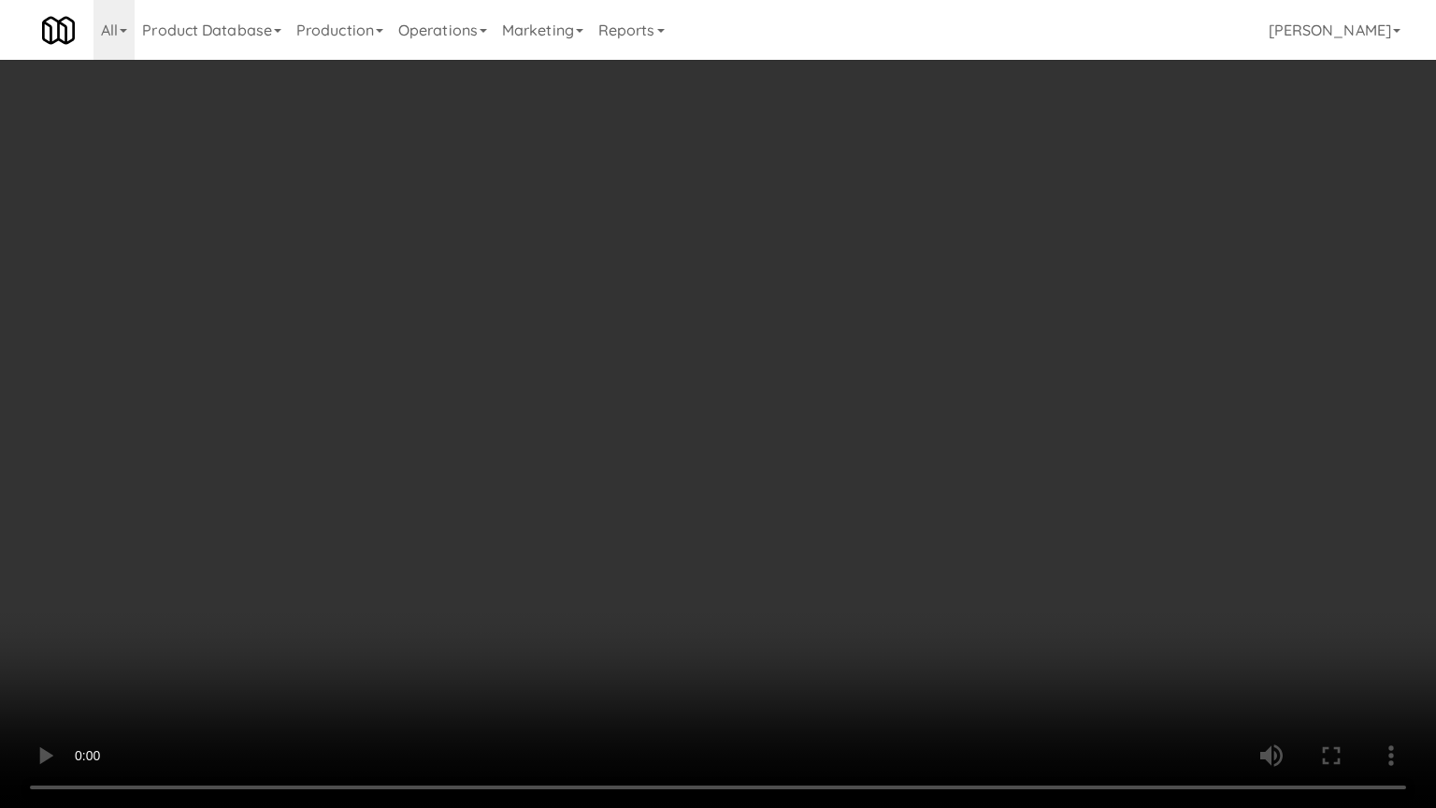
click at [808, 386] on video at bounding box center [718, 404] width 1436 height 808
click at [893, 394] on video at bounding box center [718, 404] width 1436 height 808
click at [873, 406] on video at bounding box center [718, 404] width 1436 height 808
click at [911, 386] on video at bounding box center [718, 404] width 1436 height 808
drag, startPoint x: 911, startPoint y: 386, endPoint x: 926, endPoint y: 270, distance: 116.9
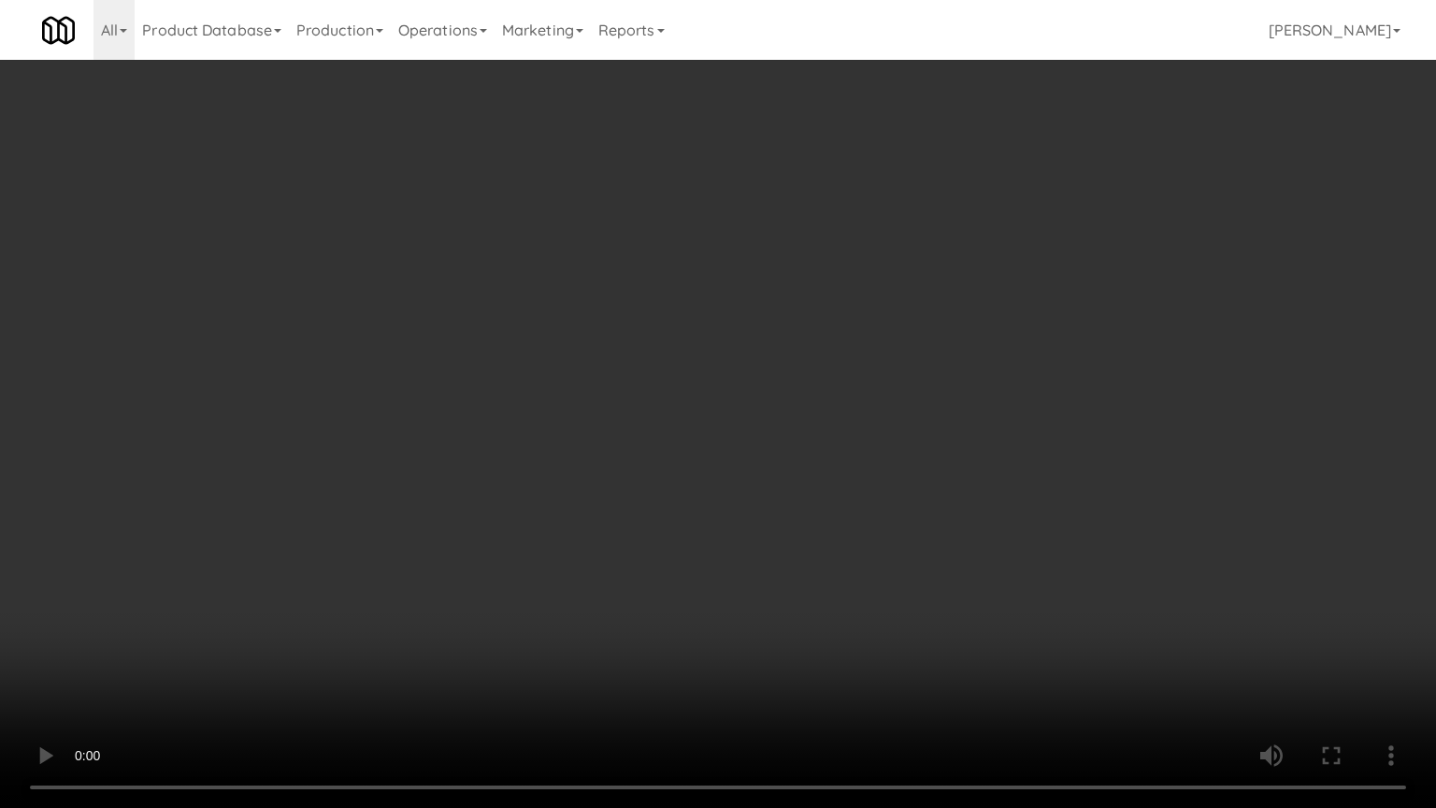
click at [915, 386] on video at bounding box center [718, 404] width 1436 height 808
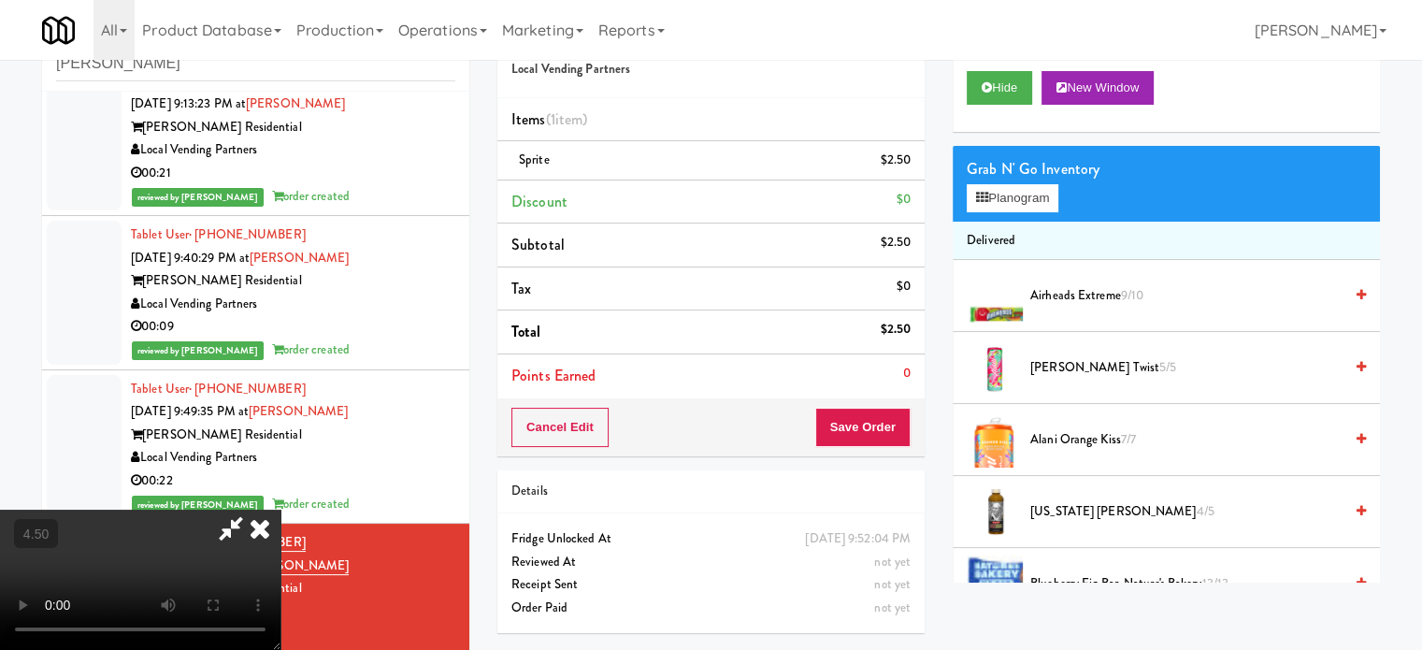
drag, startPoint x: 835, startPoint y: 193, endPoint x: 811, endPoint y: 373, distance: 181.0
click at [280, 509] on icon at bounding box center [259, 527] width 41 height 37
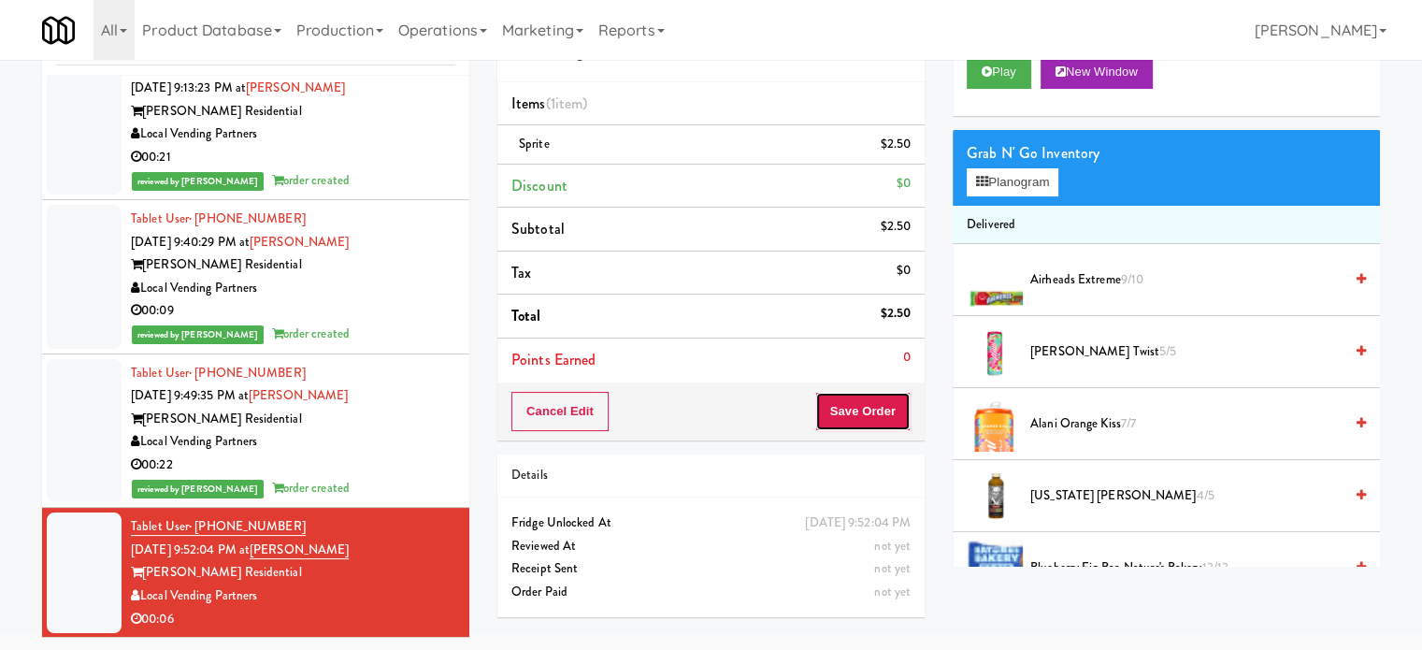
click at [869, 421] on button "Save Order" at bounding box center [862, 411] width 95 height 39
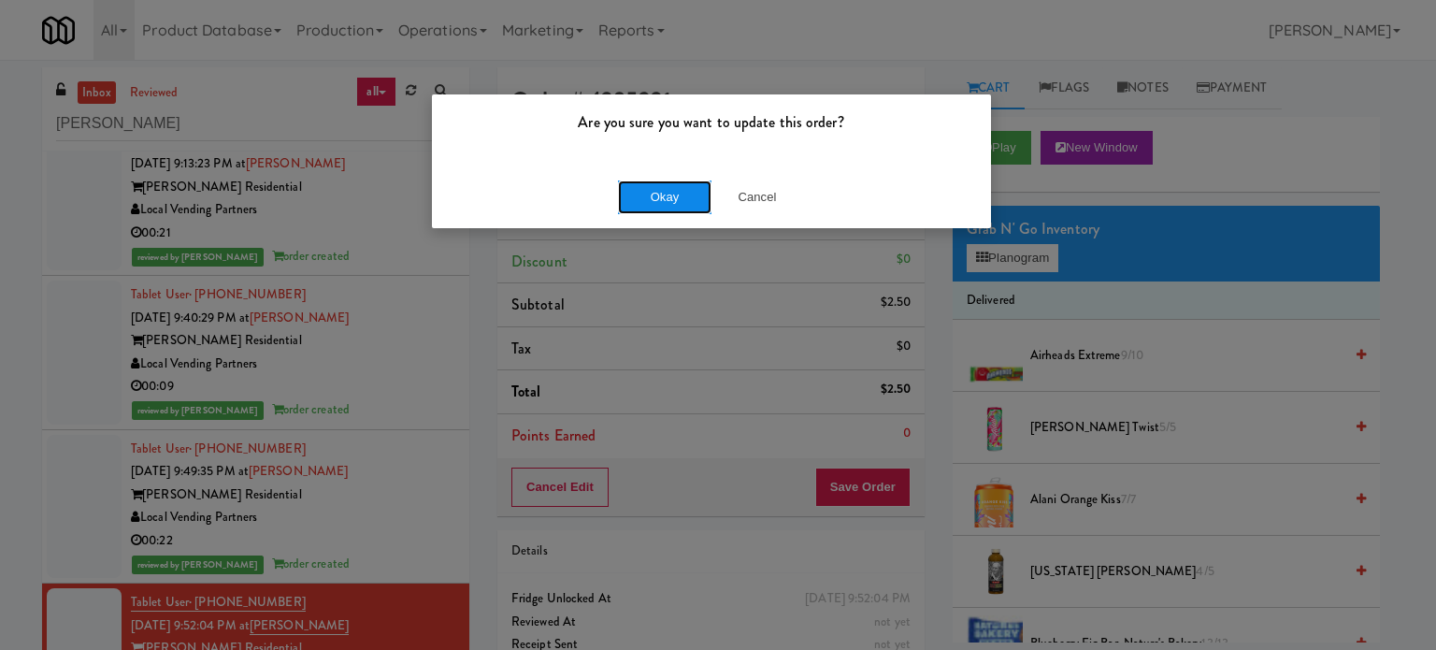
click at [664, 203] on button "Okay" at bounding box center [664, 197] width 93 height 34
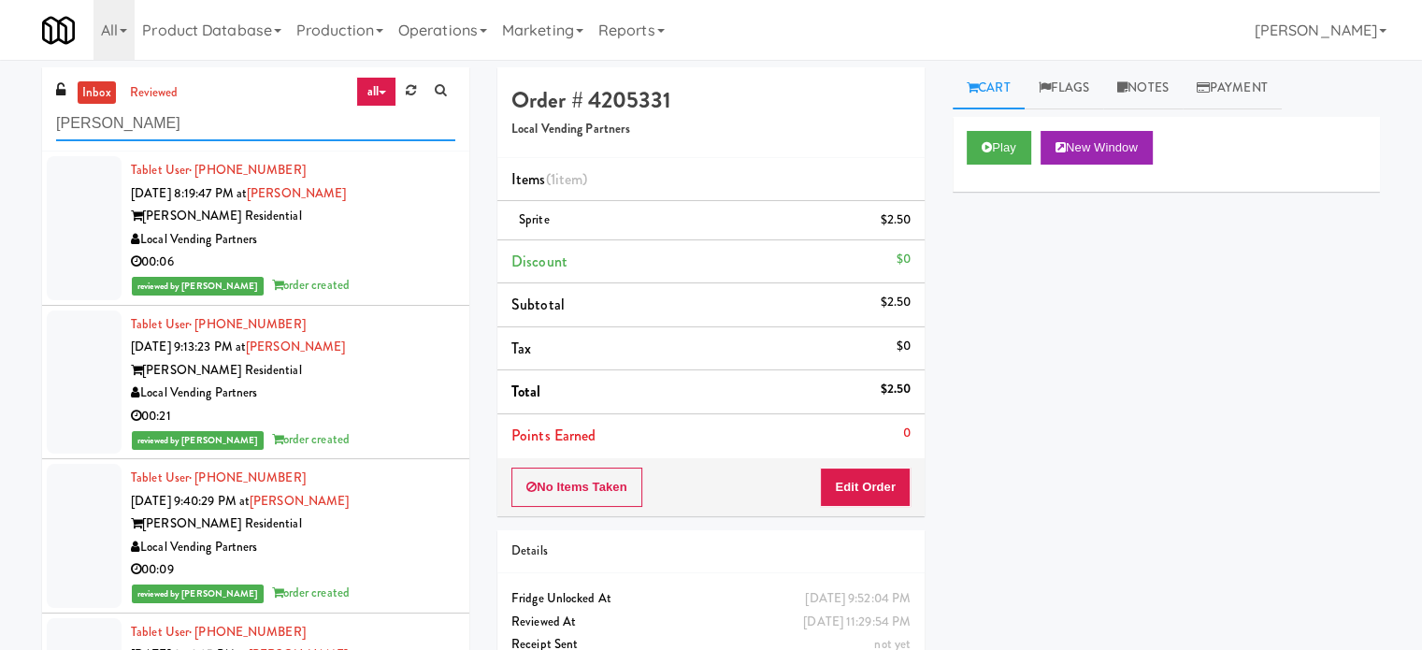
click at [241, 119] on input "[PERSON_NAME]" at bounding box center [255, 124] width 399 height 35
paste input "Fridge - Gym"
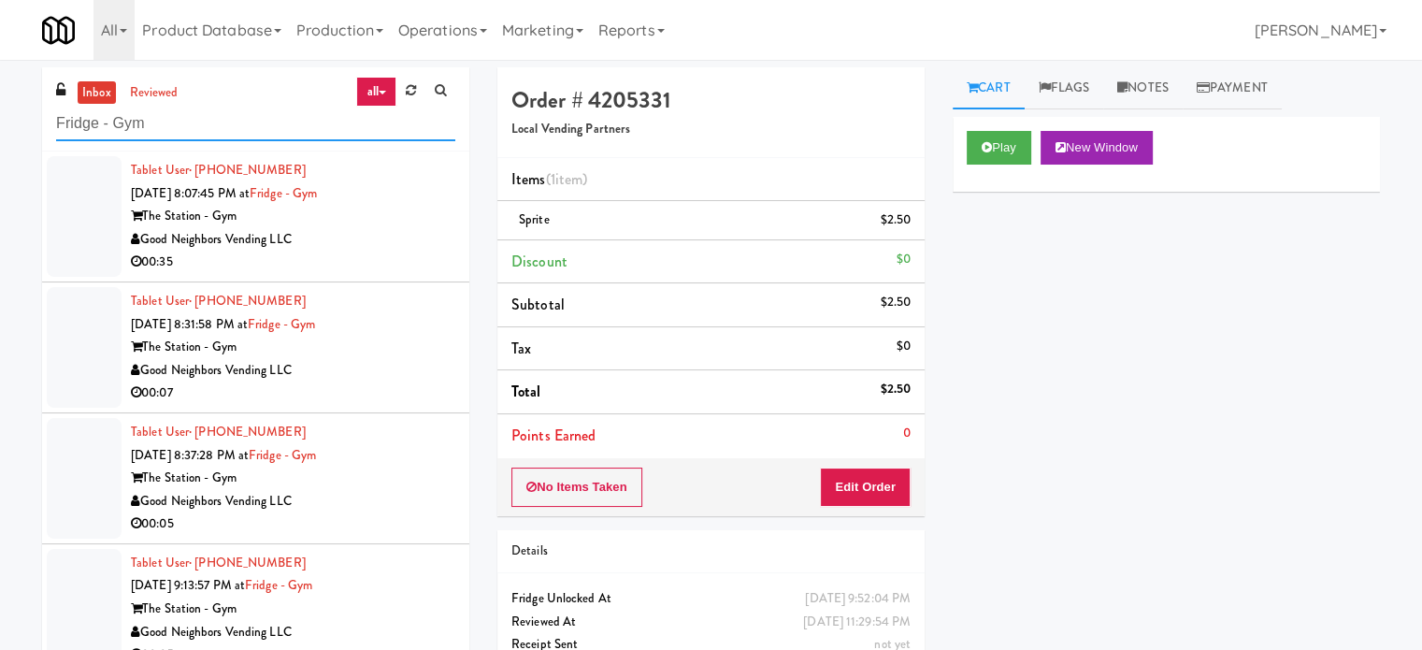
type input "Fridge - Gym"
drag, startPoint x: 396, startPoint y: 250, endPoint x: 543, endPoint y: 194, distance: 156.8
click at [396, 250] on div "Tablet User · (716) 228-6443 [DATE] 8:07:45 PM at [GEOGRAPHIC_DATA] - Gym Good …" at bounding box center [293, 216] width 324 height 115
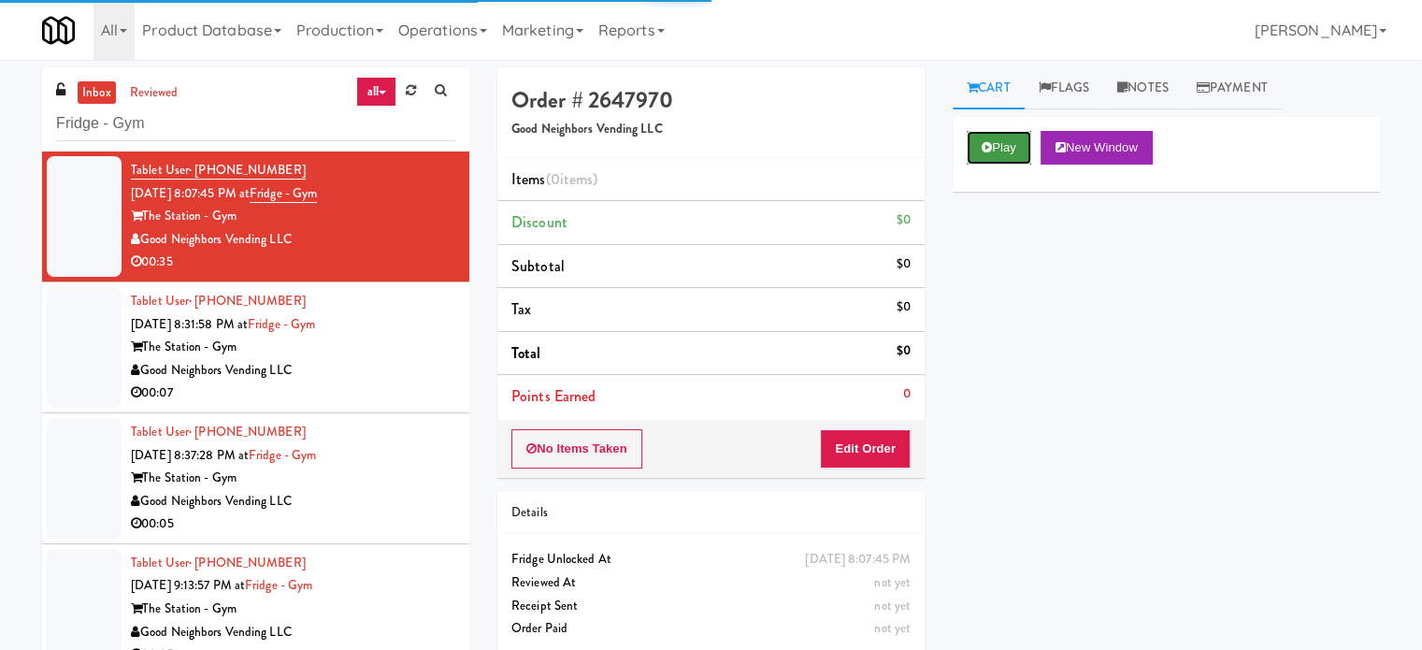
click at [1012, 142] on button "Play" at bounding box center [998, 148] width 64 height 34
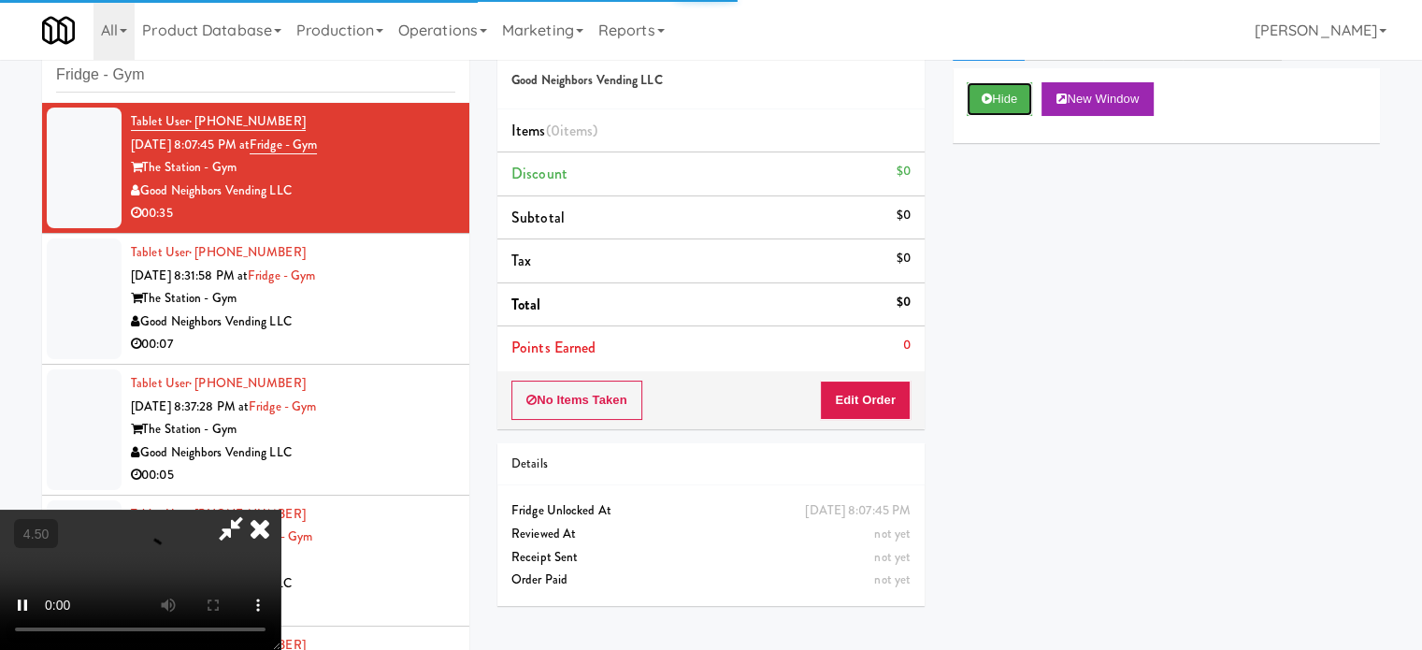
scroll to position [76, 0]
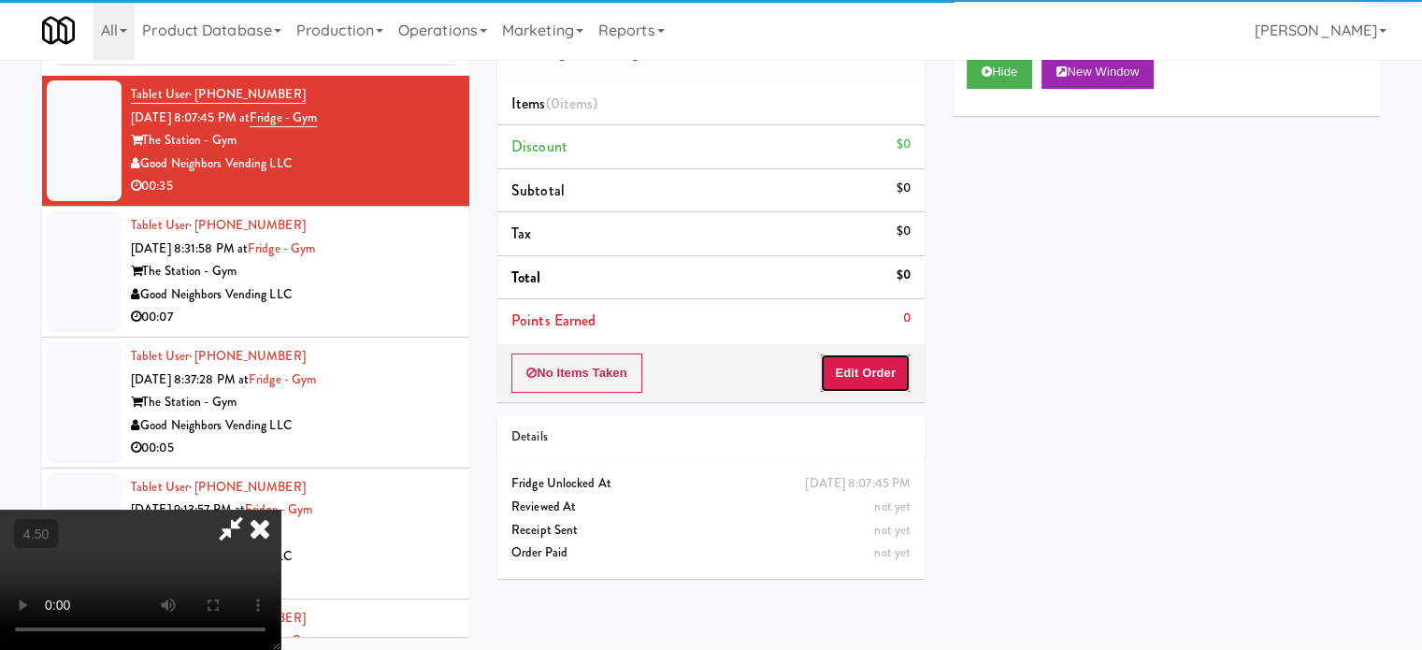
click at [868, 377] on button "Edit Order" at bounding box center [865, 372] width 91 height 39
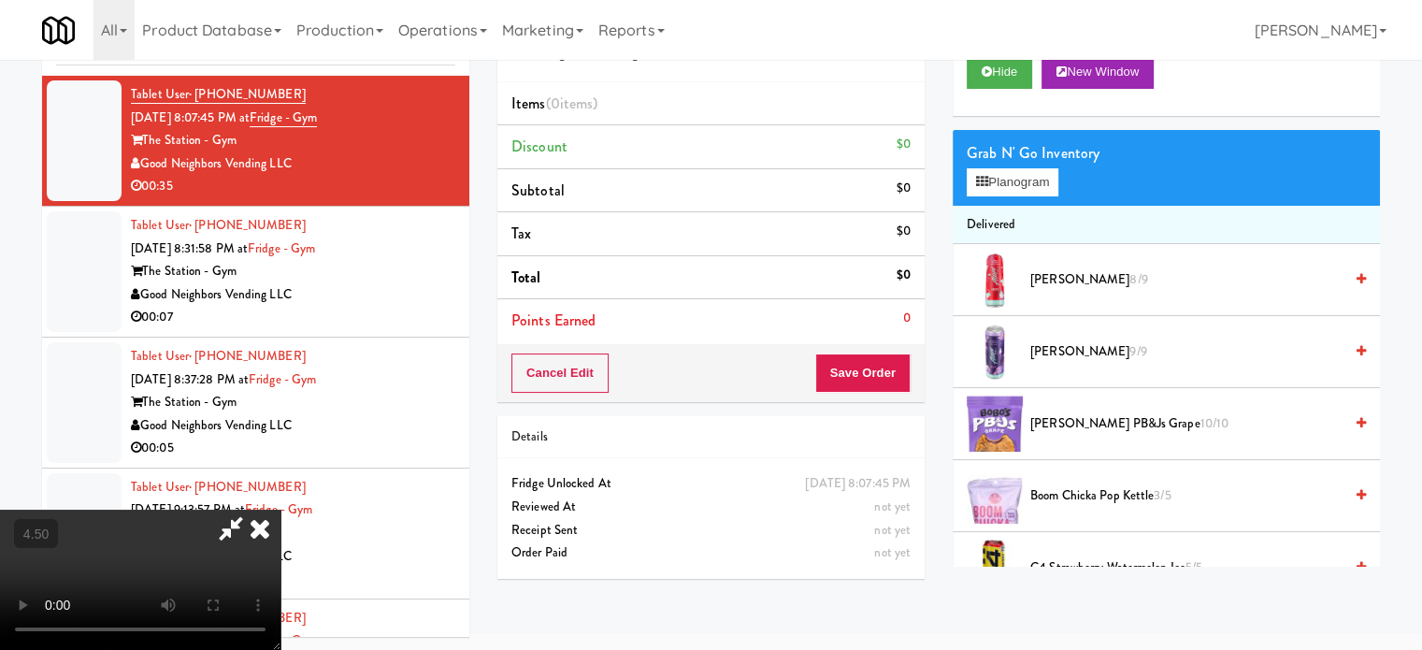
drag, startPoint x: 592, startPoint y: 405, endPoint x: 595, endPoint y: 391, distance: 14.5
click at [280, 509] on video at bounding box center [140, 579] width 280 height 140
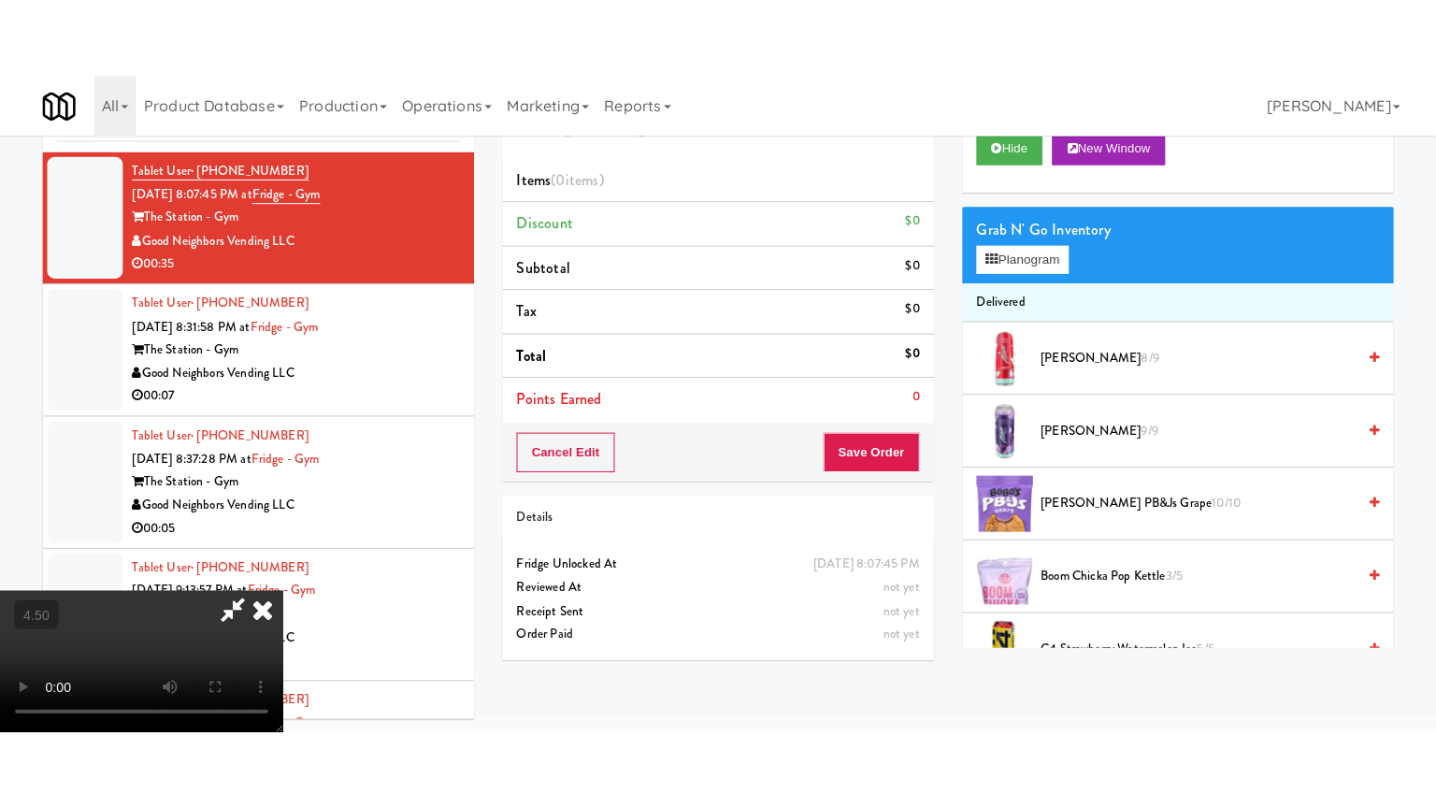
scroll to position [60, 0]
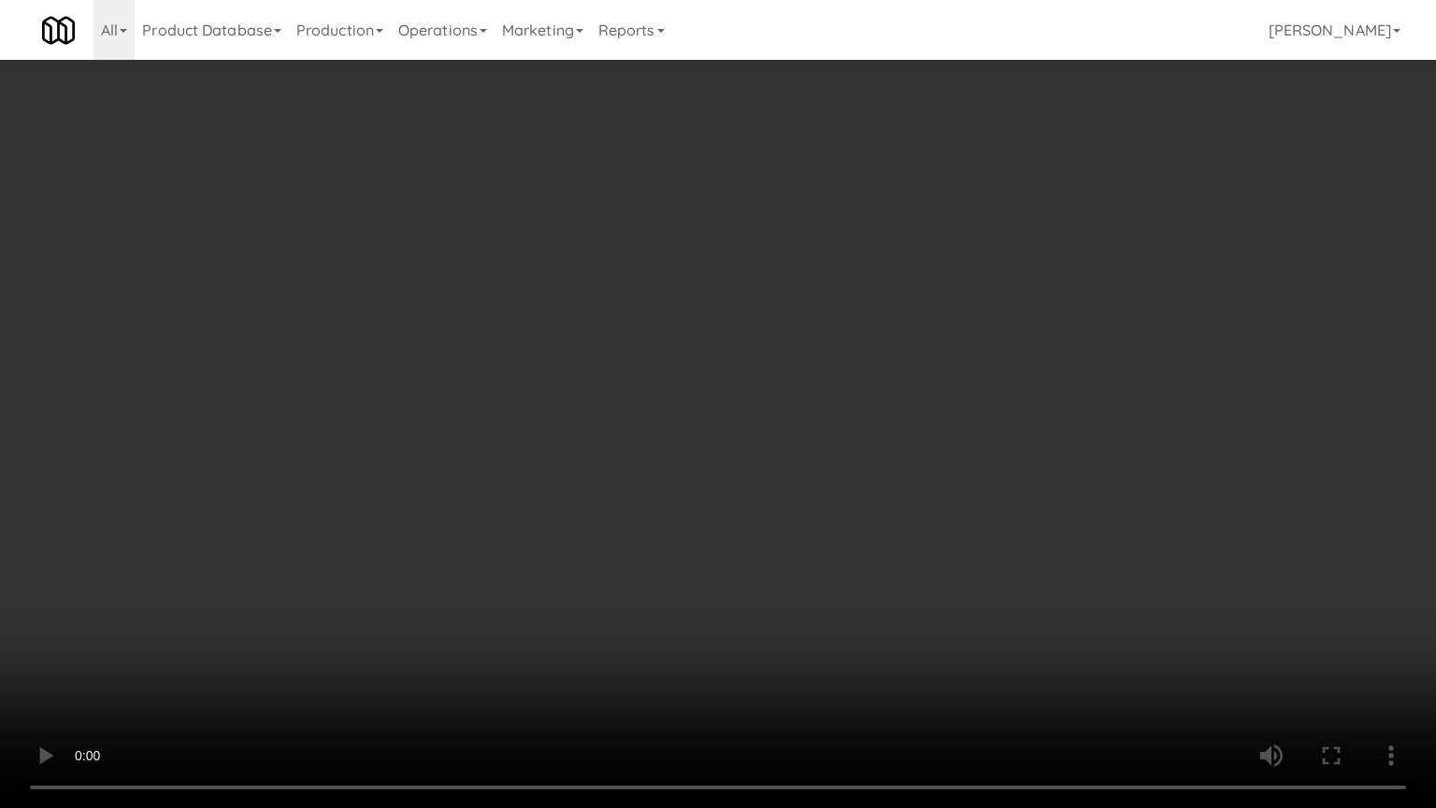
click at [711, 350] on video at bounding box center [718, 404] width 1436 height 808
click at [716, 350] on video at bounding box center [718, 404] width 1436 height 808
click at [801, 365] on video at bounding box center [718, 404] width 1436 height 808
click at [702, 378] on video at bounding box center [718, 404] width 1436 height 808
drag, startPoint x: 775, startPoint y: 386, endPoint x: 725, endPoint y: 389, distance: 49.6
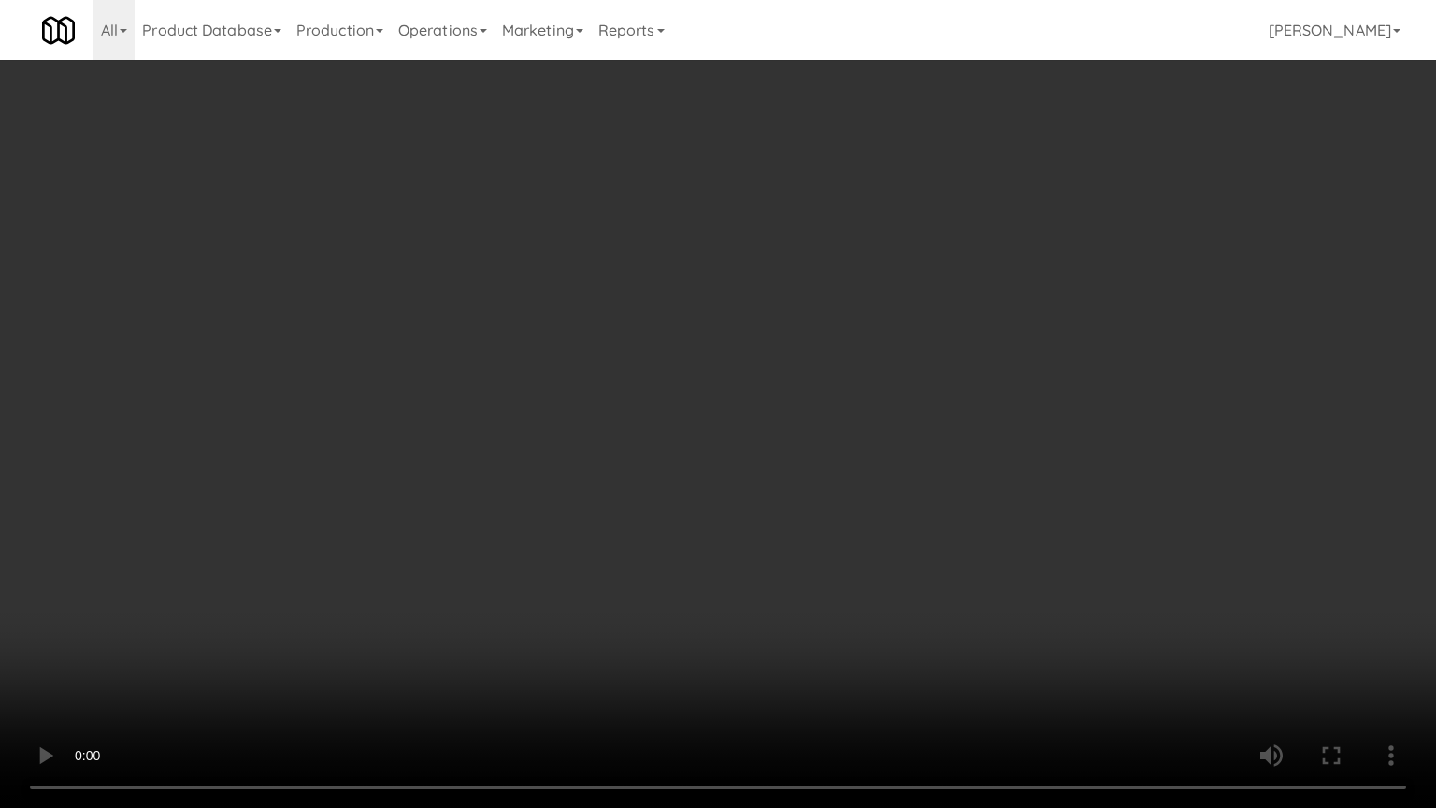
click at [777, 388] on video at bounding box center [718, 404] width 1436 height 808
click at [687, 393] on video at bounding box center [718, 404] width 1436 height 808
click at [699, 397] on video at bounding box center [718, 404] width 1436 height 808
click at [729, 404] on video at bounding box center [718, 404] width 1436 height 808
click at [729, 406] on video at bounding box center [718, 404] width 1436 height 808
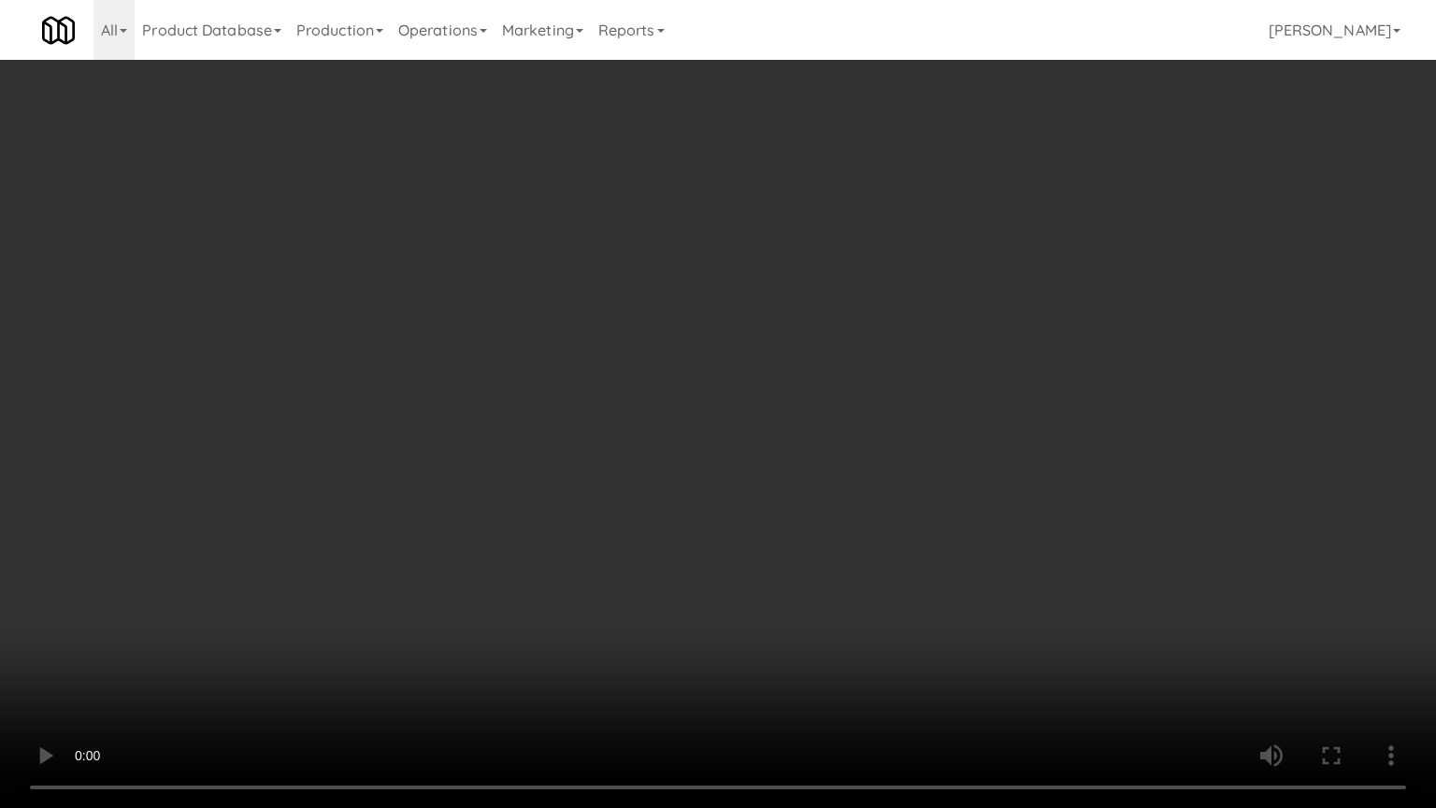
click at [748, 411] on video at bounding box center [718, 404] width 1436 height 808
click at [748, 409] on video at bounding box center [718, 404] width 1436 height 808
click at [771, 408] on video at bounding box center [718, 404] width 1436 height 808
click at [773, 419] on video at bounding box center [718, 404] width 1436 height 808
click at [793, 415] on video at bounding box center [718, 404] width 1436 height 808
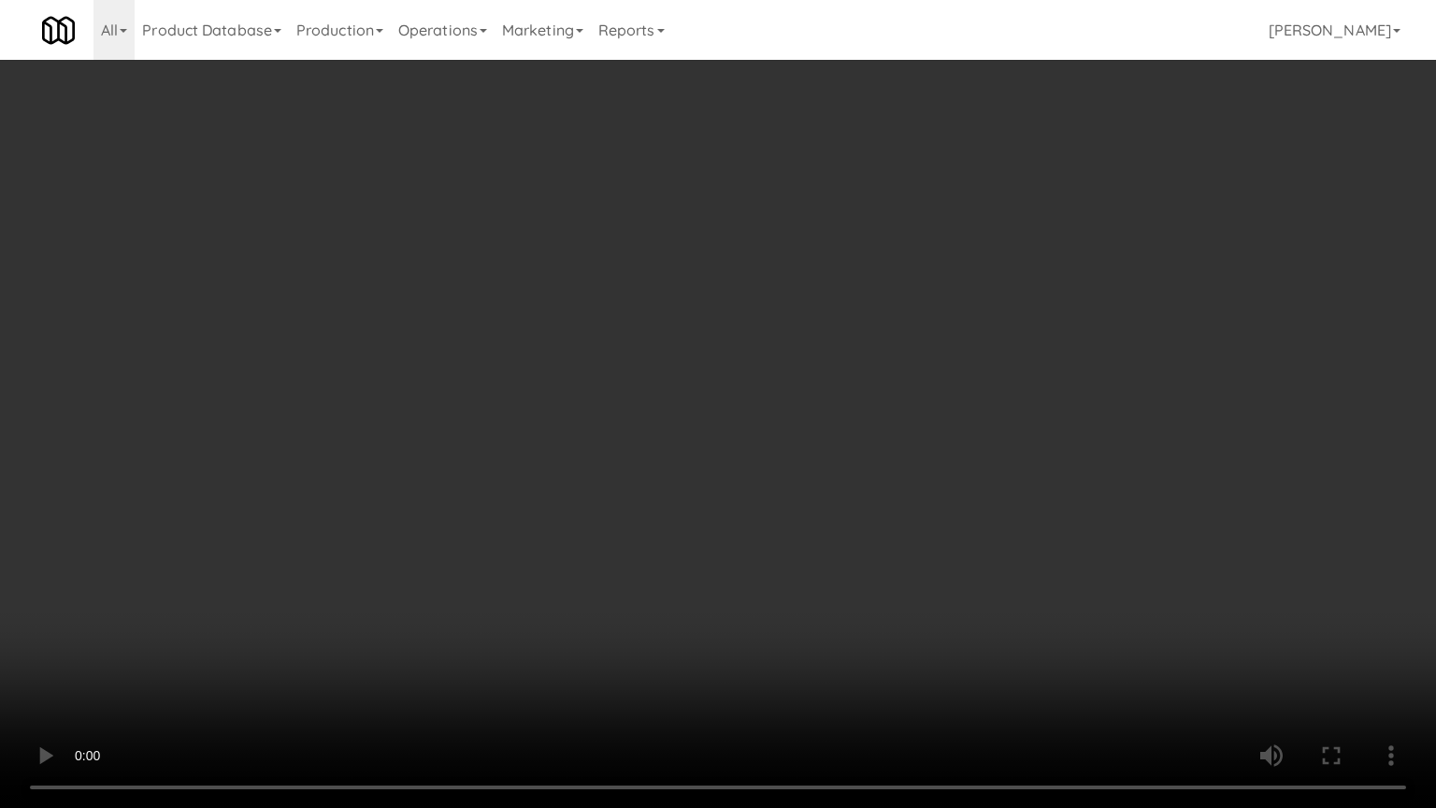
drag, startPoint x: 824, startPoint y: 426, endPoint x: 833, endPoint y: 418, distance: 11.9
click at [827, 428] on video at bounding box center [718, 404] width 1436 height 808
click at [837, 419] on video at bounding box center [718, 404] width 1436 height 808
click at [839, 408] on video at bounding box center [718, 404] width 1436 height 808
click at [849, 408] on video at bounding box center [718, 404] width 1436 height 808
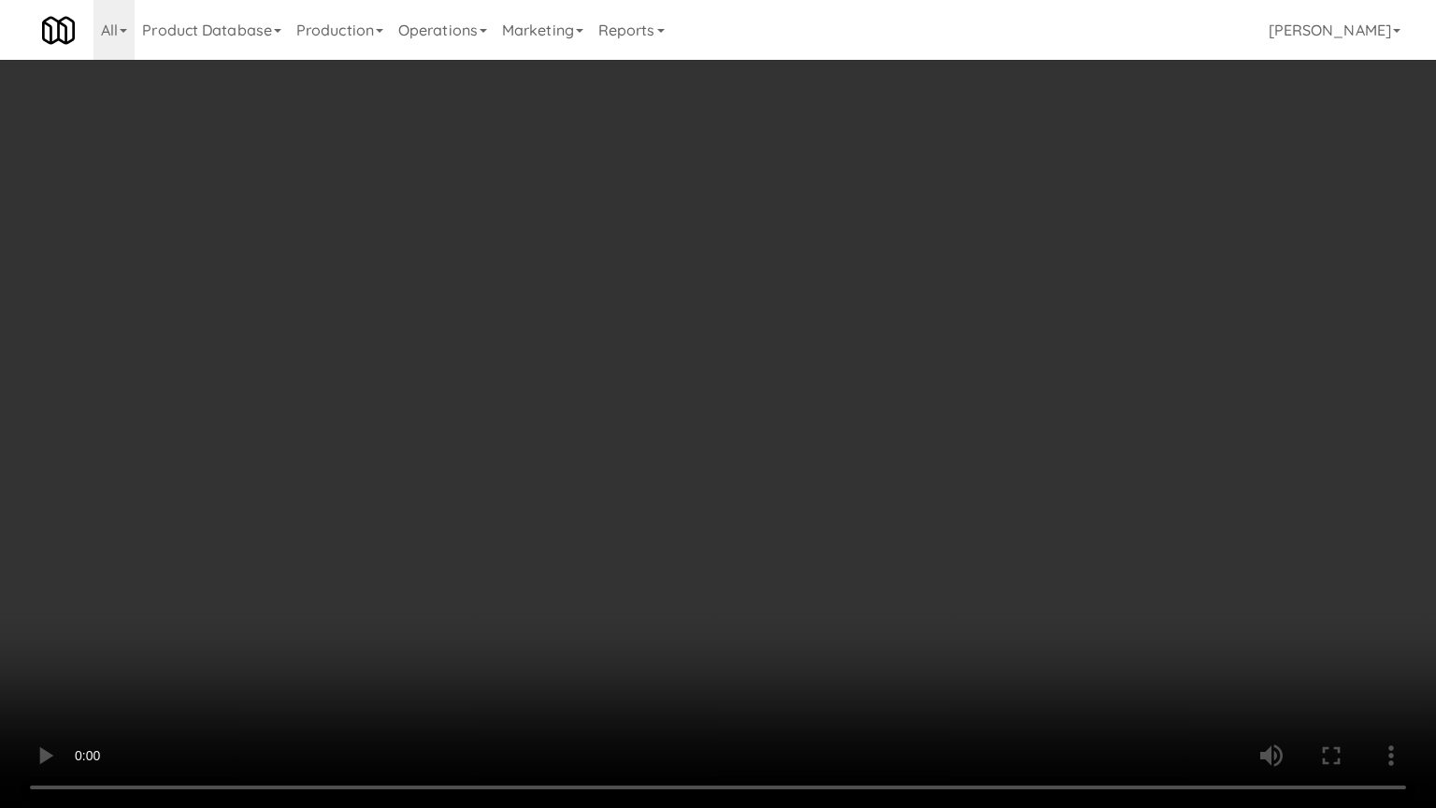
click at [842, 411] on video at bounding box center [718, 404] width 1436 height 808
click at [856, 407] on video at bounding box center [718, 404] width 1436 height 808
click at [882, 391] on video at bounding box center [718, 404] width 1436 height 808
click at [903, 392] on video at bounding box center [718, 404] width 1436 height 808
drag, startPoint x: 890, startPoint y: 344, endPoint x: 901, endPoint y: 336, distance: 14.0
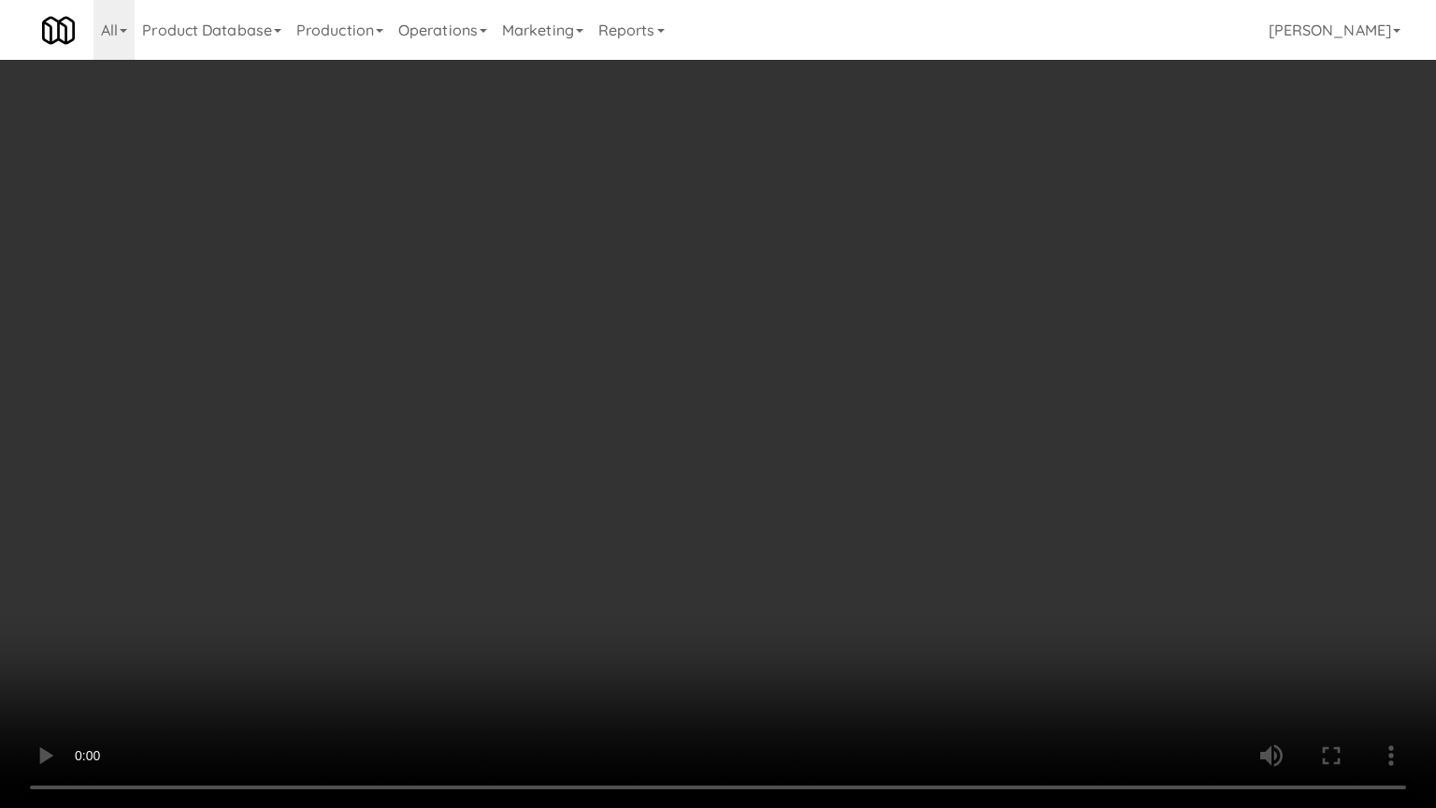
click at [897, 346] on video at bounding box center [718, 404] width 1436 height 808
click at [886, 355] on video at bounding box center [718, 404] width 1436 height 808
click at [926, 363] on video at bounding box center [718, 404] width 1436 height 808
drag, startPoint x: 985, startPoint y: 350, endPoint x: 961, endPoint y: 327, distance: 33.7
click at [986, 350] on video at bounding box center [718, 404] width 1436 height 808
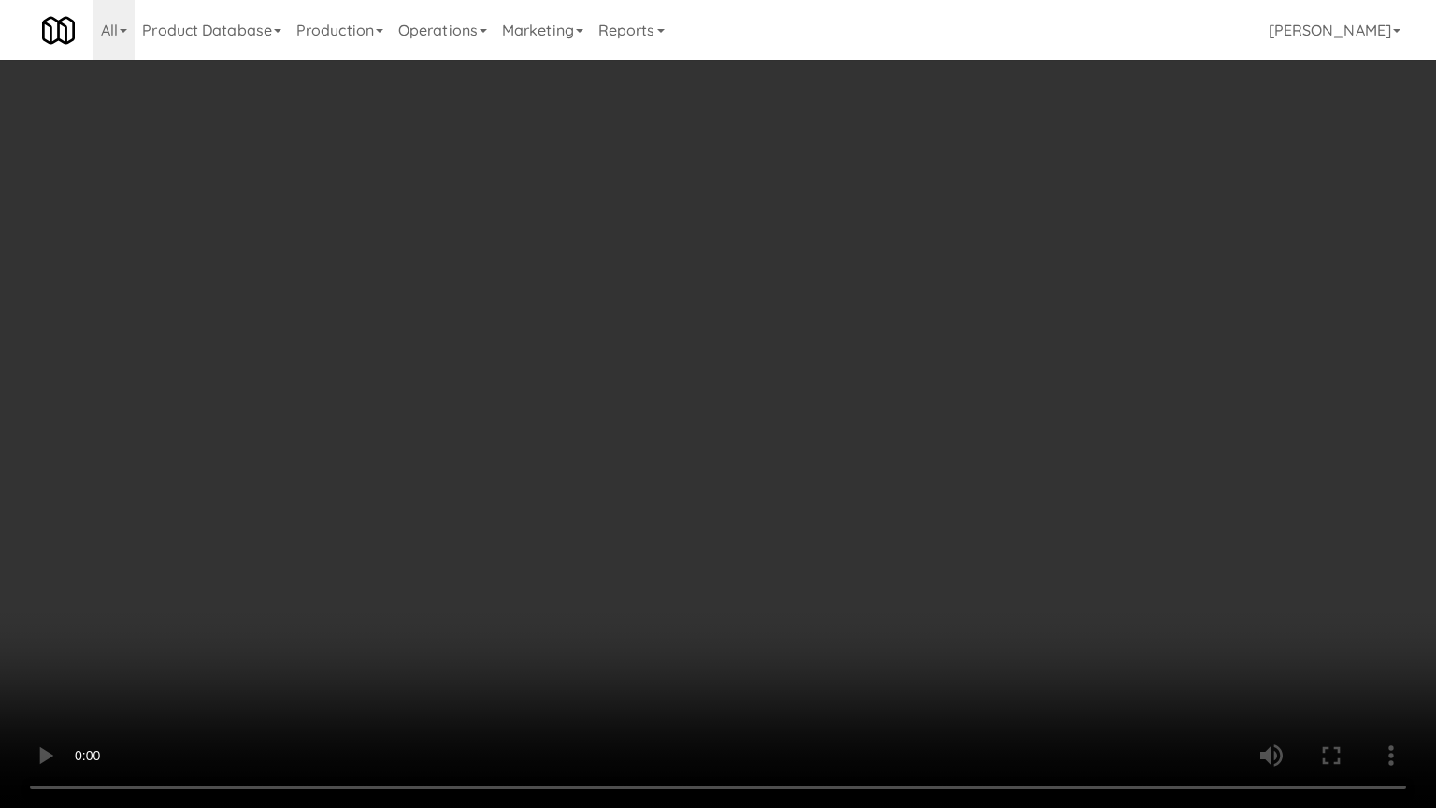
click at [909, 328] on video at bounding box center [718, 404] width 1436 height 808
click at [947, 335] on video at bounding box center [718, 404] width 1436 height 808
click at [940, 341] on video at bounding box center [718, 404] width 1436 height 808
click at [948, 340] on video at bounding box center [718, 404] width 1436 height 808
click at [946, 340] on video at bounding box center [718, 404] width 1436 height 808
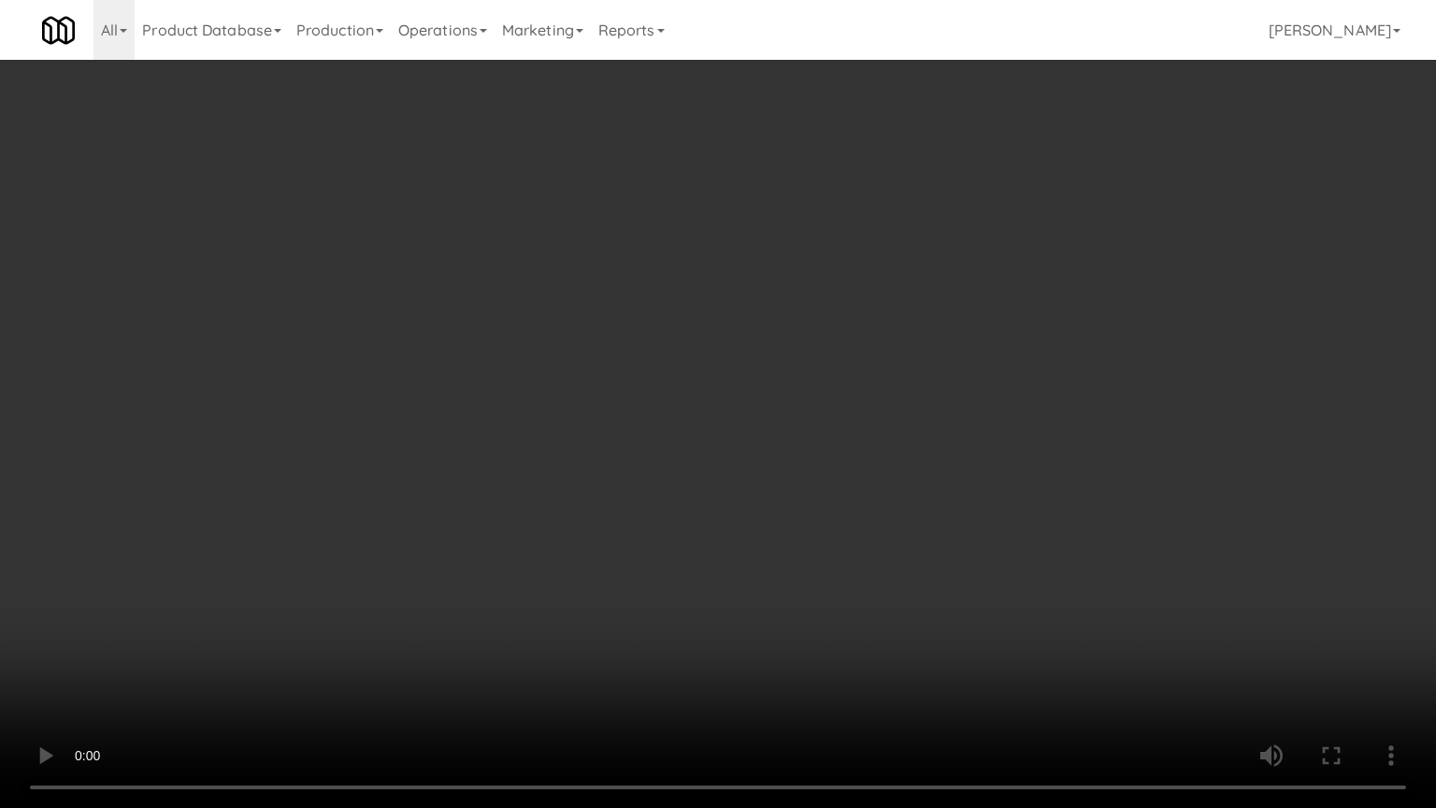
click at [950, 336] on video at bounding box center [718, 404] width 1436 height 808
click at [953, 342] on video at bounding box center [718, 404] width 1436 height 808
click at [957, 341] on video at bounding box center [718, 404] width 1436 height 808
click at [960, 342] on video at bounding box center [718, 404] width 1436 height 808
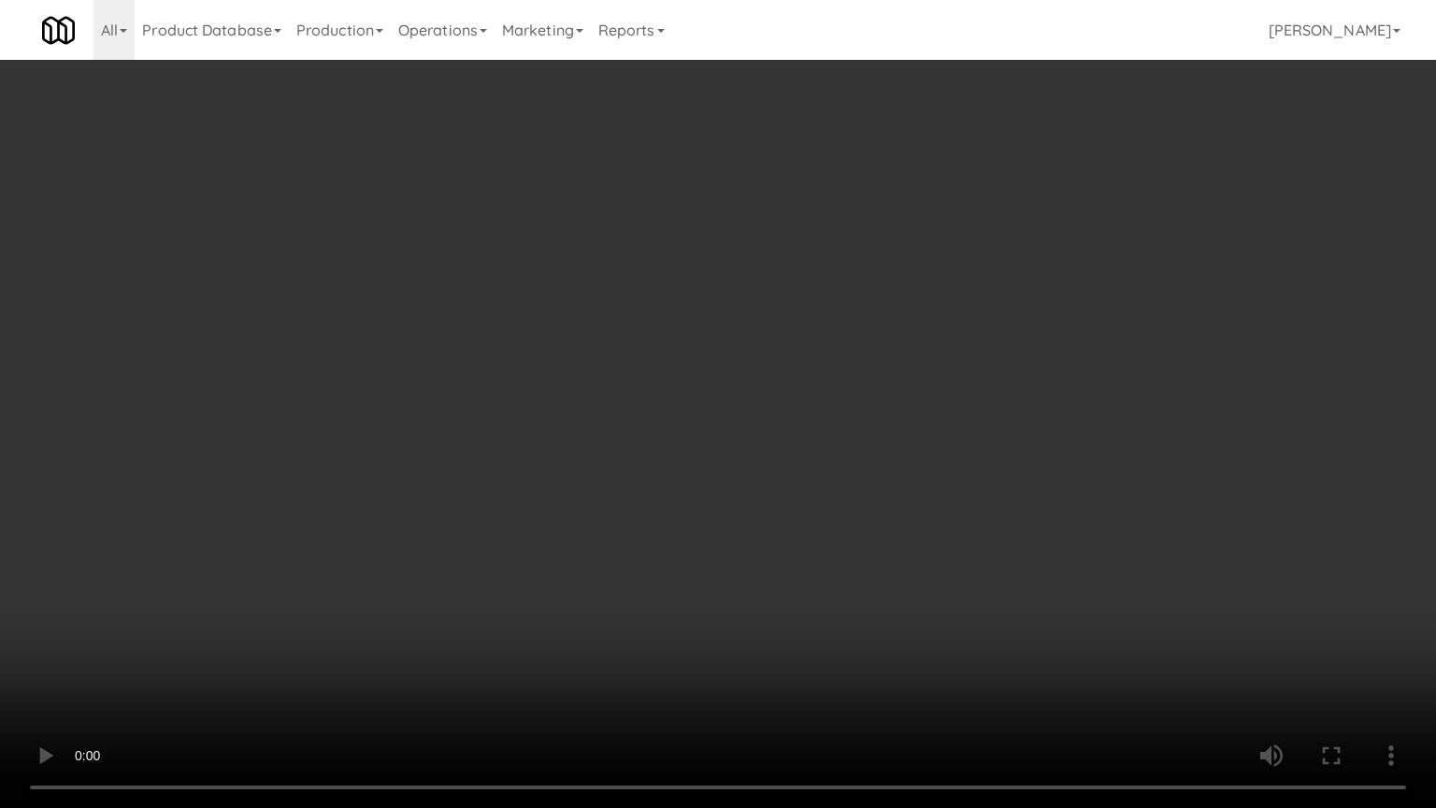
click at [1065, 359] on video at bounding box center [718, 404] width 1436 height 808
click at [1000, 355] on video at bounding box center [718, 404] width 1436 height 808
click at [1020, 344] on video at bounding box center [718, 404] width 1436 height 808
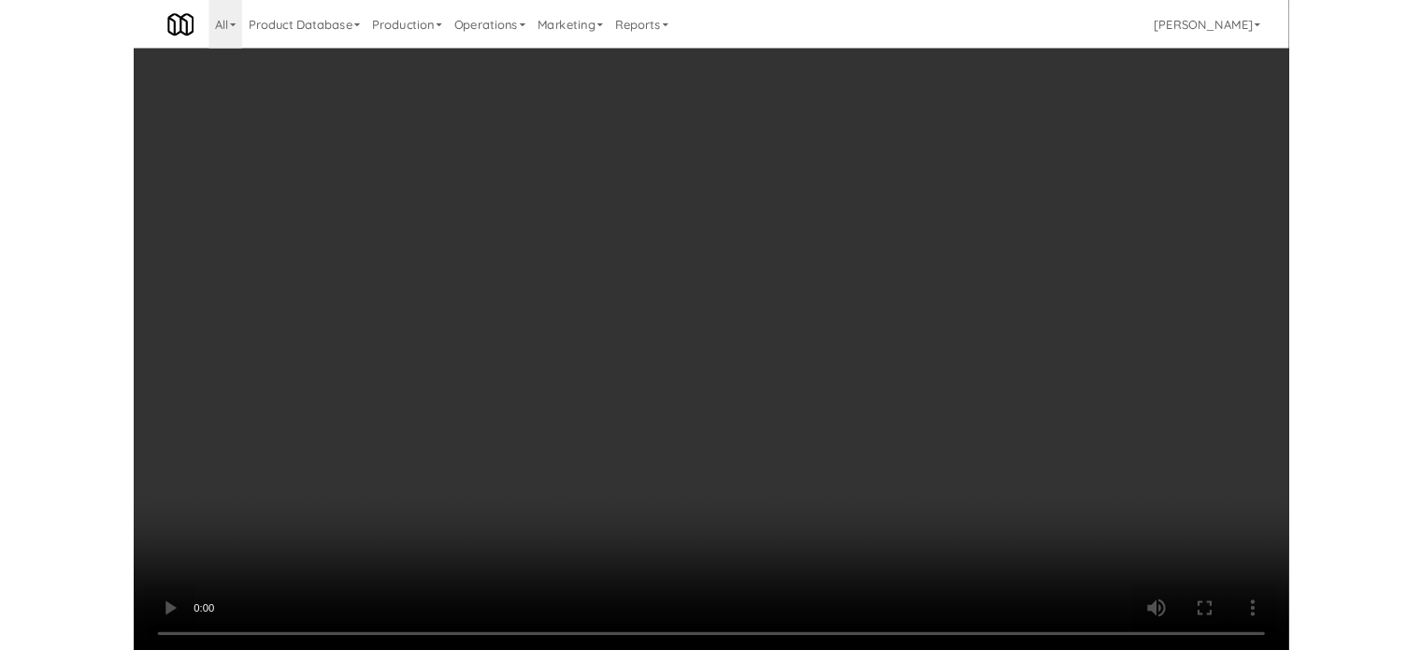
scroll to position [76, 0]
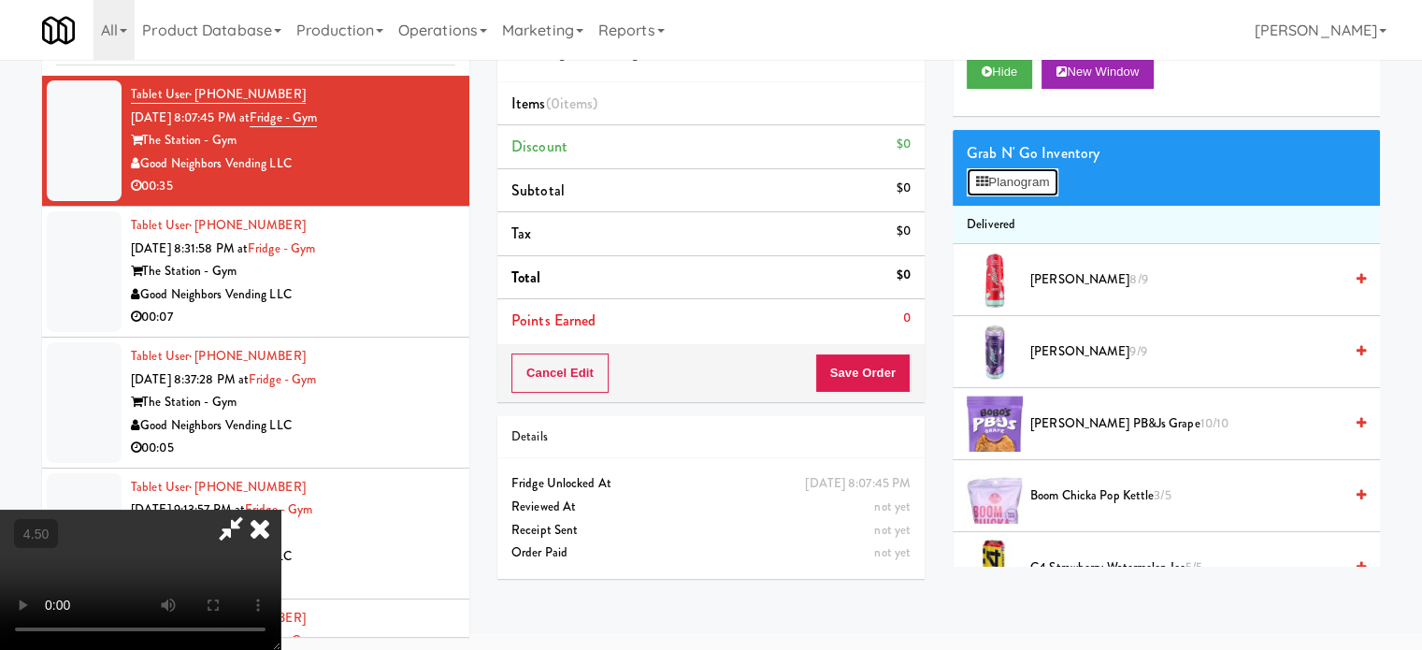
drag, startPoint x: 1028, startPoint y: 191, endPoint x: 1035, endPoint y: 175, distance: 17.2
click at [1027, 190] on button "Planogram" at bounding box center [1012, 182] width 92 height 28
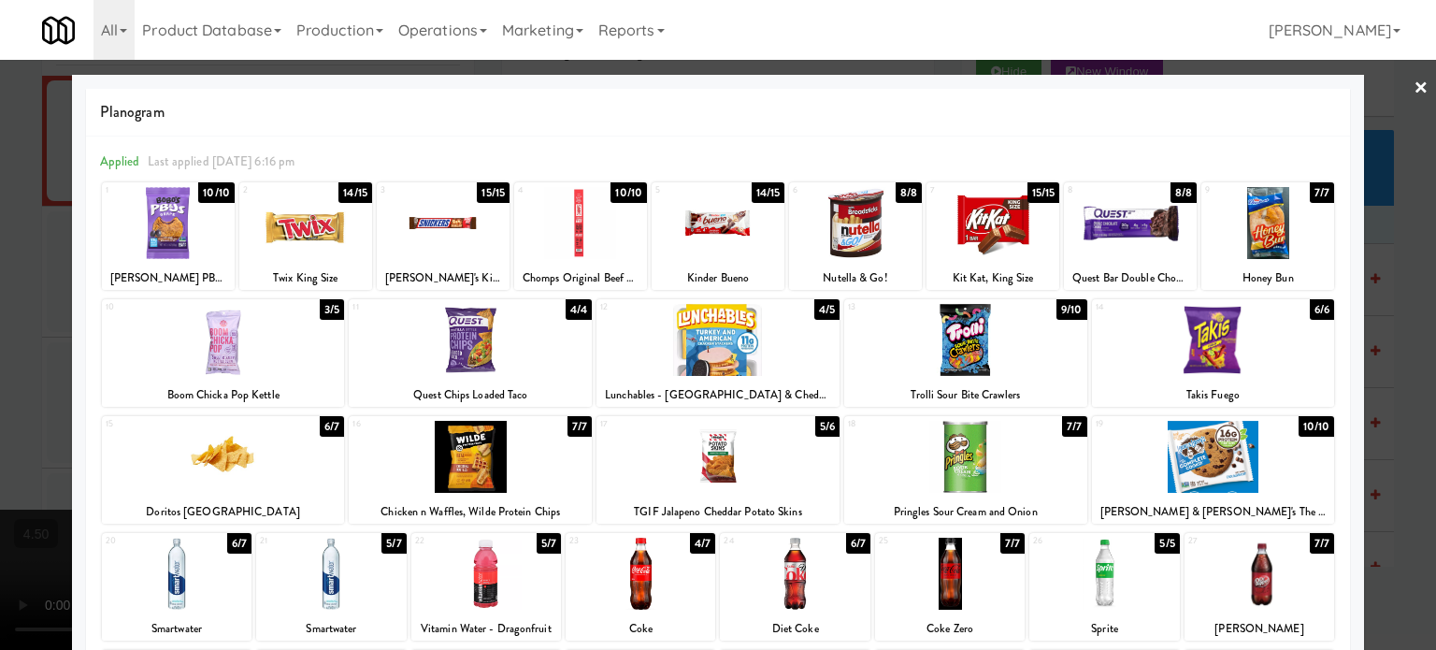
drag, startPoint x: 894, startPoint y: 193, endPoint x: 914, endPoint y: 193, distance: 20.6
click at [895, 193] on div "8/8" at bounding box center [908, 192] width 26 height 21
click at [1309, 197] on div "7/7" at bounding box center [1321, 192] width 24 height 21
click at [1416, 287] on div at bounding box center [718, 325] width 1436 height 650
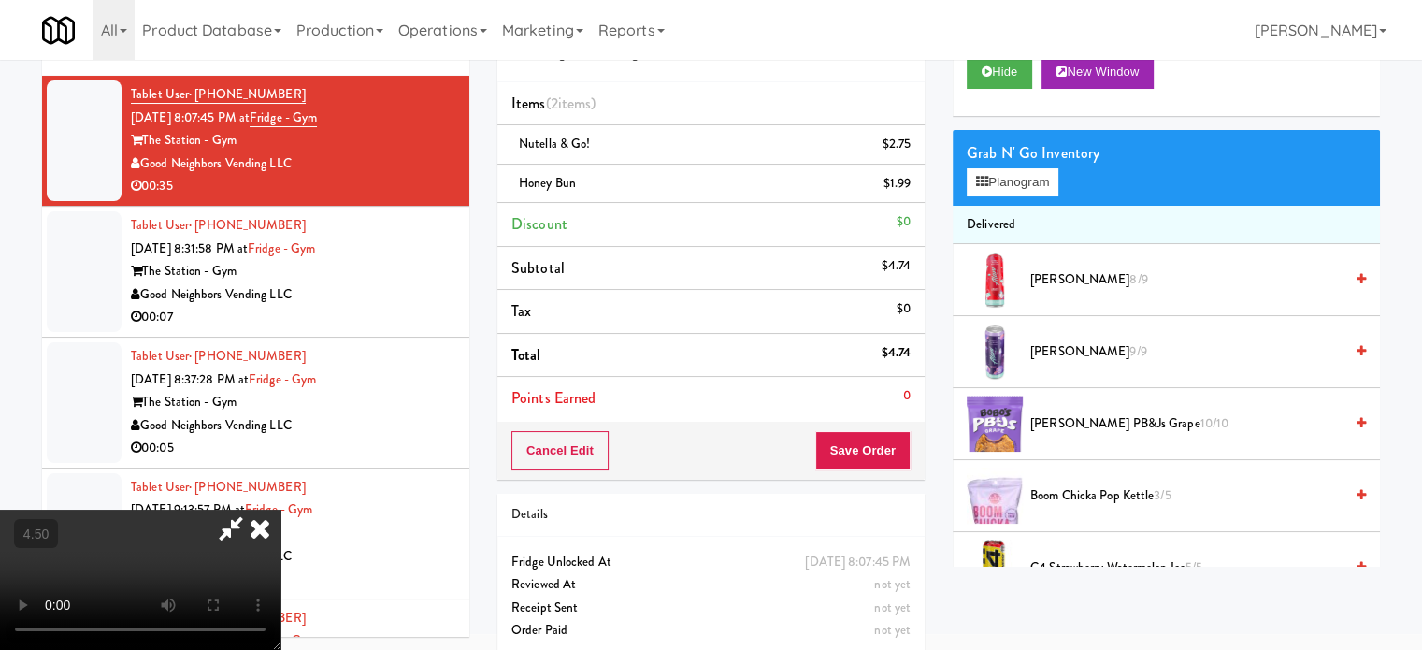
click at [280, 509] on video at bounding box center [140, 579] width 280 height 140
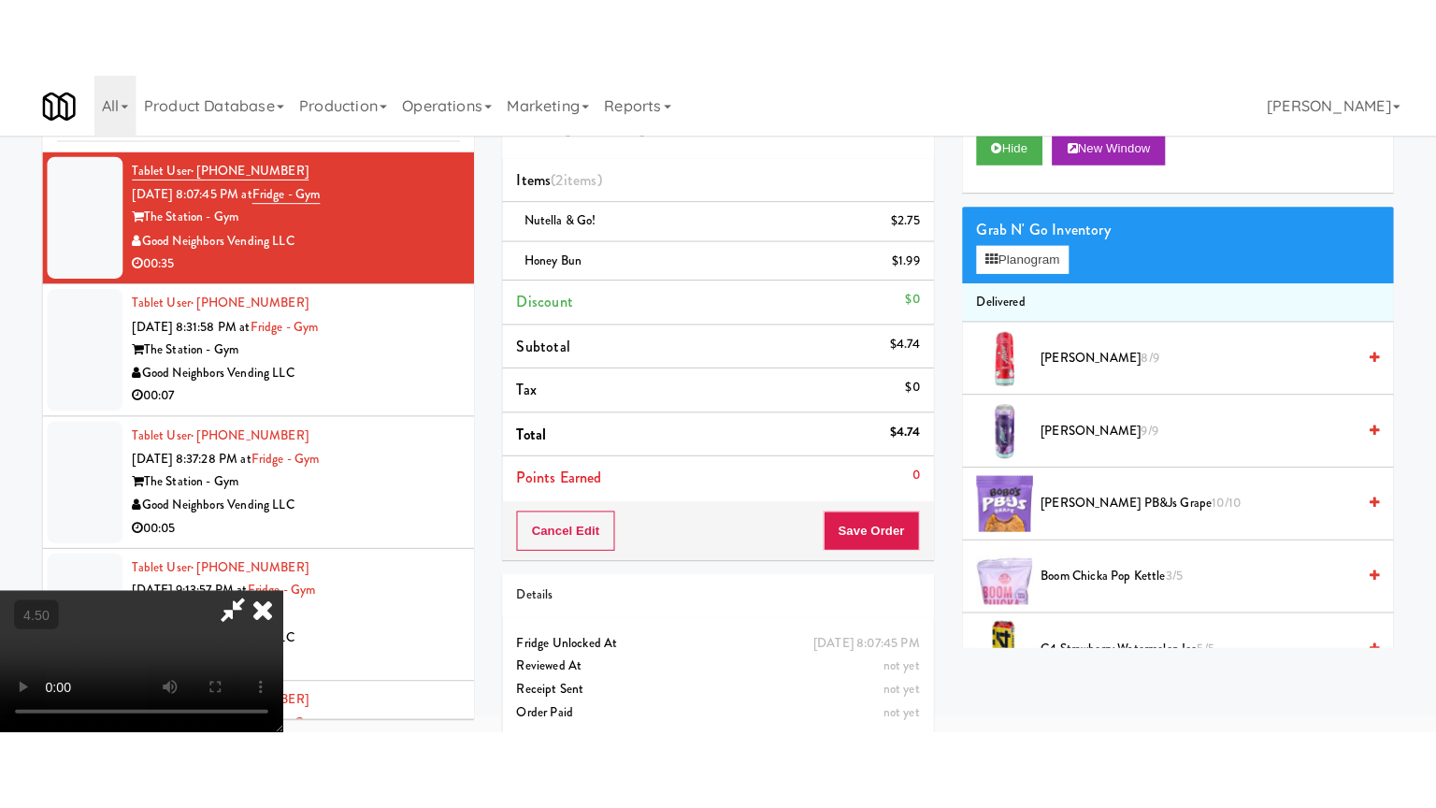
scroll to position [60, 0]
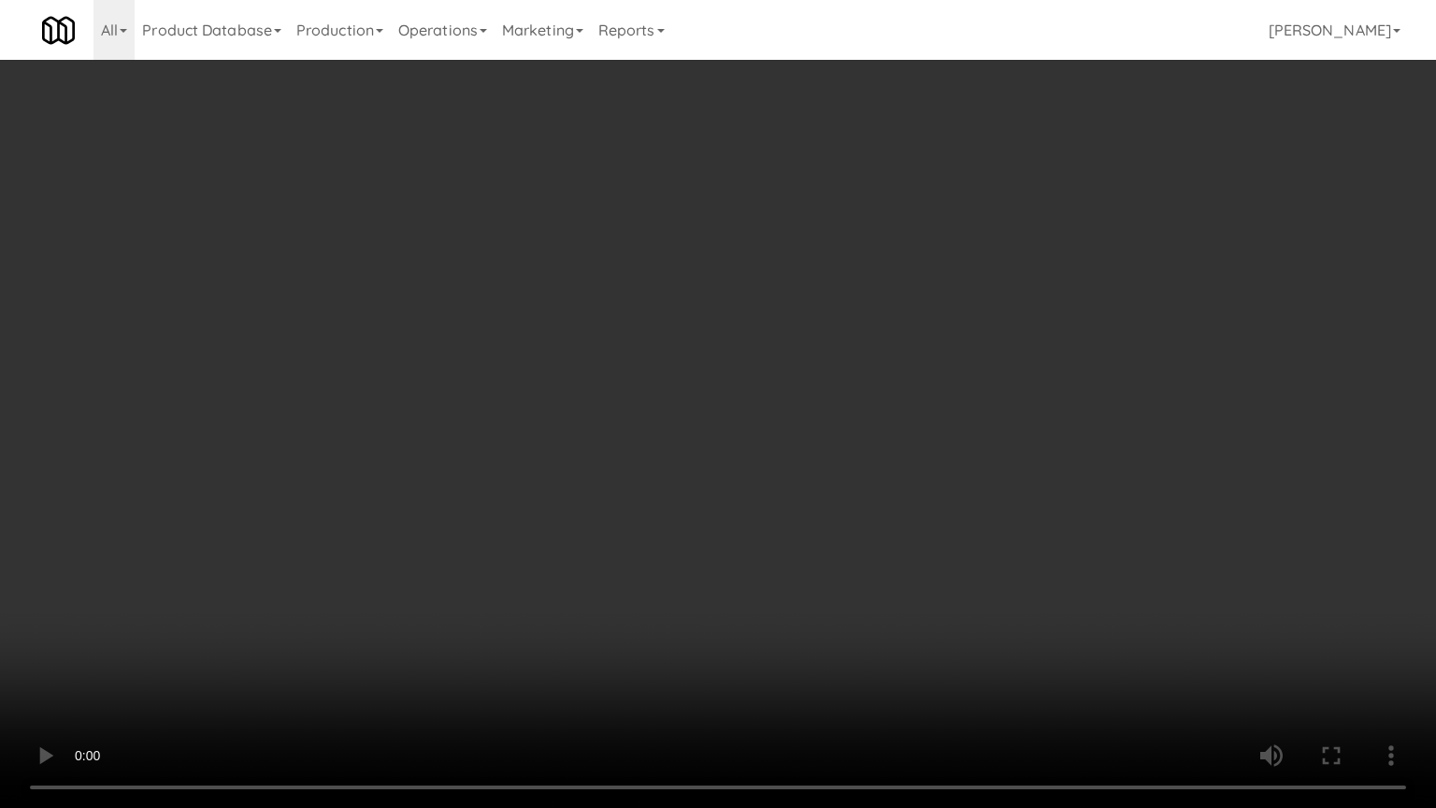
drag, startPoint x: 554, startPoint y: 401, endPoint x: 699, endPoint y: 365, distance: 149.2
click at [556, 401] on video at bounding box center [718, 404] width 1436 height 808
click at [811, 371] on video at bounding box center [718, 404] width 1436 height 808
click at [931, 322] on video at bounding box center [718, 404] width 1436 height 808
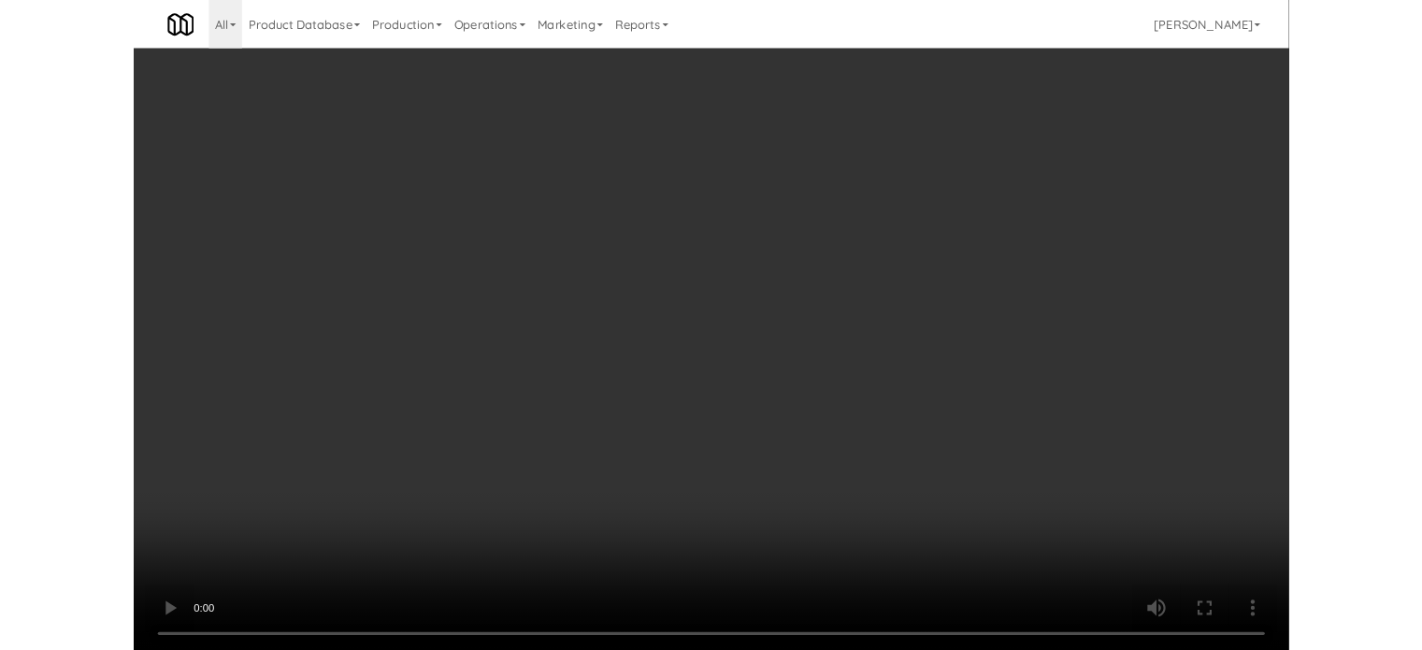
scroll to position [76, 0]
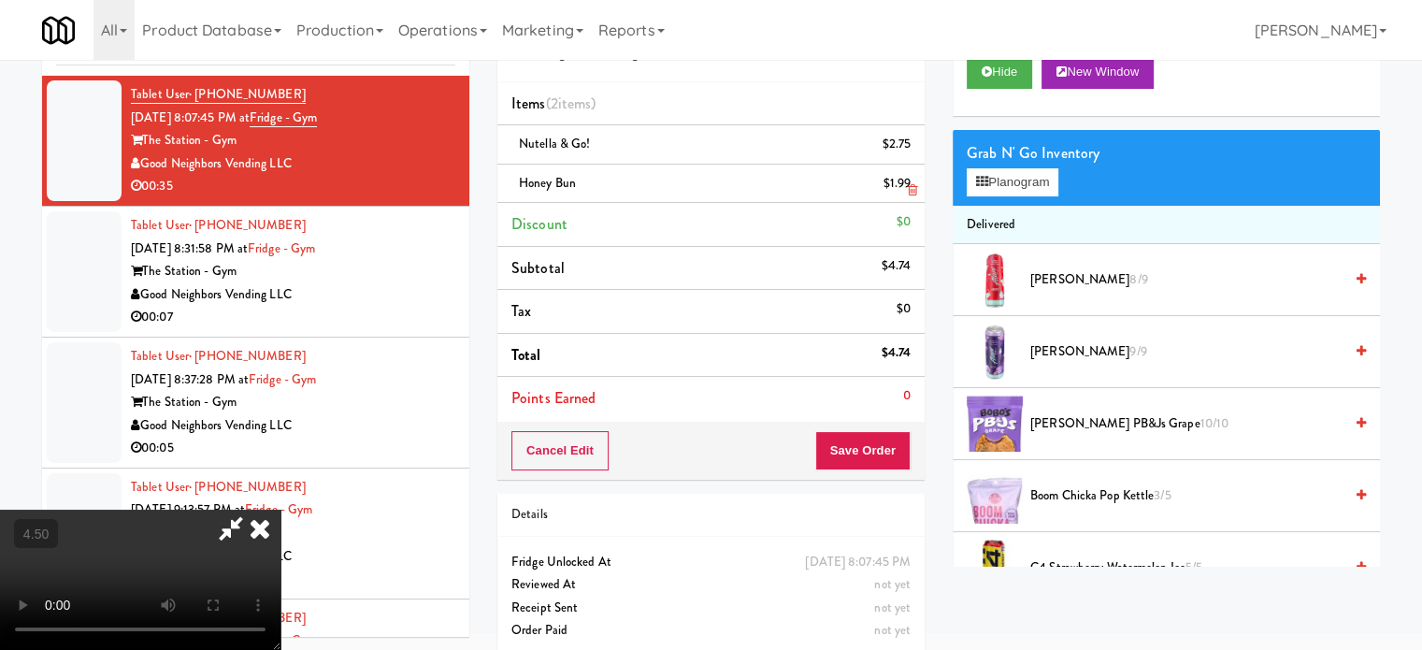
click at [280, 509] on icon at bounding box center [259, 527] width 41 height 37
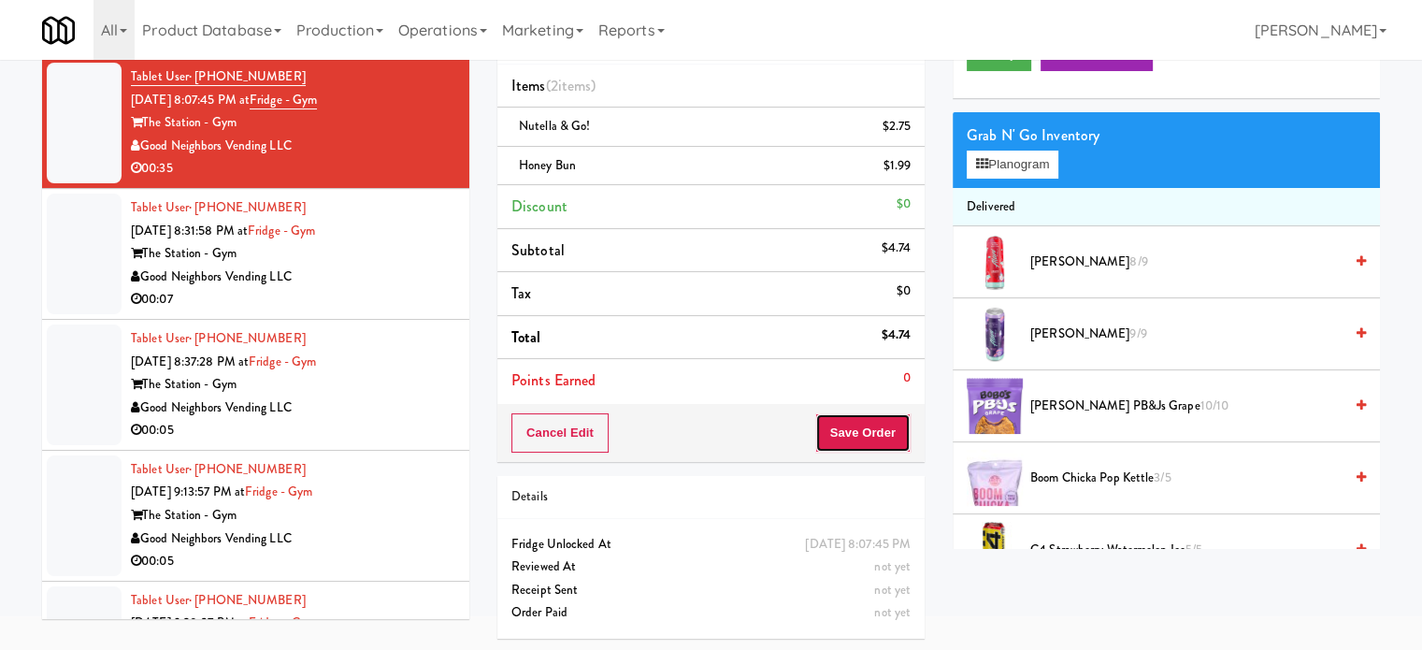
click at [864, 444] on button "Save Order" at bounding box center [862, 432] width 95 height 39
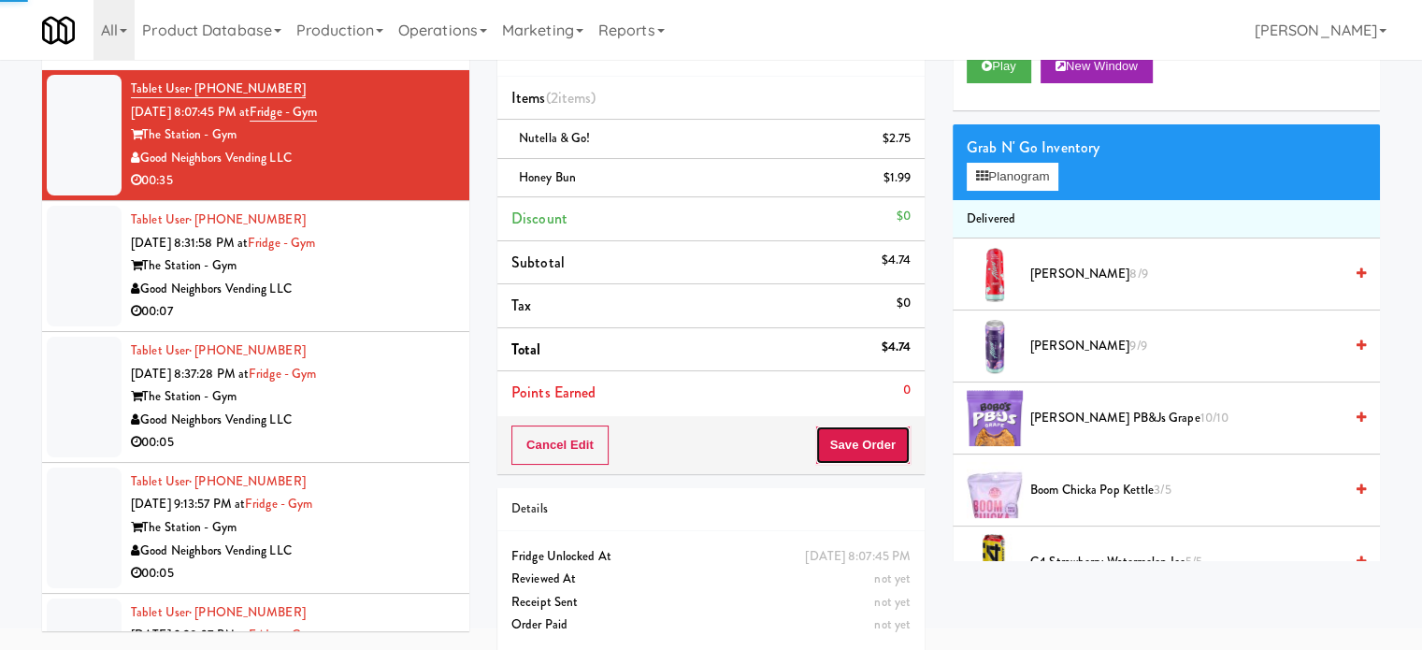
scroll to position [0, 0]
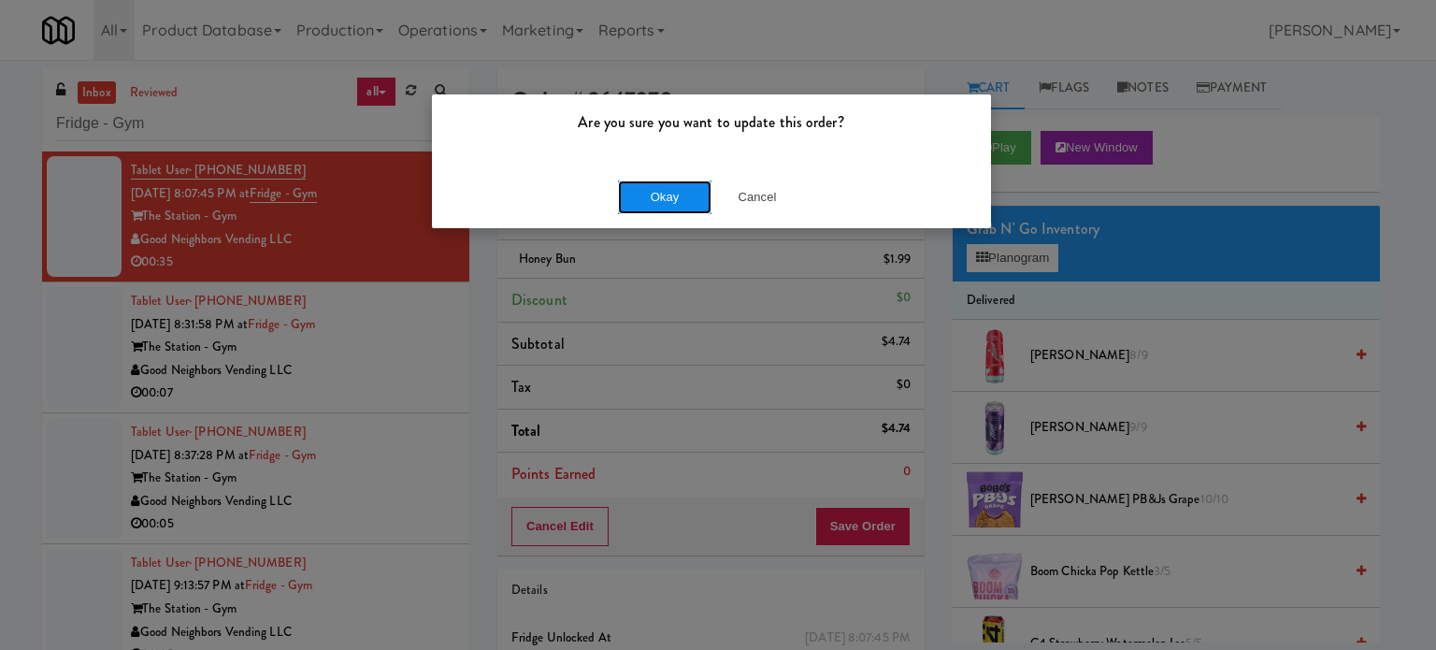
click at [647, 211] on button "Okay" at bounding box center [664, 197] width 93 height 34
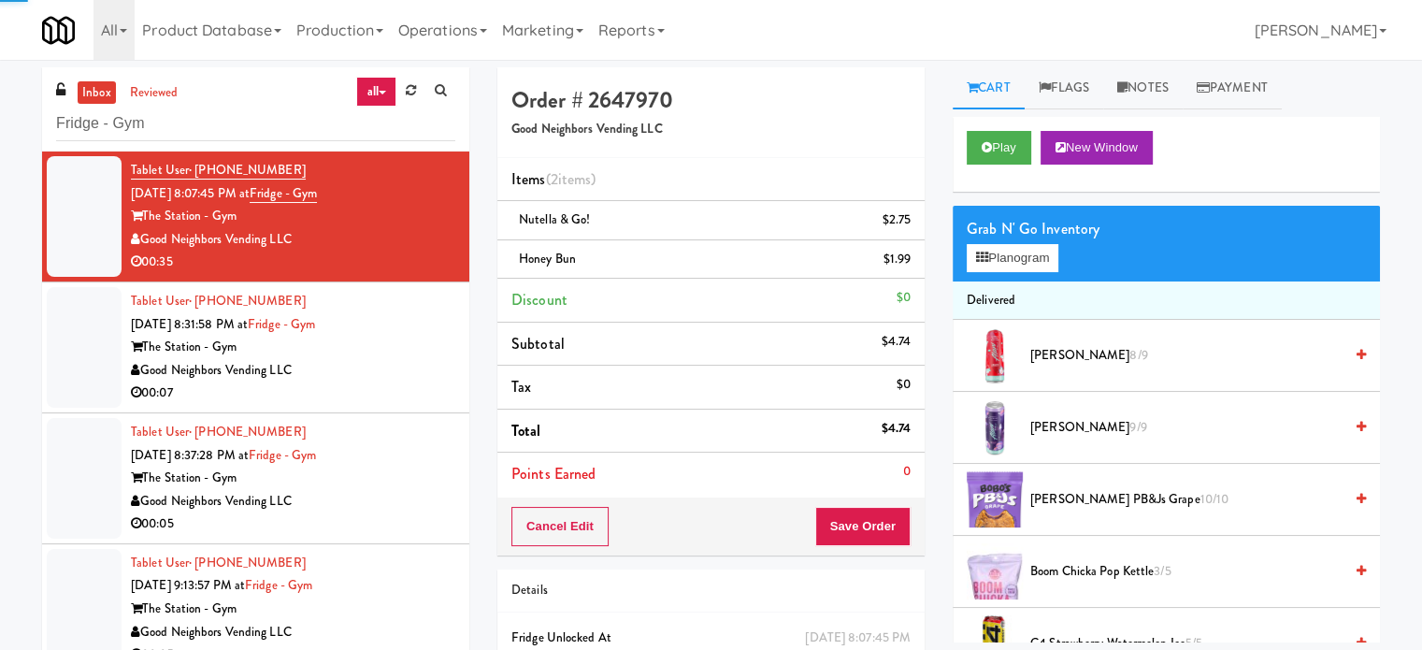
click at [396, 396] on div "00:07" at bounding box center [293, 392] width 324 height 23
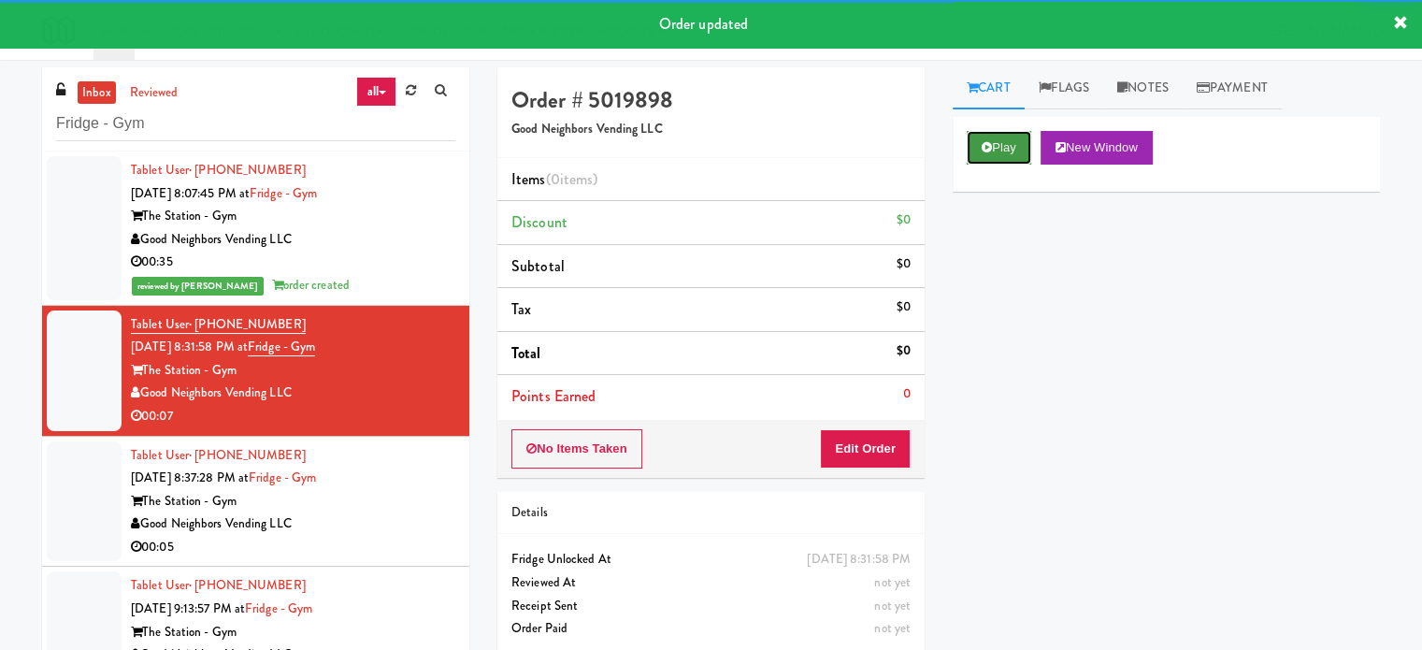
click at [985, 152] on button "Play" at bounding box center [998, 148] width 64 height 34
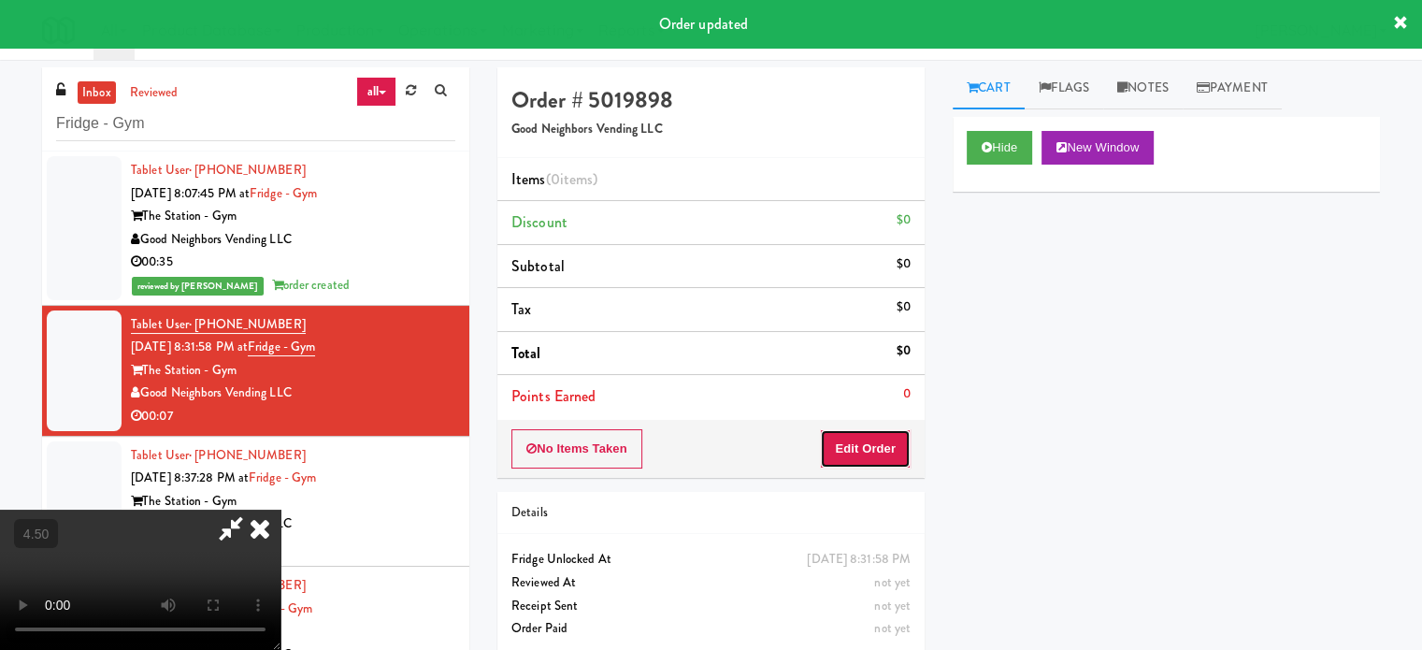
click at [879, 441] on button "Edit Order" at bounding box center [865, 448] width 91 height 39
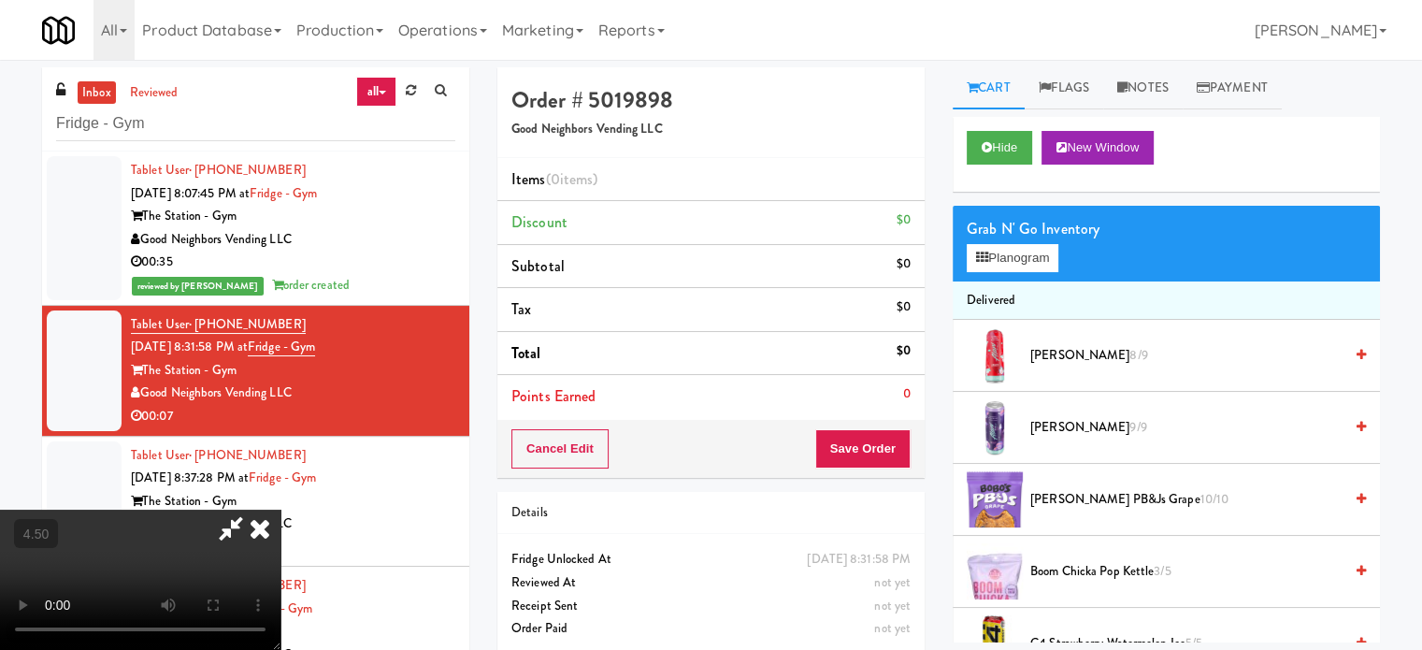
click at [280, 509] on video at bounding box center [140, 579] width 280 height 140
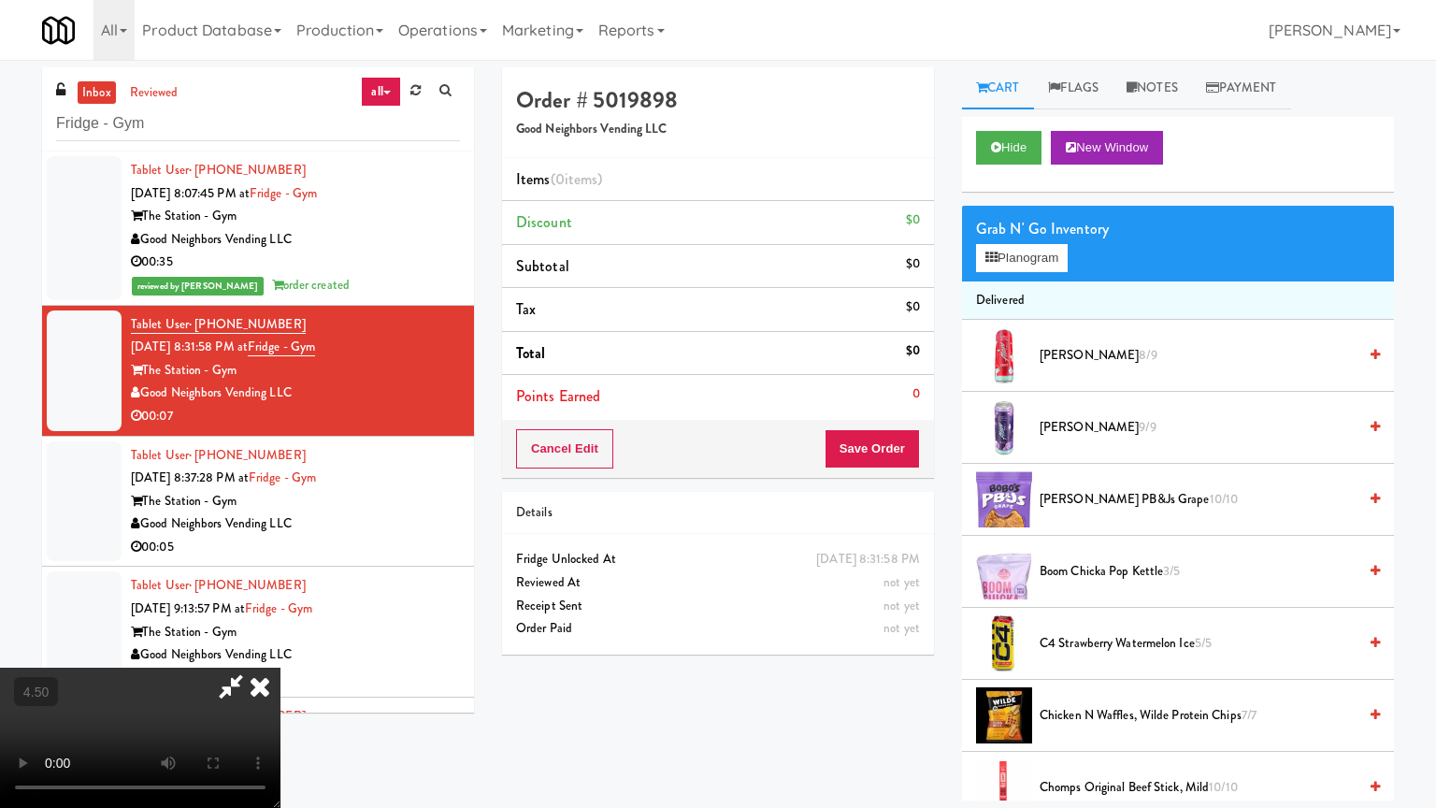
click at [280, 648] on video at bounding box center [140, 737] width 280 height 140
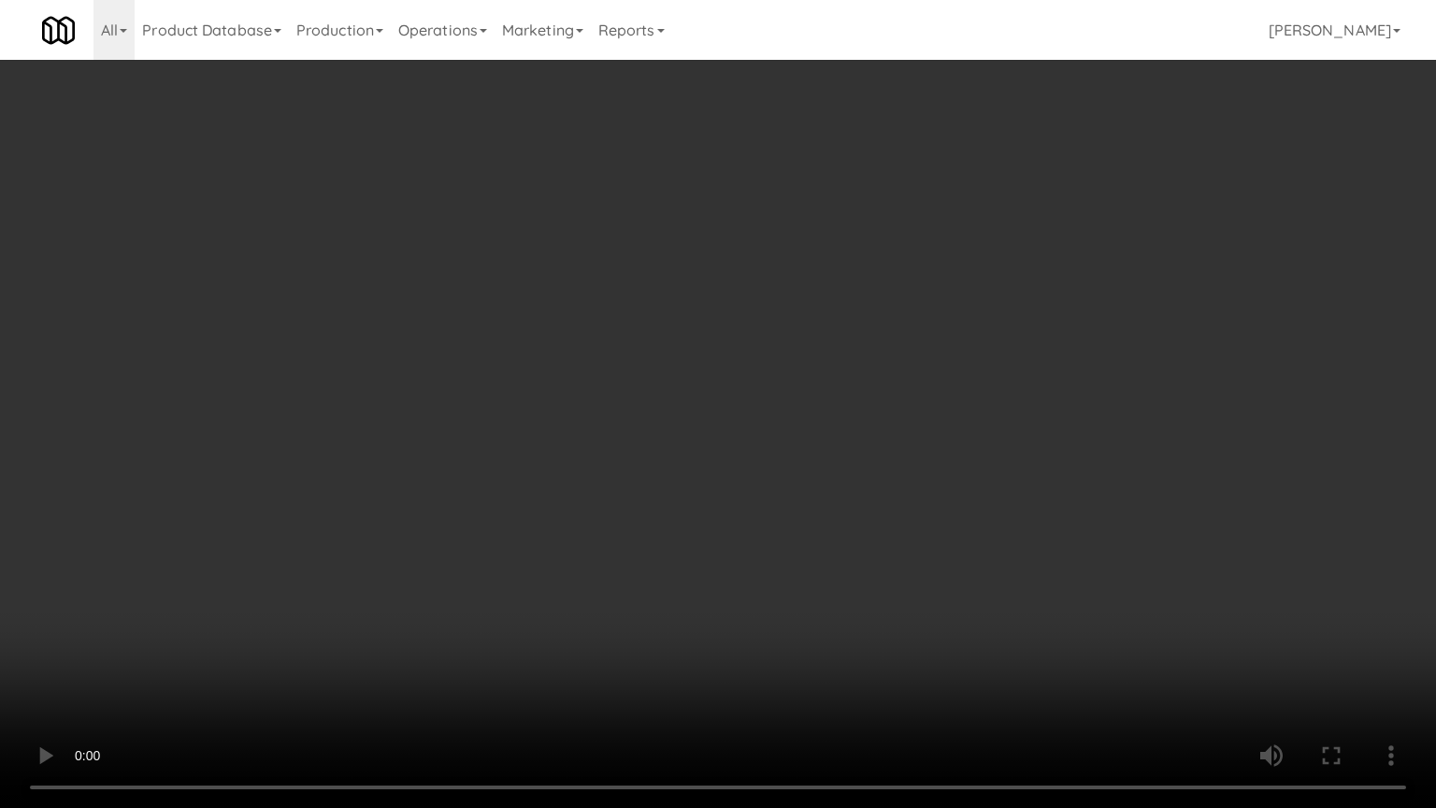
click at [808, 362] on video at bounding box center [718, 404] width 1436 height 808
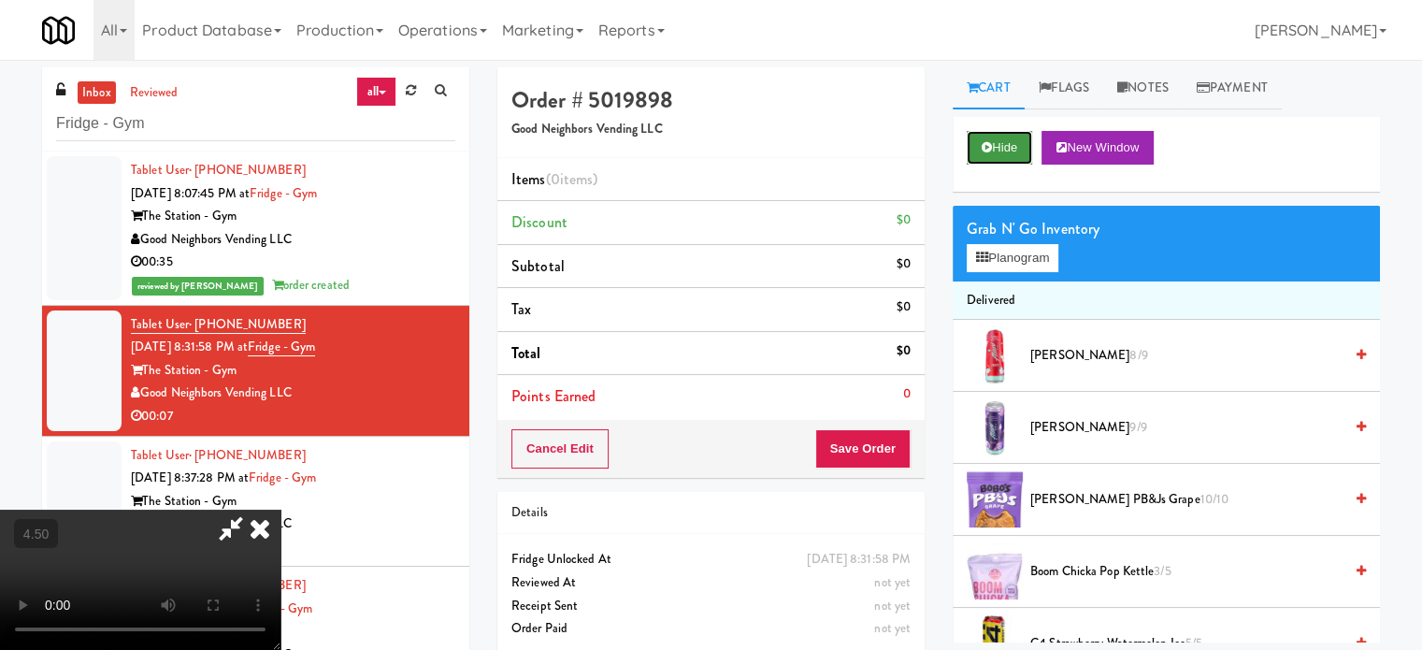
click at [997, 150] on button "Hide" at bounding box center [998, 148] width 65 height 34
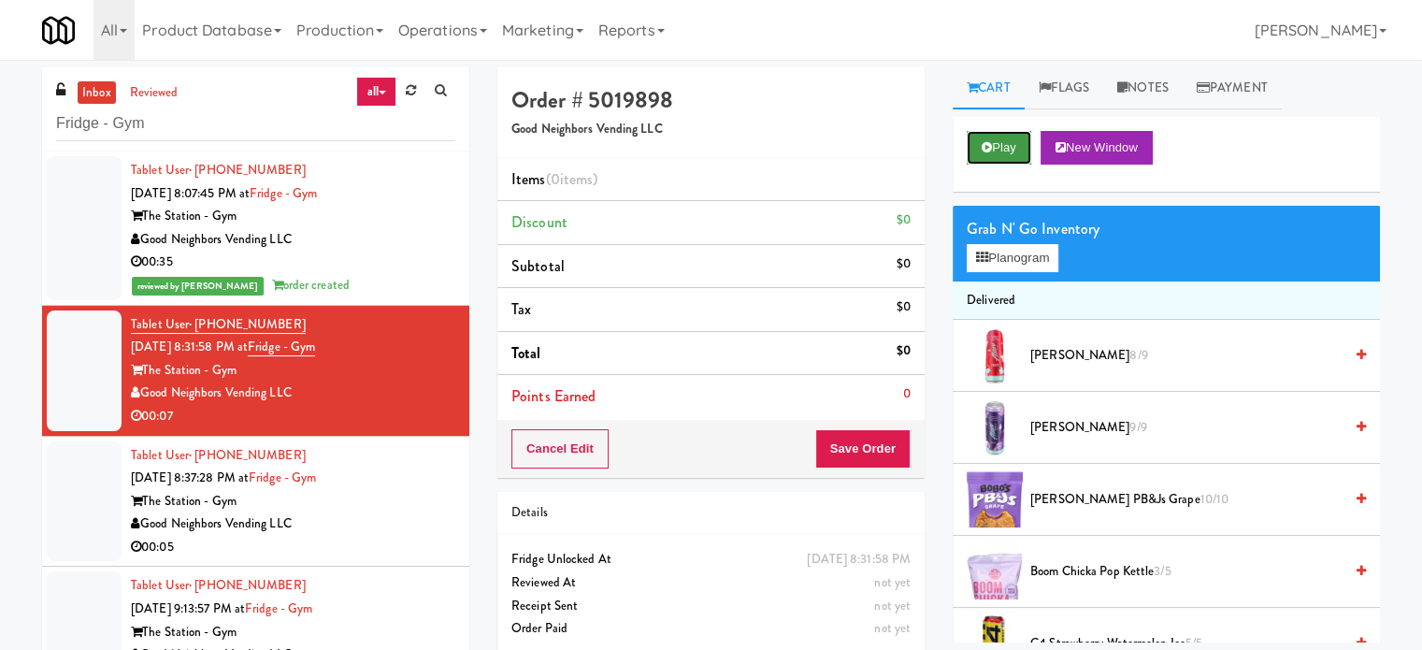
click at [999, 150] on button "Play" at bounding box center [998, 148] width 64 height 34
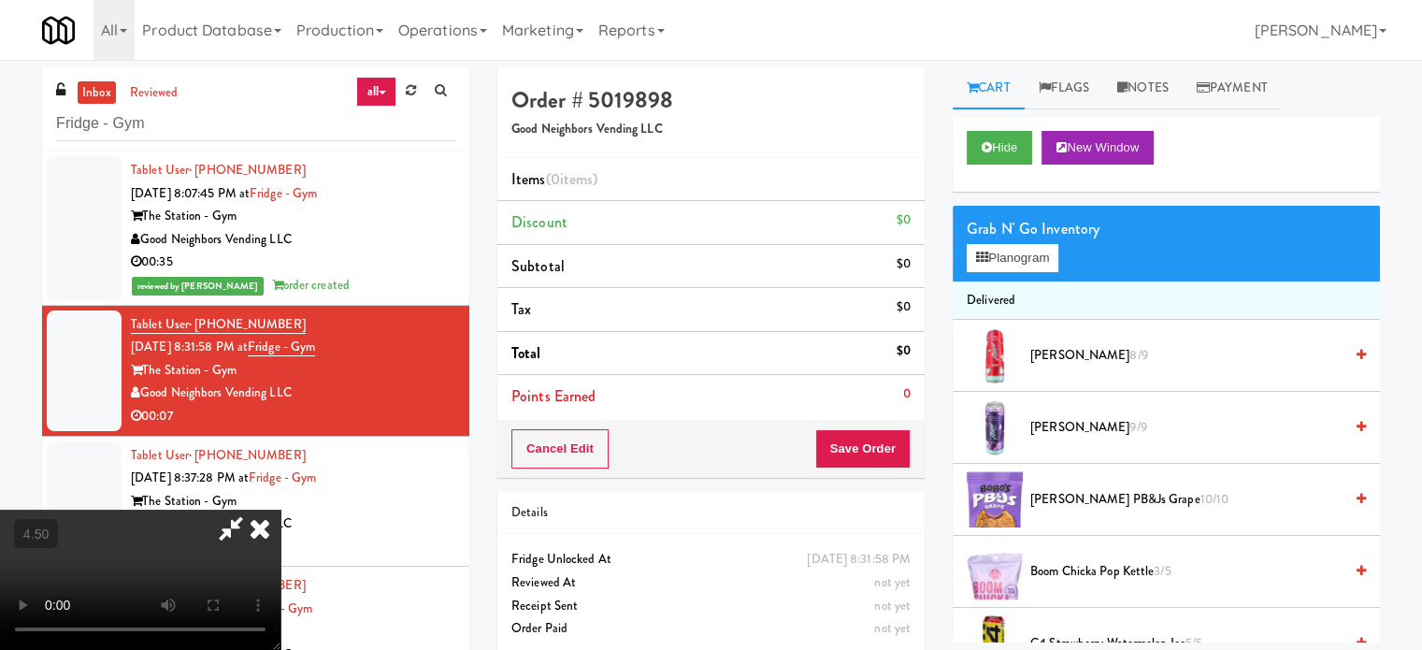
click at [280, 509] on video at bounding box center [140, 579] width 280 height 140
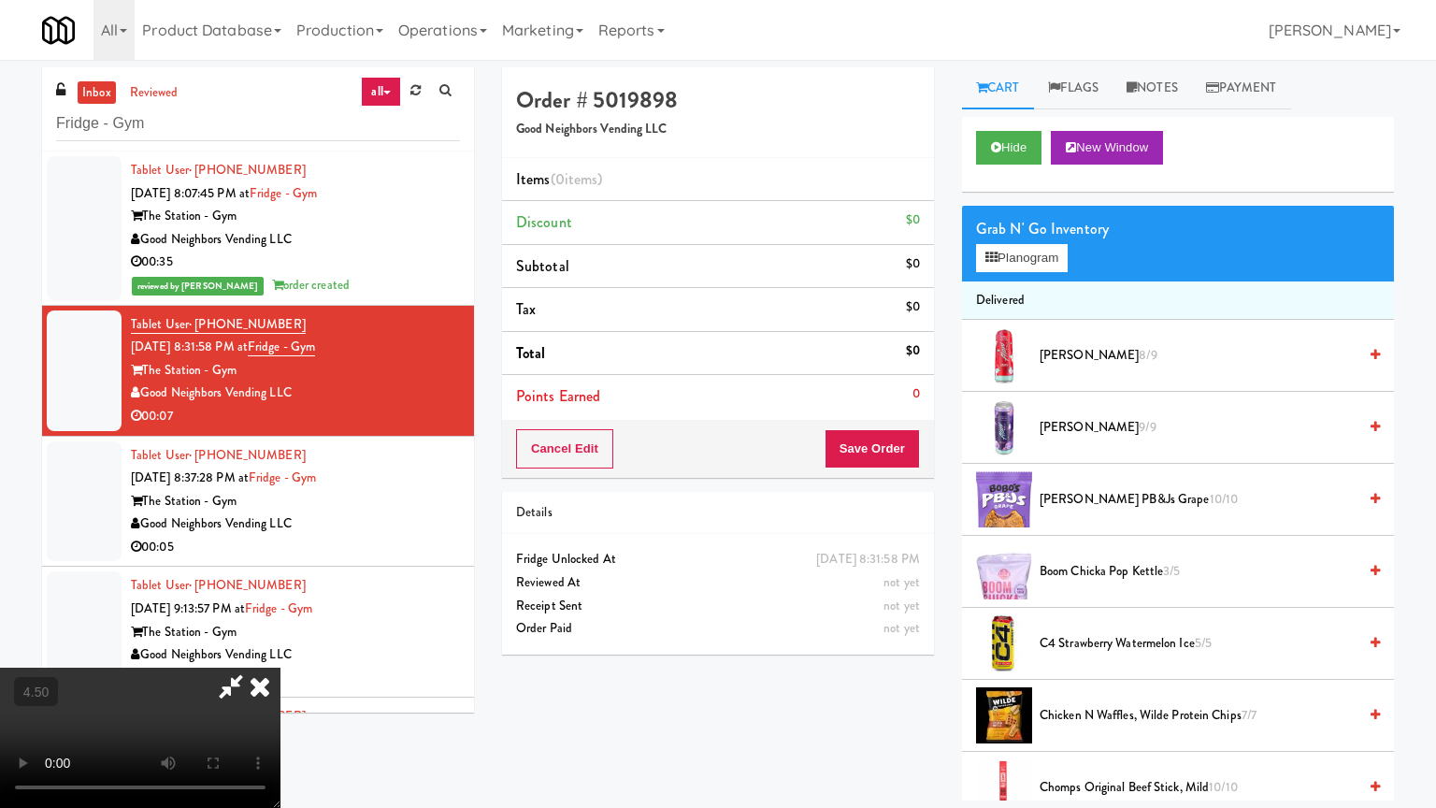
click at [280, 648] on video at bounding box center [140, 737] width 280 height 140
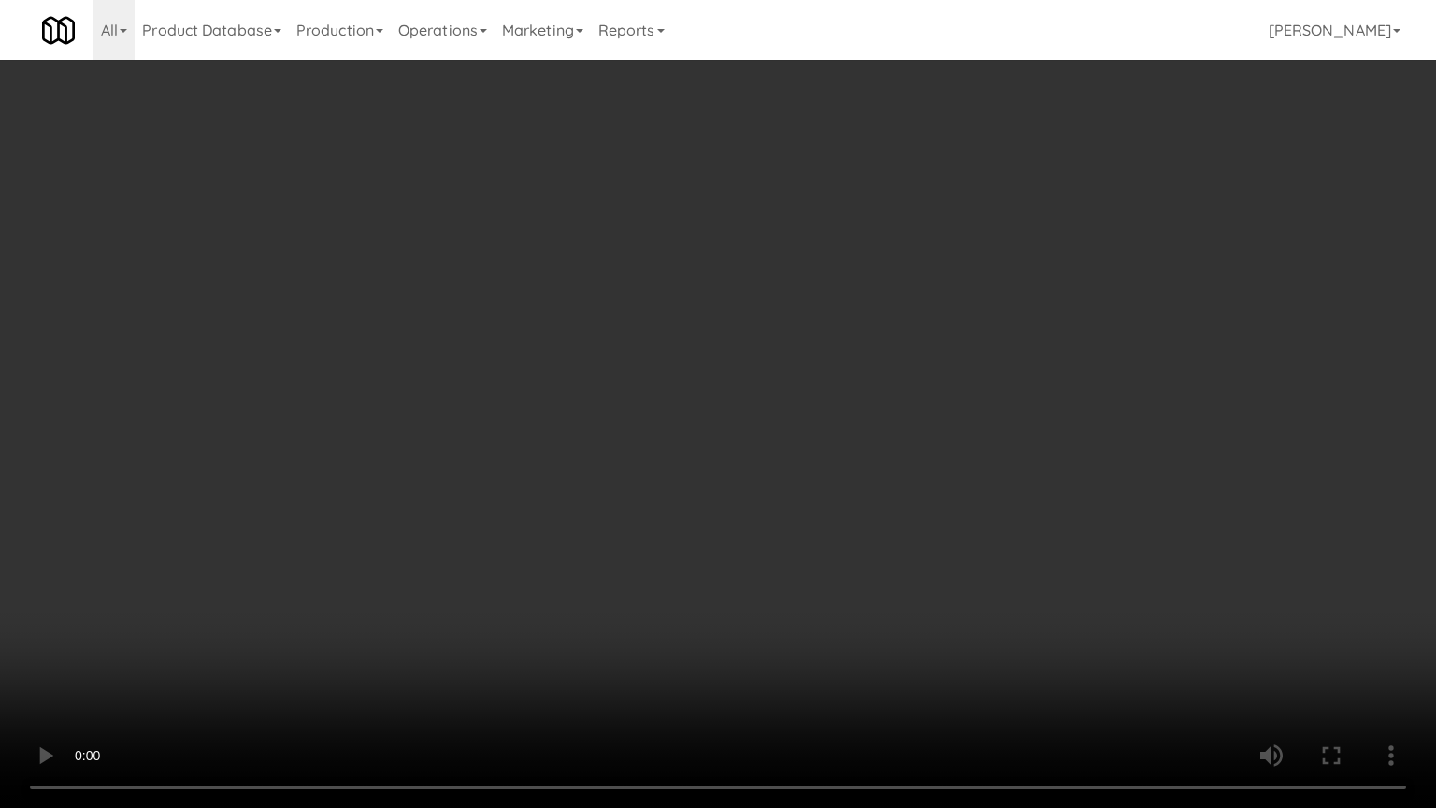
click at [727, 251] on video at bounding box center [718, 404] width 1436 height 808
click at [814, 278] on video at bounding box center [718, 404] width 1436 height 808
click at [778, 294] on video at bounding box center [718, 404] width 1436 height 808
drag, startPoint x: 976, startPoint y: 279, endPoint x: 971, endPoint y: 288, distance: 10.4
click at [976, 280] on video at bounding box center [718, 404] width 1436 height 808
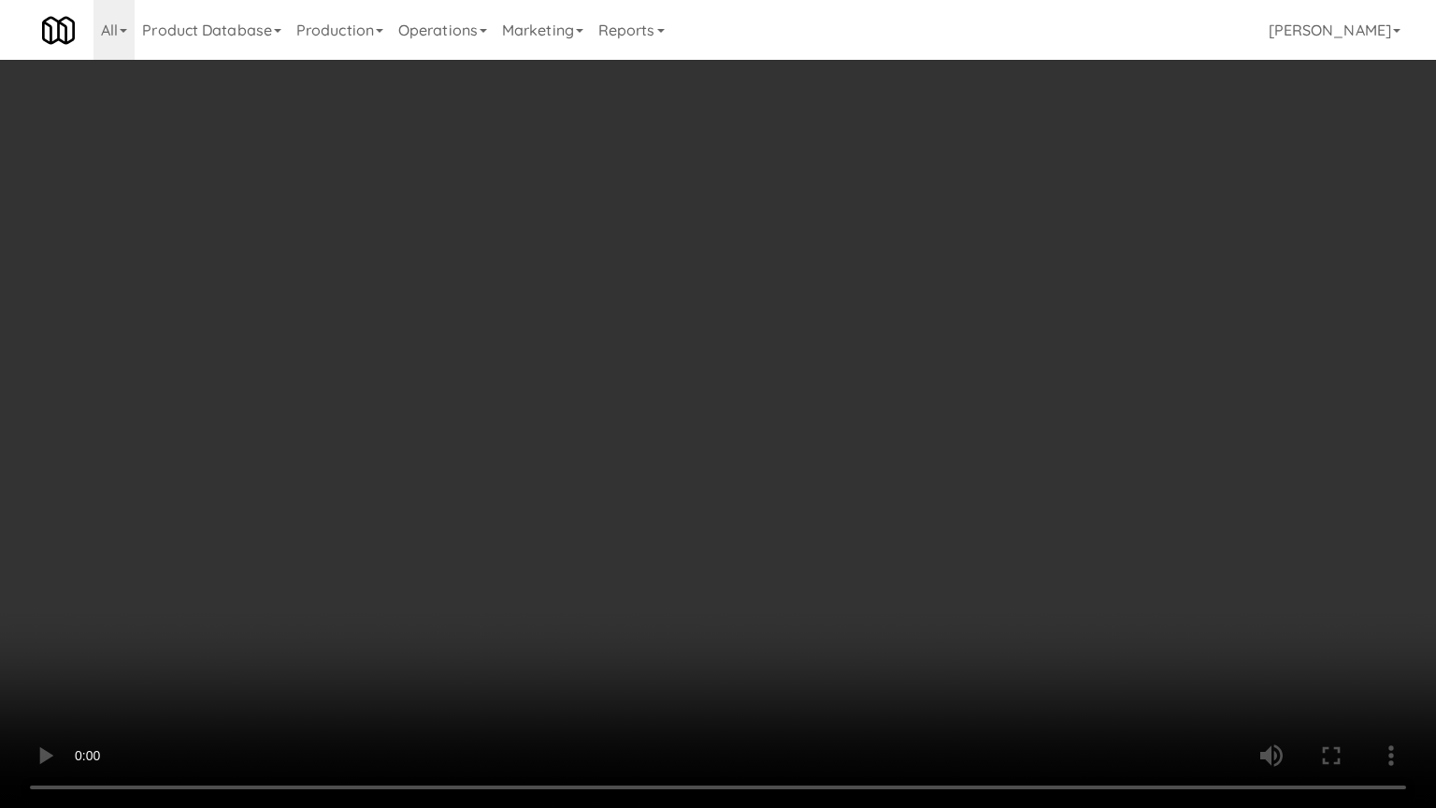
click at [932, 301] on video at bounding box center [718, 404] width 1436 height 808
click at [982, 329] on video at bounding box center [718, 404] width 1436 height 808
drag, startPoint x: 929, startPoint y: 326, endPoint x: 943, endPoint y: 314, distance: 18.6
click at [931, 324] on video at bounding box center [718, 404] width 1436 height 808
drag, startPoint x: 943, startPoint y: 314, endPoint x: 1097, endPoint y: 155, distance: 221.4
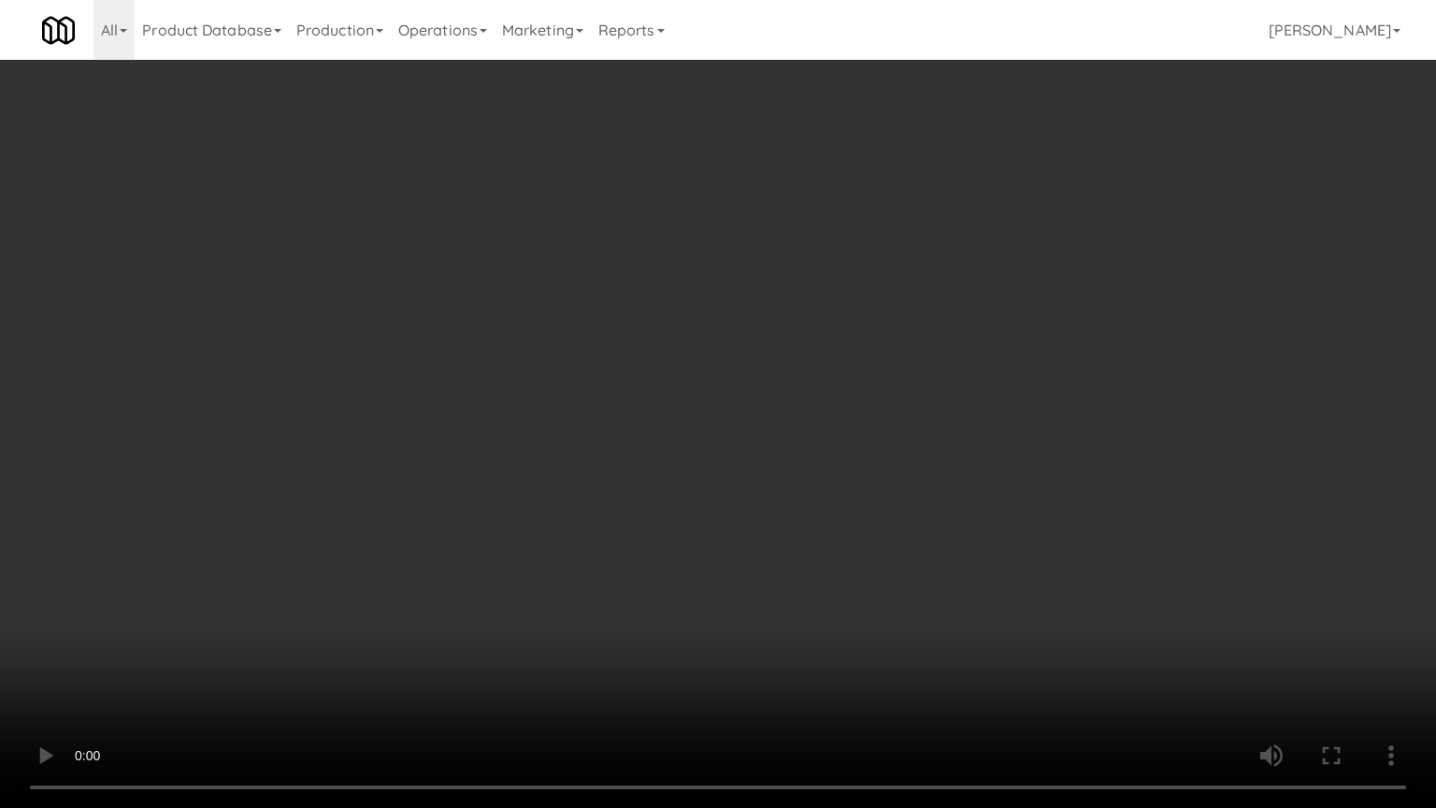
click at [951, 311] on video at bounding box center [718, 404] width 1436 height 808
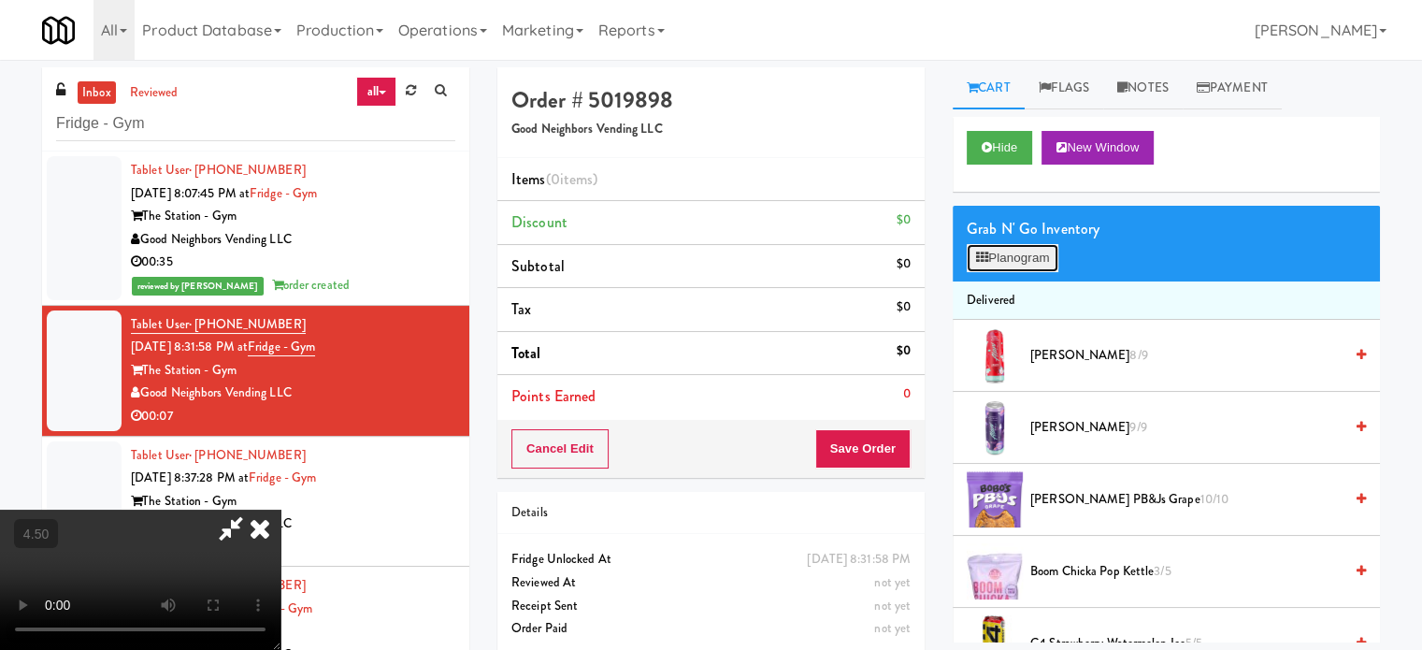
click at [1038, 261] on button "Planogram" at bounding box center [1012, 258] width 92 height 28
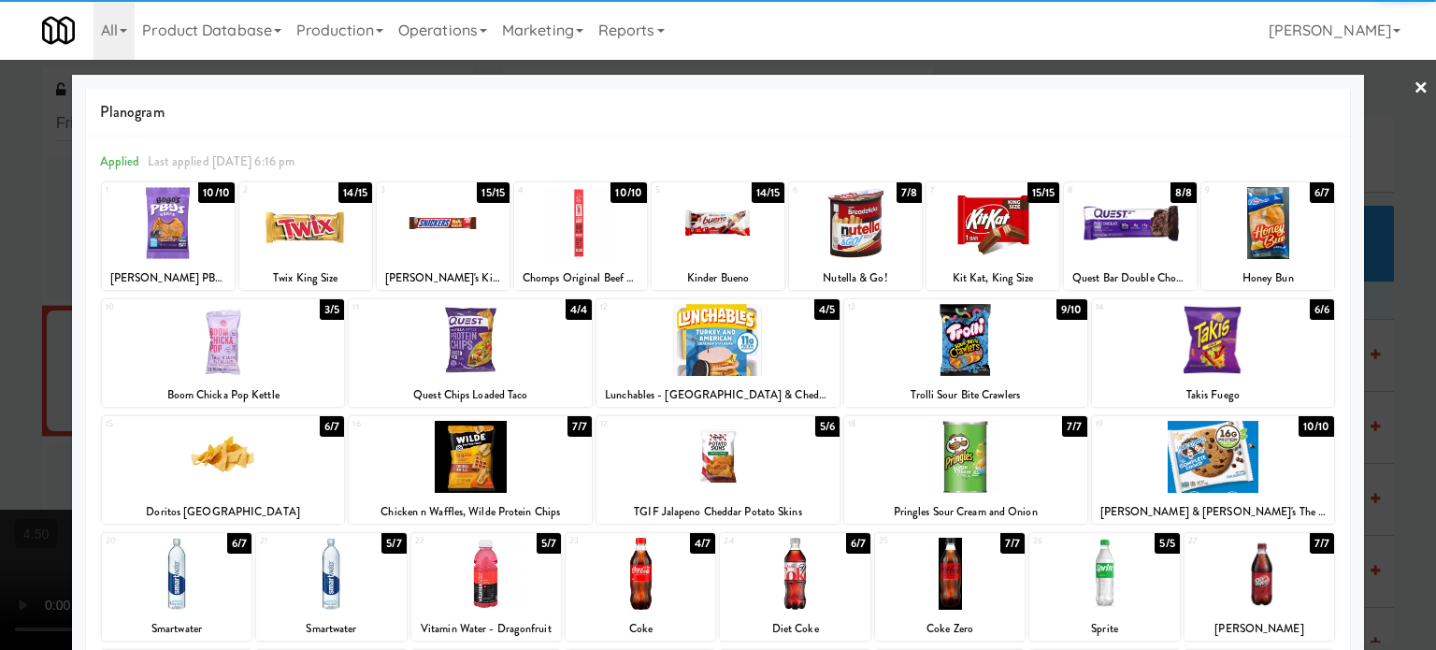
click at [764, 187] on div "14/15" at bounding box center [768, 192] width 34 height 21
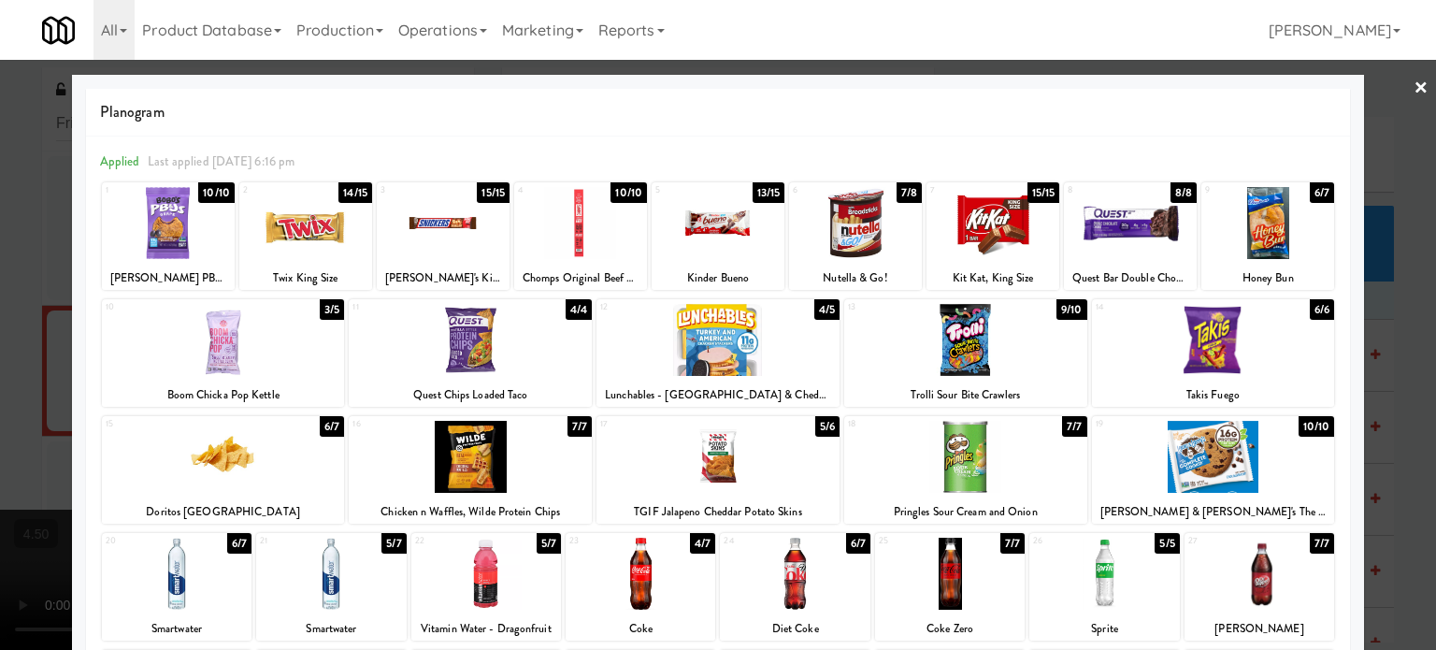
click at [1392, 335] on div at bounding box center [718, 325] width 1436 height 650
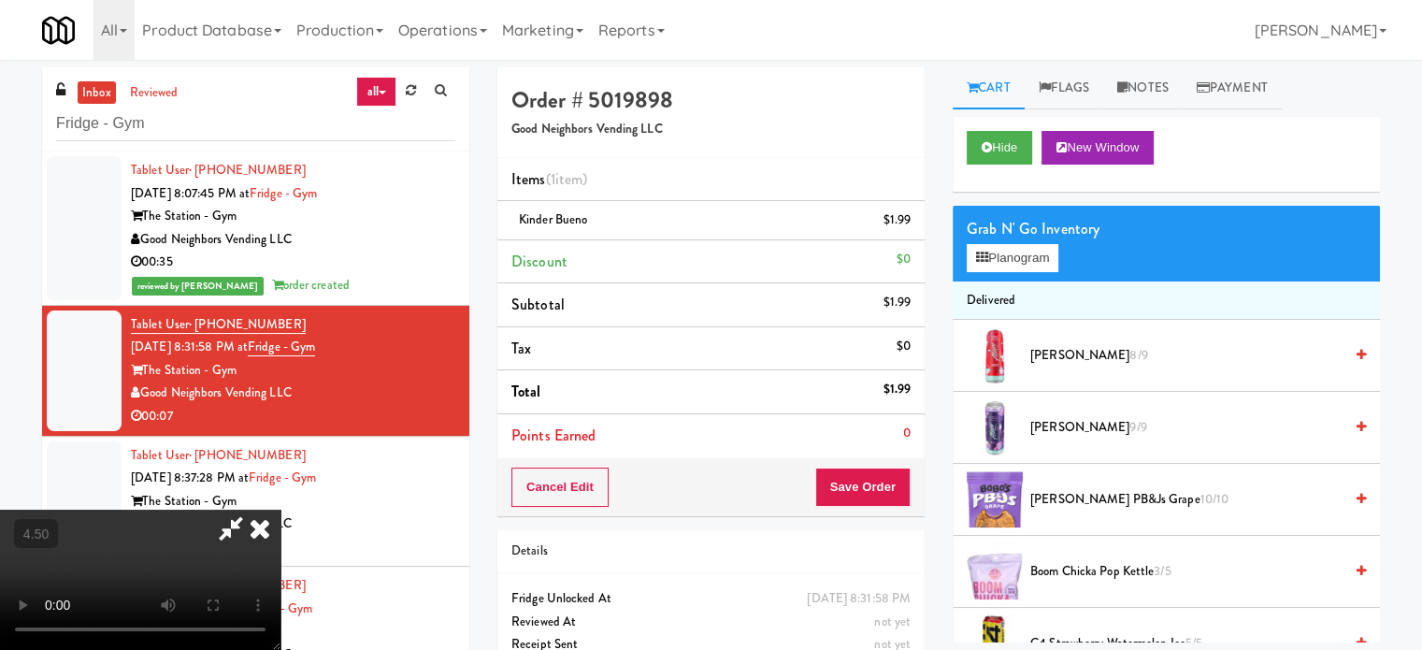
click at [280, 509] on video at bounding box center [140, 579] width 280 height 140
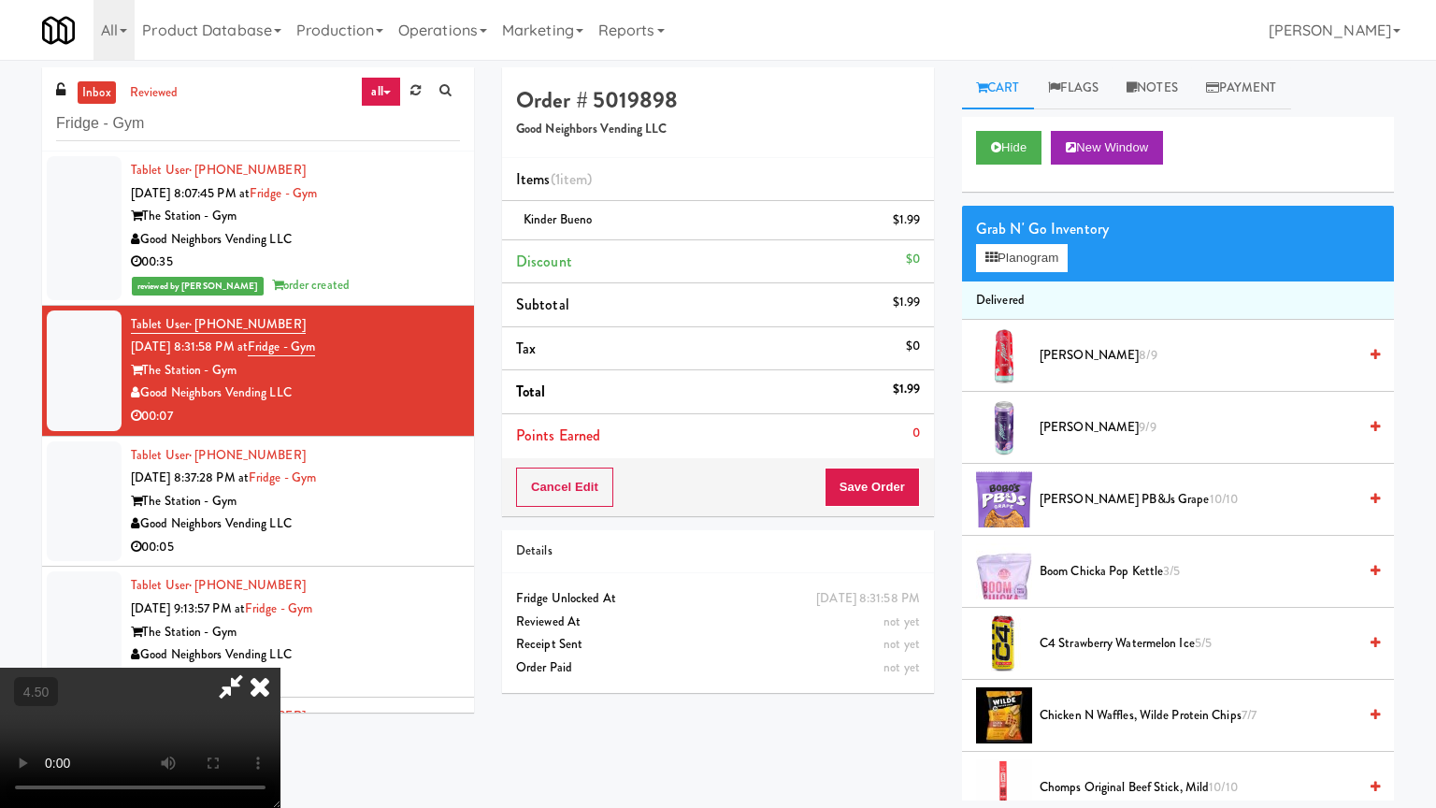
click at [280, 648] on video at bounding box center [140, 737] width 280 height 140
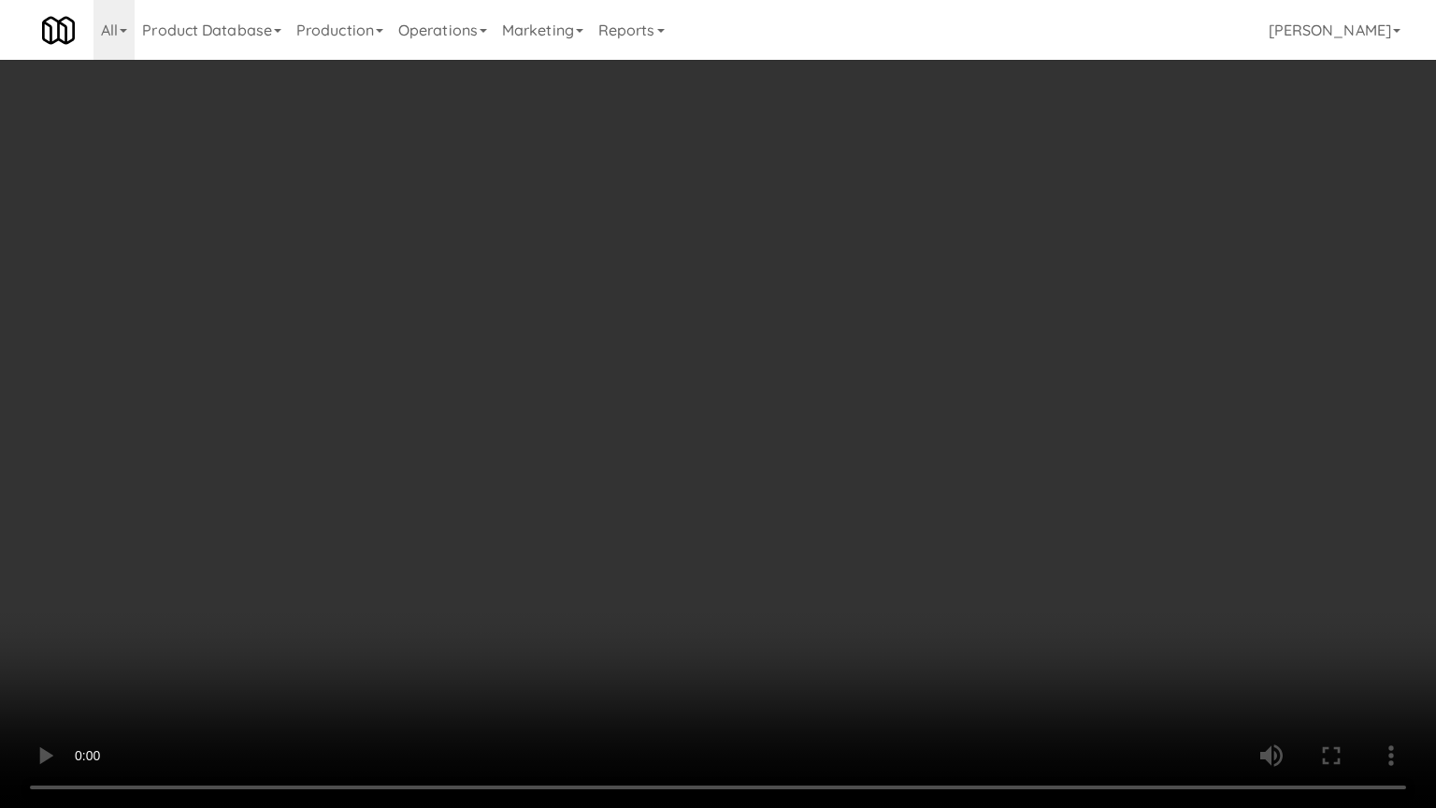
click at [636, 388] on video at bounding box center [718, 404] width 1436 height 808
click at [744, 396] on video at bounding box center [718, 404] width 1436 height 808
click at [736, 415] on video at bounding box center [718, 404] width 1436 height 808
click at [706, 418] on video at bounding box center [718, 404] width 1436 height 808
click at [741, 380] on video at bounding box center [718, 404] width 1436 height 808
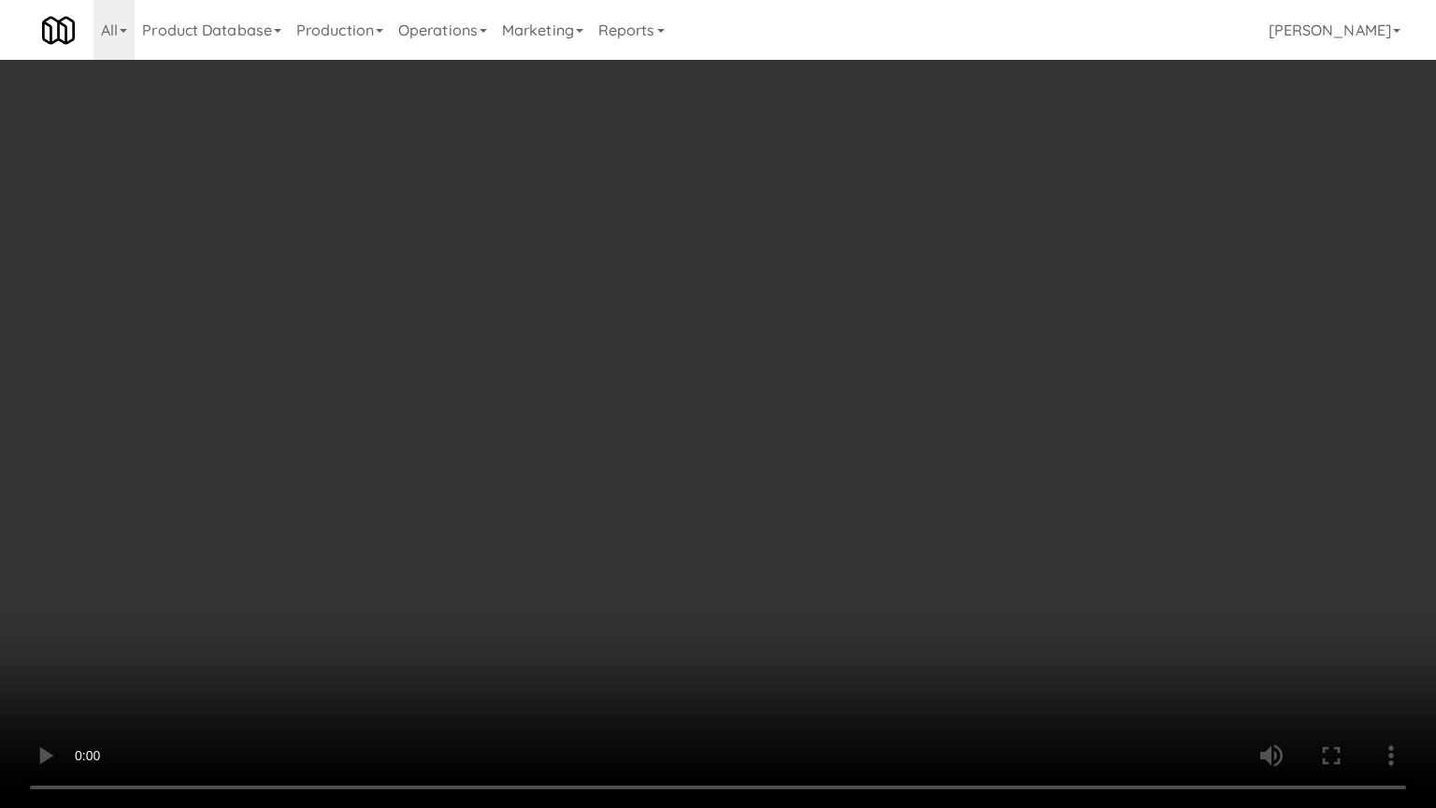
click at [794, 354] on video at bounding box center [718, 404] width 1436 height 808
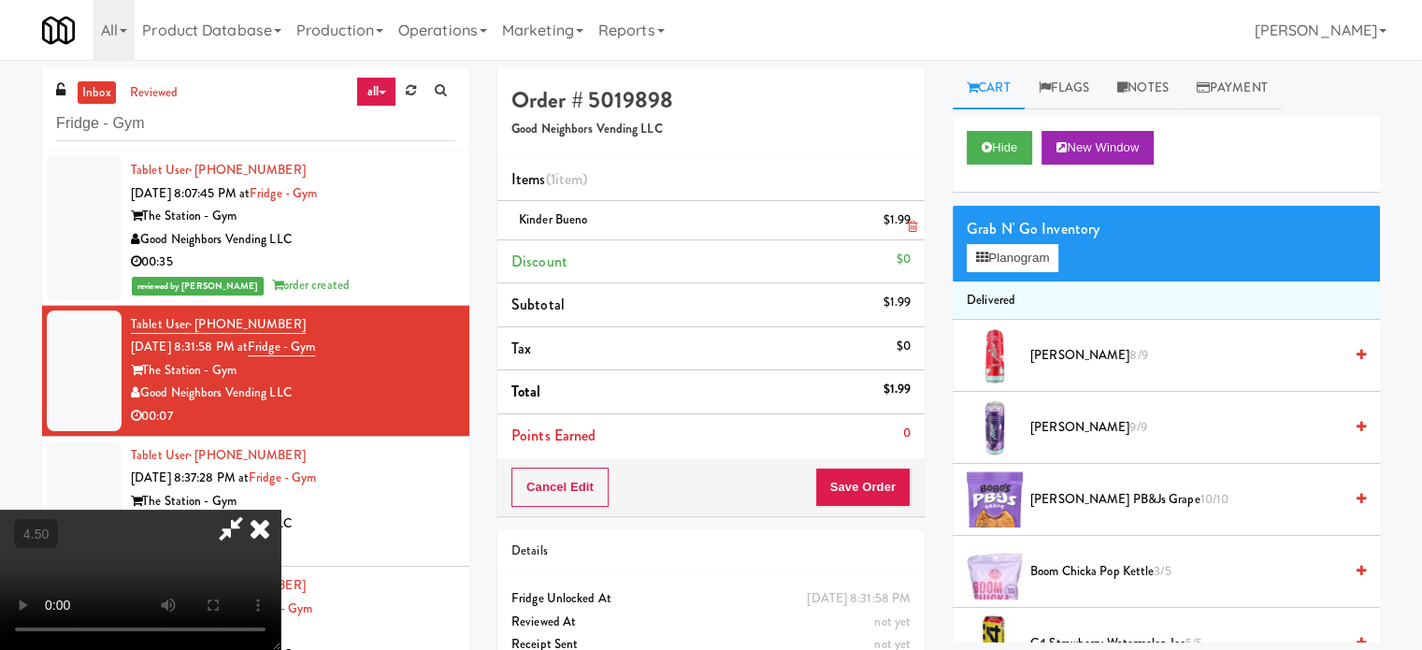
click at [280, 509] on icon at bounding box center [259, 527] width 41 height 37
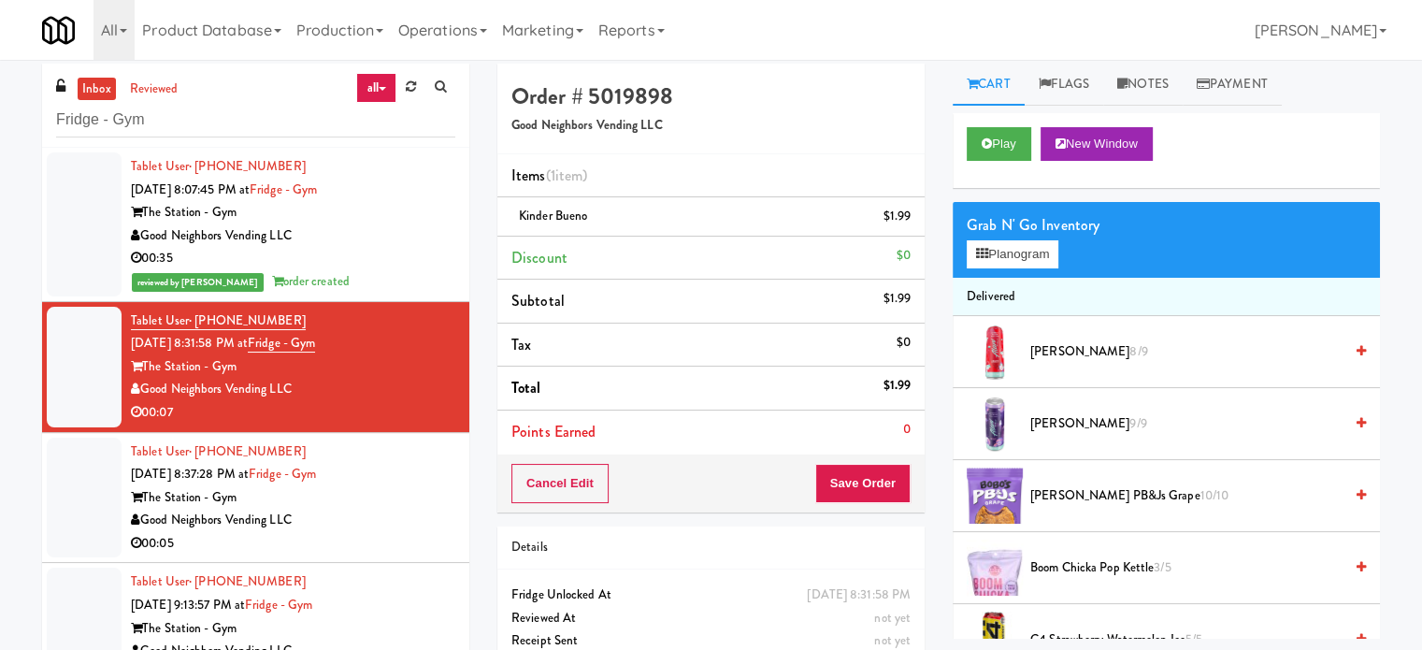
scroll to position [76, 0]
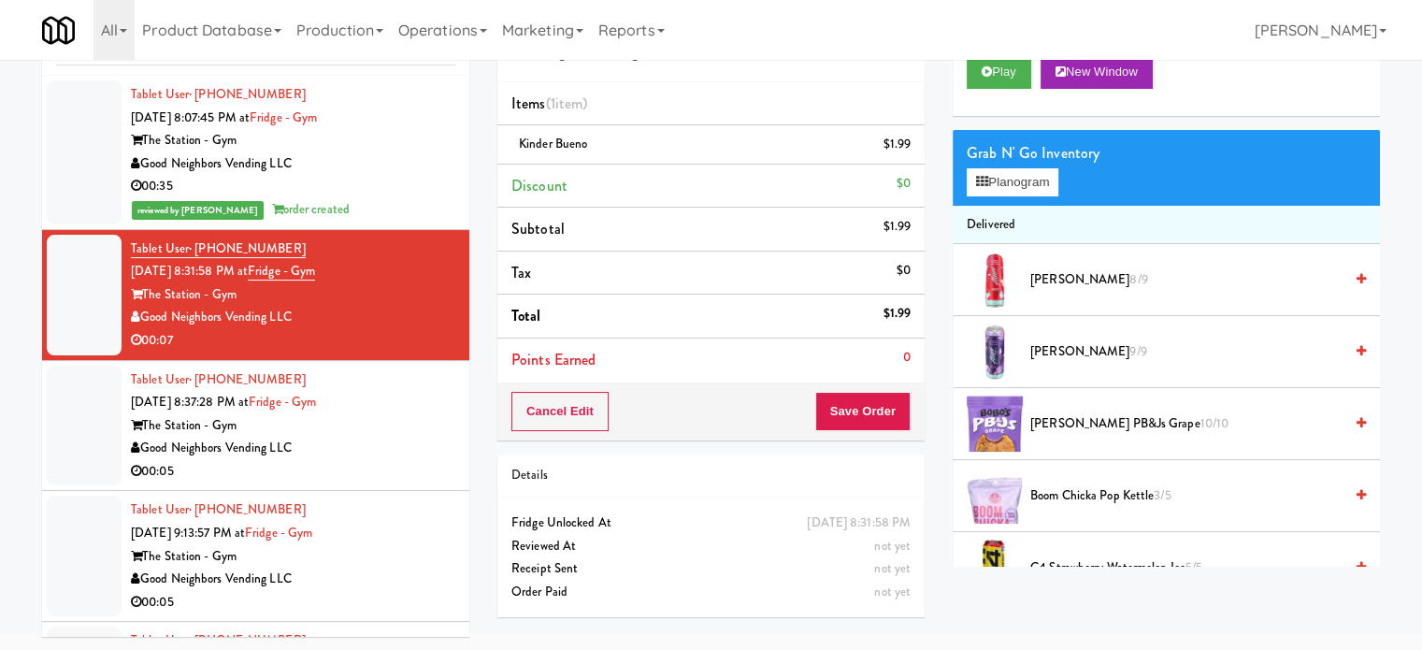
drag, startPoint x: 853, startPoint y: 441, endPoint x: 852, endPoint y: 427, distance: 14.1
click at [853, 440] on div "Order # 5019898 Good Neighbors Vending LLC Items (1 item ) Kinder Bueno $1.99 D…" at bounding box center [710, 311] width 455 height 639
click at [852, 426] on button "Save Order" at bounding box center [862, 411] width 95 height 39
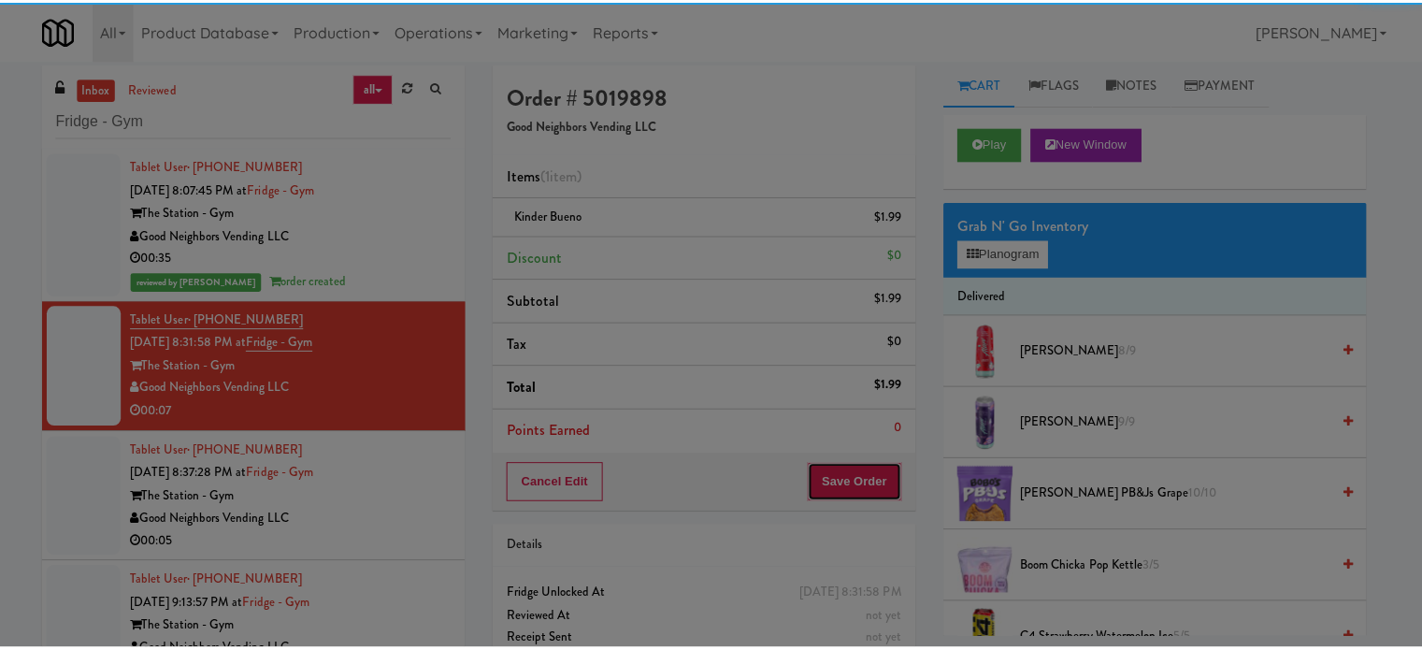
scroll to position [0, 0]
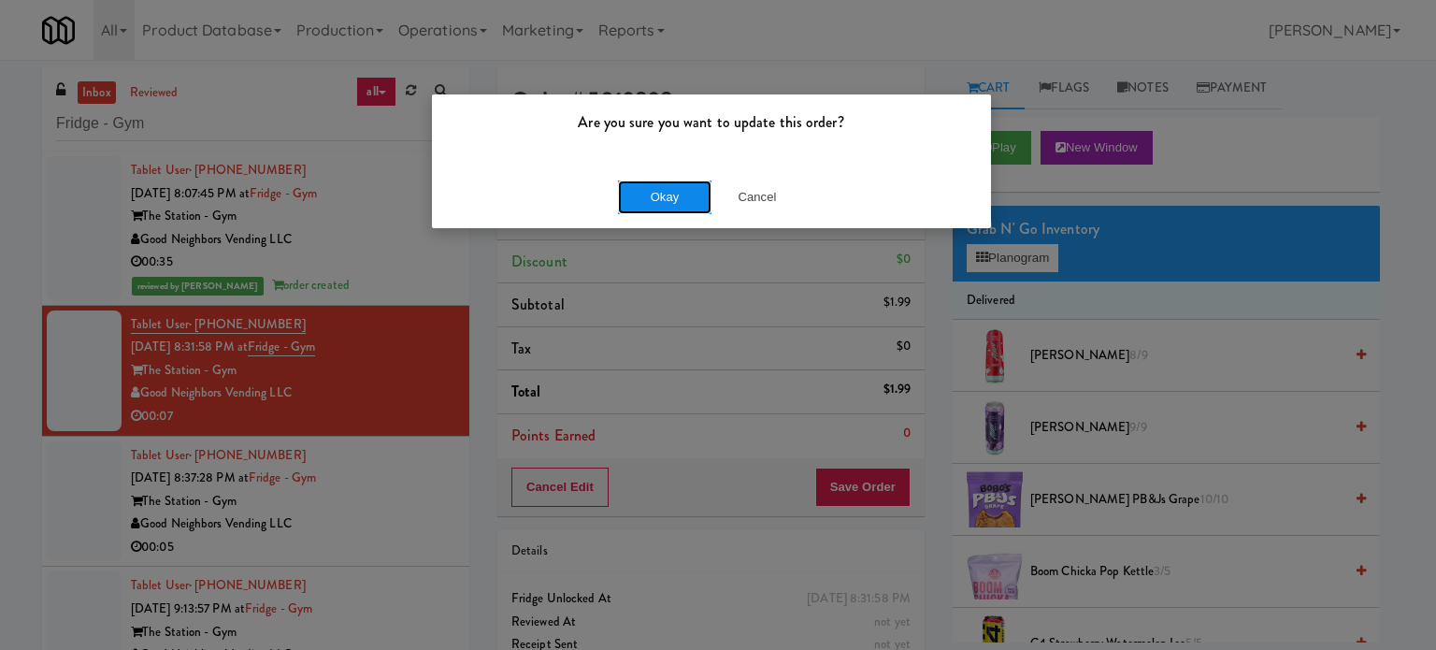
click at [651, 197] on button "Okay" at bounding box center [664, 197] width 93 height 34
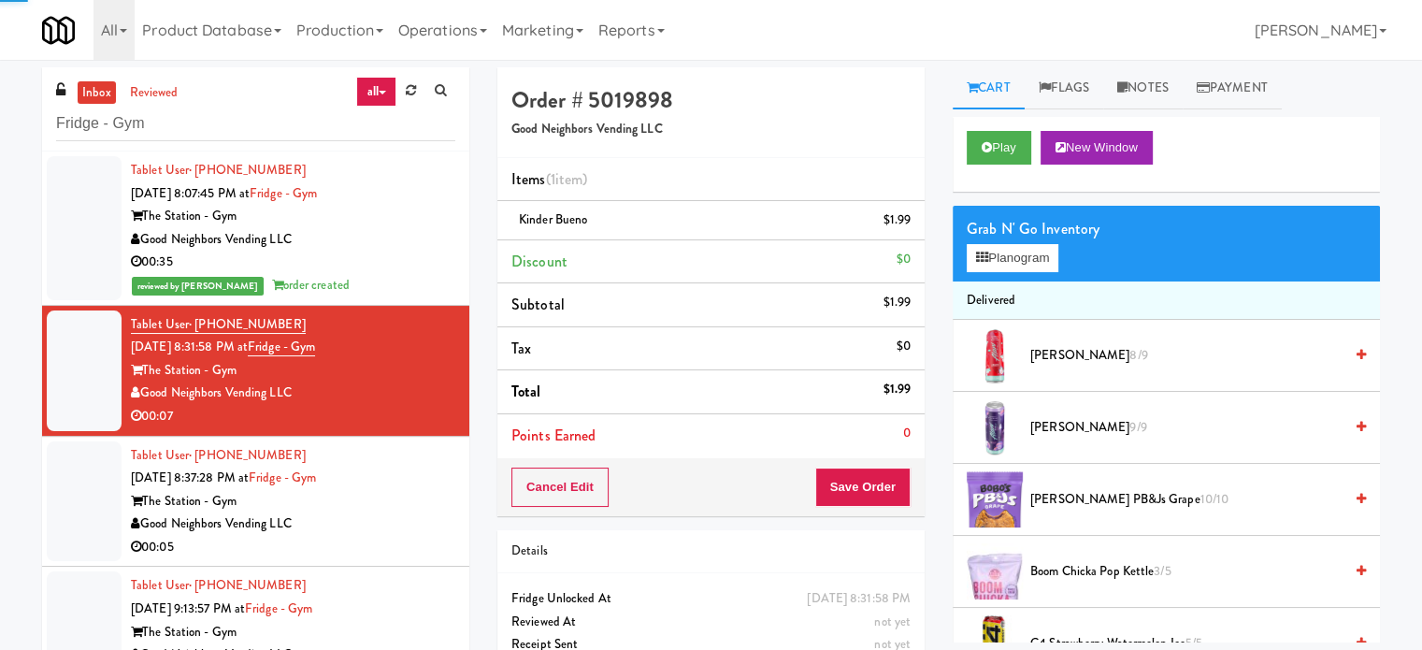
drag, startPoint x: 373, startPoint y: 512, endPoint x: 402, endPoint y: 501, distance: 31.1
click at [378, 512] on div "Good Neighbors Vending LLC" at bounding box center [293, 523] width 324 height 23
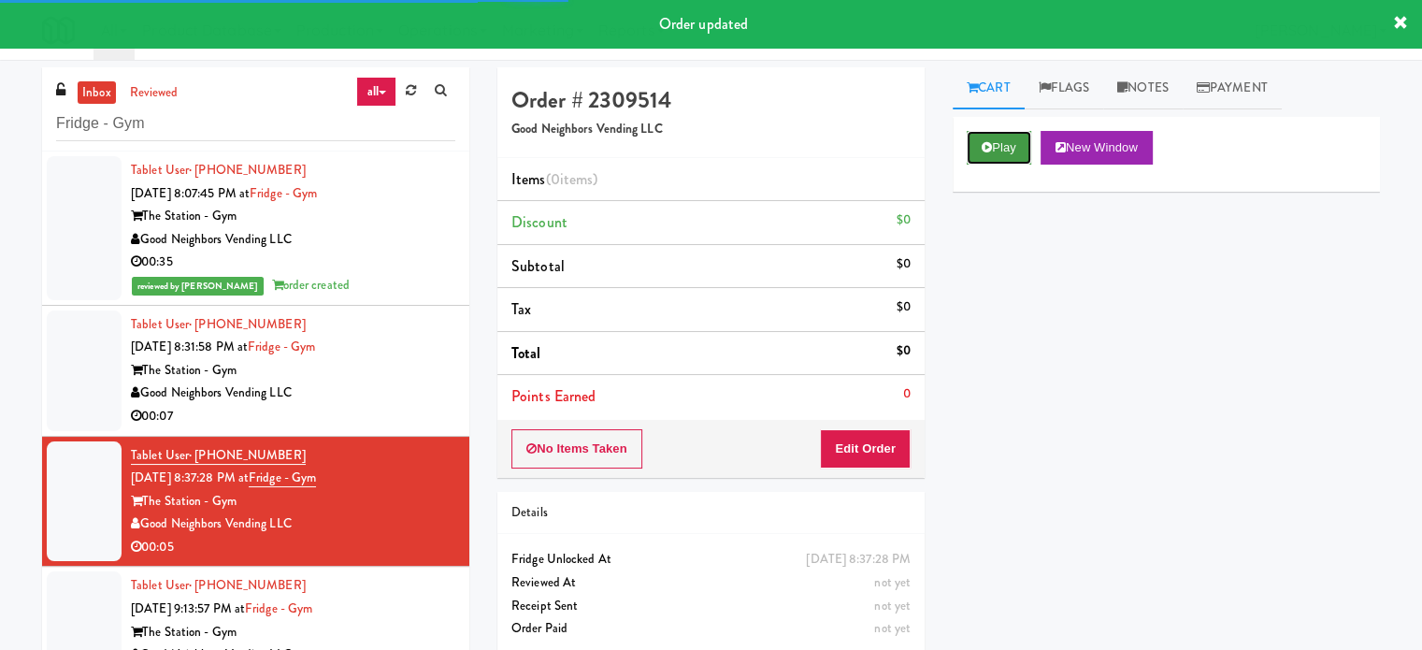
click at [995, 149] on button "Play" at bounding box center [998, 148] width 64 height 34
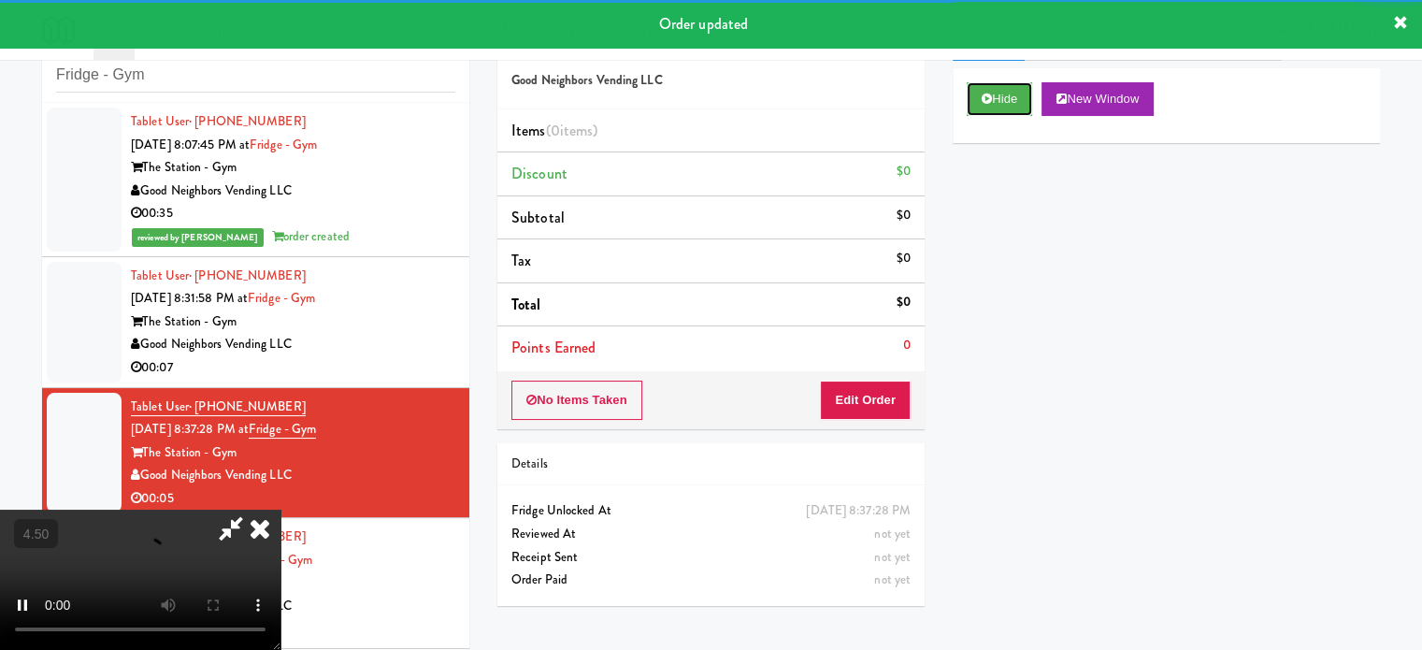
scroll to position [76, 0]
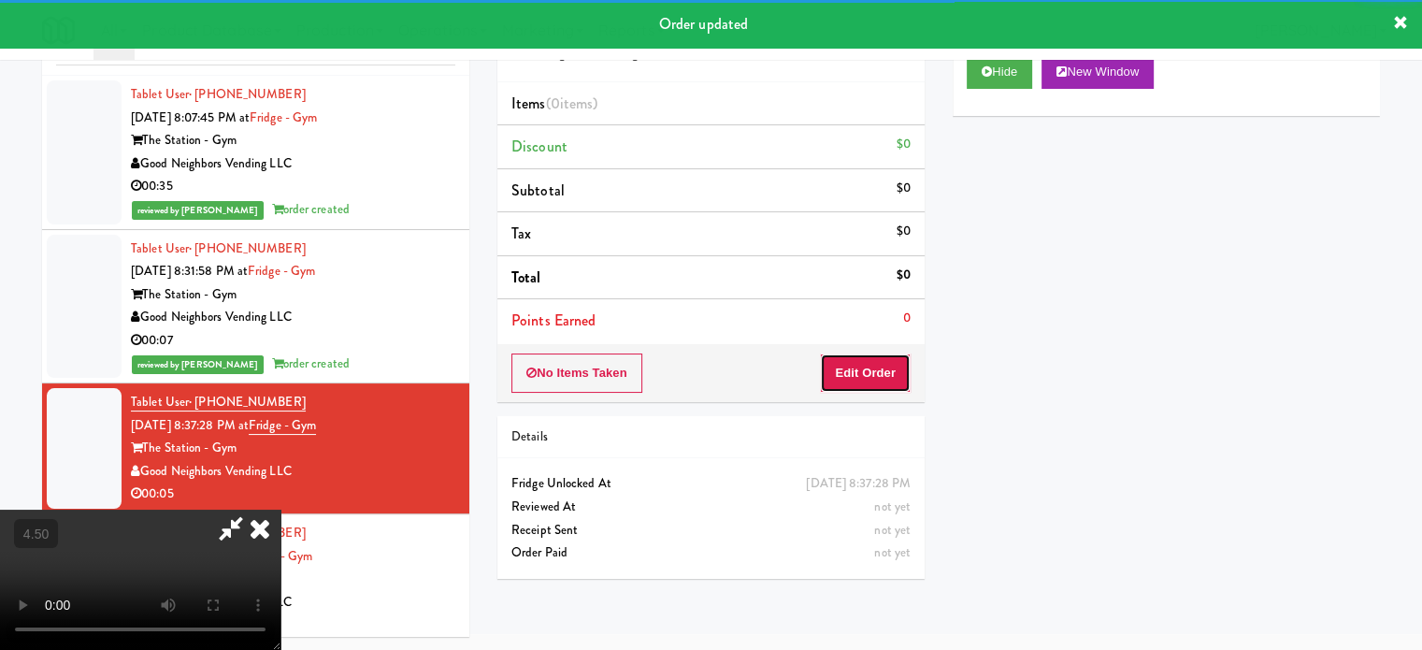
click at [873, 375] on button "Edit Order" at bounding box center [865, 372] width 91 height 39
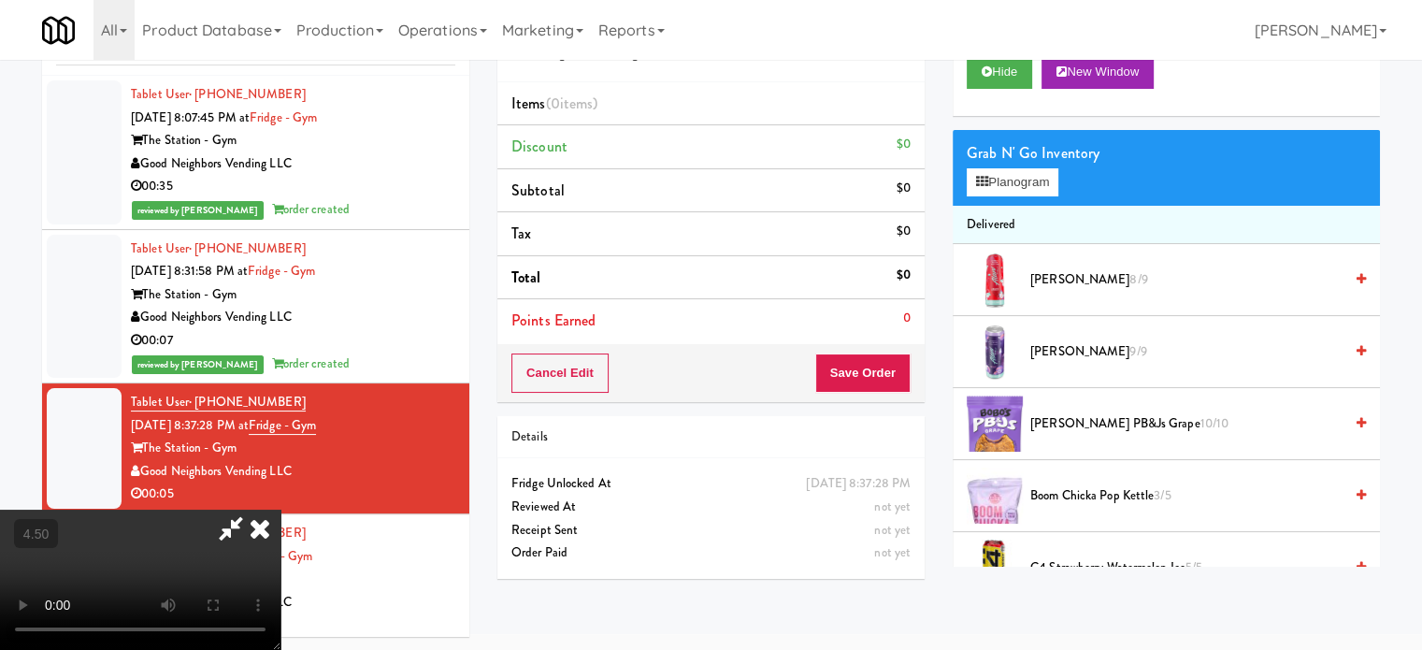
click at [280, 509] on video at bounding box center [140, 579] width 280 height 140
drag, startPoint x: 552, startPoint y: 369, endPoint x: 665, endPoint y: 265, distance: 154.1
click at [280, 509] on video at bounding box center [140, 579] width 280 height 140
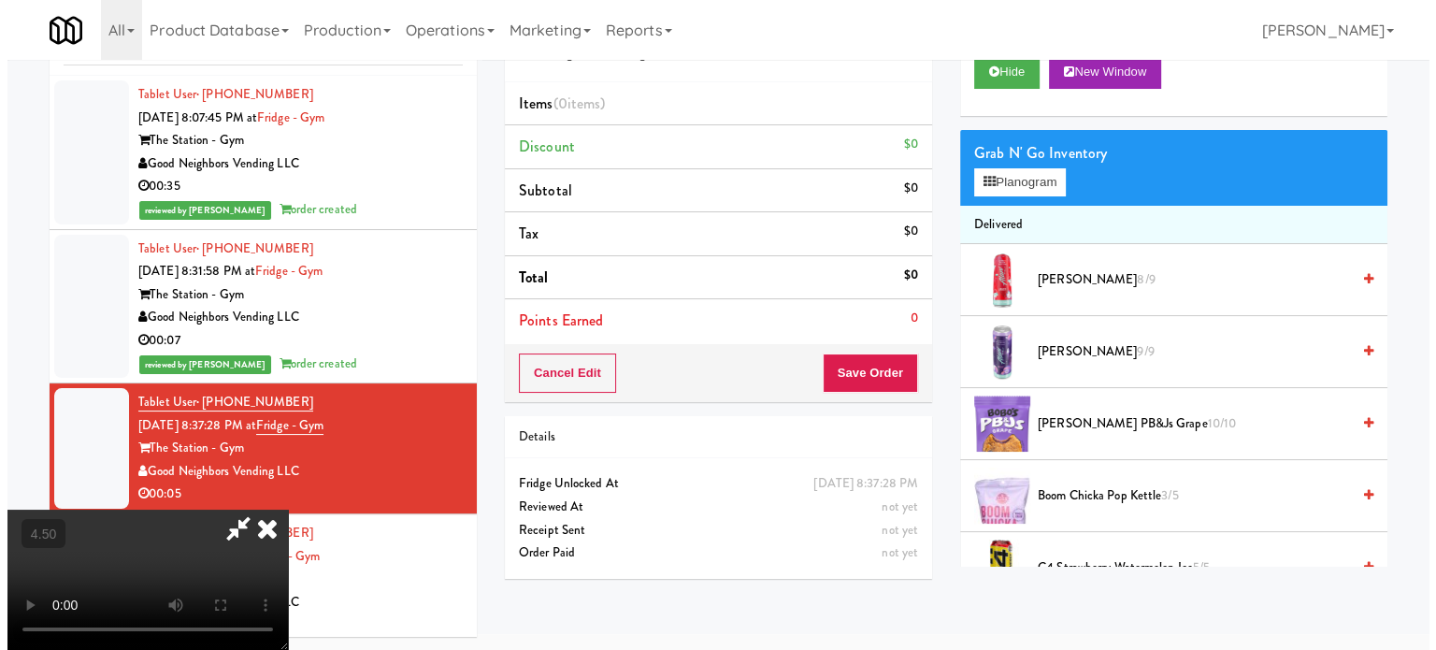
scroll to position [60, 0]
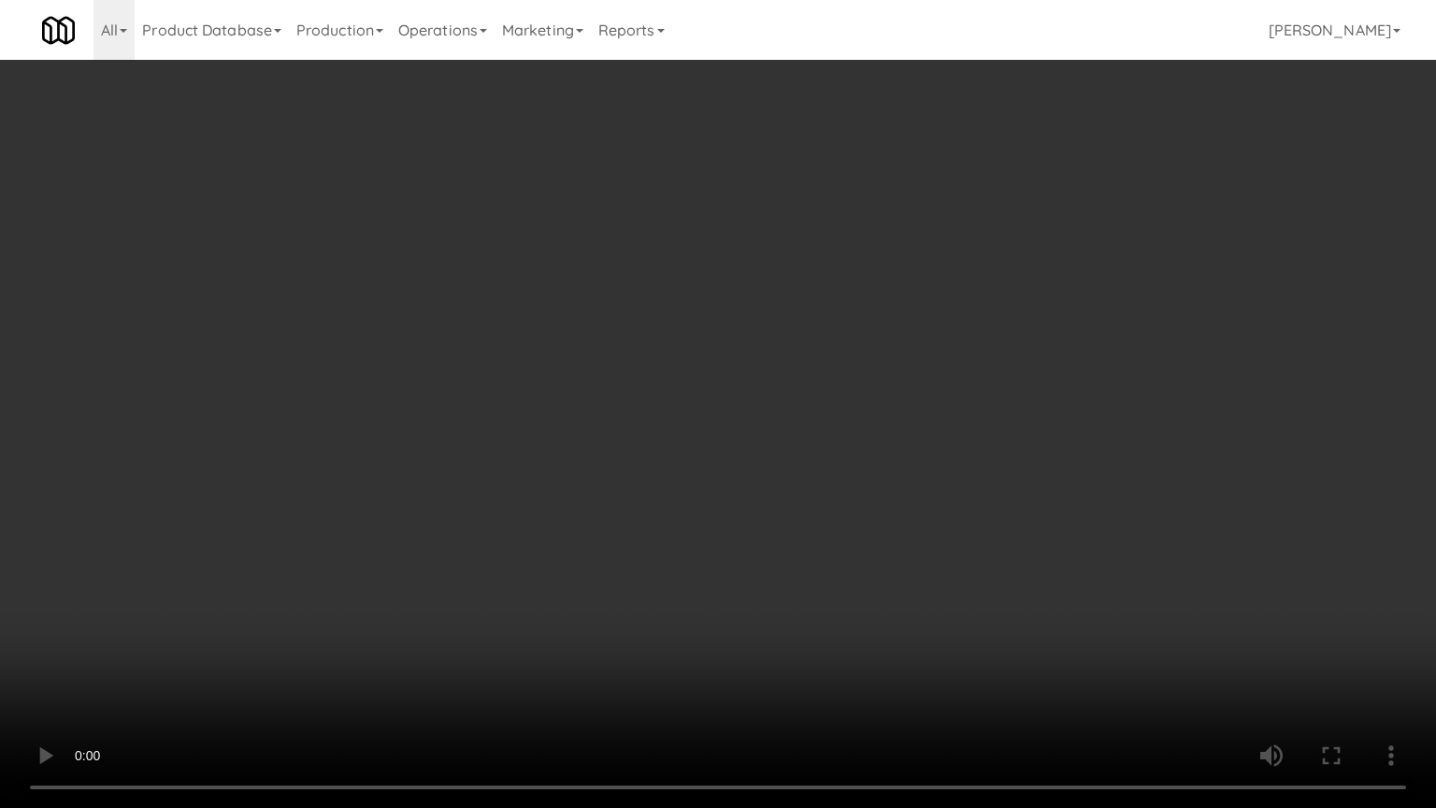
click at [673, 296] on video at bounding box center [718, 404] width 1436 height 808
drag, startPoint x: 380, startPoint y: 608, endPoint x: 419, endPoint y: 572, distance: 52.2
click at [387, 600] on video at bounding box center [718, 404] width 1436 height 808
click at [525, 452] on video at bounding box center [718, 404] width 1436 height 808
click at [531, 449] on video at bounding box center [718, 404] width 1436 height 808
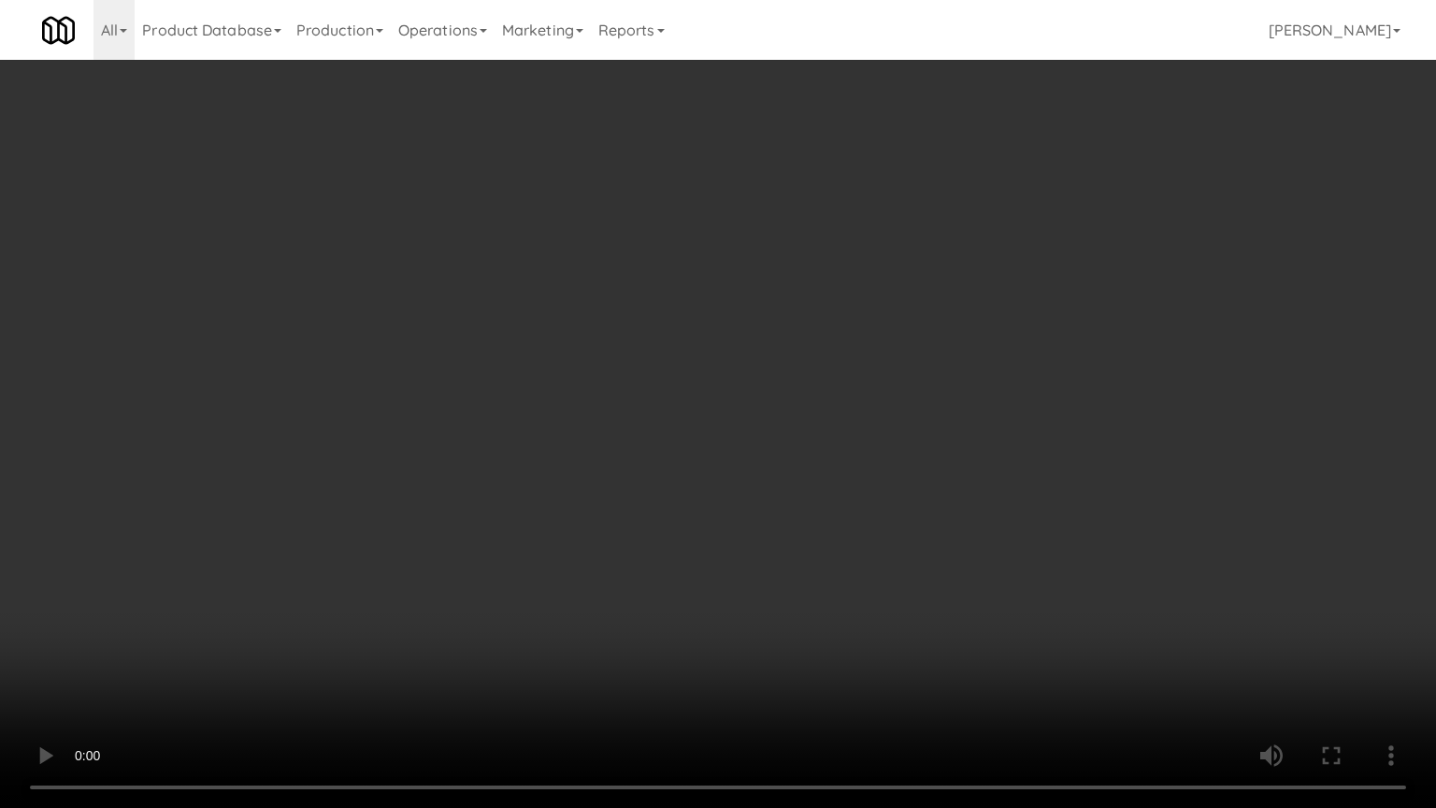
click at [565, 464] on video at bounding box center [718, 404] width 1436 height 808
click at [565, 465] on video at bounding box center [718, 404] width 1436 height 808
drag, startPoint x: 565, startPoint y: 465, endPoint x: 882, endPoint y: 263, distance: 376.5
click at [566, 465] on video at bounding box center [718, 404] width 1436 height 808
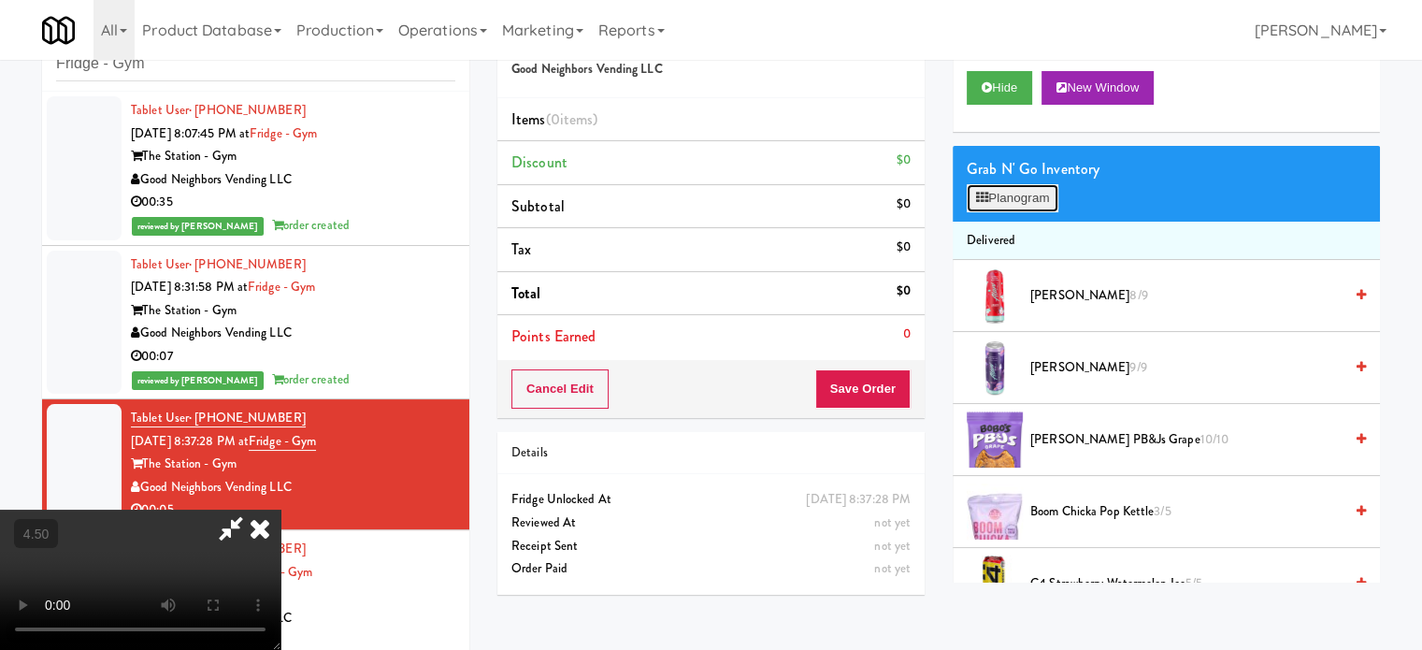
click at [1039, 203] on button "Planogram" at bounding box center [1012, 198] width 92 height 28
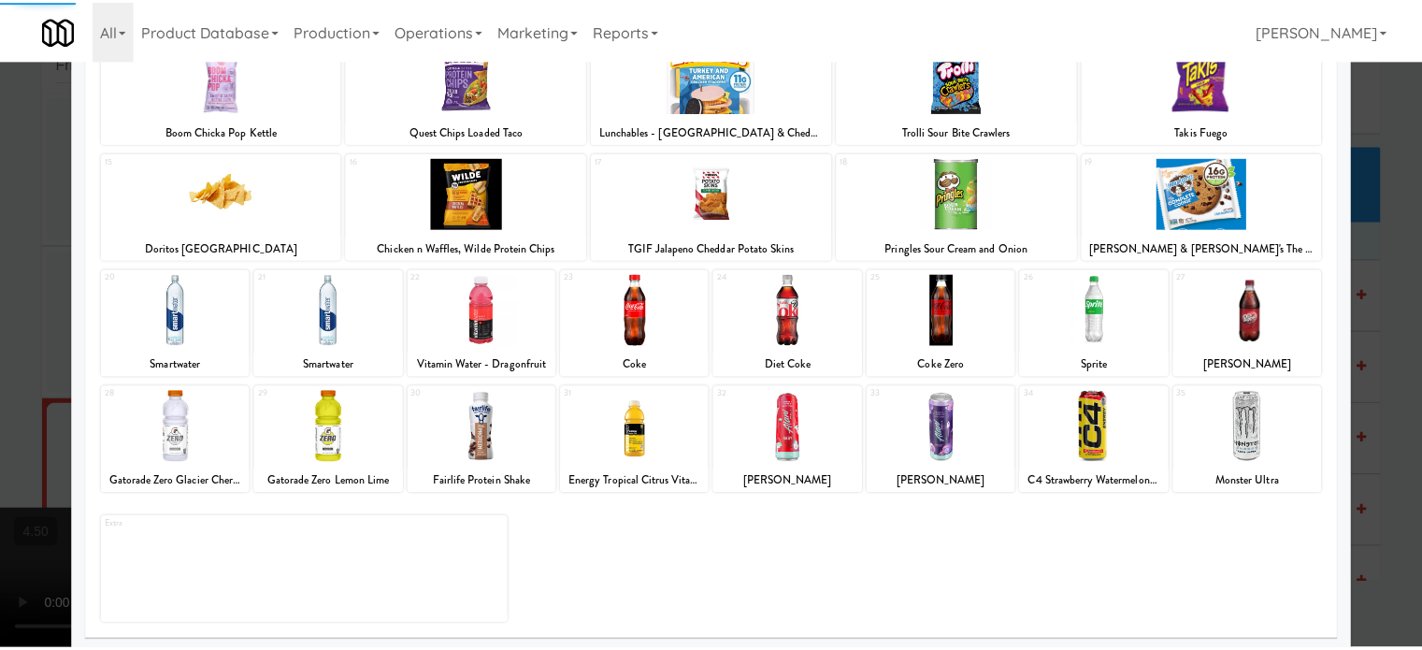
scroll to position [267, 0]
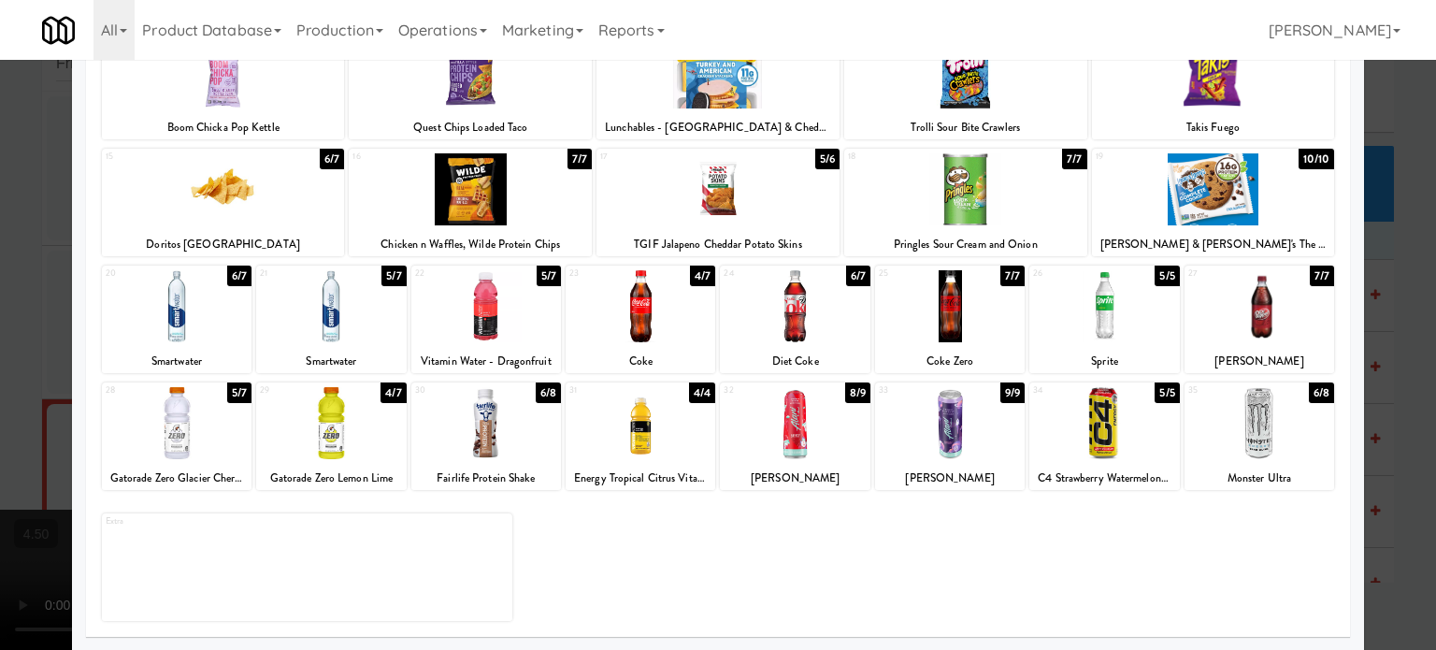
drag, startPoint x: 541, startPoint y: 273, endPoint x: 1243, endPoint y: 268, distance: 701.9
click at [544, 273] on div "5/7" at bounding box center [548, 275] width 24 height 21
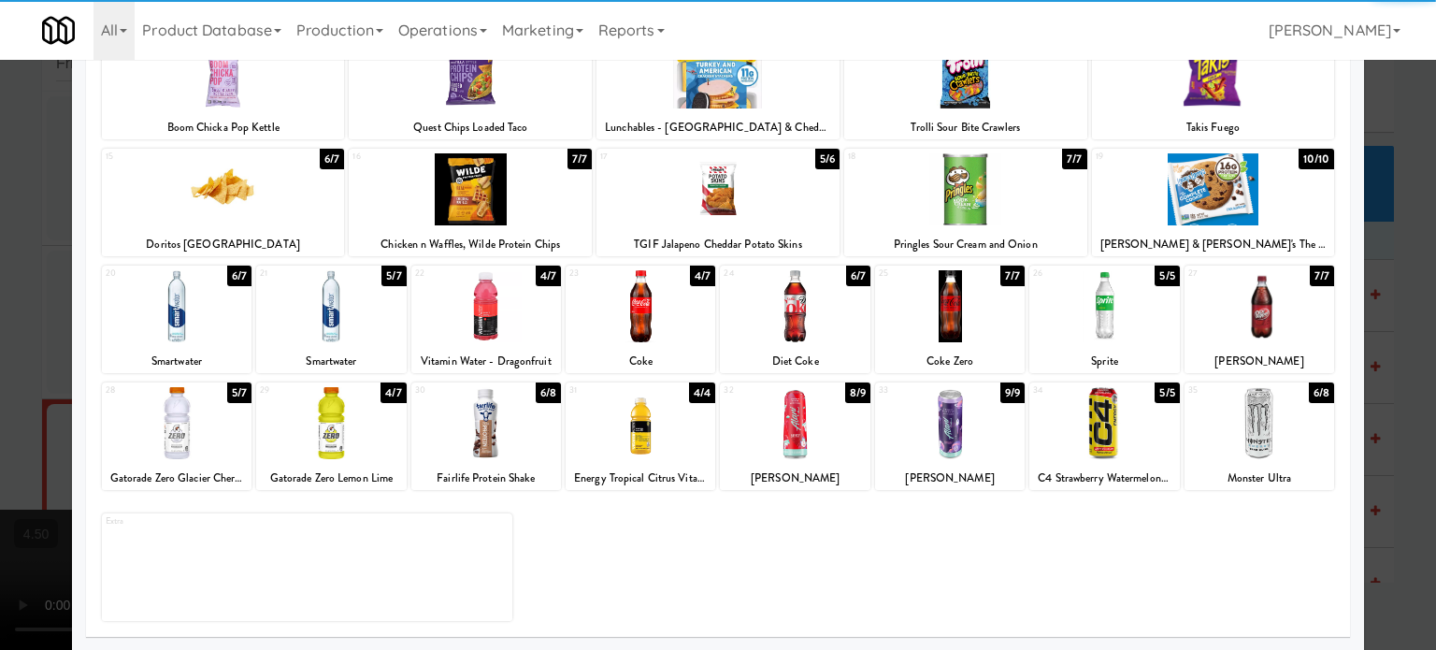
drag, startPoint x: 1399, startPoint y: 318, endPoint x: 1185, endPoint y: 321, distance: 214.1
click at [1399, 319] on div at bounding box center [718, 325] width 1436 height 650
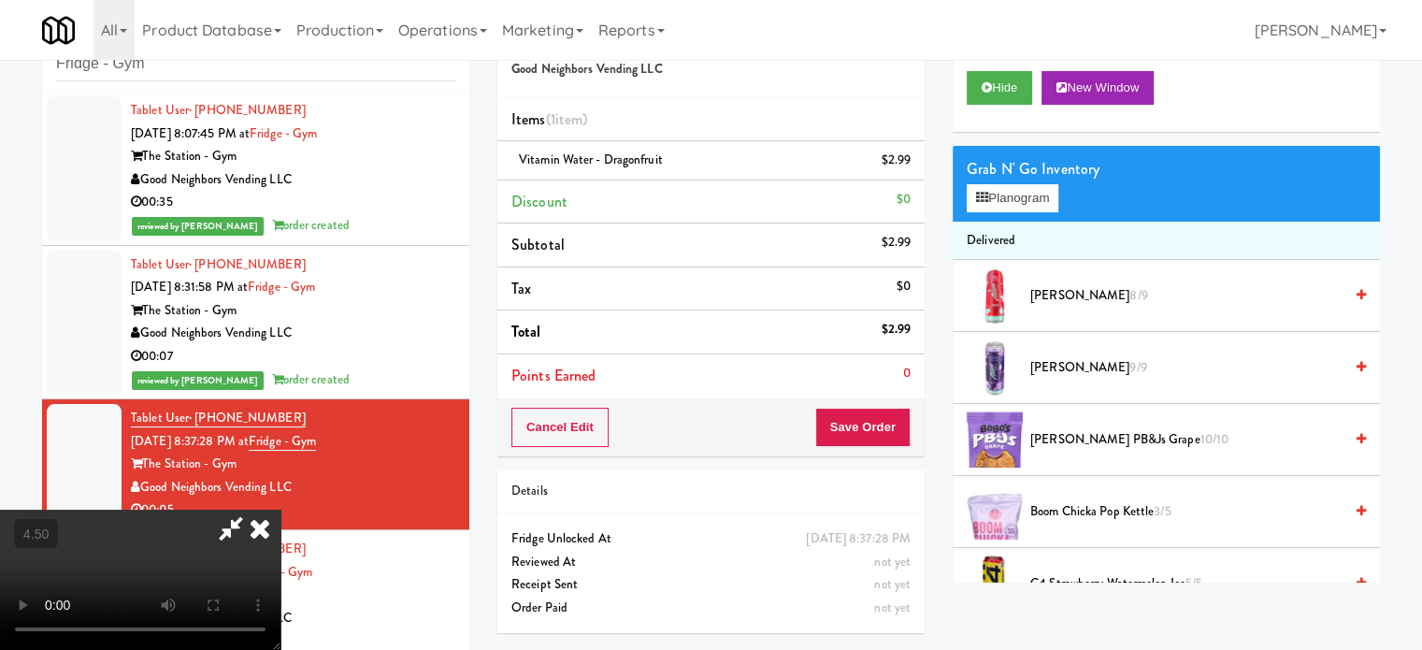
drag, startPoint x: 562, startPoint y: 340, endPoint x: 565, endPoint y: 331, distance: 10.1
click at [280, 509] on video at bounding box center [140, 579] width 280 height 140
drag, startPoint x: 565, startPoint y: 331, endPoint x: 574, endPoint y: 434, distance: 103.2
click at [280, 509] on video at bounding box center [140, 579] width 280 height 140
drag, startPoint x: 574, startPoint y: 434, endPoint x: 621, endPoint y: 374, distance: 75.9
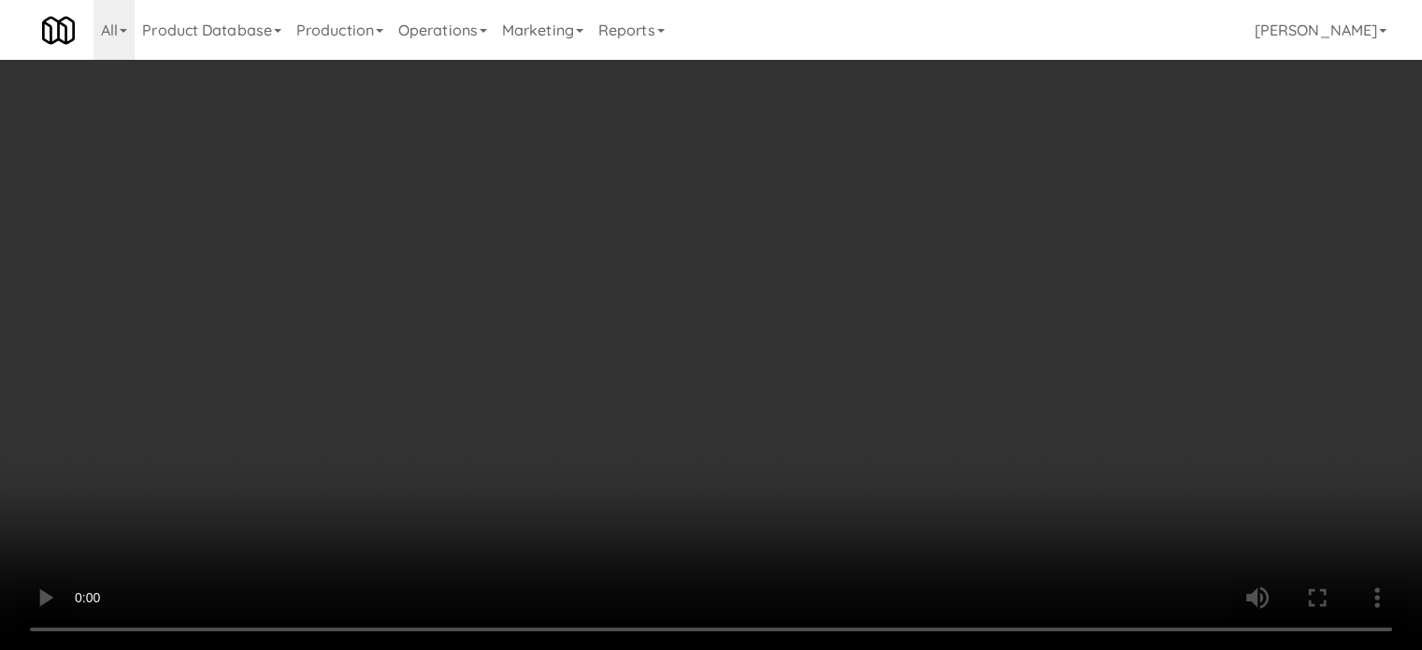
click at [574, 433] on video at bounding box center [711, 325] width 1422 height 650
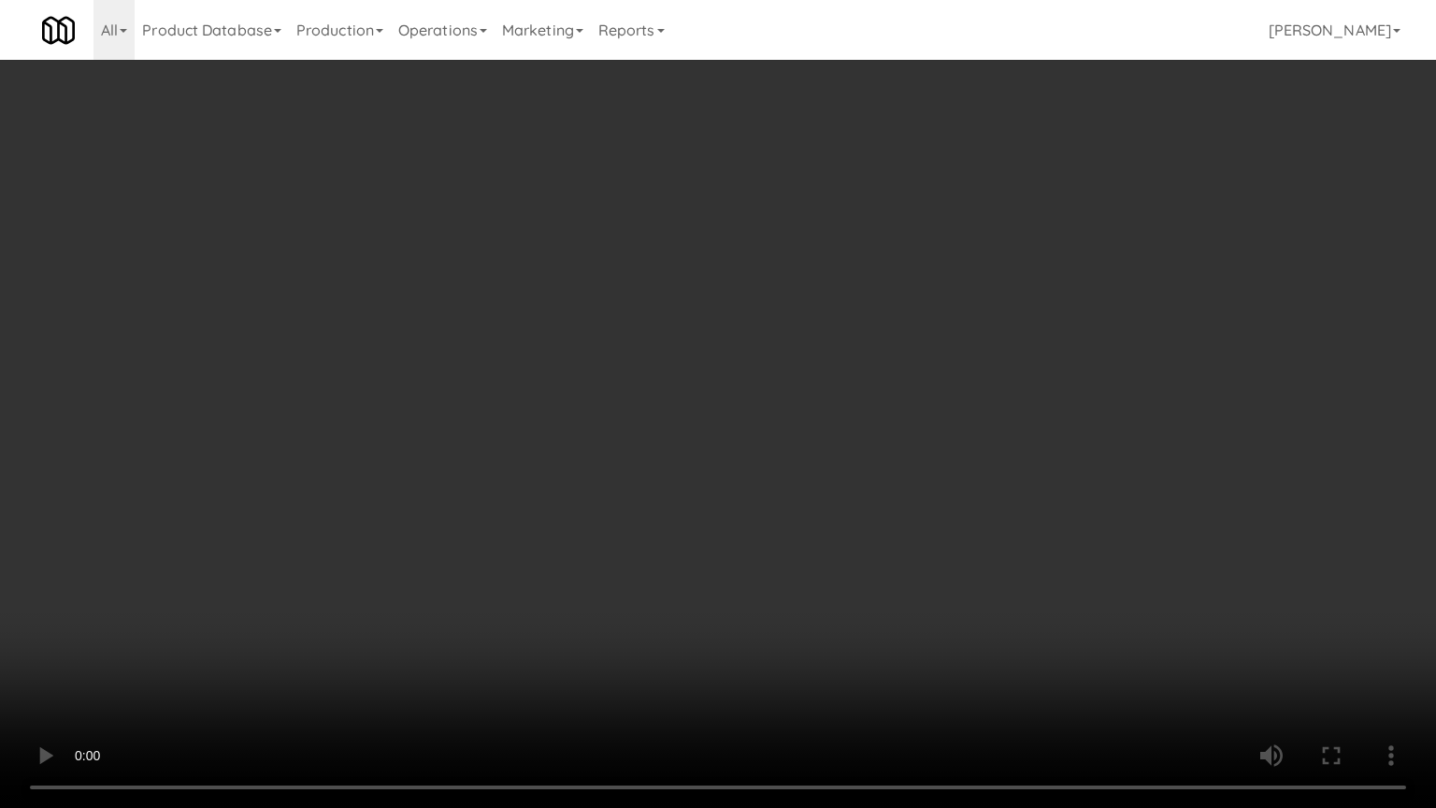
click at [697, 338] on video at bounding box center [718, 404] width 1436 height 808
click at [712, 333] on video at bounding box center [718, 404] width 1436 height 808
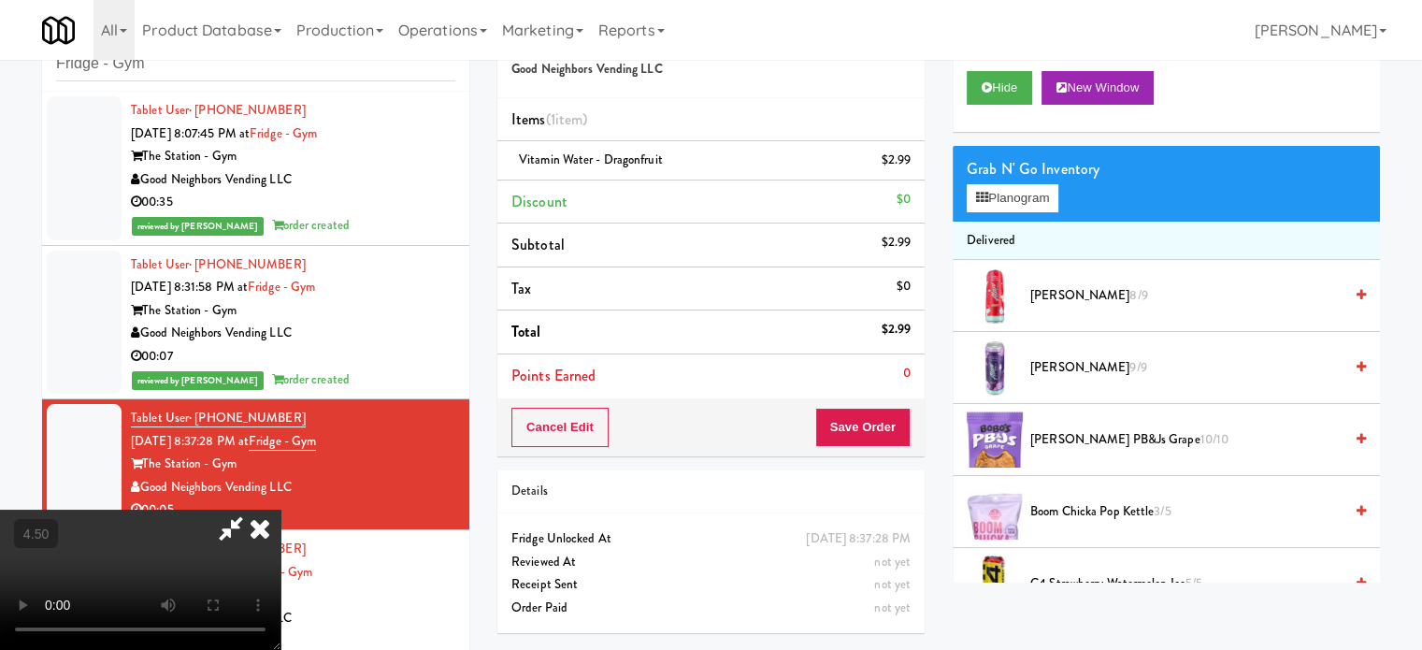
click at [280, 509] on icon at bounding box center [259, 527] width 41 height 37
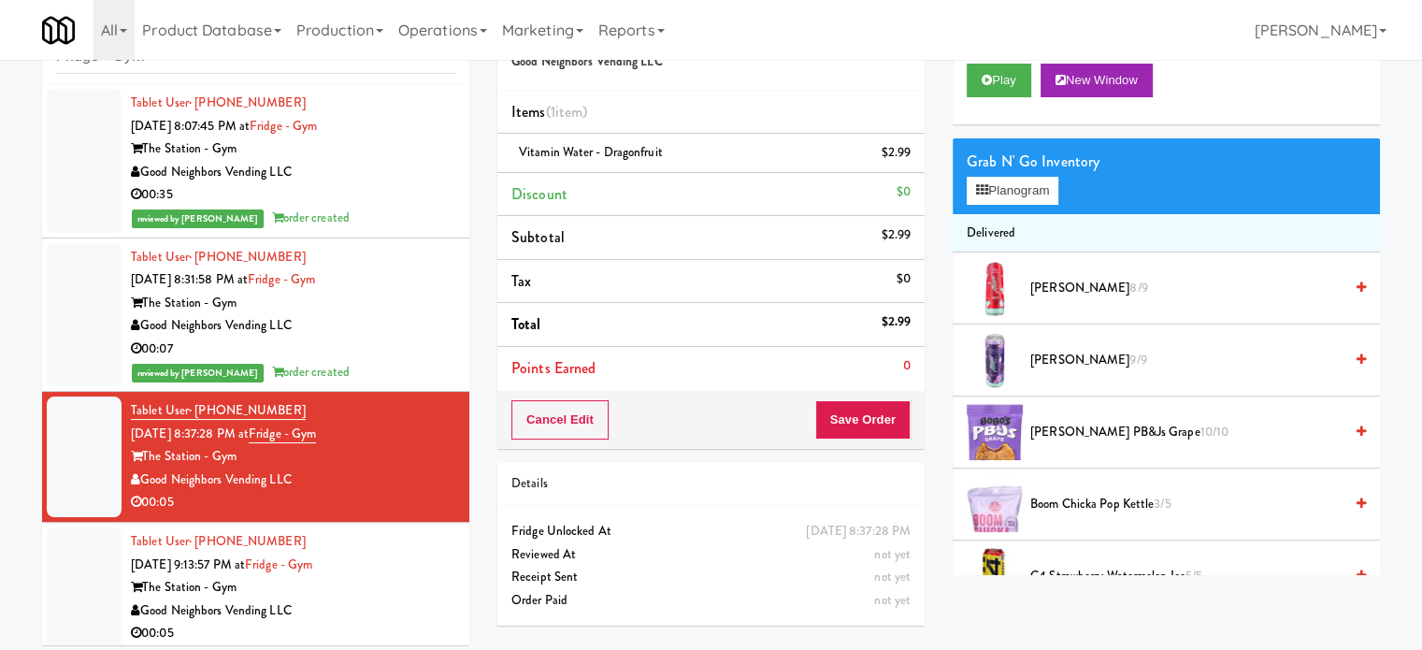
scroll to position [76, 0]
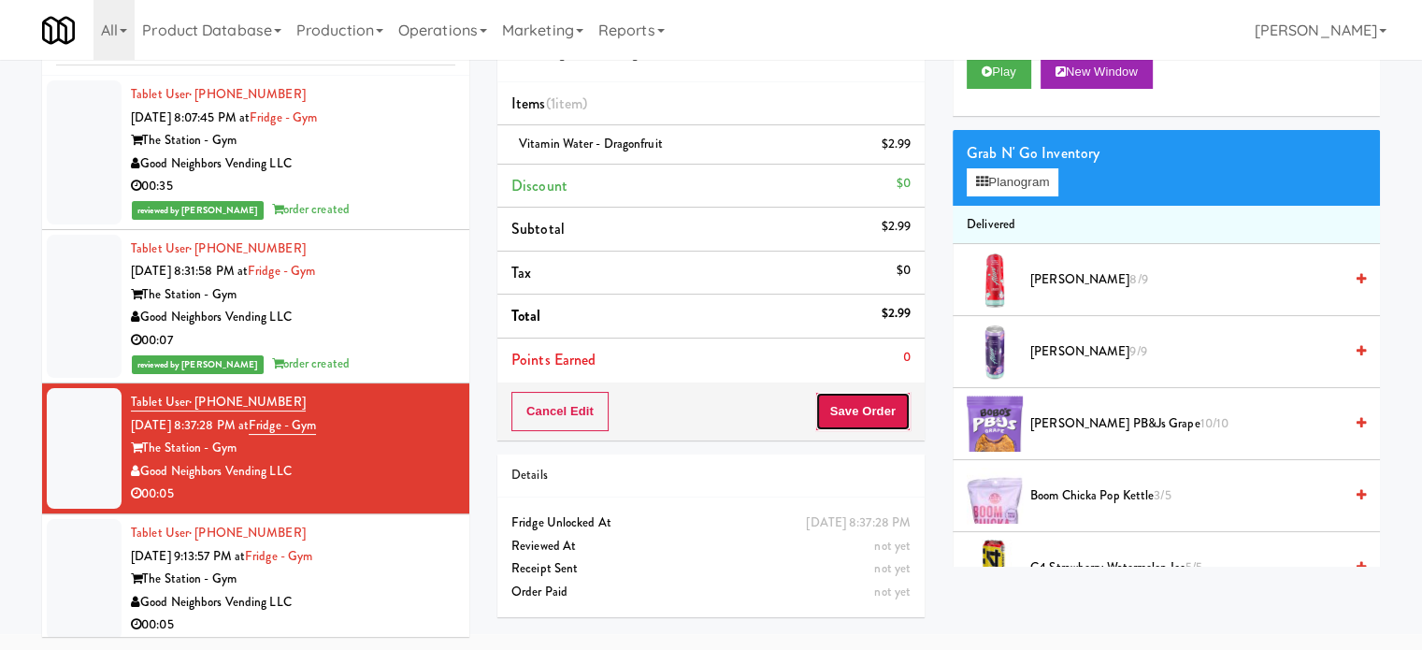
click at [885, 409] on button "Save Order" at bounding box center [862, 411] width 95 height 39
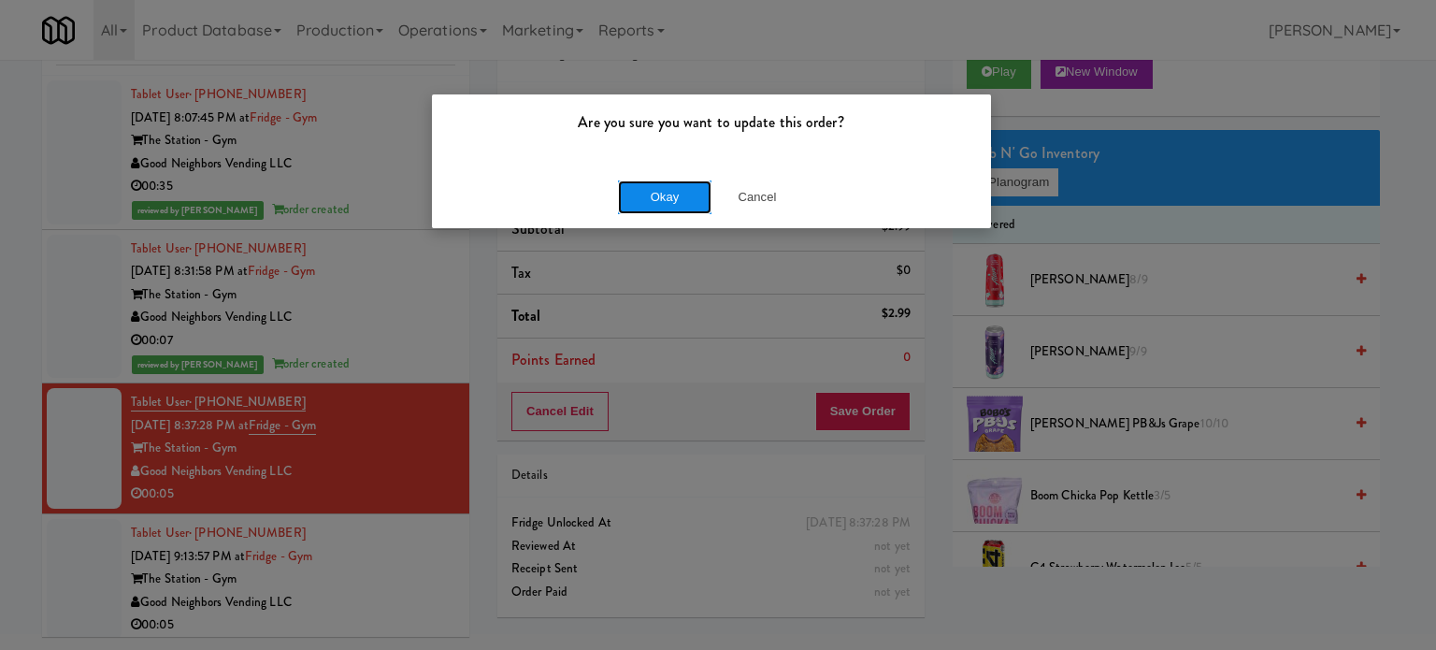
click at [690, 207] on button "Okay" at bounding box center [664, 197] width 93 height 34
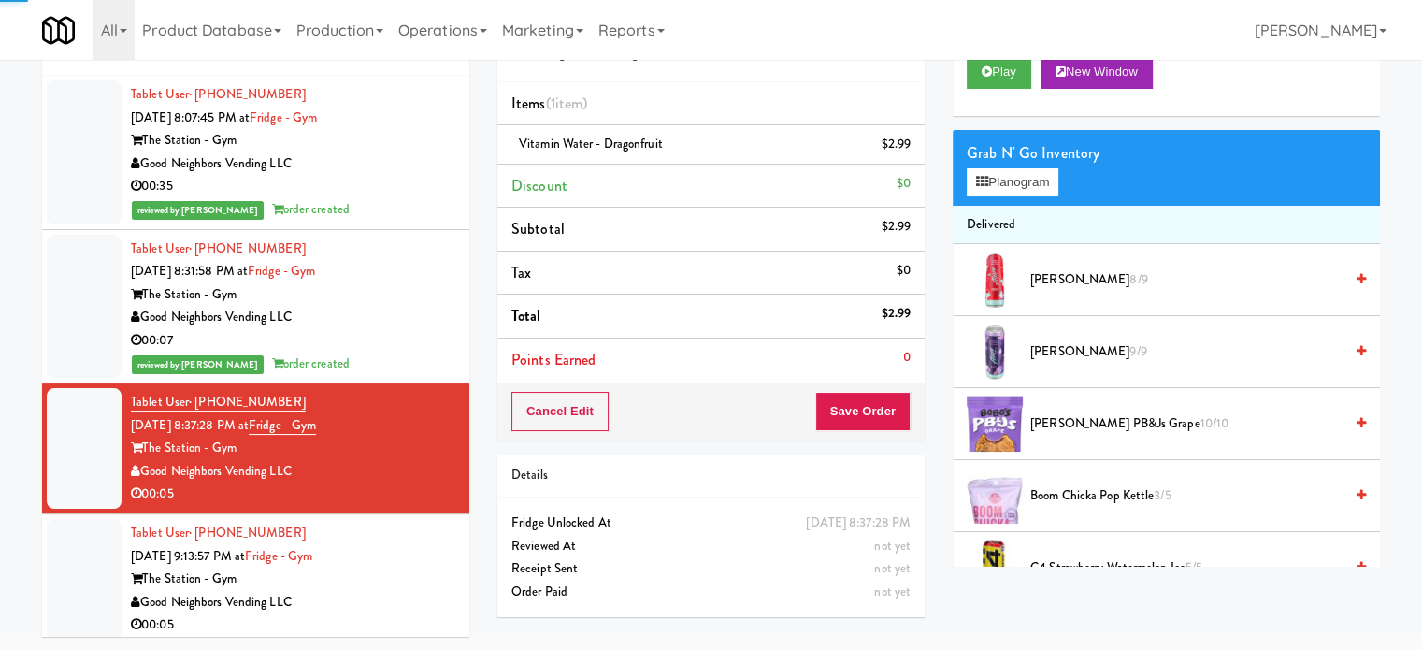
click at [418, 559] on div "Tablet User · (631) 707-3689 [DATE] 9:13:57 PM at [GEOGRAPHIC_DATA] - Gym Good …" at bounding box center [293, 579] width 324 height 115
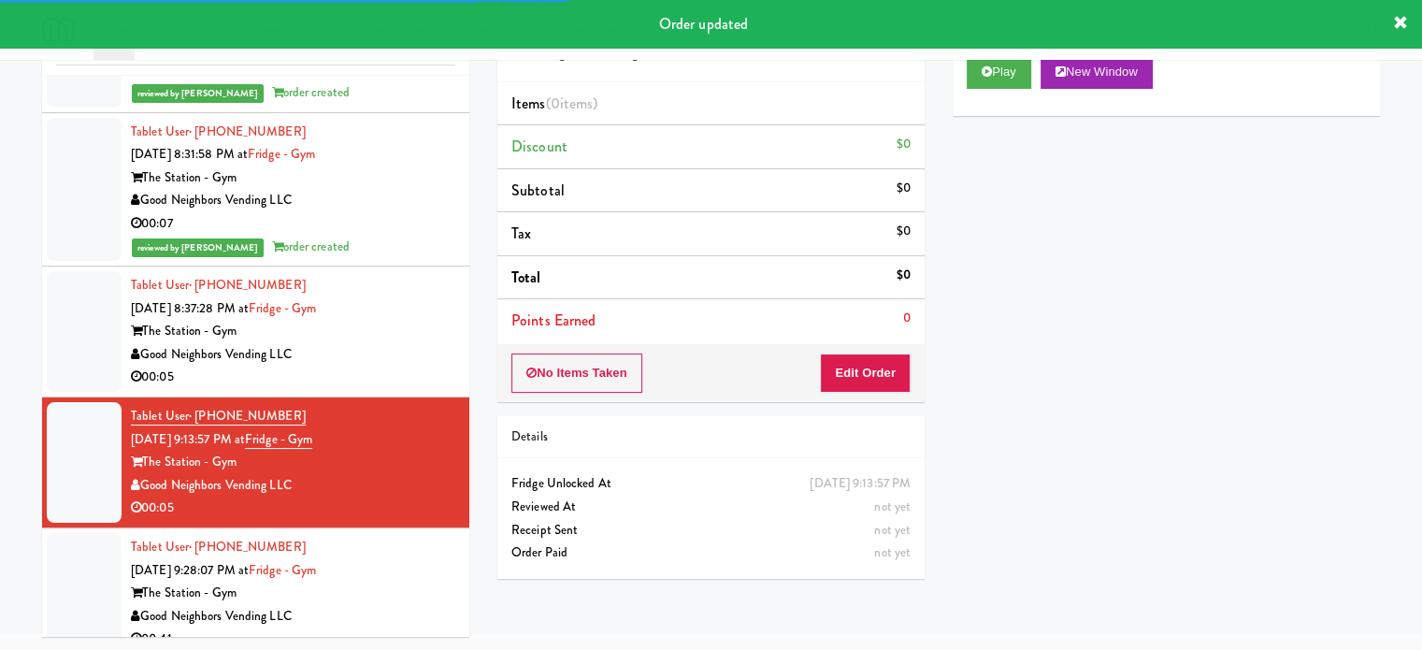
scroll to position [137, 0]
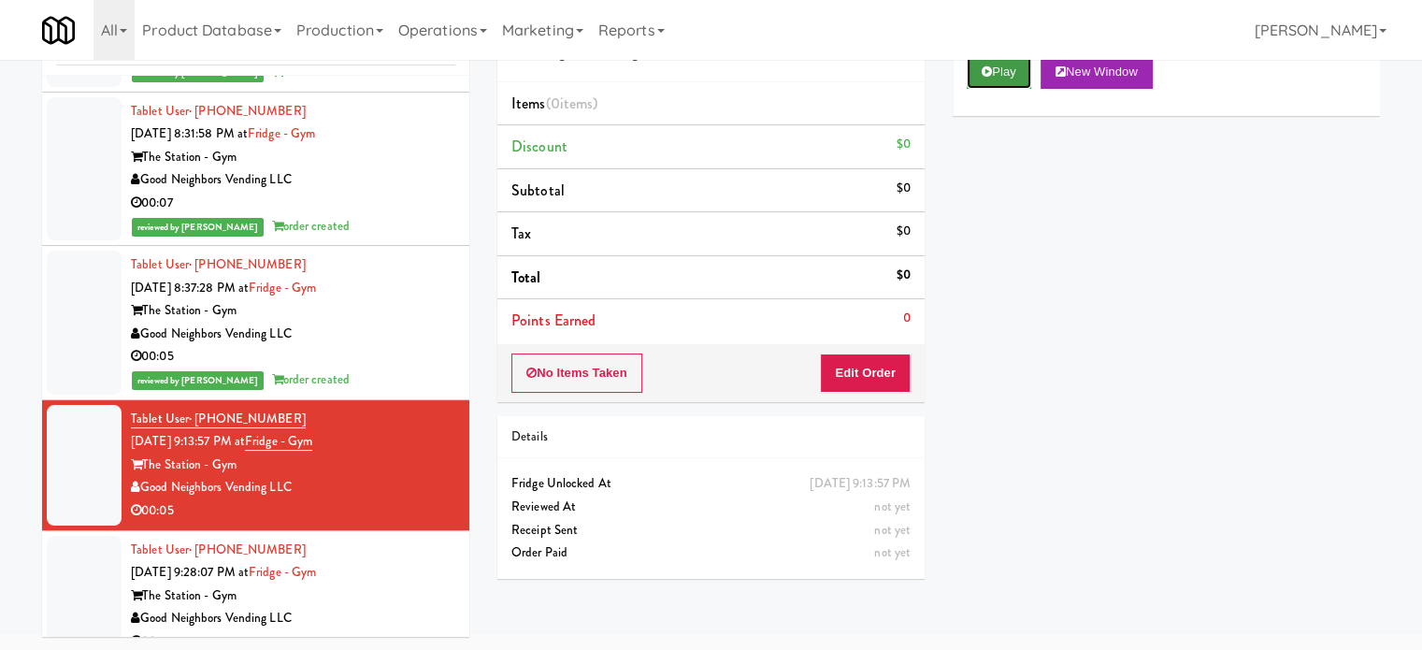
click at [1006, 79] on button "Play" at bounding box center [998, 72] width 64 height 34
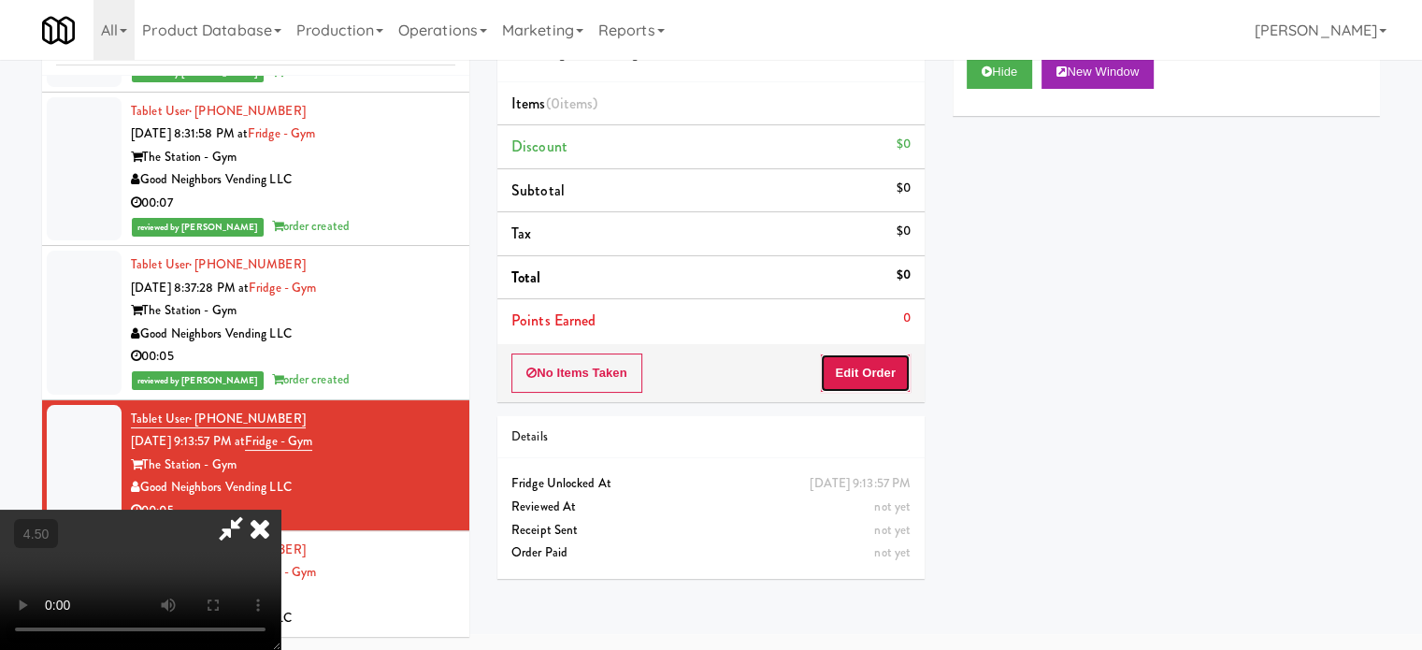
click at [890, 370] on button "Edit Order" at bounding box center [865, 372] width 91 height 39
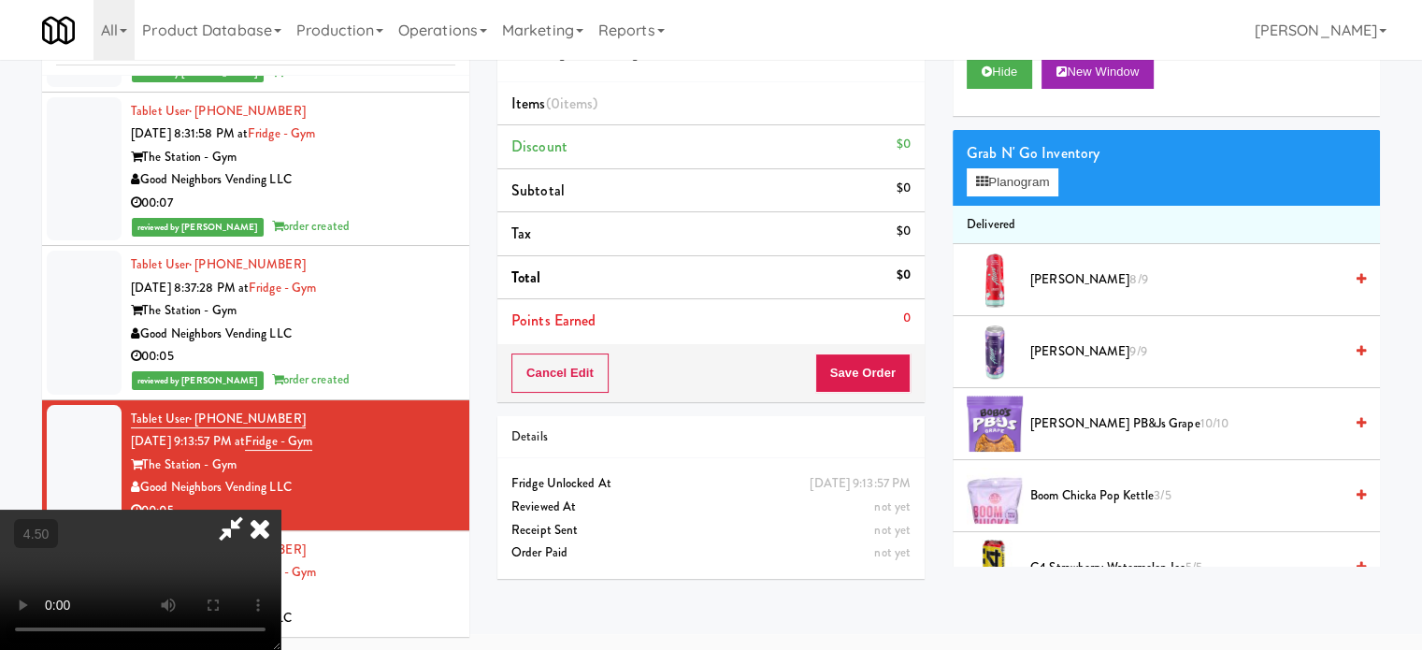
click at [280, 509] on video at bounding box center [140, 579] width 280 height 140
drag, startPoint x: 462, startPoint y: 357, endPoint x: 484, endPoint y: 349, distance: 24.0
click at [280, 509] on video at bounding box center [140, 579] width 280 height 140
drag, startPoint x: 484, startPoint y: 349, endPoint x: 510, endPoint y: 448, distance: 102.5
click at [280, 509] on video at bounding box center [140, 579] width 280 height 140
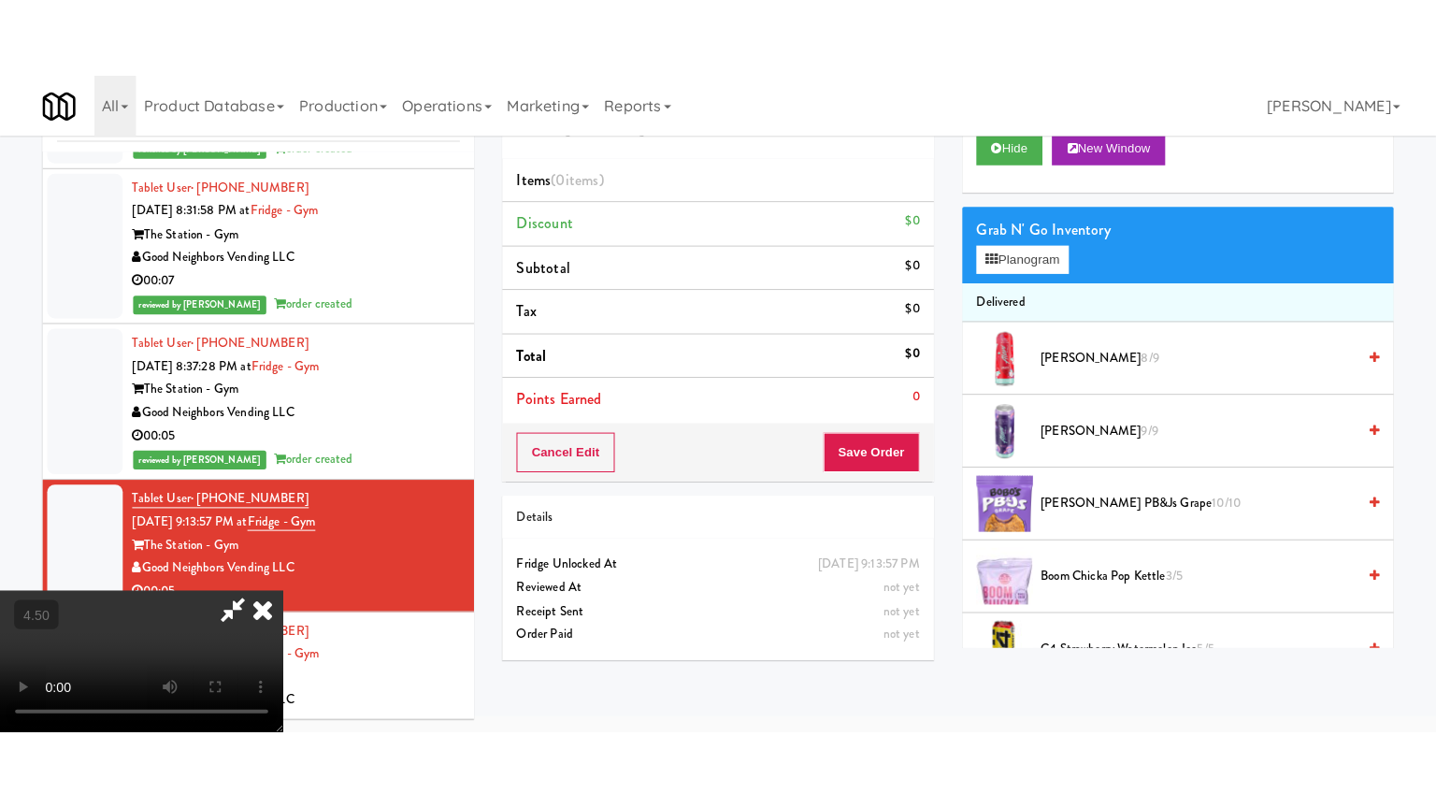
scroll to position [60, 0]
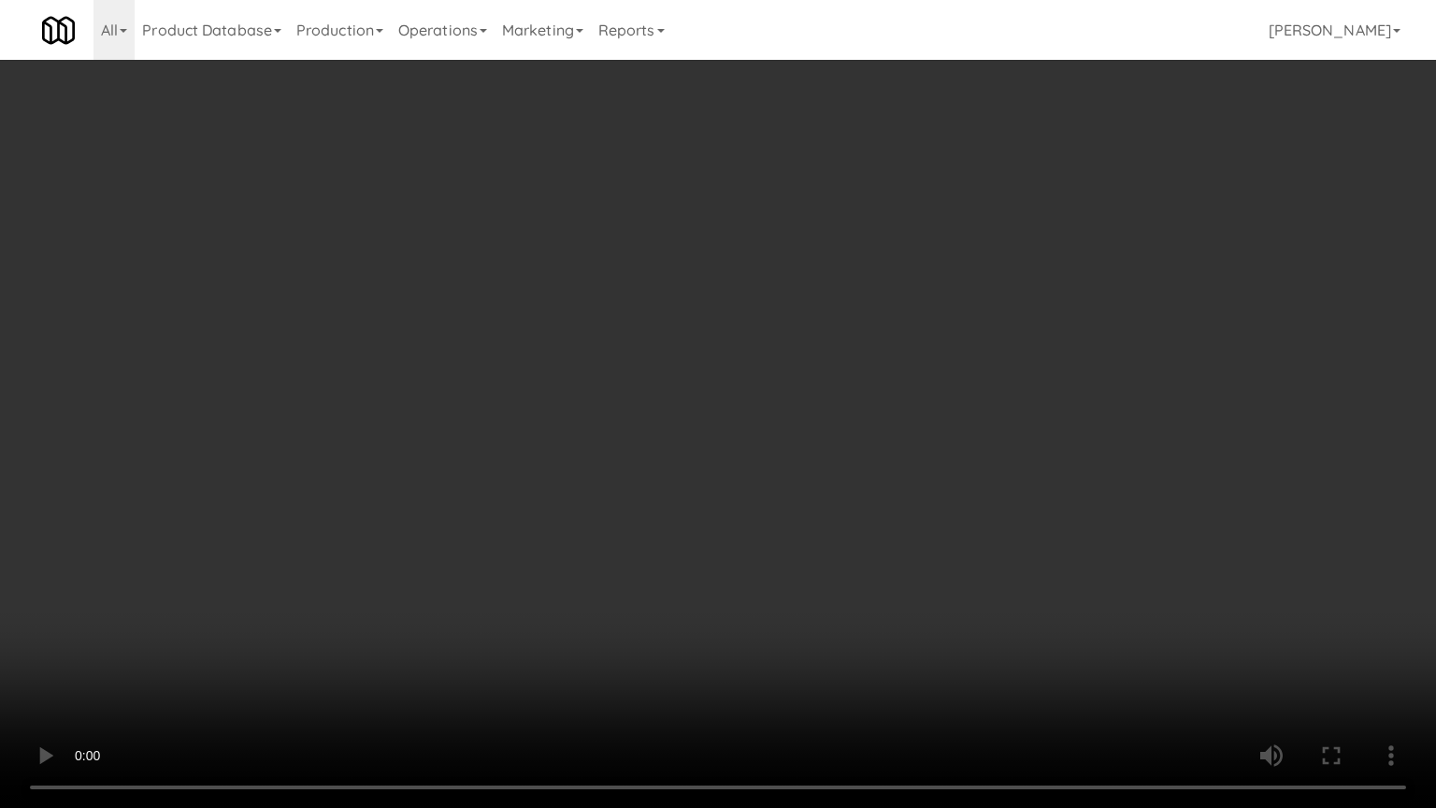
click at [761, 386] on video at bounding box center [718, 404] width 1436 height 808
click at [782, 378] on video at bounding box center [718, 404] width 1436 height 808
click at [794, 377] on video at bounding box center [718, 404] width 1436 height 808
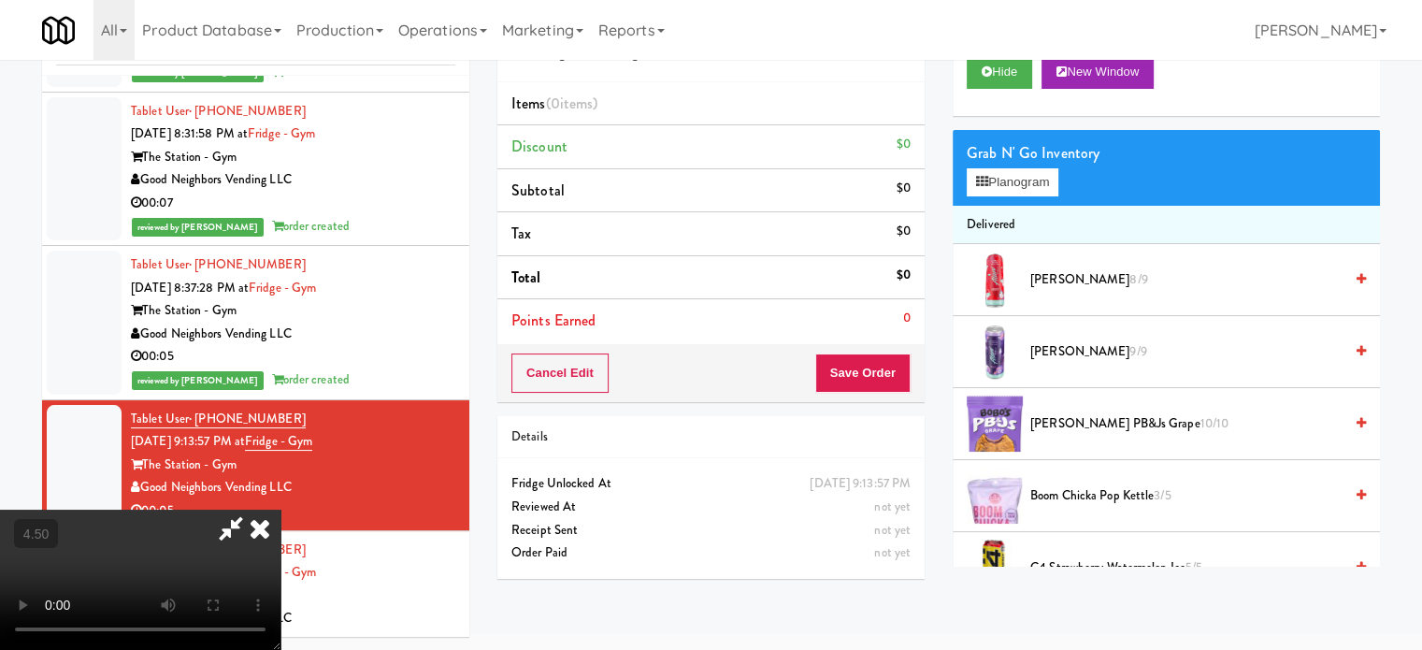
scroll to position [467, 0]
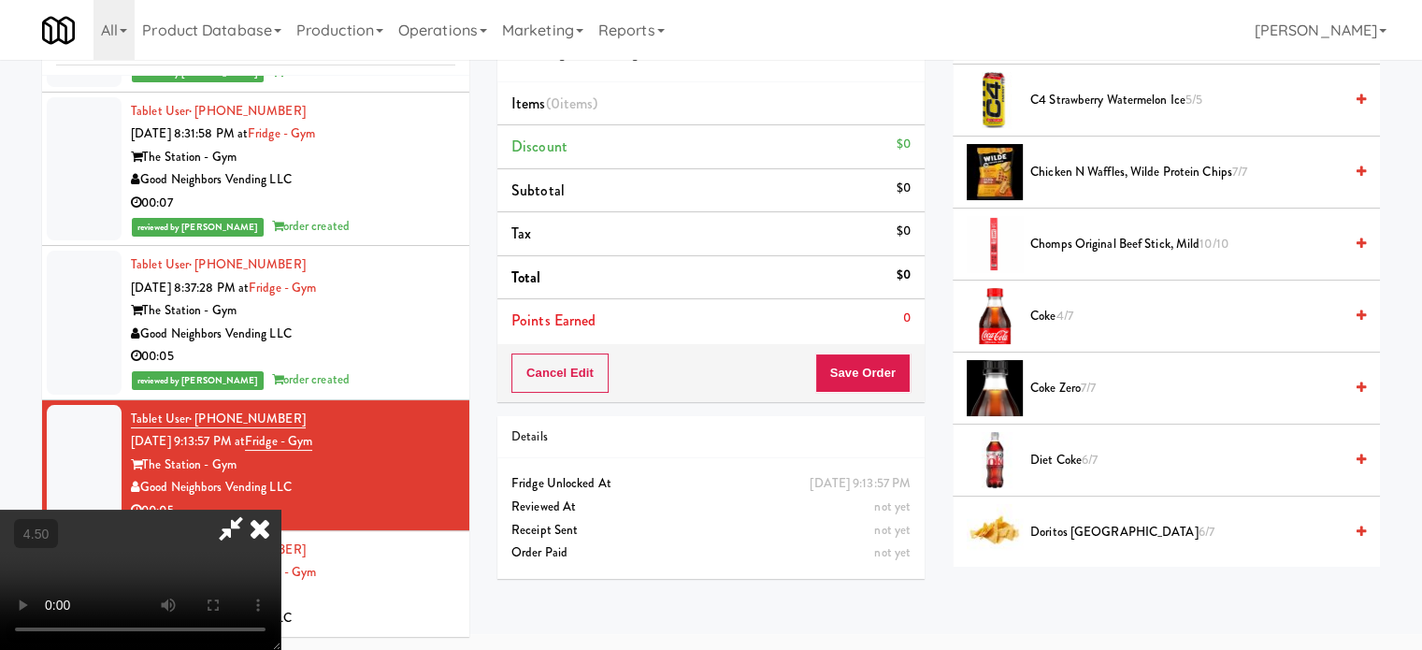
drag, startPoint x: 1091, startPoint y: 452, endPoint x: 907, endPoint y: 409, distance: 189.1
click at [1090, 452] on span "6/7" at bounding box center [1089, 459] width 16 height 18
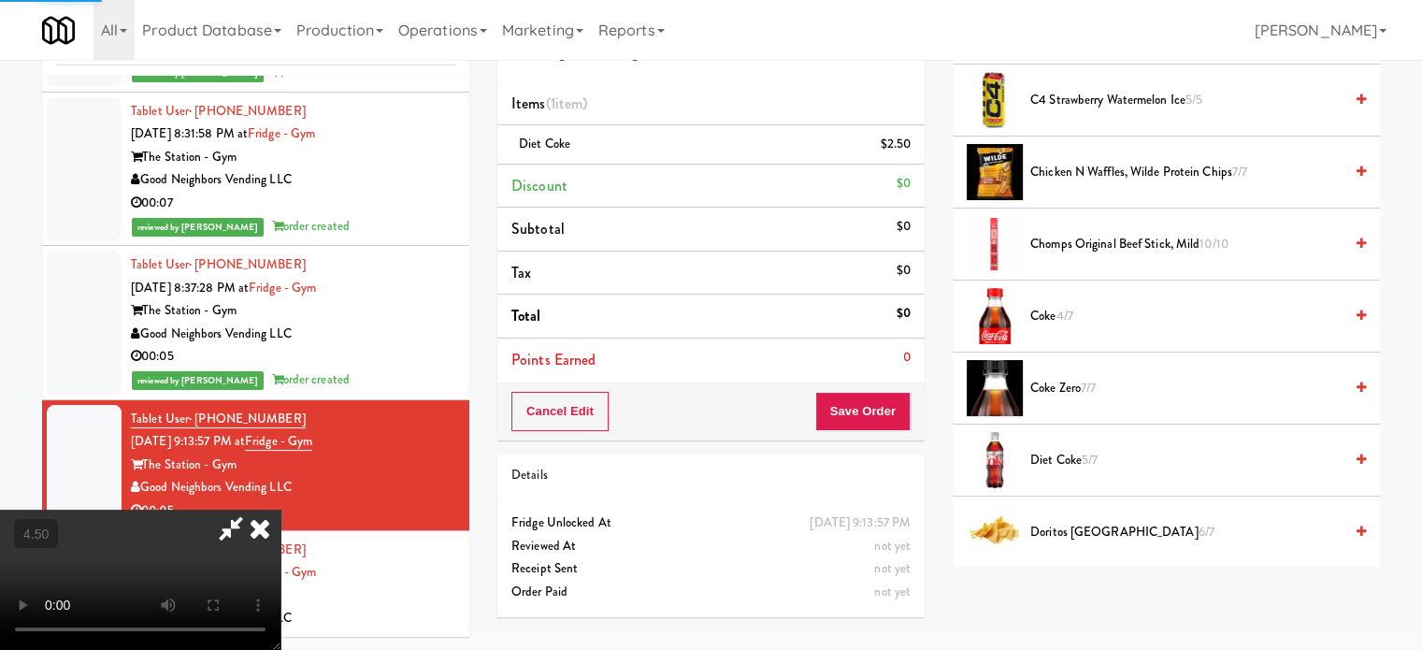
click at [280, 509] on video at bounding box center [140, 579] width 280 height 140
drag, startPoint x: 554, startPoint y: 426, endPoint x: 336, endPoint y: 536, distance: 244.5
click at [280, 509] on video at bounding box center [140, 579] width 280 height 140
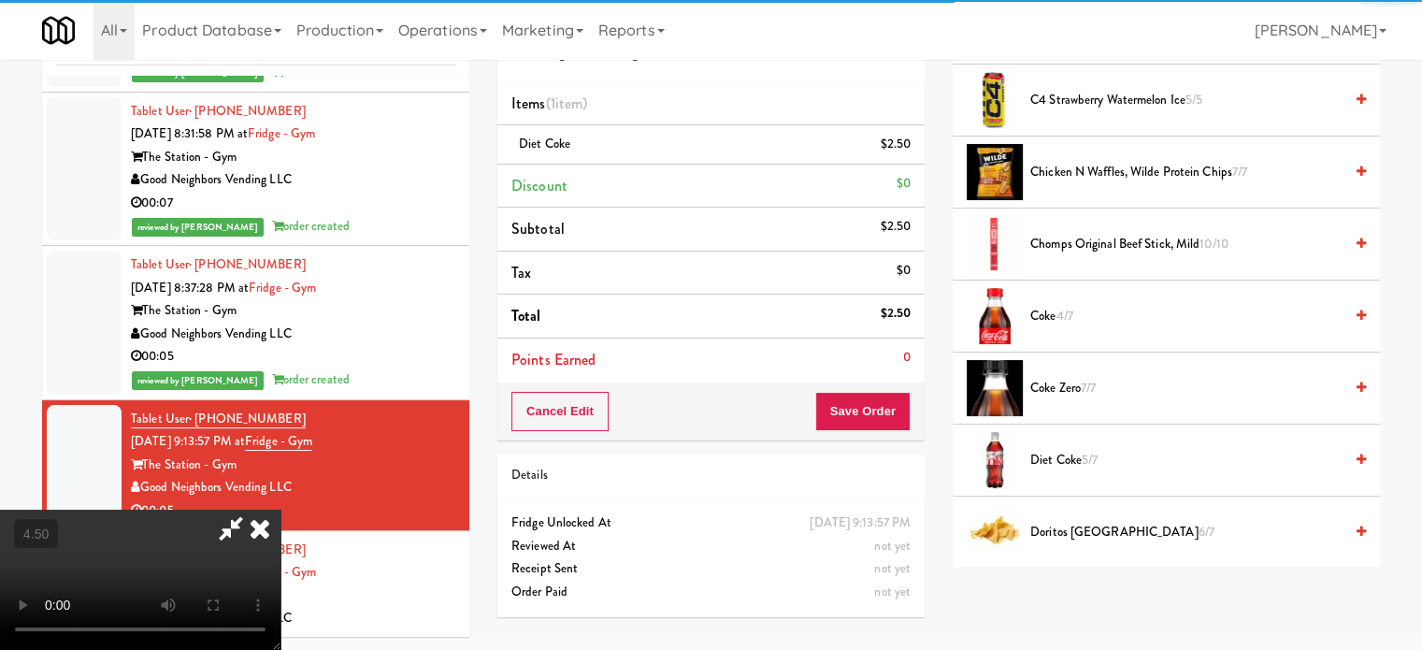
scroll to position [60, 0]
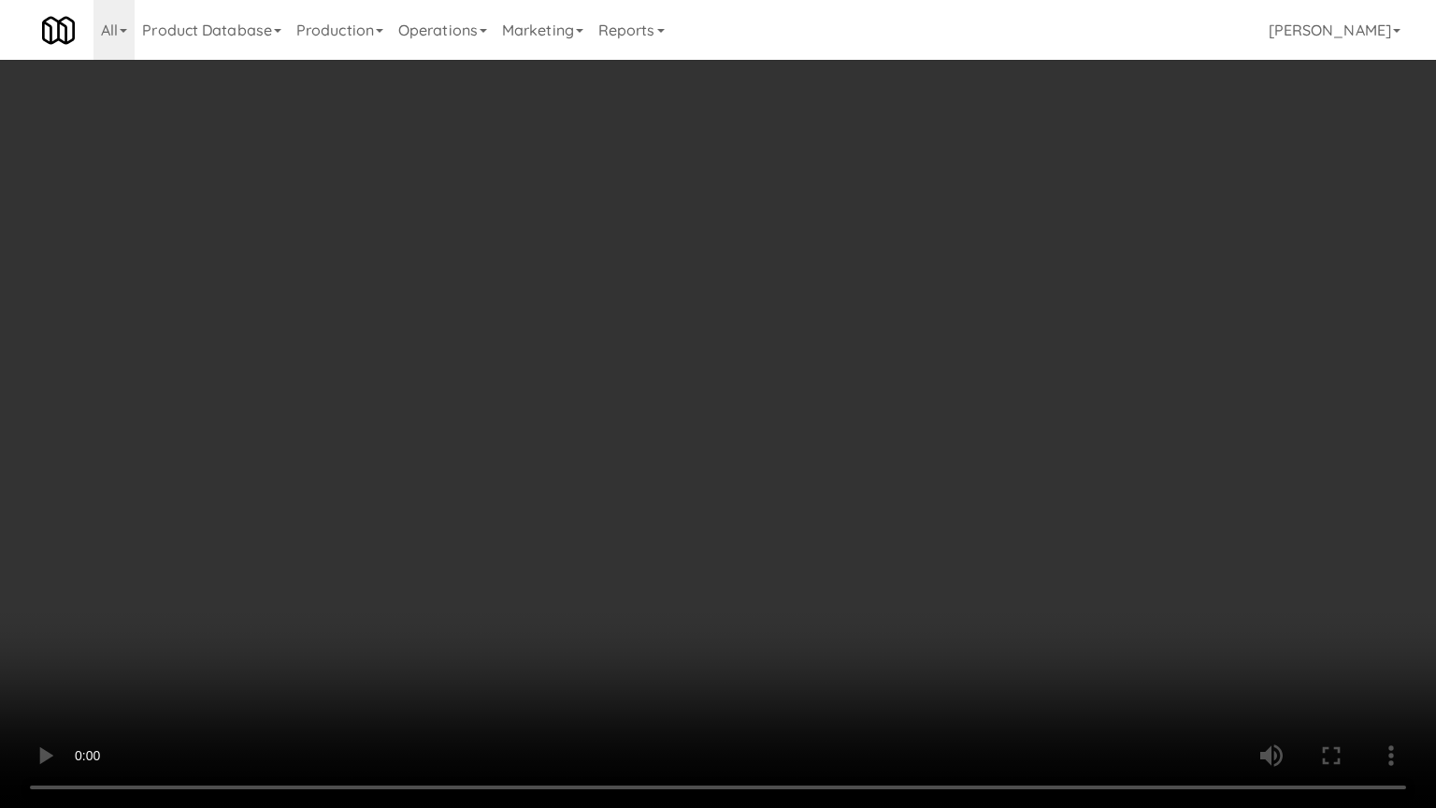
click at [653, 506] on video at bounding box center [718, 404] width 1436 height 808
click at [860, 351] on video at bounding box center [718, 404] width 1436 height 808
click at [856, 359] on video at bounding box center [718, 404] width 1436 height 808
click at [636, 434] on video at bounding box center [718, 404] width 1436 height 808
click at [679, 408] on video at bounding box center [718, 404] width 1436 height 808
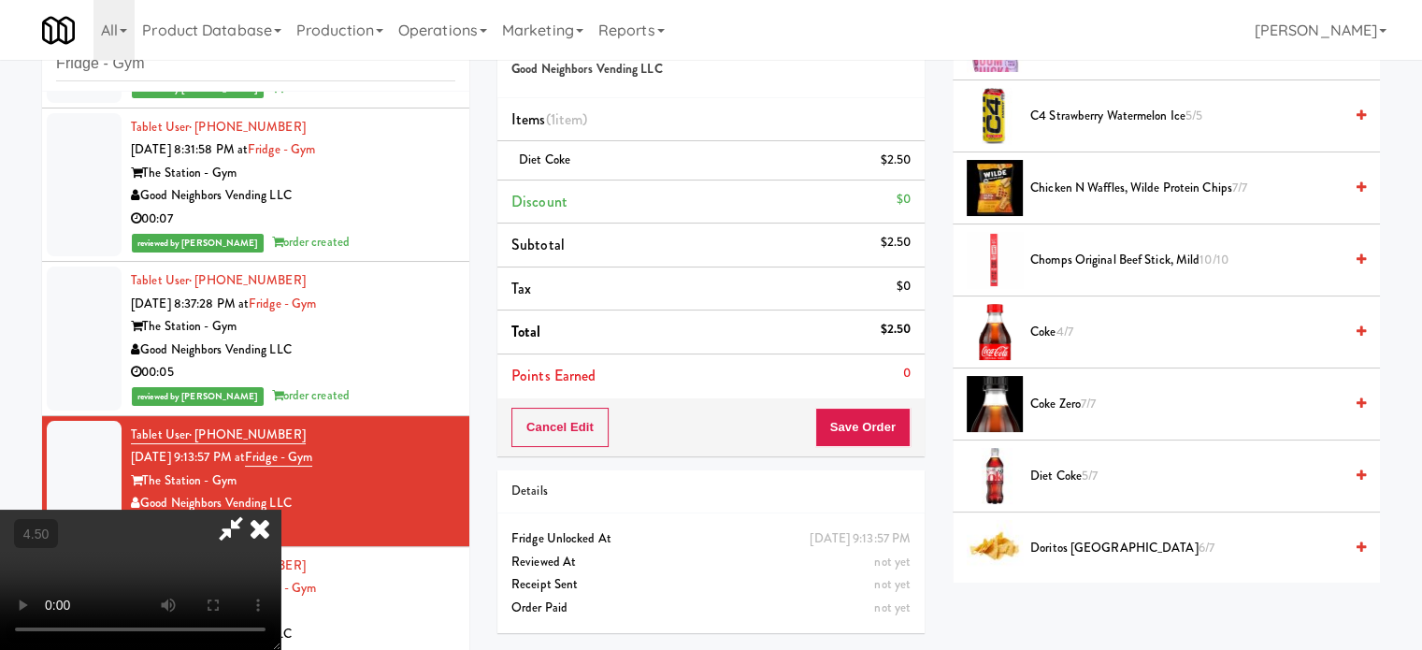
click at [280, 509] on icon at bounding box center [259, 527] width 41 height 37
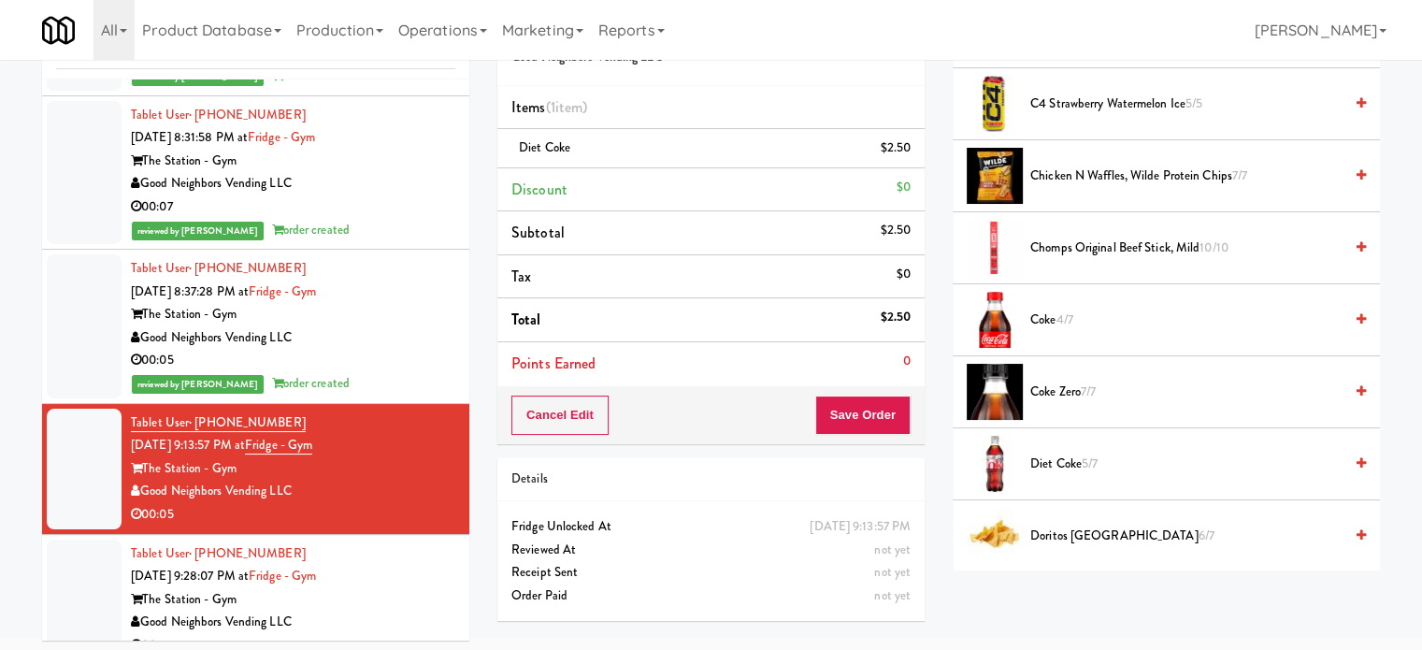
scroll to position [76, 0]
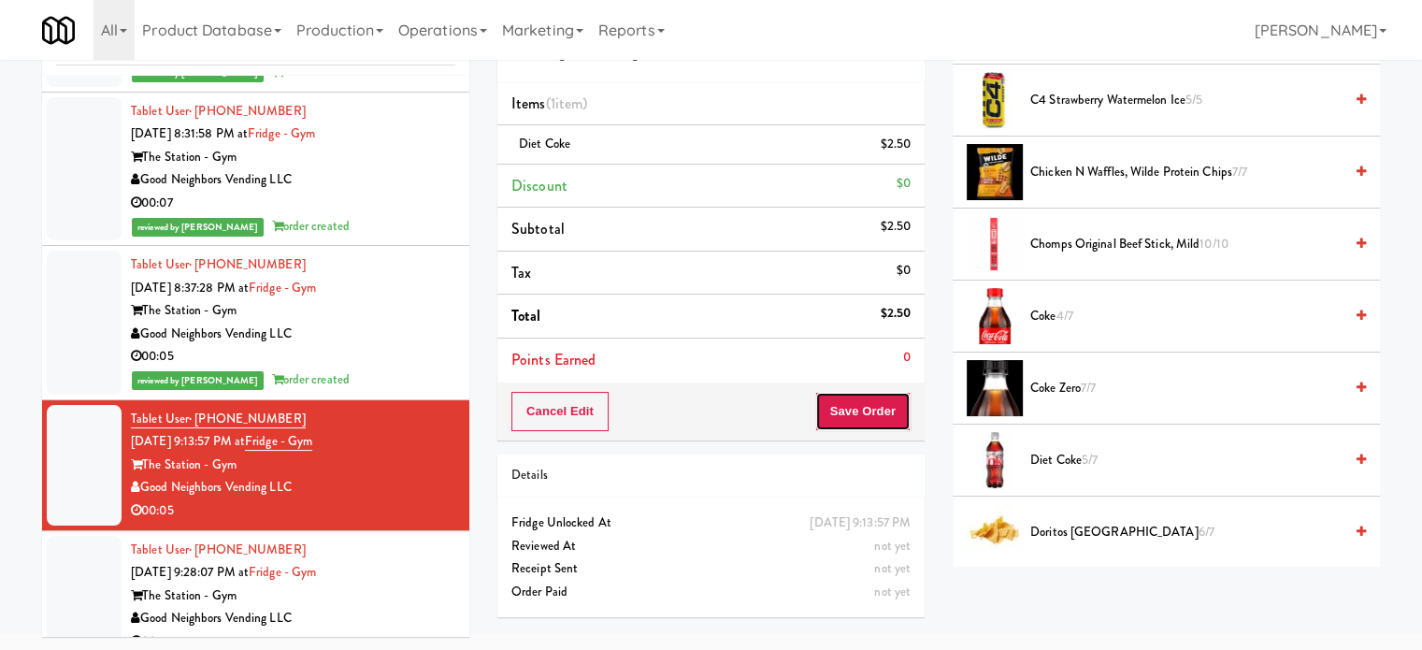
click at [873, 418] on button "Save Order" at bounding box center [862, 411] width 95 height 39
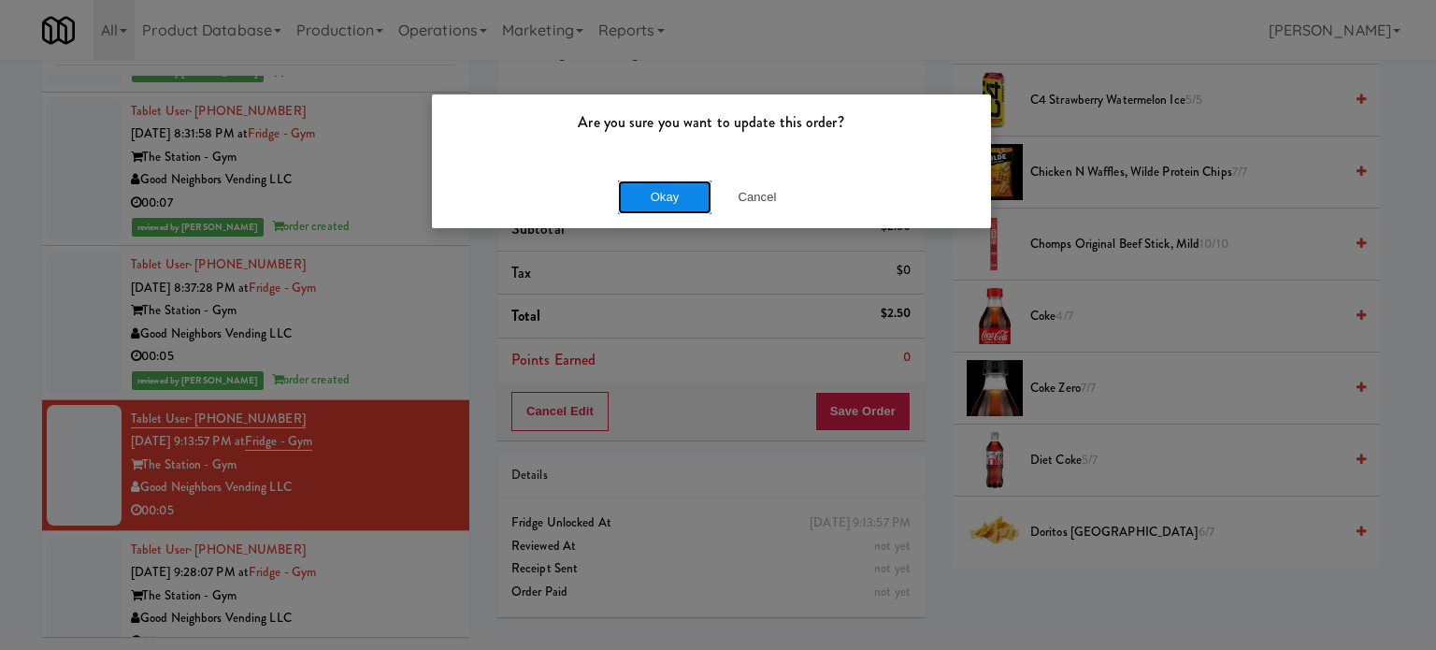
click at [689, 193] on button "Okay" at bounding box center [664, 197] width 93 height 34
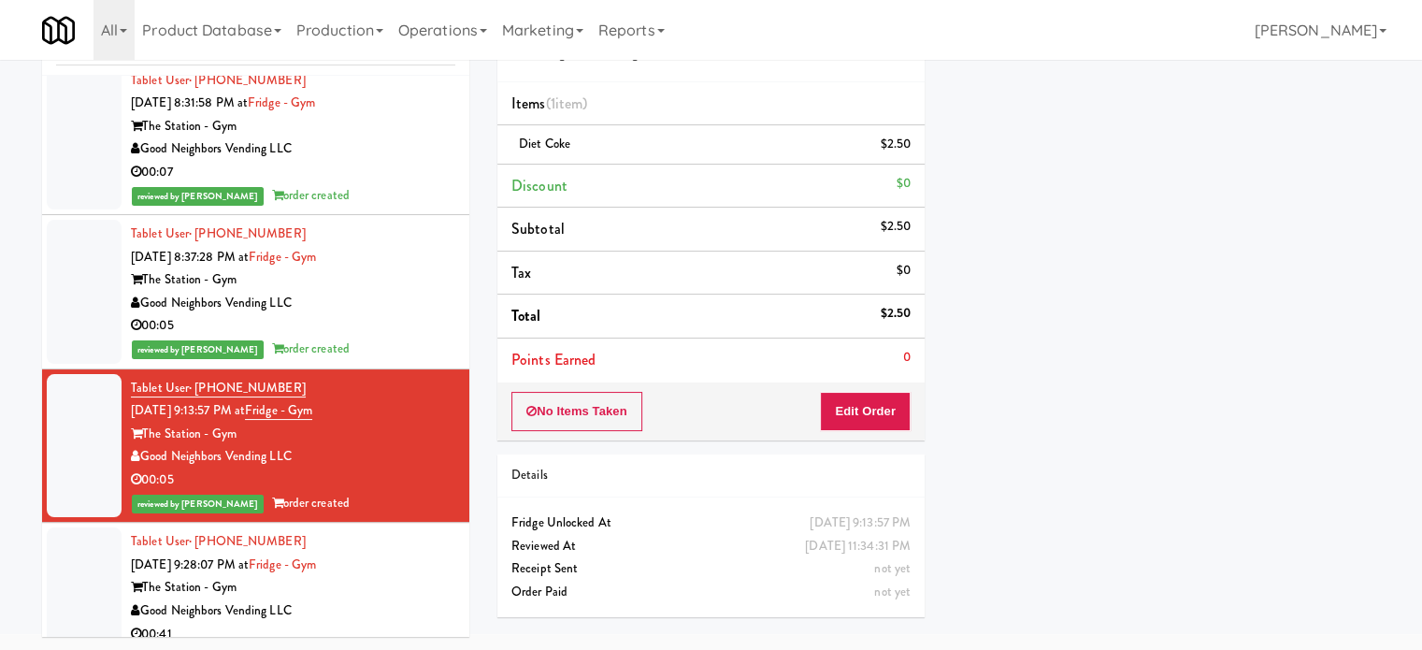
scroll to position [183, 0]
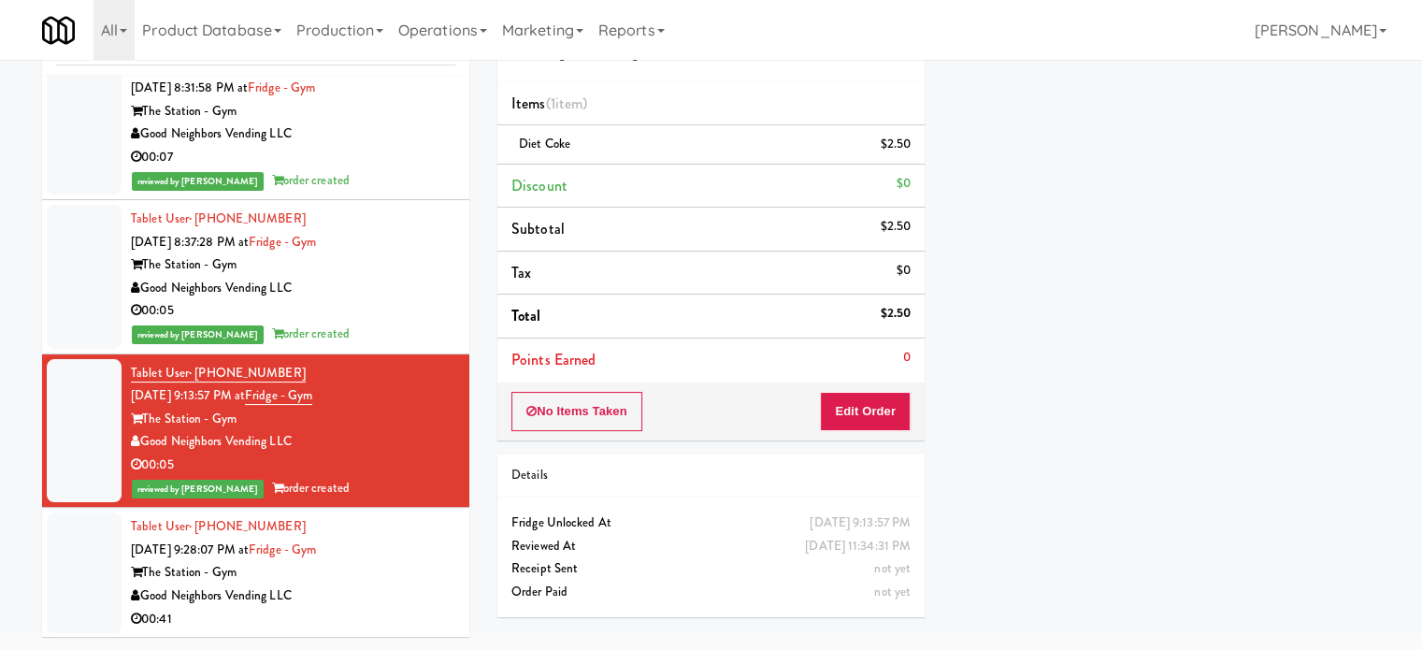
drag, startPoint x: 407, startPoint y: 569, endPoint x: 732, endPoint y: 348, distance: 393.5
click at [405, 569] on div "The Station - Gym" at bounding box center [293, 572] width 324 height 23
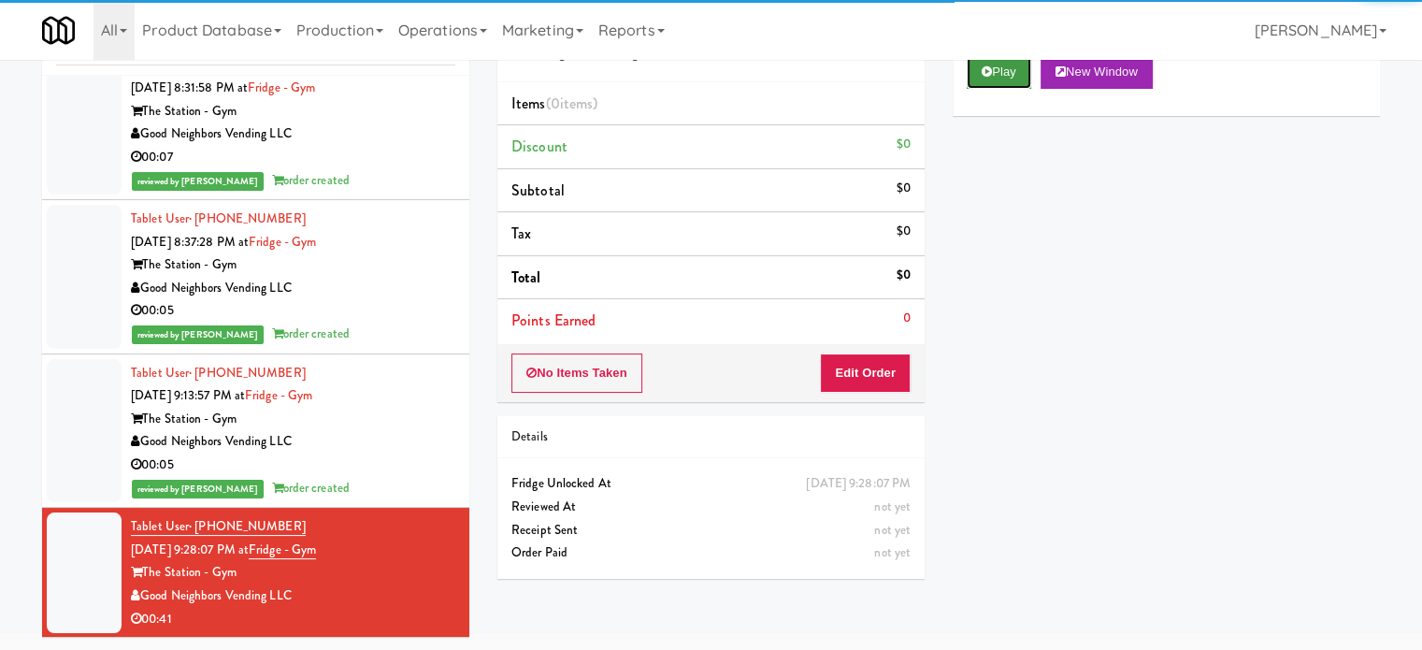
click at [1003, 69] on button "Play" at bounding box center [998, 72] width 64 height 34
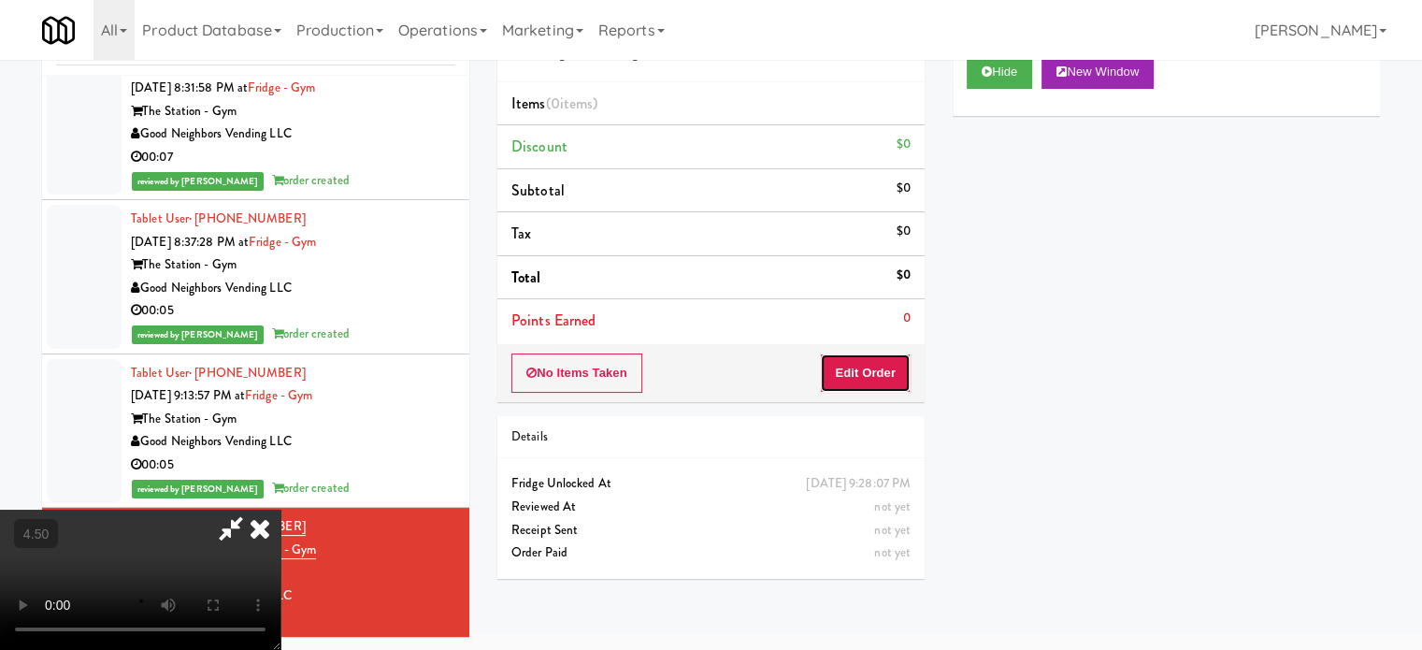
click at [860, 379] on button "Edit Order" at bounding box center [865, 372] width 91 height 39
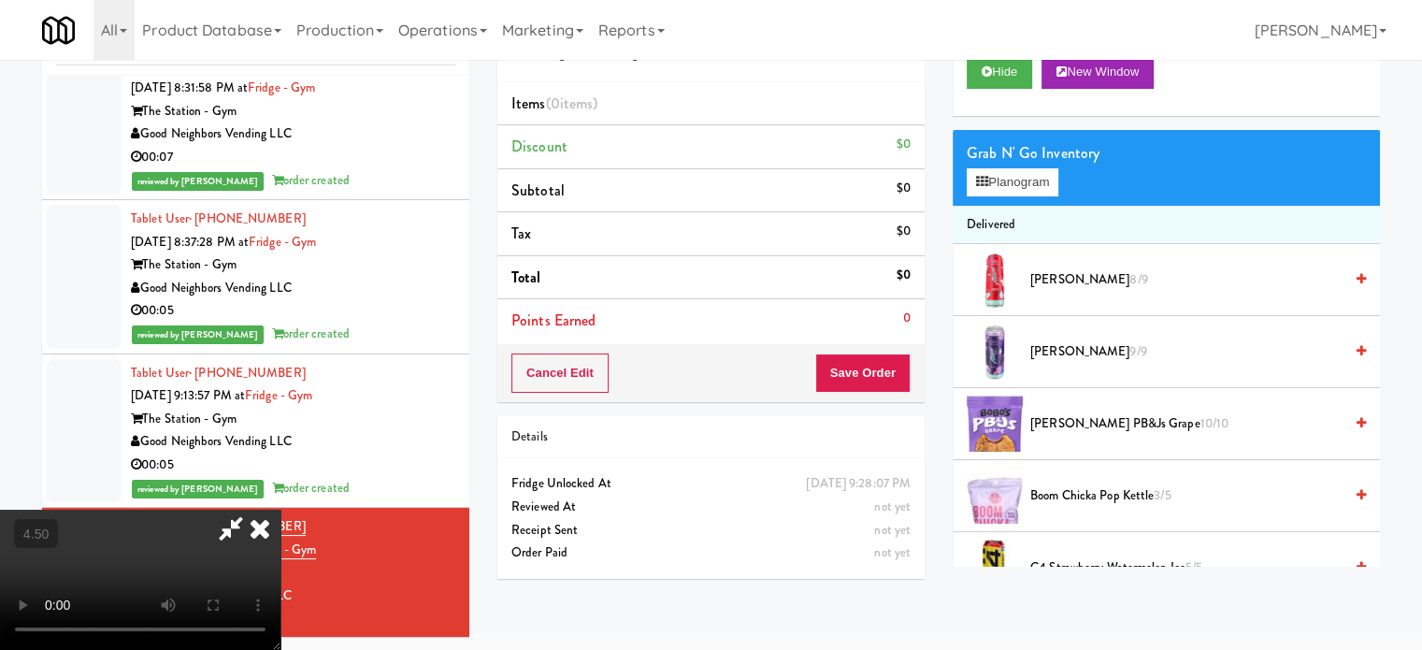
click at [280, 509] on video at bounding box center [140, 579] width 280 height 140
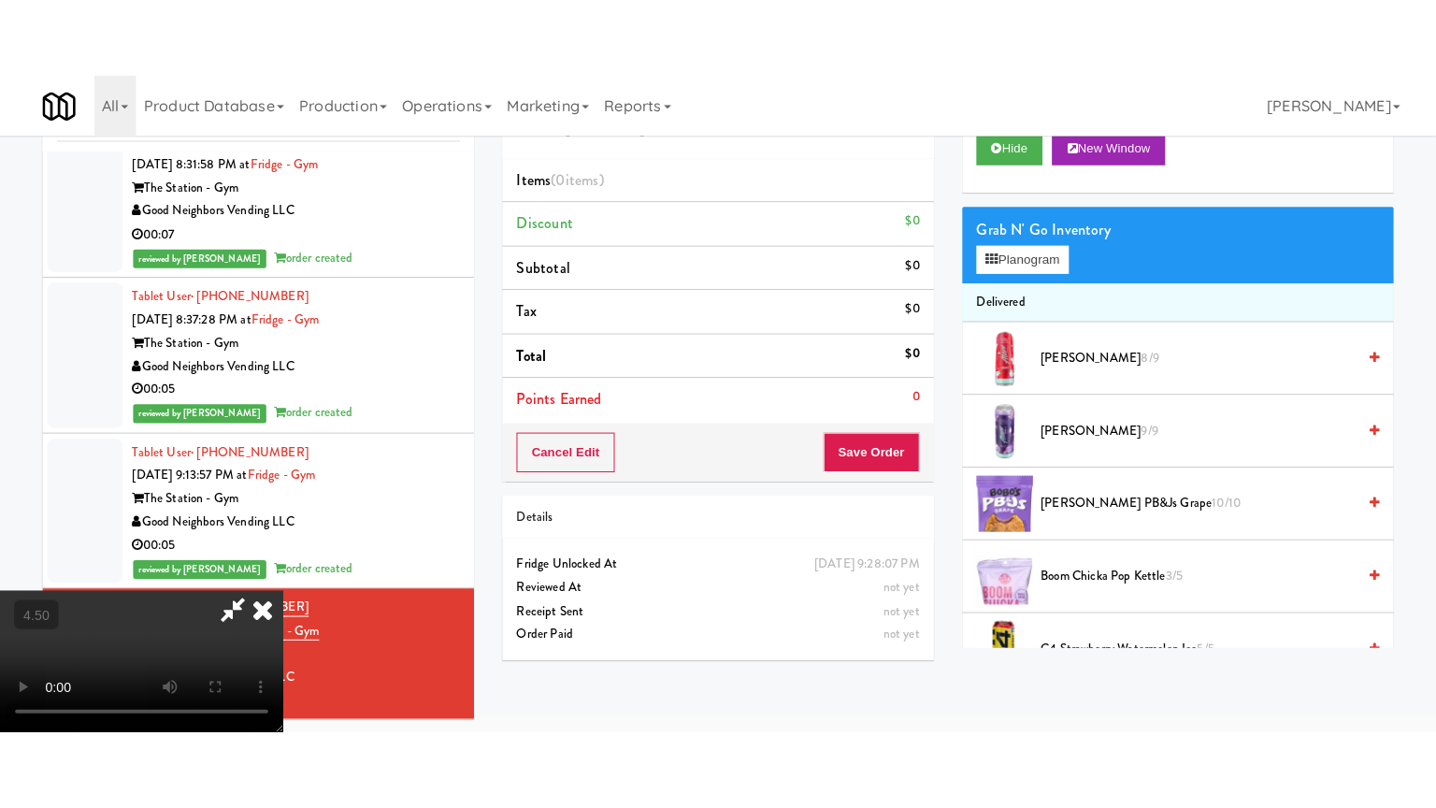
scroll to position [60, 0]
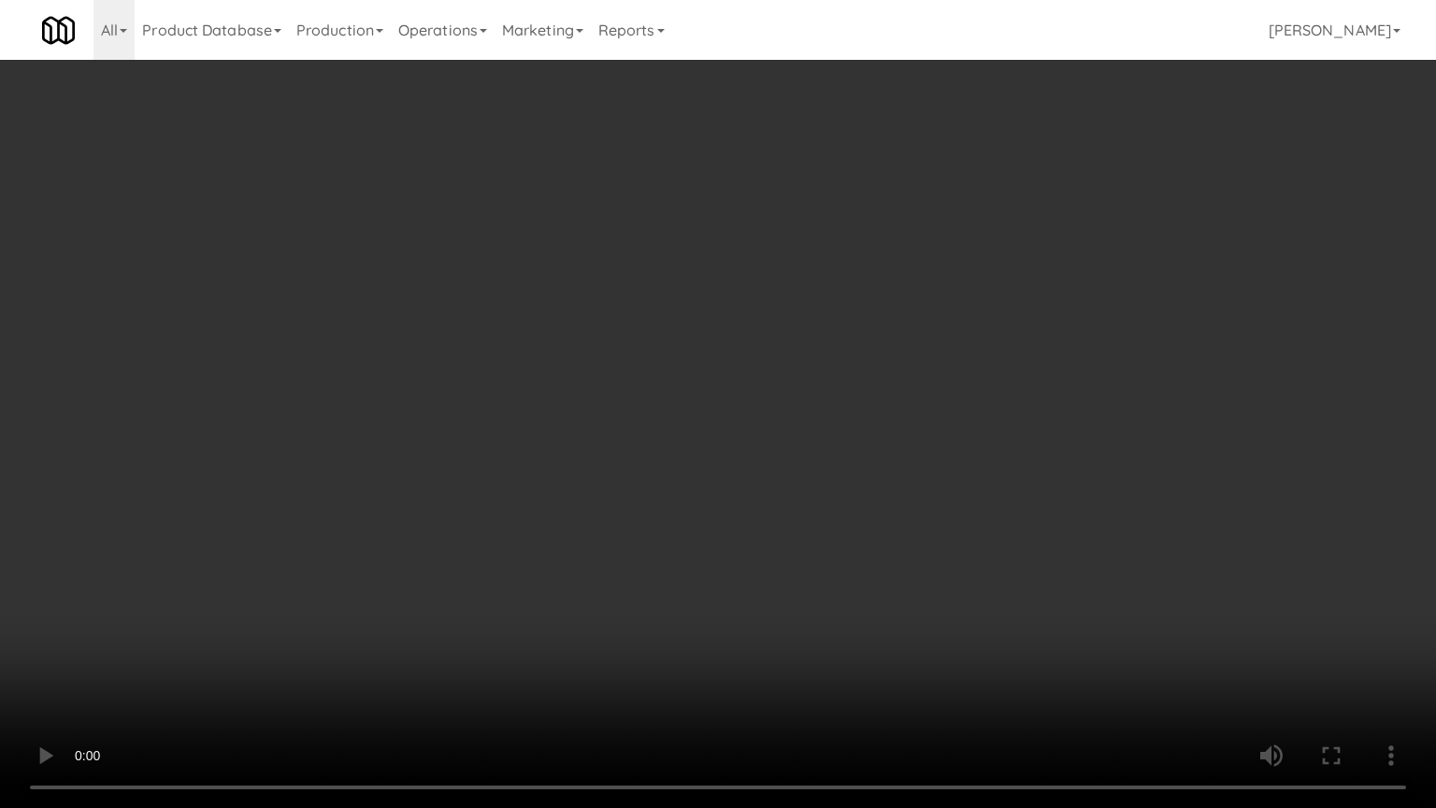
click at [703, 314] on video at bounding box center [718, 404] width 1436 height 808
click at [733, 285] on video at bounding box center [718, 404] width 1436 height 808
click at [476, 493] on video at bounding box center [718, 404] width 1436 height 808
click at [479, 471] on video at bounding box center [718, 404] width 1436 height 808
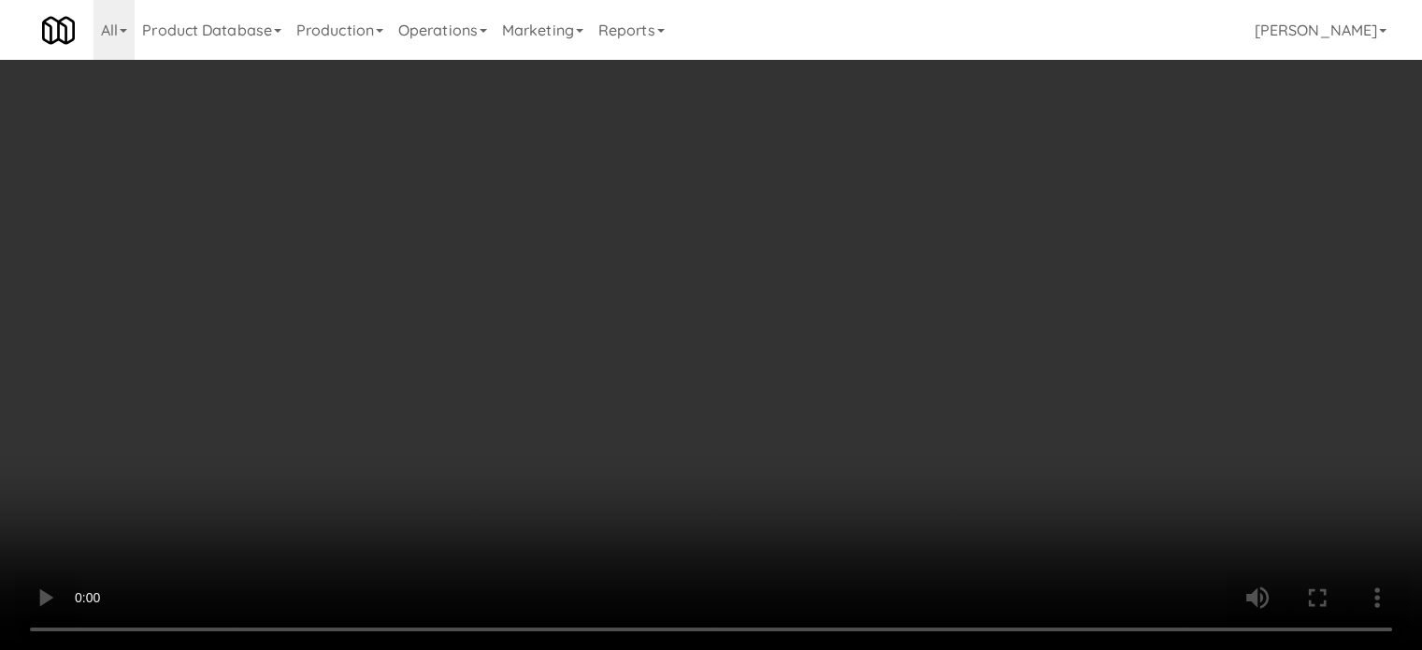
drag, startPoint x: 493, startPoint y: 334, endPoint x: 440, endPoint y: 204, distance: 140.1
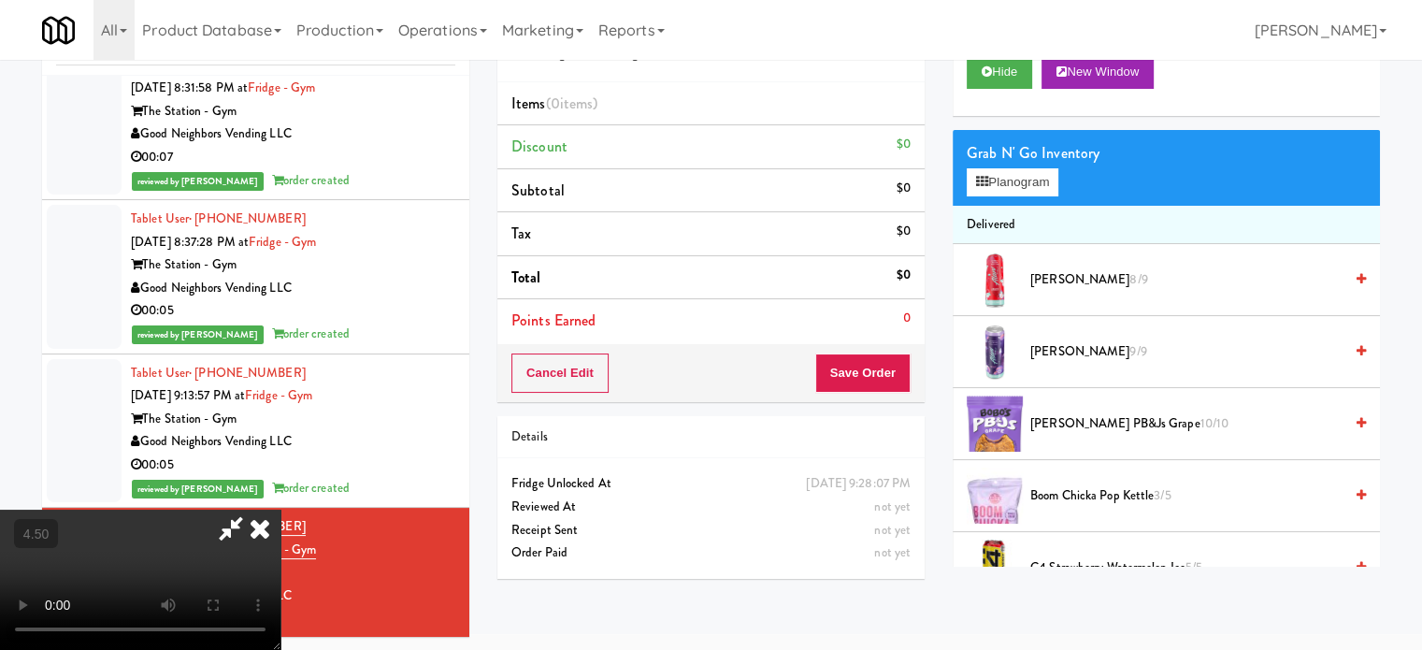
click at [280, 509] on video at bounding box center [140, 579] width 280 height 140
drag, startPoint x: 325, startPoint y: 343, endPoint x: 333, endPoint y: 449, distance: 105.9
click at [280, 509] on video at bounding box center [140, 579] width 280 height 140
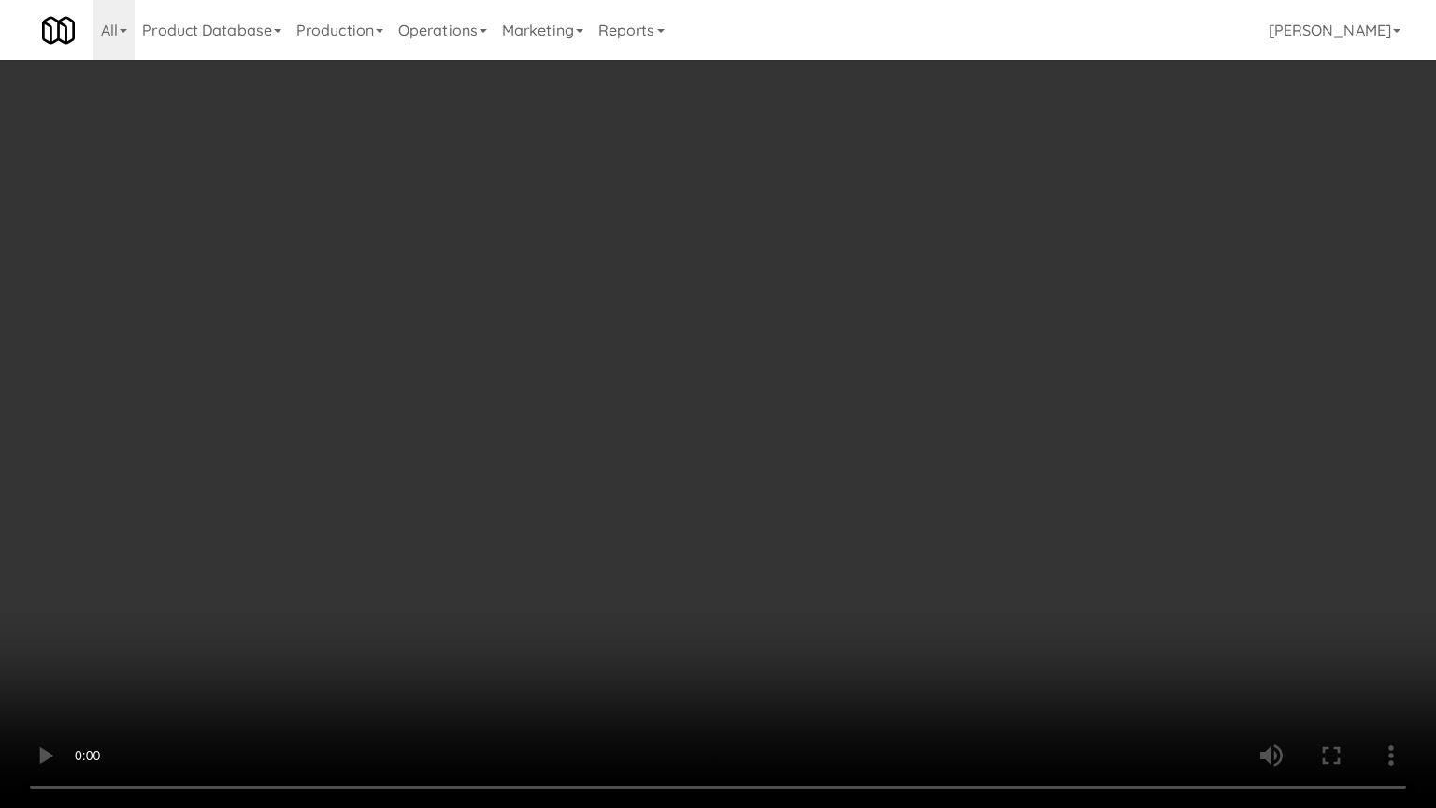
click at [189, 648] on video at bounding box center [718, 404] width 1436 height 808
click at [370, 617] on video at bounding box center [718, 404] width 1436 height 808
click at [606, 375] on video at bounding box center [718, 404] width 1436 height 808
click at [655, 332] on video at bounding box center [718, 404] width 1436 height 808
click at [723, 308] on video at bounding box center [718, 404] width 1436 height 808
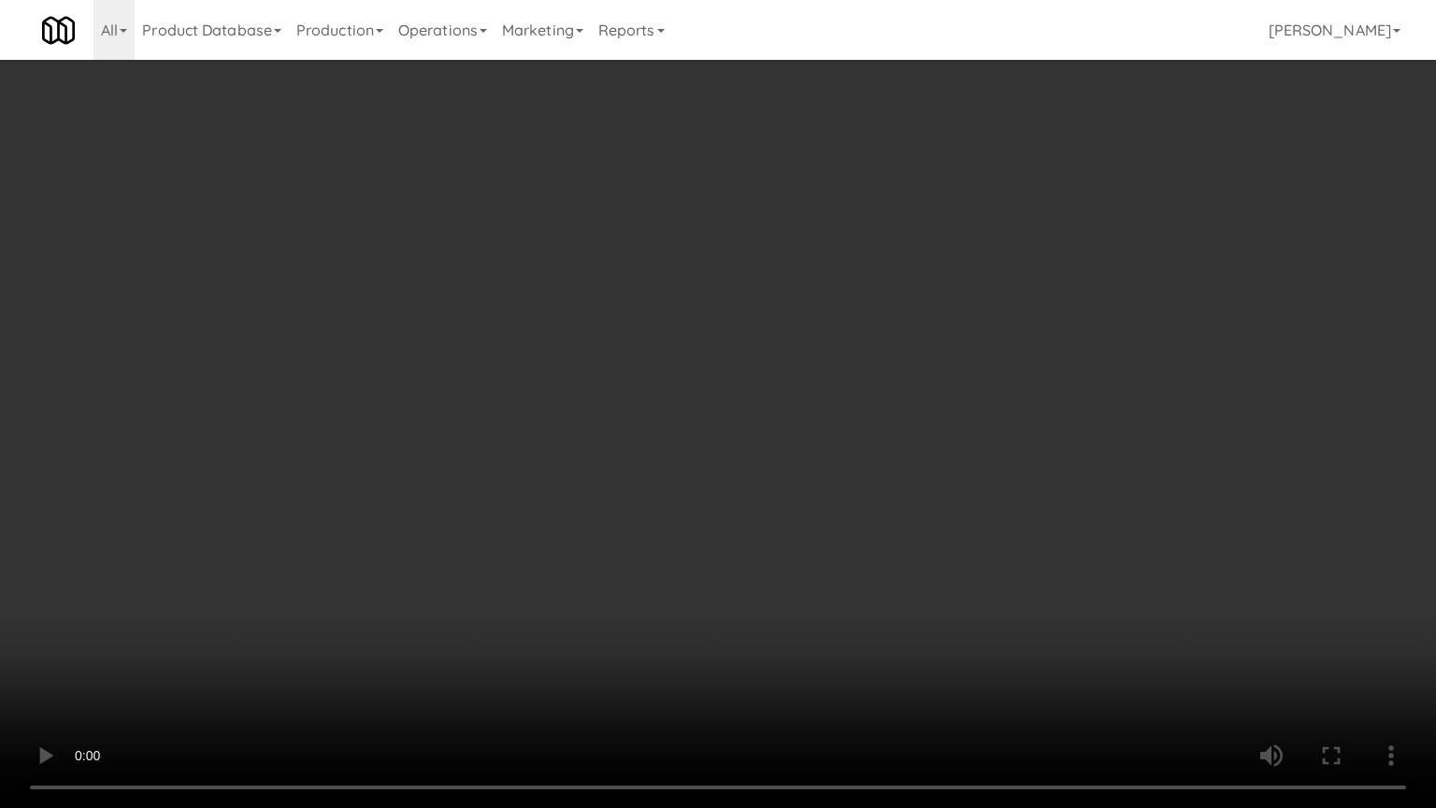
click at [725, 308] on video at bounding box center [718, 404] width 1436 height 808
click at [781, 284] on video at bounding box center [718, 404] width 1436 height 808
drag, startPoint x: 700, startPoint y: 400, endPoint x: 700, endPoint y: 385, distance: 15.0
click at [699, 400] on video at bounding box center [718, 404] width 1436 height 808
click at [714, 362] on video at bounding box center [718, 404] width 1436 height 808
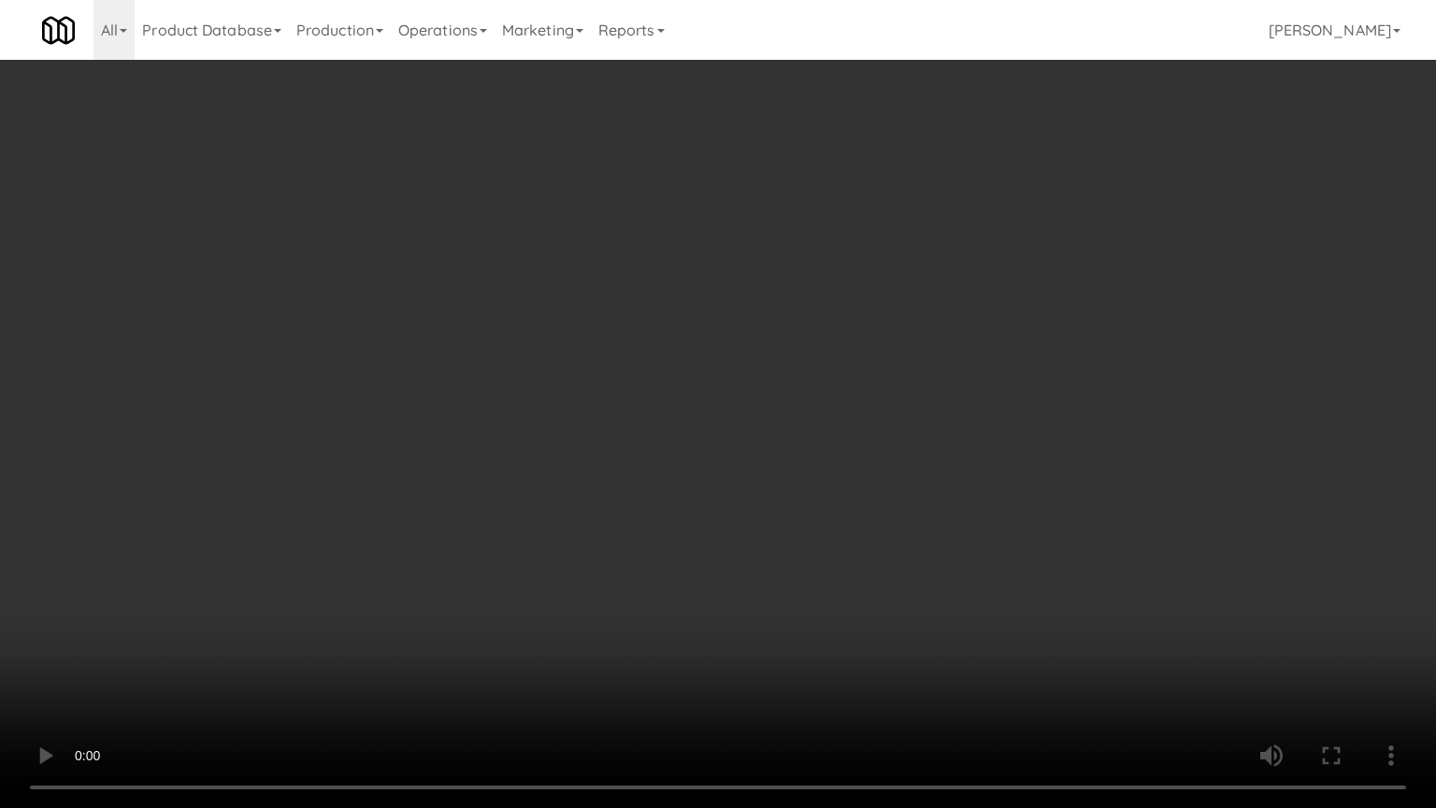
drag, startPoint x: 720, startPoint y: 363, endPoint x: 722, endPoint y: 373, distance: 10.7
click at [722, 369] on video at bounding box center [718, 404] width 1436 height 808
drag, startPoint x: 722, startPoint y: 373, endPoint x: 824, endPoint y: 242, distance: 165.8
click at [736, 360] on video at bounding box center [718, 404] width 1436 height 808
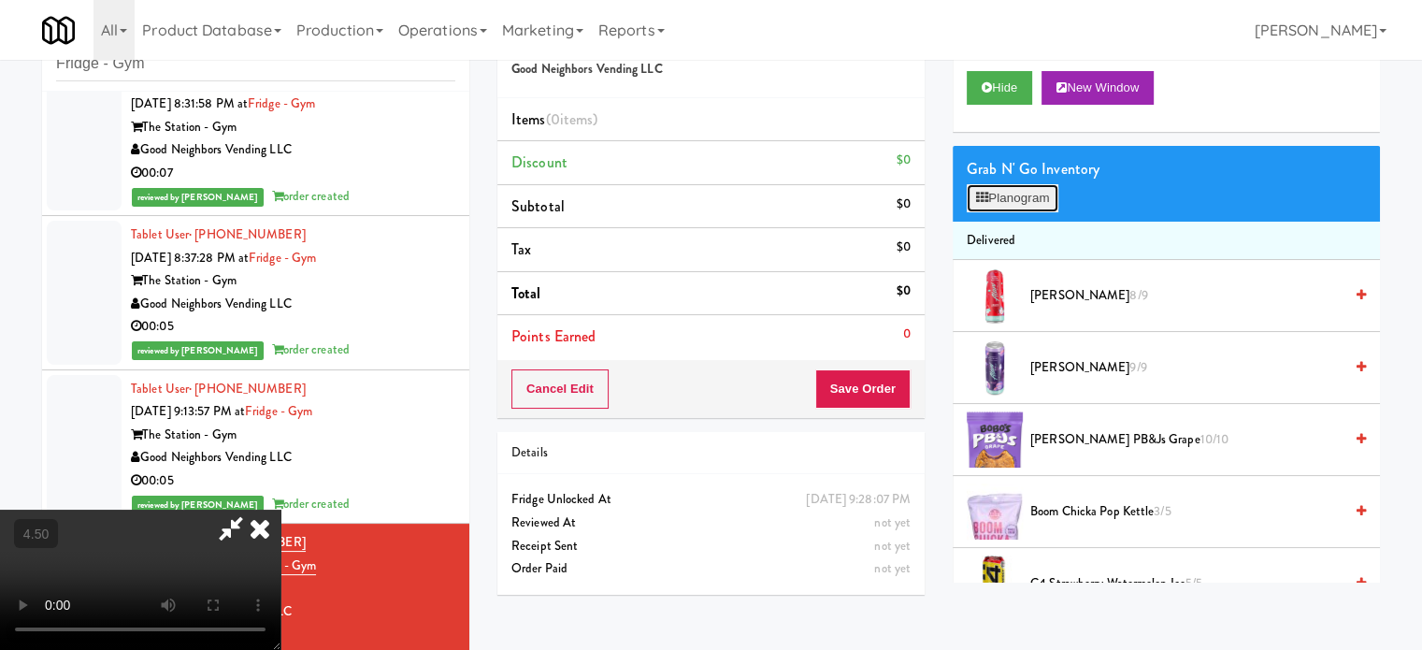
click at [993, 203] on button "Planogram" at bounding box center [1012, 198] width 92 height 28
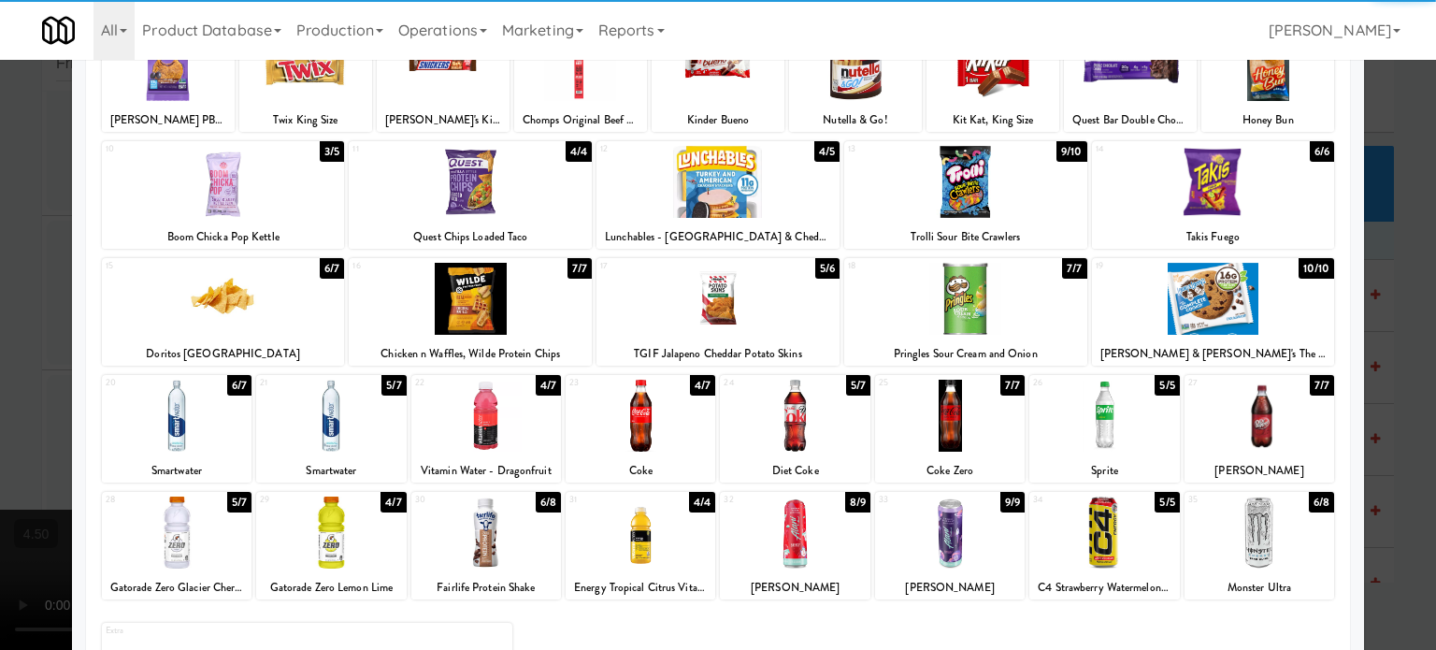
scroll to position [267, 0]
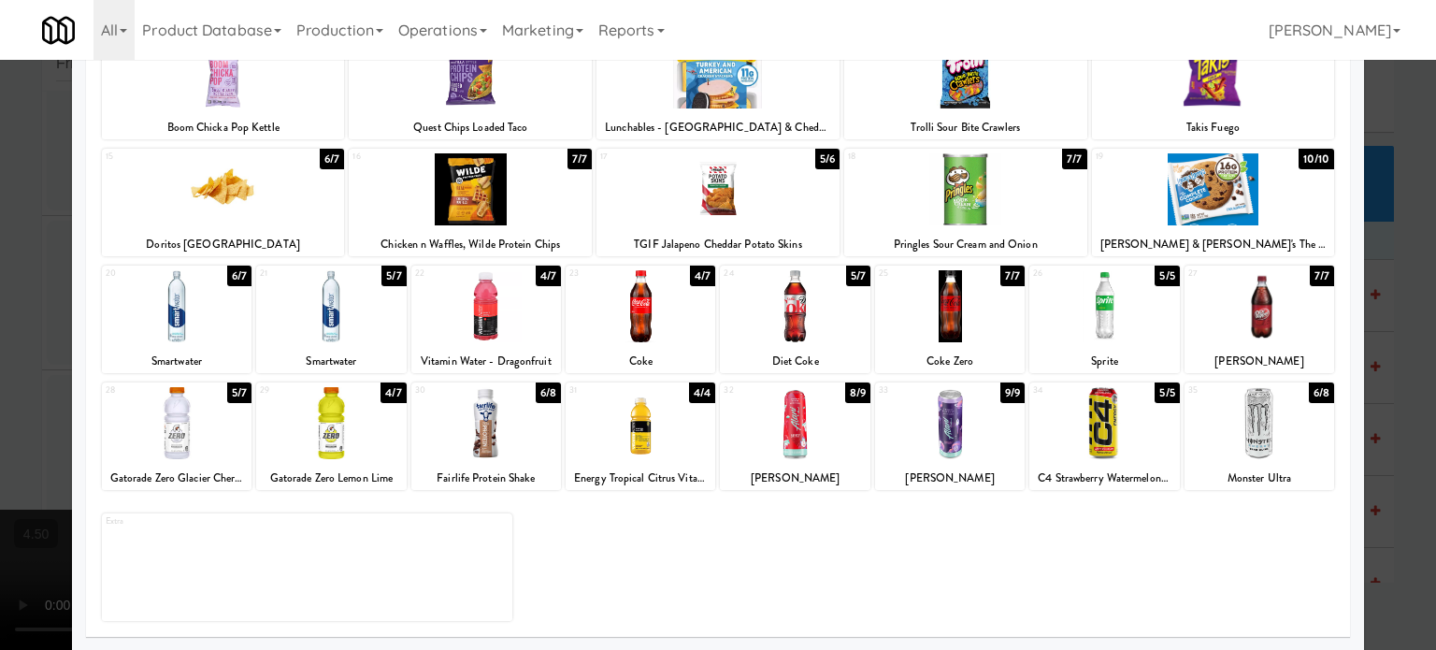
click at [702, 274] on div "4/7" at bounding box center [702, 275] width 25 height 21
click at [1398, 395] on div at bounding box center [718, 325] width 1436 height 650
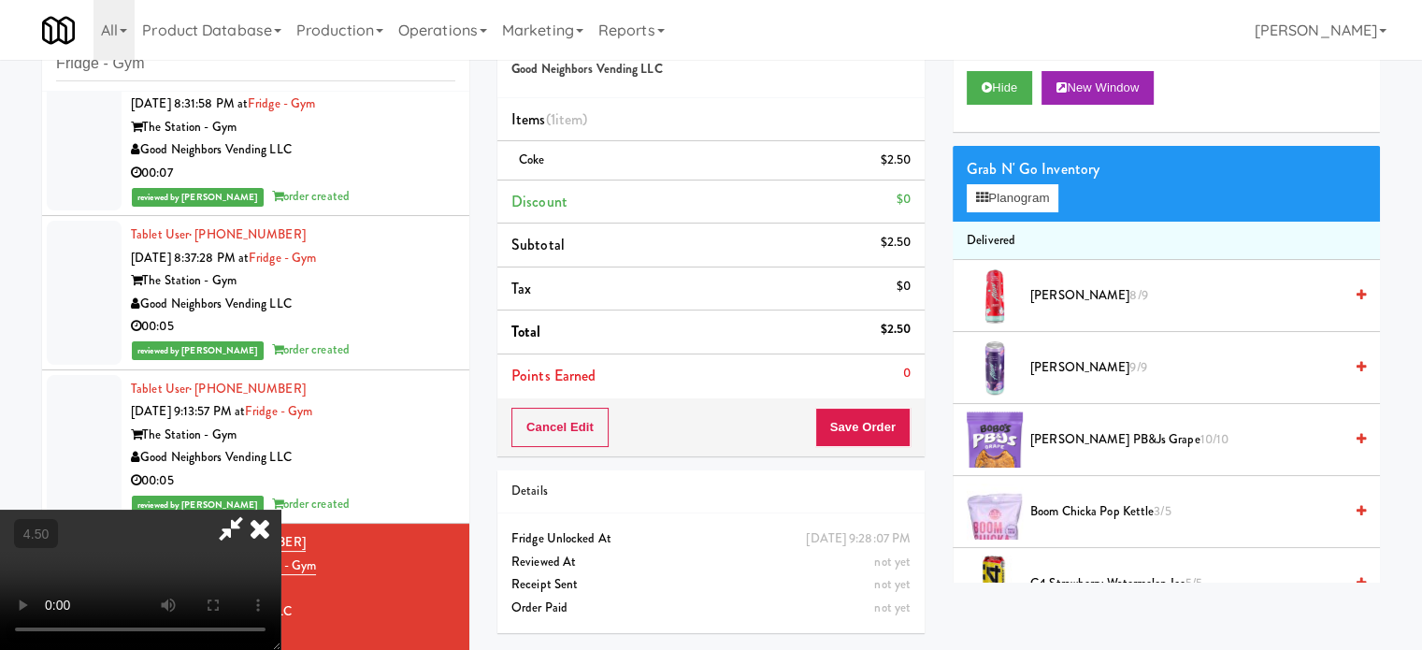
click at [280, 509] on video at bounding box center [140, 579] width 280 height 140
drag, startPoint x: 536, startPoint y: 406, endPoint x: 562, endPoint y: 483, distance: 81.6
click at [280, 509] on video at bounding box center [140, 579] width 280 height 140
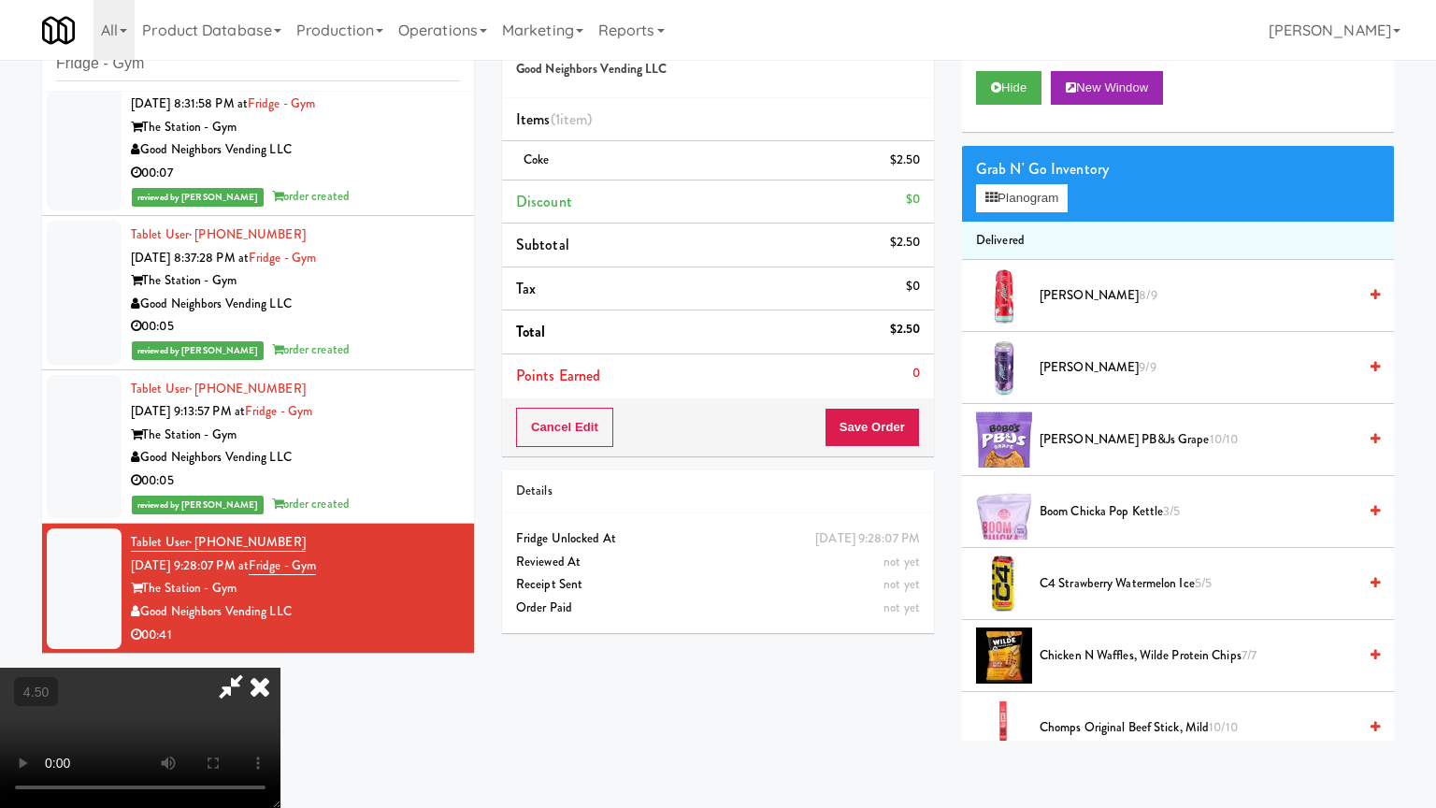
click at [280, 648] on video at bounding box center [140, 737] width 280 height 140
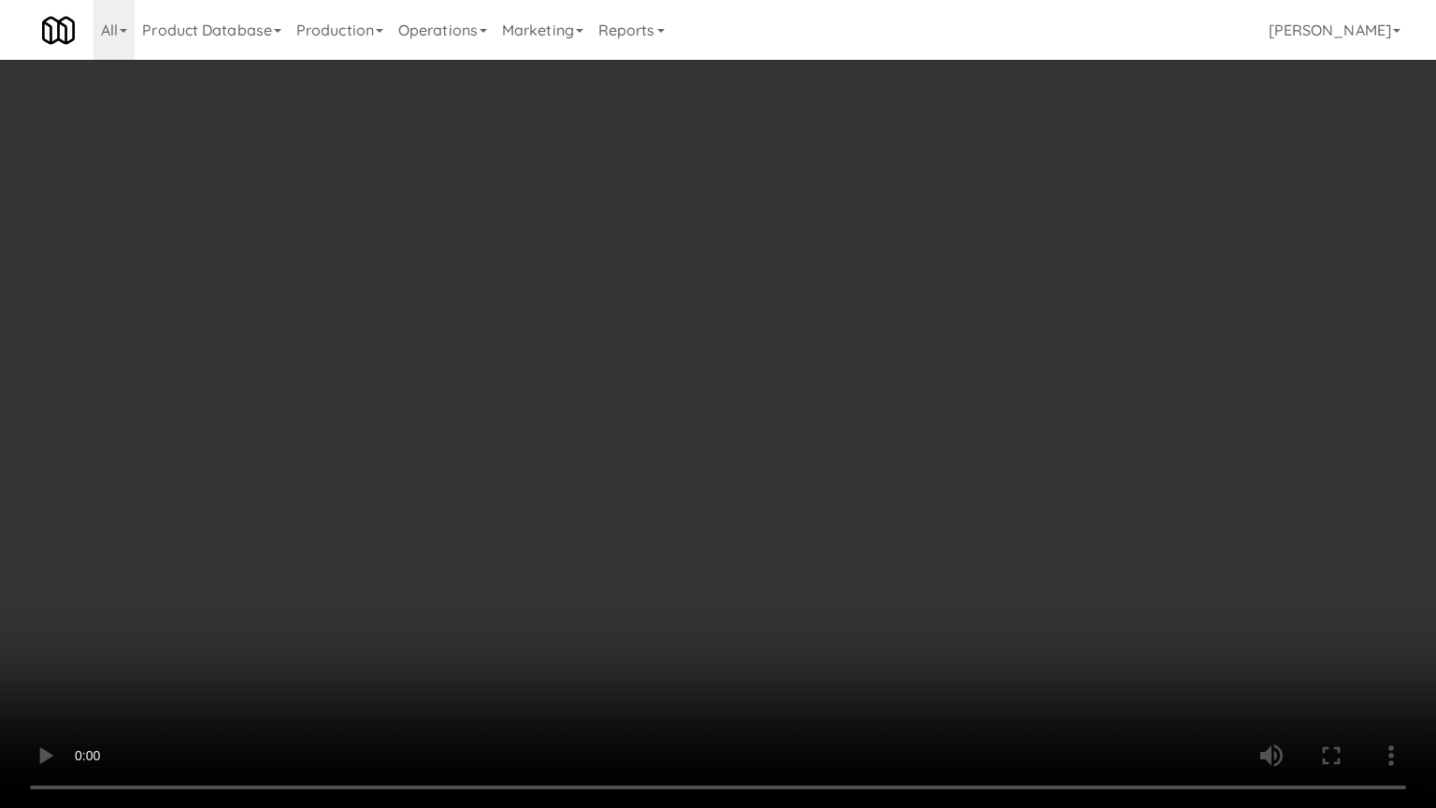
click at [699, 373] on video at bounding box center [718, 404] width 1436 height 808
click at [497, 639] on video at bounding box center [718, 404] width 1436 height 808
click at [607, 473] on video at bounding box center [718, 404] width 1436 height 808
click at [877, 568] on video at bounding box center [718, 404] width 1436 height 808
click at [870, 535] on video at bounding box center [718, 404] width 1436 height 808
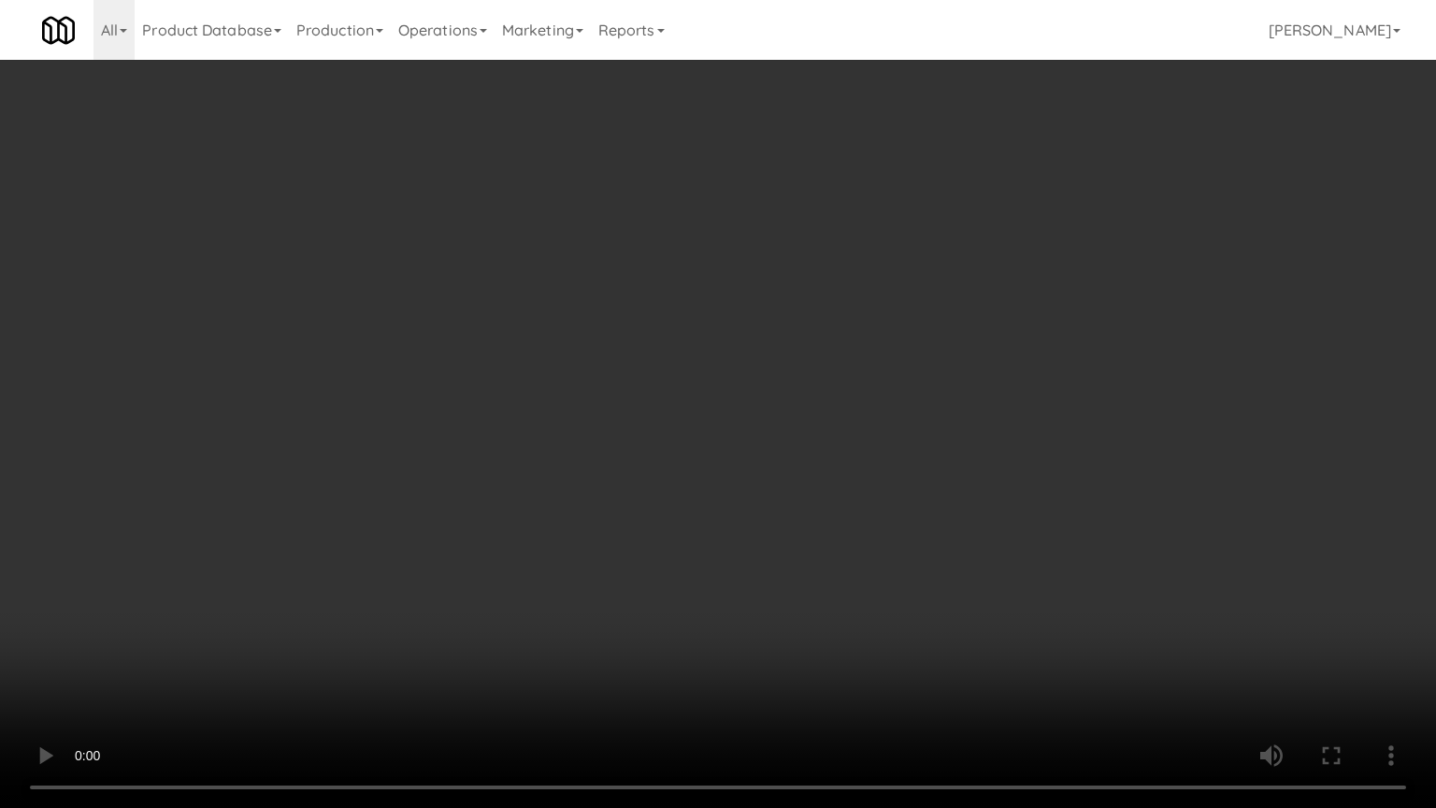
click at [988, 639] on video at bounding box center [718, 404] width 1436 height 808
click at [975, 545] on video at bounding box center [718, 404] width 1436 height 808
click at [976, 543] on video at bounding box center [718, 404] width 1436 height 808
click at [979, 537] on video at bounding box center [718, 404] width 1436 height 808
click at [979, 538] on video at bounding box center [718, 404] width 1436 height 808
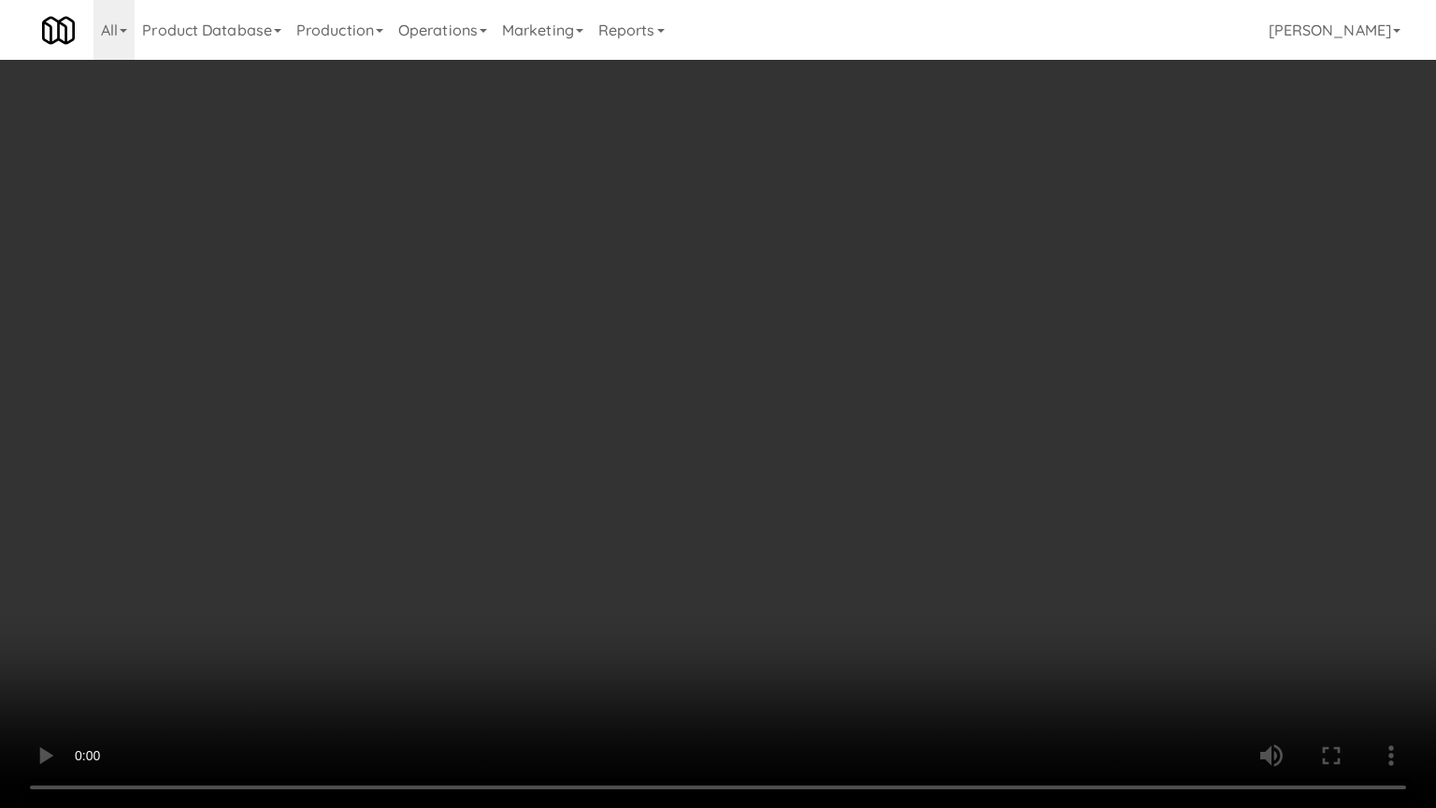
click at [979, 538] on video at bounding box center [718, 404] width 1436 height 808
click at [990, 540] on video at bounding box center [718, 404] width 1436 height 808
drag, startPoint x: 997, startPoint y: 540, endPoint x: 1073, endPoint y: 407, distance: 153.6
click at [1002, 538] on video at bounding box center [718, 404] width 1436 height 808
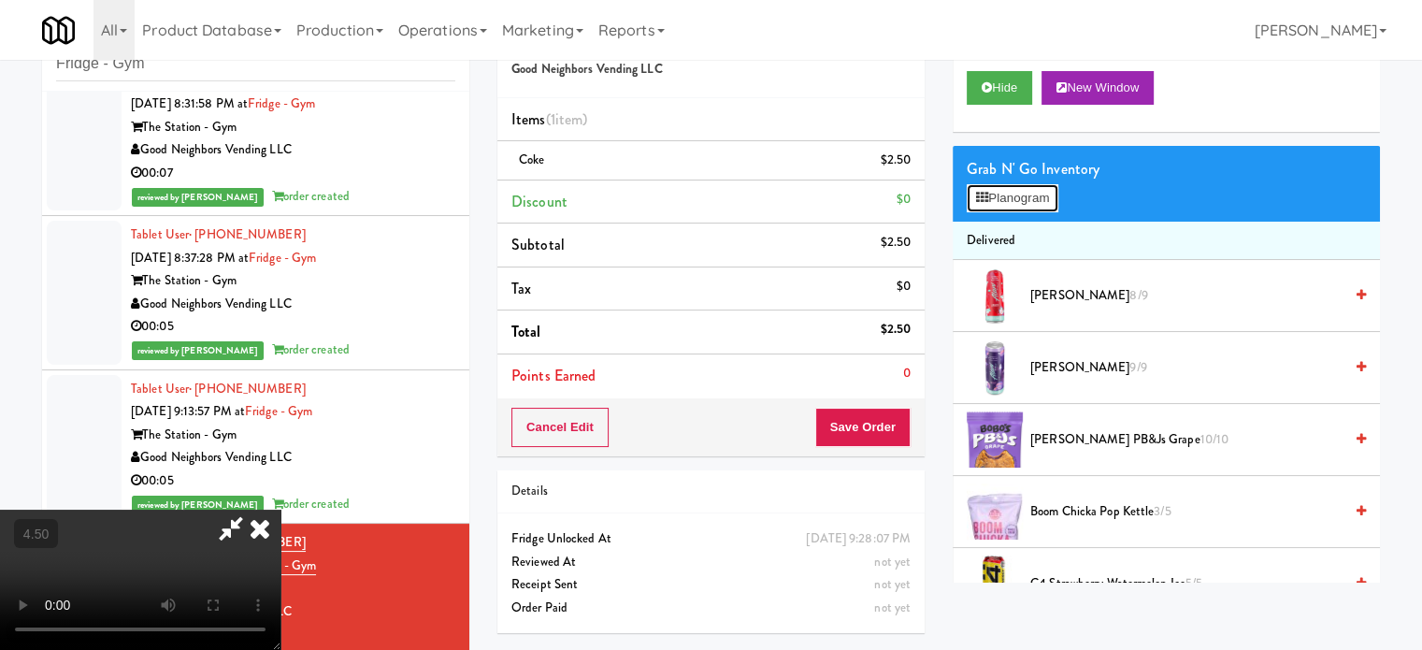
click at [1037, 197] on button "Planogram" at bounding box center [1012, 198] width 92 height 28
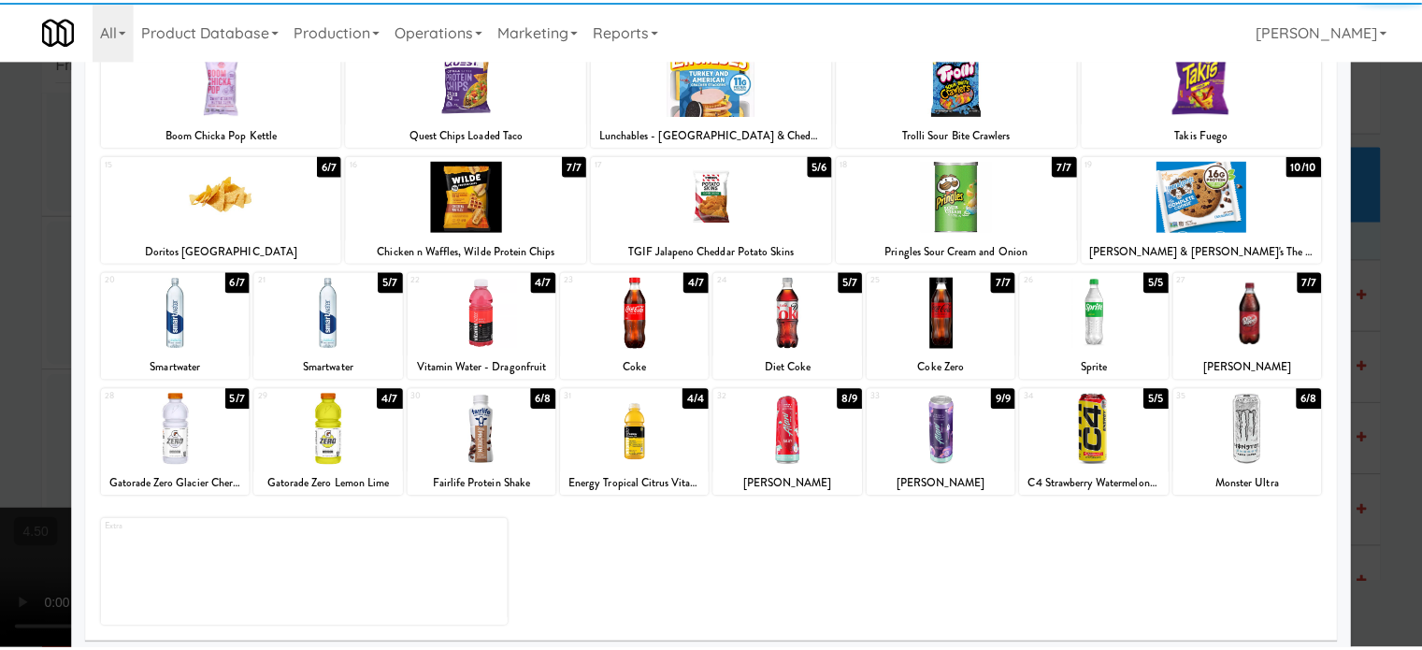
scroll to position [267, 0]
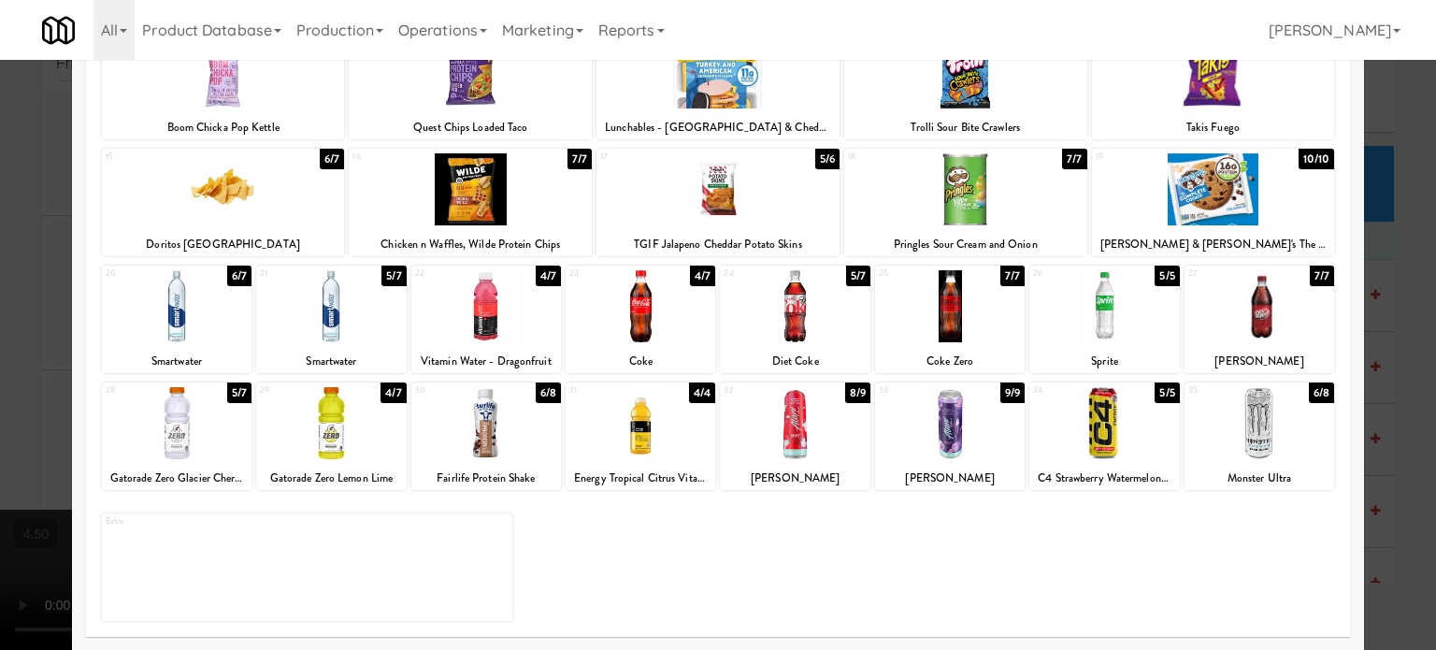
click at [325, 156] on div "6/7" at bounding box center [332, 159] width 24 height 21
click at [1406, 348] on div at bounding box center [718, 325] width 1436 height 650
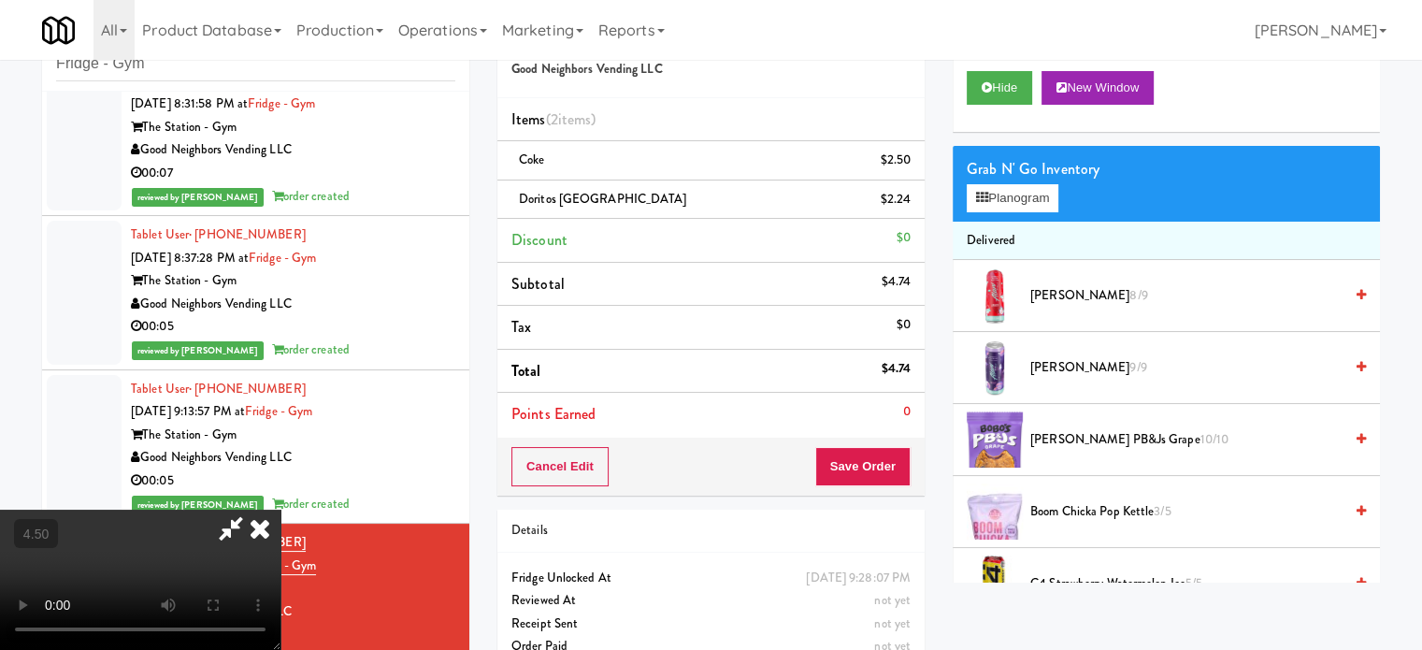
click at [273, 509] on video at bounding box center [140, 579] width 280 height 140
click at [279, 509] on video at bounding box center [140, 579] width 280 height 140
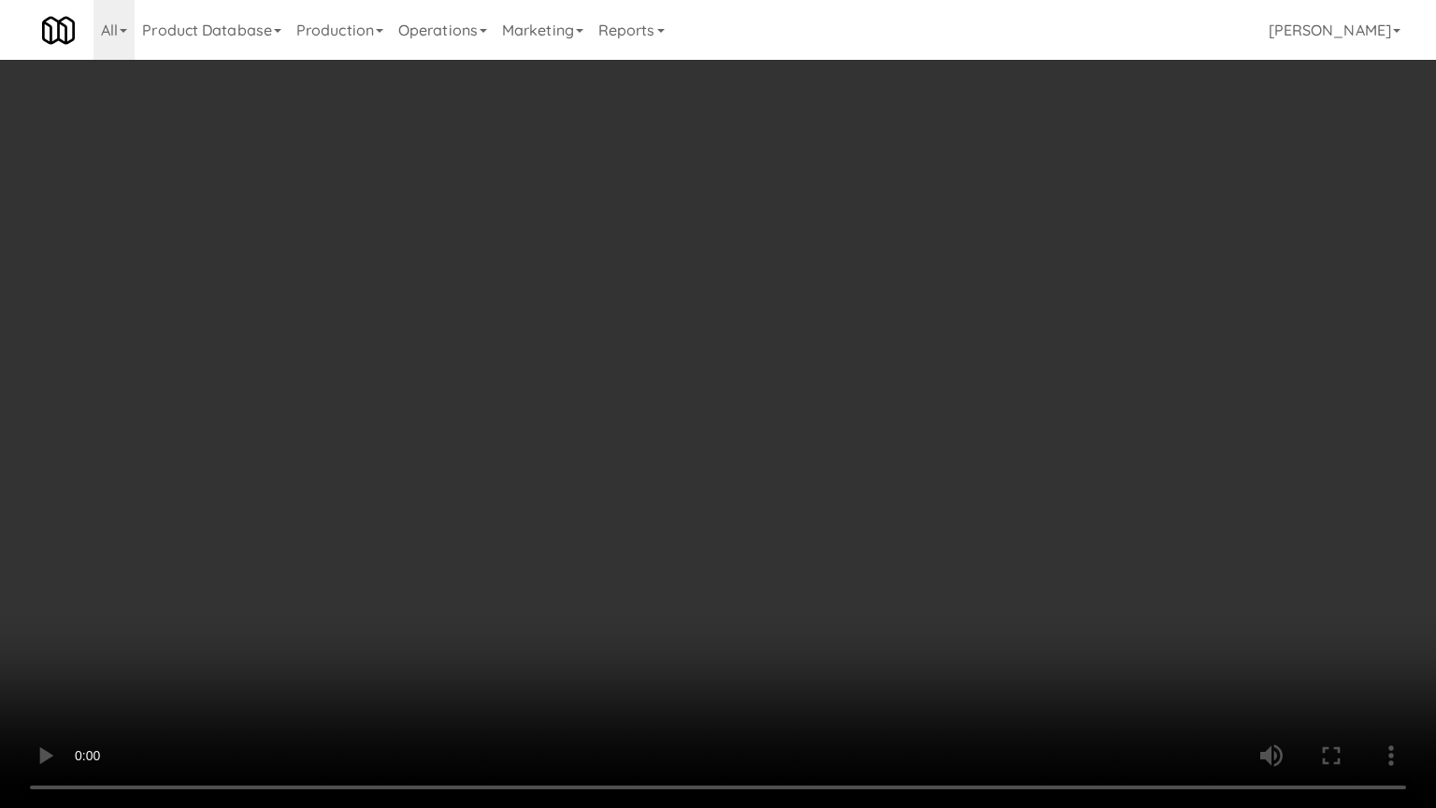
click at [523, 517] on video at bounding box center [718, 404] width 1436 height 808
click at [806, 369] on video at bounding box center [718, 404] width 1436 height 808
drag, startPoint x: 806, startPoint y: 369, endPoint x: 826, endPoint y: 339, distance: 36.3
click at [811, 363] on video at bounding box center [718, 404] width 1436 height 808
click at [817, 333] on video at bounding box center [718, 404] width 1436 height 808
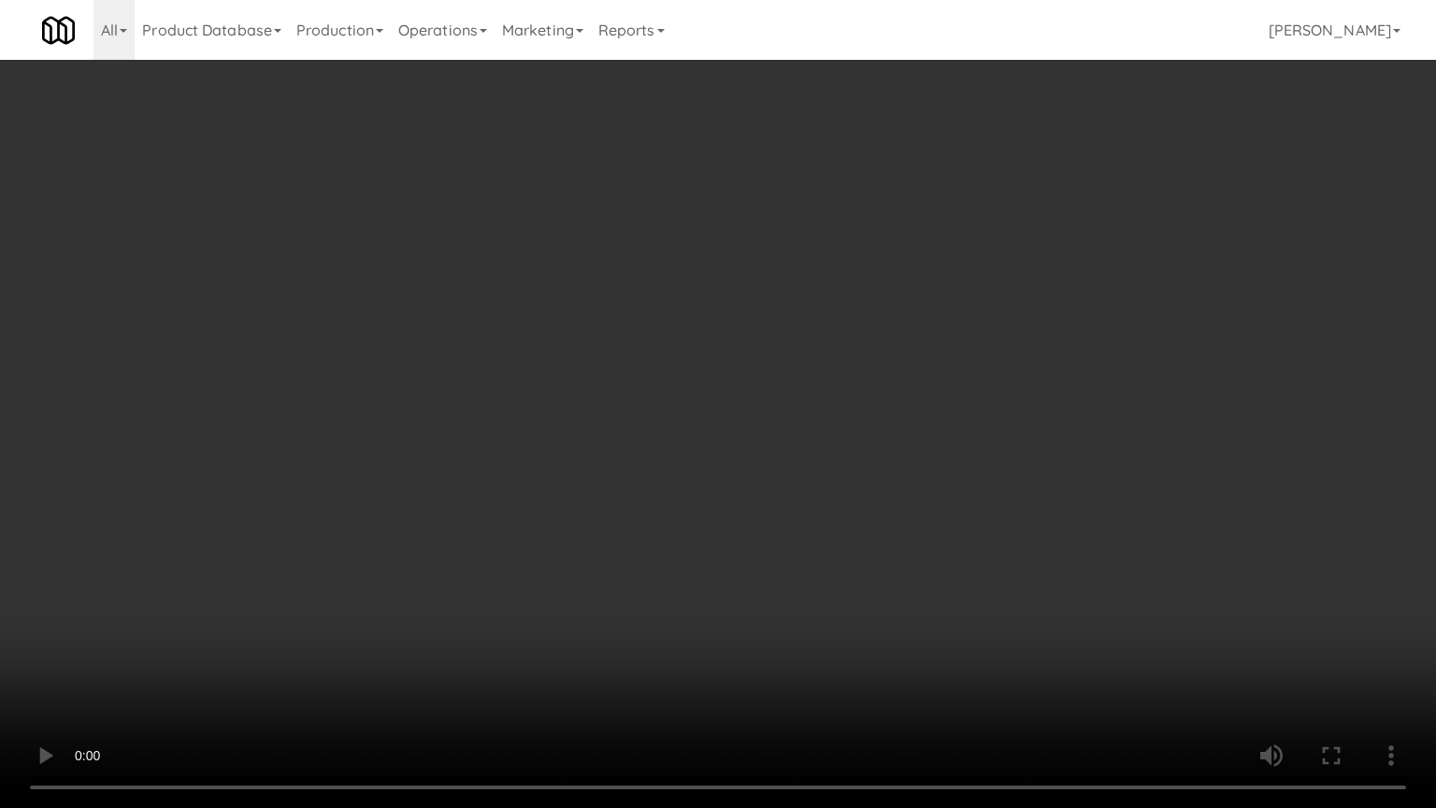
click at [817, 333] on video at bounding box center [718, 404] width 1436 height 808
click at [822, 329] on video at bounding box center [718, 404] width 1436 height 808
click at [830, 320] on video at bounding box center [718, 404] width 1436 height 808
click at [837, 320] on video at bounding box center [718, 404] width 1436 height 808
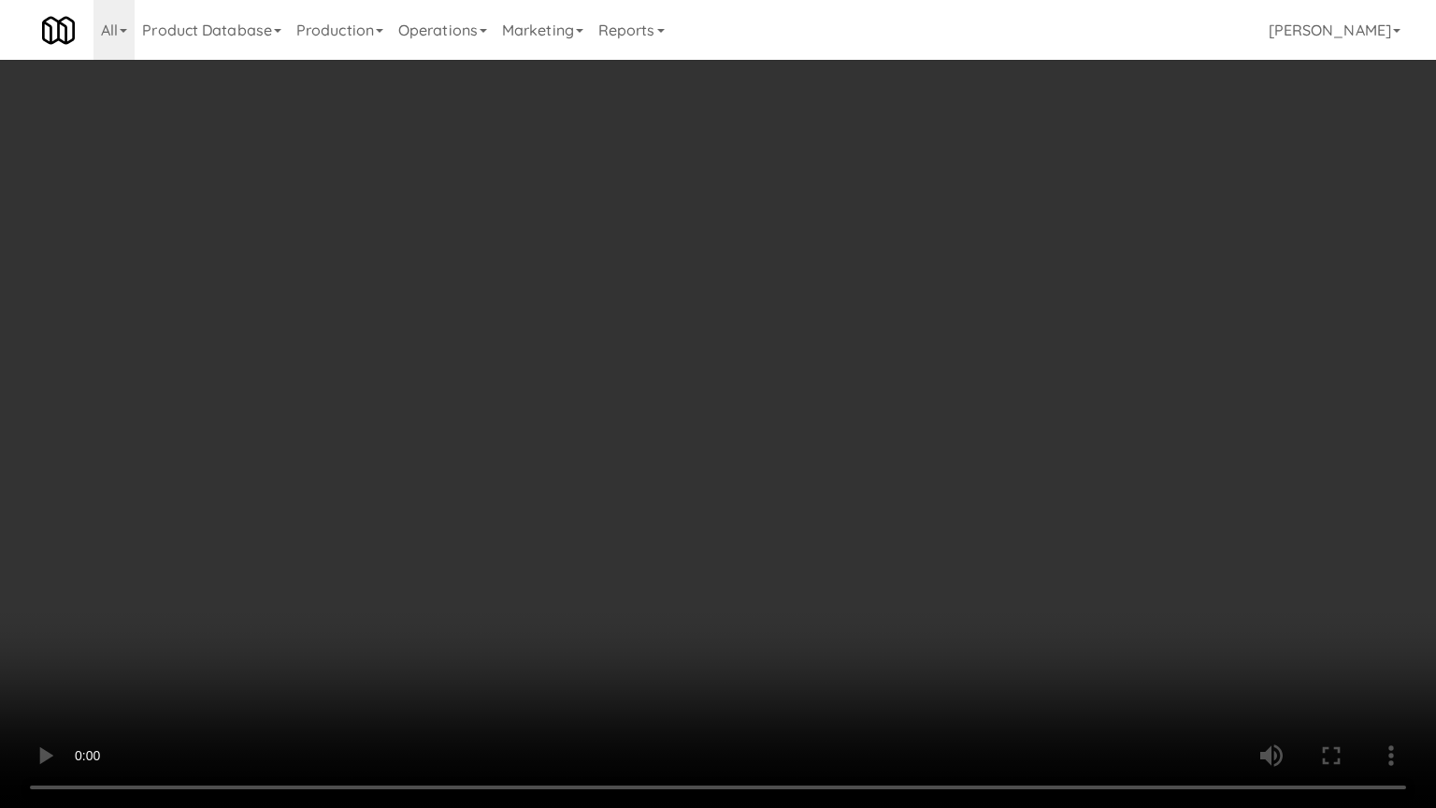
click at [824, 317] on video at bounding box center [718, 404] width 1436 height 808
click at [829, 316] on video at bounding box center [718, 404] width 1436 height 808
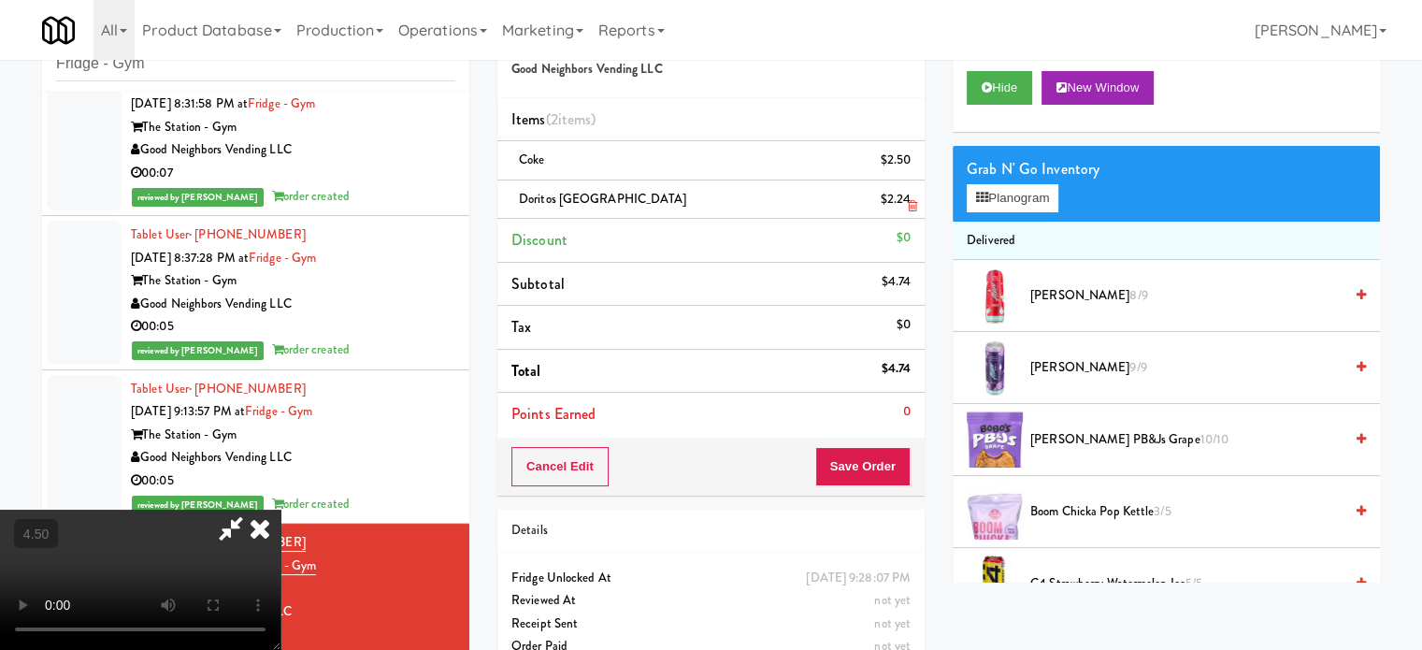
drag, startPoint x: 845, startPoint y: 189, endPoint x: 836, endPoint y: 198, distance: 13.2
click at [280, 509] on icon at bounding box center [259, 527] width 41 height 37
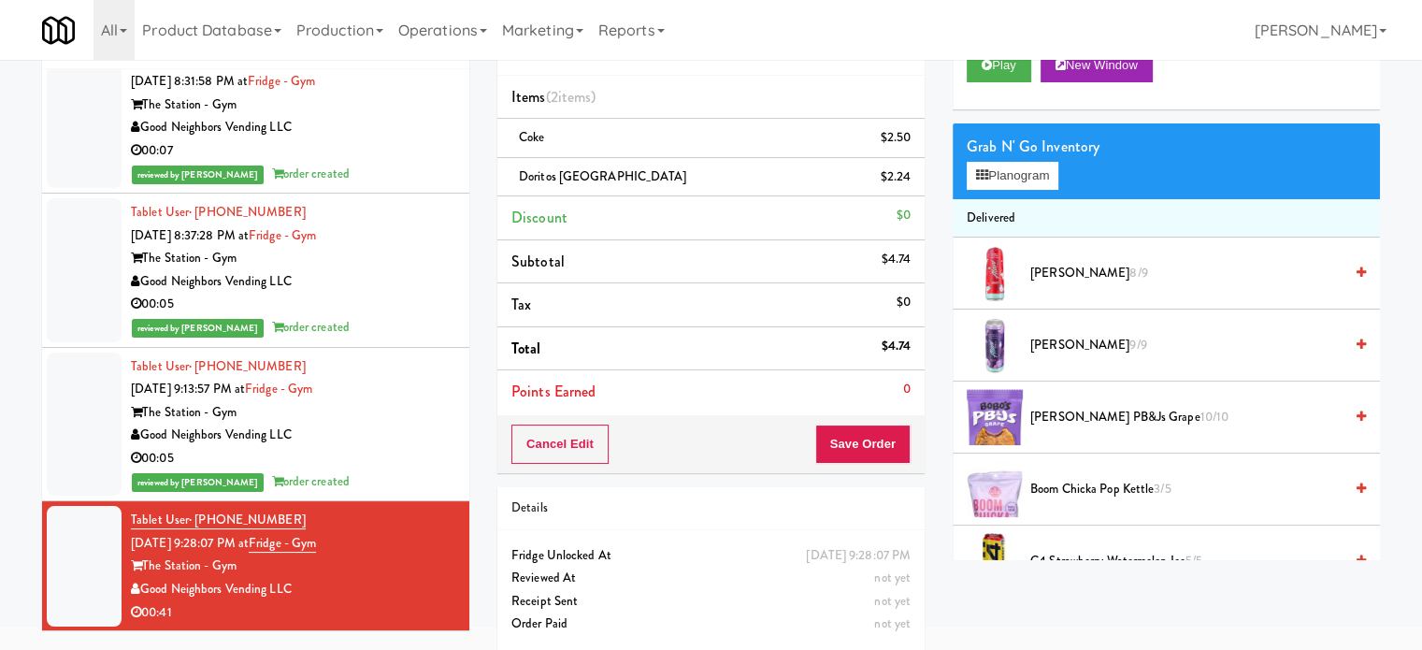
scroll to position [93, 0]
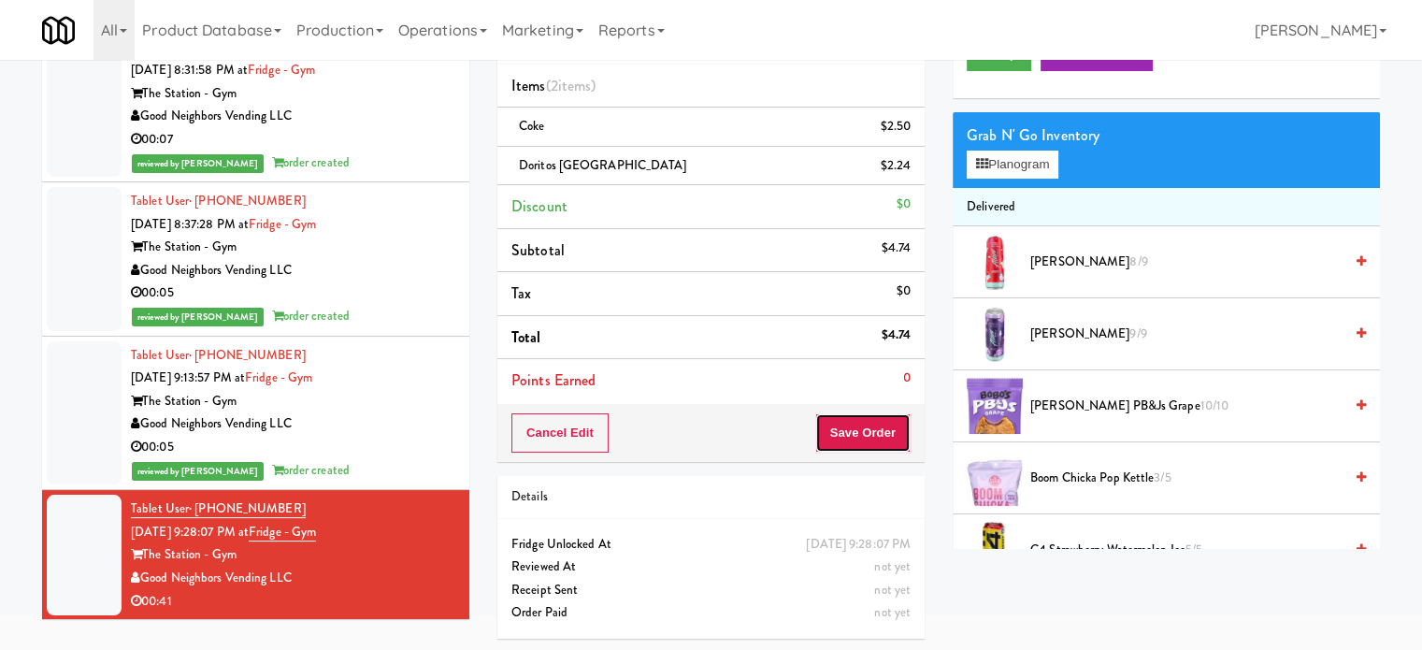
click at [879, 430] on button "Save Order" at bounding box center [862, 432] width 95 height 39
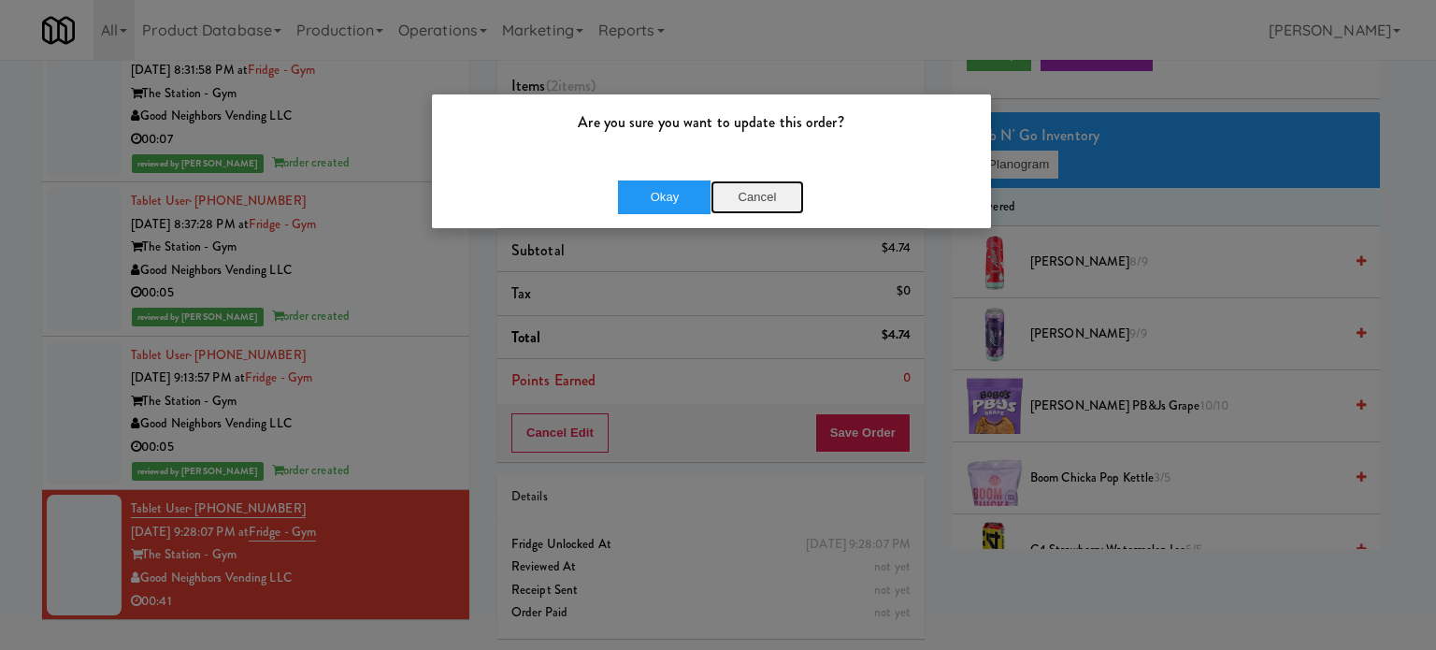
click at [763, 193] on button "Cancel" at bounding box center [756, 197] width 93 height 34
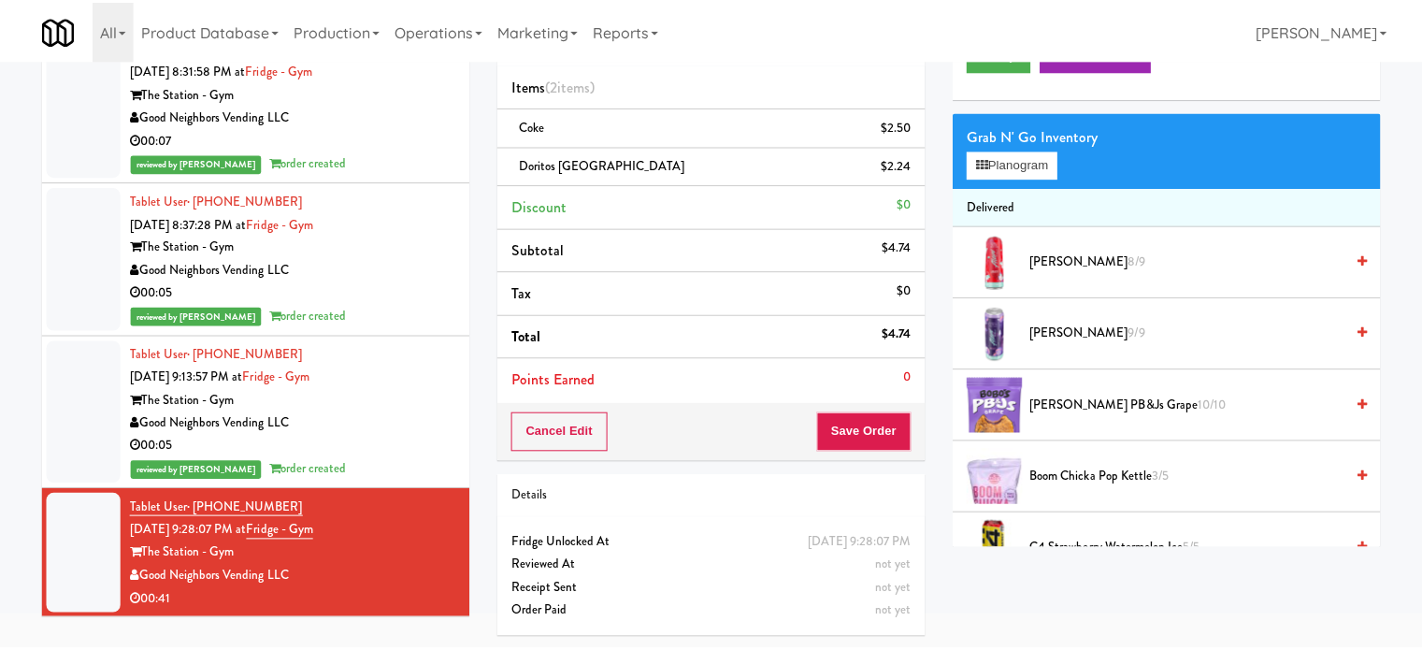
scroll to position [467, 0]
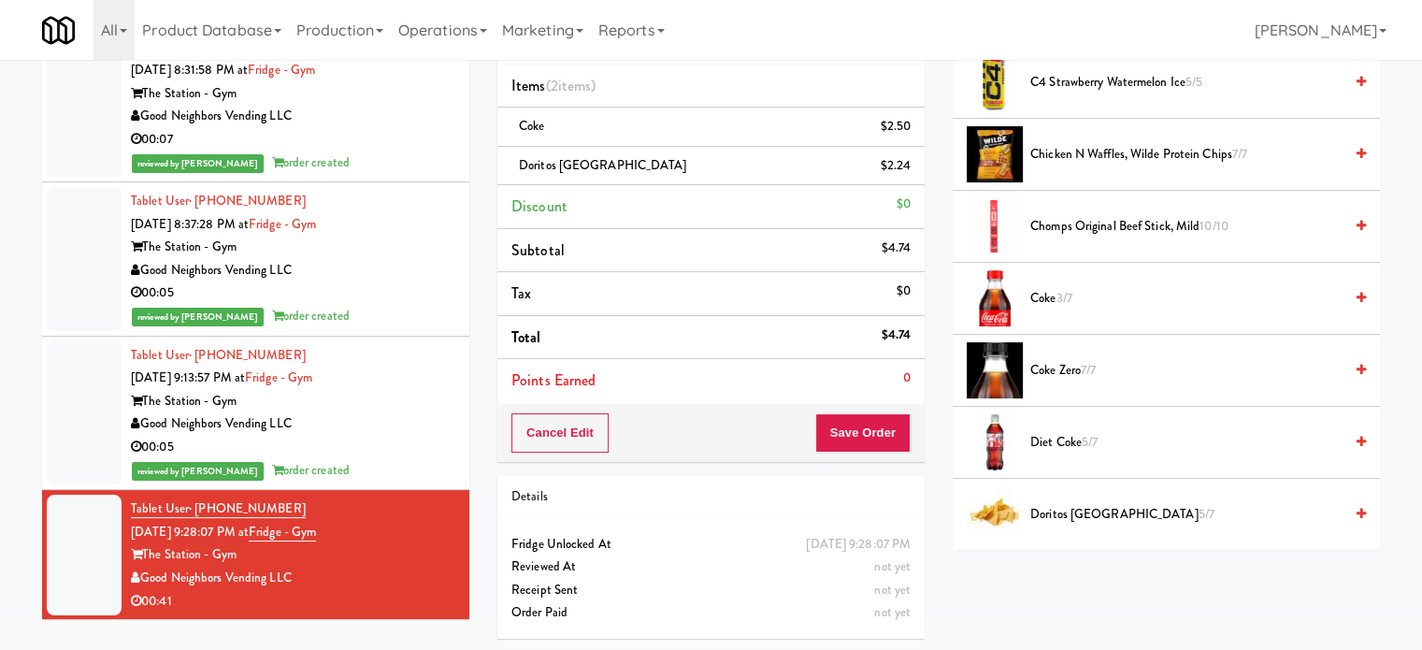
click at [1070, 300] on span "3/7" at bounding box center [1063, 298] width 16 height 18
drag, startPoint x: 880, startPoint y: 440, endPoint x: 466, endPoint y: 167, distance: 495.9
click at [880, 439] on button "Save Order" at bounding box center [862, 432] width 95 height 39
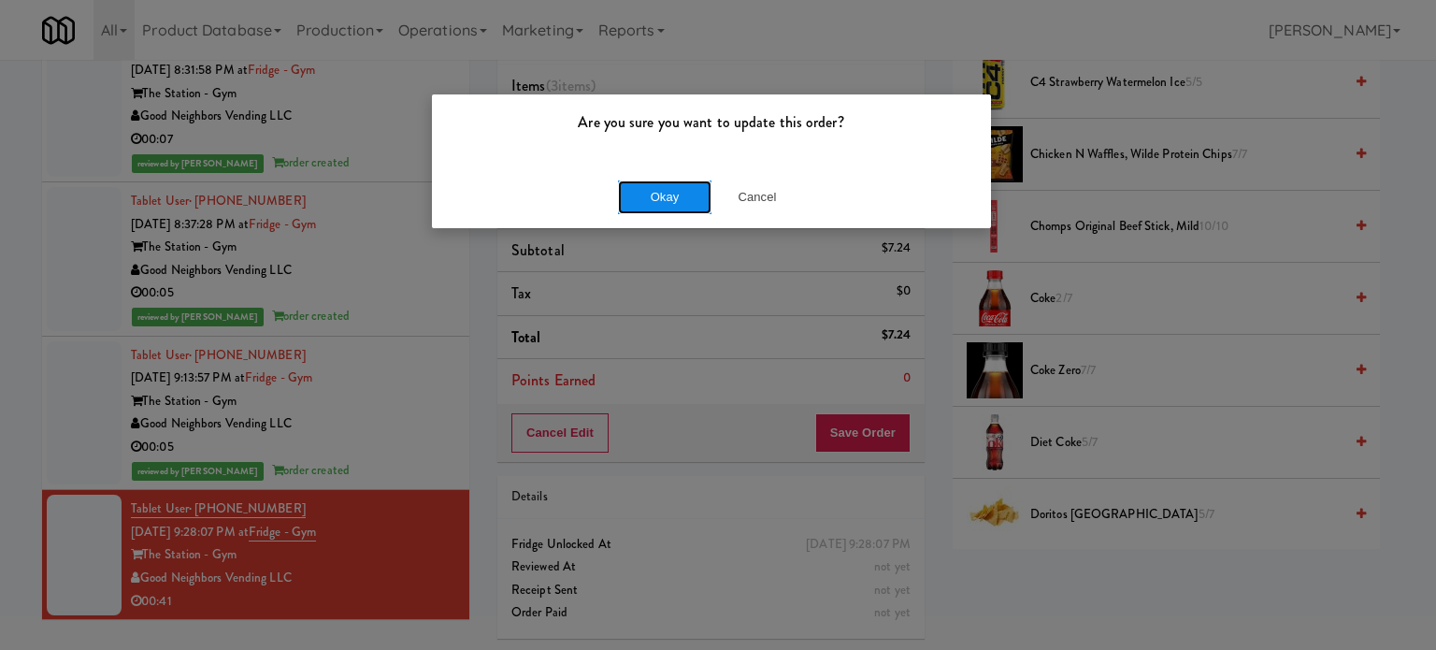
click at [657, 190] on button "Okay" at bounding box center [664, 197] width 93 height 34
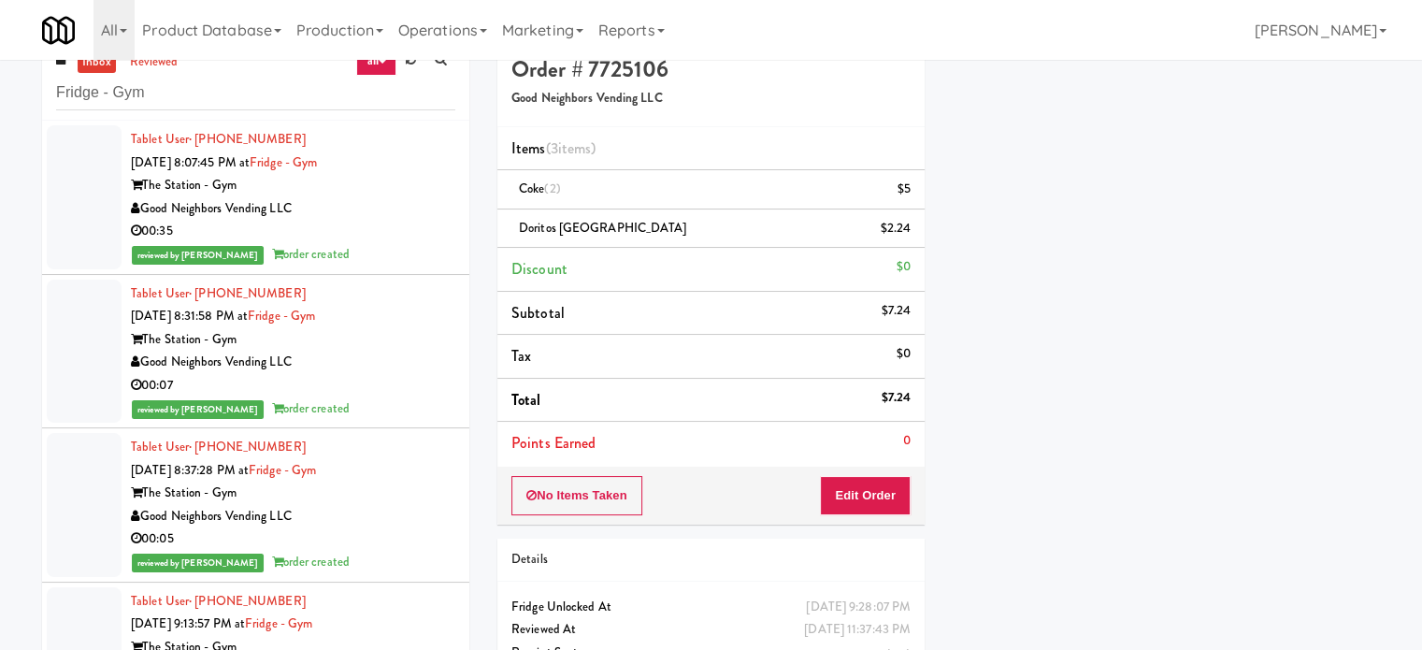
scroll to position [0, 0]
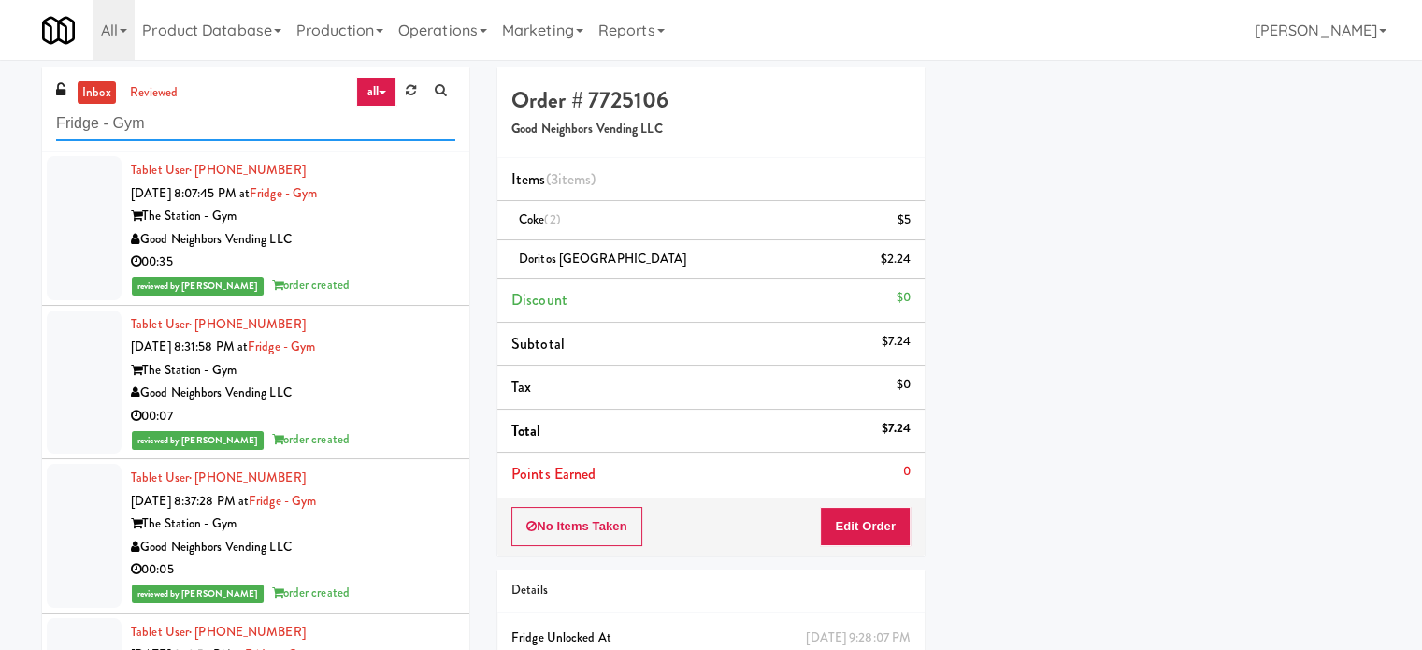
click at [199, 126] on input "Fridge - Gym" at bounding box center [255, 124] width 399 height 35
paste input "Riverwalk at [GEOGRAPHIC_DATA]"
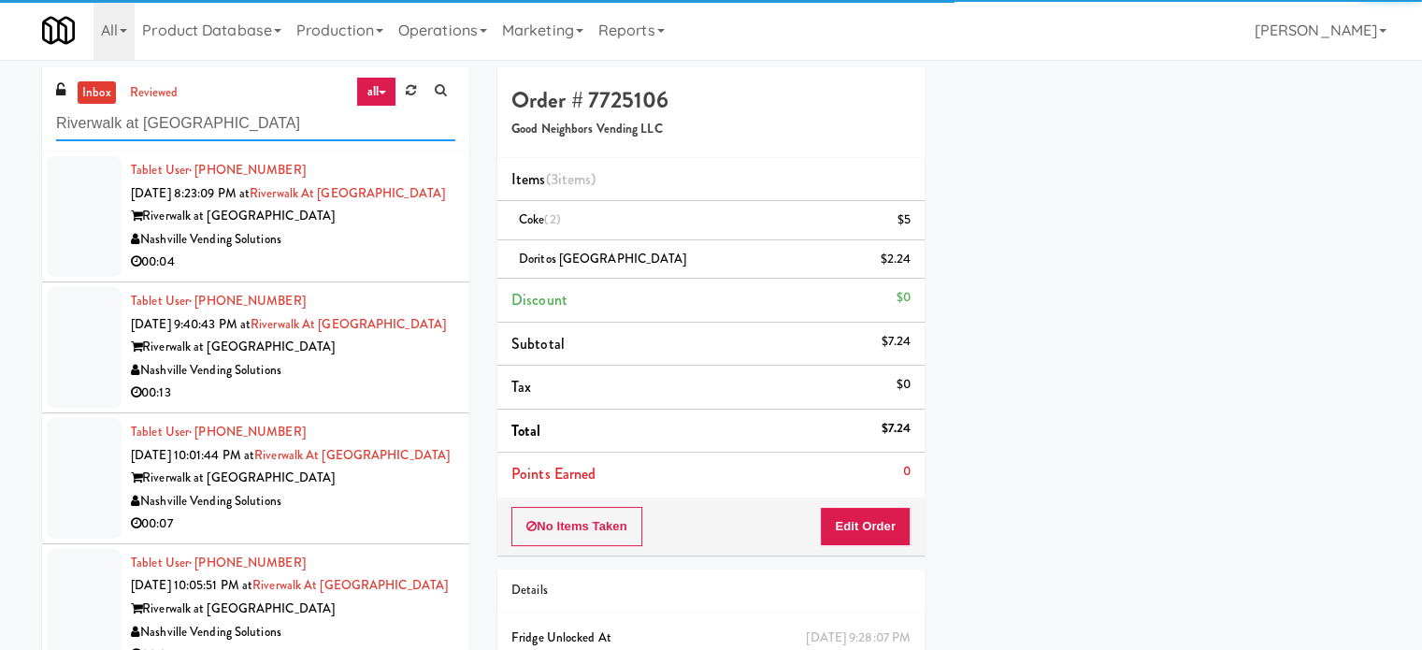
type input "Riverwalk at [GEOGRAPHIC_DATA]"
drag, startPoint x: 357, startPoint y: 269, endPoint x: 399, endPoint y: 262, distance: 42.7
click at [360, 251] on div "Nashville Vending Solutions" at bounding box center [293, 239] width 324 height 23
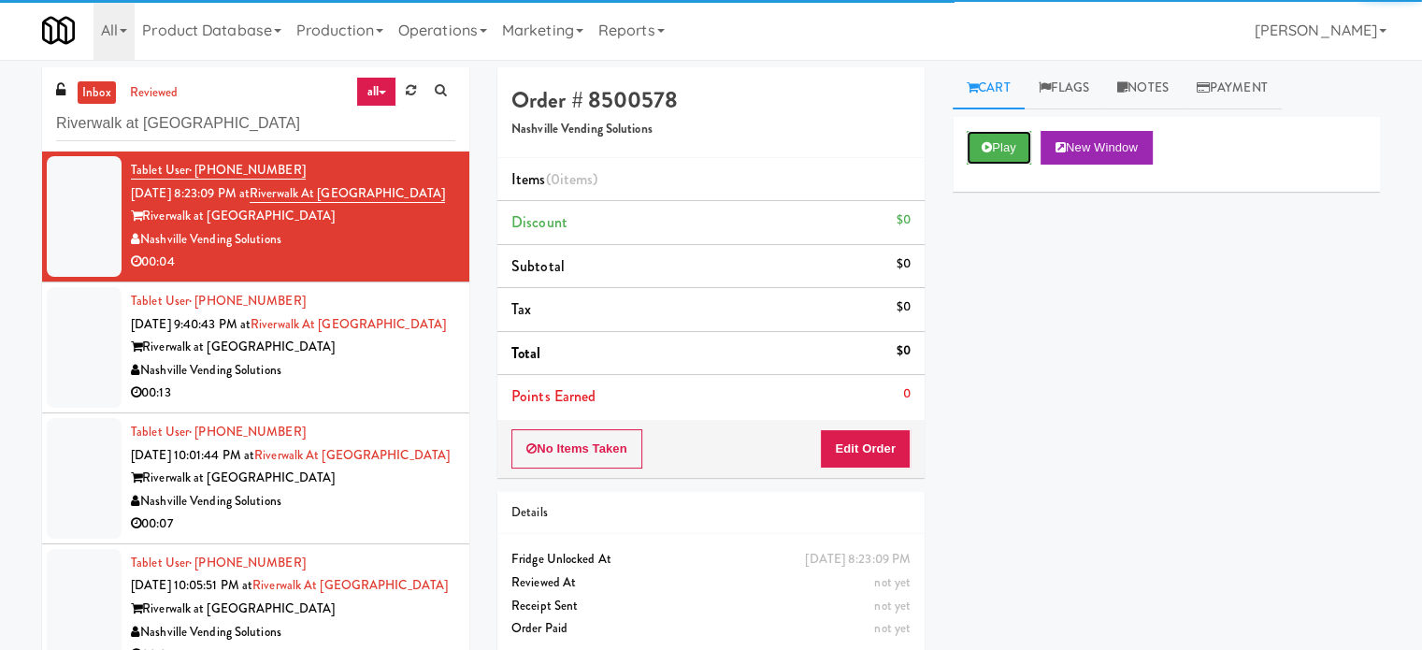
click at [1007, 153] on button "Play" at bounding box center [998, 148] width 64 height 34
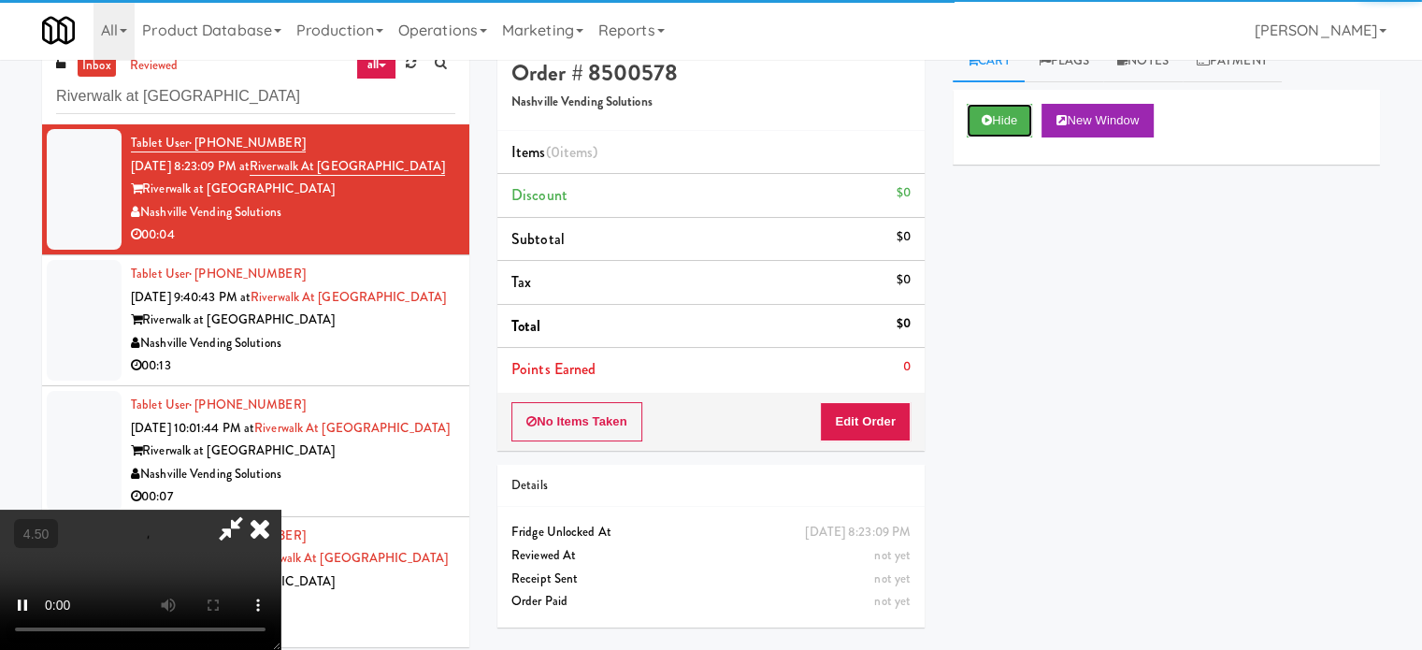
scroll to position [76, 0]
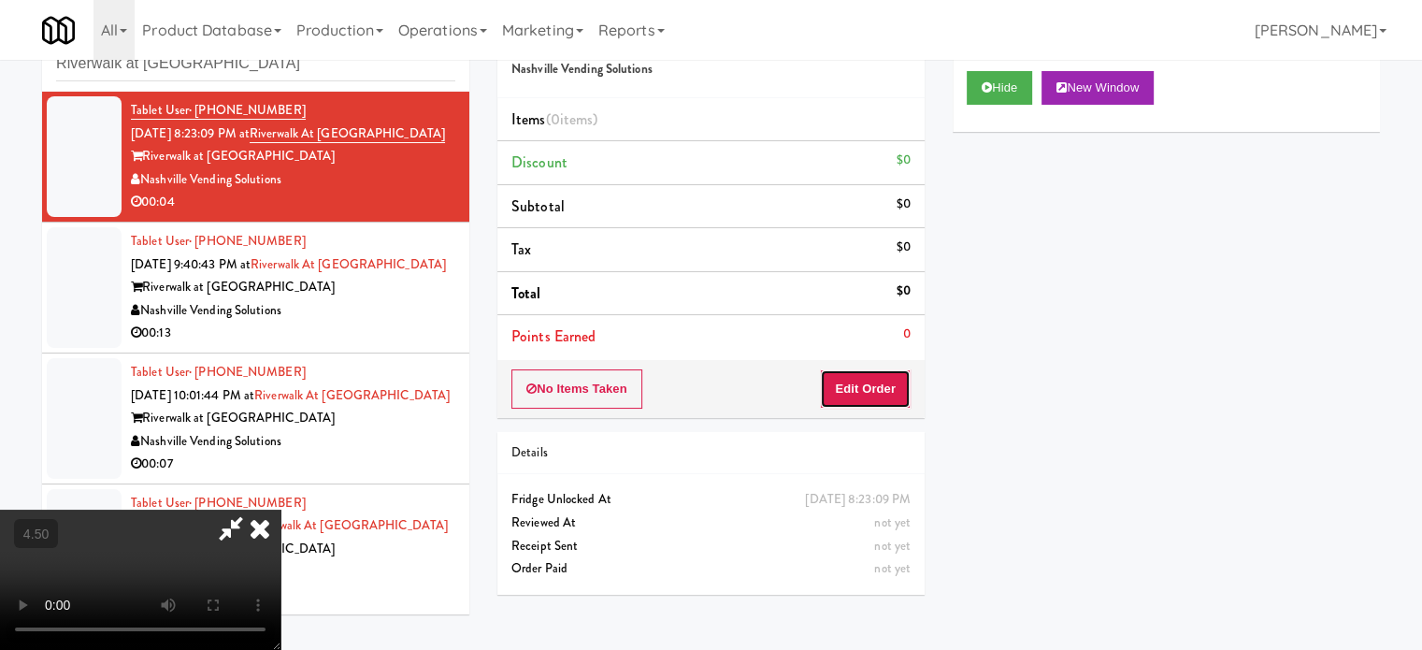
click at [868, 385] on button "Edit Order" at bounding box center [865, 388] width 91 height 39
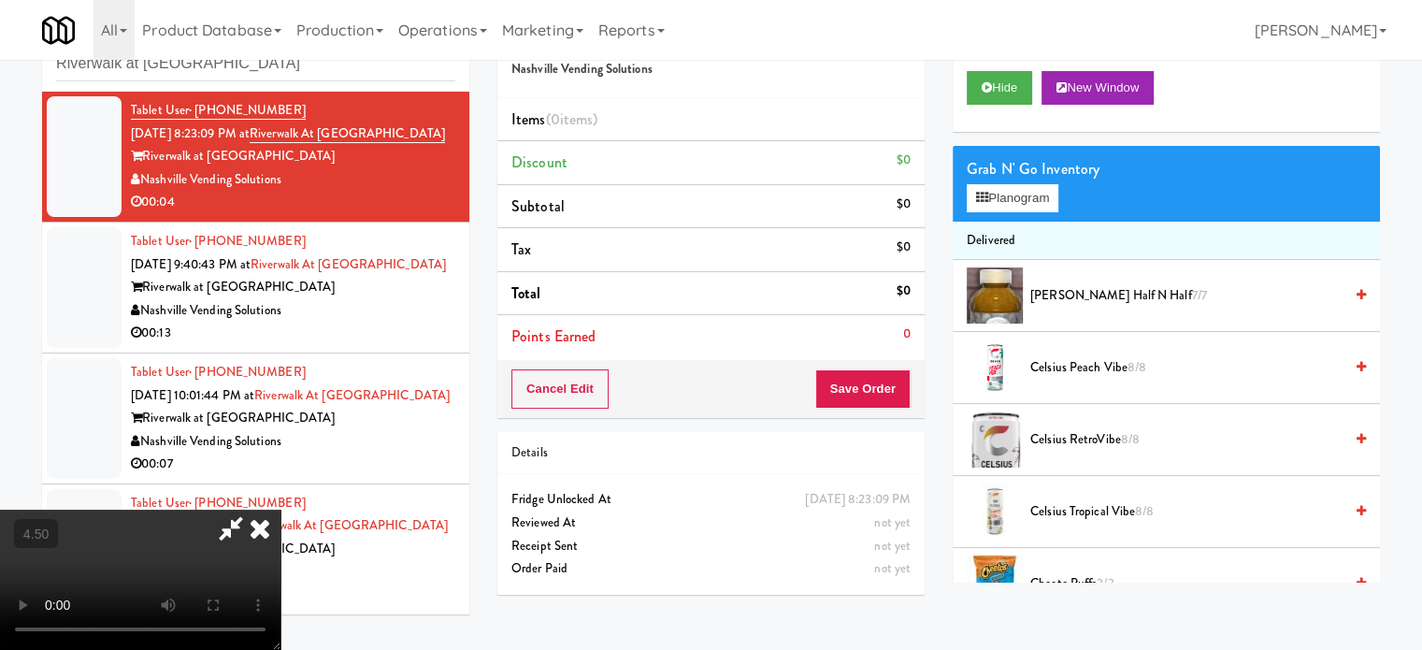
click at [280, 509] on video at bounding box center [140, 579] width 280 height 140
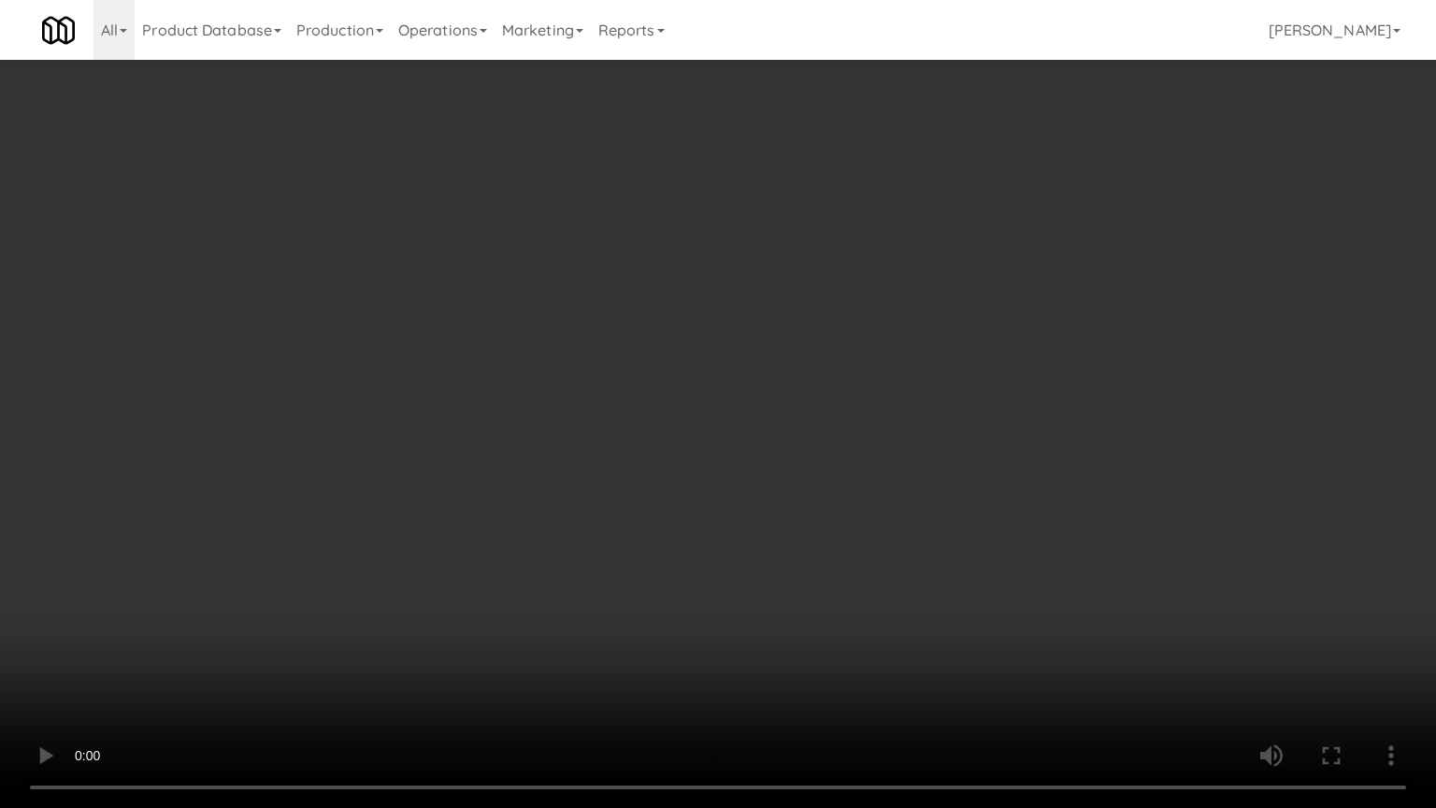
click at [644, 397] on video at bounding box center [718, 404] width 1436 height 808
click at [645, 411] on video at bounding box center [718, 404] width 1436 height 808
click at [668, 429] on video at bounding box center [718, 404] width 1436 height 808
click at [644, 434] on video at bounding box center [718, 404] width 1436 height 808
click at [696, 460] on video at bounding box center [718, 404] width 1436 height 808
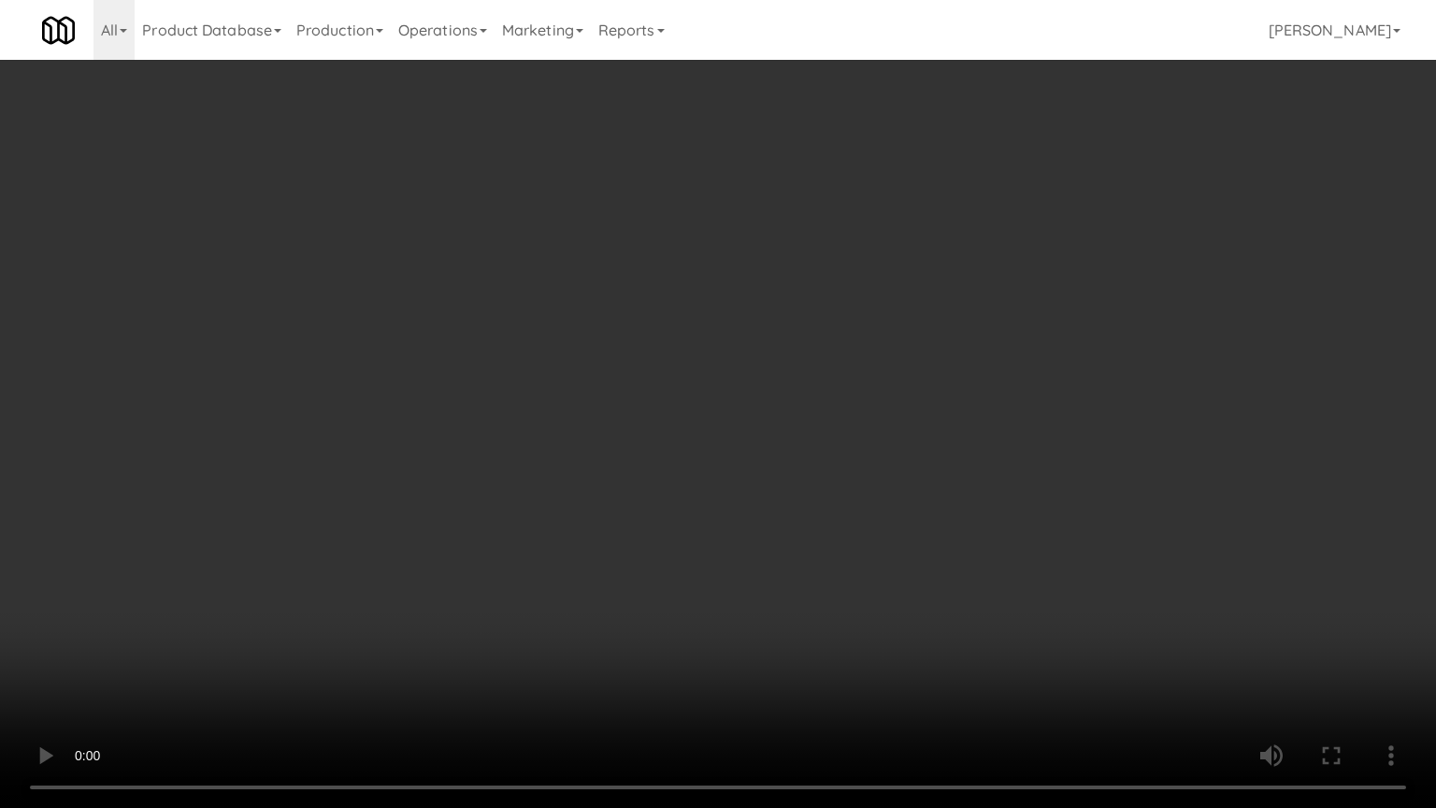
click at [694, 436] on video at bounding box center [718, 404] width 1436 height 808
click at [740, 436] on video at bounding box center [718, 404] width 1436 height 808
click at [730, 435] on video at bounding box center [718, 404] width 1436 height 808
click at [262, 648] on video at bounding box center [718, 404] width 1436 height 808
click at [428, 533] on video at bounding box center [718, 404] width 1436 height 808
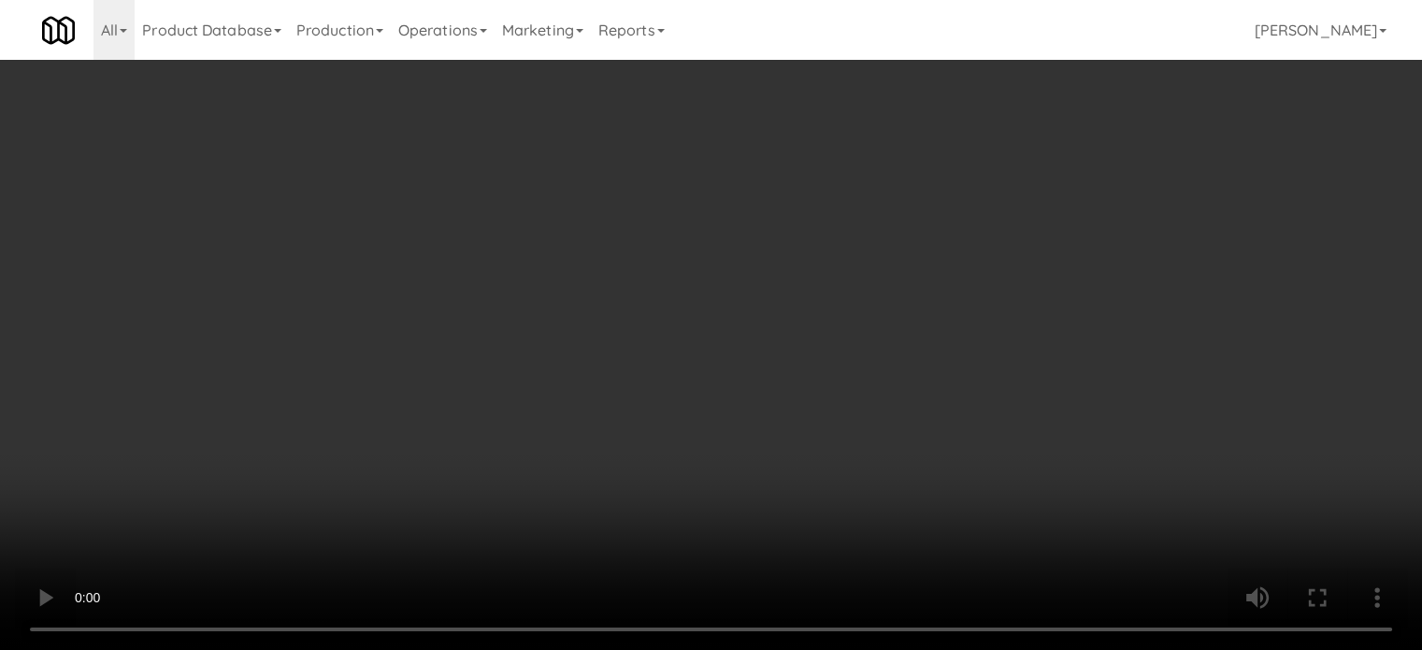
click at [503, 301] on video at bounding box center [711, 325] width 1422 height 650
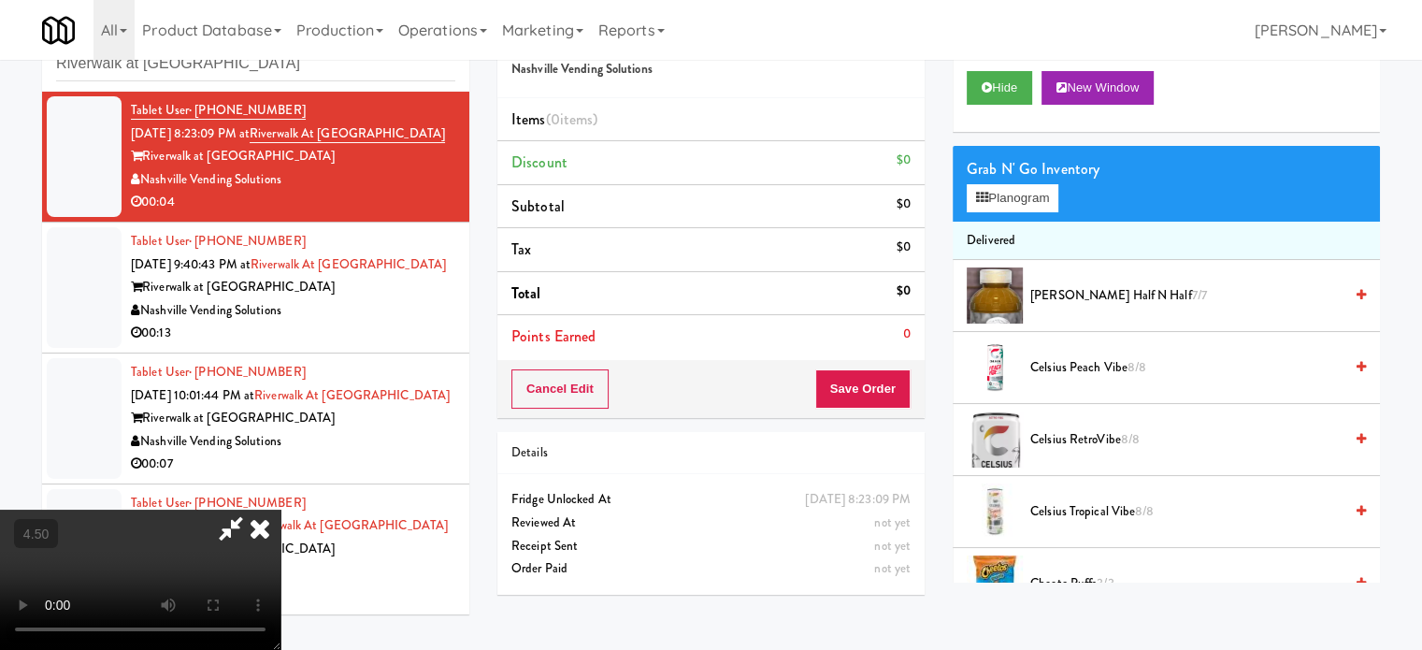
click at [280, 509] on video at bounding box center [140, 579] width 280 height 140
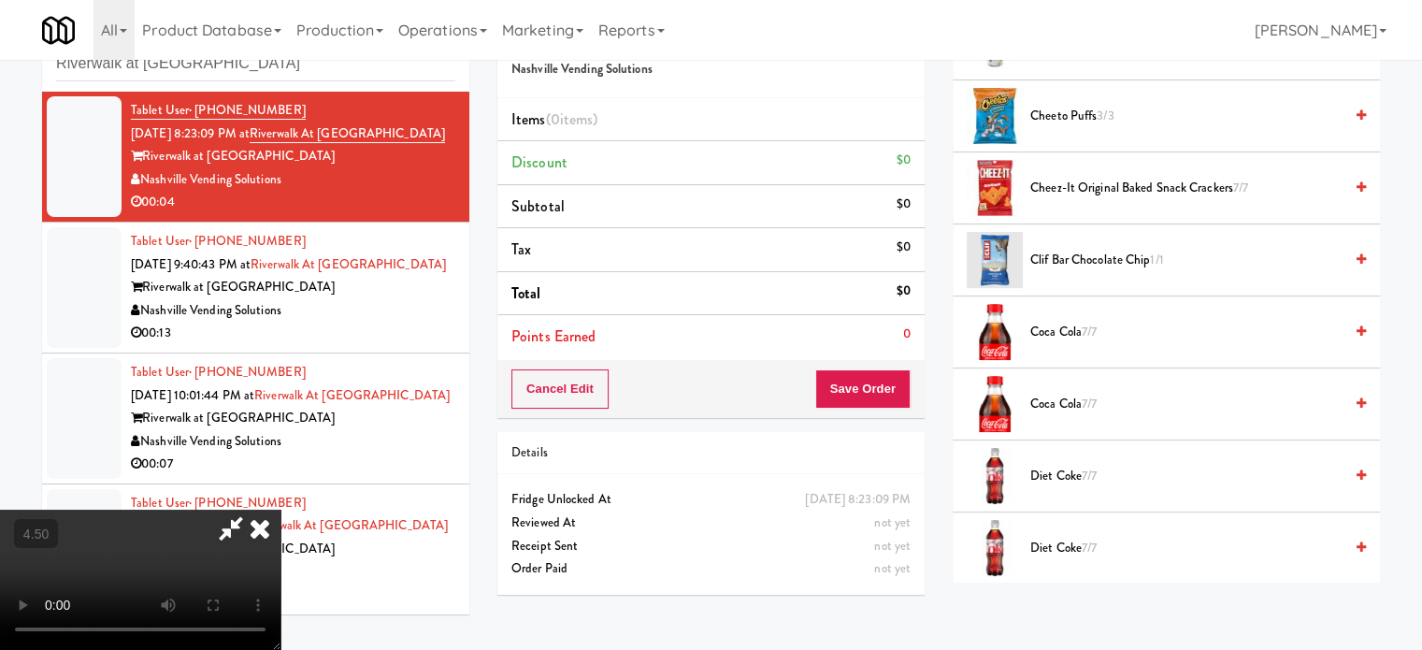
click at [1063, 183] on span "Cheez-It Original Baked Snack Crackers 7/7" at bounding box center [1186, 188] width 312 height 23
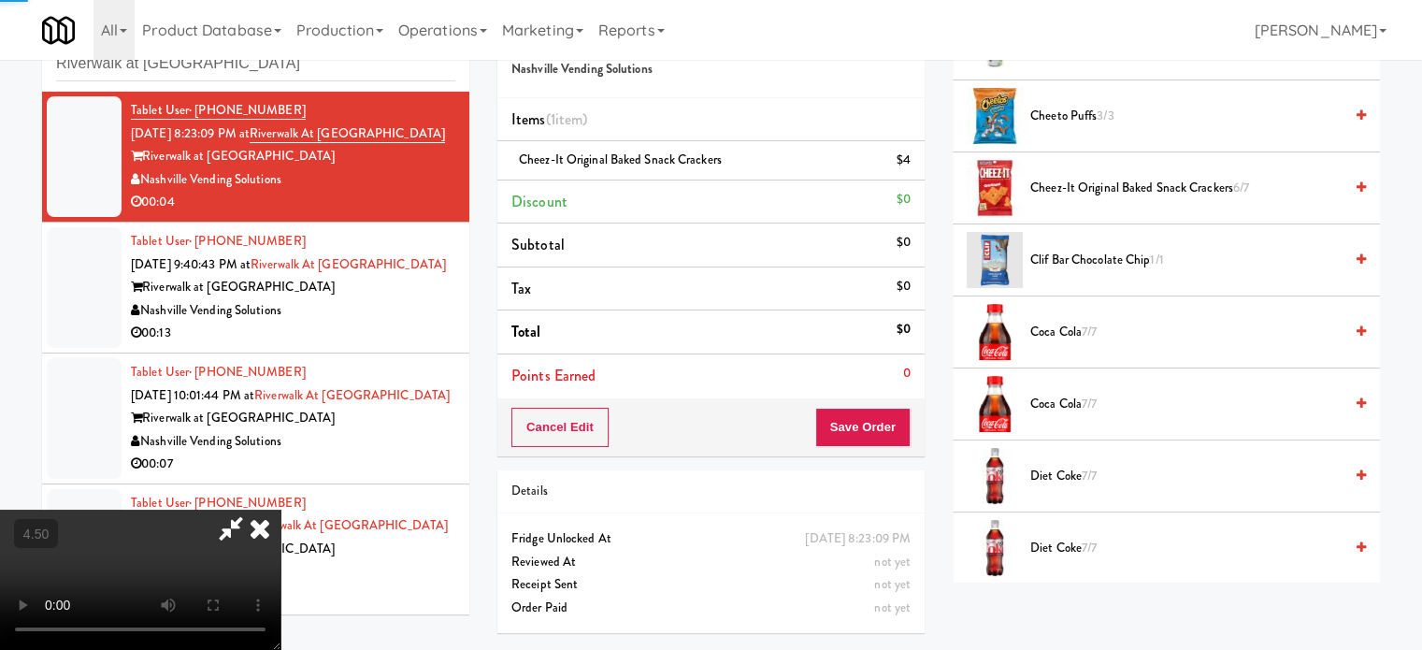
click at [280, 509] on video at bounding box center [140, 579] width 280 height 140
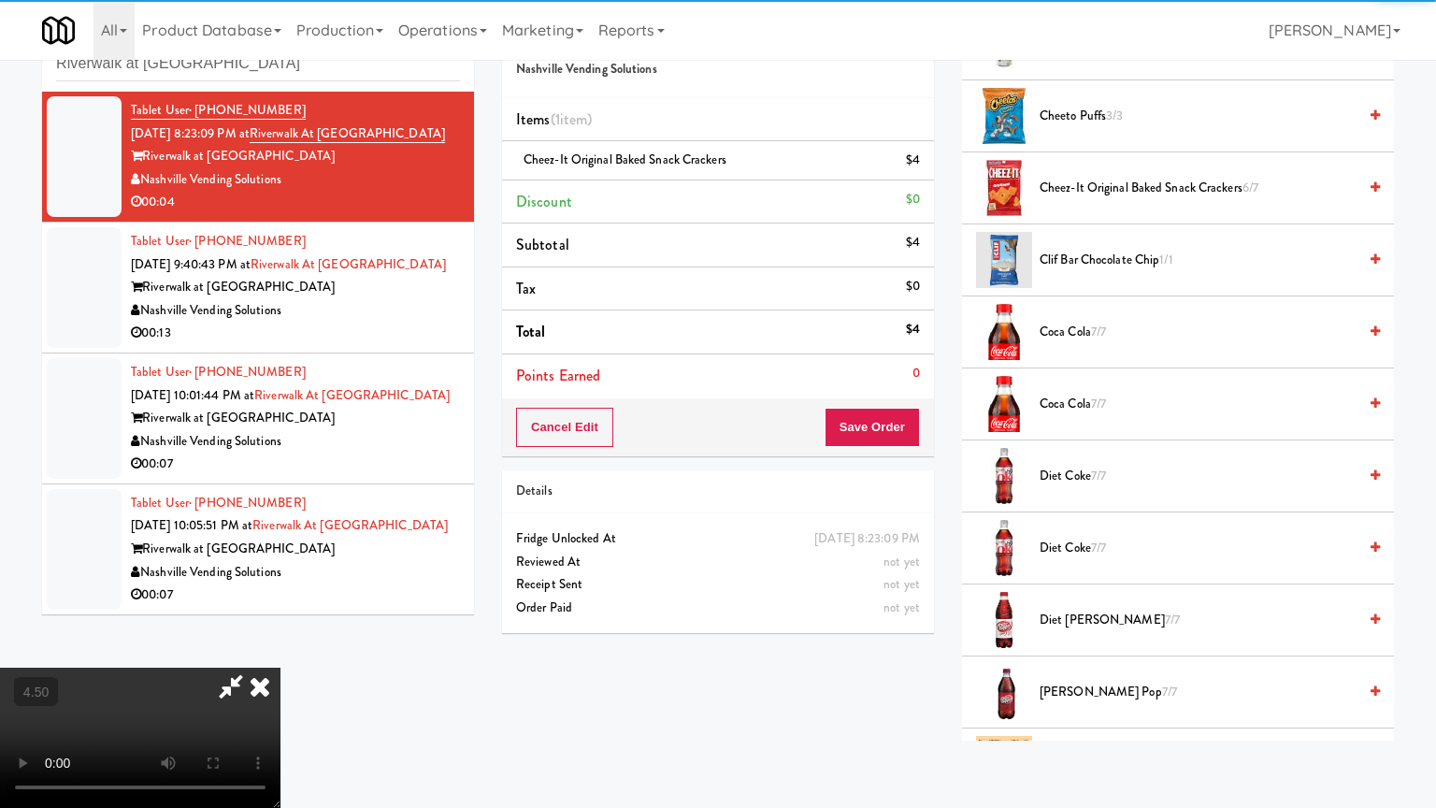
click at [280, 648] on video at bounding box center [140, 737] width 280 height 140
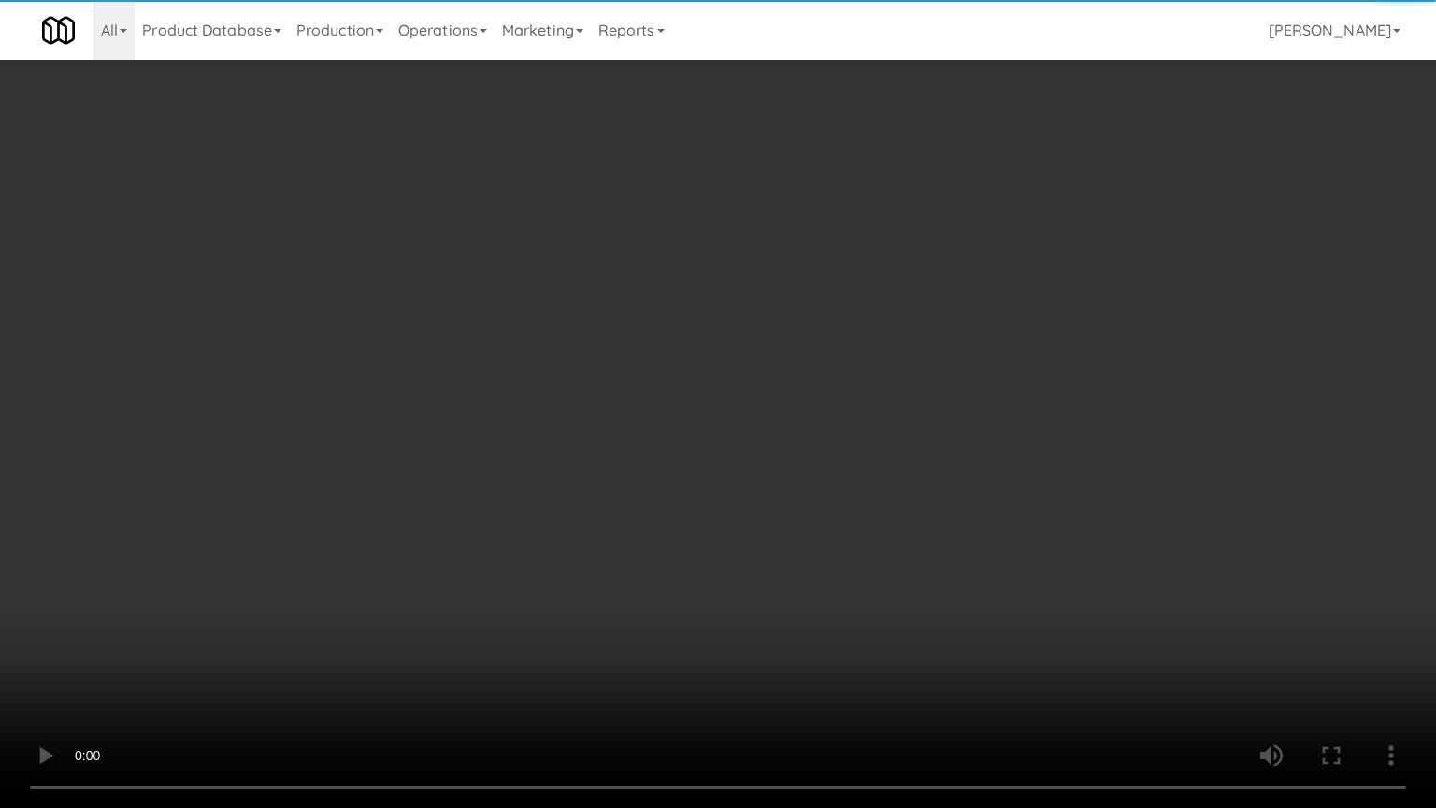
click at [616, 344] on video at bounding box center [718, 404] width 1436 height 808
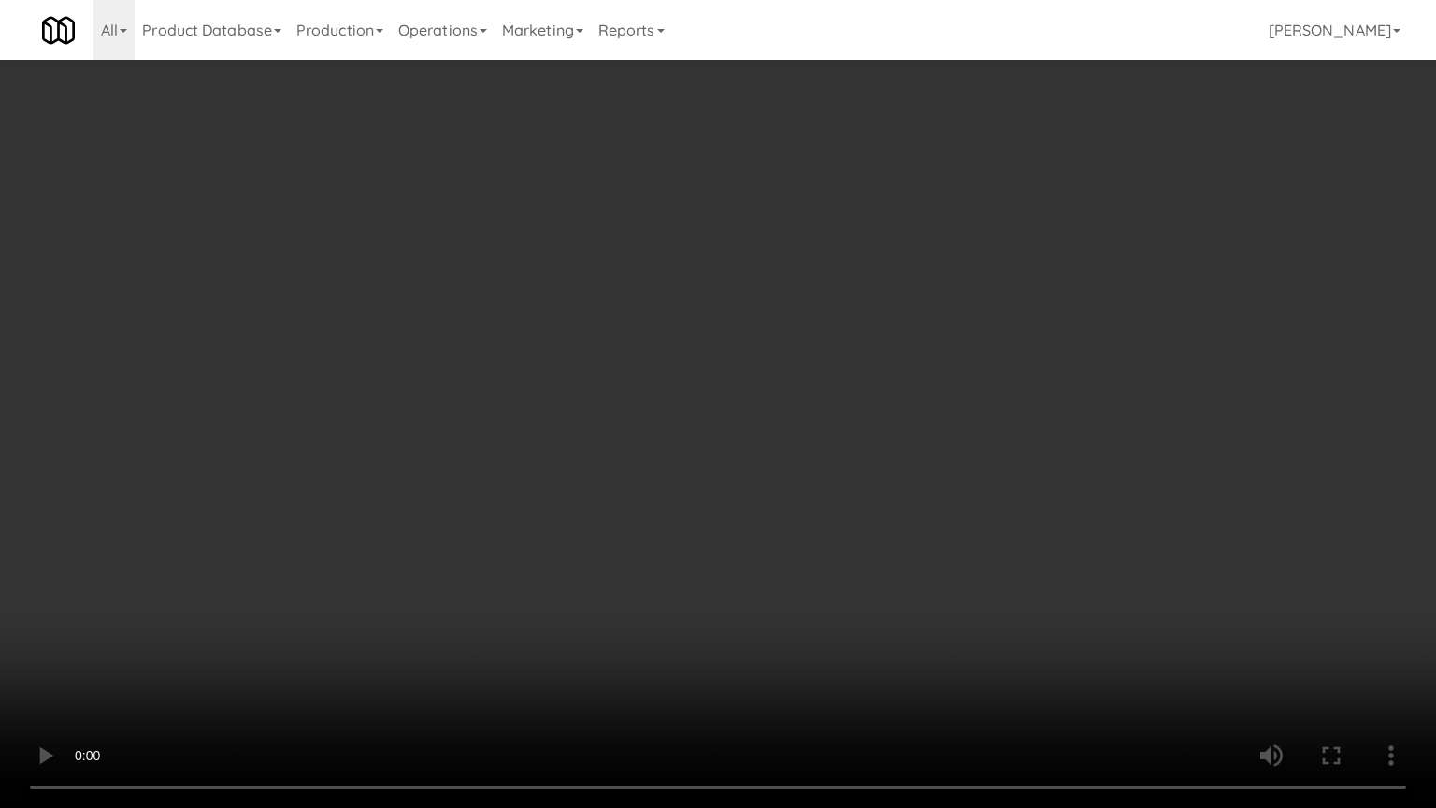
click at [726, 367] on video at bounding box center [718, 404] width 1436 height 808
drag, startPoint x: 517, startPoint y: 574, endPoint x: 566, endPoint y: 542, distance: 58.9
click at [519, 574] on video at bounding box center [718, 404] width 1436 height 808
click at [639, 405] on video at bounding box center [718, 404] width 1436 height 808
click at [651, 387] on video at bounding box center [718, 404] width 1436 height 808
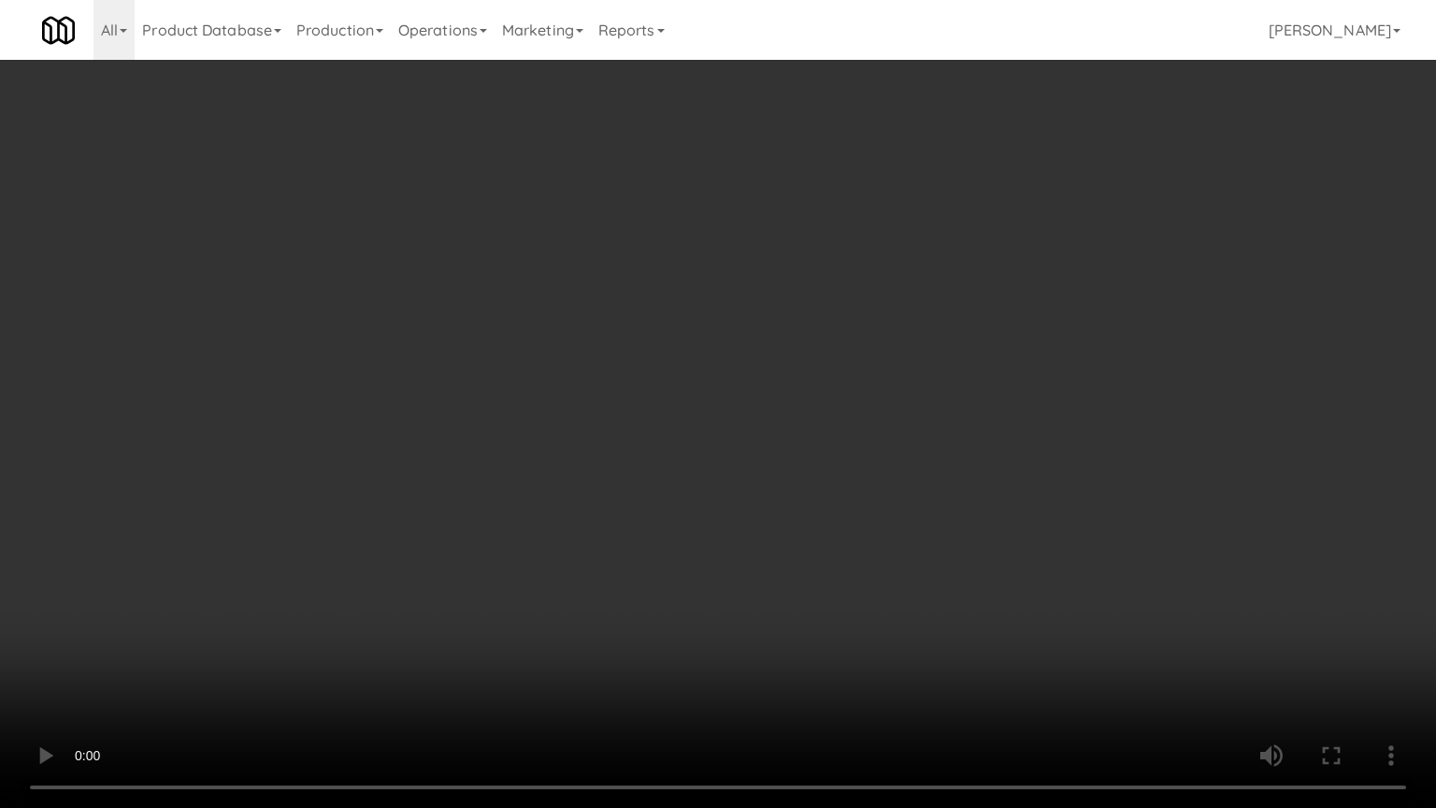
click at [652, 391] on video at bounding box center [718, 404] width 1436 height 808
click at [755, 439] on video at bounding box center [718, 404] width 1436 height 808
drag, startPoint x: 697, startPoint y: 436, endPoint x: 703, endPoint y: 403, distance: 34.1
click at [697, 434] on video at bounding box center [718, 404] width 1436 height 808
click at [744, 351] on video at bounding box center [718, 404] width 1436 height 808
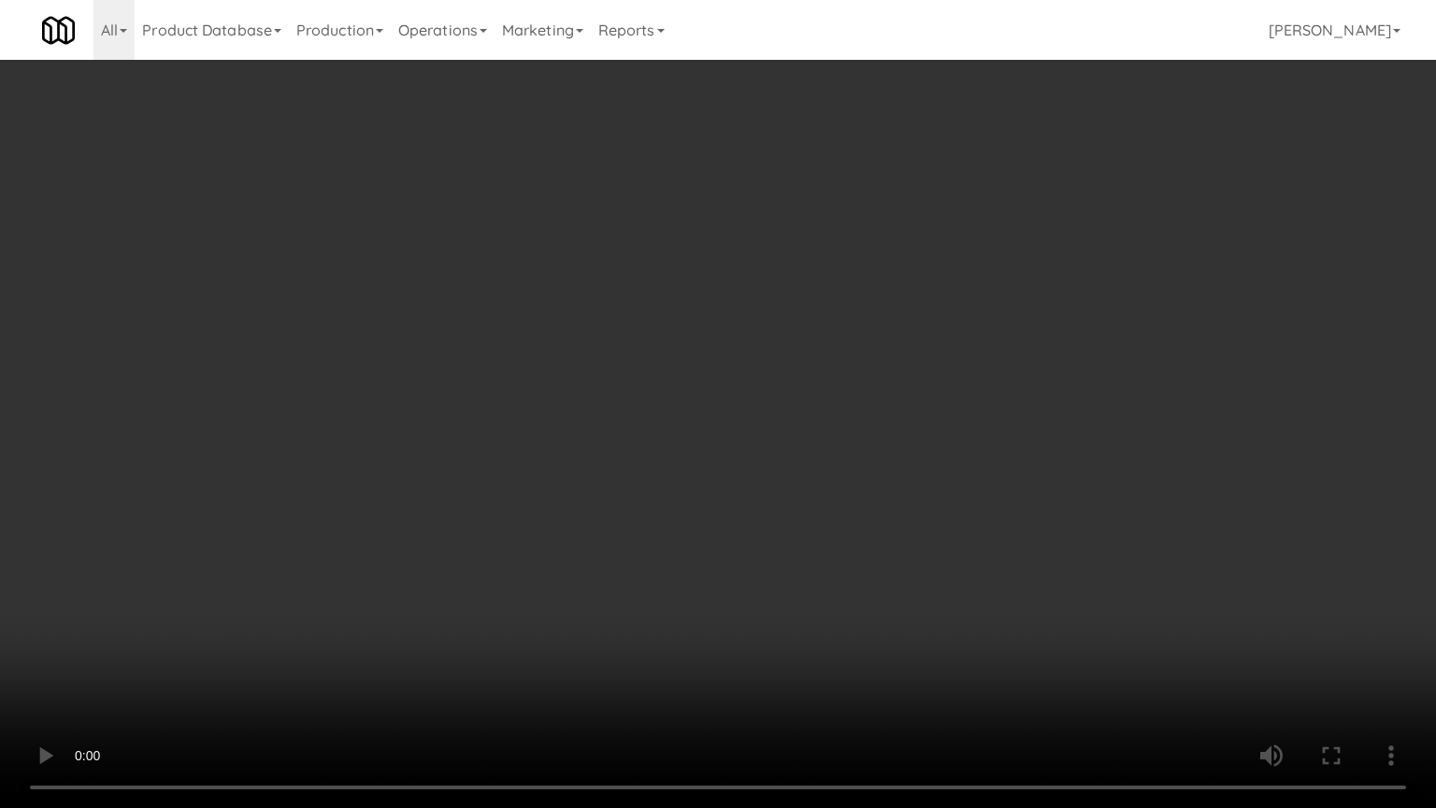
drag, startPoint x: 748, startPoint y: 351, endPoint x: 759, endPoint y: 336, distance: 18.7
click at [759, 336] on video at bounding box center [718, 404] width 1436 height 808
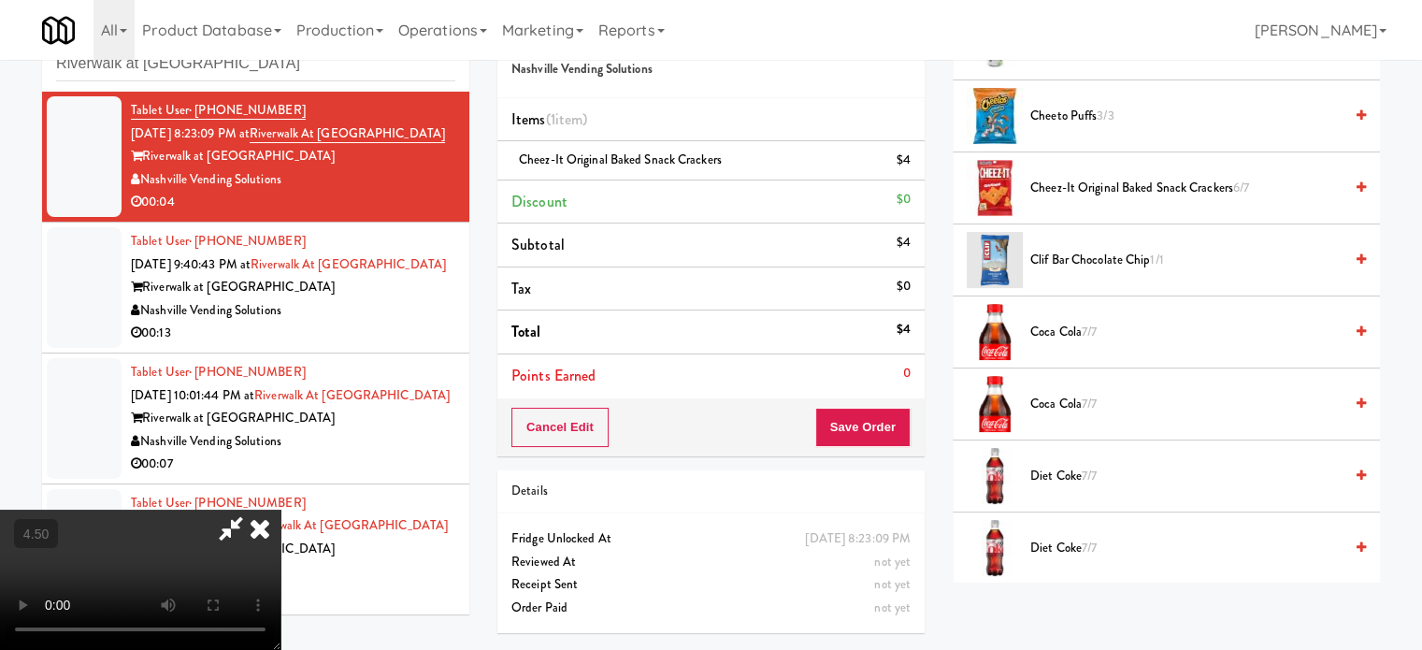
drag, startPoint x: 819, startPoint y: 78, endPoint x: 821, endPoint y: 96, distance: 18.8
click at [280, 509] on icon at bounding box center [259, 527] width 41 height 37
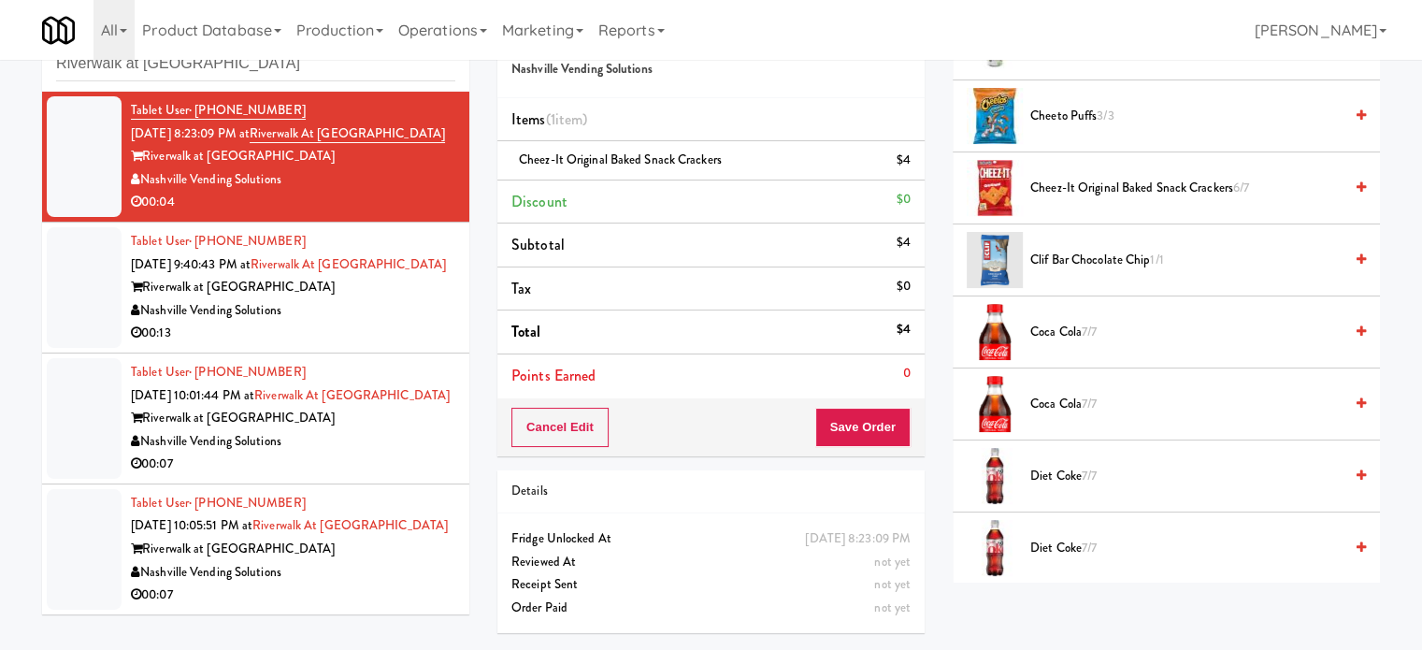
scroll to position [76, 0]
click at [837, 408] on button "Save Order" at bounding box center [862, 427] width 95 height 39
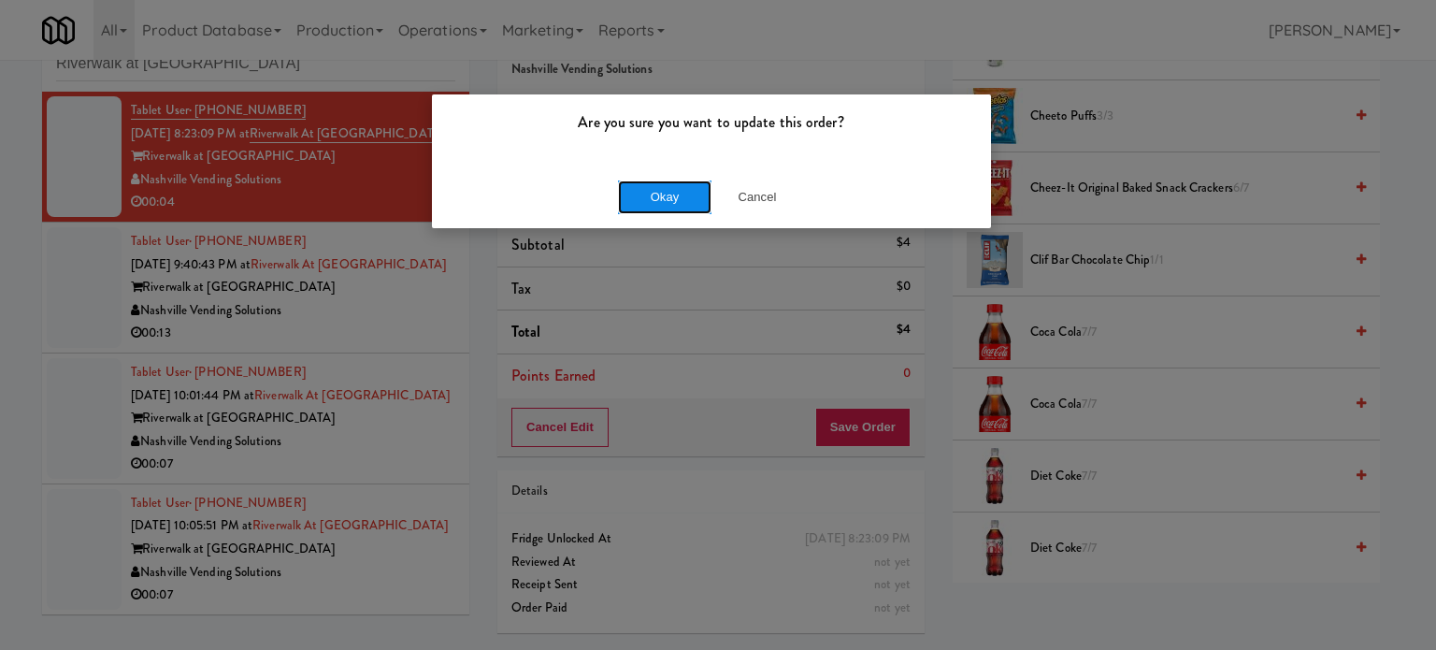
click at [651, 194] on button "Okay" at bounding box center [664, 197] width 93 height 34
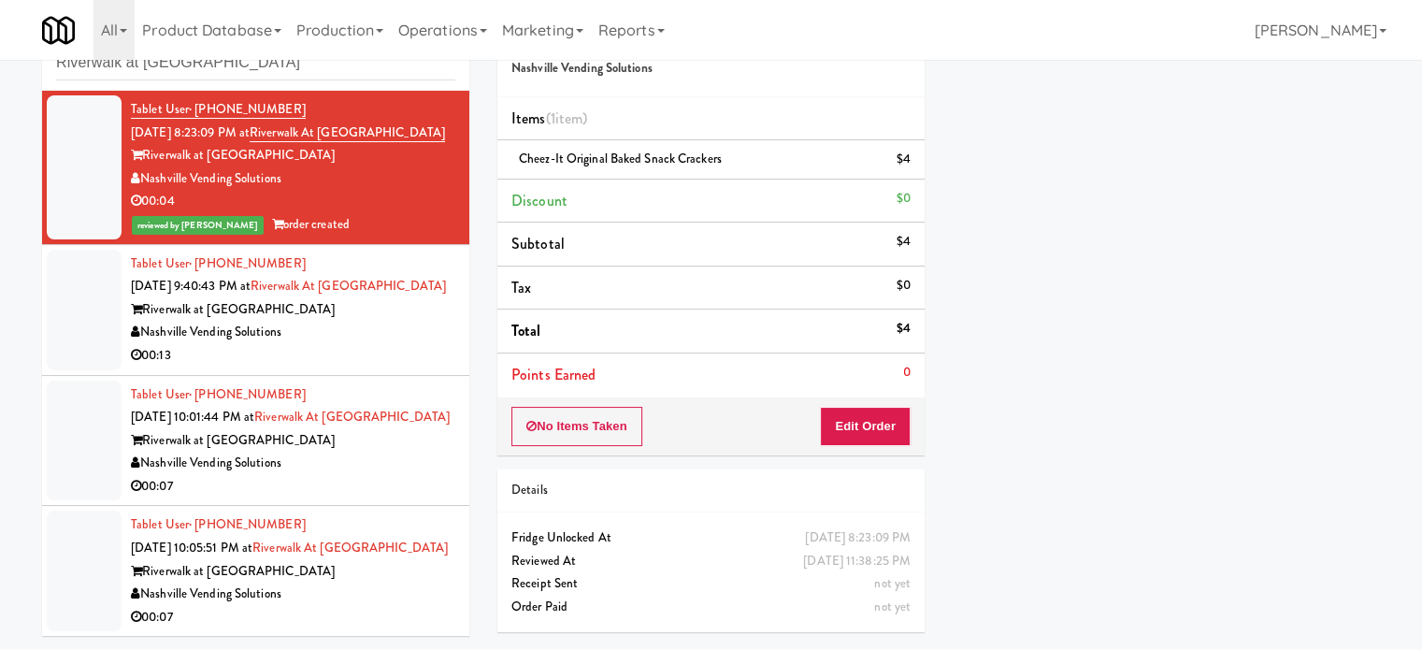
scroll to position [175, 0]
drag, startPoint x: 368, startPoint y: 343, endPoint x: 368, endPoint y: 333, distance: 10.3
click at [368, 322] on div "Riverwalk at [GEOGRAPHIC_DATA]" at bounding box center [293, 309] width 324 height 23
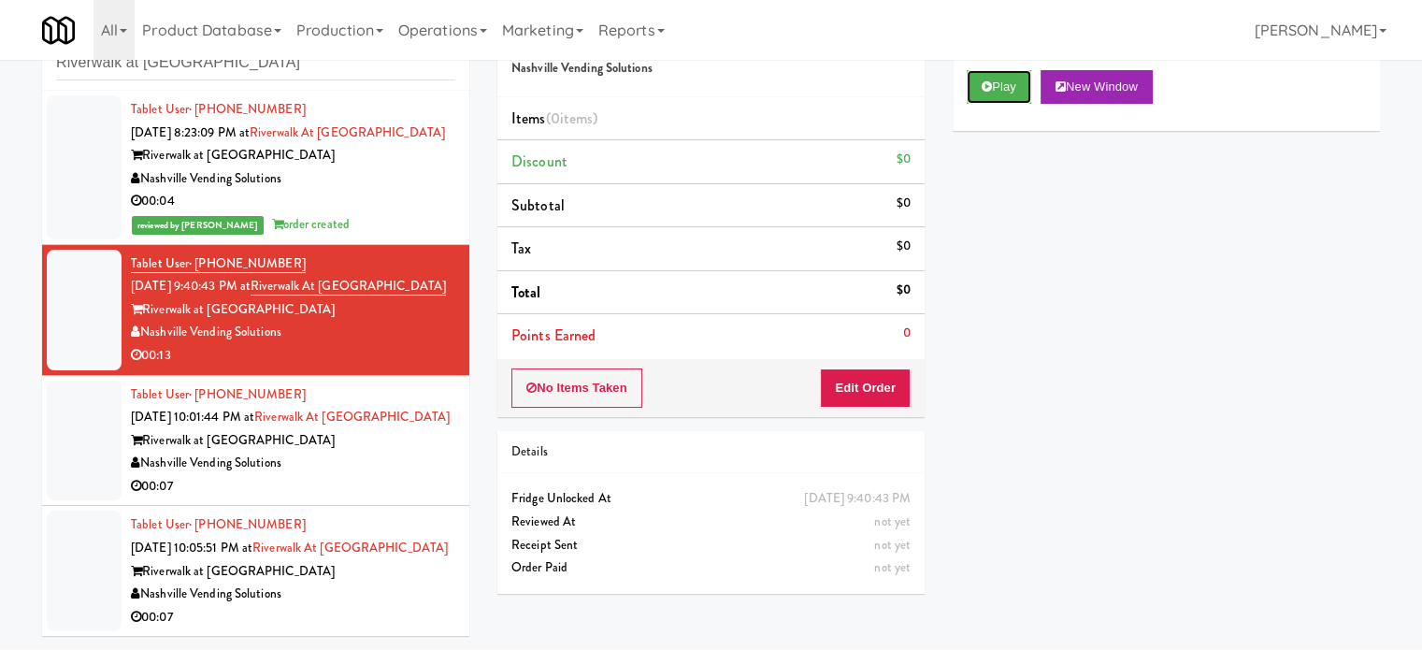
click at [998, 70] on button "Play" at bounding box center [998, 87] width 64 height 34
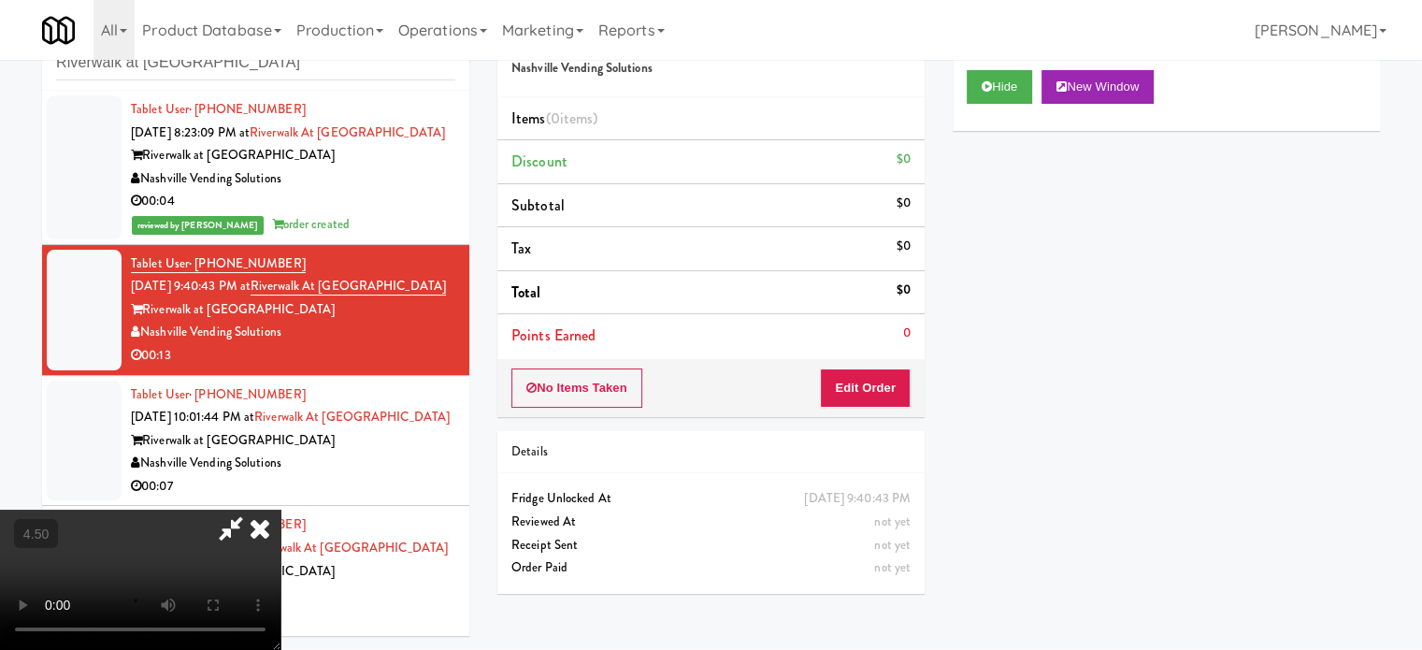
drag, startPoint x: 873, startPoint y: 339, endPoint x: 871, endPoint y: 355, distance: 16.0
click at [873, 352] on div "Order # 5928607 Nashville Vending Solutions Items (0 items ) Discount $0 Subtot…" at bounding box center [710, 212] width 427 height 410
click at [871, 368] on button "Edit Order" at bounding box center [865, 387] width 91 height 39
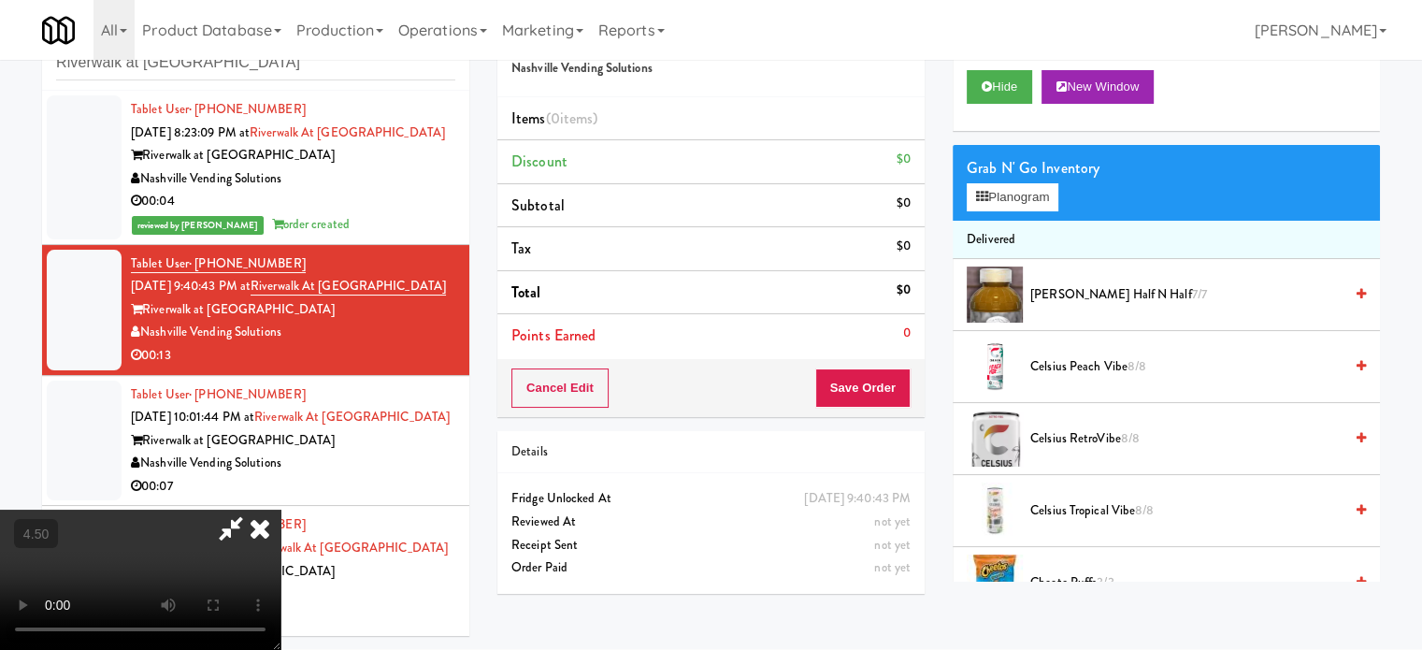
click at [280, 509] on video at bounding box center [140, 579] width 280 height 140
drag, startPoint x: 565, startPoint y: 432, endPoint x: 585, endPoint y: 472, distance: 45.1
click at [280, 509] on video at bounding box center [140, 579] width 280 height 140
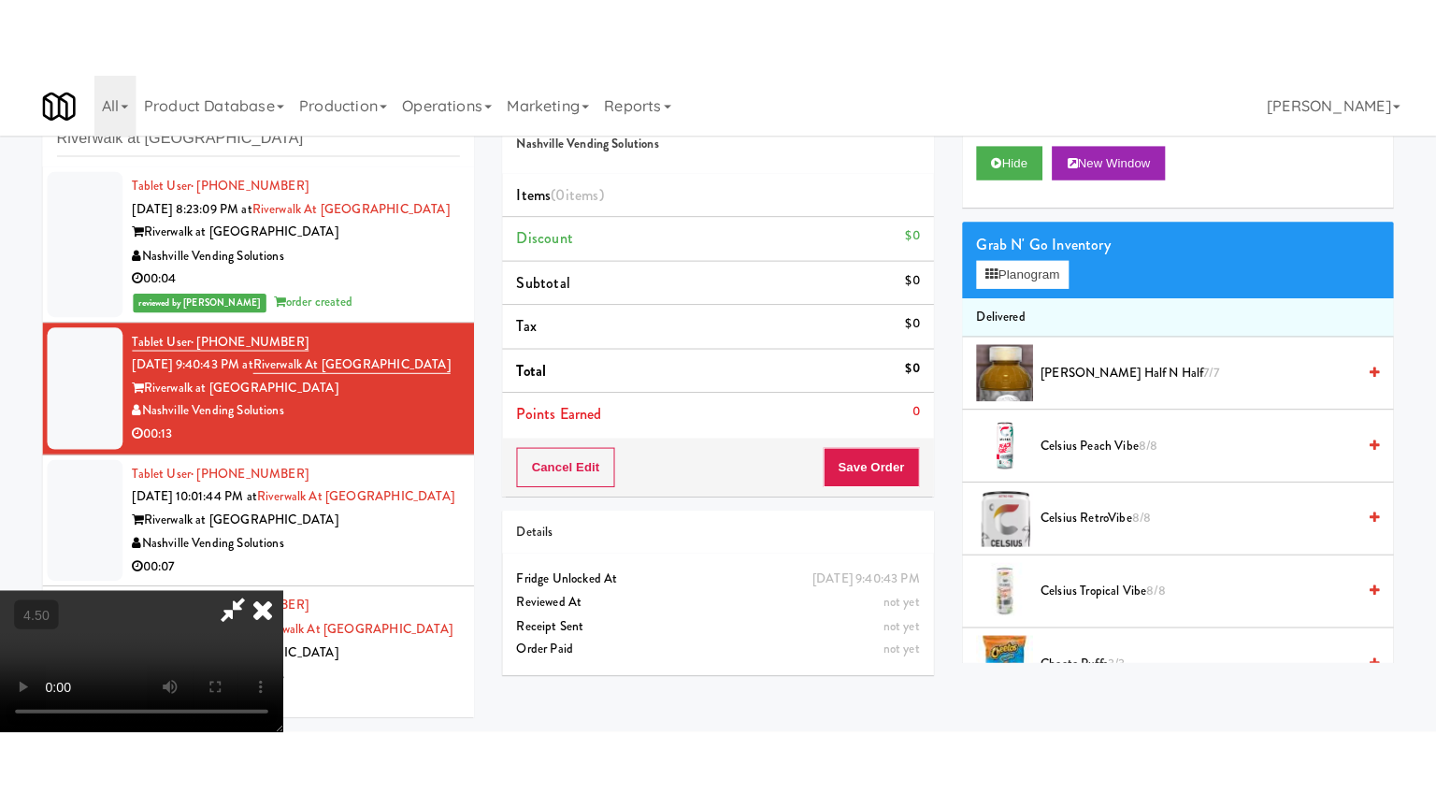
scroll to position [60, 0]
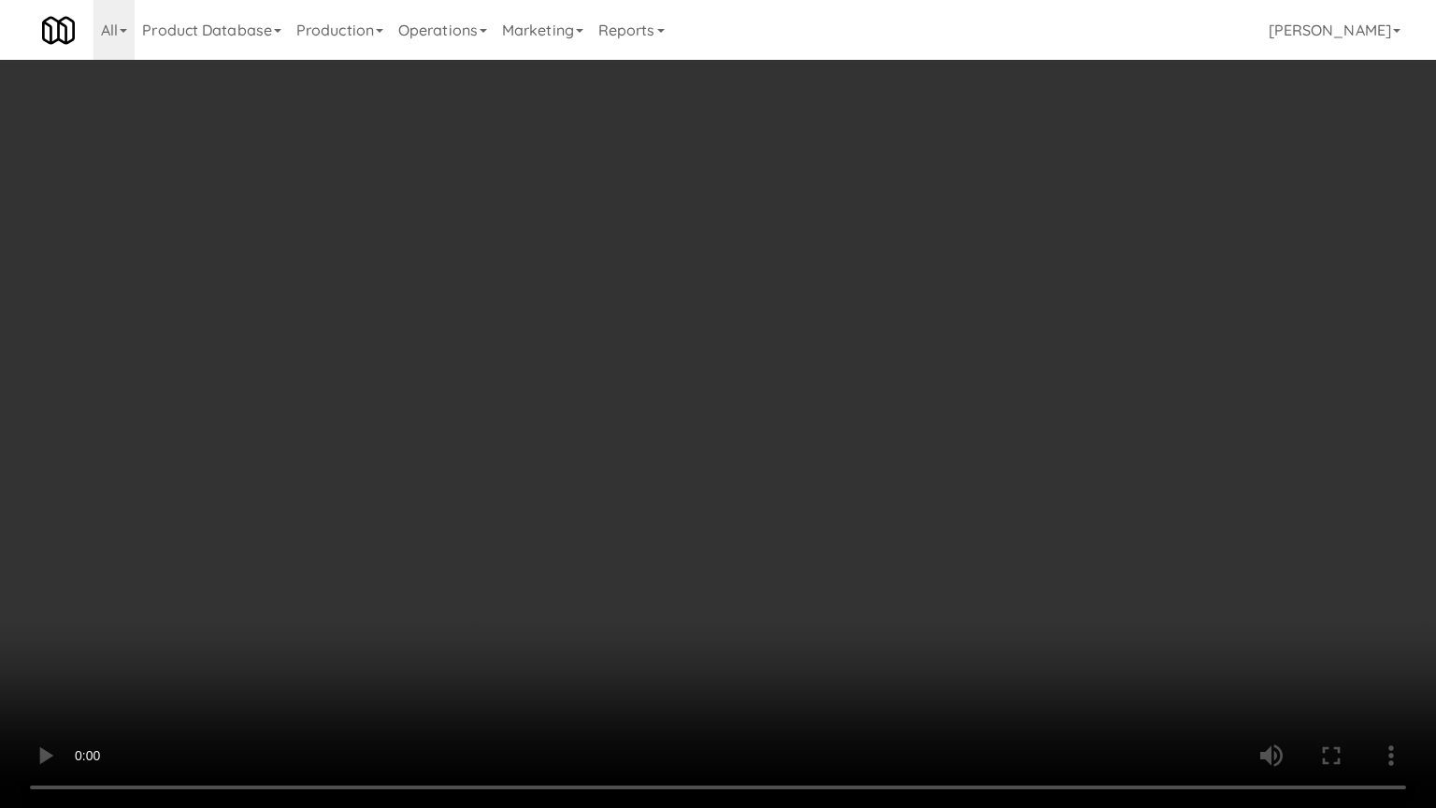
click at [578, 466] on video at bounding box center [718, 404] width 1436 height 808
click at [597, 513] on video at bounding box center [718, 404] width 1436 height 808
click at [729, 530] on video at bounding box center [718, 404] width 1436 height 808
click at [720, 536] on video at bounding box center [718, 404] width 1436 height 808
click at [845, 533] on video at bounding box center [718, 404] width 1436 height 808
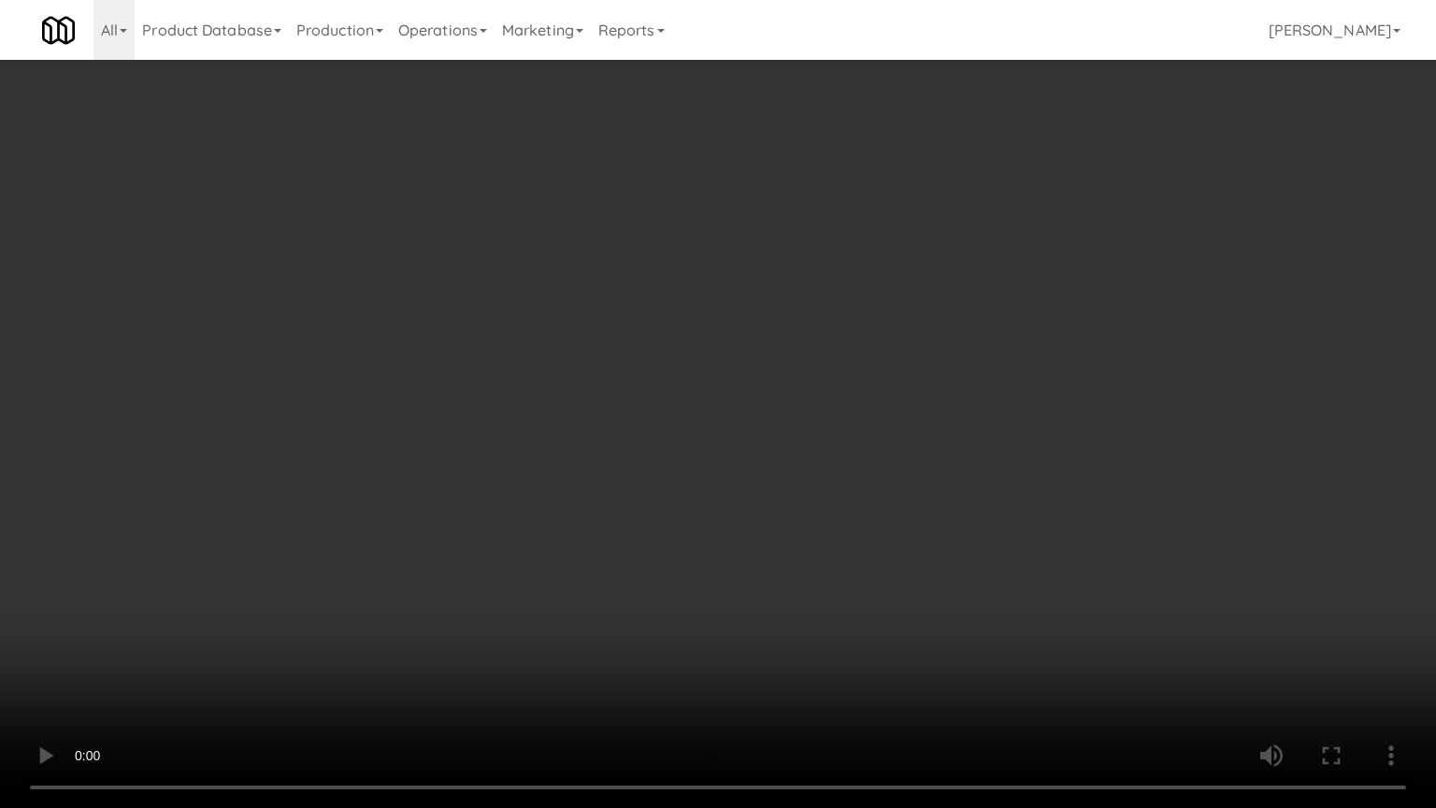
click at [769, 517] on video at bounding box center [718, 404] width 1436 height 808
click at [773, 505] on video at bounding box center [718, 404] width 1436 height 808
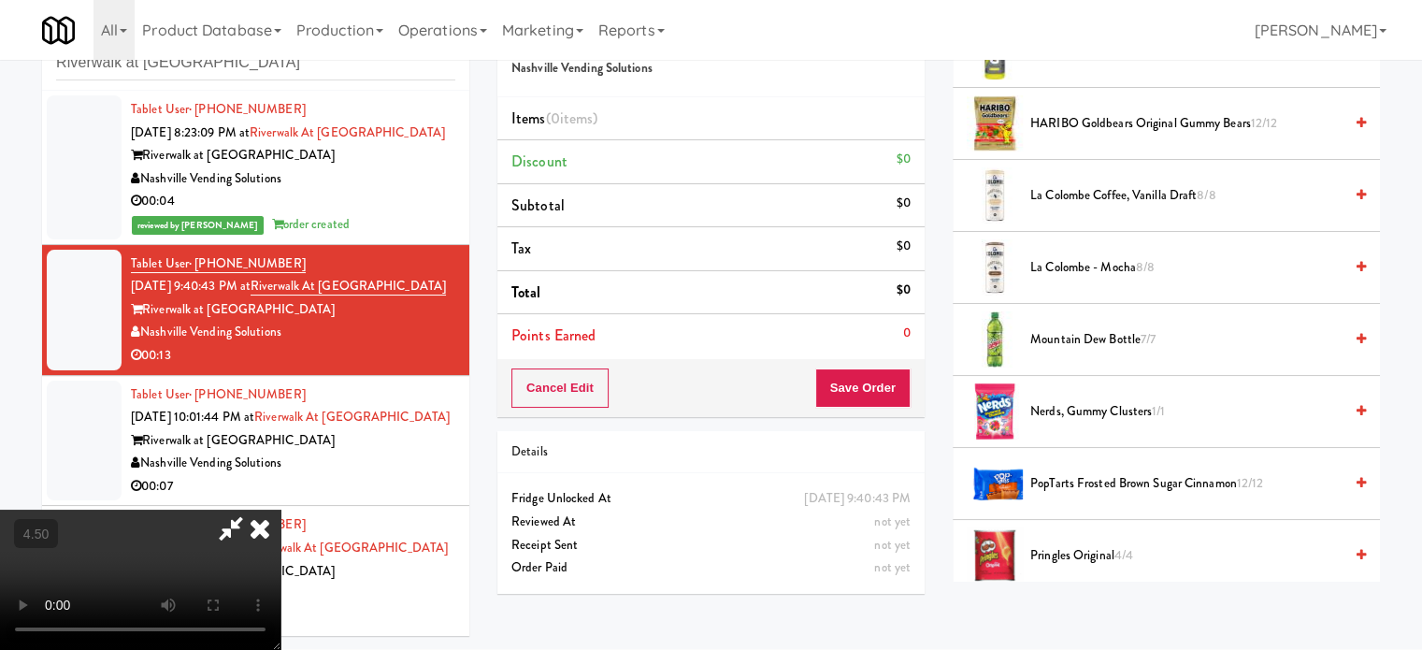
scroll to position [2337, 0]
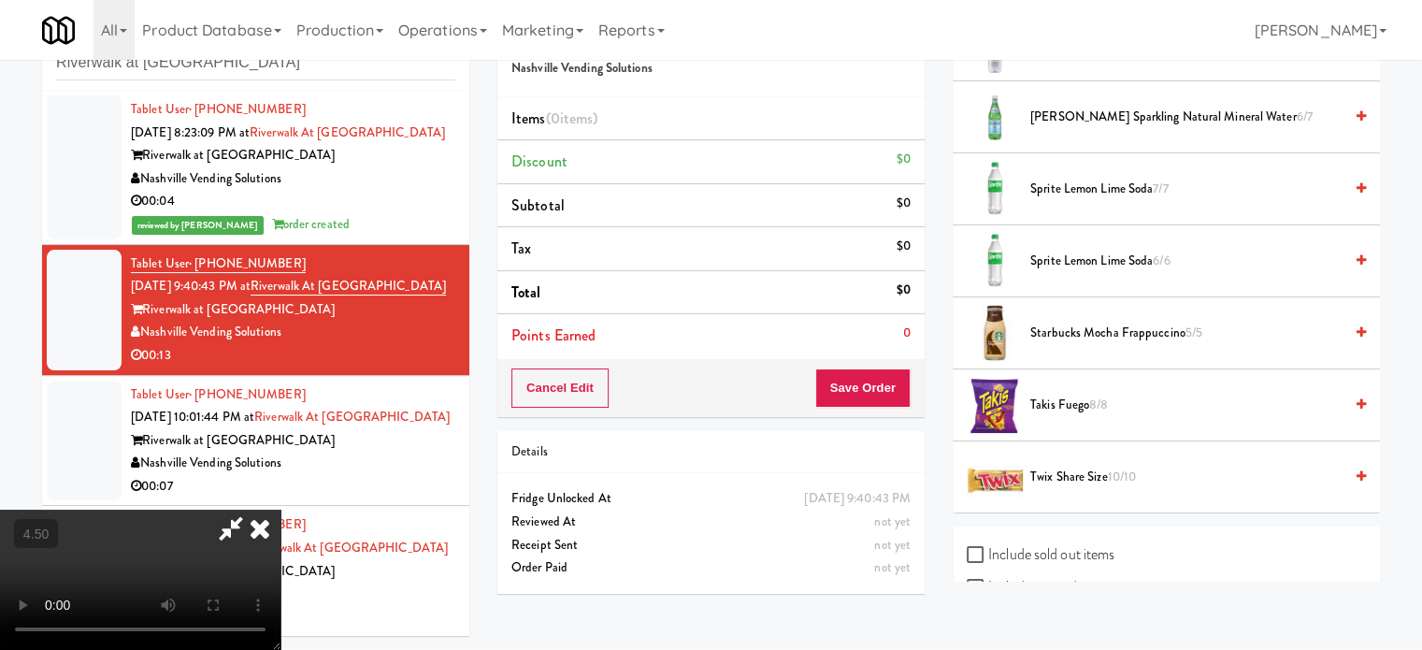
click at [1096, 322] on span "Starbucks Mocha Frappuccino 5/5" at bounding box center [1186, 333] width 312 height 23
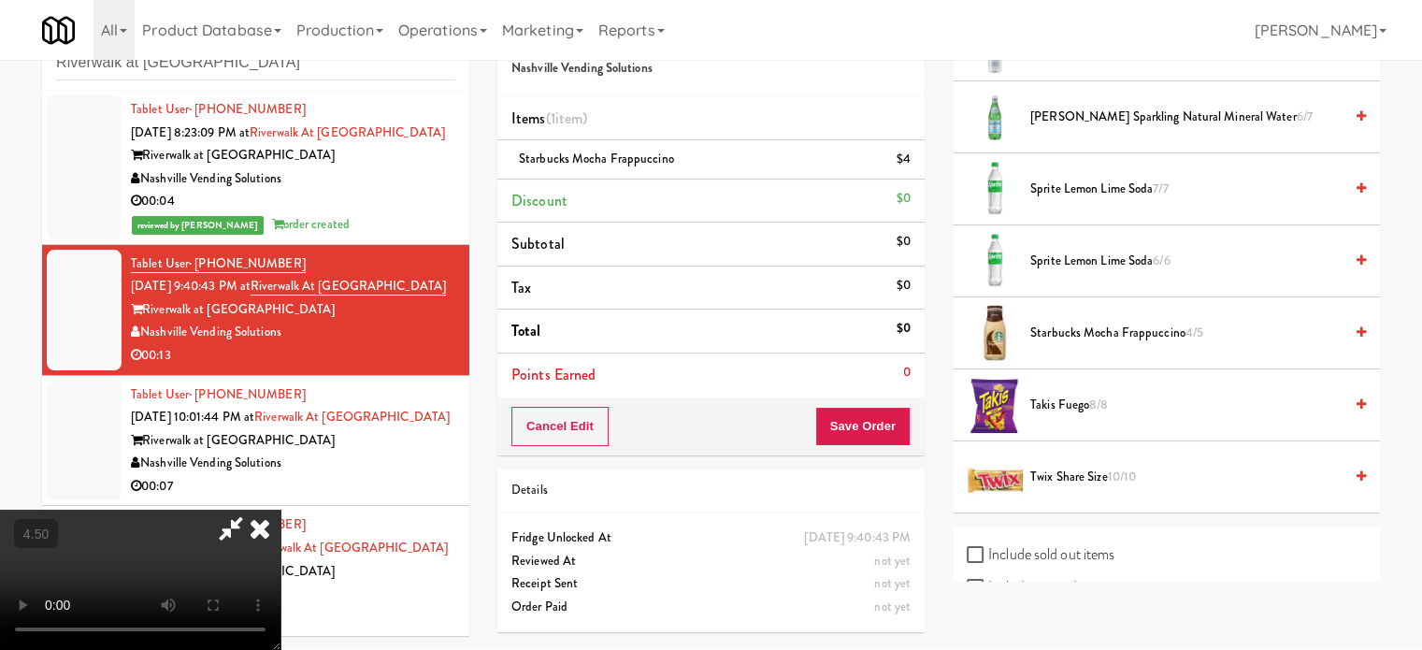
drag, startPoint x: 141, startPoint y: 377, endPoint x: 201, endPoint y: 373, distance: 59.9
click at [147, 509] on video at bounding box center [140, 579] width 280 height 140
click at [280, 509] on video at bounding box center [140, 579] width 280 height 140
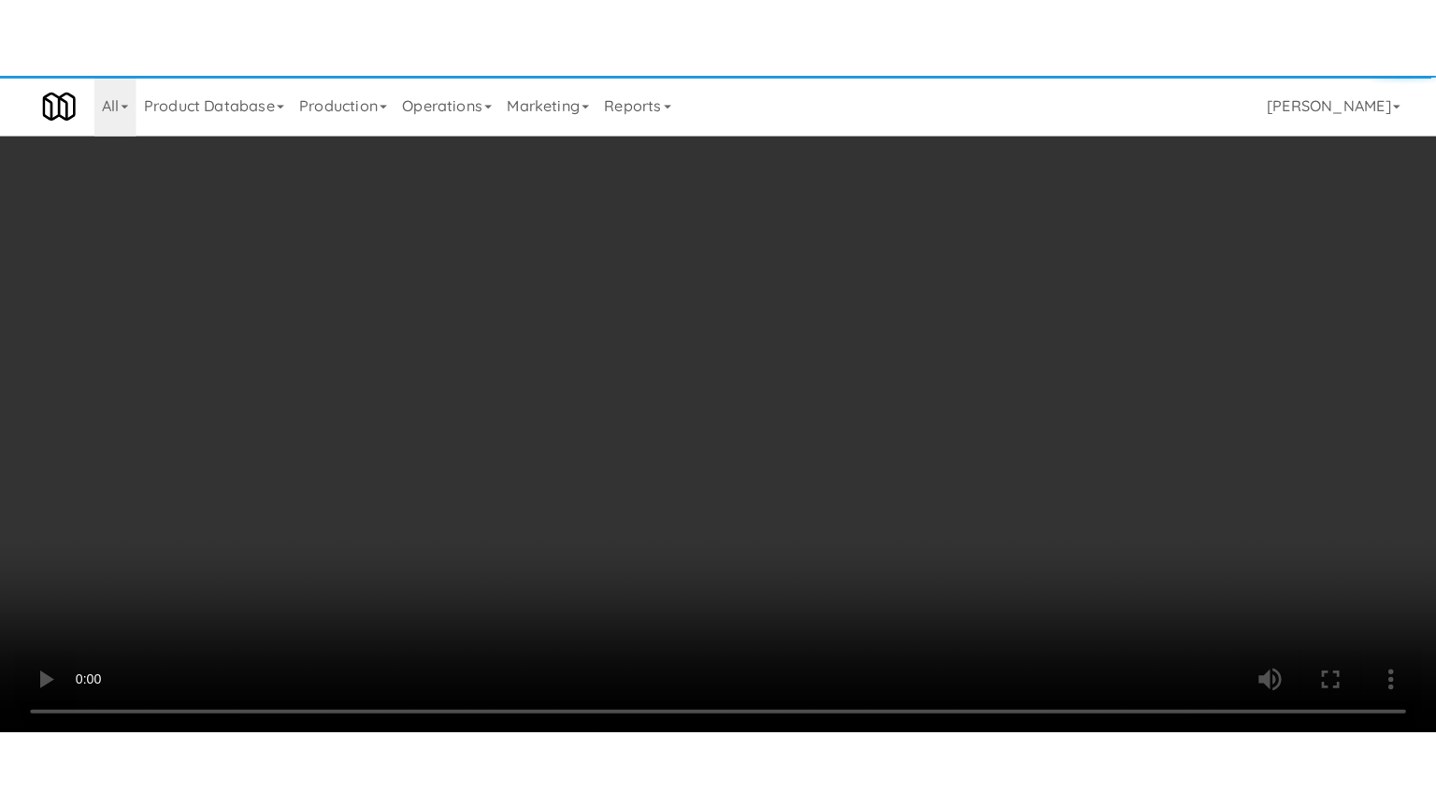
scroll to position [2319, 0]
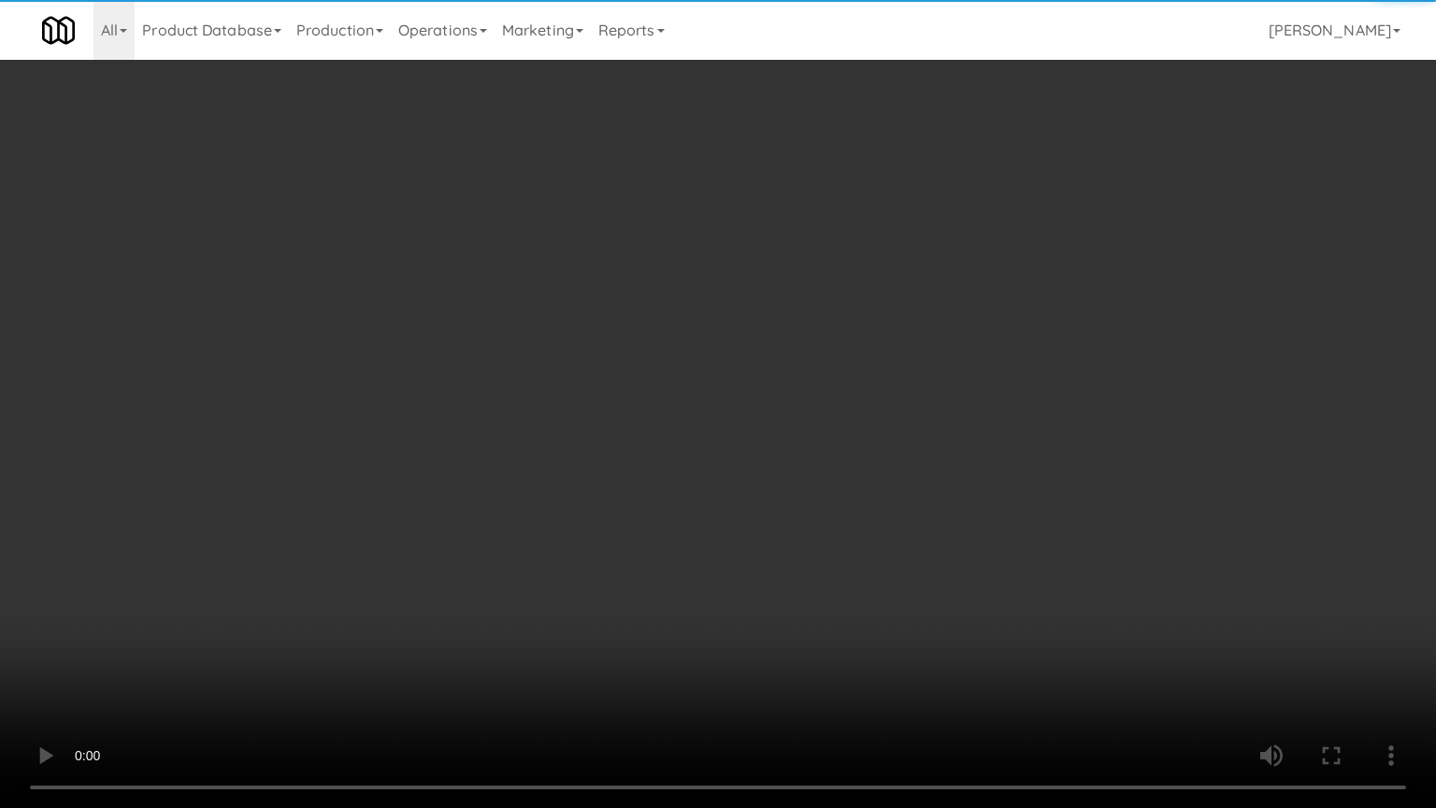
click at [361, 418] on video at bounding box center [718, 404] width 1436 height 808
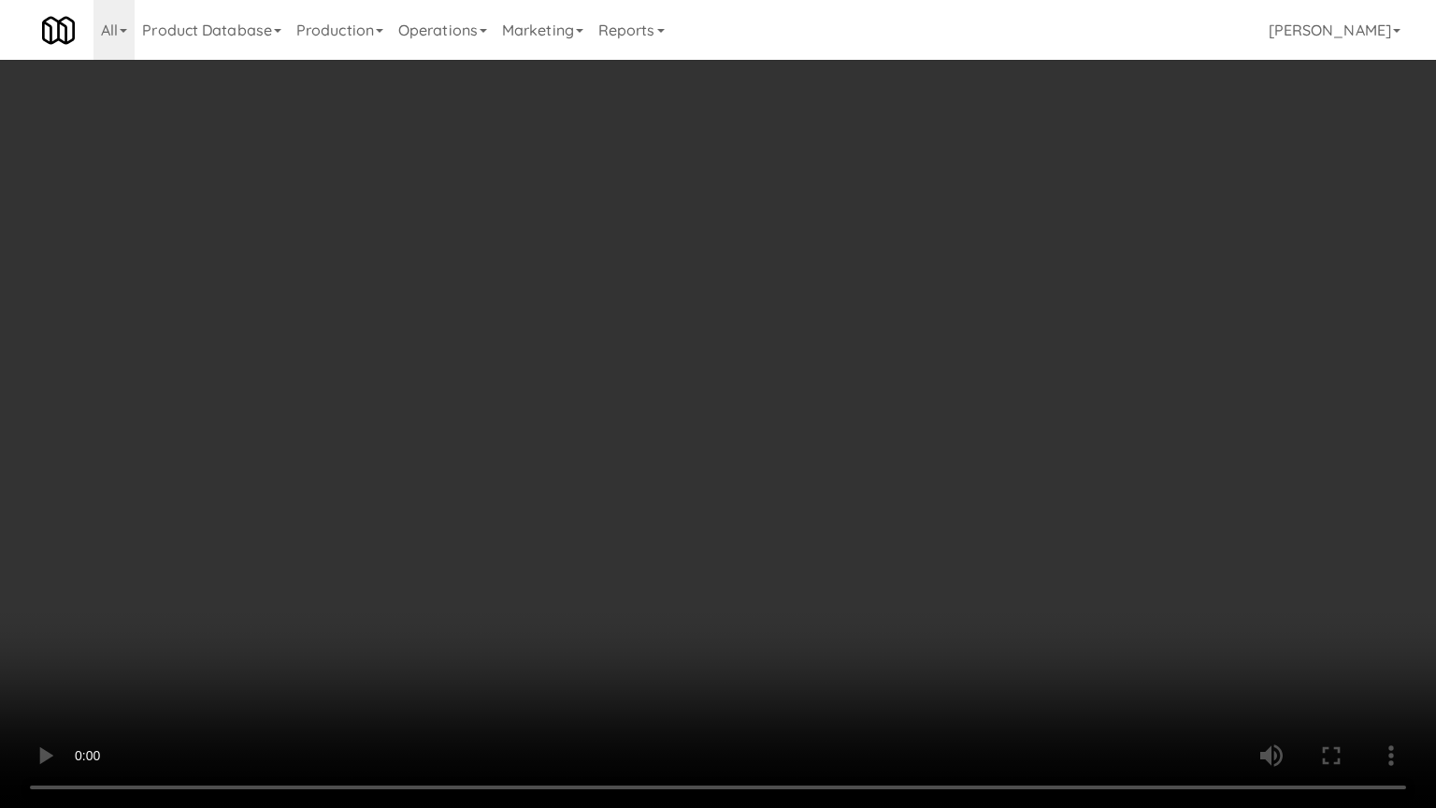
click at [551, 302] on video at bounding box center [718, 404] width 1436 height 808
click at [551, 299] on video at bounding box center [718, 404] width 1436 height 808
click at [553, 300] on video at bounding box center [718, 404] width 1436 height 808
click at [556, 304] on video at bounding box center [718, 404] width 1436 height 808
click at [564, 294] on video at bounding box center [718, 404] width 1436 height 808
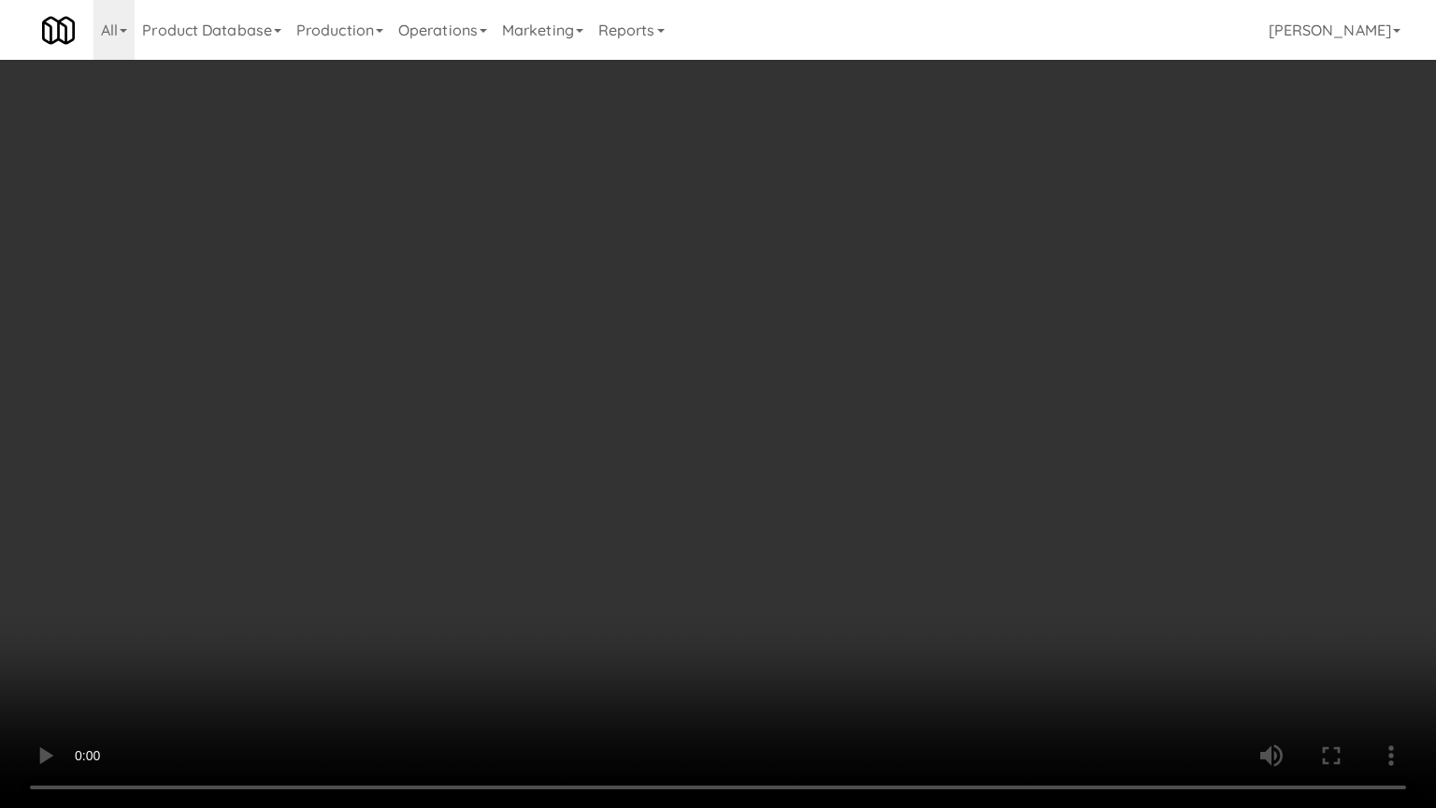
click at [573, 299] on video at bounding box center [718, 404] width 1436 height 808
click at [579, 293] on video at bounding box center [718, 404] width 1436 height 808
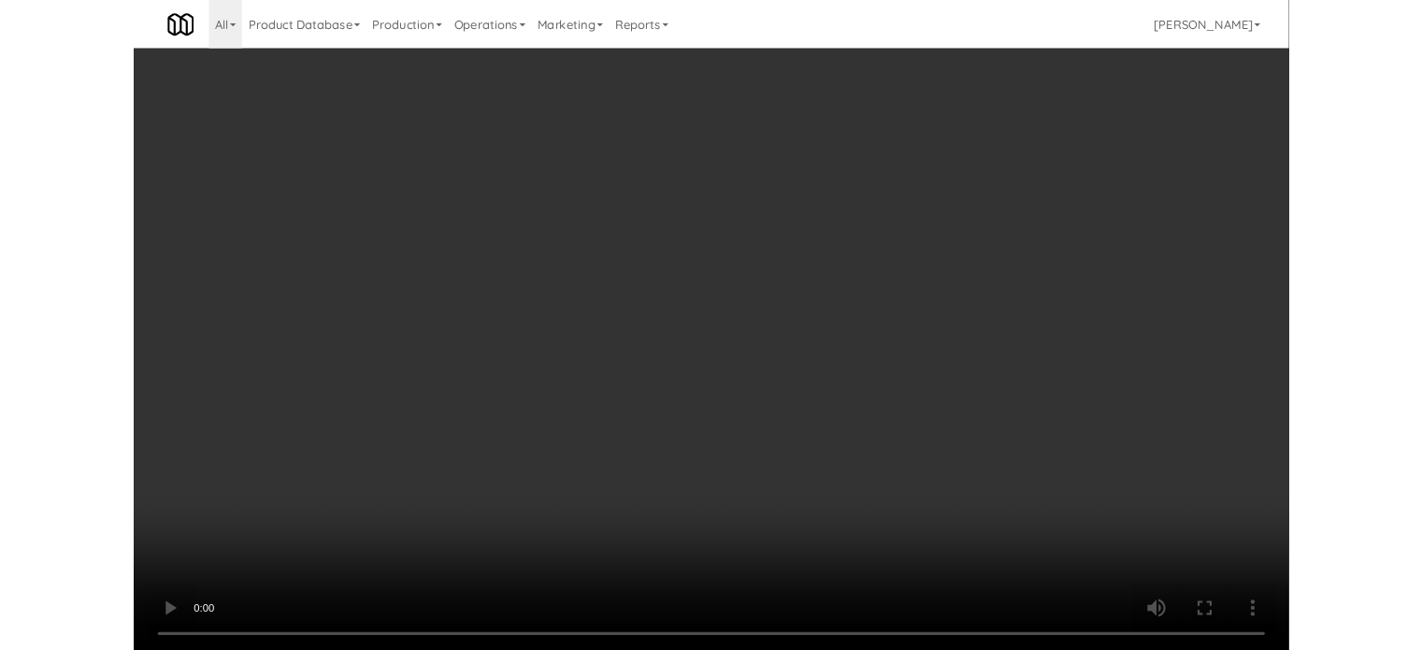
scroll to position [76, 0]
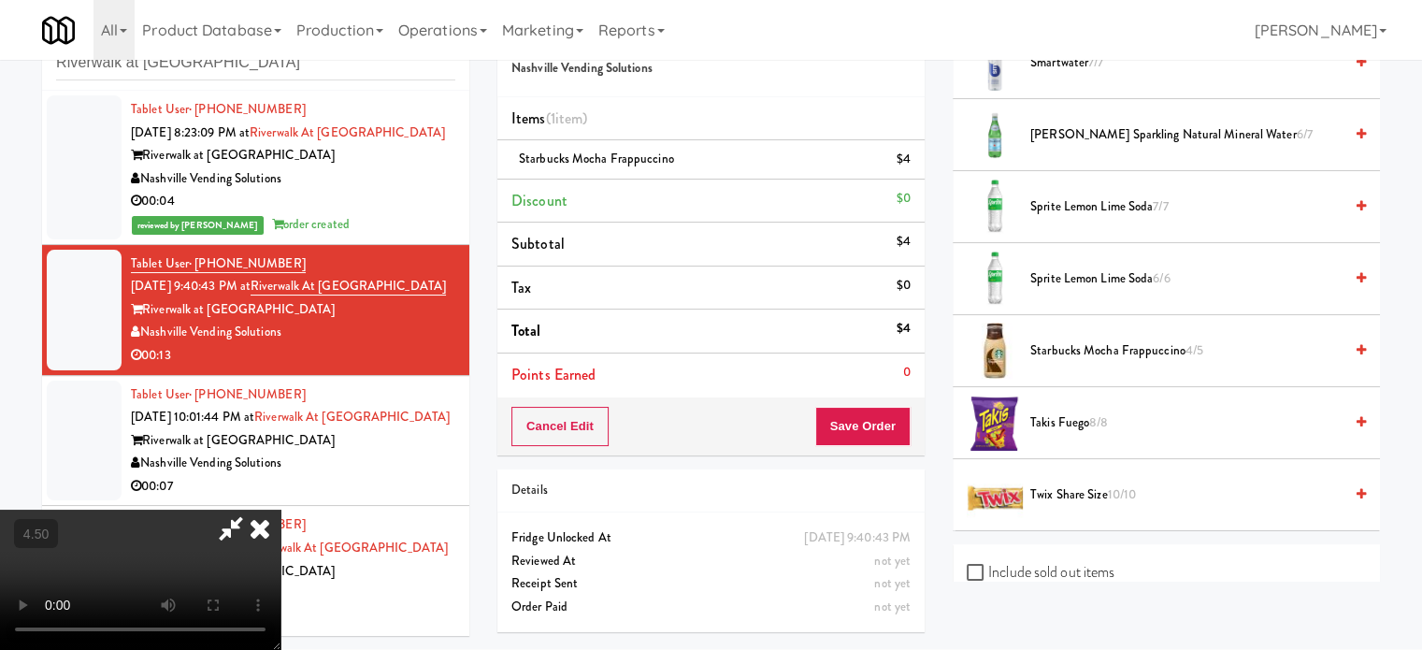
click at [1060, 411] on span "Takis Fuego 8/8" at bounding box center [1186, 422] width 312 height 23
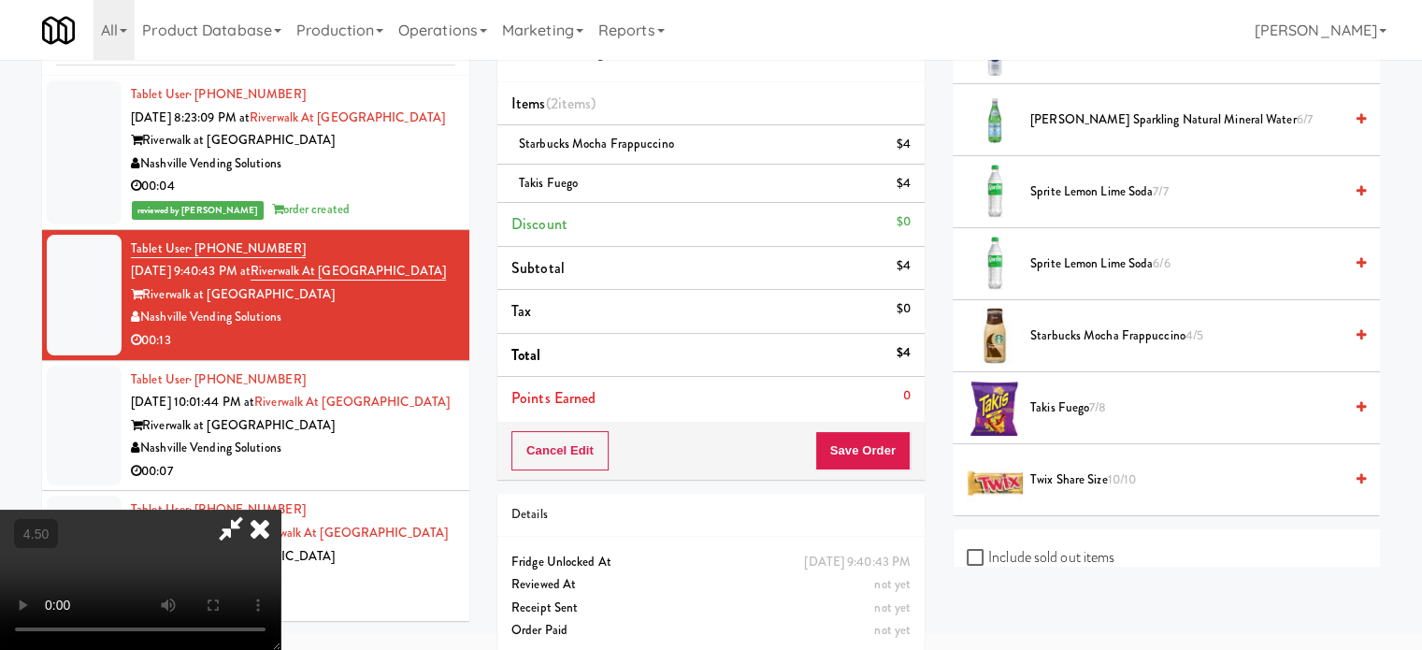
click at [280, 509] on video at bounding box center [140, 579] width 280 height 140
drag, startPoint x: 534, startPoint y: 438, endPoint x: 535, endPoint y: 384, distance: 54.2
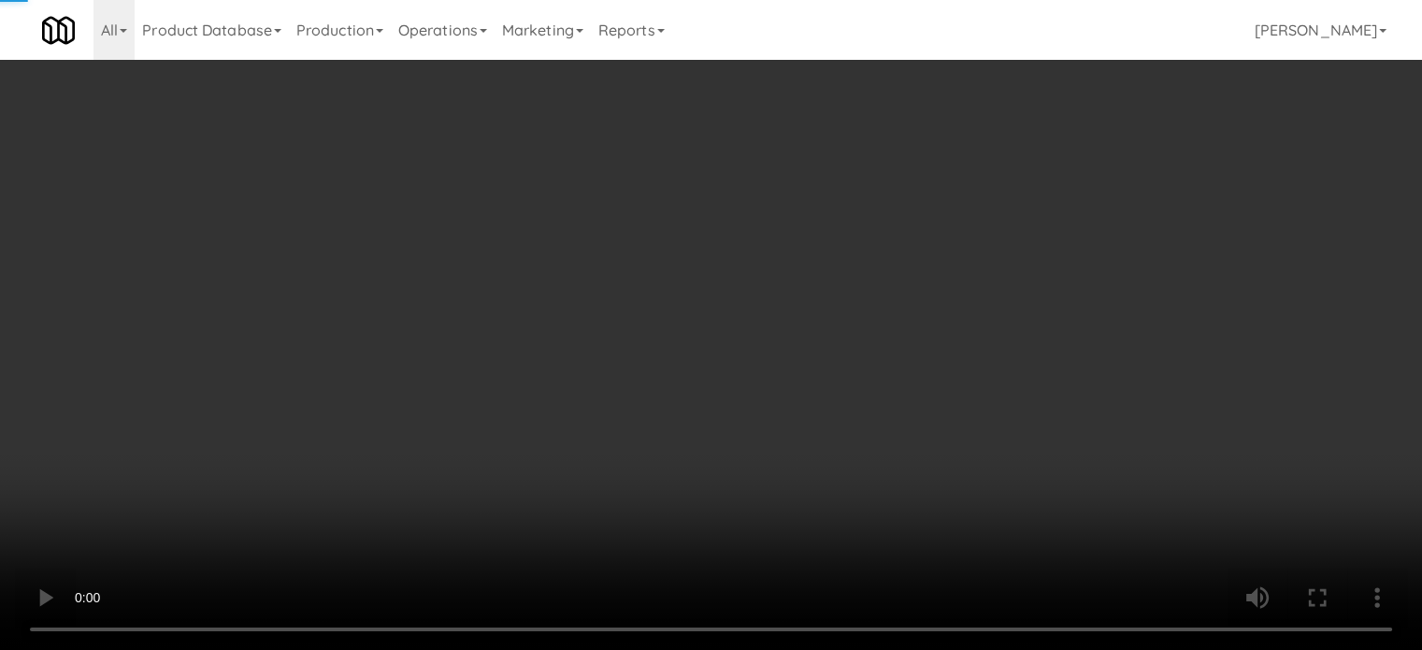
click at [534, 433] on video at bounding box center [711, 325] width 1422 height 650
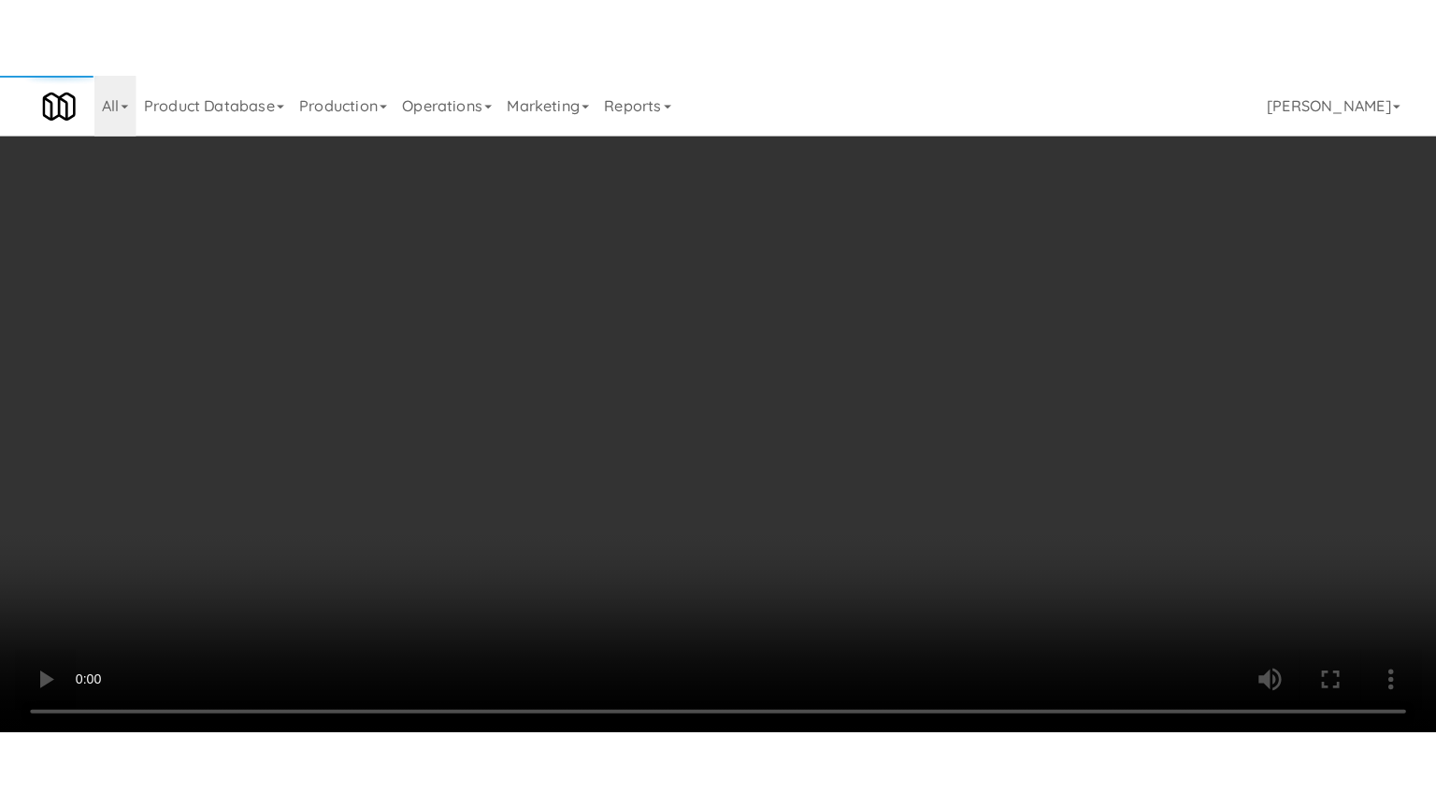
scroll to position [60, 0]
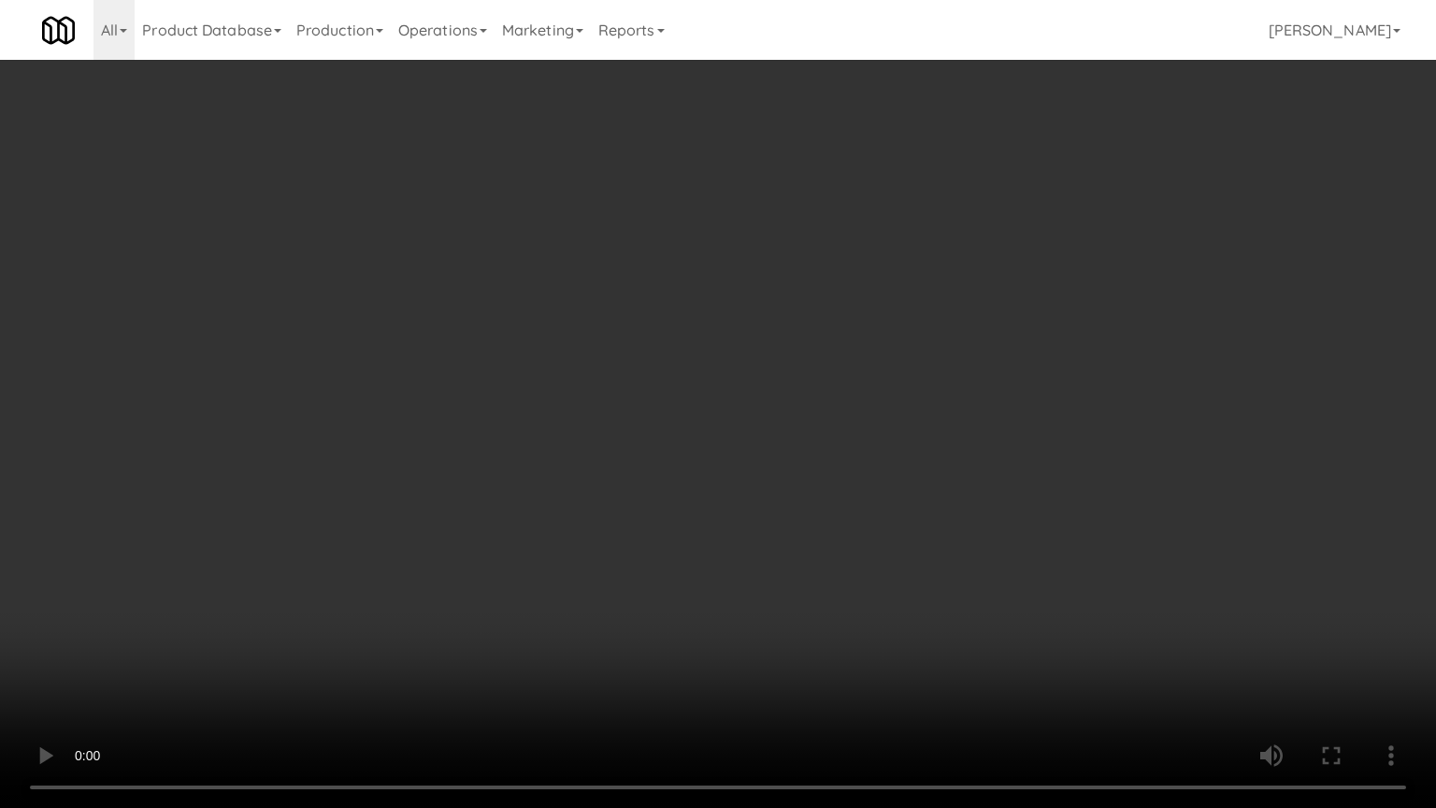
click at [650, 346] on video at bounding box center [718, 404] width 1436 height 808
drag, startPoint x: 658, startPoint y: 334, endPoint x: 720, endPoint y: 122, distance: 220.1
click at [660, 331] on video at bounding box center [718, 404] width 1436 height 808
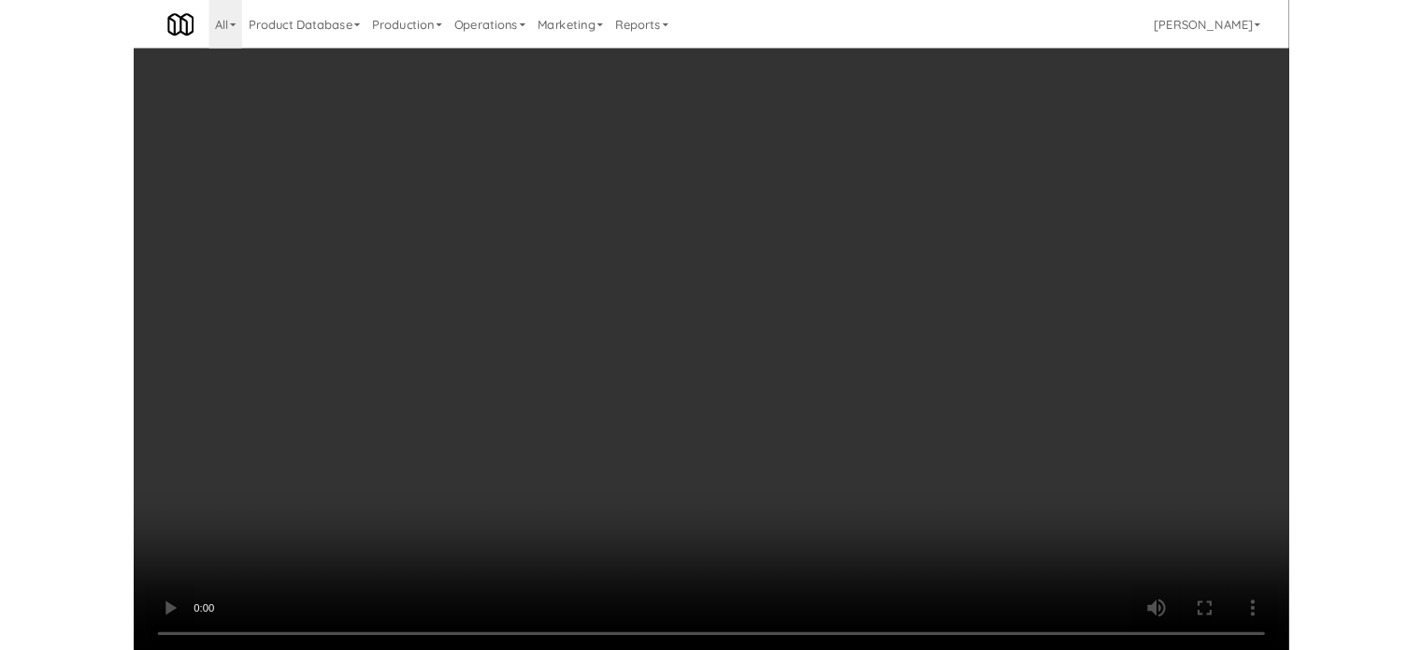
scroll to position [76, 0]
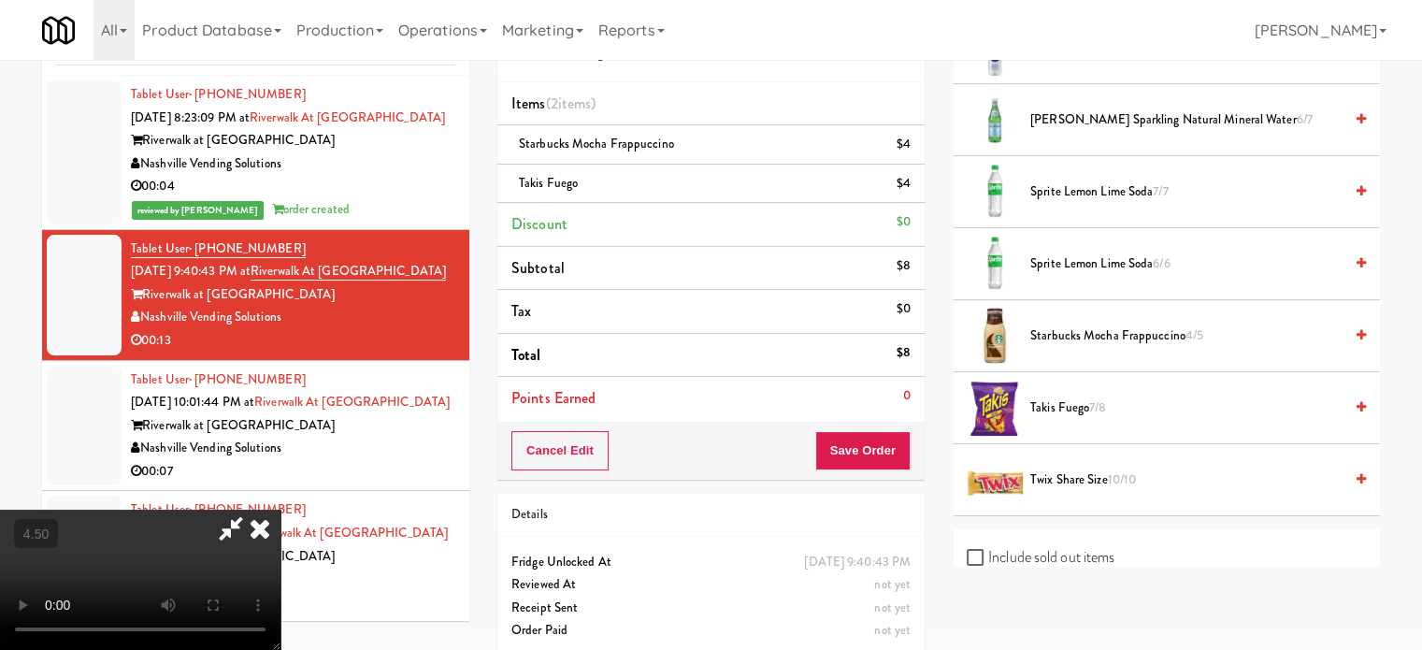
click at [280, 509] on icon at bounding box center [259, 527] width 41 height 37
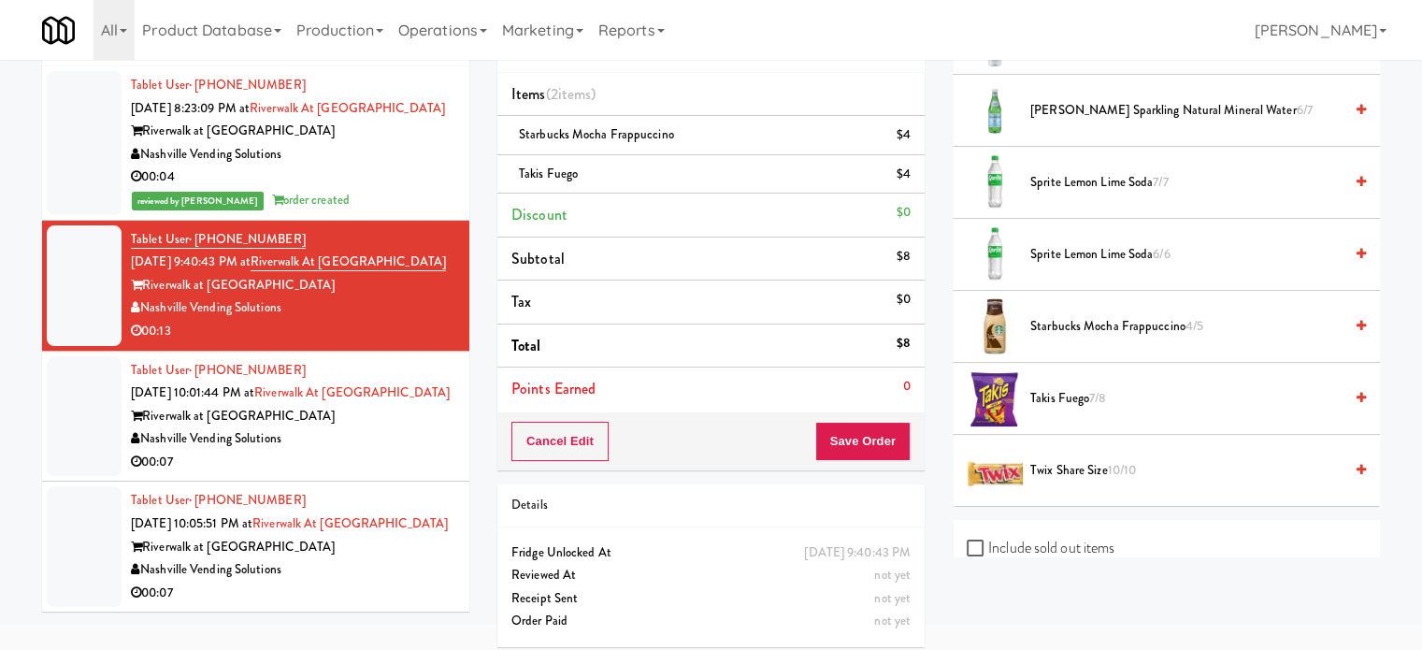
scroll to position [93, 0]
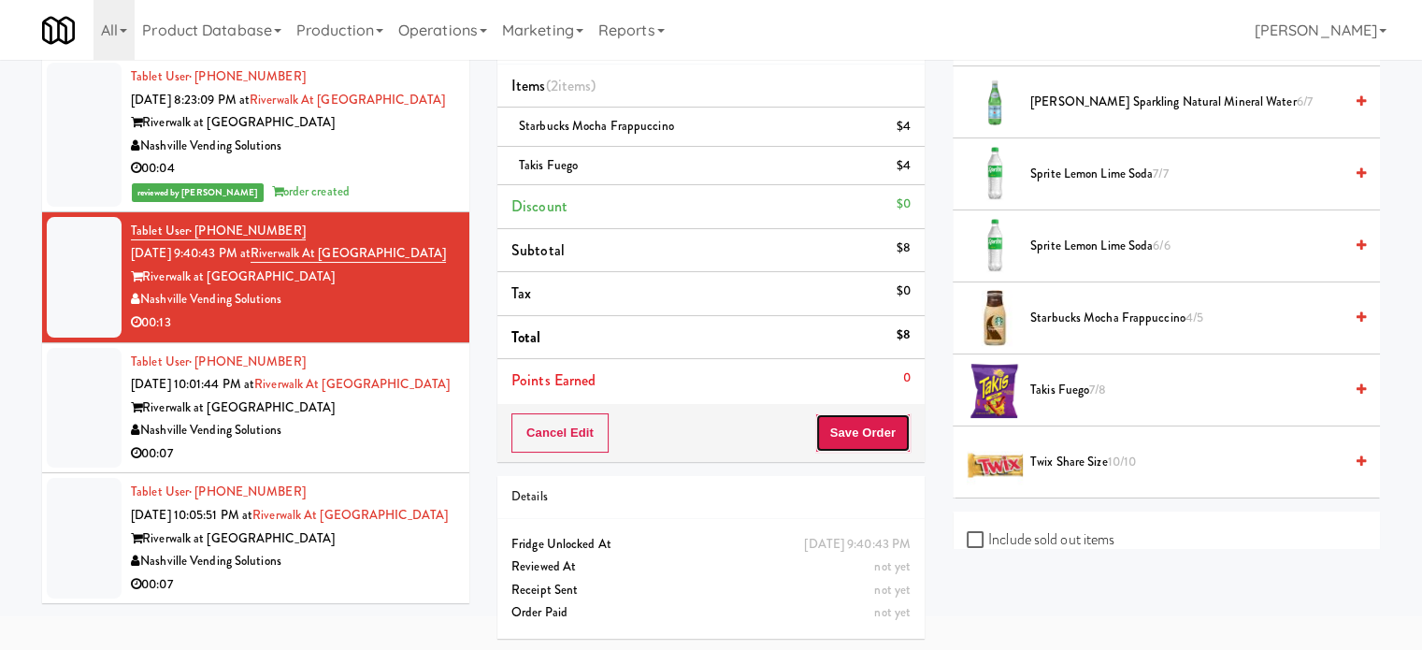
click at [855, 426] on button "Save Order" at bounding box center [862, 432] width 95 height 39
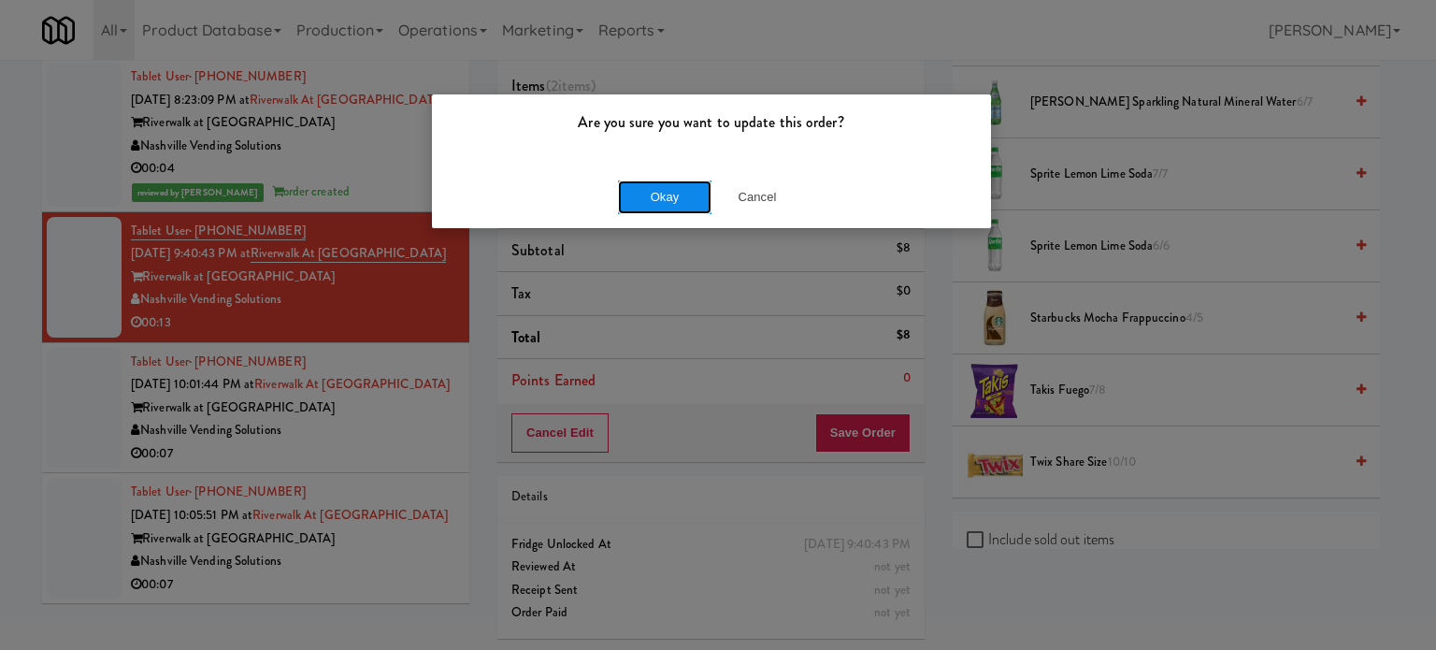
click at [663, 182] on button "Okay" at bounding box center [664, 197] width 93 height 34
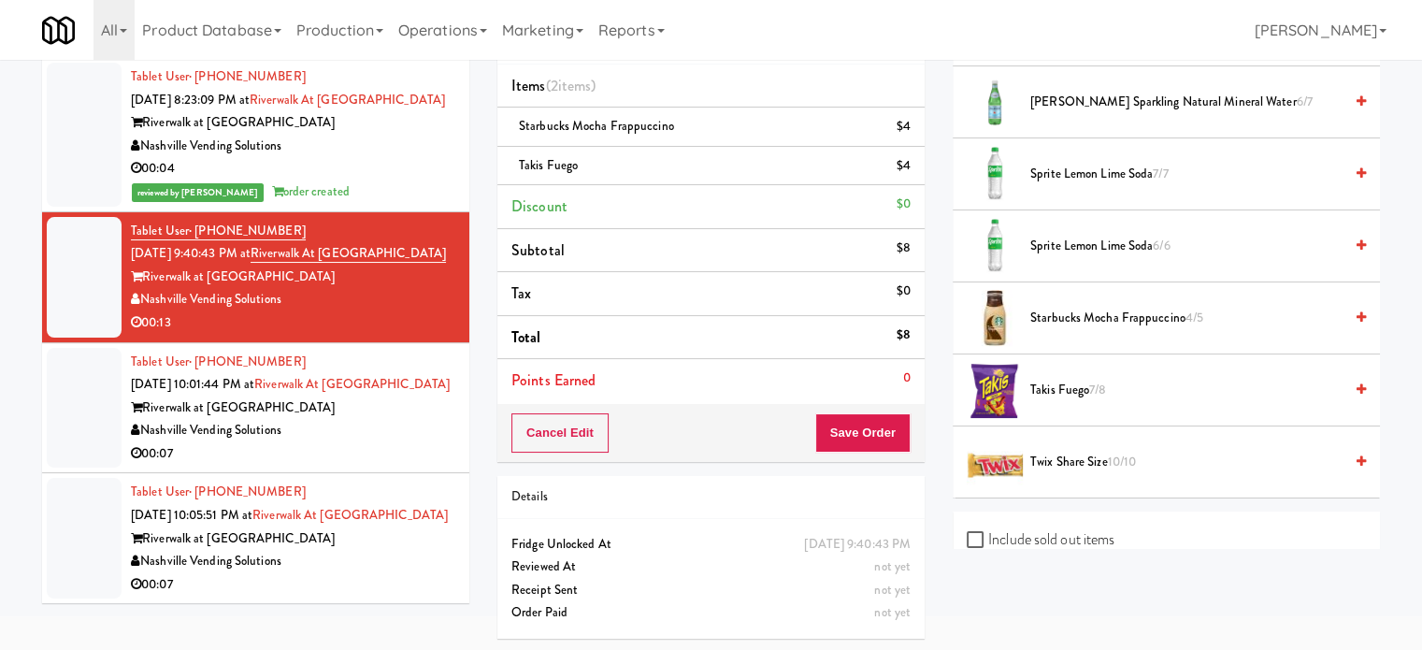
click at [378, 465] on div "00:07" at bounding box center [293, 453] width 324 height 23
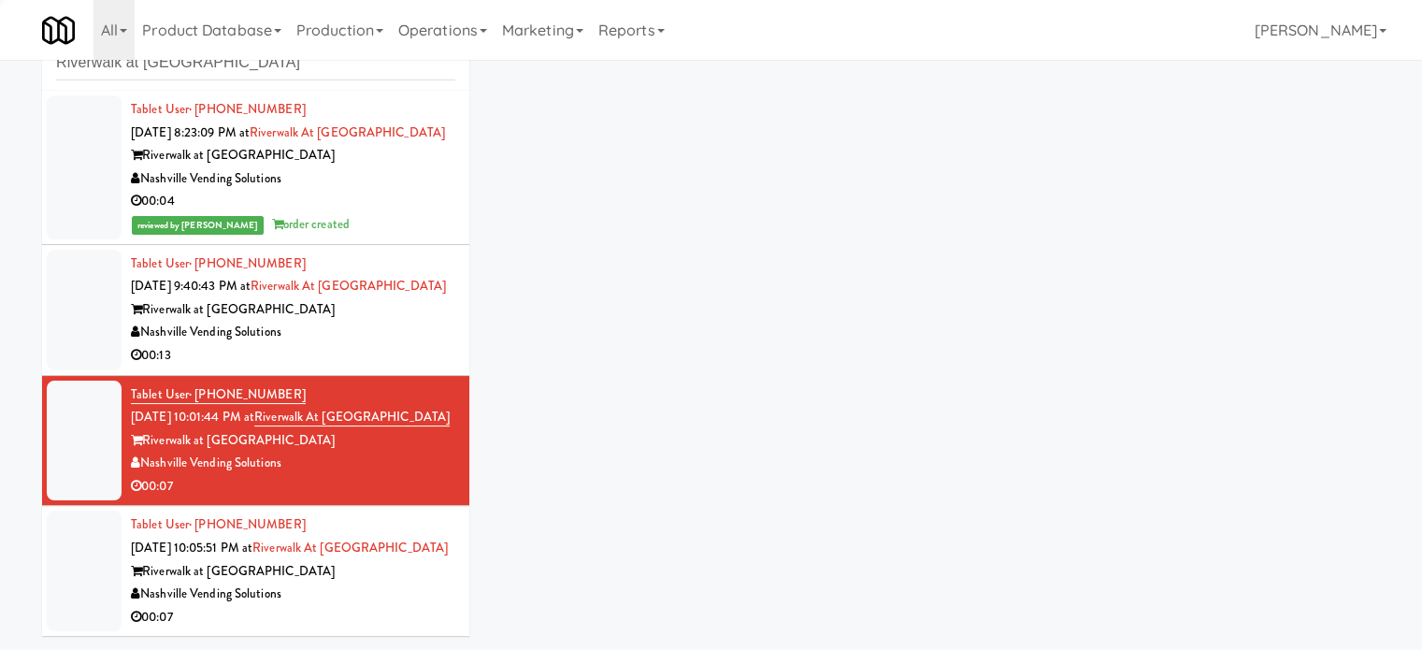
scroll to position [76, 0]
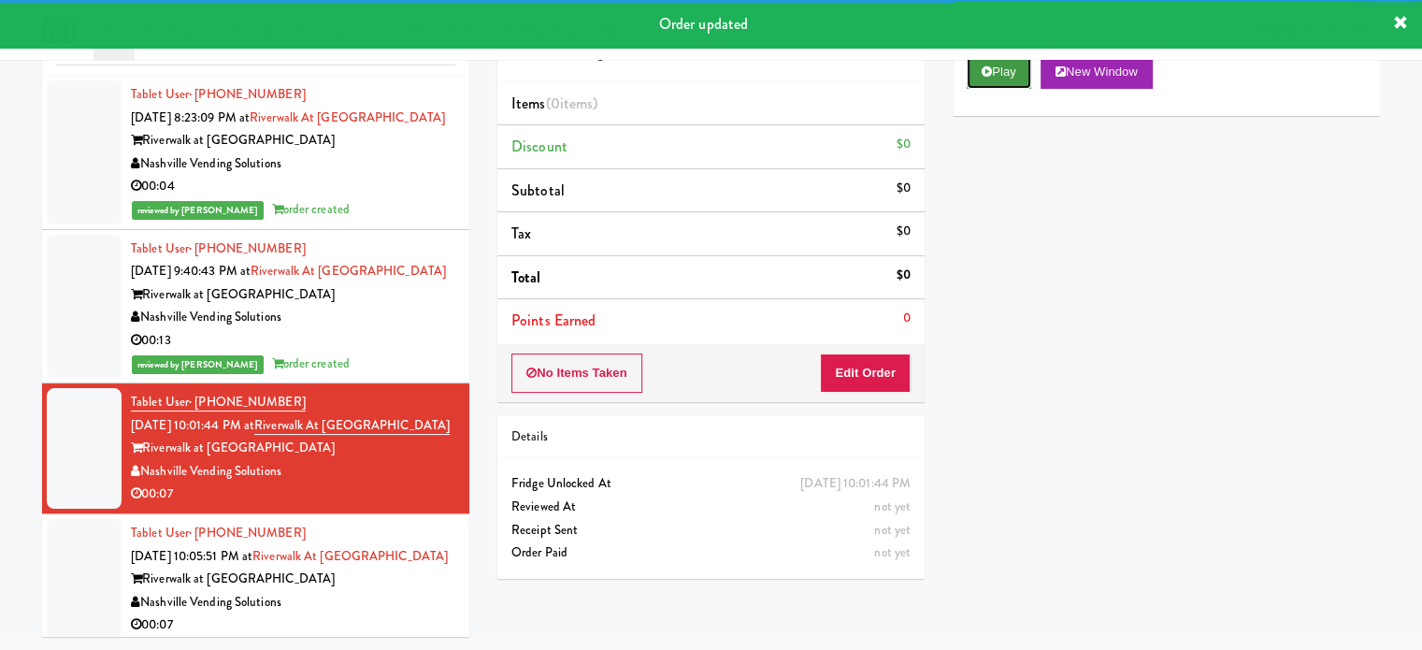
click at [999, 70] on button "Play" at bounding box center [998, 72] width 64 height 34
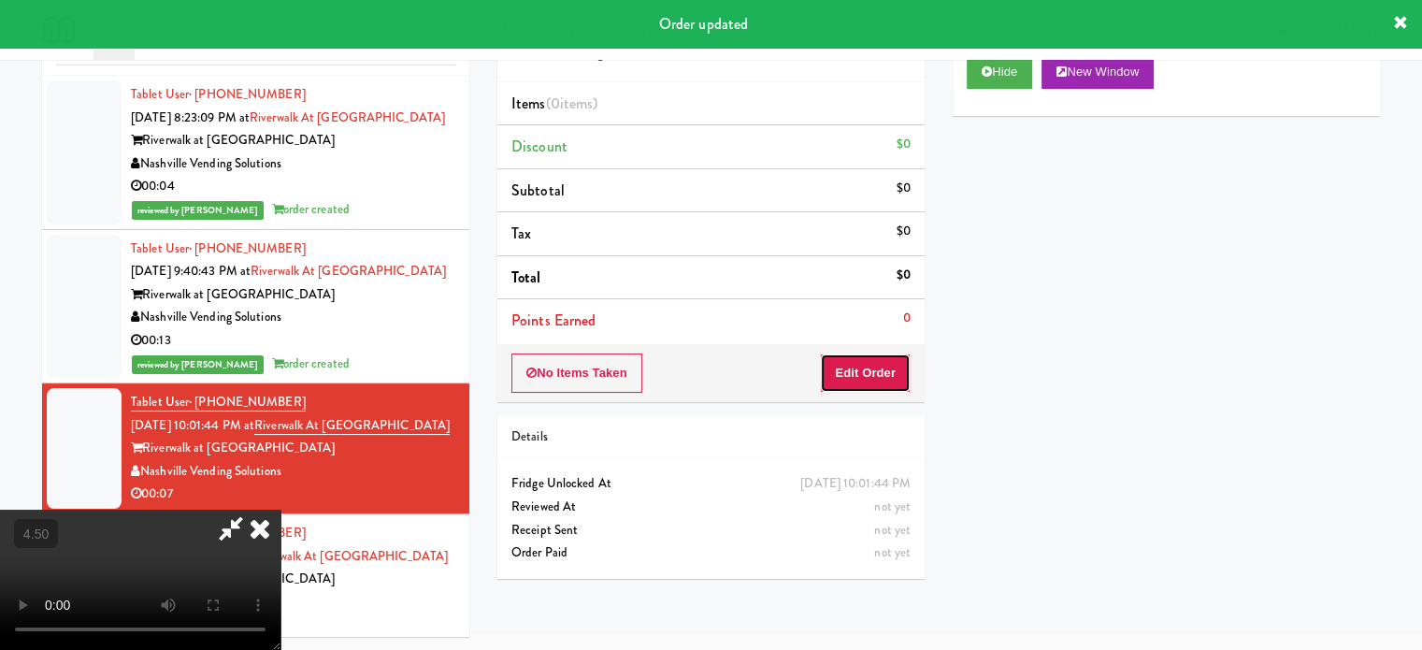
click at [846, 385] on button "Edit Order" at bounding box center [865, 372] width 91 height 39
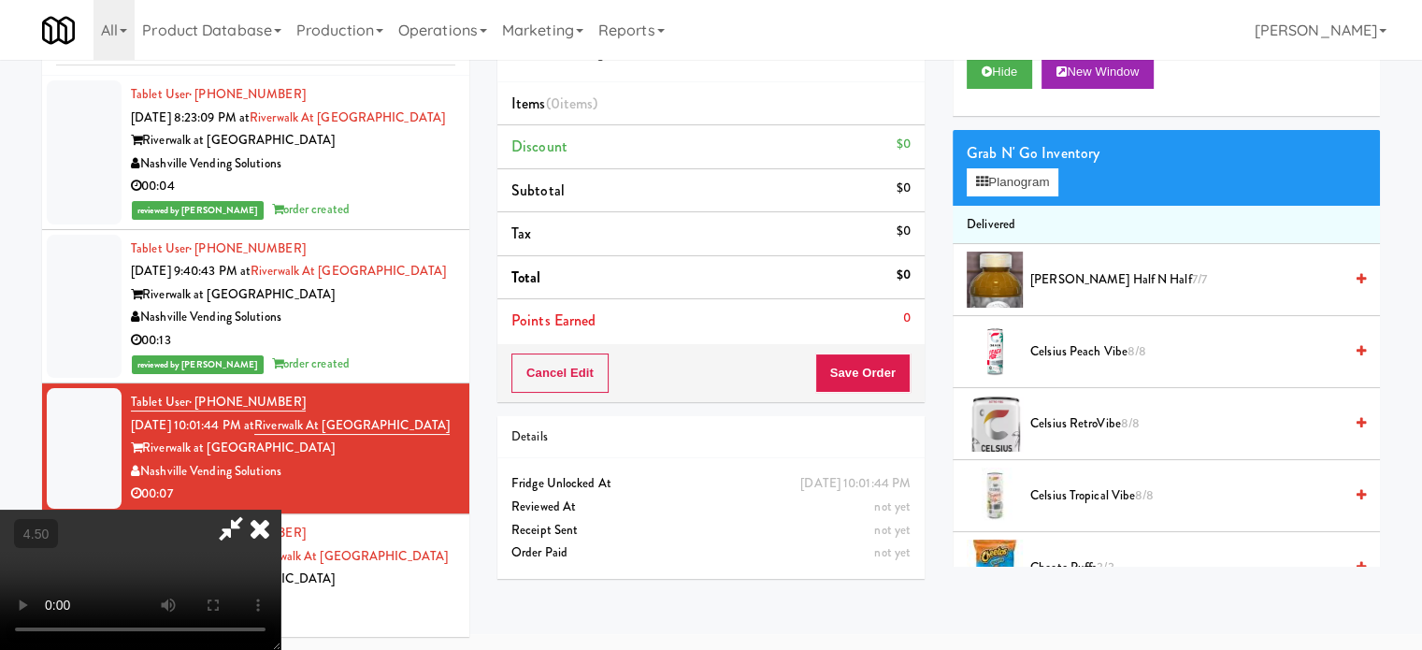
click at [280, 509] on video at bounding box center [140, 579] width 280 height 140
drag, startPoint x: 569, startPoint y: 418, endPoint x: 574, endPoint y: 397, distance: 21.1
click at [280, 509] on video at bounding box center [140, 579] width 280 height 140
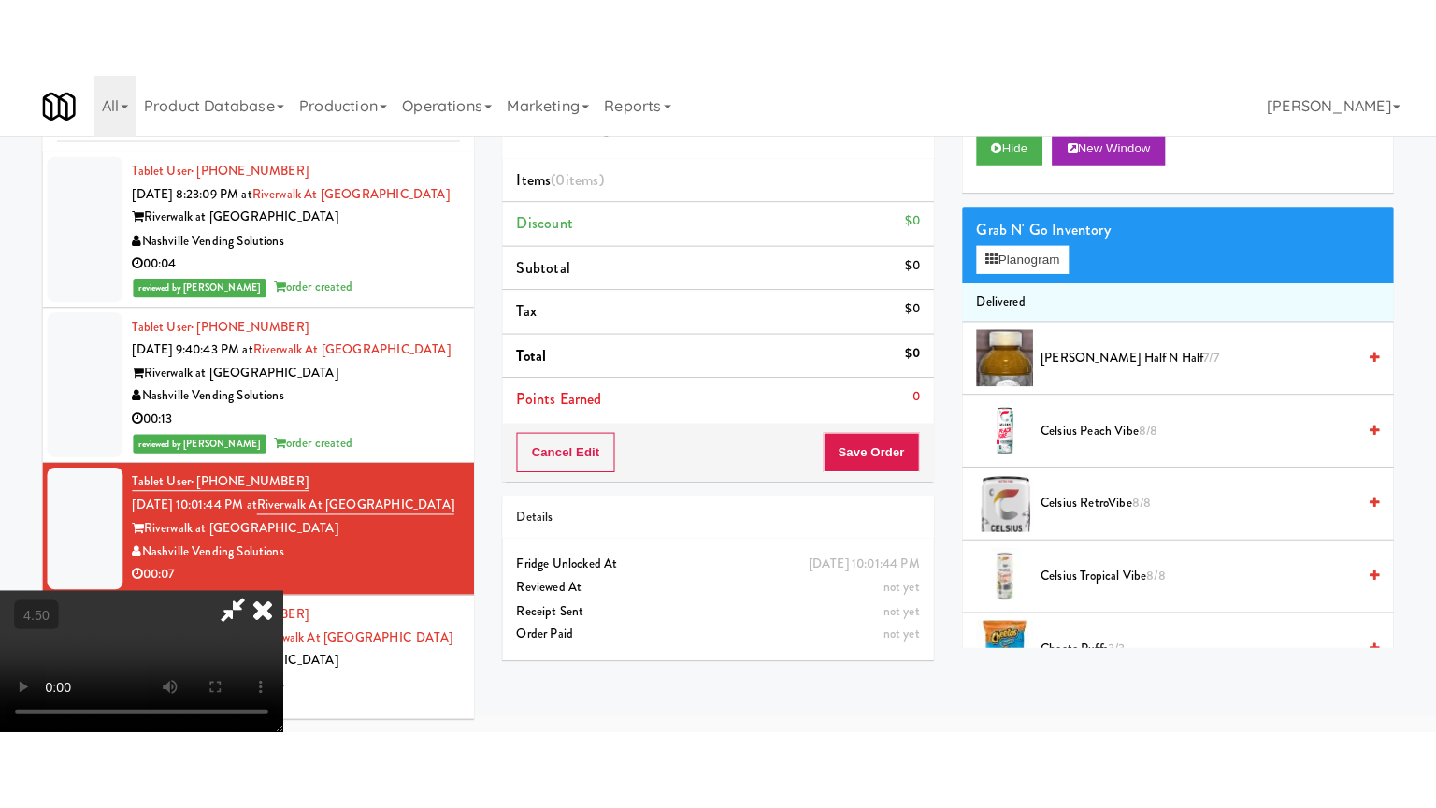
scroll to position [60, 0]
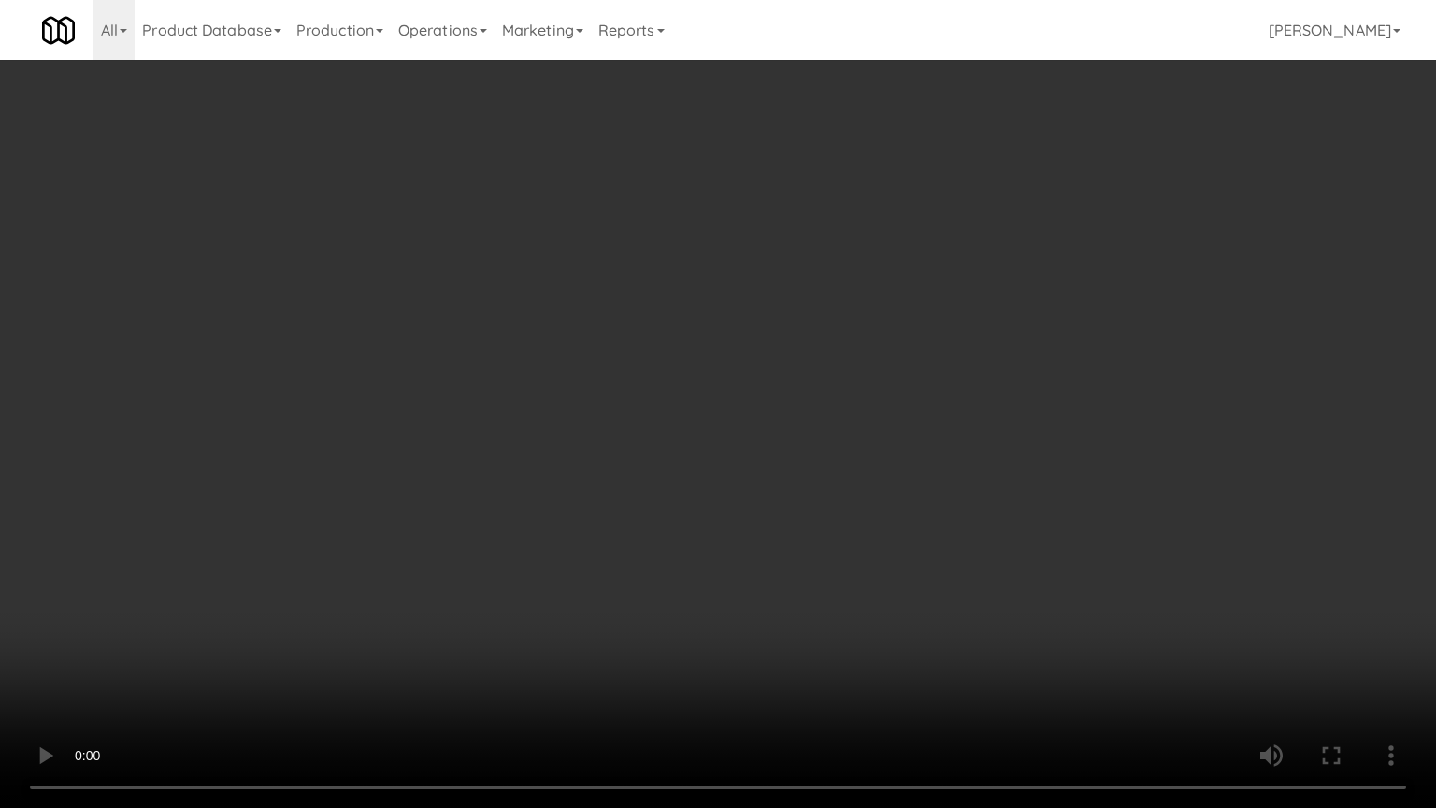
click at [688, 362] on video at bounding box center [718, 404] width 1436 height 808
click at [714, 378] on video at bounding box center [718, 404] width 1436 height 808
click at [721, 373] on video at bounding box center [718, 404] width 1436 height 808
click at [751, 366] on video at bounding box center [718, 404] width 1436 height 808
click at [749, 379] on video at bounding box center [718, 404] width 1436 height 808
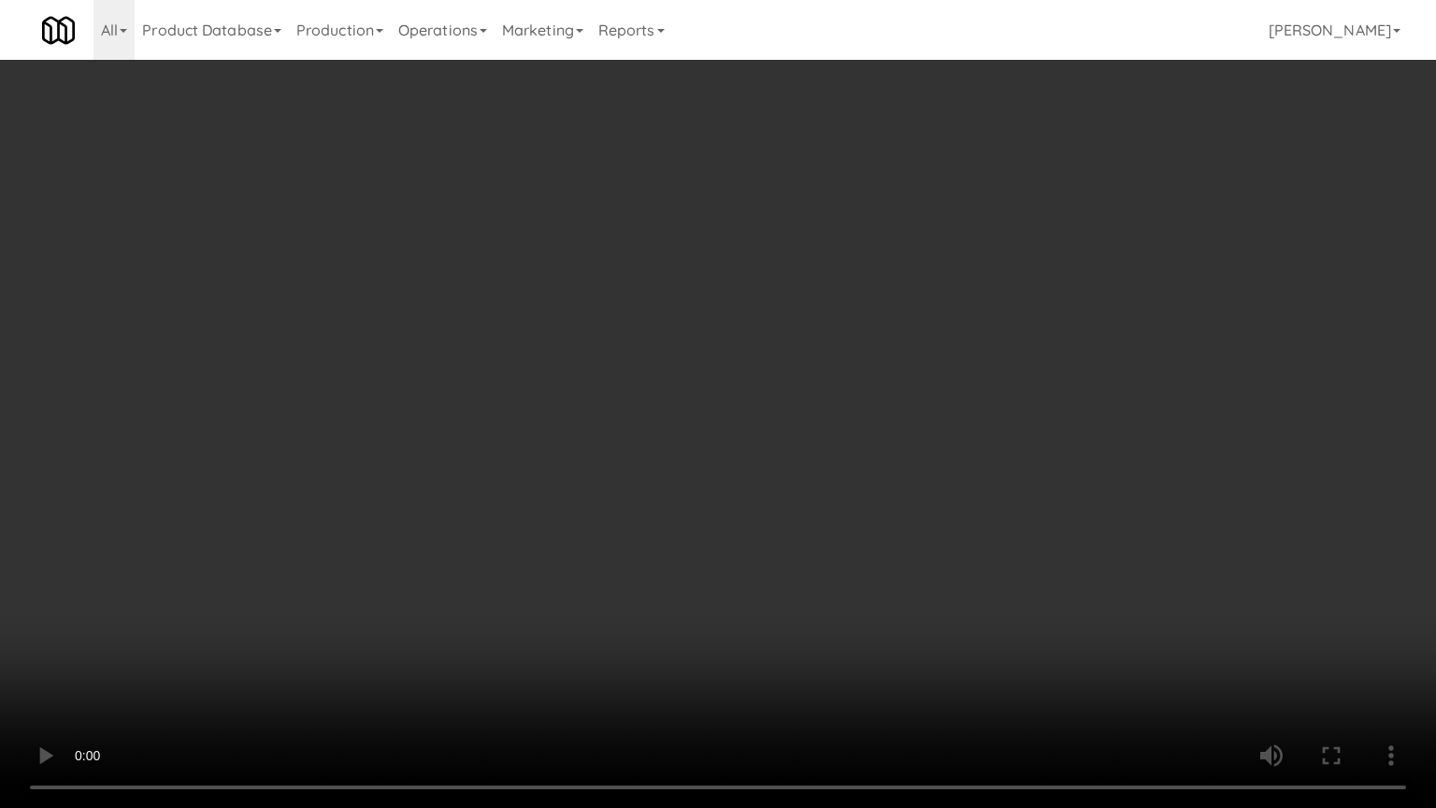
click at [798, 377] on video at bounding box center [718, 404] width 1436 height 808
drag, startPoint x: 804, startPoint y: 261, endPoint x: 1055, endPoint y: 182, distance: 263.4
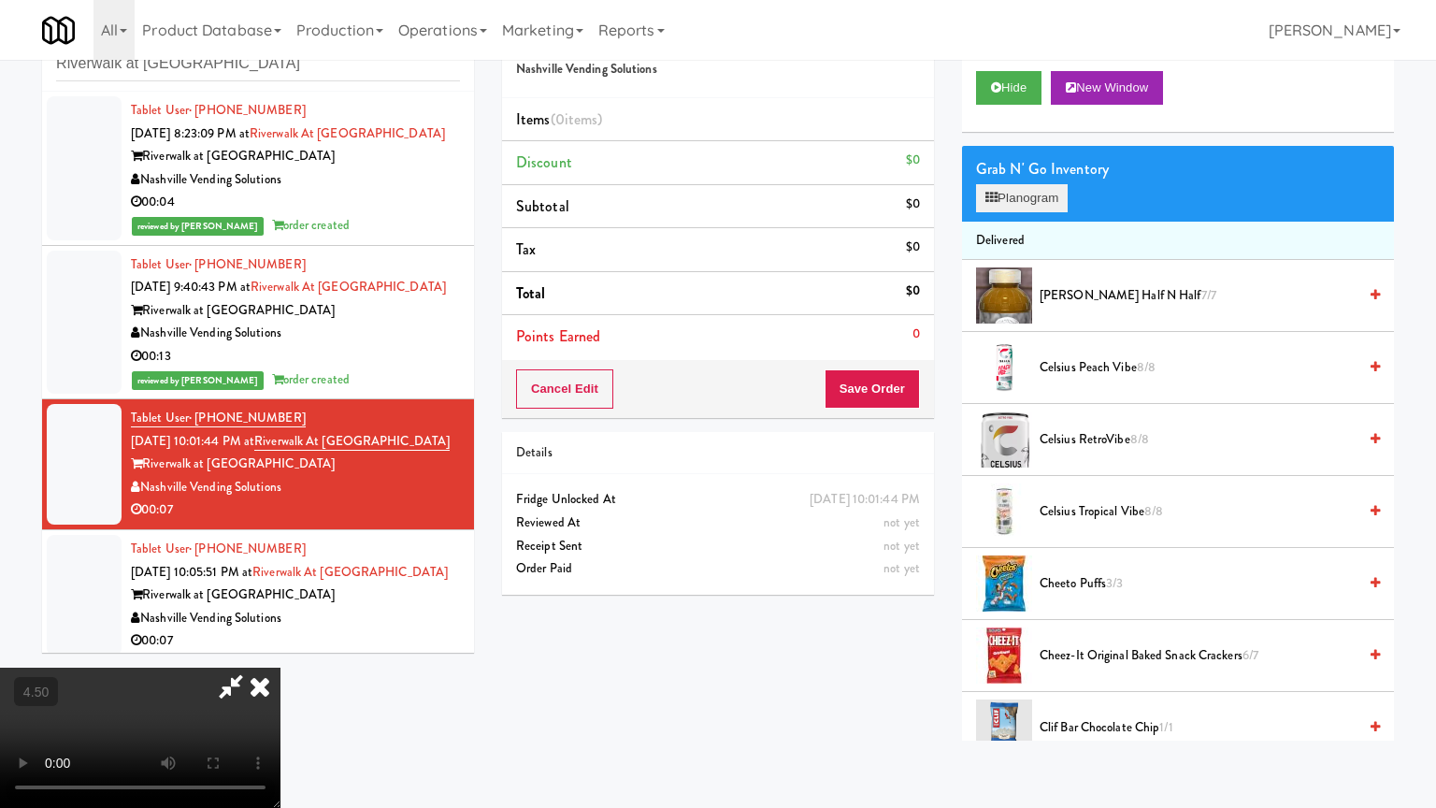
click at [280, 648] on video at bounding box center [140, 737] width 280 height 140
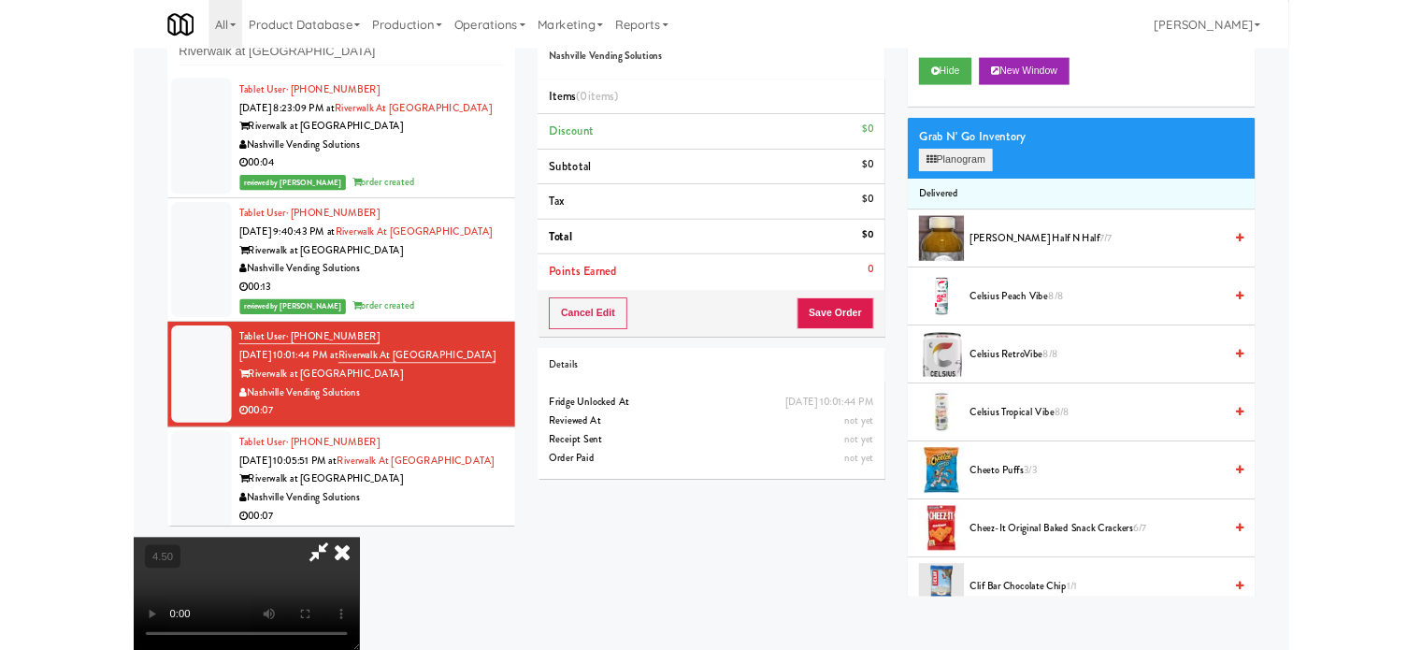
scroll to position [76, 0]
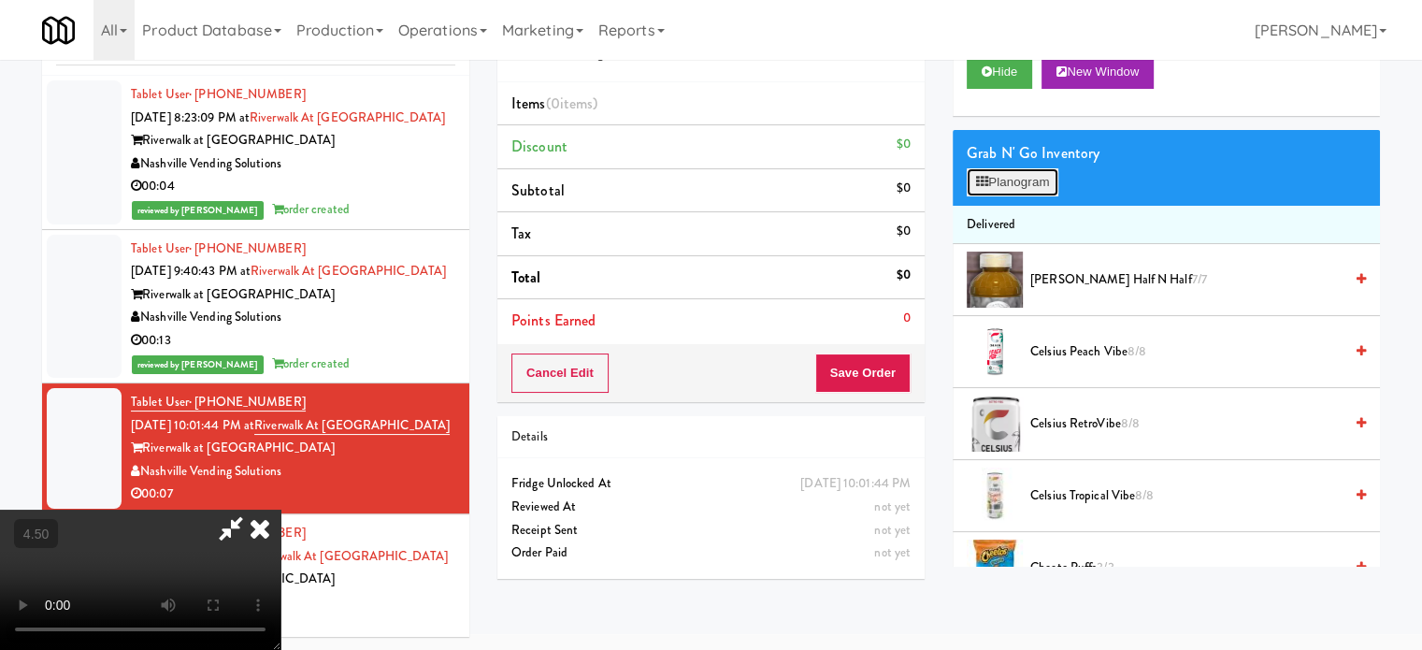
click at [1056, 171] on button "Planogram" at bounding box center [1012, 182] width 92 height 28
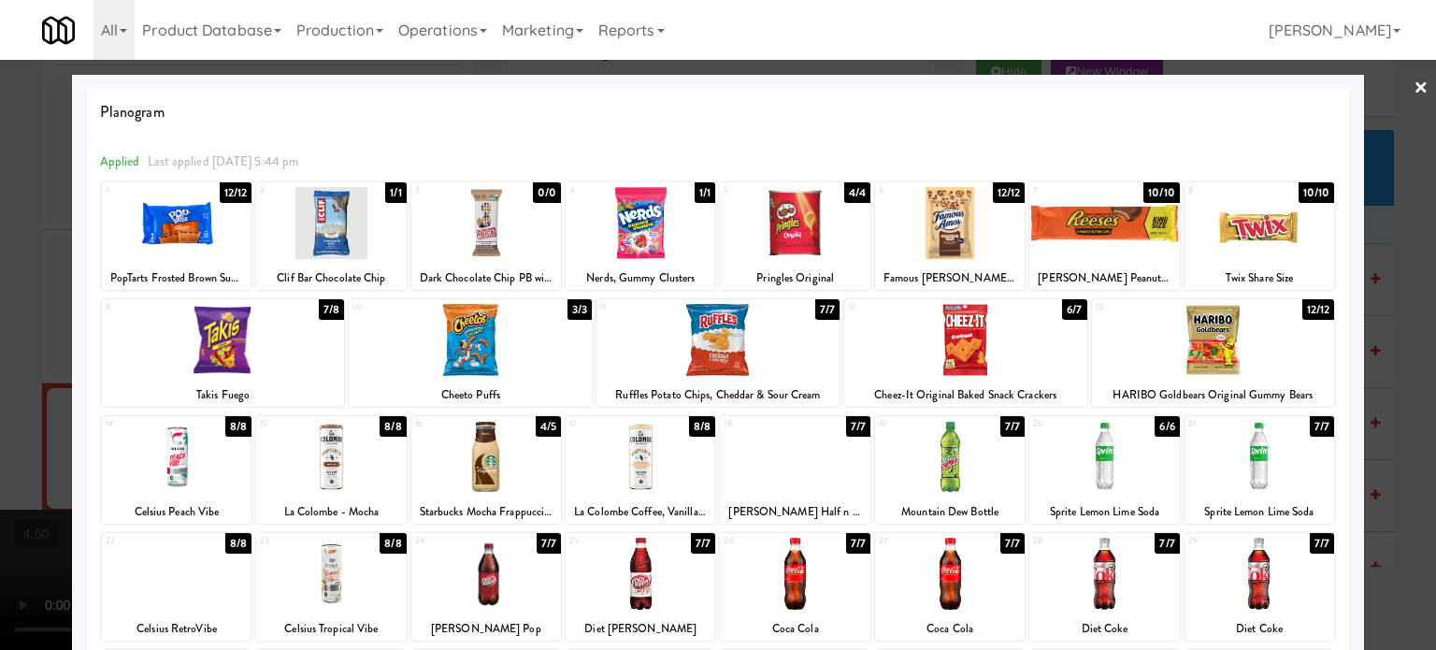
drag, startPoint x: 569, startPoint y: 307, endPoint x: 816, endPoint y: 328, distance: 247.6
click at [569, 306] on div "3/3" at bounding box center [579, 309] width 24 height 21
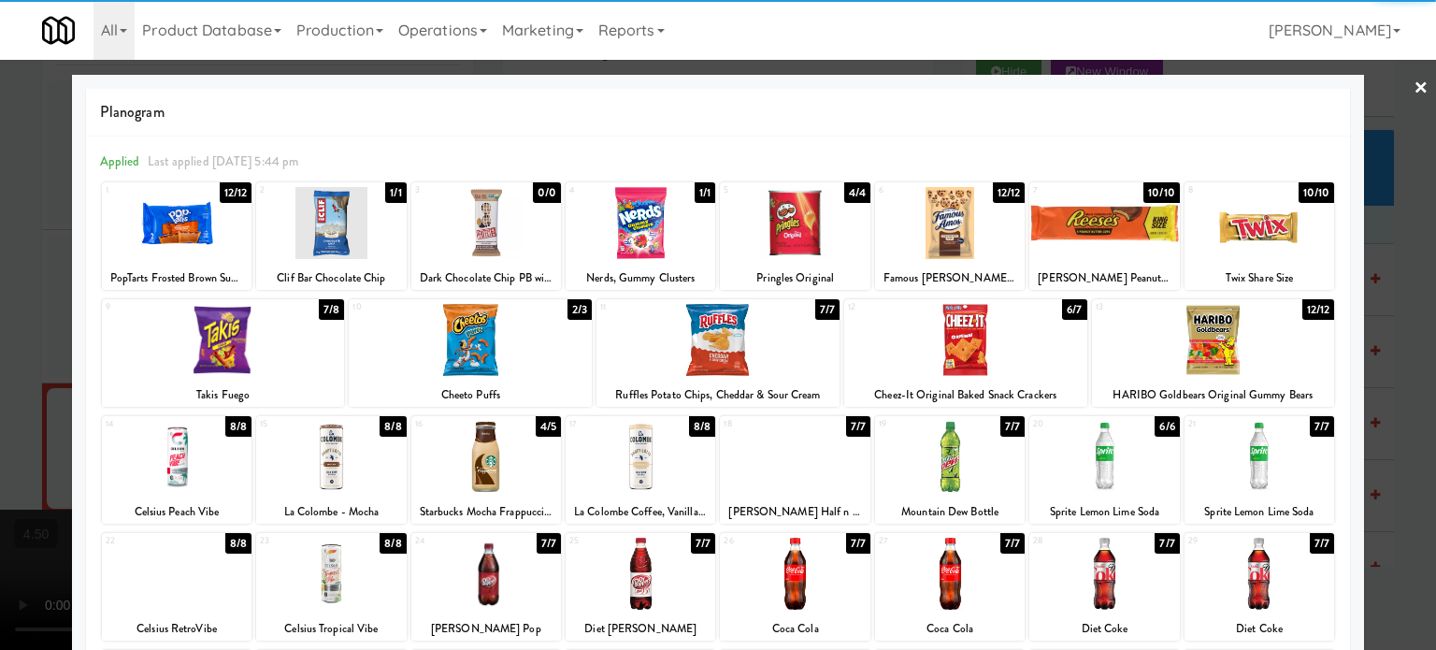
click at [821, 313] on div "7/7" at bounding box center [827, 309] width 24 height 21
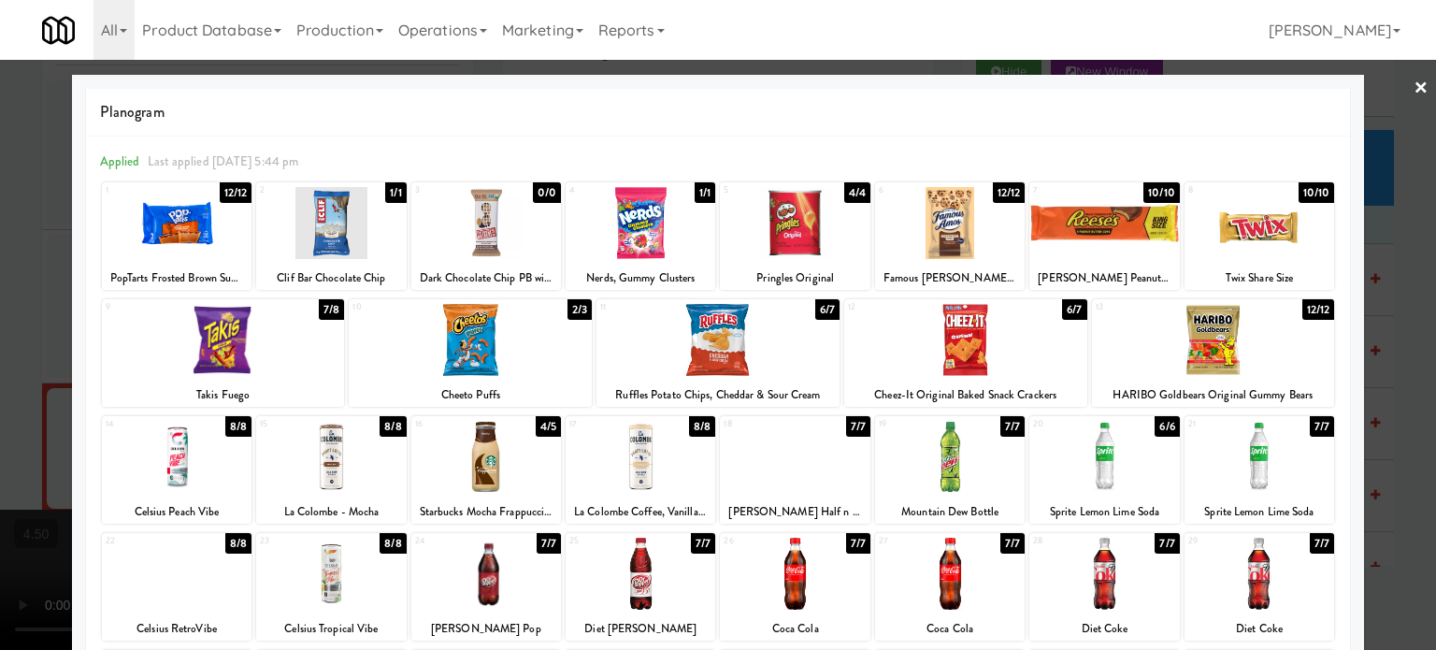
click at [1370, 360] on div at bounding box center [718, 325] width 1436 height 650
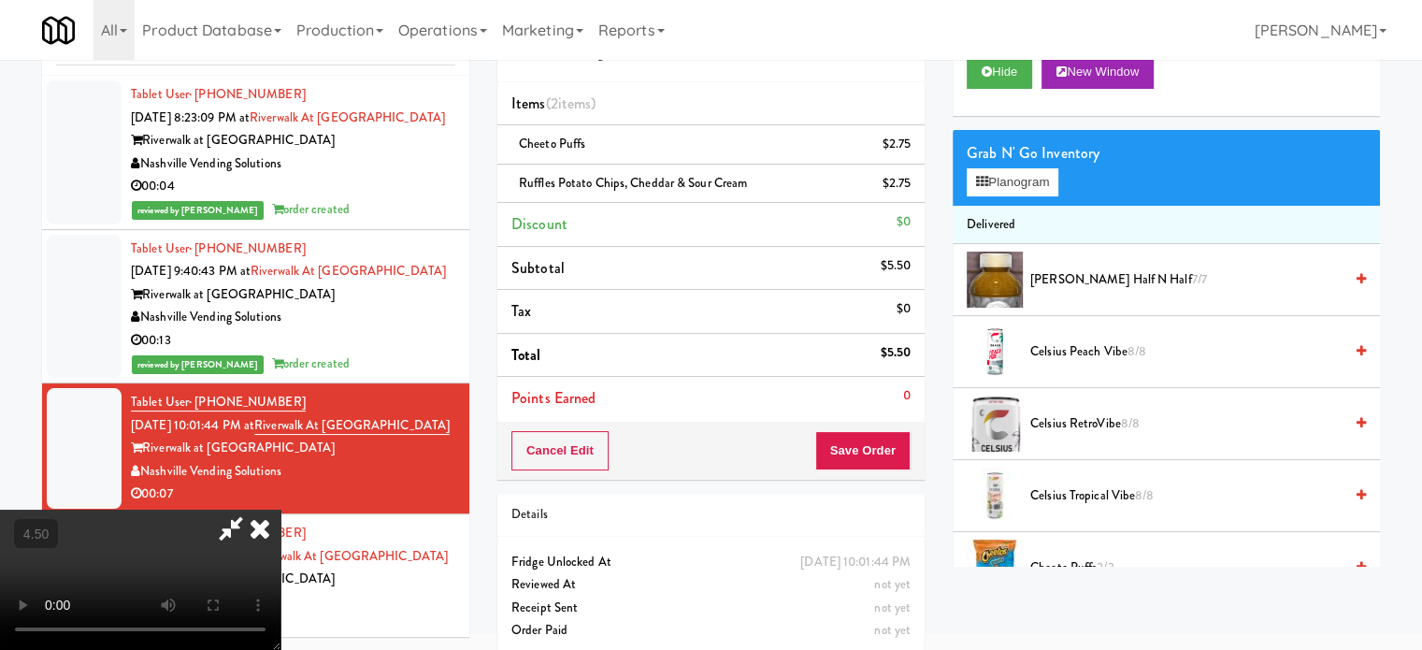
click at [280, 509] on video at bounding box center [140, 579] width 280 height 140
drag, startPoint x: 550, startPoint y: 368, endPoint x: 550, endPoint y: 465, distance: 97.2
click at [280, 509] on video at bounding box center [140, 579] width 280 height 140
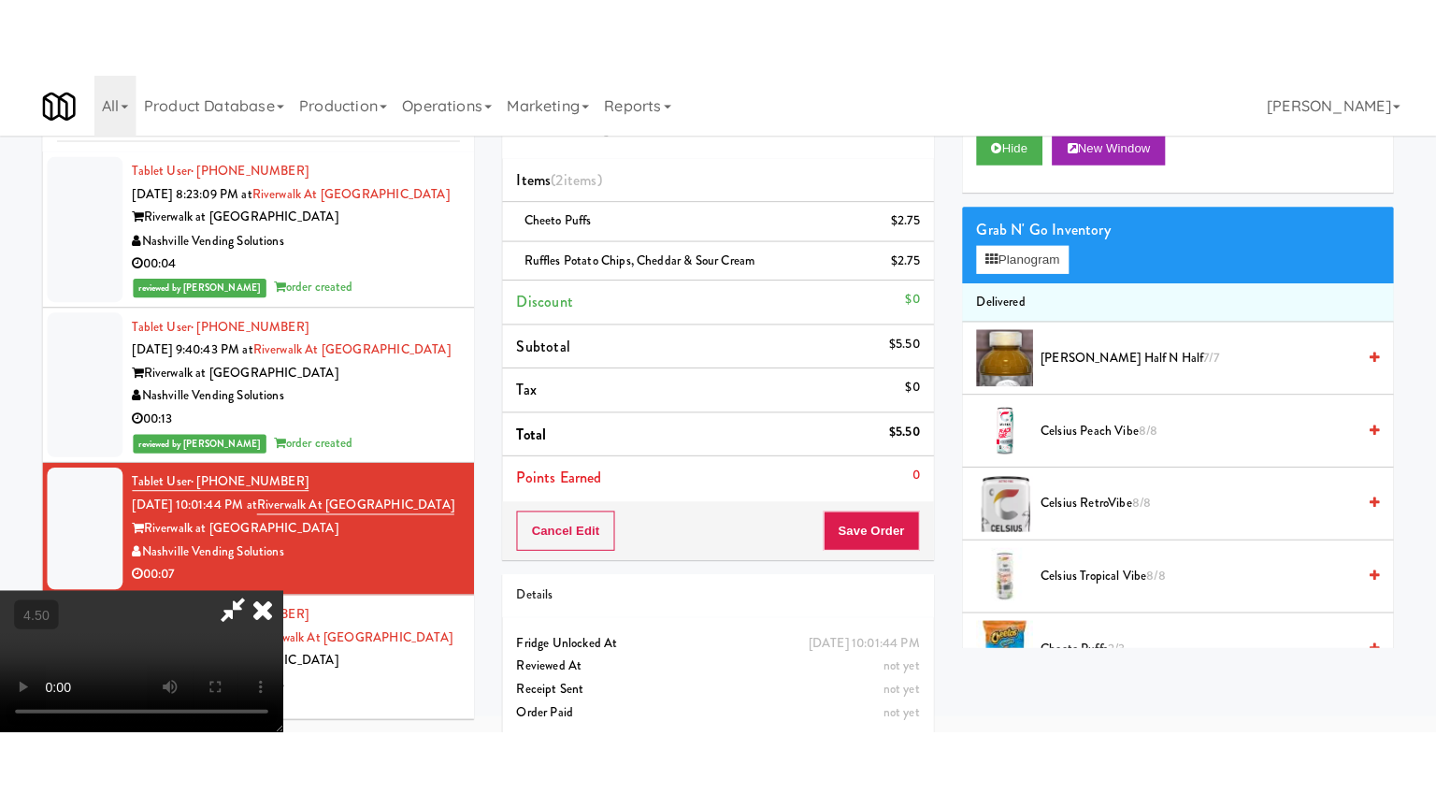
scroll to position [60, 0]
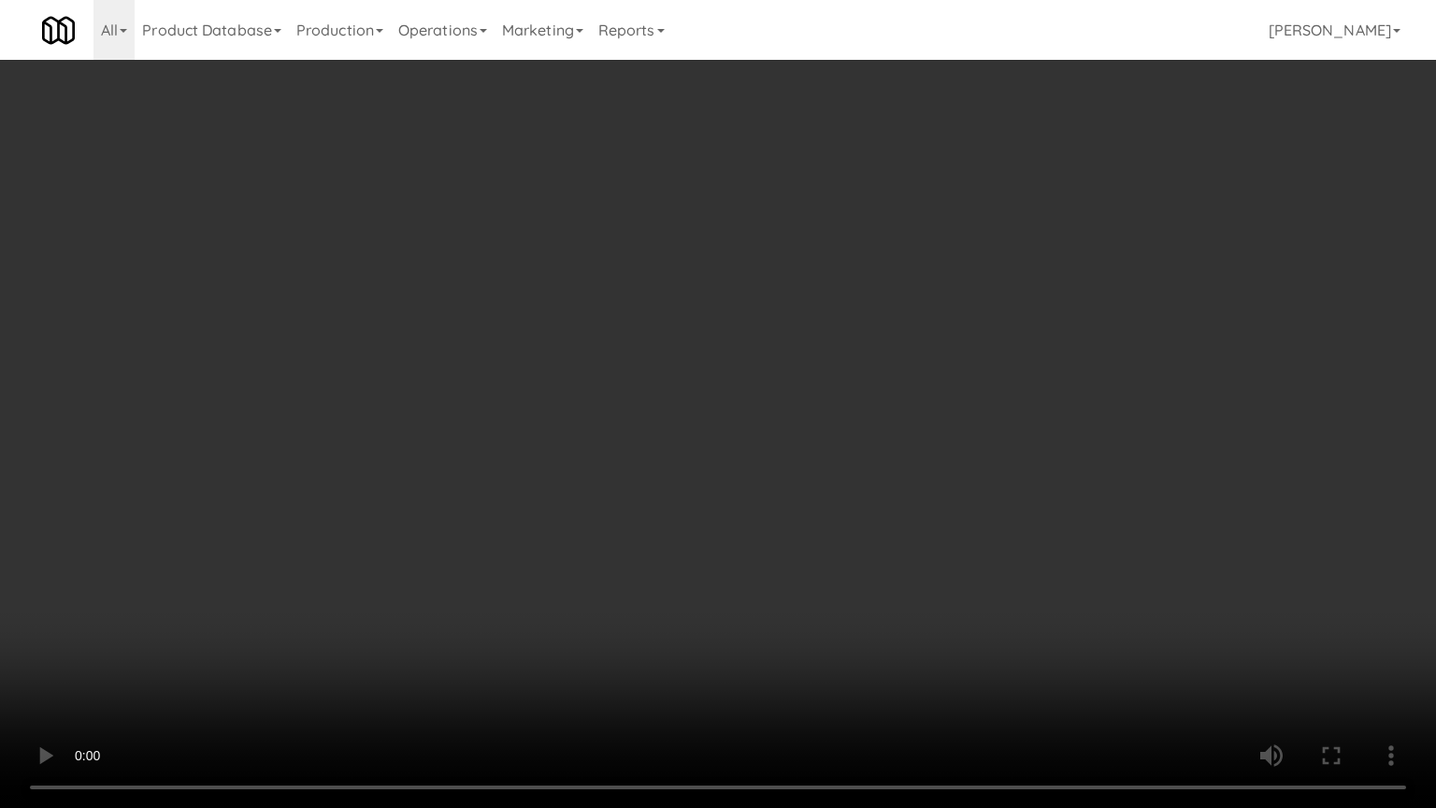
drag, startPoint x: 550, startPoint y: 465, endPoint x: 553, endPoint y: 456, distance: 10.1
click at [550, 465] on video at bounding box center [718, 404] width 1436 height 808
click at [563, 434] on video at bounding box center [718, 404] width 1436 height 808
click at [599, 407] on video at bounding box center [718, 404] width 1436 height 808
click at [646, 442] on video at bounding box center [718, 404] width 1436 height 808
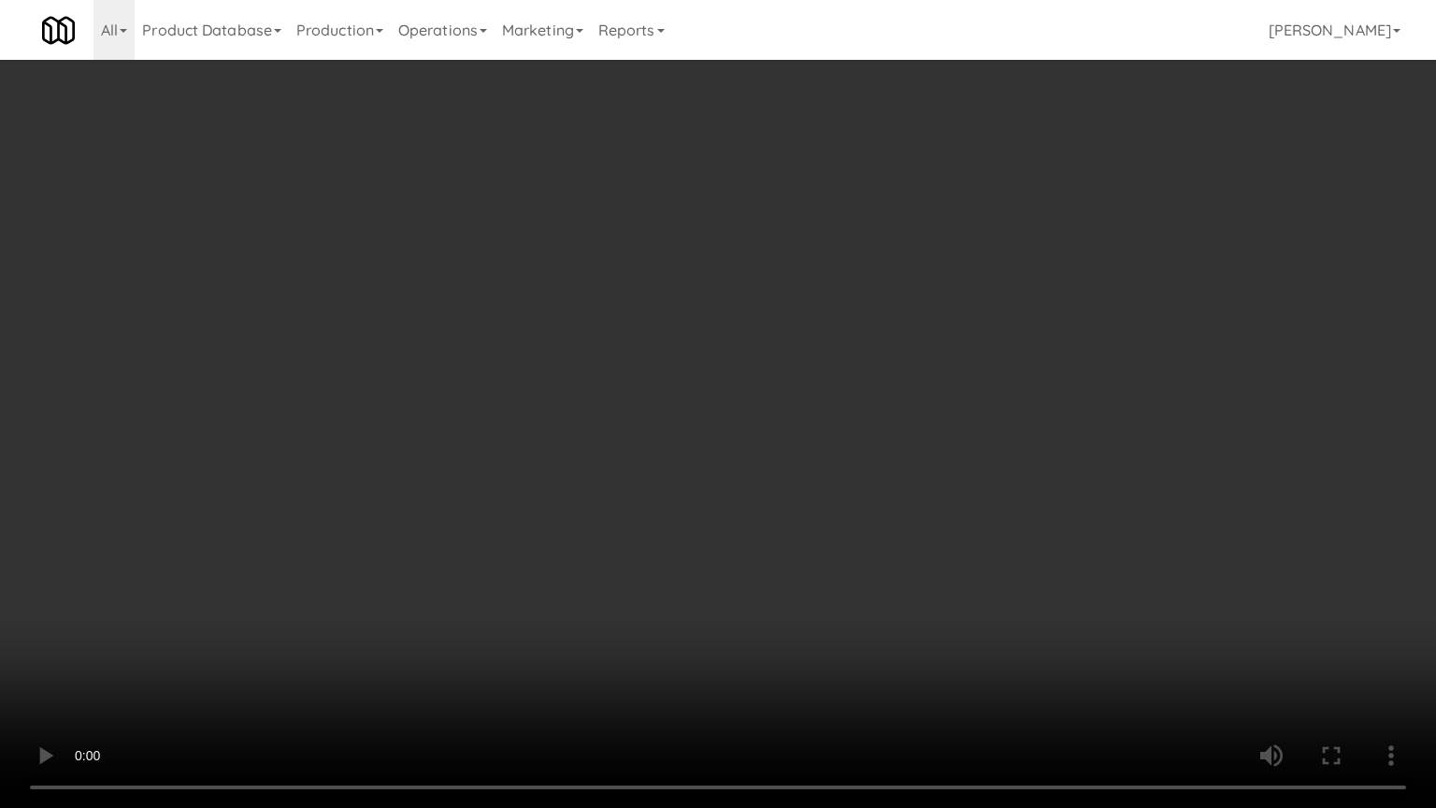
drag, startPoint x: 663, startPoint y: 431, endPoint x: 665, endPoint y: 421, distance: 10.4
click at [665, 421] on video at bounding box center [718, 404] width 1436 height 808
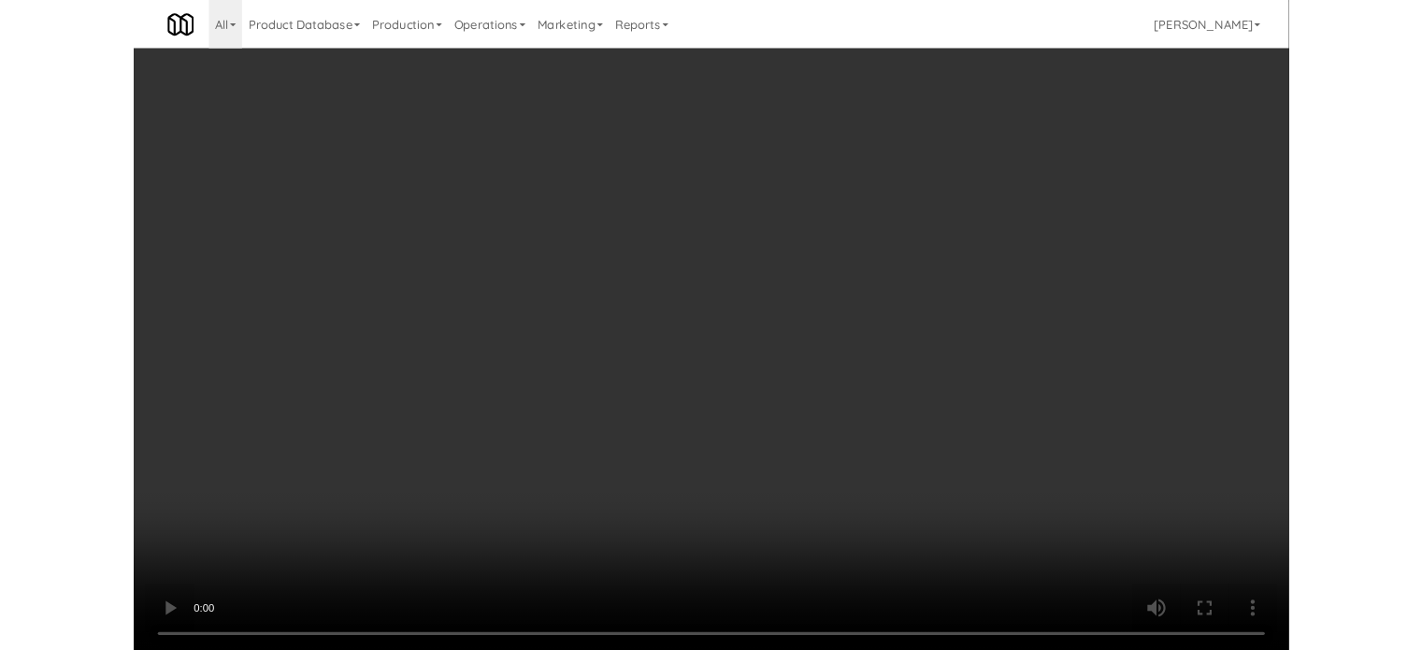
scroll to position [76, 0]
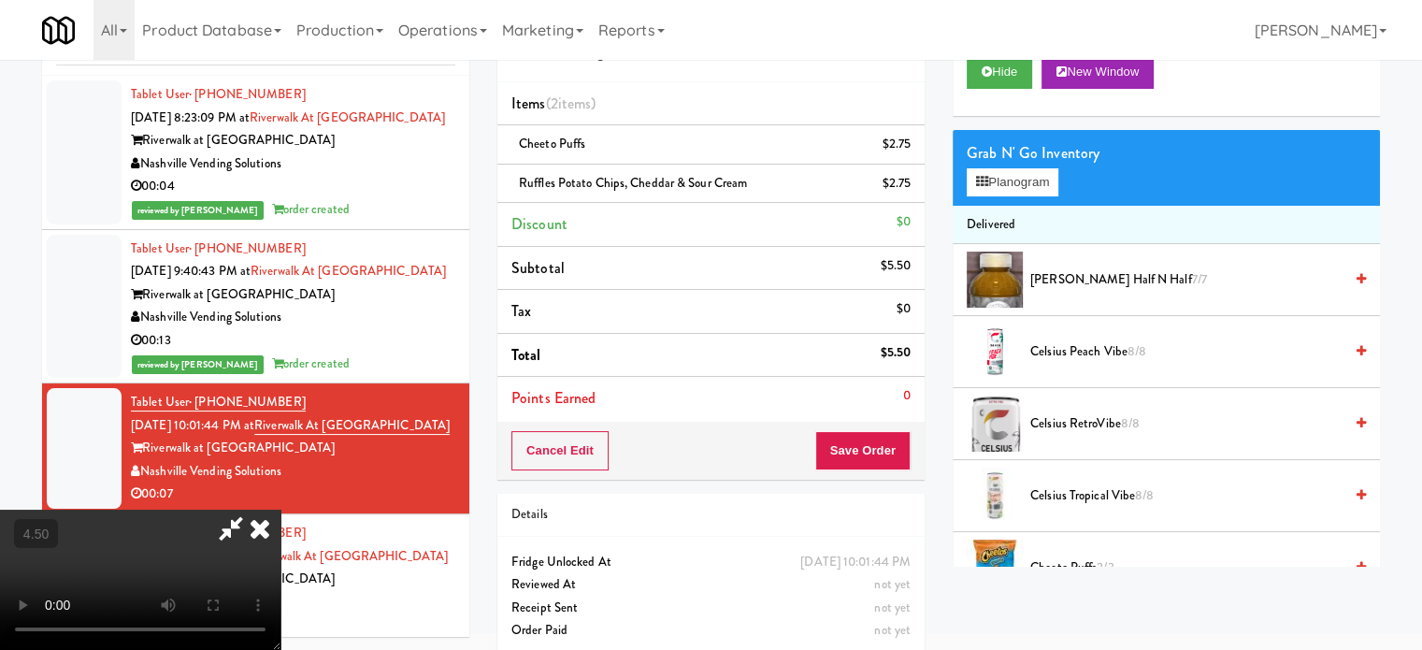
click at [252, 509] on icon at bounding box center [230, 527] width 43 height 37
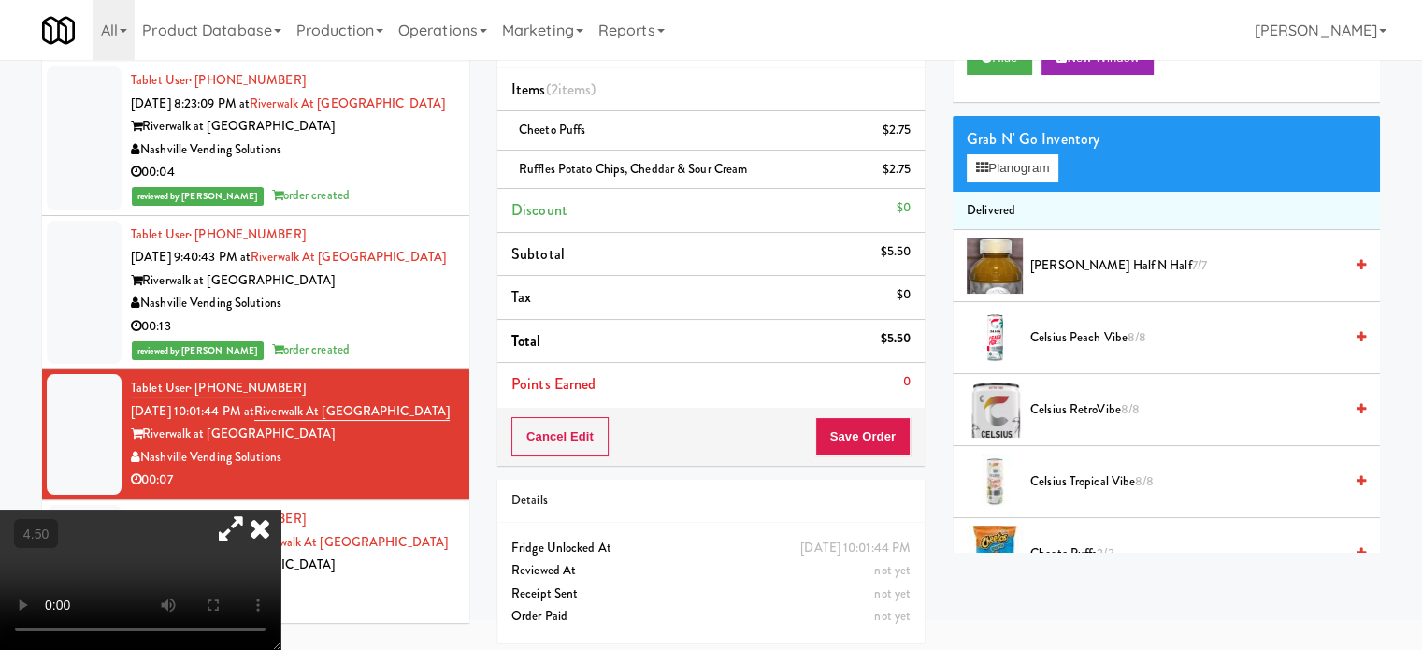
scroll to position [93, 0]
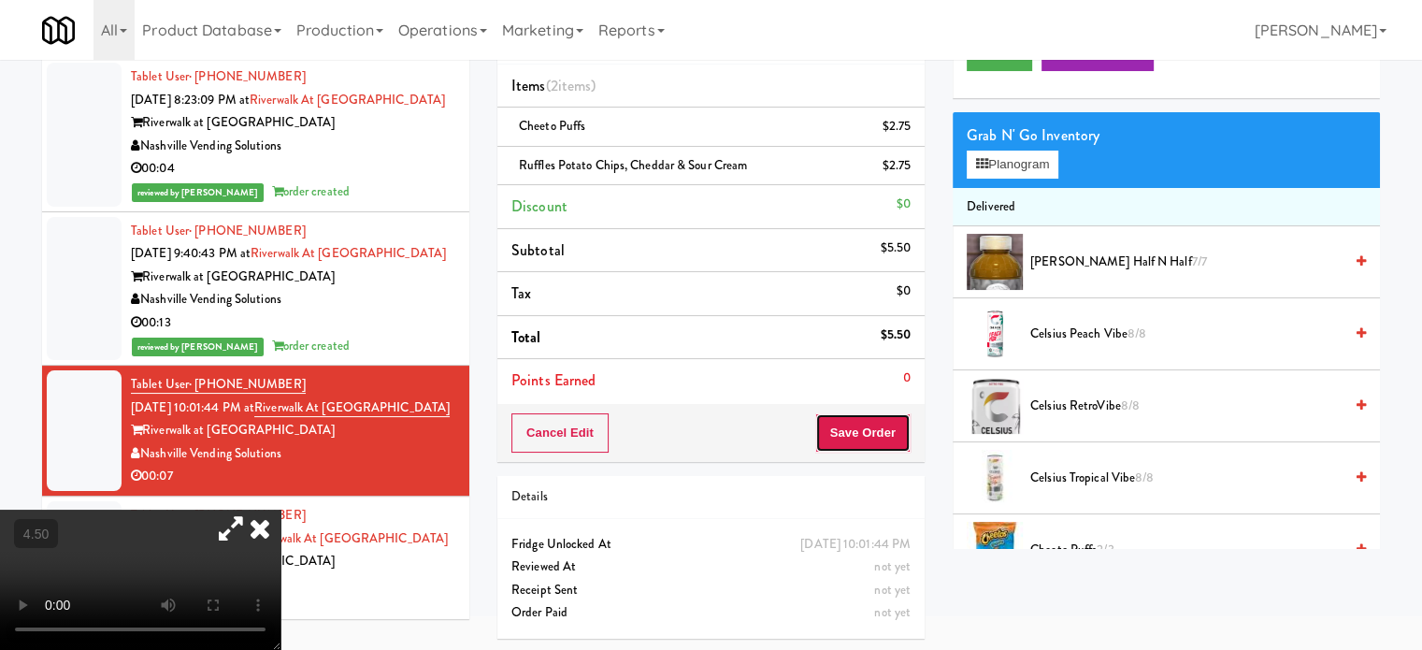
drag, startPoint x: 835, startPoint y: 429, endPoint x: 785, endPoint y: 390, distance: 63.2
click at [835, 431] on button "Save Order" at bounding box center [862, 432] width 95 height 39
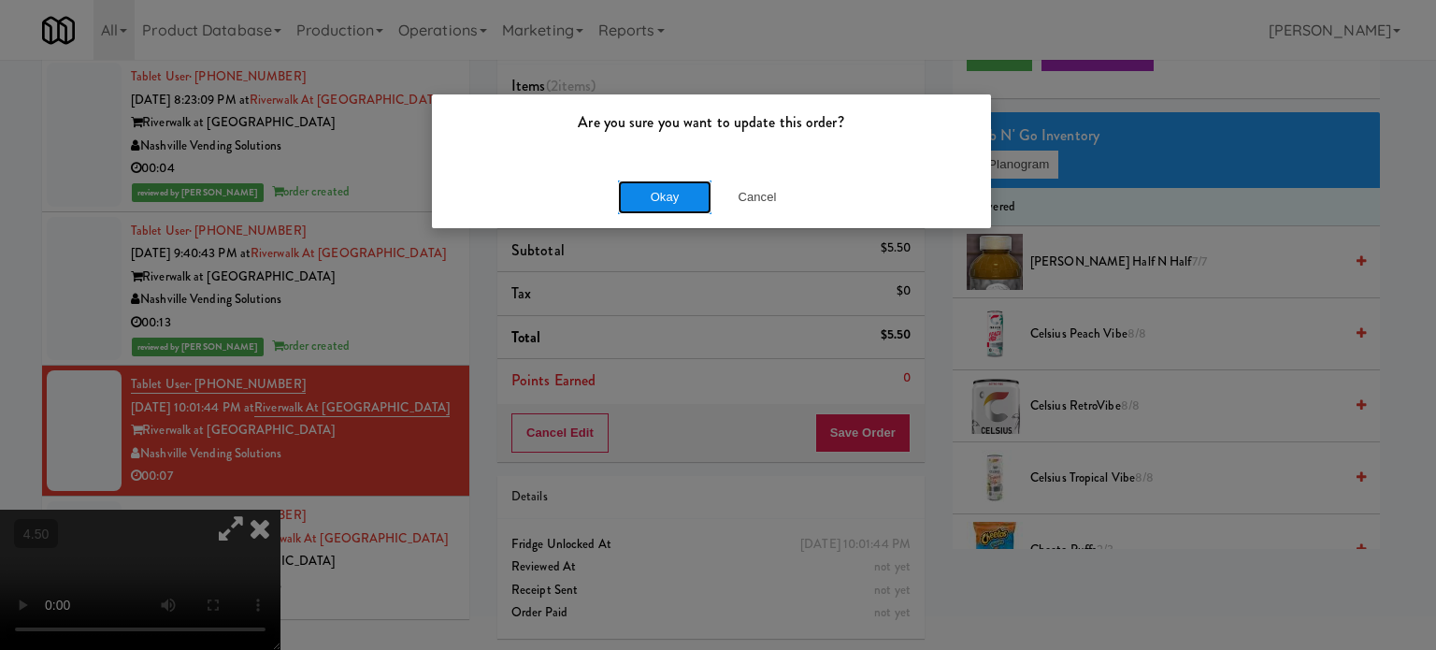
click at [656, 194] on button "Okay" at bounding box center [664, 197] width 93 height 34
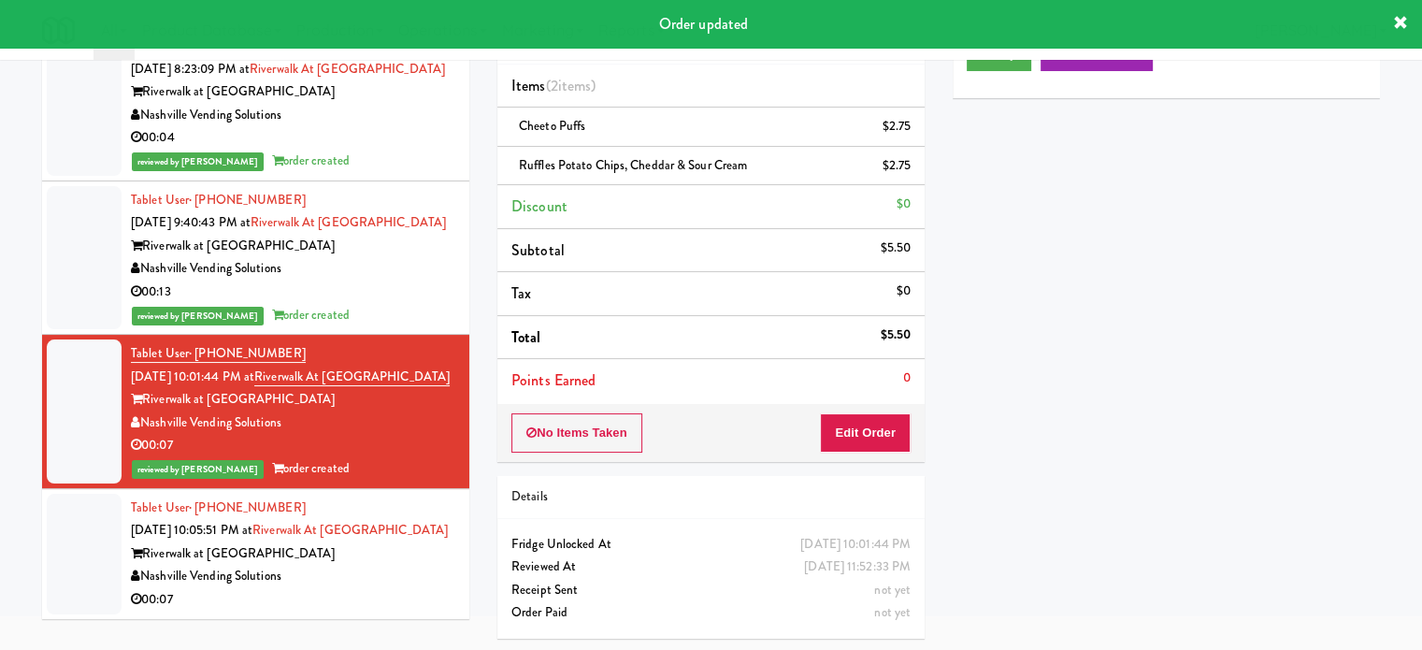
scroll to position [122, 0]
click at [393, 549] on div "Riverwalk at [GEOGRAPHIC_DATA]" at bounding box center [293, 553] width 324 height 23
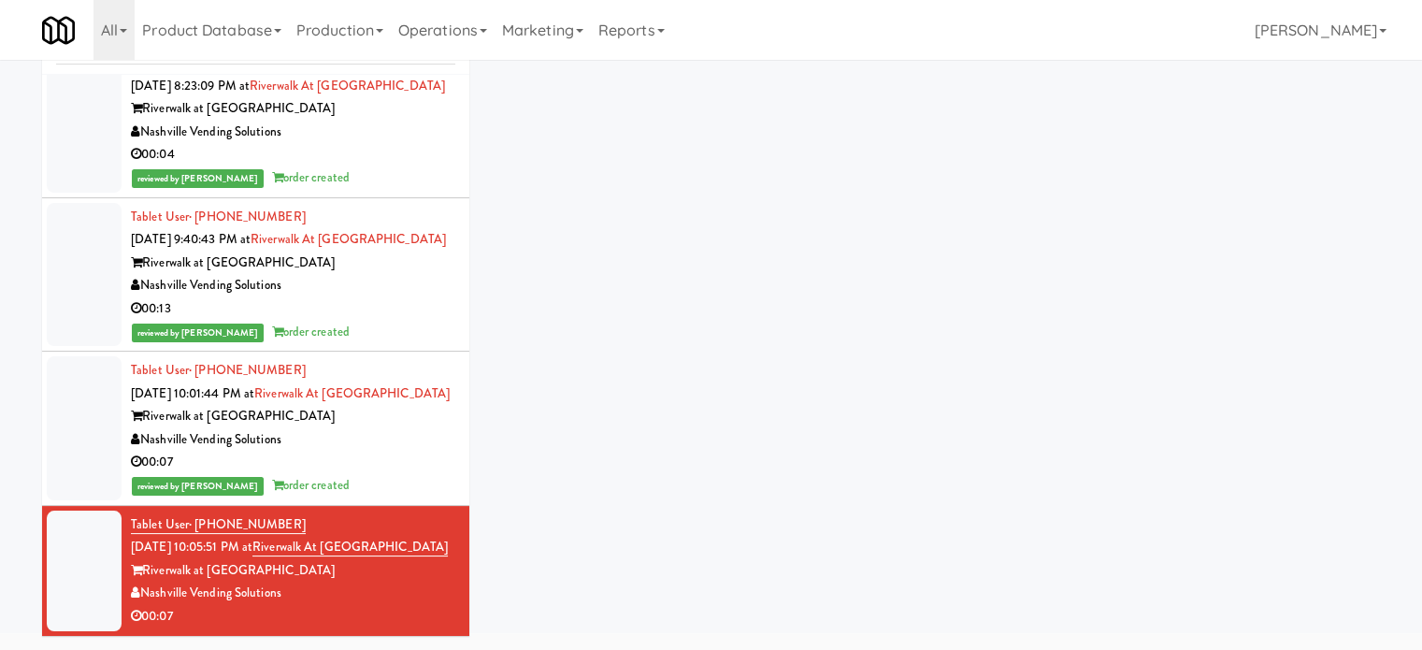
scroll to position [76, 0]
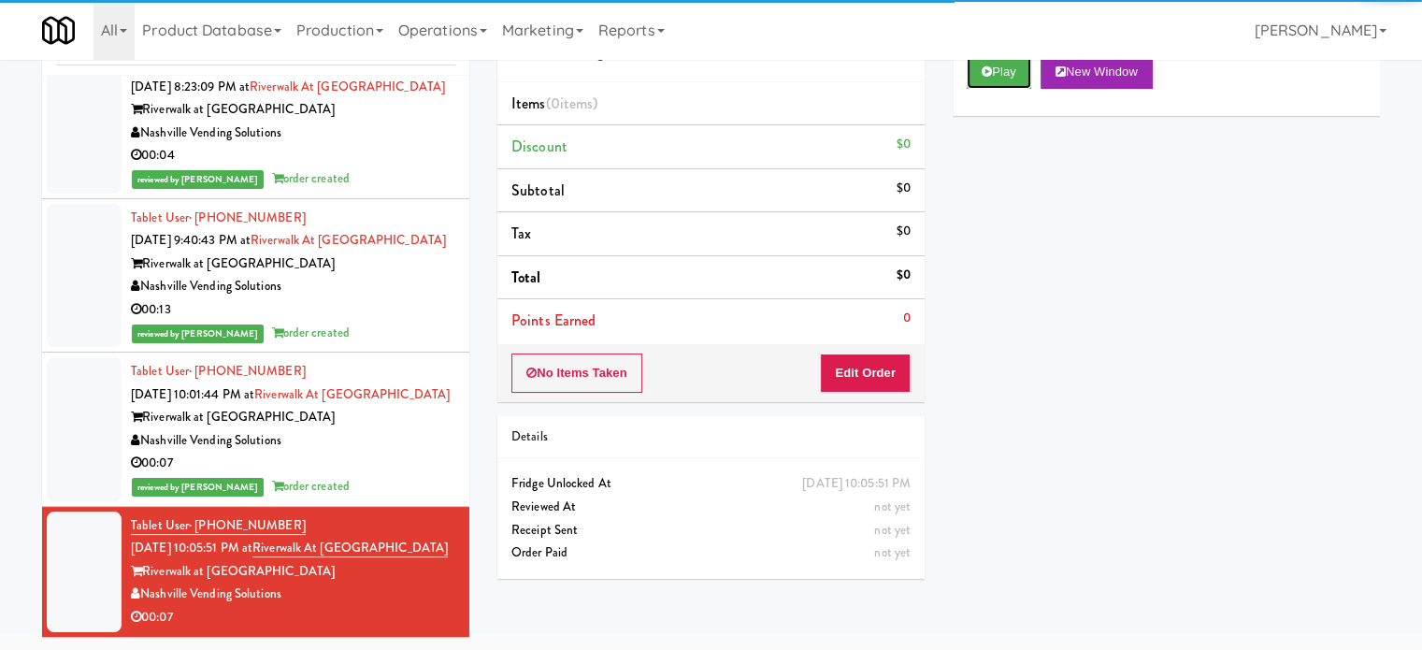
drag, startPoint x: 1002, startPoint y: 80, endPoint x: 965, endPoint y: 109, distance: 47.3
click at [1002, 79] on button "Play" at bounding box center [998, 72] width 64 height 34
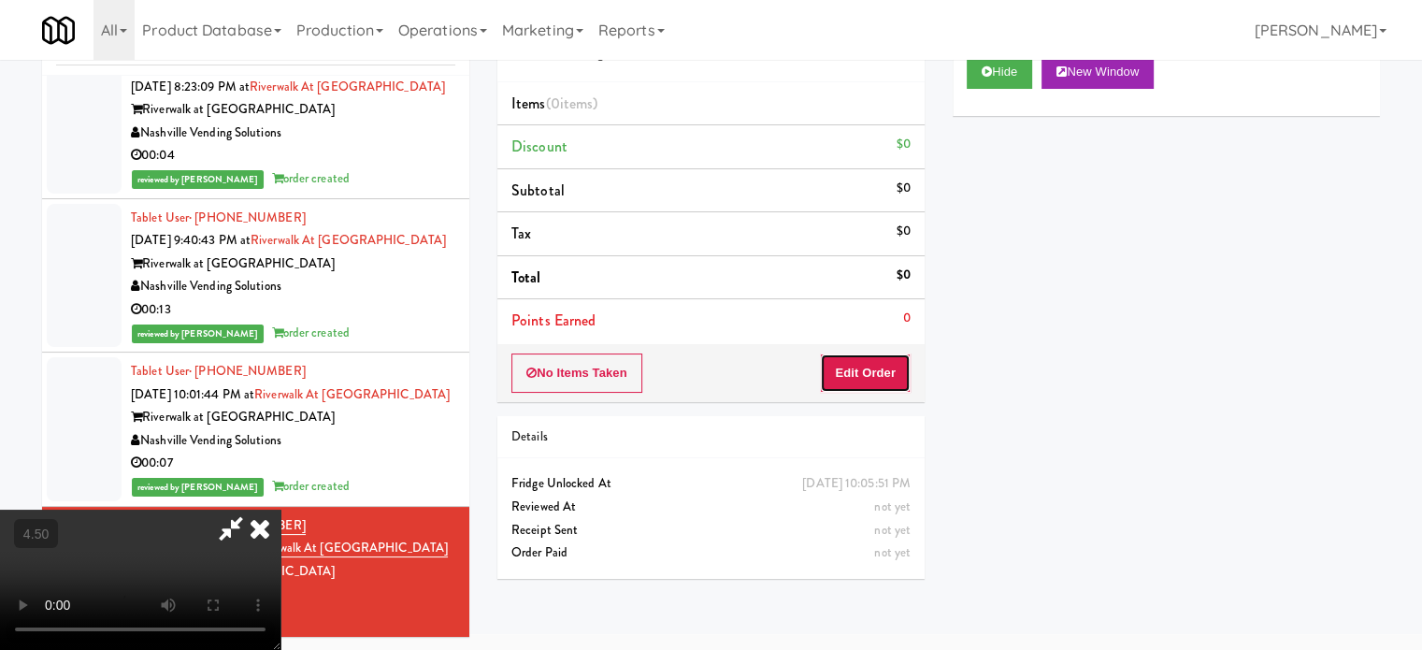
click at [879, 365] on button "Edit Order" at bounding box center [865, 372] width 91 height 39
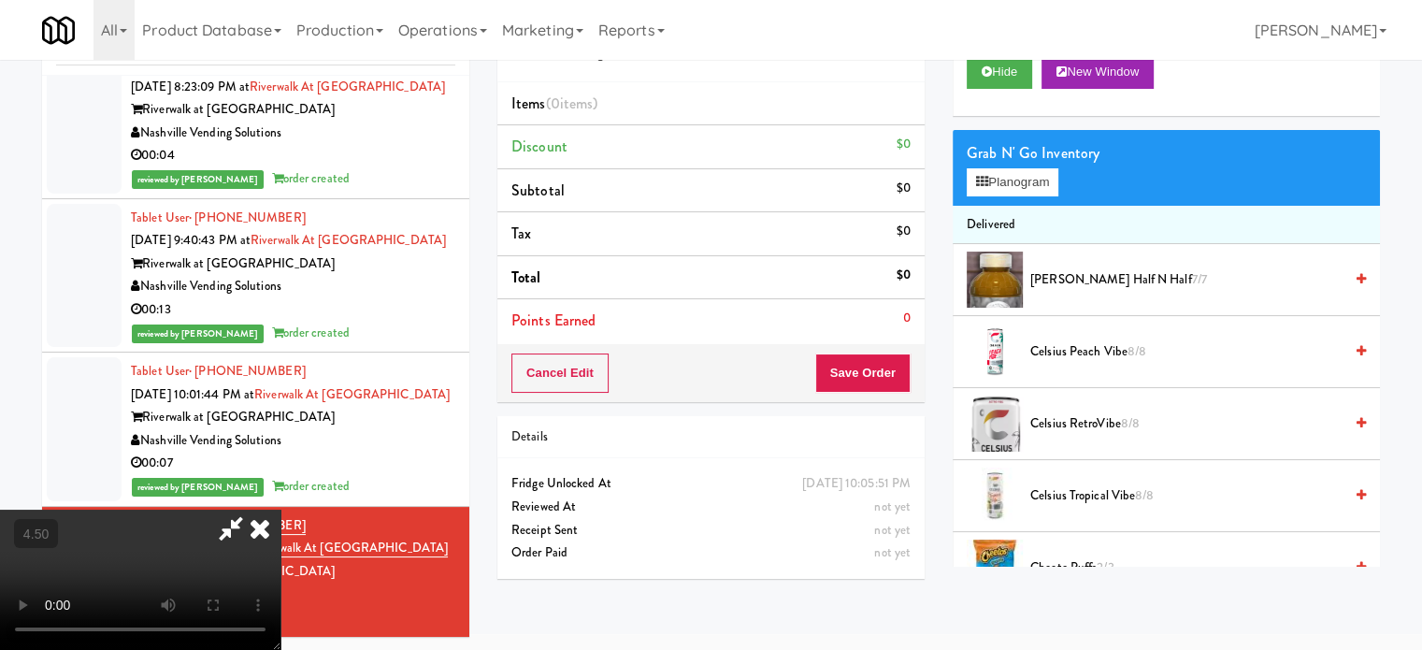
click at [280, 509] on video at bounding box center [140, 579] width 280 height 140
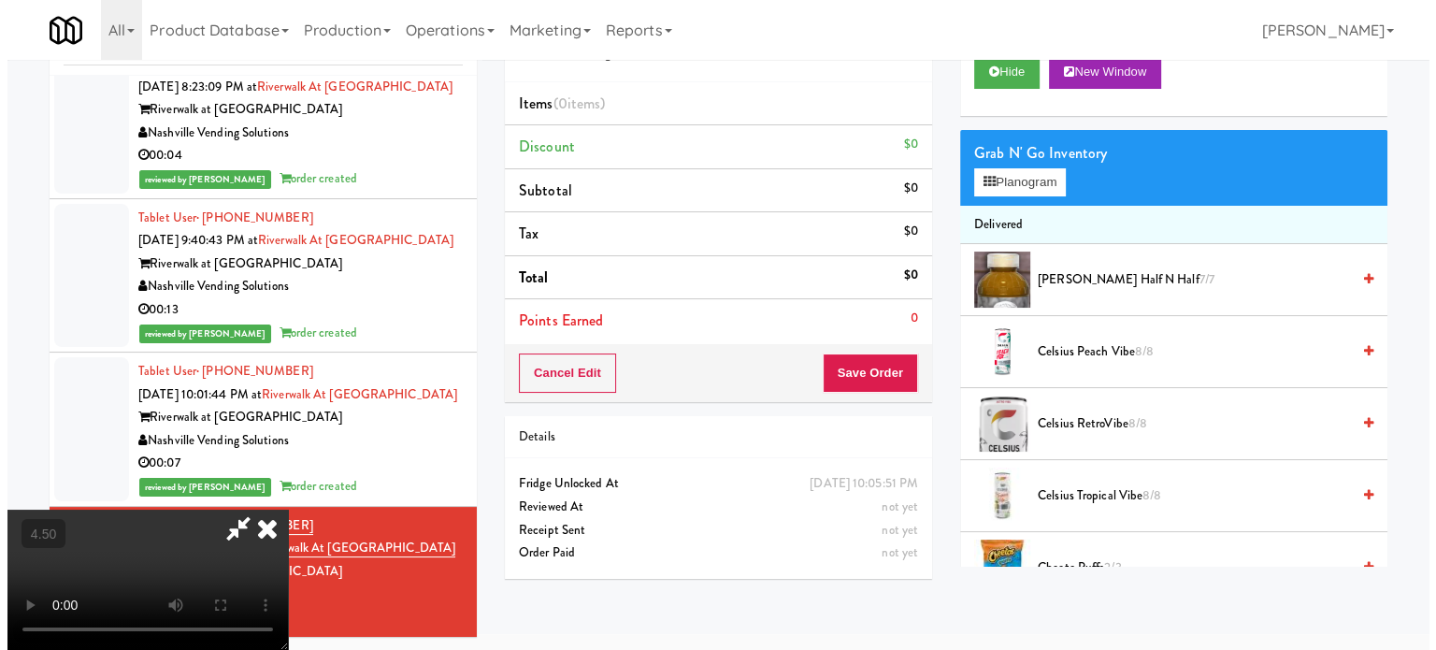
scroll to position [60, 0]
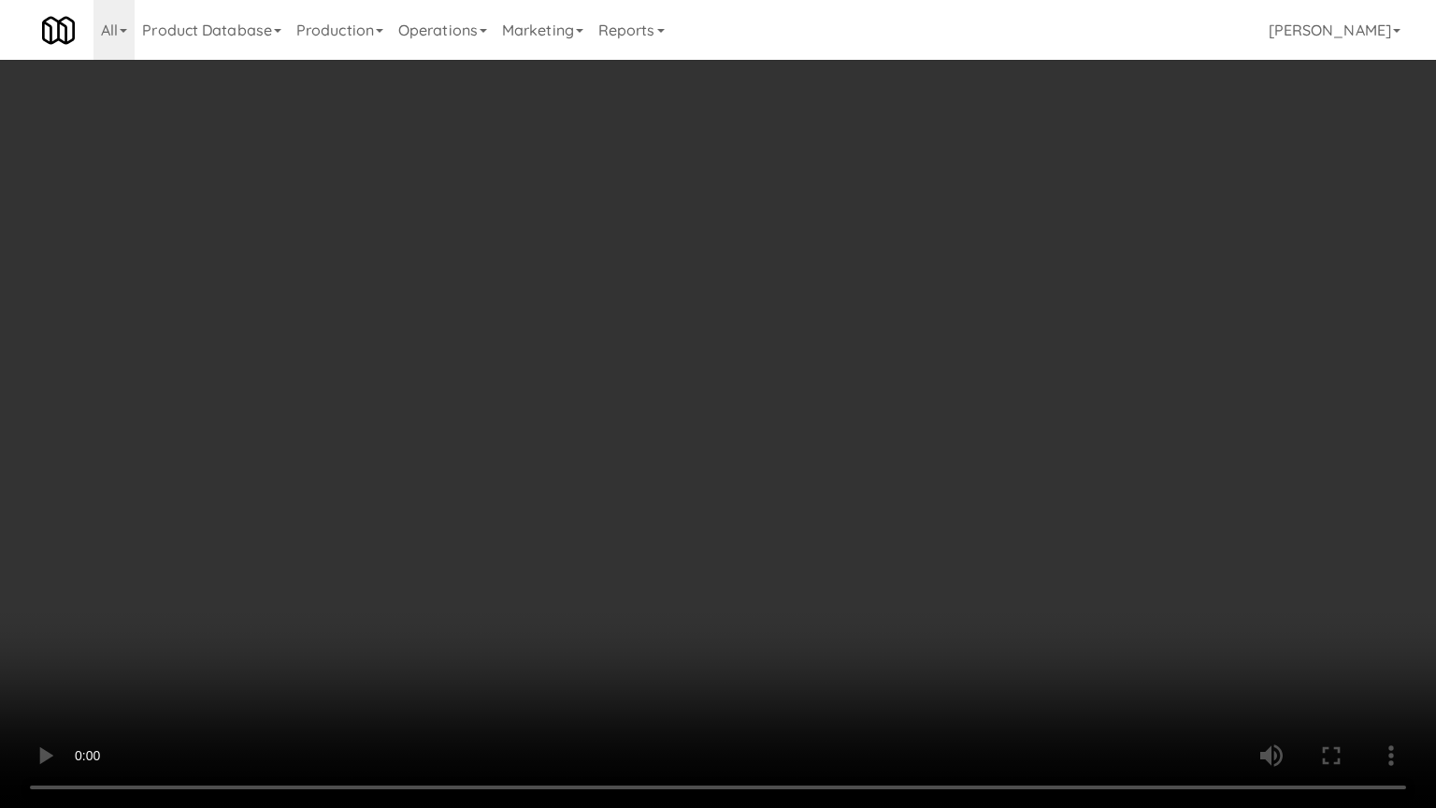
click at [679, 404] on video at bounding box center [718, 404] width 1436 height 808
click at [684, 420] on video at bounding box center [718, 404] width 1436 height 808
click at [729, 398] on video at bounding box center [718, 404] width 1436 height 808
drag, startPoint x: 406, startPoint y: 658, endPoint x: 437, endPoint y: 609, distance: 58.1
click at [408, 648] on video at bounding box center [718, 404] width 1436 height 808
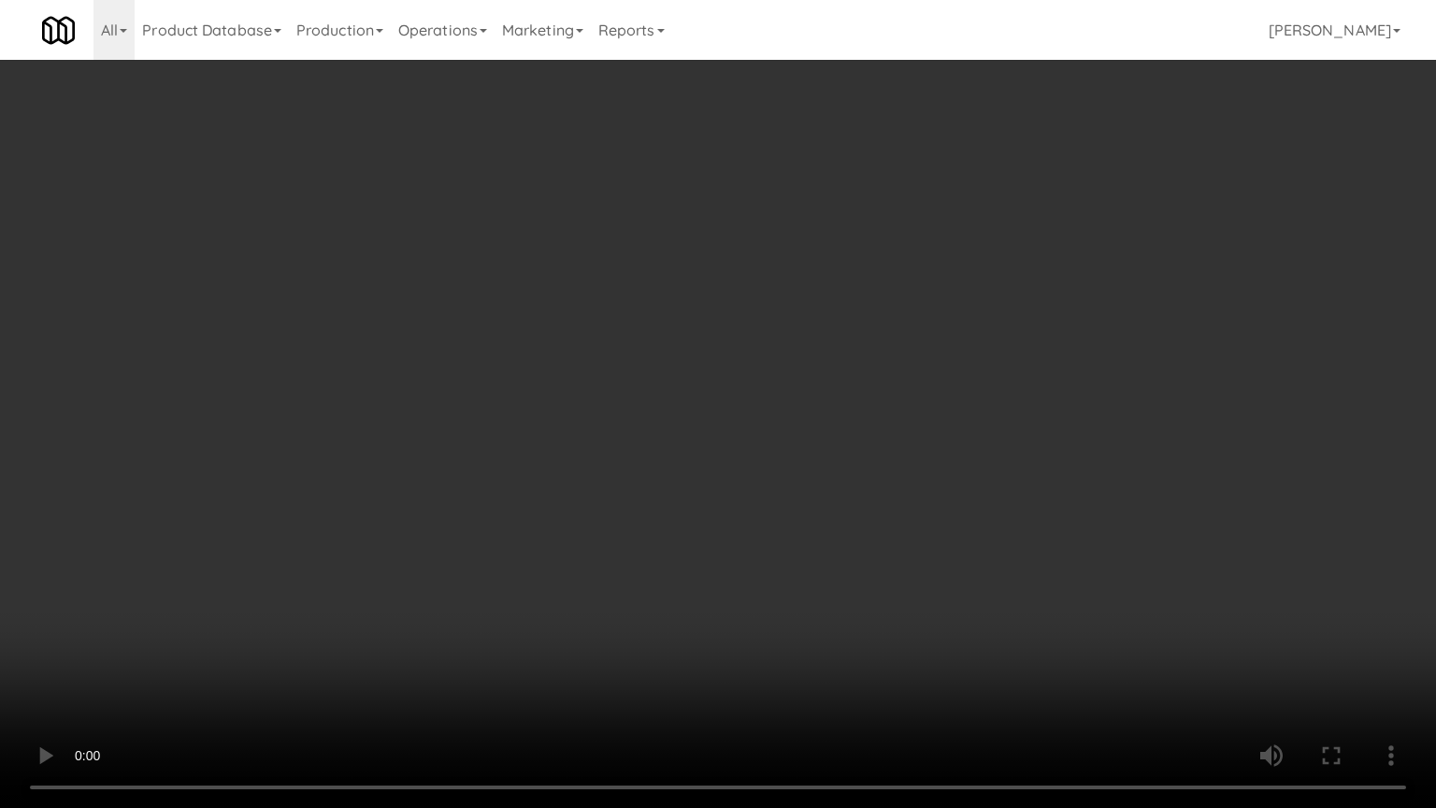
click at [671, 434] on video at bounding box center [718, 404] width 1436 height 808
click at [670, 434] on video at bounding box center [718, 404] width 1436 height 808
click at [674, 434] on video at bounding box center [718, 404] width 1436 height 808
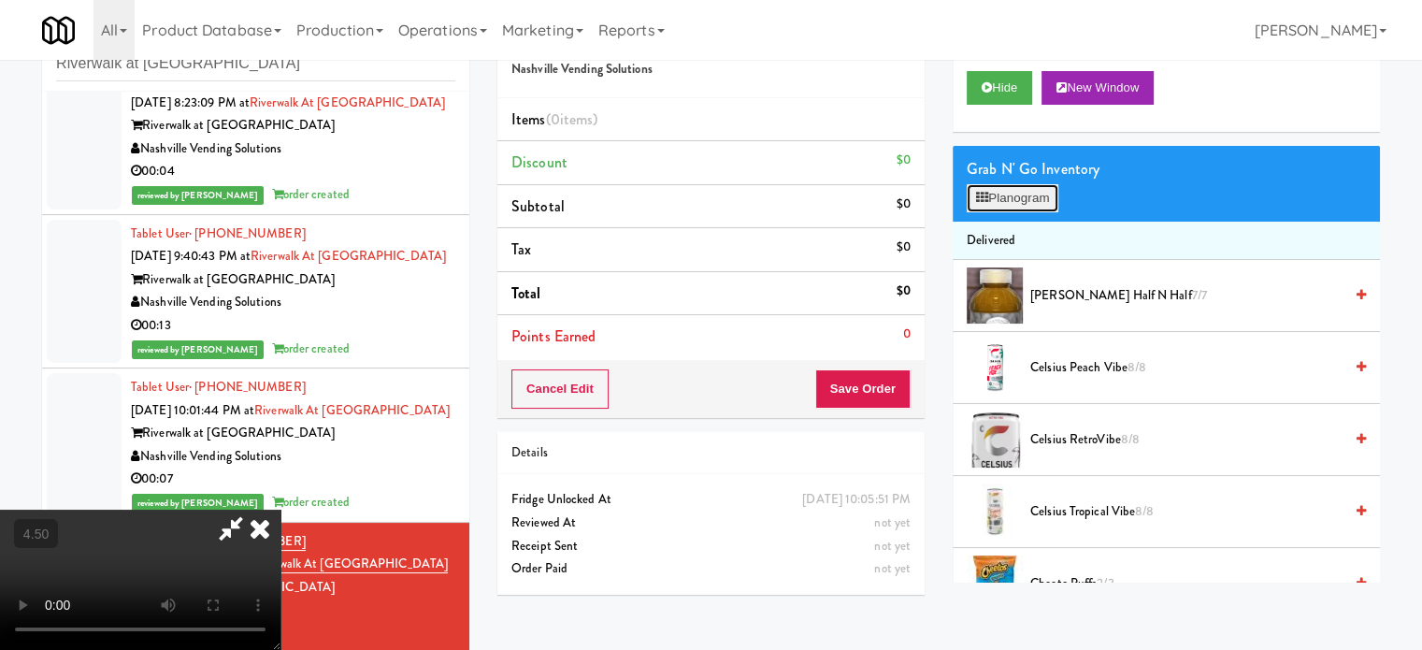
click at [979, 197] on icon at bounding box center [982, 198] width 12 height 12
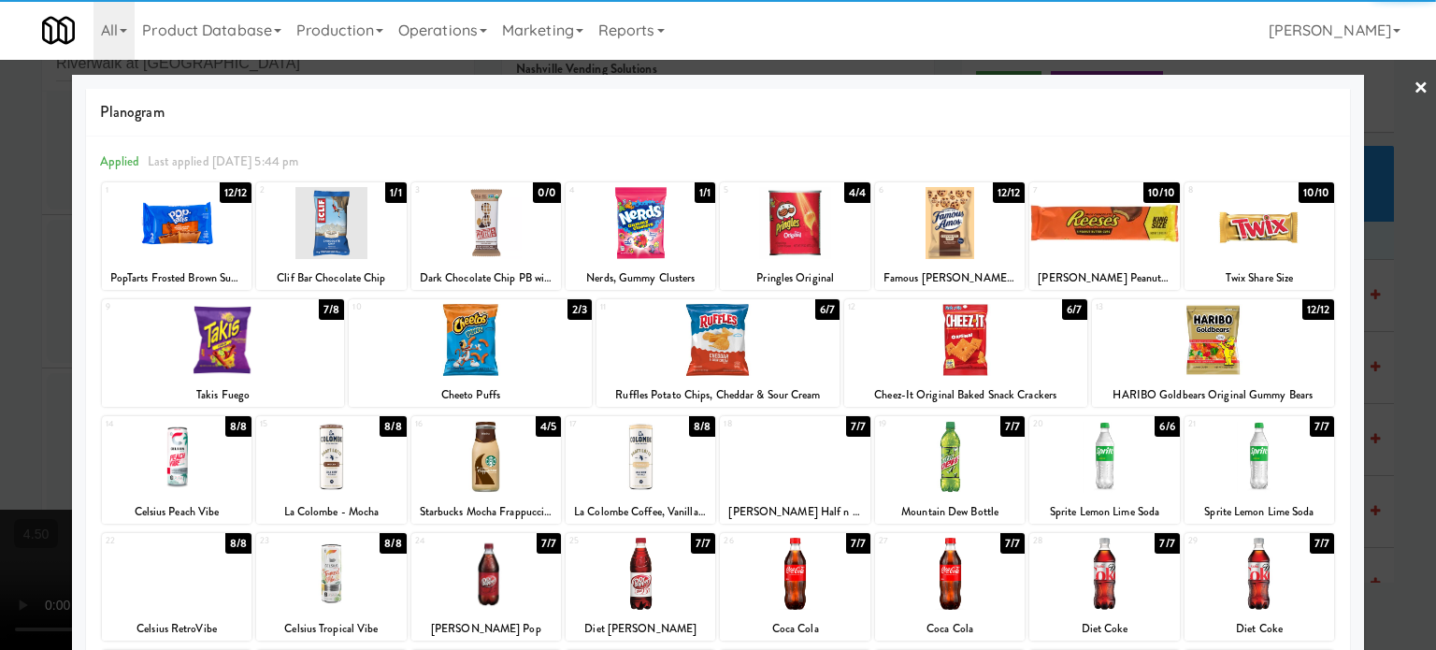
scroll to position [267, 0]
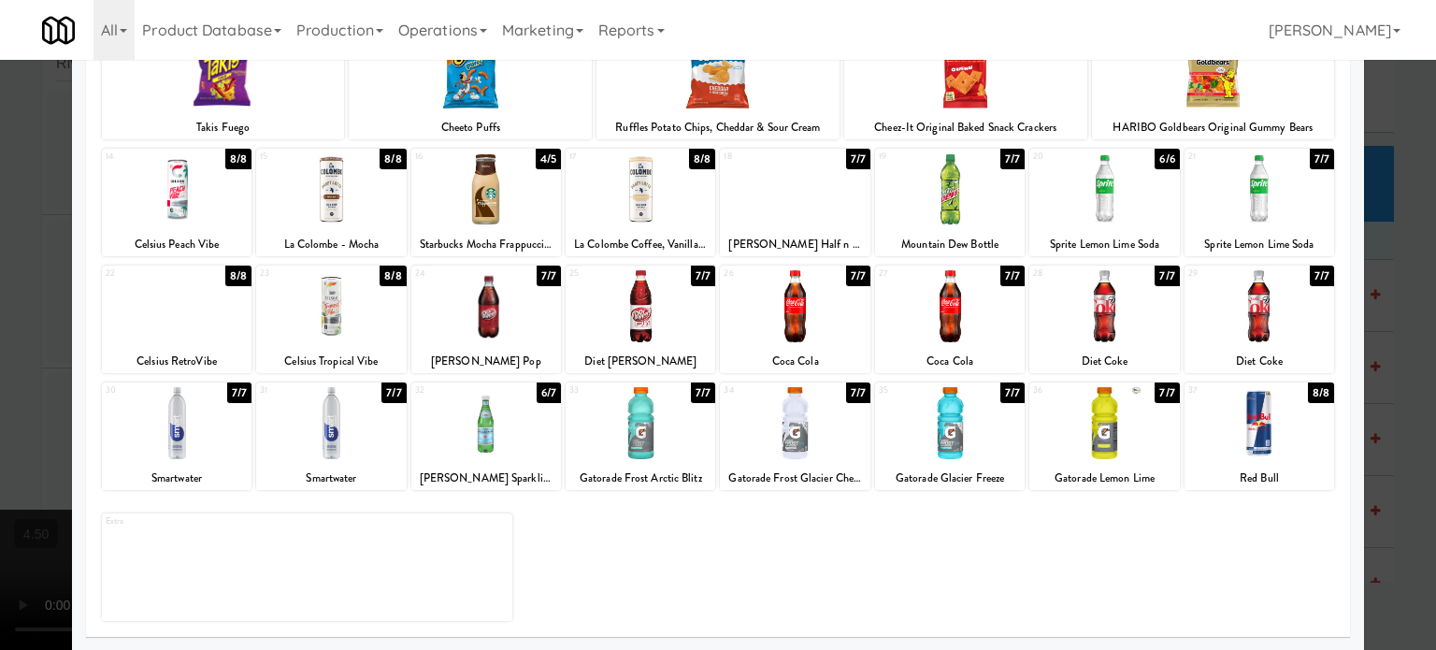
click at [542, 275] on div "7/7" at bounding box center [548, 275] width 24 height 21
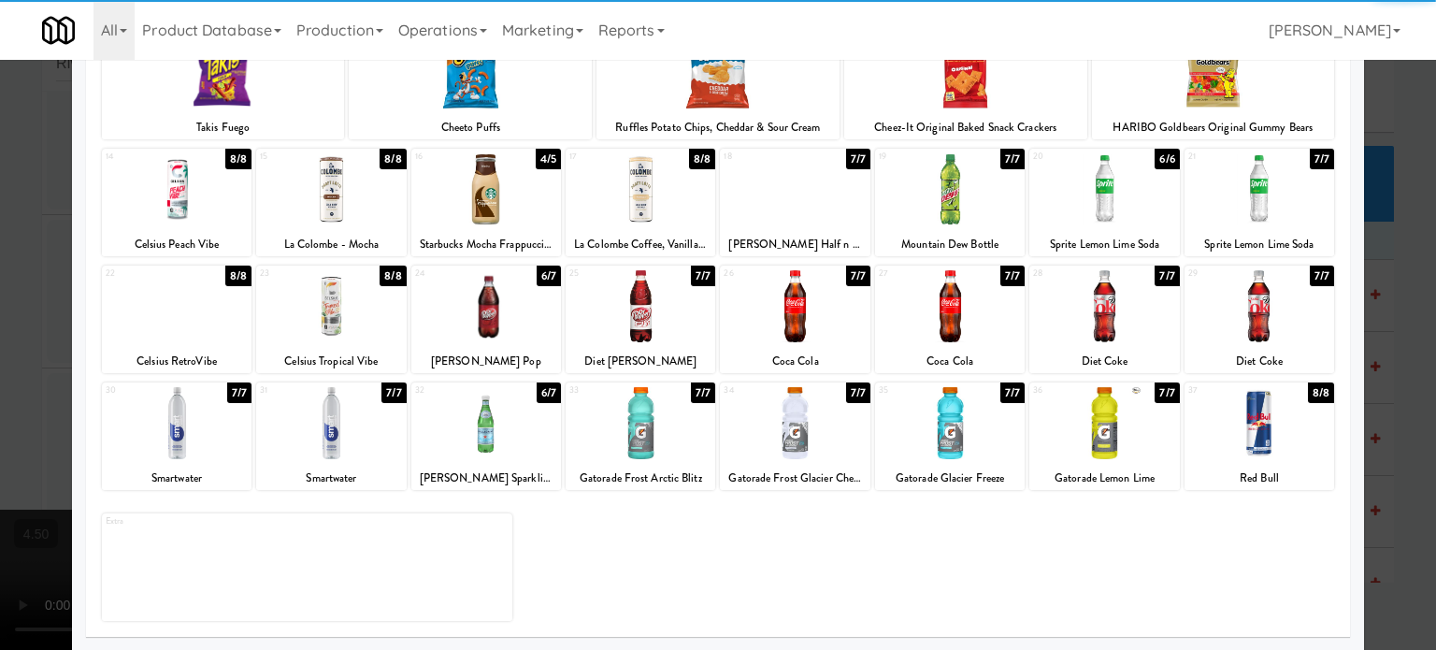
click at [1399, 348] on div at bounding box center [718, 325] width 1436 height 650
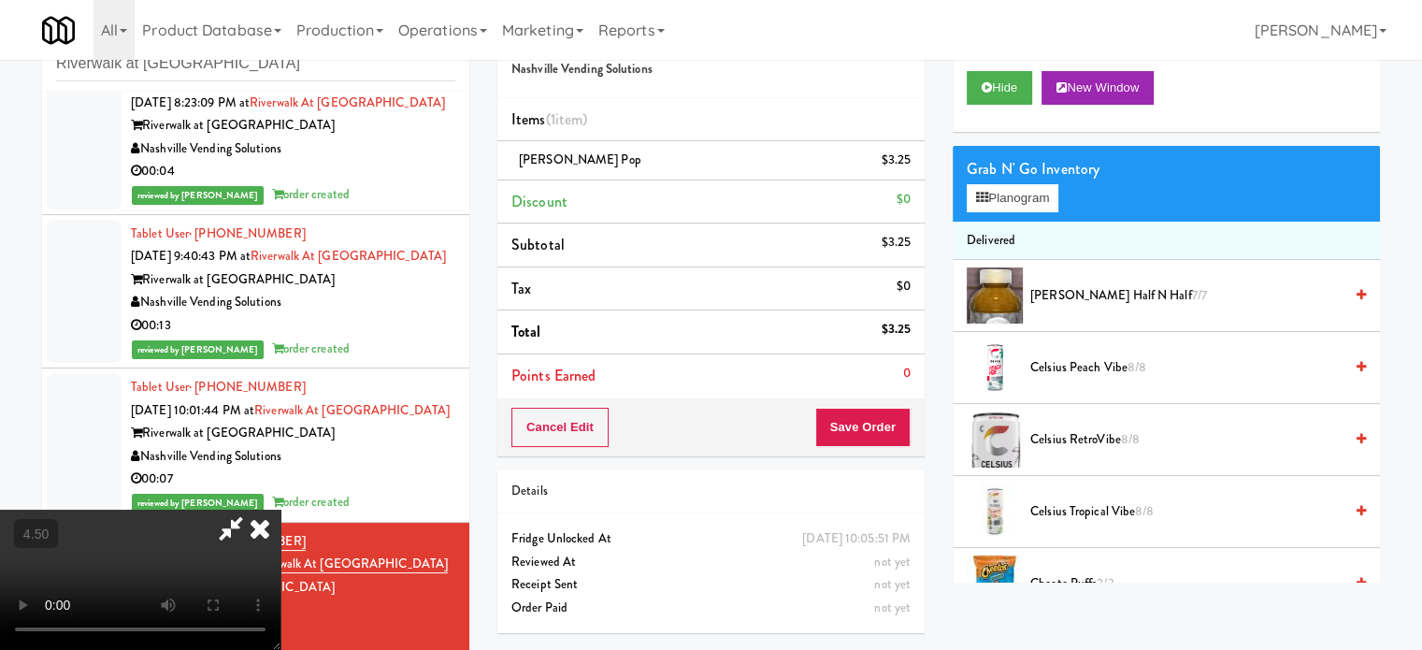
click at [280, 509] on video at bounding box center [140, 579] width 280 height 140
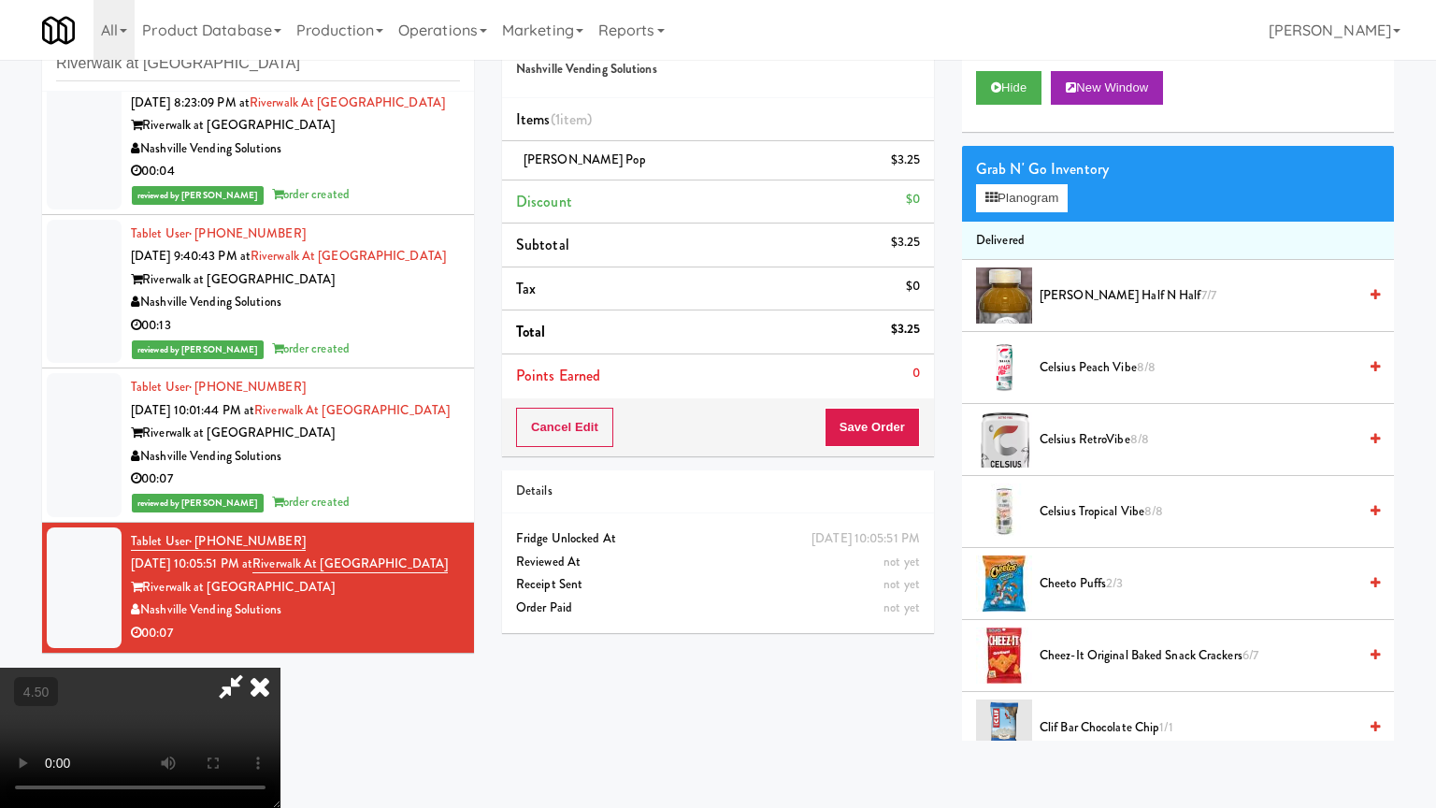
drag, startPoint x: 478, startPoint y: 557, endPoint x: 497, endPoint y: 455, distance: 103.7
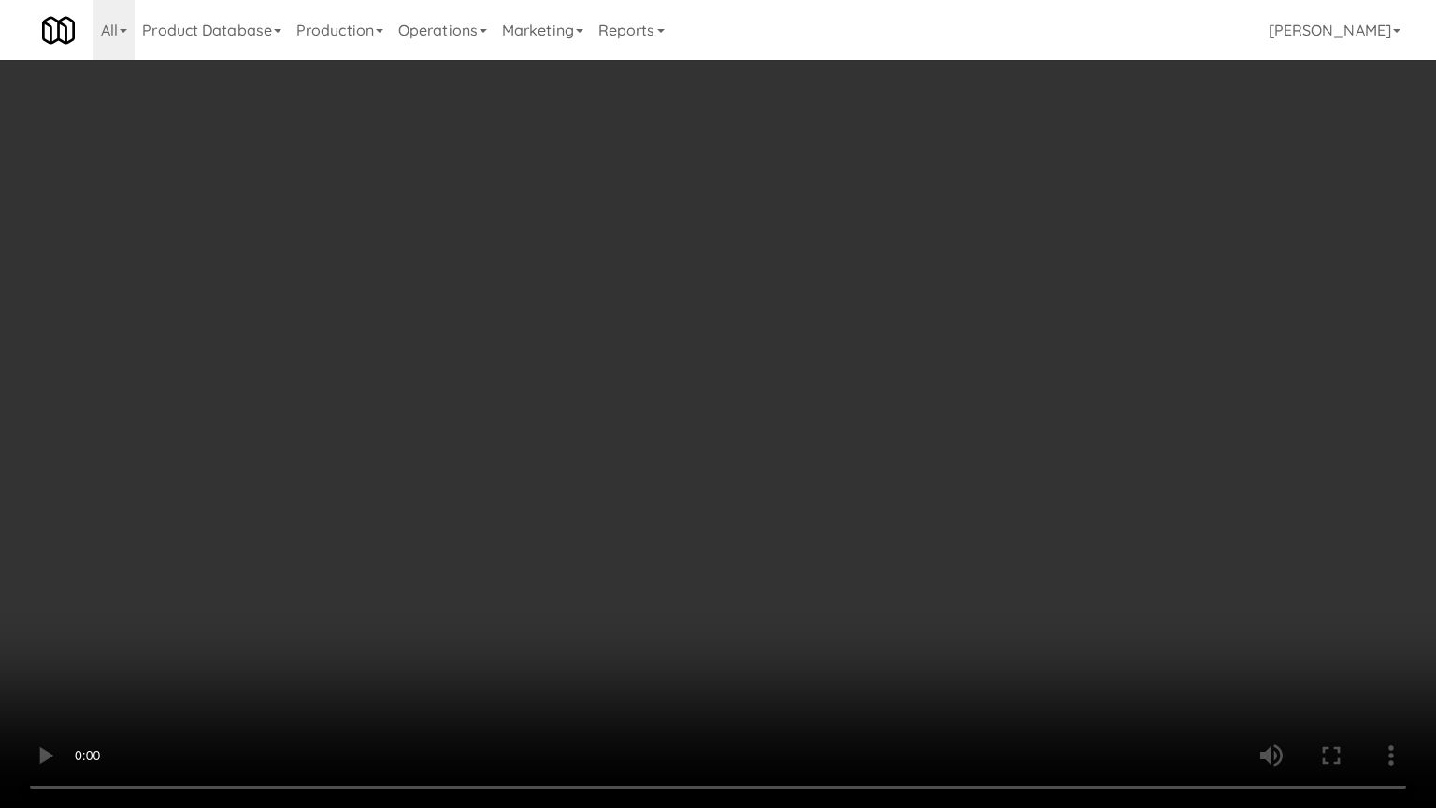
click at [479, 556] on video at bounding box center [718, 404] width 1436 height 808
click at [535, 496] on video at bounding box center [718, 404] width 1436 height 808
click at [546, 502] on video at bounding box center [718, 404] width 1436 height 808
click at [774, 438] on video at bounding box center [718, 404] width 1436 height 808
click at [776, 452] on video at bounding box center [718, 404] width 1436 height 808
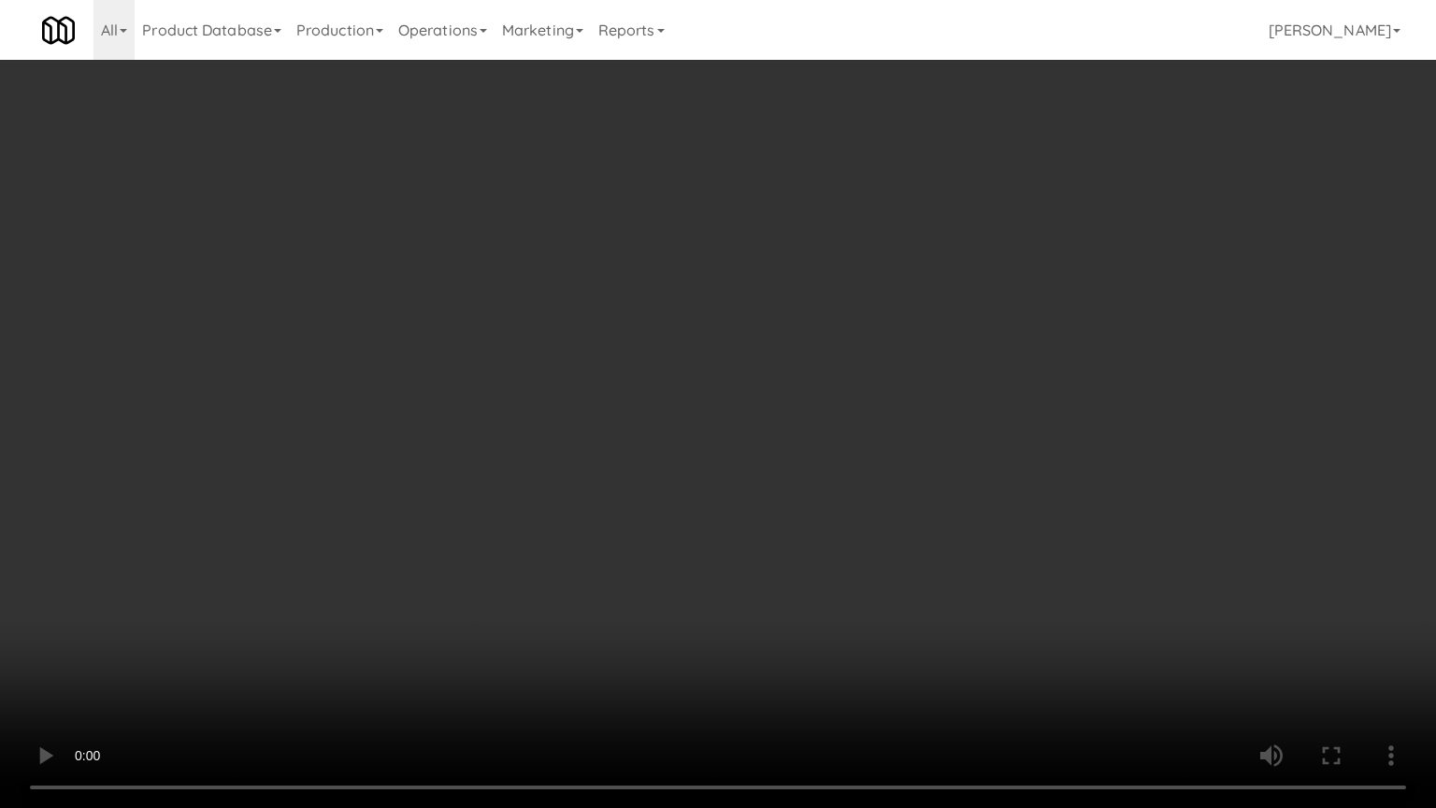
click at [954, 382] on video at bounding box center [718, 404] width 1436 height 808
click at [954, 380] on video at bounding box center [718, 404] width 1436 height 808
drag, startPoint x: 957, startPoint y: 379, endPoint x: 963, endPoint y: 254, distance: 125.4
click at [957, 379] on video at bounding box center [718, 404] width 1436 height 808
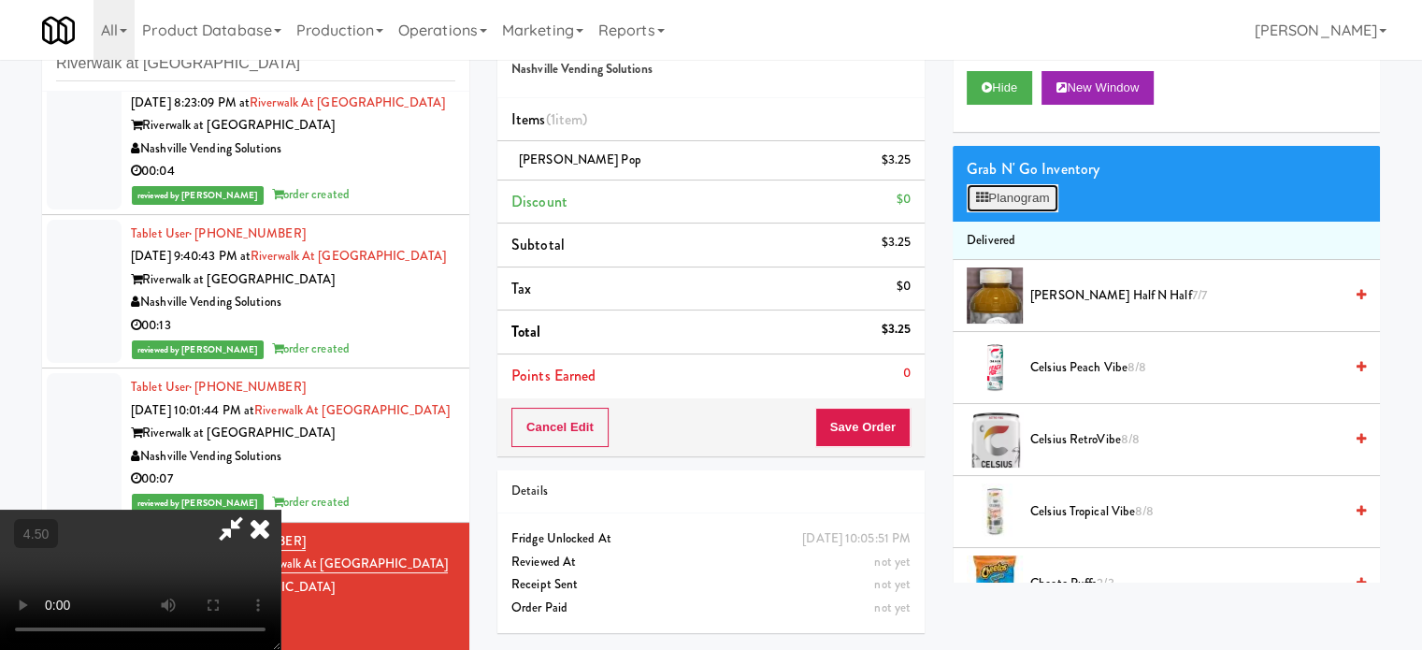
click at [1021, 197] on button "Planogram" at bounding box center [1012, 198] width 92 height 28
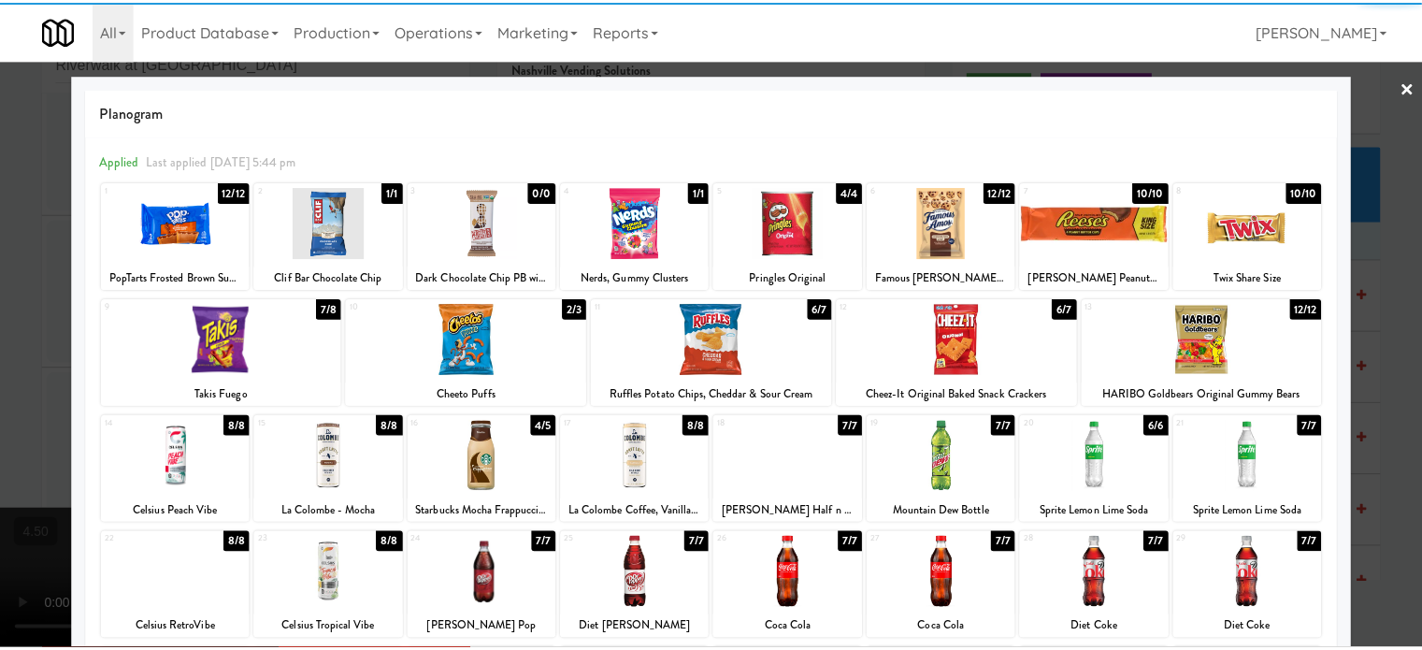
scroll to position [267, 0]
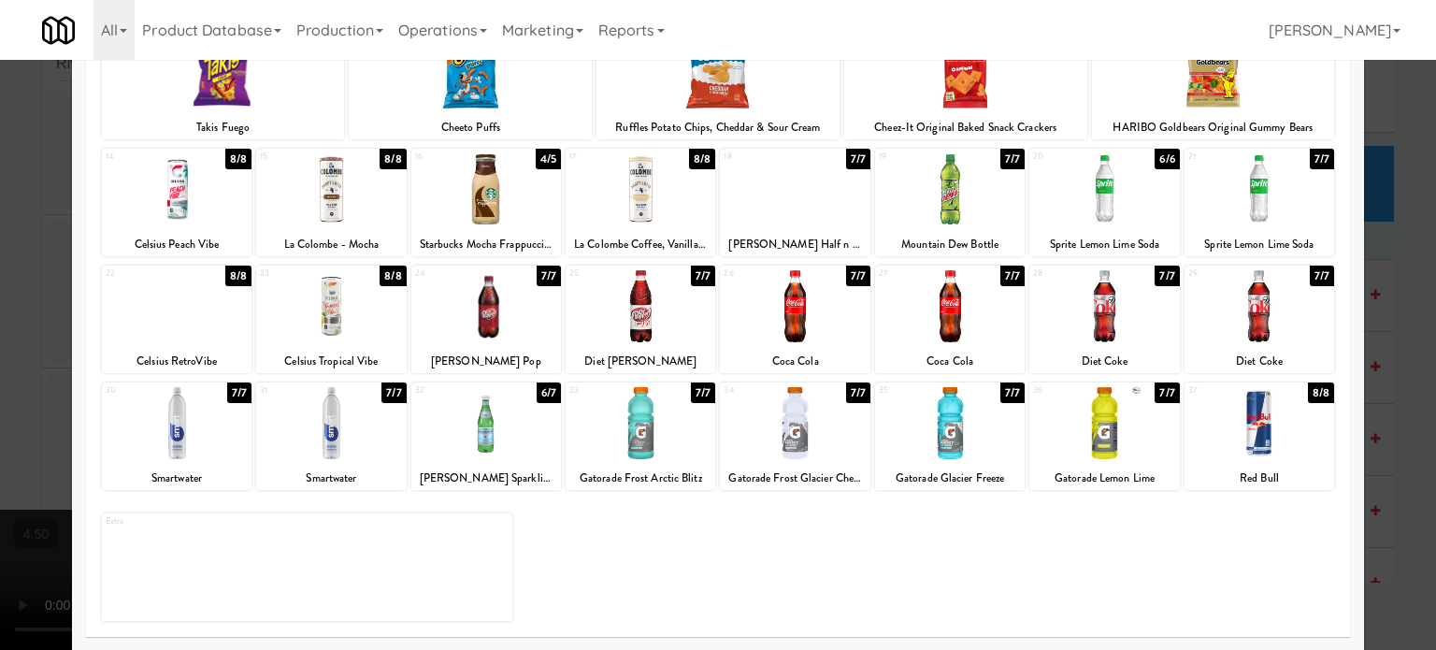
click at [853, 275] on div "7/7" at bounding box center [858, 275] width 24 height 21
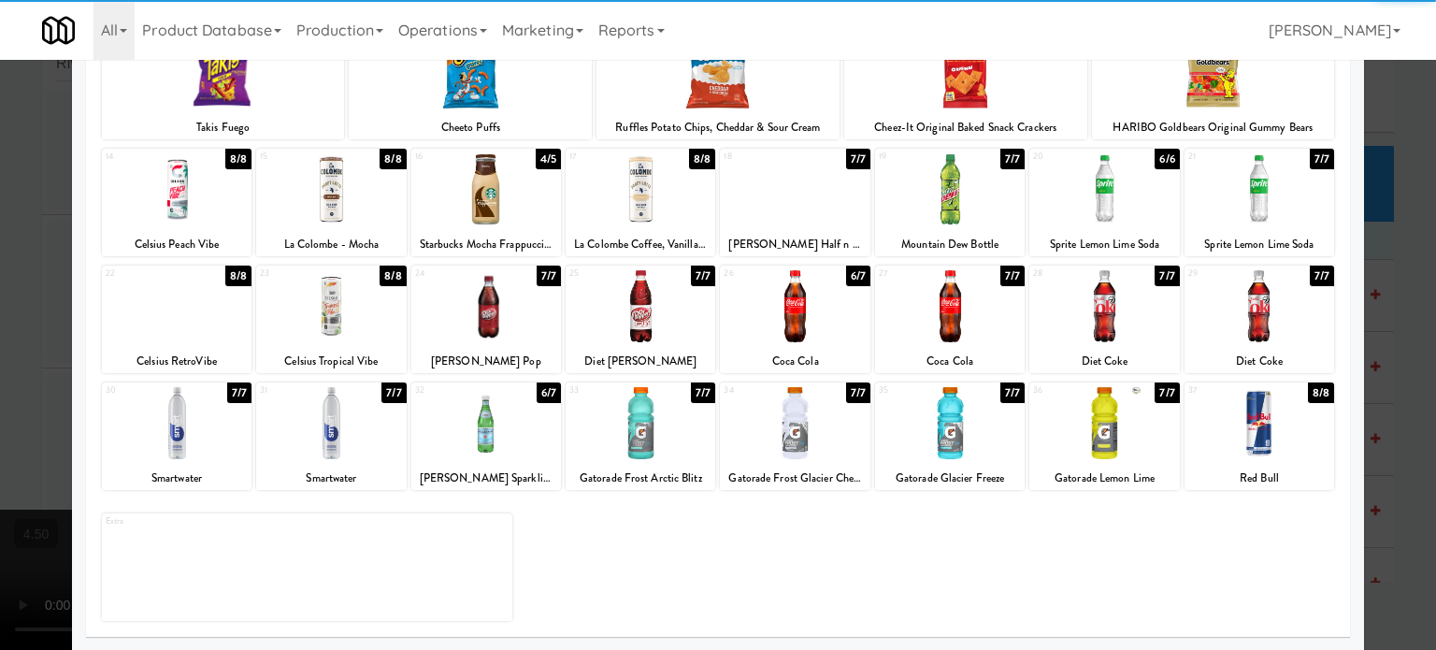
click at [1382, 357] on div at bounding box center [718, 325] width 1436 height 650
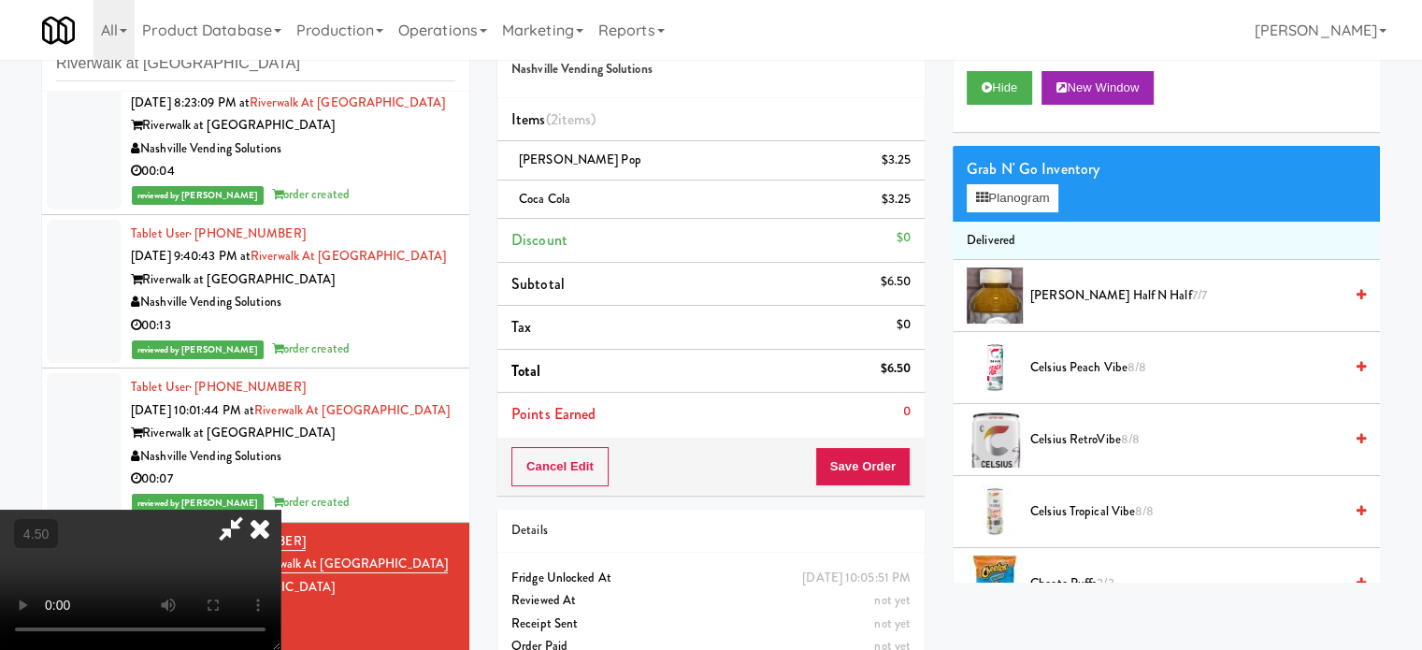
click at [280, 509] on video at bounding box center [140, 579] width 280 height 140
drag, startPoint x: 464, startPoint y: 431, endPoint x: 477, endPoint y: 498, distance: 68.6
click at [280, 509] on video at bounding box center [140, 579] width 280 height 140
drag, startPoint x: 477, startPoint y: 498, endPoint x: 549, endPoint y: 389, distance: 130.9
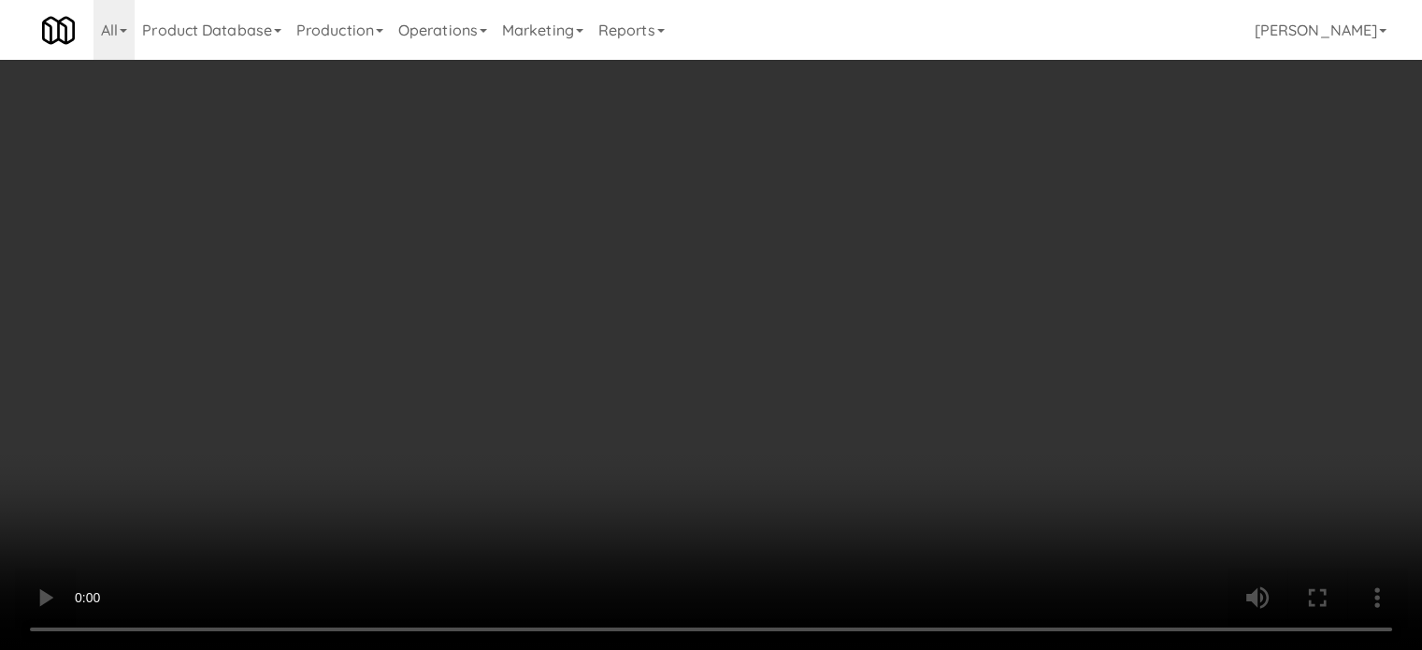
click at [479, 490] on video at bounding box center [711, 325] width 1422 height 650
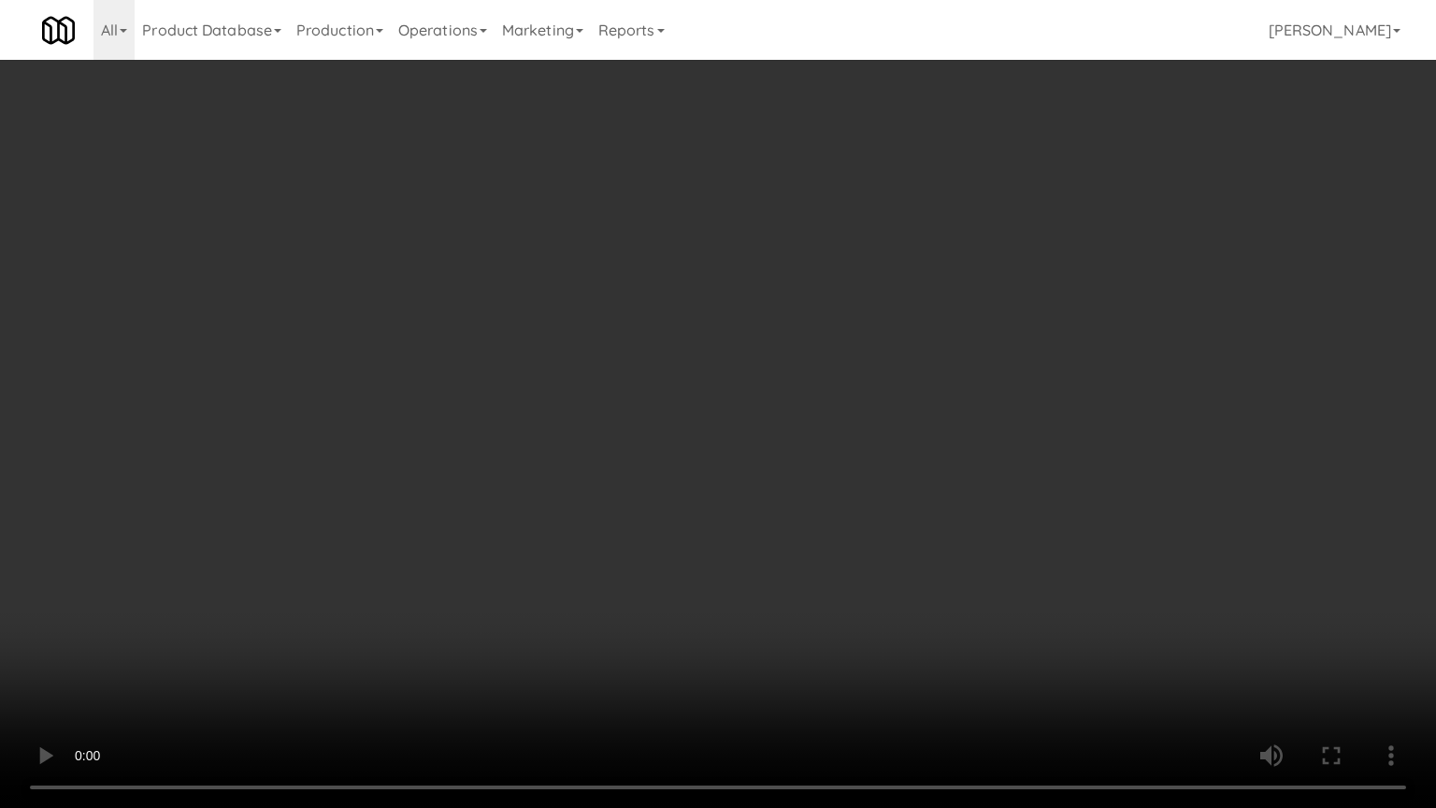
click at [331, 639] on video at bounding box center [718, 404] width 1436 height 808
click at [735, 513] on video at bounding box center [718, 404] width 1436 height 808
click at [763, 486] on video at bounding box center [718, 404] width 1436 height 808
click at [768, 476] on video at bounding box center [718, 404] width 1436 height 808
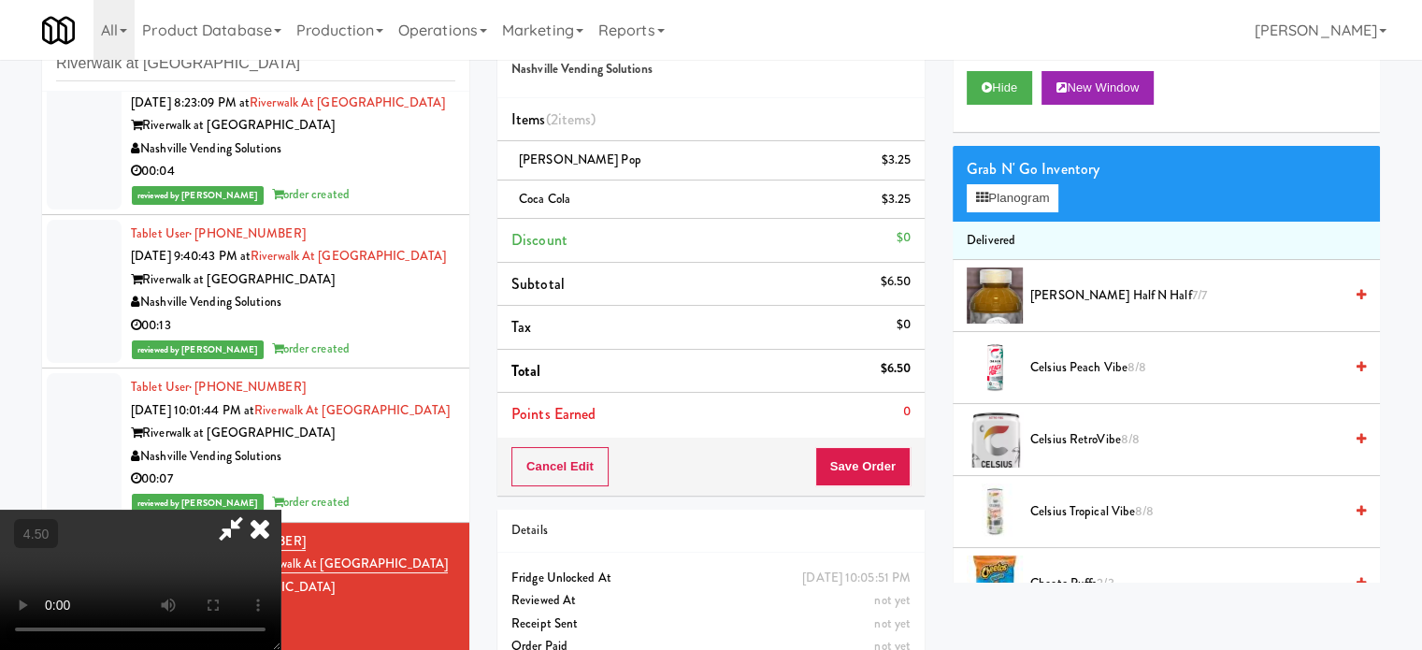
drag, startPoint x: 826, startPoint y: 78, endPoint x: 837, endPoint y: 289, distance: 211.5
click at [280, 509] on icon at bounding box center [259, 527] width 41 height 37
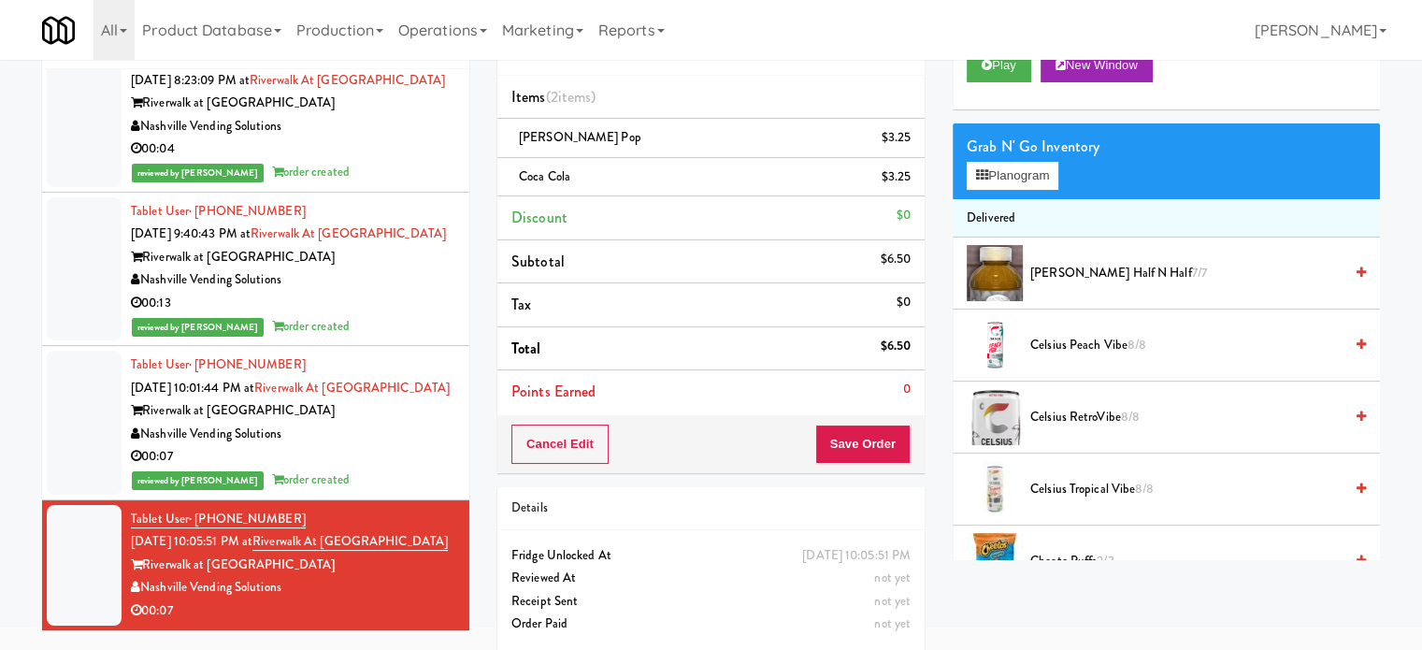
scroll to position [93, 0]
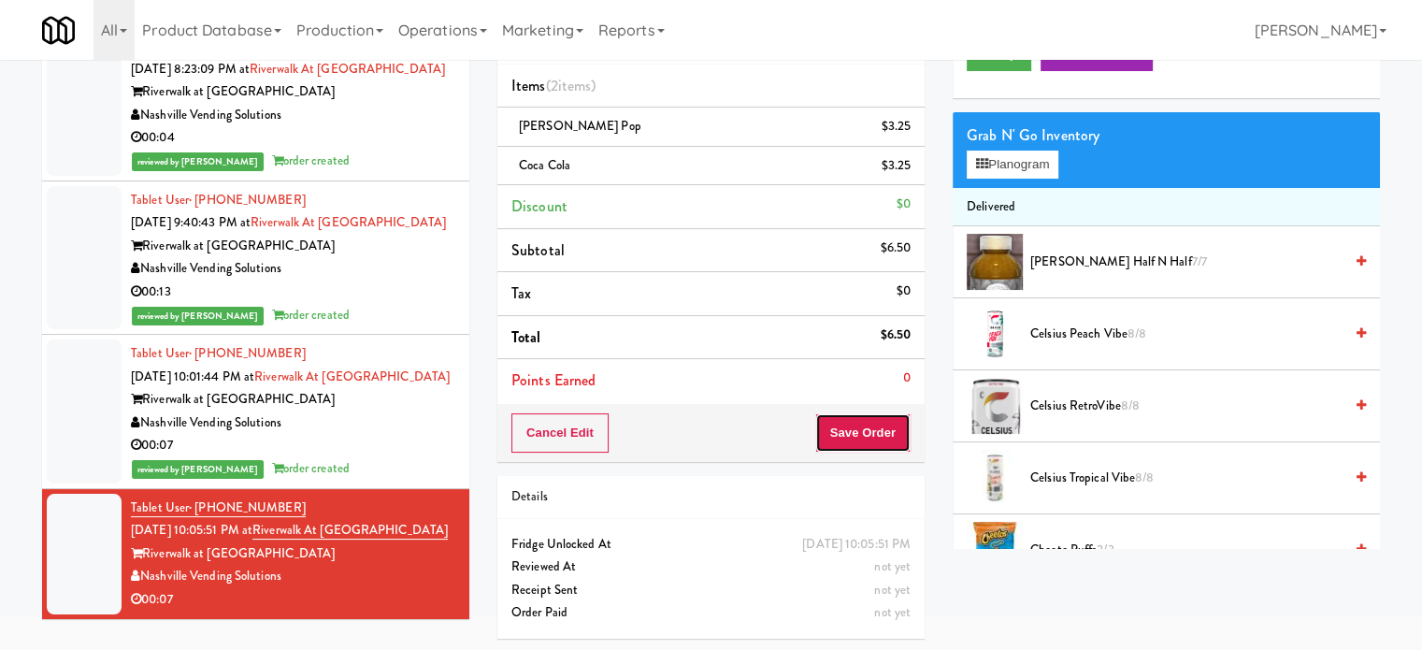
click at [868, 441] on button "Save Order" at bounding box center [862, 432] width 95 height 39
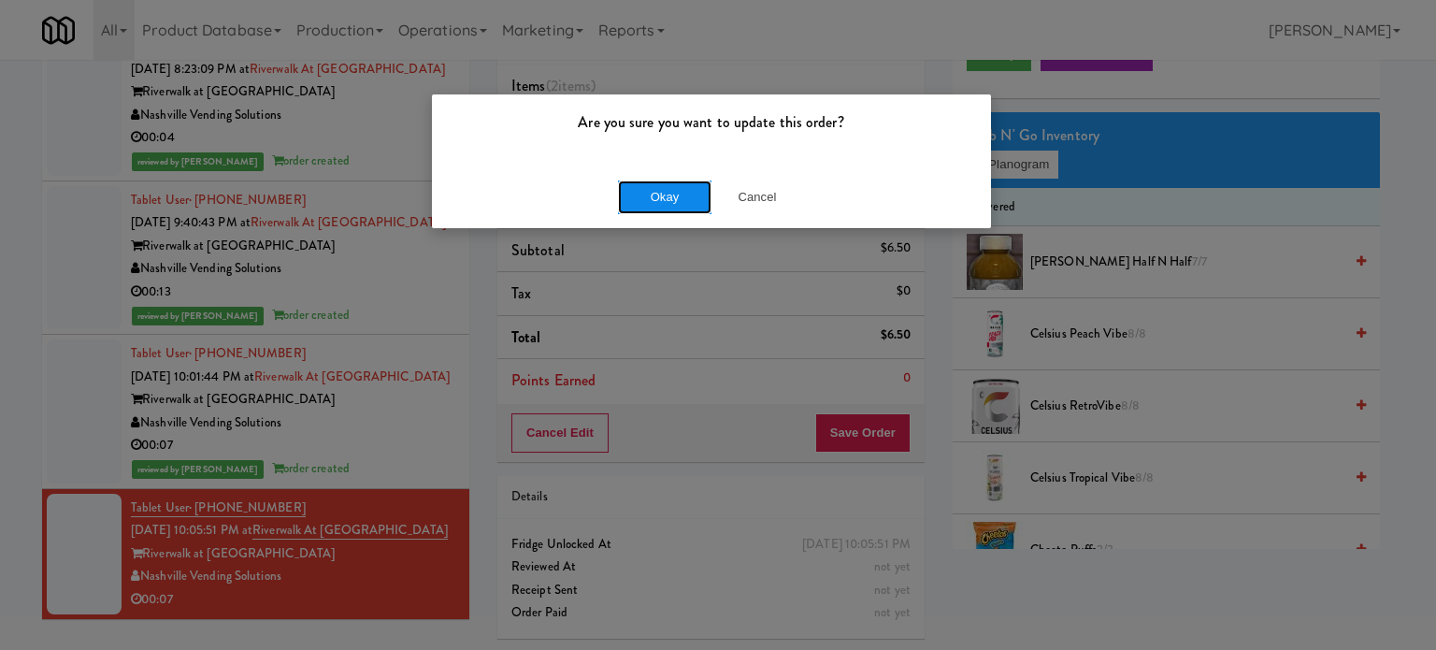
click at [679, 207] on button "Okay" at bounding box center [664, 197] width 93 height 34
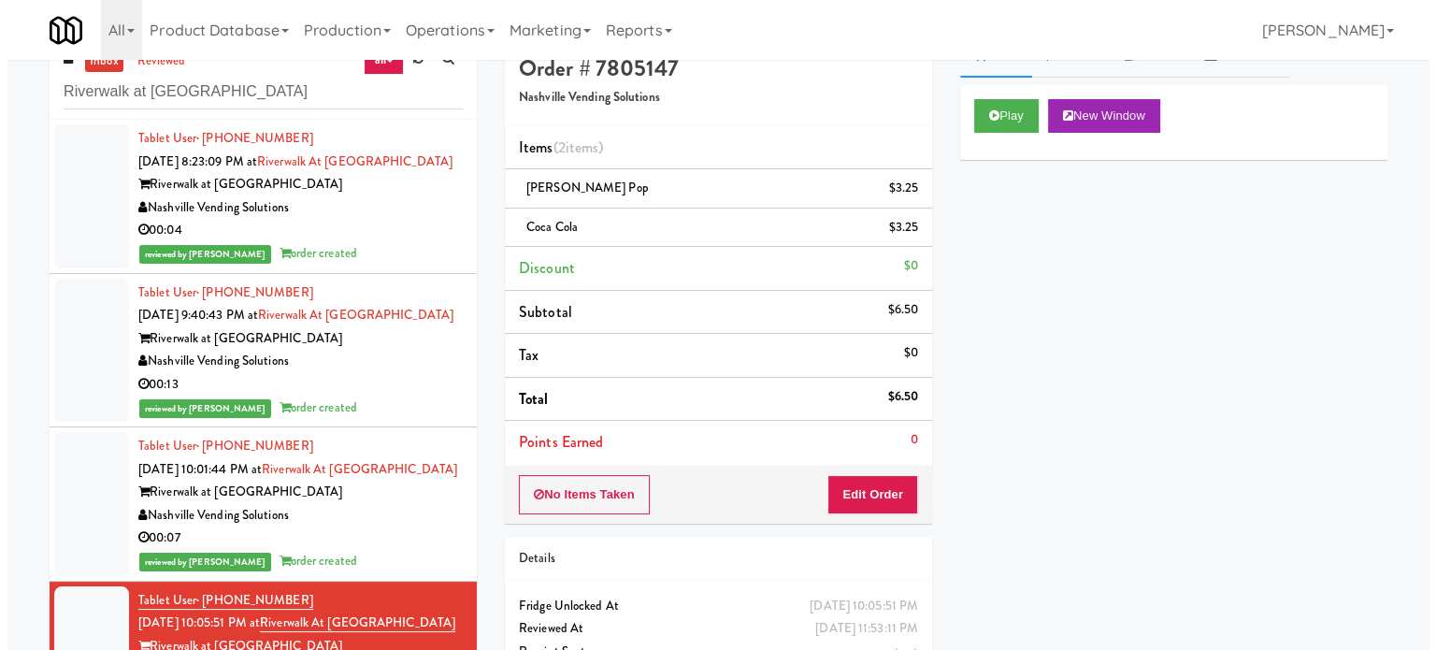
scroll to position [0, 0]
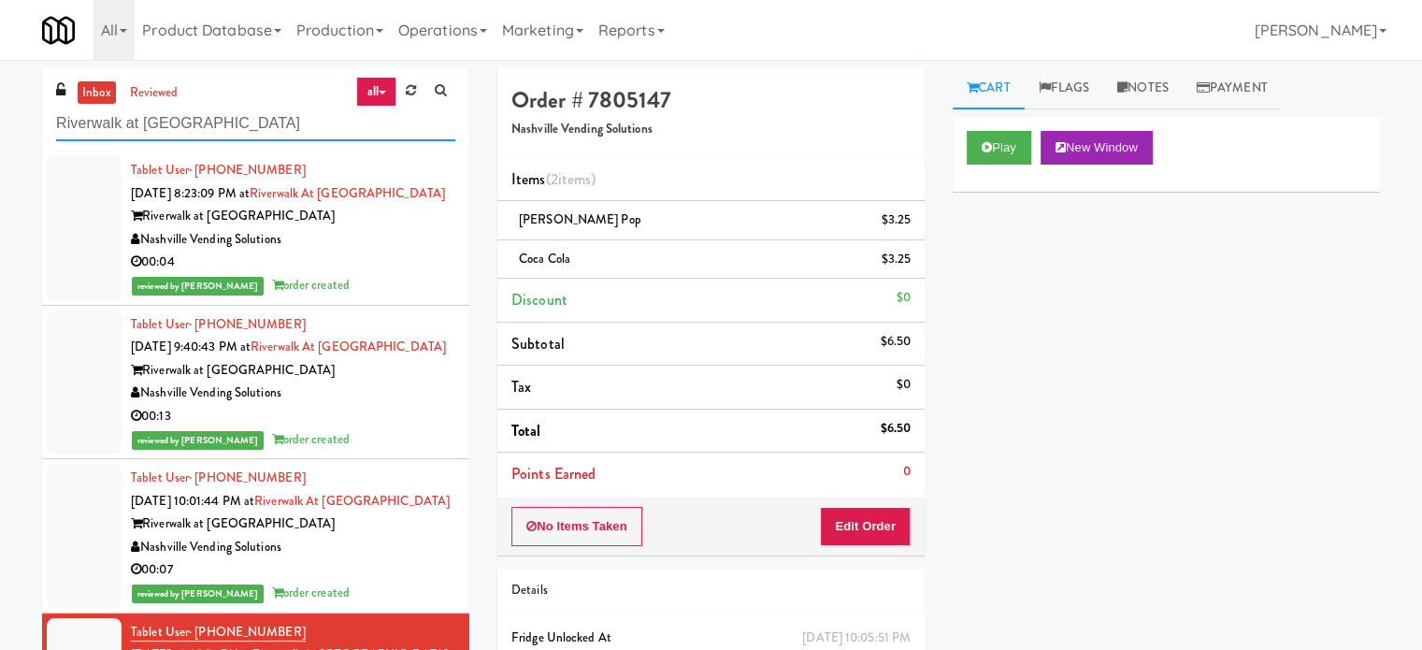
click at [261, 112] on input "Riverwalk at [GEOGRAPHIC_DATA]" at bounding box center [255, 124] width 399 height 35
paste input "Ten York - 4th Floor Fitness"
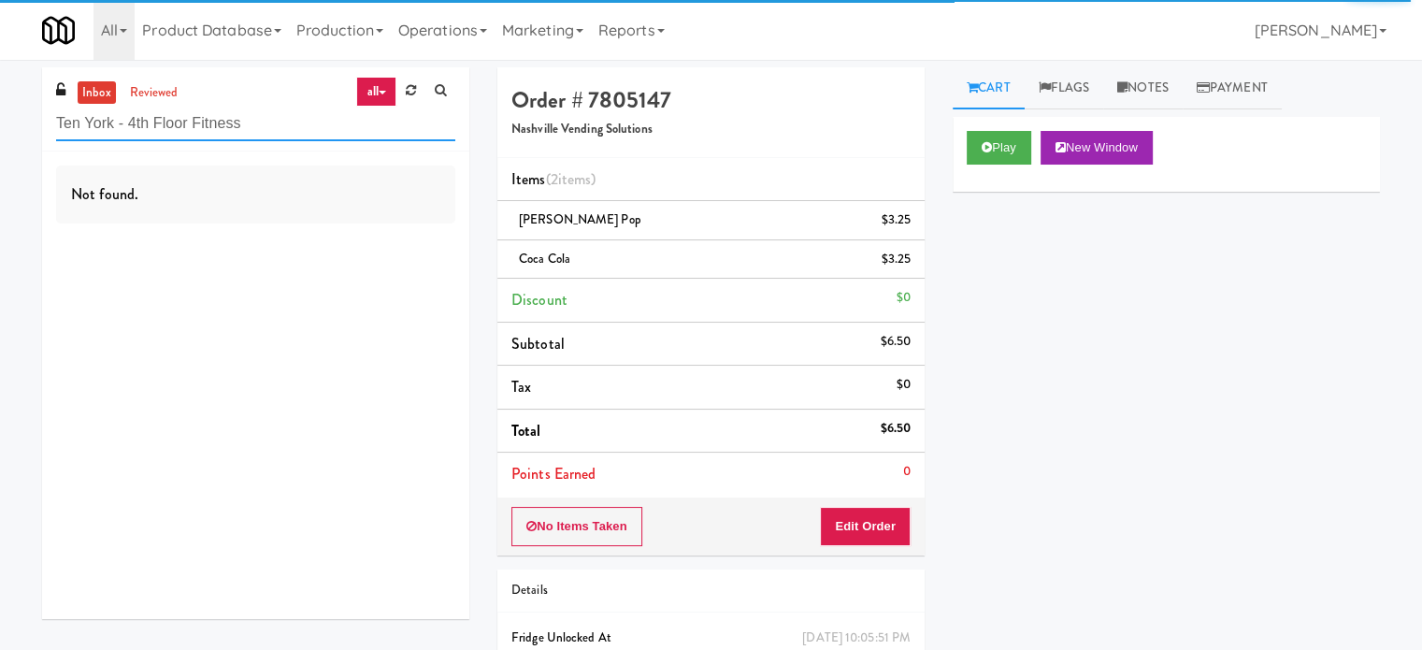
click at [273, 115] on input "Ten York - 4th Floor Fitness" at bounding box center [255, 124] width 399 height 35
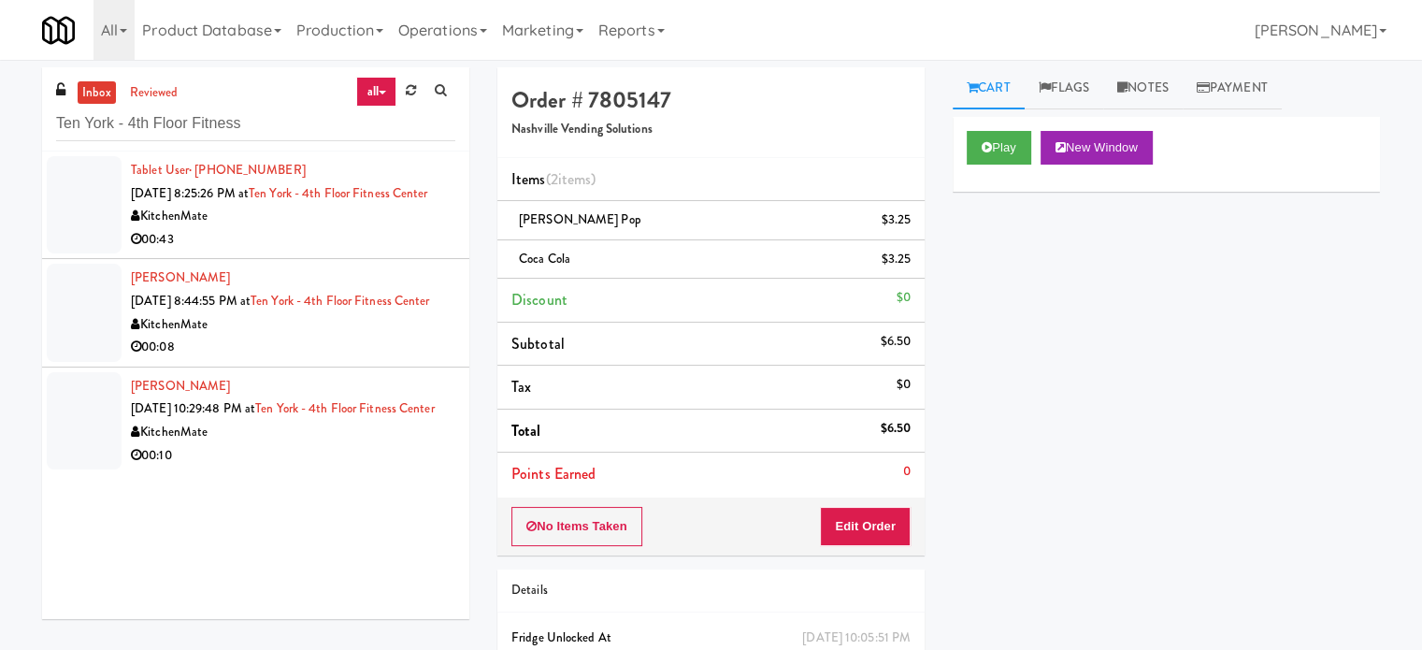
click at [235, 228] on div "KitchenMate" at bounding box center [293, 216] width 324 height 23
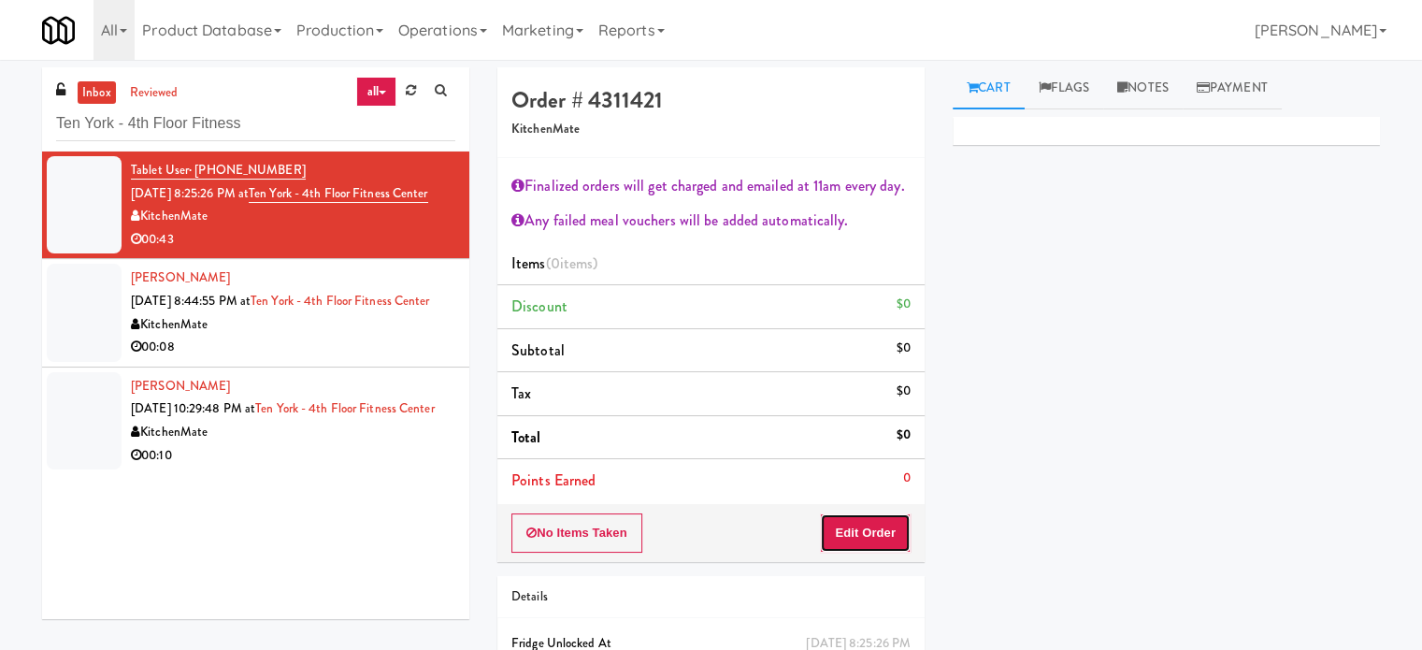
click at [878, 532] on button "Edit Order" at bounding box center [865, 532] width 91 height 39
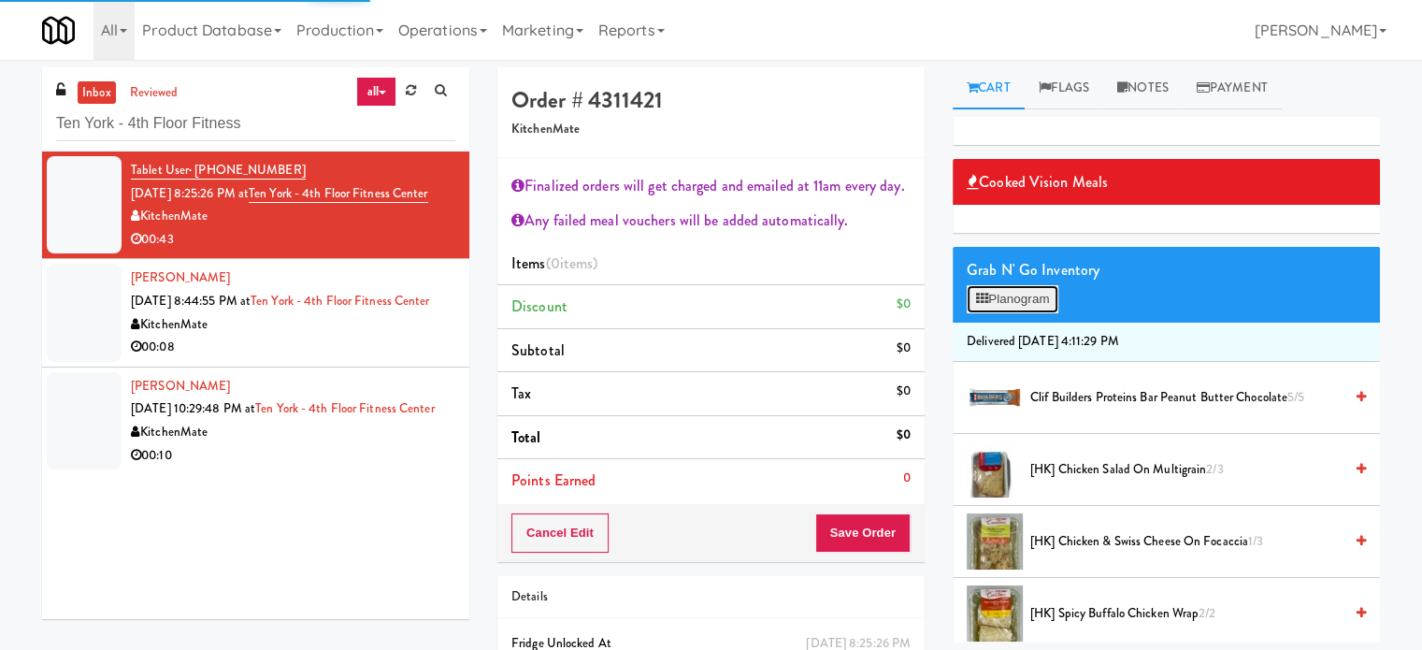
click at [1026, 300] on button "Planogram" at bounding box center [1012, 299] width 92 height 28
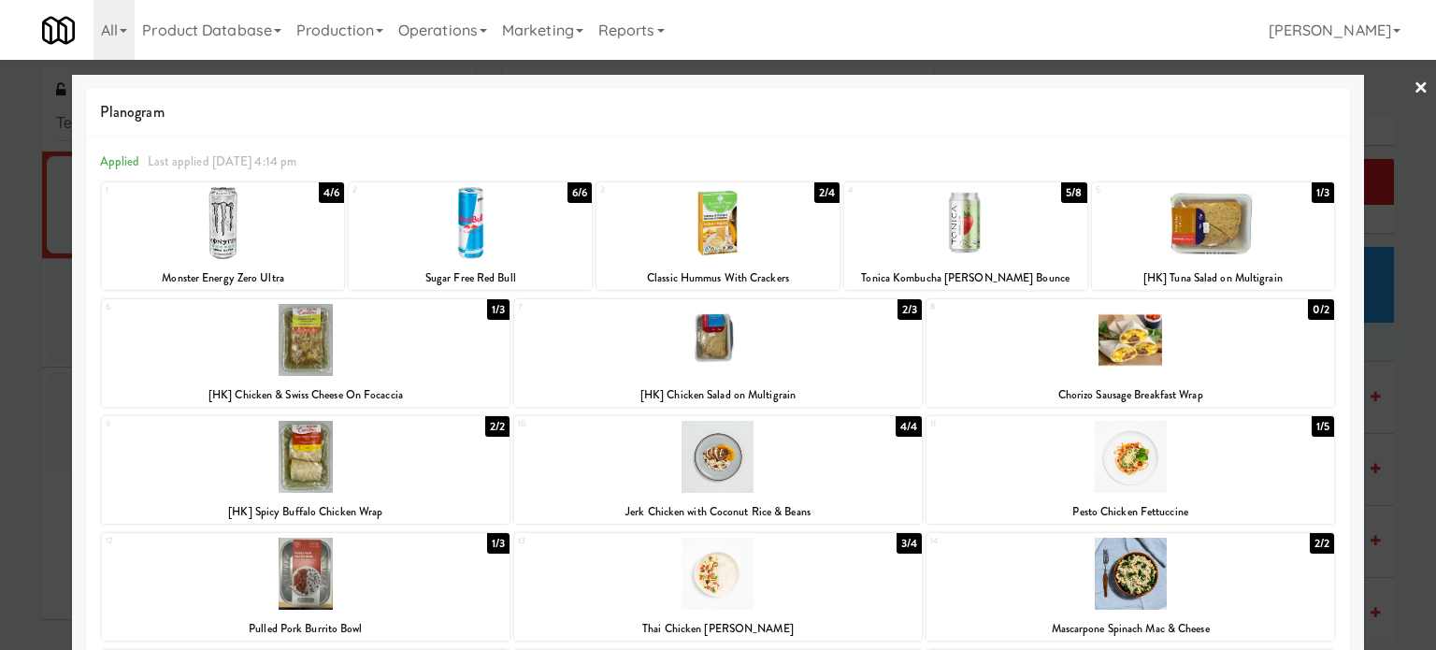
click at [1387, 378] on div at bounding box center [718, 325] width 1436 height 650
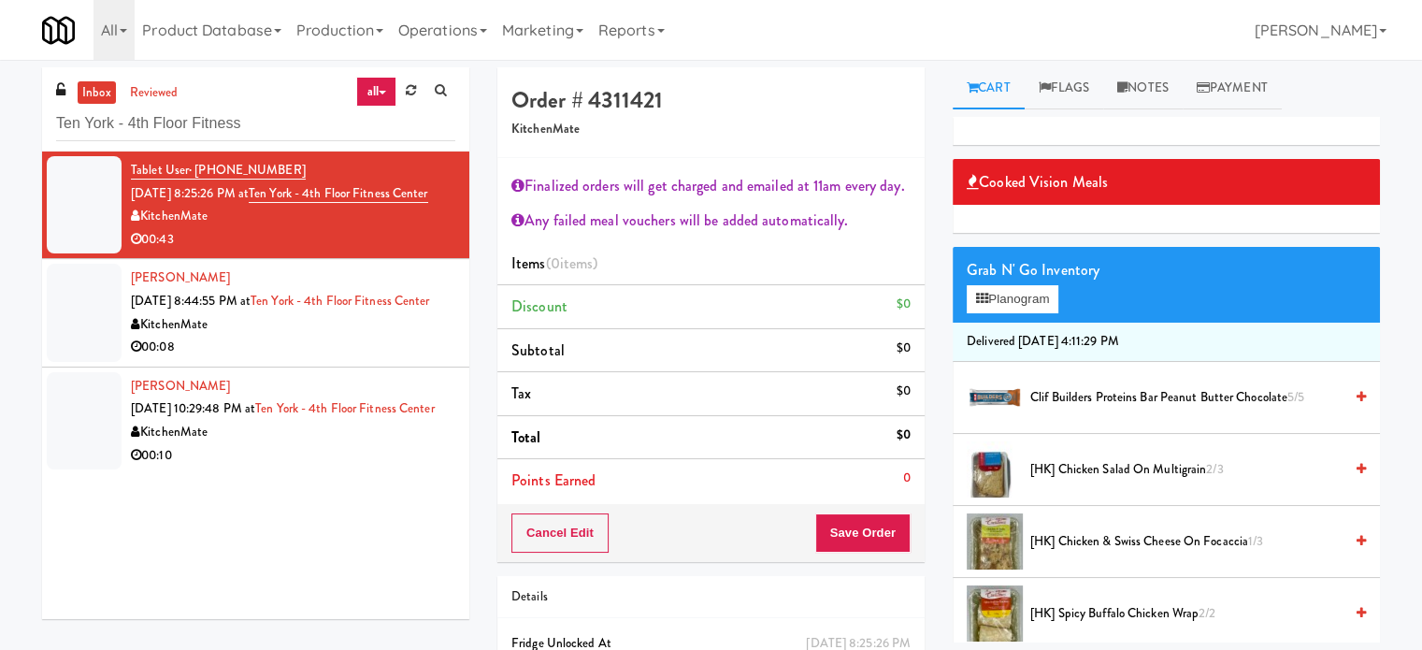
click at [1067, 392] on span "Clif Builders proteins Bar Peanut Butter Chocolate 5/5" at bounding box center [1186, 397] width 312 height 23
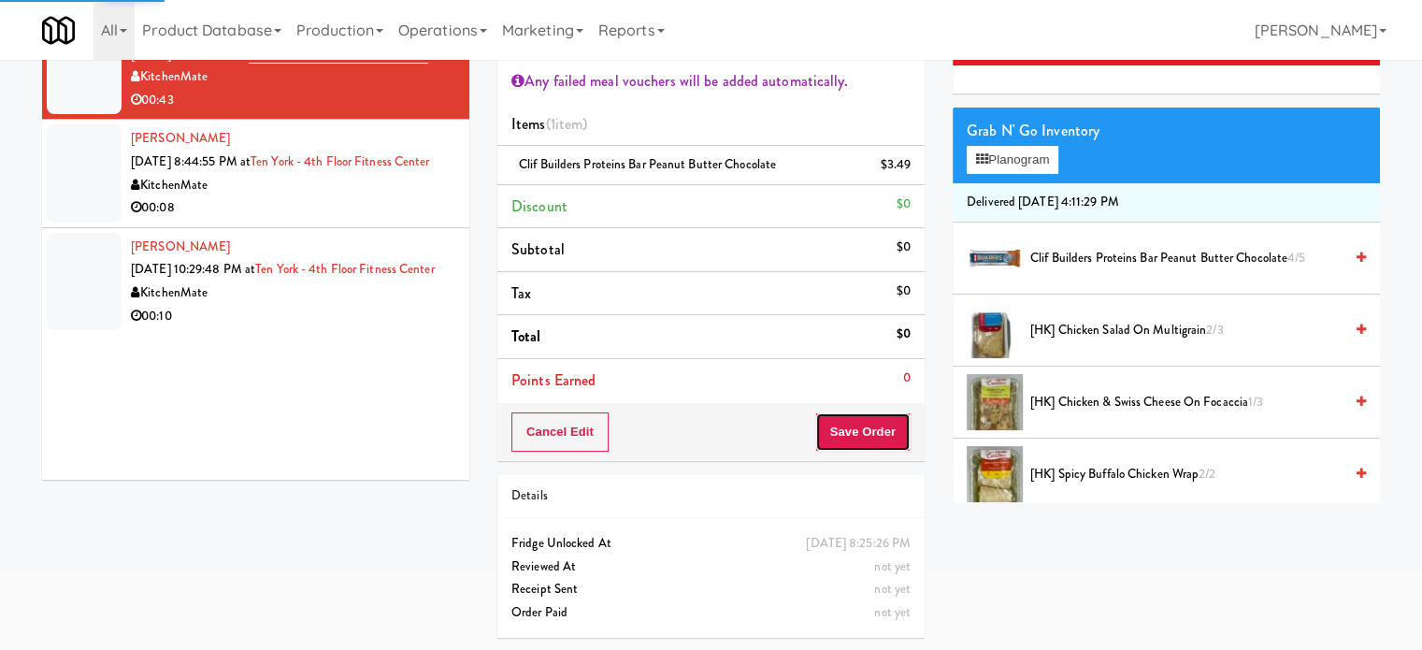
drag, startPoint x: 872, startPoint y: 435, endPoint x: 863, endPoint y: 414, distance: 22.6
click at [871, 431] on button "Save Order" at bounding box center [862, 431] width 95 height 39
click at [869, 429] on button "Save Order" at bounding box center [862, 431] width 95 height 39
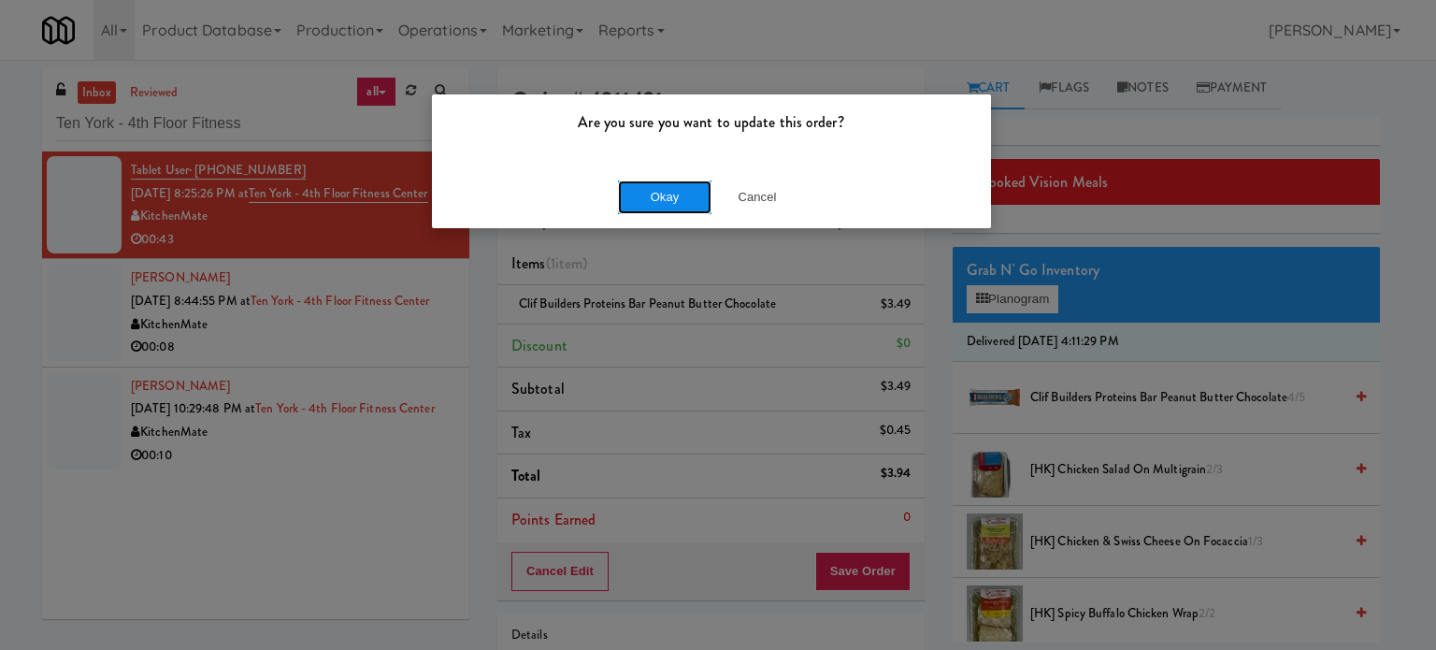
click at [651, 193] on button "Okay" at bounding box center [664, 197] width 93 height 34
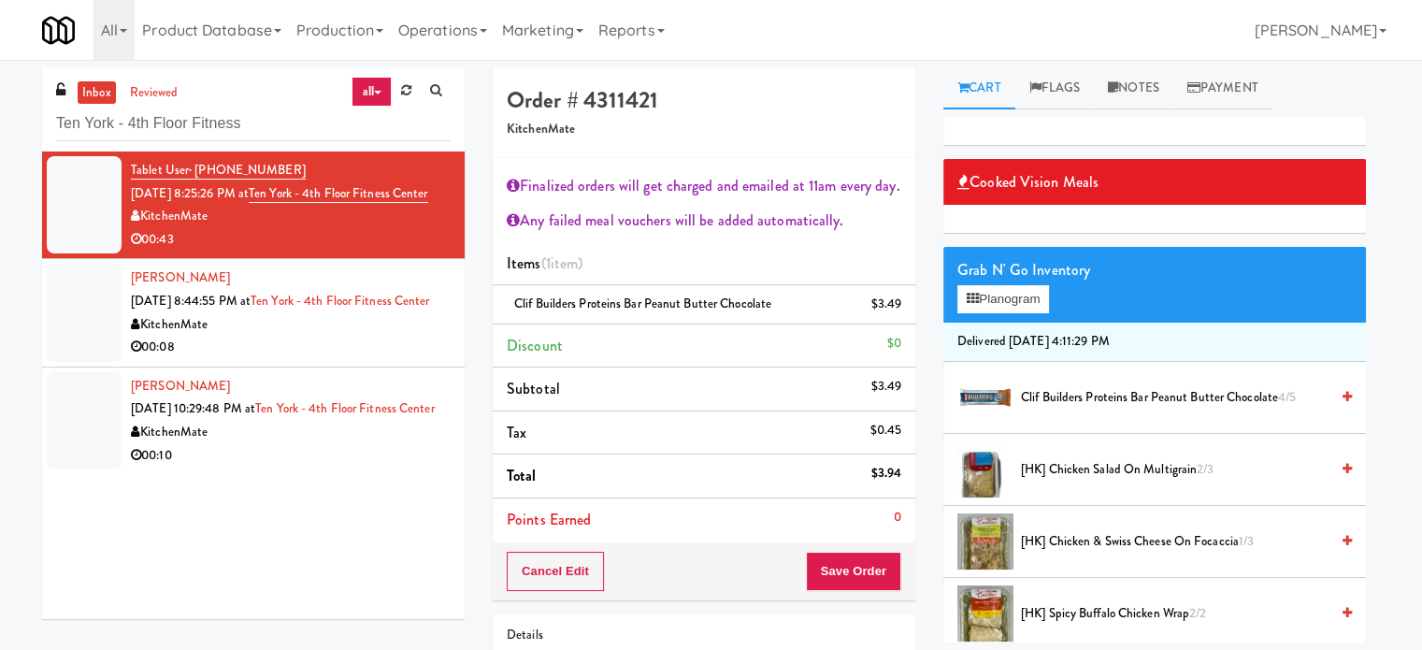
click at [393, 359] on div "00:08" at bounding box center [291, 347] width 320 height 23
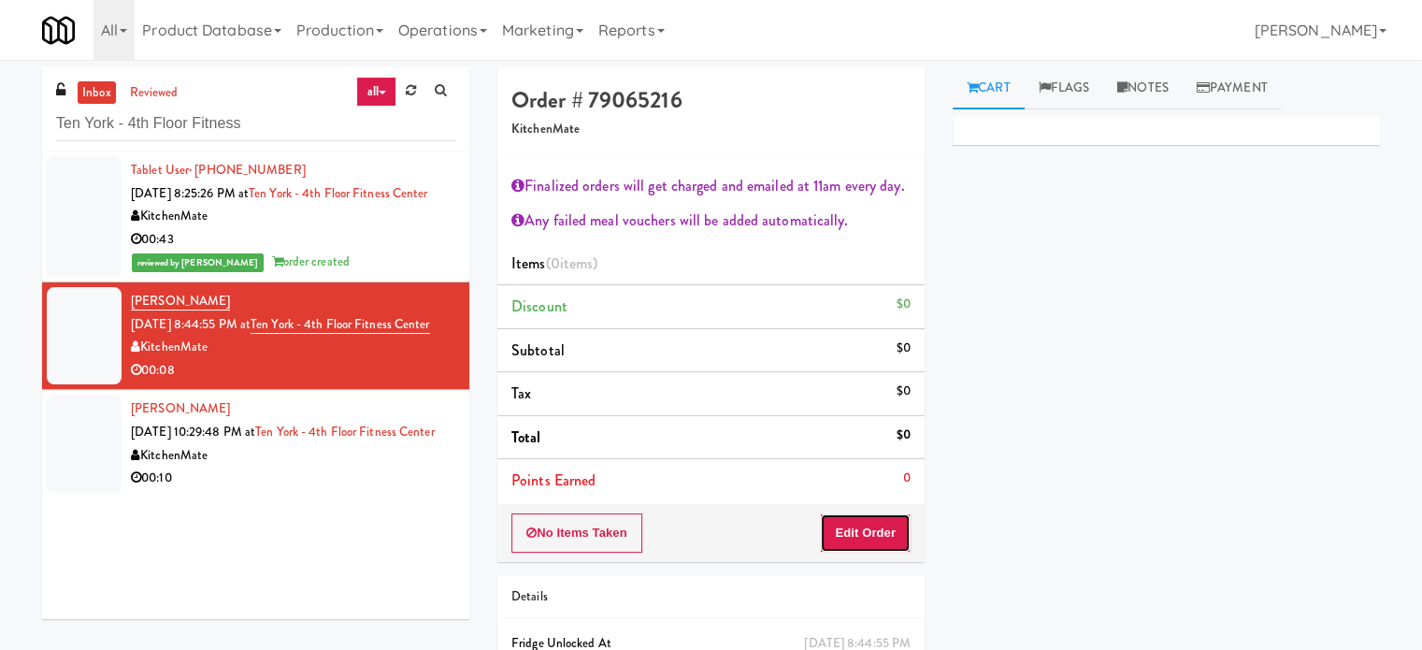
click at [853, 523] on button "Edit Order" at bounding box center [865, 532] width 91 height 39
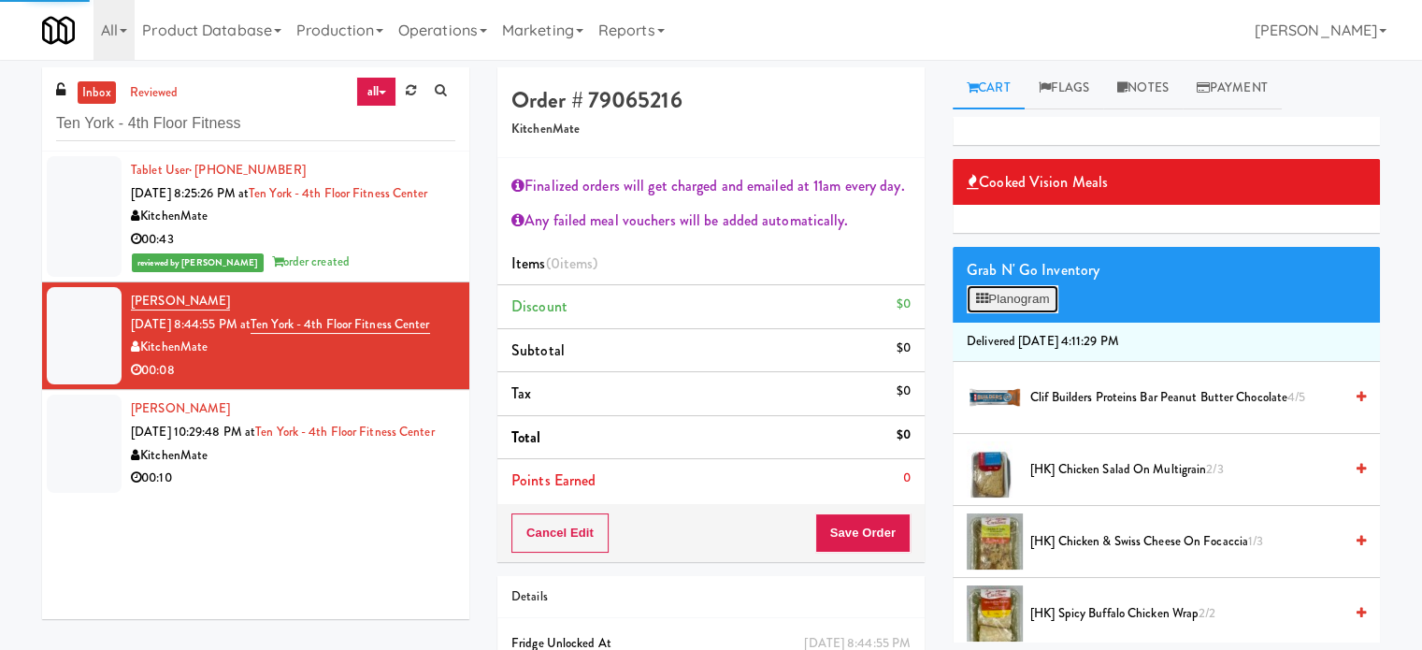
click at [1033, 306] on button "Planogram" at bounding box center [1012, 299] width 92 height 28
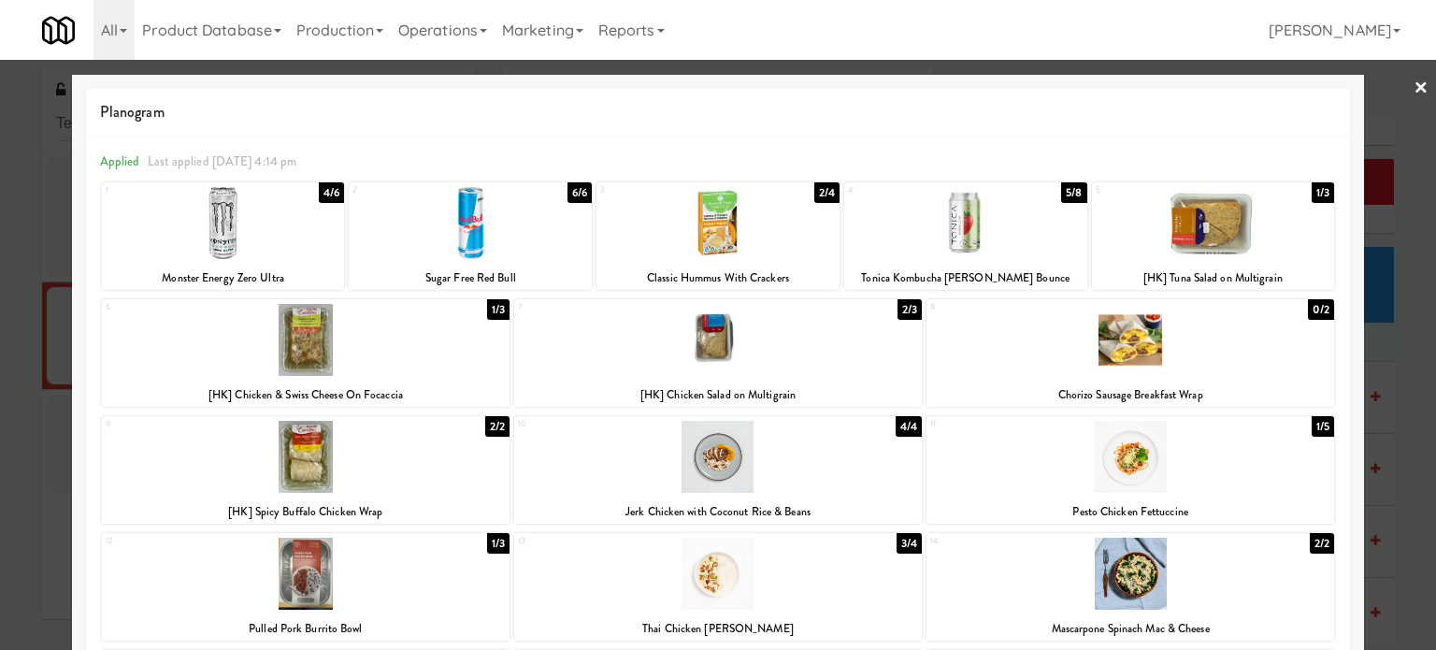
click at [905, 307] on div "2/3" at bounding box center [909, 309] width 24 height 21
click at [1383, 399] on div at bounding box center [718, 325] width 1436 height 650
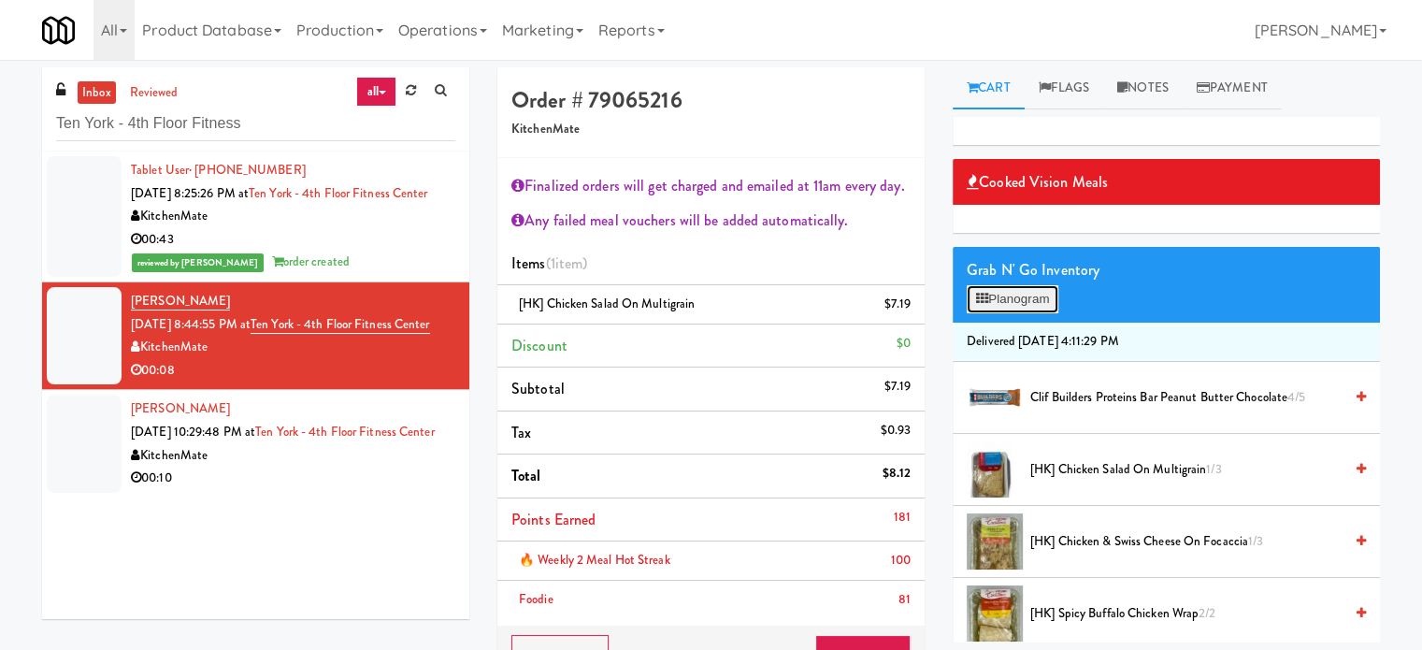
click at [1033, 294] on button "Planogram" at bounding box center [1012, 299] width 92 height 28
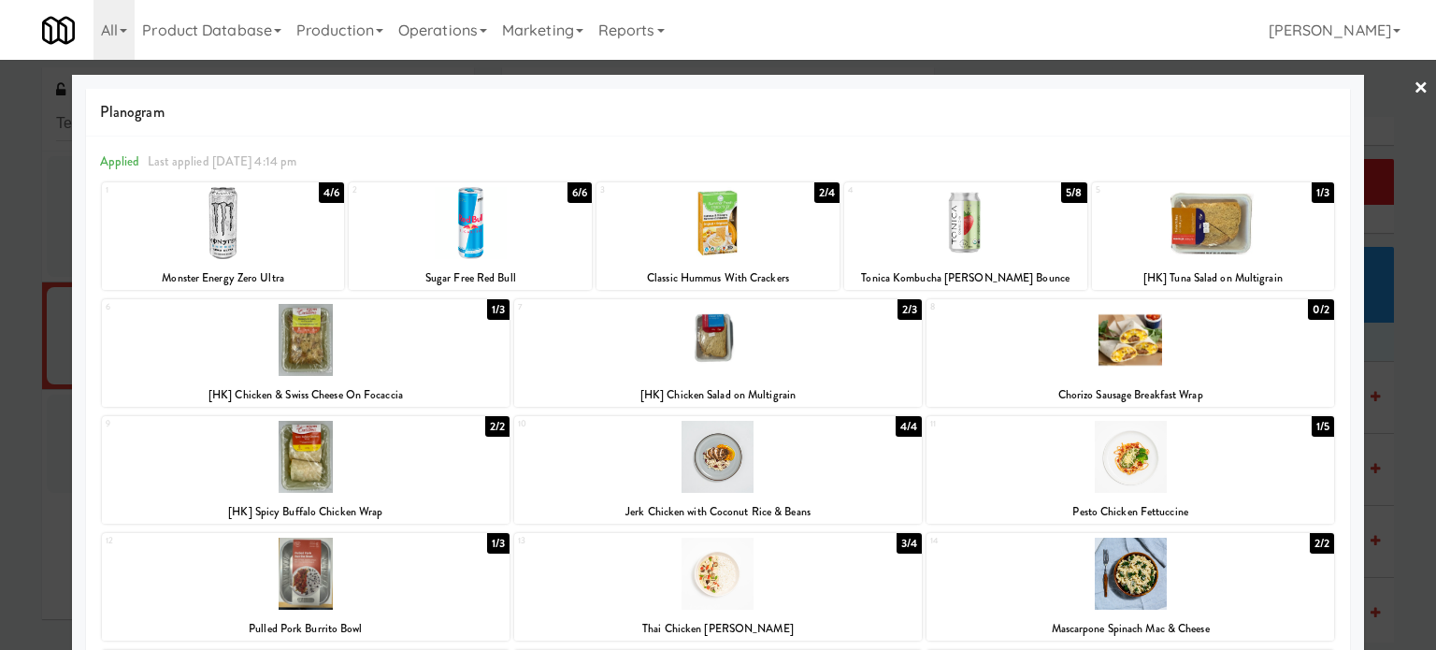
click at [488, 424] on div "2/2" at bounding box center [497, 426] width 24 height 21
drag, startPoint x: 1402, startPoint y: 360, endPoint x: 1363, endPoint y: 332, distance: 48.2
click at [1402, 360] on div at bounding box center [718, 325] width 1436 height 650
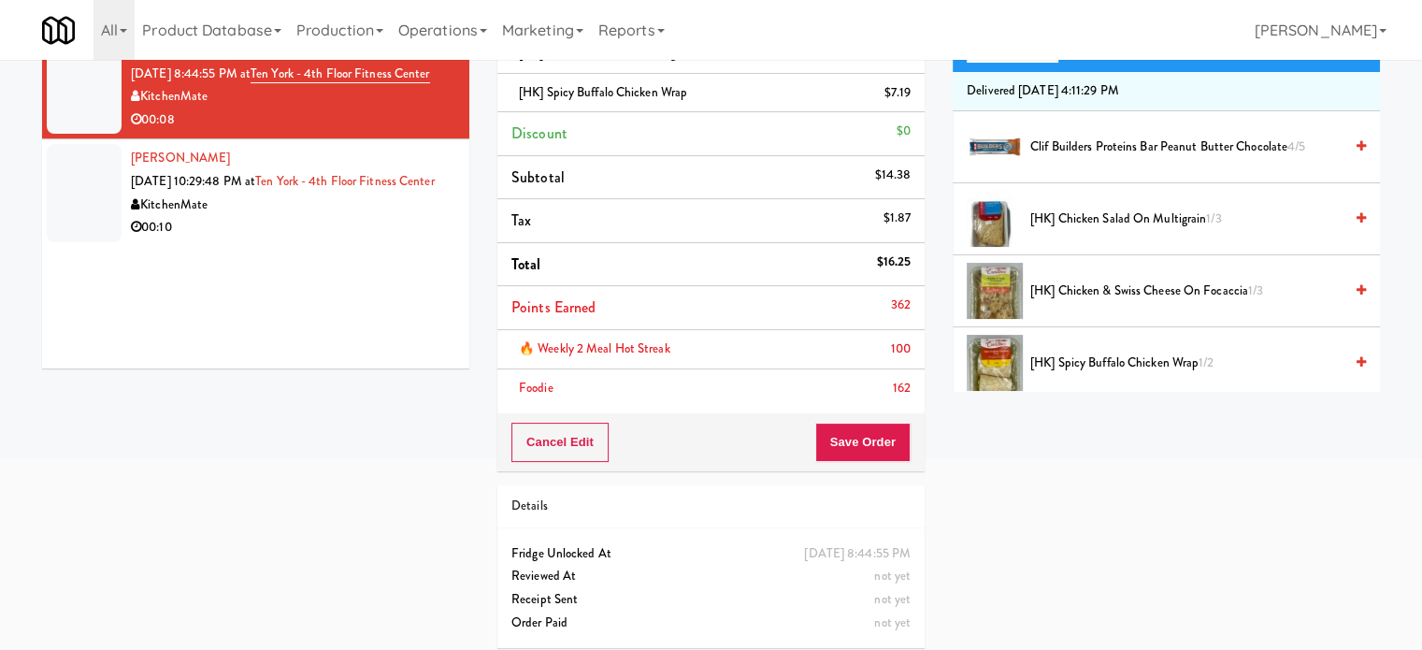
scroll to position [260, 0]
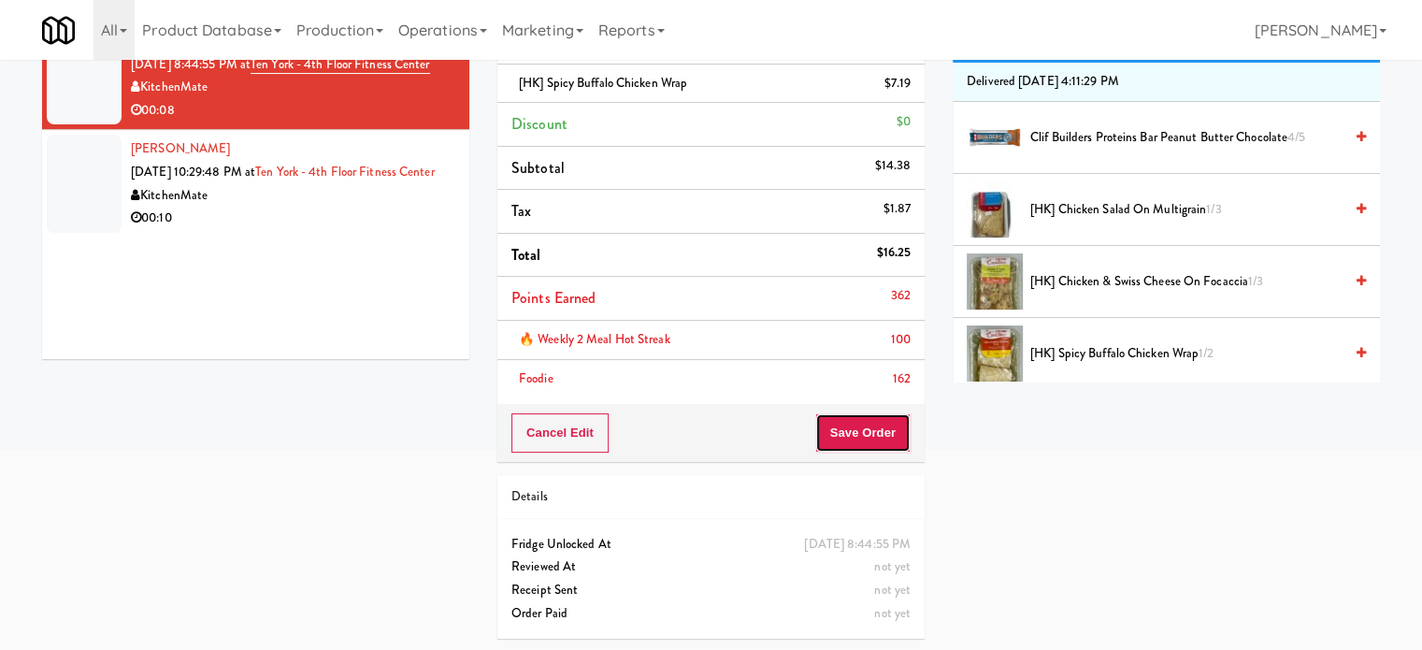
click at [840, 428] on button "Save Order" at bounding box center [862, 432] width 95 height 39
click at [872, 432] on button "Save Order" at bounding box center [862, 432] width 95 height 39
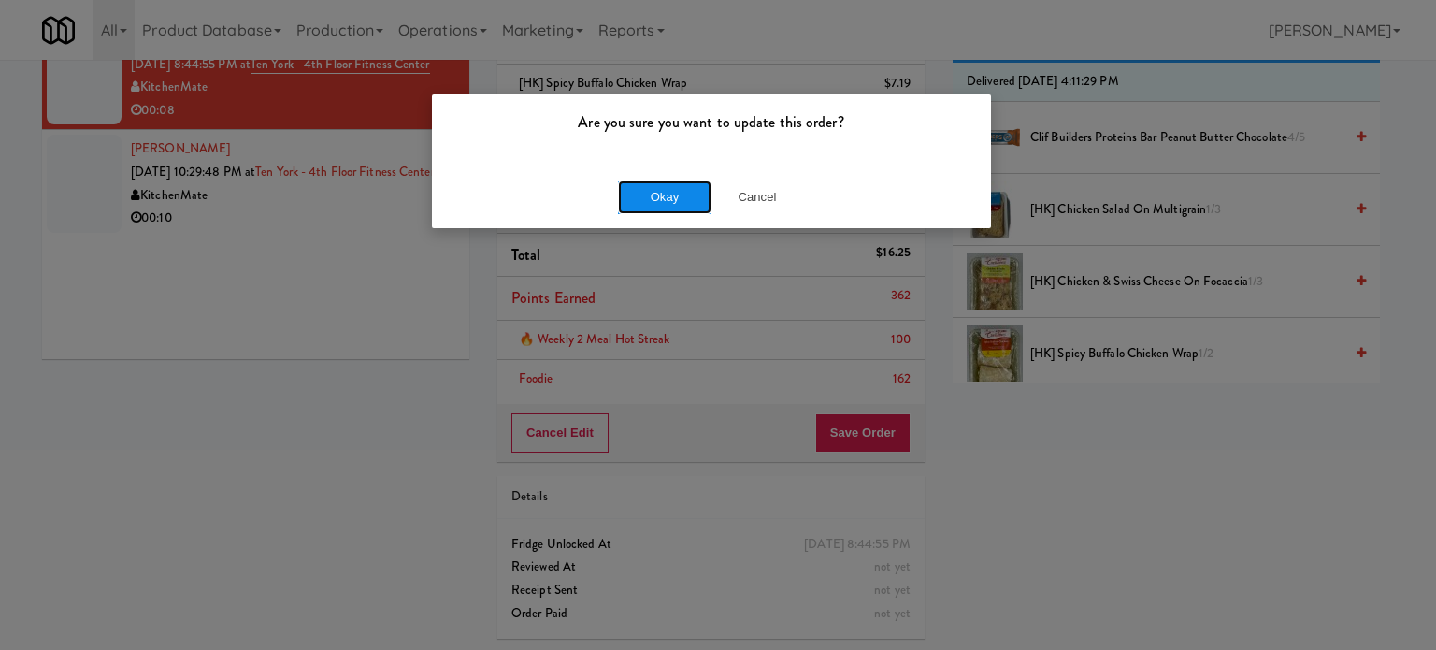
click at [654, 190] on button "Okay" at bounding box center [664, 197] width 93 height 34
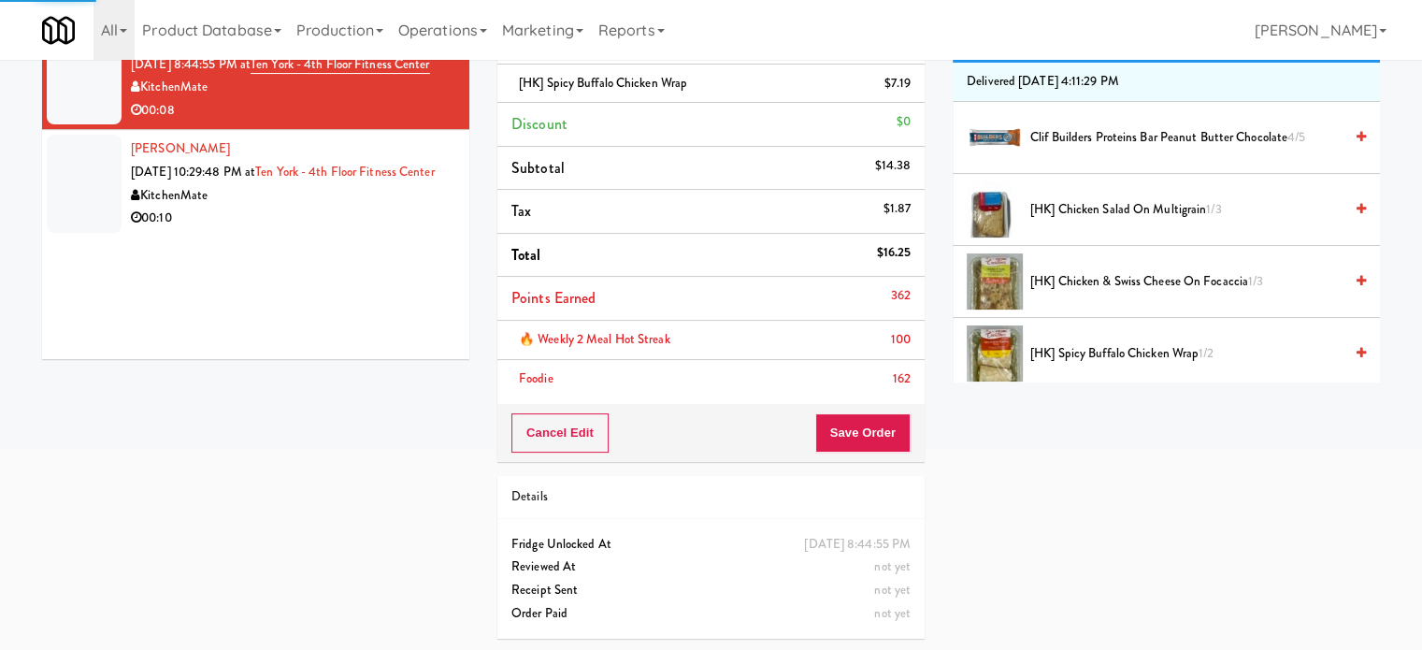
click at [381, 207] on div "KitchenMate" at bounding box center [293, 195] width 324 height 23
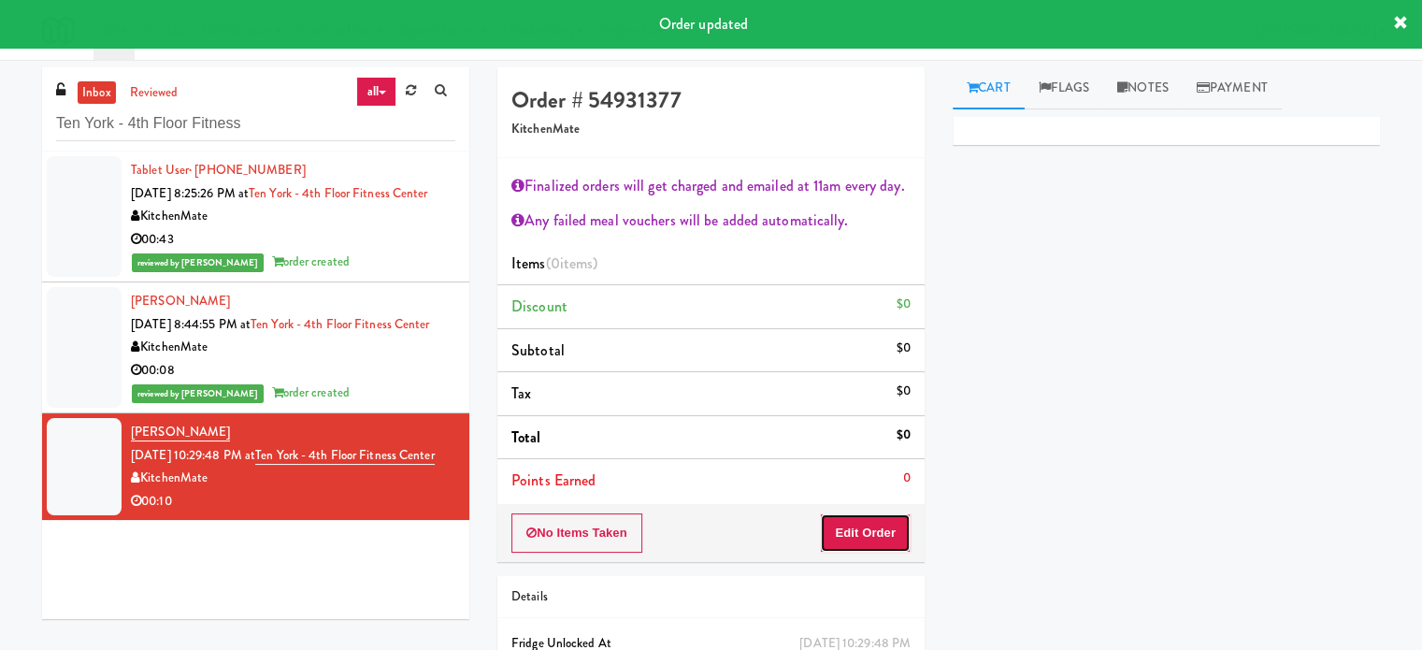
drag, startPoint x: 875, startPoint y: 525, endPoint x: 673, endPoint y: 492, distance: 204.7
click at [875, 526] on button "Edit Order" at bounding box center [865, 532] width 91 height 39
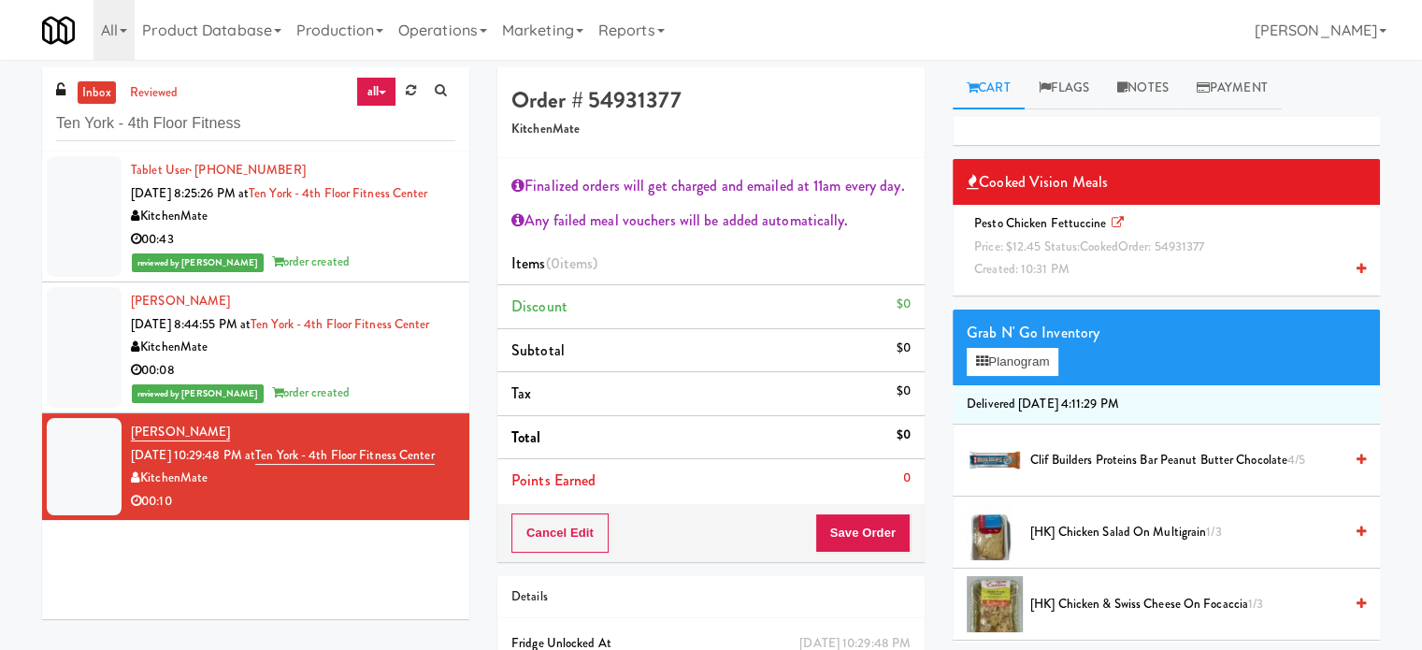
click at [1043, 254] on div "Pesto Chicken Fettuccine Price: $12.45 Status: cooked Order: 54931377 Created: …" at bounding box center [1165, 246] width 399 height 69
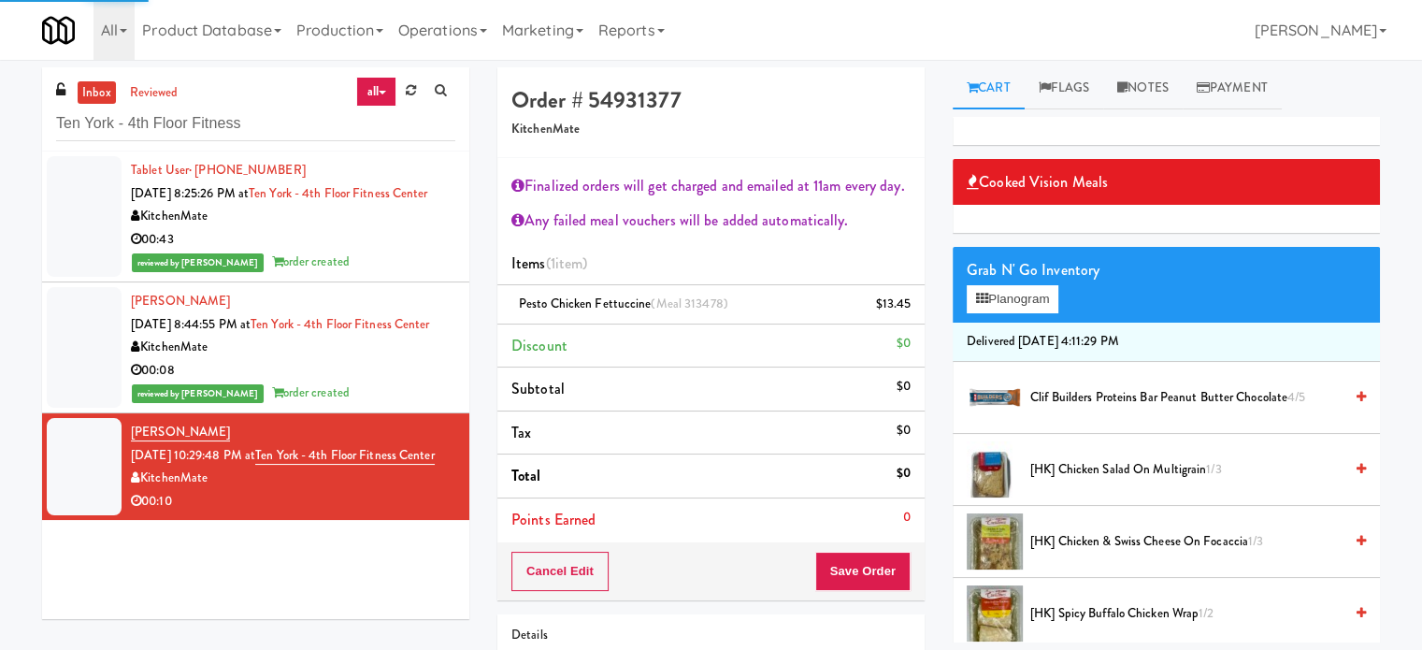
click at [1038, 396] on span "Clif Builders proteins Bar Peanut Butter Chocolate 4/5" at bounding box center [1186, 397] width 312 height 23
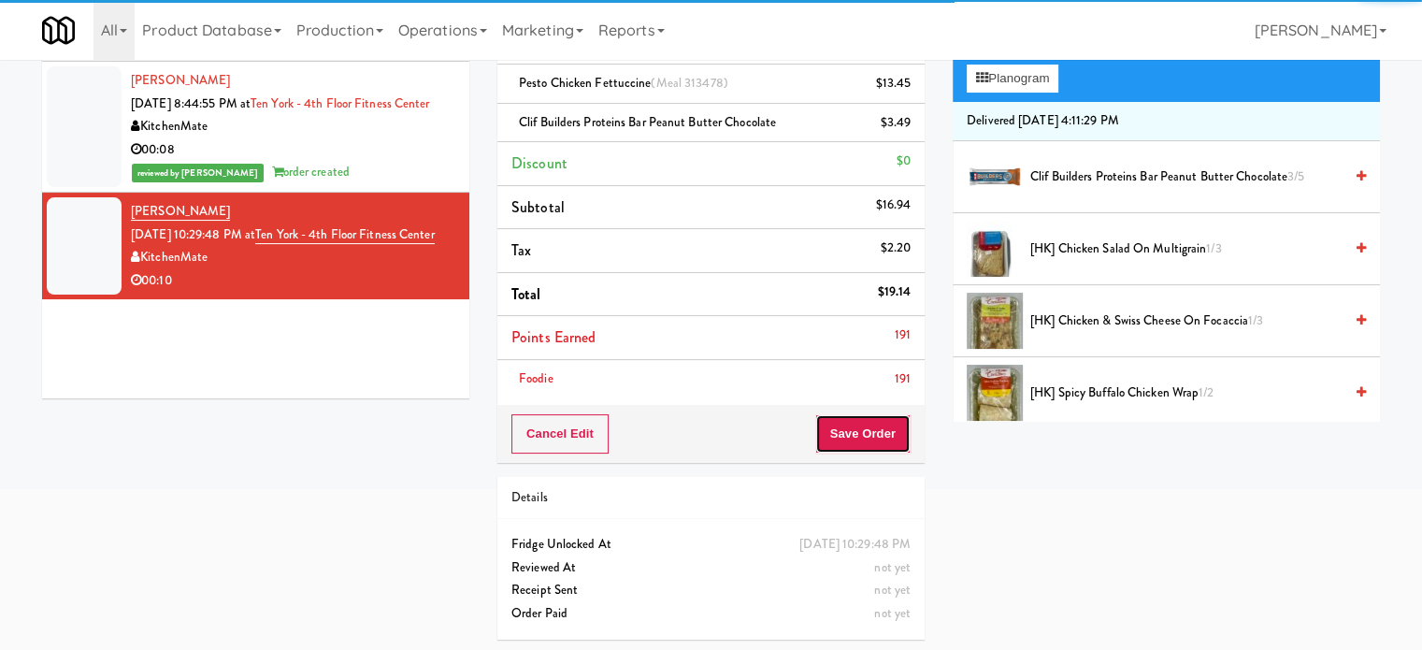
click at [847, 437] on button "Save Order" at bounding box center [862, 433] width 95 height 39
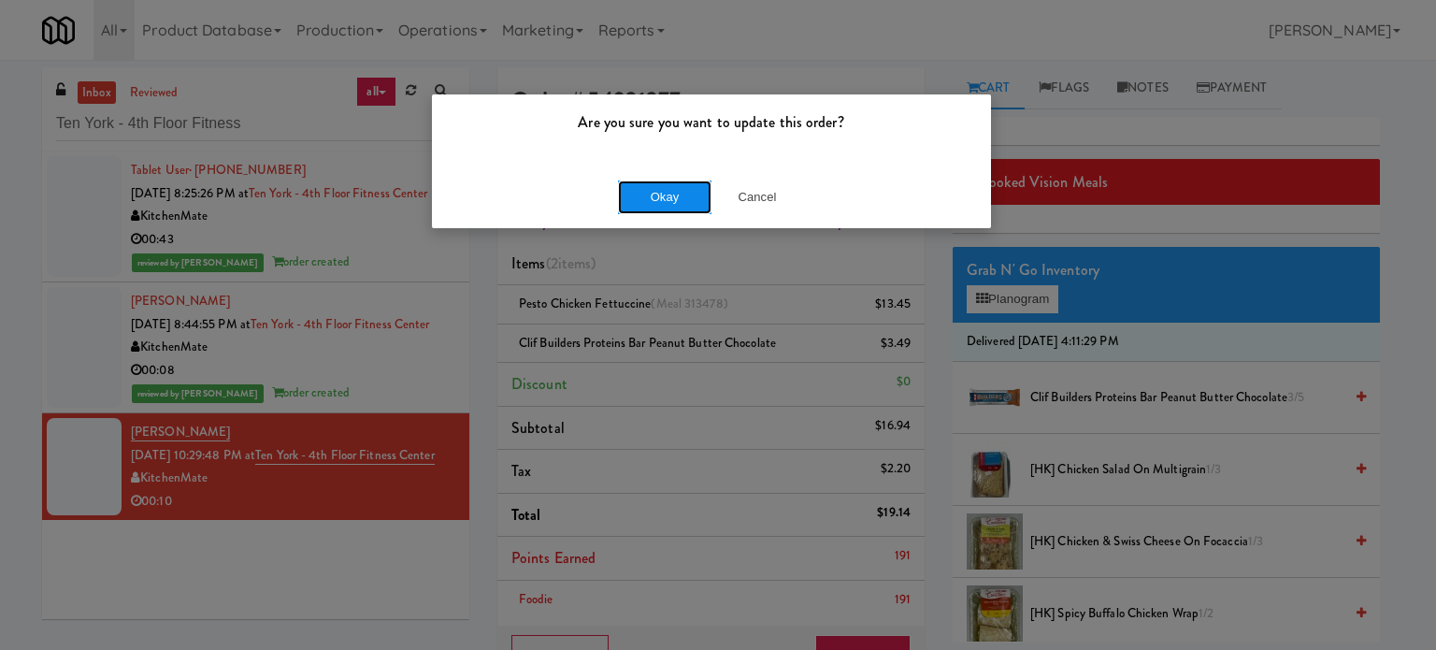
click at [638, 197] on button "Okay" at bounding box center [664, 197] width 93 height 34
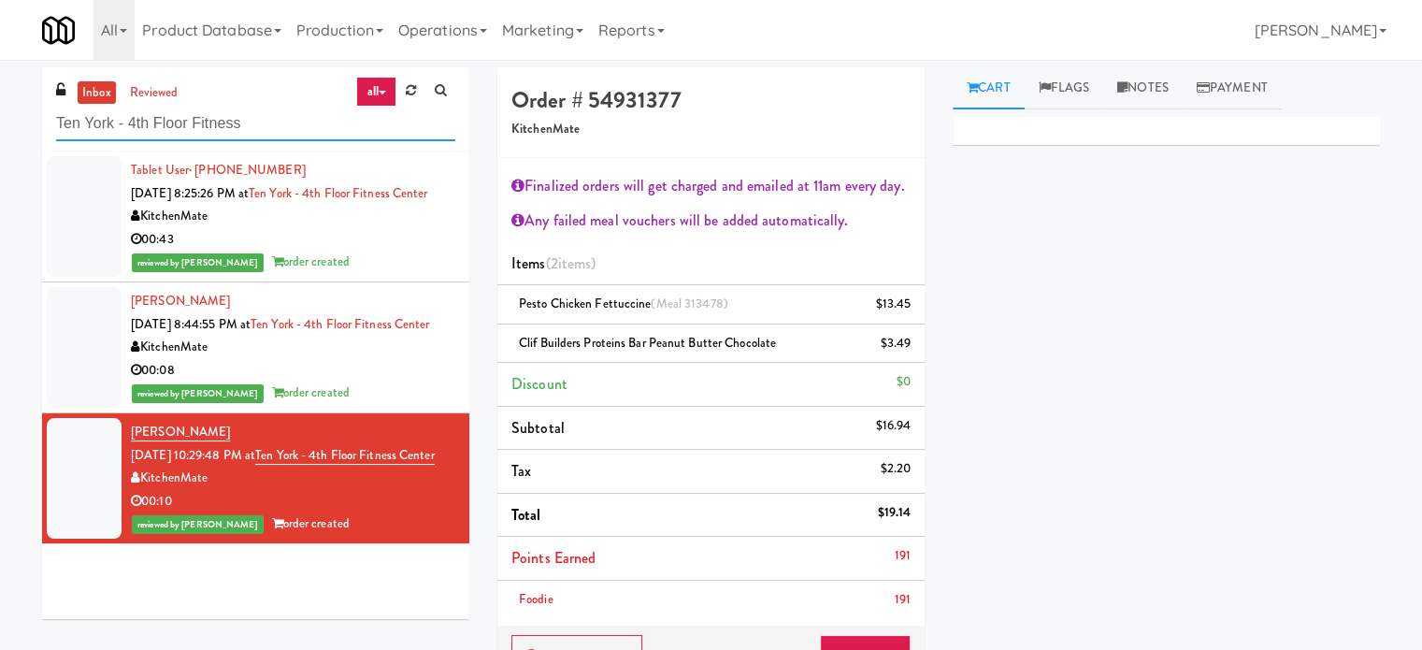
click at [255, 121] on input "Ten York - 4th Floor Fitness" at bounding box center [255, 124] width 399 height 35
paste input "Market @ 3500 Steeles(Right)"
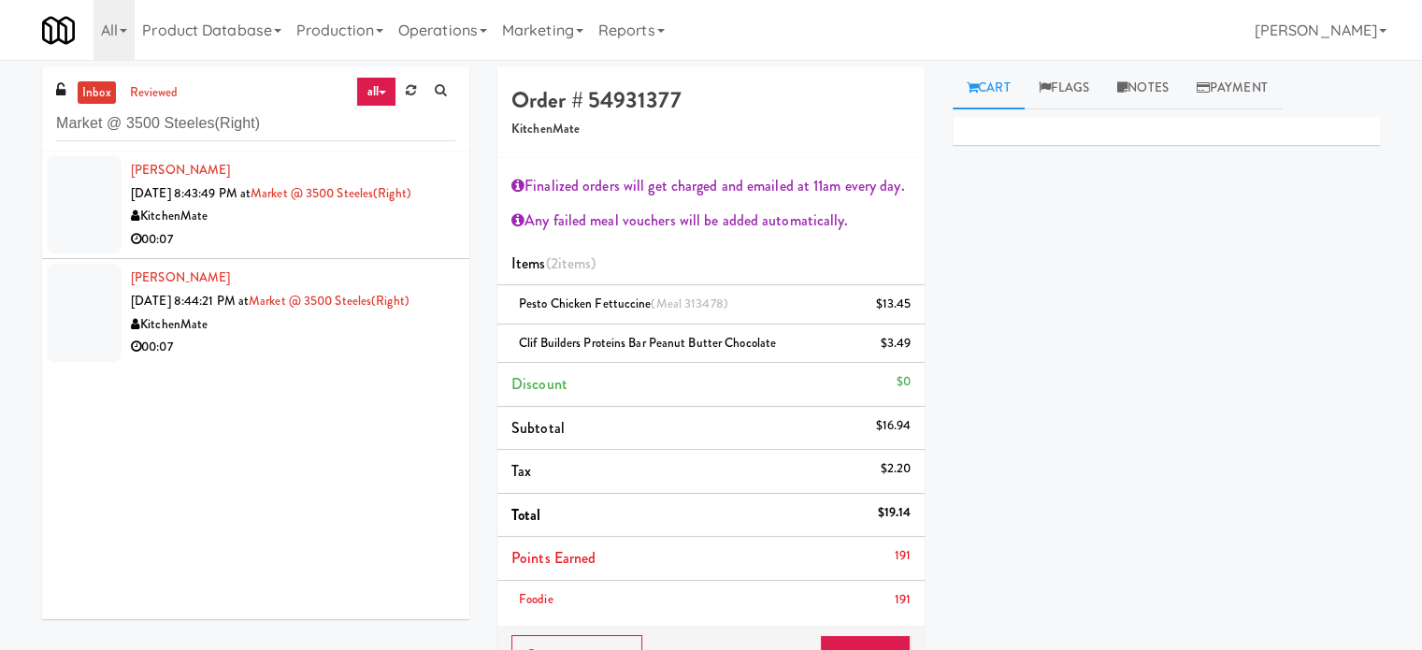
click at [350, 215] on div "KitchenMate" at bounding box center [293, 216] width 324 height 23
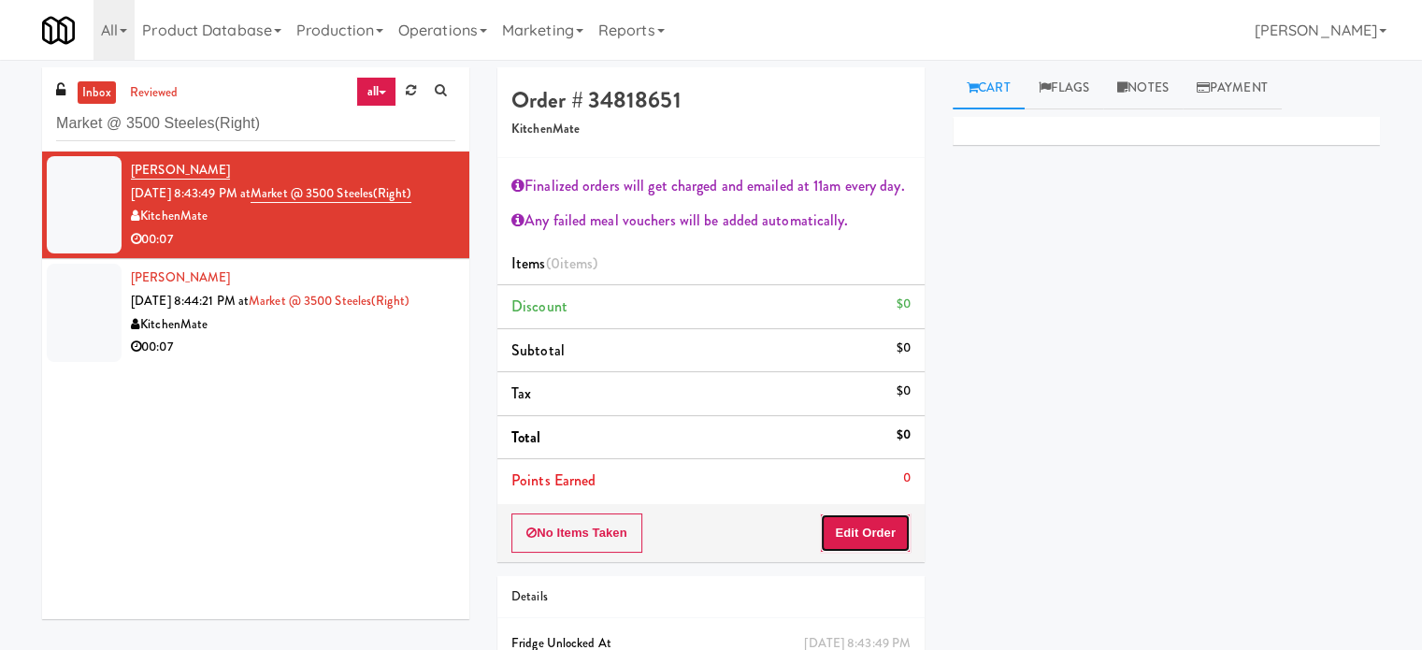
drag, startPoint x: 888, startPoint y: 534, endPoint x: 944, endPoint y: 420, distance: 127.1
click at [888, 534] on button "Edit Order" at bounding box center [865, 532] width 91 height 39
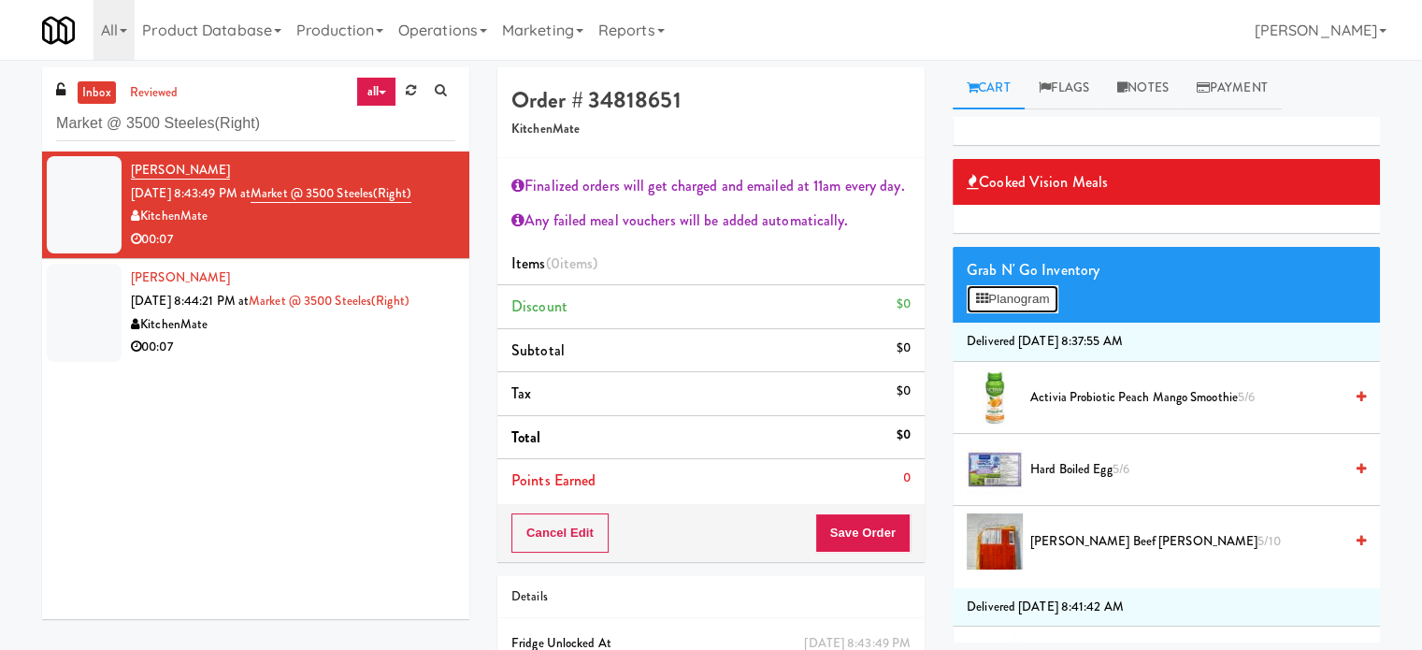
click at [1047, 301] on button "Planogram" at bounding box center [1012, 299] width 92 height 28
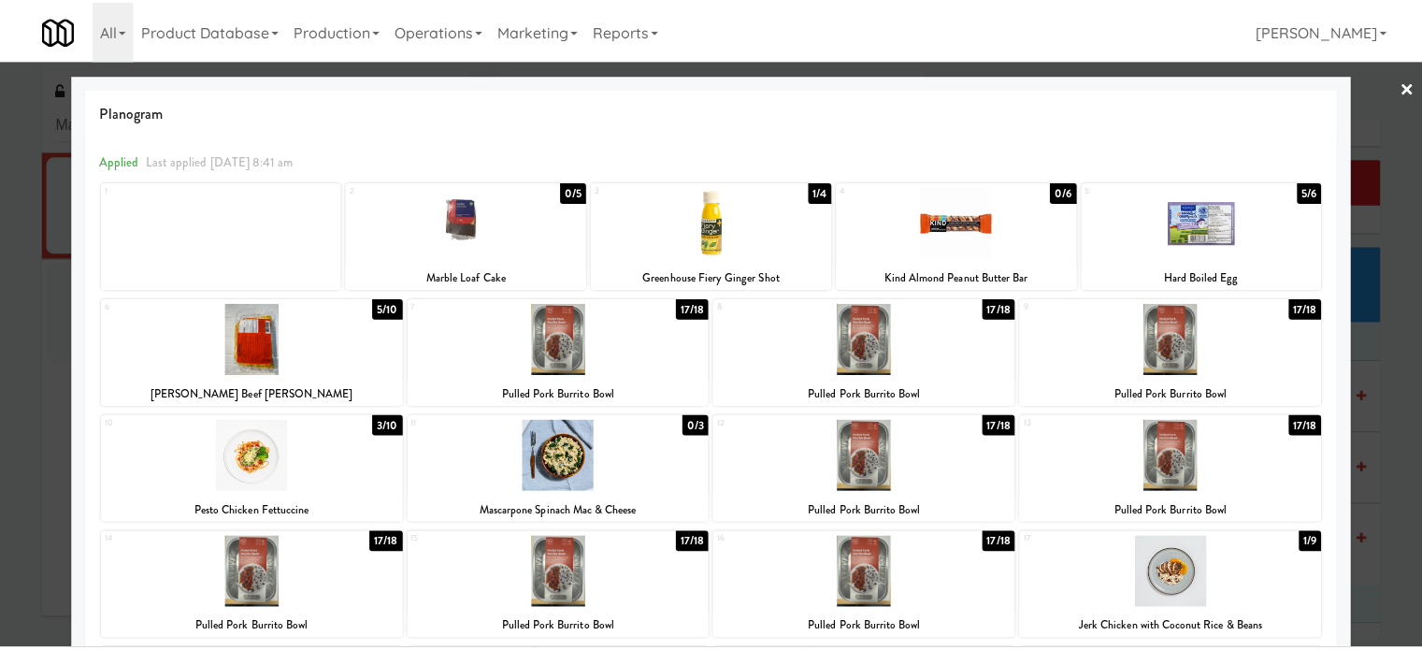
scroll to position [385, 0]
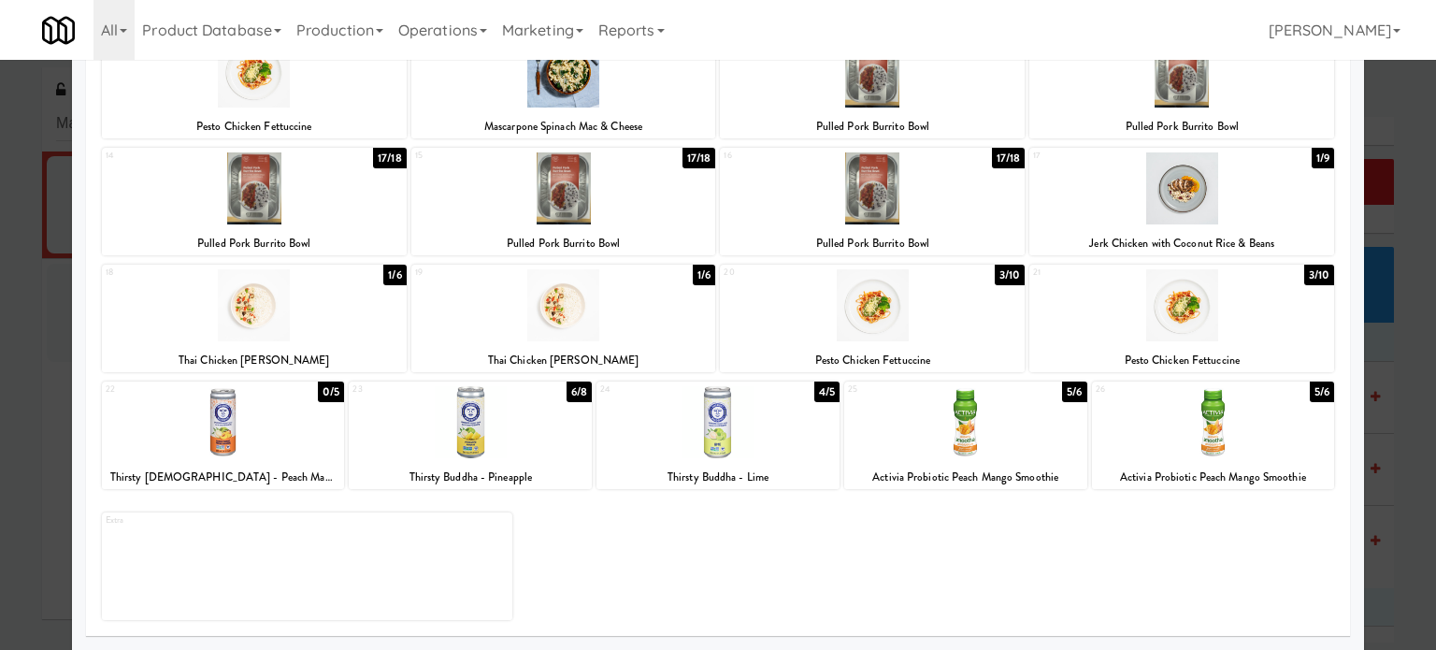
click at [1005, 279] on div "3/10" at bounding box center [1009, 275] width 30 height 21
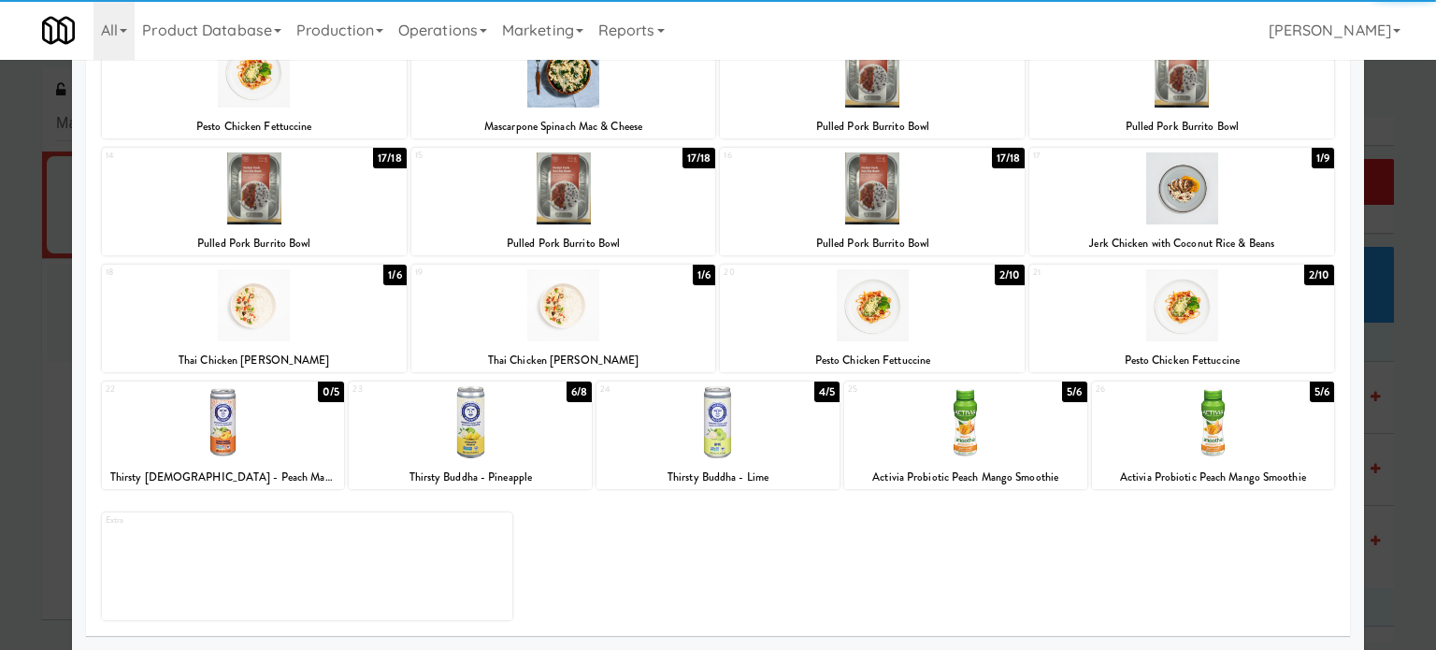
click at [1379, 359] on div at bounding box center [718, 325] width 1436 height 650
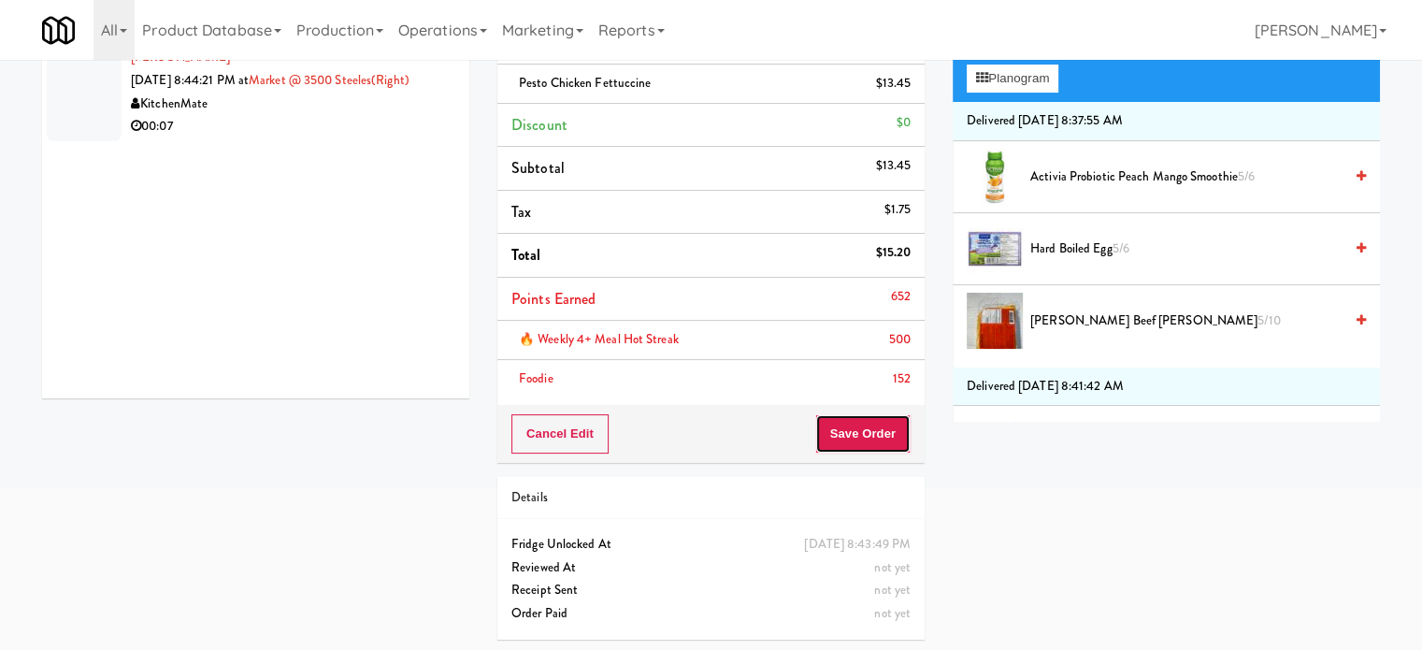
click at [850, 438] on button "Save Order" at bounding box center [862, 433] width 95 height 39
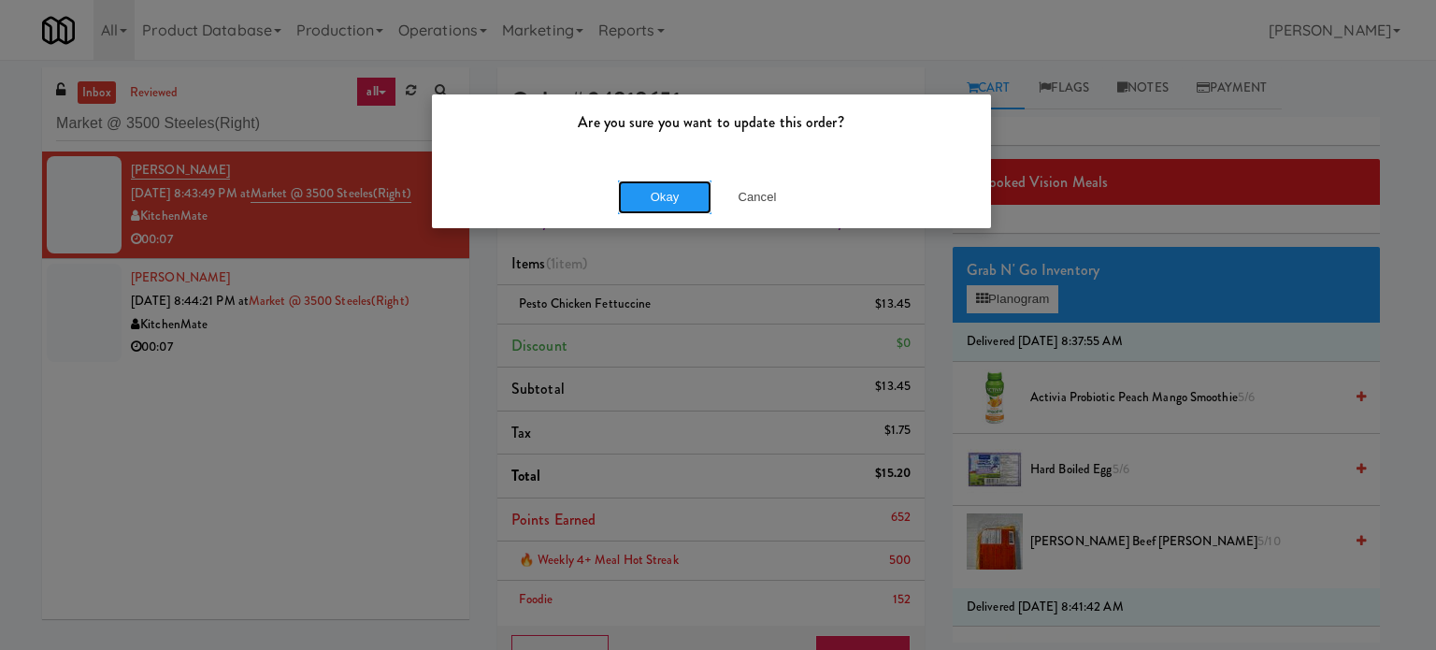
drag, startPoint x: 654, startPoint y: 193, endPoint x: 529, endPoint y: 198, distance: 125.3
click at [654, 192] on button "Okay" at bounding box center [664, 197] width 93 height 34
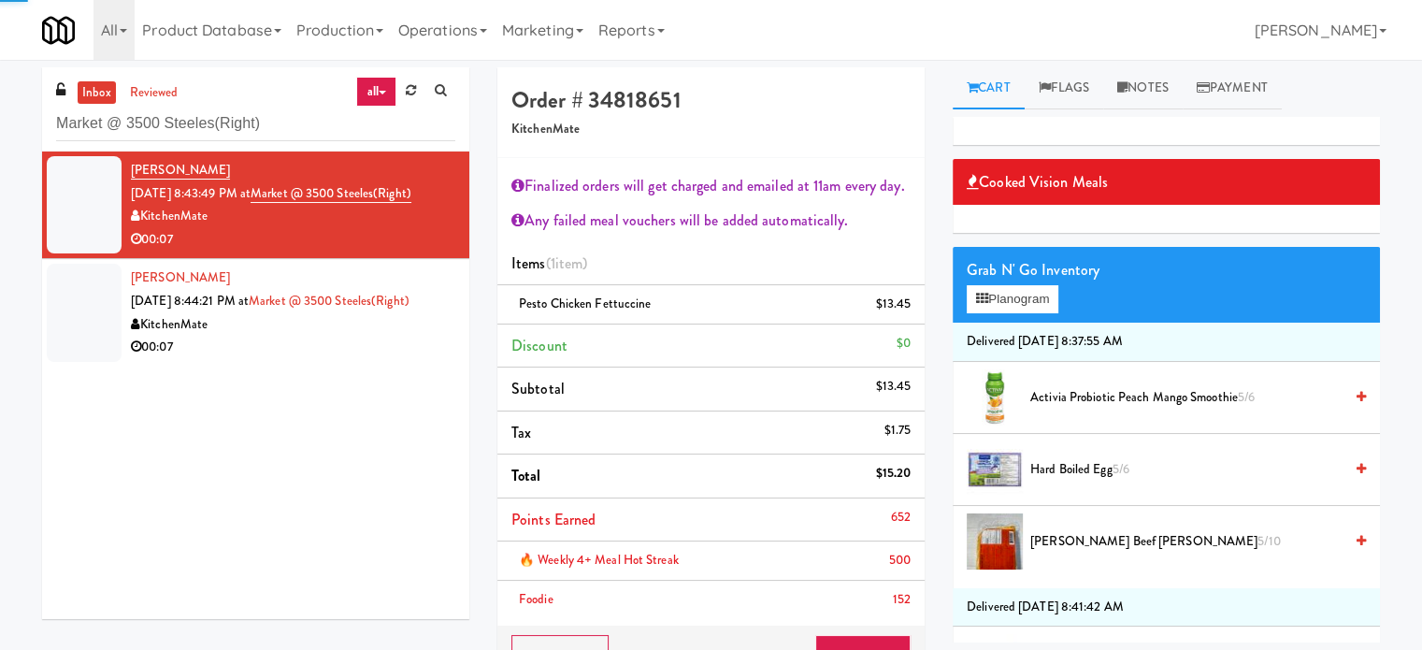
click at [372, 212] on div "KitchenMate" at bounding box center [293, 216] width 324 height 23
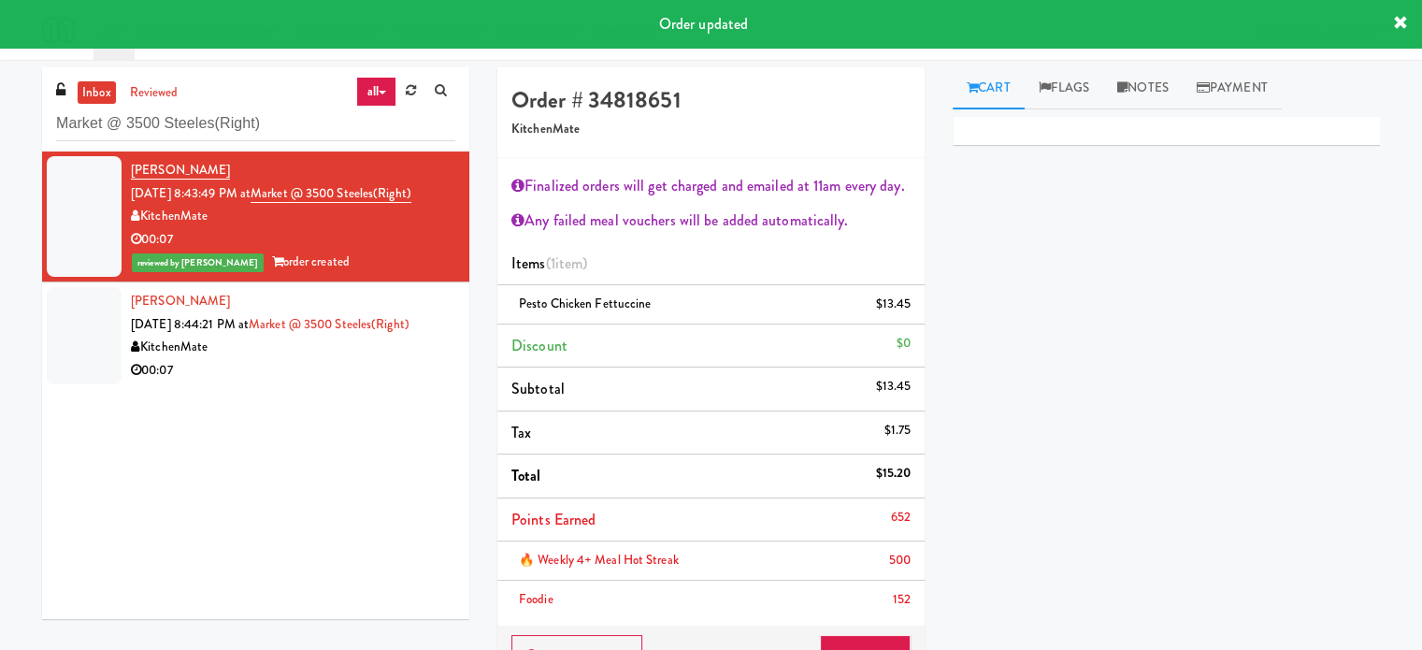
drag, startPoint x: 338, startPoint y: 373, endPoint x: 336, endPoint y: 348, distance: 25.4
click at [338, 373] on div "00:07" at bounding box center [293, 370] width 324 height 23
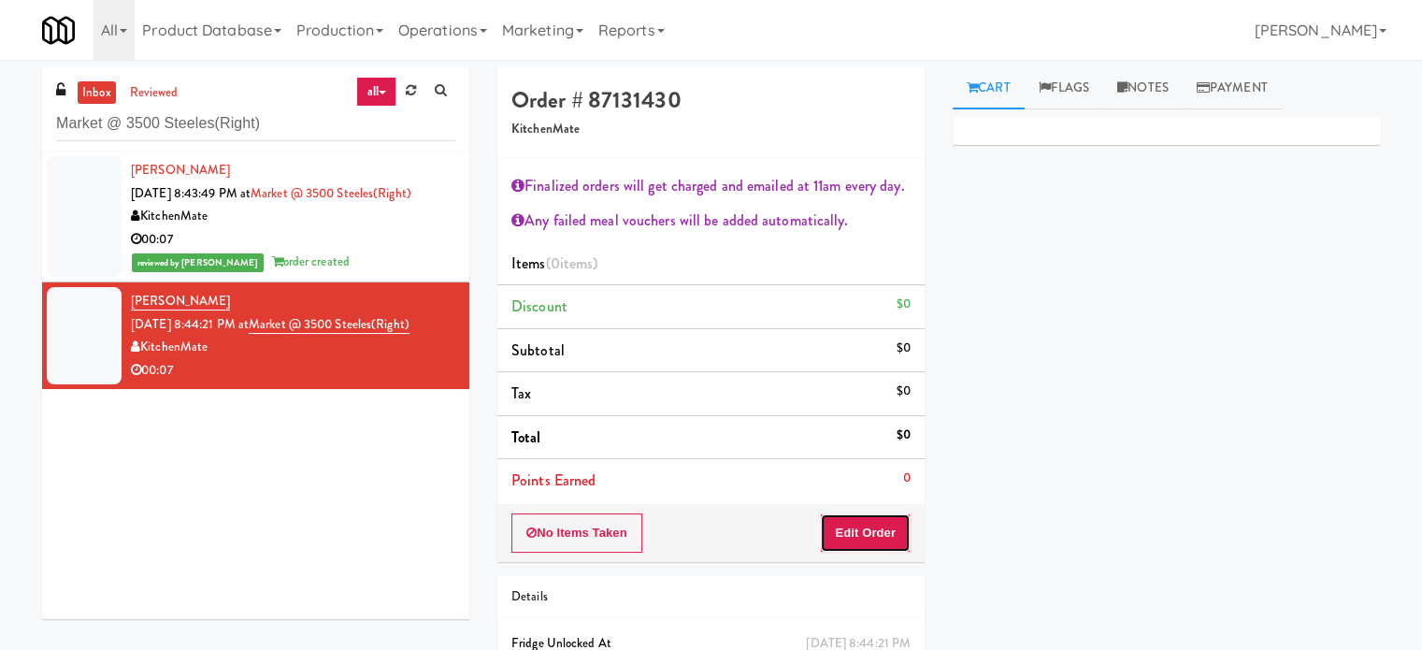
click at [864, 526] on button "Edit Order" at bounding box center [865, 532] width 91 height 39
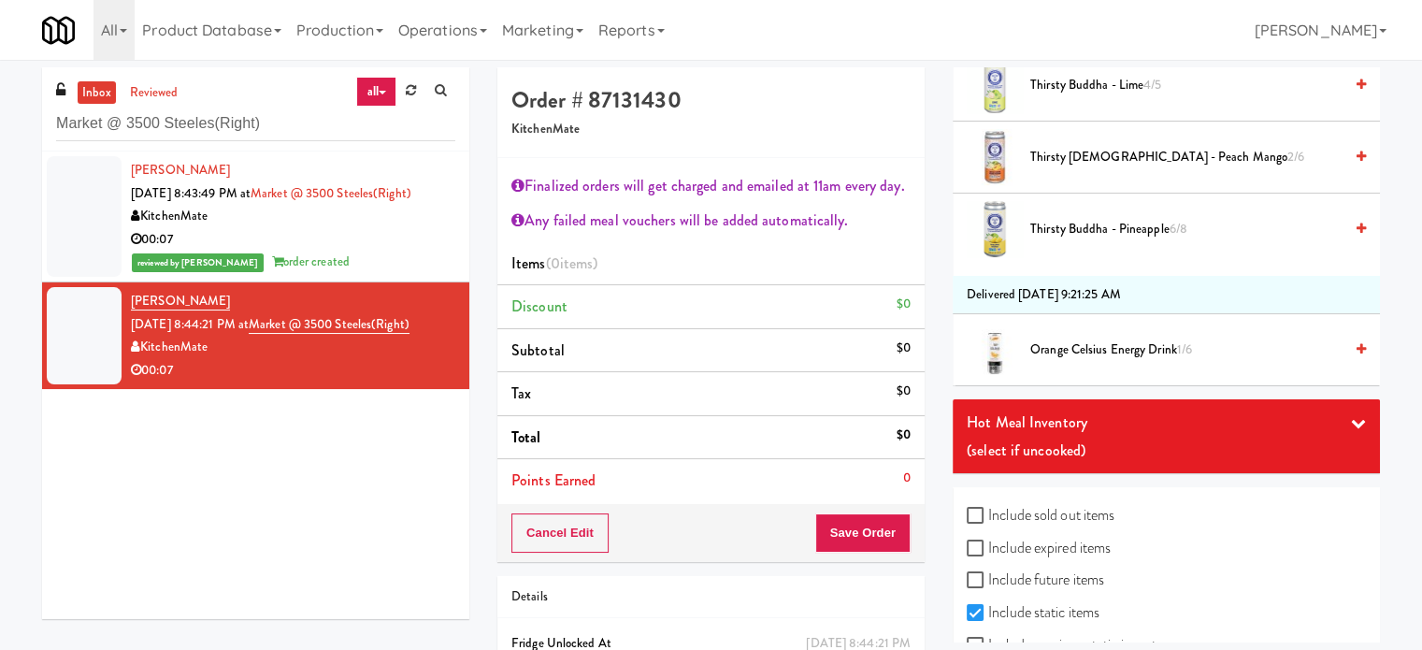
scroll to position [886, 0]
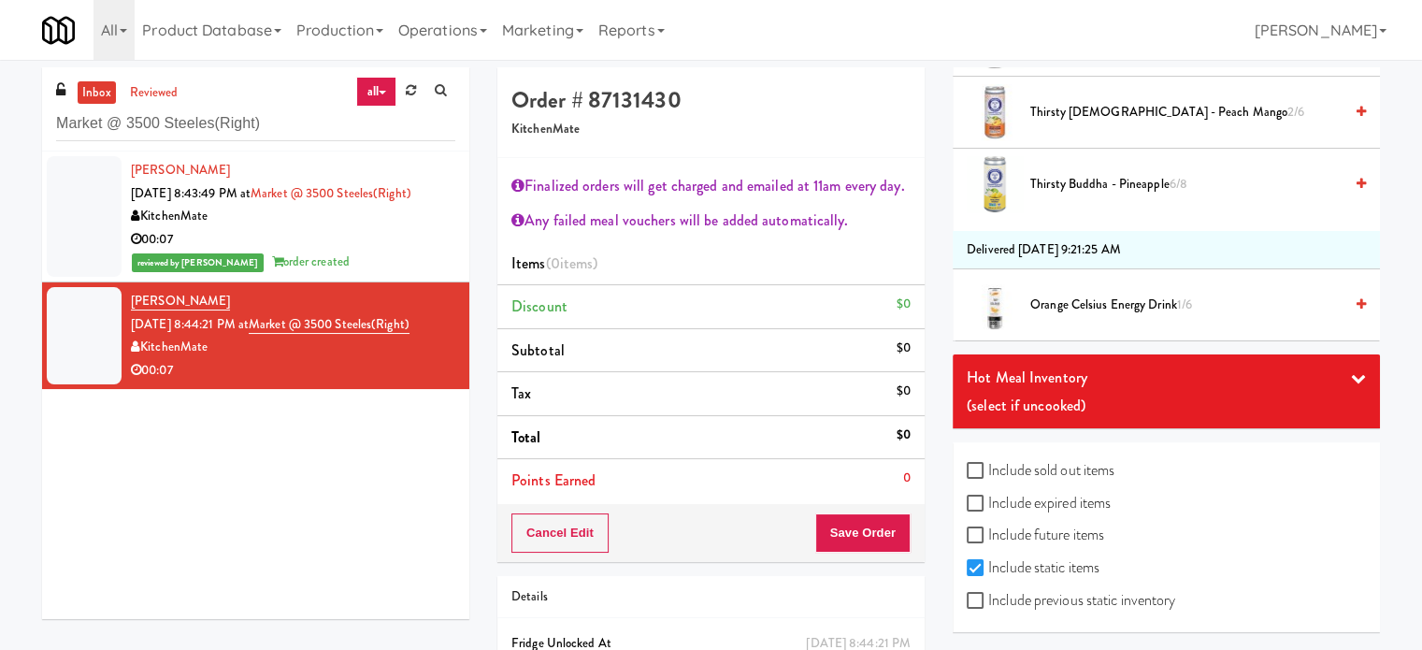
click at [1351, 374] on icon at bounding box center [1358, 377] width 15 height 15
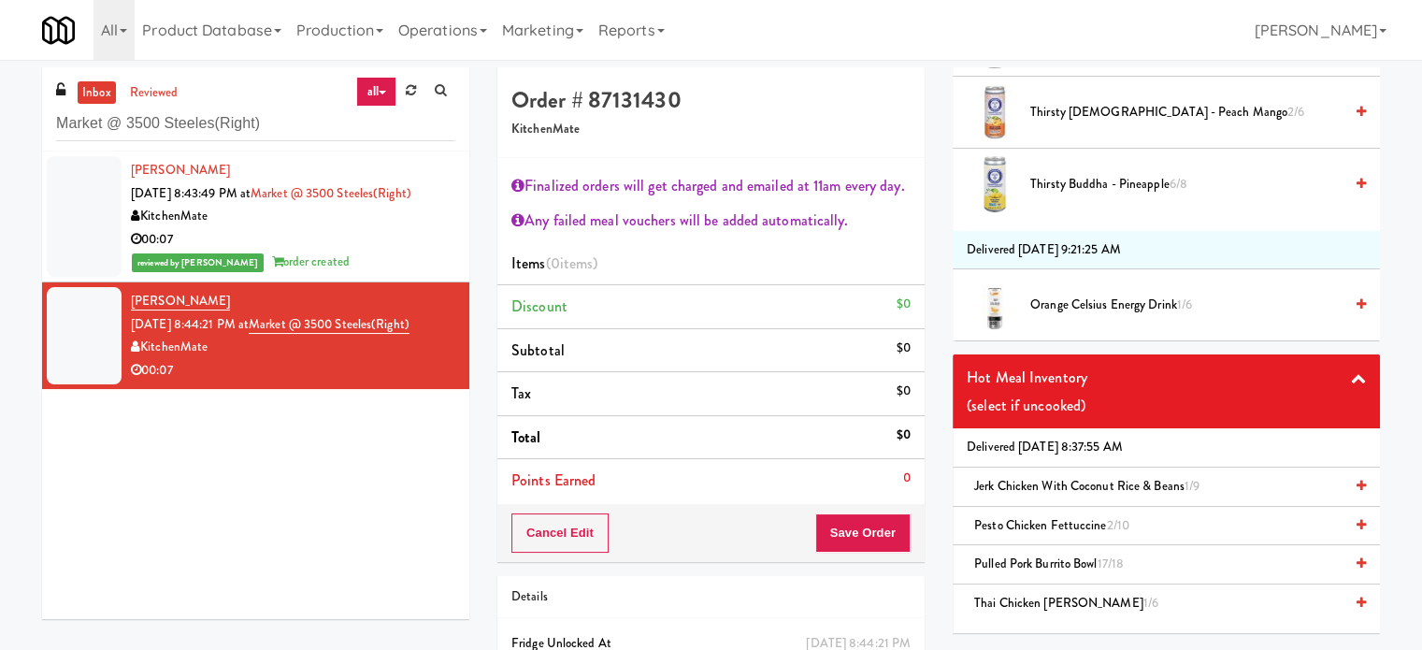
click at [1040, 528] on span "Pesto Chicken Fettuccine 2/10" at bounding box center [1051, 525] width 155 height 18
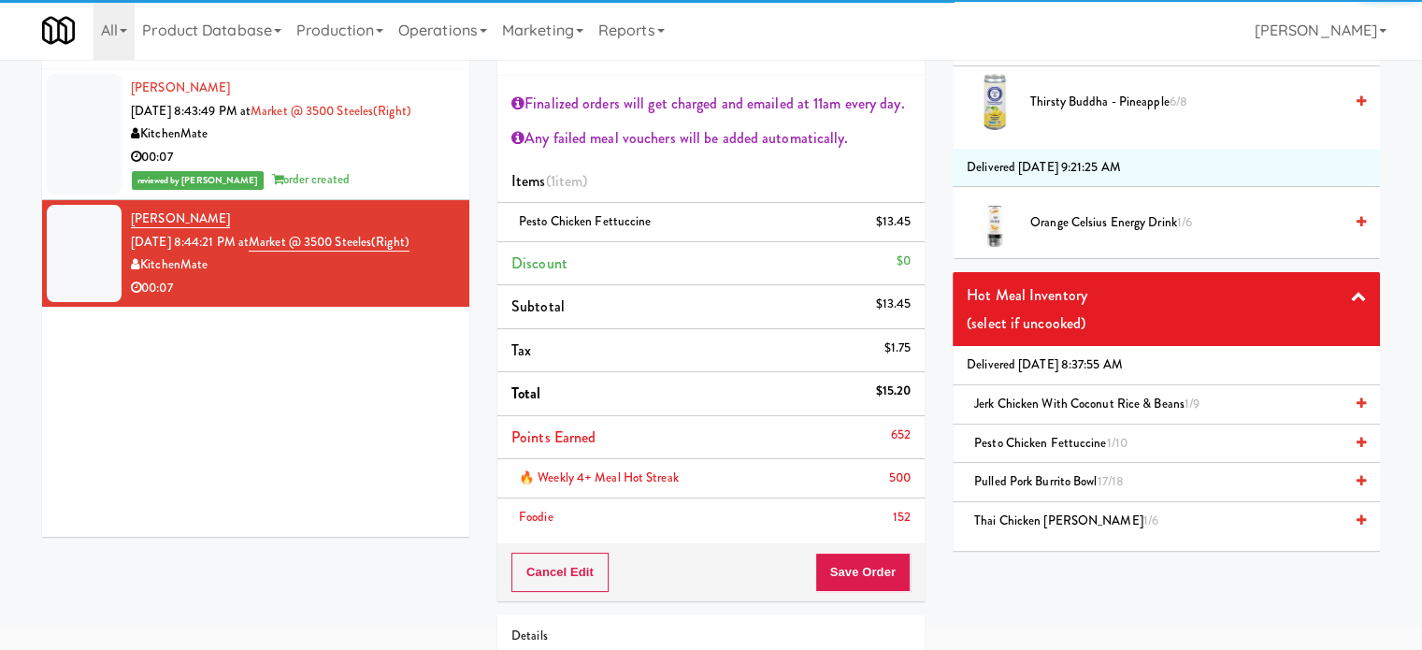
scroll to position [139, 0]
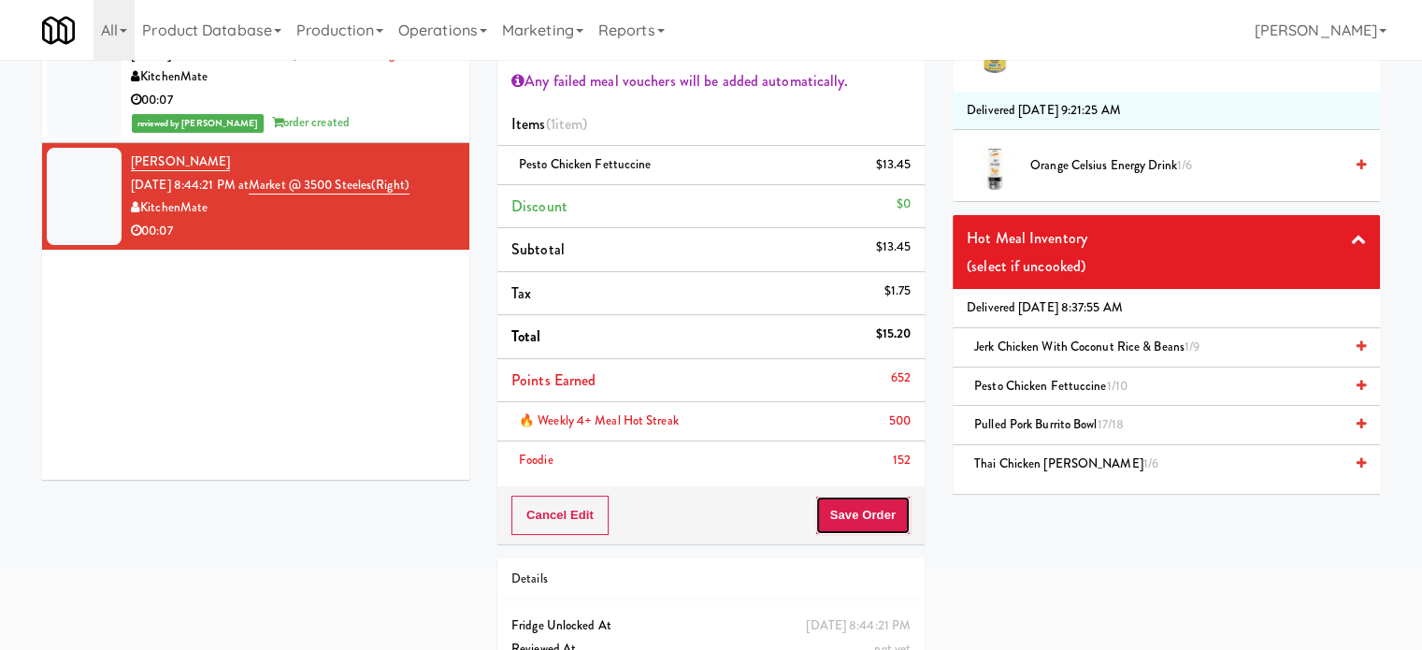
click at [892, 511] on button "Save Order" at bounding box center [862, 514] width 95 height 39
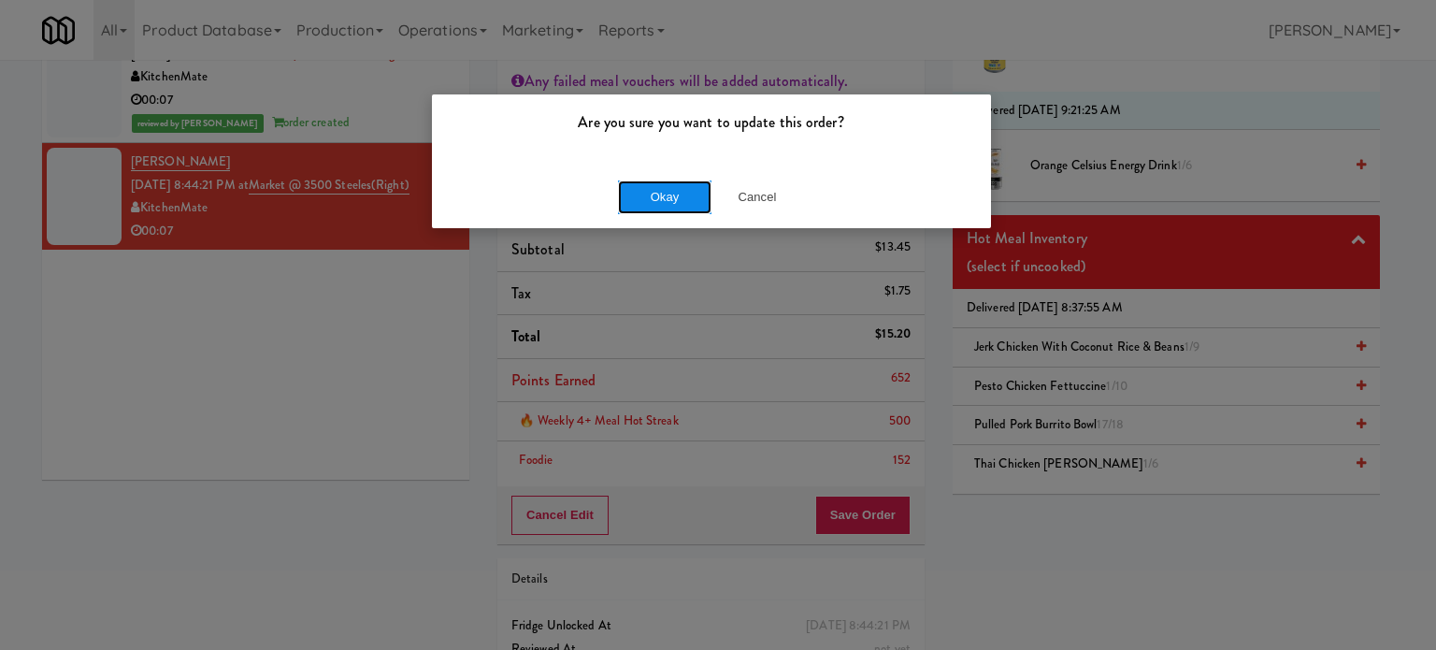
click at [643, 183] on button "Okay" at bounding box center [664, 197] width 93 height 34
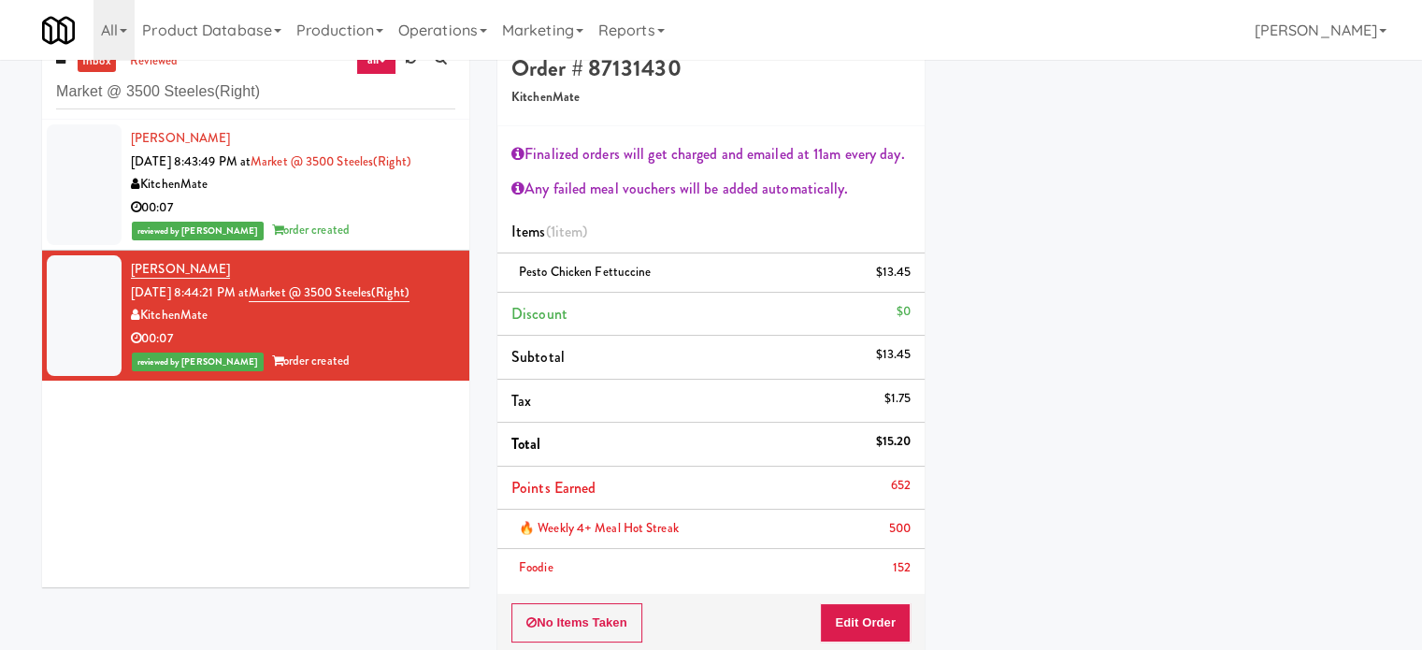
scroll to position [0, 0]
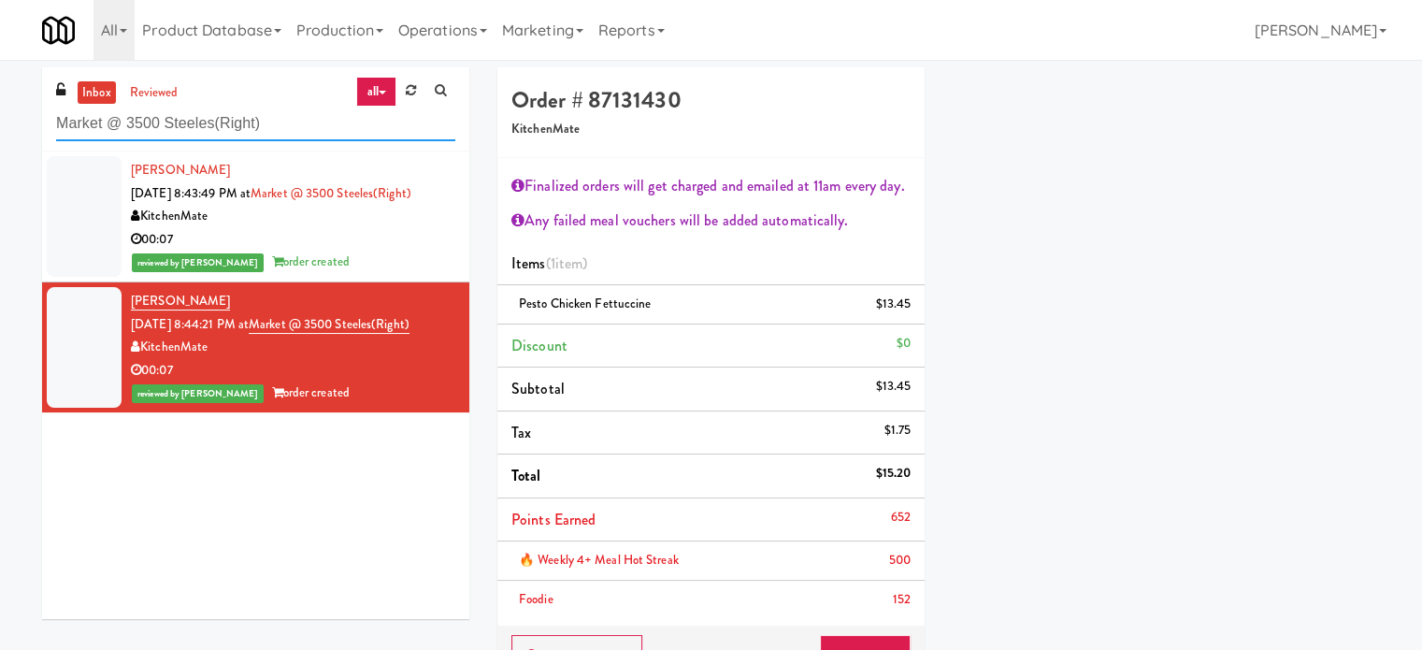
click at [279, 122] on input "Market @ 3500 Steeles(Right)" at bounding box center [255, 124] width 399 height 35
paste input "[PERSON_NAME][GEOGRAPHIC_DATA][PERSON_NAME]"
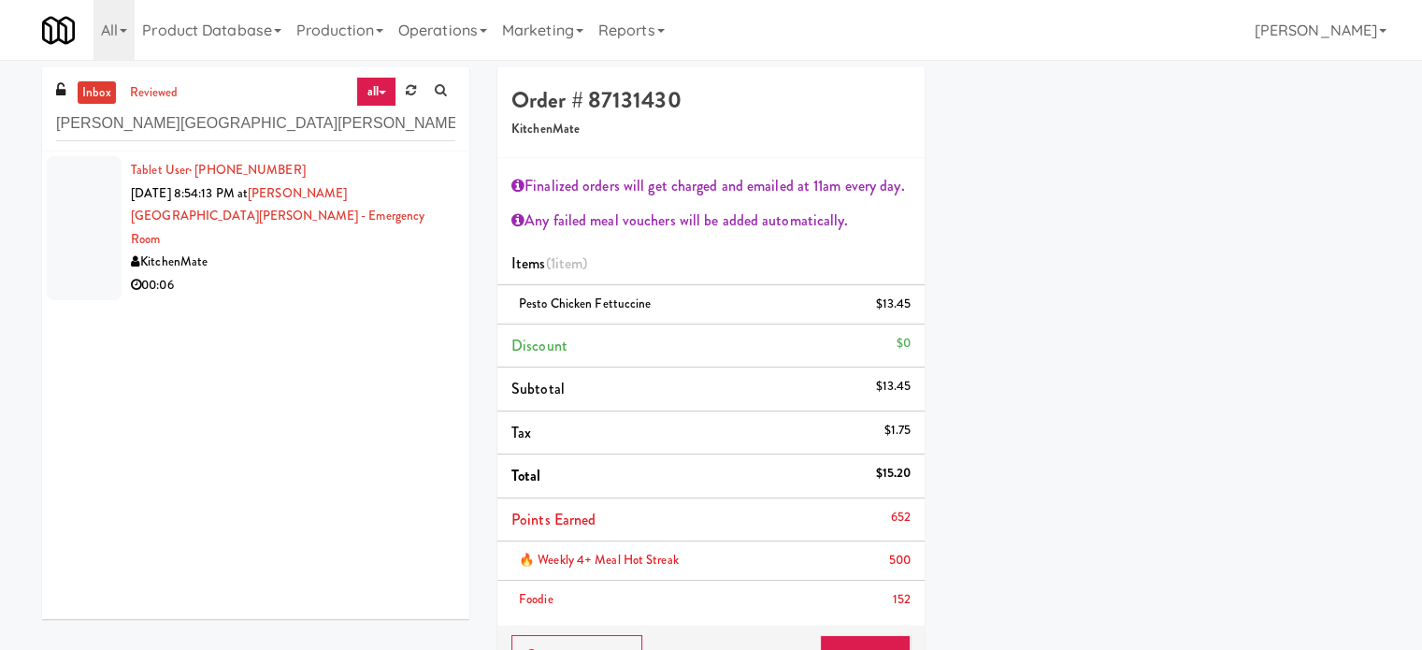
drag, startPoint x: 304, startPoint y: 262, endPoint x: 352, endPoint y: 235, distance: 55.6
click at [306, 274] on div "00:06" at bounding box center [293, 285] width 324 height 23
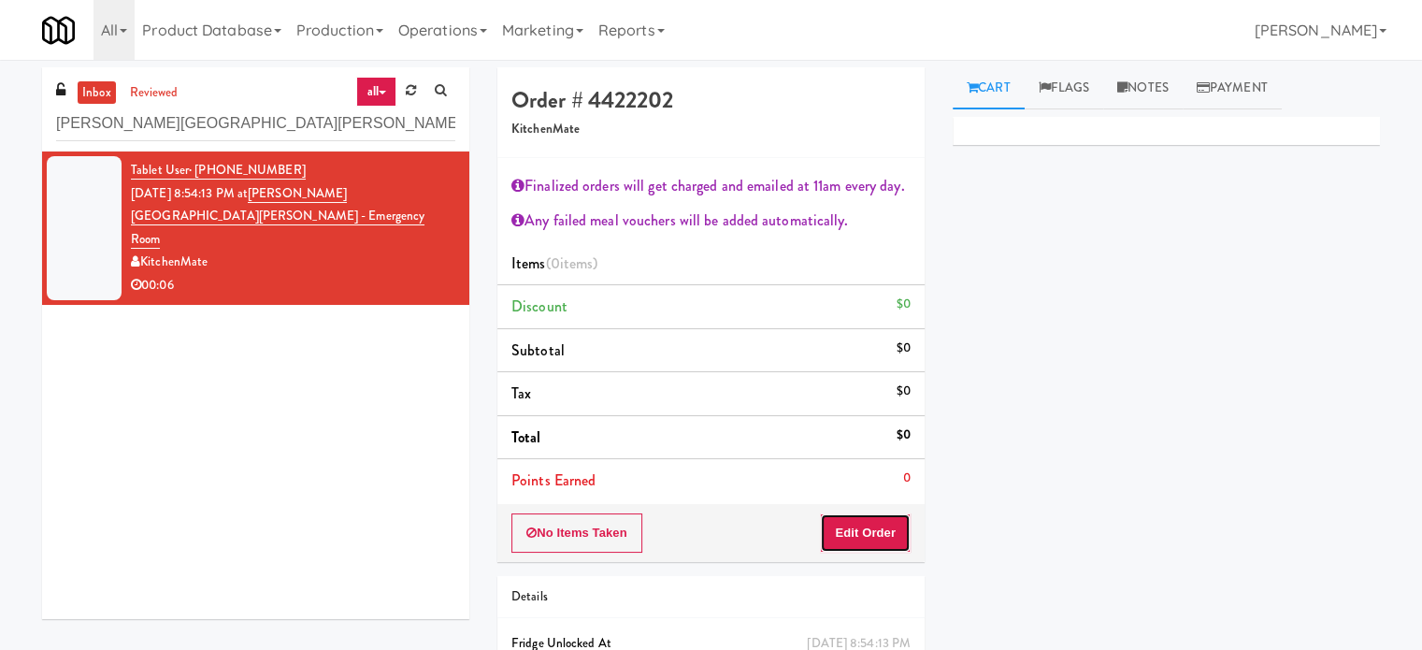
drag, startPoint x: 879, startPoint y: 536, endPoint x: 892, endPoint y: 535, distance: 13.1
click at [892, 535] on button "Edit Order" at bounding box center [865, 532] width 91 height 39
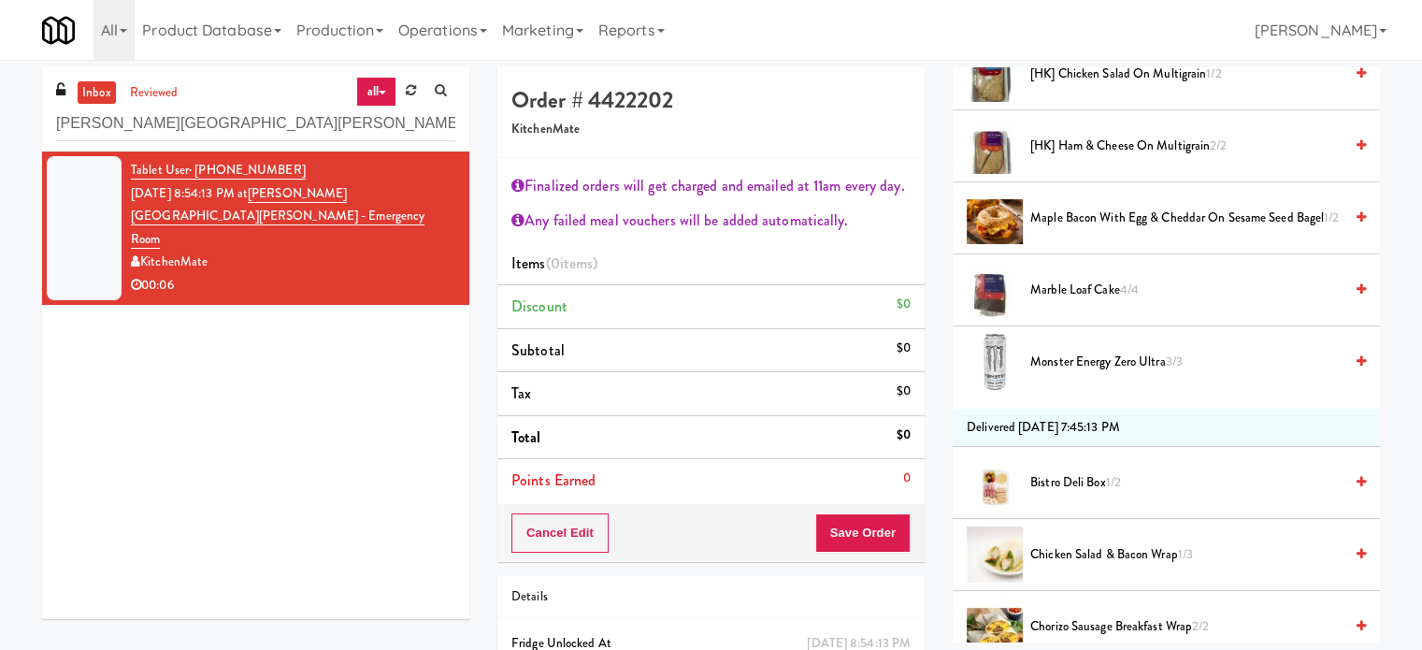
scroll to position [935, 0]
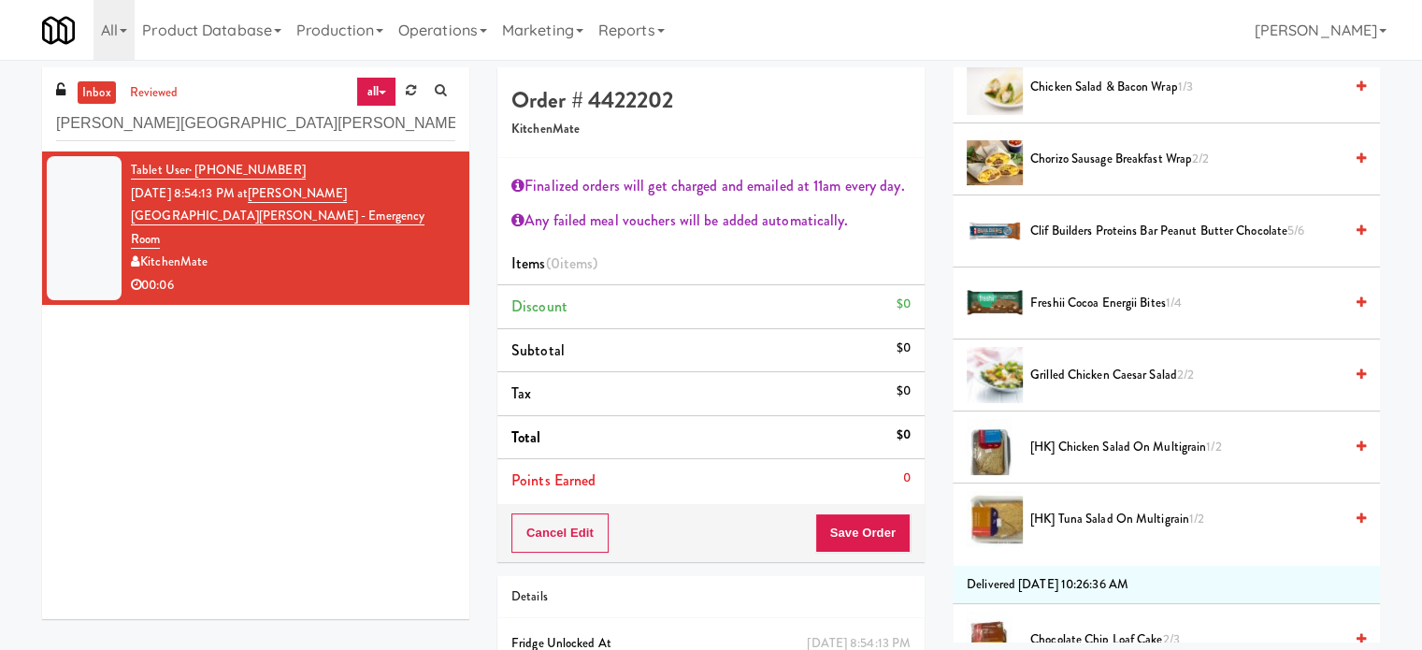
click at [1125, 225] on span "Clif Builders proteins Bar Peanut Butter Chocolate 5/6" at bounding box center [1186, 231] width 312 height 23
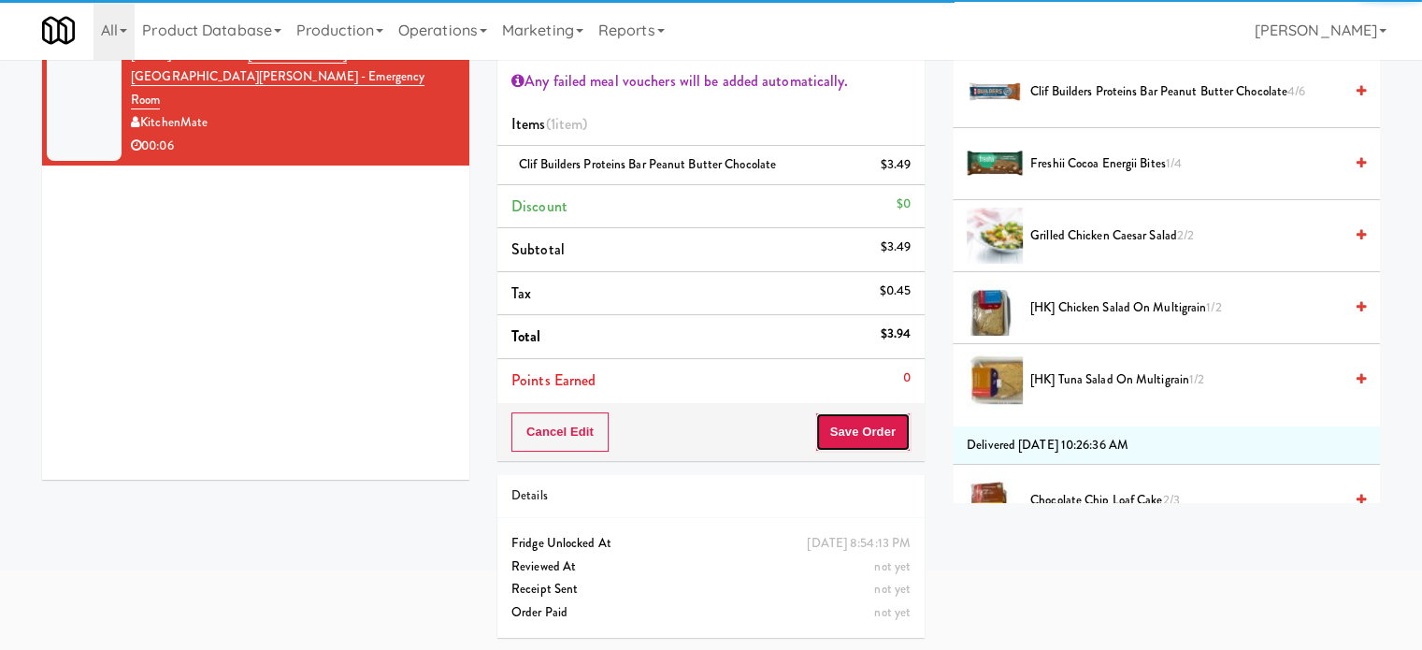
click at [863, 427] on button "Save Order" at bounding box center [862, 431] width 95 height 39
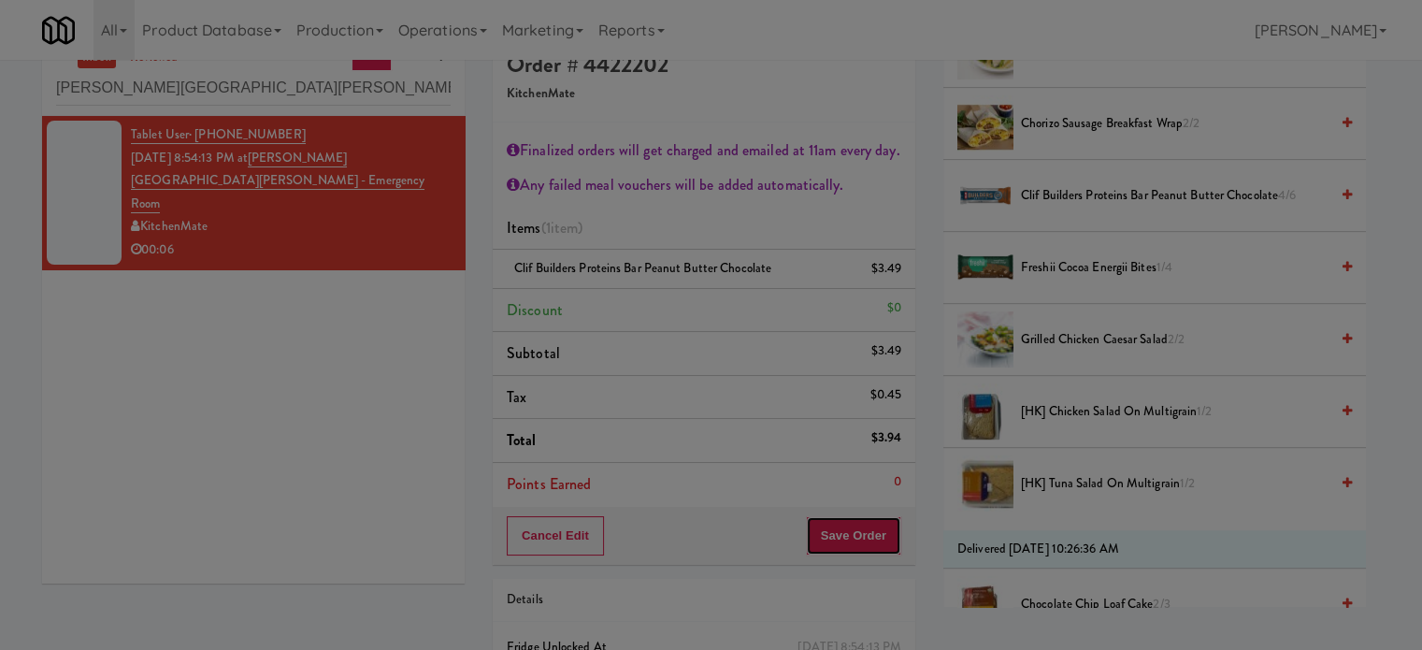
scroll to position [0, 0]
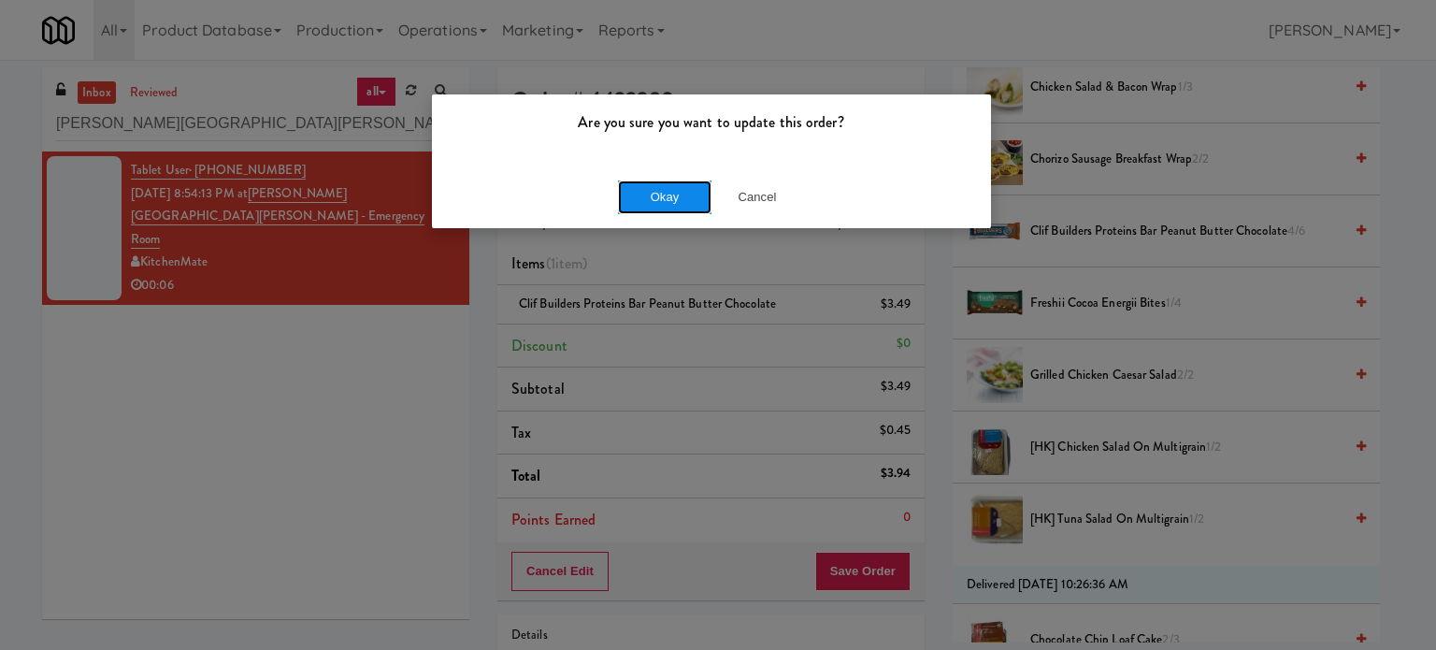
click at [639, 189] on button "Okay" at bounding box center [664, 197] width 93 height 34
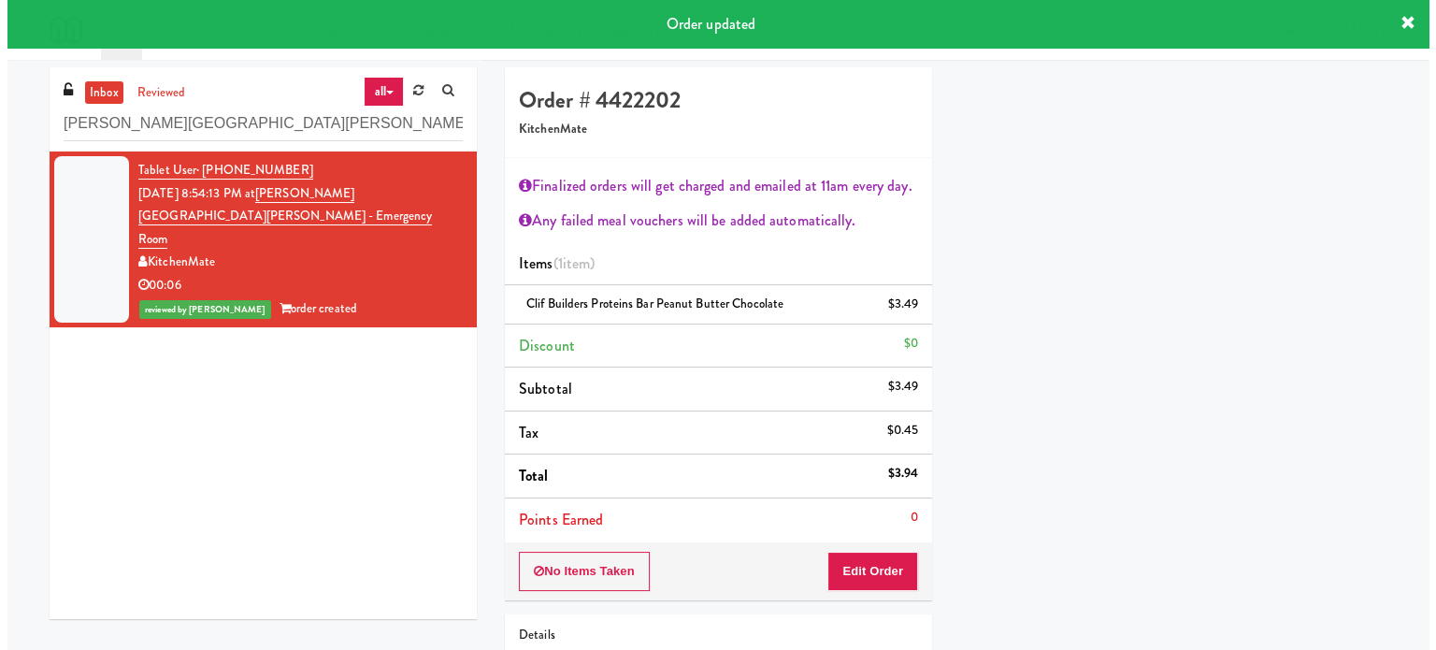
scroll to position [175, 0]
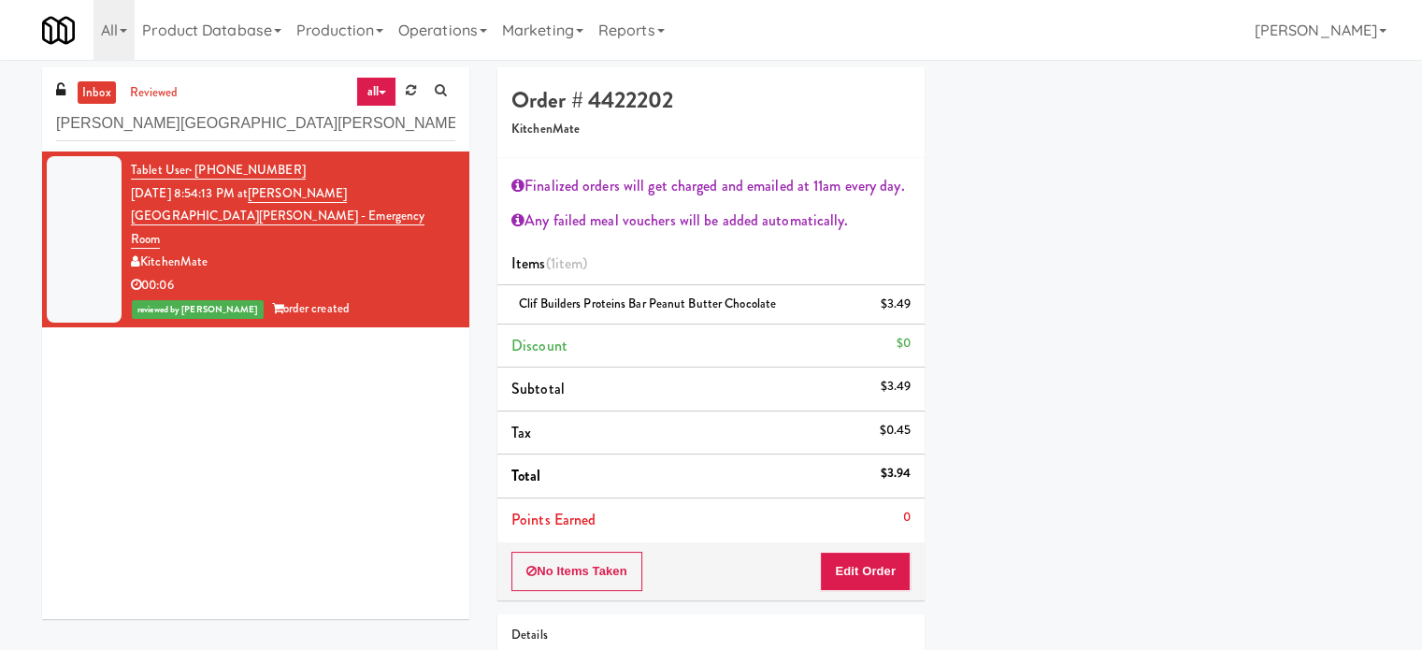
click at [289, 93] on div "inbox reviewed all all unclear take inventory issue suspicious failed recent [P…" at bounding box center [255, 109] width 427 height 84
click at [270, 125] on input "[PERSON_NAME][GEOGRAPHIC_DATA][PERSON_NAME]" at bounding box center [255, 124] width 399 height 35
paste input "[PERSON_NAME]"
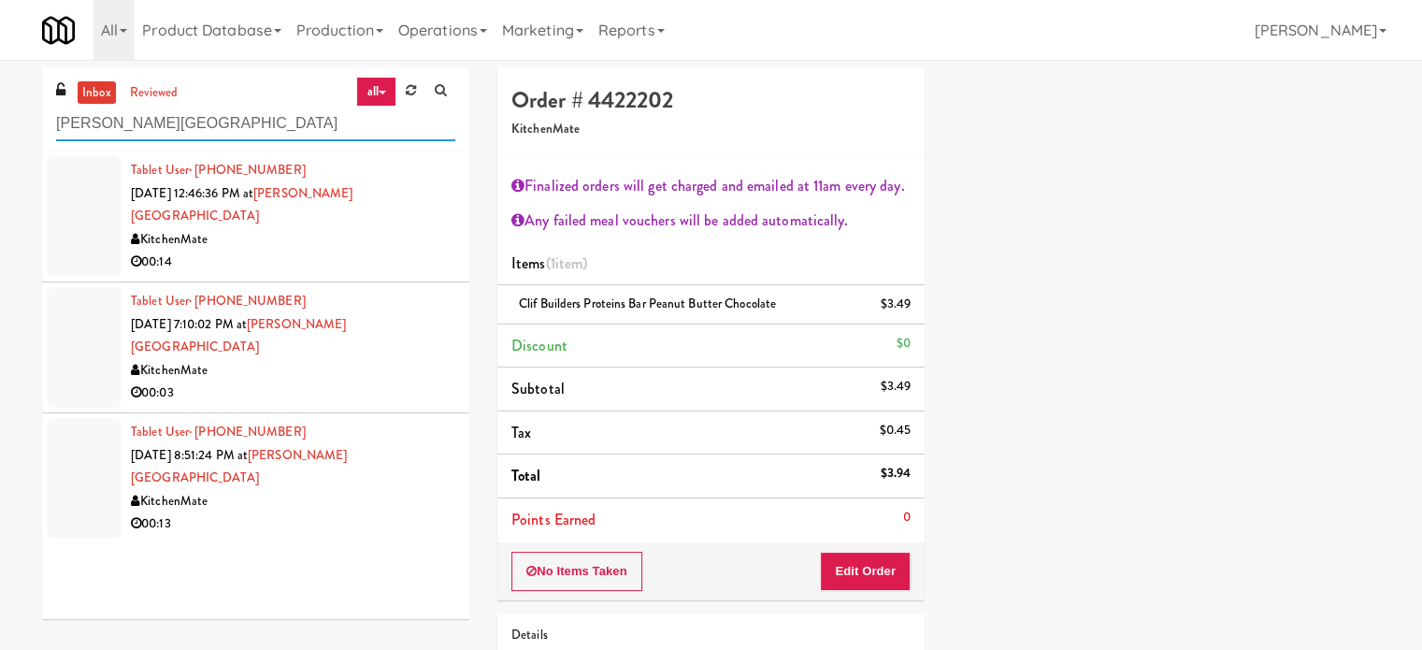
type input "[PERSON_NAME][GEOGRAPHIC_DATA]"
drag, startPoint x: 374, startPoint y: 250, endPoint x: 463, endPoint y: 202, distance: 100.8
click at [374, 250] on div "00:14" at bounding box center [293, 261] width 324 height 23
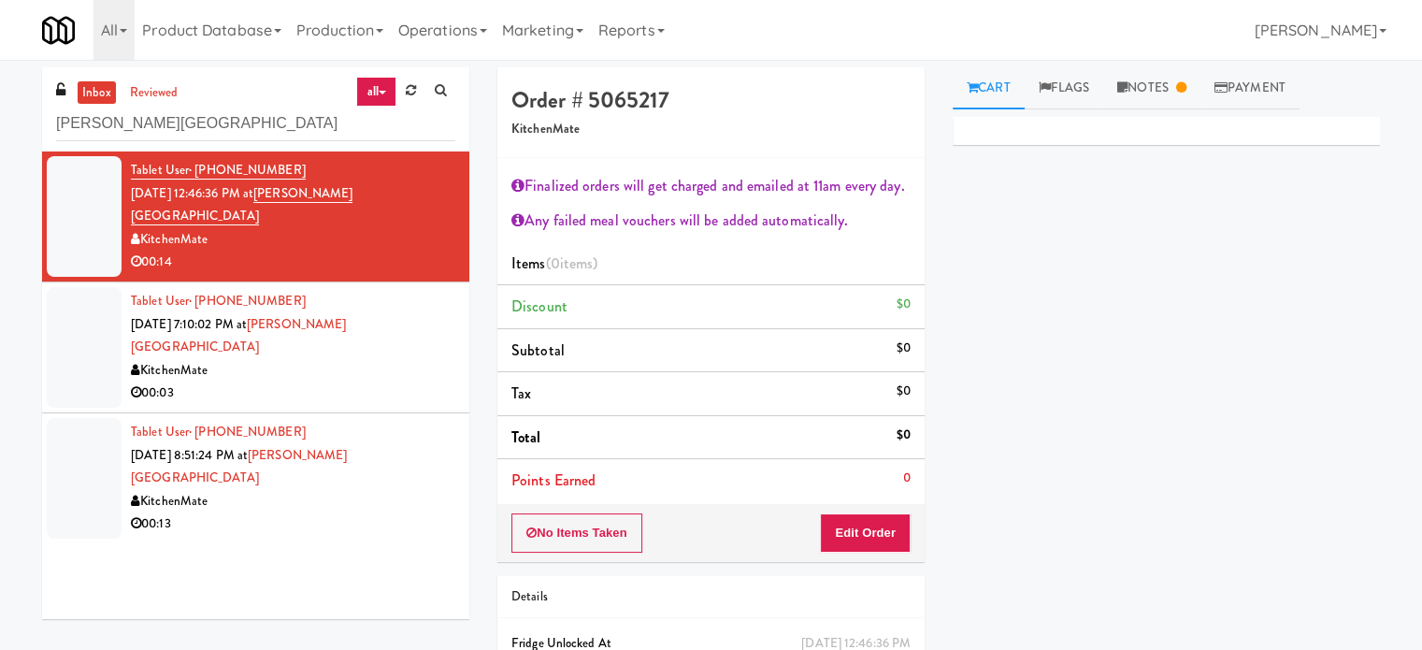
drag, startPoint x: 322, startPoint y: 338, endPoint x: 314, endPoint y: 317, distance: 22.8
click at [322, 381] on div "00:03" at bounding box center [293, 392] width 324 height 23
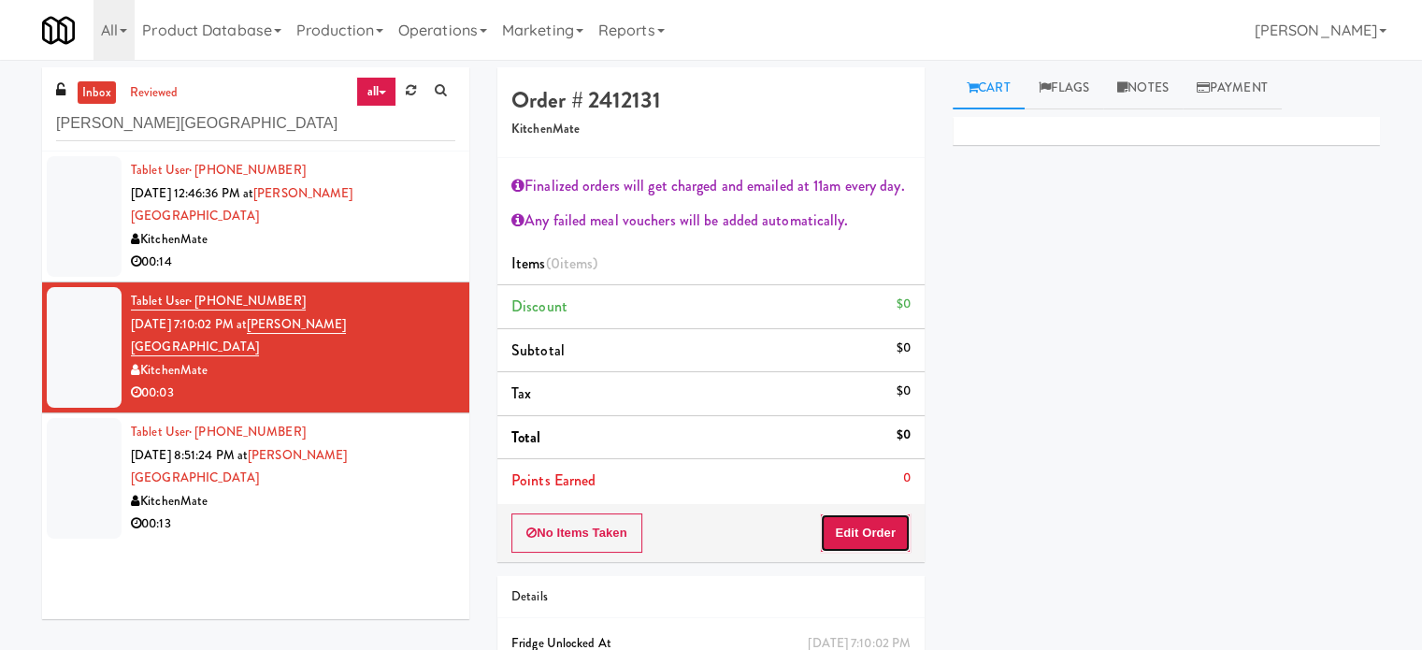
drag, startPoint x: 894, startPoint y: 541, endPoint x: 923, endPoint y: 464, distance: 83.1
click at [894, 541] on button "Edit Order" at bounding box center [865, 532] width 91 height 39
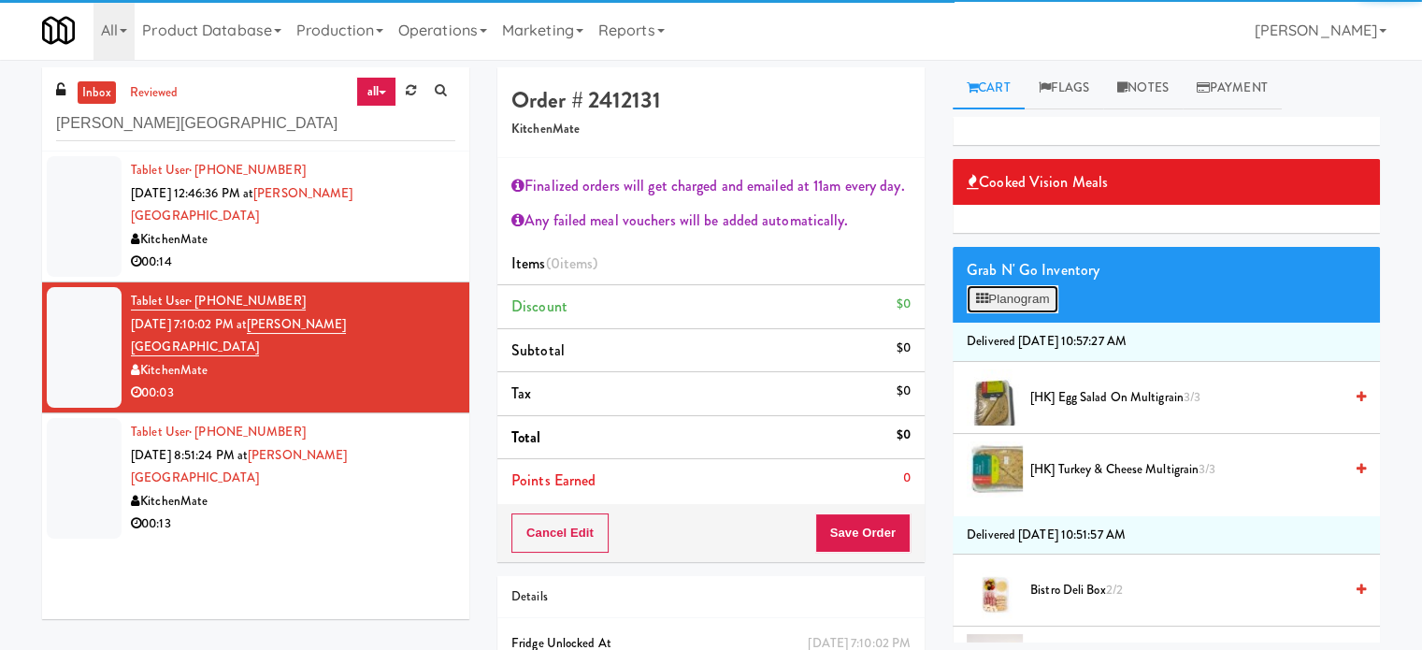
click at [1026, 302] on button "Planogram" at bounding box center [1012, 299] width 92 height 28
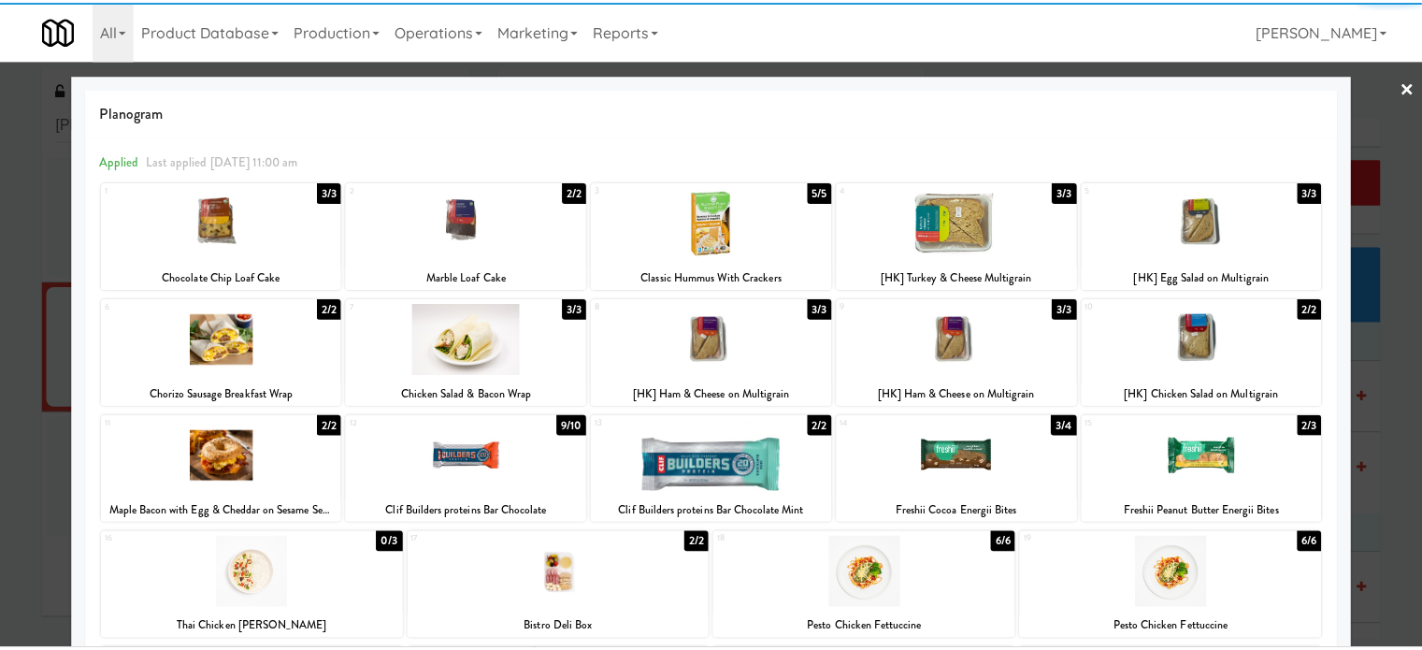
scroll to position [385, 0]
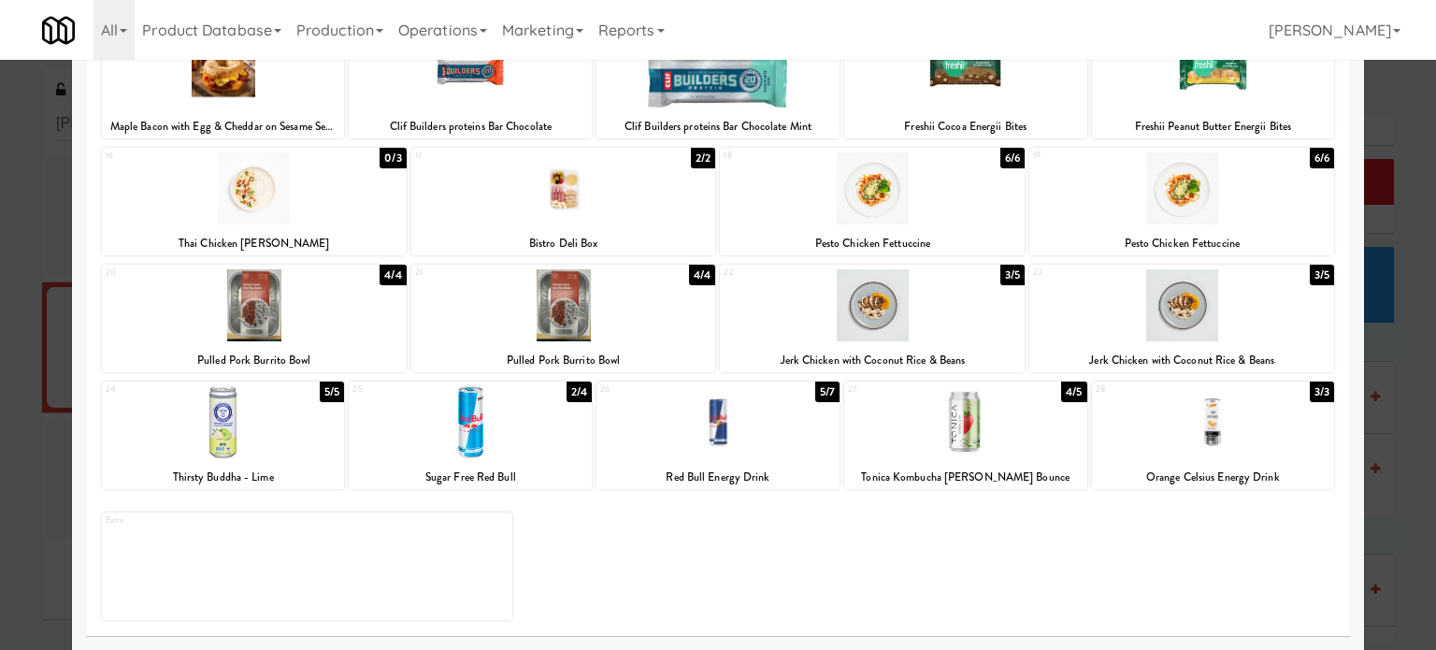
click at [1309, 399] on div "3/3" at bounding box center [1321, 391] width 24 height 21
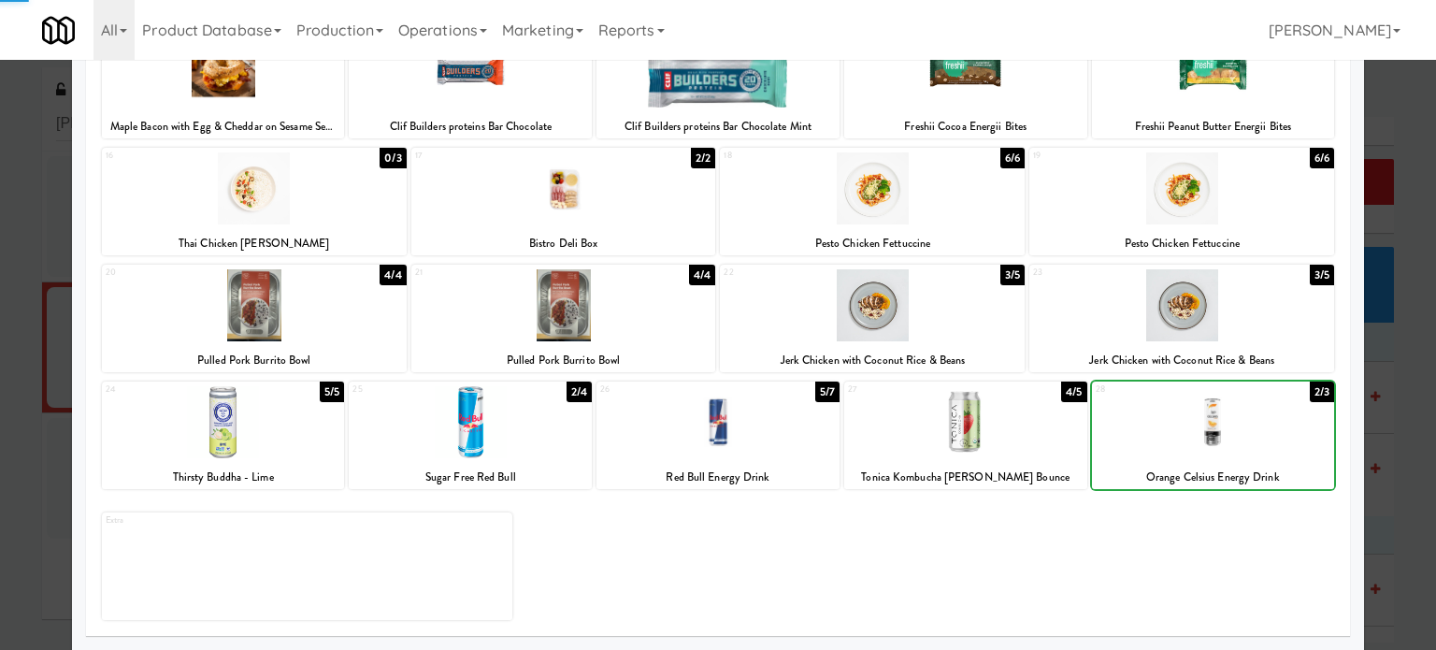
click at [1376, 432] on div at bounding box center [718, 325] width 1436 height 650
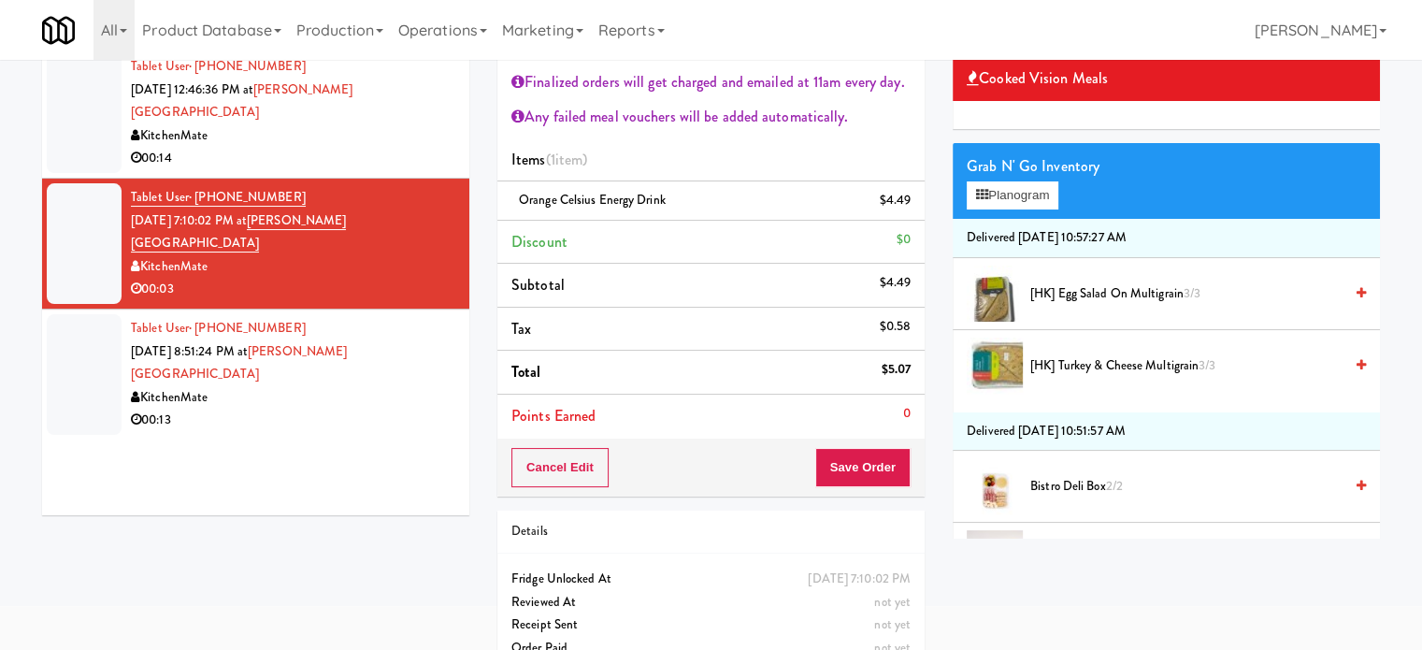
scroll to position [139, 0]
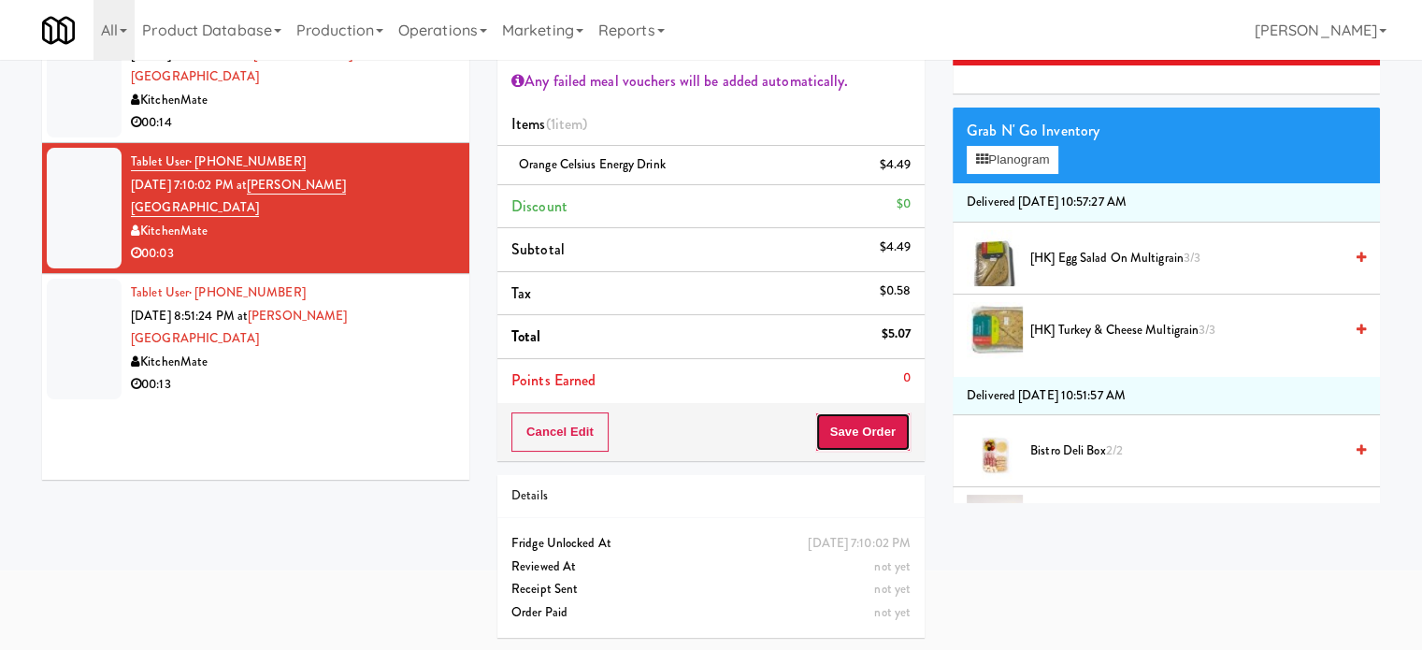
click at [856, 436] on button "Save Order" at bounding box center [862, 431] width 95 height 39
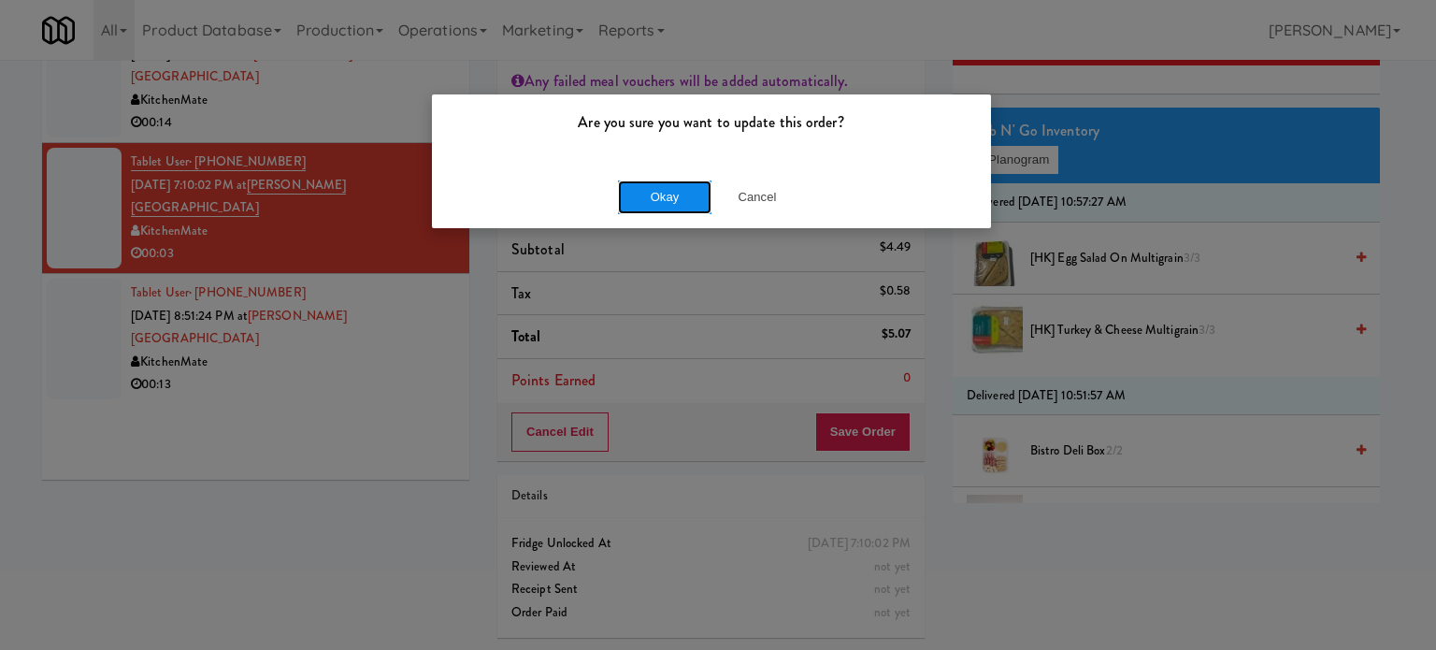
click at [665, 198] on button "Okay" at bounding box center [664, 197] width 93 height 34
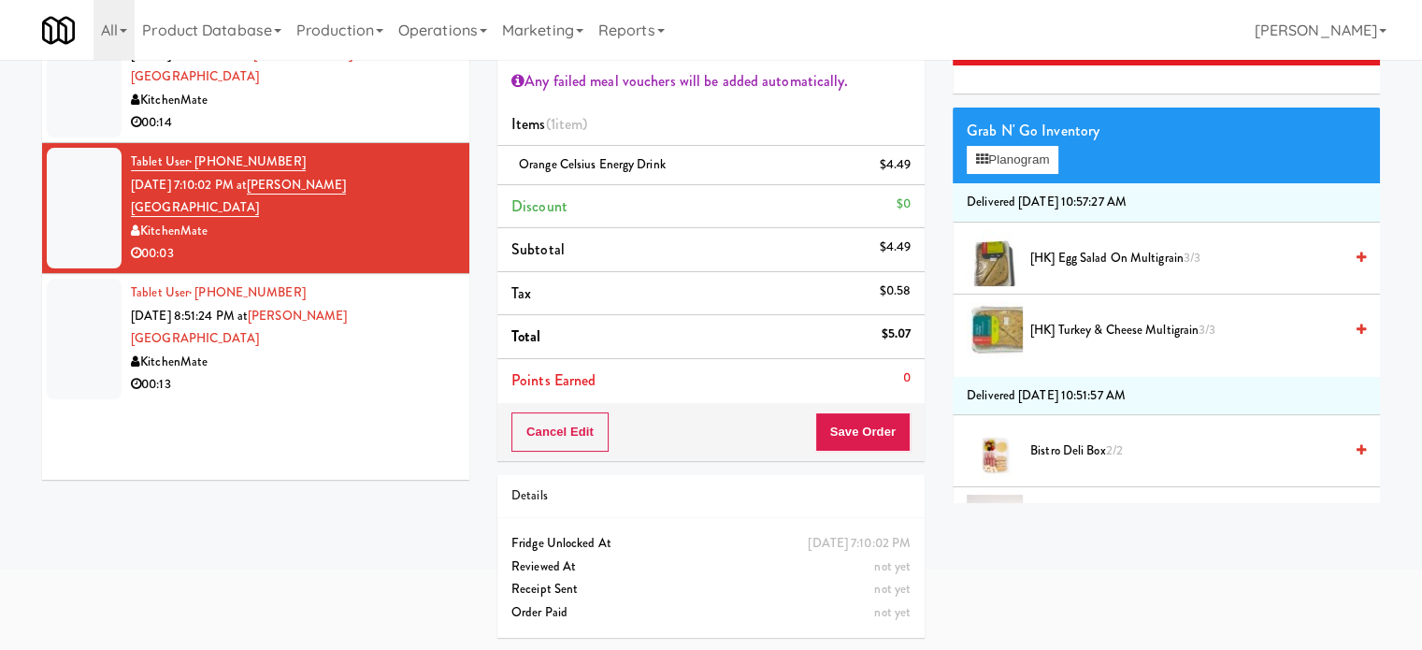
click at [404, 350] on div "KitchenMate" at bounding box center [293, 361] width 324 height 23
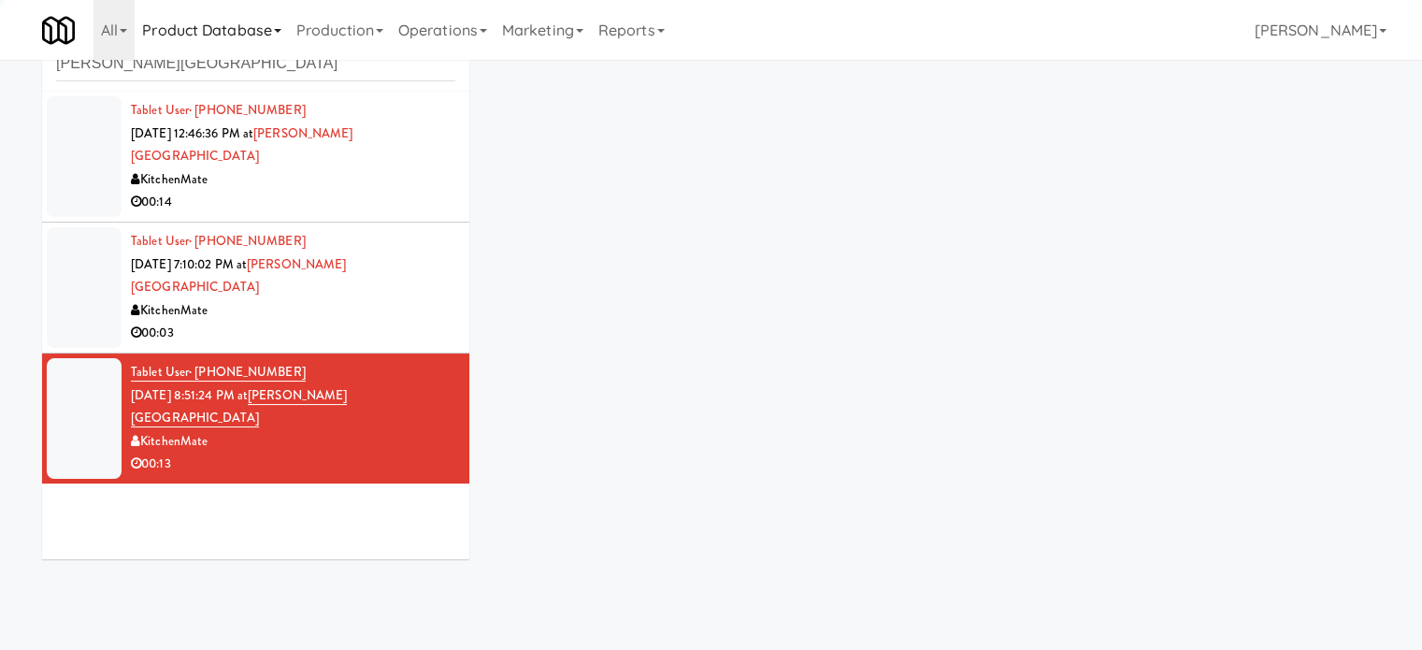
scroll to position [101, 0]
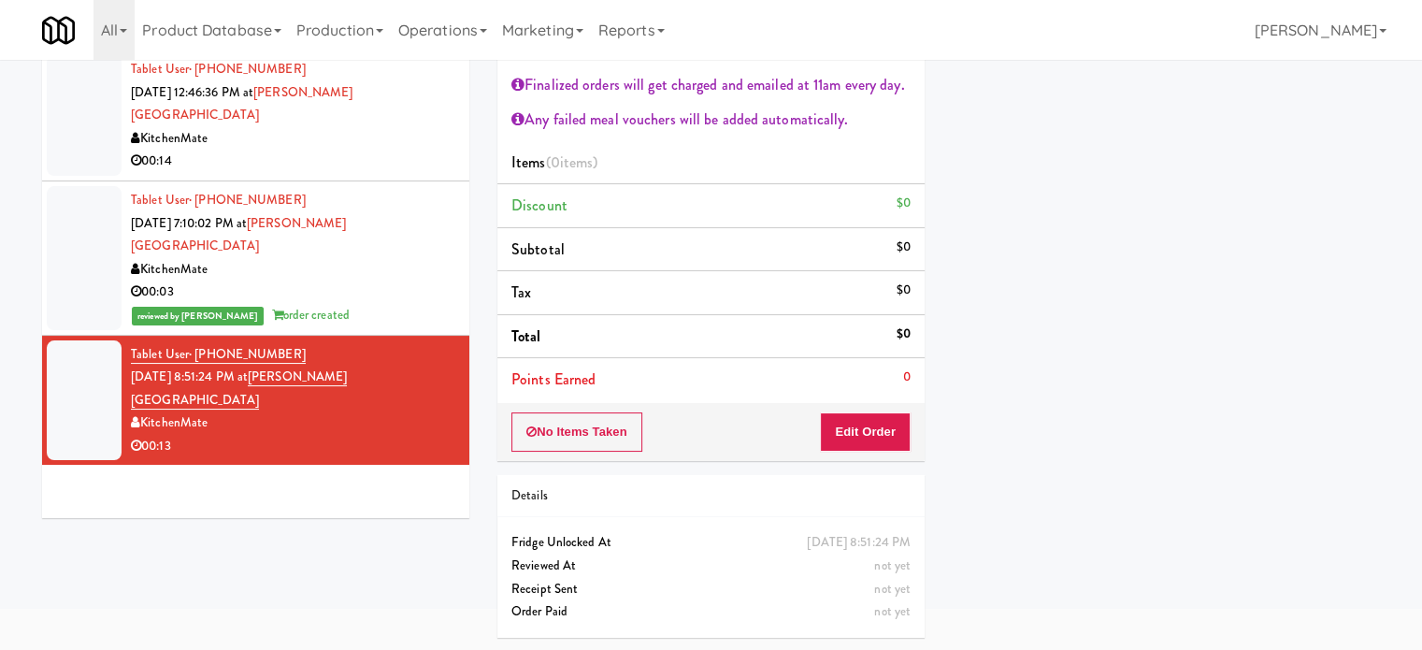
click at [408, 150] on div "00:14" at bounding box center [293, 161] width 324 height 23
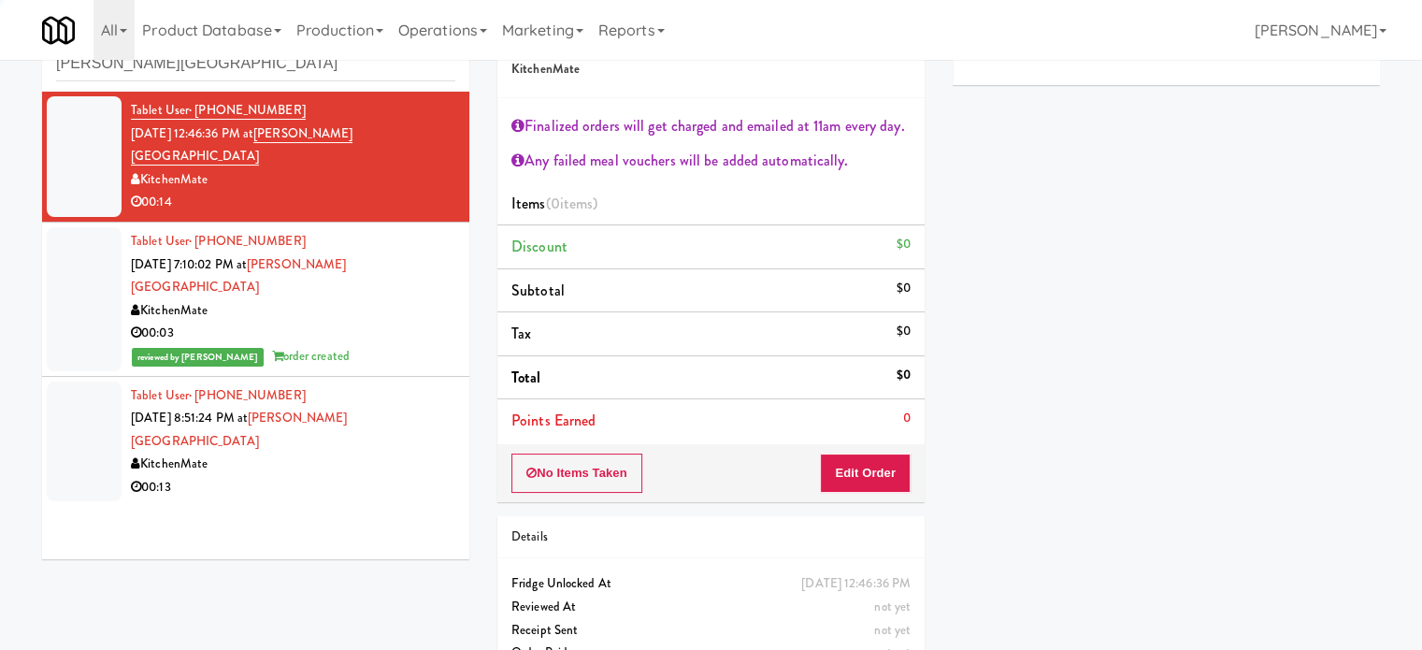
scroll to position [101, 0]
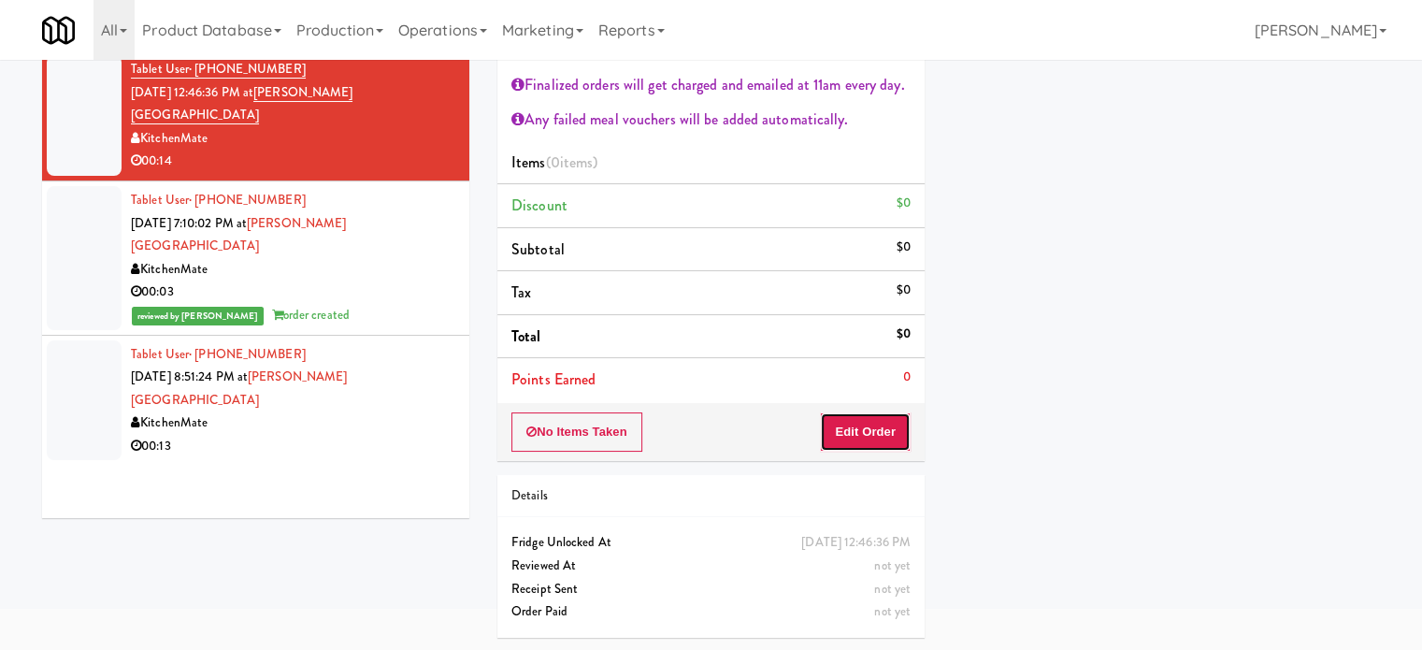
click at [882, 437] on button "Edit Order" at bounding box center [865, 431] width 91 height 39
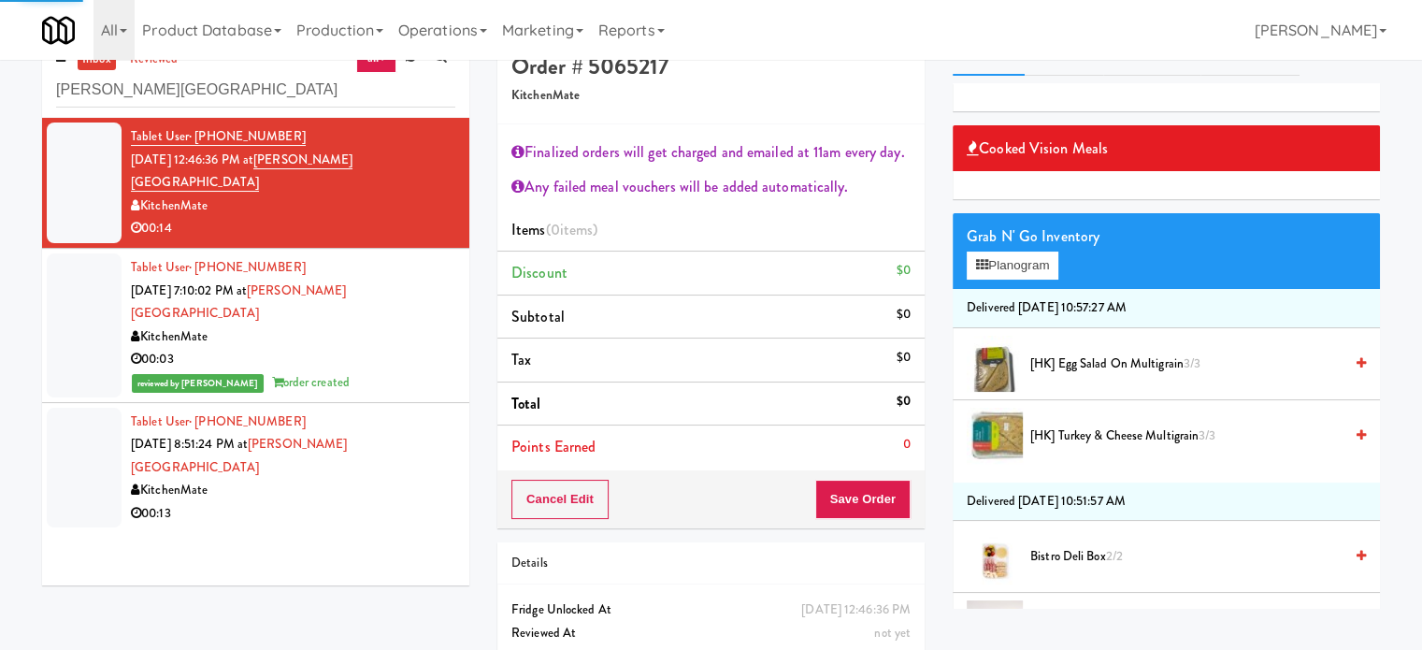
scroll to position [0, 0]
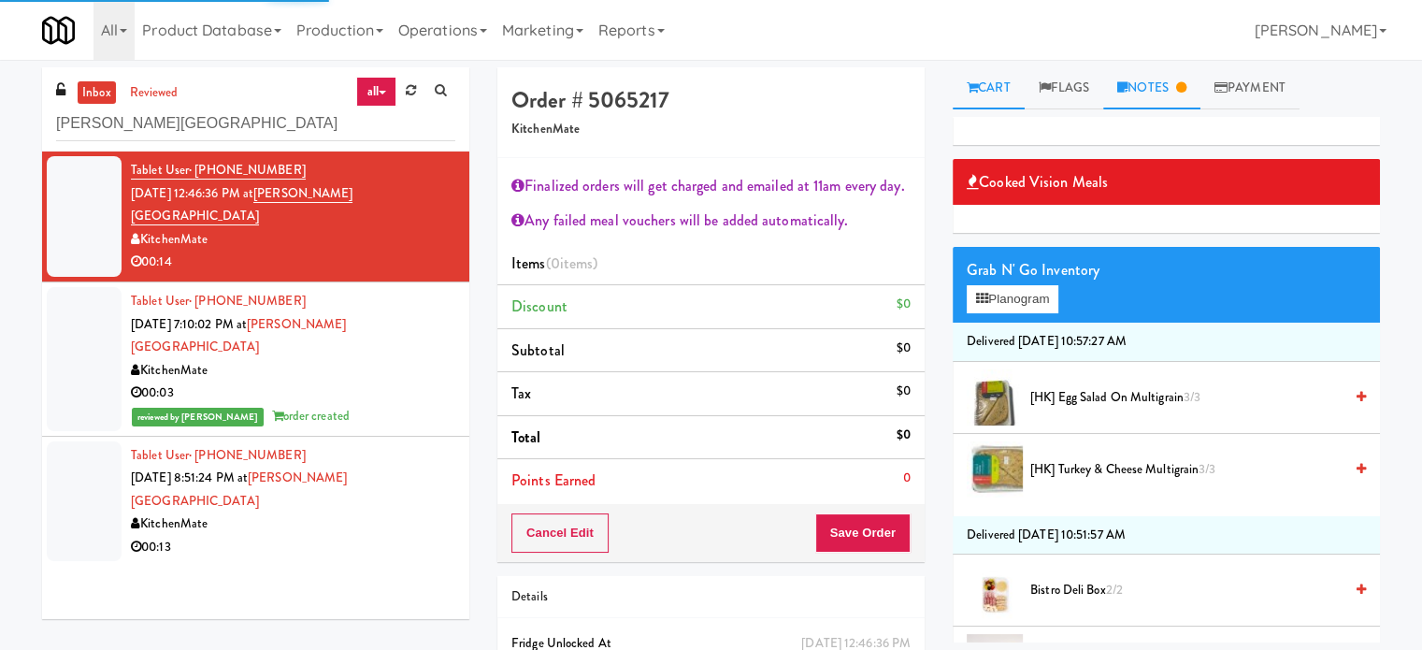
click at [1168, 81] on link "Notes" at bounding box center [1151, 88] width 97 height 42
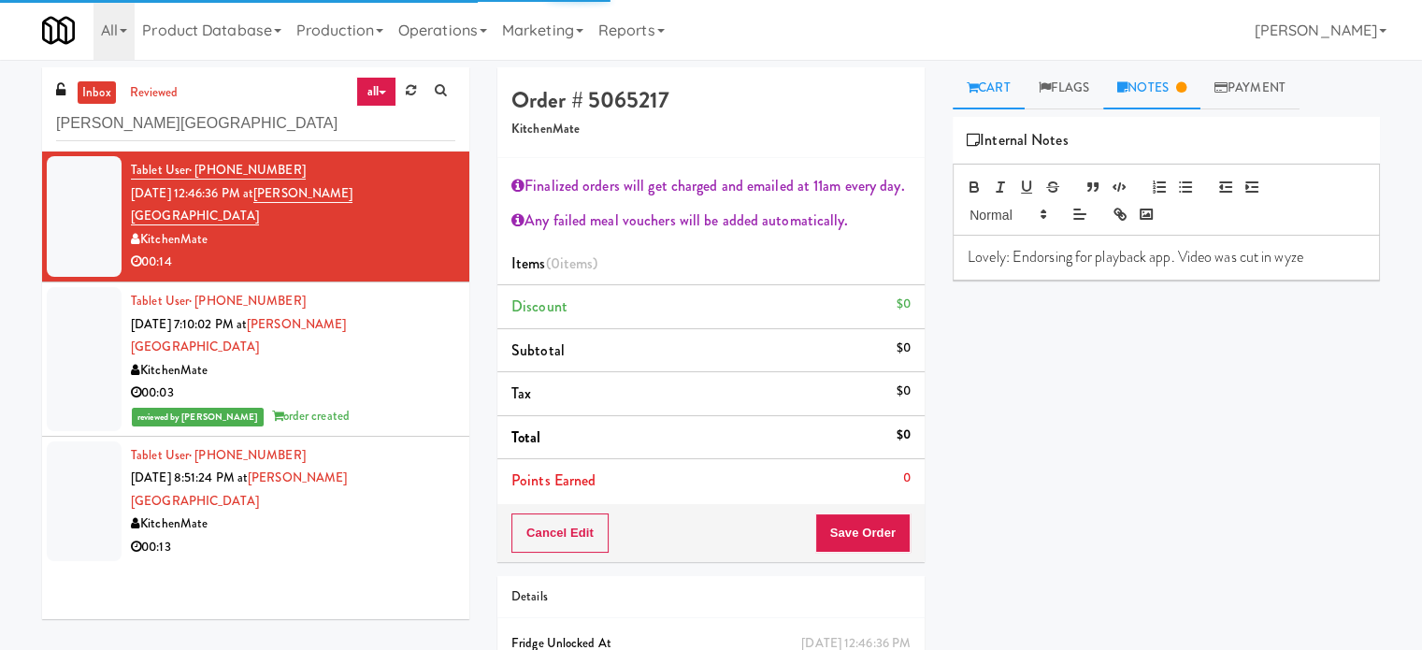
click at [985, 95] on link "Cart" at bounding box center [988, 88] width 72 height 42
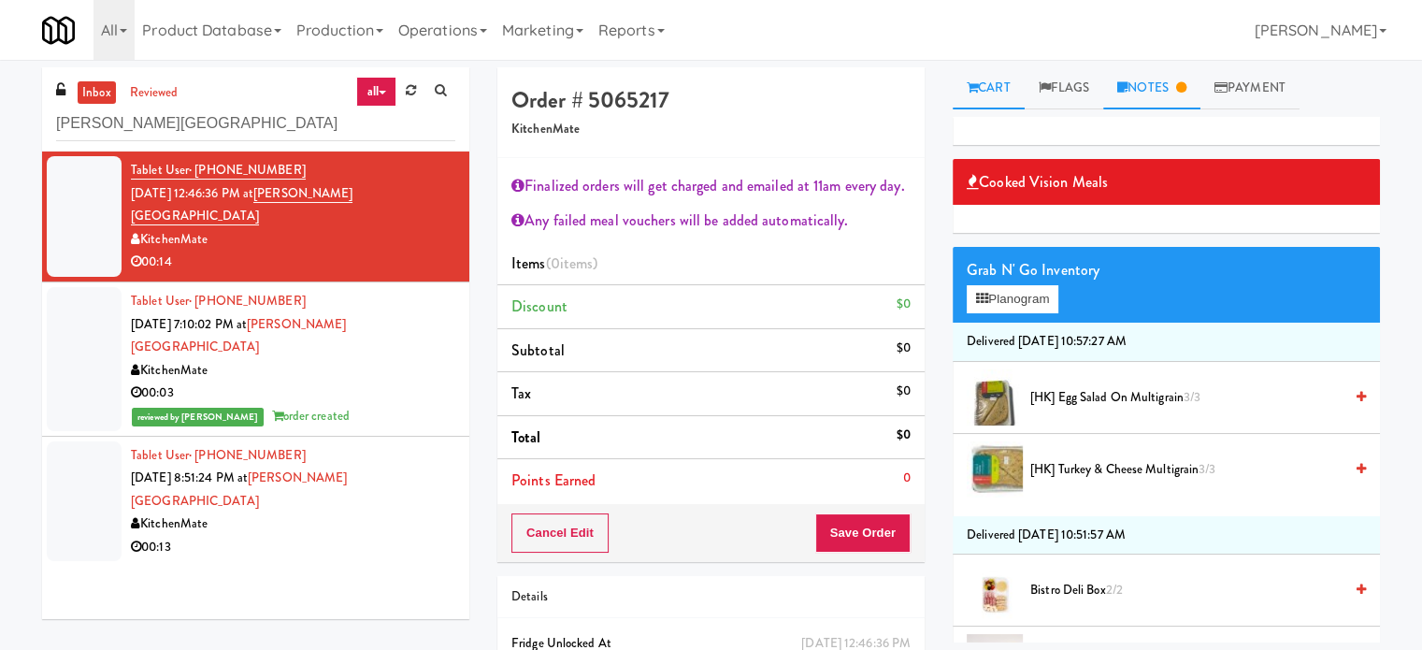
click at [1184, 79] on link "Notes" at bounding box center [1151, 88] width 97 height 42
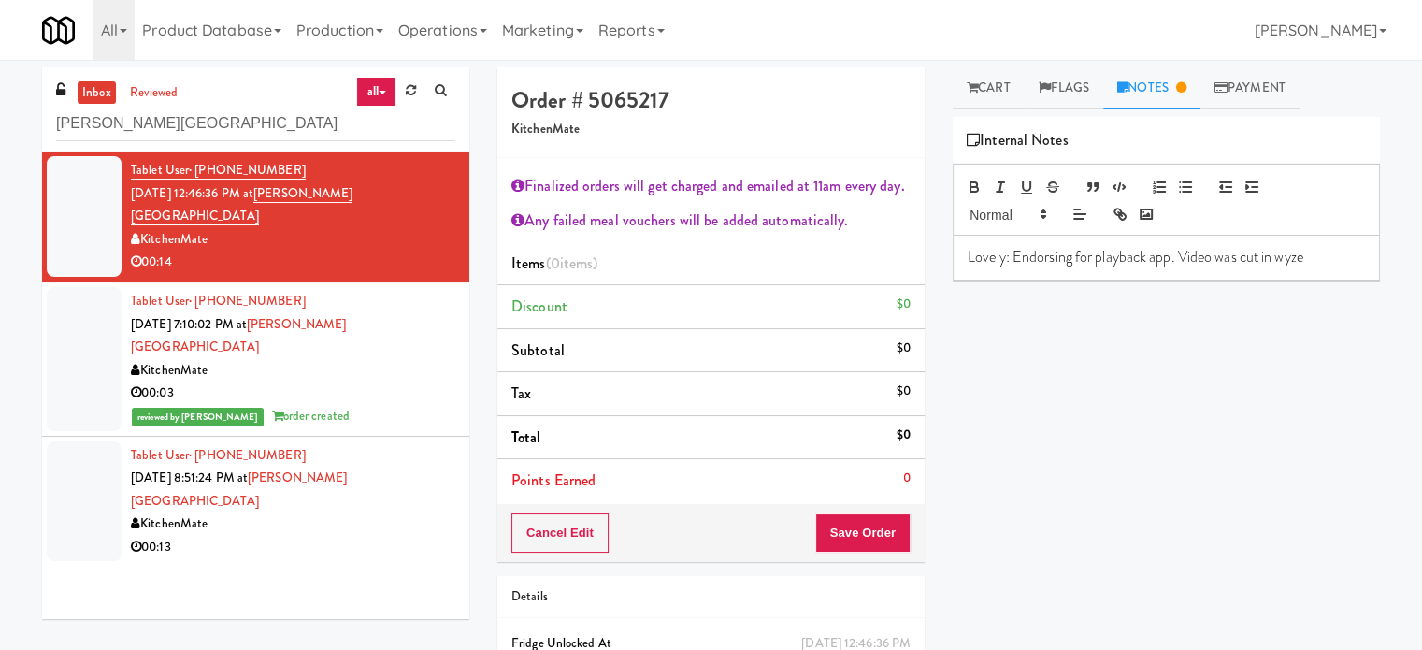
click at [424, 512] on div "KitchenMate" at bounding box center [293, 523] width 324 height 23
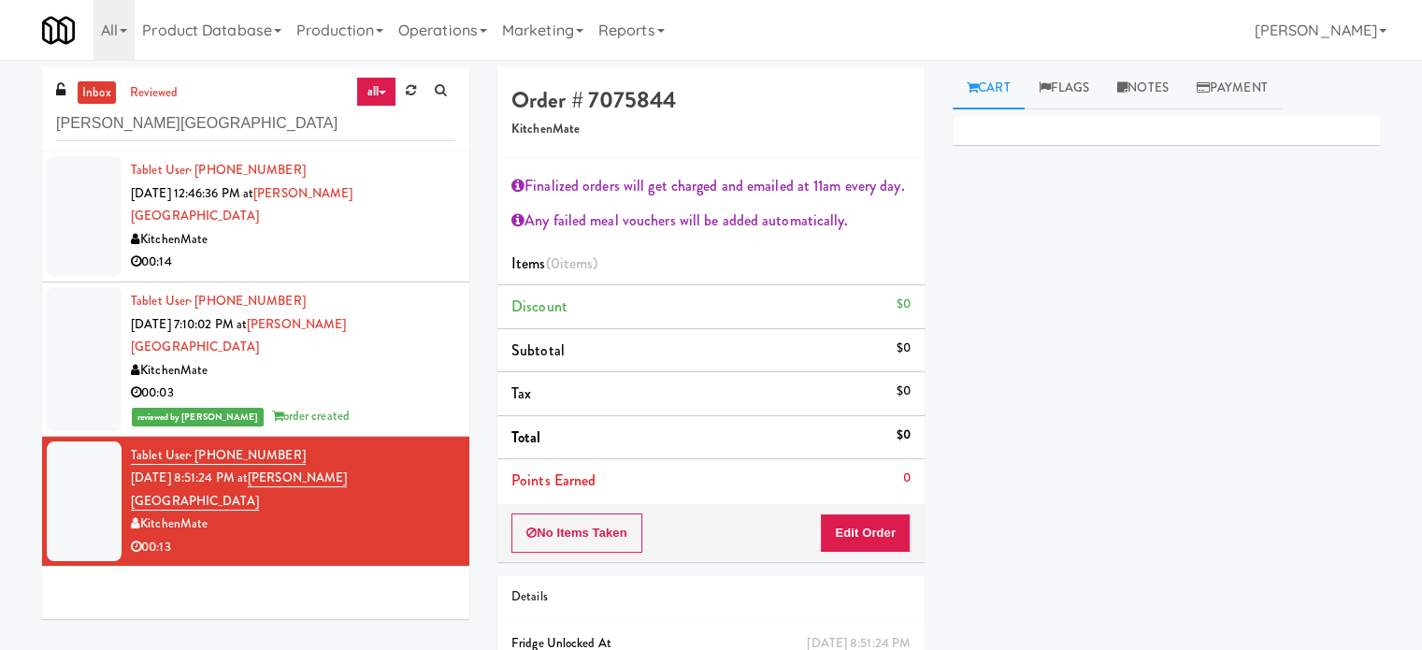
click at [411, 250] on li "Tablet User · (289) 213-4273 [DATE] 12:46:36 PM at [PERSON_NAME][GEOGRAPHIC_DAT…" at bounding box center [255, 216] width 427 height 131
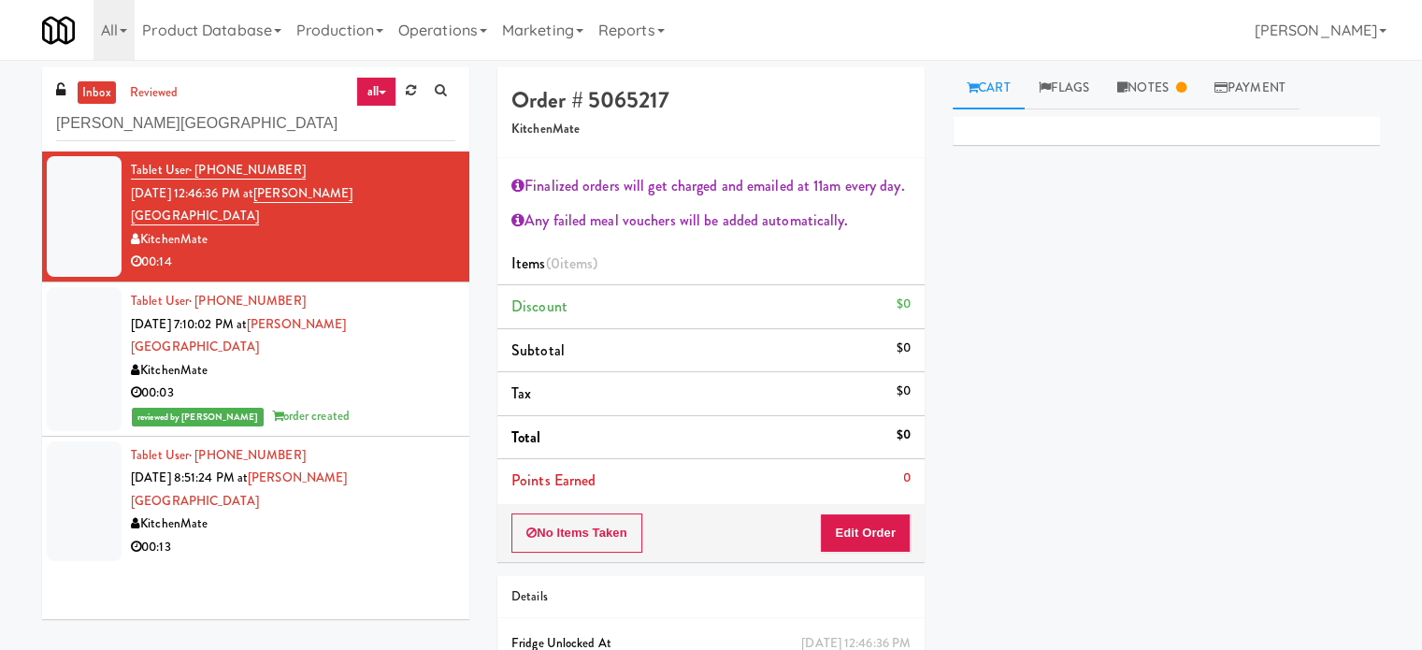
click at [299, 490] on li "Tablet User · (514) 570-5791 [DATE] 8:51:24 PM at [PERSON_NAME][GEOGRAPHIC_DATA…" at bounding box center [255, 501] width 427 height 130
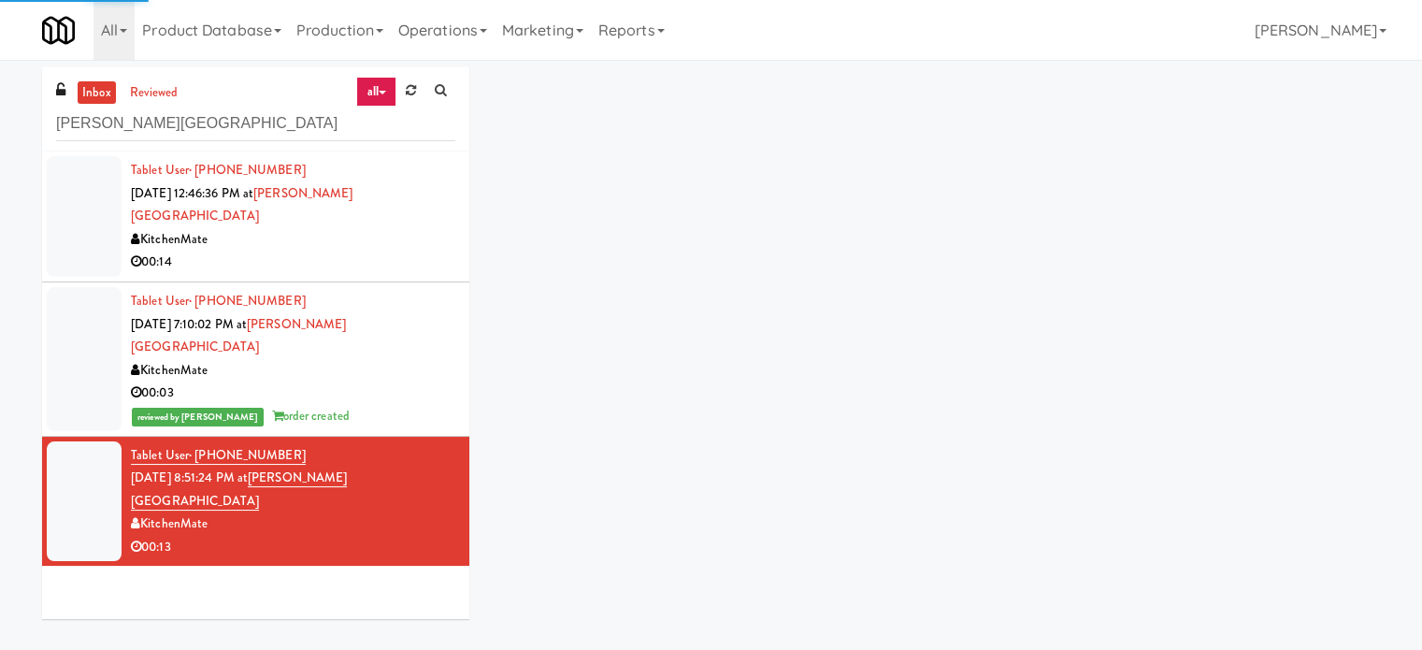
click at [377, 250] on div "00:14" at bounding box center [293, 261] width 324 height 23
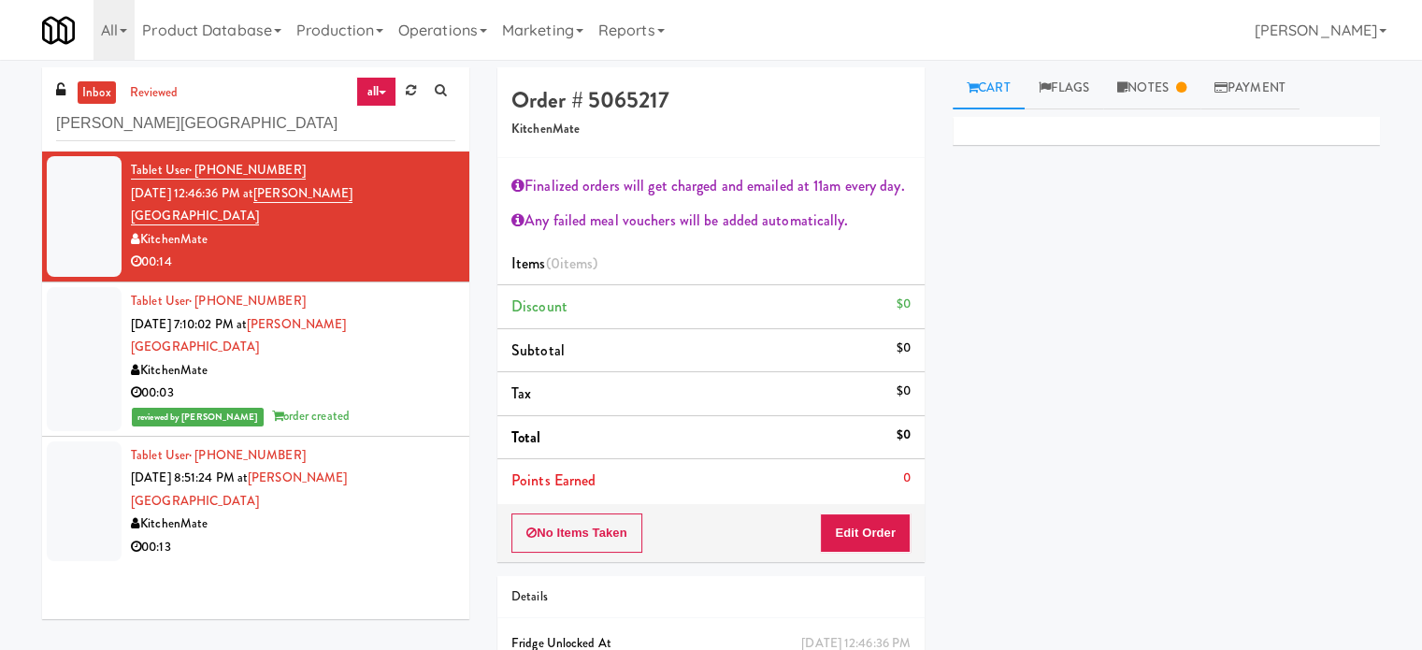
drag, startPoint x: 413, startPoint y: 439, endPoint x: 433, endPoint y: 367, distance: 74.6
click at [415, 444] on div "Tablet User · (514) 570-5791 [DATE] 8:51:24 PM at [PERSON_NAME][GEOGRAPHIC_DATA…" at bounding box center [293, 501] width 324 height 115
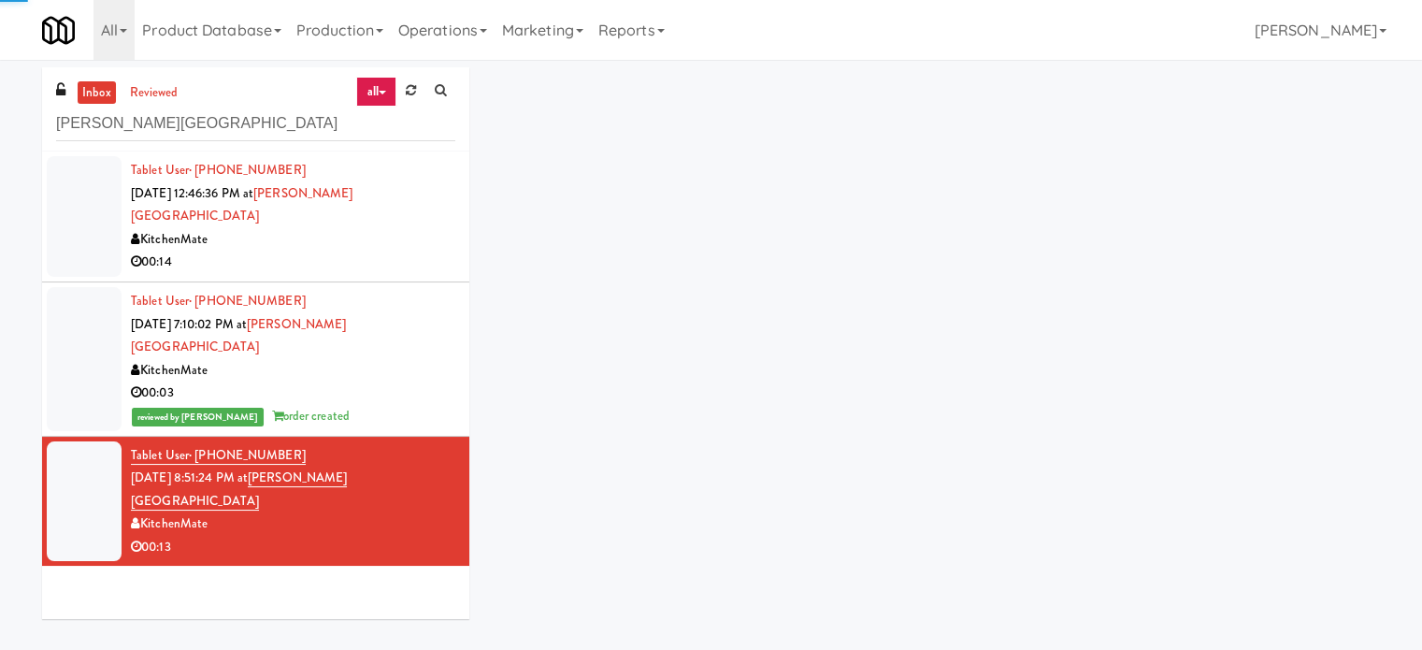
click at [430, 381] on div "00:03" at bounding box center [293, 392] width 324 height 23
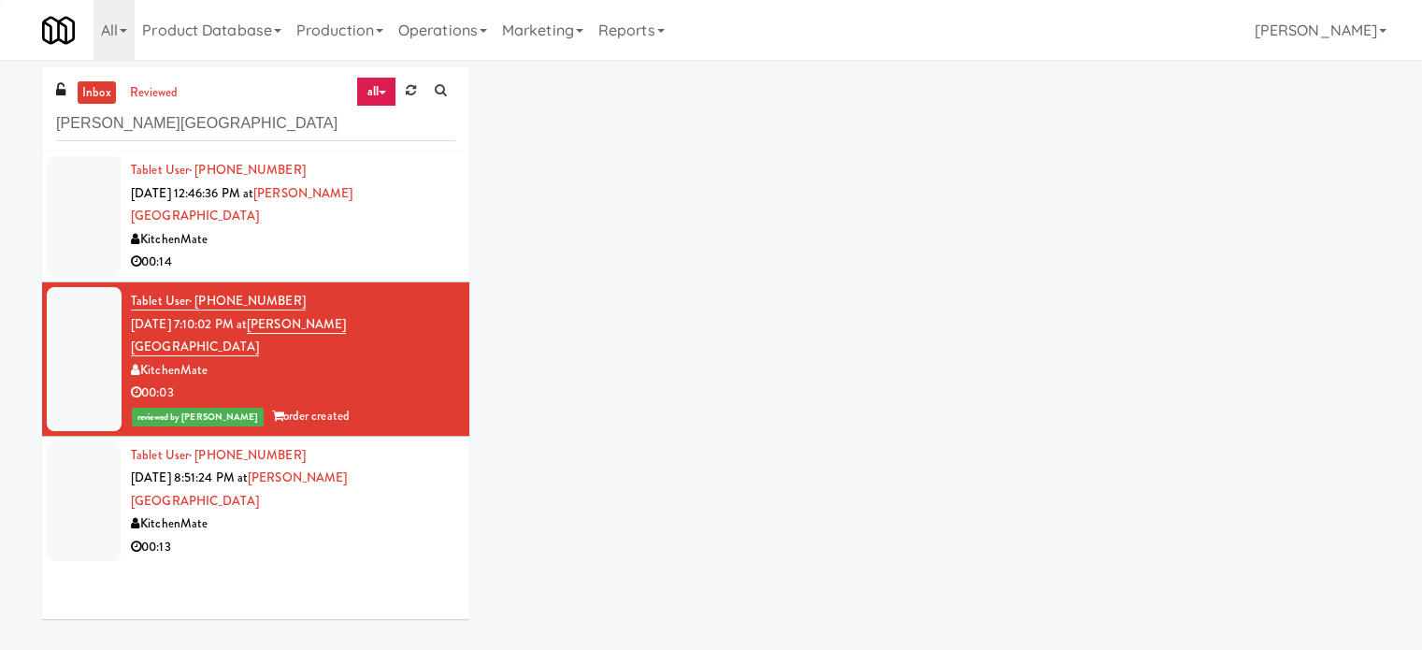
click at [420, 250] on div "00:14" at bounding box center [293, 261] width 324 height 23
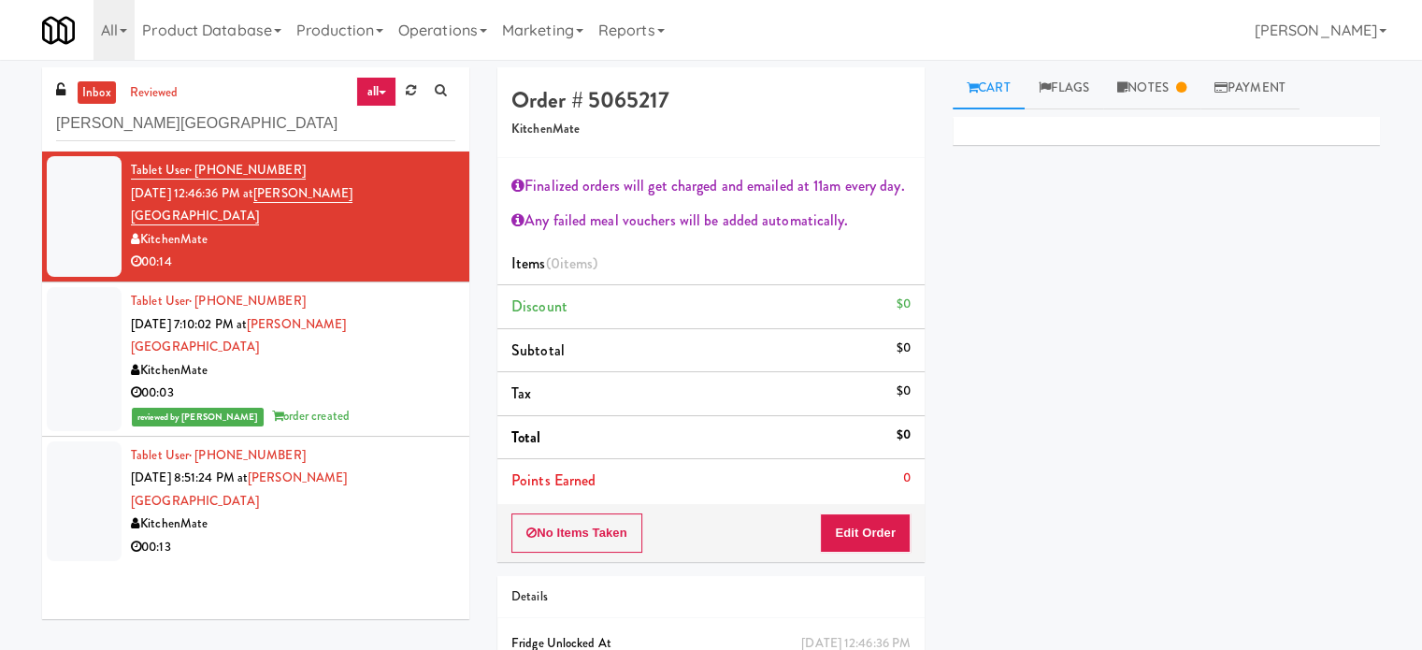
click at [434, 536] on div "00:13" at bounding box center [293, 547] width 324 height 23
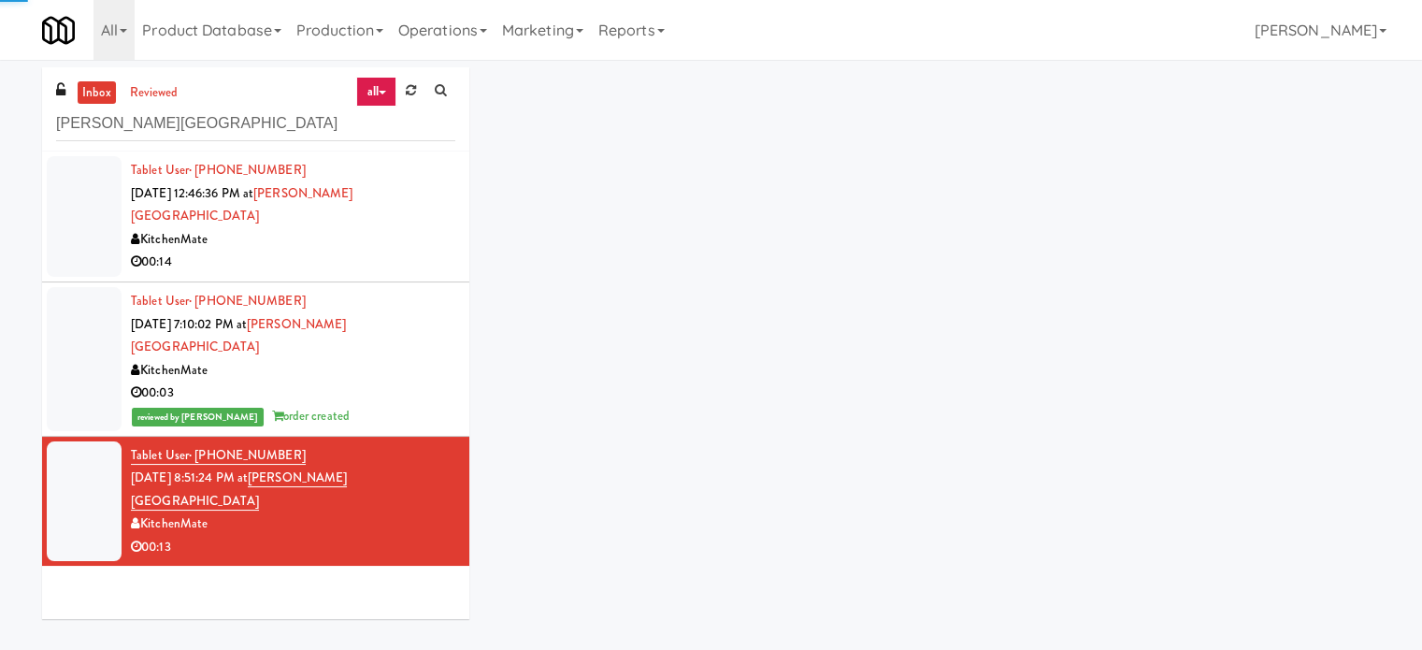
click at [434, 405] on div "reviewed by Jenet R order created" at bounding box center [293, 416] width 324 height 23
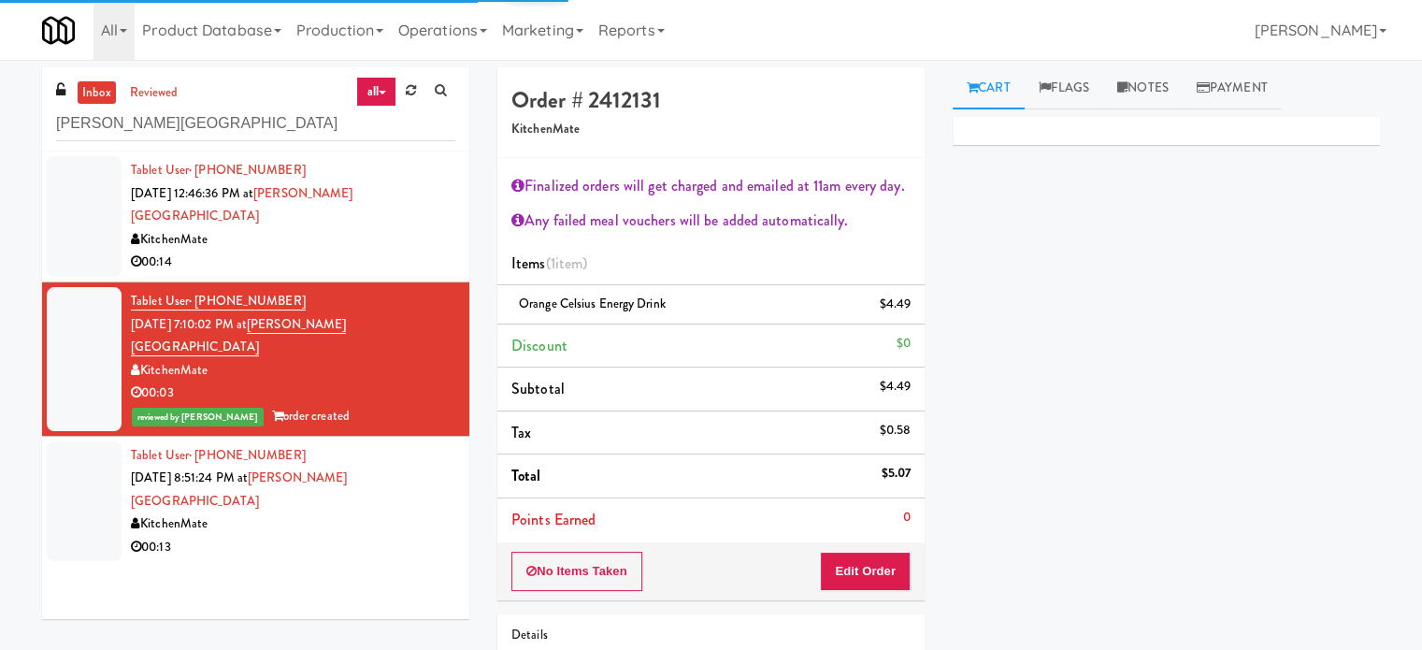
click at [421, 228] on div "KitchenMate" at bounding box center [293, 239] width 324 height 23
